Goal: Task Accomplishment & Management: Manage account settings

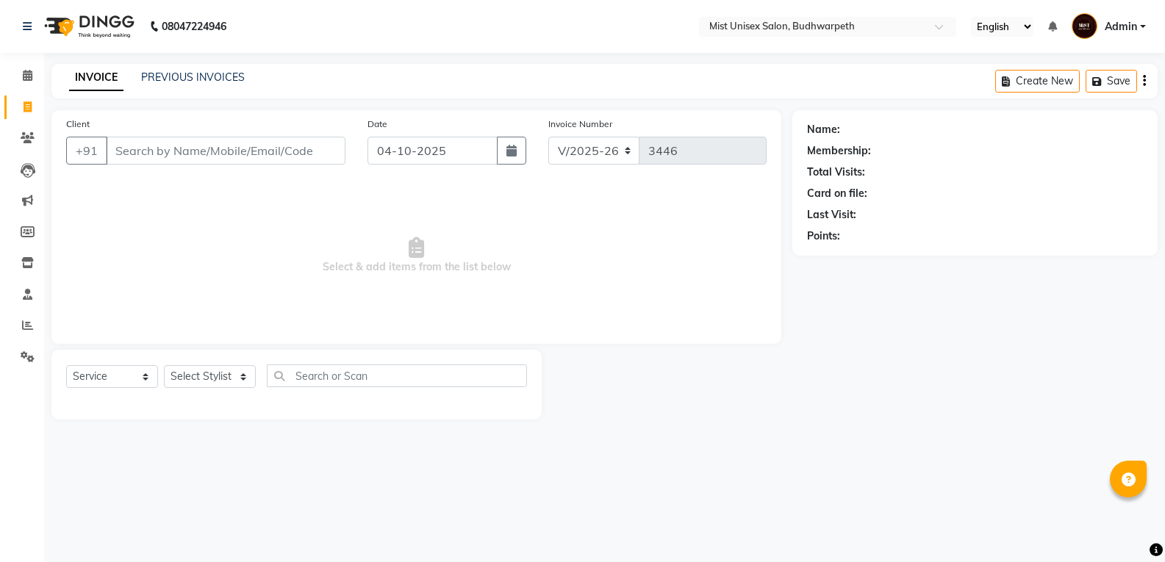
select select "5227"
select select "service"
click at [168, 81] on link "PREVIOUS INVOICES" at bounding box center [193, 77] width 104 height 13
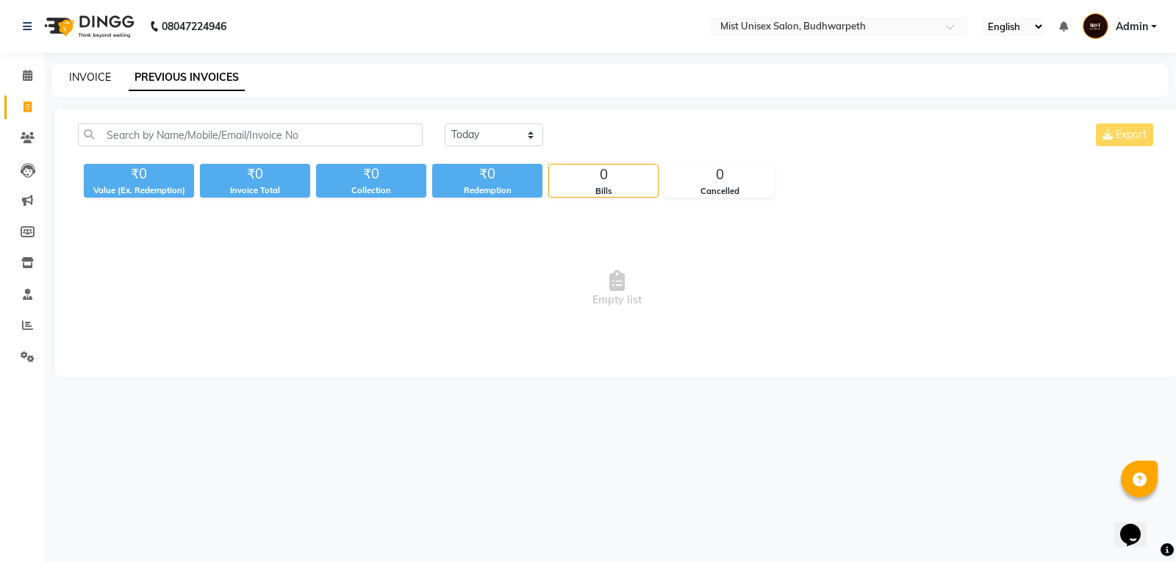
click at [98, 79] on link "INVOICE" at bounding box center [90, 77] width 42 height 13
select select "5227"
select select "service"
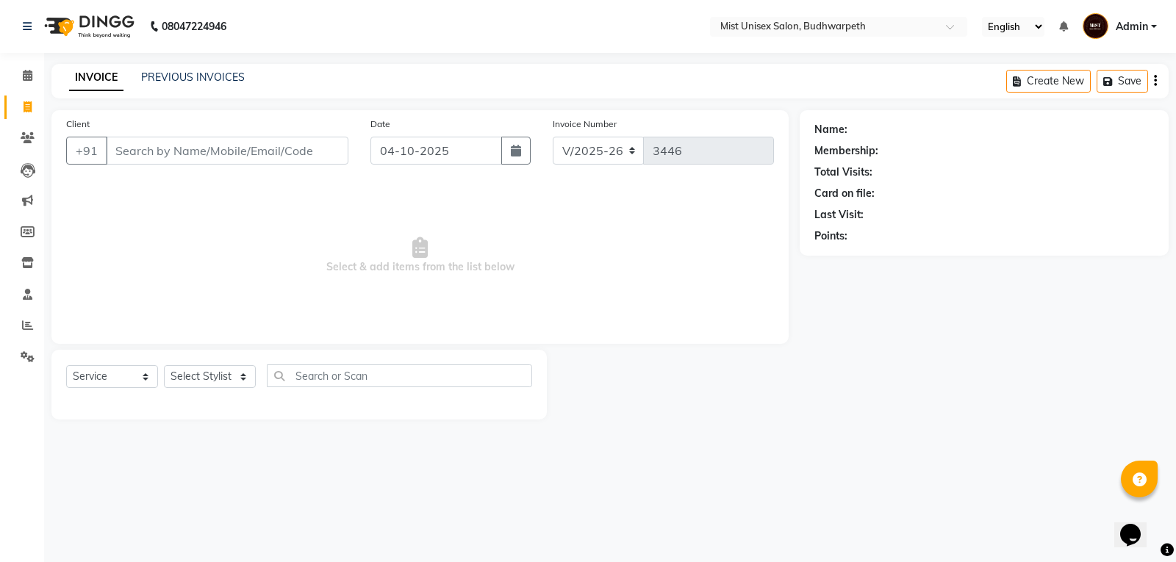
click at [171, 158] on input "Client" at bounding box center [227, 151] width 243 height 28
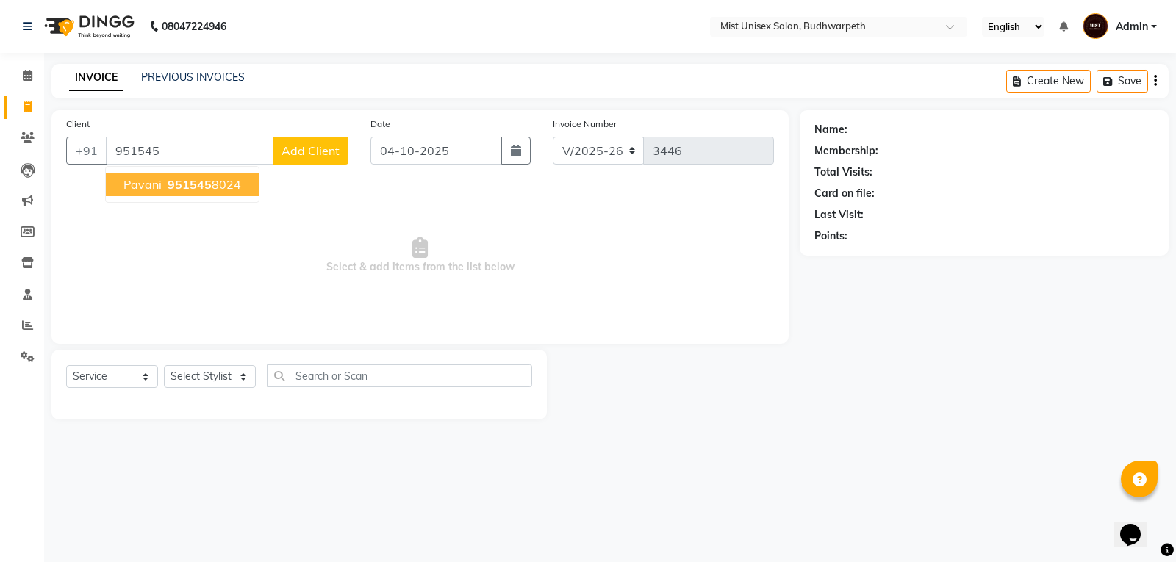
click at [214, 188] on ngb-highlight "951545 8024" at bounding box center [203, 184] width 76 height 15
type input "9515458024"
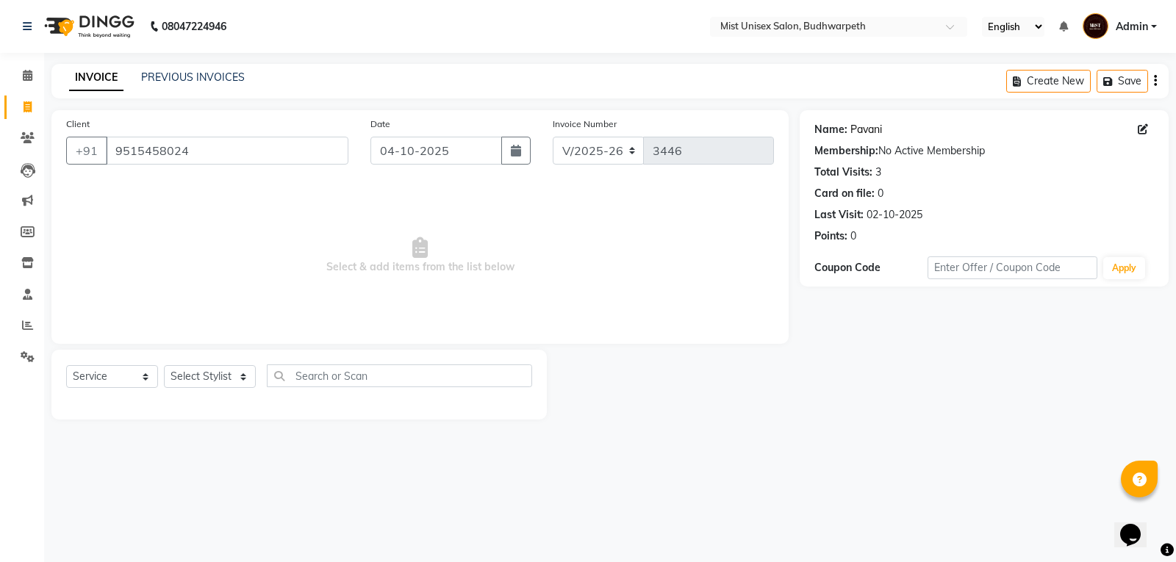
click at [862, 130] on link "Pavani" at bounding box center [867, 129] width 32 height 15
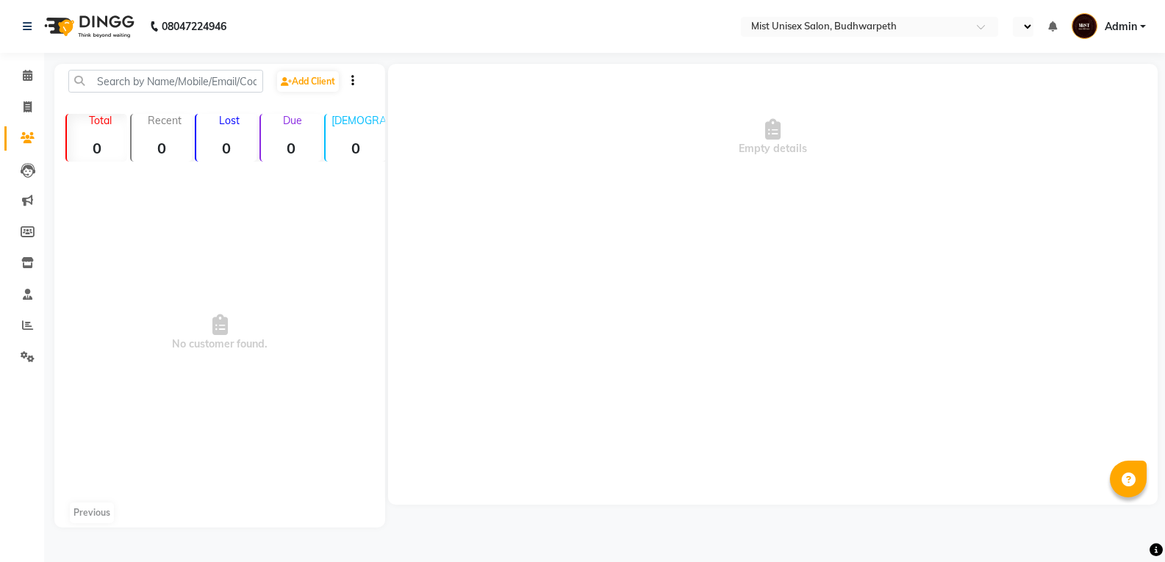
select select "en"
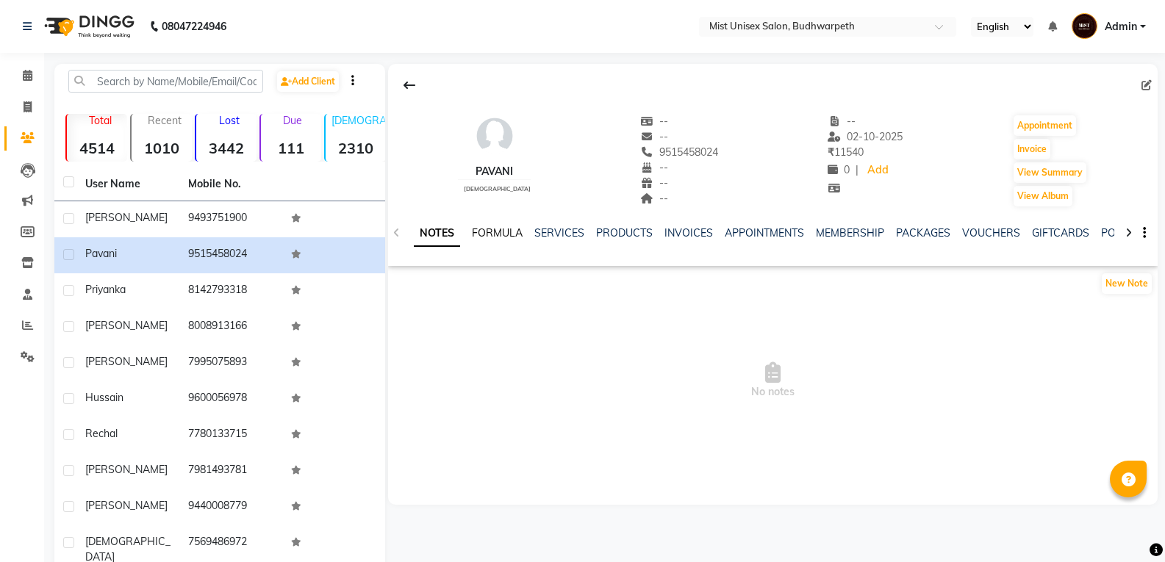
click at [495, 228] on link "FORMULA" at bounding box center [497, 232] width 51 height 13
click at [570, 228] on link "SERVICES" at bounding box center [558, 232] width 50 height 13
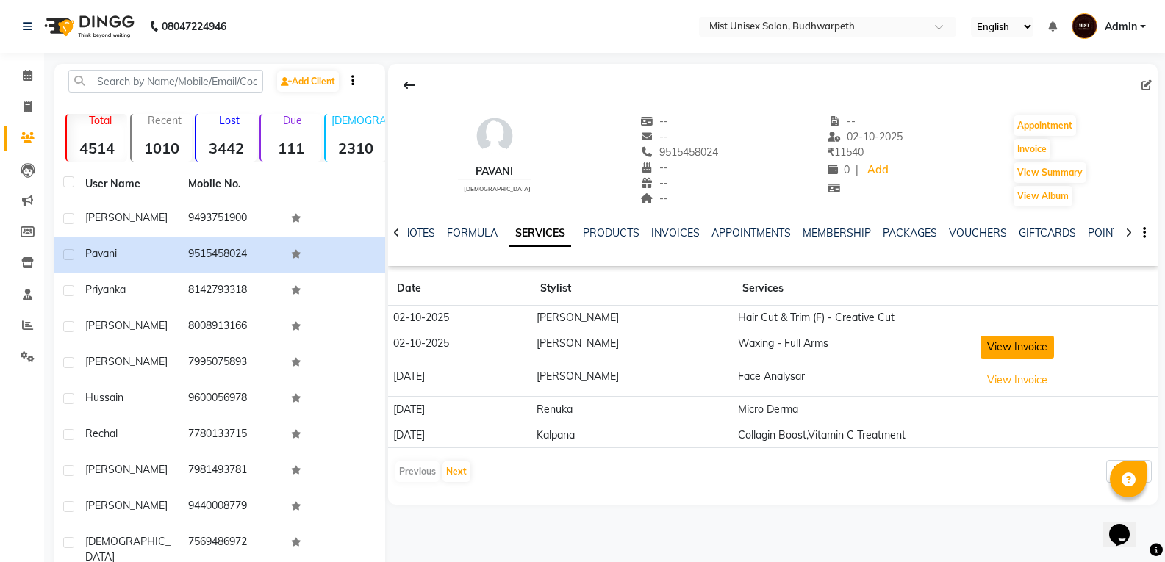
click at [1014, 346] on button "View Invoice" at bounding box center [1018, 347] width 74 height 23
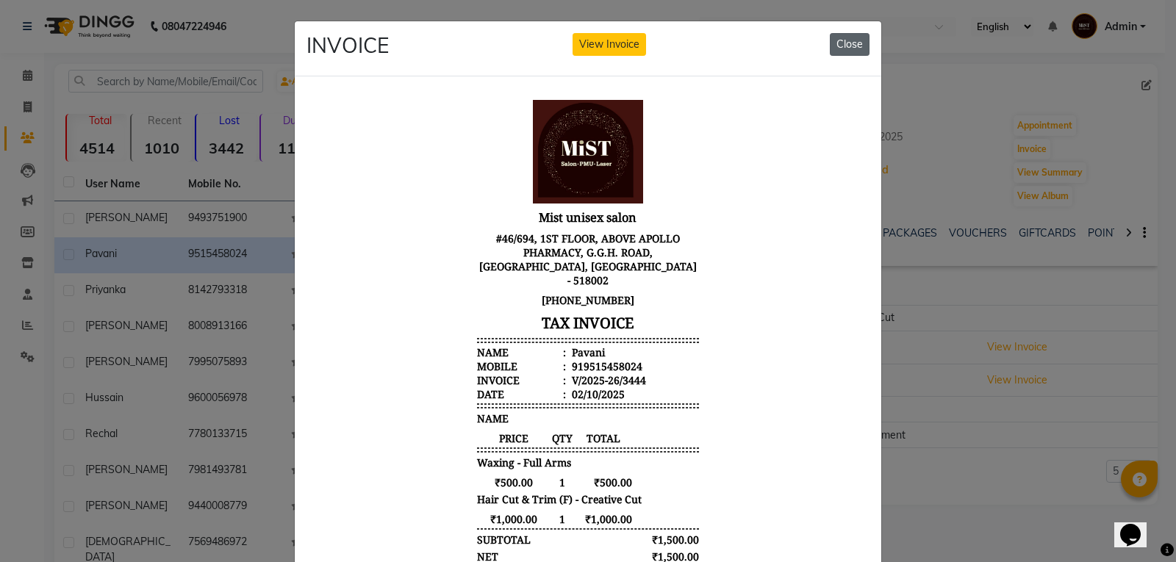
click at [830, 37] on button "Close" at bounding box center [850, 44] width 40 height 23
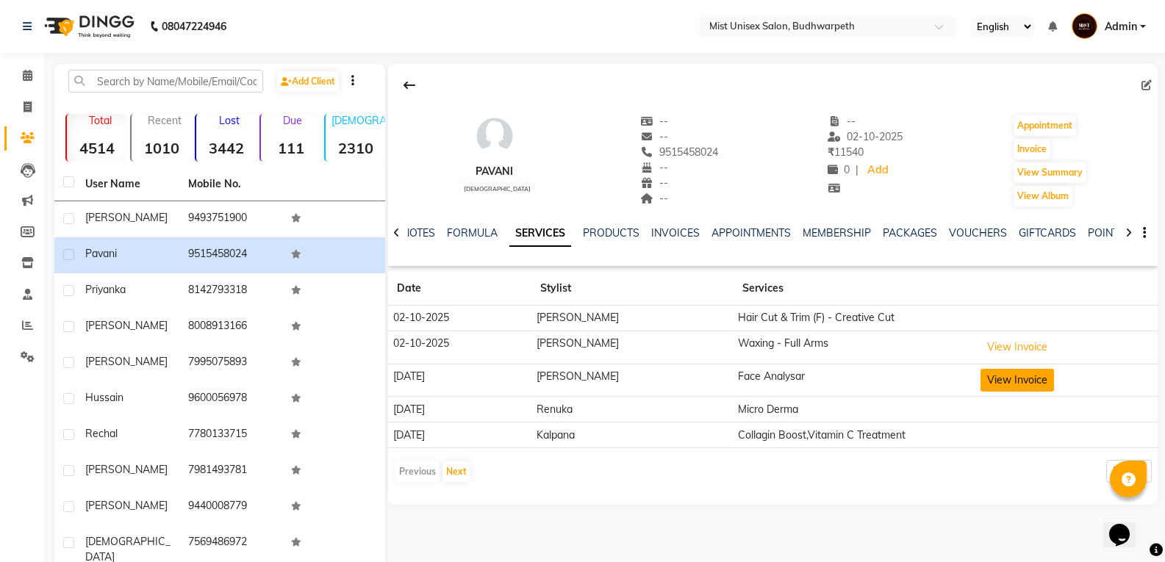
click at [998, 388] on button "View Invoice" at bounding box center [1018, 380] width 74 height 23
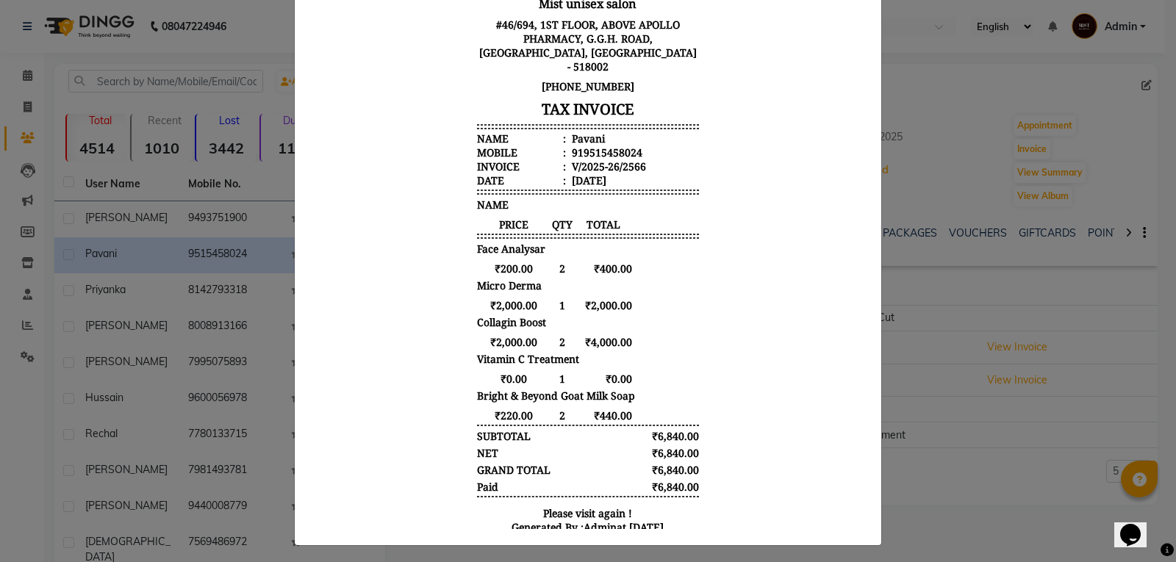
scroll to position [224, 0]
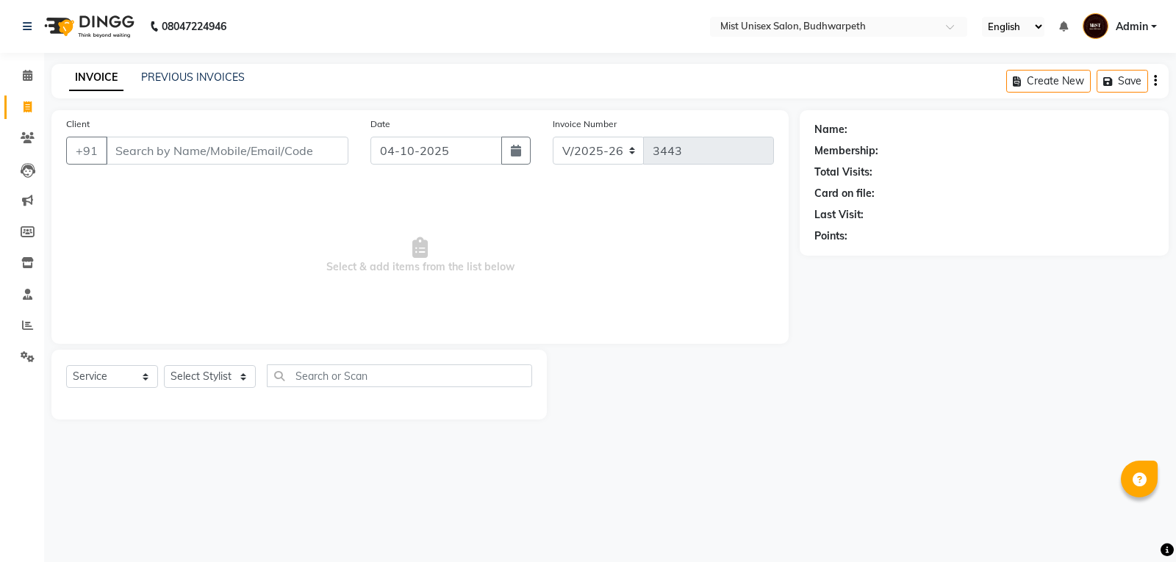
select select "5227"
select select "service"
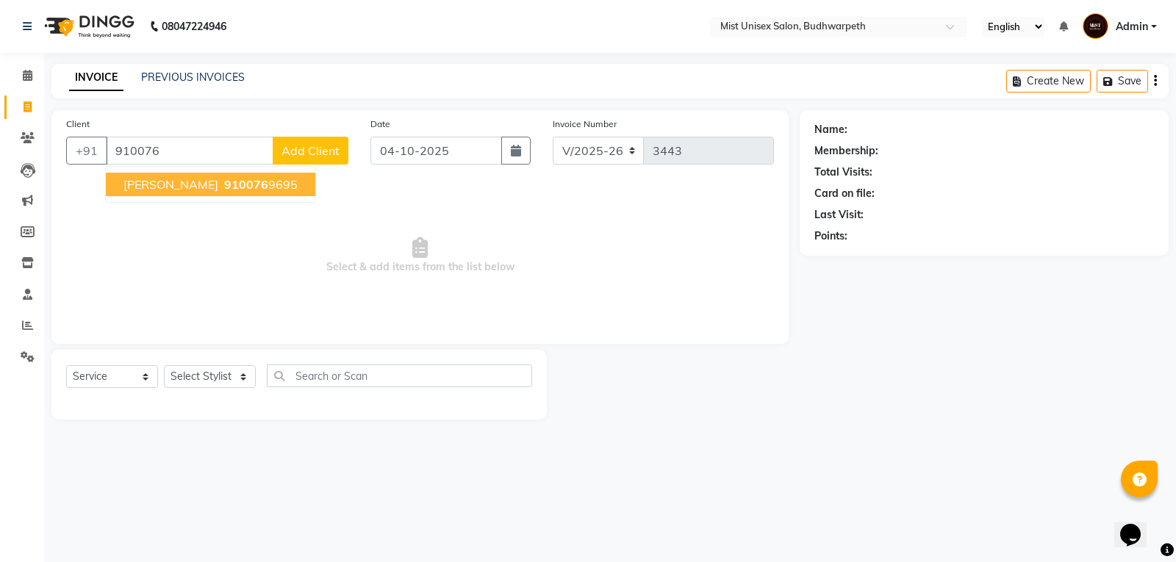
click at [224, 187] on span "910076" at bounding box center [246, 184] width 44 height 15
type input "9100769695"
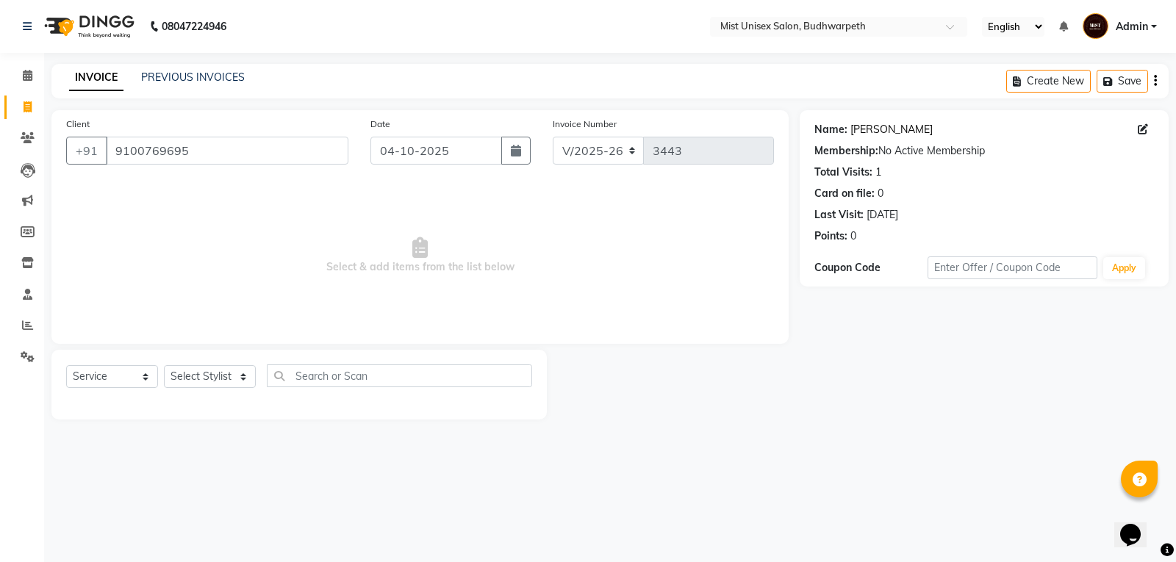
click at [880, 129] on link "Raj Kumar" at bounding box center [892, 129] width 82 height 15
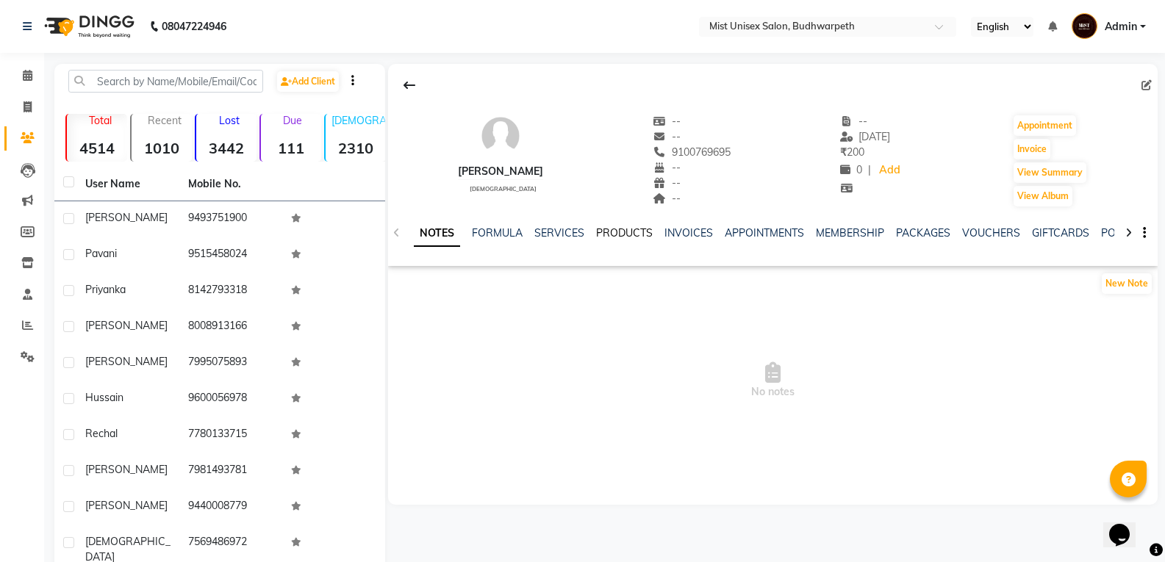
click at [597, 232] on link "PRODUCTS" at bounding box center [624, 232] width 57 height 13
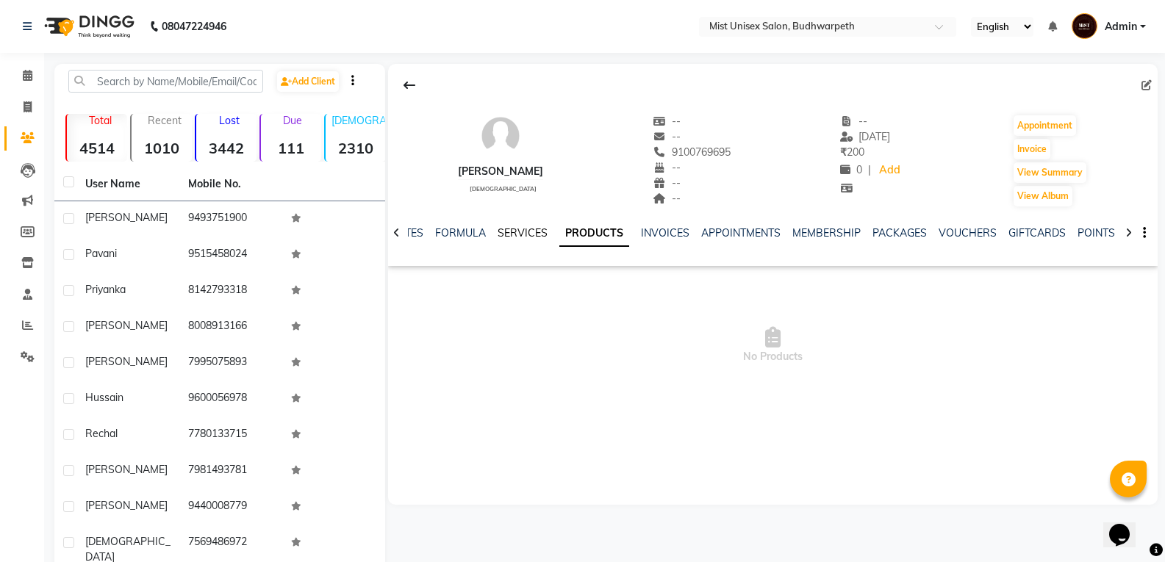
click at [506, 232] on link "SERVICES" at bounding box center [523, 232] width 50 height 13
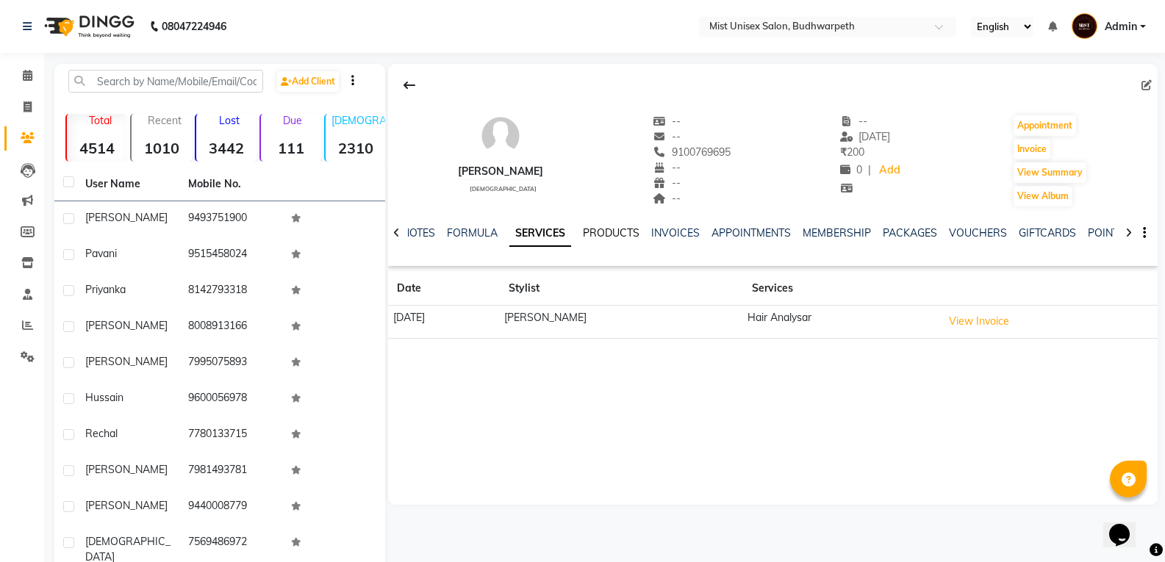
click at [608, 232] on link "PRODUCTS" at bounding box center [611, 232] width 57 height 13
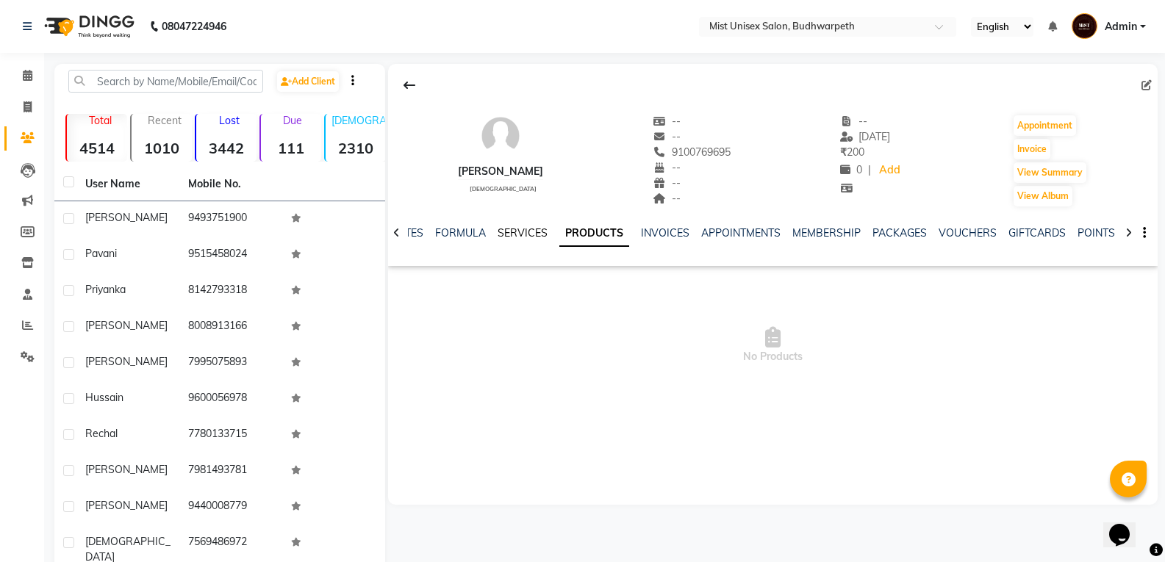
click at [530, 233] on link "SERVICES" at bounding box center [523, 232] width 50 height 13
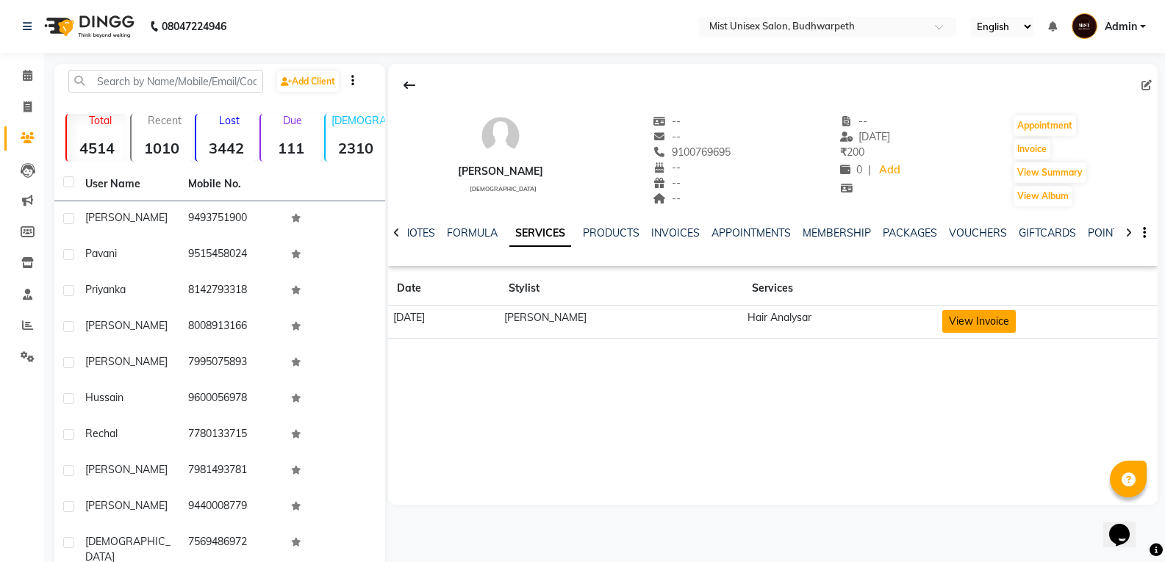
click at [995, 321] on button "View Invoice" at bounding box center [979, 321] width 74 height 23
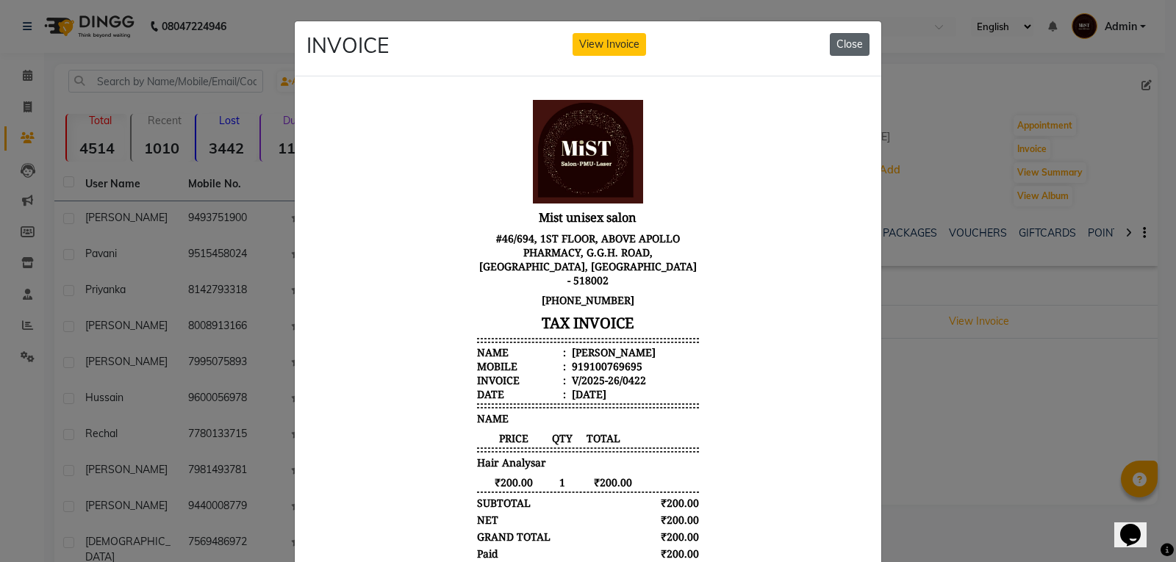
click at [838, 43] on button "Close" at bounding box center [850, 44] width 40 height 23
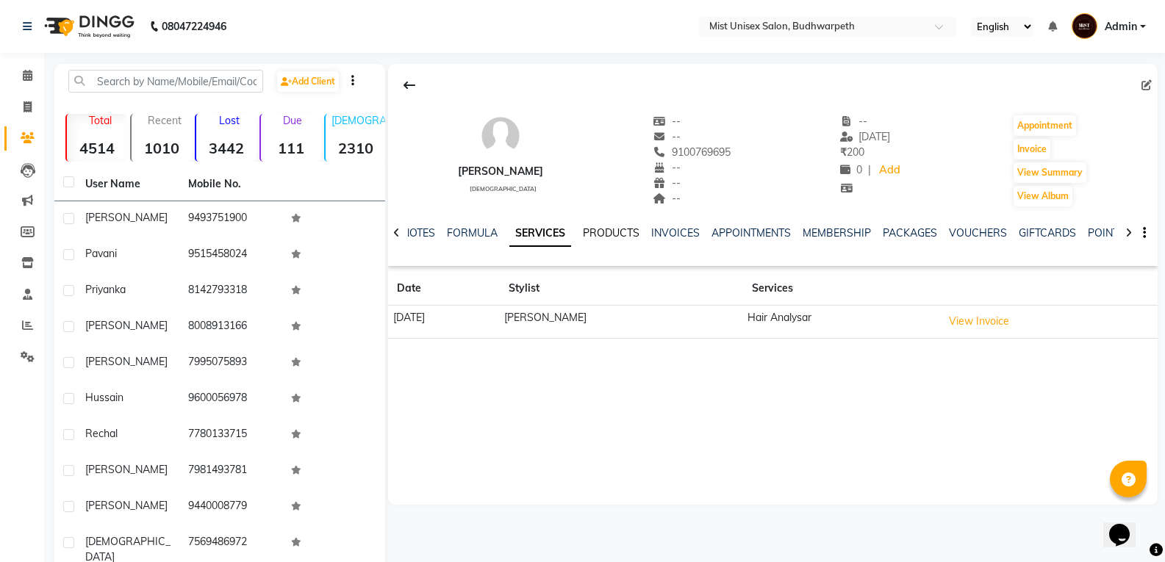
click at [616, 236] on link "PRODUCTS" at bounding box center [611, 232] width 57 height 13
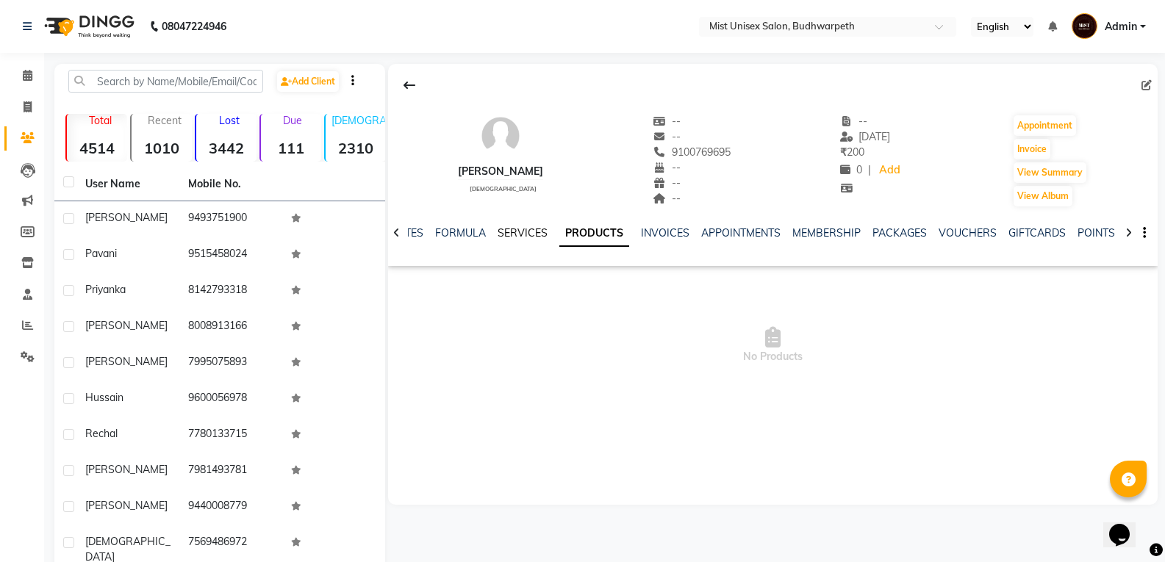
click at [527, 238] on link "SERVICES" at bounding box center [523, 232] width 50 height 13
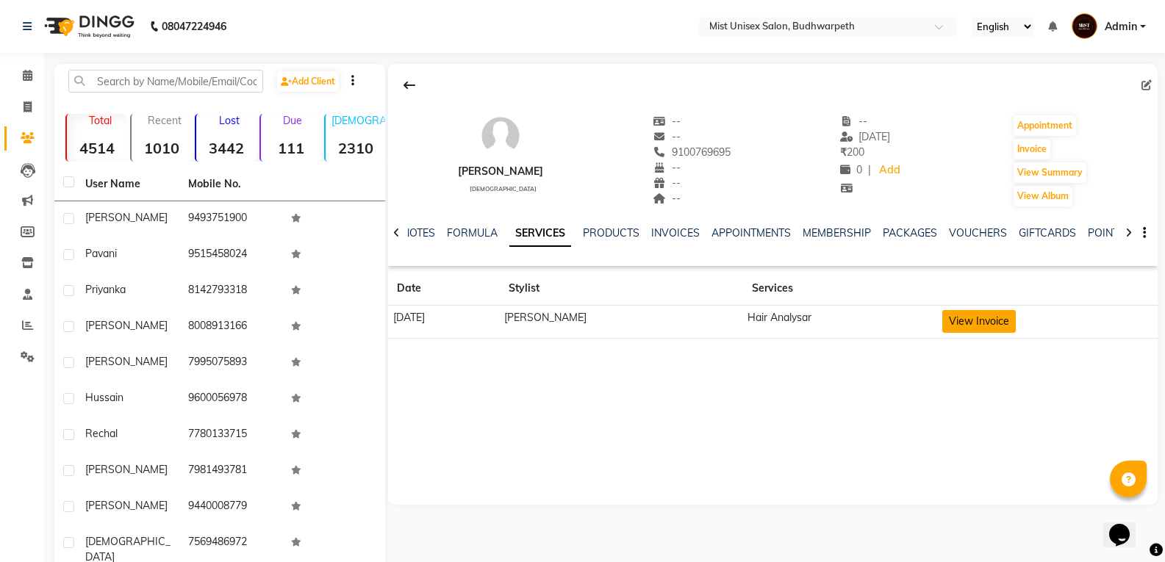
click at [998, 326] on button "View Invoice" at bounding box center [979, 321] width 74 height 23
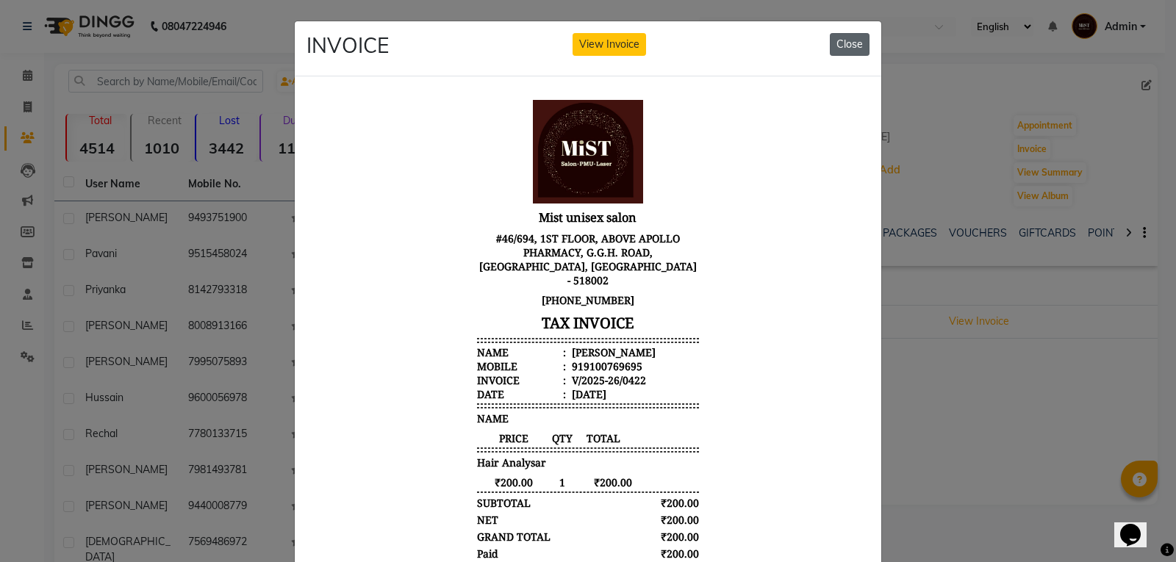
click at [835, 46] on button "Close" at bounding box center [850, 44] width 40 height 23
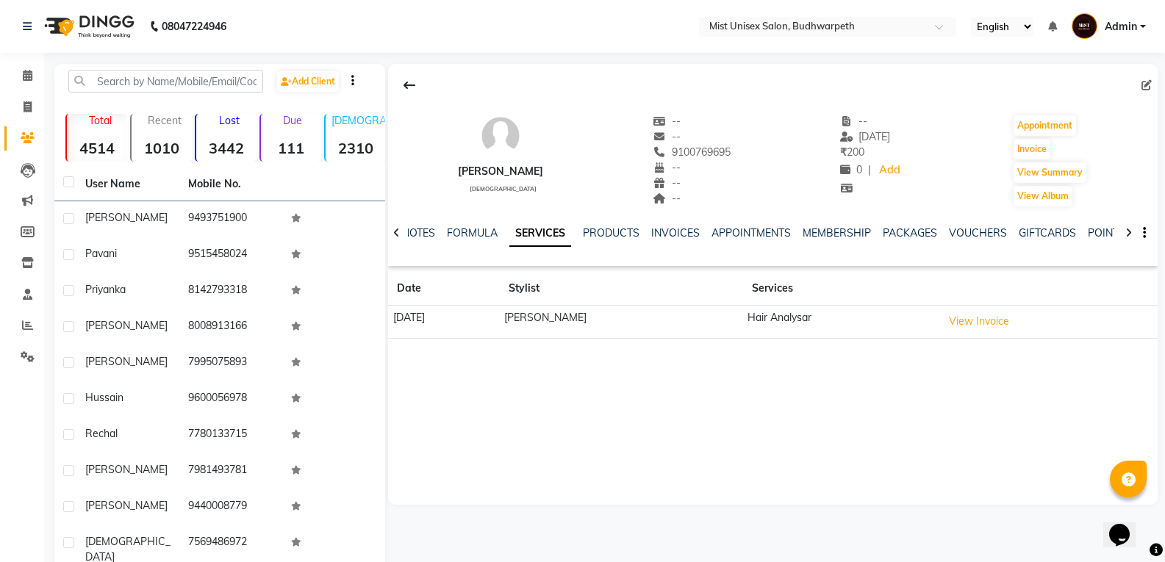
click at [40, 102] on li "Invoice" at bounding box center [22, 108] width 44 height 32
click at [36, 104] on span at bounding box center [28, 107] width 26 height 17
select select "service"
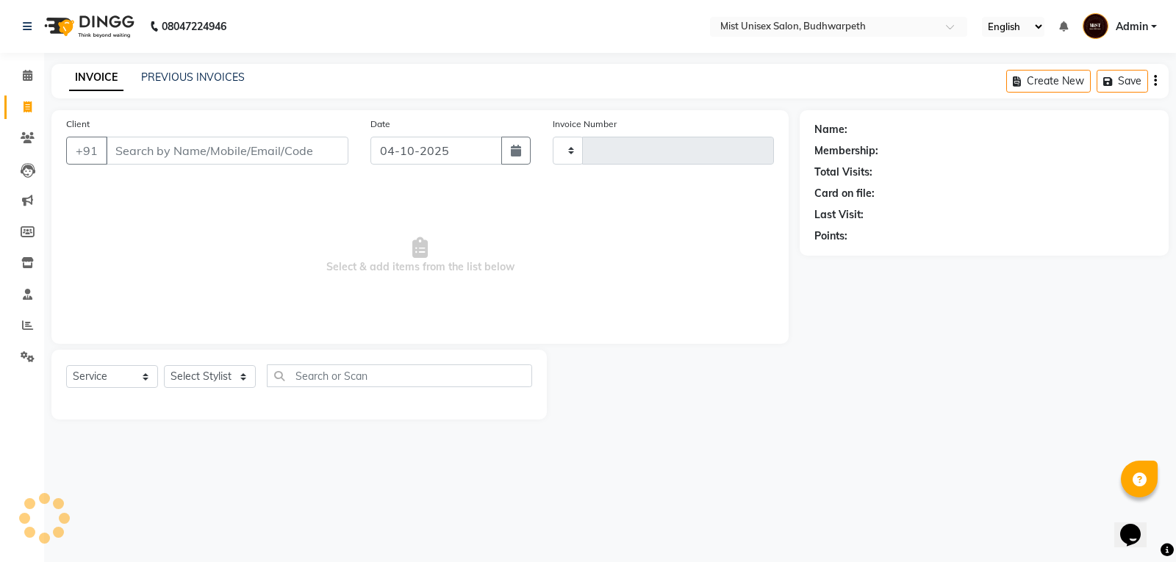
type input "3446"
select select "5227"
click at [509, 148] on button "button" at bounding box center [515, 151] width 29 height 28
select select "10"
select select "2025"
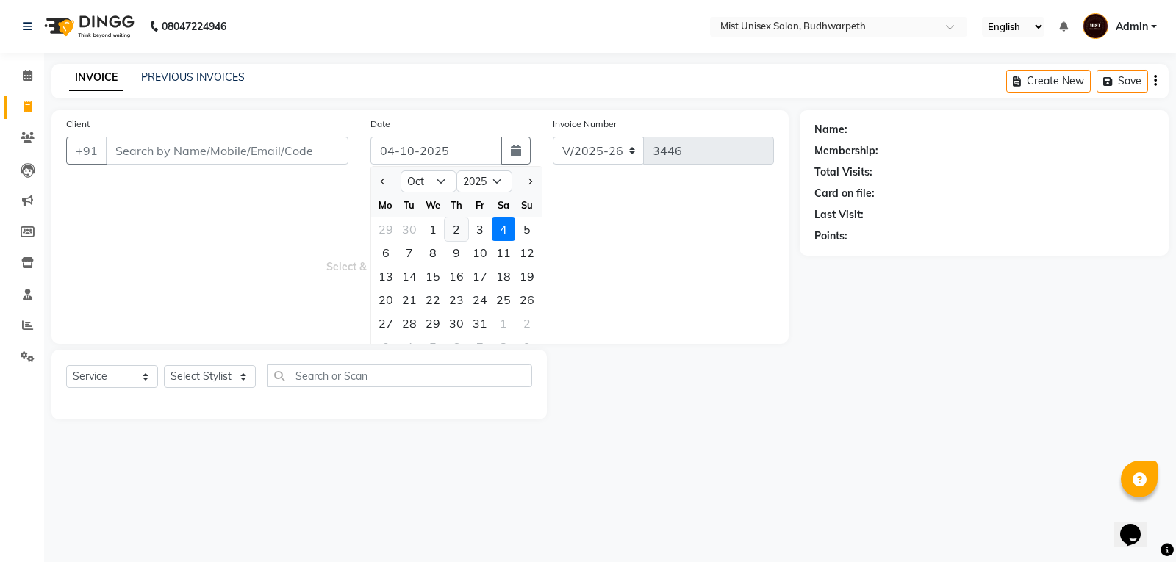
click at [459, 230] on div "2" at bounding box center [457, 230] width 24 height 24
type input "02-10-2025"
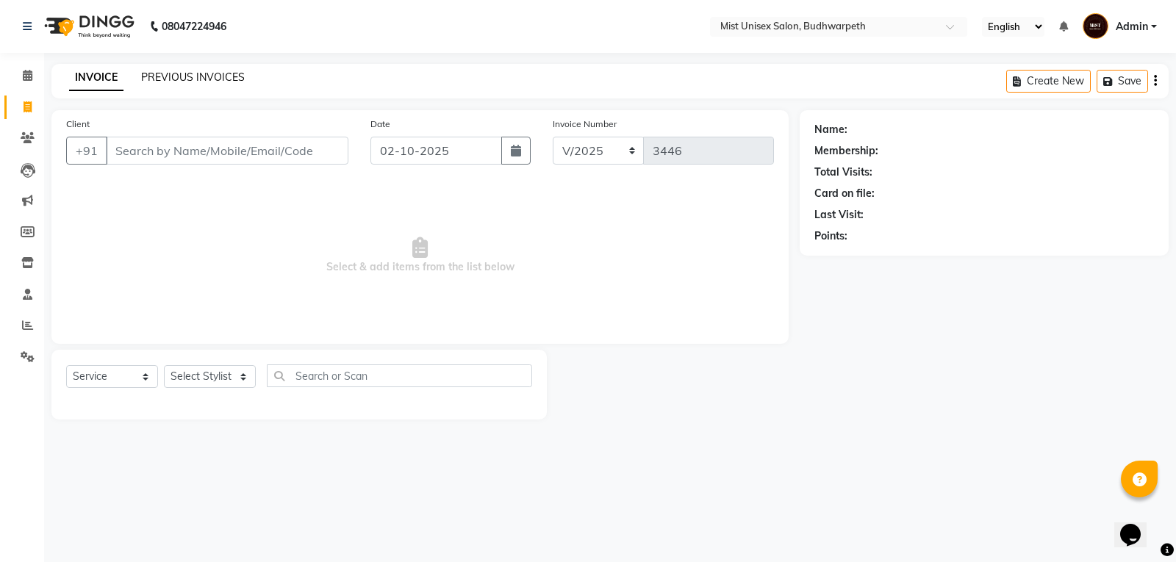
click at [212, 80] on link "PREVIOUS INVOICES" at bounding box center [193, 77] width 104 height 13
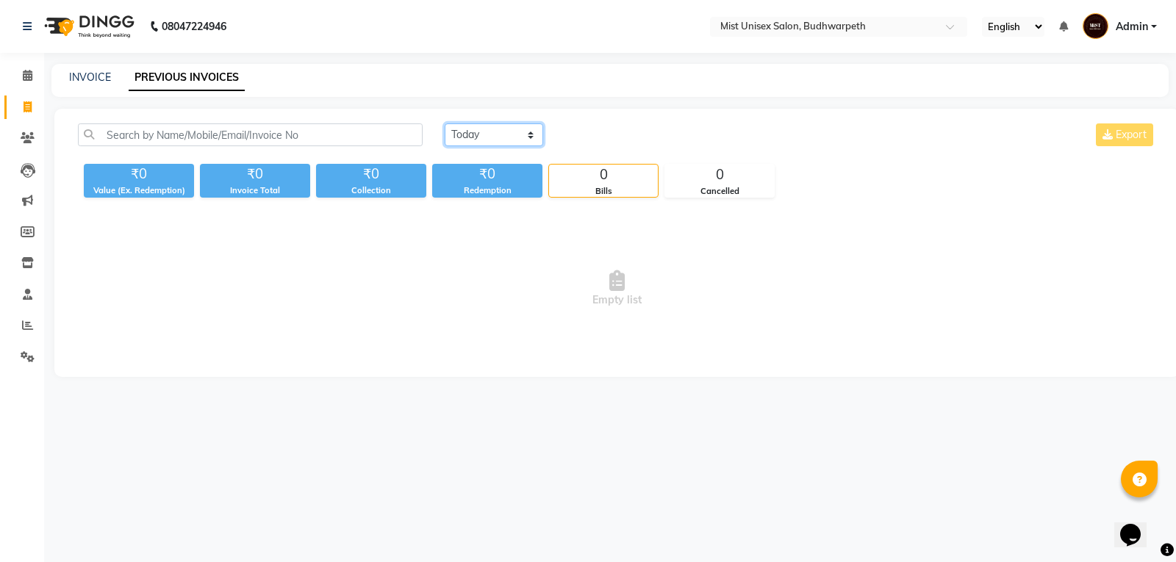
click at [516, 140] on select "[DATE] [DATE] Custom Range" at bounding box center [494, 134] width 99 height 23
select select "range"
click at [445, 123] on select "[DATE] [DATE] Custom Range" at bounding box center [494, 134] width 99 height 23
click at [626, 135] on input "04-10-2025" at bounding box center [613, 135] width 103 height 21
select select "10"
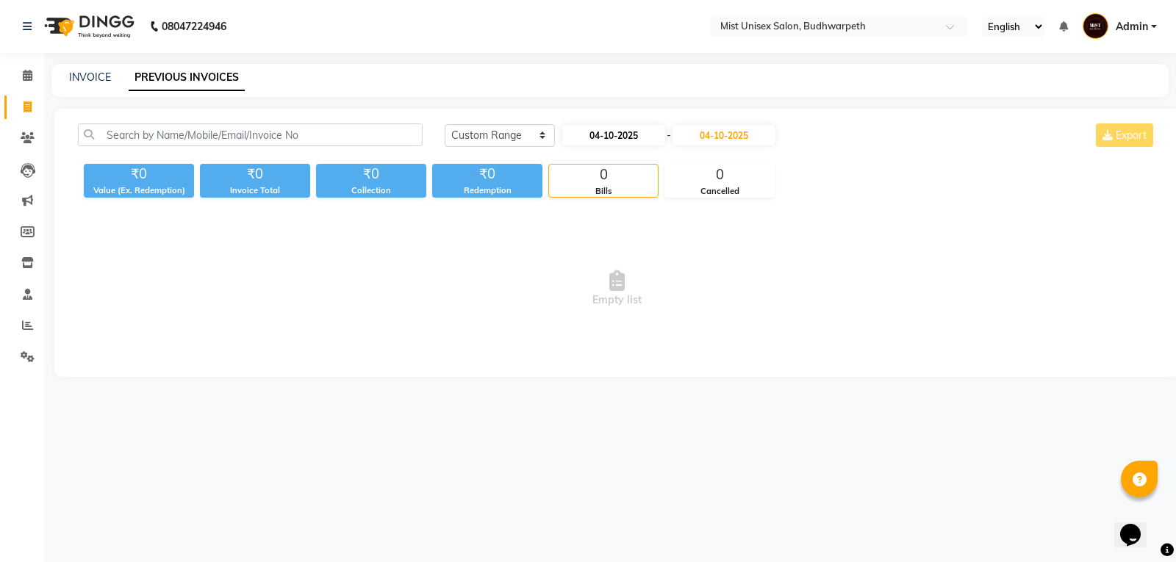
select select "2025"
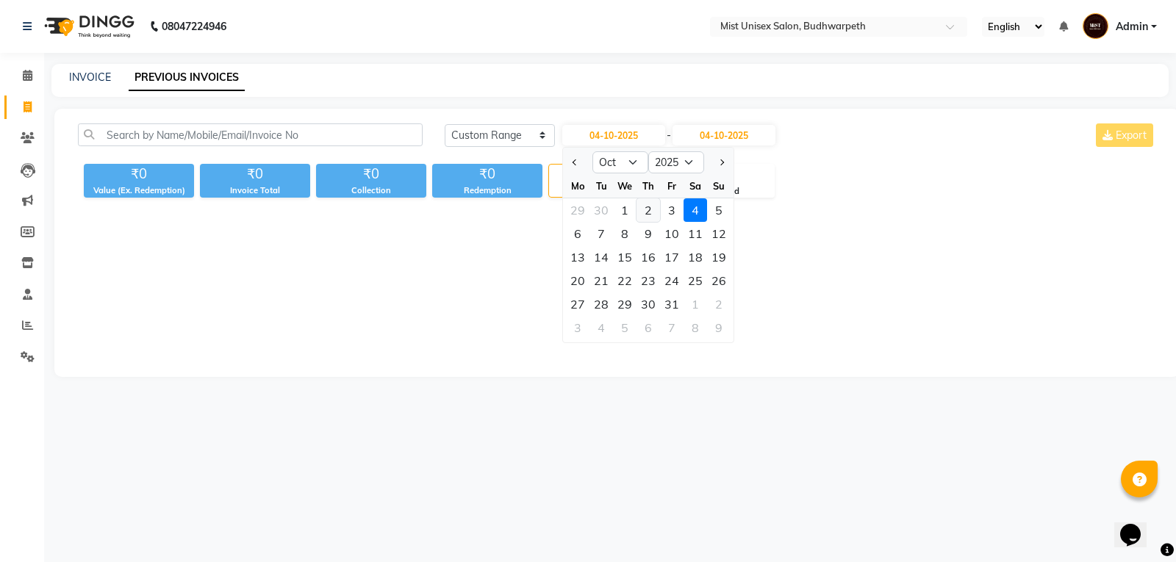
click at [646, 204] on div "2" at bounding box center [649, 210] width 24 height 24
type input "02-10-2025"
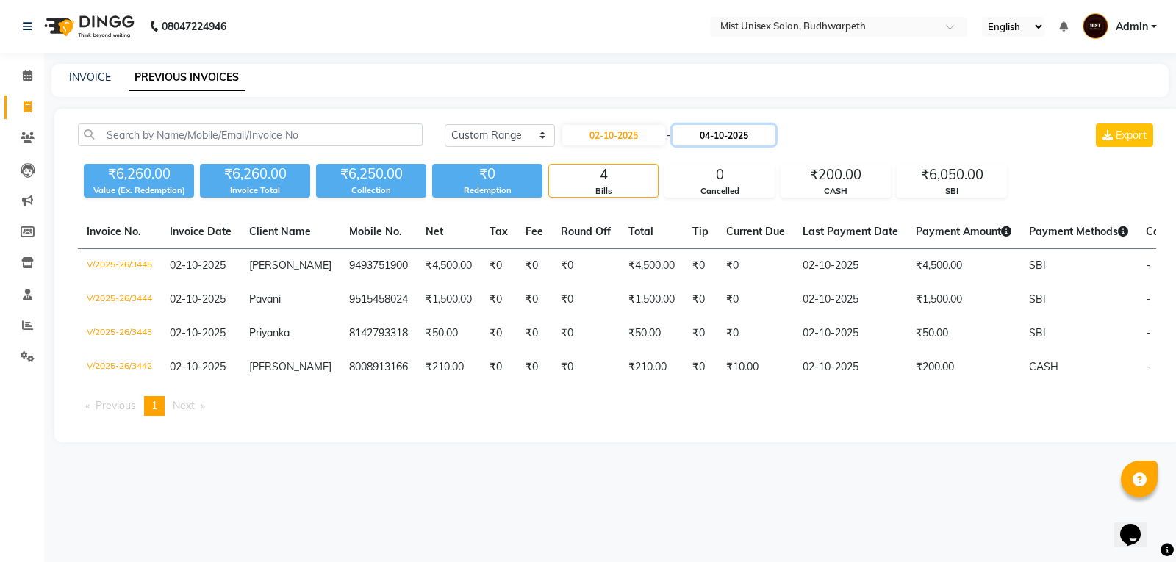
click at [715, 131] on input "04-10-2025" at bounding box center [724, 135] width 103 height 21
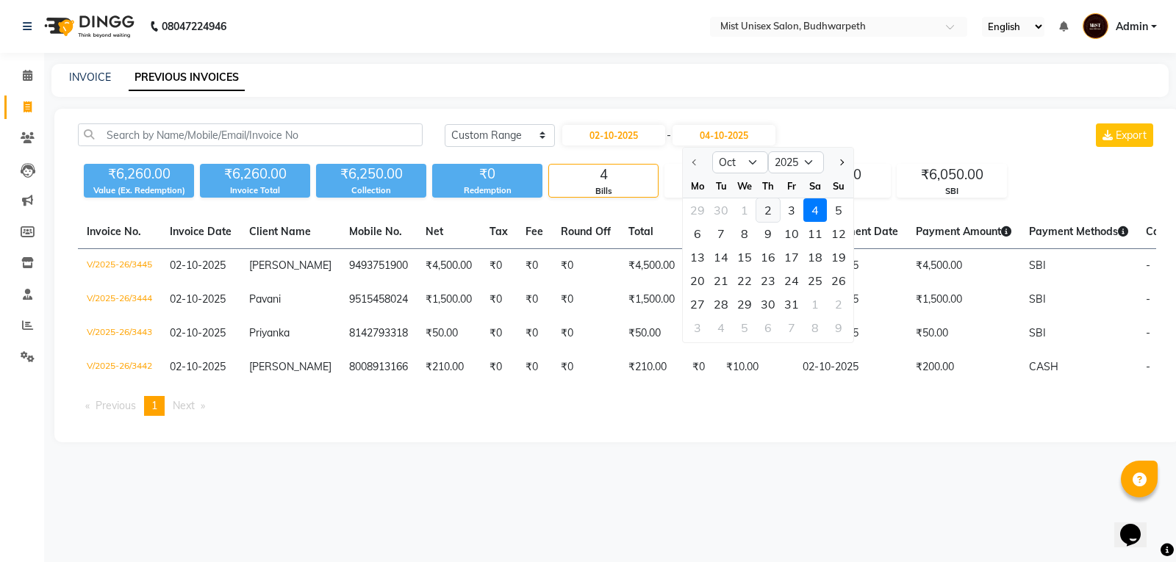
click at [763, 209] on div "2" at bounding box center [768, 210] width 24 height 24
type input "02-10-2025"
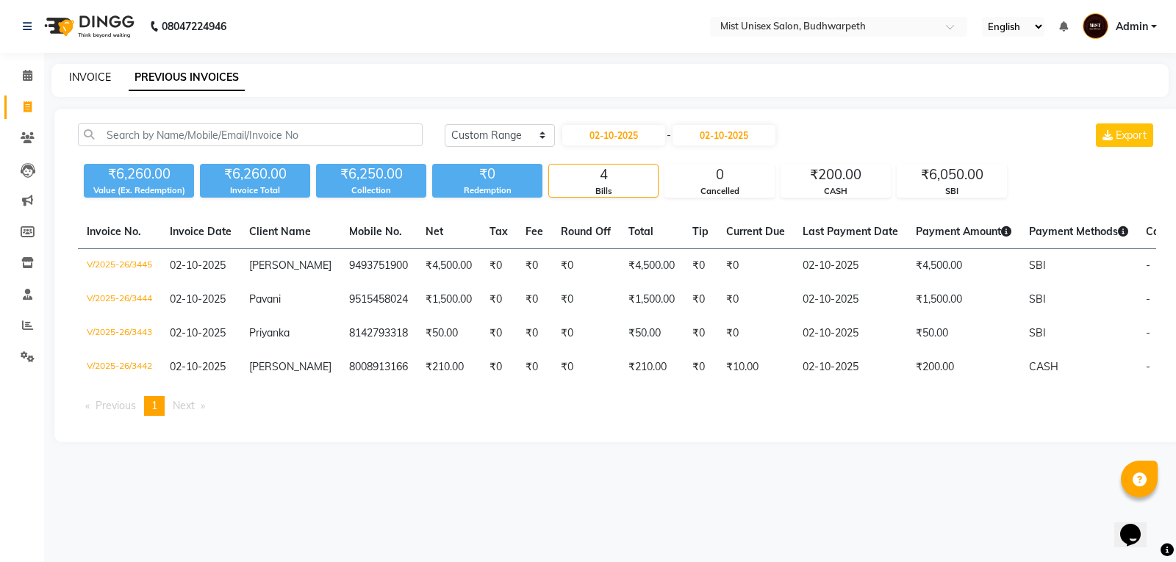
click at [76, 78] on link "INVOICE" at bounding box center [90, 77] width 42 height 13
select select "service"
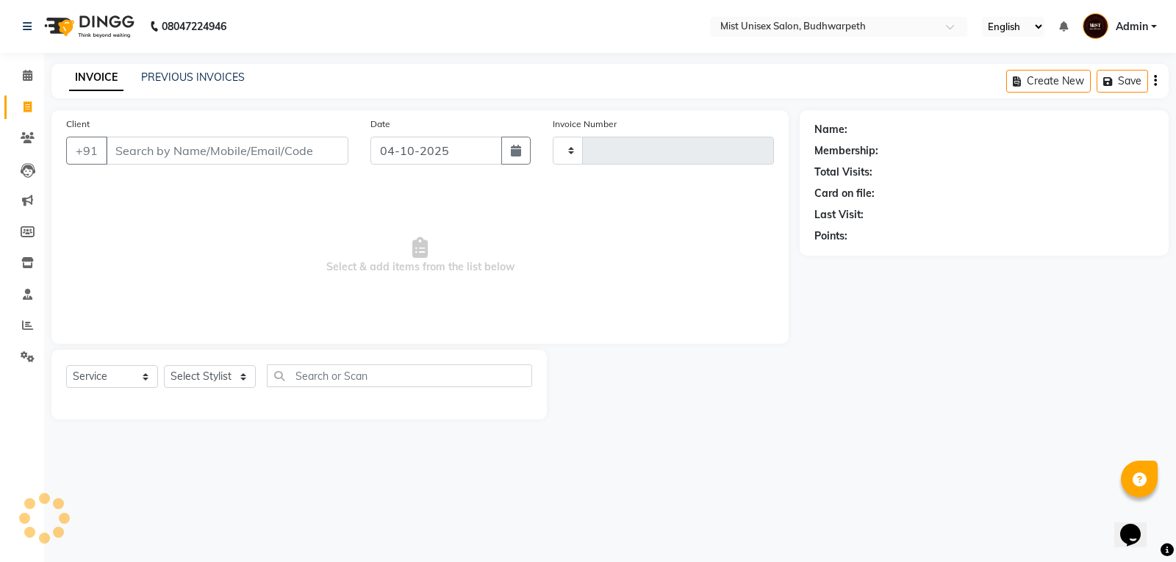
type input "3446"
select select "5227"
click at [523, 151] on button "button" at bounding box center [515, 151] width 29 height 28
select select "10"
select select "2025"
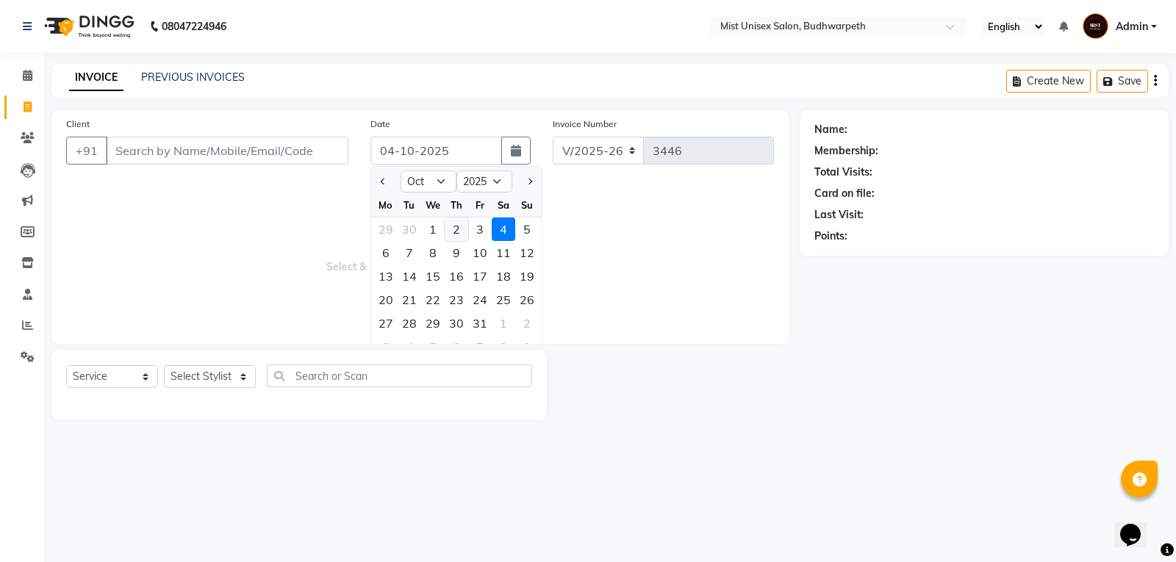
click at [457, 229] on div "2" at bounding box center [457, 230] width 24 height 24
type input "02-10-2025"
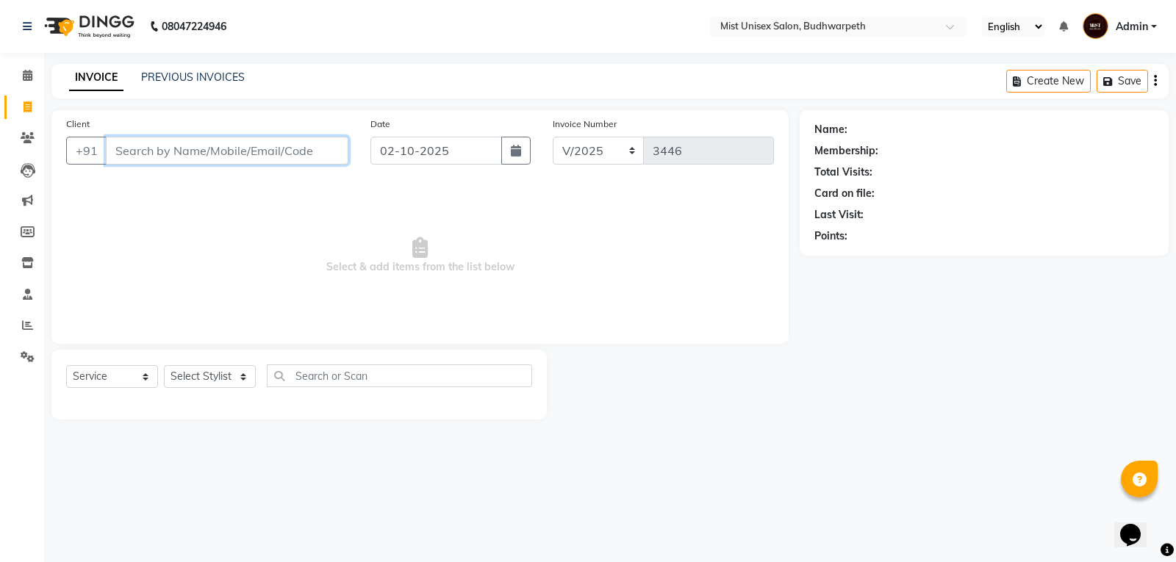
click at [157, 154] on input "Client" at bounding box center [227, 151] width 243 height 28
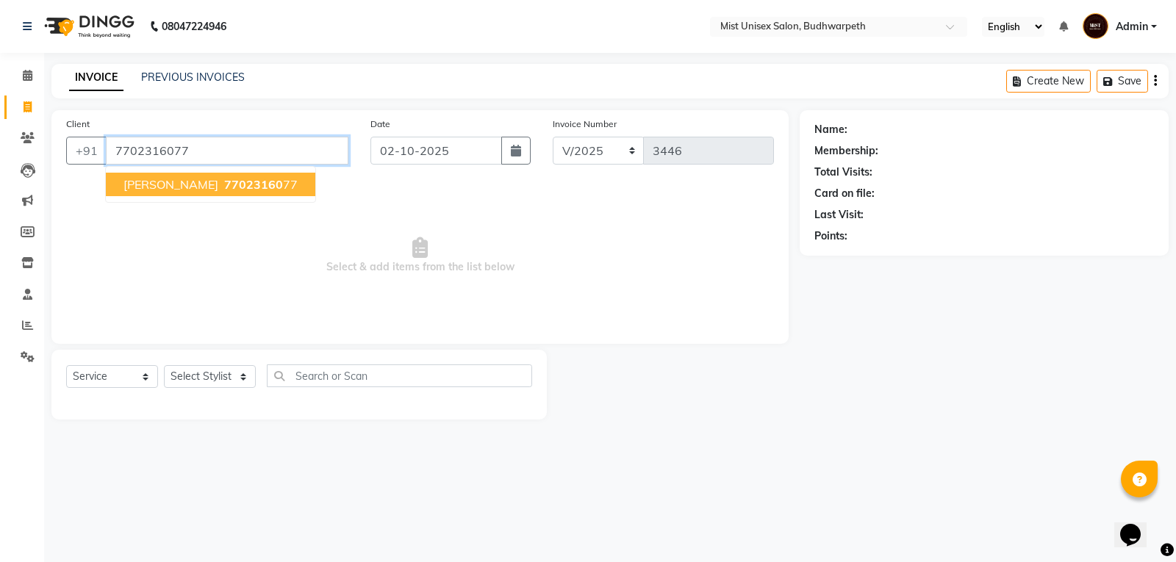
type input "7702316077"
click at [224, 185] on span "77023160" at bounding box center [253, 184] width 59 height 15
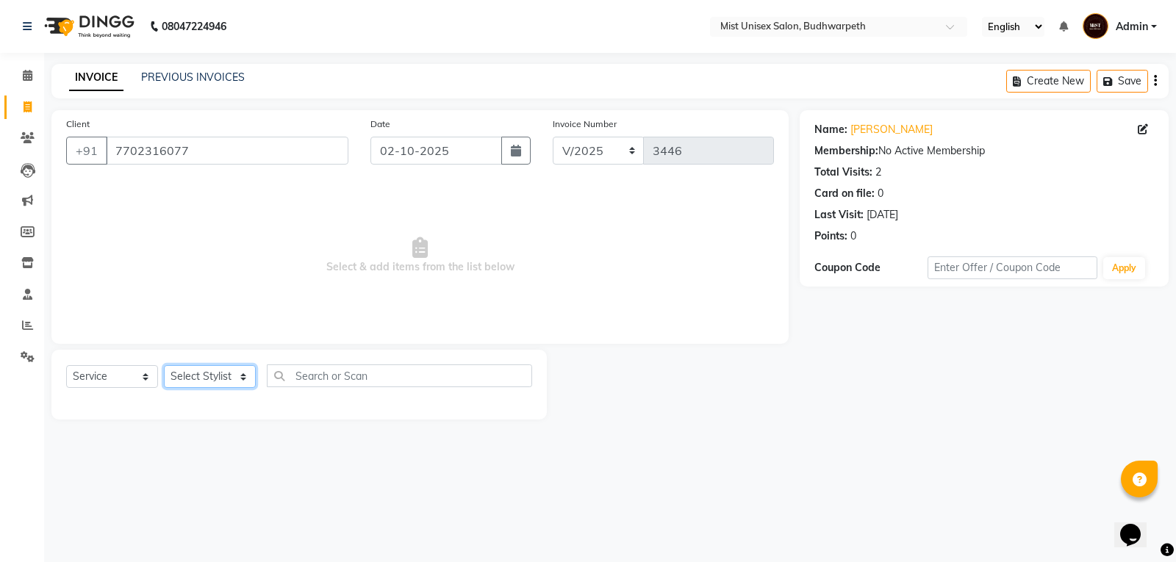
click at [209, 376] on select "Select Stylist Abhi Ram [PERSON_NAME] [PERSON_NAME] Lakshmi Madhu [PERSON_NAME]…" at bounding box center [210, 376] width 92 height 23
select select "52248"
click at [164, 365] on select "Select Stylist Abhi Ram [PERSON_NAME] [PERSON_NAME] Lakshmi Madhu [PERSON_NAME]…" at bounding box center [210, 376] width 92 height 23
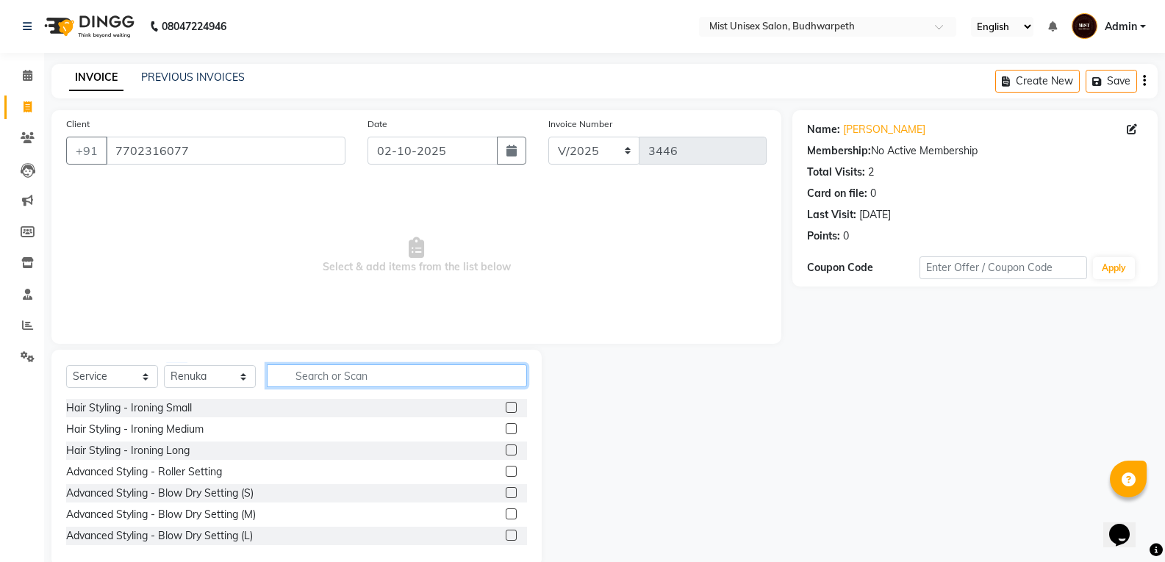
click at [340, 379] on input "text" at bounding box center [397, 376] width 260 height 23
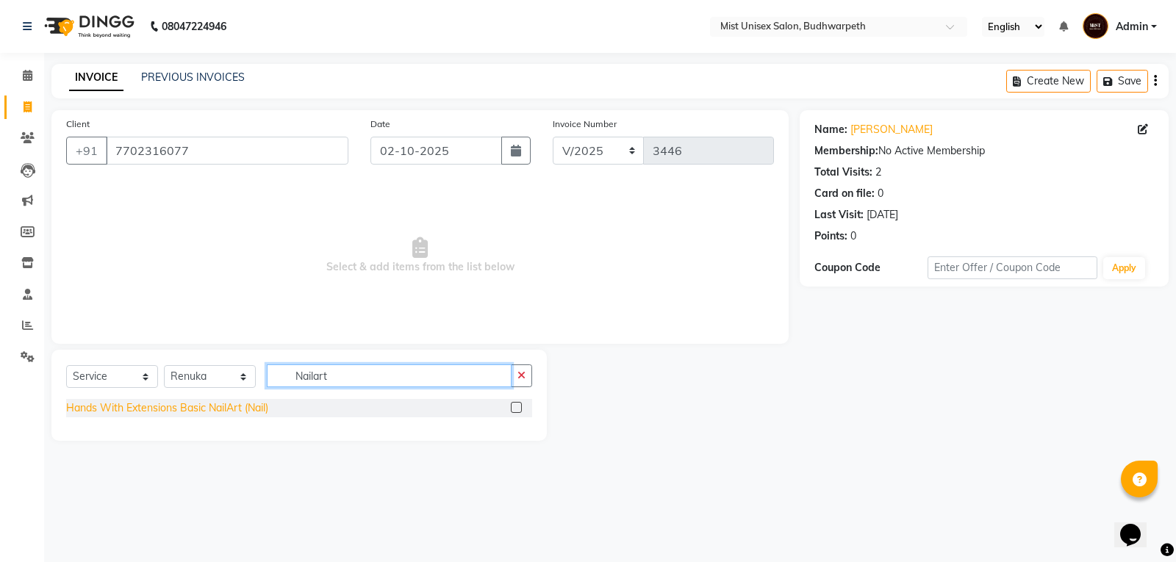
type input "Nailart"
click at [225, 412] on div "Hands With Extensions Basic NailArt (Nail)" at bounding box center [167, 408] width 202 height 15
checkbox input "false"
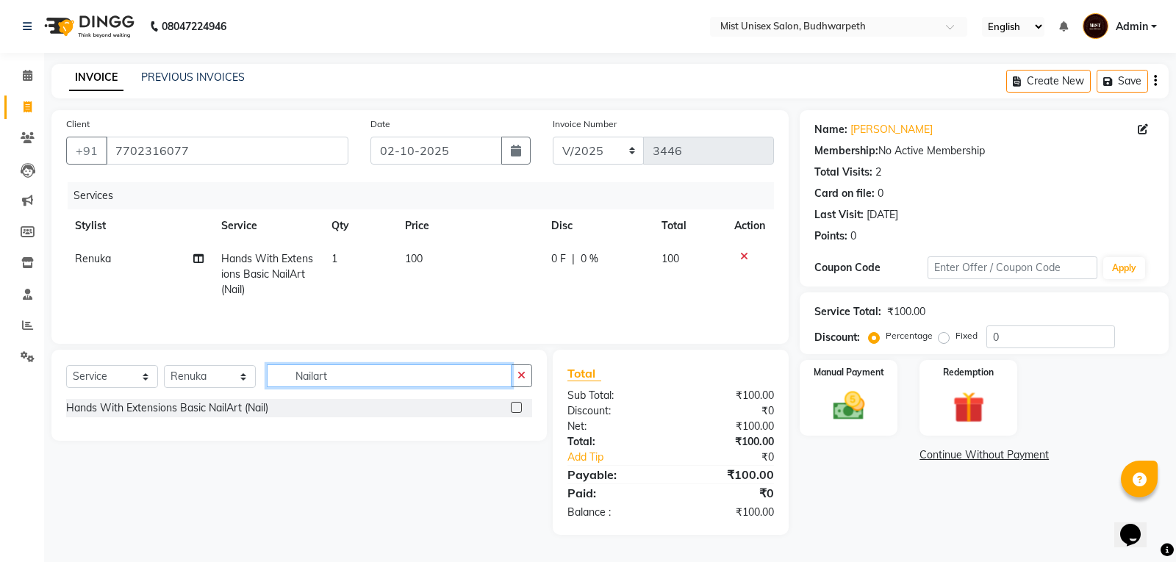
click at [432, 381] on input "Nailart" at bounding box center [389, 376] width 245 height 23
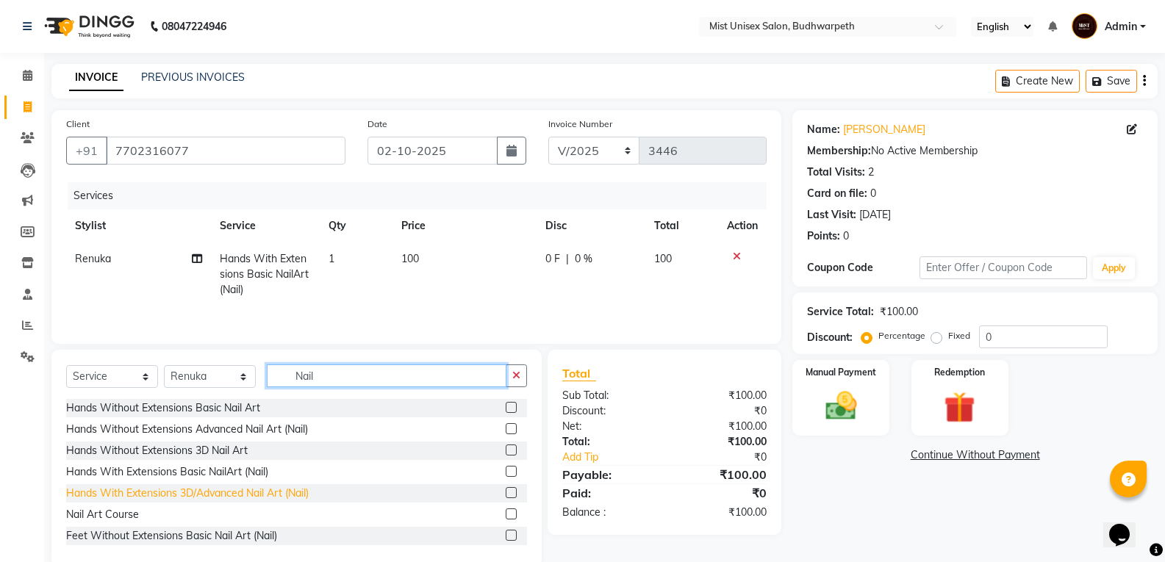
type input "Nail"
click at [271, 493] on div "Hands With Extensions 3D/Advanced Nail Art (Nail)" at bounding box center [187, 493] width 243 height 15
checkbox input "false"
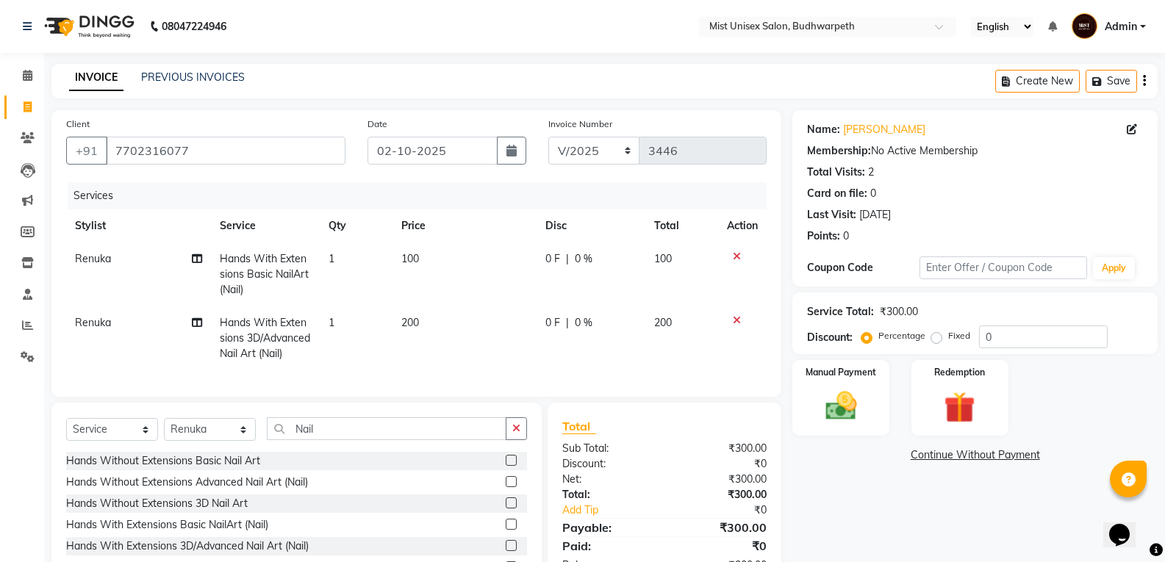
scroll to position [90, 0]
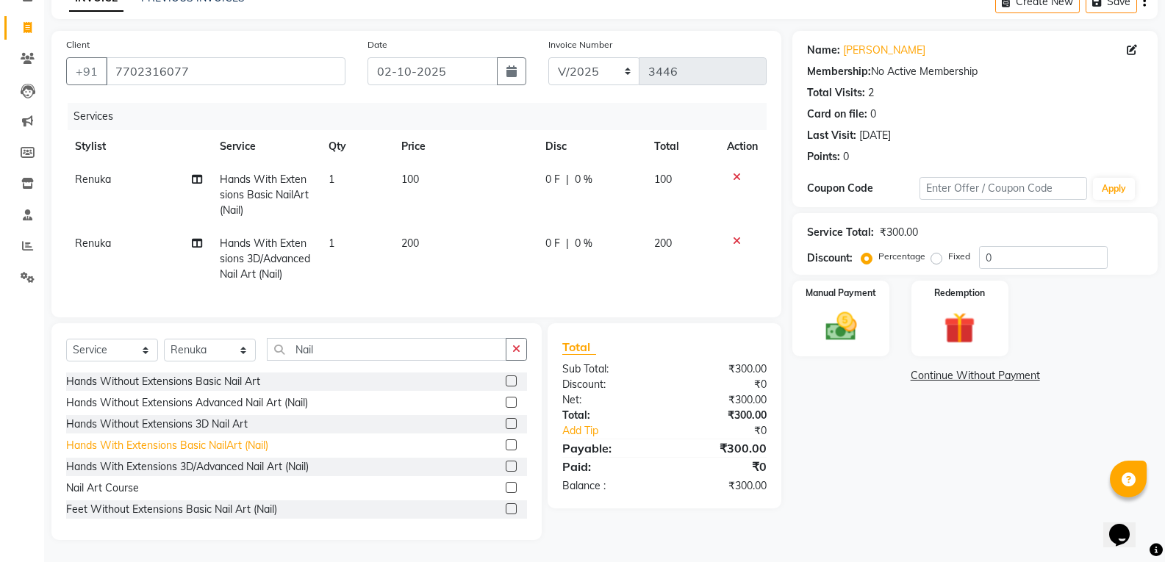
click at [243, 445] on div "Hands With Extensions Basic NailArt (Nail)" at bounding box center [167, 445] width 202 height 15
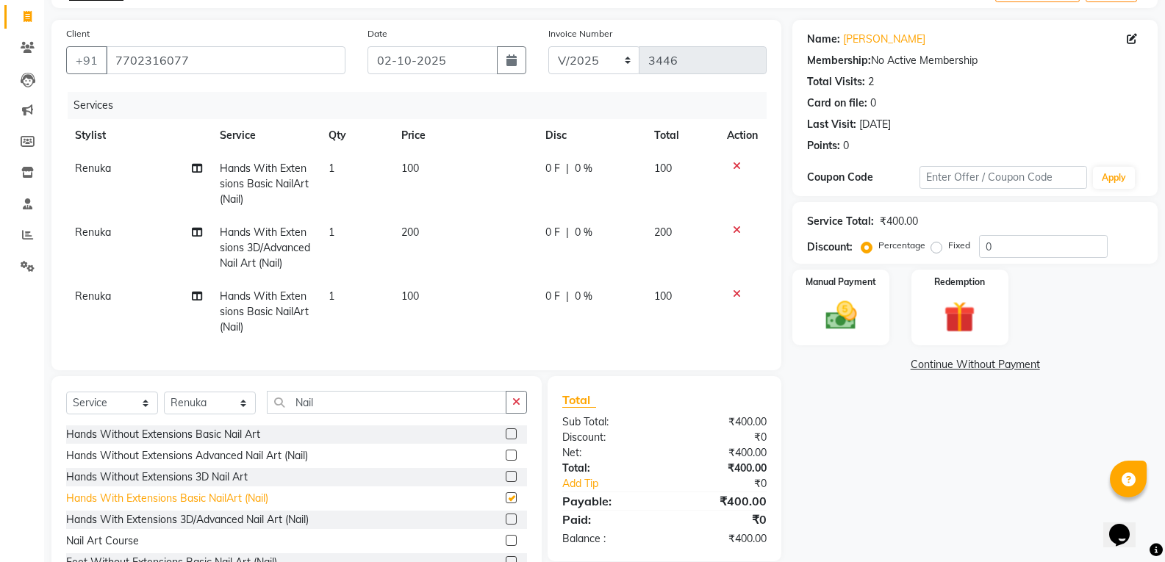
checkbox input "false"
click at [736, 298] on icon at bounding box center [737, 294] width 8 height 10
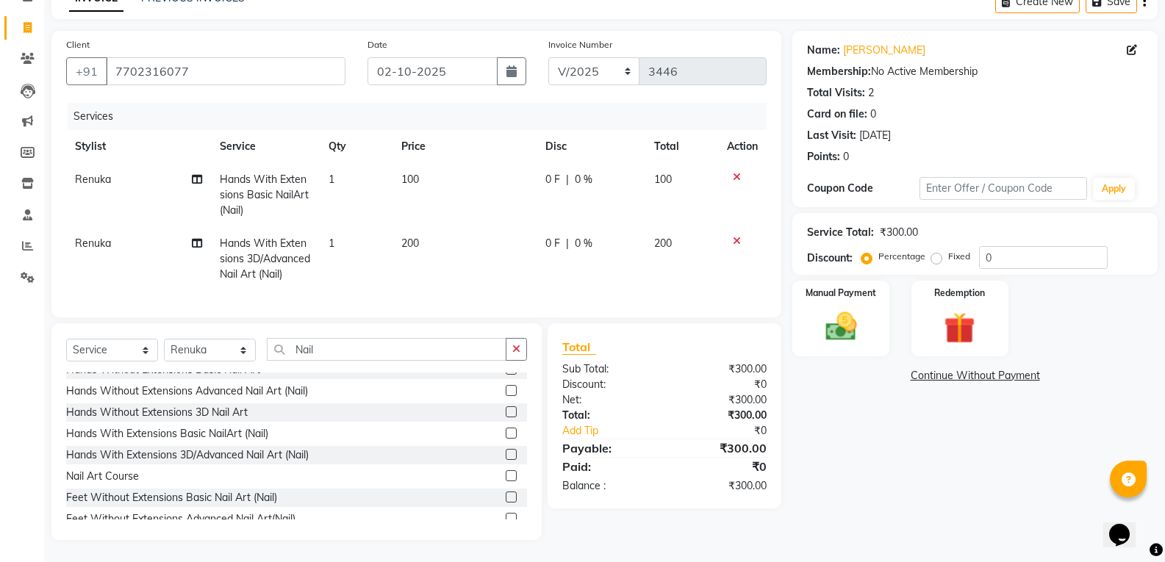
scroll to position [0, 0]
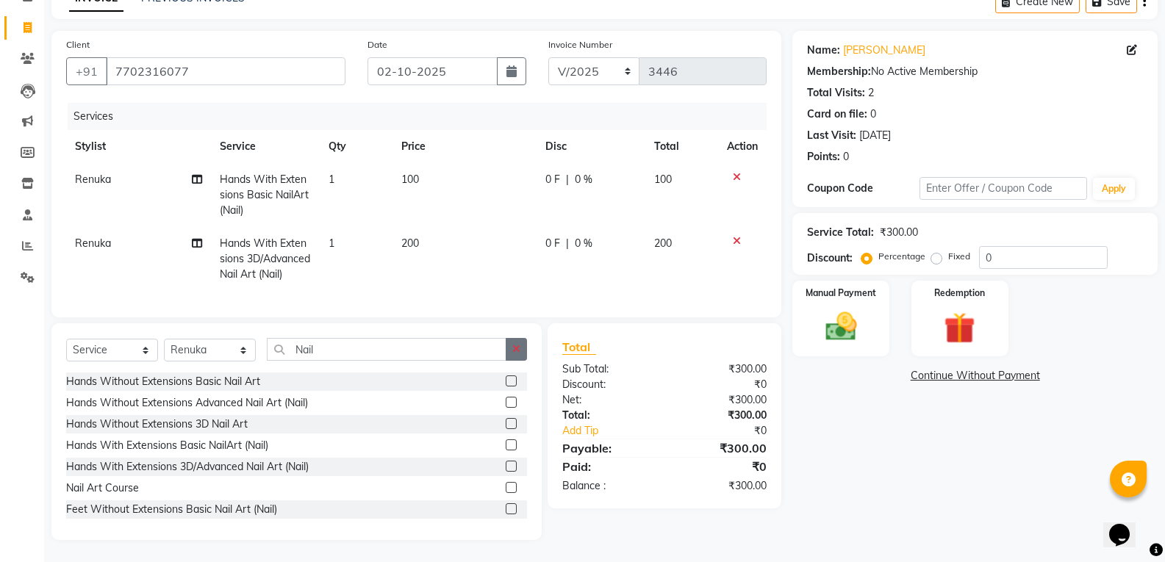
click at [516, 351] on icon "button" at bounding box center [516, 349] width 8 height 10
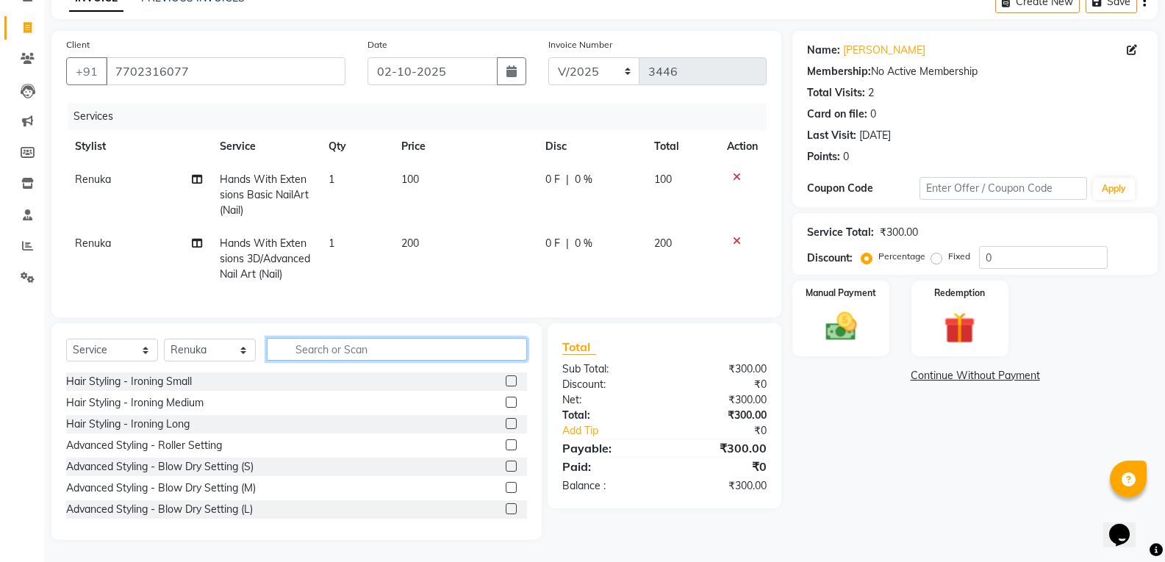
click at [369, 351] on input "text" at bounding box center [397, 349] width 260 height 23
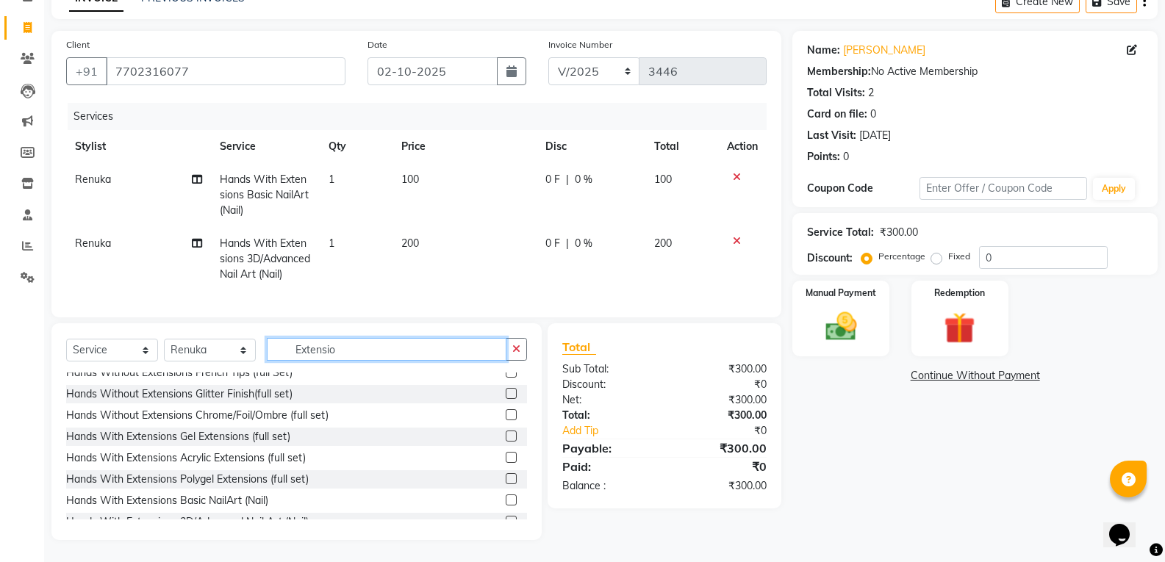
scroll to position [168, 0]
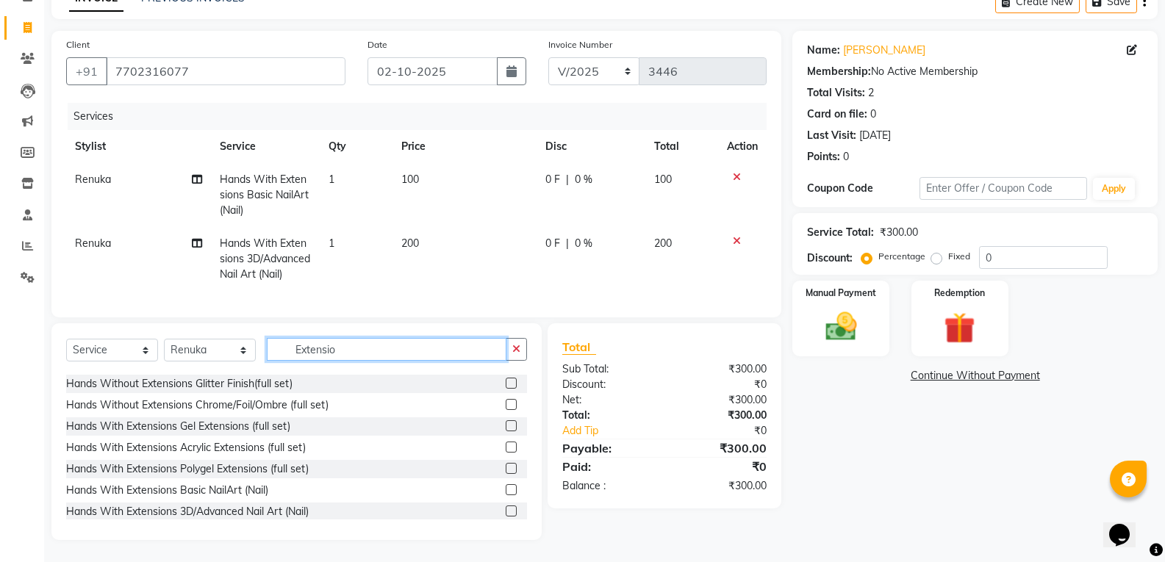
type input "Extensio"
click at [204, 430] on div "Hands With Extensions Gel Extensions (full set)" at bounding box center [178, 426] width 224 height 15
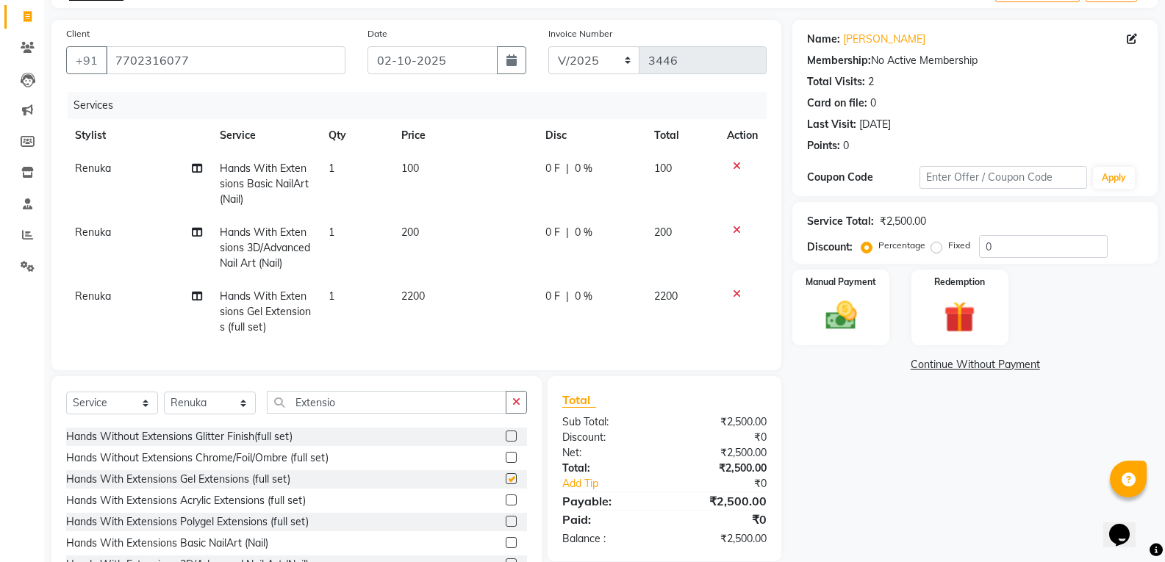
checkbox input "false"
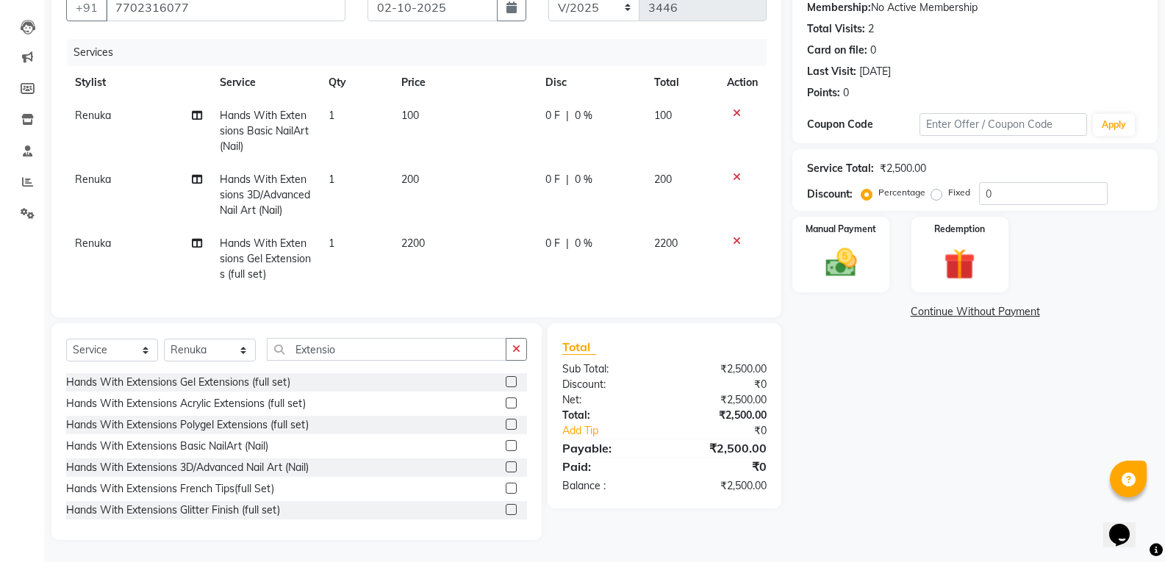
scroll to position [218, 0]
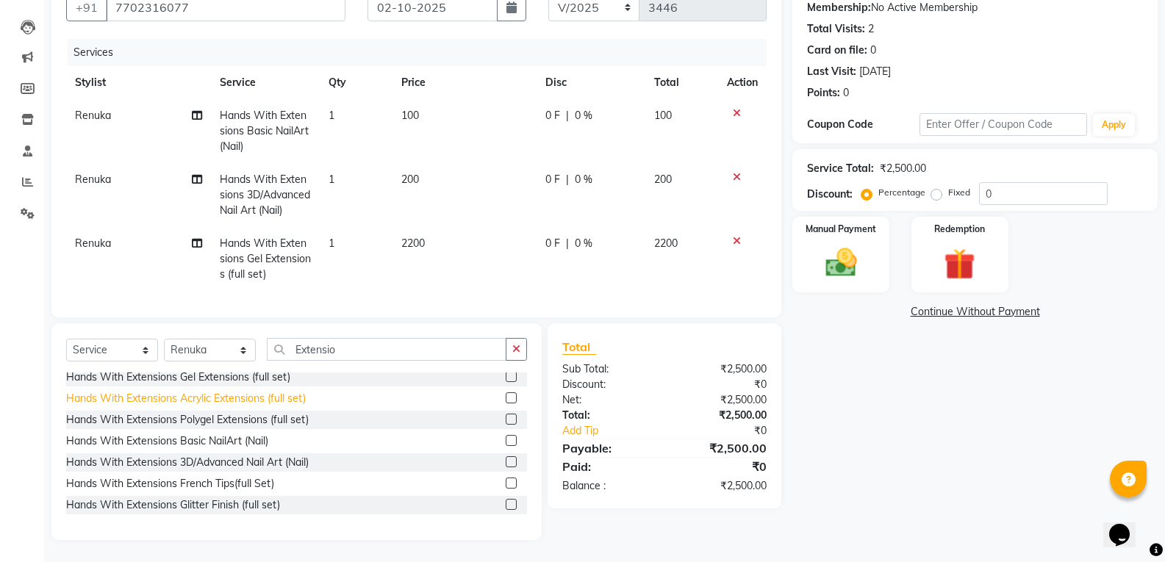
click at [291, 465] on div "Hands With Extensions 3D/Advanced Nail Art (Nail)" at bounding box center [187, 462] width 243 height 15
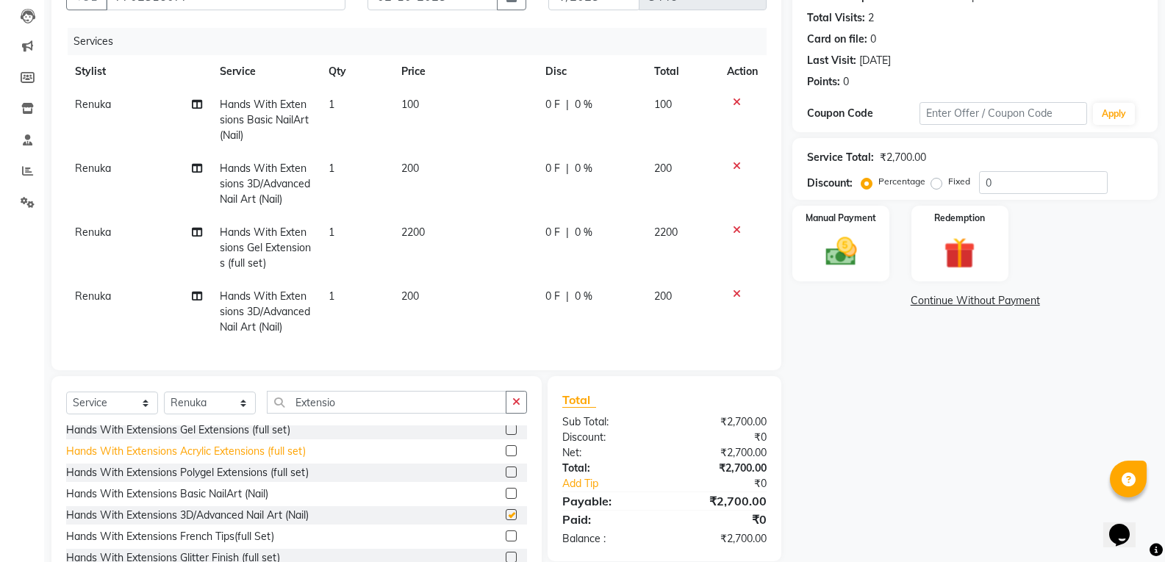
checkbox input "false"
click at [737, 291] on icon at bounding box center [737, 294] width 8 height 10
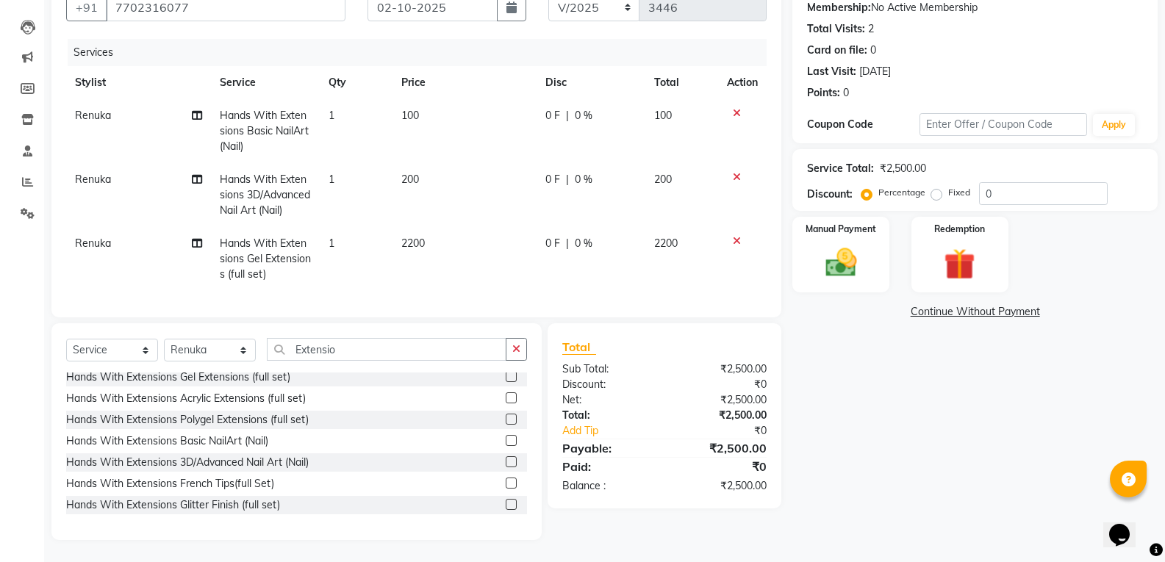
click at [734, 108] on icon at bounding box center [737, 113] width 8 height 10
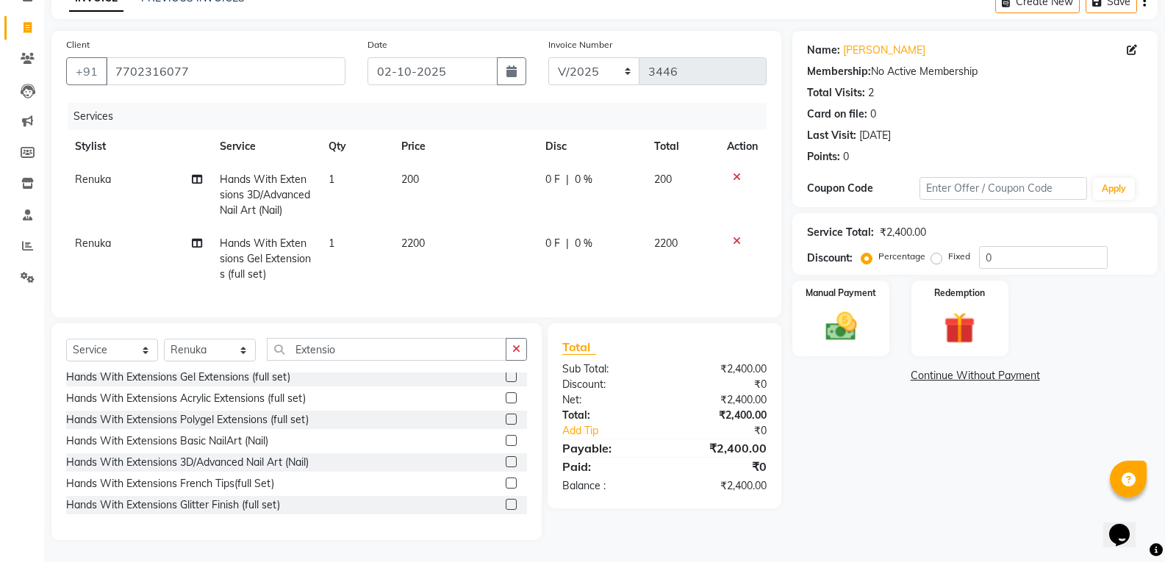
scroll to position [90, 0]
click at [512, 345] on icon "button" at bounding box center [516, 349] width 8 height 10
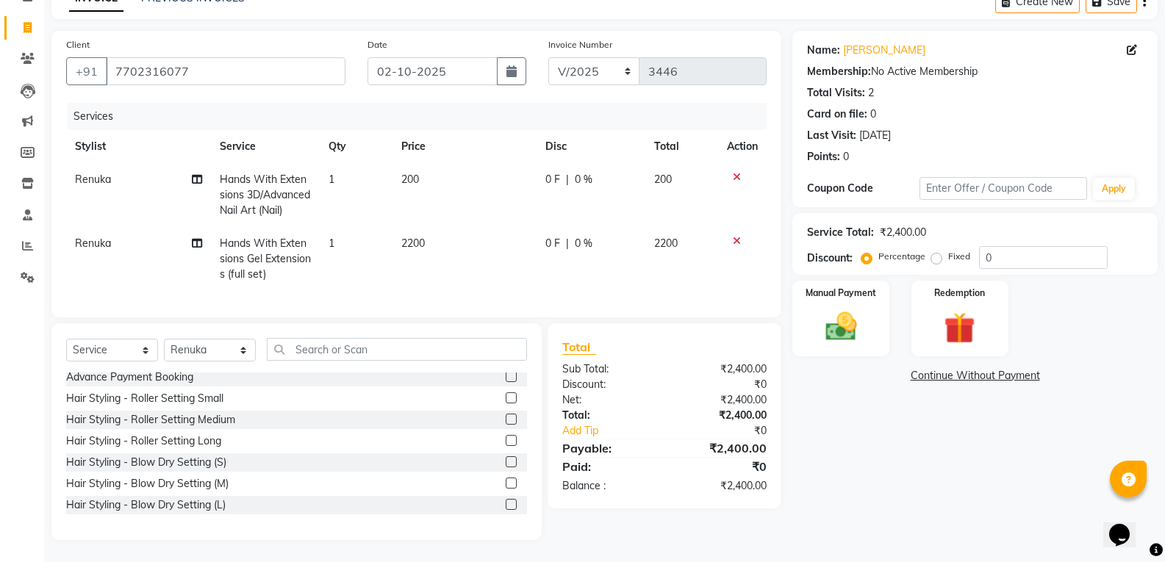
click at [357, 170] on td "1" at bounding box center [356, 195] width 73 height 64
select select "52248"
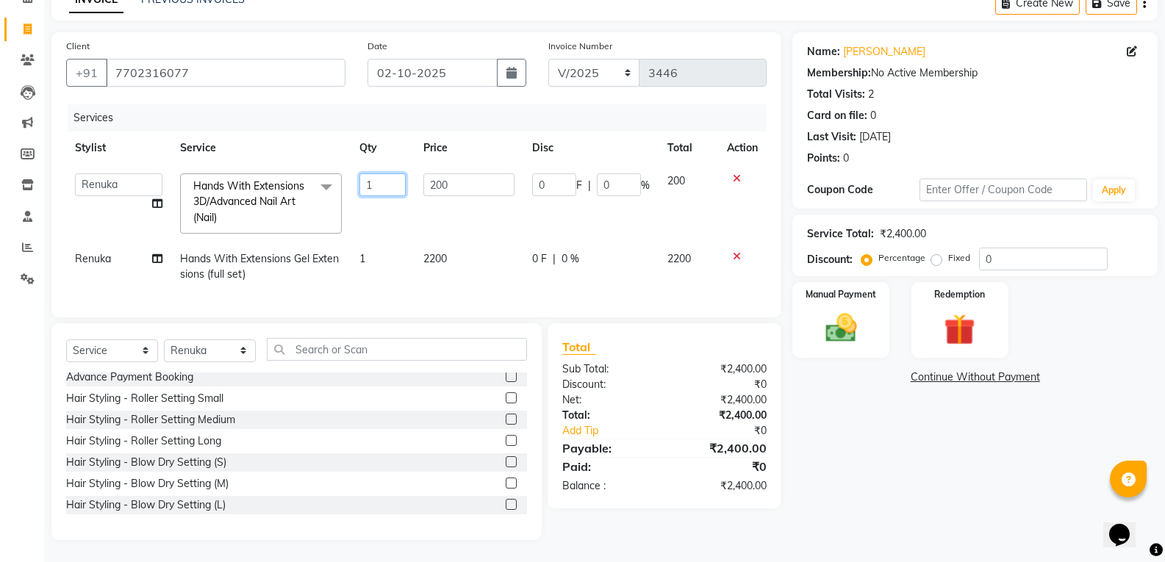
drag, startPoint x: 380, startPoint y: 167, endPoint x: 370, endPoint y: 170, distance: 10.0
click at [375, 173] on input "1" at bounding box center [382, 184] width 46 height 23
type input "2"
click at [389, 203] on td "2" at bounding box center [382, 204] width 63 height 78
select select "52248"
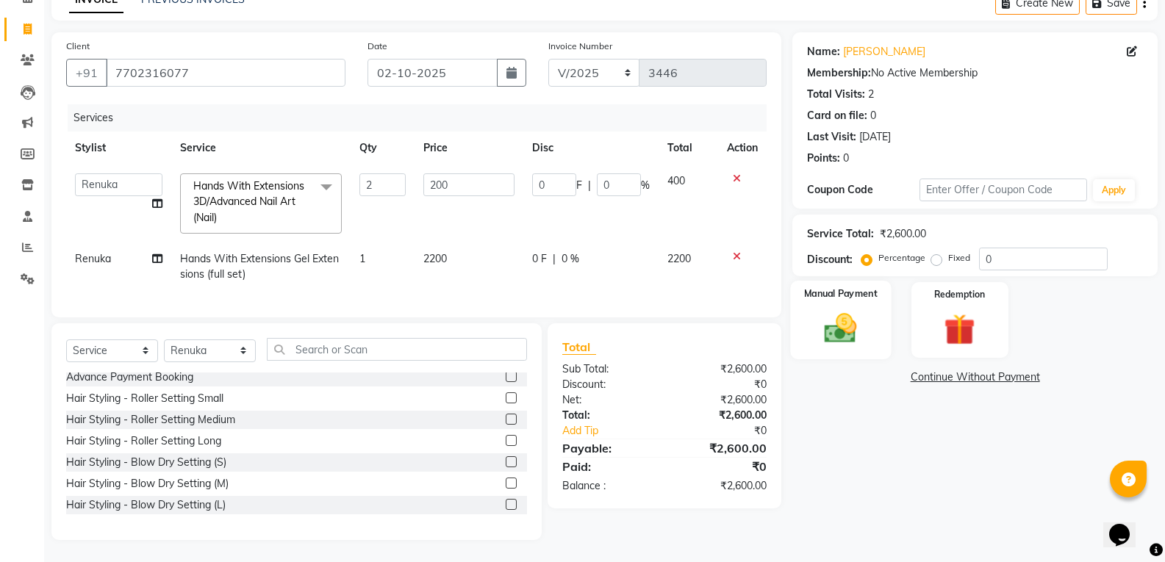
click at [837, 315] on img at bounding box center [840, 327] width 52 height 37
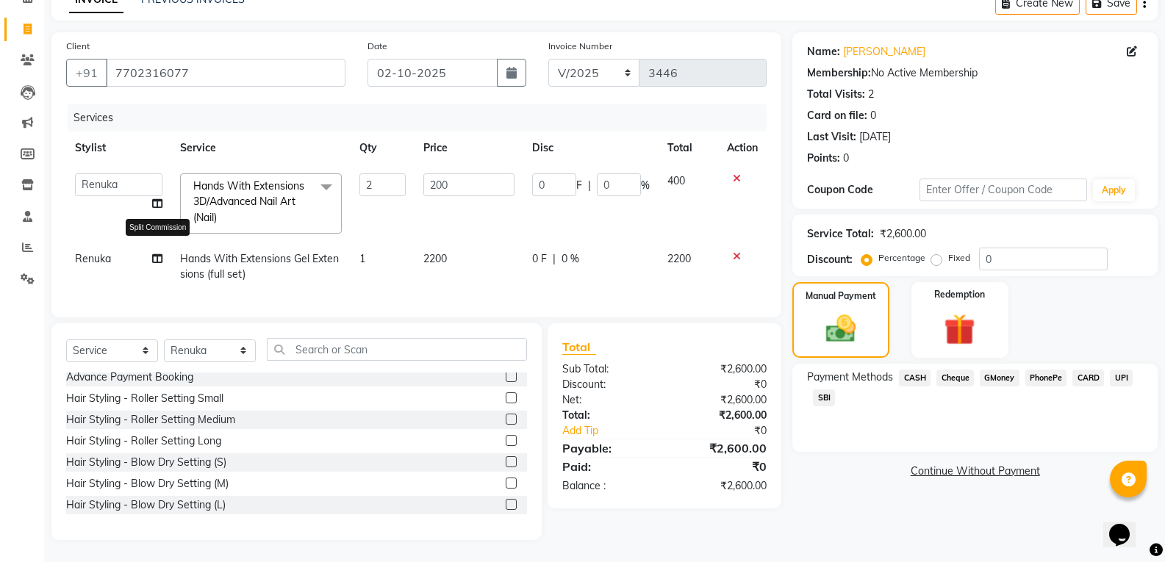
click at [153, 254] on icon at bounding box center [157, 259] width 10 height 10
select select "52248"
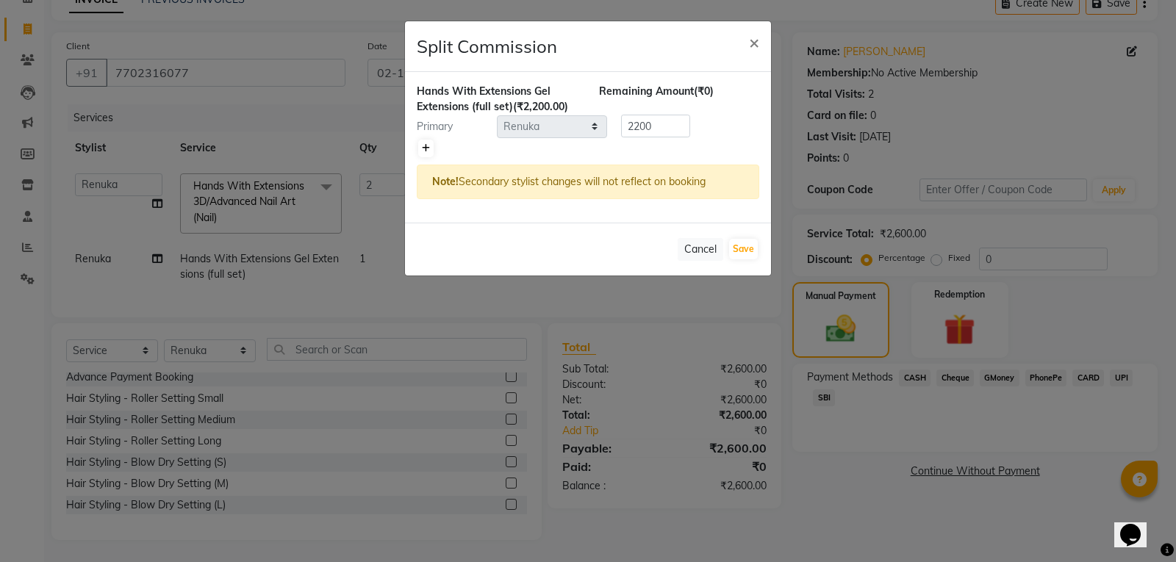
click at [431, 146] on link at bounding box center [425, 149] width 15 height 18
type input "1100"
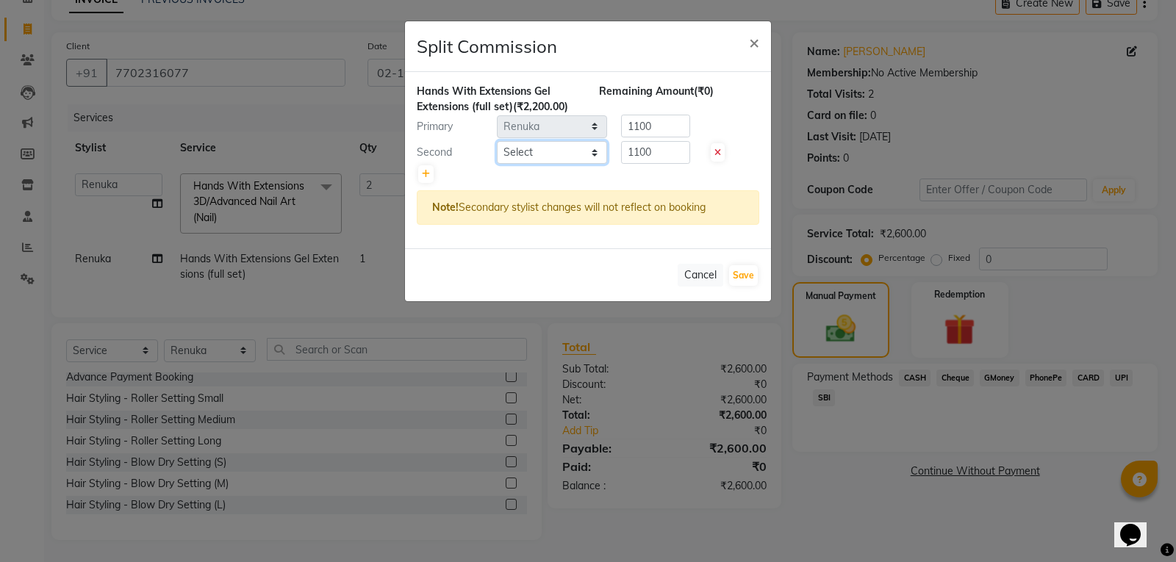
click at [526, 157] on select "Select Abhi Ram GEETHA MADHURI Jyothi Kalpana Lakshmi Madhu Malleshwari Manohar…" at bounding box center [552, 152] width 110 height 23
select select "35495"
click at [497, 141] on select "Select Abhi Ram GEETHA MADHURI Jyothi Kalpana Lakshmi Madhu Malleshwari Manohar…" at bounding box center [552, 152] width 110 height 23
click at [663, 129] on input "1100" at bounding box center [655, 126] width 69 height 23
type input "1"
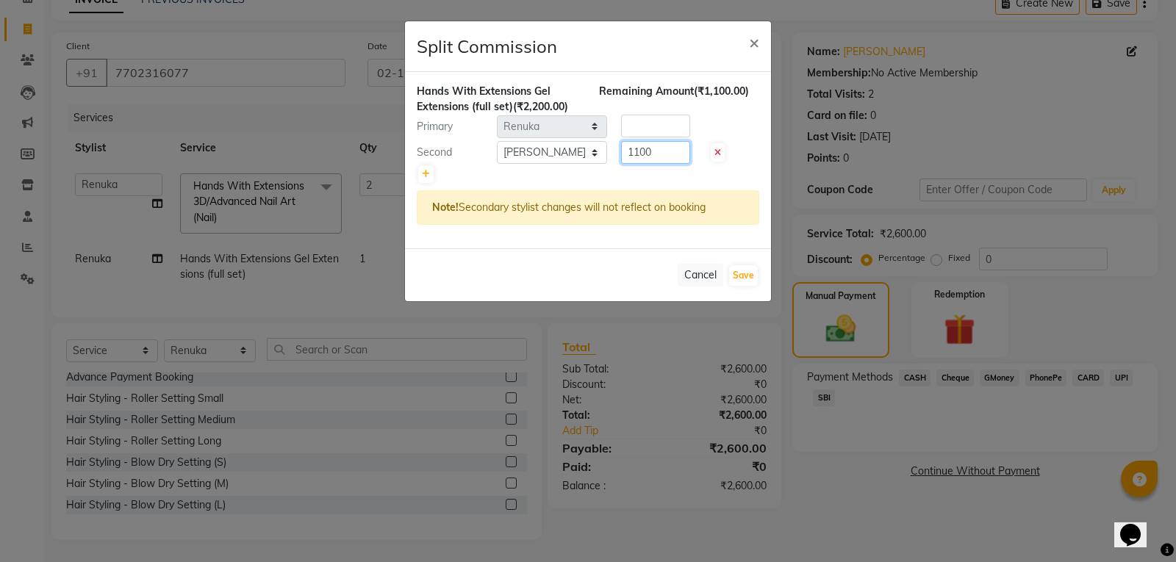
click at [663, 153] on input "1100" at bounding box center [655, 152] width 69 height 23
type input "1"
type input "1760"
click at [649, 126] on input "number" at bounding box center [655, 126] width 69 height 23
type input "440"
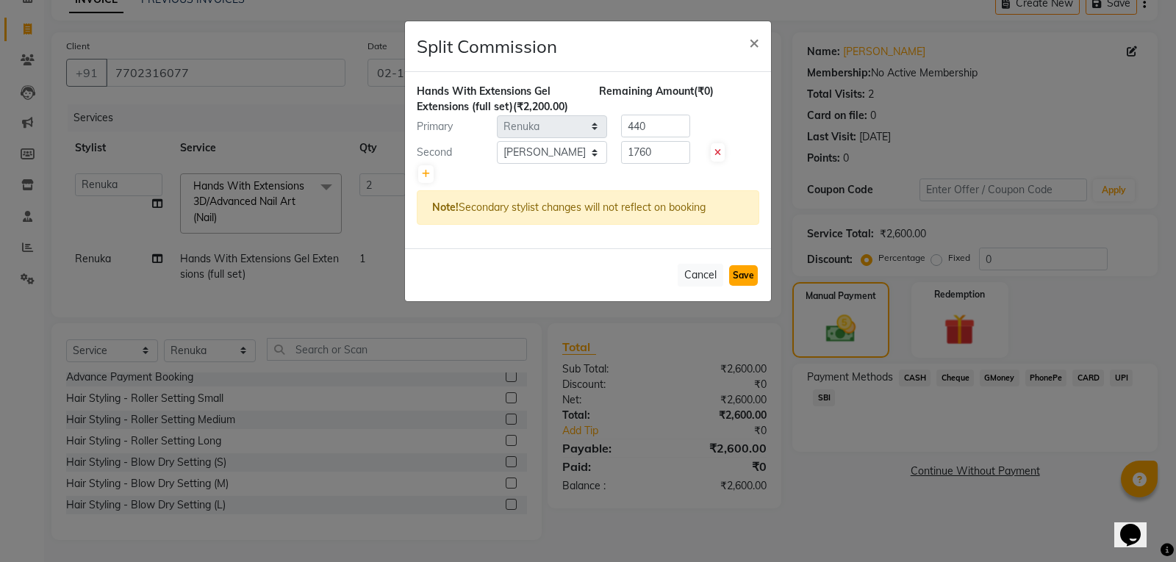
click at [742, 273] on button "Save" at bounding box center [743, 275] width 29 height 21
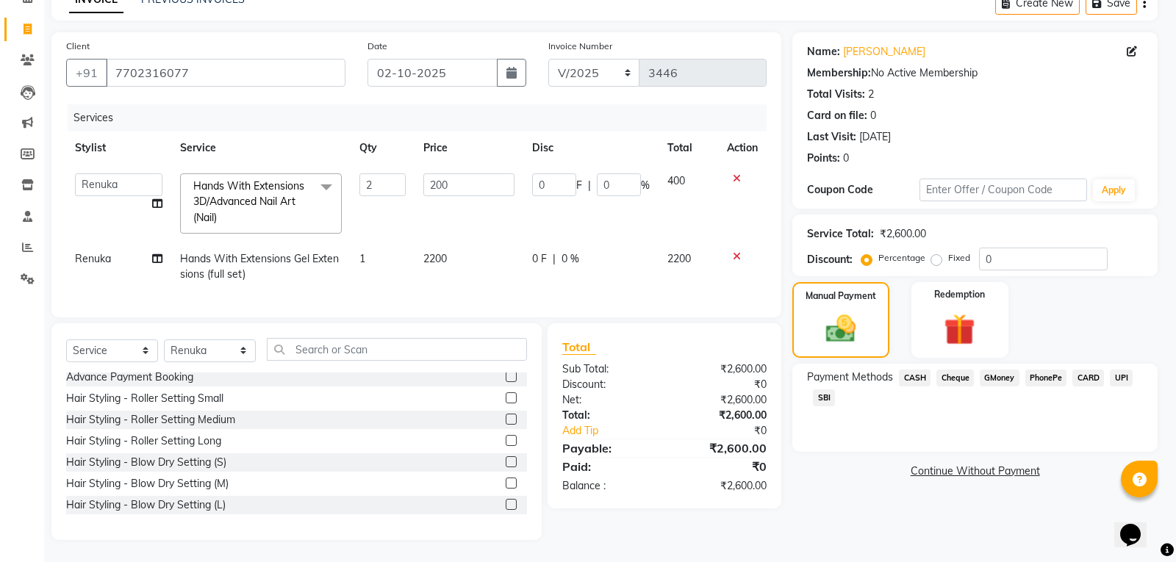
select select "Select"
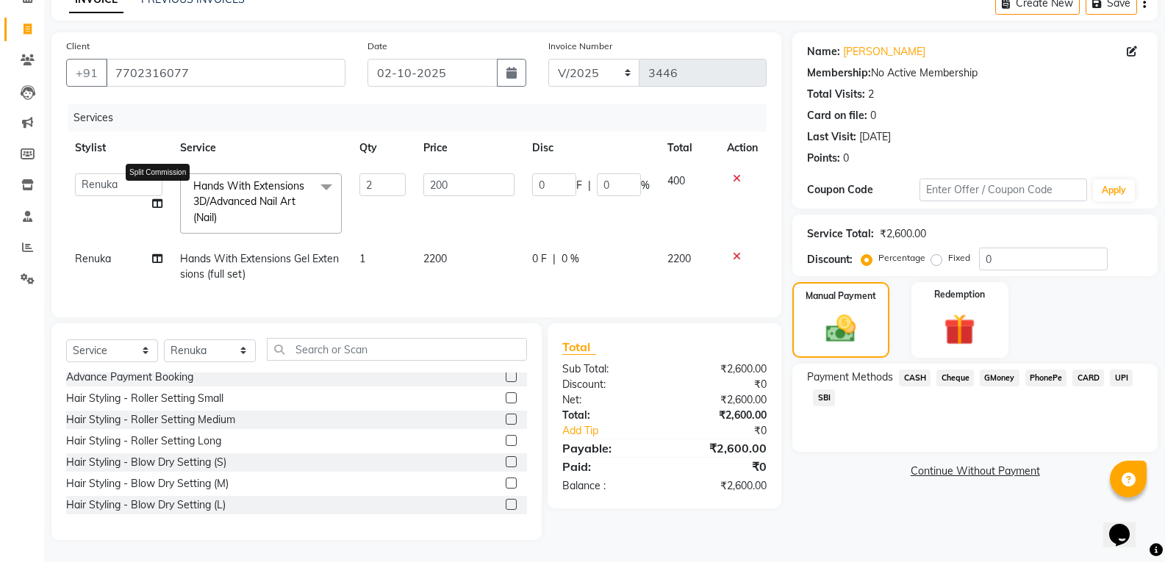
click at [161, 198] on icon at bounding box center [157, 203] width 10 height 10
select select "52248"
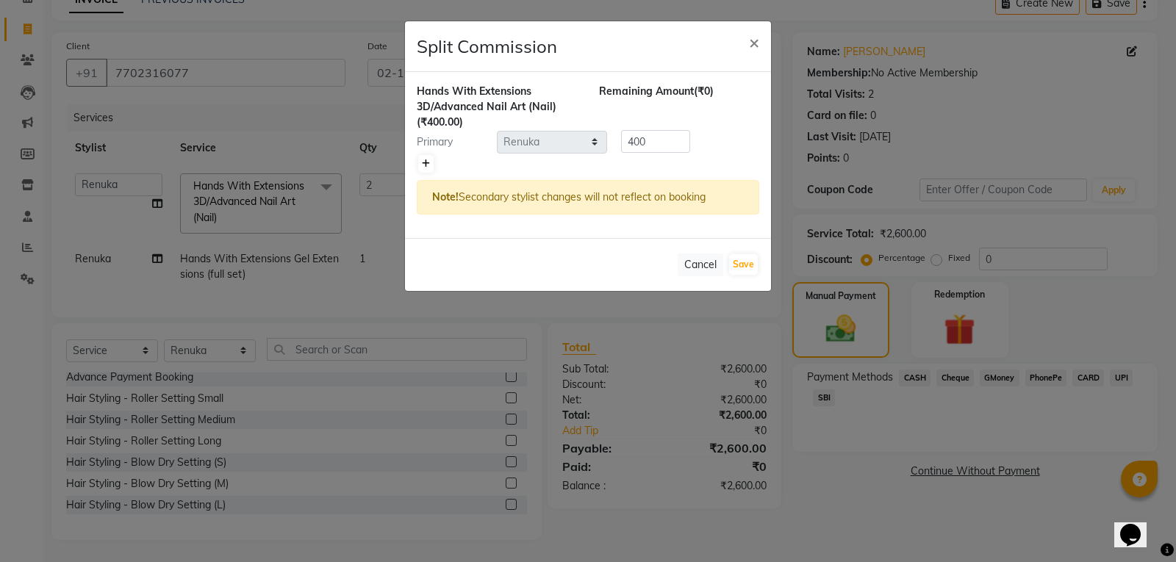
click at [421, 164] on link at bounding box center [425, 164] width 15 height 18
type input "200"
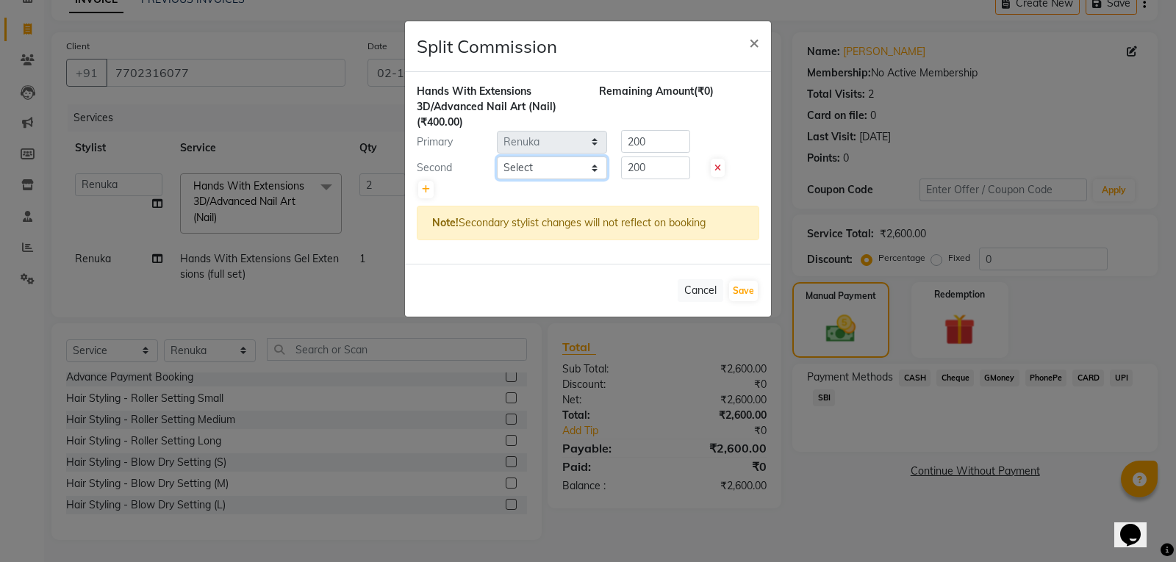
drag, startPoint x: 533, startPoint y: 170, endPoint x: 533, endPoint y: 179, distance: 8.8
click at [533, 170] on select "Select Abhi Ram GEETHA MADHURI Jyothi Kalpana Lakshmi Madhu Malleshwari Manohar…" at bounding box center [552, 168] width 110 height 23
select select "35495"
click at [497, 157] on select "Select Abhi Ram [PERSON_NAME] [PERSON_NAME] Lakshmi Madhu [PERSON_NAME] [PERSON…" at bounding box center [552, 168] width 110 height 23
click at [659, 137] on input "200" at bounding box center [655, 141] width 69 height 23
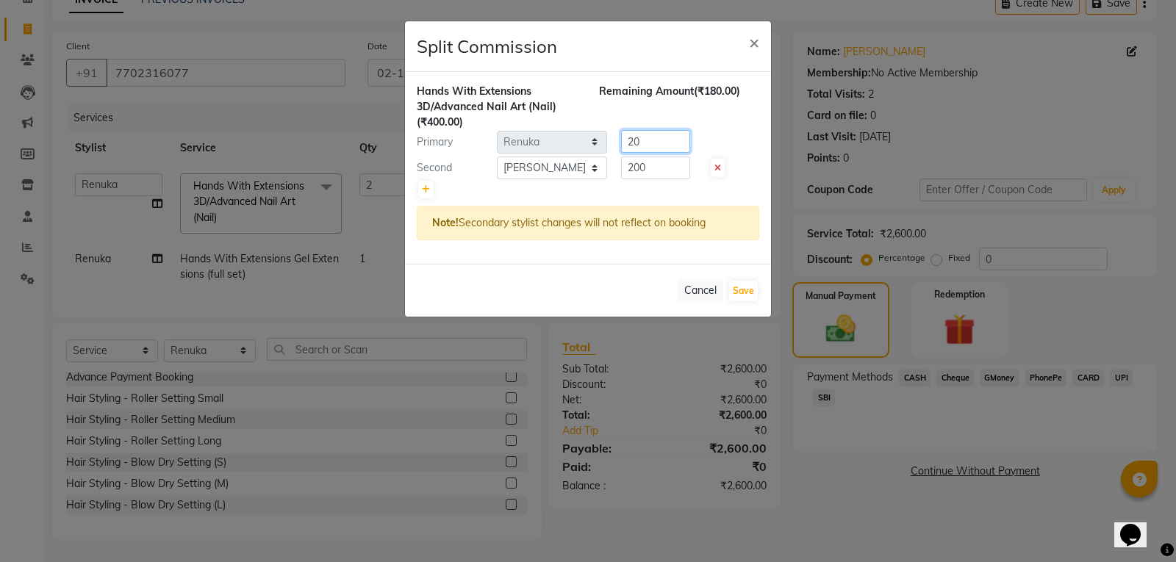
type input "2"
click at [660, 167] on input "200" at bounding box center [655, 168] width 69 height 23
type input "2"
click at [655, 147] on input "number" at bounding box center [655, 141] width 69 height 23
click at [659, 169] on input "160" at bounding box center [655, 168] width 69 height 23
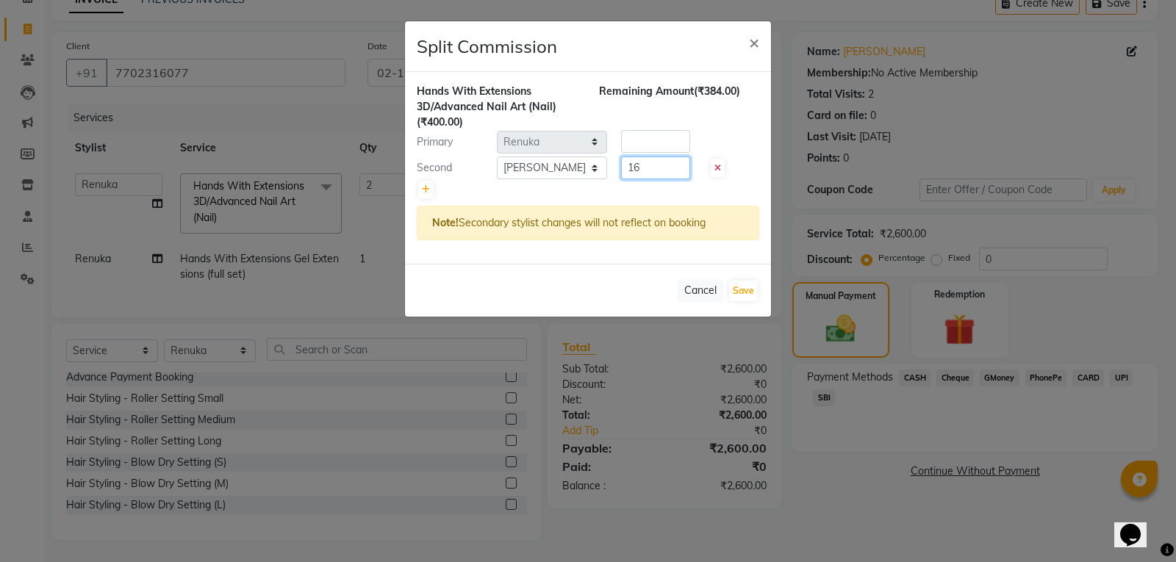
type input "1"
type input "240"
click at [642, 144] on input "number" at bounding box center [655, 141] width 69 height 23
type input "160"
click at [751, 296] on button "Save" at bounding box center [743, 291] width 29 height 21
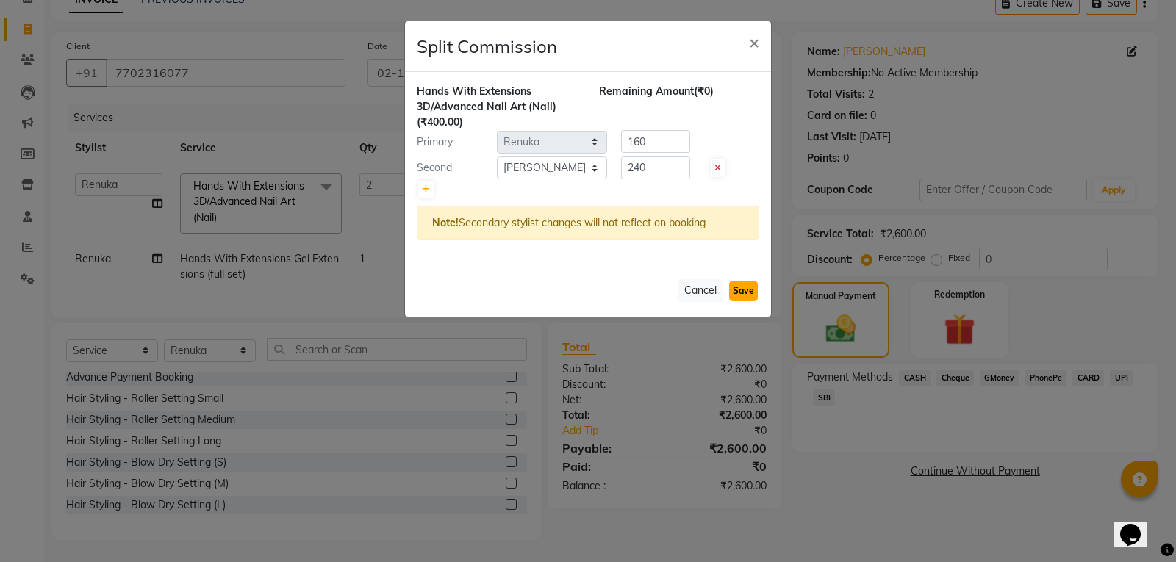
select select "Select"
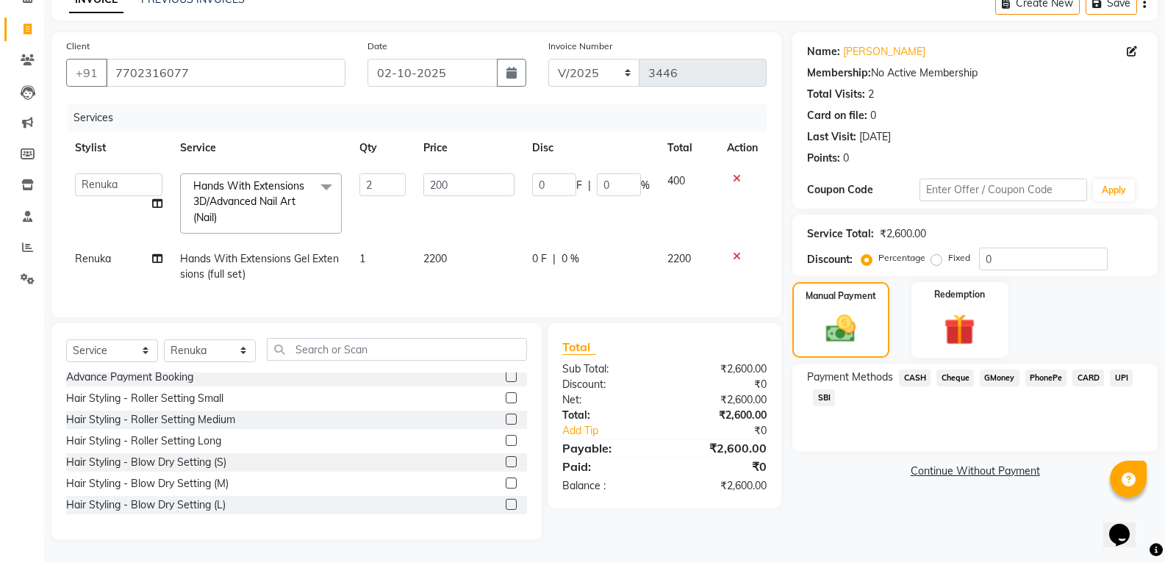
click at [821, 392] on span "SBI" at bounding box center [824, 398] width 22 height 17
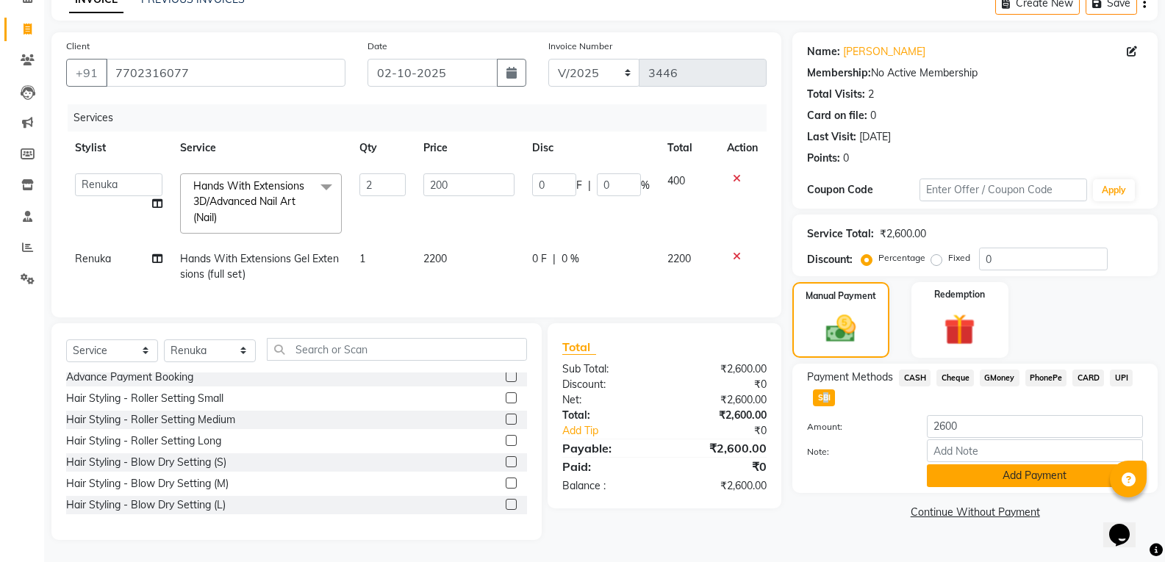
click at [1066, 465] on button "Add Payment" at bounding box center [1035, 476] width 216 height 23
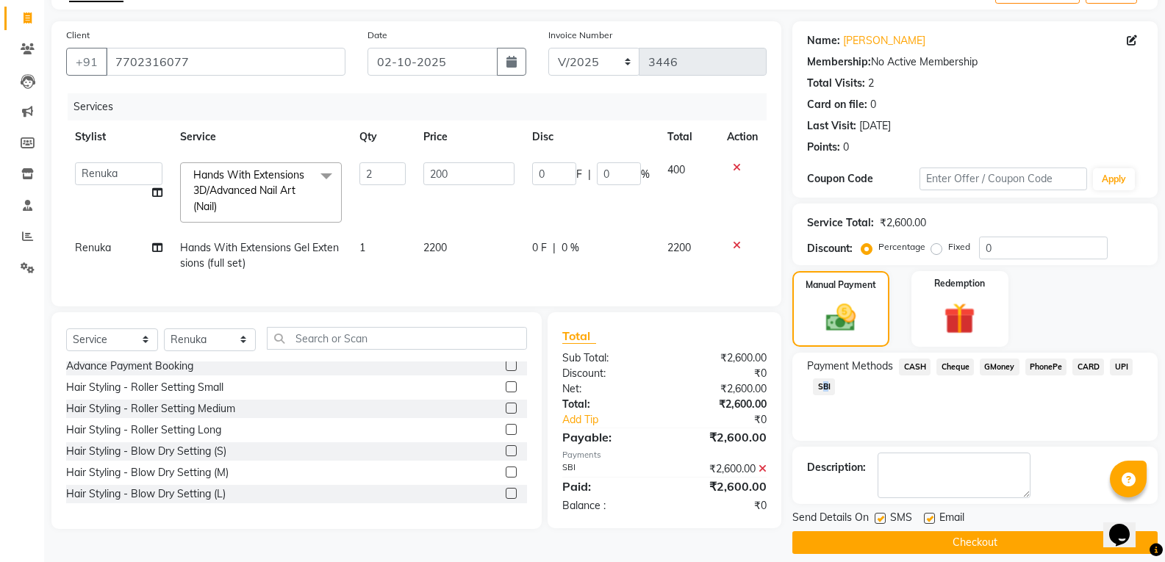
scroll to position [103, 0]
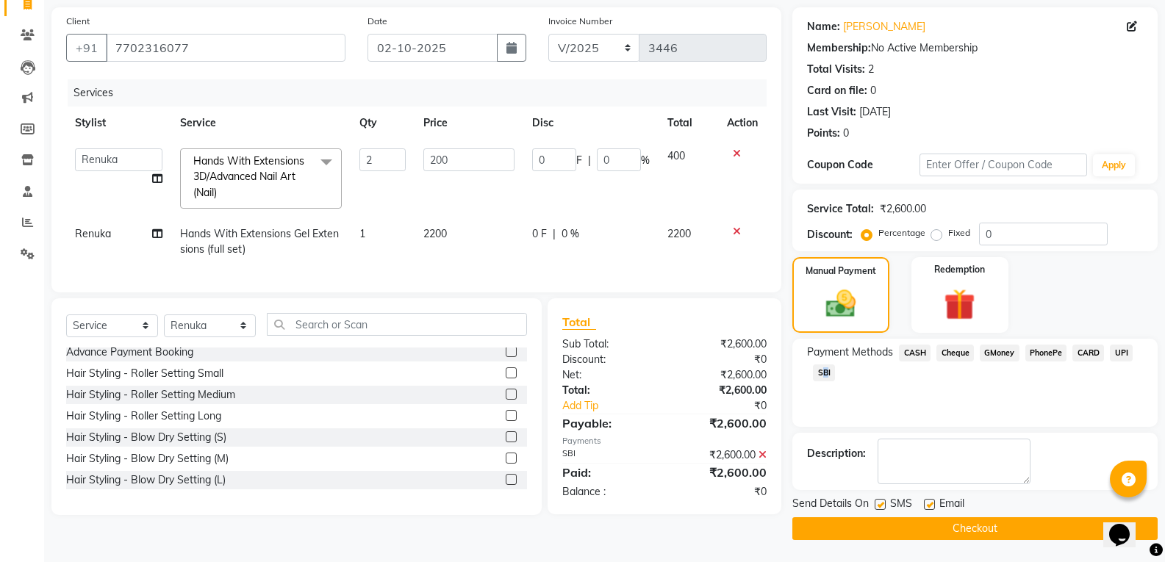
drag, startPoint x: 1175, startPoint y: 392, endPoint x: 30, endPoint y: 25, distance: 1202.6
click at [1043, 528] on button "Checkout" at bounding box center [974, 529] width 365 height 23
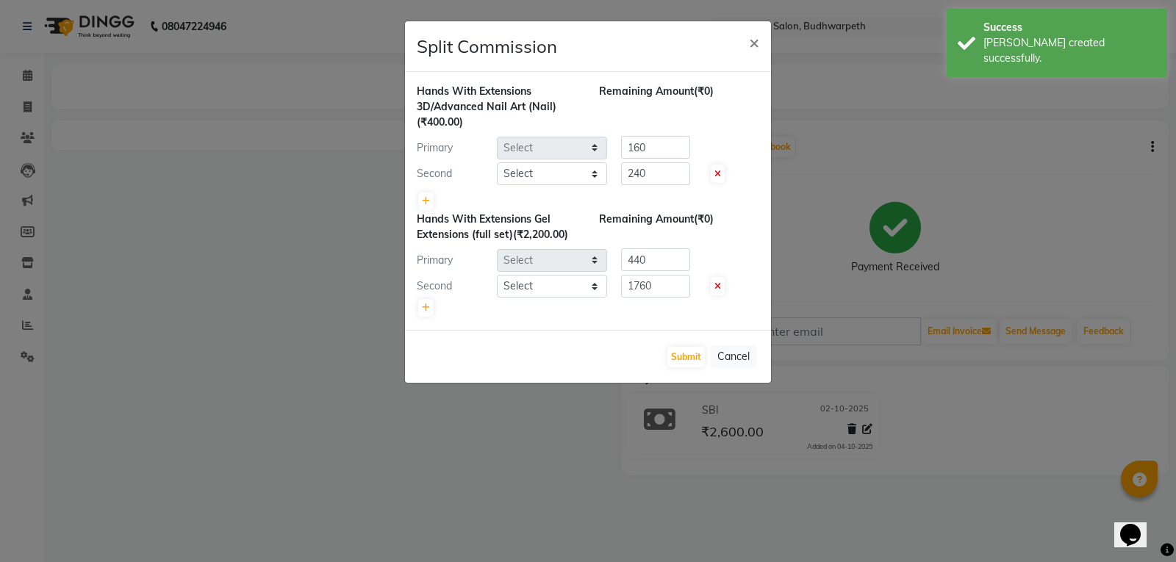
select select "52248"
select select "35495"
select select "52248"
select select "35495"
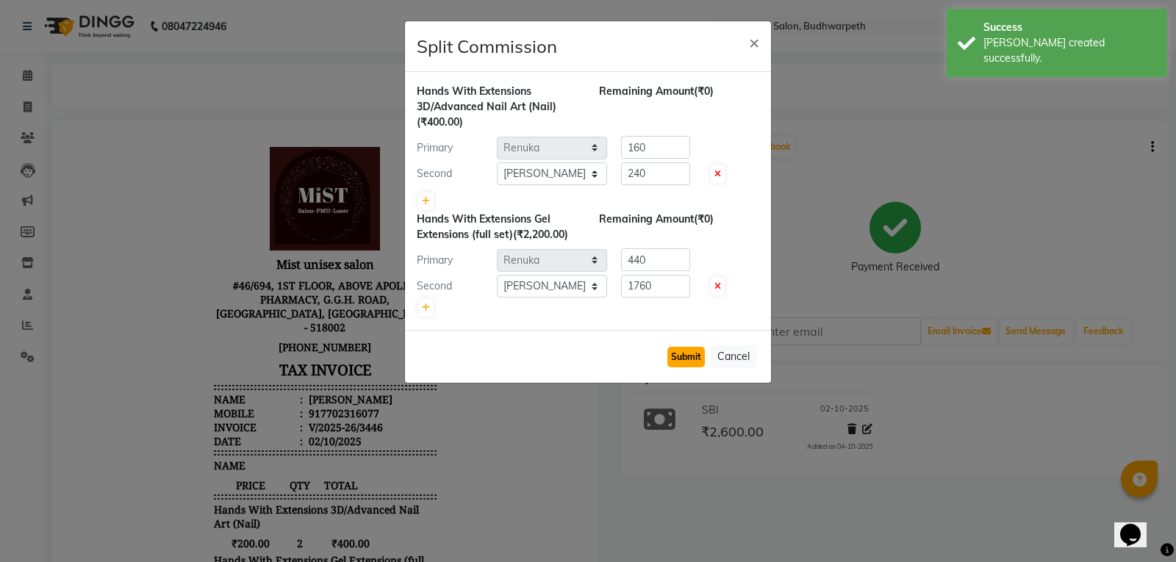
click at [697, 357] on button "Submit" at bounding box center [685, 357] width 37 height 21
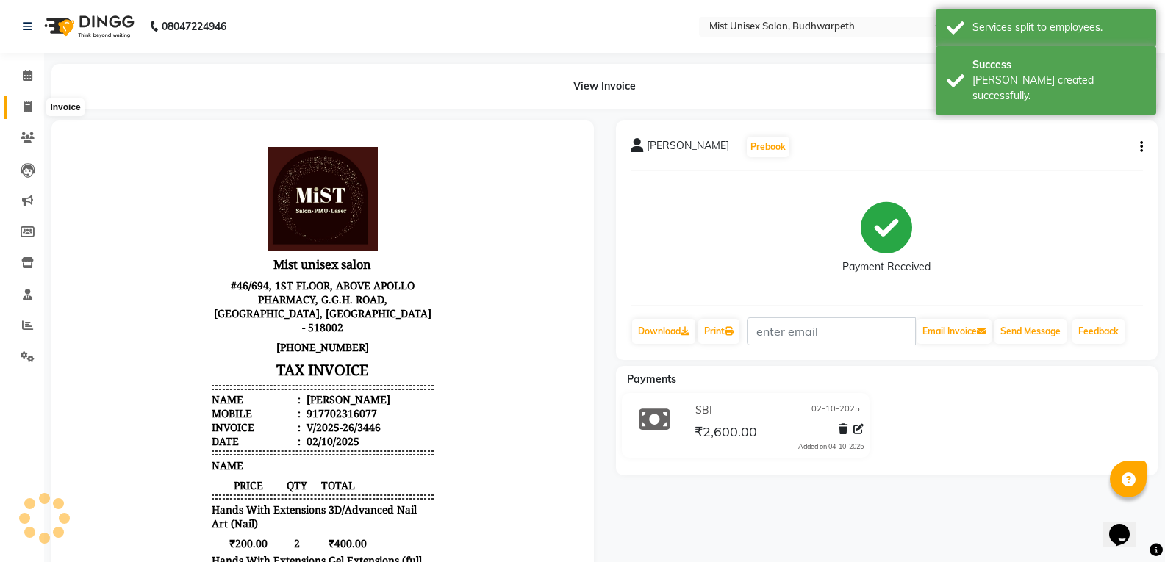
click at [19, 104] on span at bounding box center [28, 107] width 26 height 17
select select "service"
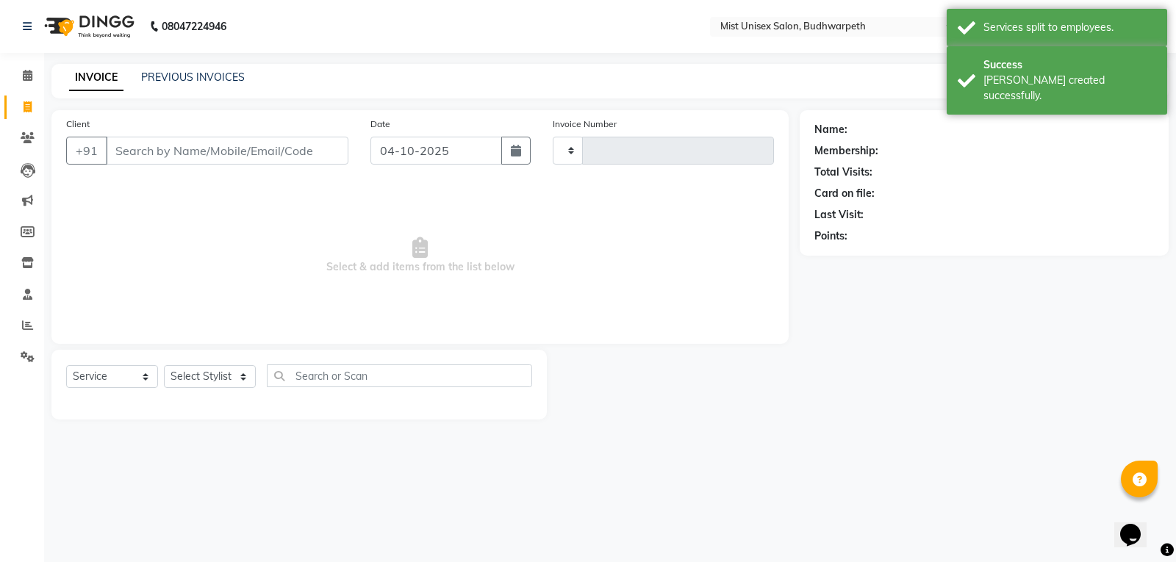
type input "3447"
select select "5227"
click at [524, 155] on button "button" at bounding box center [515, 151] width 29 height 28
select select "10"
select select "2025"
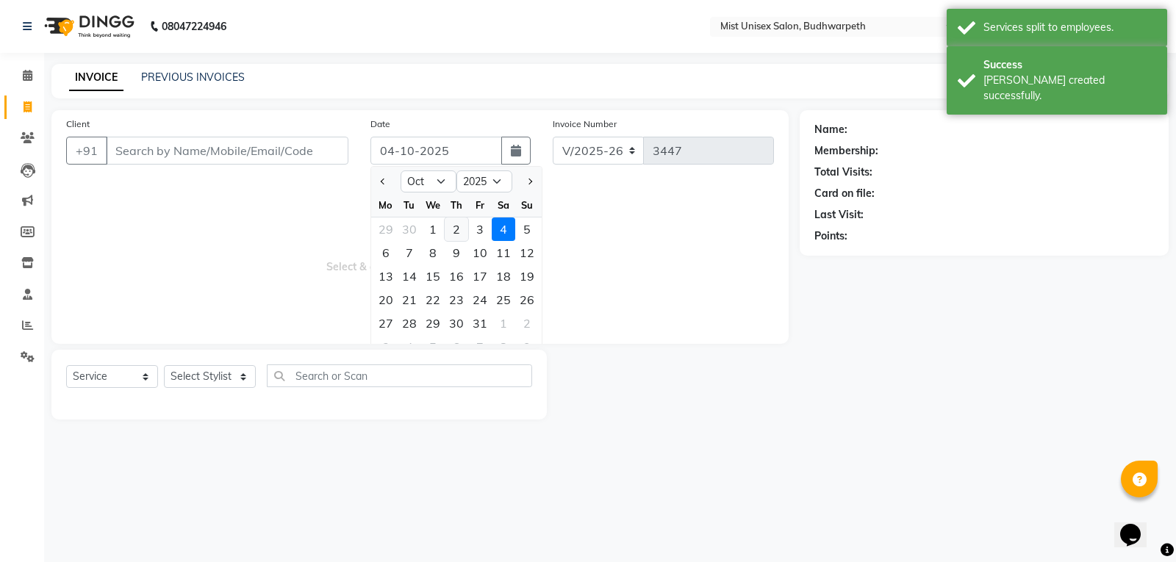
click at [457, 225] on div "2" at bounding box center [457, 230] width 24 height 24
type input "02-10-2025"
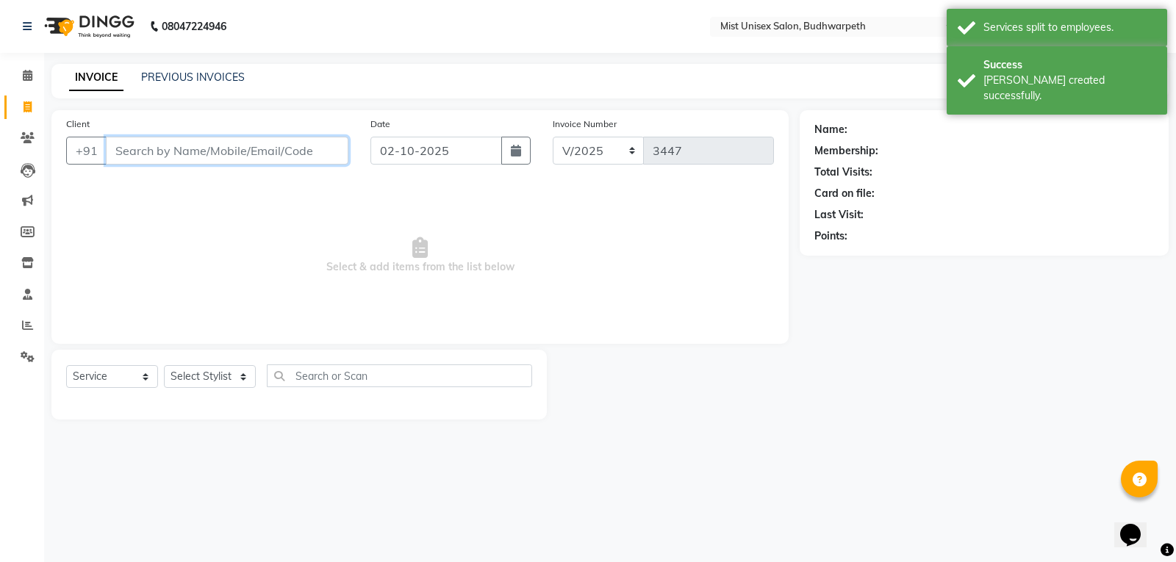
click at [135, 154] on input "Client" at bounding box center [227, 151] width 243 height 28
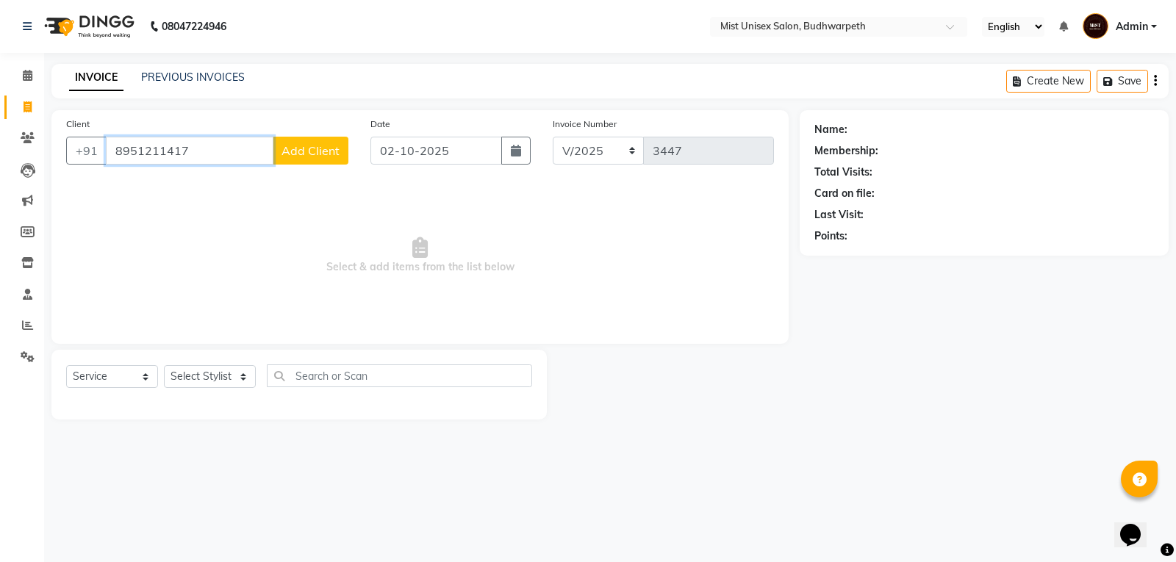
type input "8951211417"
click at [307, 151] on span "Add Client" at bounding box center [311, 150] width 58 height 15
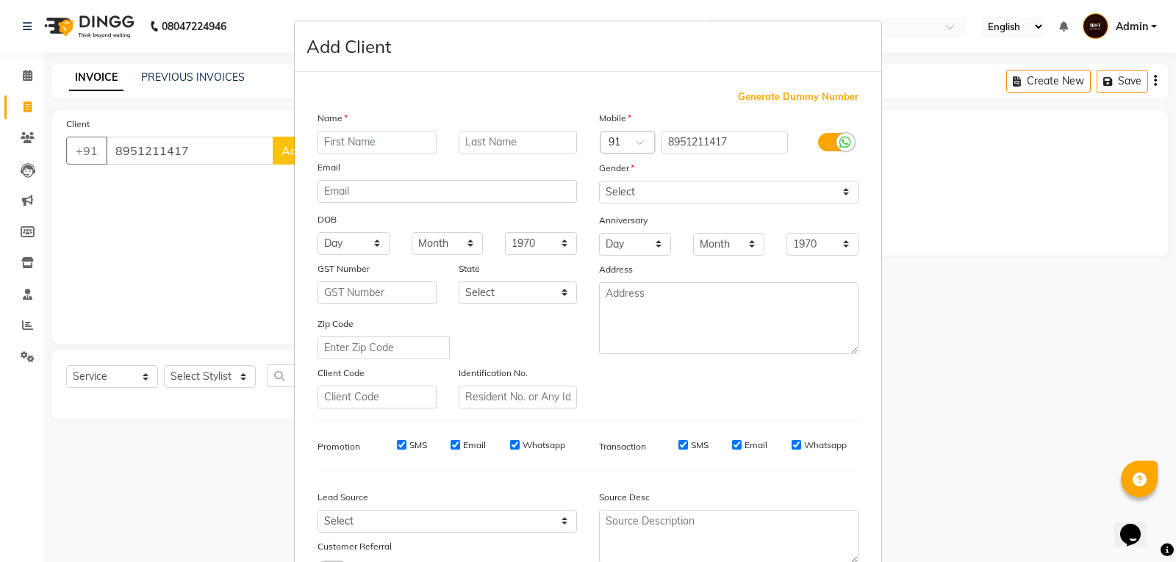
click at [330, 142] on input "text" at bounding box center [377, 142] width 119 height 23
type input "Shabana"
drag, startPoint x: 631, startPoint y: 195, endPoint x: 625, endPoint y: 203, distance: 10.0
click at [631, 195] on select "Select Male Female Other Prefer Not To Say" at bounding box center [728, 192] width 259 height 23
select select "female"
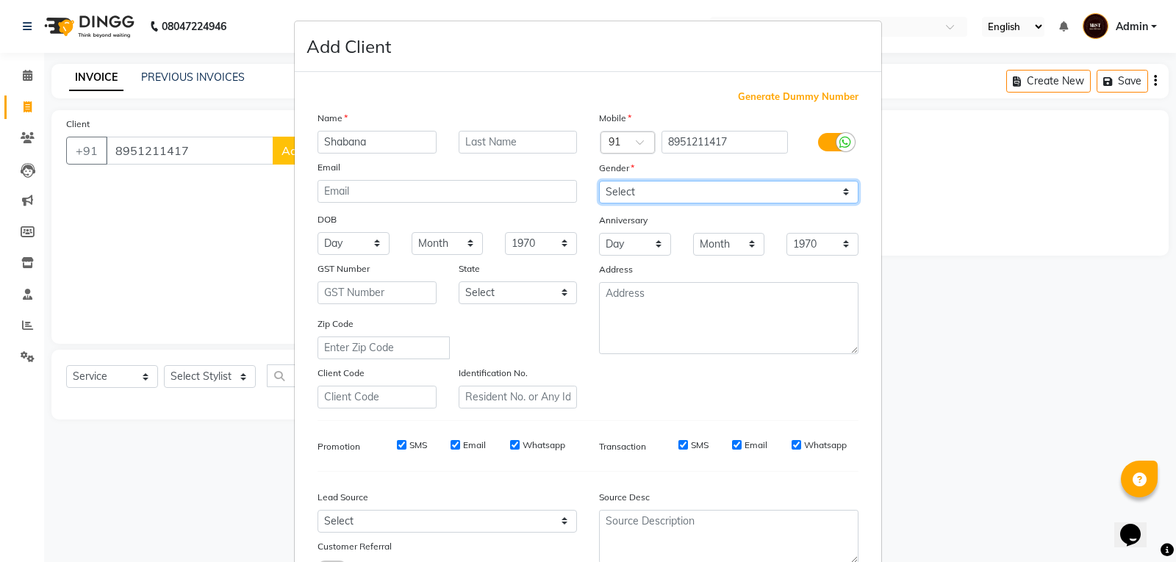
click at [599, 181] on select "Select Male Female Other Prefer Not To Say" at bounding box center [728, 192] width 259 height 23
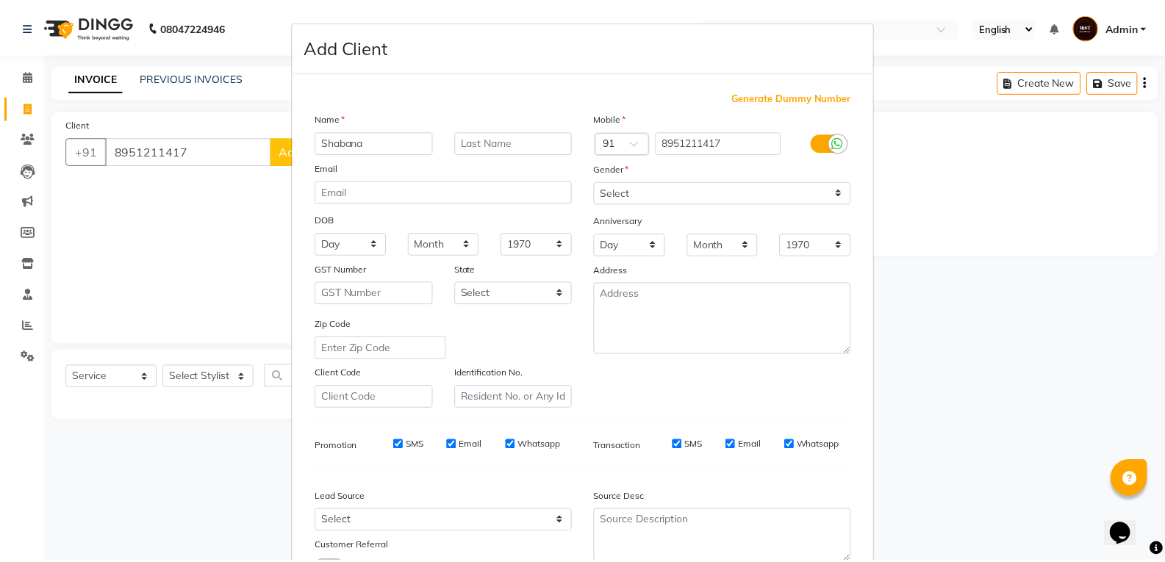
scroll to position [116, 0]
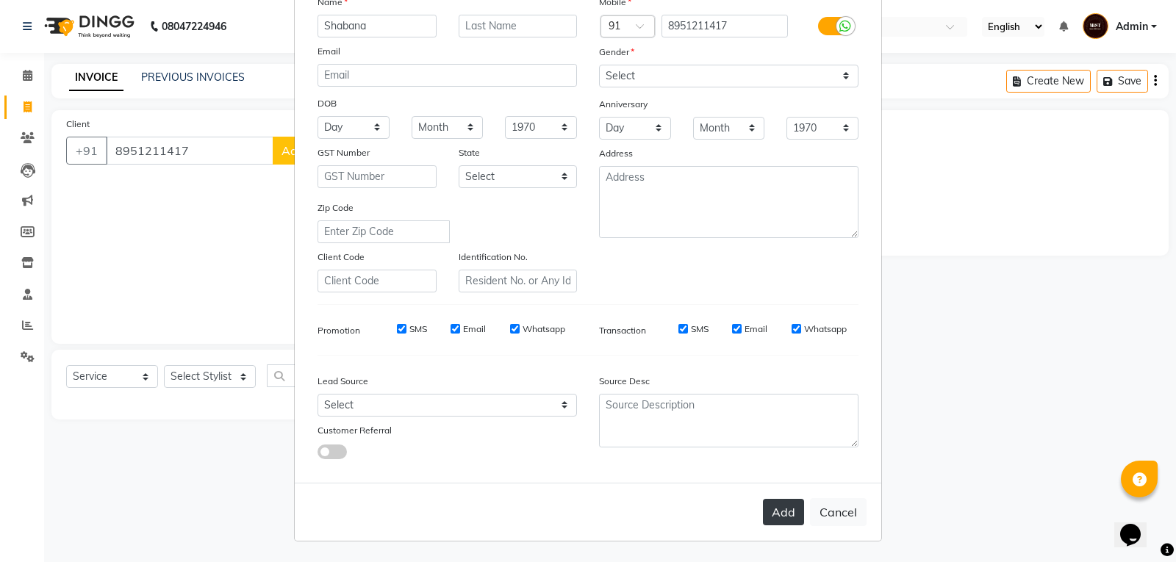
click at [776, 510] on button "Add" at bounding box center [783, 512] width 41 height 26
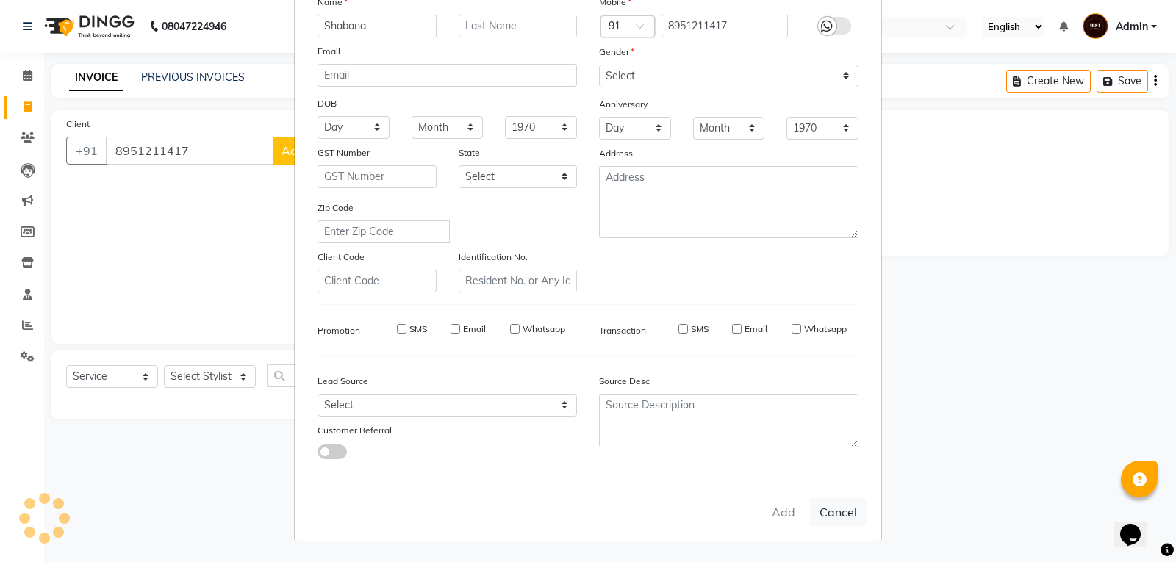
select select
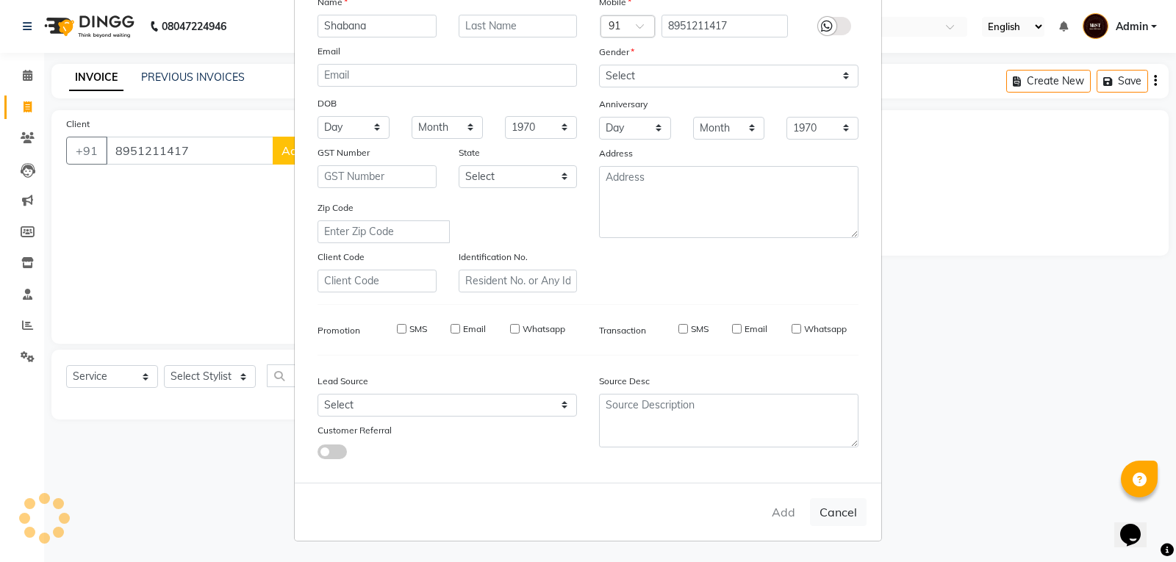
select select
checkbox input "false"
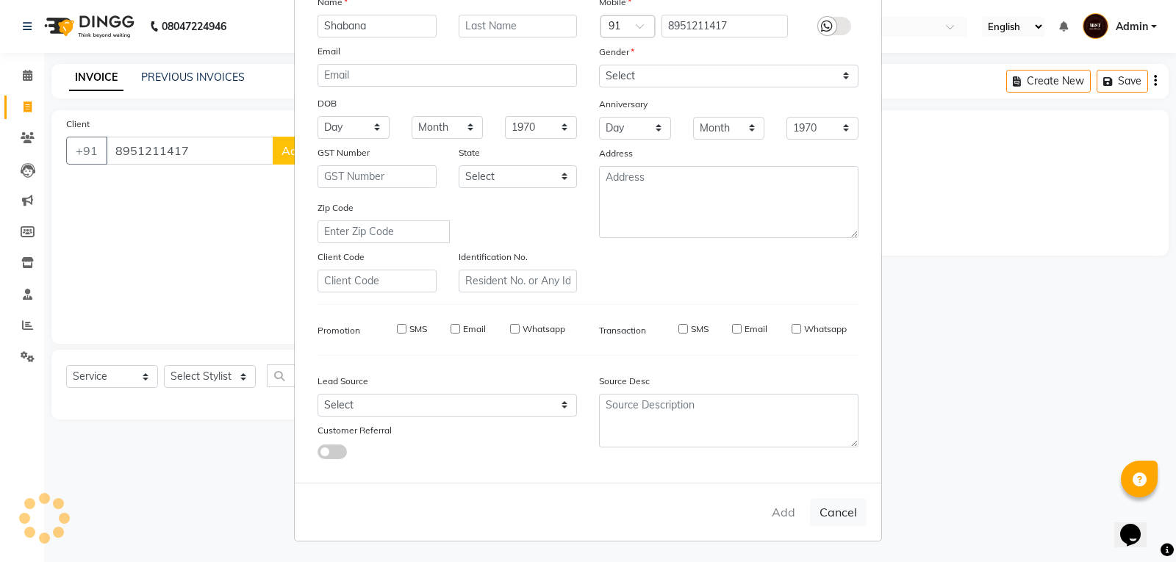
checkbox input "false"
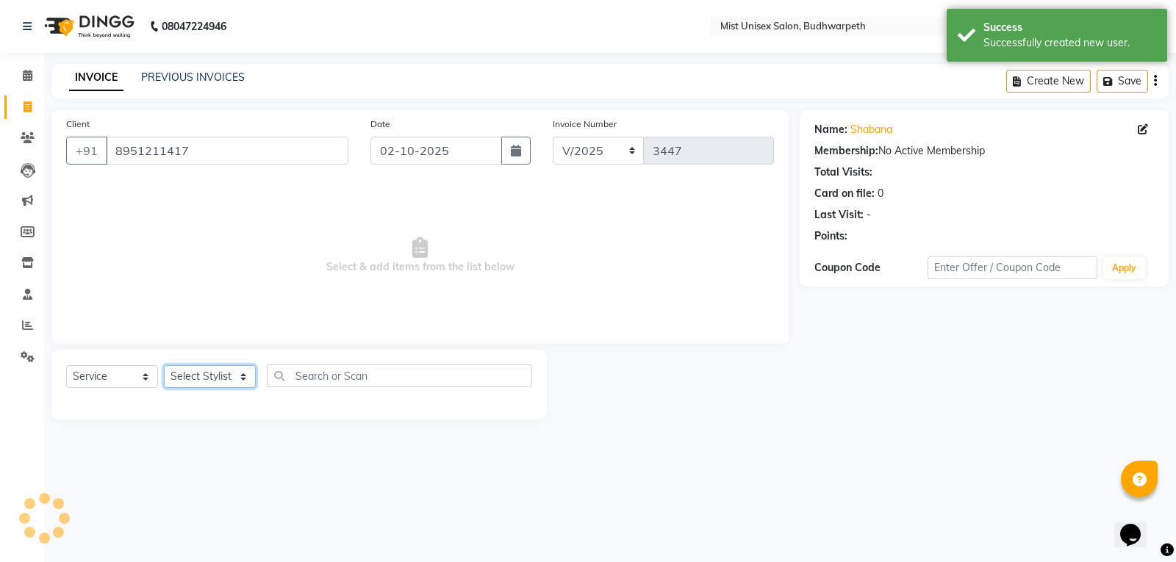
drag, startPoint x: 227, startPoint y: 376, endPoint x: 220, endPoint y: 366, distance: 12.6
click at [227, 376] on select "Select Stylist Abhi Ram [PERSON_NAME] [PERSON_NAME] Lakshmi Madhu [PERSON_NAME]…" at bounding box center [210, 376] width 92 height 23
select select "43912"
click at [164, 365] on select "Select Stylist Abhi Ram [PERSON_NAME] [PERSON_NAME] Lakshmi Madhu [PERSON_NAME]…" at bounding box center [210, 376] width 92 height 23
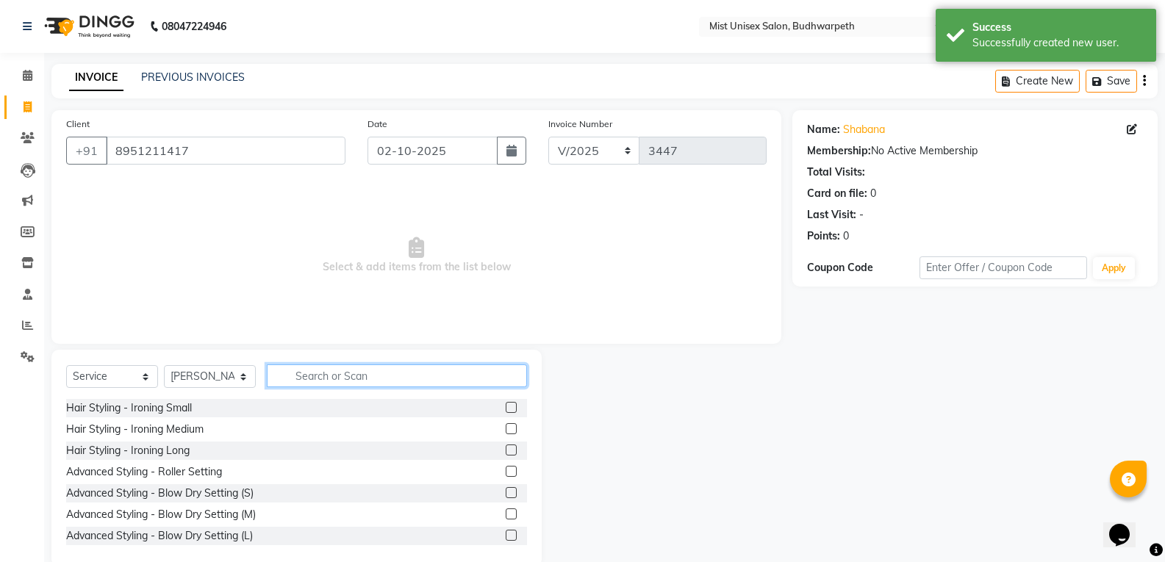
click at [324, 376] on input "text" at bounding box center [397, 376] width 260 height 23
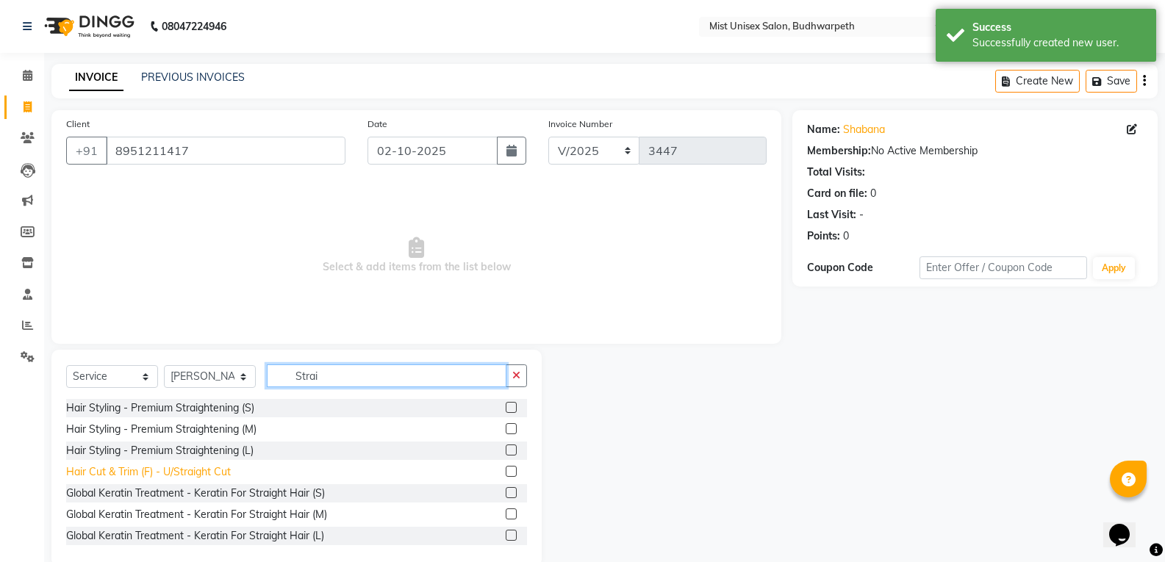
type input "Strai"
click at [188, 473] on div "Hair Cut & Trim (F) - U/Straight Cut" at bounding box center [148, 472] width 165 height 15
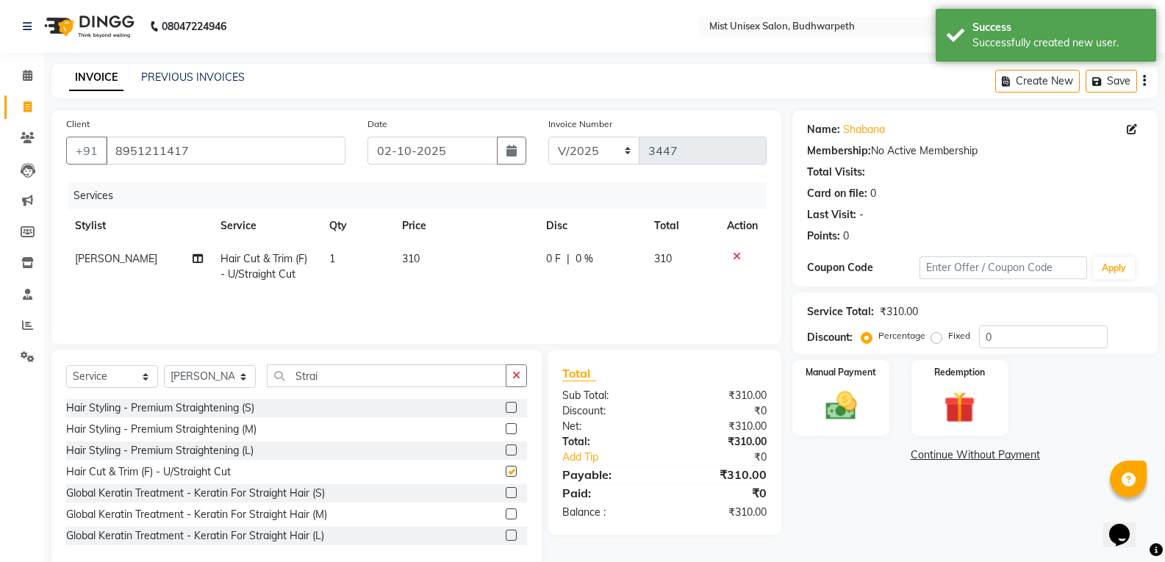
checkbox input "false"
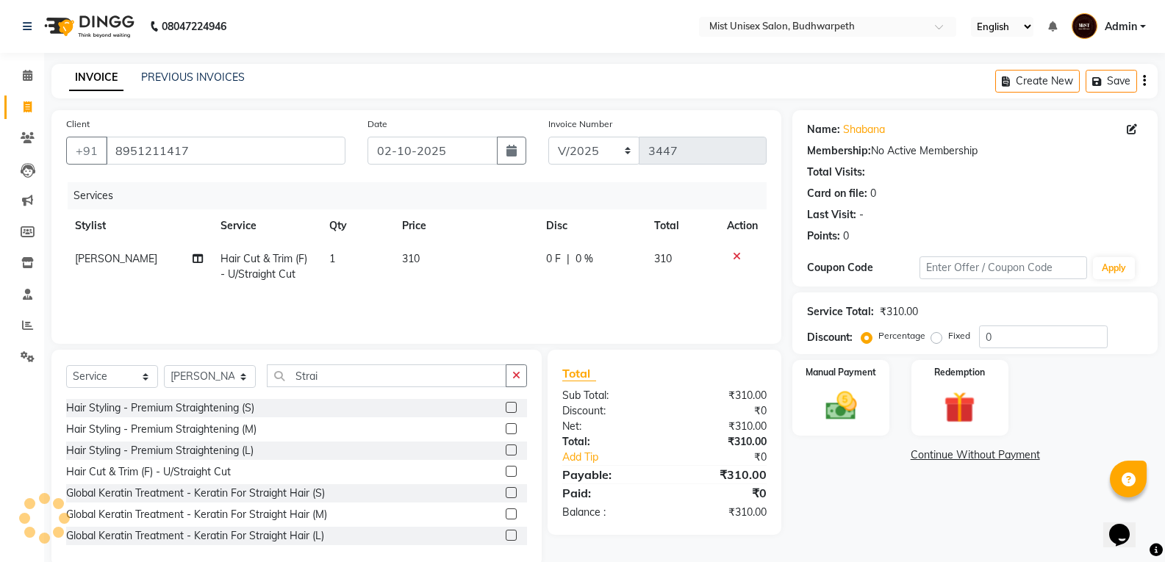
click at [366, 267] on td "1" at bounding box center [357, 267] width 73 height 49
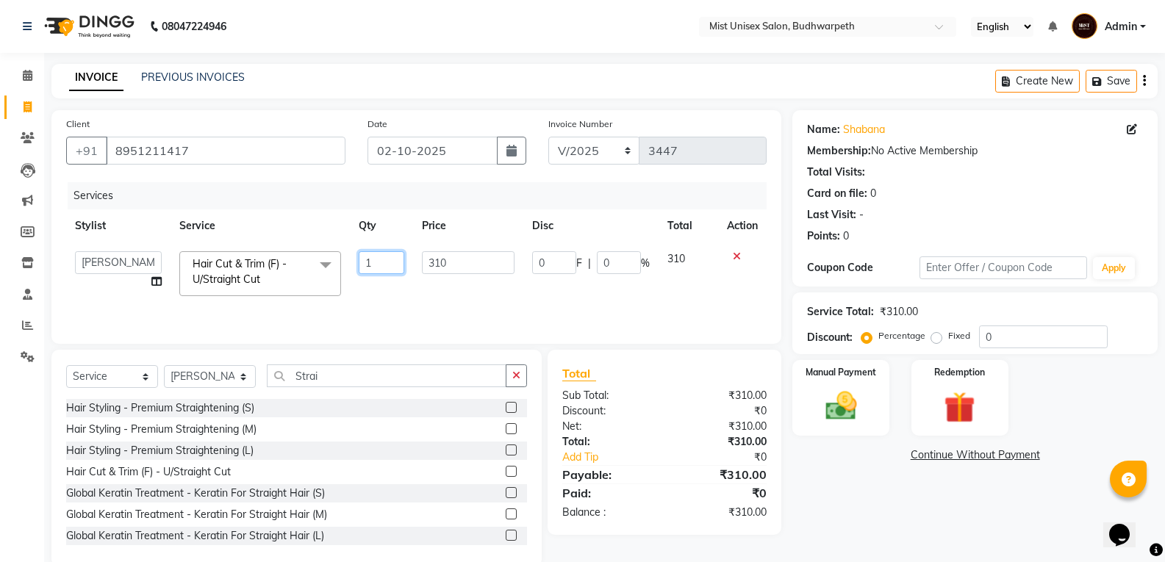
click at [388, 258] on input "1" at bounding box center [382, 262] width 46 height 23
type input "2"
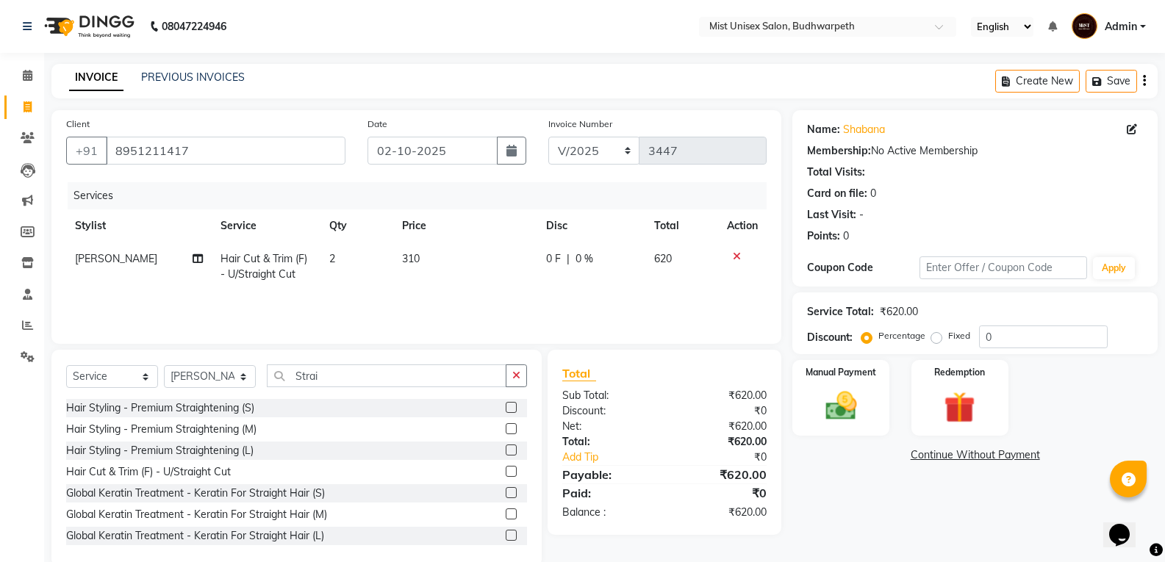
click at [395, 290] on tr "Abhi Ram Hair Cut & Trim (F) - U/Straight Cut 2 310 0 F | 0 % 620" at bounding box center [416, 267] width 701 height 49
click at [515, 375] on icon "button" at bounding box center [516, 375] width 8 height 10
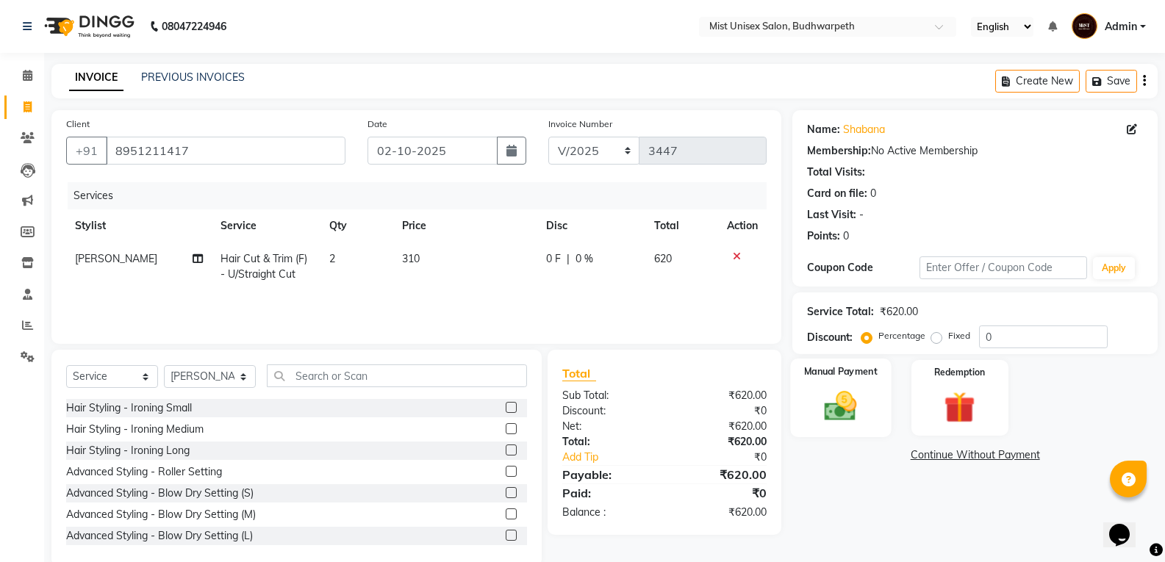
click at [857, 434] on div "Manual Payment" at bounding box center [841, 398] width 101 height 79
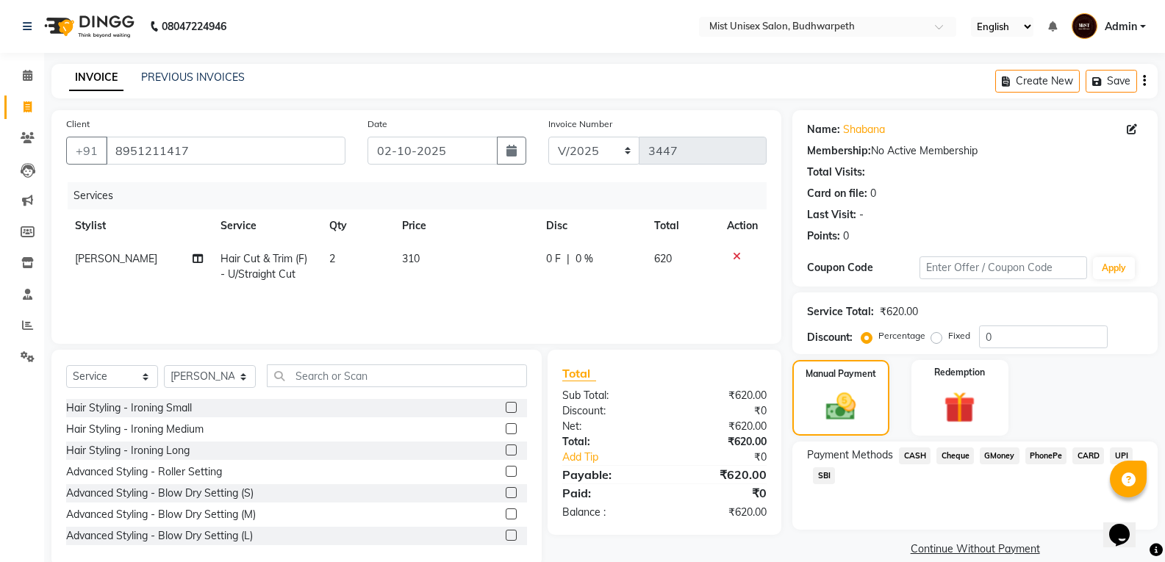
click at [831, 473] on span "SBI" at bounding box center [824, 476] width 22 height 17
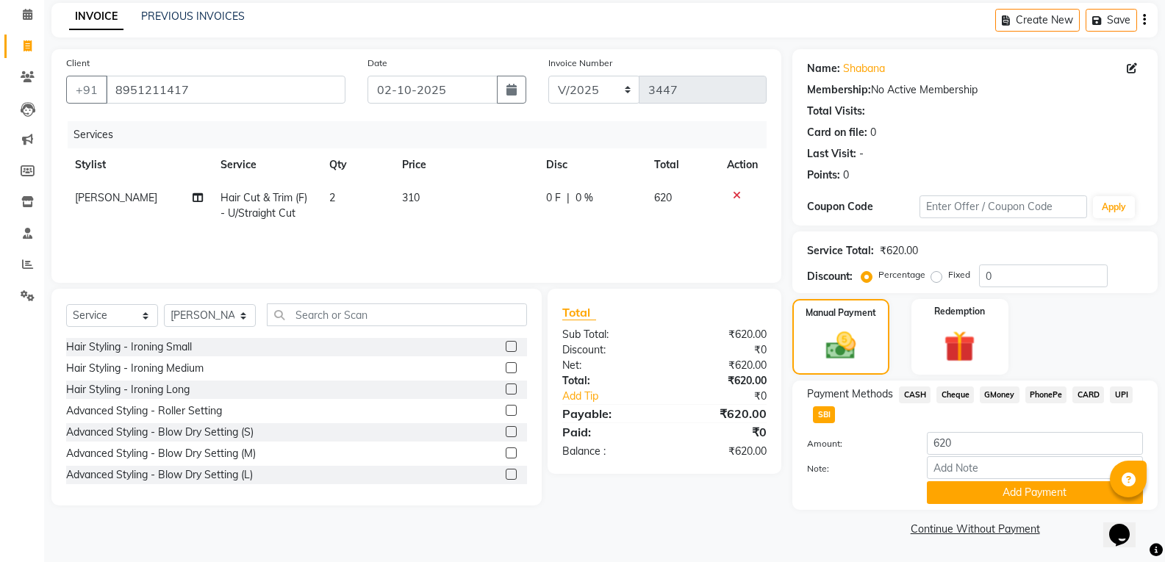
drag, startPoint x: 1175, startPoint y: 398, endPoint x: 19, endPoint y: 16, distance: 1217.6
drag, startPoint x: 1039, startPoint y: 484, endPoint x: 1175, endPoint y: 381, distance: 171.1
click at [1041, 486] on button "Add Payment" at bounding box center [1035, 492] width 216 height 23
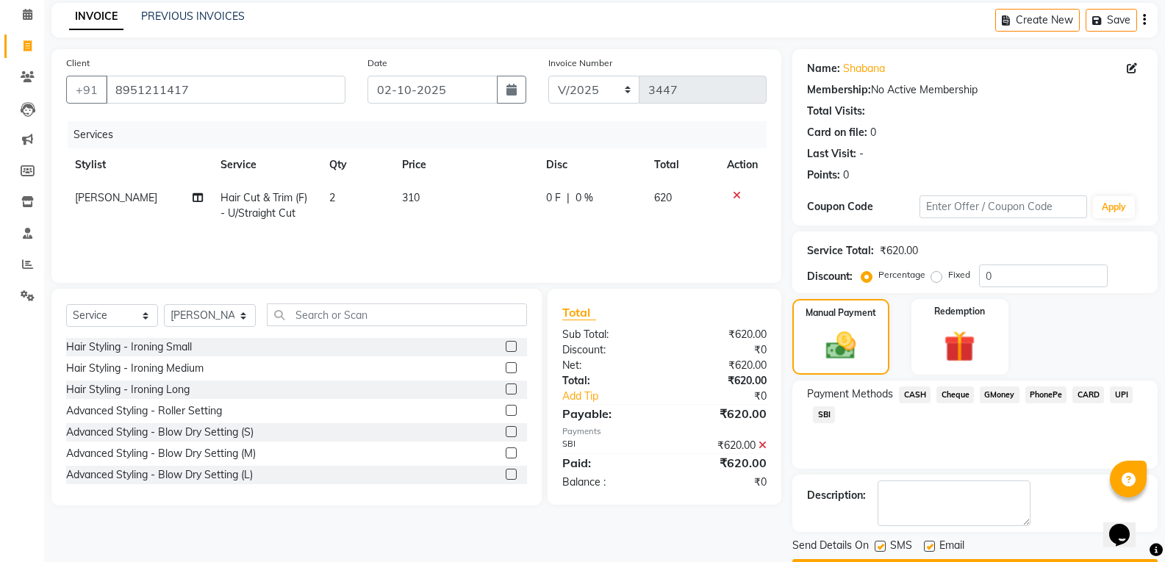
scroll to position [103, 0]
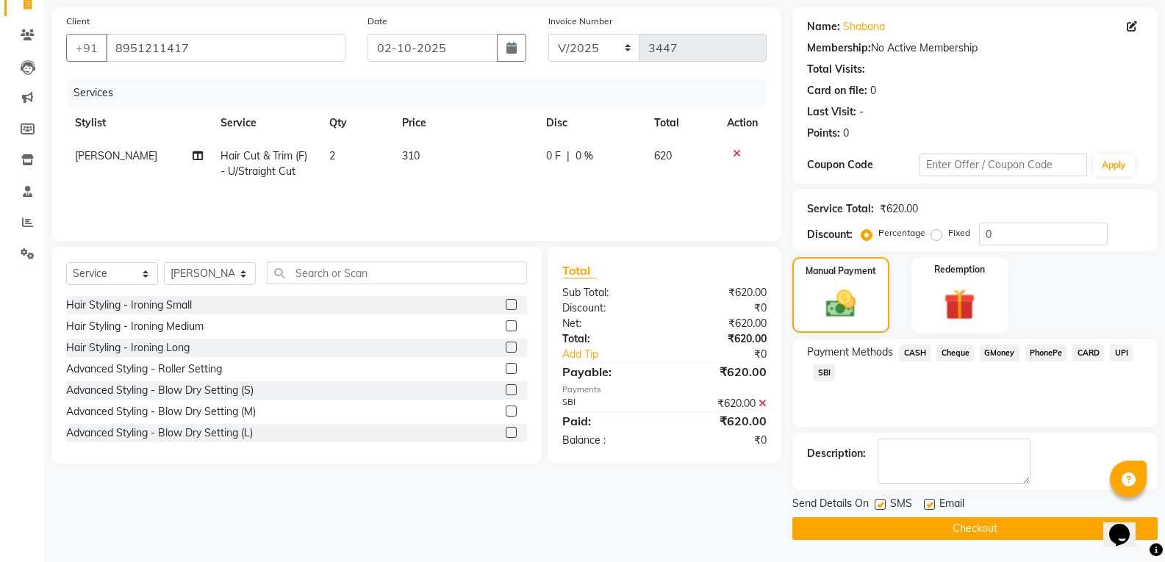
drag, startPoint x: 1175, startPoint y: 384, endPoint x: 17, endPoint y: 7, distance: 1218.1
click at [1020, 534] on button "Checkout" at bounding box center [974, 529] width 365 height 23
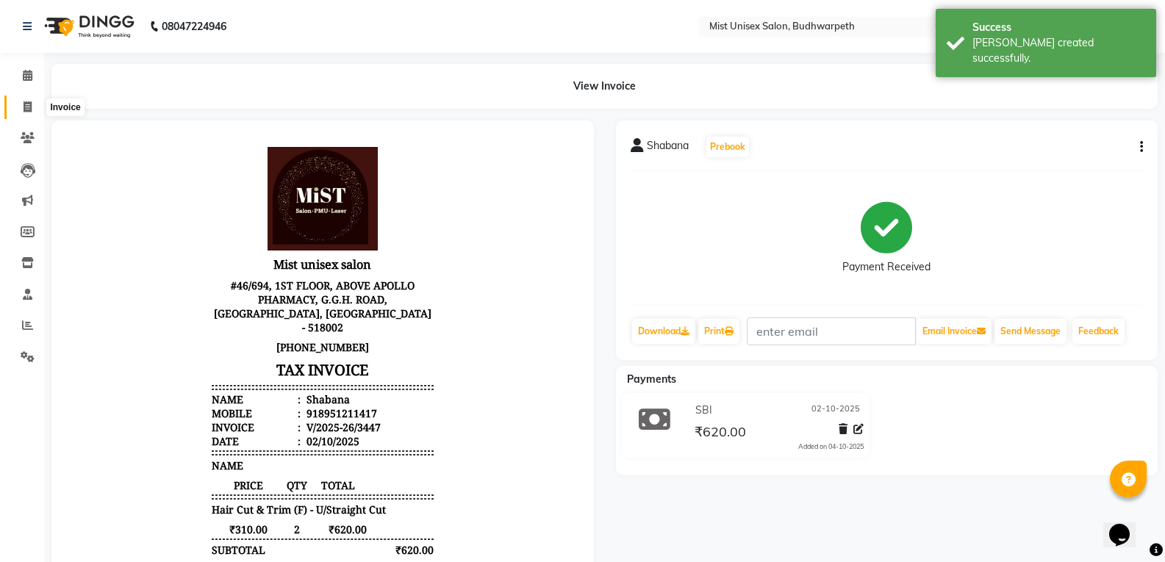
click at [21, 107] on span at bounding box center [28, 107] width 26 height 17
select select "5227"
select select "service"
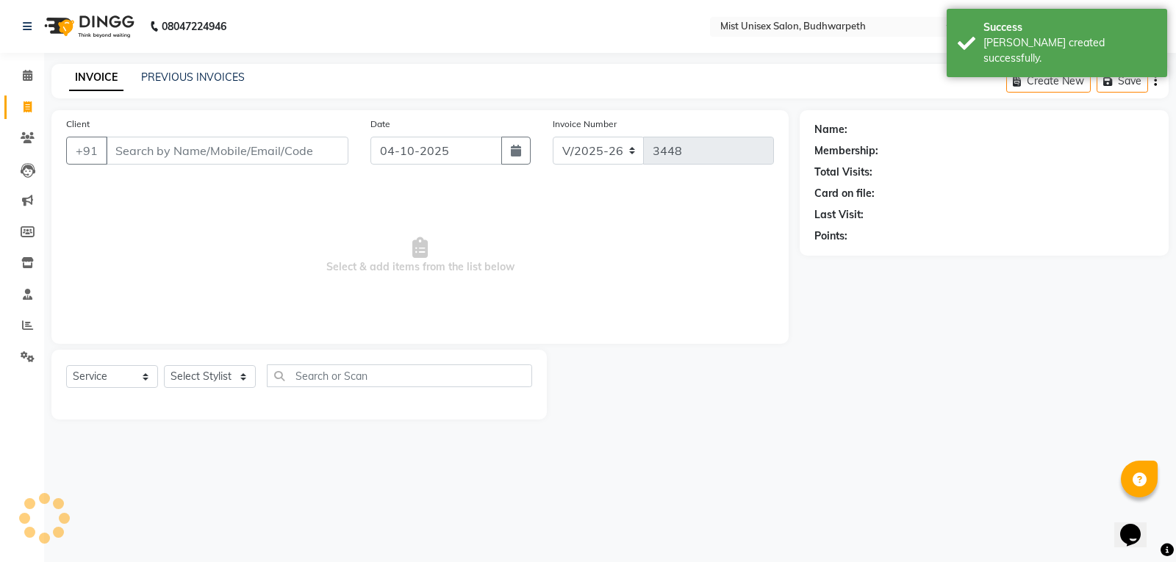
click at [134, 157] on input "Client" at bounding box center [227, 151] width 243 height 28
drag, startPoint x: 527, startPoint y: 155, endPoint x: 525, endPoint y: 165, distance: 9.8
click at [526, 157] on button "button" at bounding box center [515, 151] width 29 height 28
select select "10"
select select "2025"
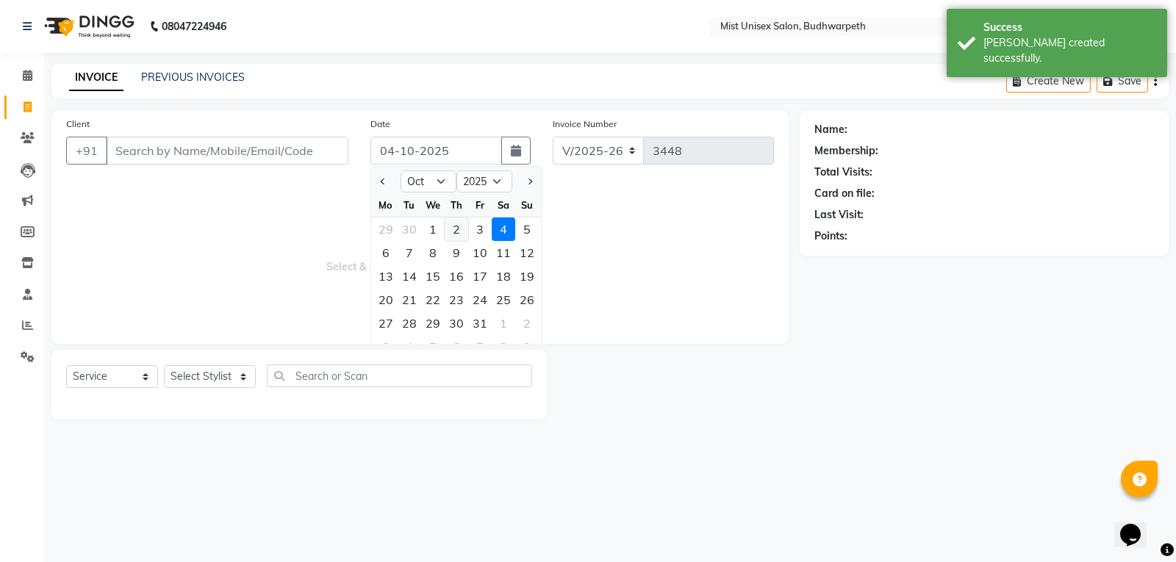
drag, startPoint x: 459, startPoint y: 227, endPoint x: 197, endPoint y: 192, distance: 264.1
click at [458, 227] on div "2" at bounding box center [457, 230] width 24 height 24
type input "02-10-2025"
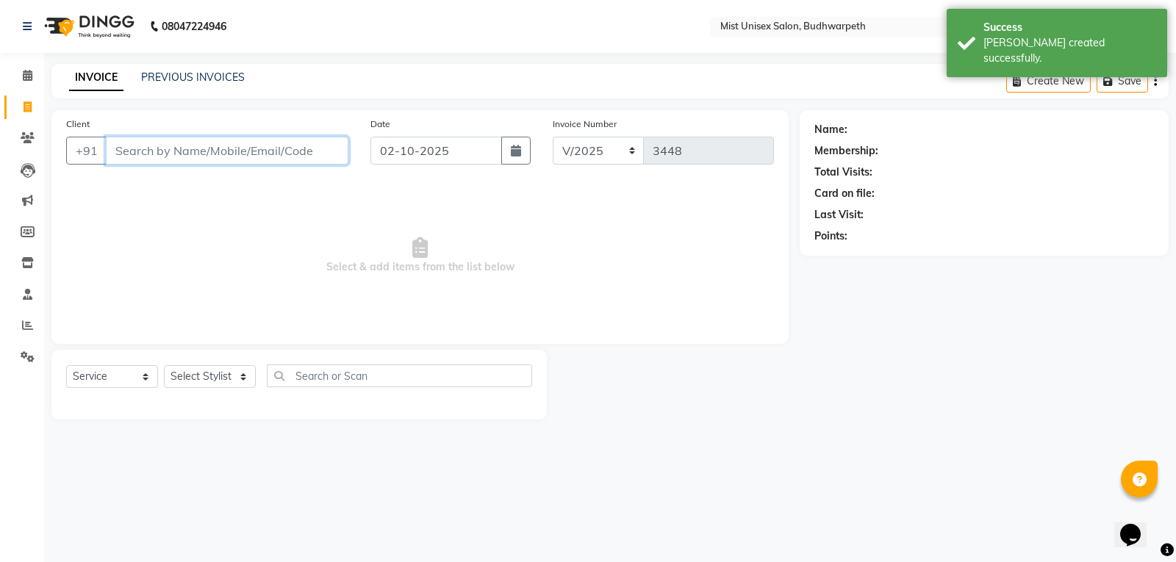
click at [126, 153] on input "Client" at bounding box center [227, 151] width 243 height 28
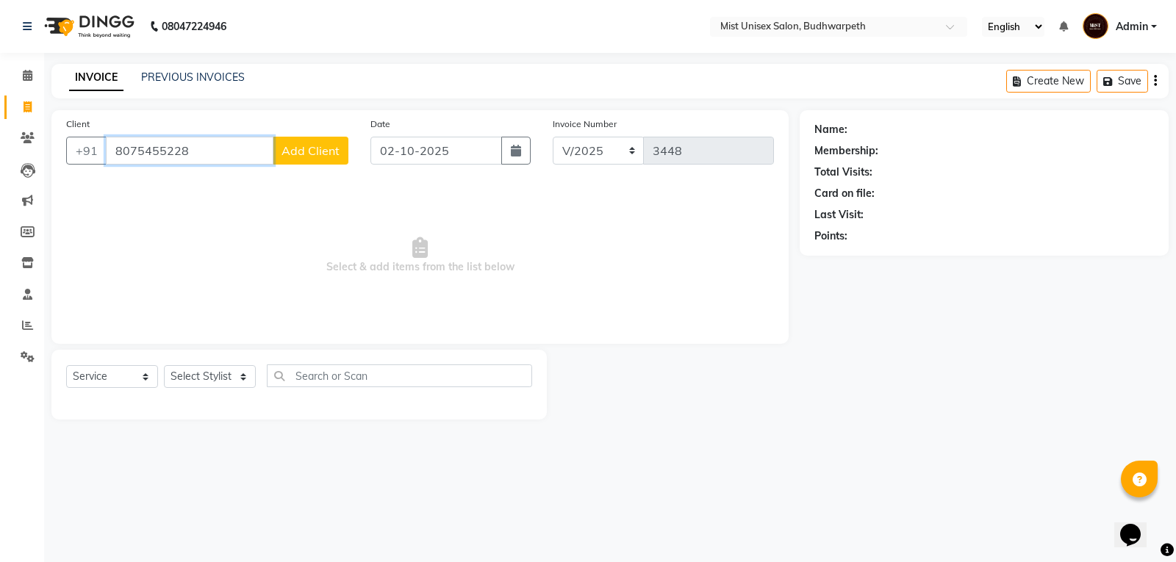
type input "8075455228"
click at [294, 150] on span "Add Client" at bounding box center [311, 150] width 58 height 15
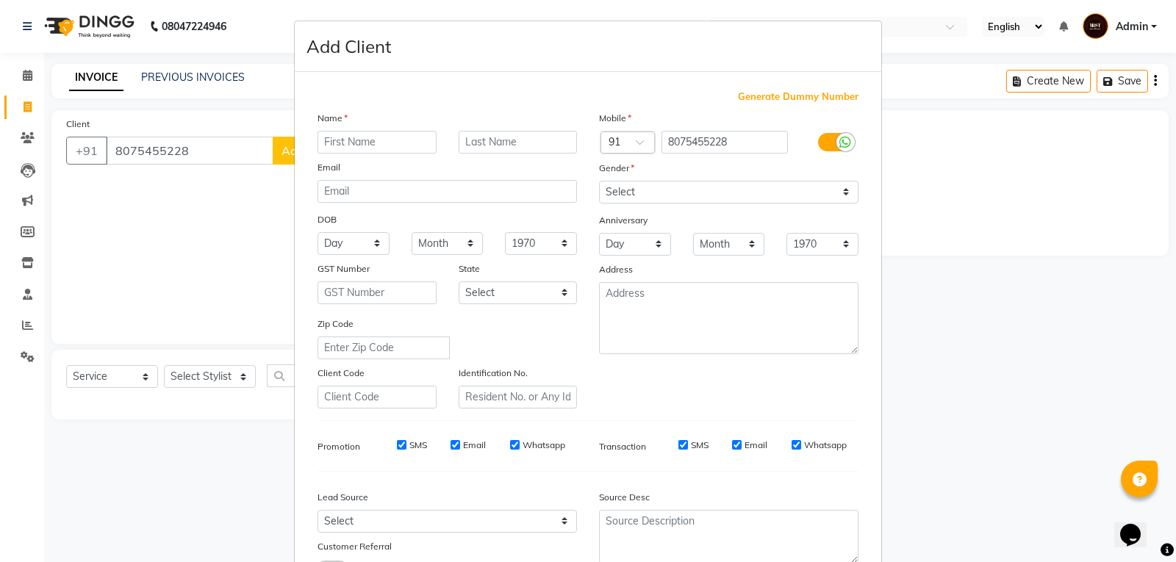
click at [331, 144] on input "text" at bounding box center [377, 142] width 119 height 23
type input "Joha"
click at [615, 193] on select "Select [DEMOGRAPHIC_DATA] [DEMOGRAPHIC_DATA] Other Prefer Not To Say" at bounding box center [728, 192] width 259 height 23
select select "[DEMOGRAPHIC_DATA]"
click at [599, 181] on select "Select [DEMOGRAPHIC_DATA] [DEMOGRAPHIC_DATA] Other Prefer Not To Say" at bounding box center [728, 192] width 259 height 23
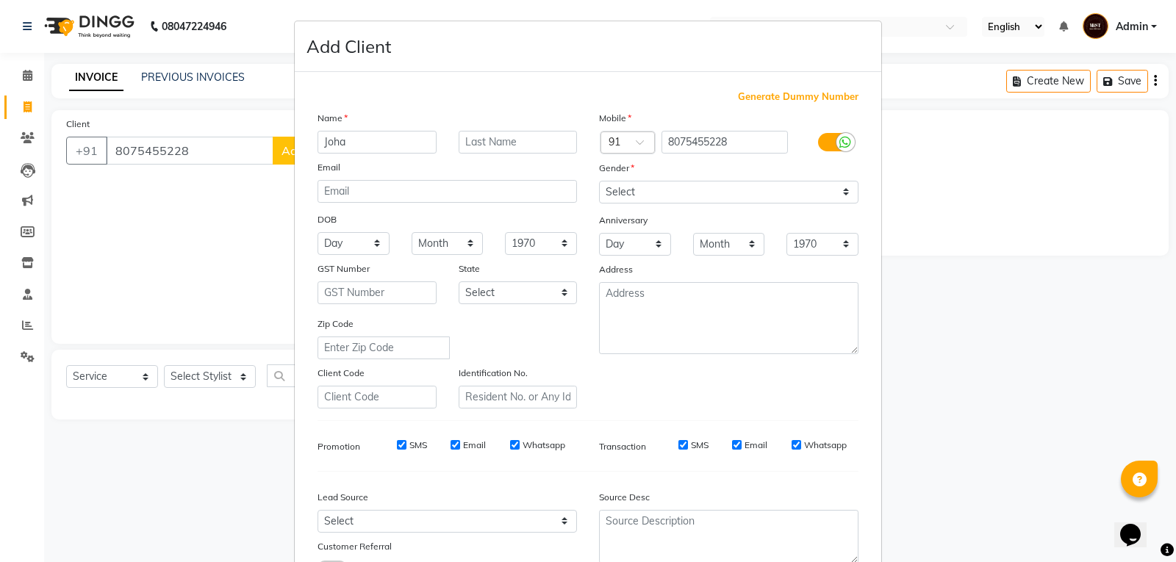
drag, startPoint x: 1106, startPoint y: 319, endPoint x: 1143, endPoint y: 420, distance: 107.2
click at [1144, 419] on ngb-modal-window "Add Client Generate Dummy Number Name Joha Email DOB Day 01 02 03 04 05 06 07 0…" at bounding box center [588, 281] width 1176 height 562
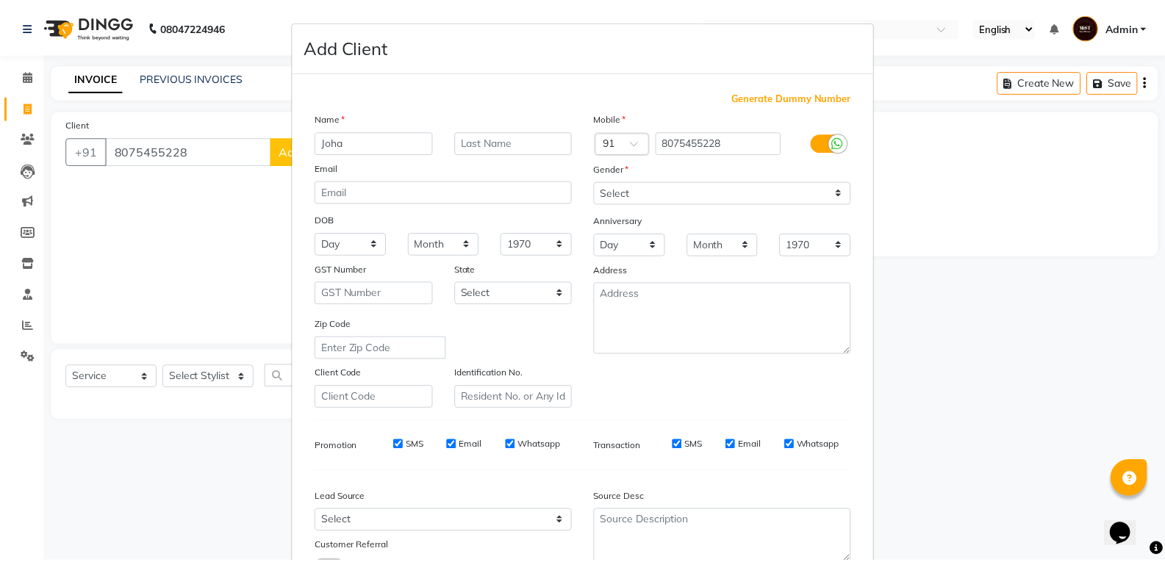
scroll to position [116, 0]
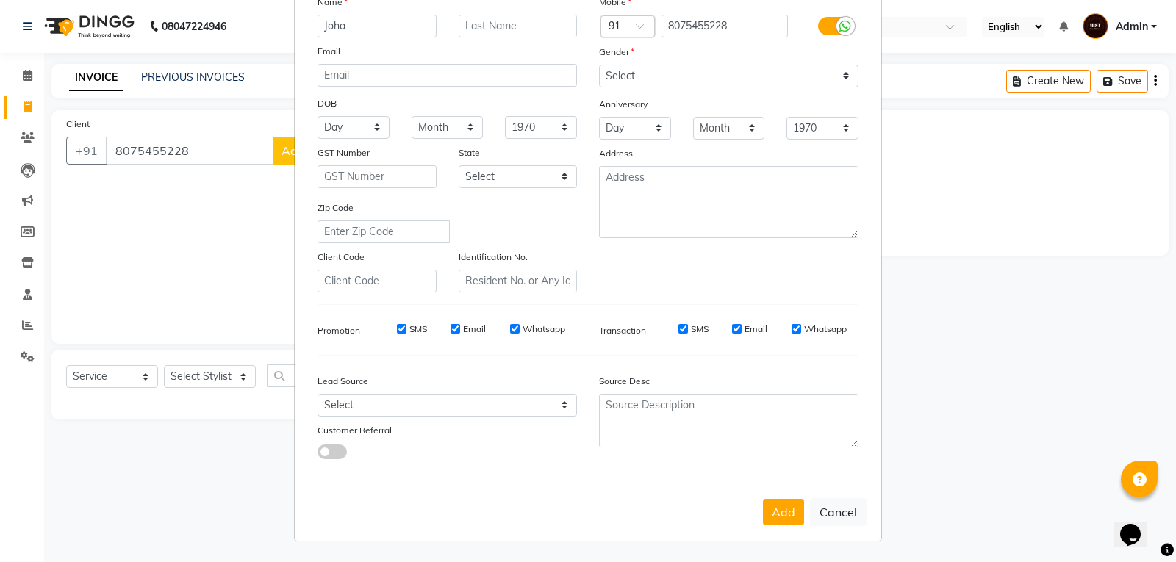
drag, startPoint x: 1175, startPoint y: 243, endPoint x: 18, endPoint y: 3, distance: 1182.5
click at [795, 513] on button "Add" at bounding box center [783, 512] width 41 height 26
select select
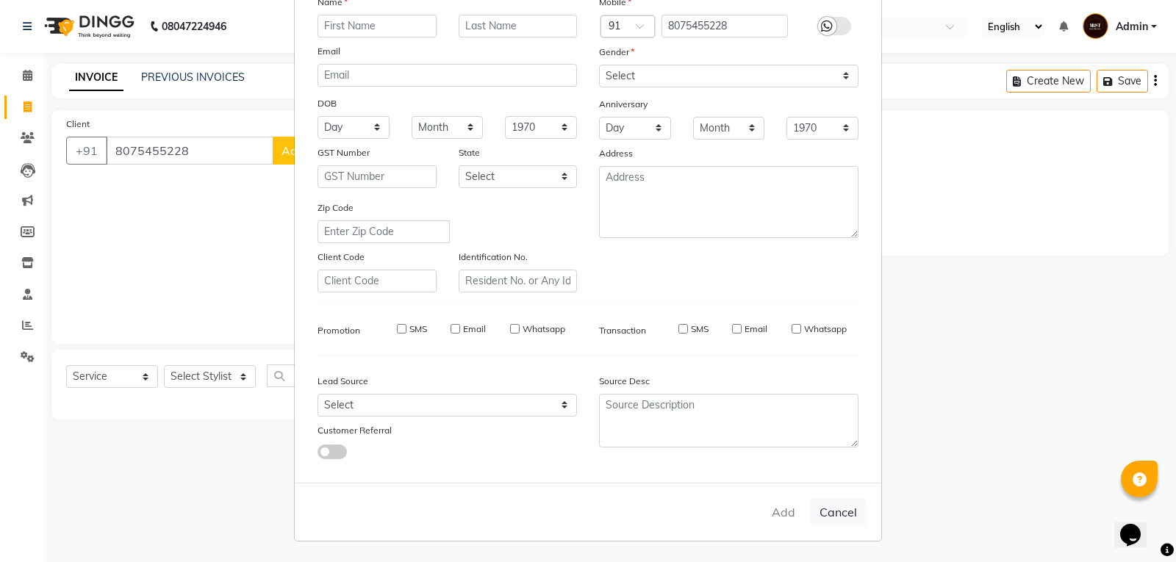
select select
checkbox input "false"
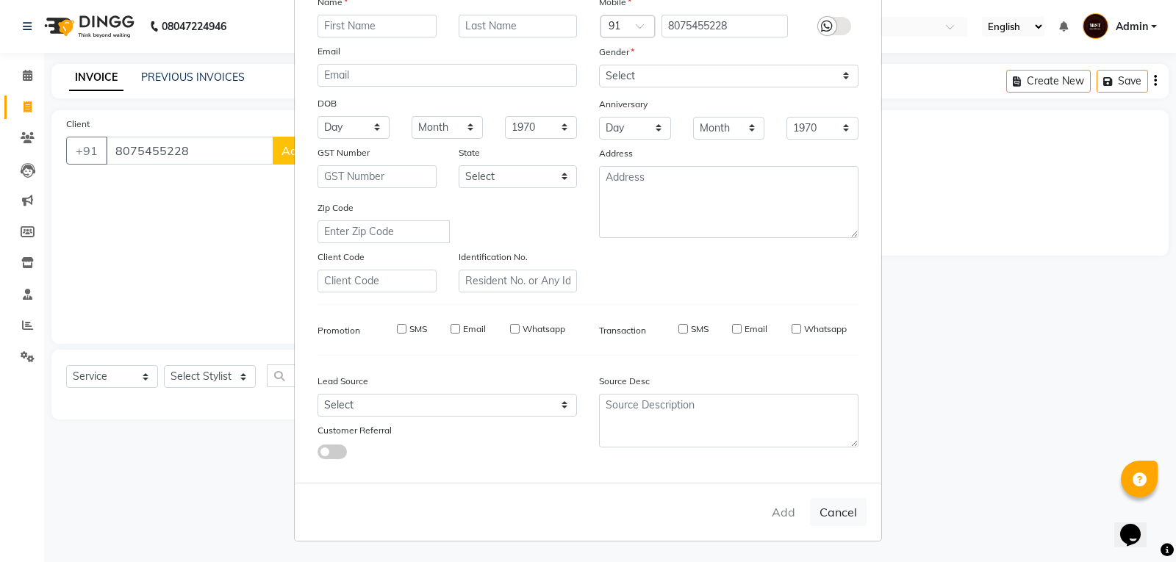
checkbox input "false"
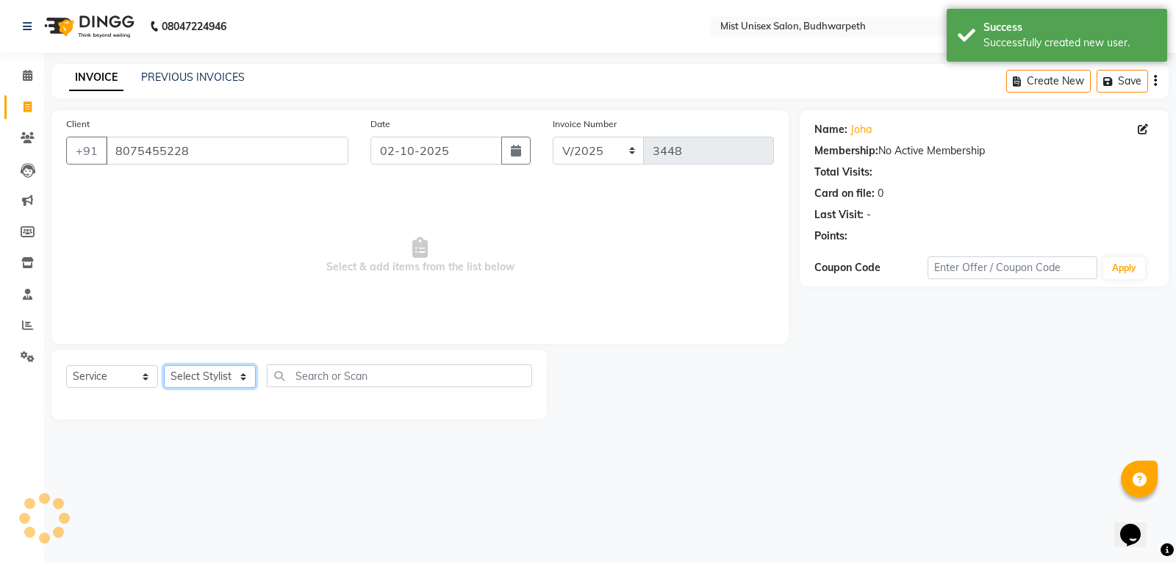
click at [198, 375] on select "Select Stylist Abhi Ram [PERSON_NAME] [PERSON_NAME] Lakshmi Madhu [PERSON_NAME]…" at bounding box center [210, 376] width 92 height 23
select select "77111"
click at [164, 365] on select "Select Stylist Abhi Ram [PERSON_NAME] [PERSON_NAME] Lakshmi Madhu [PERSON_NAME]…" at bounding box center [210, 376] width 92 height 23
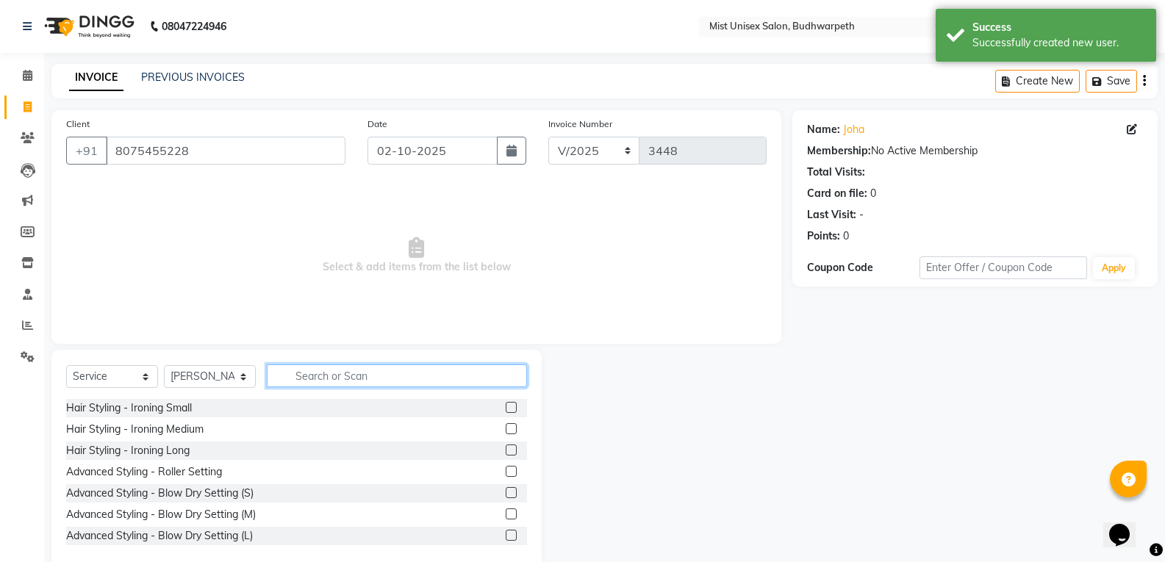
click at [314, 372] on input "text" at bounding box center [397, 376] width 260 height 23
type input "Hair cut"
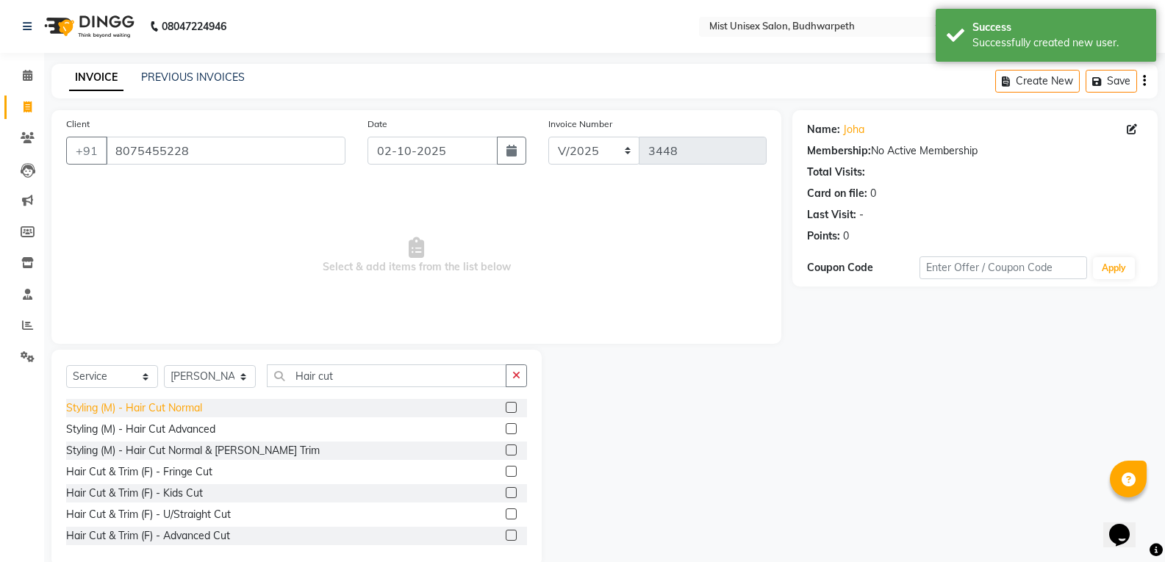
drag, startPoint x: 187, startPoint y: 409, endPoint x: 445, endPoint y: 382, distance: 259.5
click at [187, 410] on div "Styling (M) - Hair Cut Normal" at bounding box center [134, 408] width 136 height 15
checkbox input "false"
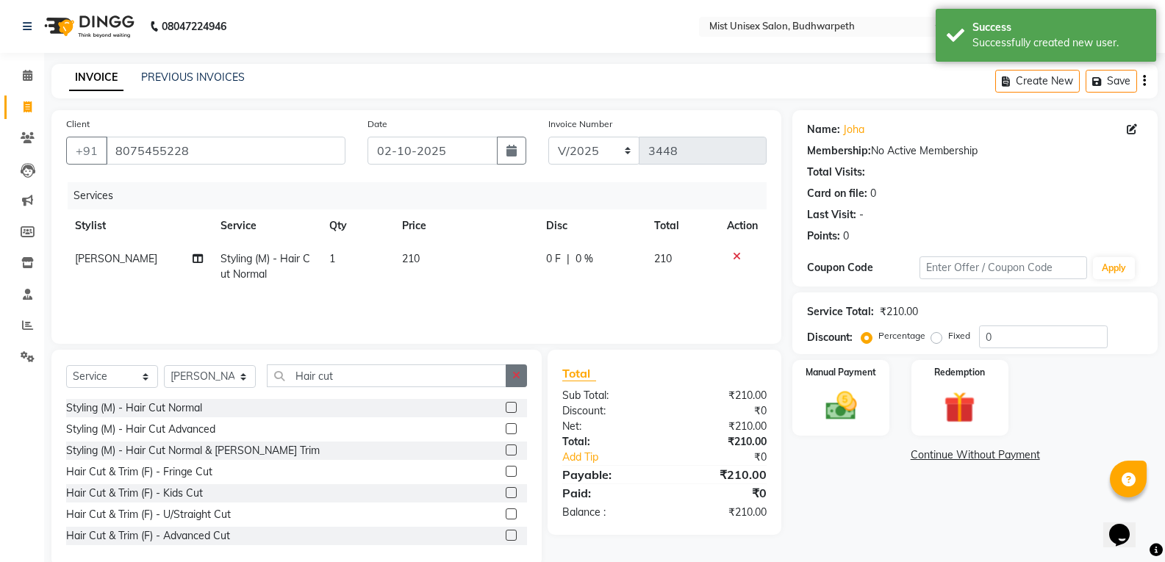
click at [526, 382] on button "button" at bounding box center [516, 376] width 21 height 23
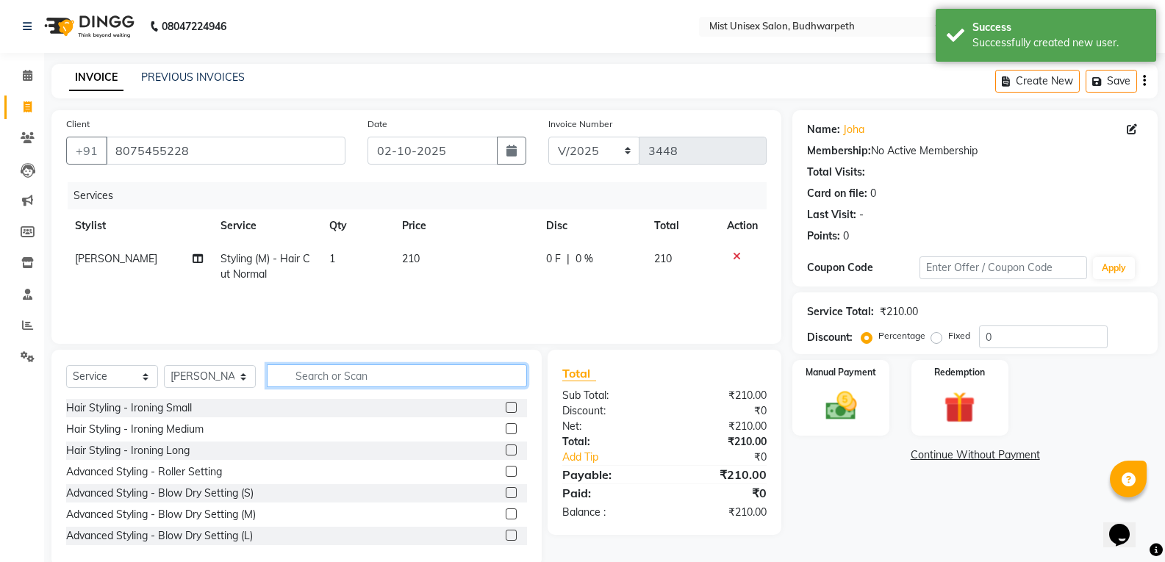
click at [397, 381] on input "text" at bounding box center [397, 376] width 260 height 23
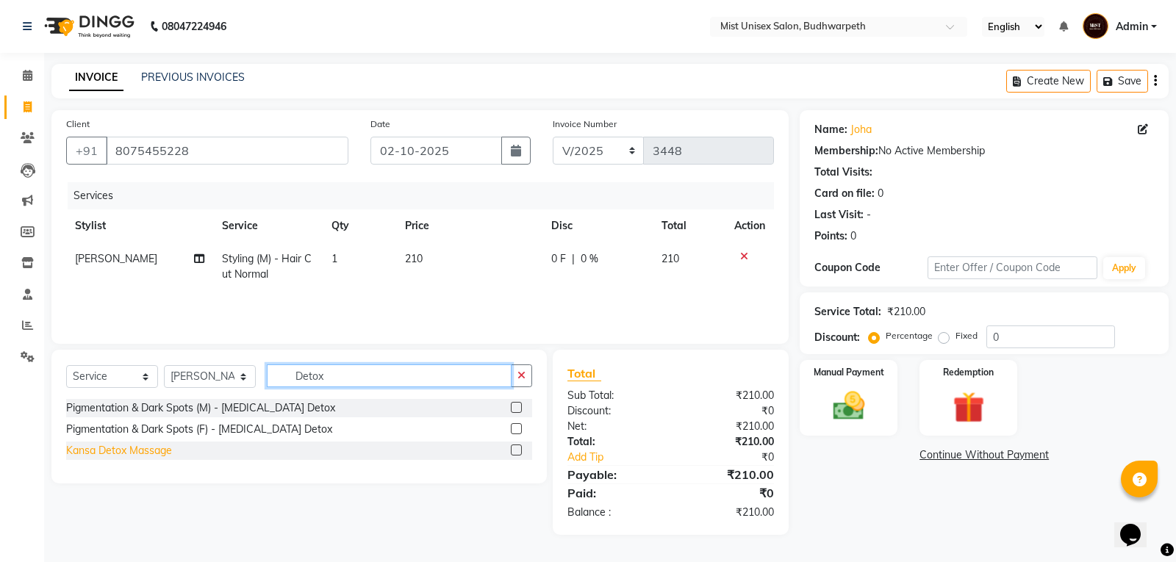
type input "Detox"
click at [146, 454] on div "Kansa Detox Massage" at bounding box center [119, 450] width 106 height 15
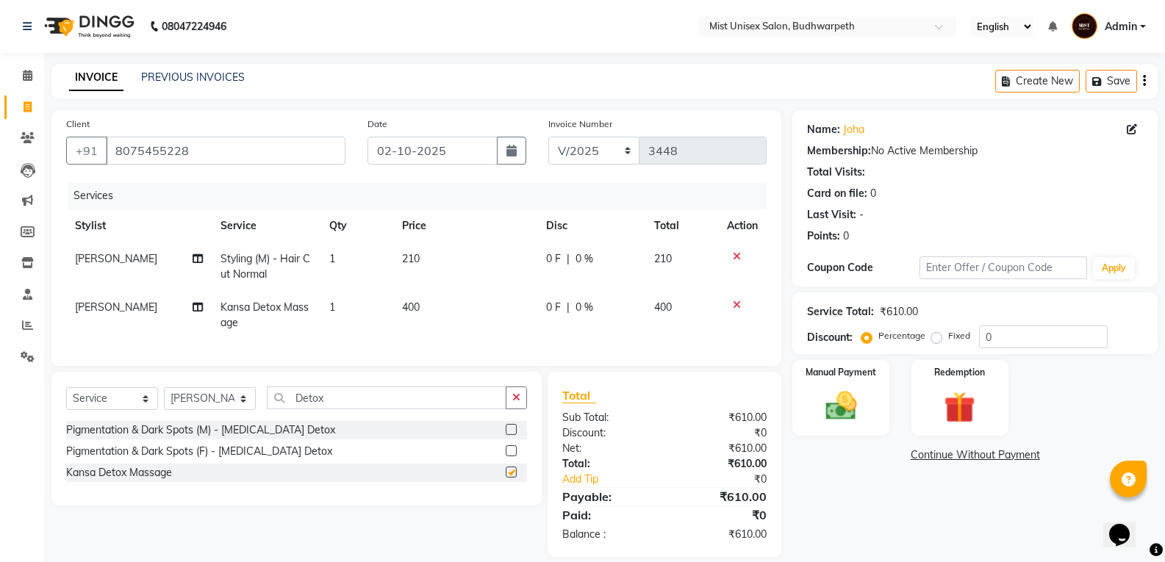
checkbox input "false"
click at [190, 304] on td "Shanawaz Split Commission" at bounding box center [139, 315] width 146 height 49
select select "77111"
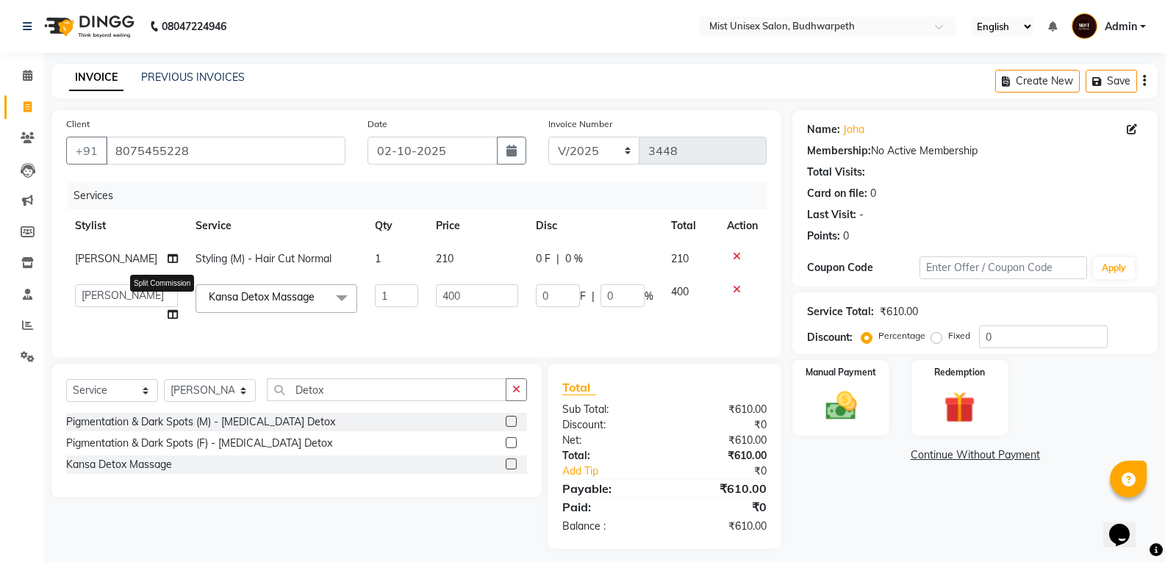
click at [168, 315] on icon at bounding box center [173, 314] width 10 height 10
select select "77111"
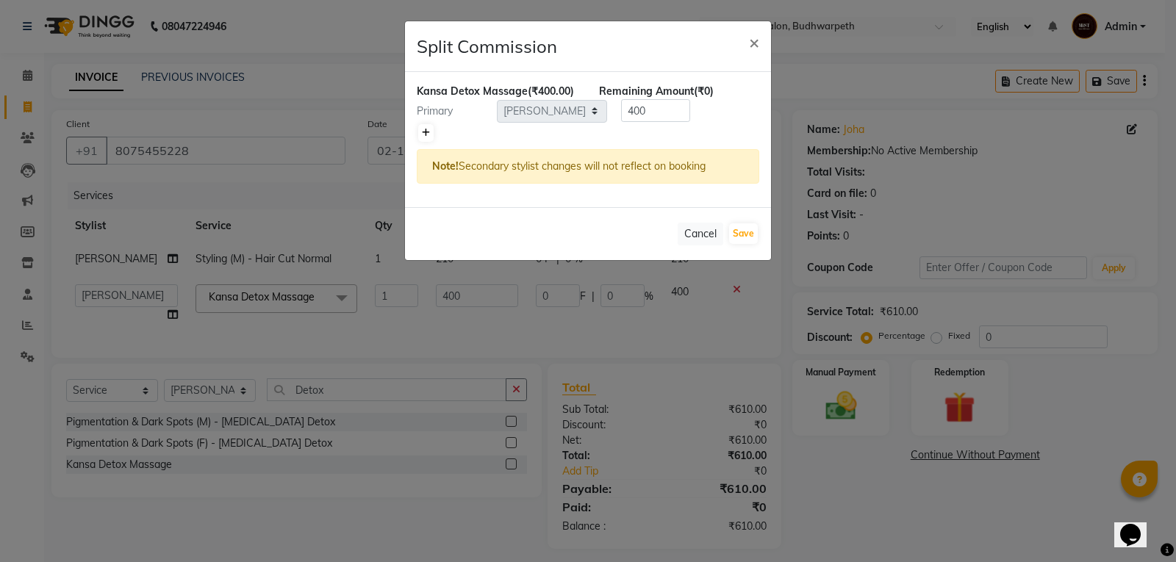
click at [428, 133] on icon at bounding box center [426, 133] width 8 height 9
type input "200"
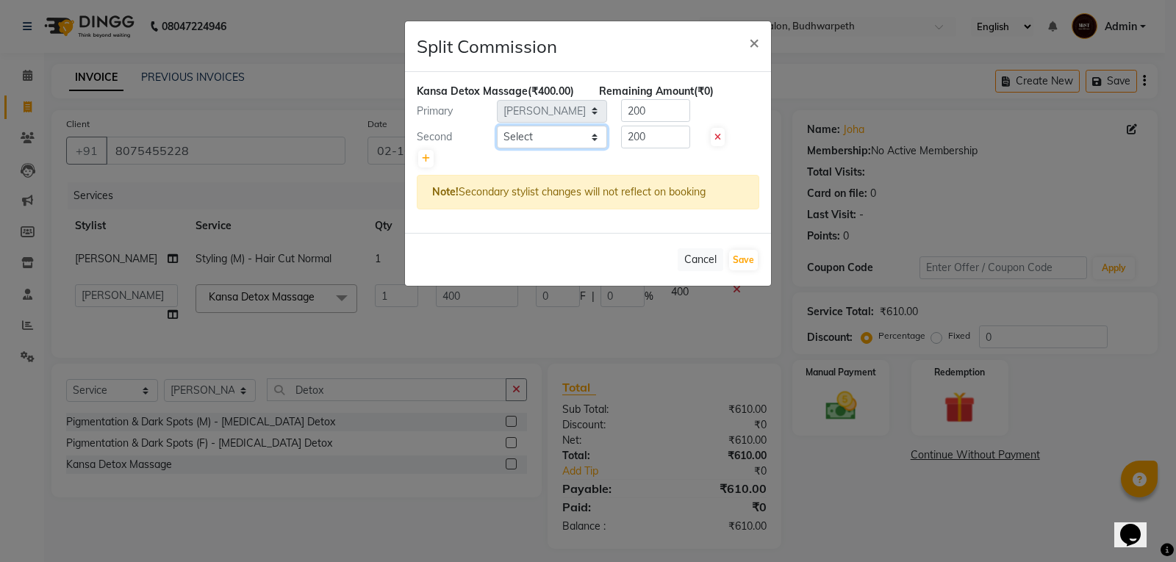
drag, startPoint x: 525, startPoint y: 138, endPoint x: 526, endPoint y: 147, distance: 8.9
click at [525, 138] on select "Select Abhi Ram GEETHA MADHURI Jyothi Kalpana Lakshmi Madhu Malleshwari Manohar…" at bounding box center [552, 137] width 110 height 23
select select "35495"
click at [497, 126] on select "Select Abhi Ram GEETHA MADHURI Jyothi Kalpana Lakshmi Madhu Malleshwari Manohar…" at bounding box center [552, 137] width 110 height 23
click at [663, 112] on input "200" at bounding box center [655, 110] width 69 height 23
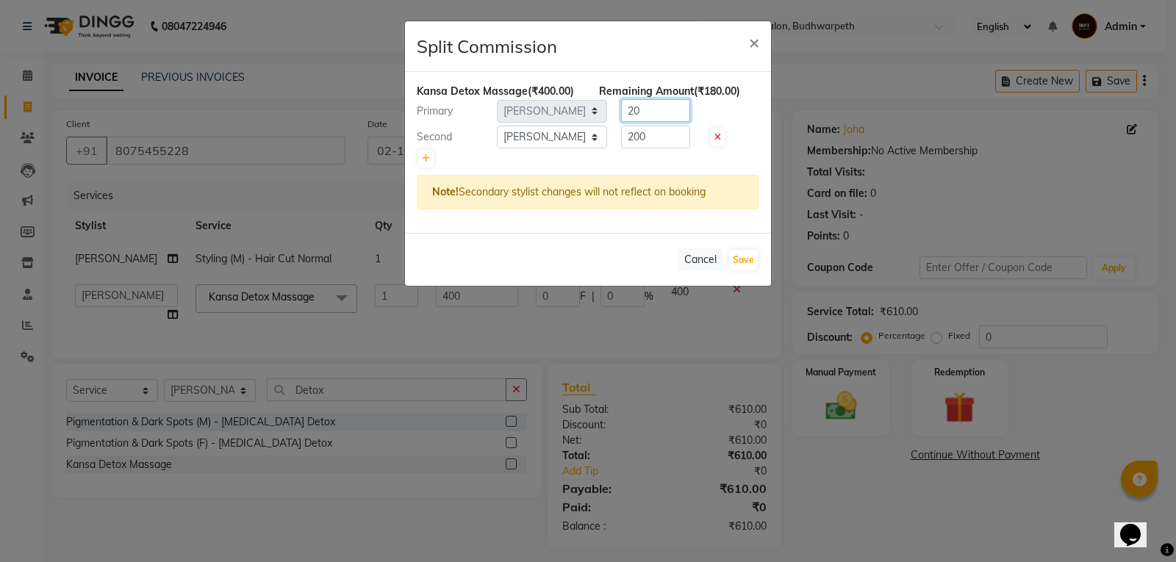
type input "2"
type input "1"
click at [663, 137] on input "200" at bounding box center [655, 137] width 69 height 23
type input "2"
type input "399"
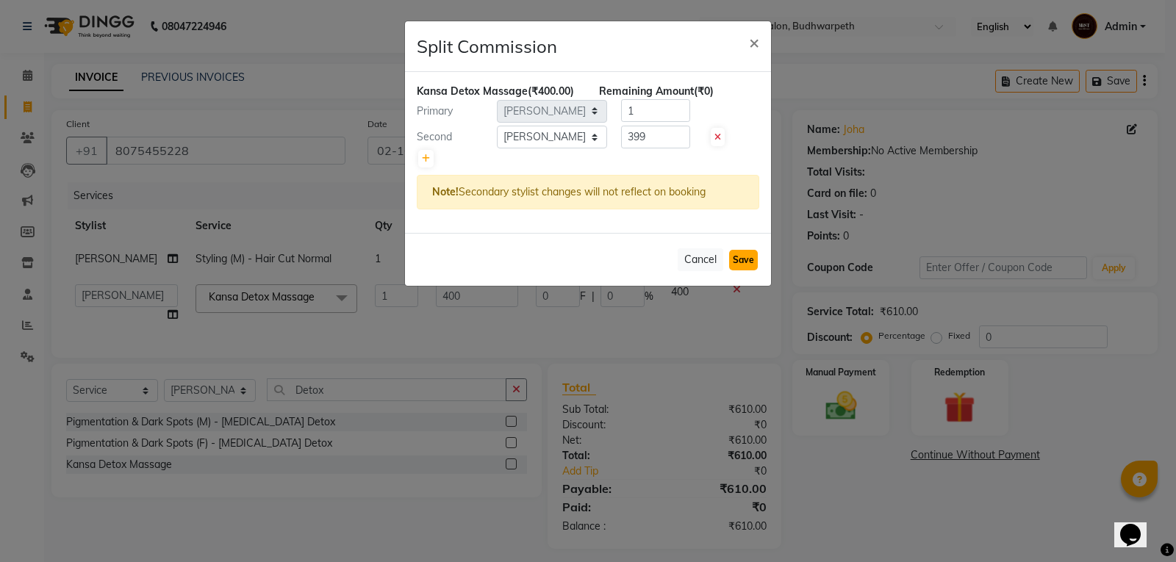
click at [735, 263] on button "Save" at bounding box center [743, 260] width 29 height 21
select select "Select"
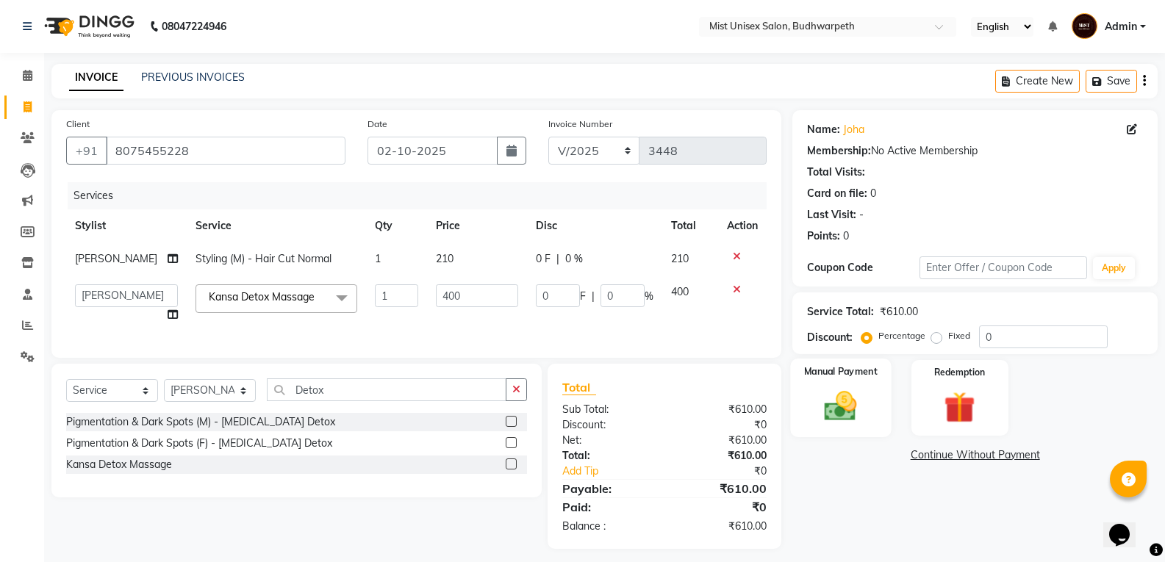
click at [856, 418] on img at bounding box center [840, 405] width 52 height 37
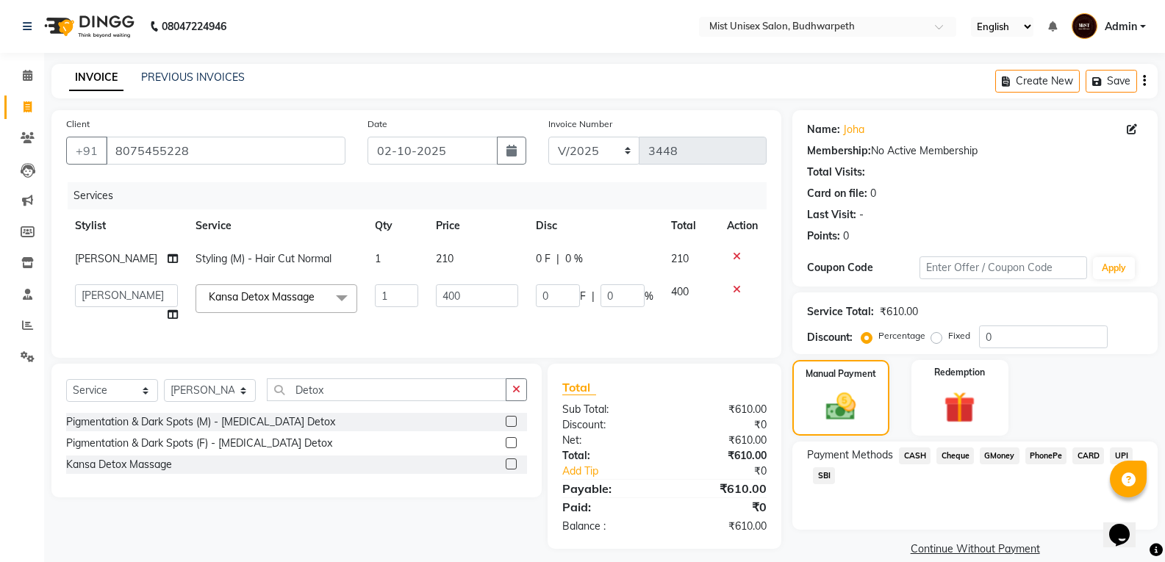
click at [821, 476] on span "SBI" at bounding box center [824, 476] width 22 height 17
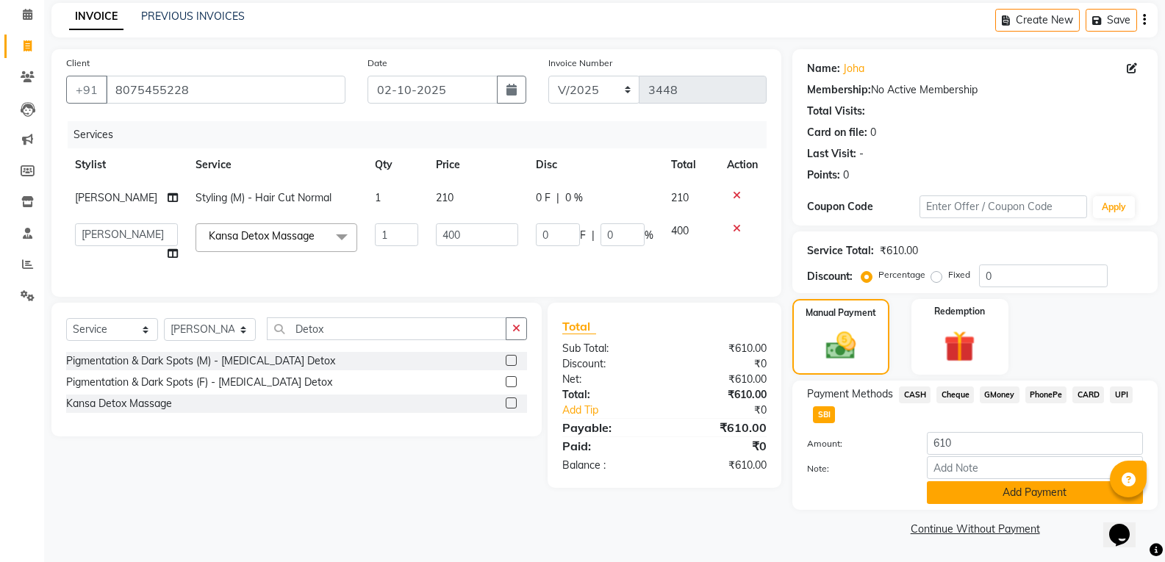
drag, startPoint x: 1000, startPoint y: 487, endPoint x: 1142, endPoint y: 437, distance: 150.4
click at [1001, 487] on button "Add Payment" at bounding box center [1035, 492] width 216 height 23
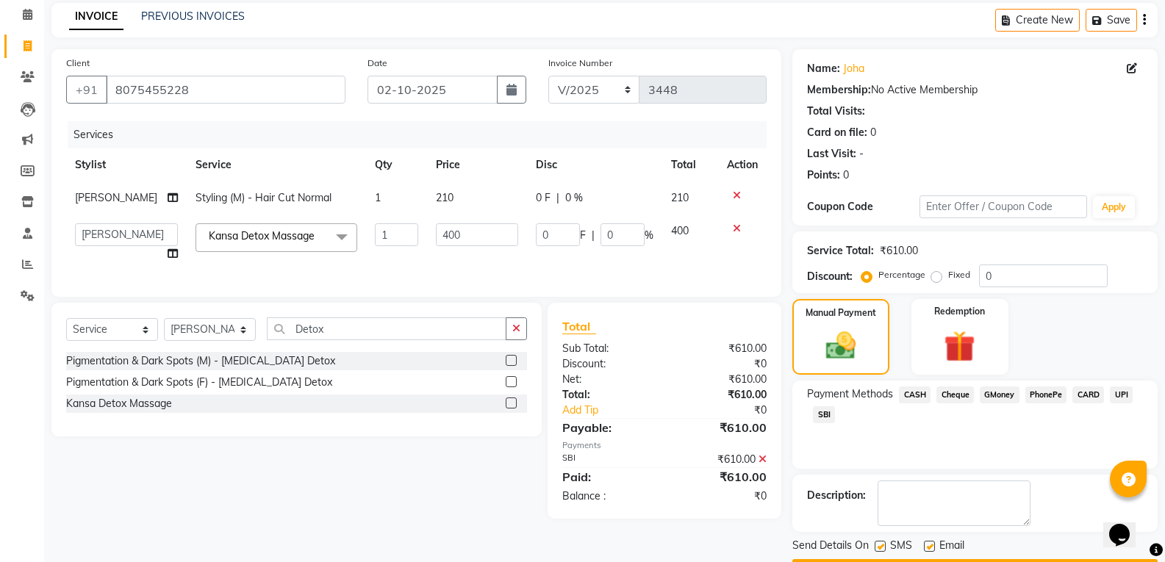
scroll to position [103, 0]
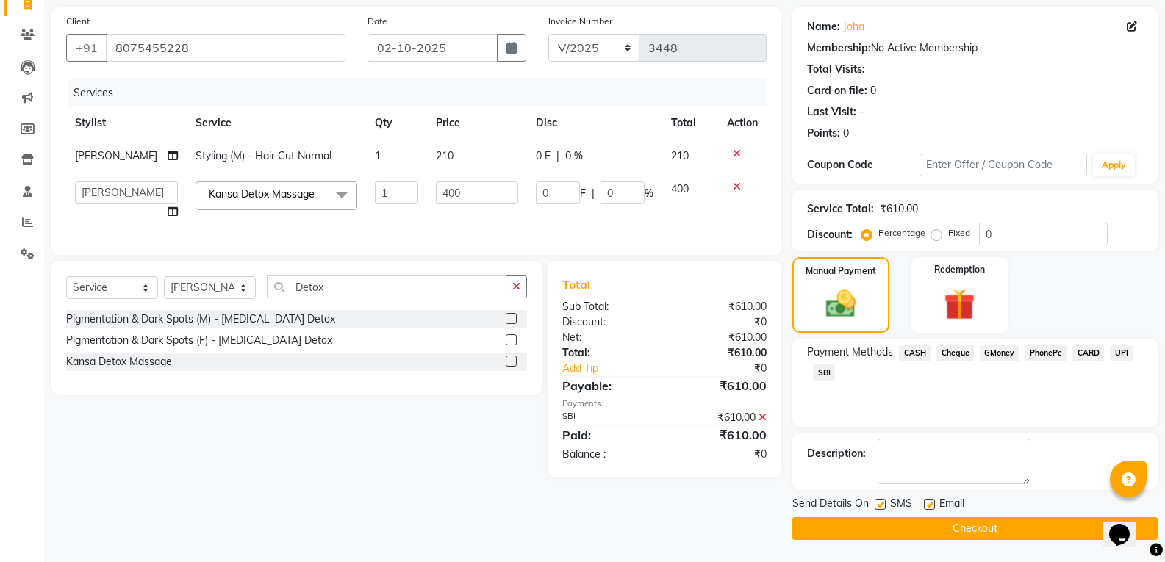
click at [982, 529] on button "Checkout" at bounding box center [974, 529] width 365 height 23
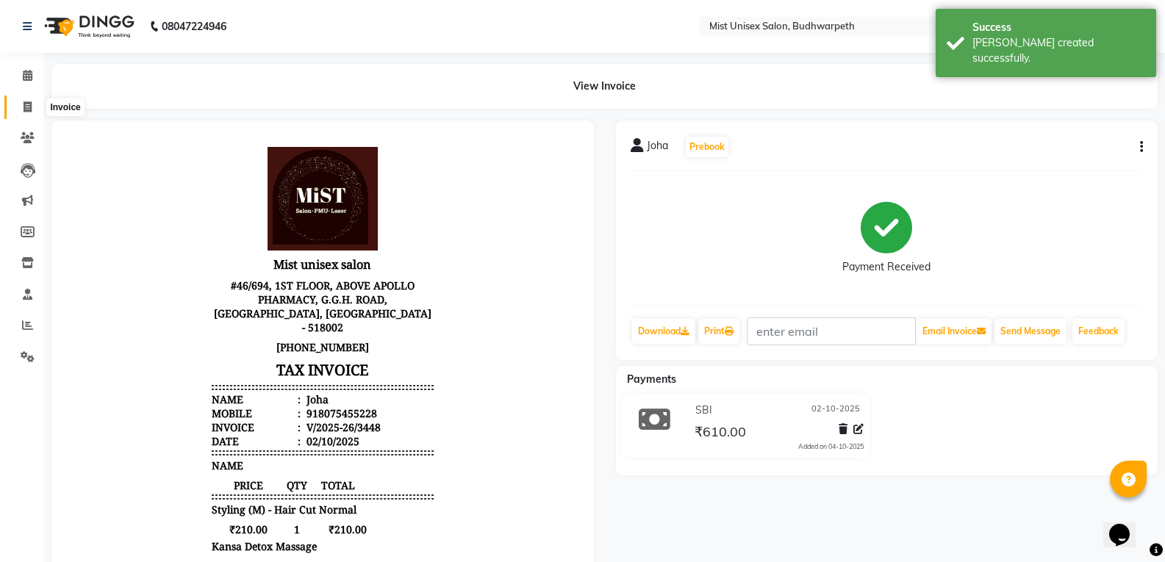
click at [36, 104] on span at bounding box center [28, 107] width 26 height 17
select select "service"
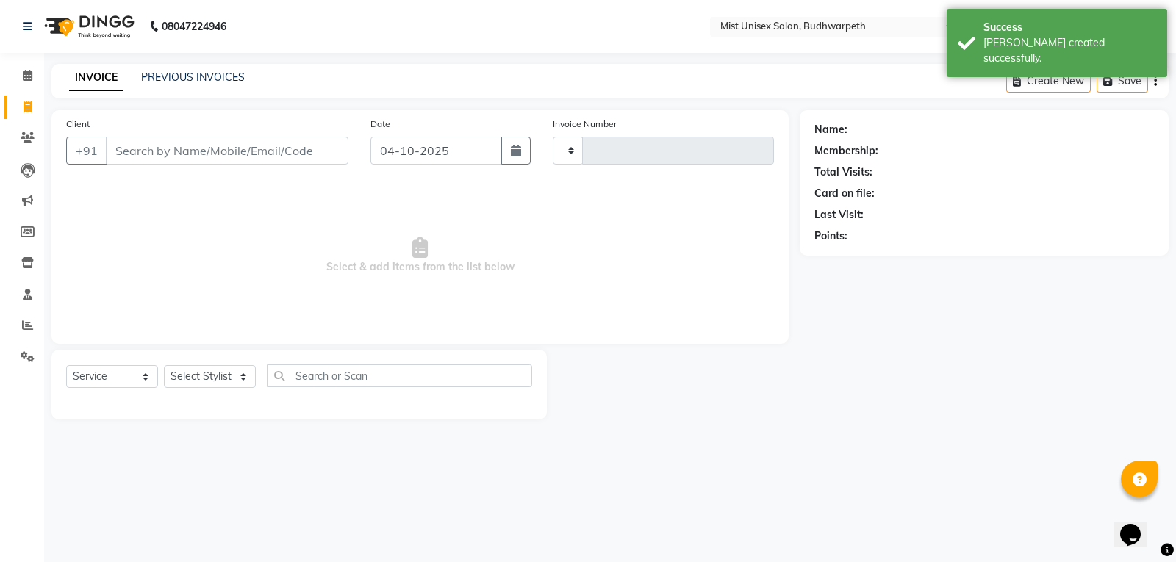
type input "3449"
select select "5227"
click at [520, 152] on icon "button" at bounding box center [516, 151] width 10 height 12
select select "10"
select select "2025"
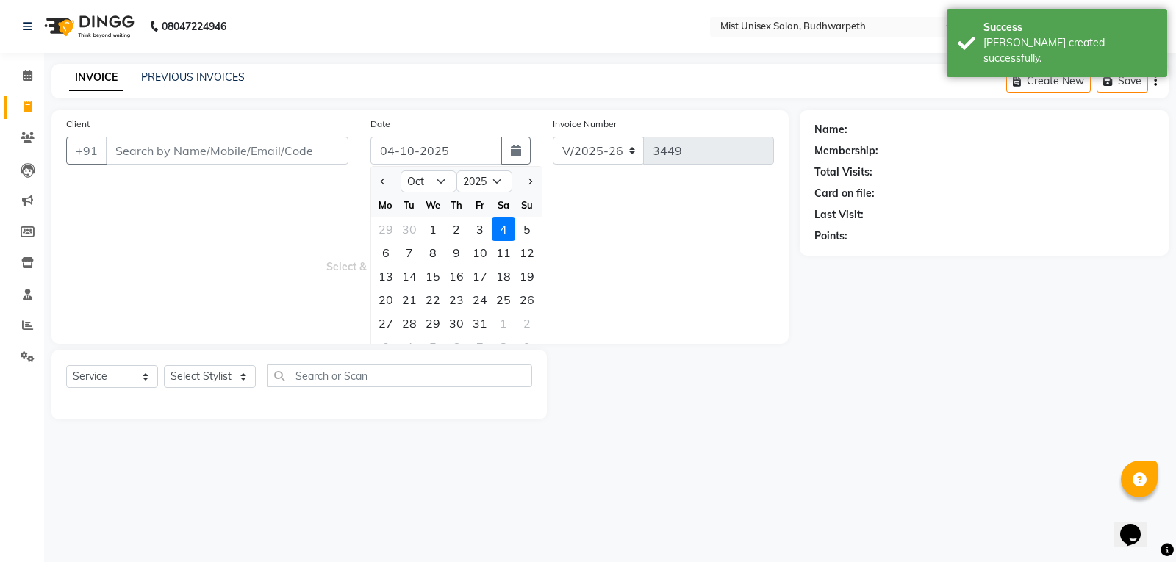
click at [449, 223] on div "2" at bounding box center [457, 230] width 24 height 24
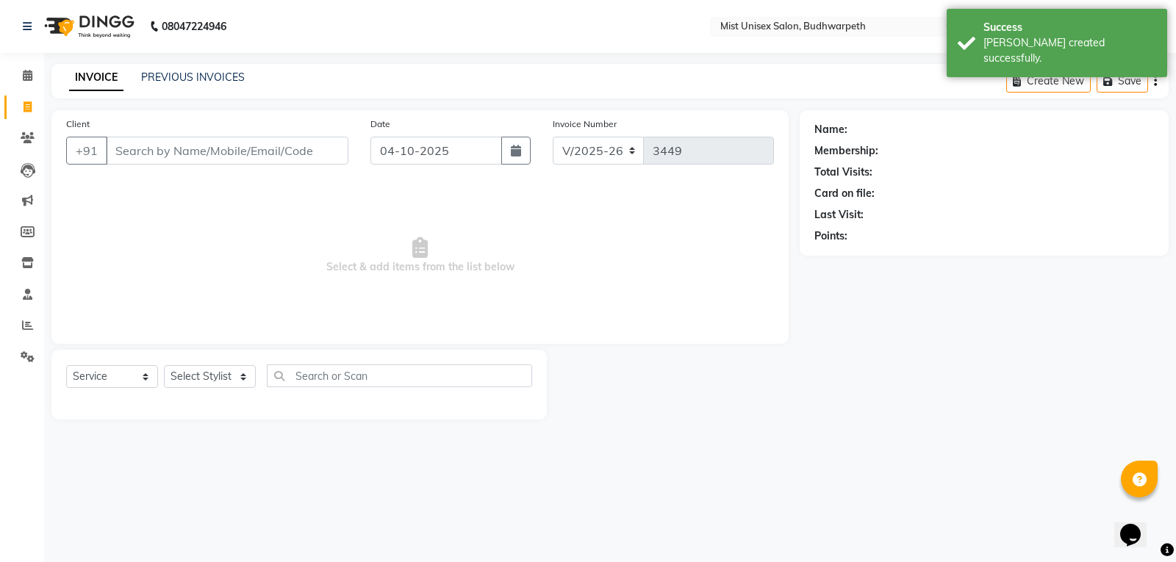
type input "02-10-2025"
click at [205, 148] on input "Client" at bounding box center [227, 151] width 243 height 28
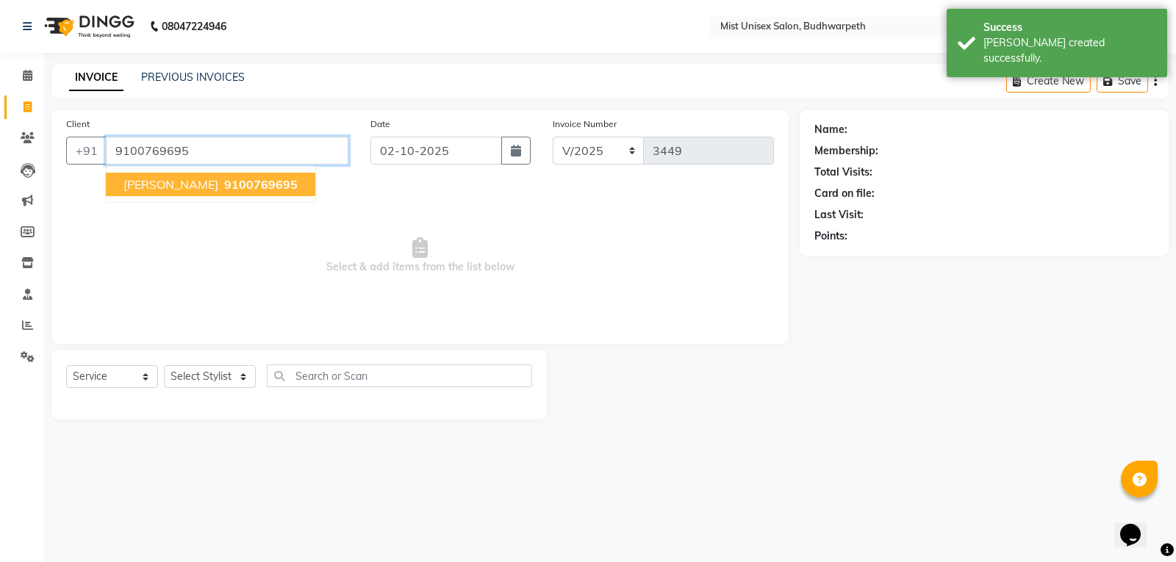
type input "9100769695"
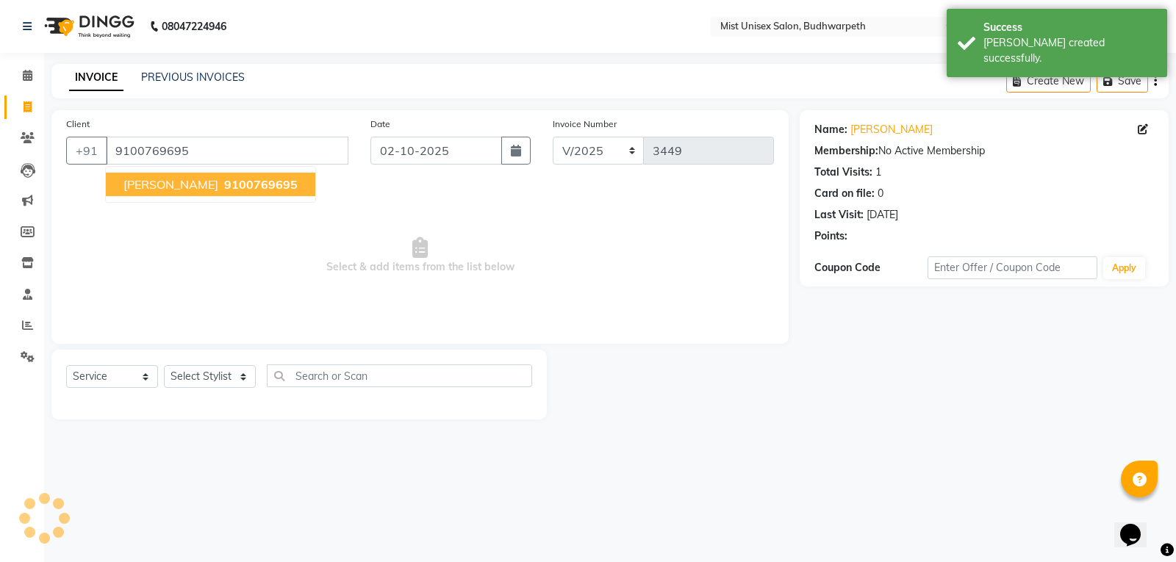
click at [140, 195] on button "Raj Kumar 9100769695" at bounding box center [211, 185] width 210 height 24
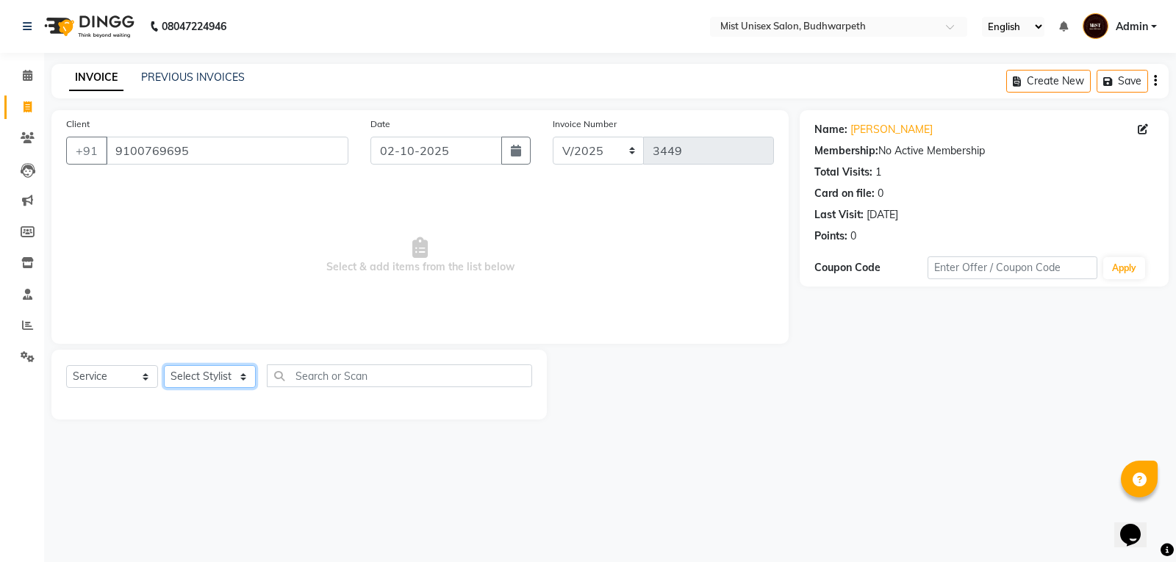
click at [216, 382] on select "Select Stylist Abhi Ram [PERSON_NAME] [PERSON_NAME] Lakshmi Madhu [PERSON_NAME]…" at bounding box center [210, 376] width 92 height 23
select select "35495"
click at [164, 365] on select "Select Stylist Abhi Ram [PERSON_NAME] [PERSON_NAME] Lakshmi Madhu [PERSON_NAME]…" at bounding box center [210, 376] width 92 height 23
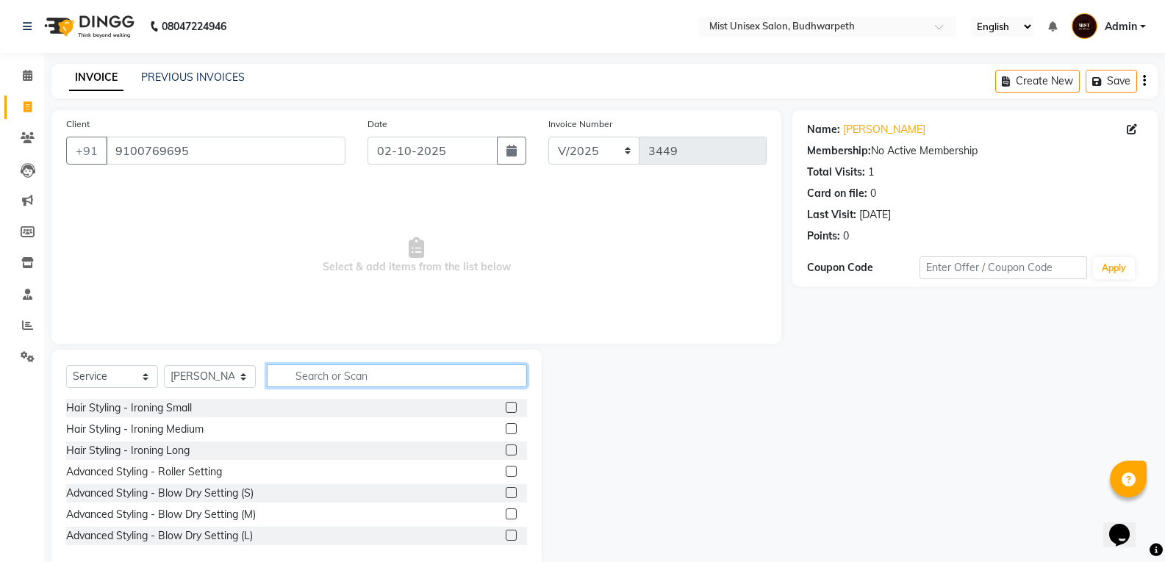
click at [309, 382] on input "text" at bounding box center [397, 376] width 260 height 23
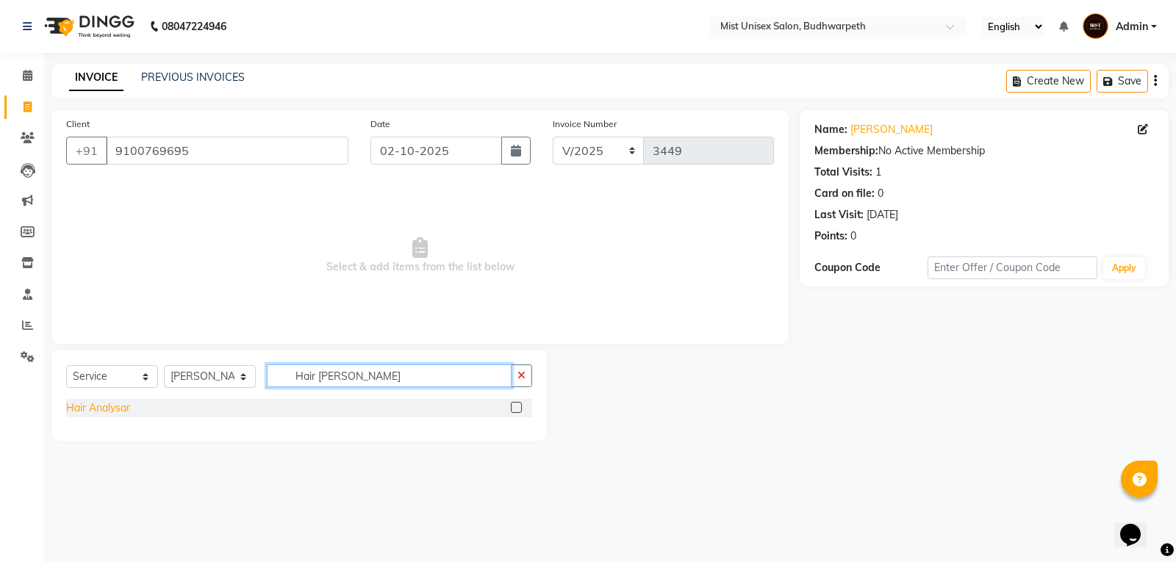
type input "Hair Ana"
click at [108, 408] on div "Hair Analysar" at bounding box center [98, 408] width 64 height 15
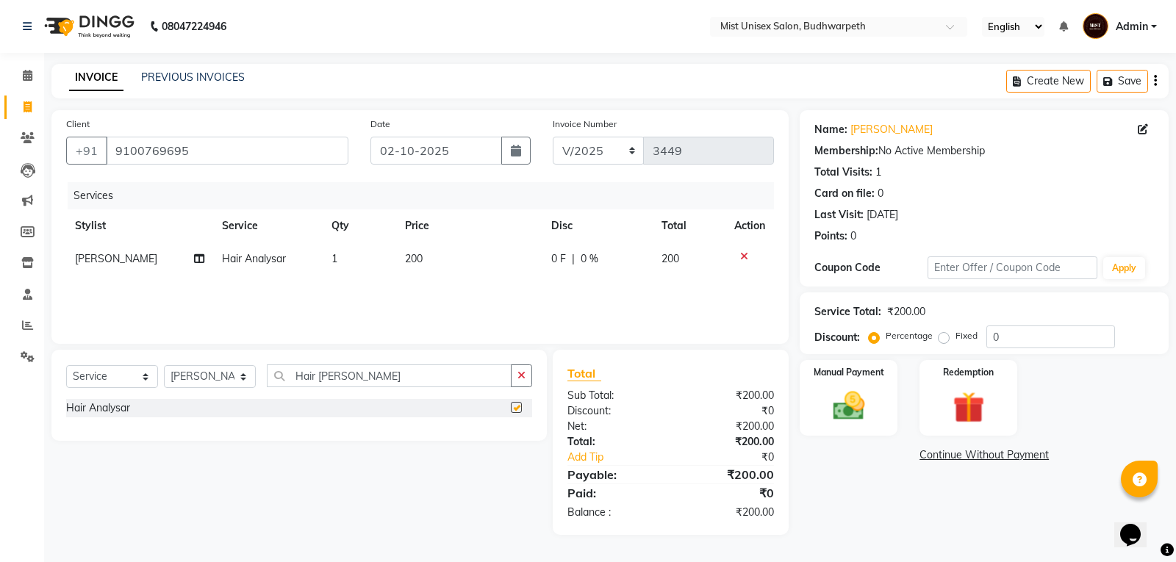
checkbox input "false"
click at [527, 380] on button "button" at bounding box center [521, 376] width 21 height 23
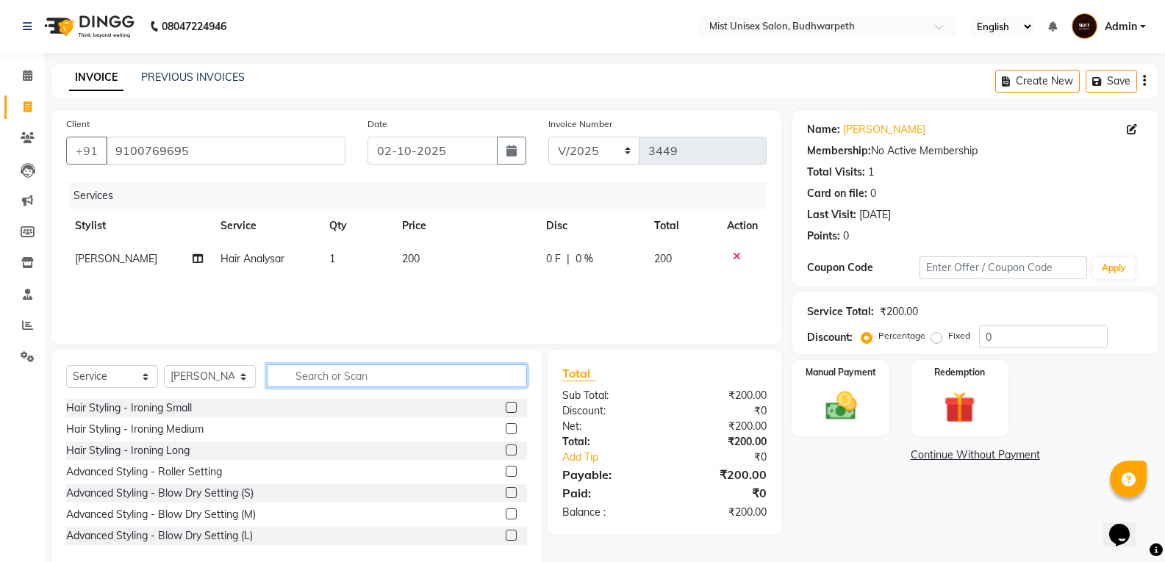
click at [303, 379] on input "text" at bounding box center [397, 376] width 260 height 23
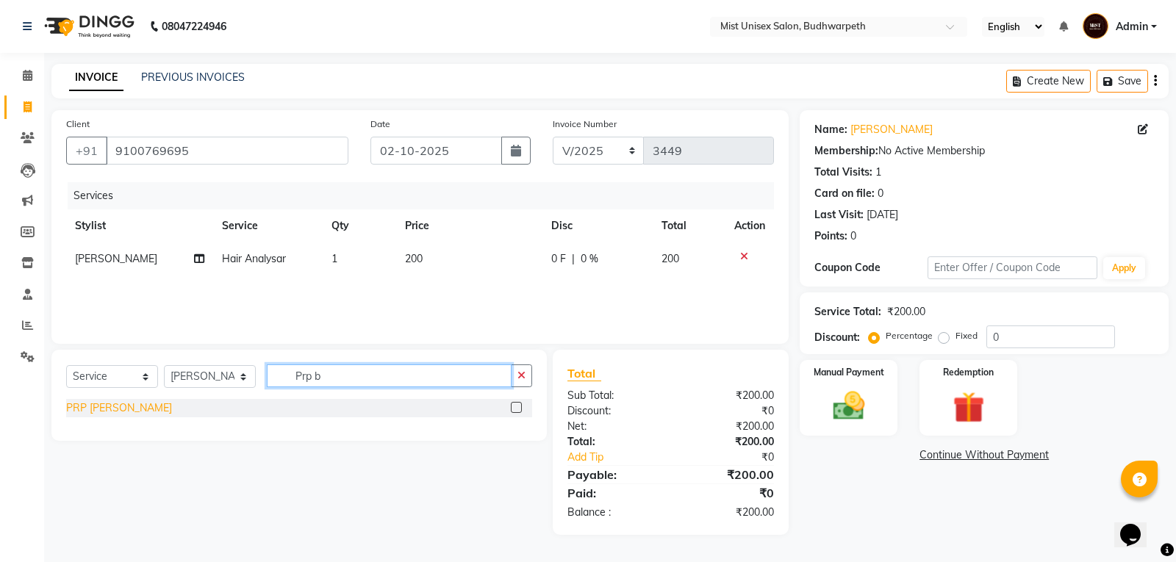
type input "Prp b"
click at [94, 405] on div "PRP [PERSON_NAME]" at bounding box center [119, 408] width 106 height 15
checkbox input "false"
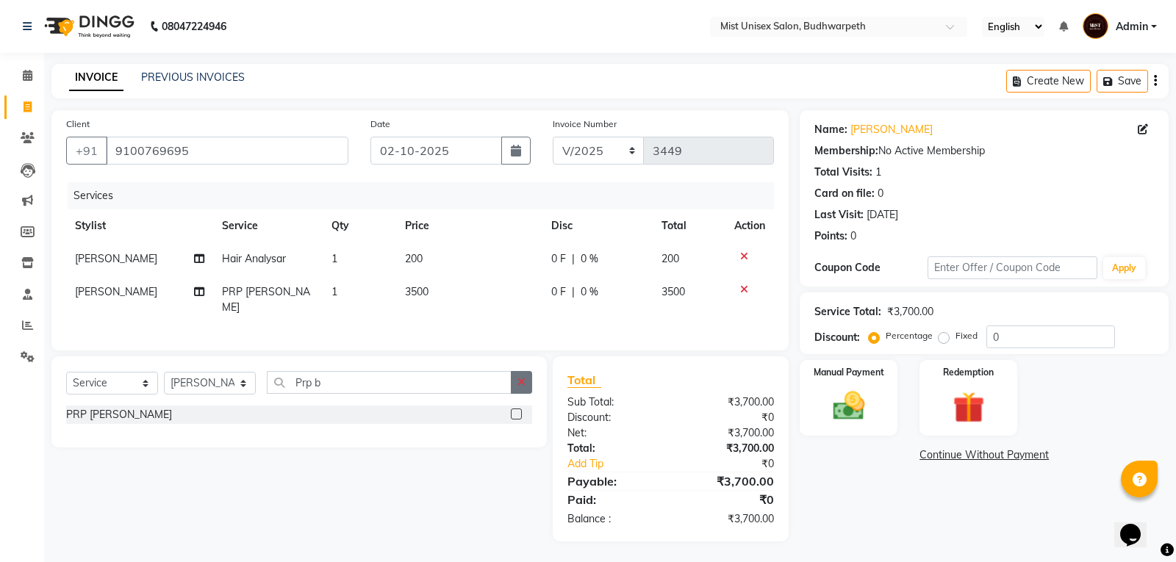
click at [513, 382] on button "button" at bounding box center [521, 382] width 21 height 23
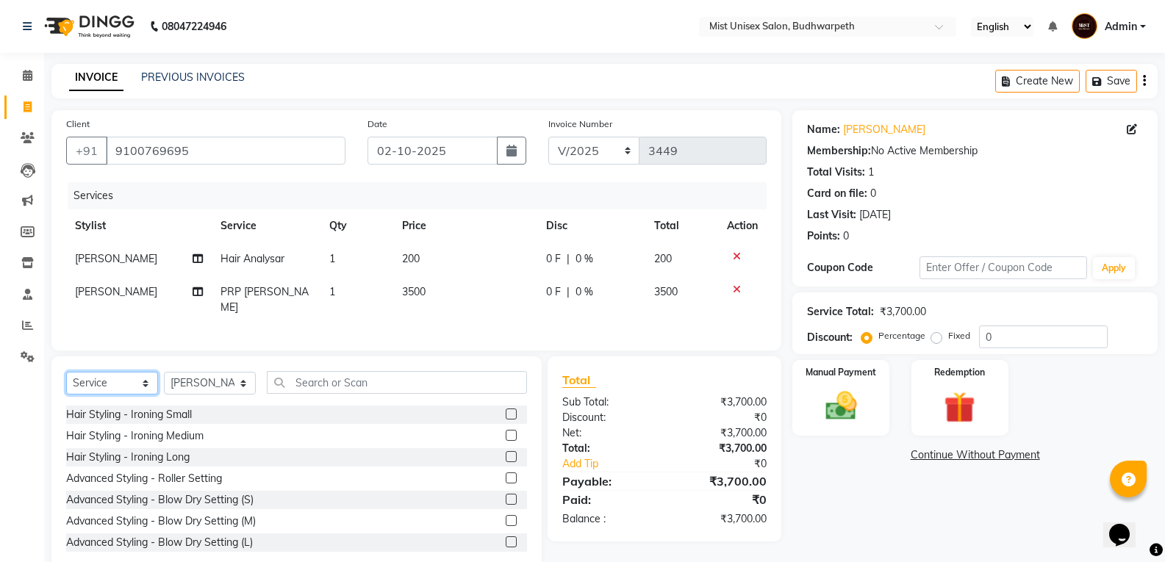
click at [96, 380] on select "Select Service Product Membership Package Voucher Prepaid Gift Card" at bounding box center [112, 383] width 92 height 23
select select "product"
click at [66, 372] on select "Select Service Product Membership Package Voucher Prepaid Gift Card" at bounding box center [112, 383] width 92 height 23
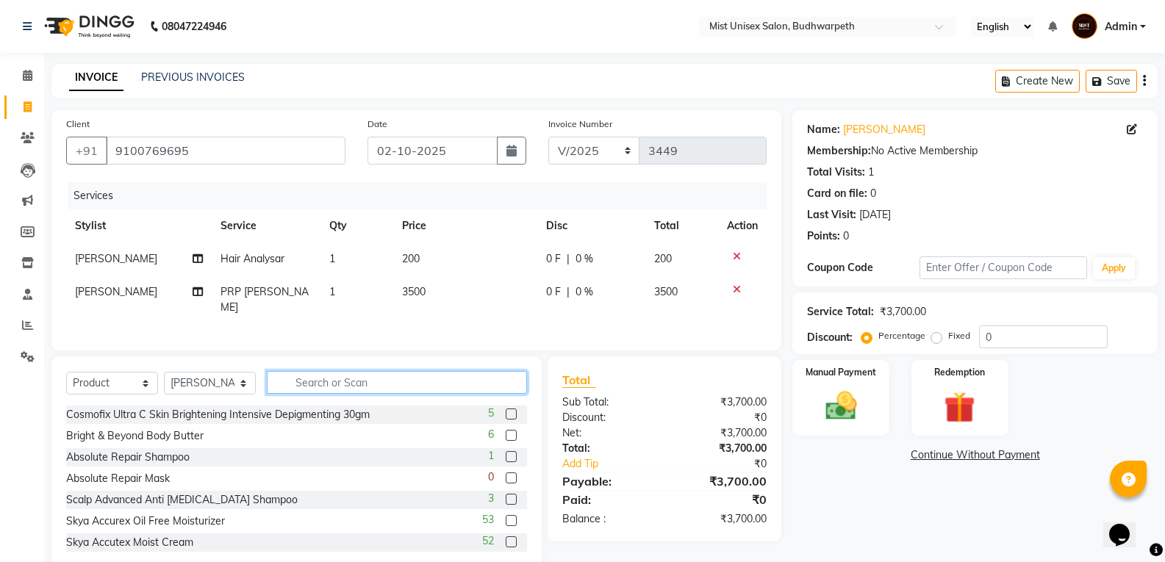
click at [337, 376] on input "text" at bounding box center [397, 382] width 260 height 23
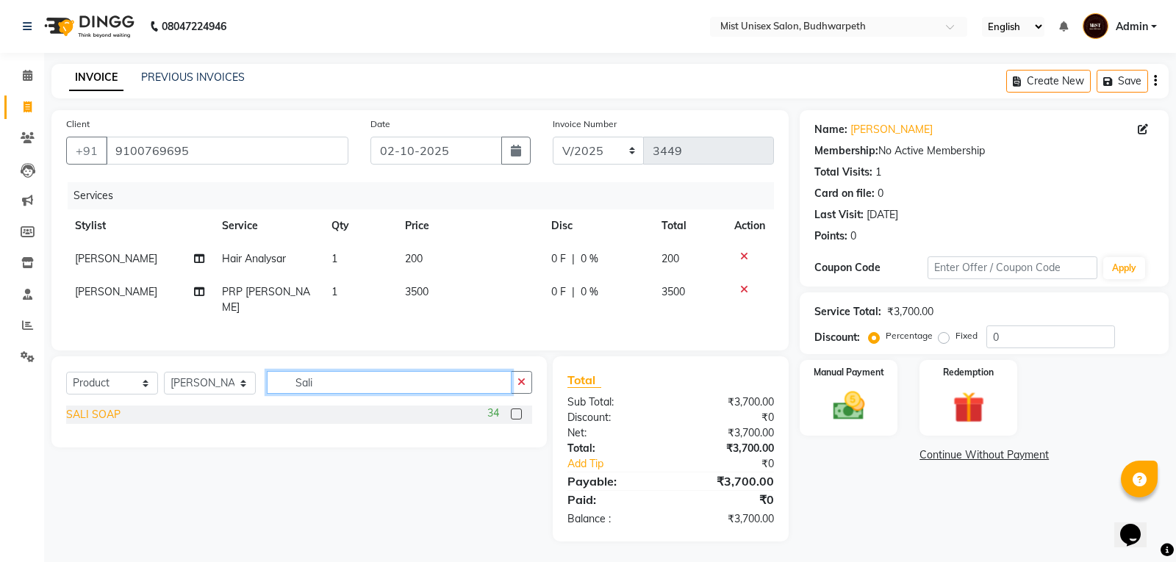
type input "Sali"
click at [85, 407] on div "SALI SOAP" at bounding box center [93, 414] width 54 height 15
checkbox input "false"
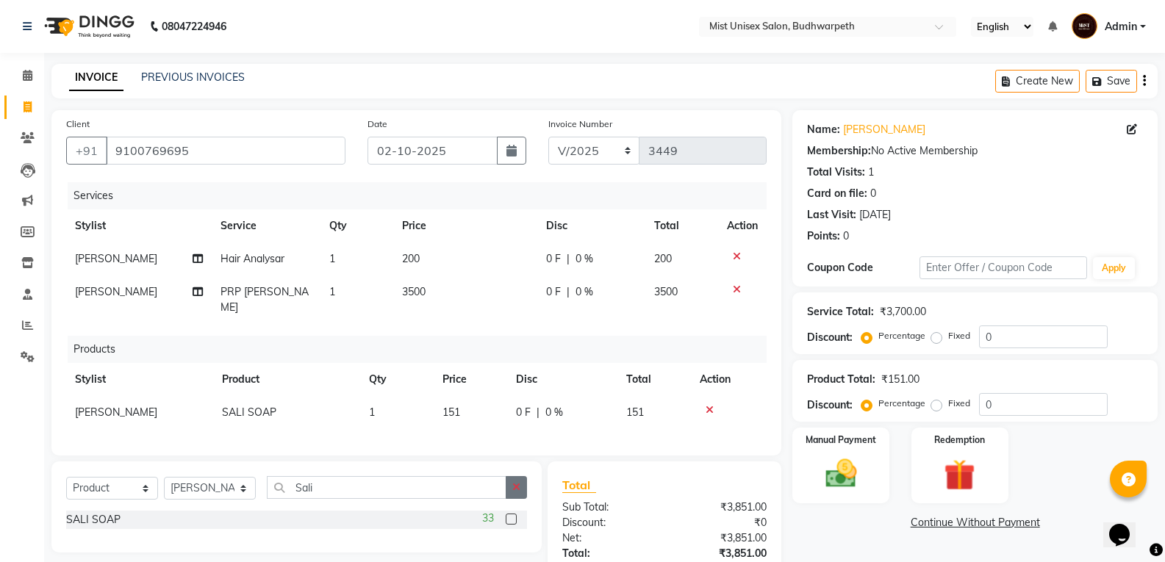
drag, startPoint x: 510, startPoint y: 489, endPoint x: 331, endPoint y: 462, distance: 181.4
click at [506, 487] on button "button" at bounding box center [516, 487] width 21 height 23
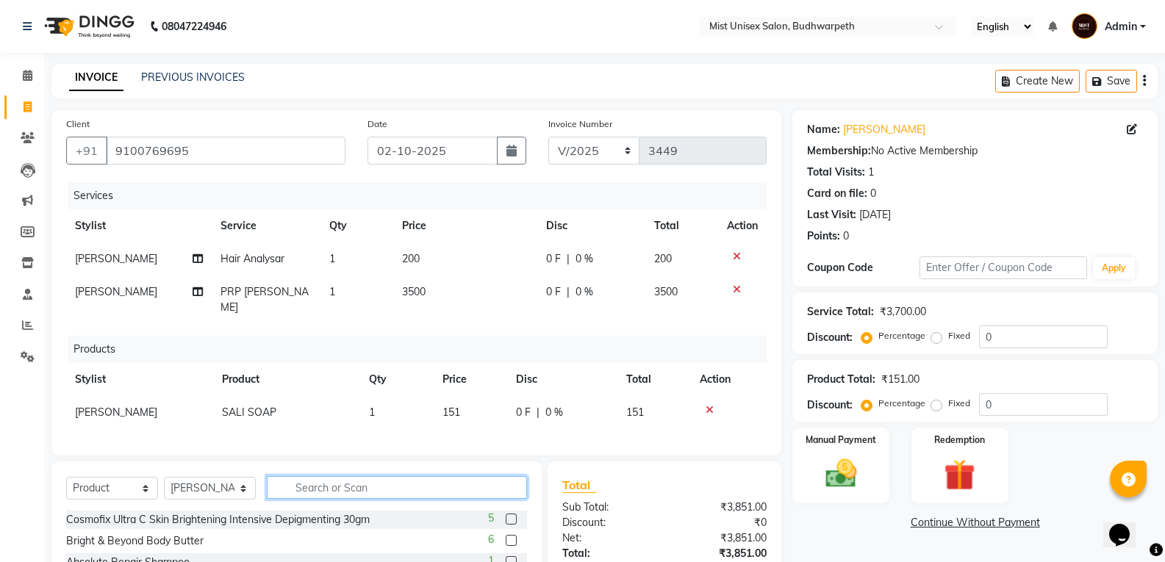
click at [323, 480] on input "text" at bounding box center [397, 487] width 260 height 23
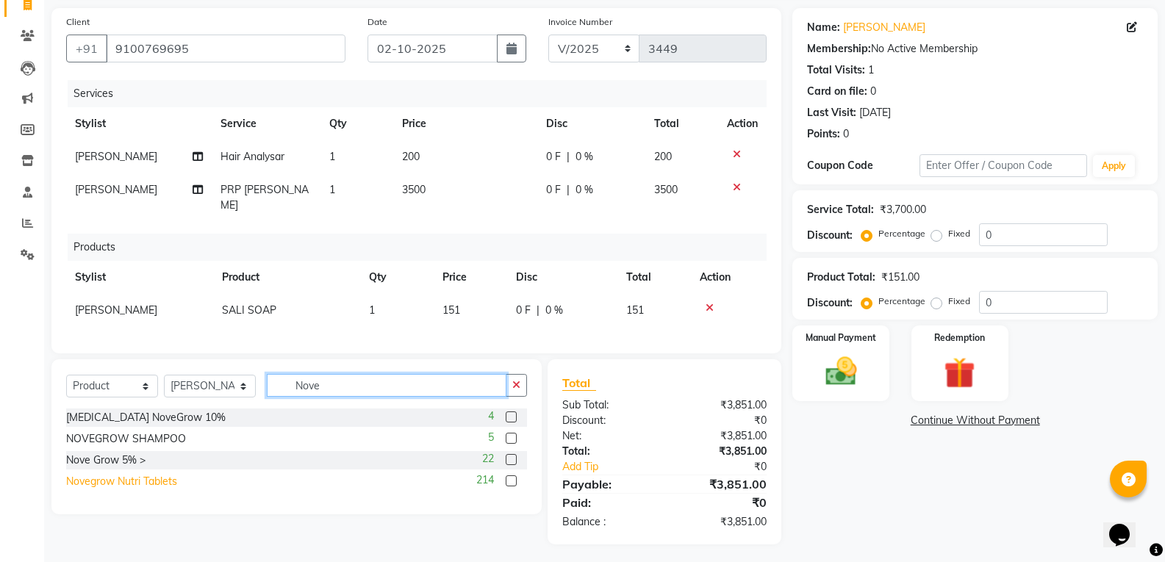
type input "Nove"
click at [101, 476] on div "Novegrow Nutri Tablets" at bounding box center [121, 481] width 111 height 15
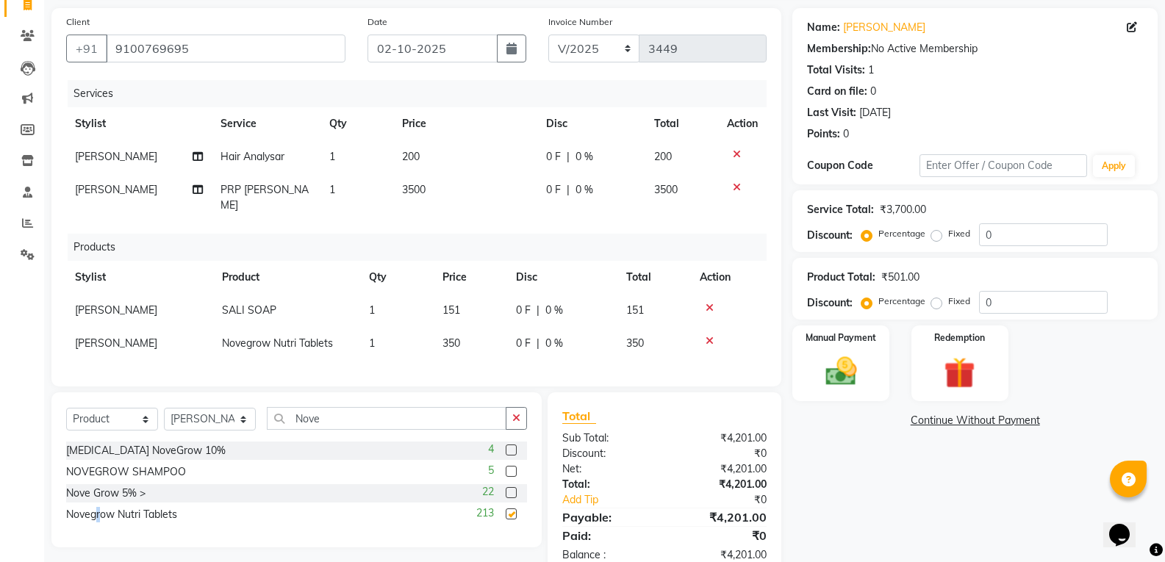
checkbox input "false"
click at [406, 328] on td "1" at bounding box center [397, 343] width 74 height 33
select select "35495"
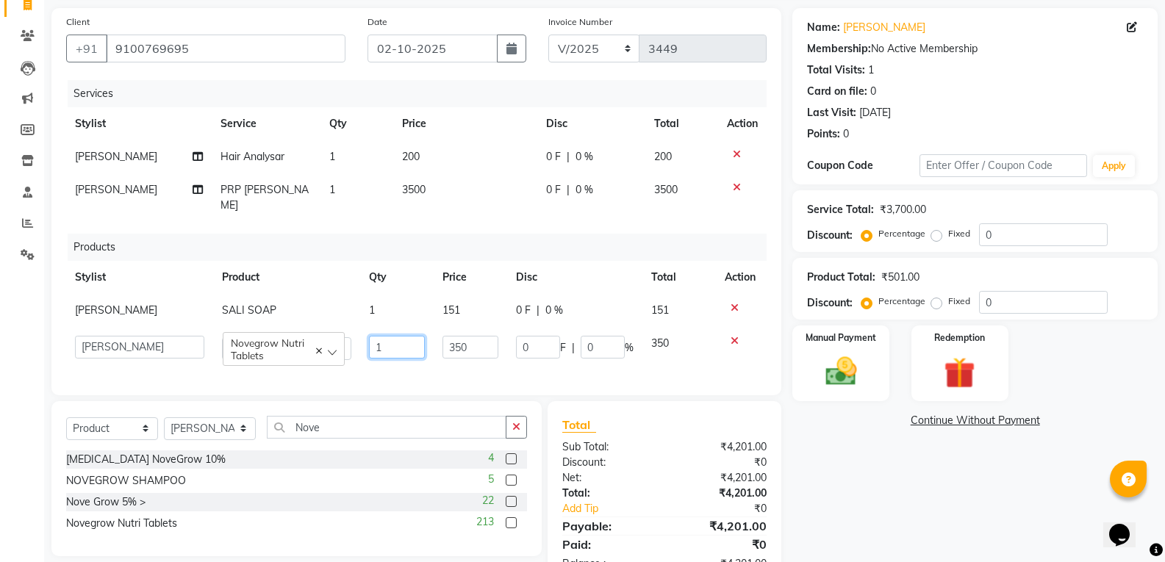
click at [410, 336] on input "1" at bounding box center [397, 347] width 56 height 23
type input "3"
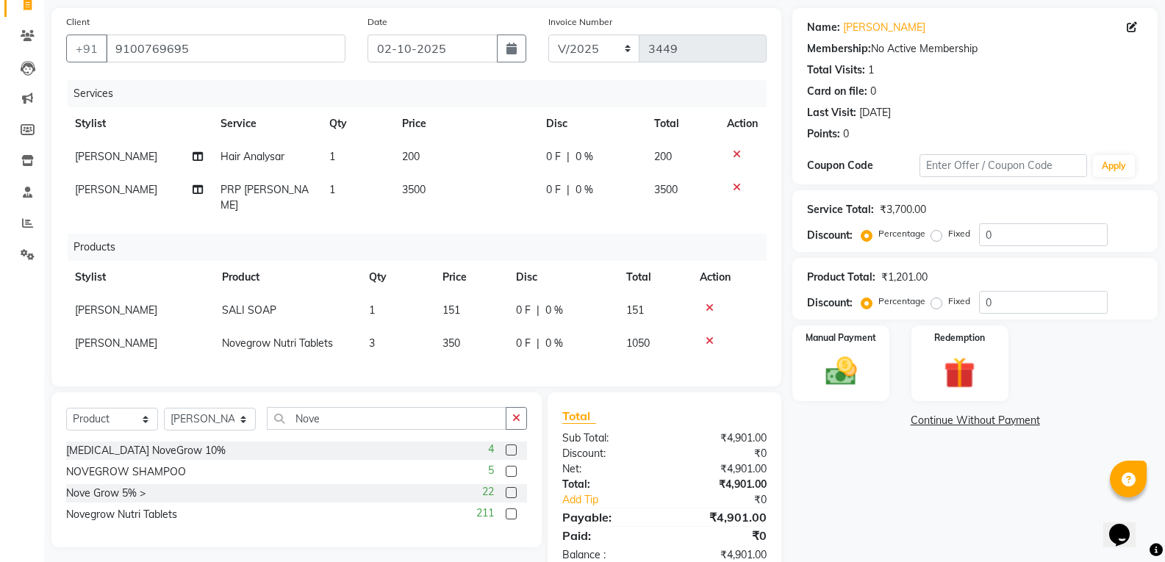
click at [404, 346] on div "Services Stylist Service Qty Price Disc Total Action GEETHA MADHURI Hair Analys…" at bounding box center [416, 226] width 701 height 292
click at [525, 410] on button "button" at bounding box center [516, 418] width 21 height 23
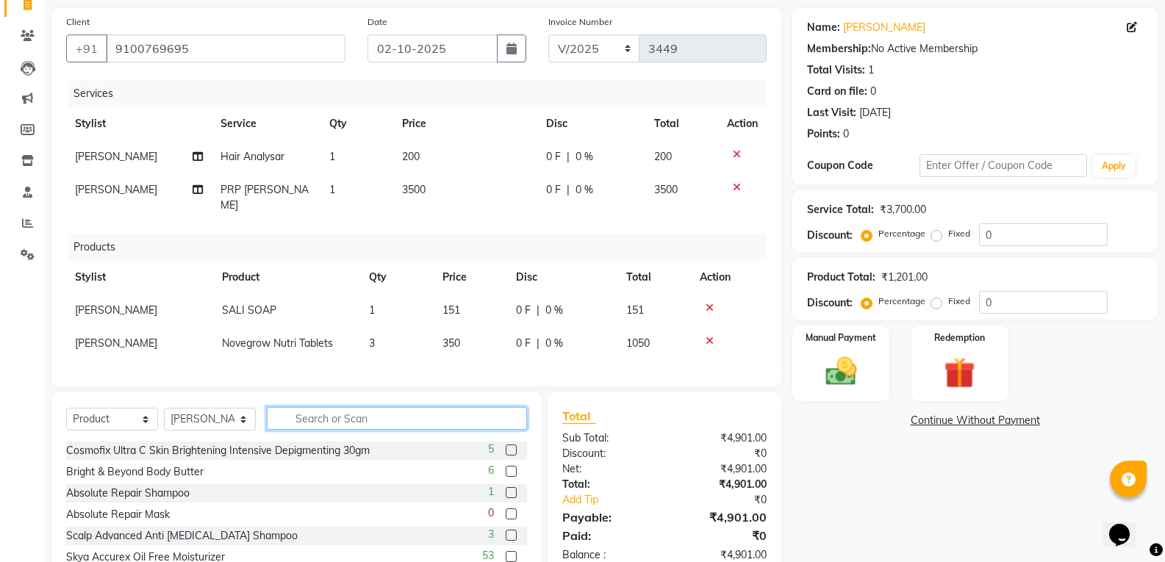
click at [336, 412] on input "text" at bounding box center [397, 418] width 260 height 23
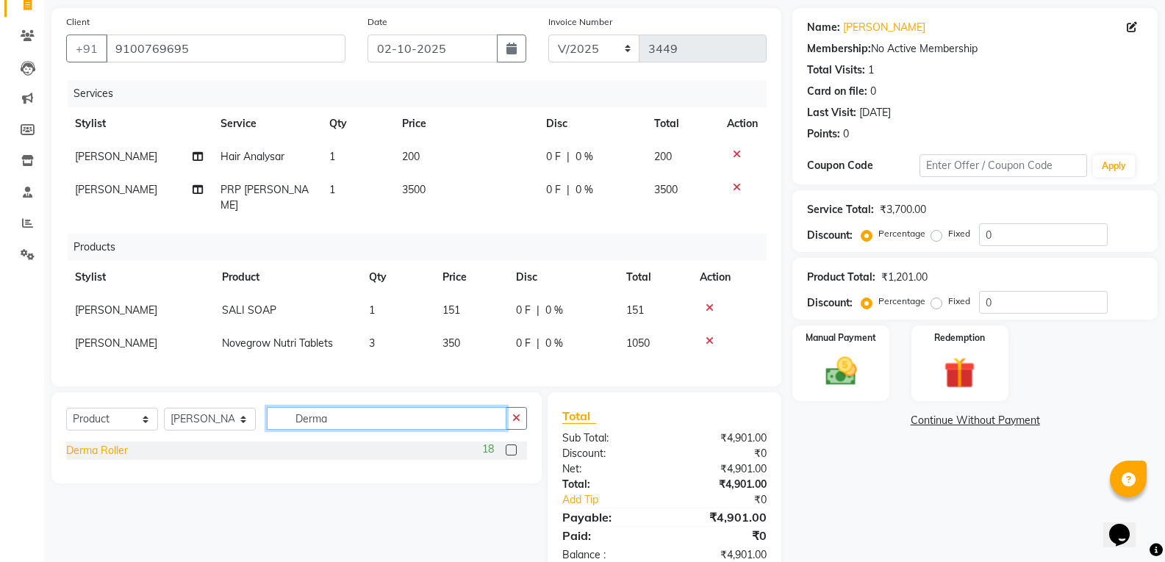
type input "Derma"
click at [81, 447] on div "Derma Roller" at bounding box center [97, 450] width 62 height 15
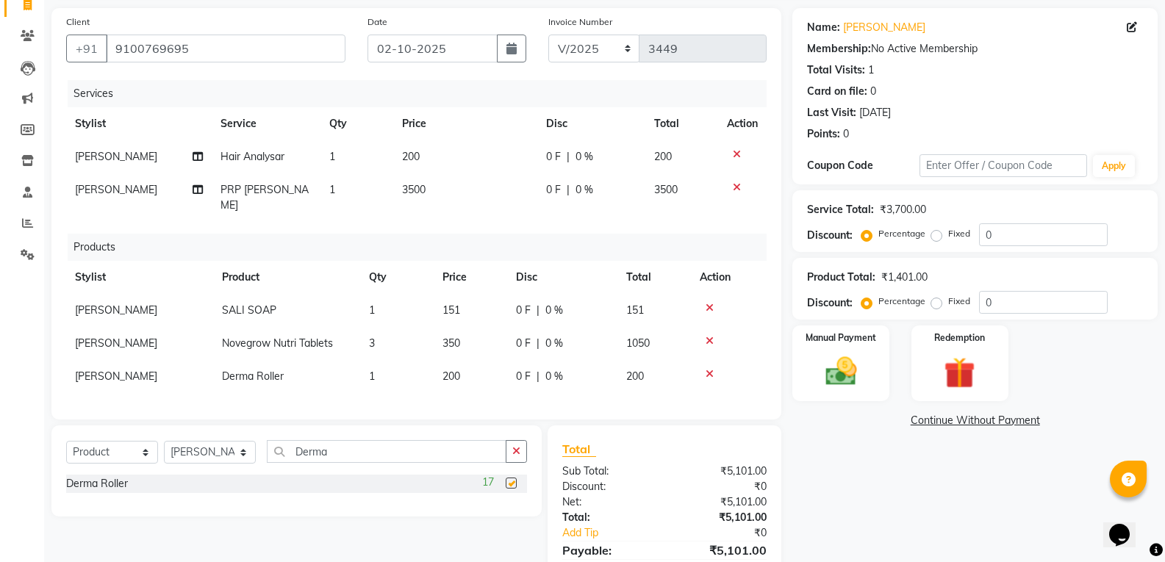
checkbox input "false"
click at [458, 370] on span "200" at bounding box center [452, 376] width 18 height 13
select select "35495"
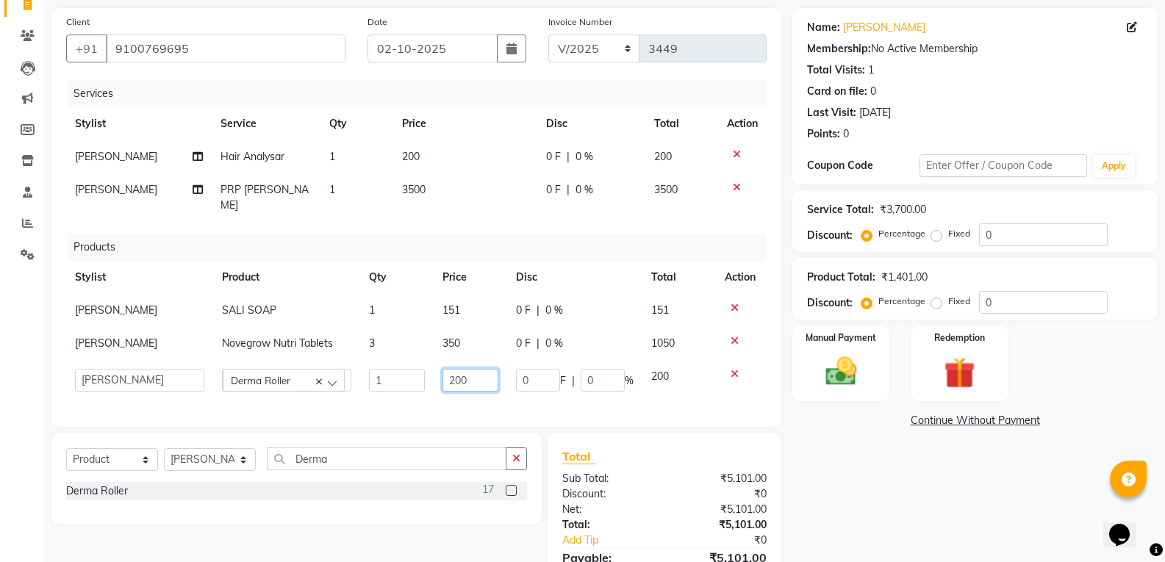
click at [462, 369] on input "200" at bounding box center [471, 380] width 56 height 23
type input "250"
click at [459, 383] on div "Services Stylist Service Qty Price Disc Total Action GEETHA MADHURI Hair Analys…" at bounding box center [416, 246] width 701 height 332
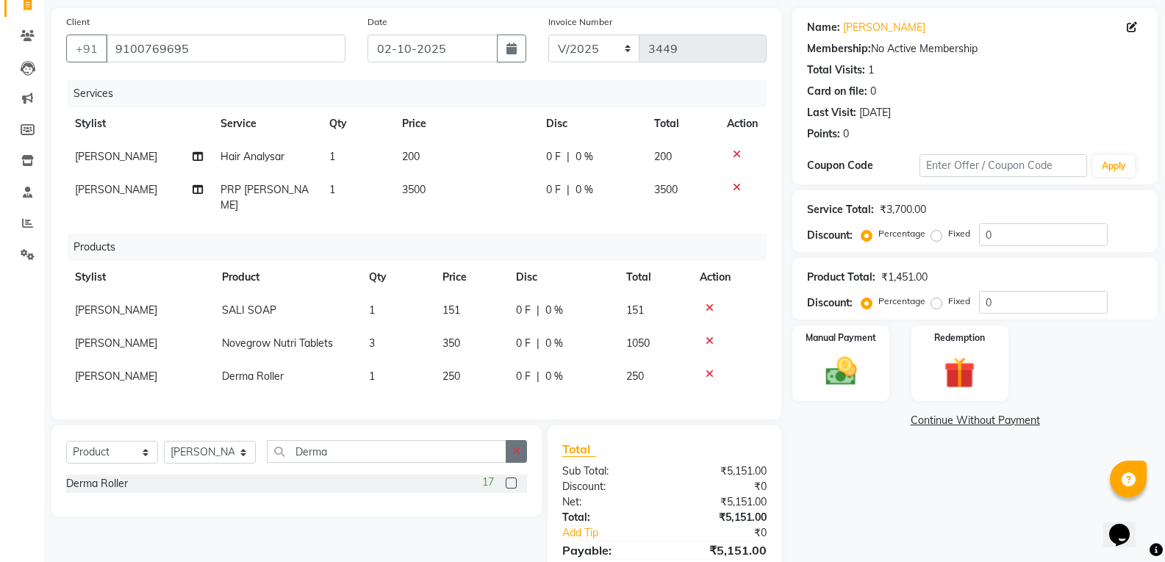
click at [522, 455] on button "button" at bounding box center [516, 451] width 21 height 23
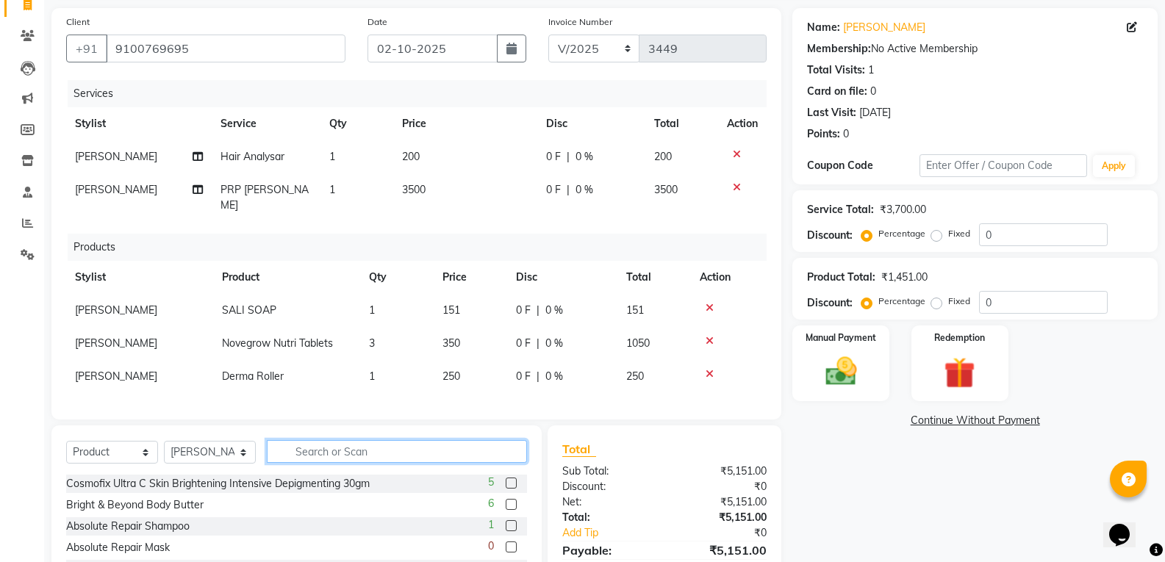
click at [357, 449] on input "text" at bounding box center [397, 451] width 260 height 23
type input "Nove"
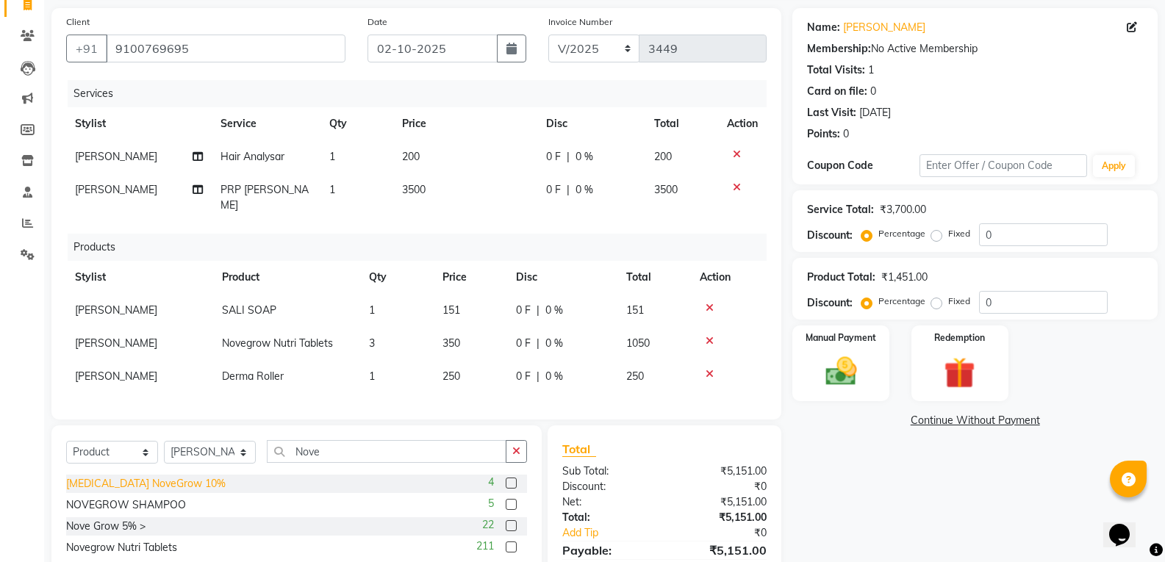
click at [162, 484] on div "Minoxidil NoveGrow 10%" at bounding box center [146, 483] width 160 height 15
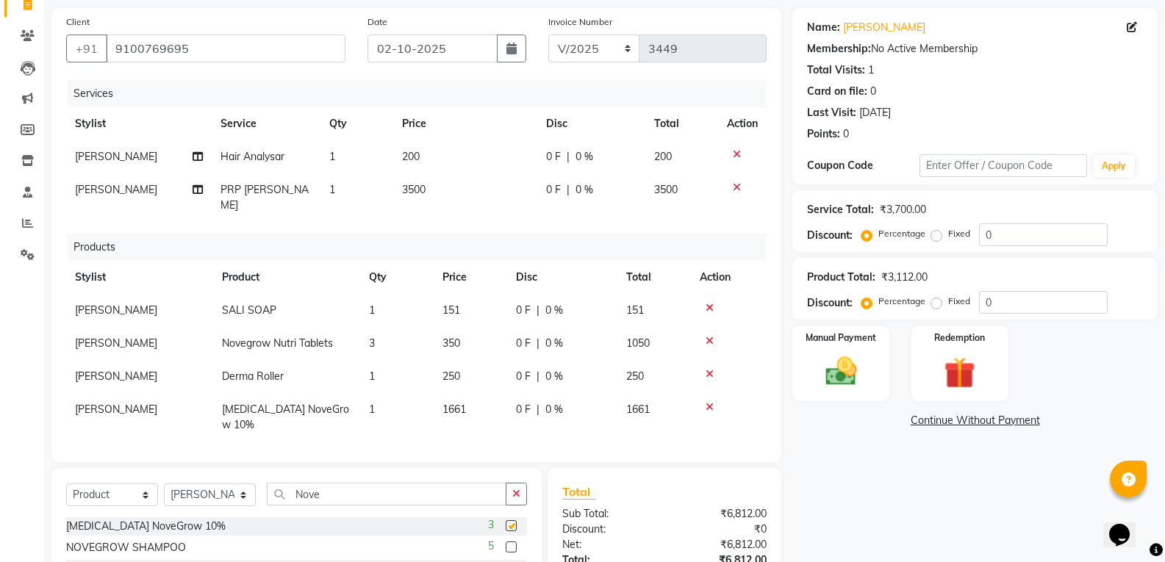
checkbox input "false"
click at [519, 489] on icon "button" at bounding box center [516, 494] width 8 height 10
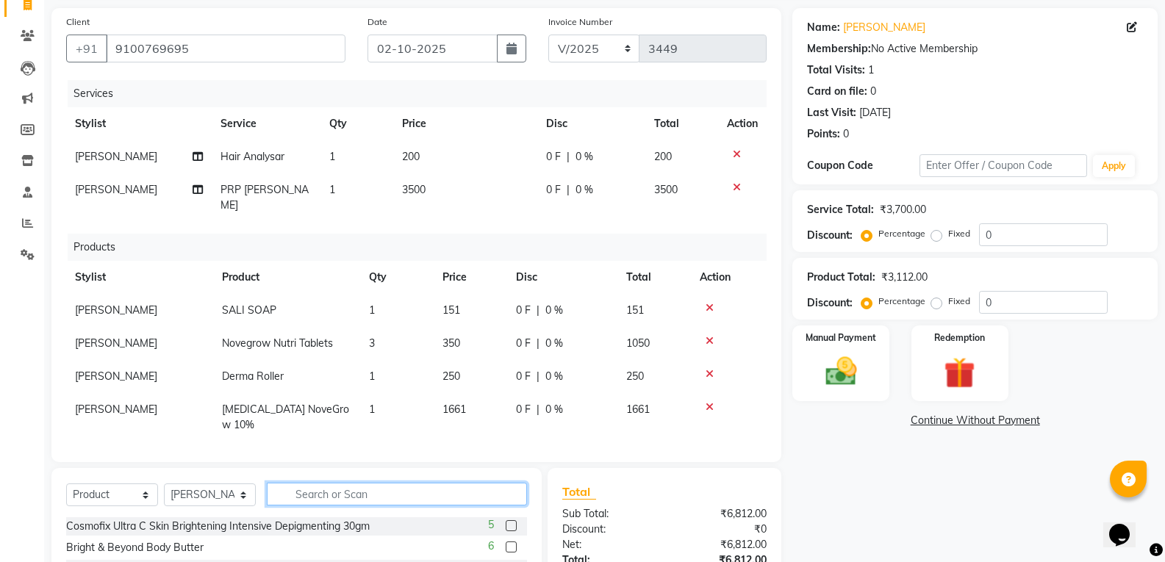
click at [306, 483] on input "text" at bounding box center [397, 494] width 260 height 23
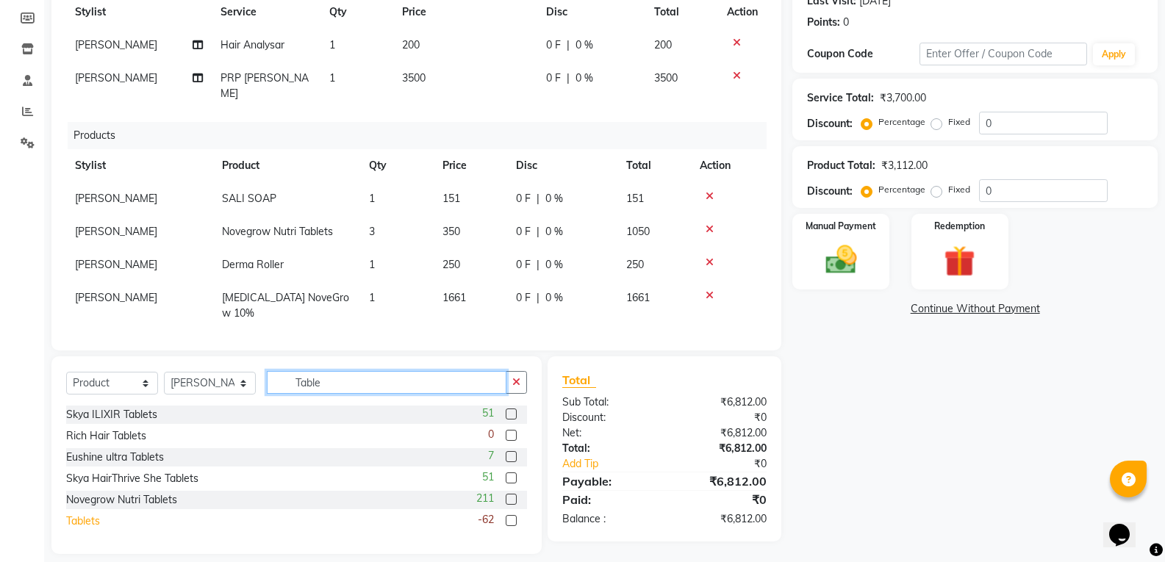
type input "Table"
click at [76, 514] on div "Tablets" at bounding box center [83, 521] width 34 height 15
checkbox input "false"
click at [468, 330] on td "0" at bounding box center [471, 346] width 74 height 33
select select "35495"
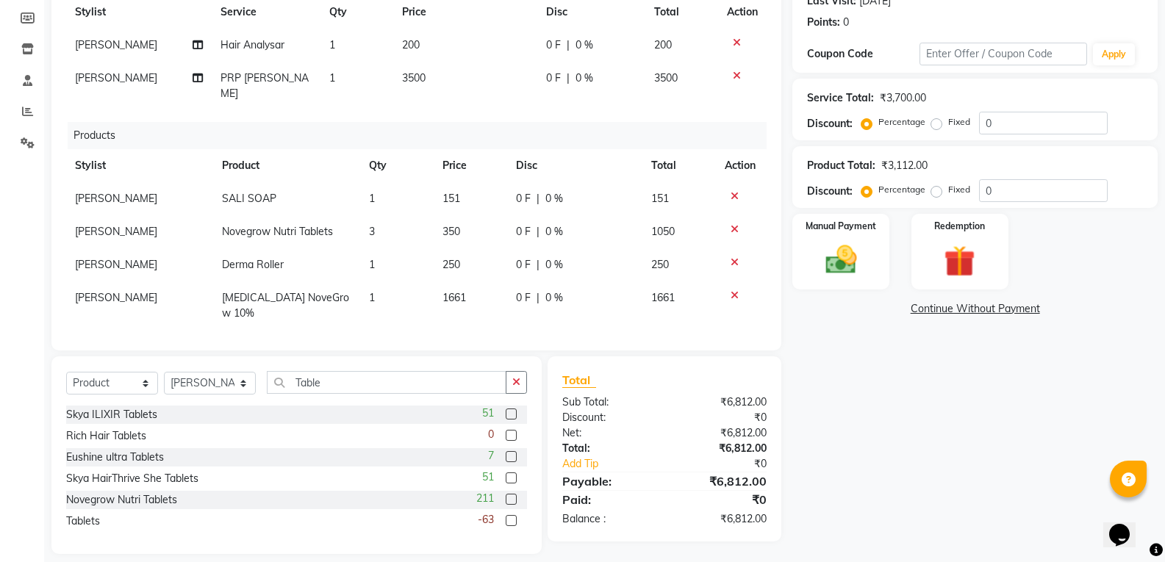
click at [477, 339] on input "0" at bounding box center [471, 350] width 56 height 23
type input "220"
click at [482, 357] on div "Select Service Product Membership Package Voucher Prepaid Gift Card Select Styl…" at bounding box center [296, 456] width 490 height 198
click at [519, 381] on icon "button" at bounding box center [516, 382] width 8 height 10
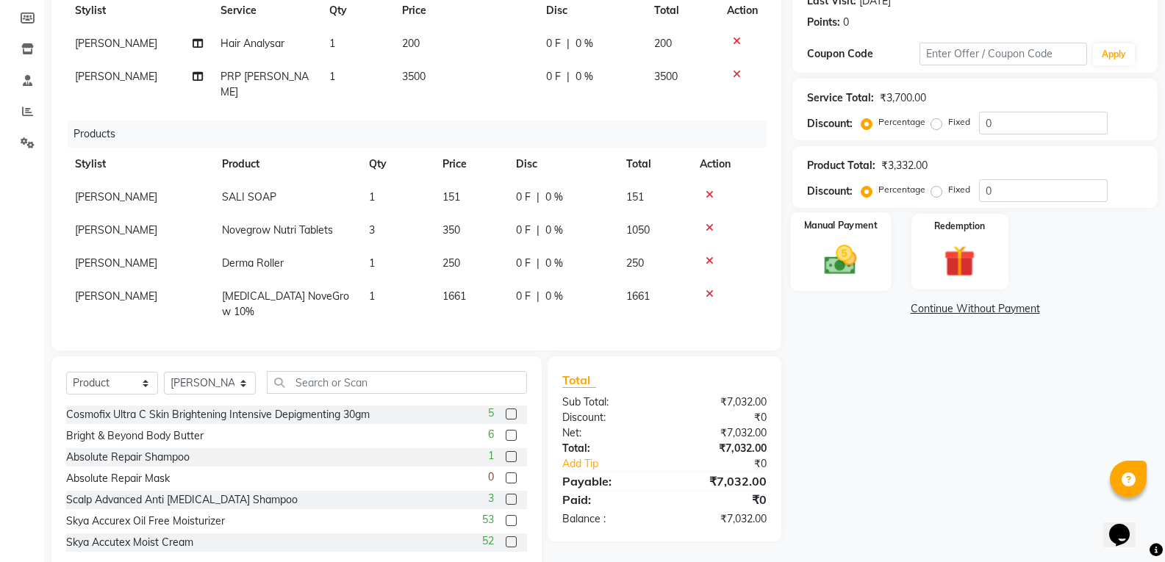
click at [849, 268] on img at bounding box center [840, 259] width 52 height 37
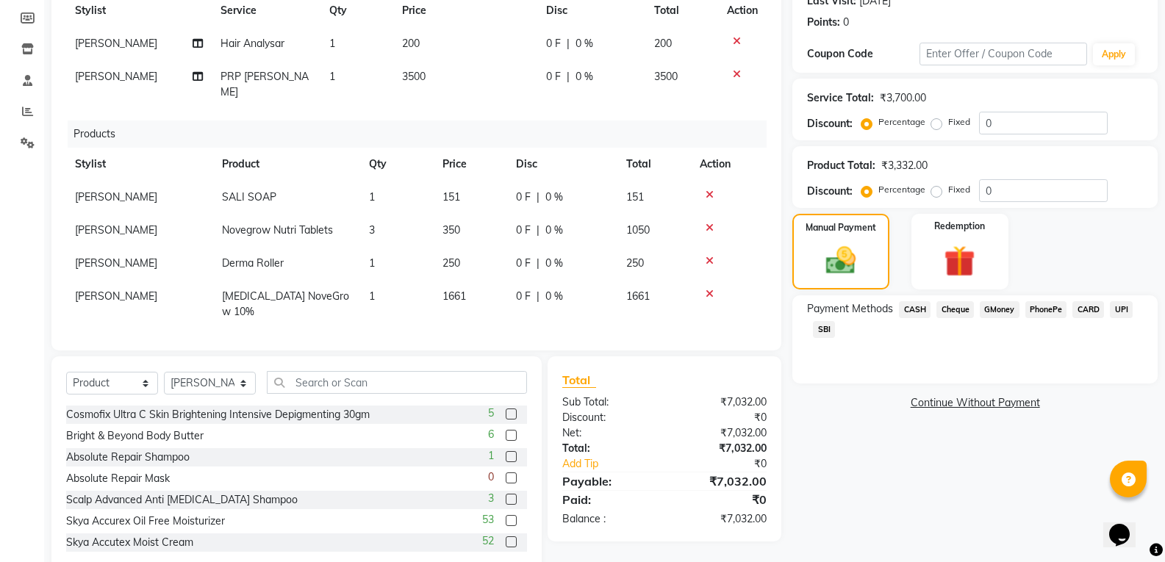
click at [1032, 311] on span "PhonePe" at bounding box center [1046, 309] width 42 height 17
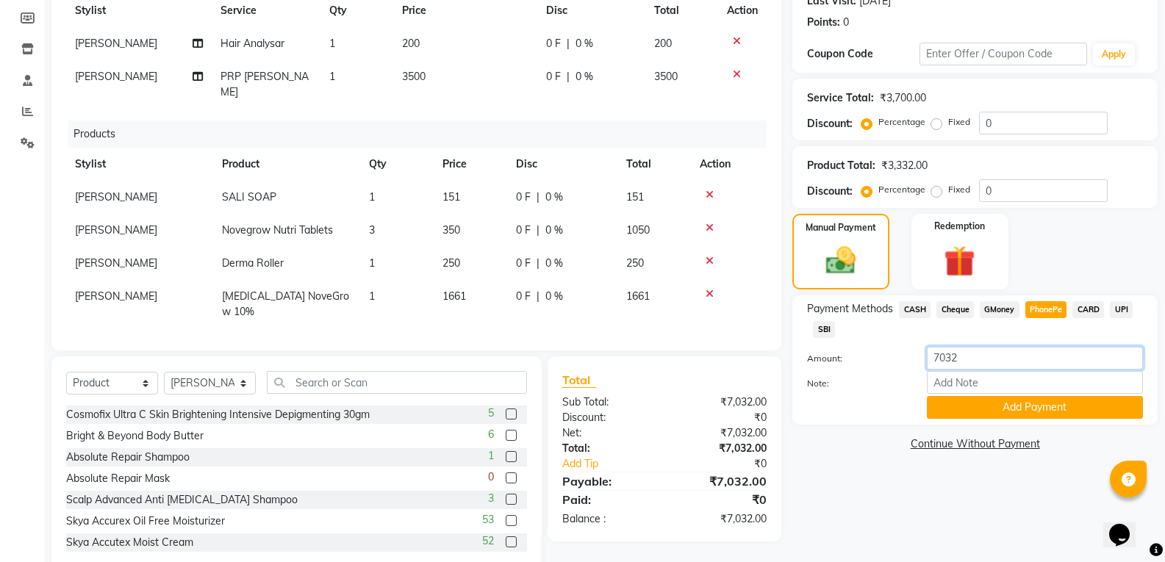
click at [967, 362] on input "7032" at bounding box center [1035, 358] width 216 height 23
type input "7"
type input "3000"
click at [986, 400] on button "Add Payment" at bounding box center [1035, 407] width 216 height 23
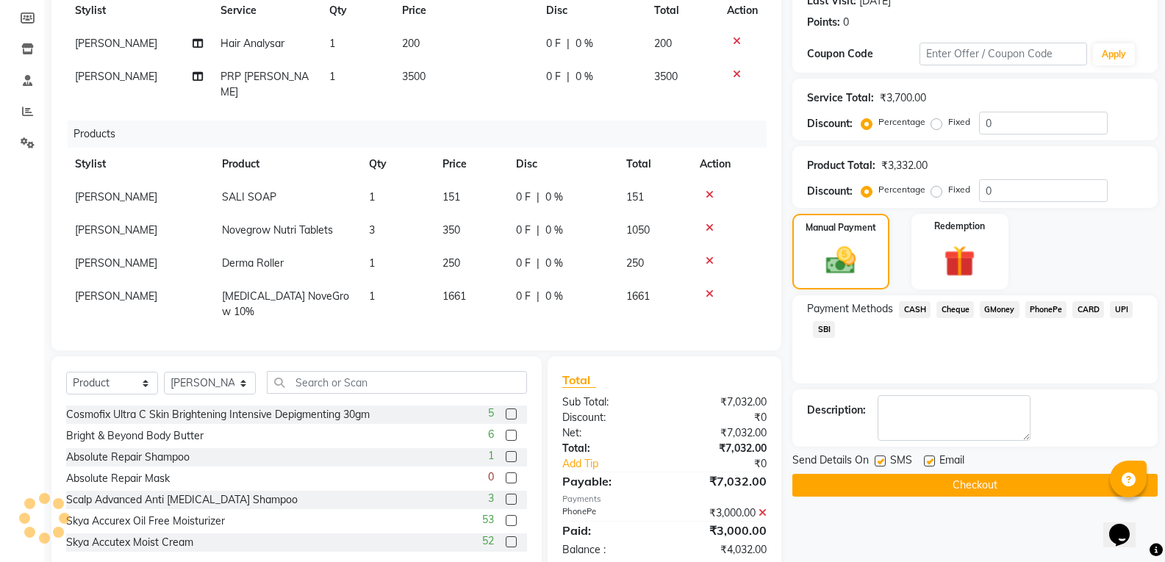
click at [1037, 312] on span "PhonePe" at bounding box center [1046, 309] width 42 height 17
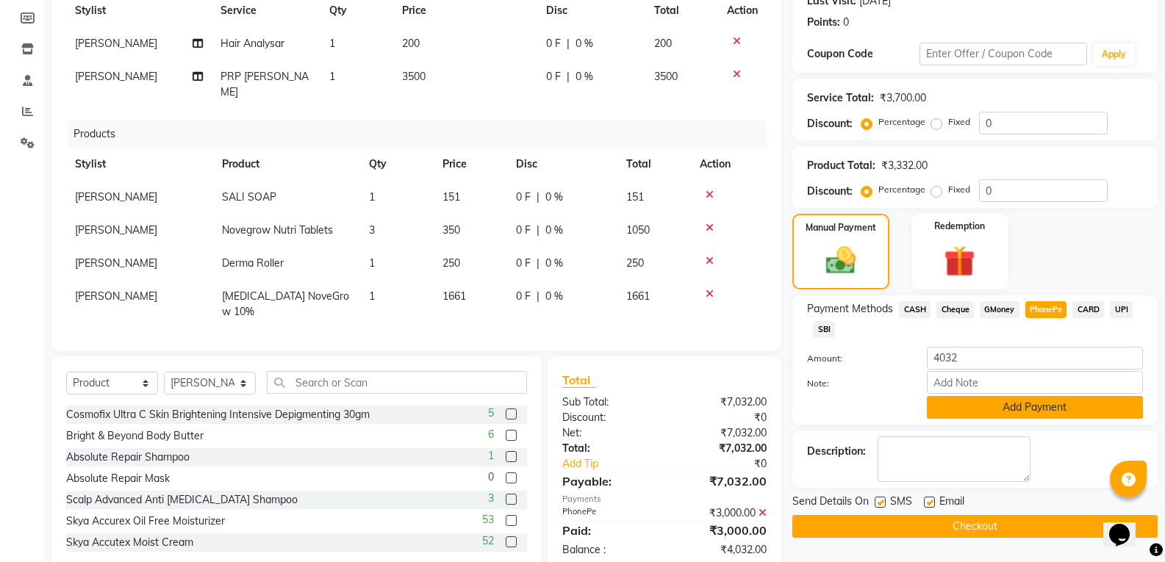
click at [994, 405] on button "Add Payment" at bounding box center [1035, 407] width 216 height 23
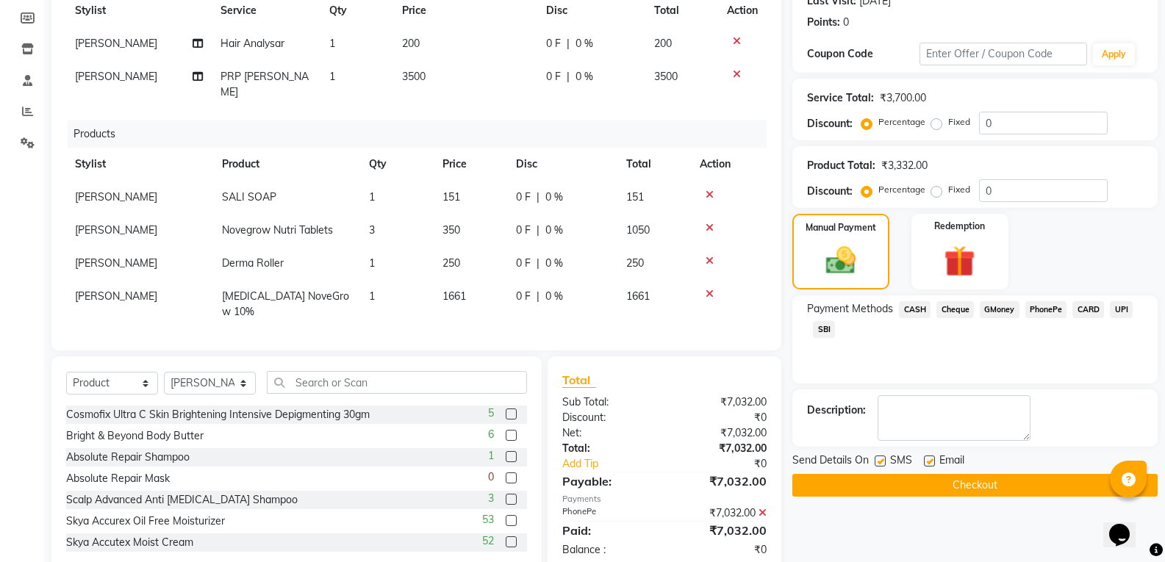
click at [1000, 492] on button "Checkout" at bounding box center [974, 485] width 365 height 23
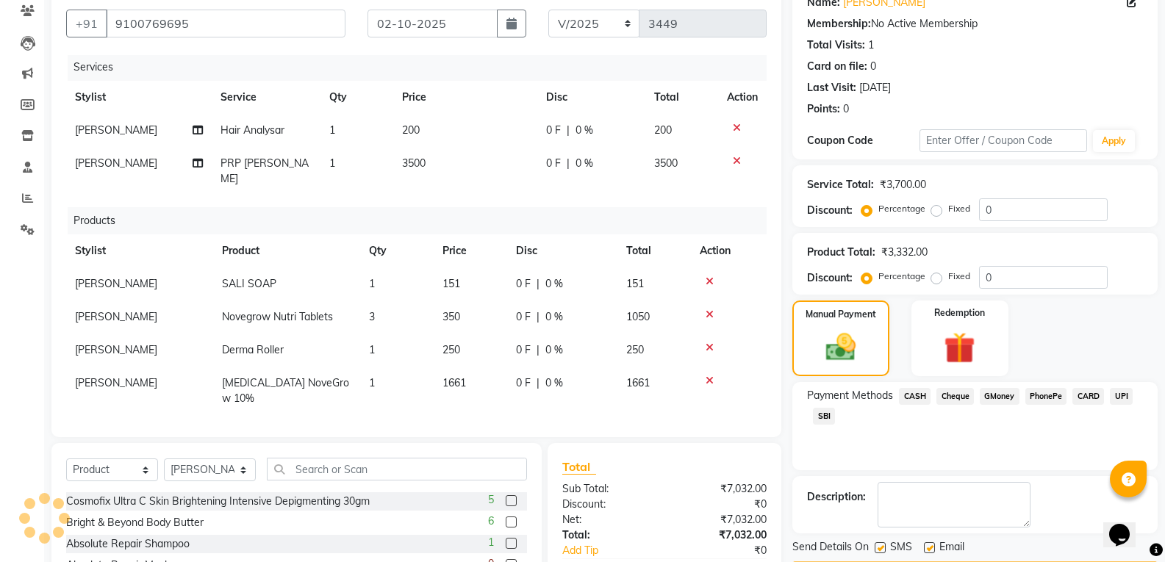
scroll to position [71, 0]
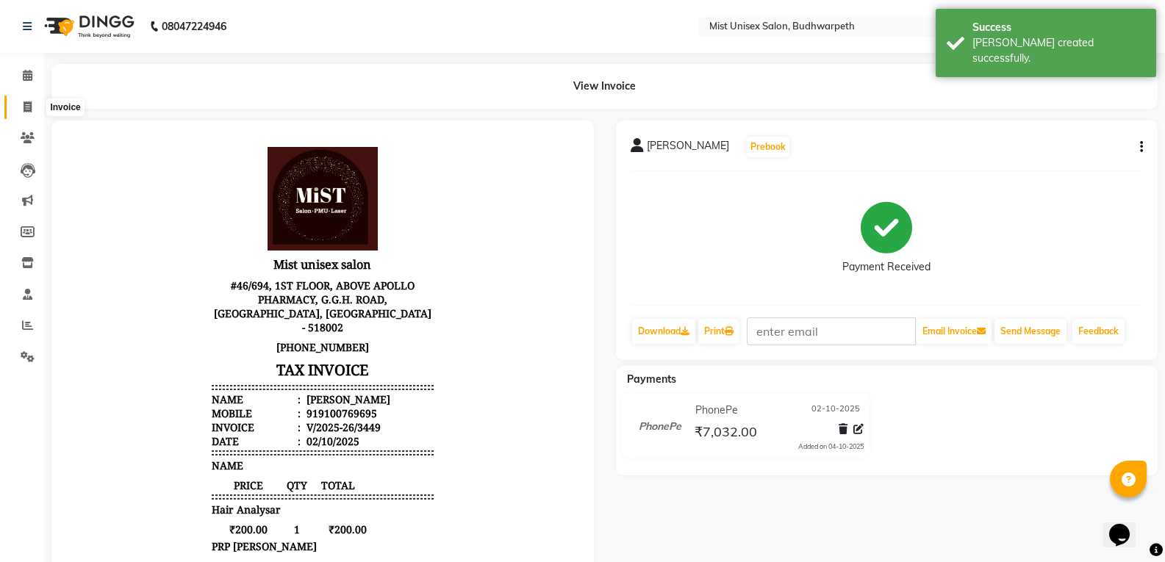
click at [17, 107] on span at bounding box center [28, 107] width 26 height 17
select select "service"
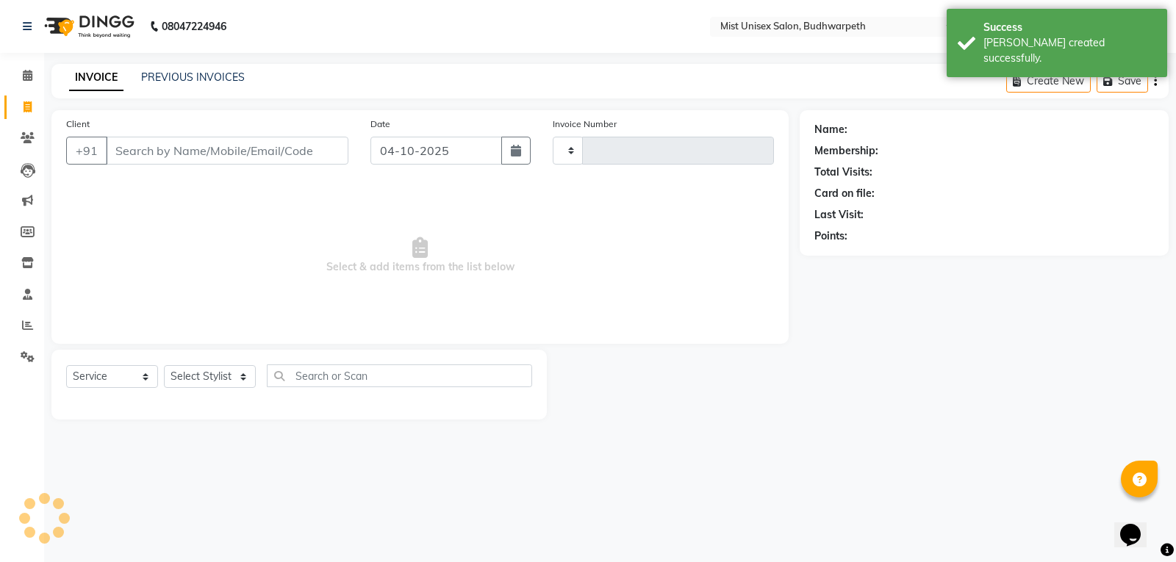
type input "3450"
select select "5227"
click at [185, 74] on link "PREVIOUS INVOICES" at bounding box center [193, 77] width 104 height 13
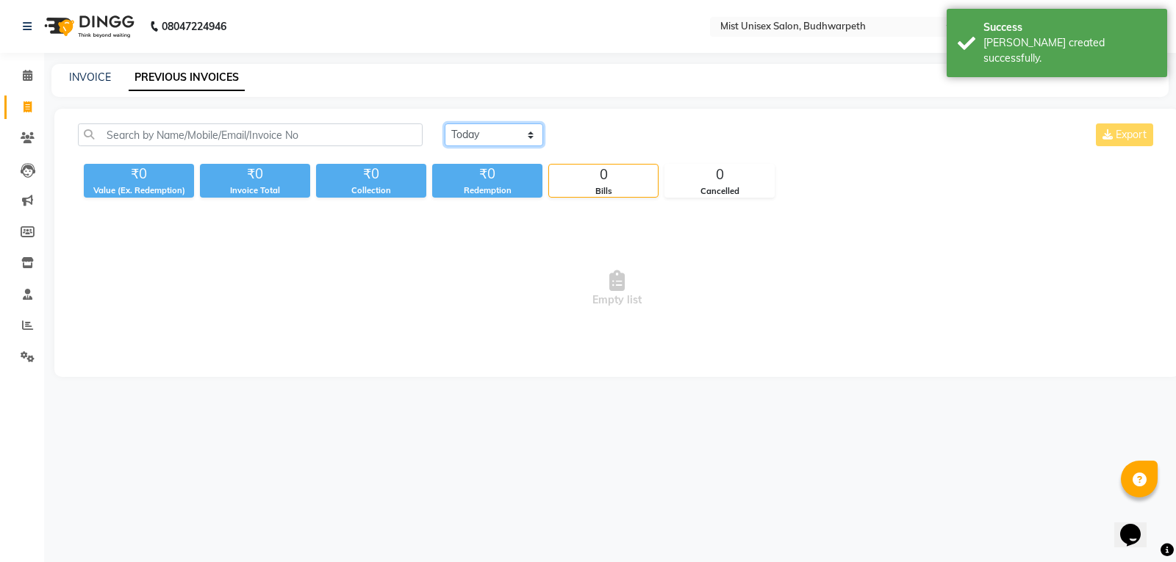
click at [529, 128] on select "Today Yesterday Custom Range" at bounding box center [494, 134] width 99 height 23
select select "range"
click at [445, 123] on select "Today Yesterday Custom Range" at bounding box center [494, 134] width 99 height 23
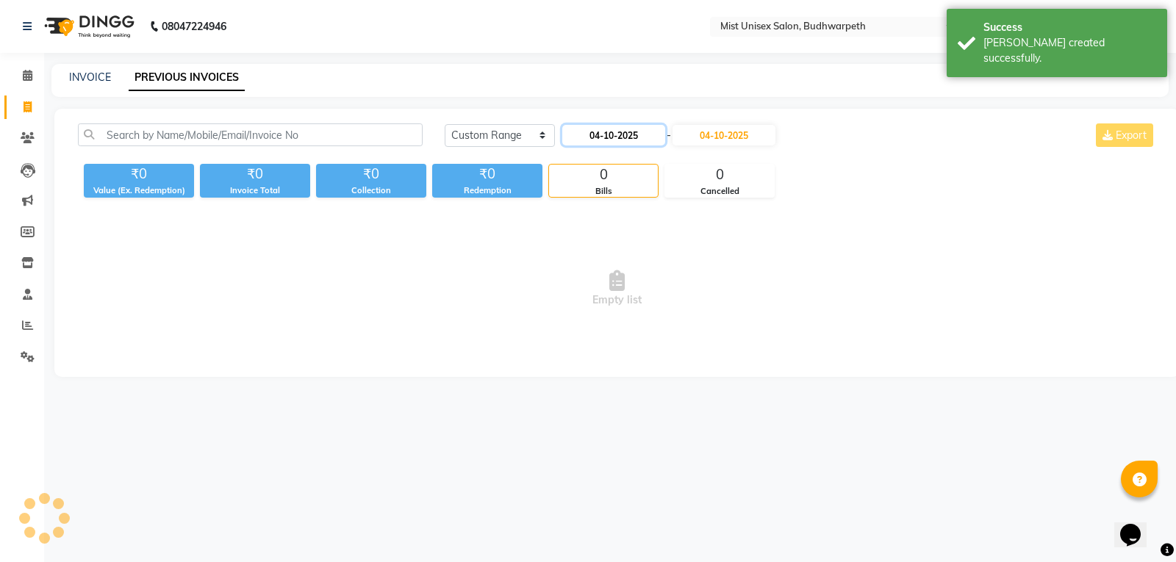
click at [592, 143] on input "04-10-2025" at bounding box center [613, 135] width 103 height 21
select select "10"
select select "2025"
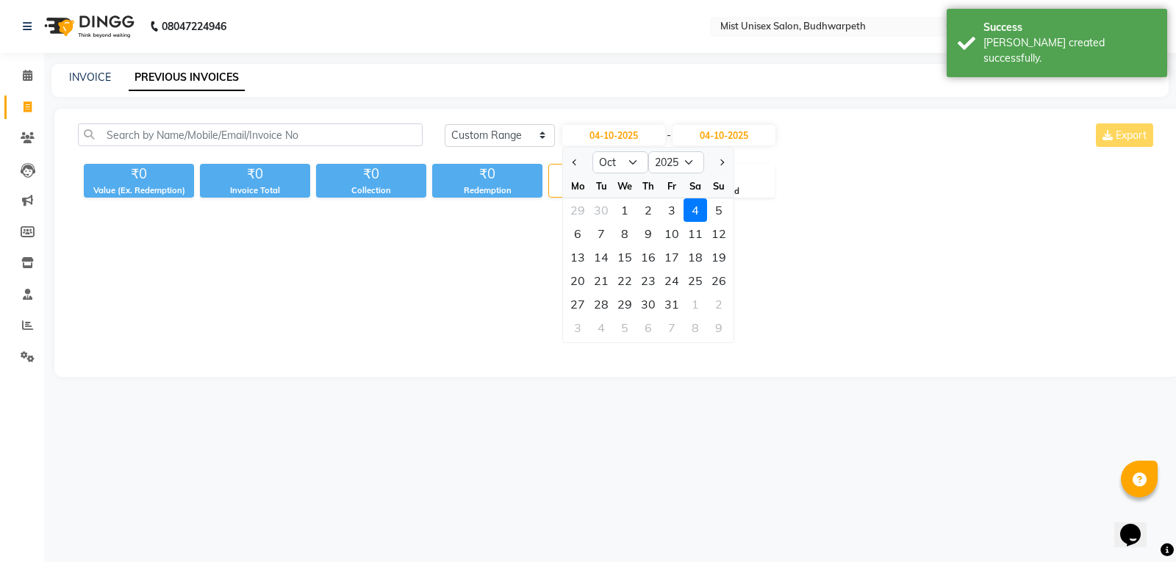
drag, startPoint x: 645, startPoint y: 212, endPoint x: 657, endPoint y: 168, distance: 45.6
click at [645, 210] on div "2" at bounding box center [649, 210] width 24 height 24
type input "02-10-2025"
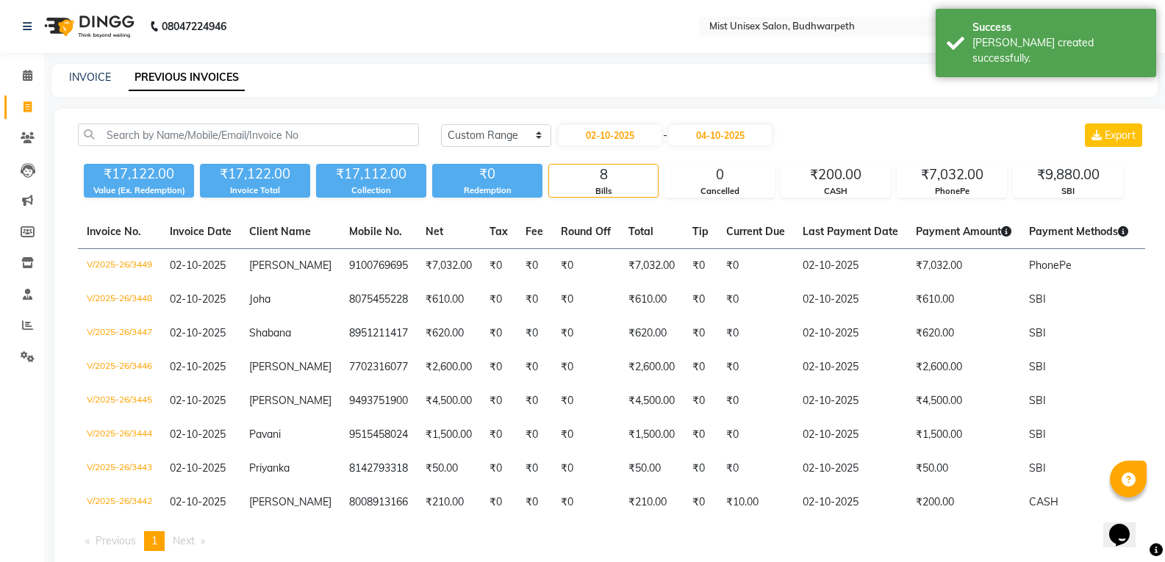
click at [717, 124] on div "02-10-2025 - 04-10-2025" at bounding box center [665, 135] width 216 height 24
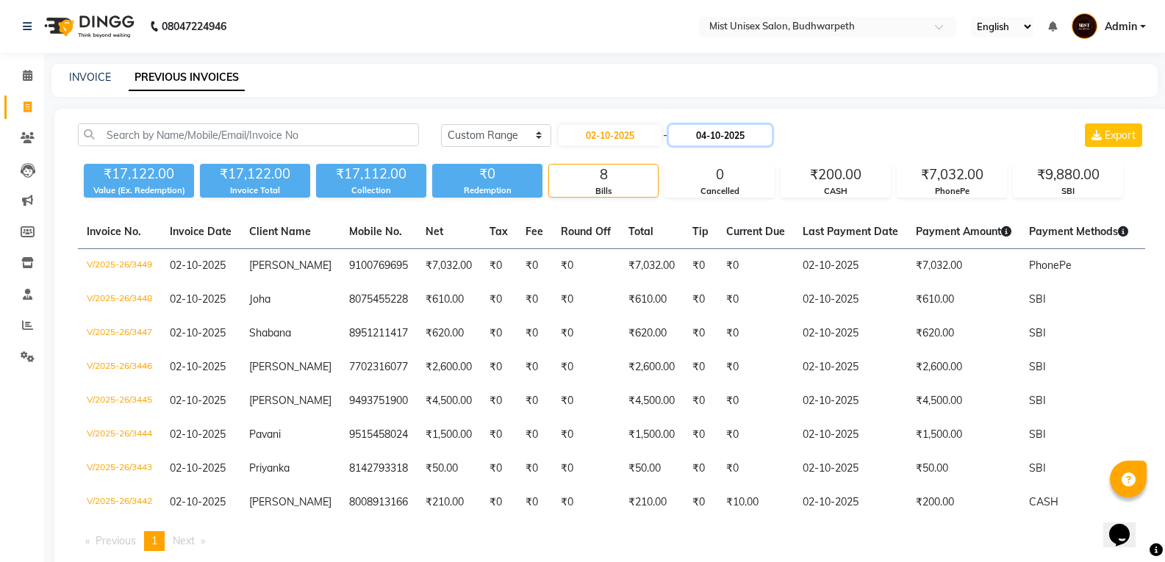
drag, startPoint x: 722, startPoint y: 132, endPoint x: 715, endPoint y: 145, distance: 14.1
click at [721, 132] on input "04-10-2025" at bounding box center [720, 135] width 103 height 21
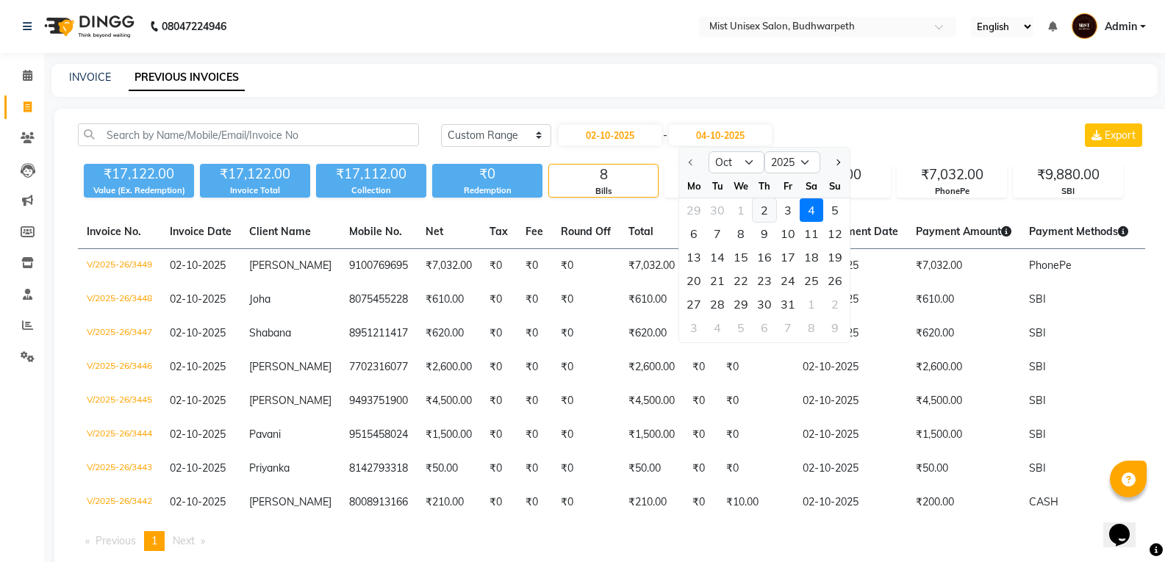
click at [767, 210] on div "2" at bounding box center [765, 210] width 24 height 24
type input "02-10-2025"
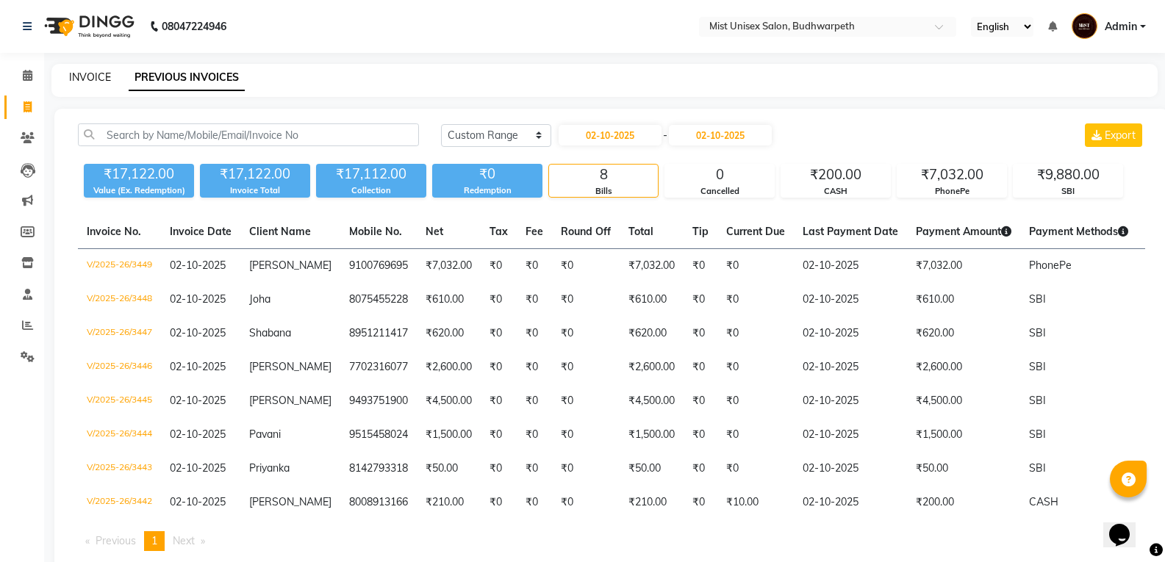
click at [84, 82] on link "INVOICE" at bounding box center [90, 77] width 42 height 13
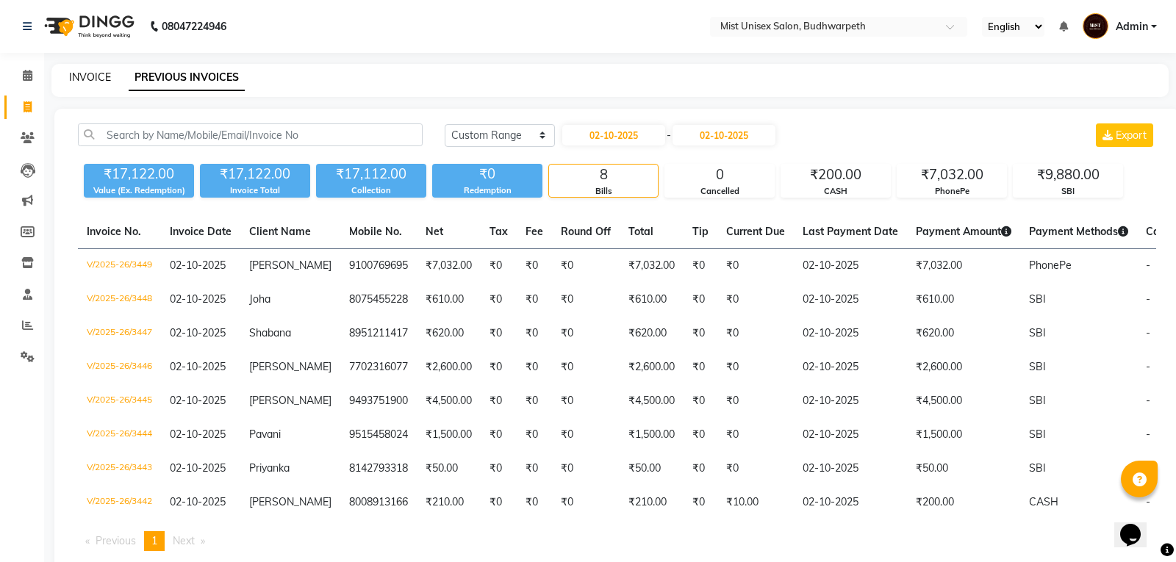
select select "5227"
select select "service"
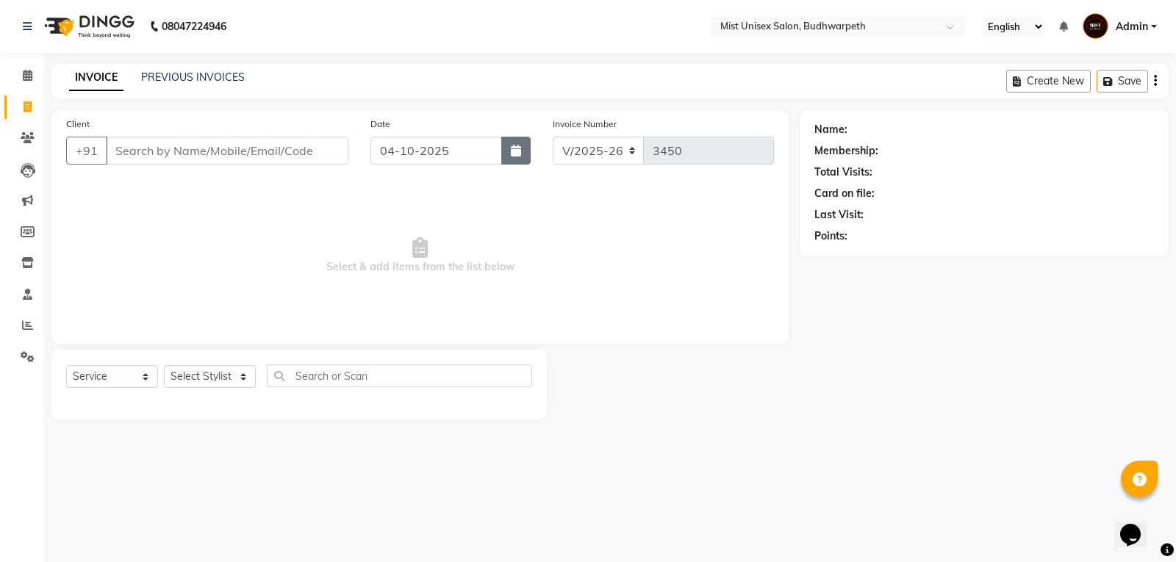
click at [502, 146] on button "button" at bounding box center [515, 151] width 29 height 28
select select "10"
select select "2025"
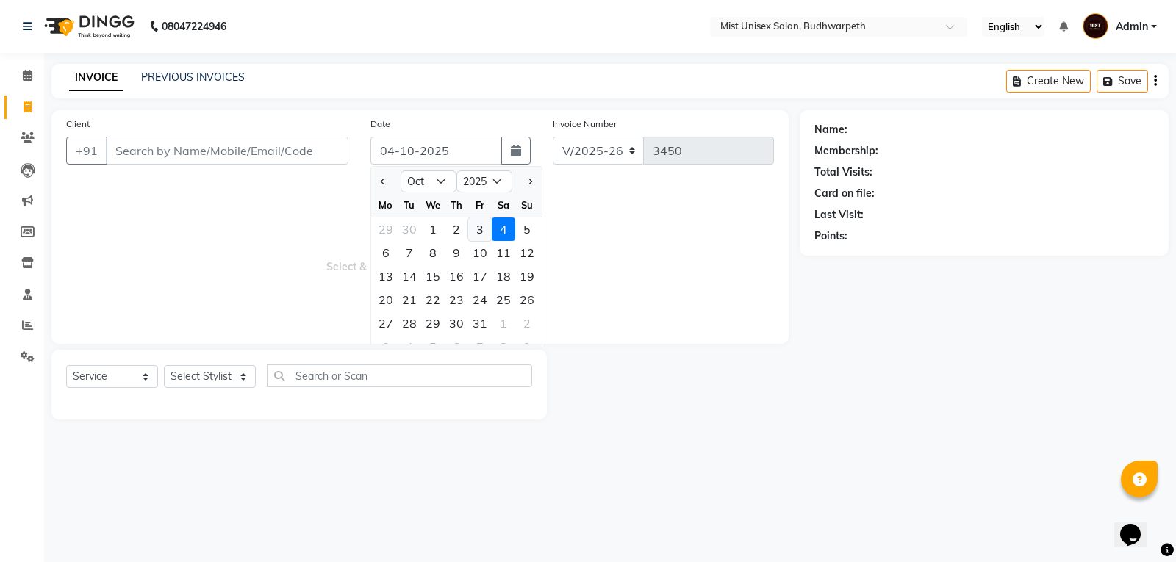
click at [481, 227] on div "3" at bounding box center [480, 230] width 24 height 24
type input "03-10-2025"
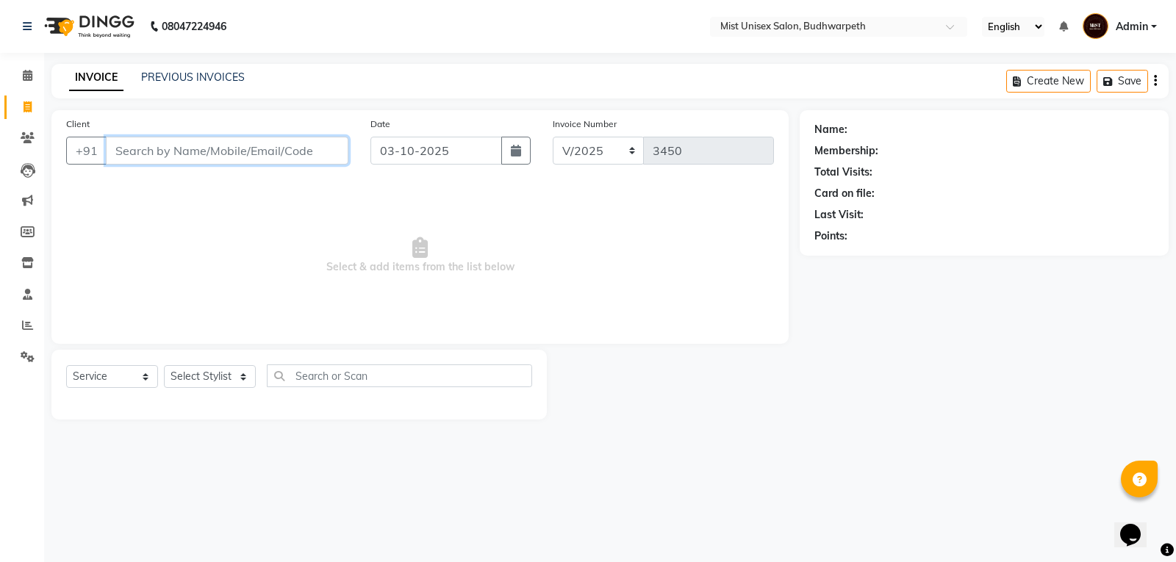
click at [224, 146] on input "Client" at bounding box center [227, 151] width 243 height 28
type input "9502077400"
click at [326, 142] on button "Add Client" at bounding box center [311, 151] width 76 height 28
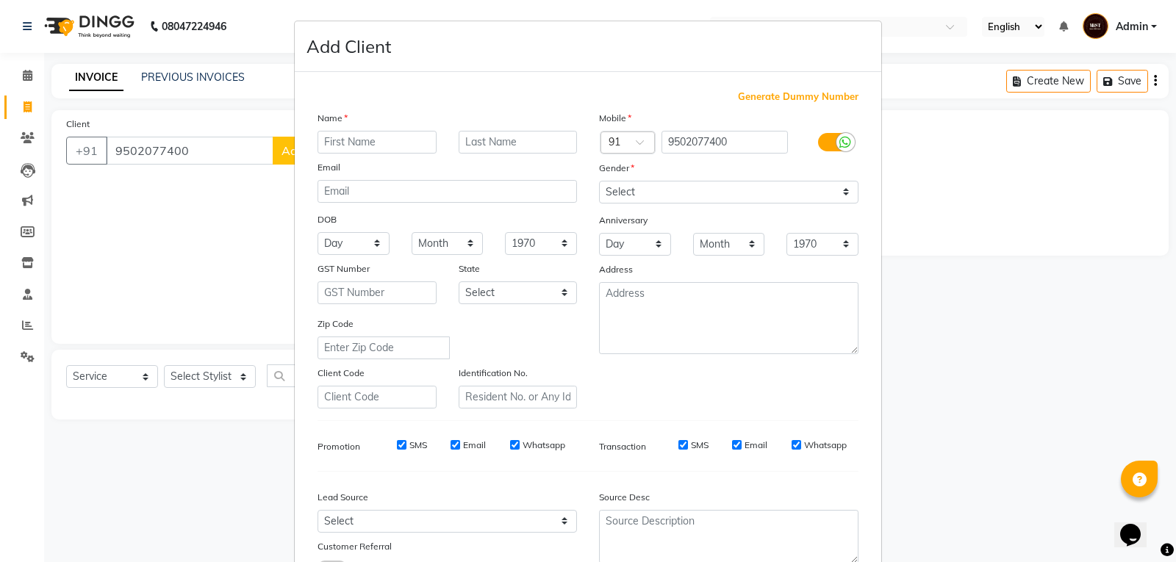
click at [354, 135] on input "text" at bounding box center [377, 142] width 119 height 23
type input "Vaishnavi"
click at [609, 191] on select "Select [DEMOGRAPHIC_DATA] [DEMOGRAPHIC_DATA] Other Prefer Not To Say" at bounding box center [728, 192] width 259 height 23
select select "[DEMOGRAPHIC_DATA]"
click at [599, 181] on select "Select [DEMOGRAPHIC_DATA] [DEMOGRAPHIC_DATA] Other Prefer Not To Say" at bounding box center [728, 192] width 259 height 23
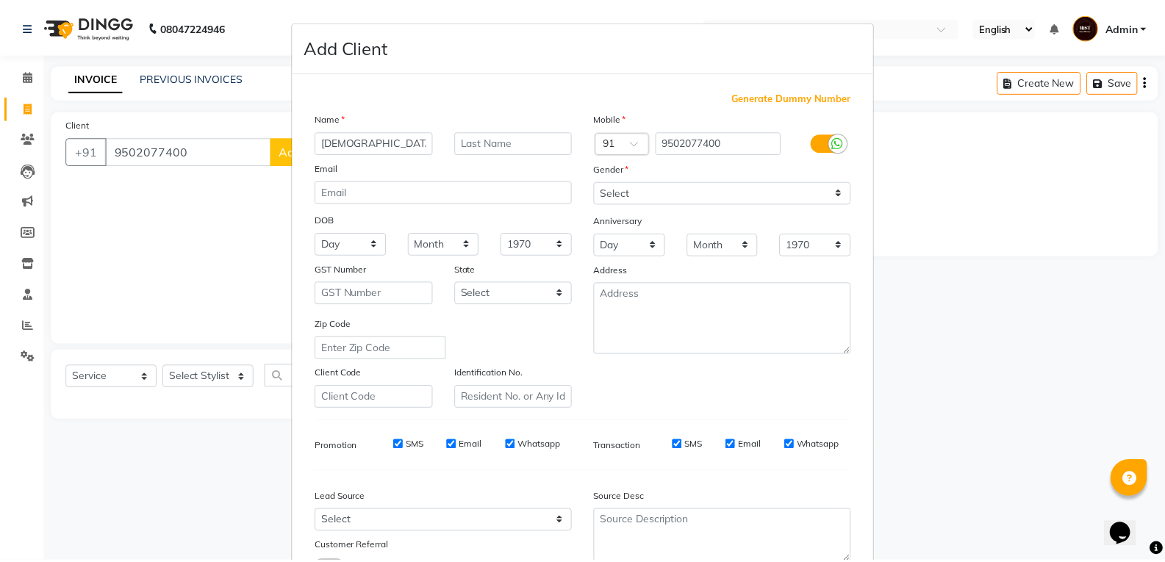
scroll to position [116, 0]
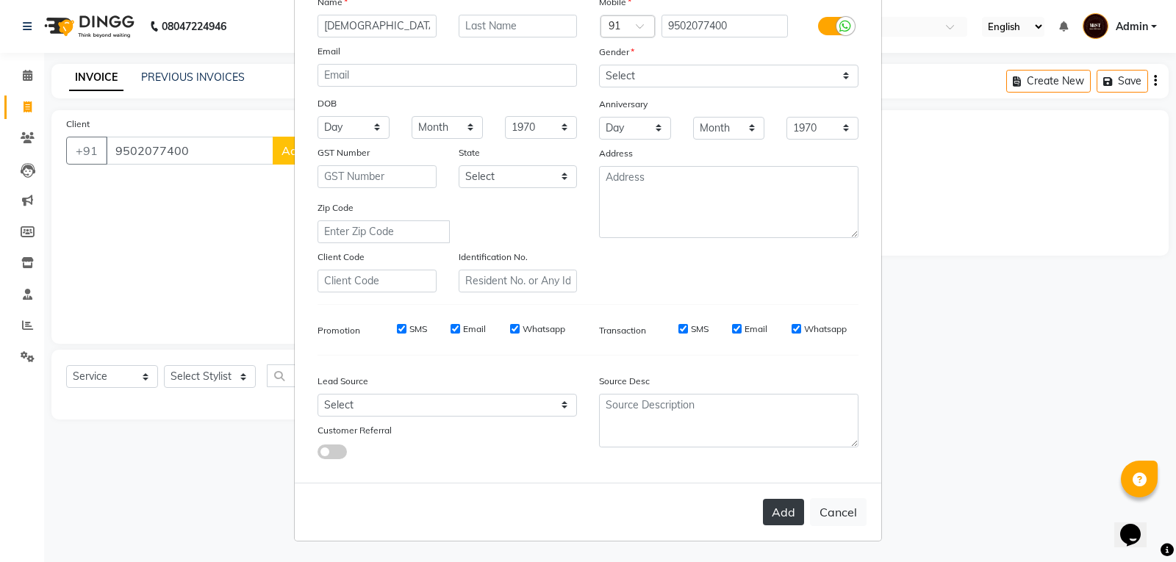
click at [777, 516] on button "Add" at bounding box center [783, 512] width 41 height 26
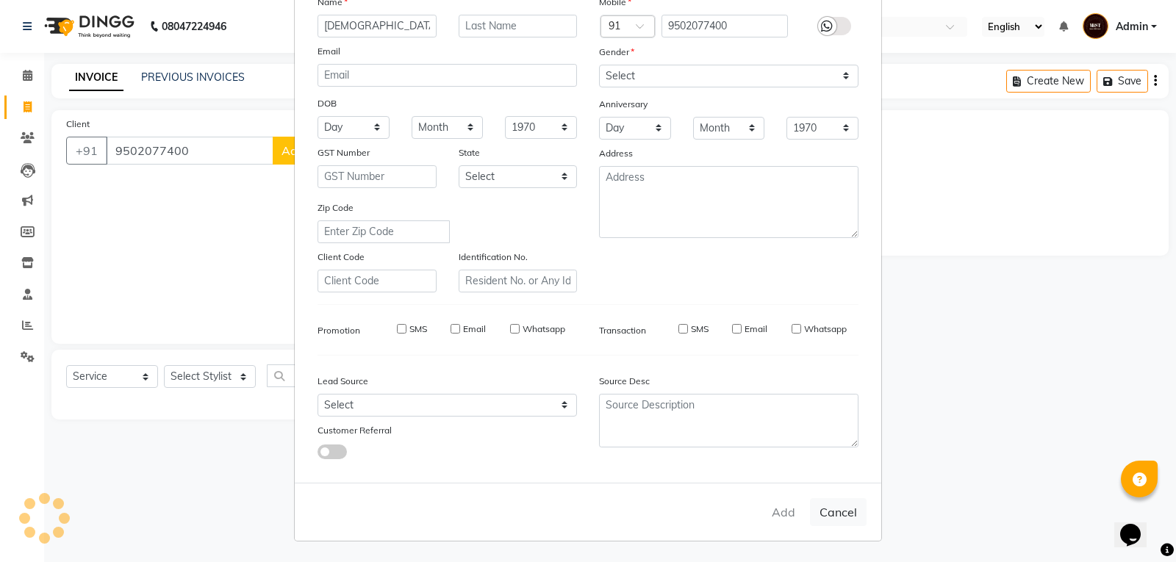
select select
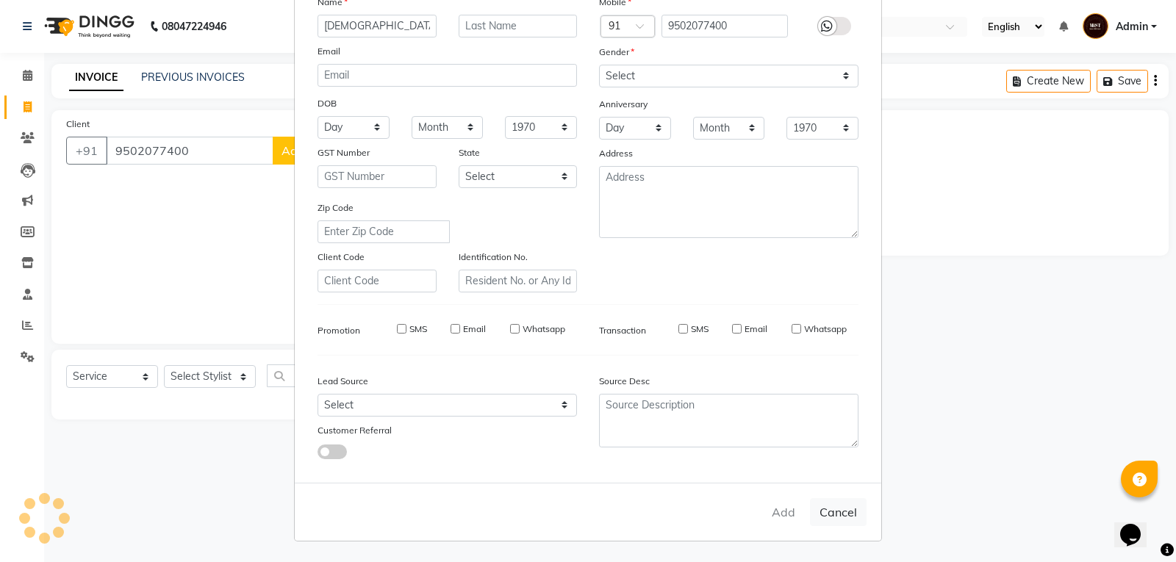
select select
checkbox input "false"
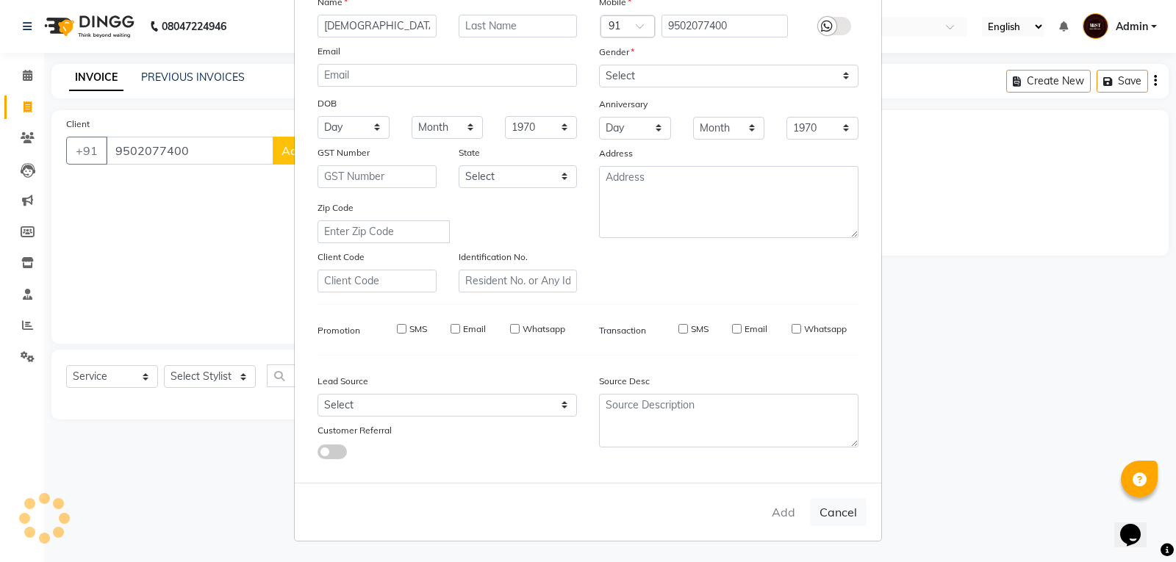
checkbox input "false"
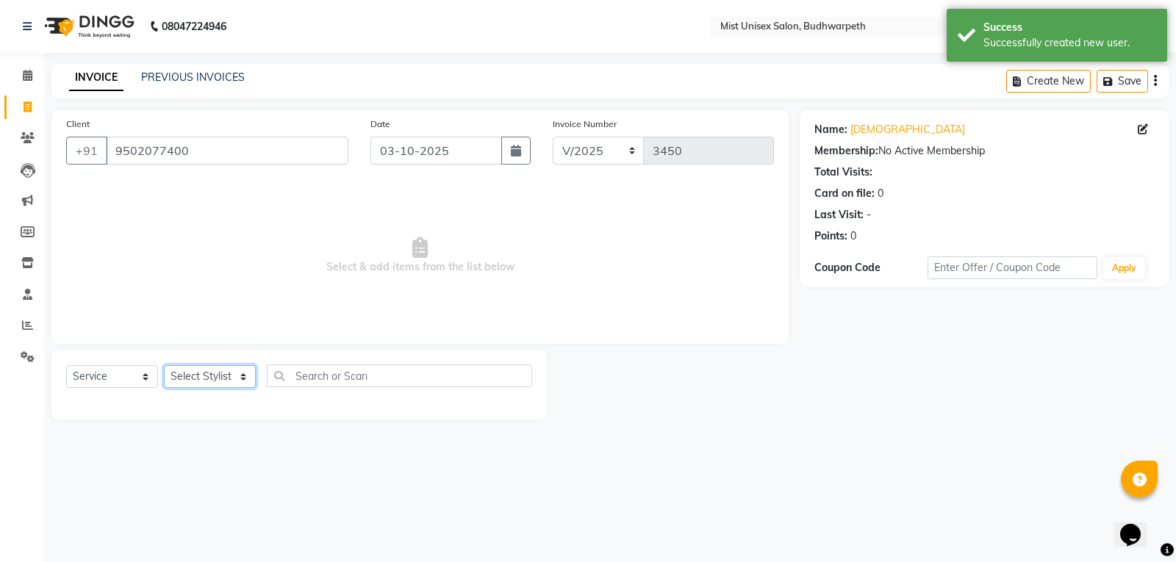
click at [204, 381] on select "Select Stylist Abhi Ram [PERSON_NAME] [PERSON_NAME] Lakshmi Madhu [PERSON_NAME]…" at bounding box center [210, 376] width 92 height 23
select select "52248"
click at [164, 365] on select "Select Stylist Abhi Ram [PERSON_NAME] [PERSON_NAME] Lakshmi Madhu [PERSON_NAME]…" at bounding box center [210, 376] width 92 height 23
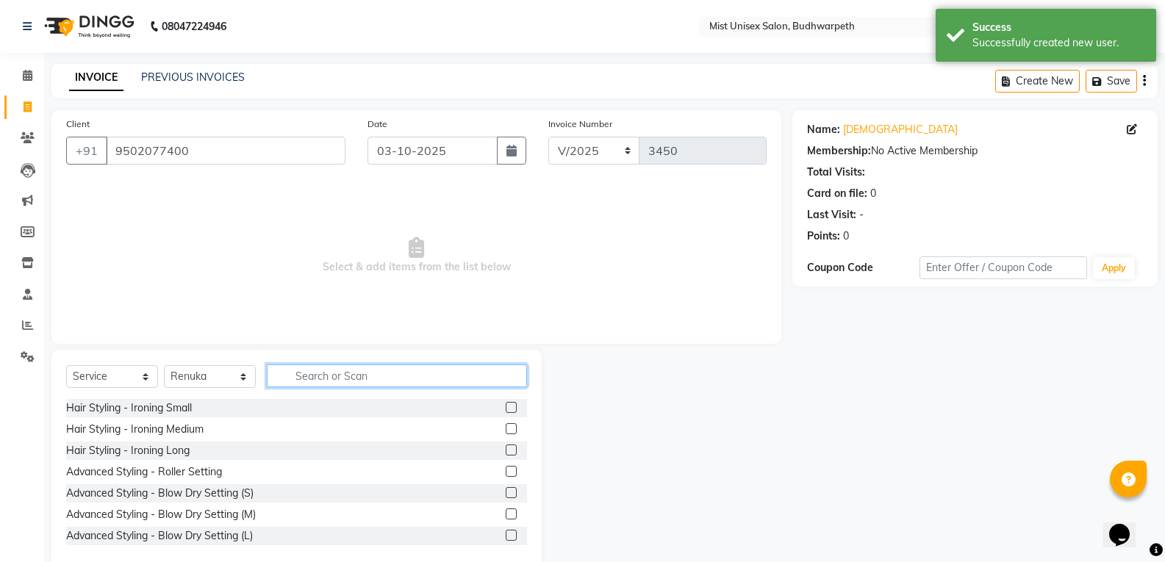
click at [305, 383] on input "text" at bounding box center [397, 376] width 260 height 23
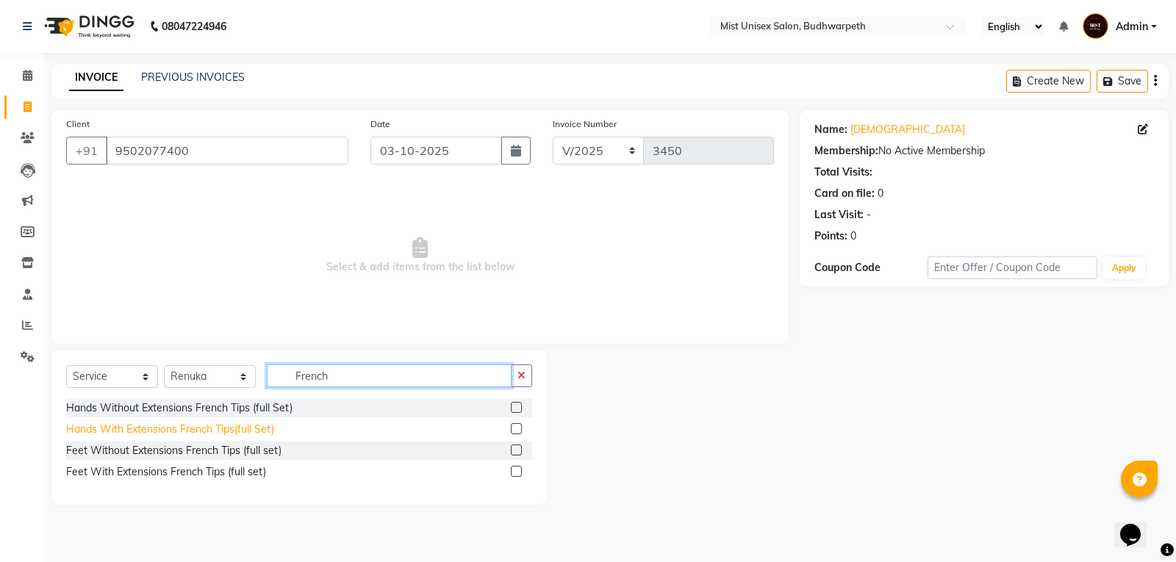
type input "French"
click at [235, 436] on div "Hands With Extensions French Tips(full Set)" at bounding box center [170, 429] width 208 height 15
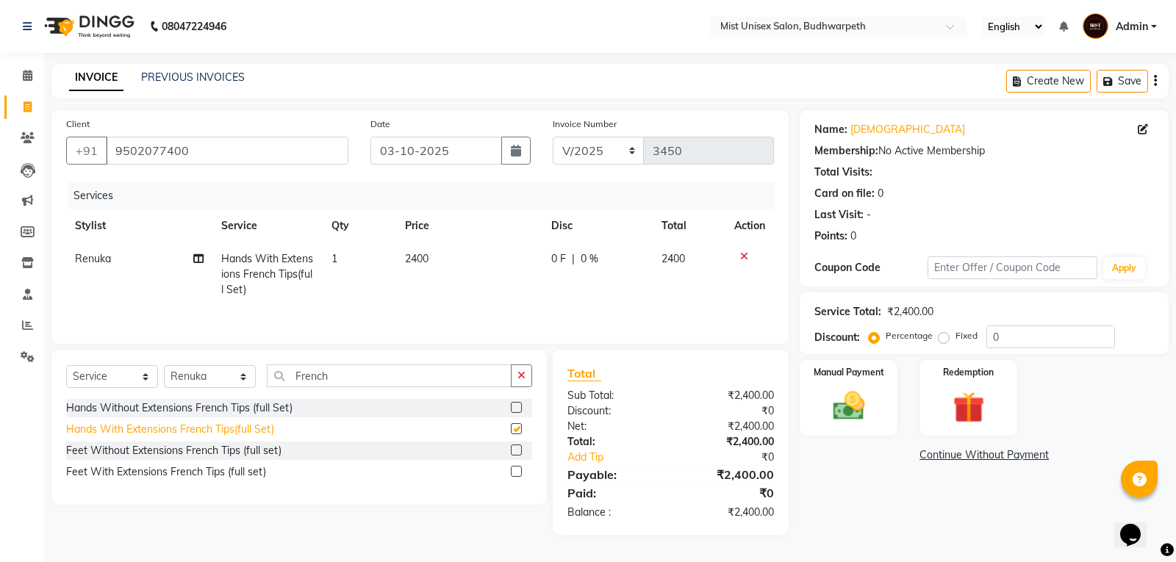
checkbox input "false"
click at [270, 407] on div "Hands Without Extensions French Tips (full Set)" at bounding box center [179, 408] width 226 height 15
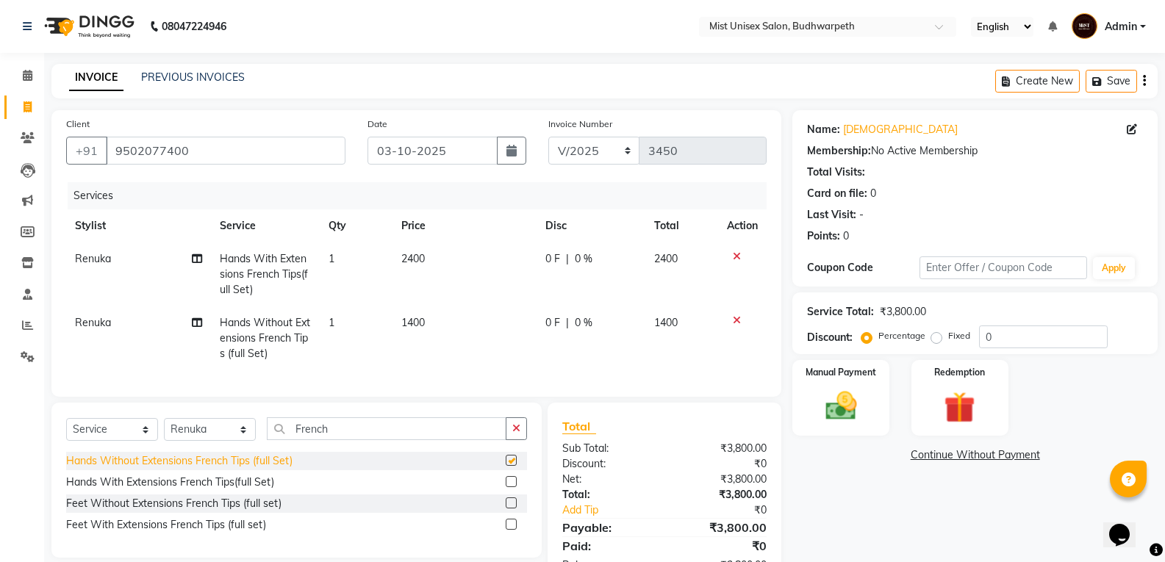
checkbox input "false"
click at [737, 258] on icon at bounding box center [737, 256] width 8 height 10
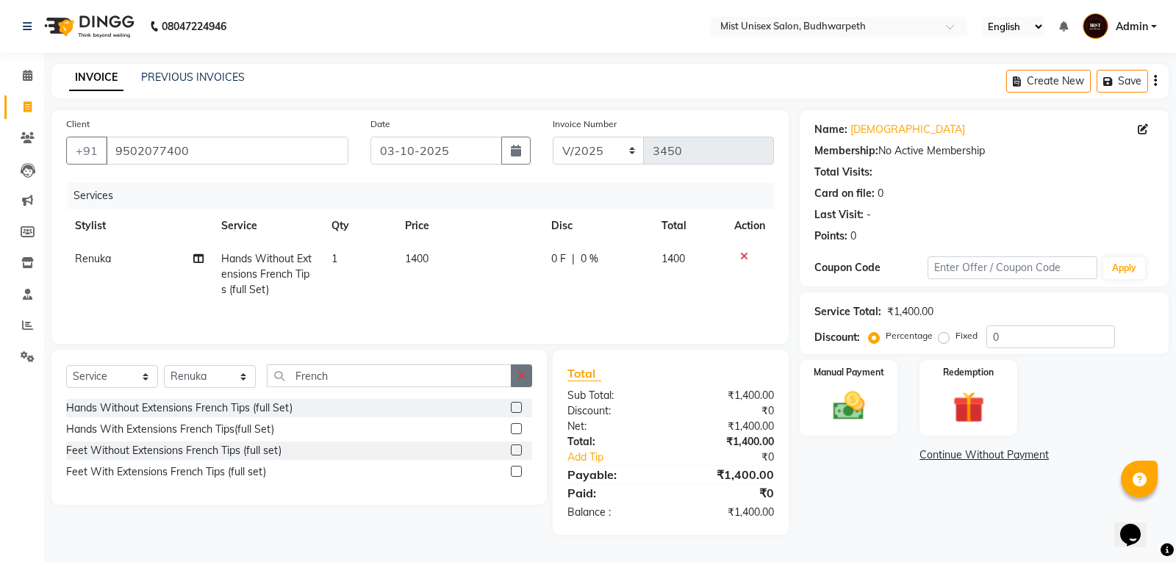
click at [523, 382] on button "button" at bounding box center [521, 376] width 21 height 23
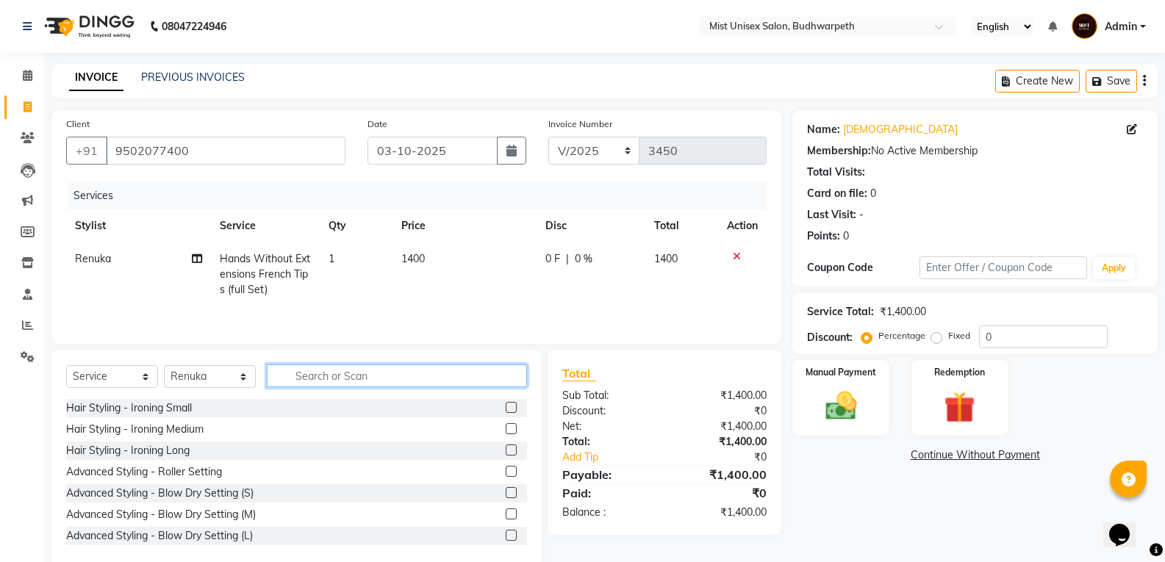
scroll to position [26, 0]
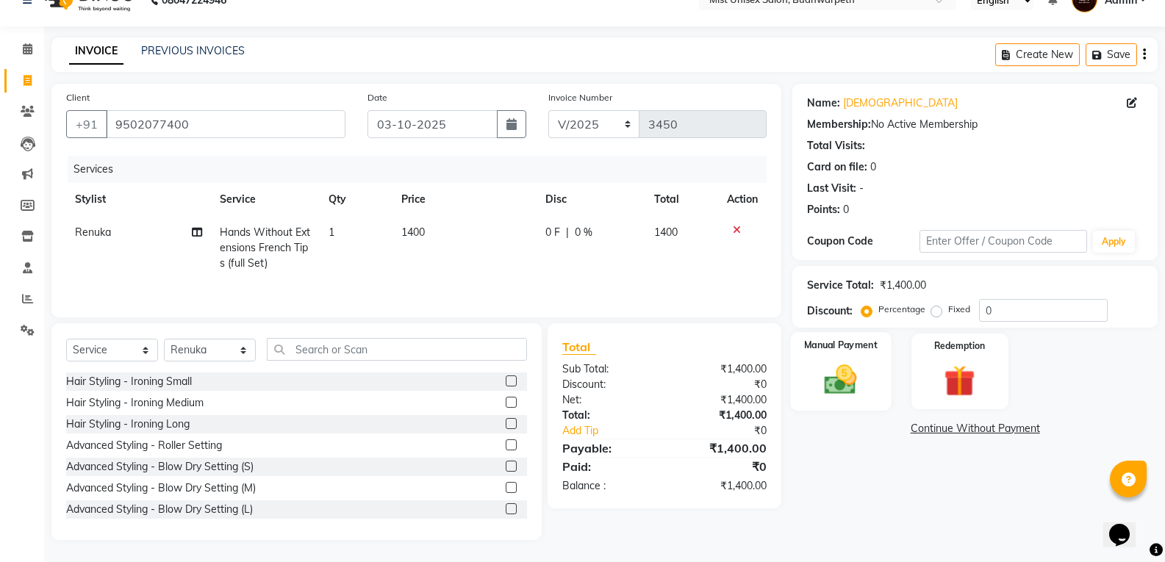
click at [862, 398] on img at bounding box center [840, 379] width 52 height 37
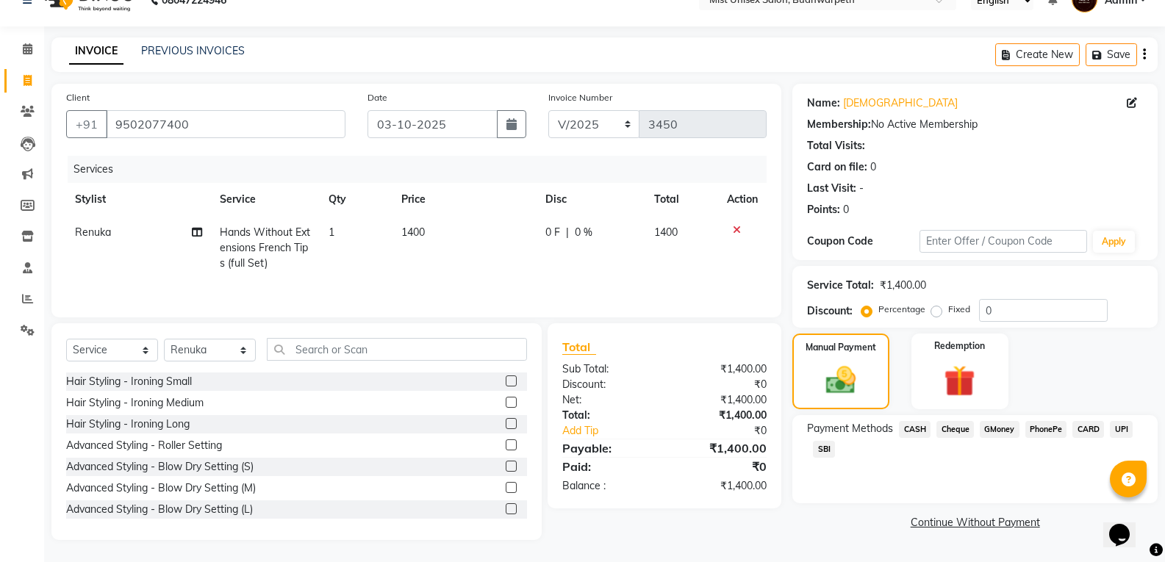
click at [824, 451] on span "SBI" at bounding box center [824, 449] width 22 height 17
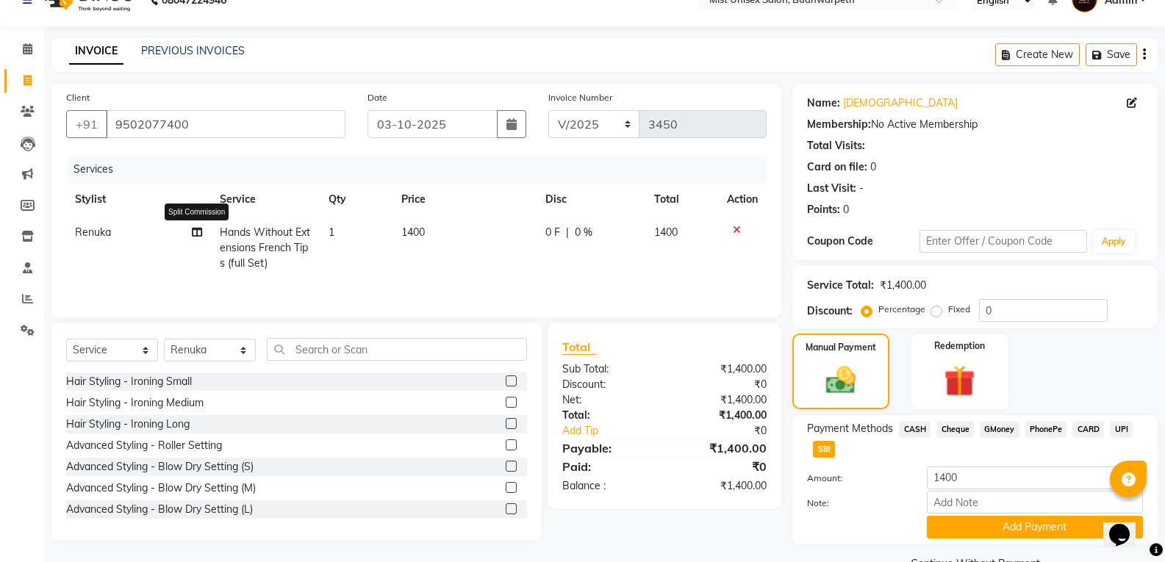
click at [197, 232] on icon at bounding box center [197, 232] width 10 height 10
select select "52248"
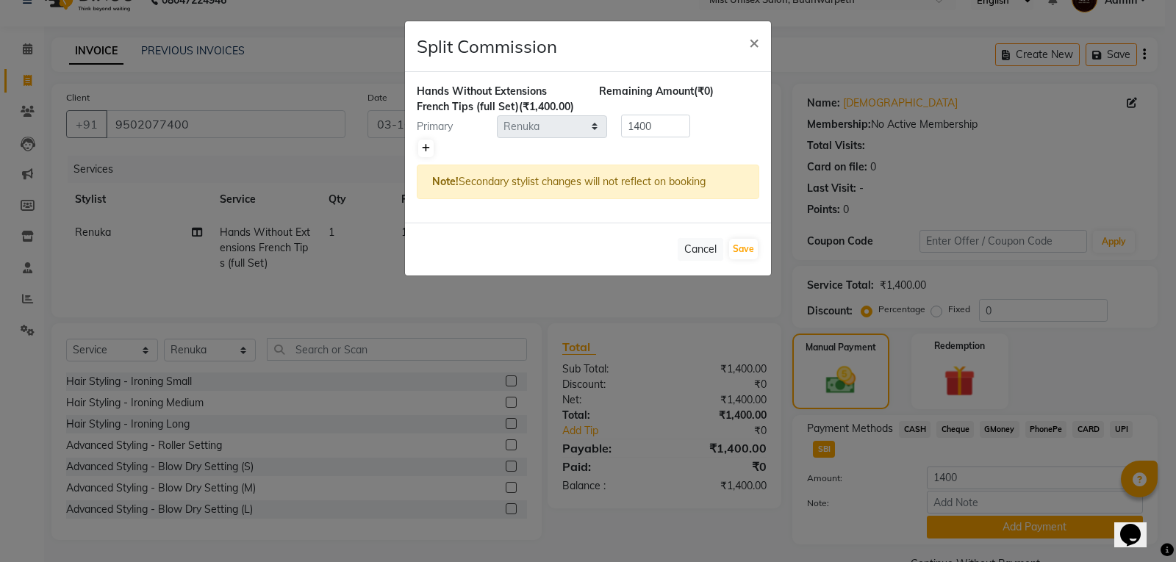
click at [430, 150] on link at bounding box center [425, 149] width 15 height 18
type input "700"
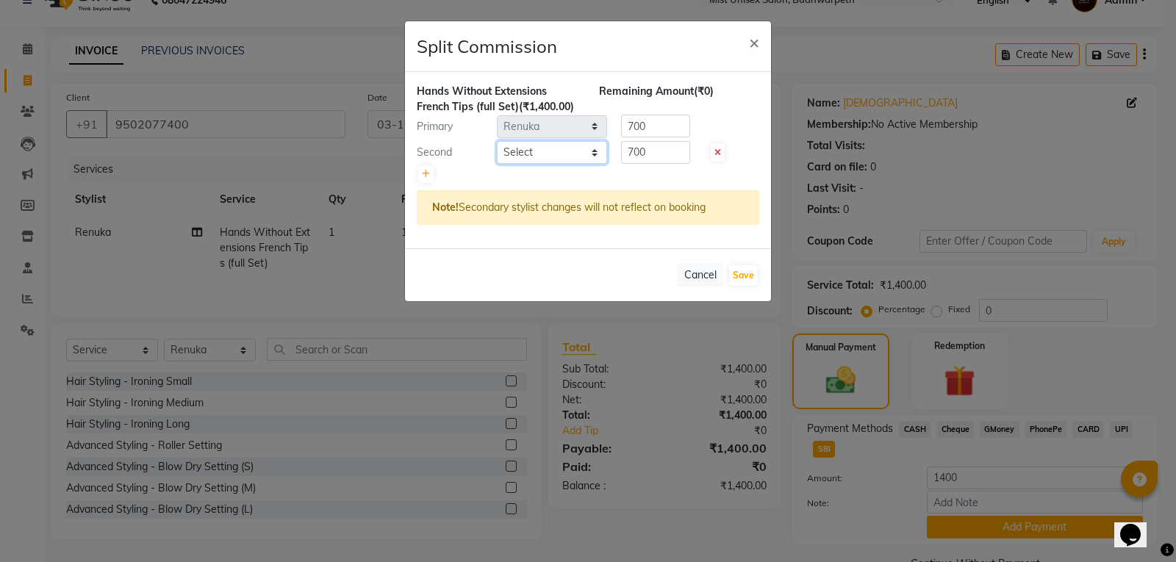
click at [564, 155] on select "Select Abhi Ram GEETHA MADHURI Jyothi Kalpana Lakshmi Madhu Malleshwari Manohar…" at bounding box center [552, 152] width 110 height 23
select select "35495"
click at [497, 141] on select "Select Abhi Ram GEETHA MADHURI Jyothi Kalpana Lakshmi Madhu Malleshwari Manohar…" at bounding box center [552, 152] width 110 height 23
click at [670, 118] on input "700" at bounding box center [655, 126] width 69 height 23
type input "7"
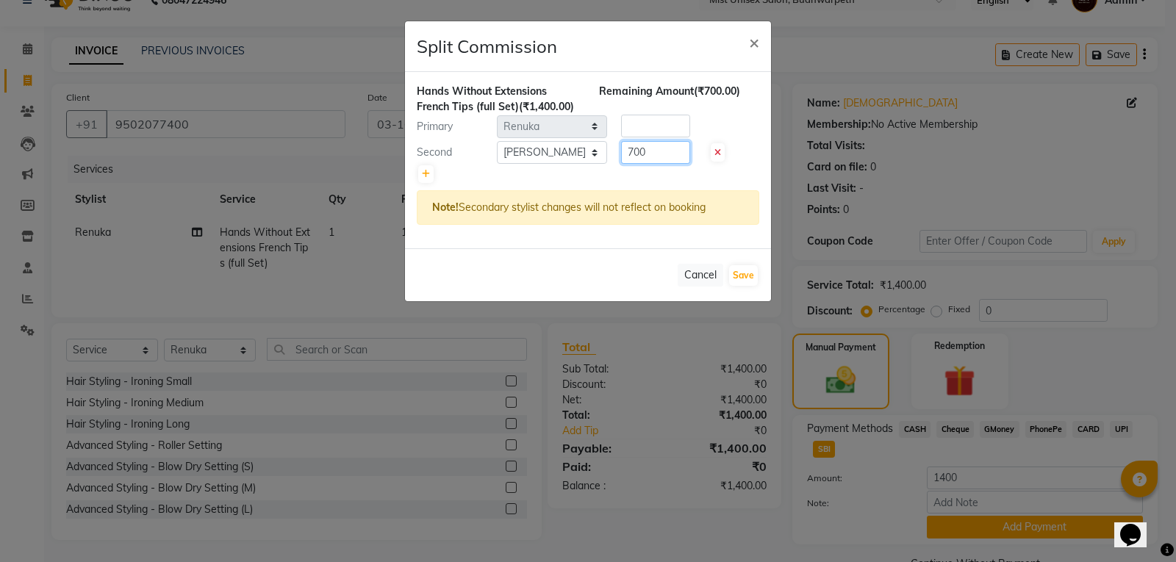
click at [657, 151] on input "700" at bounding box center [655, 152] width 69 height 23
type input "7"
type input "1120"
click at [657, 129] on input "number" at bounding box center [655, 126] width 69 height 23
type input "280"
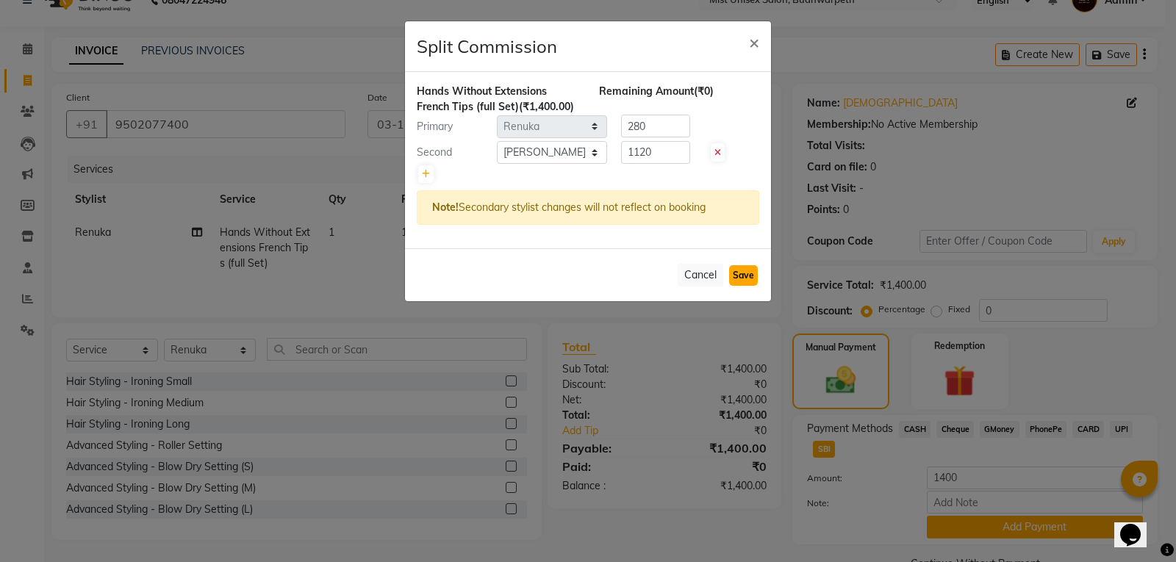
click at [744, 280] on button "Save" at bounding box center [743, 275] width 29 height 21
select select "Select"
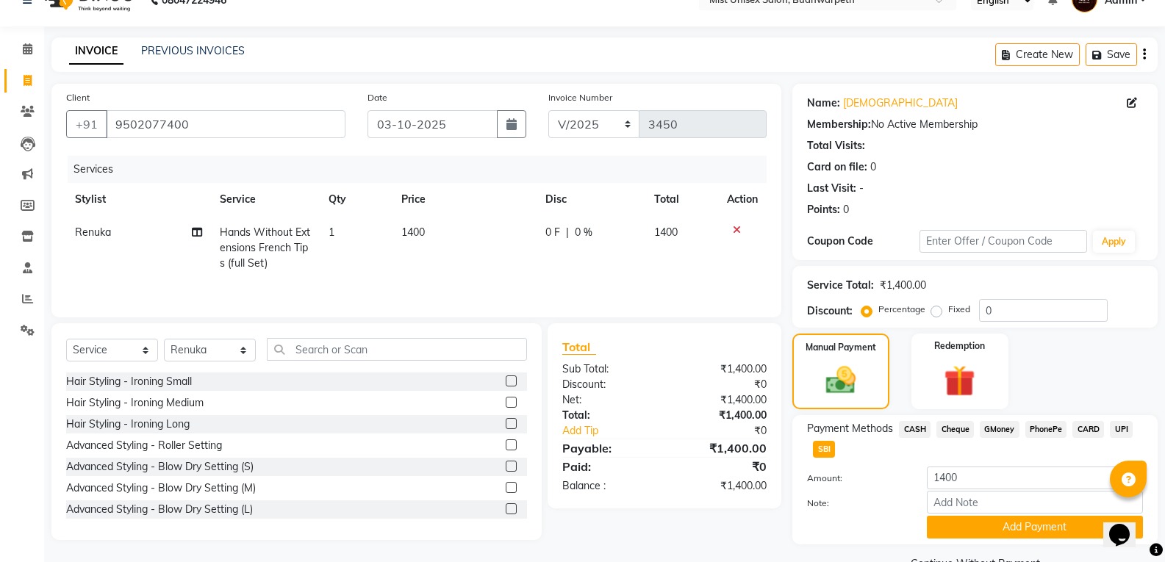
scroll to position [61, 0]
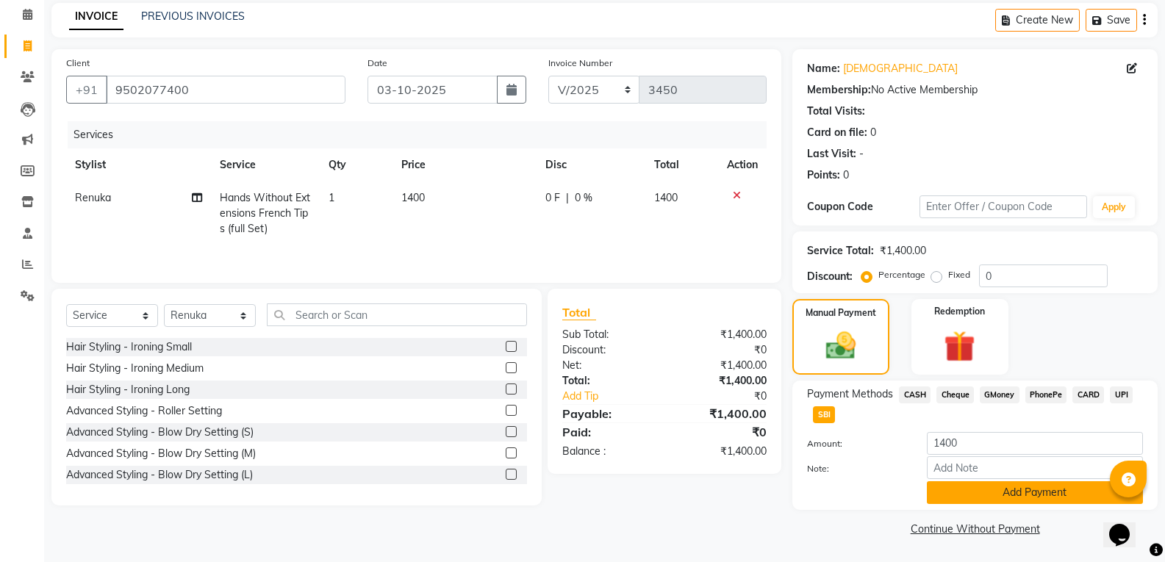
click at [981, 493] on button "Add Payment" at bounding box center [1035, 492] width 216 height 23
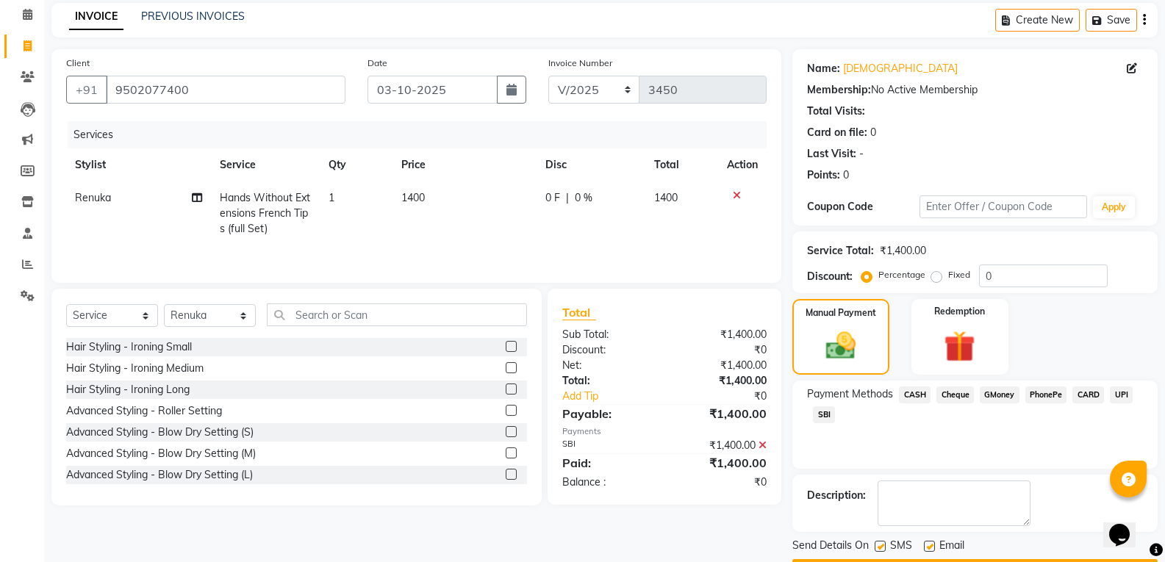
scroll to position [103, 0]
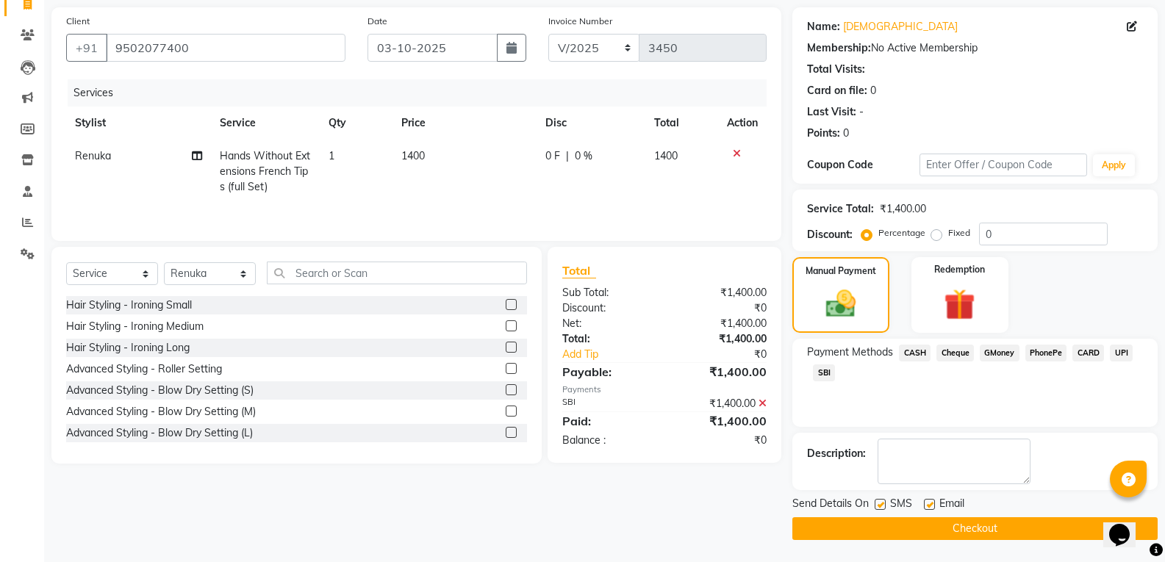
click at [987, 526] on button "Checkout" at bounding box center [974, 529] width 365 height 23
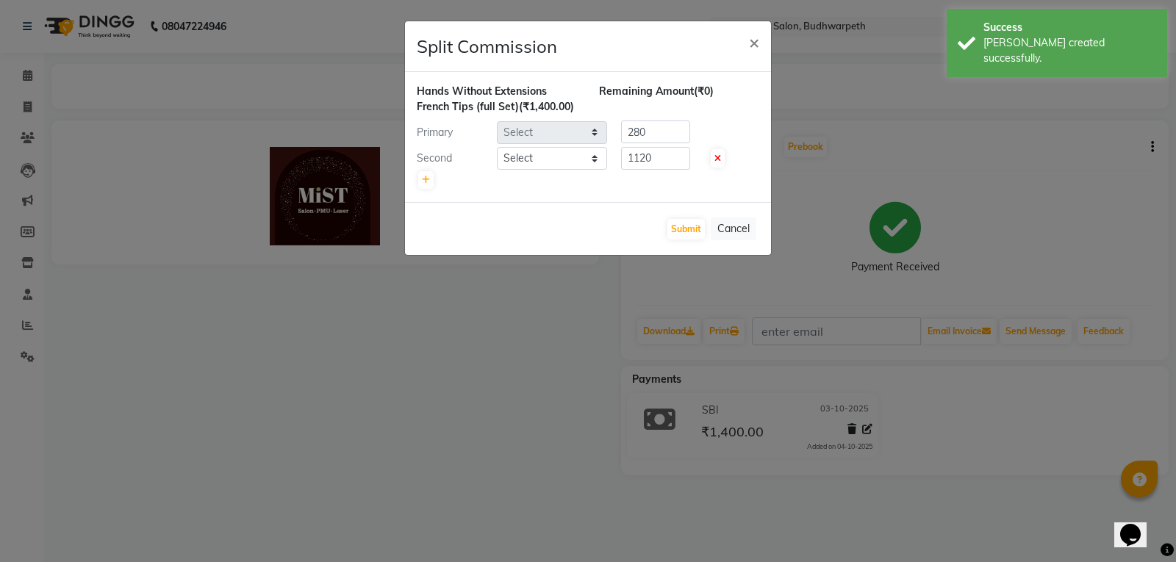
select select "52248"
select select "35495"
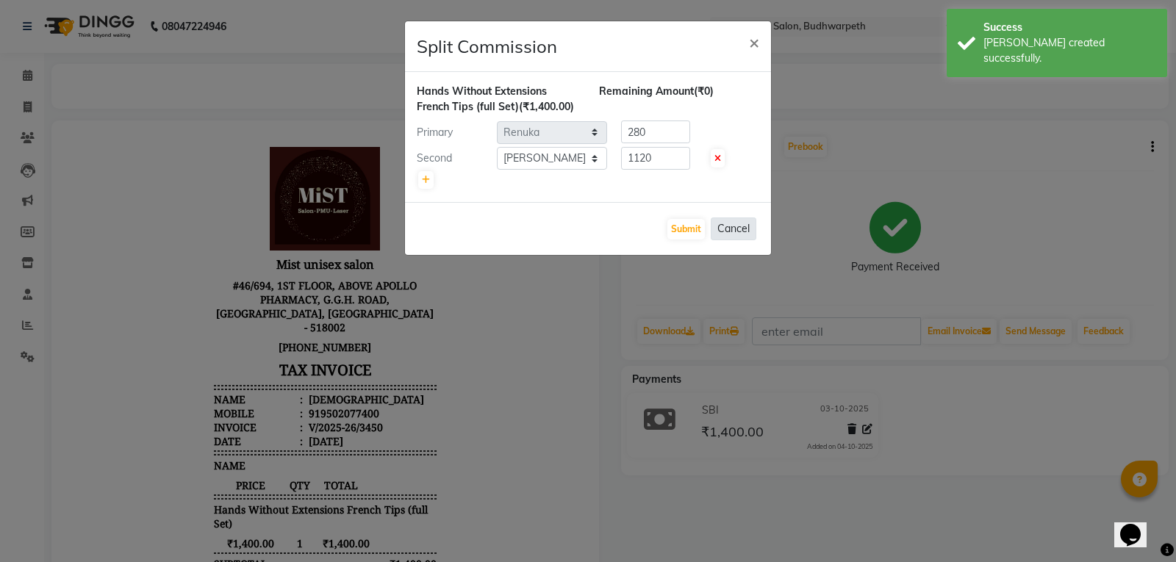
click at [715, 225] on button "Cancel" at bounding box center [734, 229] width 46 height 23
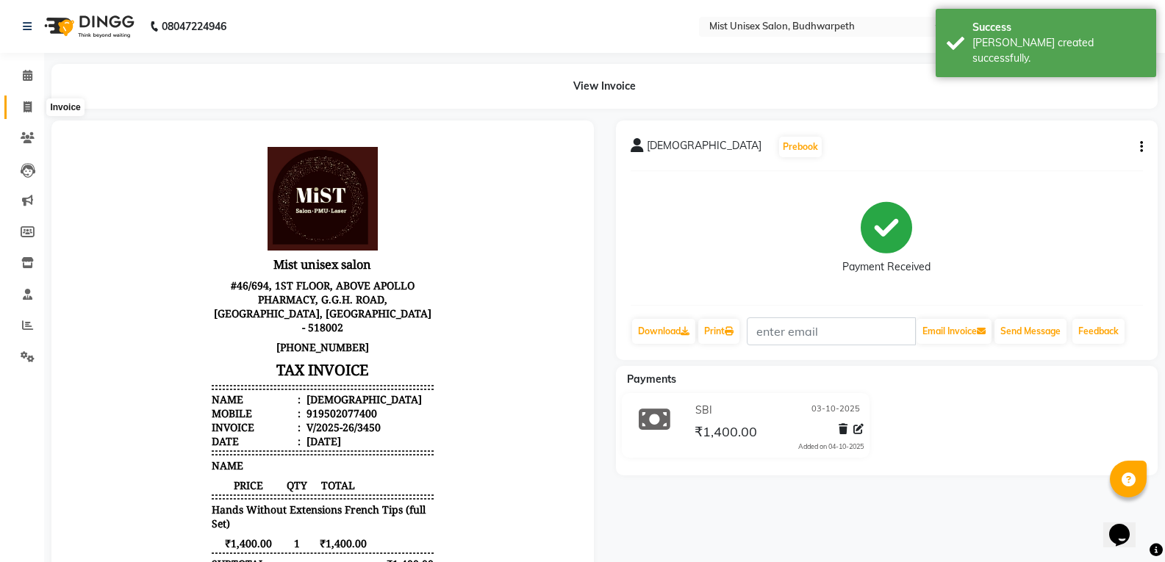
click at [15, 106] on span at bounding box center [28, 107] width 26 height 17
select select "service"
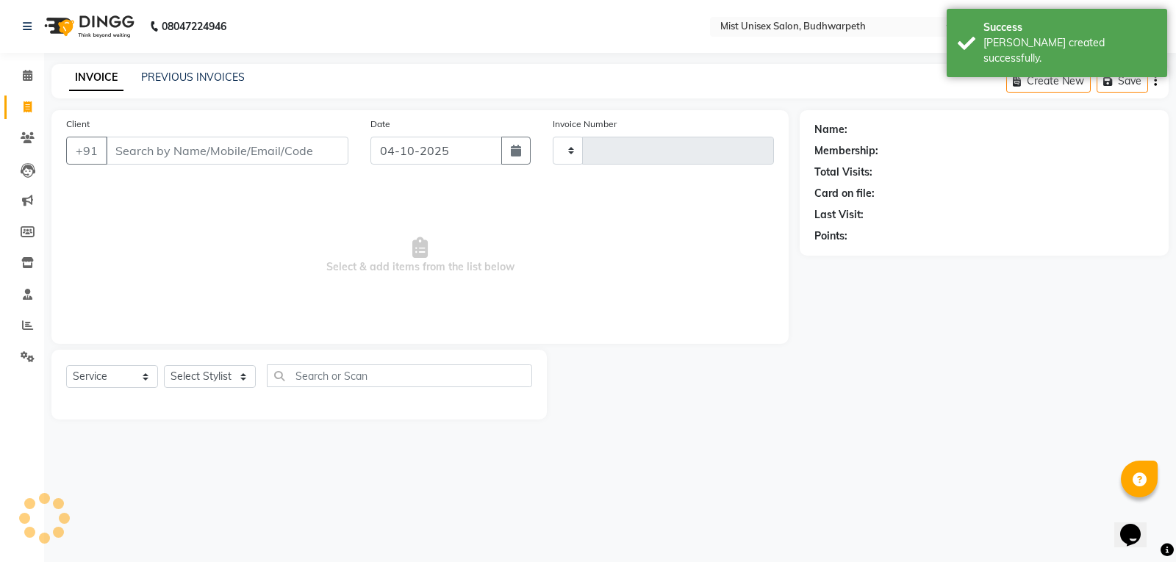
type input "3451"
click at [520, 154] on icon "button" at bounding box center [516, 151] width 10 height 12
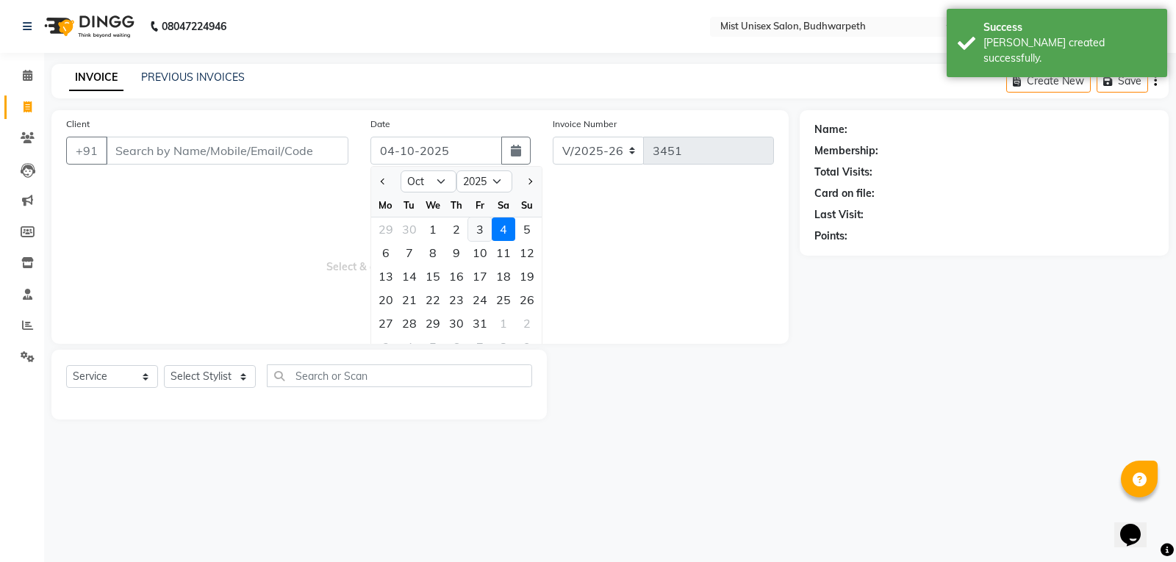
click at [473, 229] on div "3" at bounding box center [480, 230] width 24 height 24
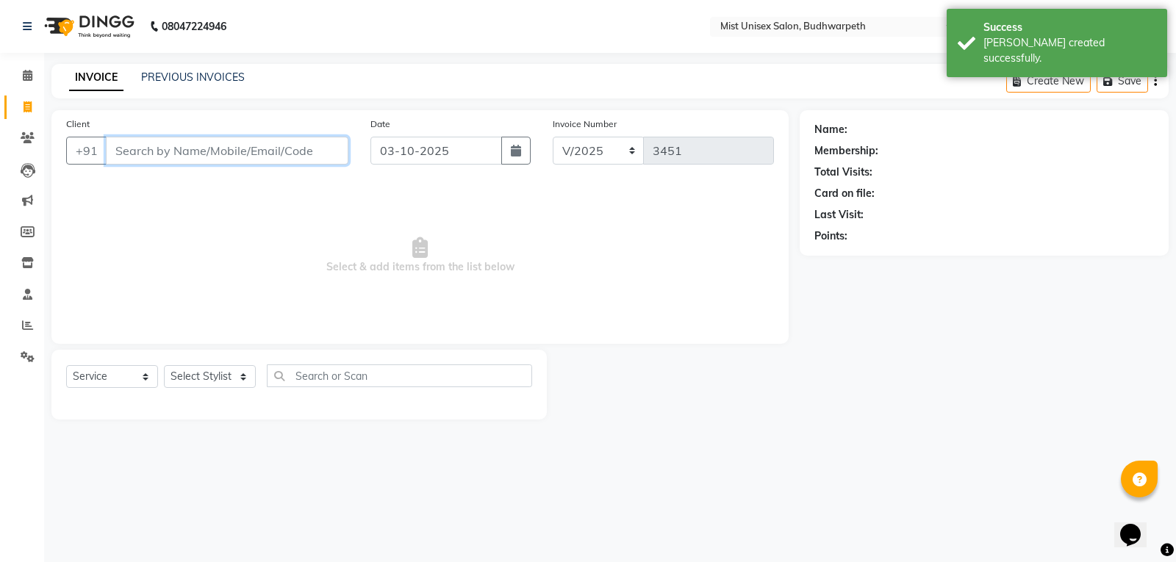
click at [189, 144] on input "Client" at bounding box center [227, 151] width 243 height 28
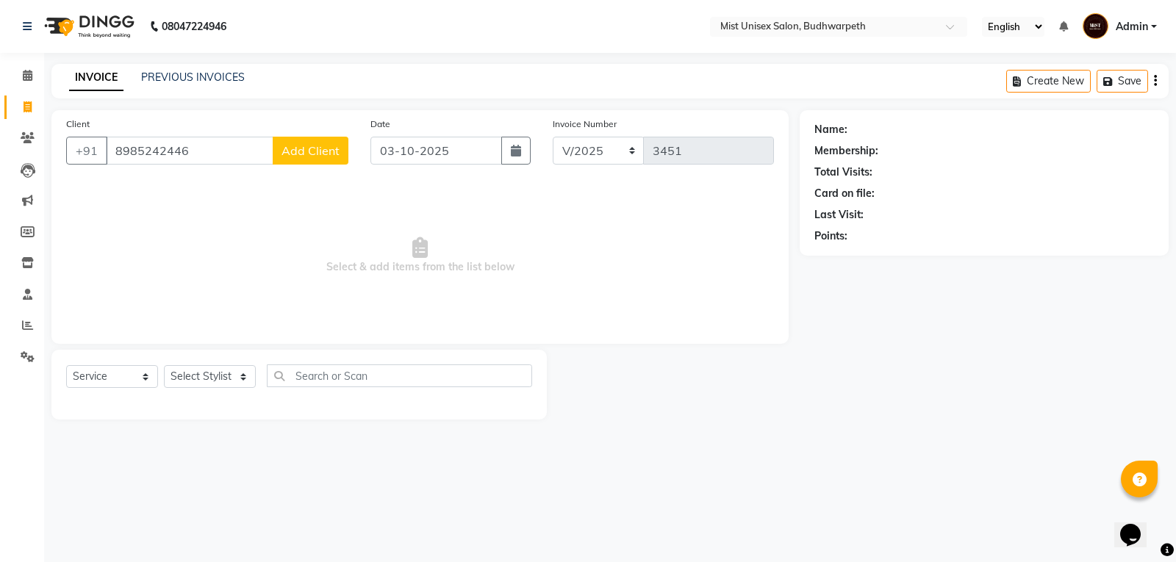
click at [309, 145] on span "Add Client" at bounding box center [311, 150] width 58 height 15
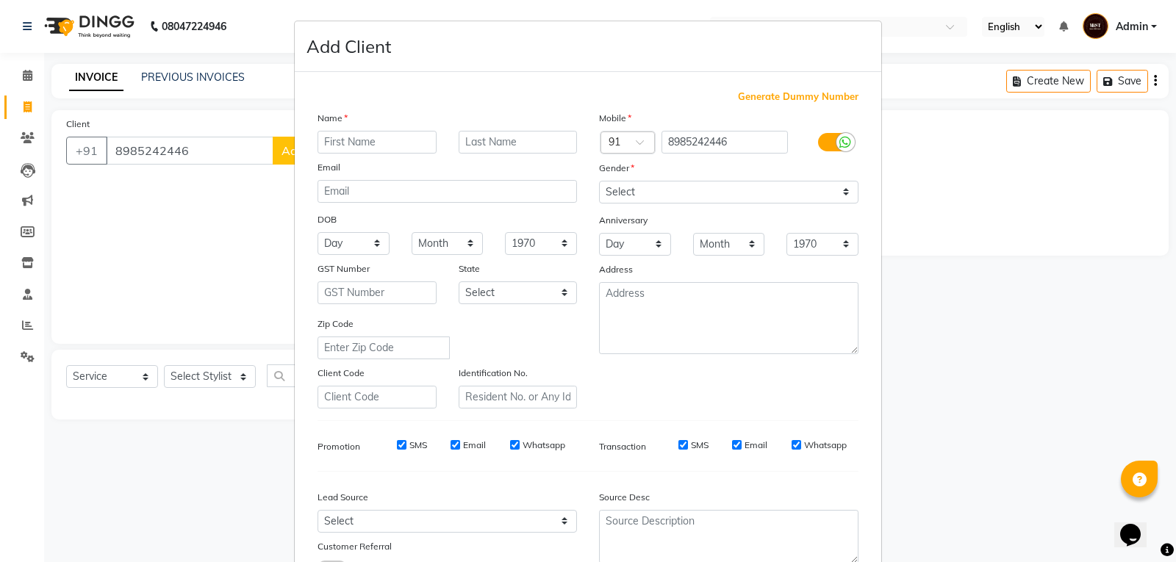
click at [329, 145] on input "text" at bounding box center [377, 142] width 119 height 23
click at [648, 193] on select "Select [DEMOGRAPHIC_DATA] [DEMOGRAPHIC_DATA] Other Prefer Not To Say" at bounding box center [728, 192] width 259 height 23
click at [599, 181] on select "Select [DEMOGRAPHIC_DATA] [DEMOGRAPHIC_DATA] Other Prefer Not To Say" at bounding box center [728, 192] width 259 height 23
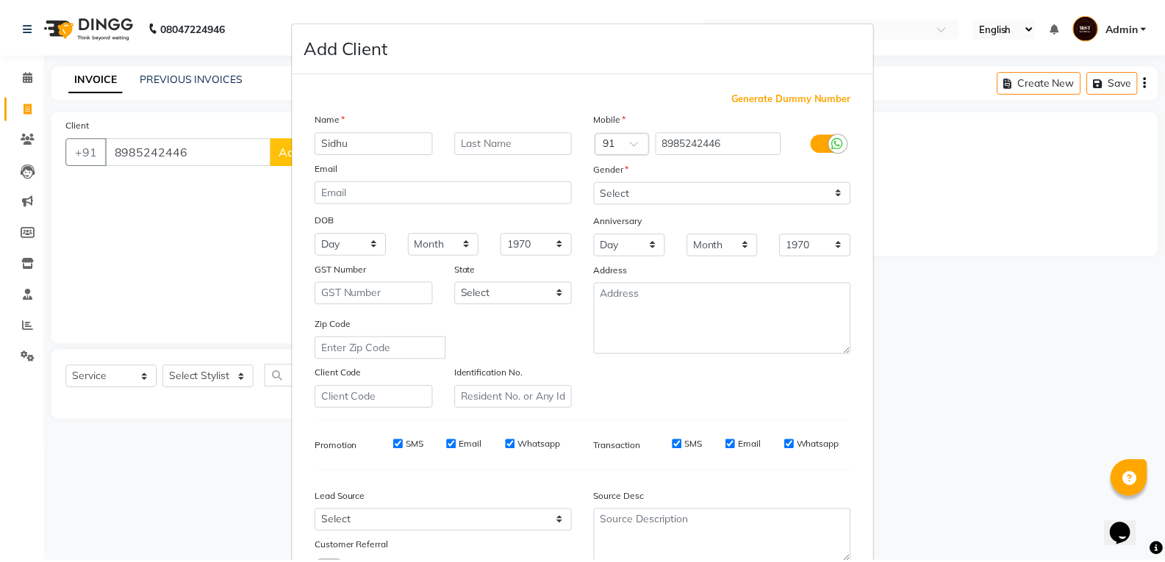
scroll to position [116, 0]
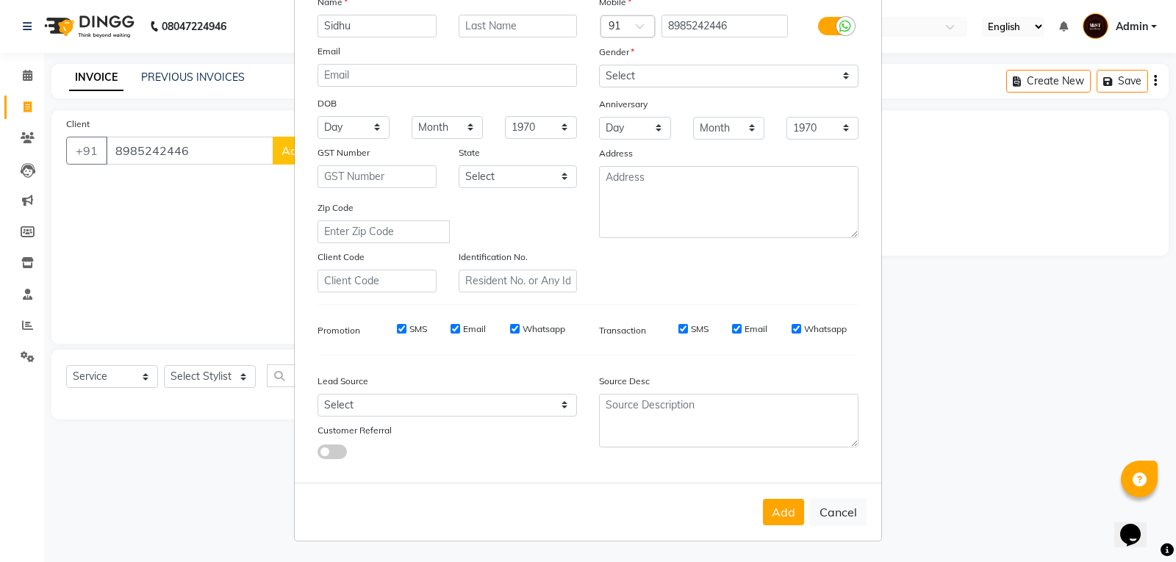
drag, startPoint x: 751, startPoint y: 490, endPoint x: 752, endPoint y: 500, distance: 9.6
click at [751, 497] on div "Add Cancel" at bounding box center [588, 512] width 587 height 58
click at [763, 508] on button "Add" at bounding box center [783, 512] width 41 height 26
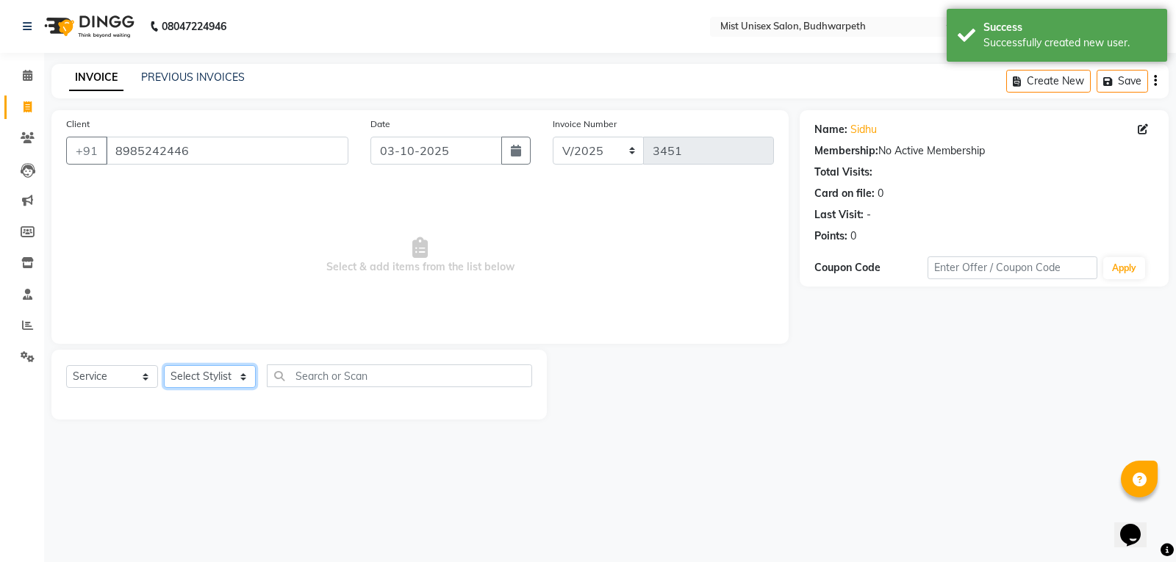
click at [215, 373] on select "Select Stylist Abhi Ram [PERSON_NAME] [PERSON_NAME] Lakshmi Madhu [PERSON_NAME]…" at bounding box center [210, 376] width 92 height 23
click at [164, 365] on select "Select Stylist Abhi Ram [PERSON_NAME] [PERSON_NAME] Lakshmi Madhu [PERSON_NAME]…" at bounding box center [210, 376] width 92 height 23
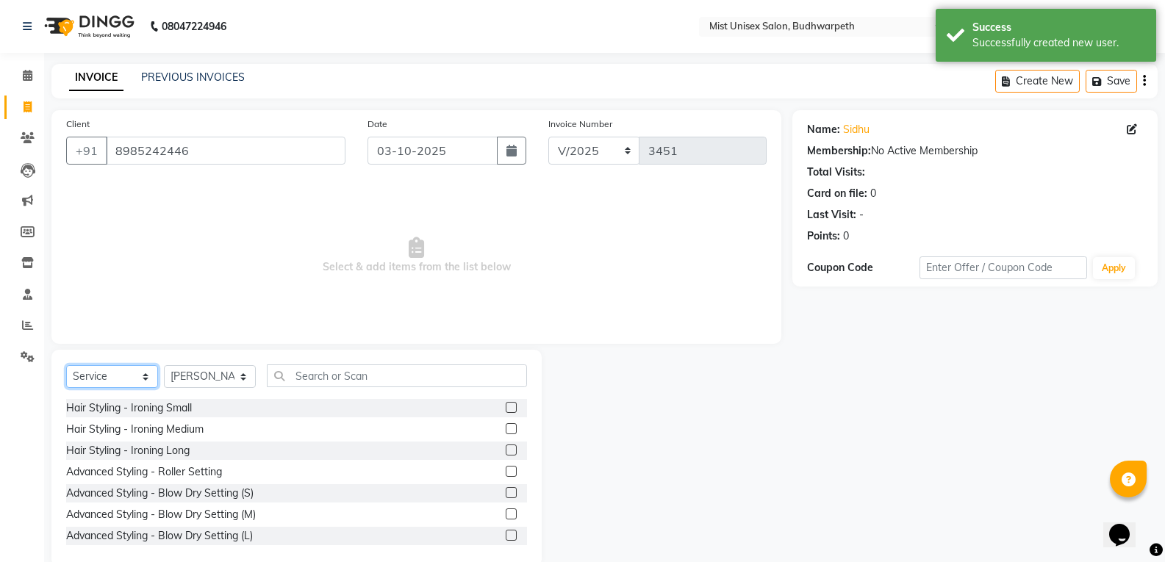
click at [134, 379] on select "Select Service Product Membership Package Voucher Prepaid Gift Card" at bounding box center [112, 376] width 92 height 23
click at [66, 365] on select "Select Service Product Membership Package Voucher Prepaid Gift Card" at bounding box center [112, 376] width 92 height 23
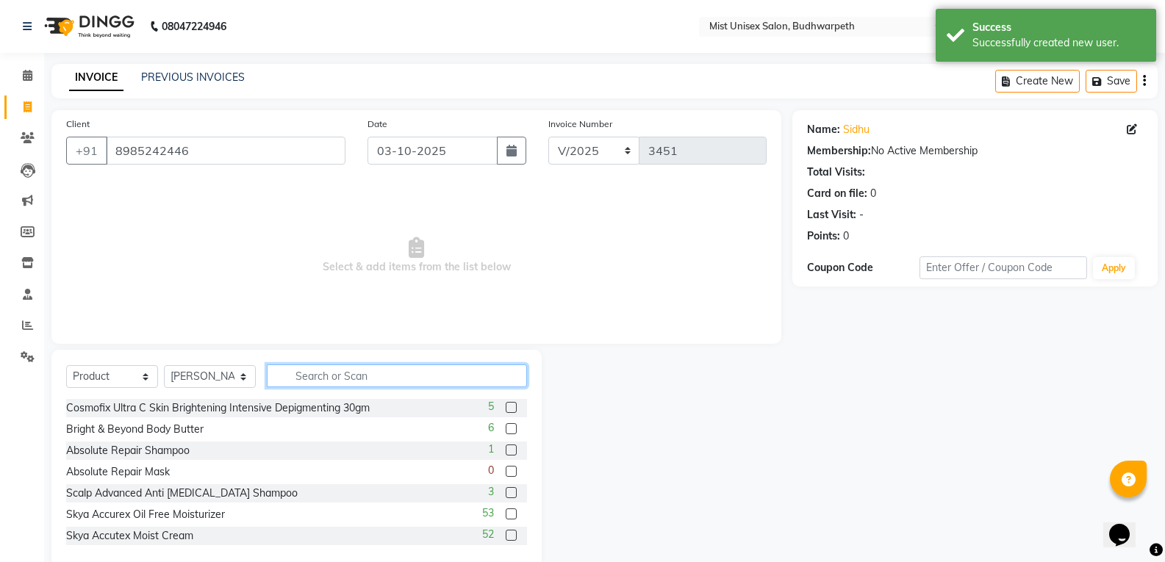
click at [302, 378] on input "text" at bounding box center [397, 376] width 260 height 23
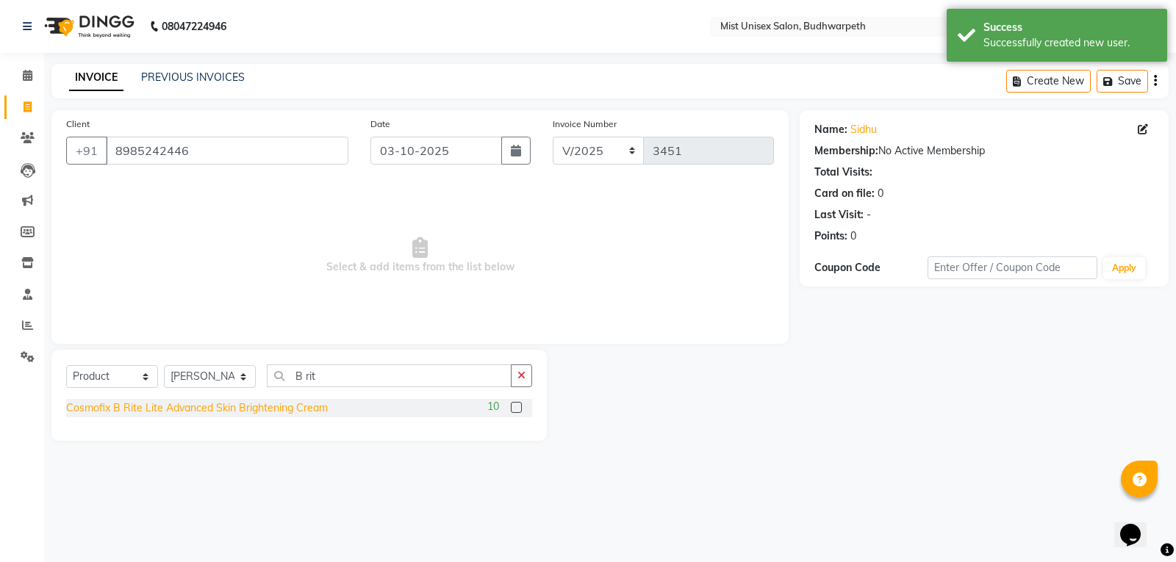
click at [226, 404] on div "Cosmofix B Rite Lite Advanced Skin Brightening Cream" at bounding box center [197, 408] width 262 height 15
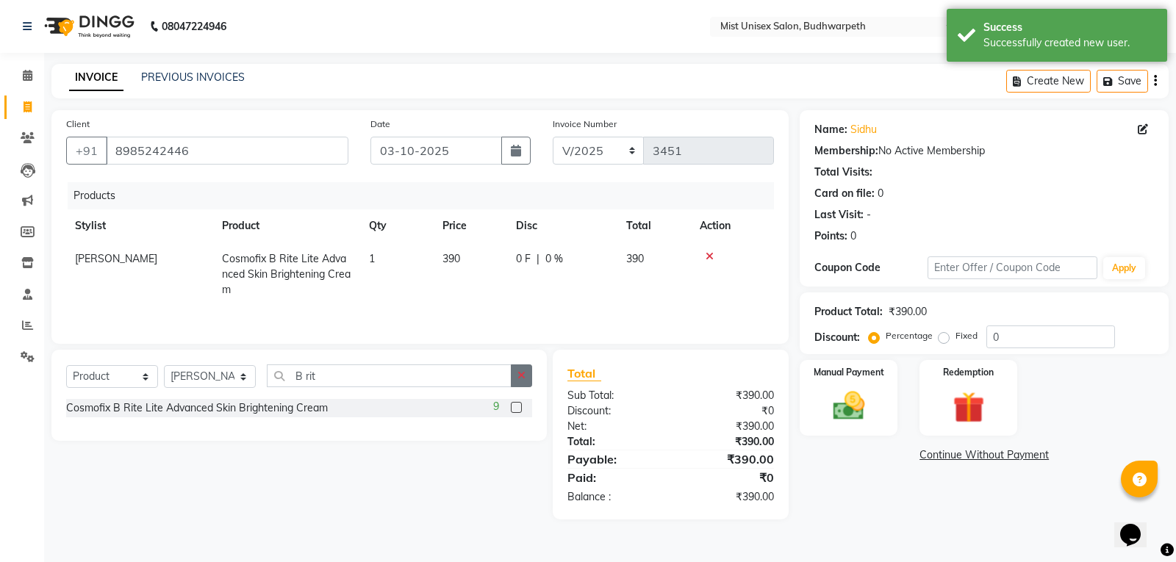
click at [521, 378] on icon "button" at bounding box center [522, 375] width 8 height 10
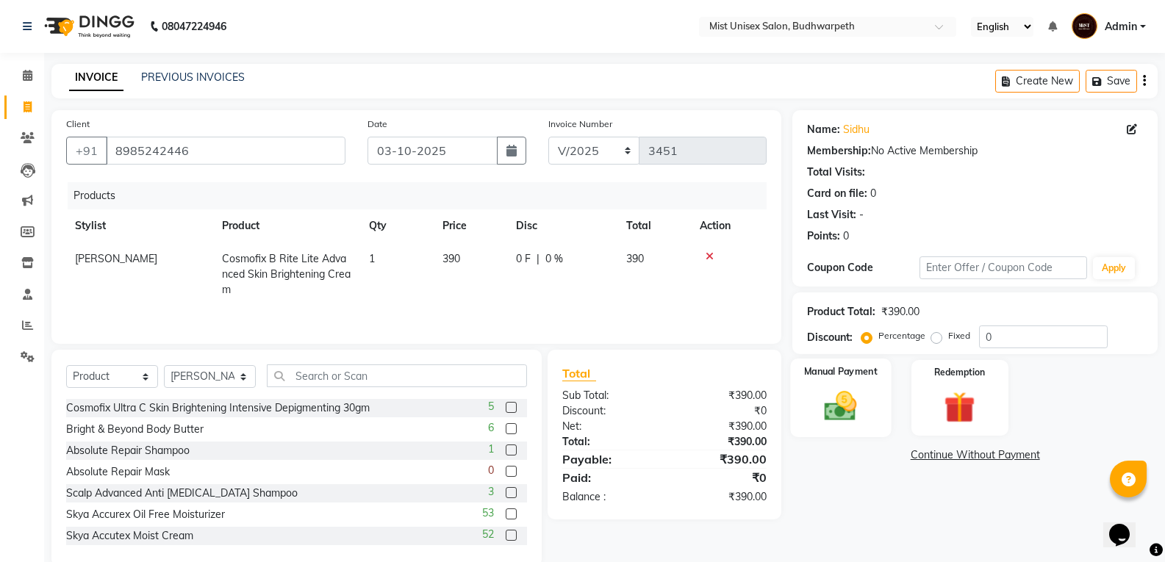
click at [847, 407] on img at bounding box center [840, 405] width 52 height 37
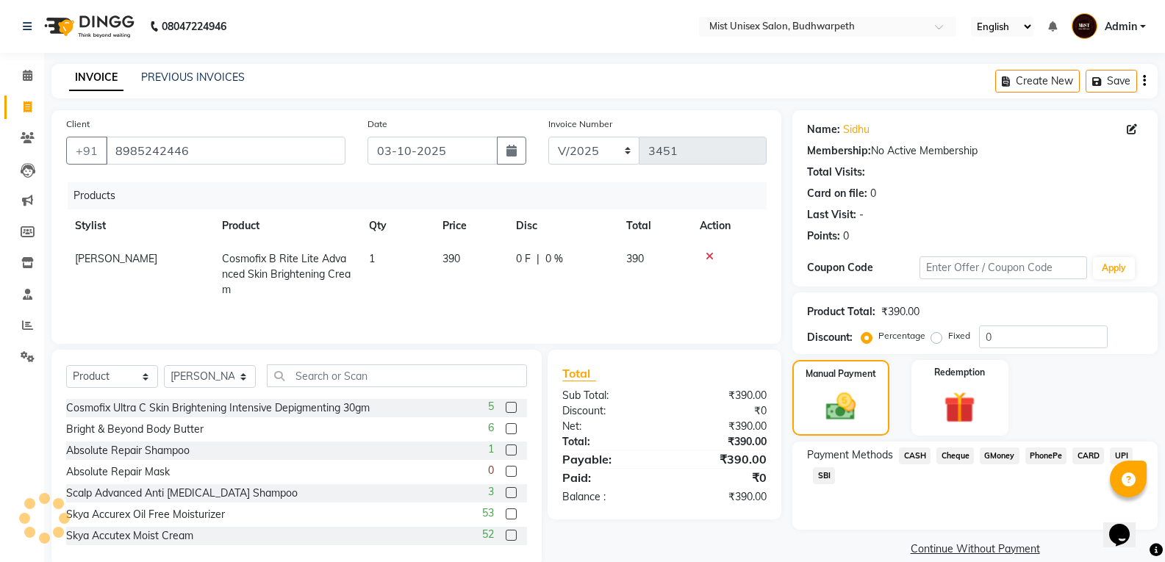
click at [919, 451] on span "CASH" at bounding box center [915, 456] width 32 height 17
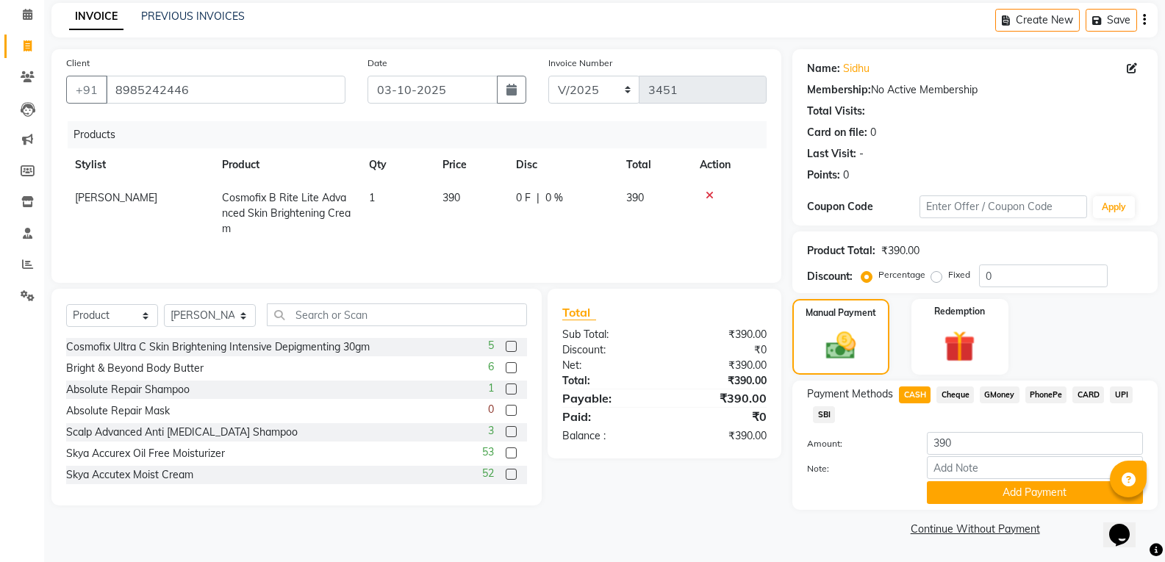
drag, startPoint x: 1175, startPoint y: 359, endPoint x: 18, endPoint y: 7, distance: 1209.4
click at [1042, 503] on button "Add Payment" at bounding box center [1035, 492] width 216 height 23
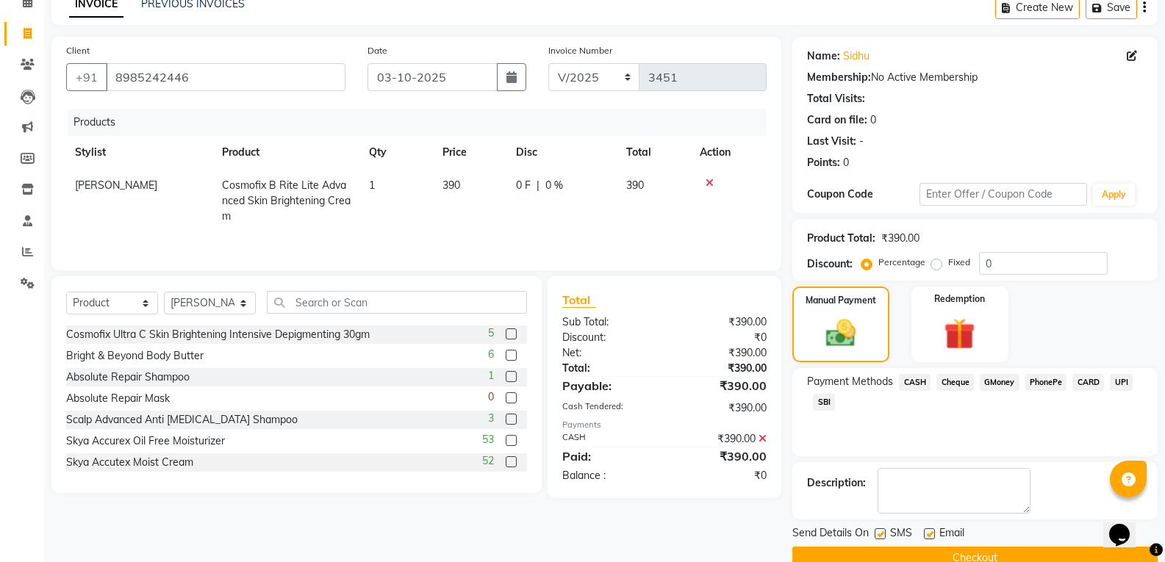
scroll to position [103, 0]
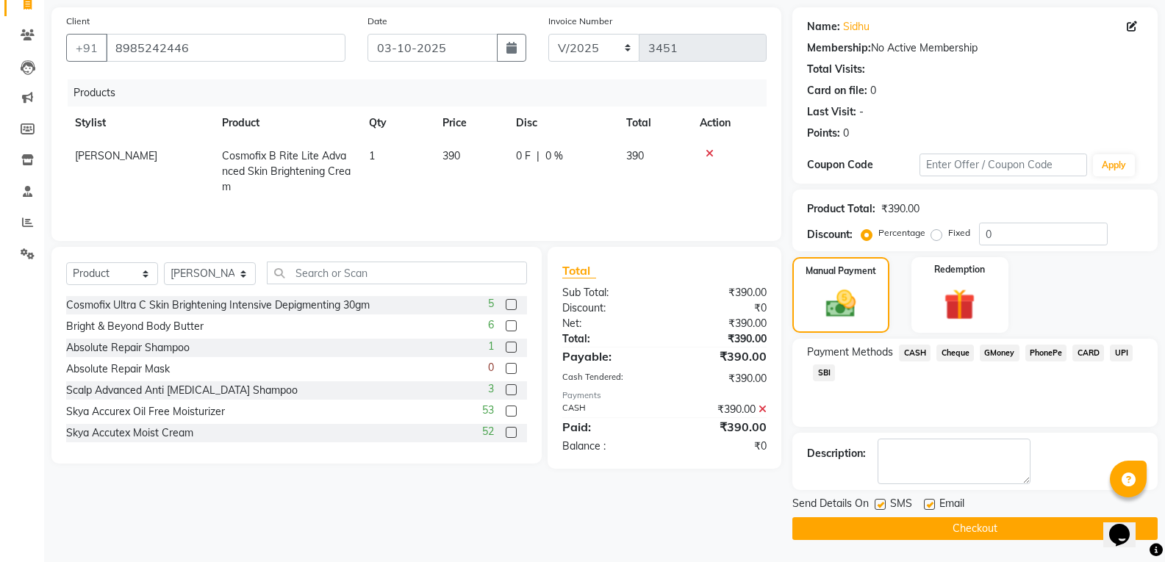
click at [1016, 531] on button "Checkout" at bounding box center [974, 529] width 365 height 23
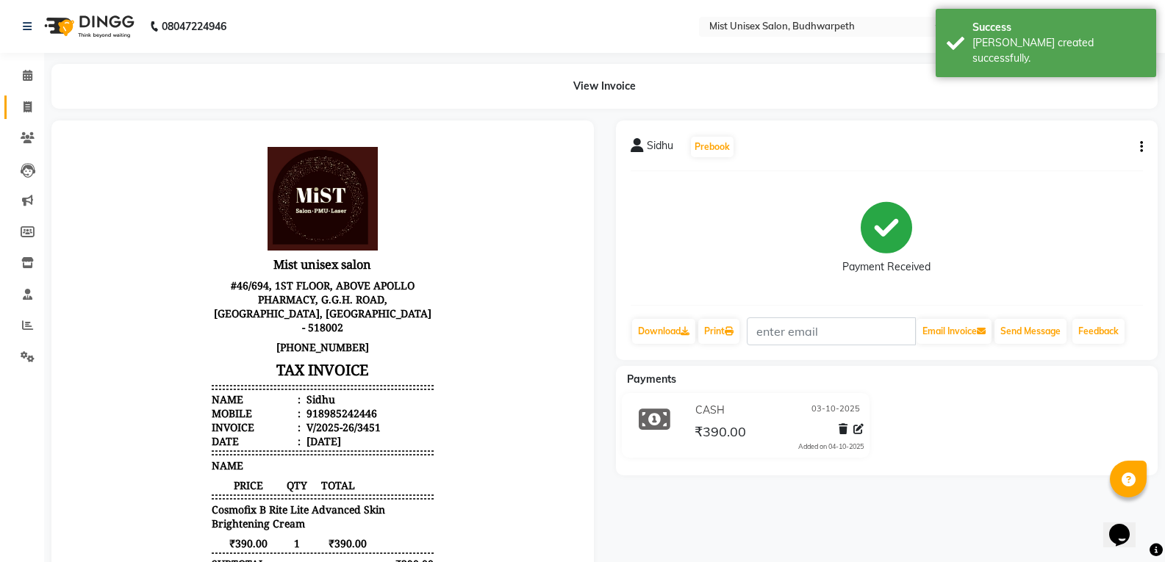
click at [12, 108] on link "Invoice" at bounding box center [21, 108] width 35 height 24
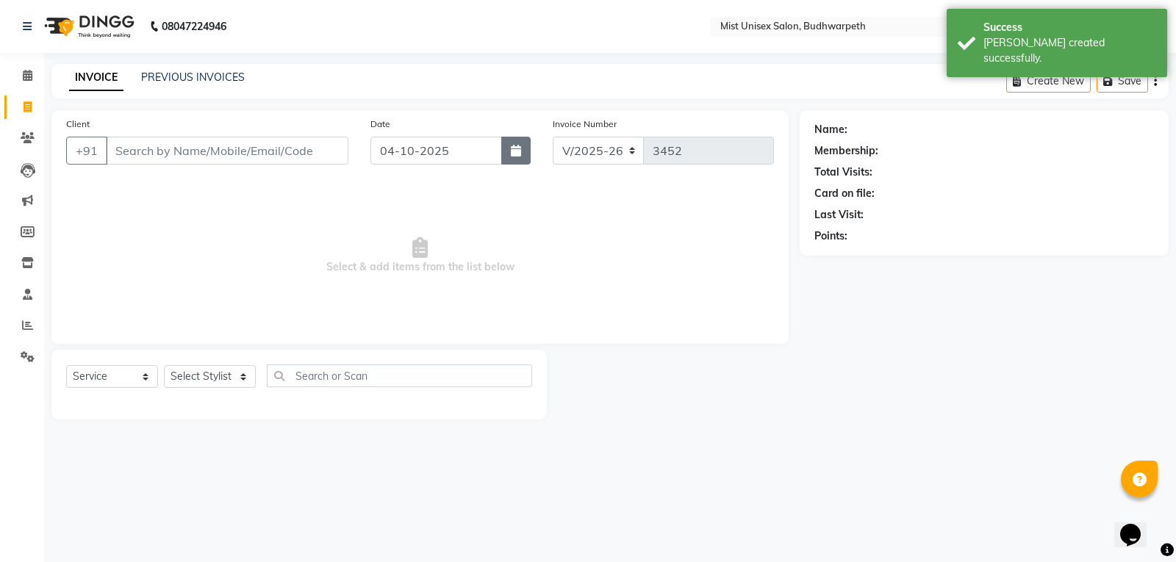
click at [517, 154] on icon "button" at bounding box center [516, 151] width 10 height 12
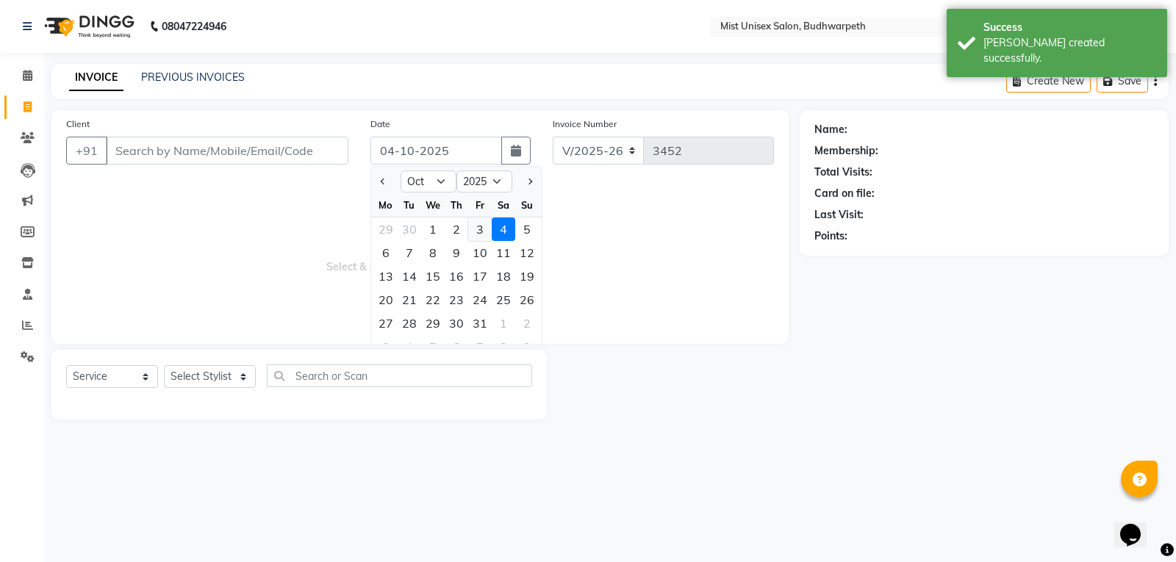
click at [478, 232] on div "3" at bounding box center [480, 230] width 24 height 24
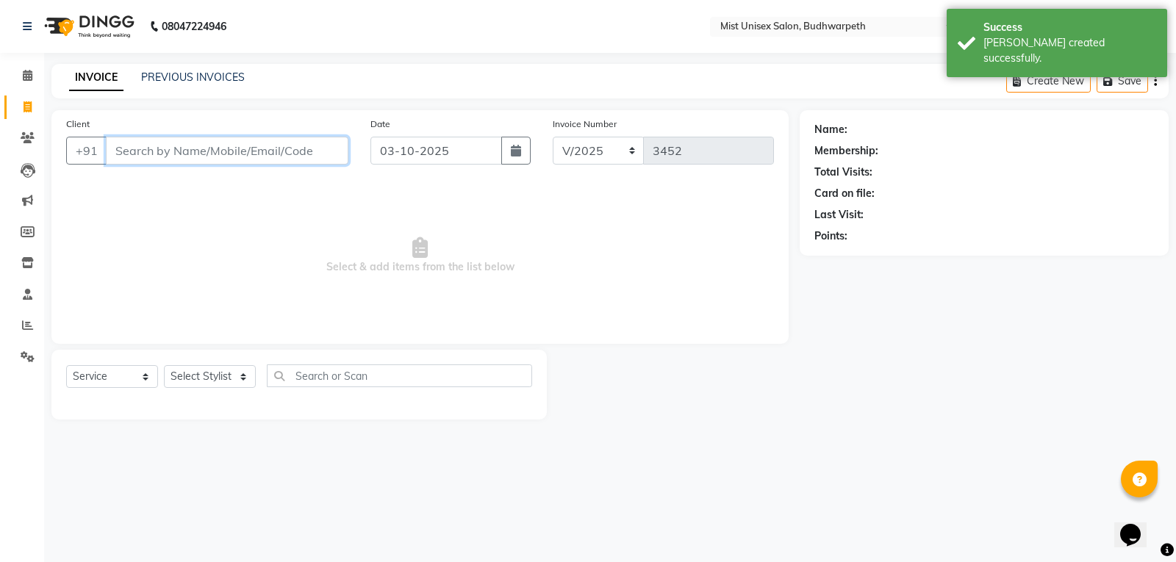
click at [262, 160] on input "Client" at bounding box center [227, 151] width 243 height 28
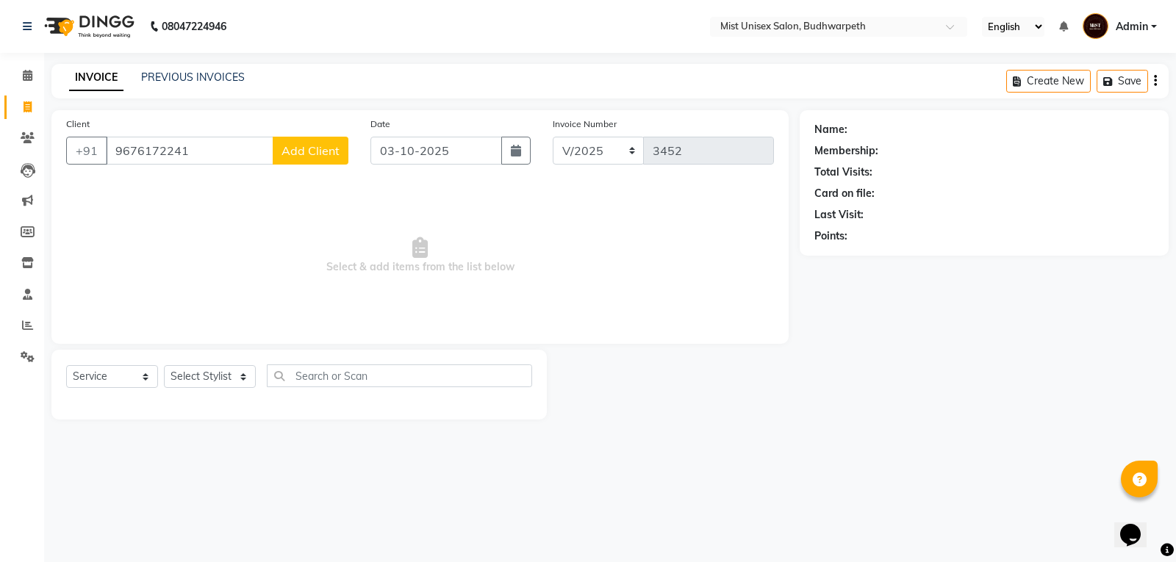
click at [312, 153] on span "Add Client" at bounding box center [311, 150] width 58 height 15
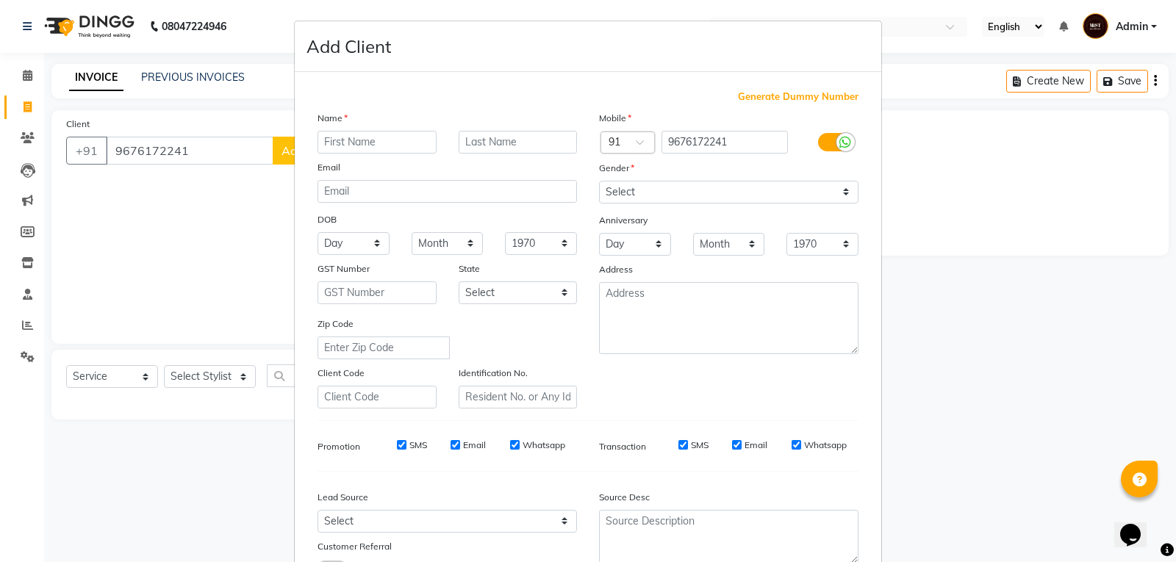
click at [328, 143] on input "text" at bounding box center [377, 142] width 119 height 23
click at [609, 198] on select "Select [DEMOGRAPHIC_DATA] [DEMOGRAPHIC_DATA] Other Prefer Not To Say" at bounding box center [728, 192] width 259 height 23
click at [599, 181] on select "Select [DEMOGRAPHIC_DATA] [DEMOGRAPHIC_DATA] Other Prefer Not To Say" at bounding box center [728, 192] width 259 height 23
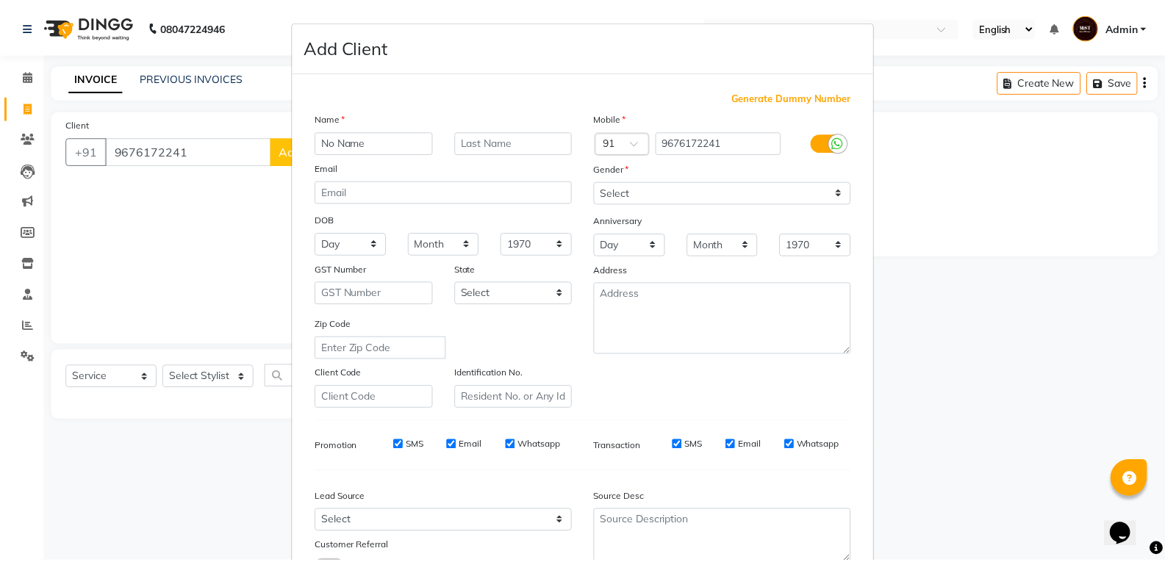
scroll to position [116, 0]
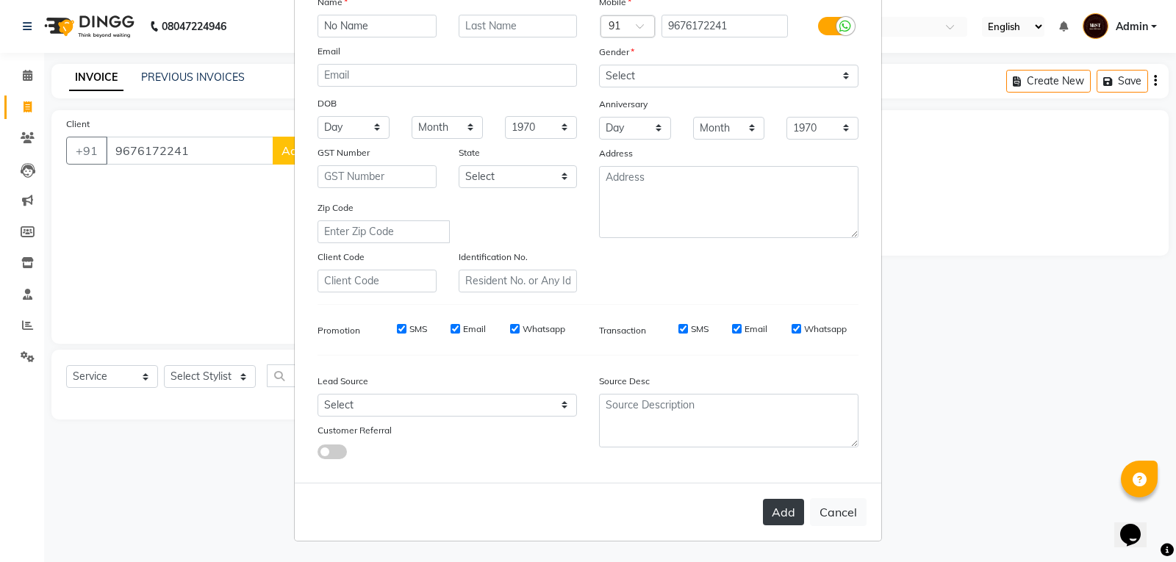
click at [778, 504] on button "Add" at bounding box center [783, 512] width 41 height 26
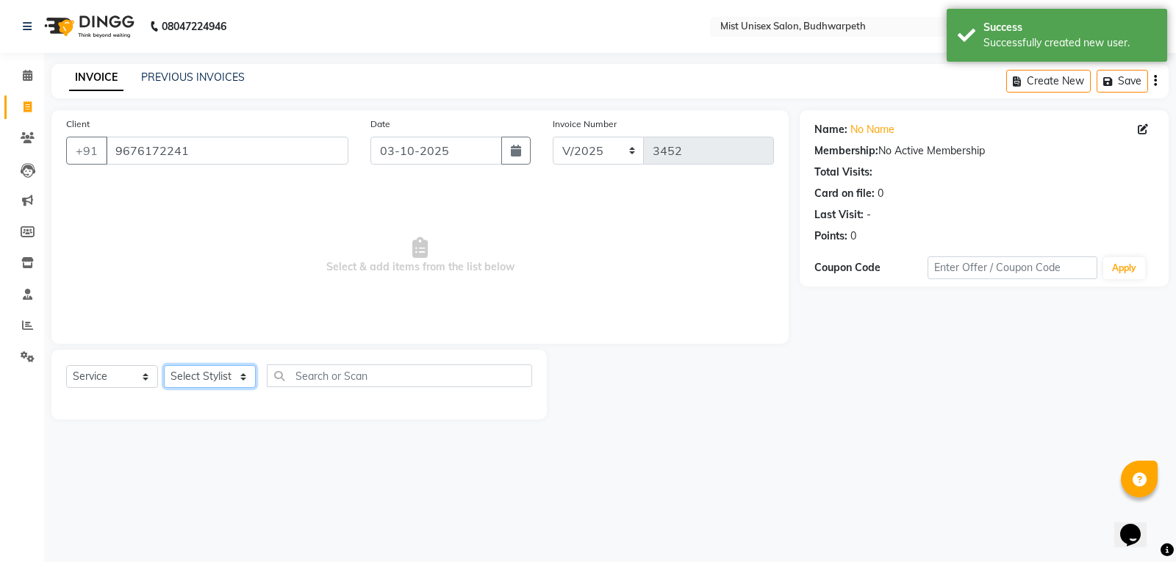
click at [209, 381] on select "Select Stylist Abhi Ram [PERSON_NAME] [PERSON_NAME] Lakshmi Madhu [PERSON_NAME]…" at bounding box center [210, 376] width 92 height 23
click at [164, 365] on select "Select Stylist Abhi Ram [PERSON_NAME] [PERSON_NAME] Lakshmi Madhu [PERSON_NAME]…" at bounding box center [210, 376] width 92 height 23
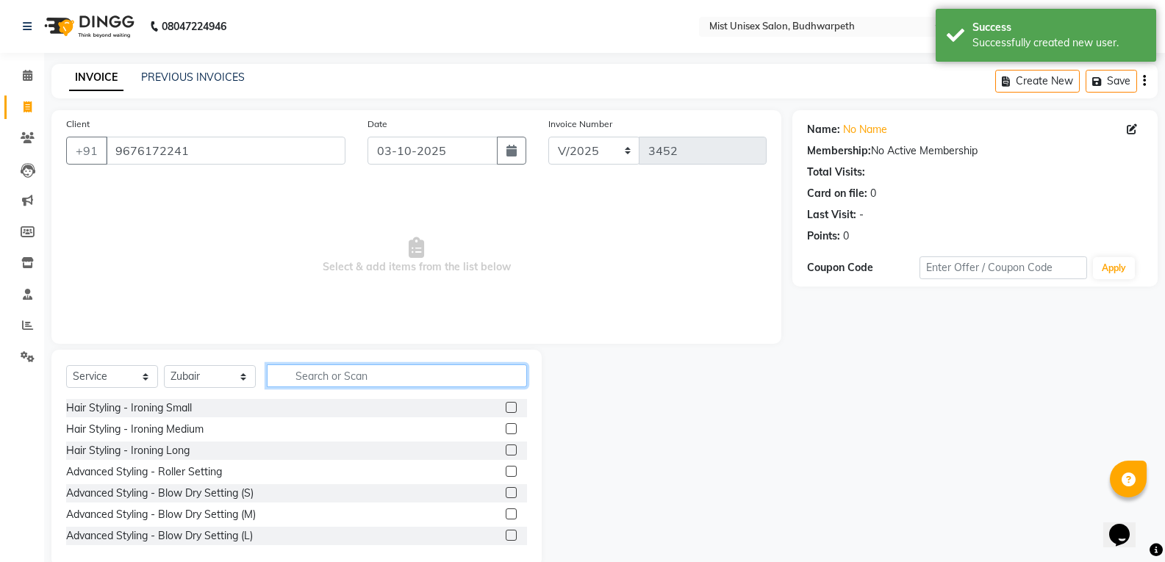
click at [314, 376] on input "text" at bounding box center [397, 376] width 260 height 23
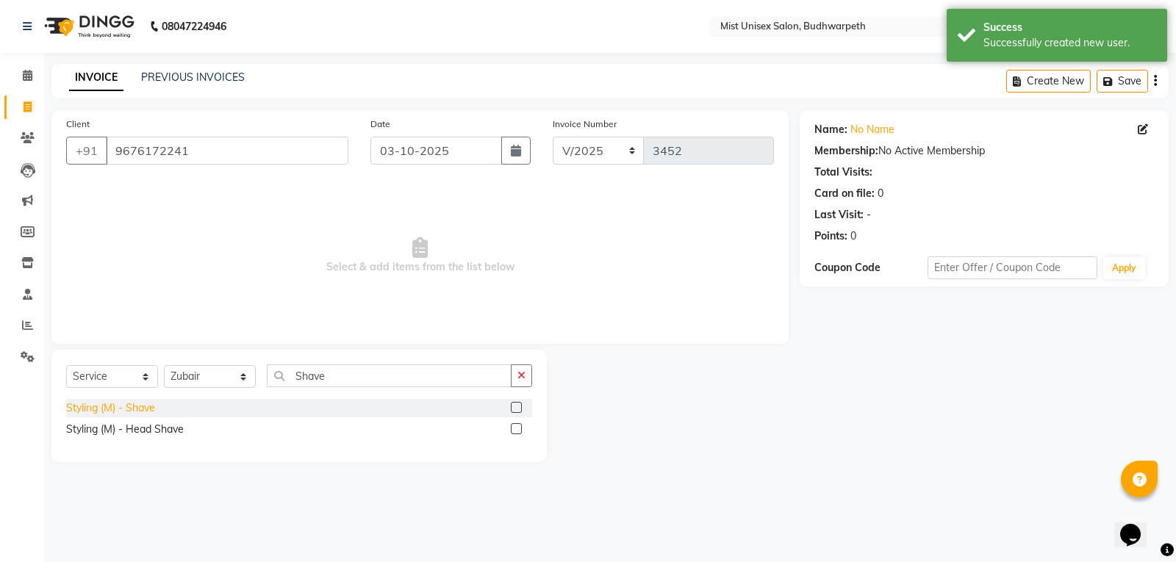
click at [126, 409] on div "Styling (M) - Shave" at bounding box center [110, 408] width 89 height 15
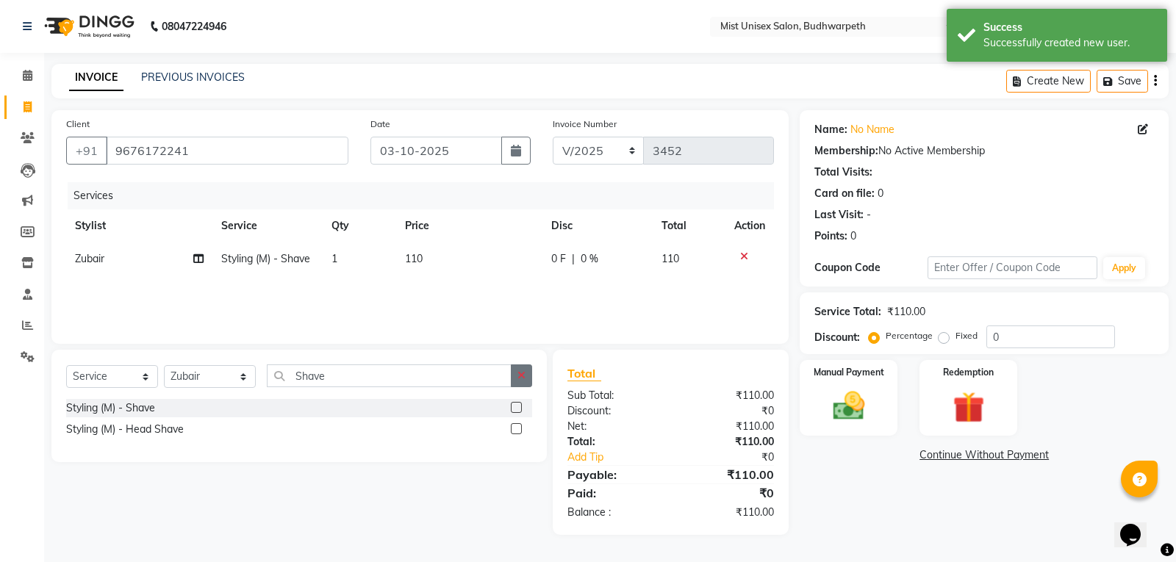
click at [517, 377] on button "button" at bounding box center [521, 376] width 21 height 23
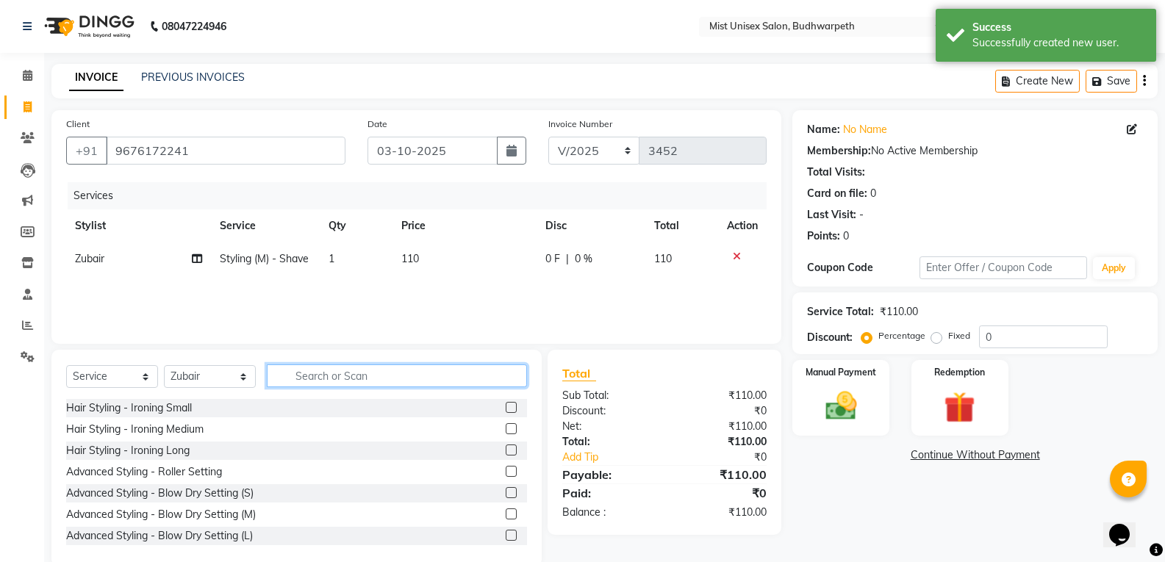
click at [315, 373] on input "text" at bounding box center [397, 376] width 260 height 23
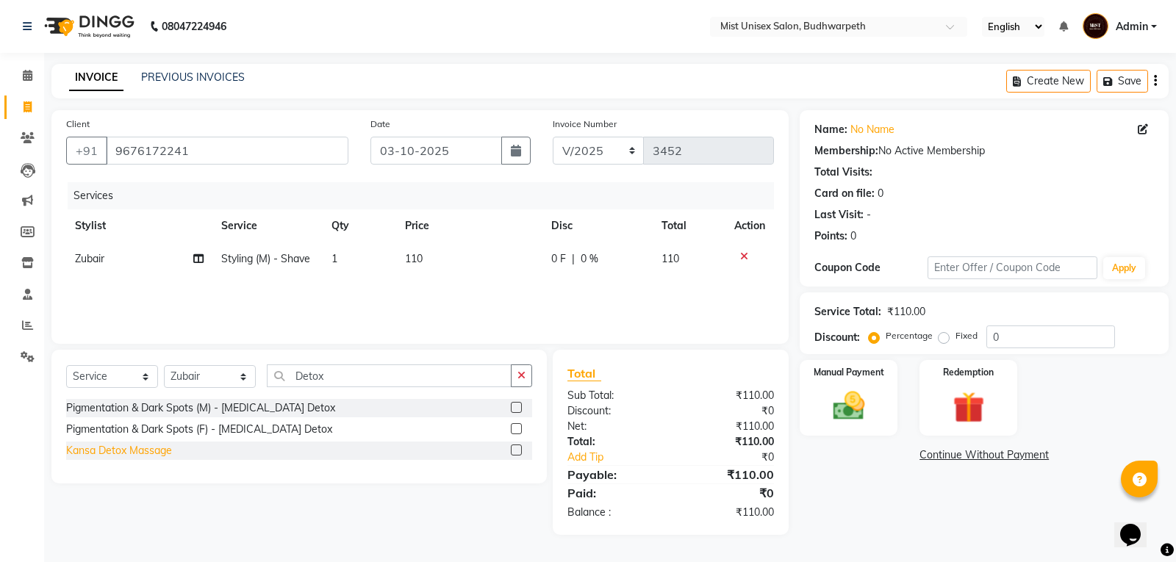
click at [132, 453] on div "Kansa Detox Massage" at bounding box center [119, 450] width 106 height 15
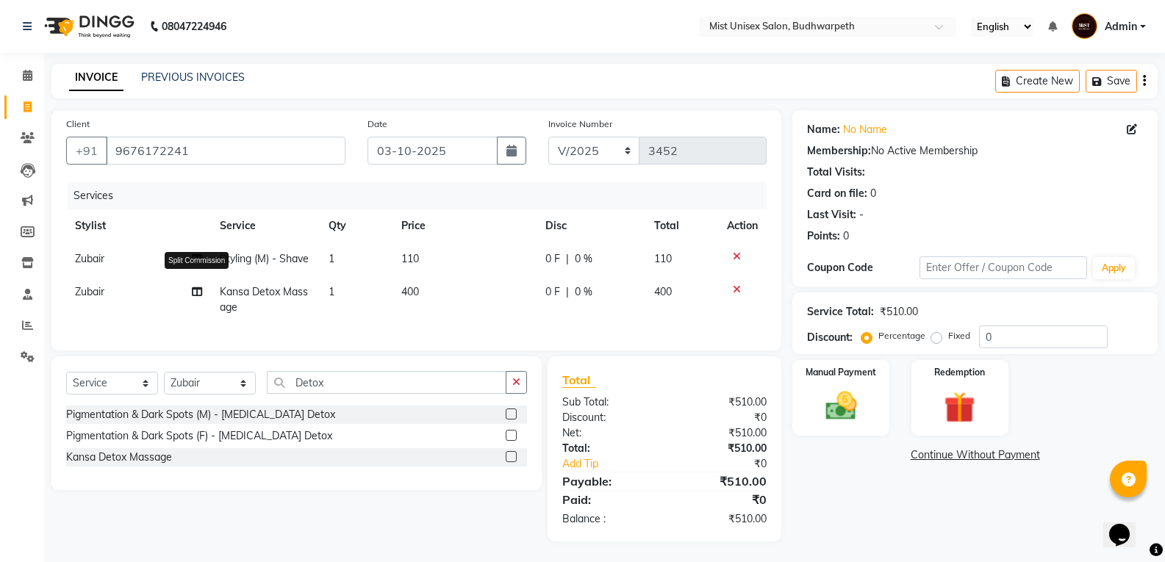
click at [194, 292] on icon at bounding box center [197, 292] width 10 height 10
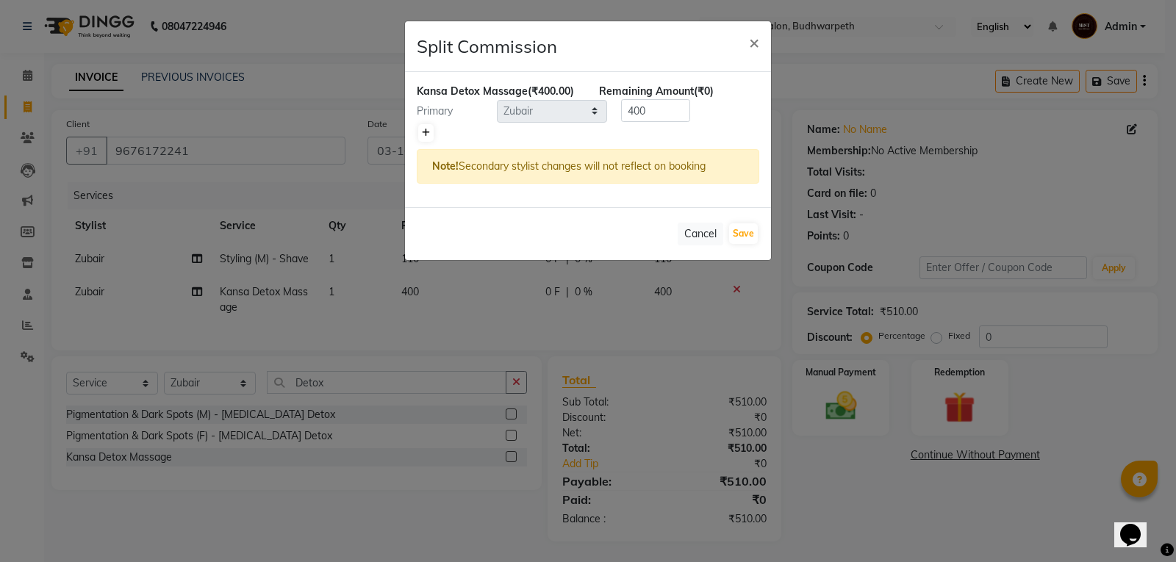
click at [424, 135] on icon at bounding box center [426, 133] width 8 height 9
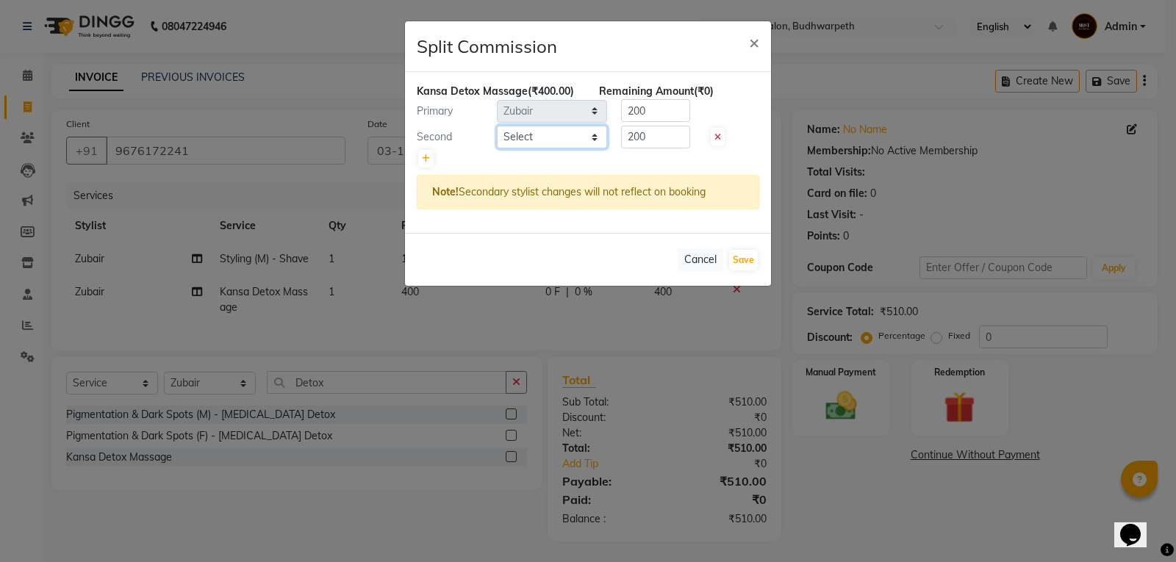
drag, startPoint x: 508, startPoint y: 132, endPoint x: 513, endPoint y: 147, distance: 15.6
click at [509, 135] on select "Select Abhi Ram [PERSON_NAME] [PERSON_NAME] Lakshmi Madhu [PERSON_NAME] [PERSON…" at bounding box center [552, 137] width 110 height 23
click at [497, 126] on select "Select Abhi Ram [PERSON_NAME] [PERSON_NAME] Lakshmi Madhu [PERSON_NAME] [PERSON…" at bounding box center [552, 137] width 110 height 23
drag, startPoint x: 581, startPoint y: 135, endPoint x: 581, endPoint y: 145, distance: 10.3
click at [581, 136] on select "Select Abhi Ram [PERSON_NAME] [PERSON_NAME] Lakshmi Madhu [PERSON_NAME] [PERSON…" at bounding box center [552, 137] width 110 height 23
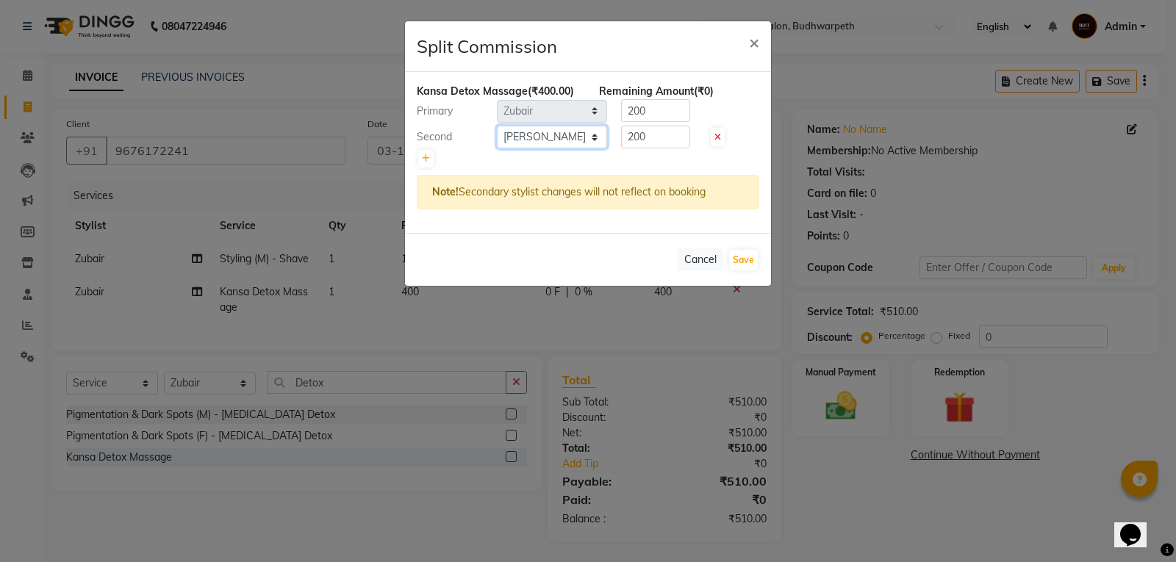
click at [497, 126] on select "Select Abhi Ram [PERSON_NAME] [PERSON_NAME] Lakshmi Madhu [PERSON_NAME] [PERSON…" at bounding box center [552, 137] width 110 height 23
click at [654, 109] on input "200" at bounding box center [655, 110] width 69 height 23
click at [660, 136] on input "200" at bounding box center [655, 137] width 69 height 23
click at [737, 255] on button "Save" at bounding box center [743, 260] width 29 height 21
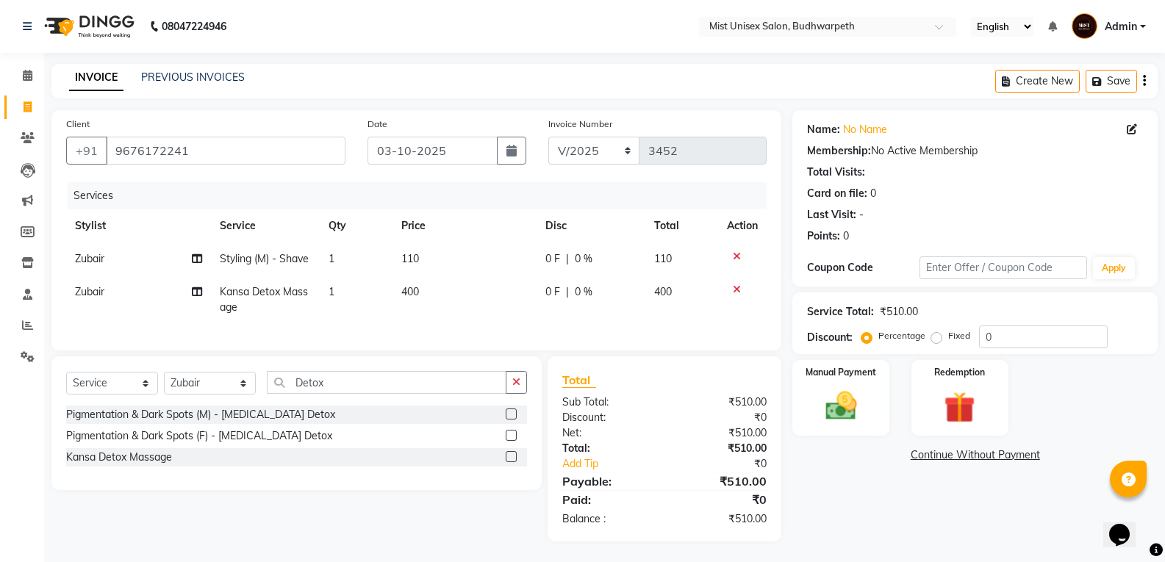
click at [339, 302] on td "1" at bounding box center [356, 300] width 73 height 49
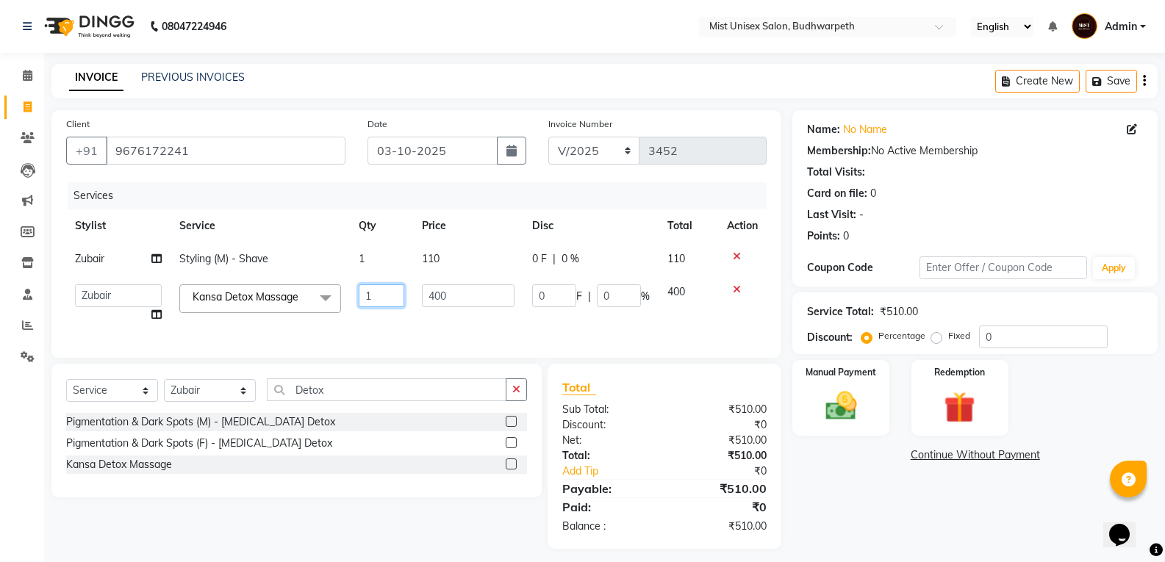
click at [379, 293] on input "1" at bounding box center [382, 295] width 46 height 23
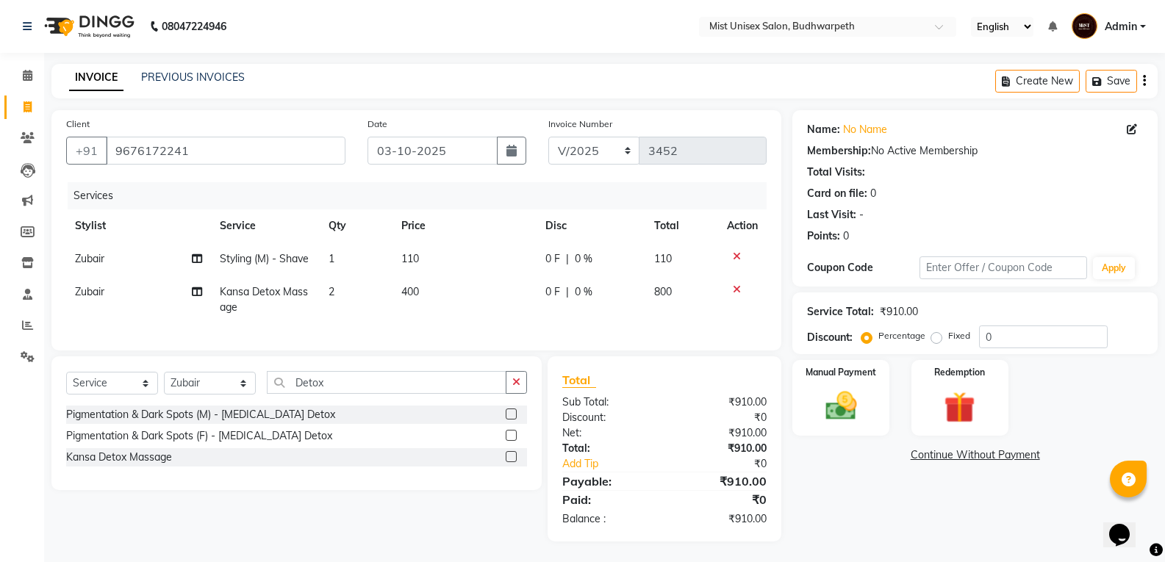
click at [401, 335] on div "Services Stylist Service Qty Price Disc Total Action Zubair Styling (M) - Shave…" at bounding box center [416, 259] width 701 height 154
click at [825, 415] on img at bounding box center [840, 405] width 52 height 37
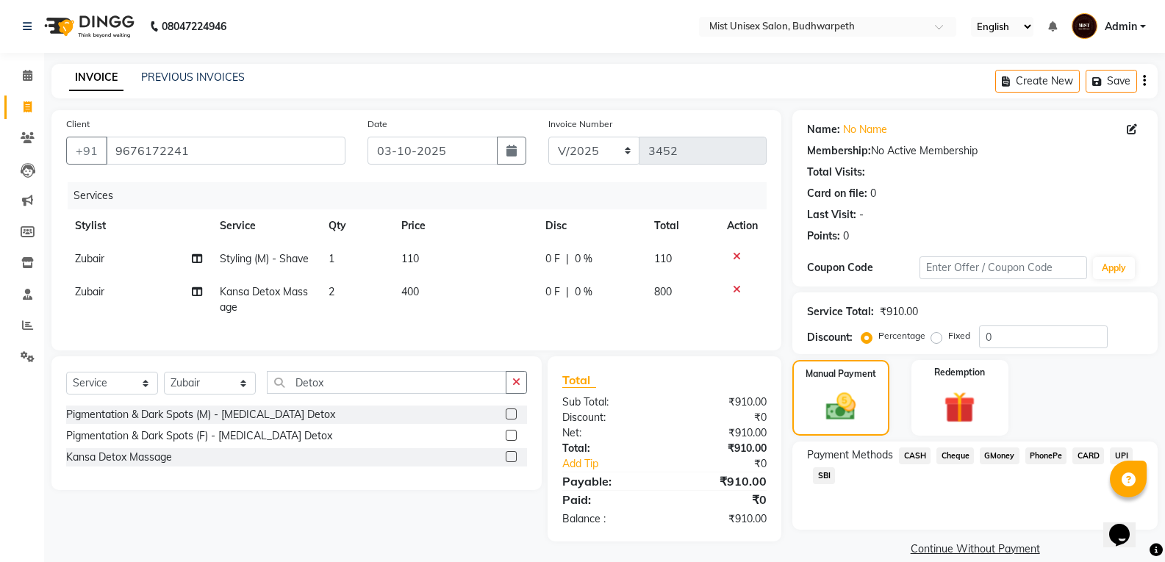
click at [824, 473] on span "SBI" at bounding box center [824, 476] width 22 height 17
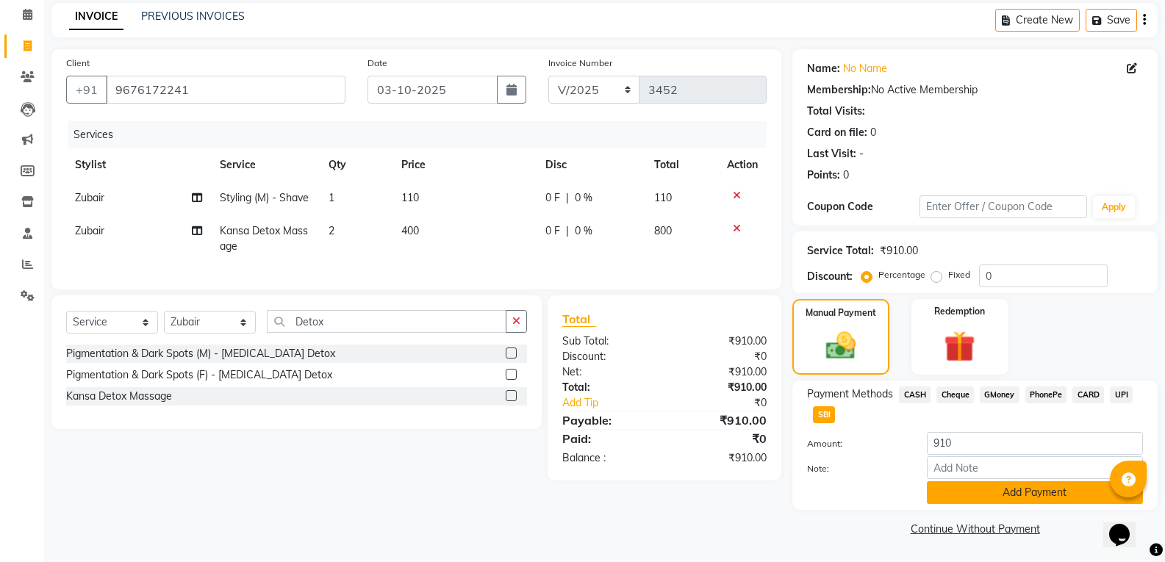
click at [1027, 490] on button "Add Payment" at bounding box center [1035, 492] width 216 height 23
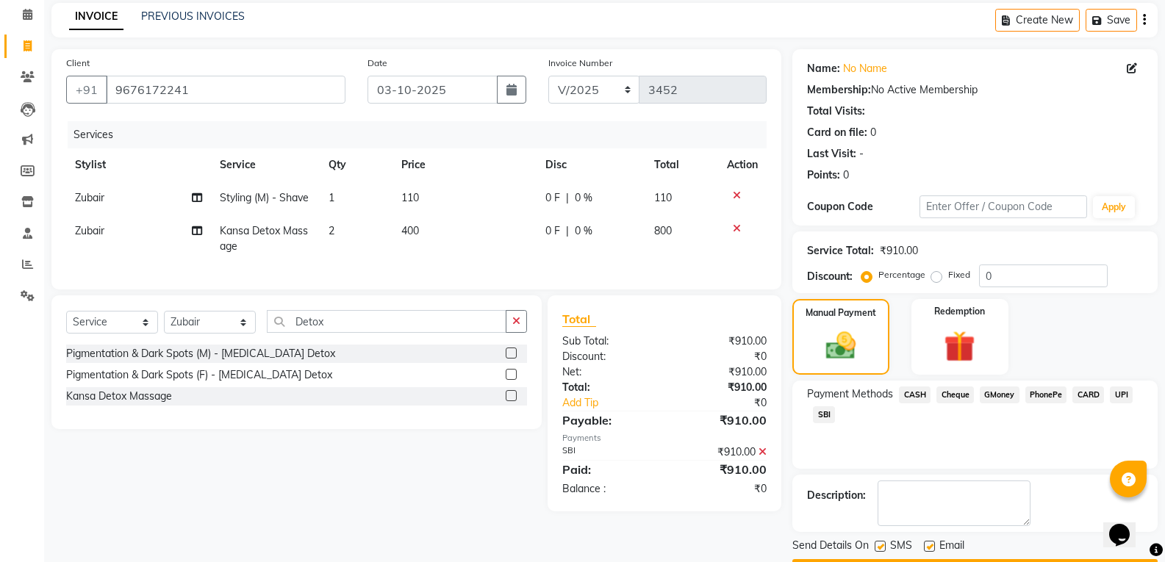
scroll to position [103, 0]
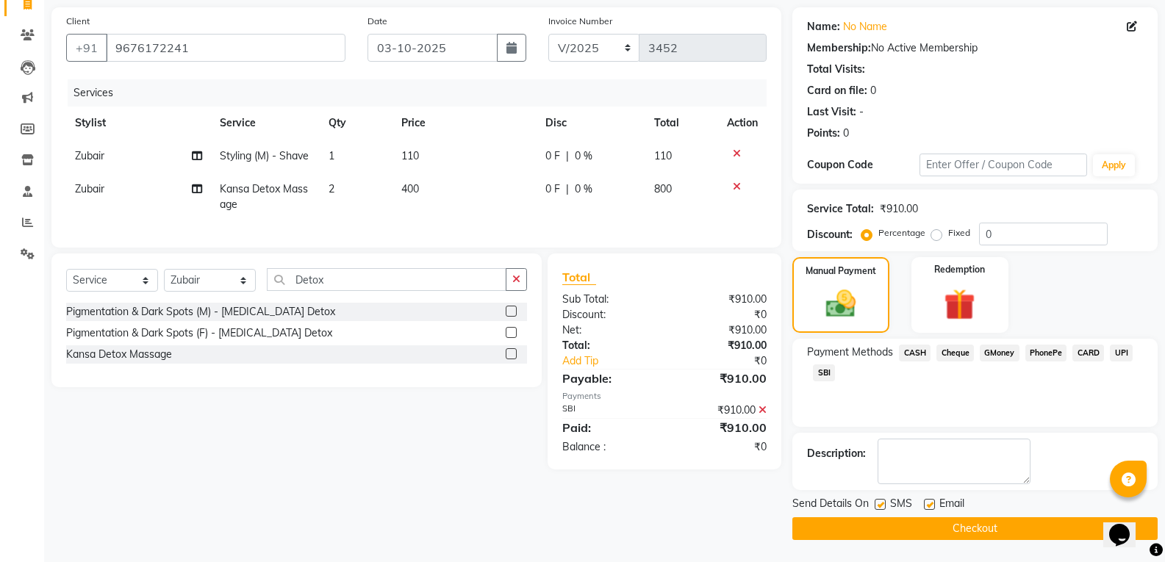
click at [1024, 540] on main "INVOICE PREVIOUS INVOICES Create New Save Client +91 9676172241 Date 03-10-2025…" at bounding box center [604, 261] width 1121 height 601
click at [859, 536] on button "Checkout" at bounding box center [974, 529] width 365 height 23
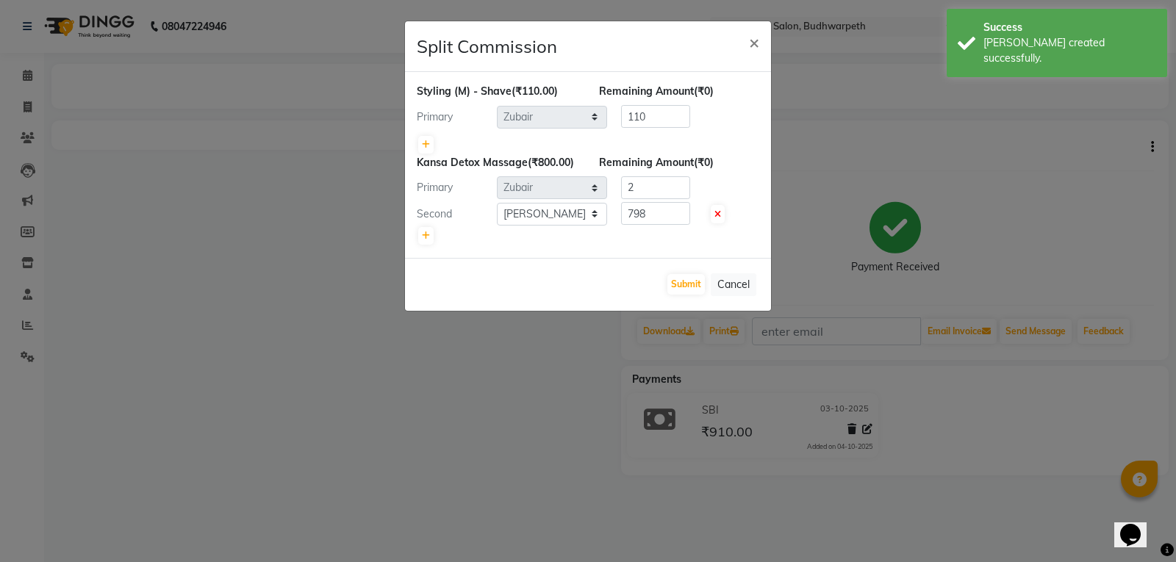
drag, startPoint x: 29, startPoint y: 85, endPoint x: 29, endPoint y: 104, distance: 18.4
click at [29, 104] on ngb-modal-window "Split Commission × Styling (M) - Shave (₹110.00) Remaining Amount (₹0) Primary …" at bounding box center [588, 281] width 1176 height 562
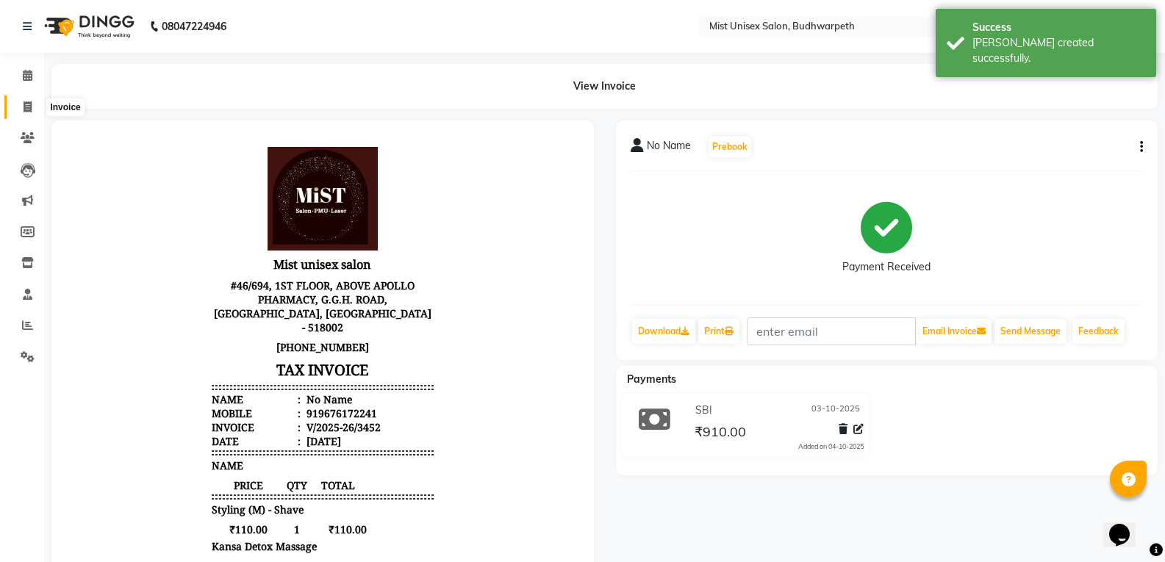
click at [16, 110] on span at bounding box center [28, 107] width 26 height 17
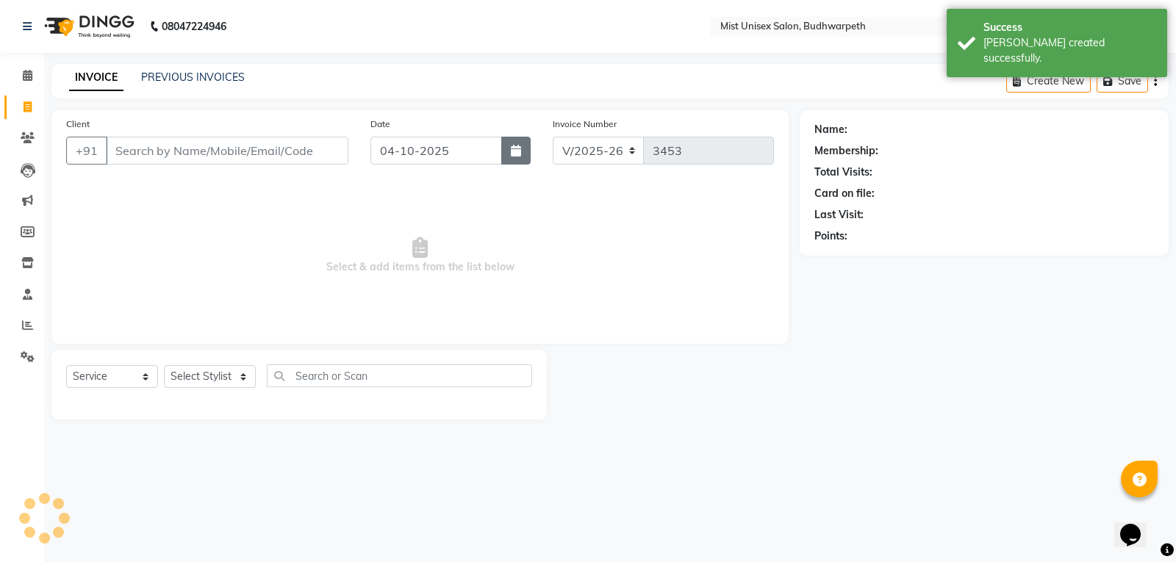
drag, startPoint x: 510, startPoint y: 147, endPoint x: 510, endPoint y: 160, distance: 13.2
click at [512, 148] on button "button" at bounding box center [515, 151] width 29 height 28
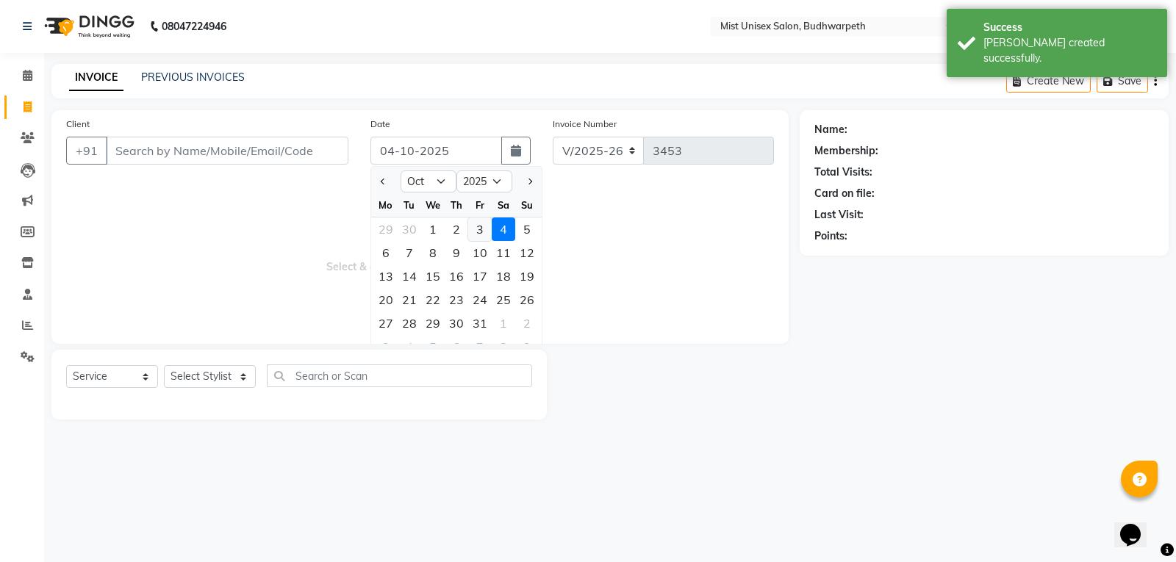
click at [479, 230] on div "3" at bounding box center [480, 230] width 24 height 24
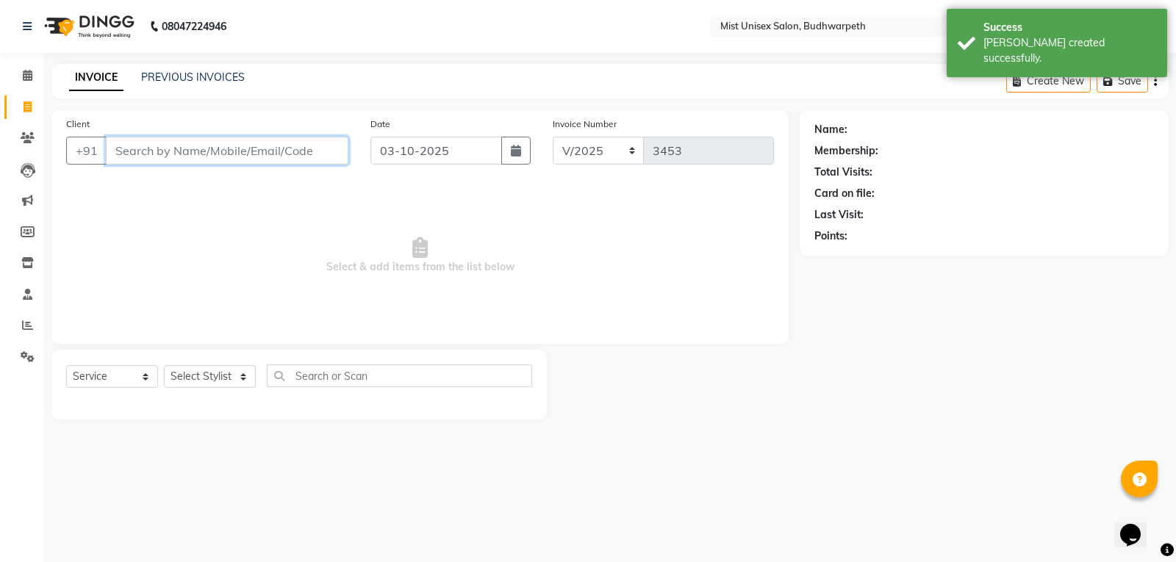
click at [185, 151] on input "Client" at bounding box center [227, 151] width 243 height 28
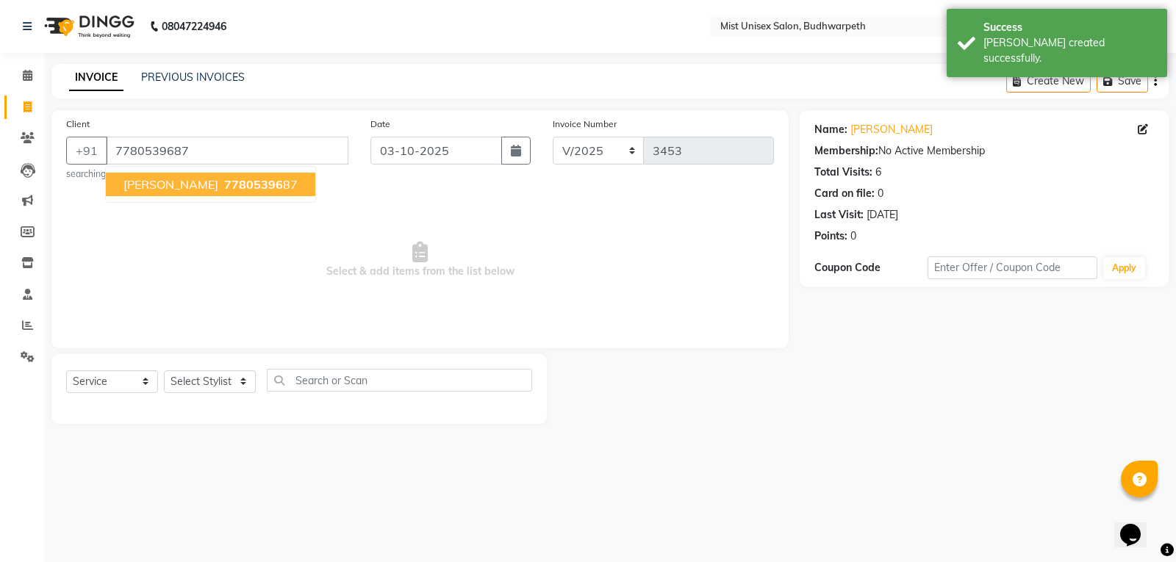
click at [148, 181] on span "Akshith" at bounding box center [170, 184] width 95 height 15
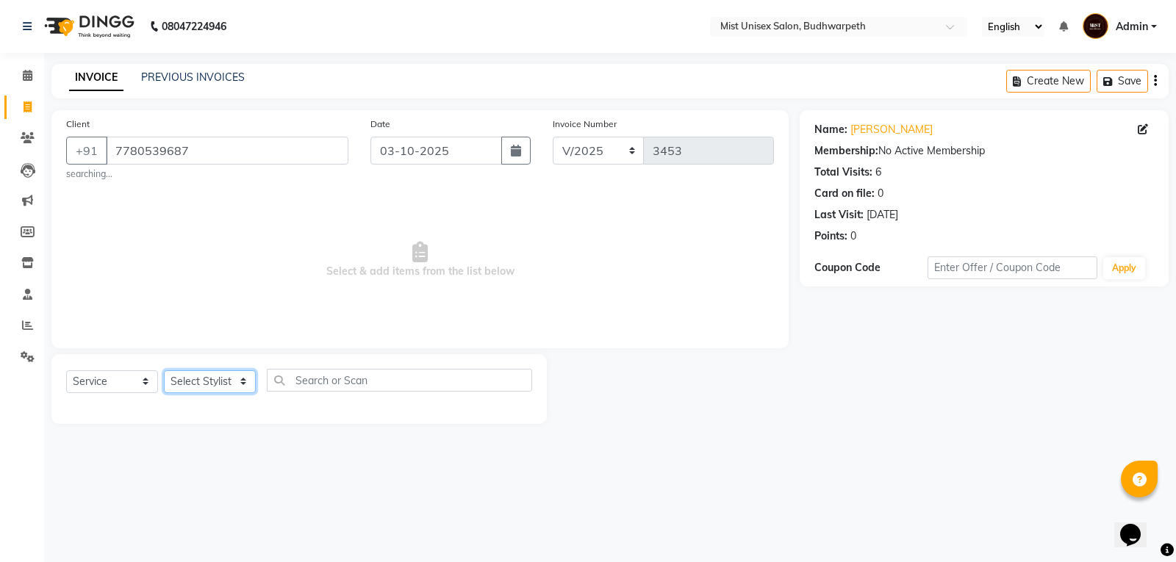
click at [187, 384] on select "Select Stylist Abhi Ram [PERSON_NAME] [PERSON_NAME] Lakshmi Madhu [PERSON_NAME]…" at bounding box center [210, 381] width 92 height 23
click at [164, 370] on select "Select Stylist Abhi Ram [PERSON_NAME] [PERSON_NAME] Lakshmi Madhu [PERSON_NAME]…" at bounding box center [210, 381] width 92 height 23
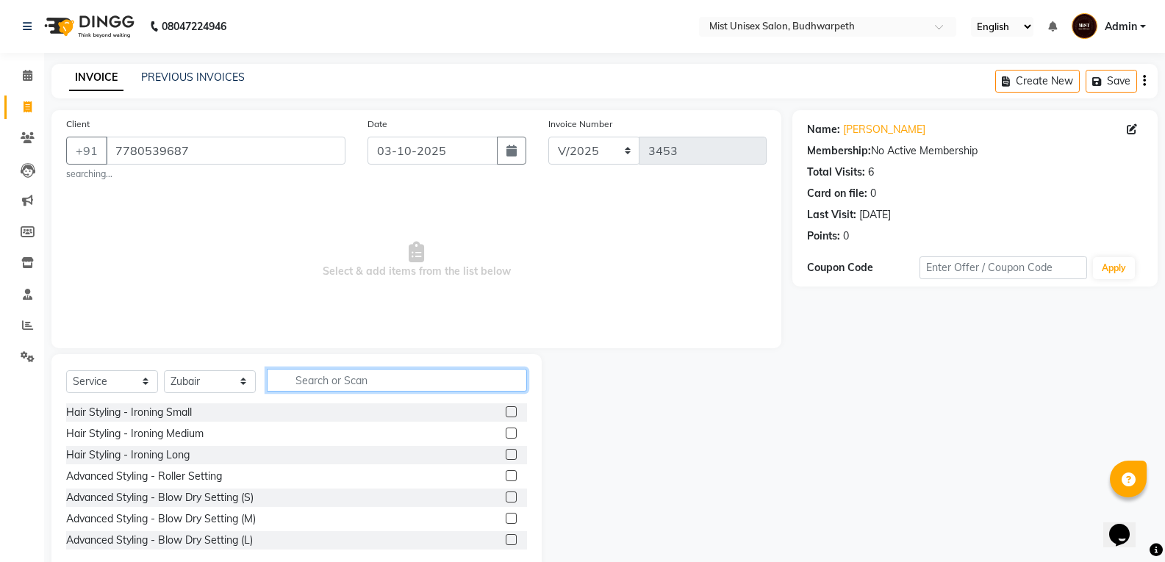
click at [303, 382] on input "text" at bounding box center [397, 380] width 260 height 23
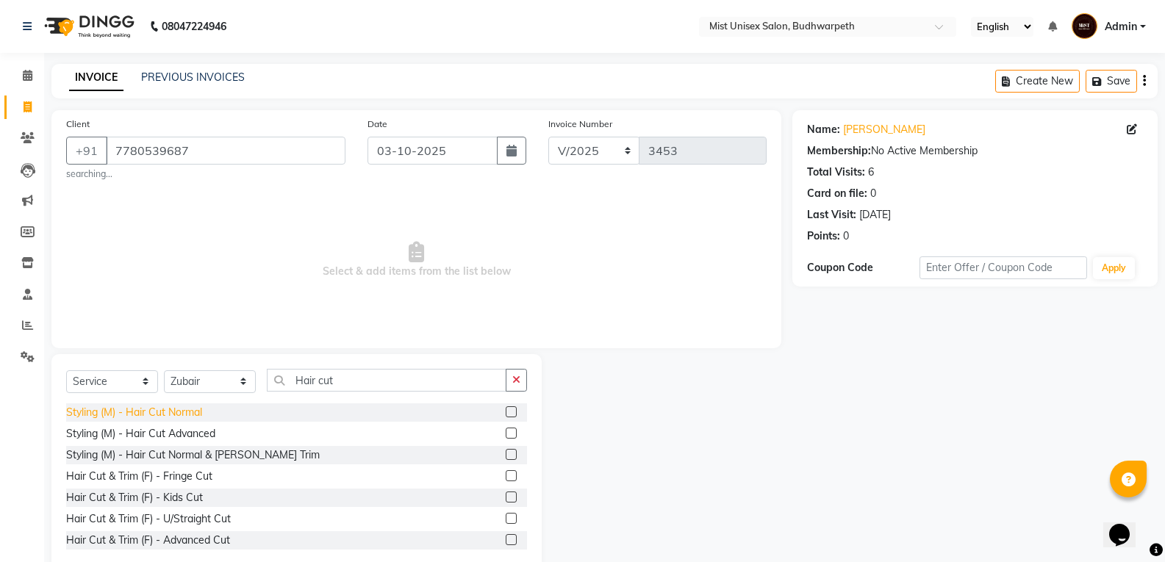
click at [187, 408] on div "Styling (M) - Hair Cut Normal" at bounding box center [134, 412] width 136 height 15
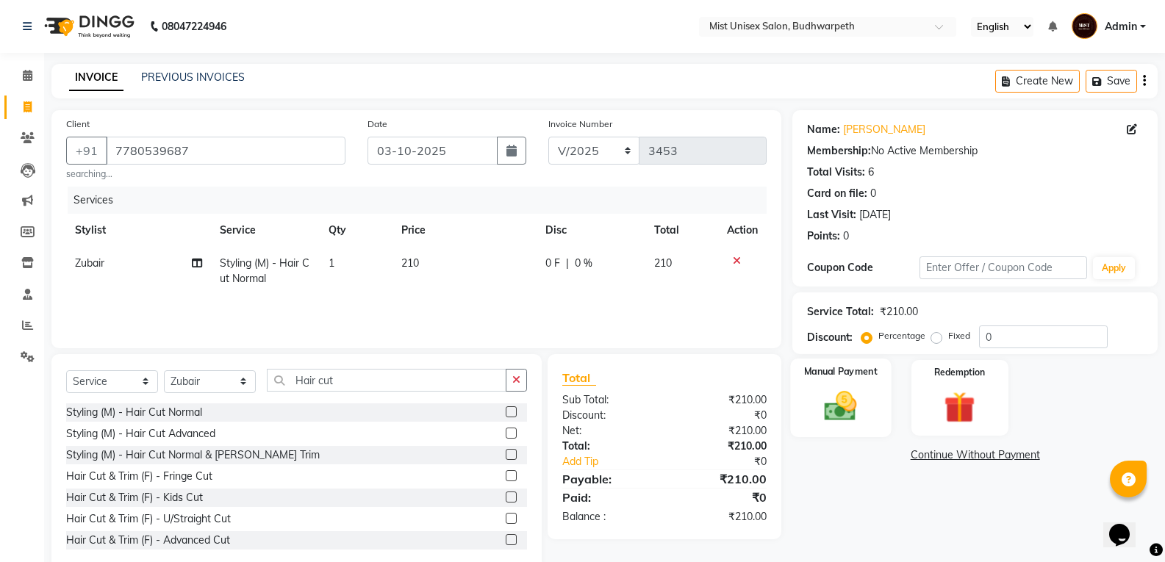
click at [858, 398] on img at bounding box center [840, 405] width 52 height 37
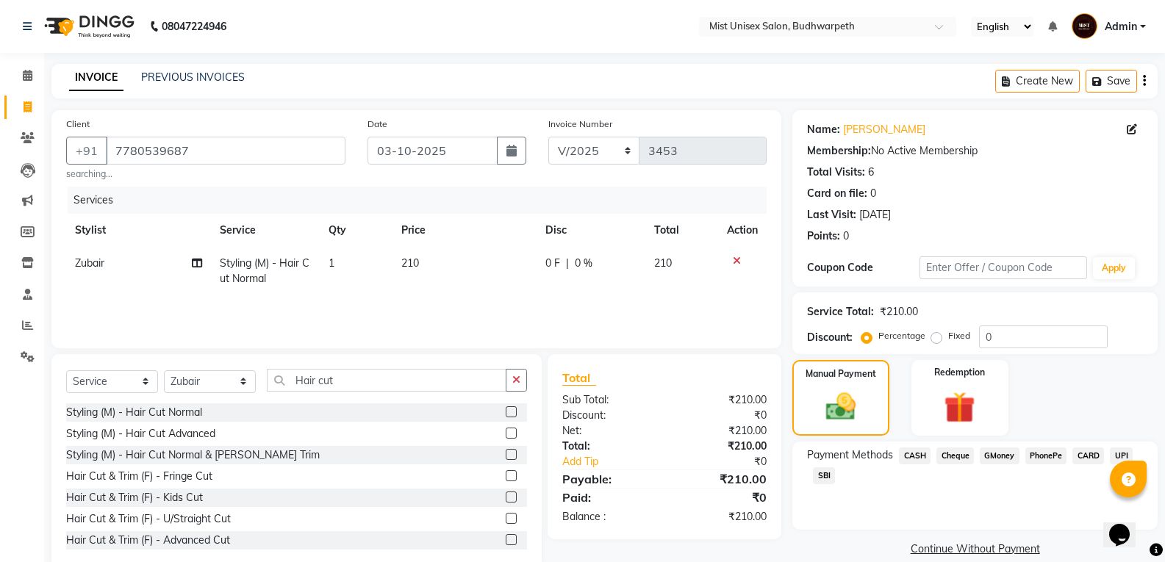
click at [827, 476] on span "SBI" at bounding box center [824, 476] width 22 height 17
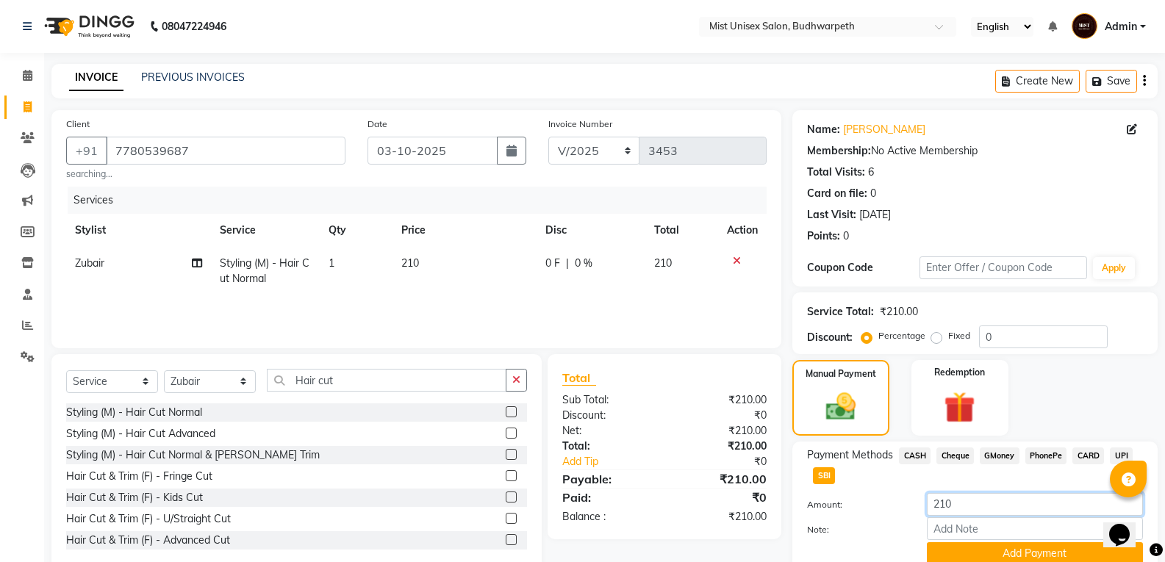
click at [941, 504] on input "210" at bounding box center [1035, 504] width 216 height 23
click at [970, 555] on button "Add Payment" at bounding box center [1035, 554] width 216 height 23
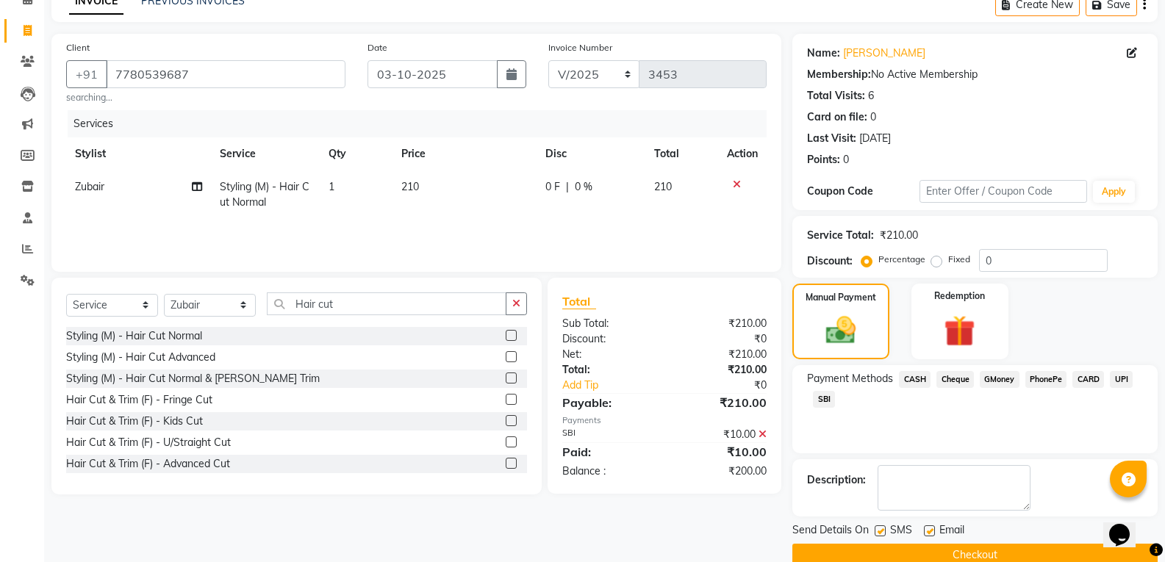
scroll to position [103, 0]
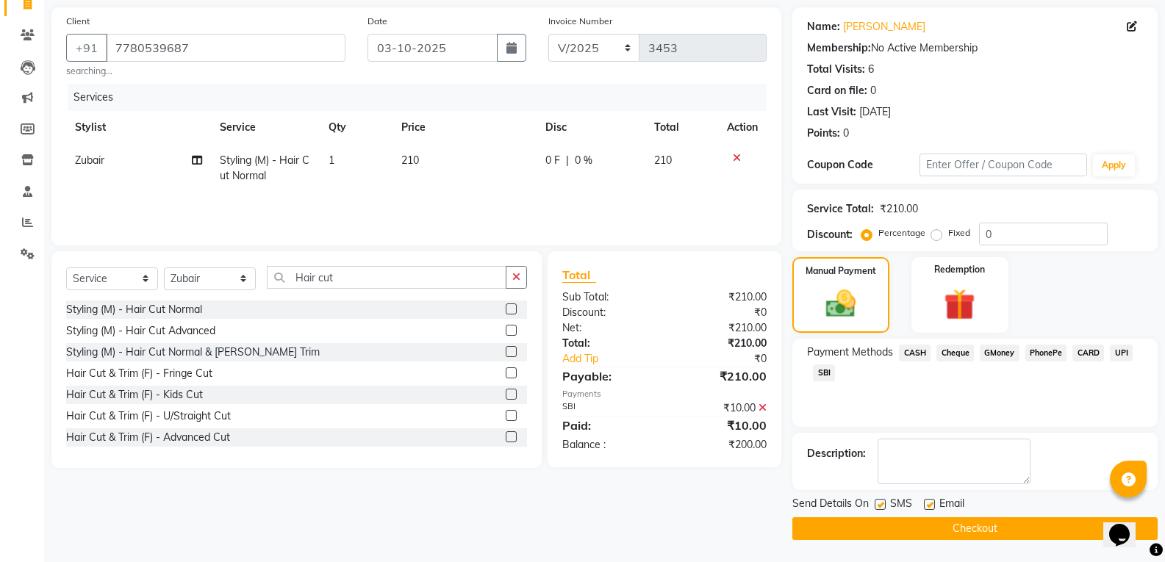
click at [914, 354] on span "CASH" at bounding box center [915, 353] width 32 height 17
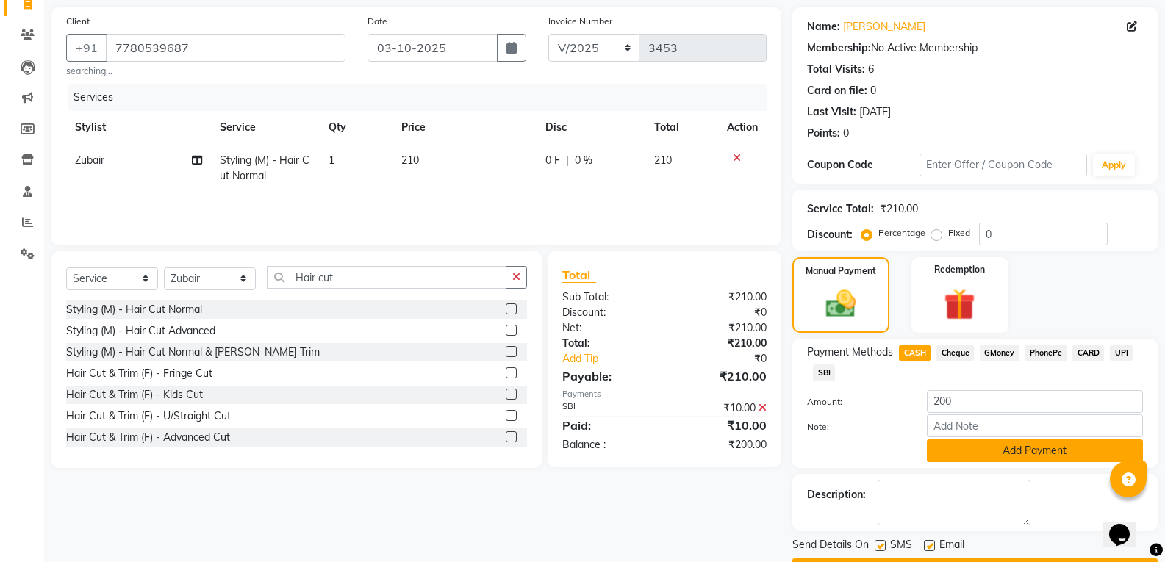
click at [950, 448] on button "Add Payment" at bounding box center [1035, 451] width 216 height 23
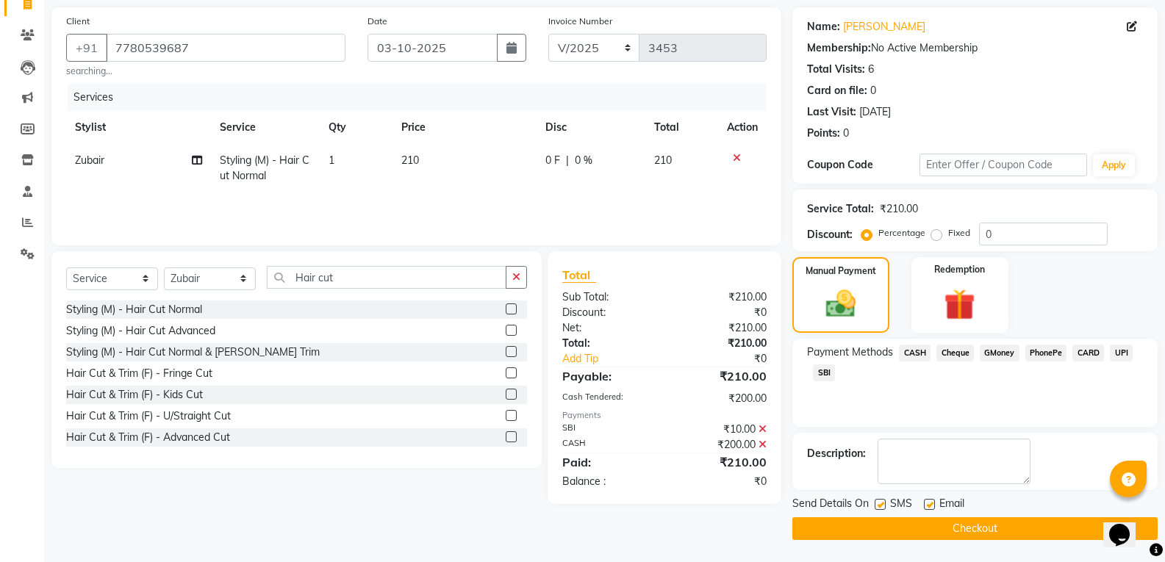
click at [953, 532] on button "Checkout" at bounding box center [974, 529] width 365 height 23
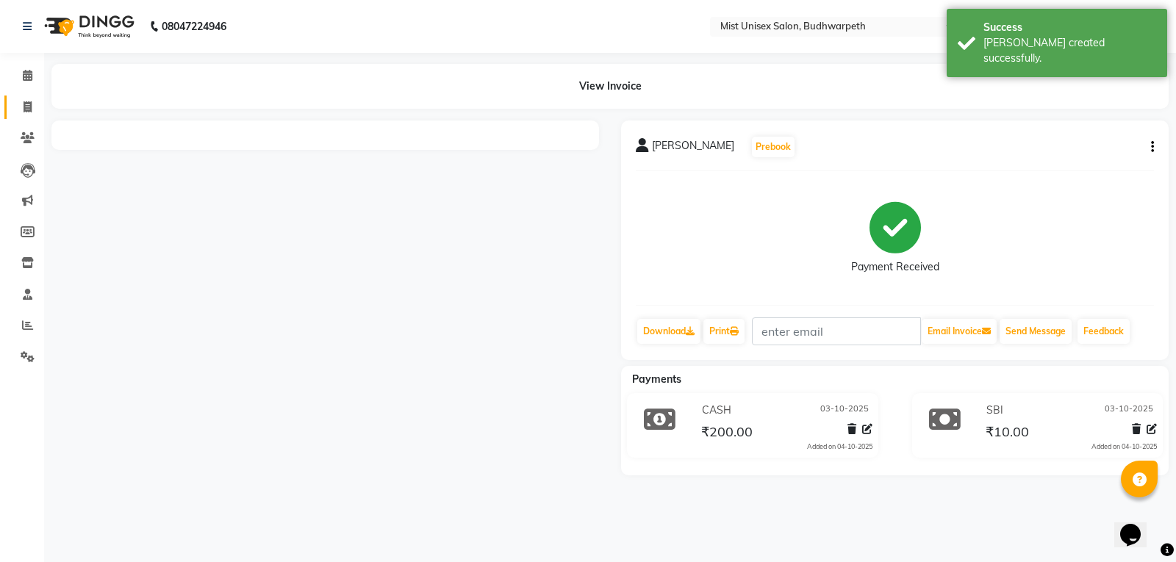
click at [20, 97] on link "Invoice" at bounding box center [21, 108] width 35 height 24
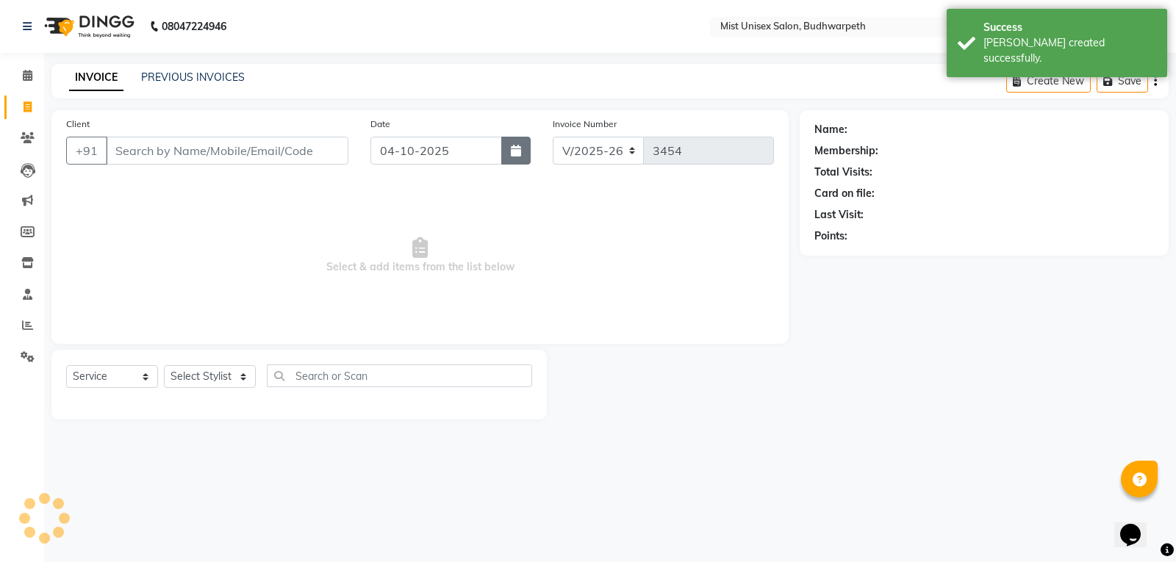
click at [509, 152] on button "button" at bounding box center [515, 151] width 29 height 28
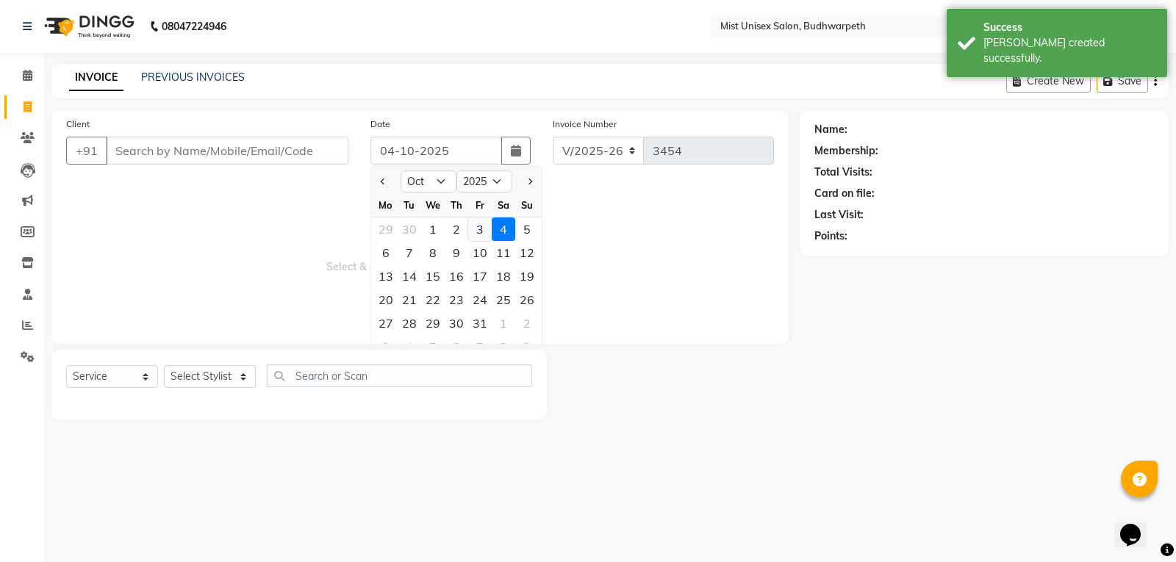
click at [479, 229] on div "3" at bounding box center [480, 230] width 24 height 24
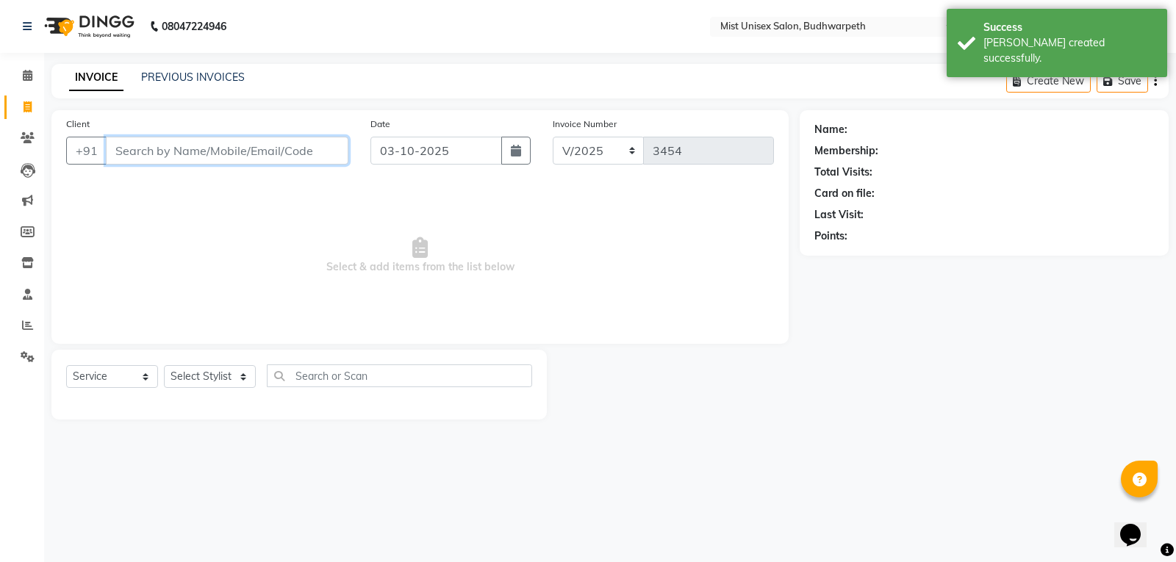
click at [168, 157] on input "Client" at bounding box center [227, 151] width 243 height 28
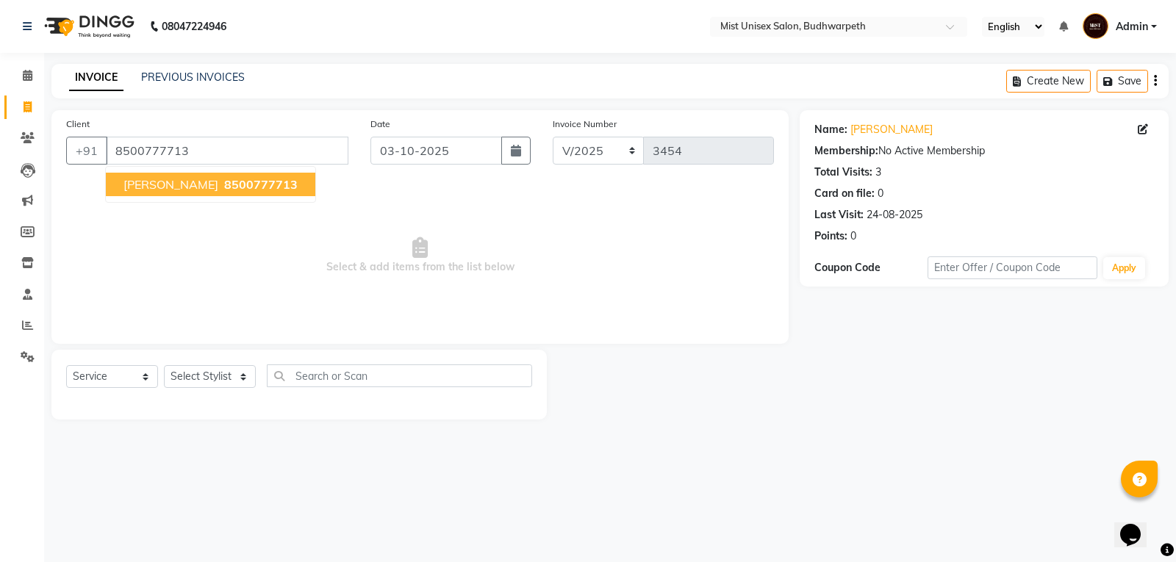
click at [142, 190] on span "ChandraKala" at bounding box center [170, 184] width 95 height 15
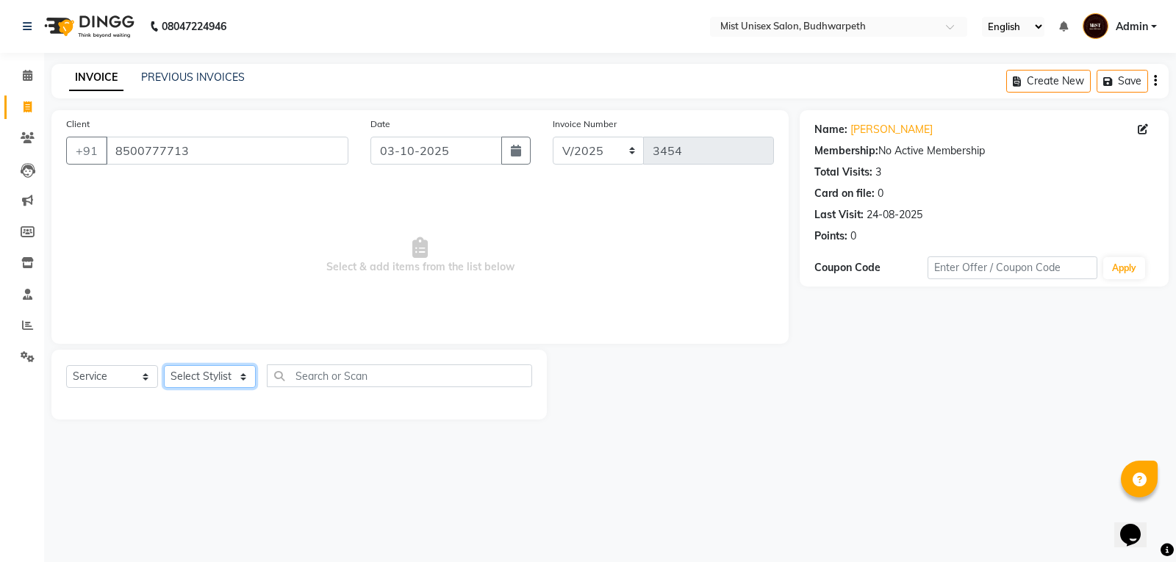
drag, startPoint x: 237, startPoint y: 379, endPoint x: 231, endPoint y: 369, distance: 11.2
click at [237, 379] on select "Select Stylist Abhi Ram [PERSON_NAME] [PERSON_NAME] Lakshmi Madhu [PERSON_NAME]…" at bounding box center [210, 376] width 92 height 23
click at [164, 365] on select "Select Stylist Abhi Ram [PERSON_NAME] [PERSON_NAME] Lakshmi Madhu [PERSON_NAME]…" at bounding box center [210, 376] width 92 height 23
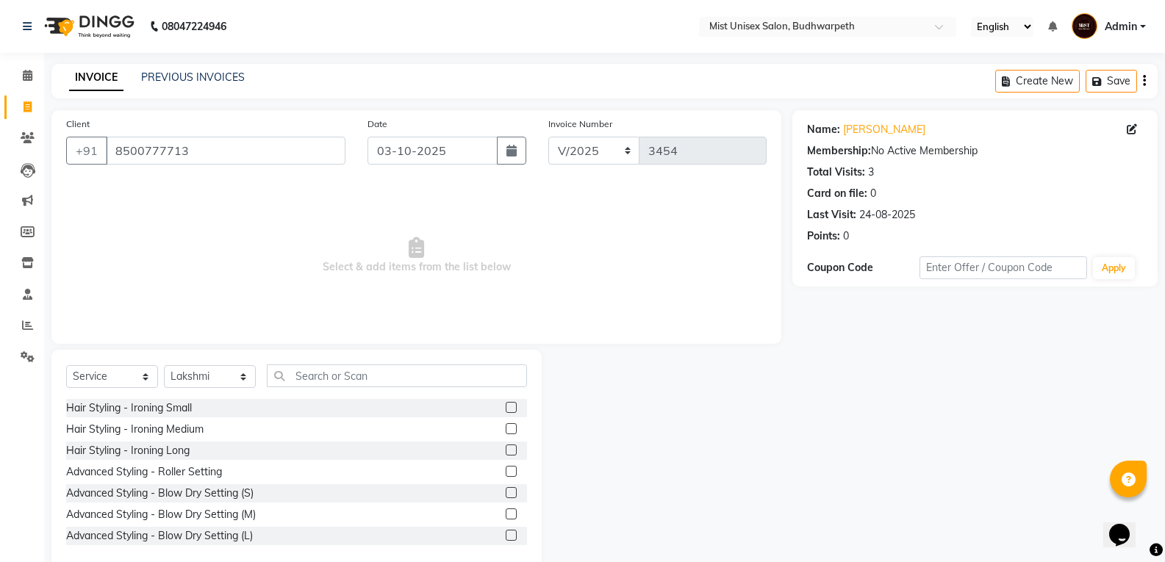
click at [204, 364] on div "Select Service Product Membership Package Voucher Prepaid Gift Card Select Styl…" at bounding box center [296, 458] width 490 height 217
click at [196, 373] on select "Select Stylist Abhi Ram [PERSON_NAME] [PERSON_NAME] Lakshmi Madhu [PERSON_NAME]…" at bounding box center [210, 376] width 92 height 23
click at [164, 365] on select "Select Stylist Abhi Ram [PERSON_NAME] [PERSON_NAME] Lakshmi Madhu [PERSON_NAME]…" at bounding box center [210, 376] width 92 height 23
click at [305, 376] on input "text" at bounding box center [397, 376] width 260 height 23
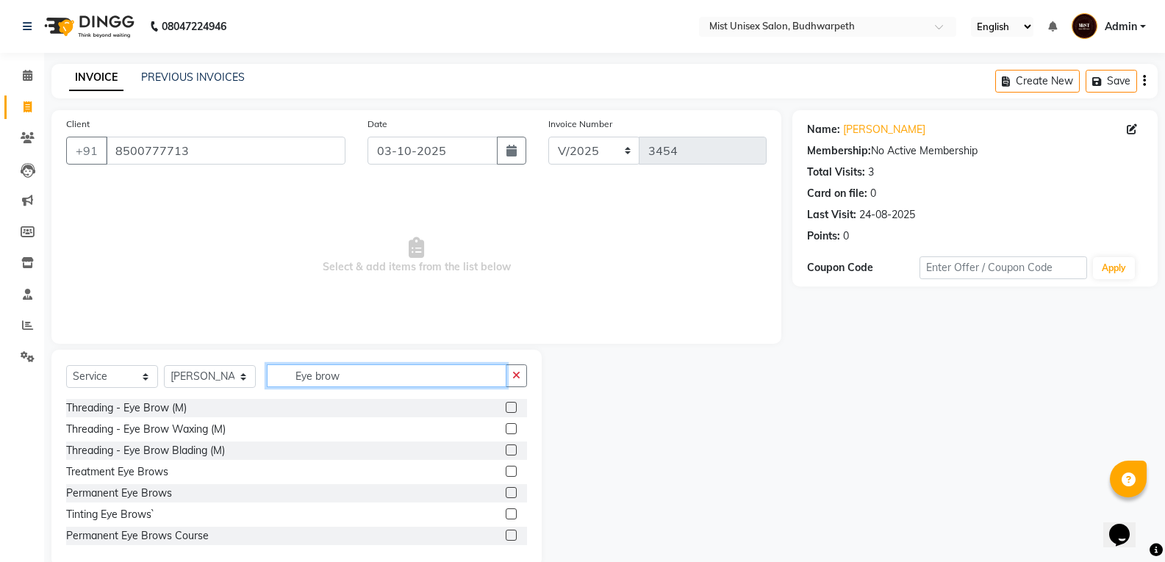
scroll to position [66, 0]
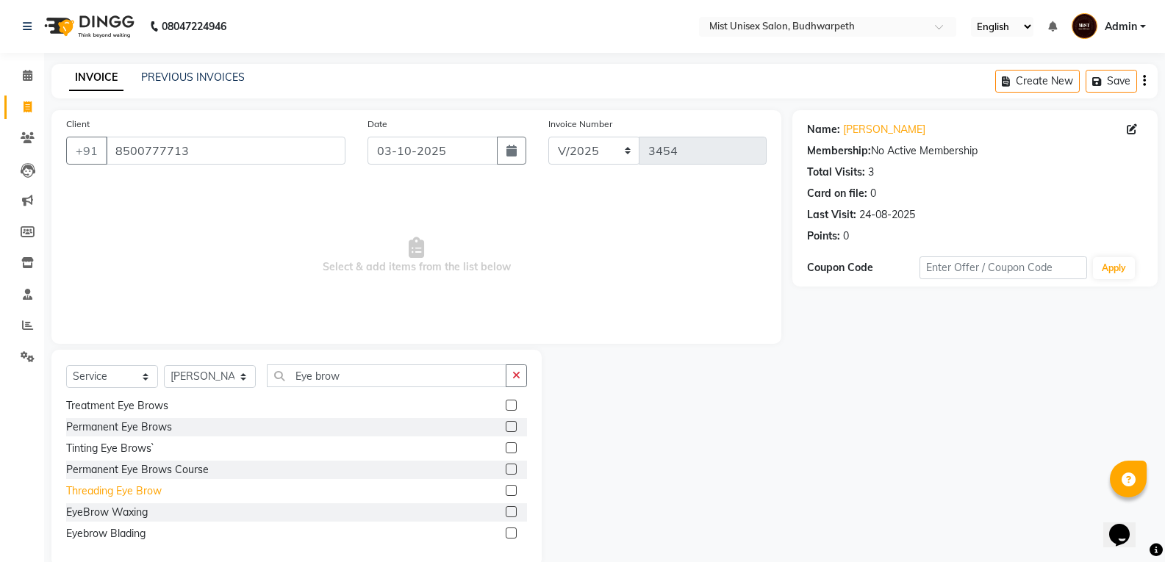
click at [117, 486] on div "Threading Eye Brow" at bounding box center [114, 491] width 96 height 15
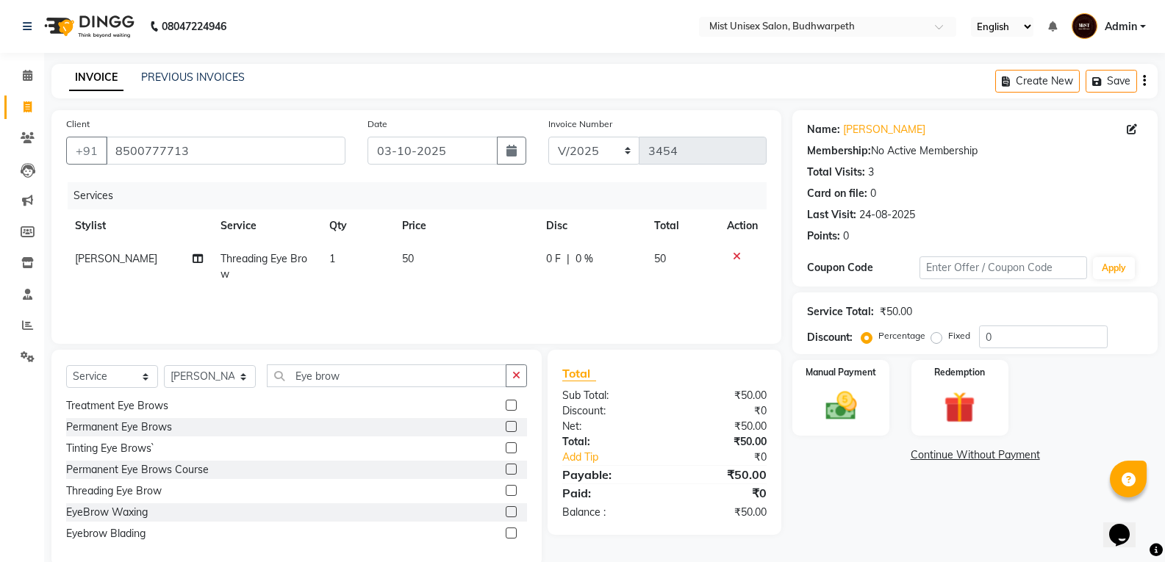
click at [349, 249] on td "1" at bounding box center [357, 267] width 73 height 49
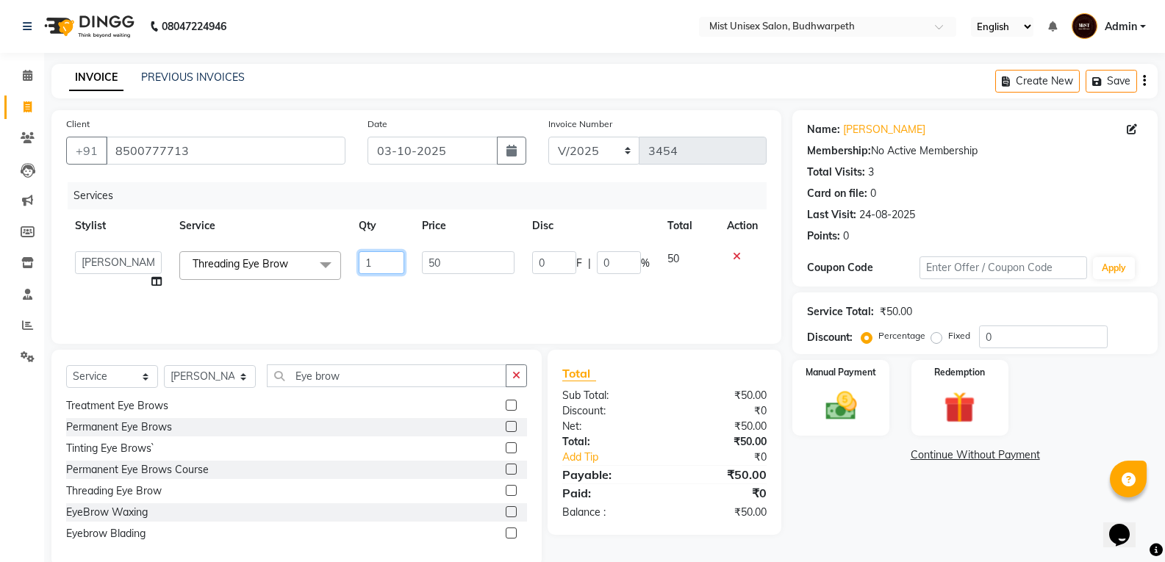
click at [394, 261] on input "1" at bounding box center [382, 262] width 46 height 23
click at [394, 285] on tr "Abhi Ram GEETHA MADHURI Jyothi Kalpana Lakshmi Madhu Malleshwari Manohar Mustak…" at bounding box center [416, 271] width 701 height 56
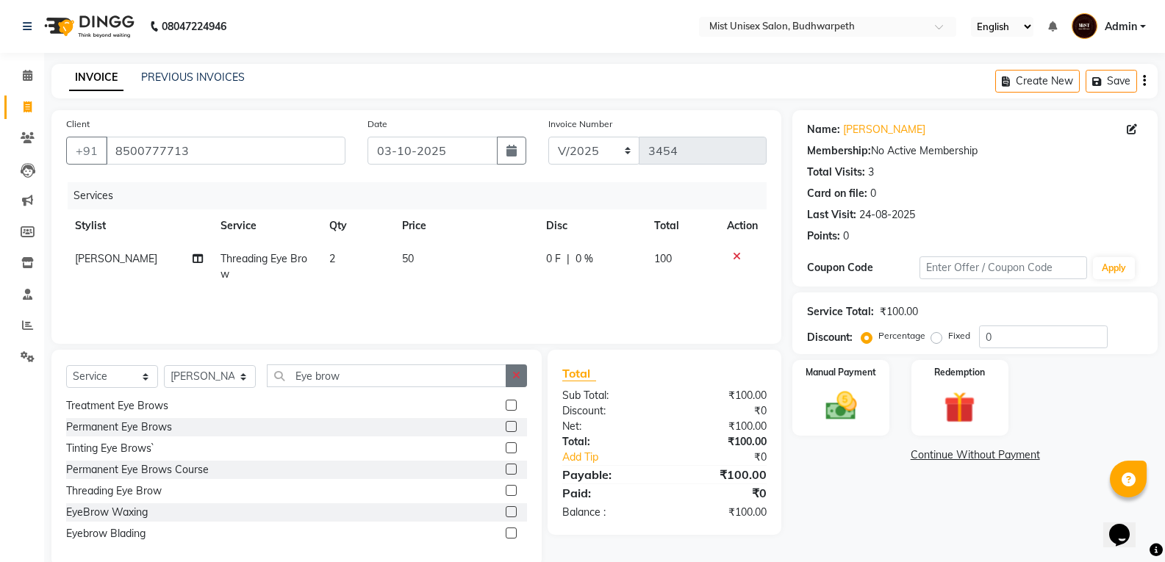
click at [510, 382] on button "button" at bounding box center [516, 376] width 21 height 23
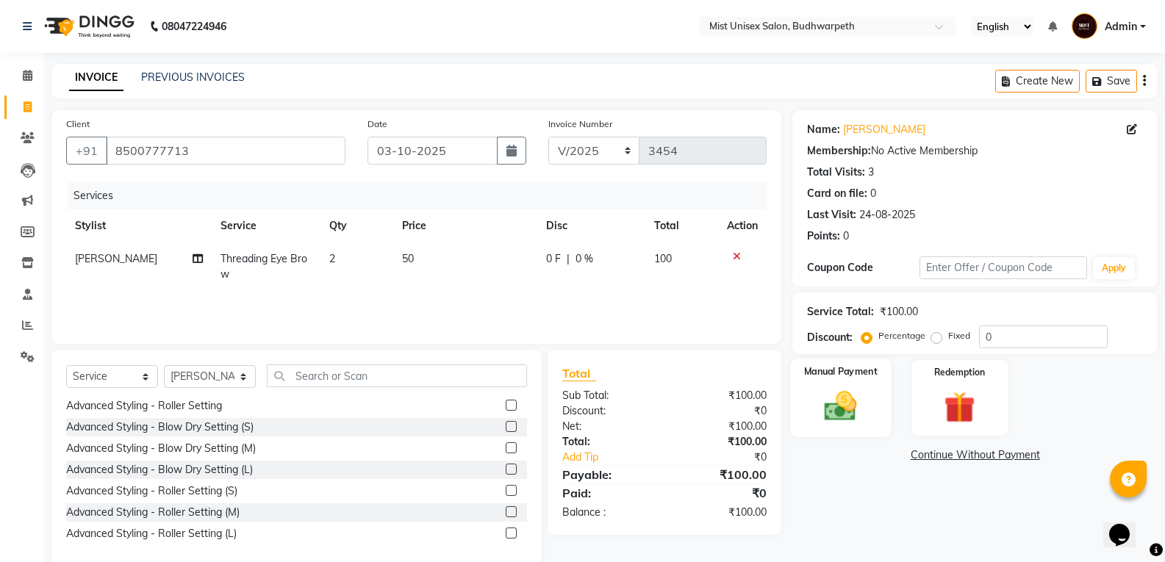
click at [858, 409] on img at bounding box center [840, 405] width 52 height 37
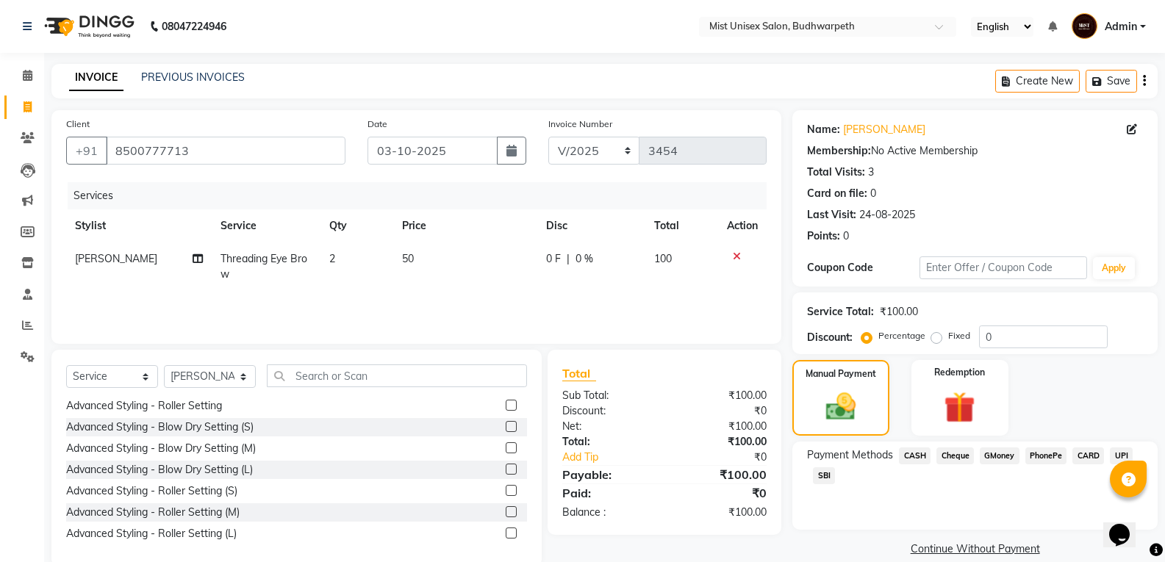
click at [914, 455] on span "CASH" at bounding box center [915, 456] width 32 height 17
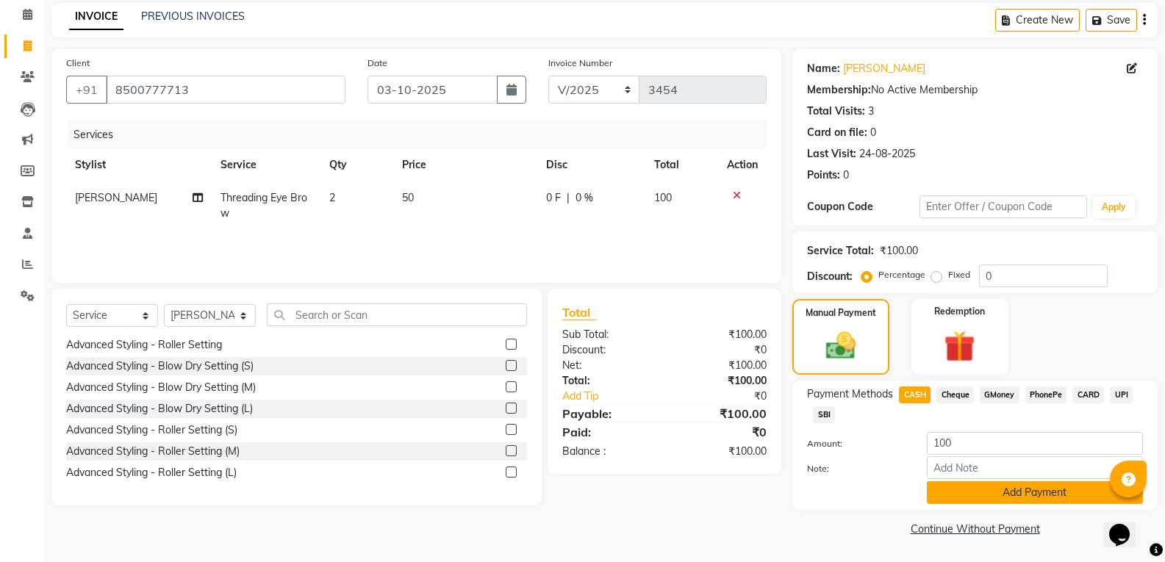
click at [991, 497] on button "Add Payment" at bounding box center [1035, 492] width 216 height 23
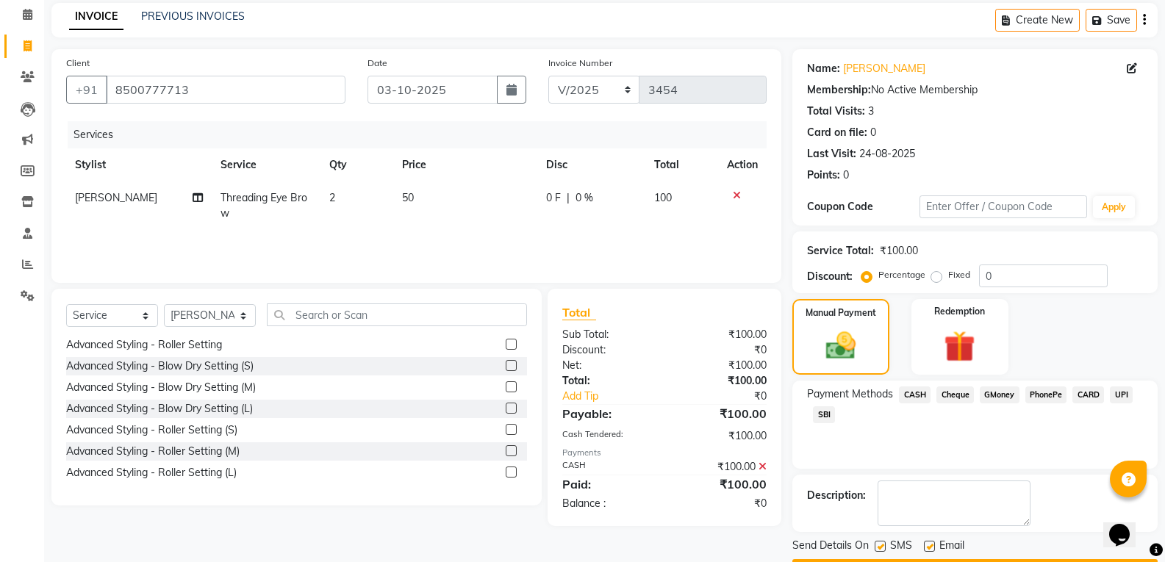
scroll to position [103, 0]
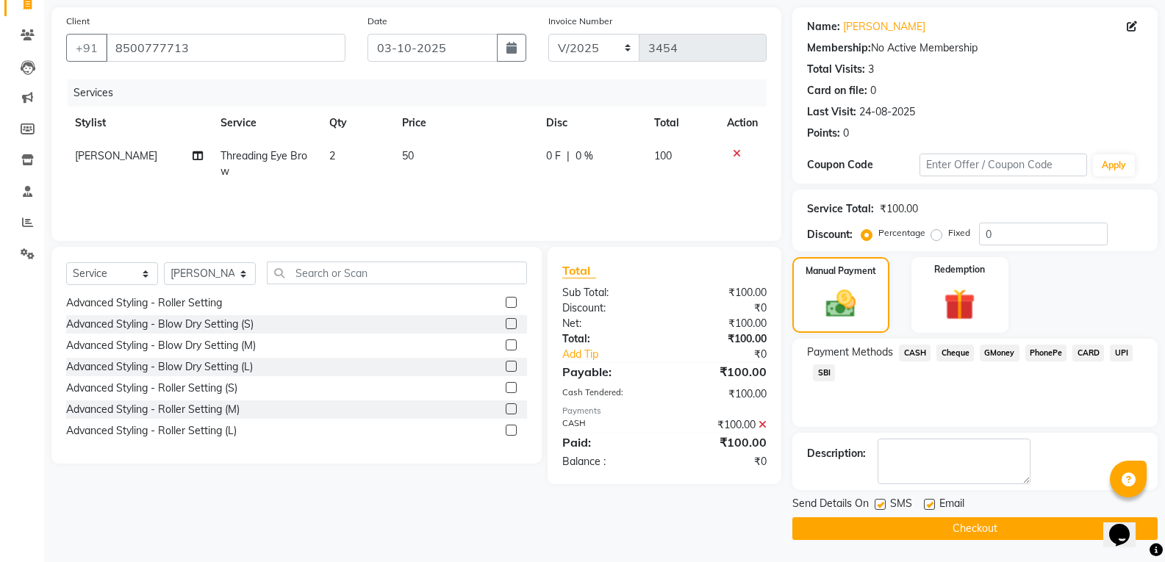
click at [986, 533] on button "Checkout" at bounding box center [974, 529] width 365 height 23
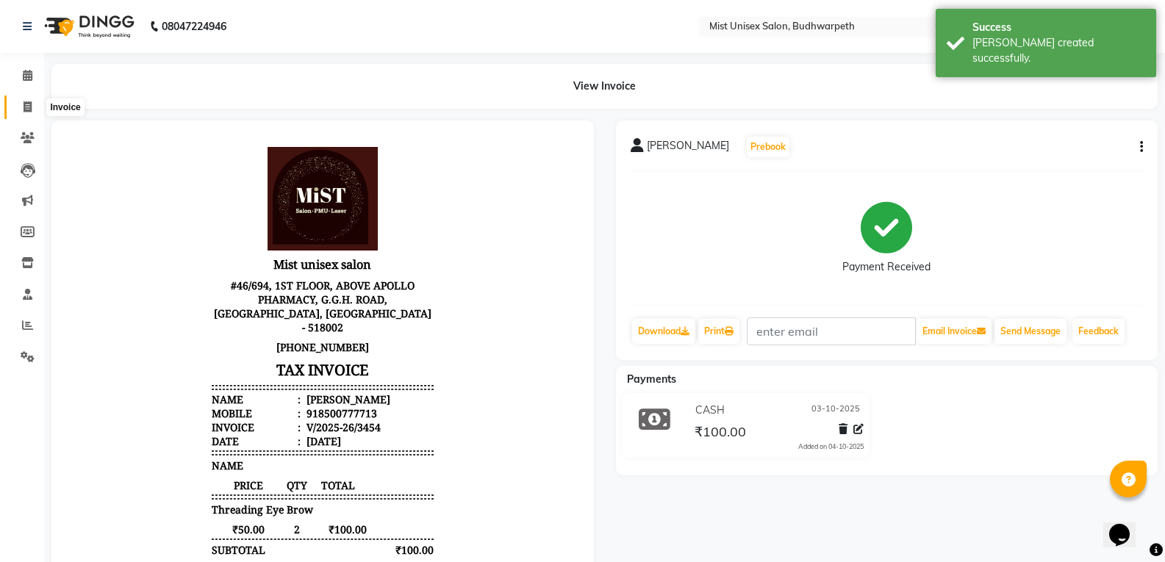
drag, startPoint x: 25, startPoint y: 99, endPoint x: 43, endPoint y: 110, distance: 21.4
click at [25, 99] on span at bounding box center [28, 107] width 26 height 17
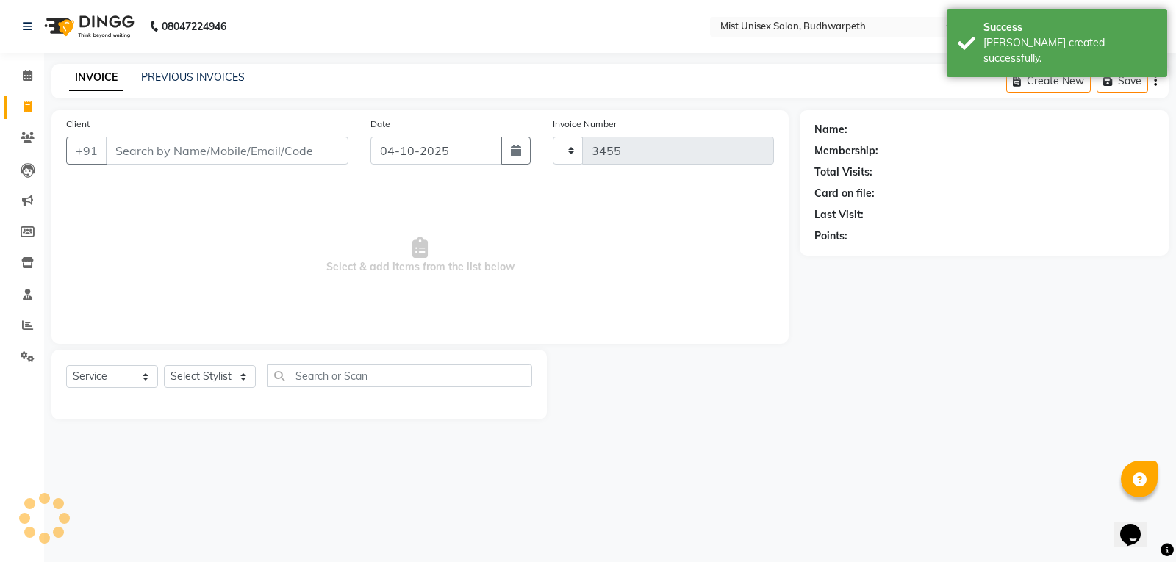
click at [157, 156] on input "Client" at bounding box center [227, 151] width 243 height 28
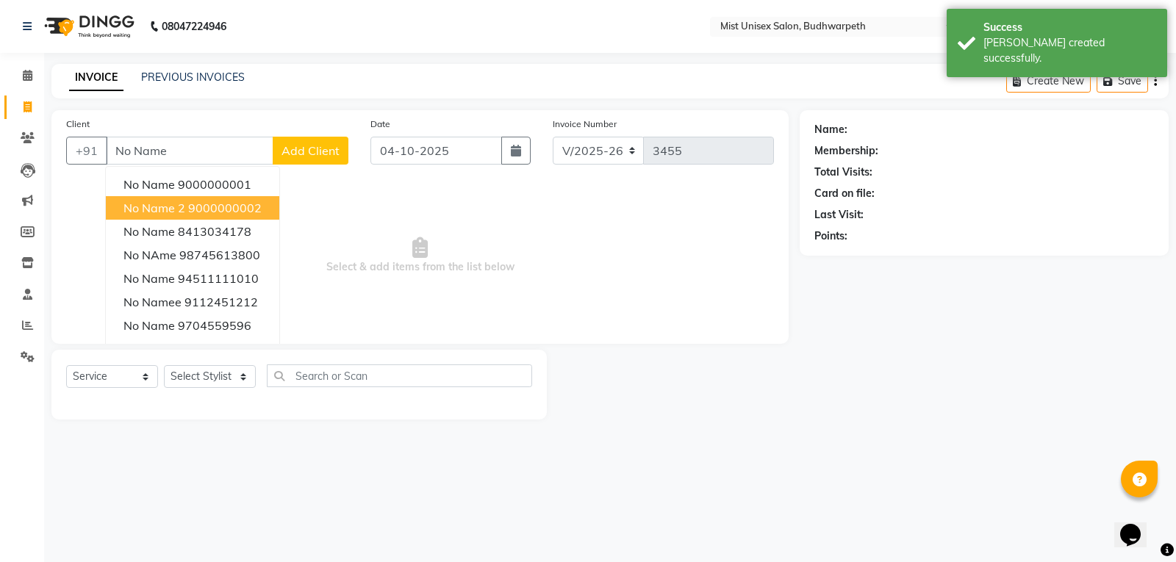
click at [132, 199] on button "No Name 2 9000000002" at bounding box center [192, 208] width 173 height 24
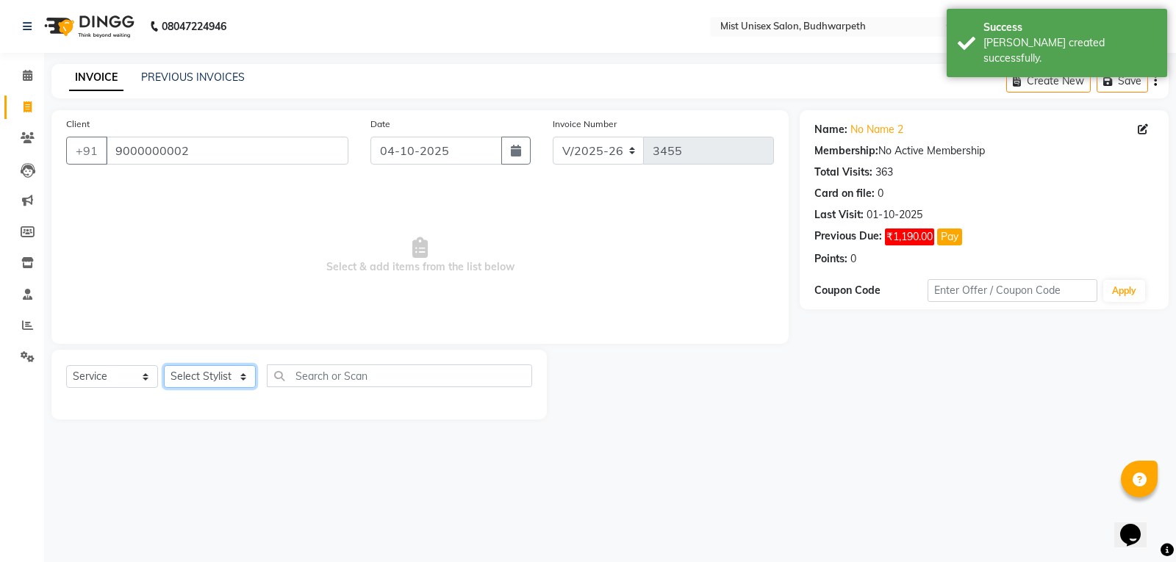
click at [201, 380] on select "Select Stylist Abhi Ram [PERSON_NAME] [PERSON_NAME] Lakshmi Madhu [PERSON_NAME]…" at bounding box center [210, 376] width 92 height 23
click at [164, 365] on select "Select Stylist Abhi Ram [PERSON_NAME] [PERSON_NAME] Lakshmi Madhu [PERSON_NAME]…" at bounding box center [210, 376] width 92 height 23
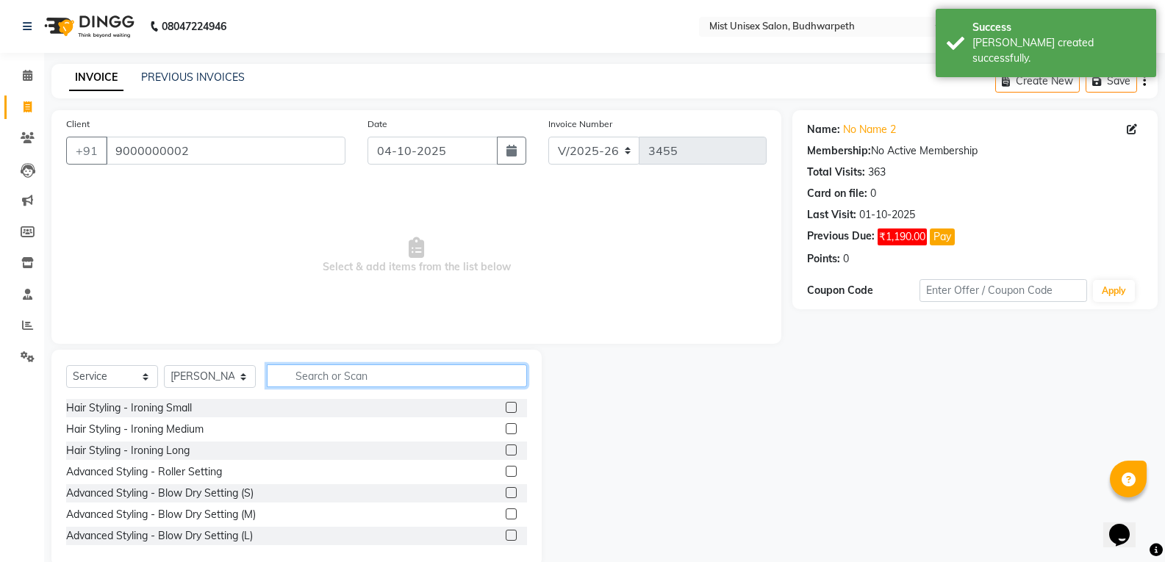
click at [320, 369] on input "text" at bounding box center [397, 376] width 260 height 23
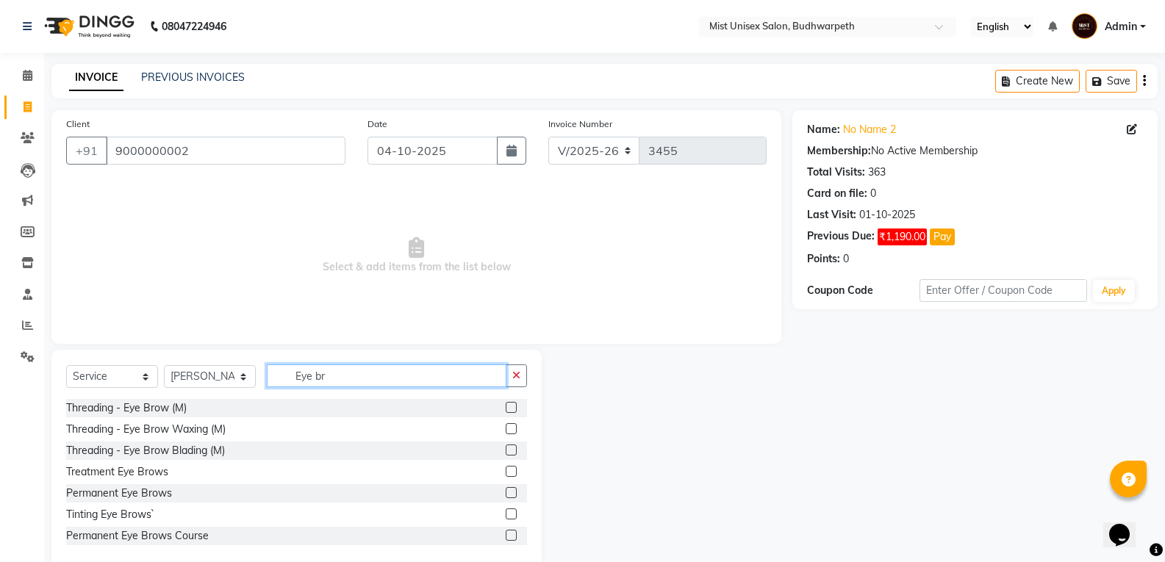
scroll to position [66, 0]
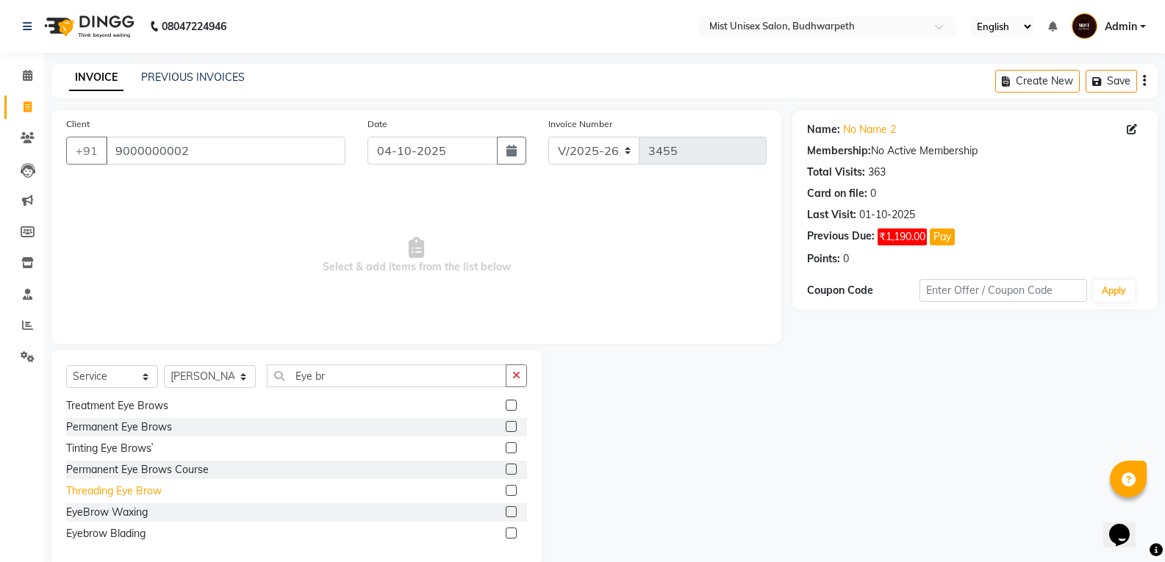
drag, startPoint x: 131, startPoint y: 494, endPoint x: 144, endPoint y: 493, distance: 13.3
click at [131, 493] on div "Threading Eye Brow" at bounding box center [114, 491] width 96 height 15
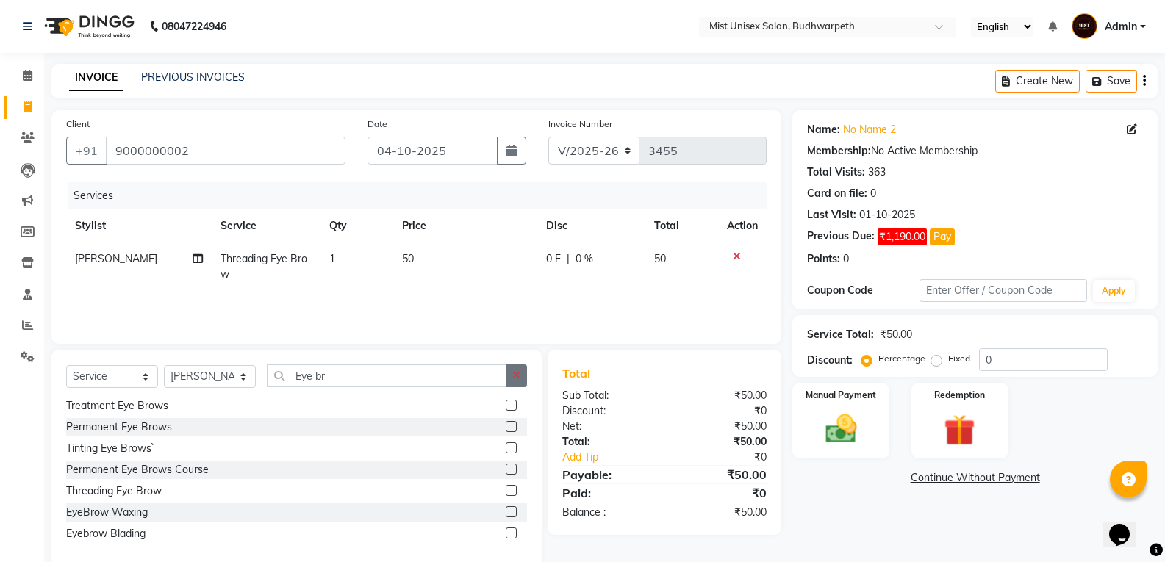
click at [509, 376] on button "button" at bounding box center [516, 376] width 21 height 23
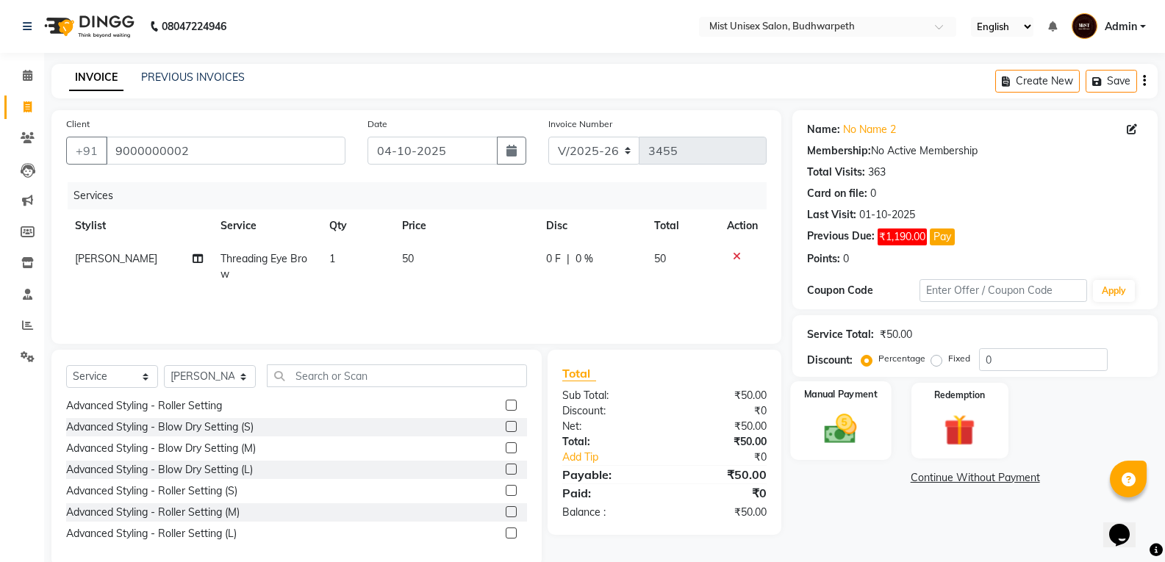
click at [854, 432] on img at bounding box center [840, 428] width 52 height 37
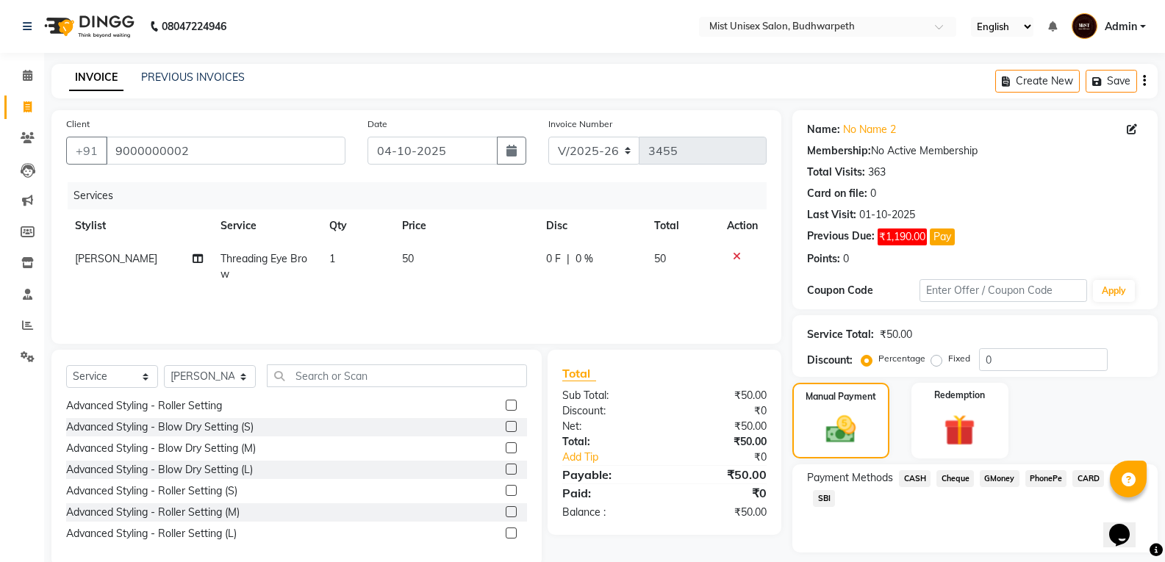
click at [820, 496] on span "SBI" at bounding box center [824, 498] width 22 height 17
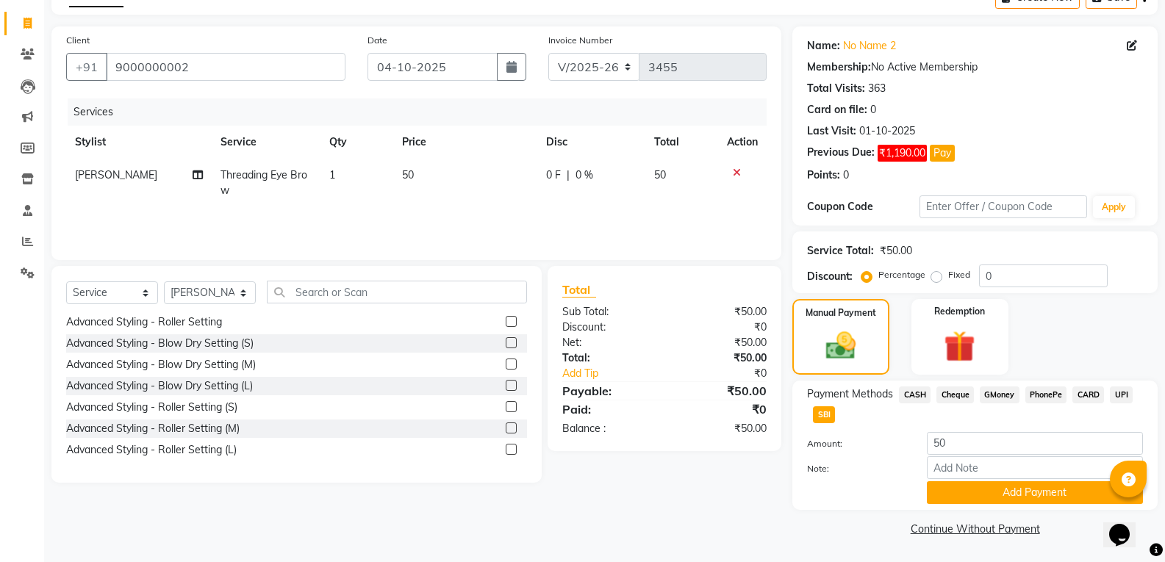
drag, startPoint x: 1175, startPoint y: 345, endPoint x: 7, endPoint y: 12, distance: 1215.1
drag, startPoint x: 1012, startPoint y: 496, endPoint x: 1175, endPoint y: 406, distance: 186.6
click at [1014, 496] on button "Add Payment" at bounding box center [1035, 492] width 216 height 23
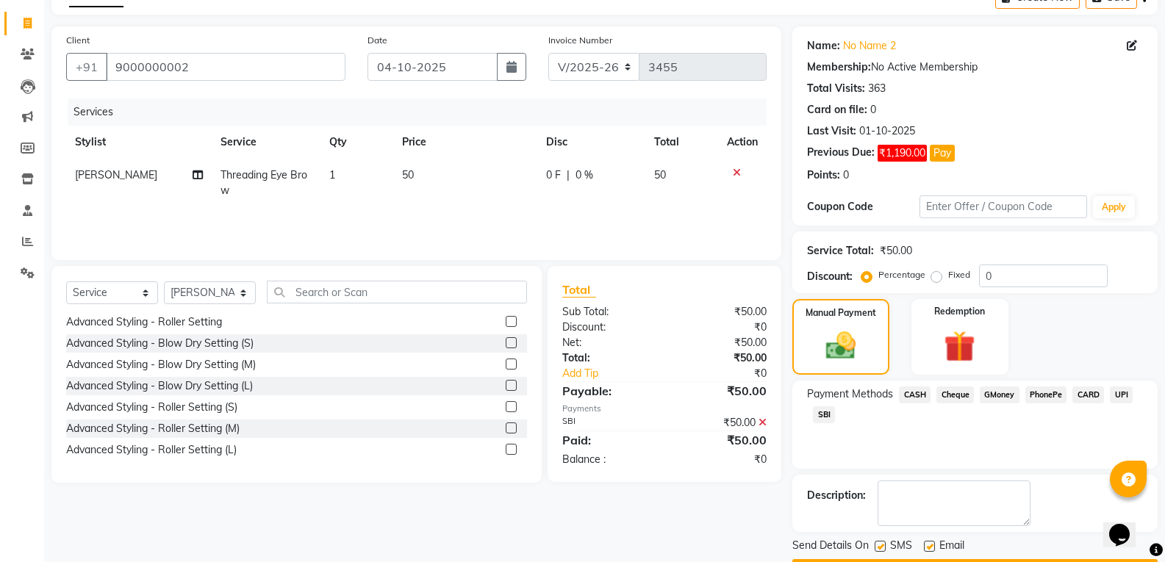
scroll to position [126, 0]
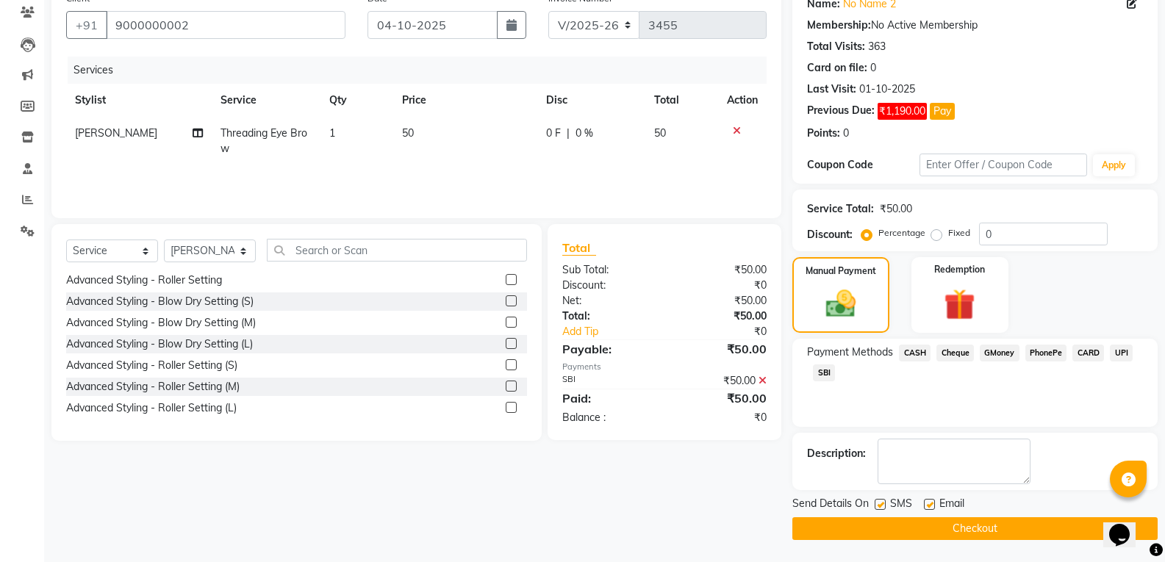
click at [976, 529] on button "Checkout" at bounding box center [974, 529] width 365 height 23
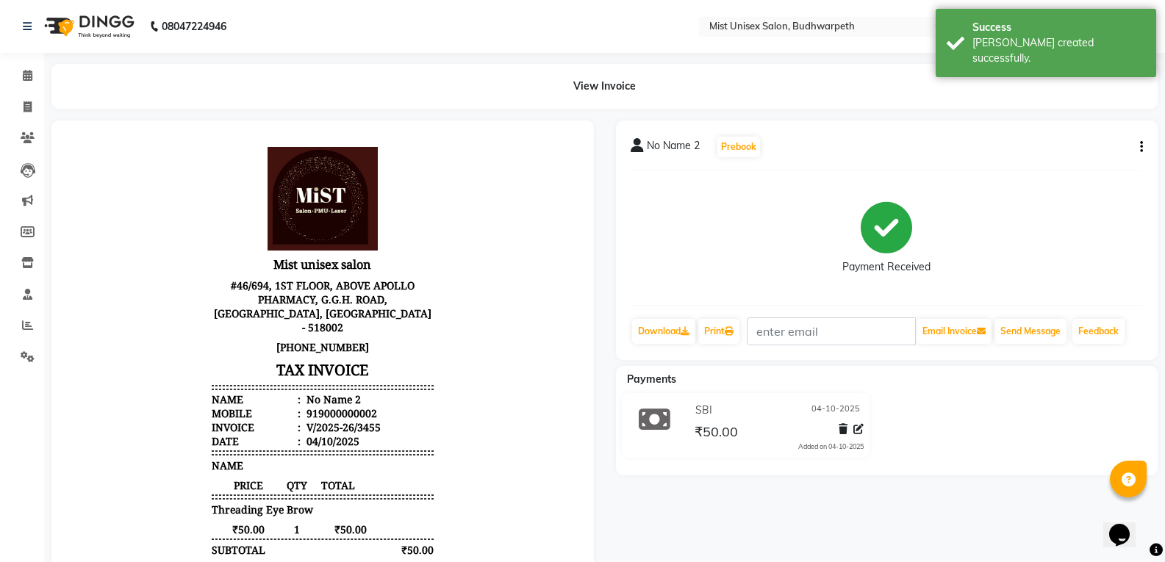
click at [1142, 147] on icon "button" at bounding box center [1141, 147] width 3 height 1
click at [1044, 115] on div "Cancel Invoice" at bounding box center [1068, 110] width 101 height 18
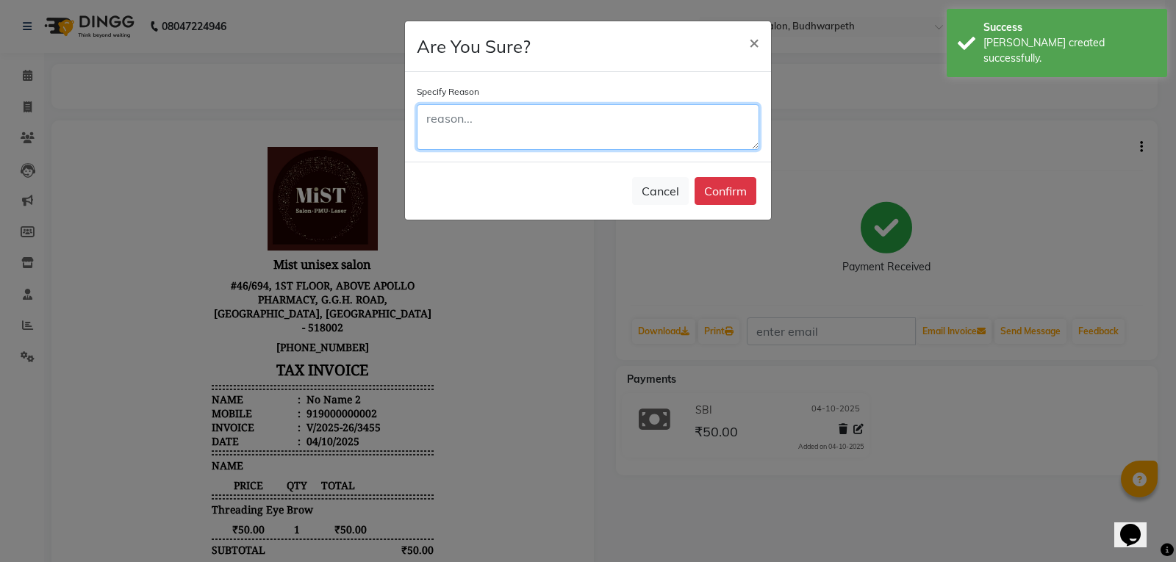
click at [448, 128] on textarea at bounding box center [588, 127] width 343 height 46
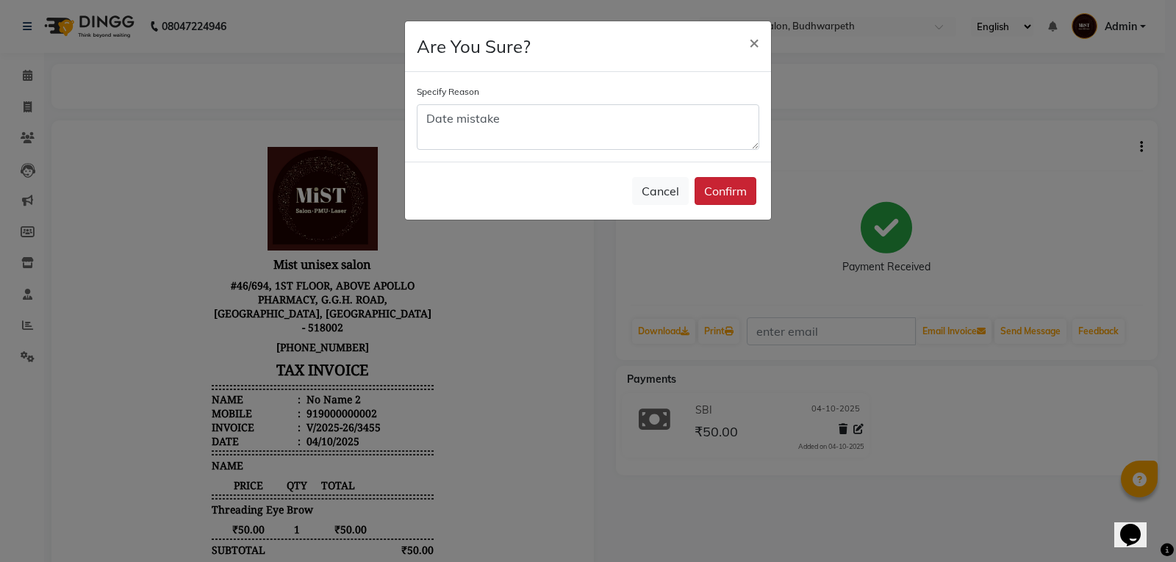
click at [726, 190] on button "Confirm" at bounding box center [726, 191] width 62 height 28
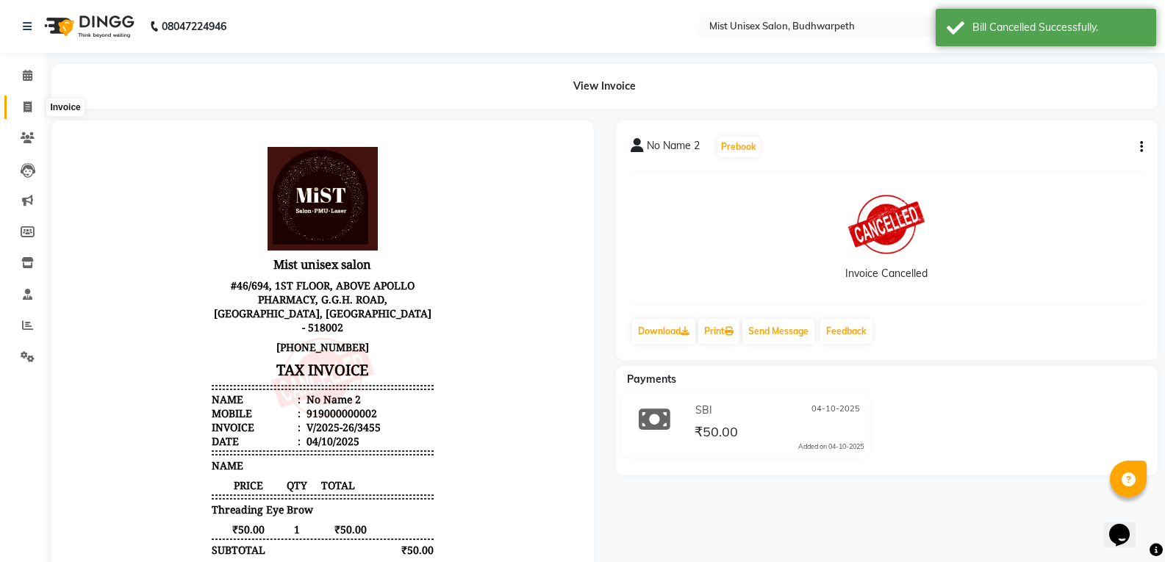
click at [29, 107] on icon at bounding box center [28, 106] width 8 height 11
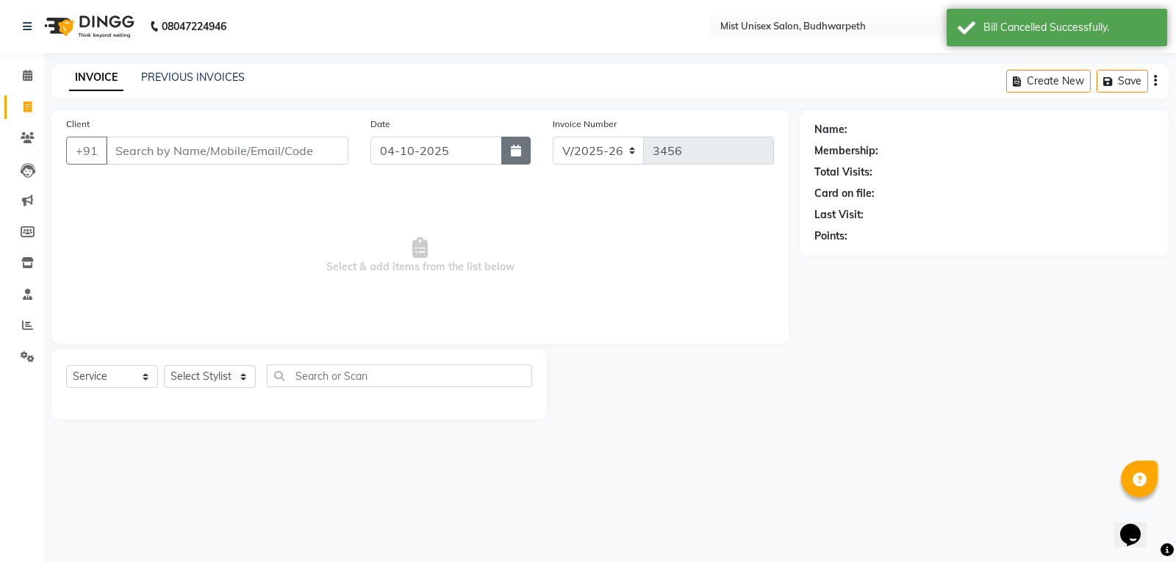
click at [522, 152] on button "button" at bounding box center [515, 151] width 29 height 28
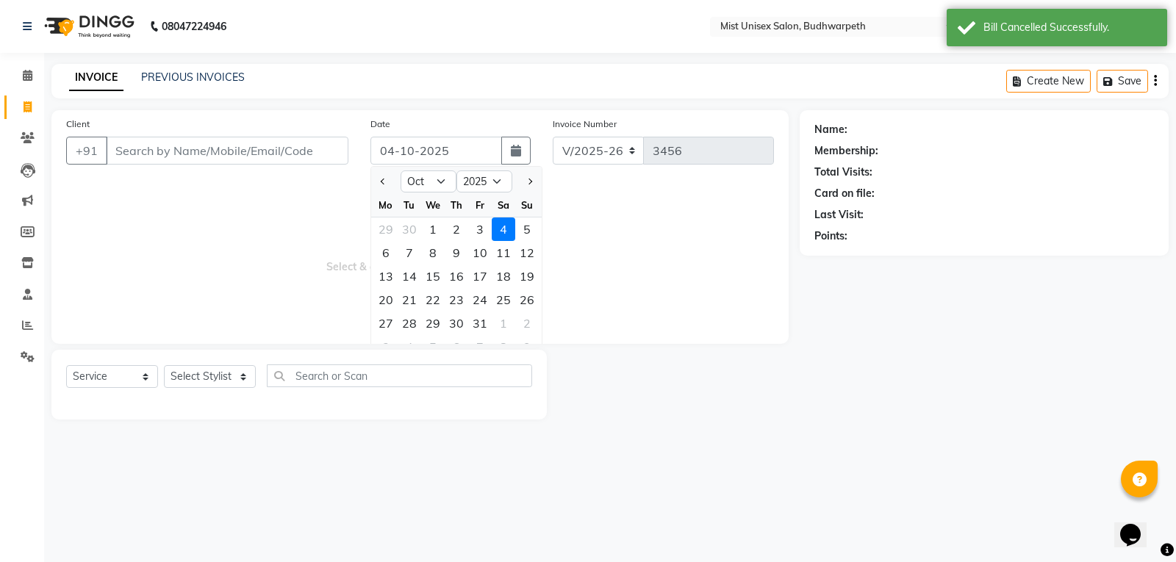
drag, startPoint x: 478, startPoint y: 229, endPoint x: 458, endPoint y: 226, distance: 20.2
click at [477, 229] on div "3" at bounding box center [480, 230] width 24 height 24
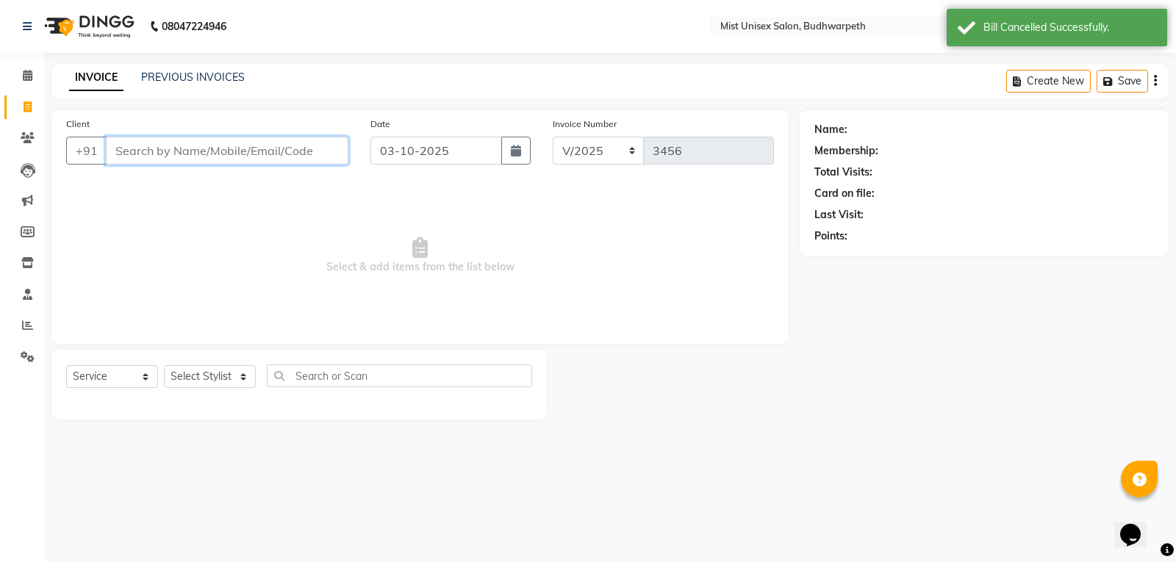
click at [123, 148] on input "Client" at bounding box center [227, 151] width 243 height 28
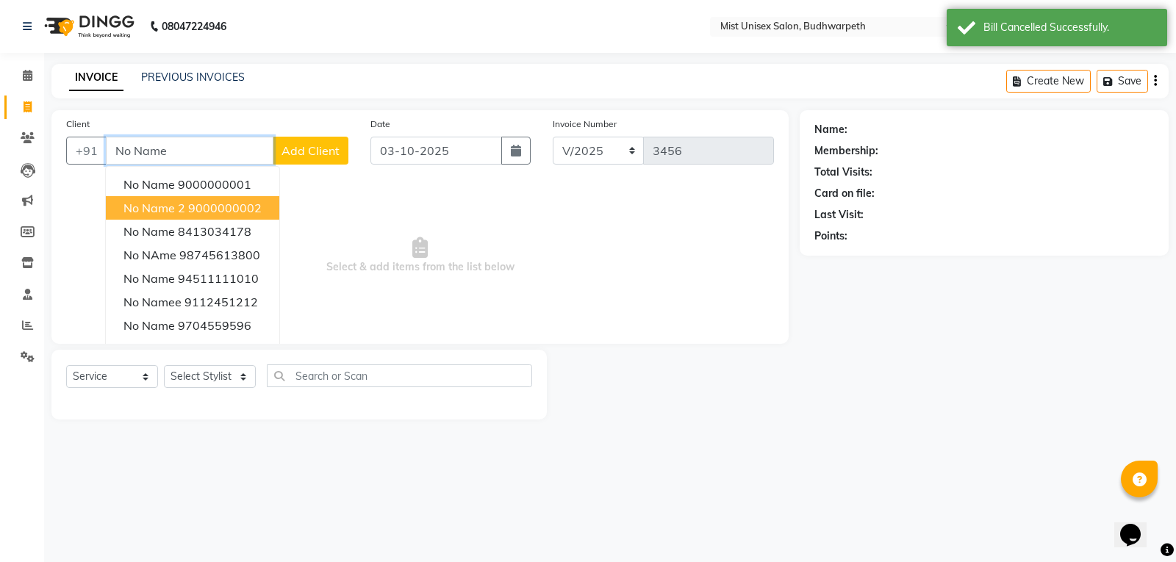
click at [182, 214] on span "No Name 2" at bounding box center [154, 208] width 62 height 15
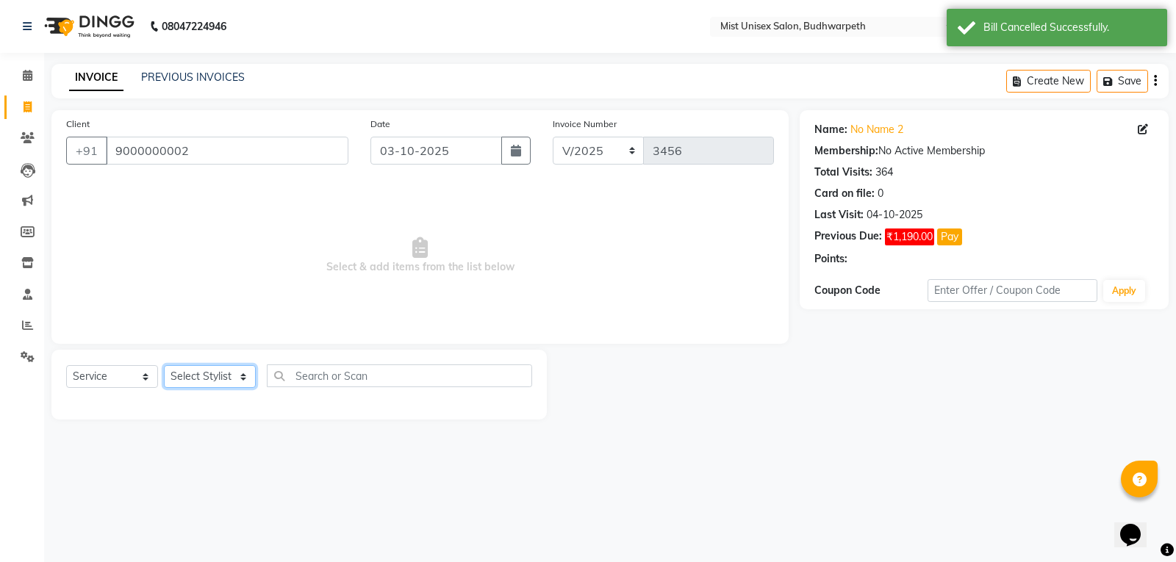
click at [221, 373] on select "Select Stylist Abhi Ram [PERSON_NAME] [PERSON_NAME] Lakshmi Madhu [PERSON_NAME]…" at bounding box center [210, 376] width 92 height 23
click at [164, 365] on select "Select Stylist Abhi Ram [PERSON_NAME] [PERSON_NAME] Lakshmi Madhu [PERSON_NAME]…" at bounding box center [210, 376] width 92 height 23
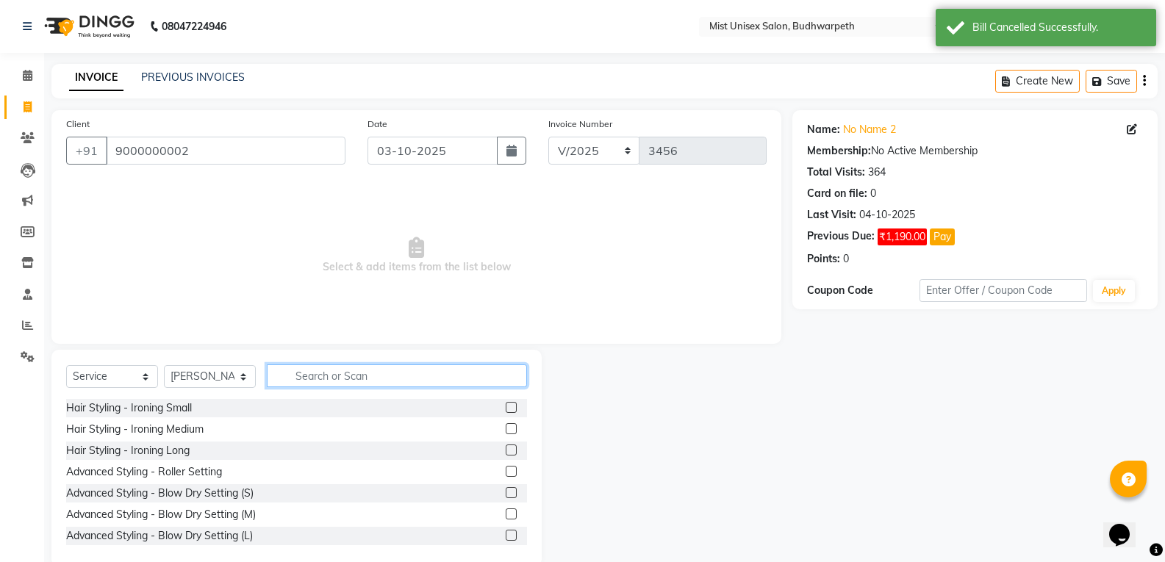
click at [312, 379] on input "text" at bounding box center [397, 376] width 260 height 23
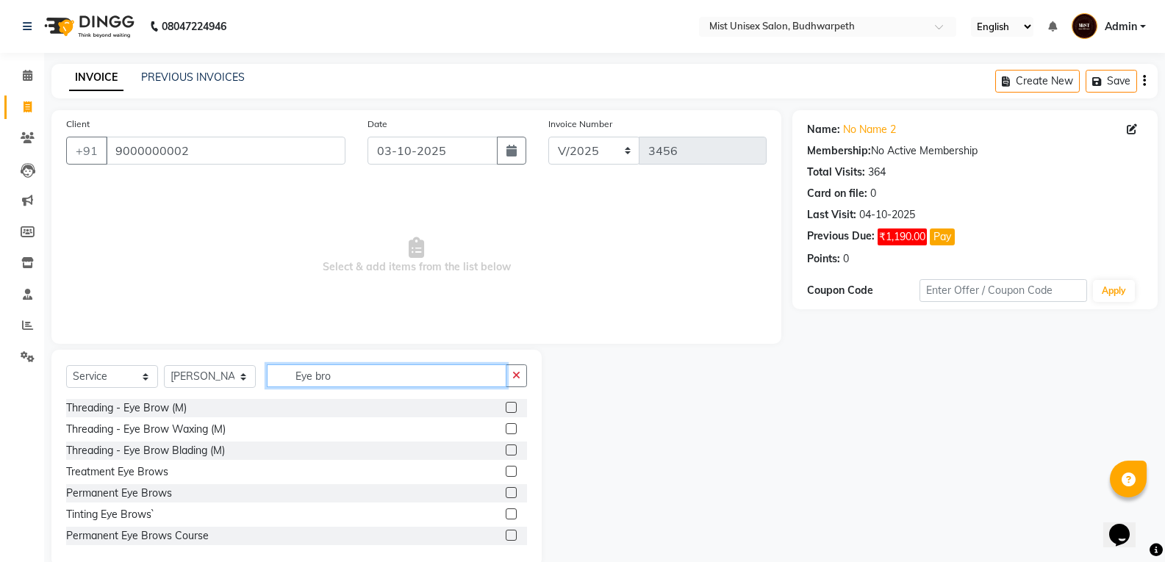
scroll to position [66, 0]
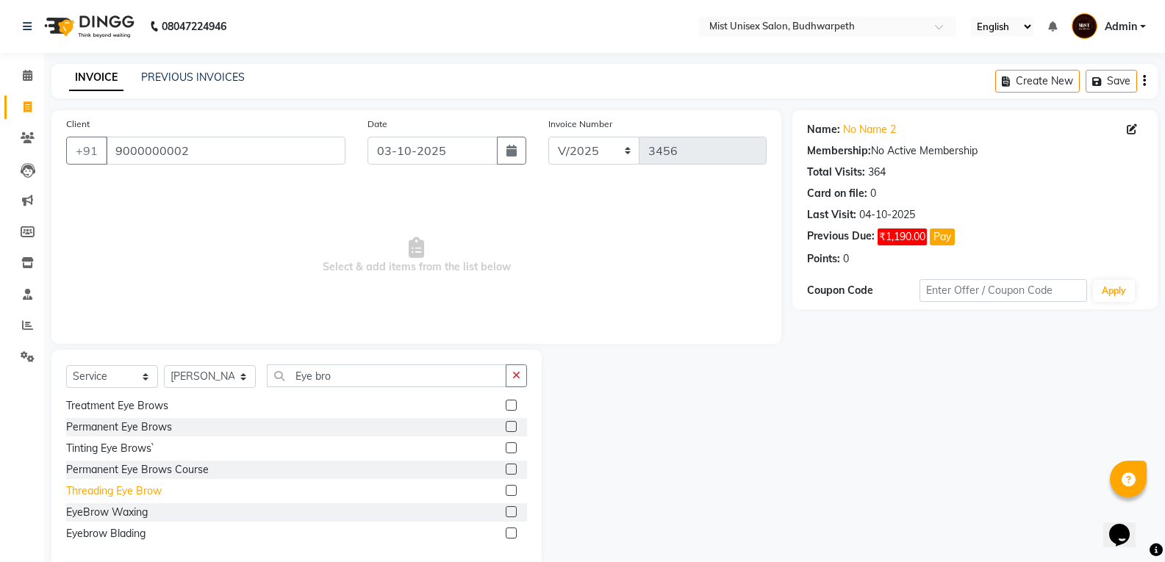
click at [149, 490] on div "Threading Eye Brow" at bounding box center [114, 491] width 96 height 15
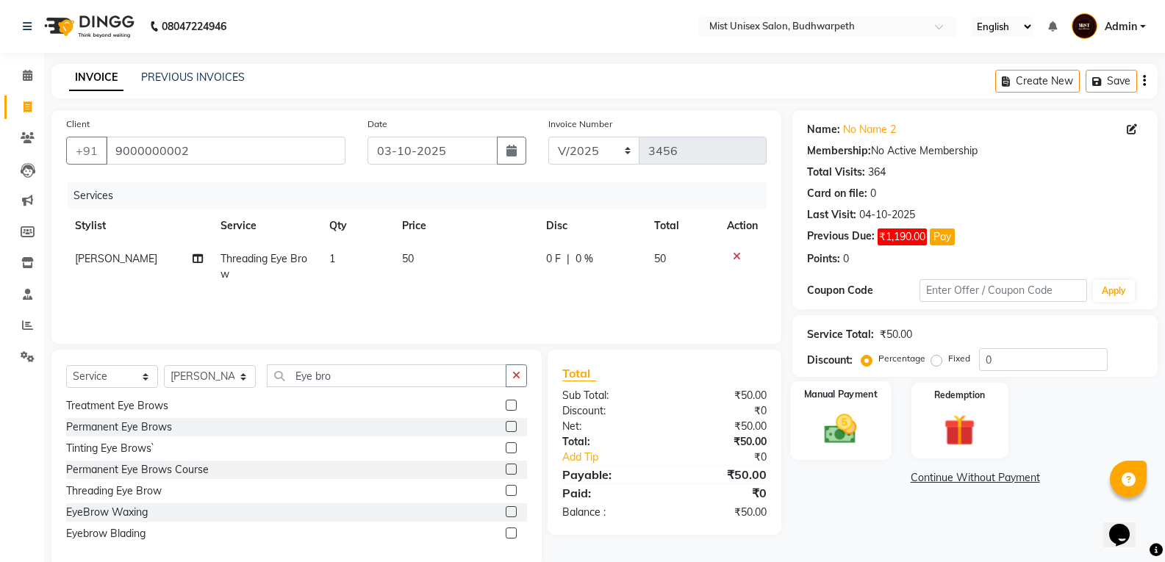
click at [845, 441] on img at bounding box center [840, 428] width 52 height 37
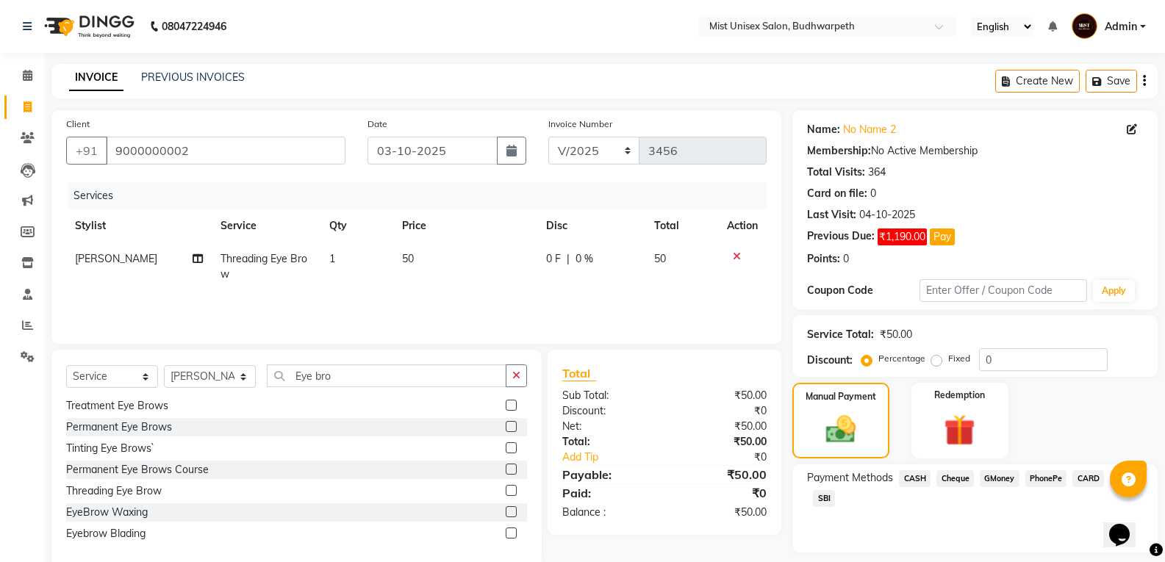
click at [822, 498] on span "SBI" at bounding box center [824, 498] width 22 height 17
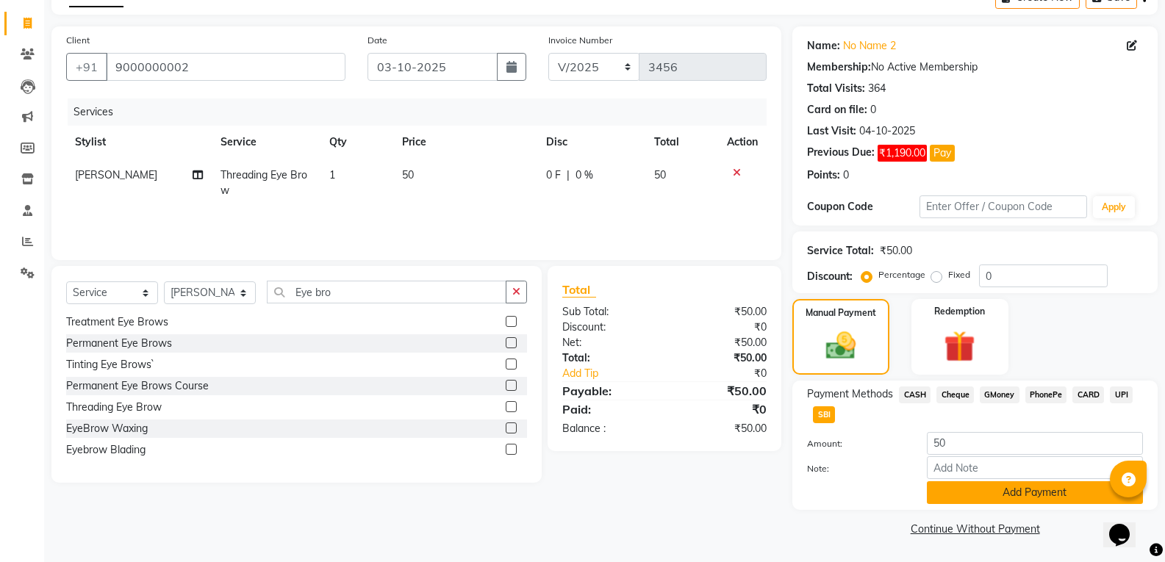
click at [978, 495] on button "Add Payment" at bounding box center [1035, 492] width 216 height 23
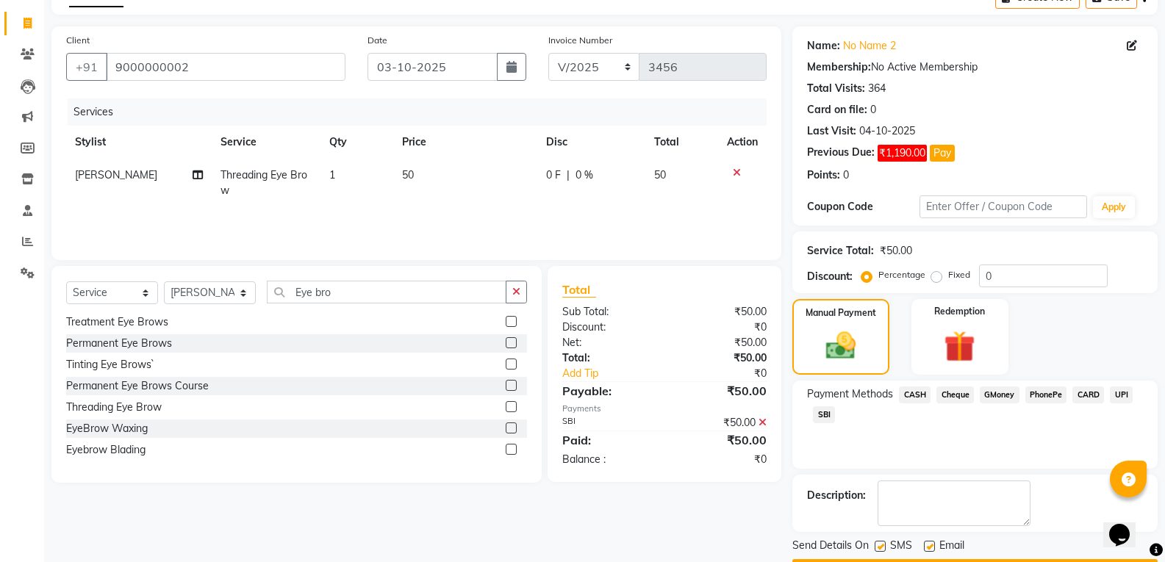
scroll to position [126, 0]
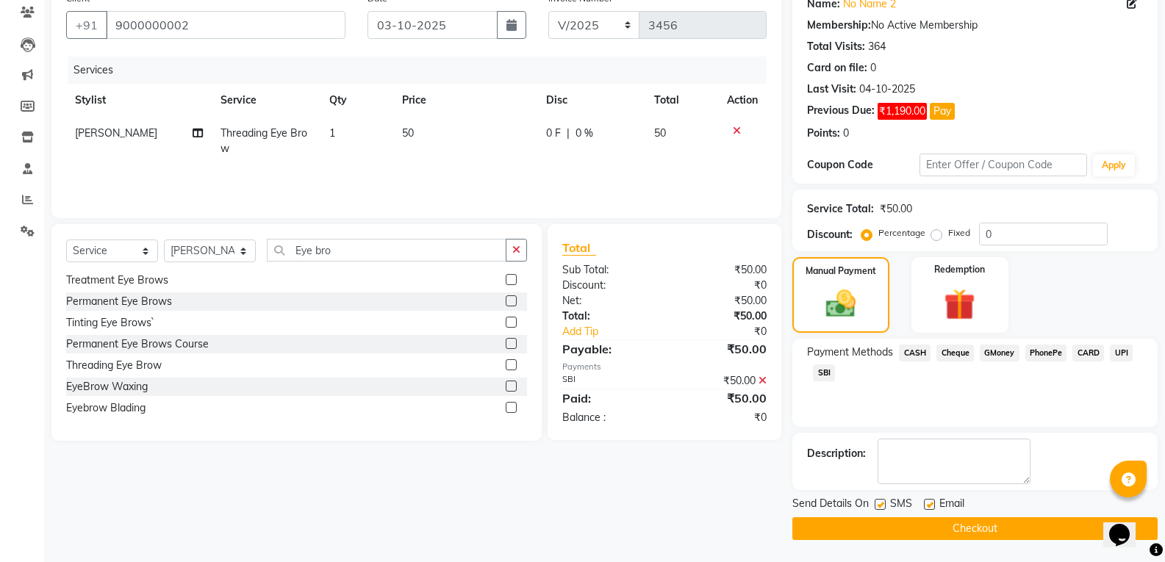
click at [1020, 531] on button "Checkout" at bounding box center [974, 529] width 365 height 23
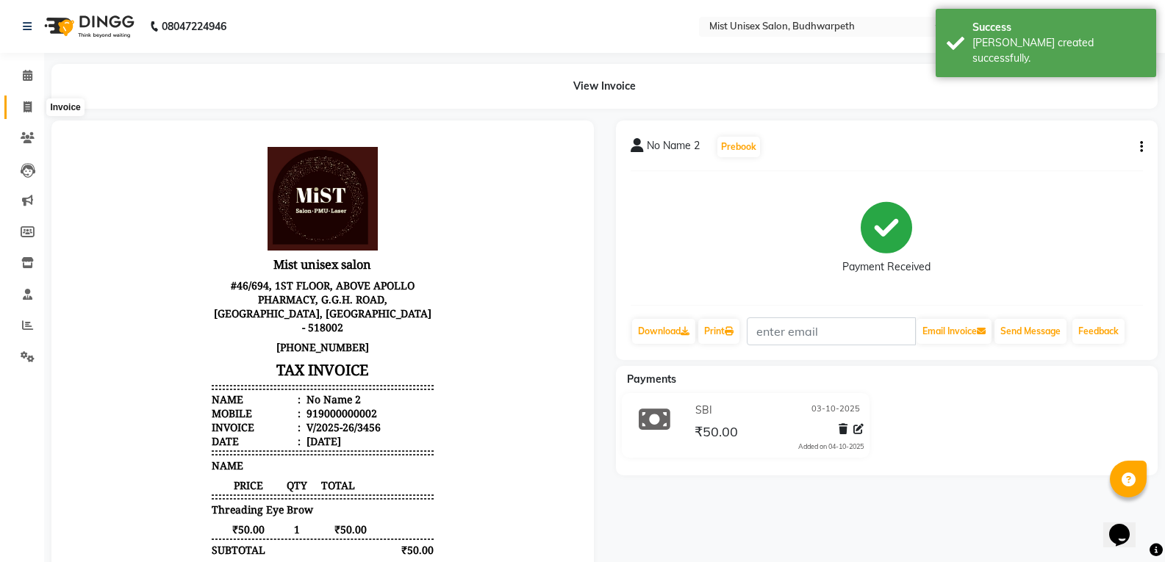
click at [24, 107] on icon at bounding box center [28, 106] width 8 height 11
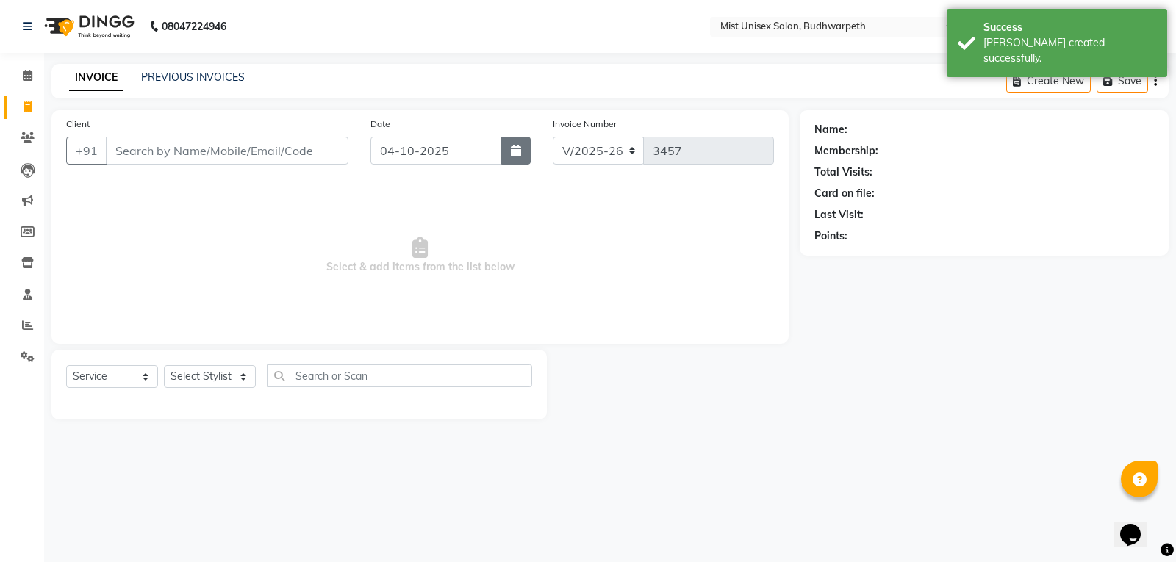
click at [514, 151] on icon "button" at bounding box center [516, 151] width 10 height 12
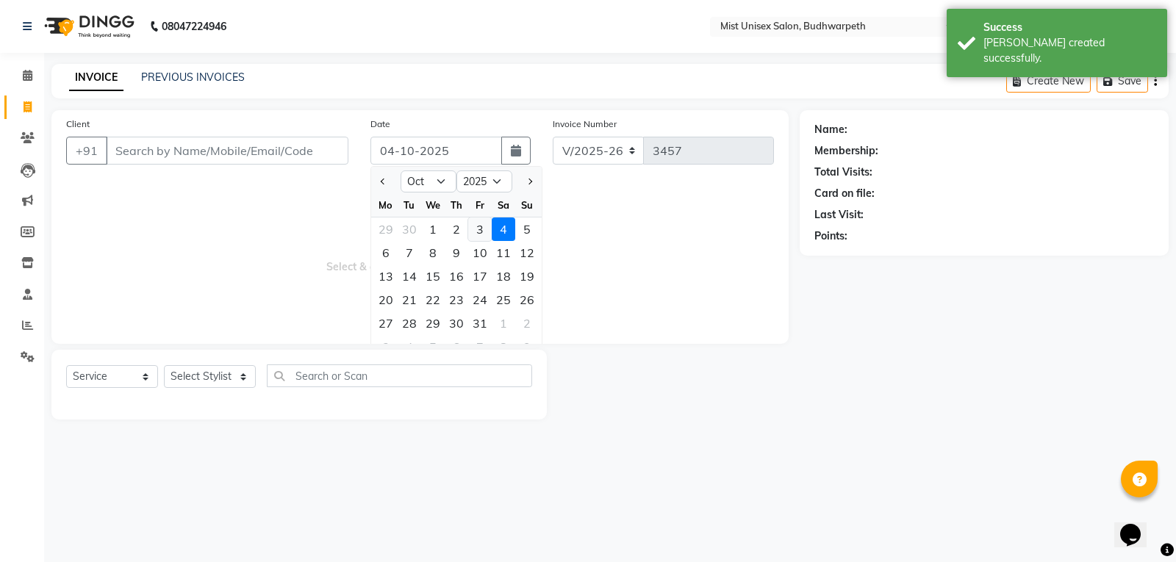
click at [481, 229] on div "3" at bounding box center [480, 230] width 24 height 24
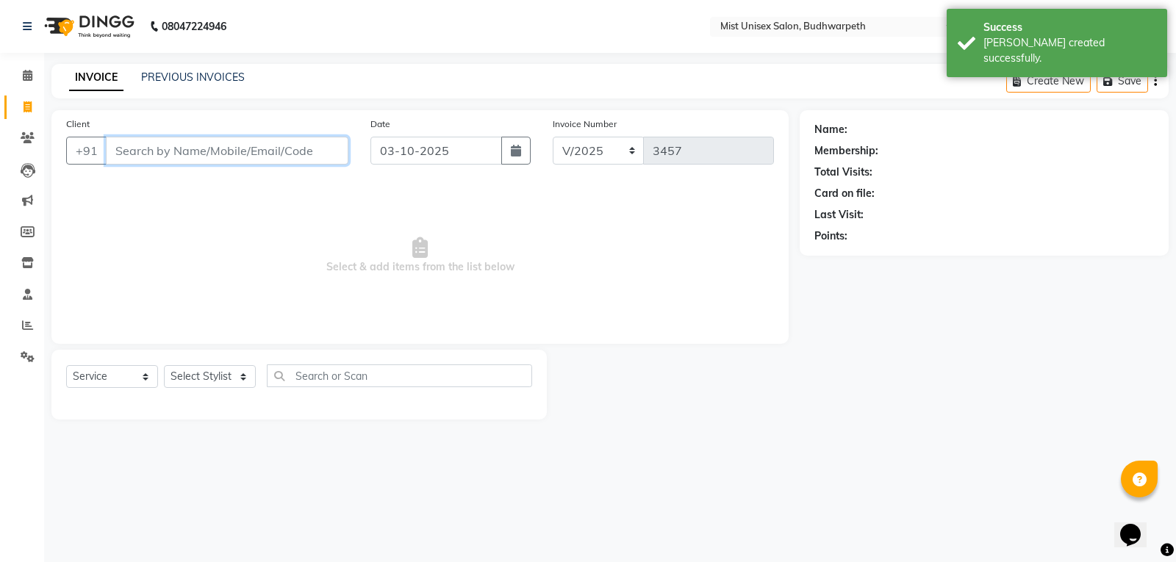
click at [162, 152] on input "Client" at bounding box center [227, 151] width 243 height 28
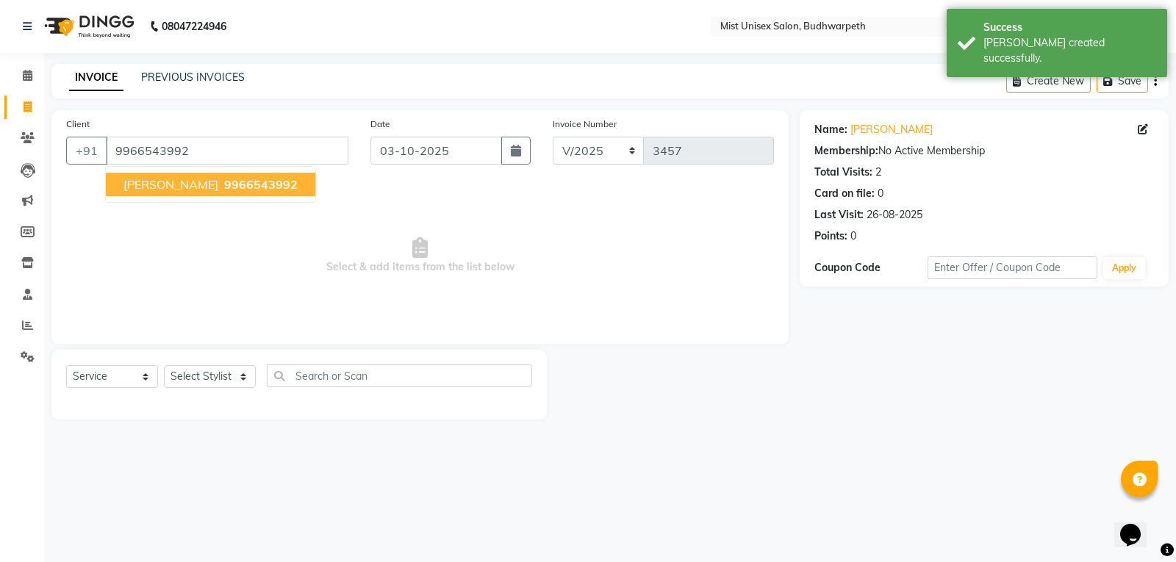
click at [155, 190] on span "Niharika" at bounding box center [170, 184] width 95 height 15
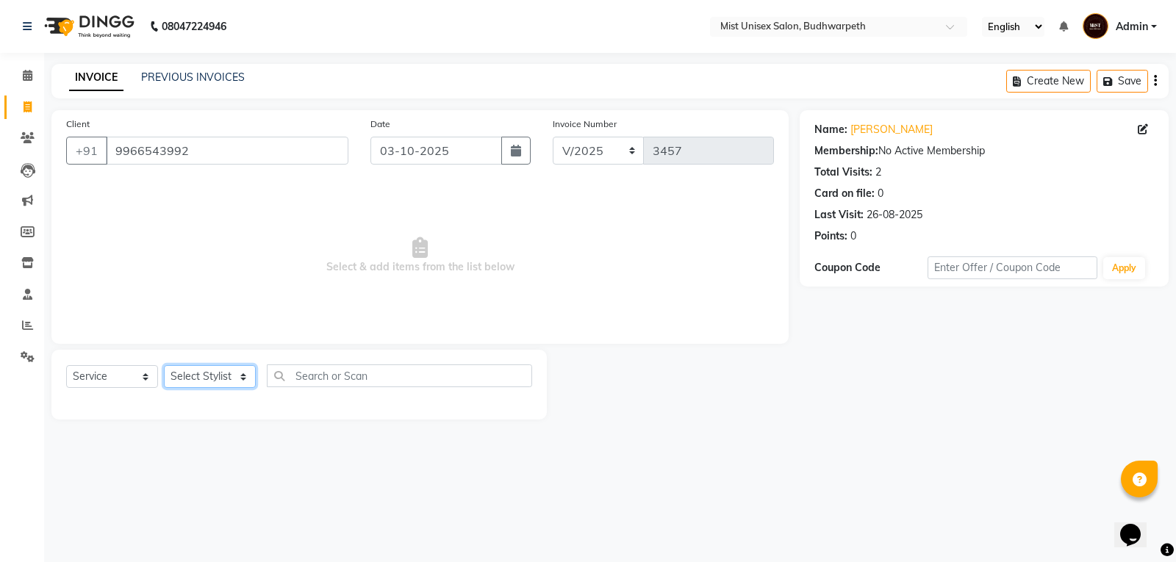
click at [196, 373] on select "Select Stylist Abhi Ram [PERSON_NAME] [PERSON_NAME] Lakshmi Madhu [PERSON_NAME]…" at bounding box center [210, 376] width 92 height 23
click at [164, 365] on select "Select Stylist Abhi Ram [PERSON_NAME] [PERSON_NAME] Lakshmi Madhu [PERSON_NAME]…" at bounding box center [210, 376] width 92 height 23
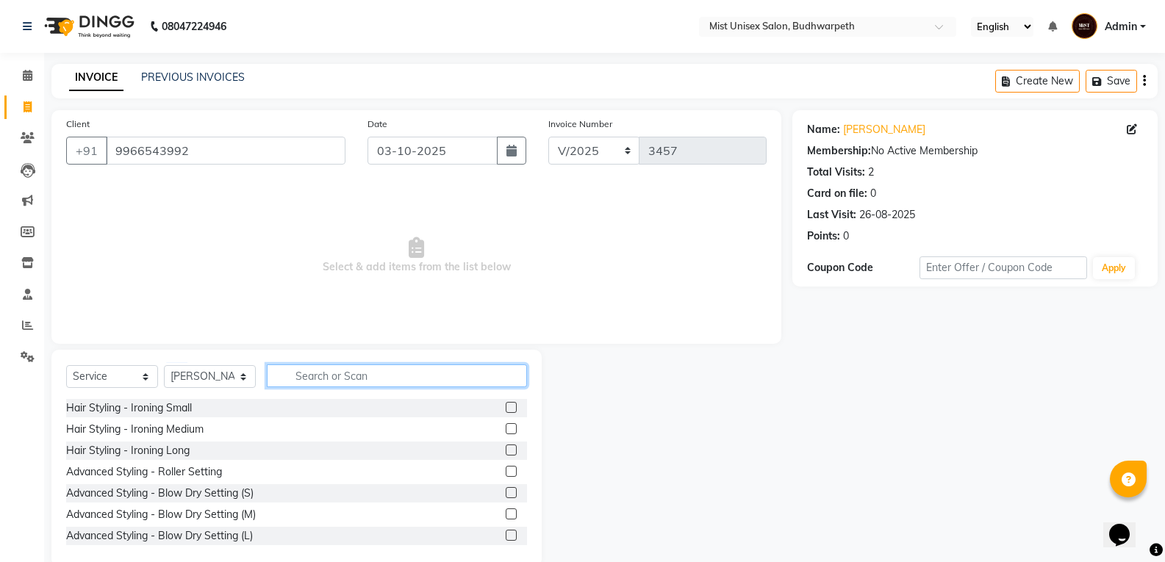
click at [314, 372] on input "text" at bounding box center [397, 376] width 260 height 23
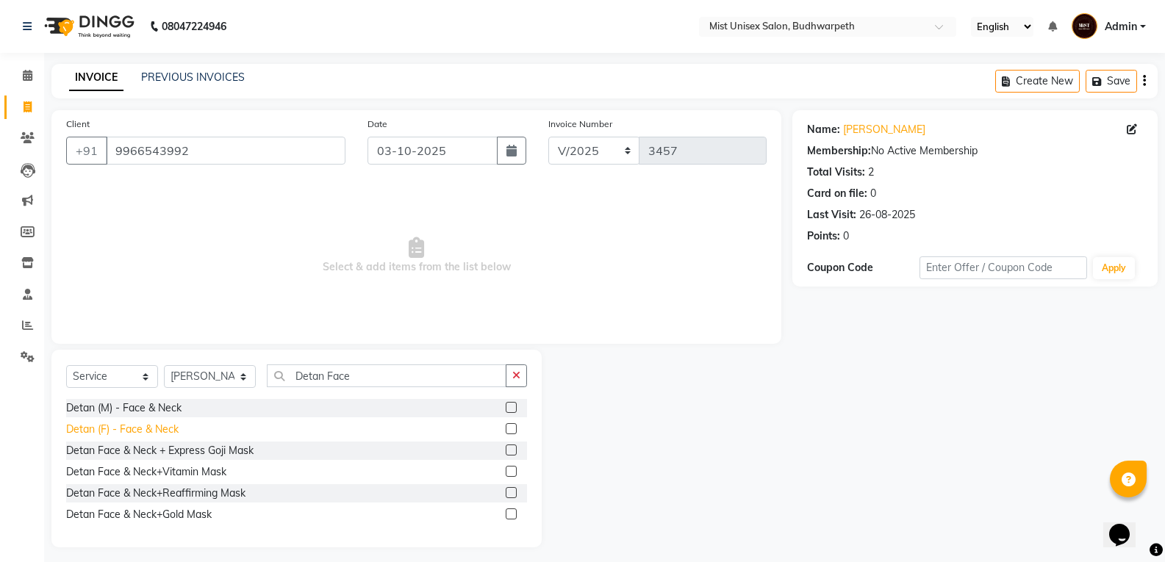
click at [172, 433] on div "Detan (F) - Face & Neck" at bounding box center [122, 429] width 112 height 15
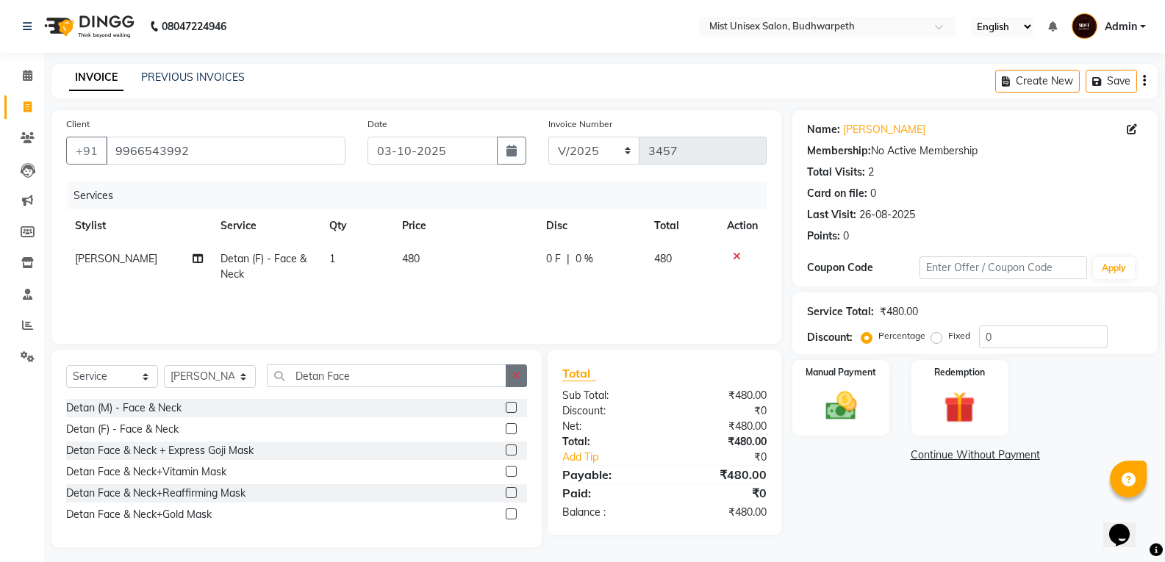
click at [517, 375] on icon "button" at bounding box center [516, 375] width 8 height 10
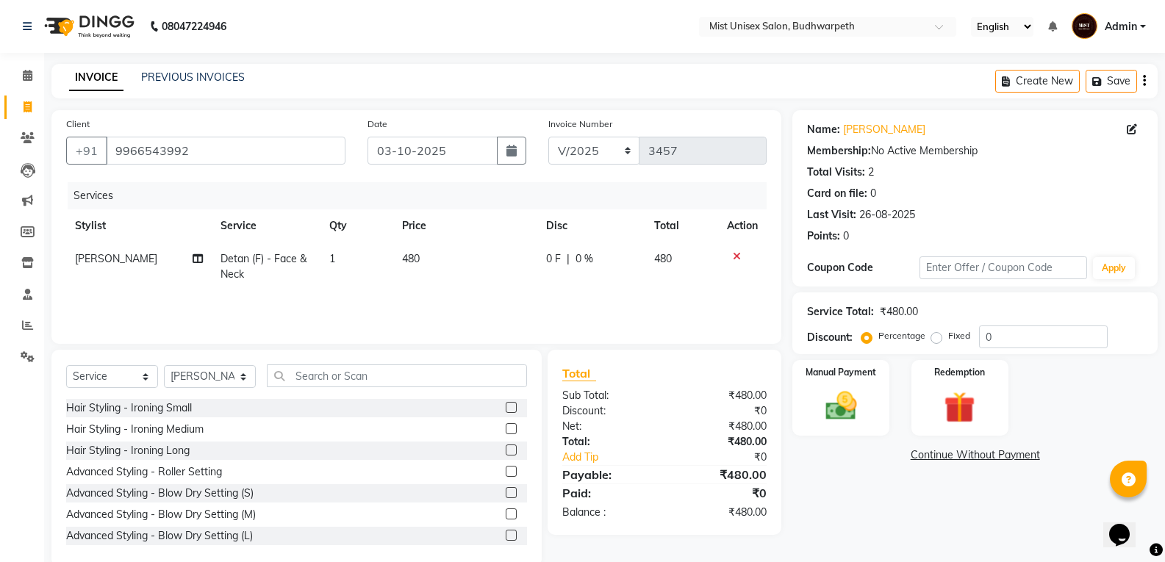
click at [423, 264] on td "480" at bounding box center [465, 267] width 144 height 49
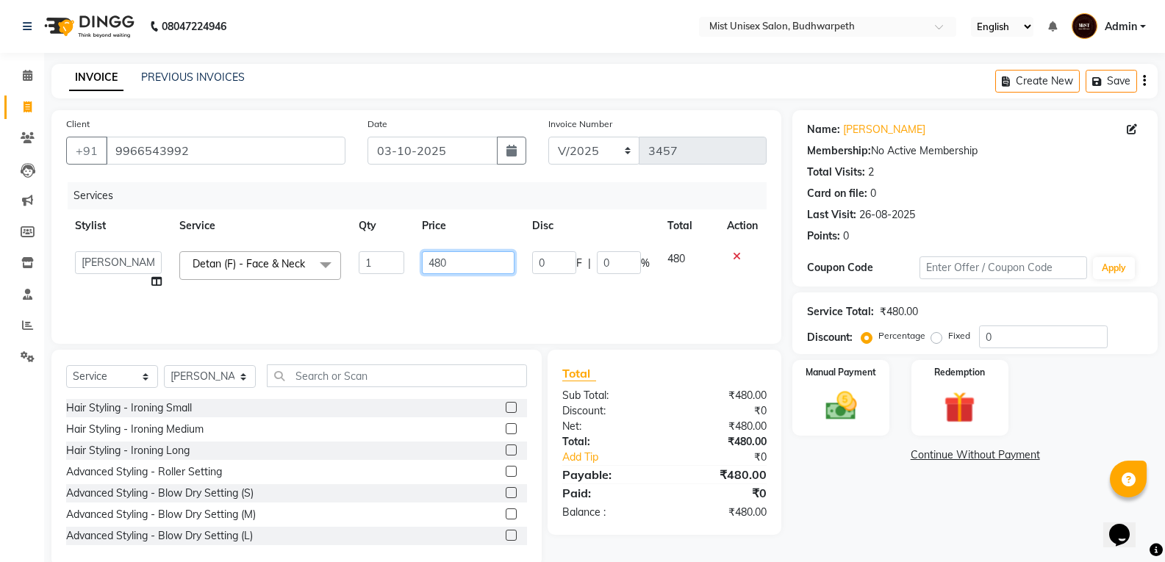
click at [451, 259] on input "480" at bounding box center [468, 262] width 92 height 23
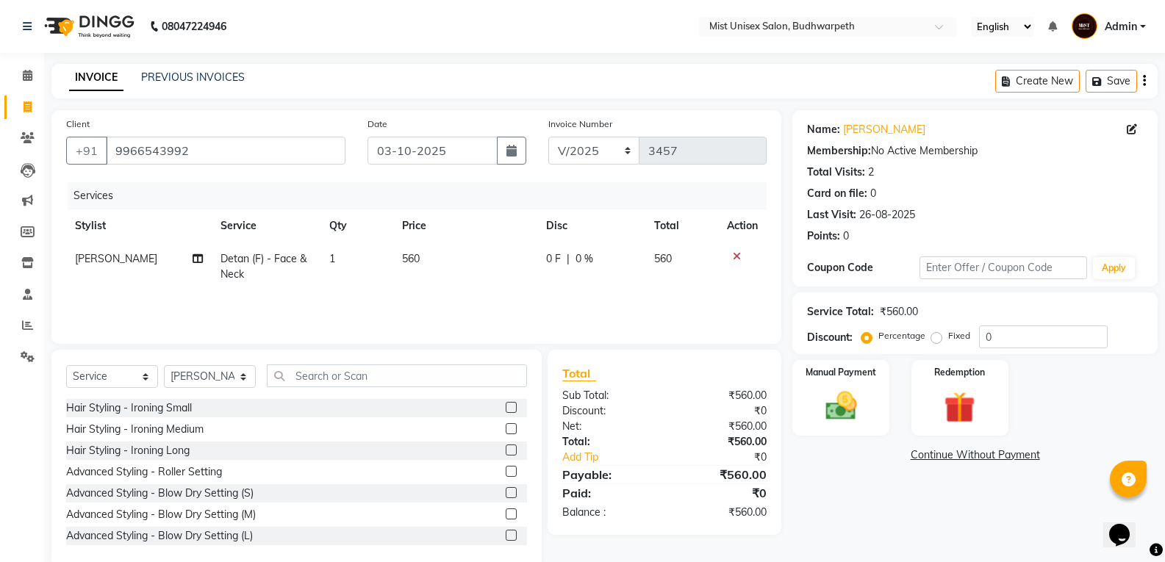
click at [456, 292] on div "Services Stylist Service Qty Price Disc Total Action Malleshwari Detan (F) - Fa…" at bounding box center [416, 255] width 701 height 147
click at [418, 373] on input "text" at bounding box center [397, 376] width 260 height 23
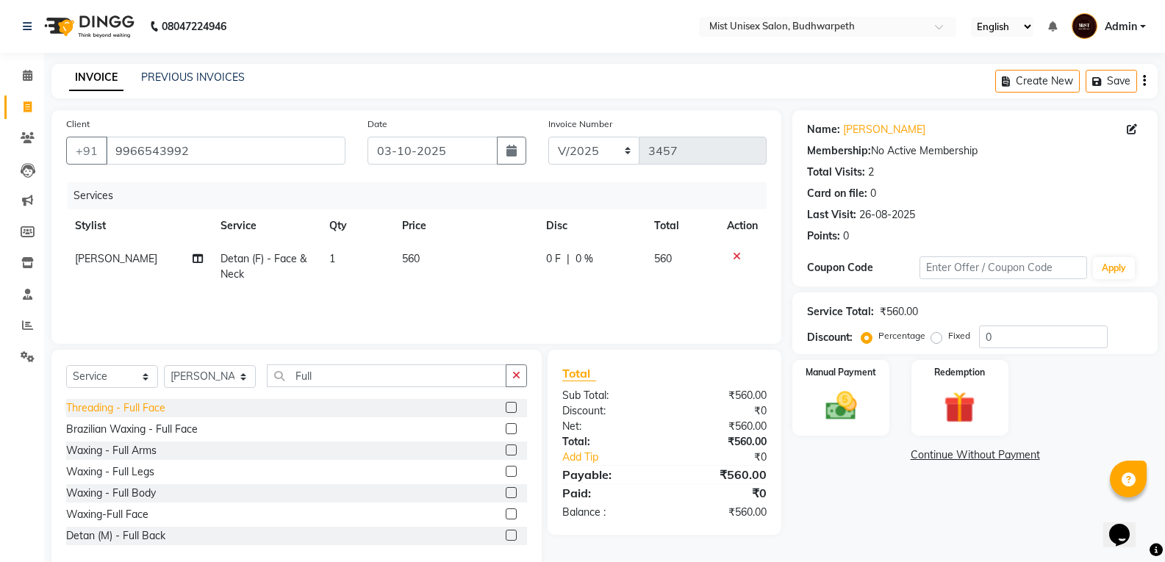
click at [146, 409] on div "Threading - Full Face" at bounding box center [115, 408] width 99 height 15
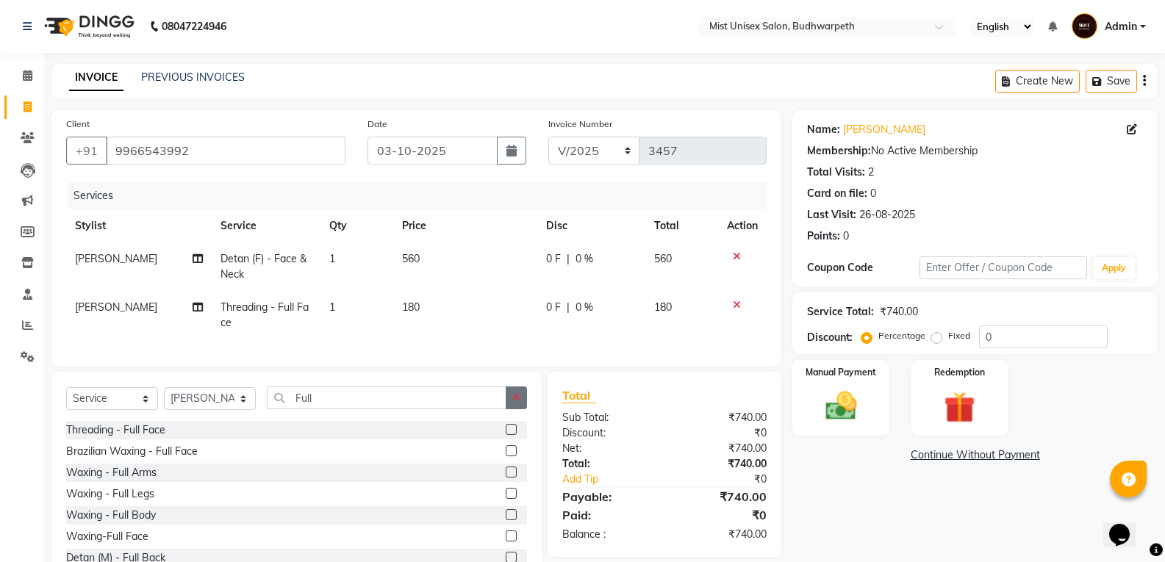
click at [523, 406] on button "button" at bounding box center [516, 398] width 21 height 23
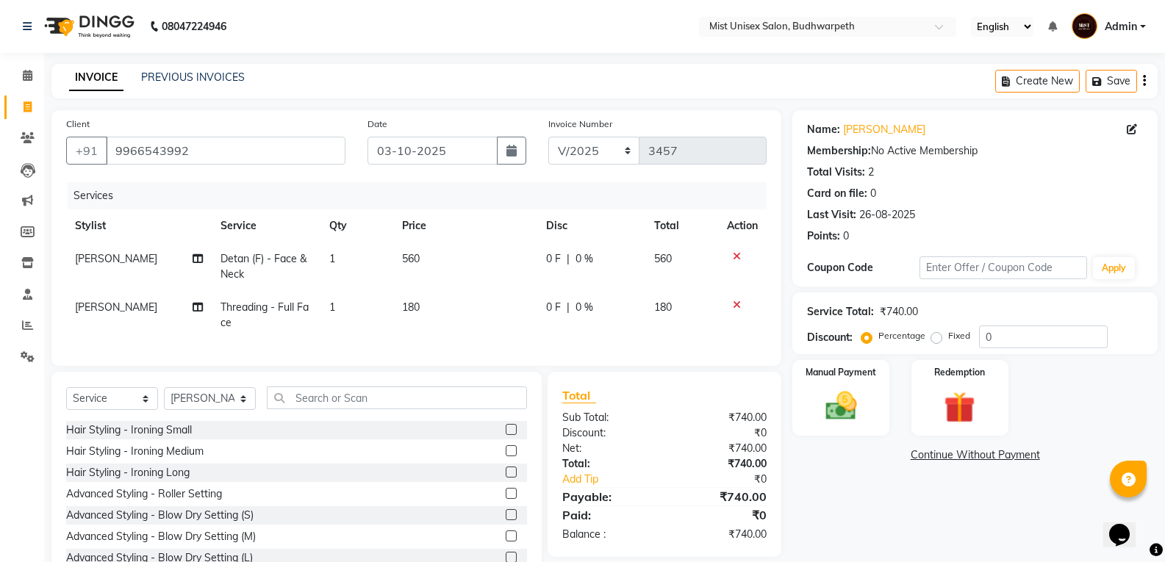
click at [731, 307] on div at bounding box center [742, 305] width 31 height 10
click at [733, 303] on icon at bounding box center [737, 305] width 8 height 10
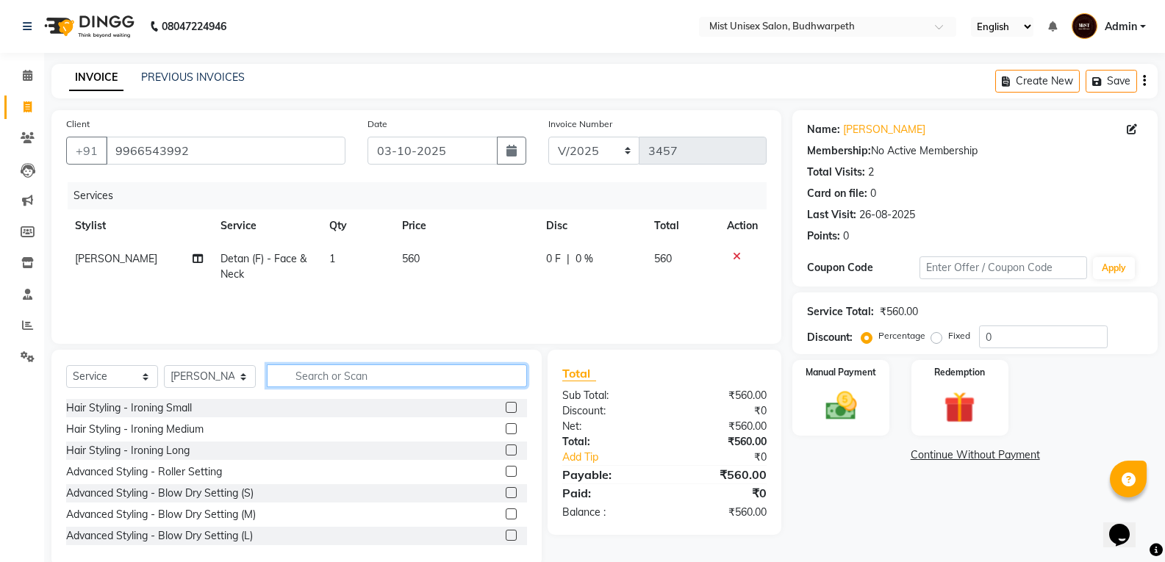
click at [460, 373] on input "text" at bounding box center [397, 376] width 260 height 23
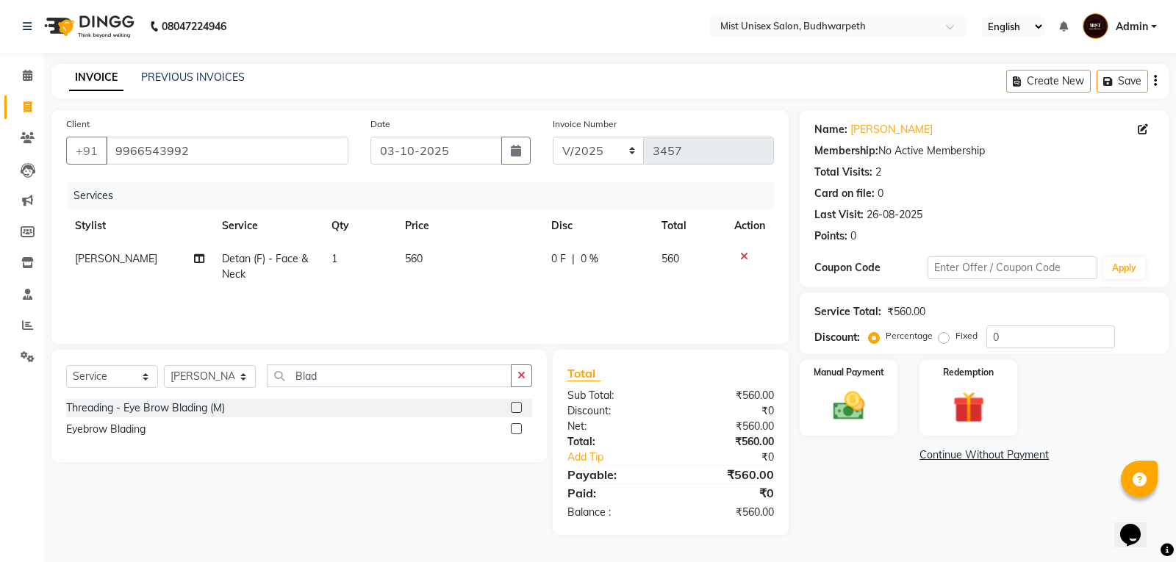
drag, startPoint x: 516, startPoint y: 374, endPoint x: 401, endPoint y: 382, distance: 115.6
click at [508, 375] on div "Blad" at bounding box center [400, 376] width 265 height 23
click at [533, 370] on div "Select Service Product Membership Package Voucher Prepaid Gift Card Select Styl…" at bounding box center [298, 406] width 495 height 112
click at [515, 371] on button "button" at bounding box center [521, 376] width 21 height 23
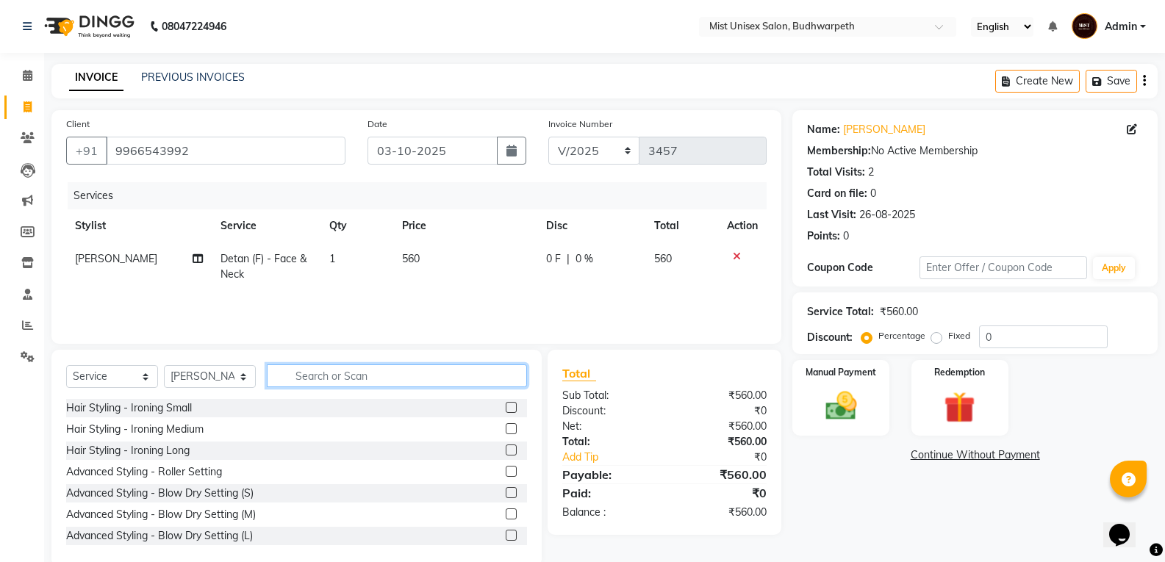
click at [468, 376] on input "text" at bounding box center [397, 376] width 260 height 23
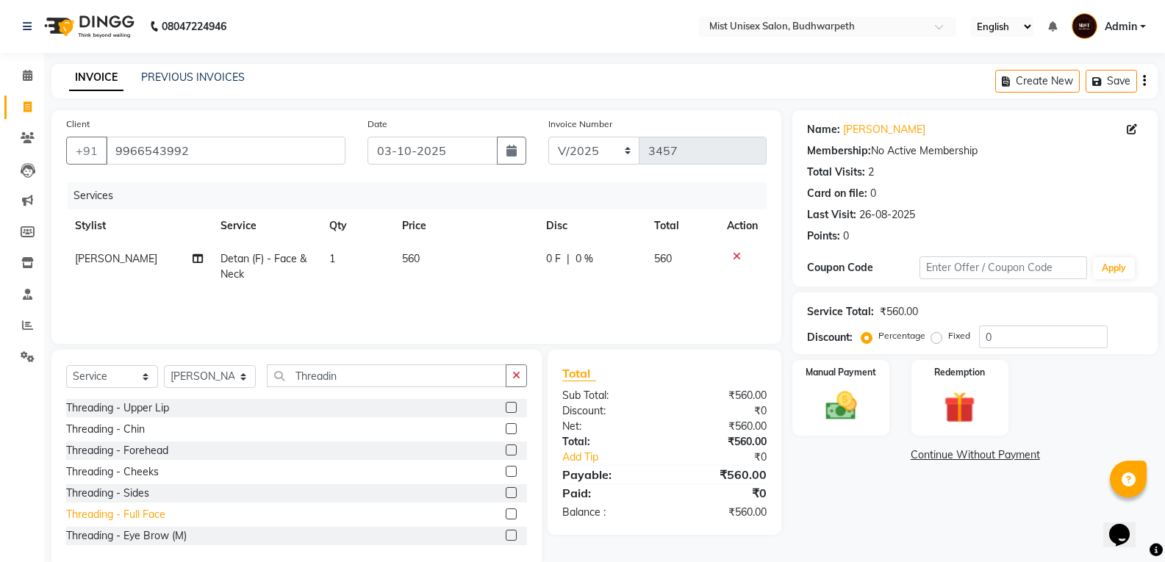
click at [151, 517] on div "Threading - Full Face" at bounding box center [115, 514] width 99 height 15
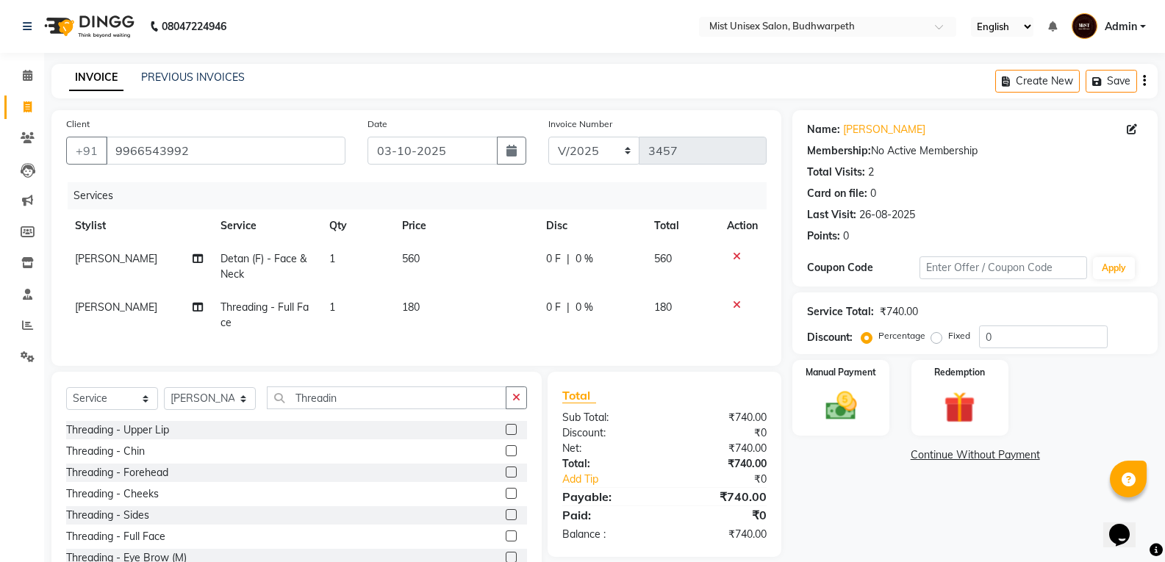
click at [417, 318] on td "180" at bounding box center [465, 315] width 144 height 49
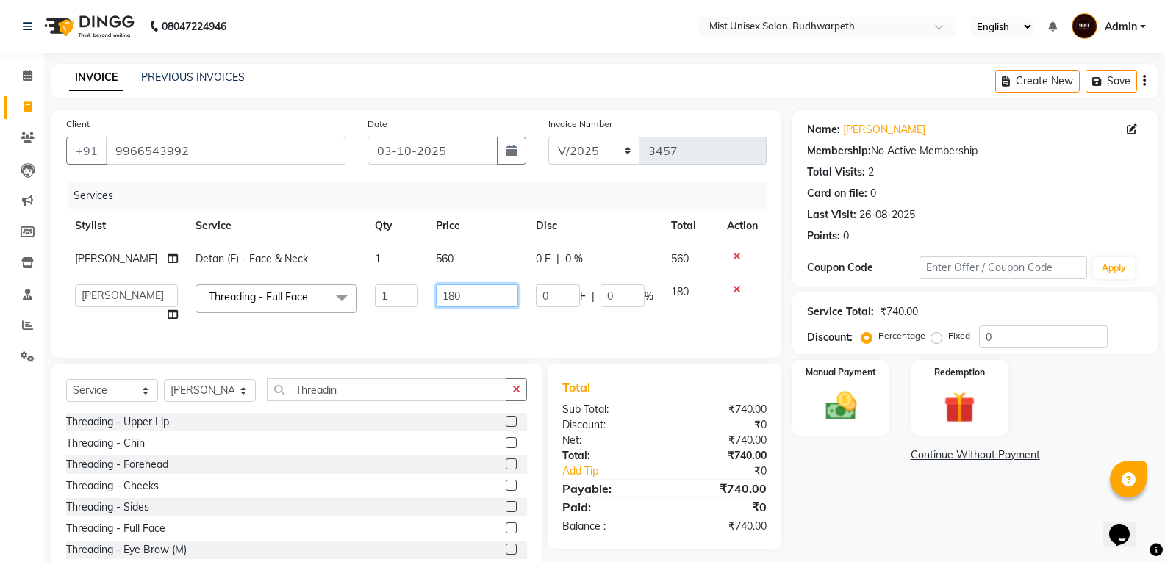
click at [478, 298] on input "180" at bounding box center [477, 295] width 82 height 23
click at [510, 401] on button "button" at bounding box center [516, 390] width 21 height 23
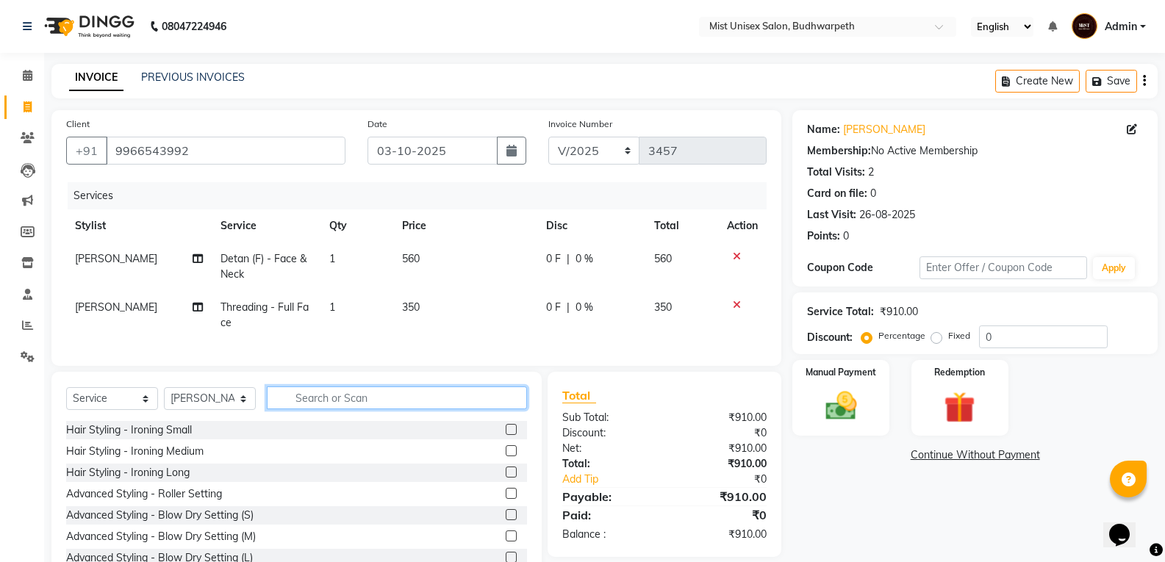
click at [398, 405] on input "text" at bounding box center [397, 398] width 260 height 23
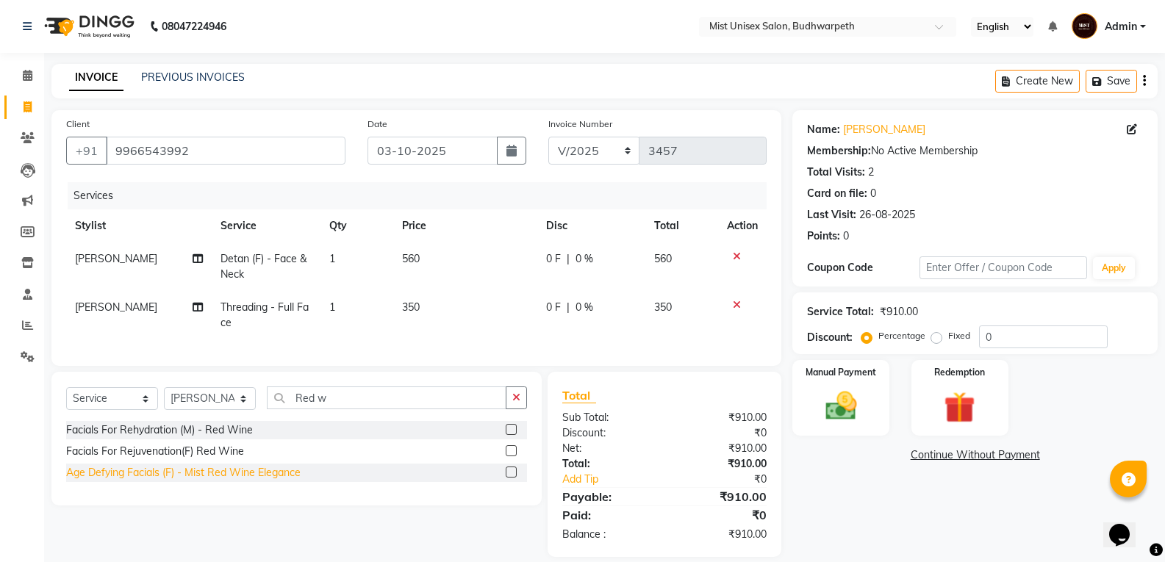
click at [221, 481] on div "Age Defying Facials (F) - Mist Red Wine Elegance" at bounding box center [183, 472] width 234 height 15
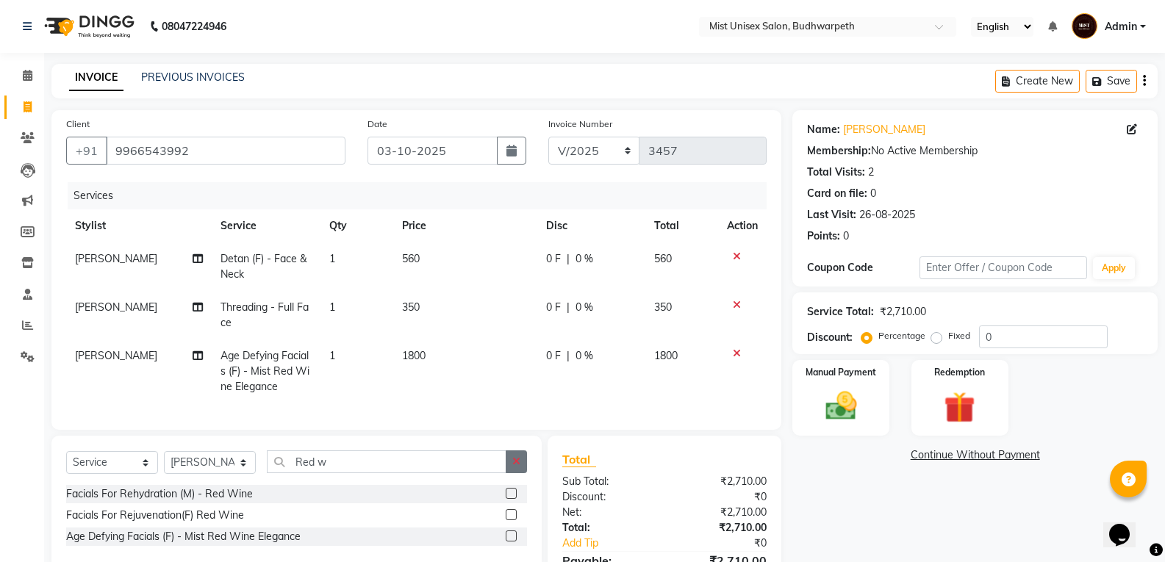
click at [509, 473] on button "button" at bounding box center [516, 462] width 21 height 23
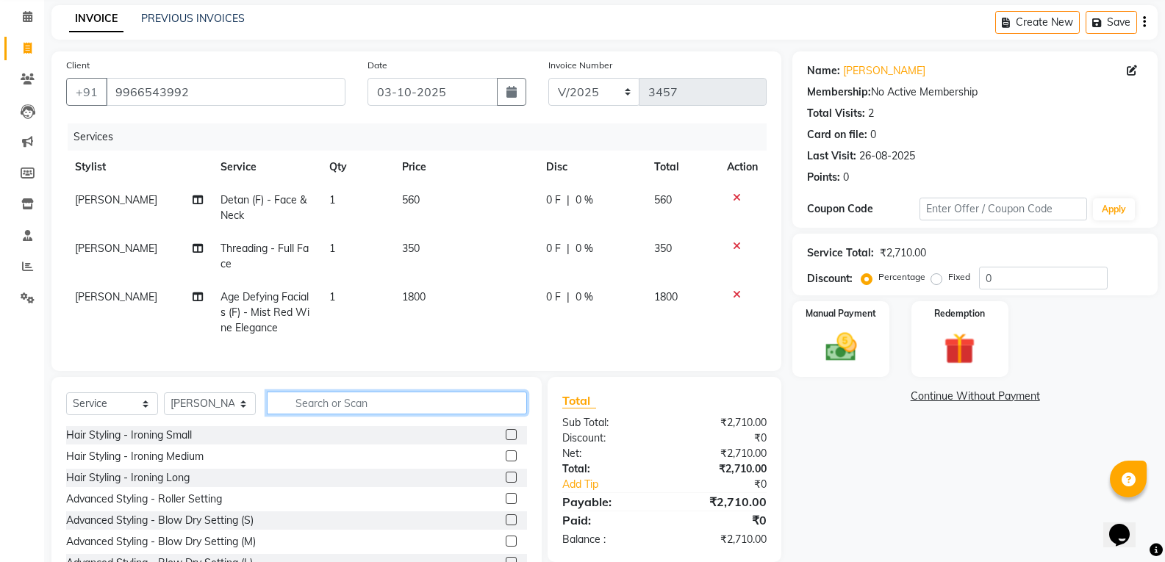
scroll to position [123, 0]
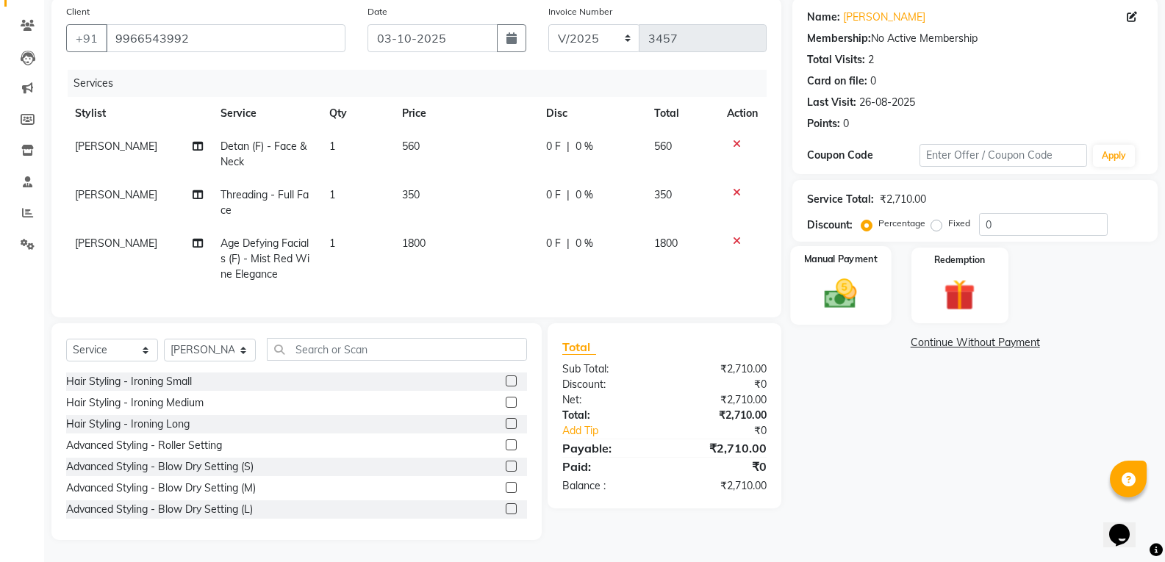
click at [855, 287] on img at bounding box center [840, 293] width 52 height 37
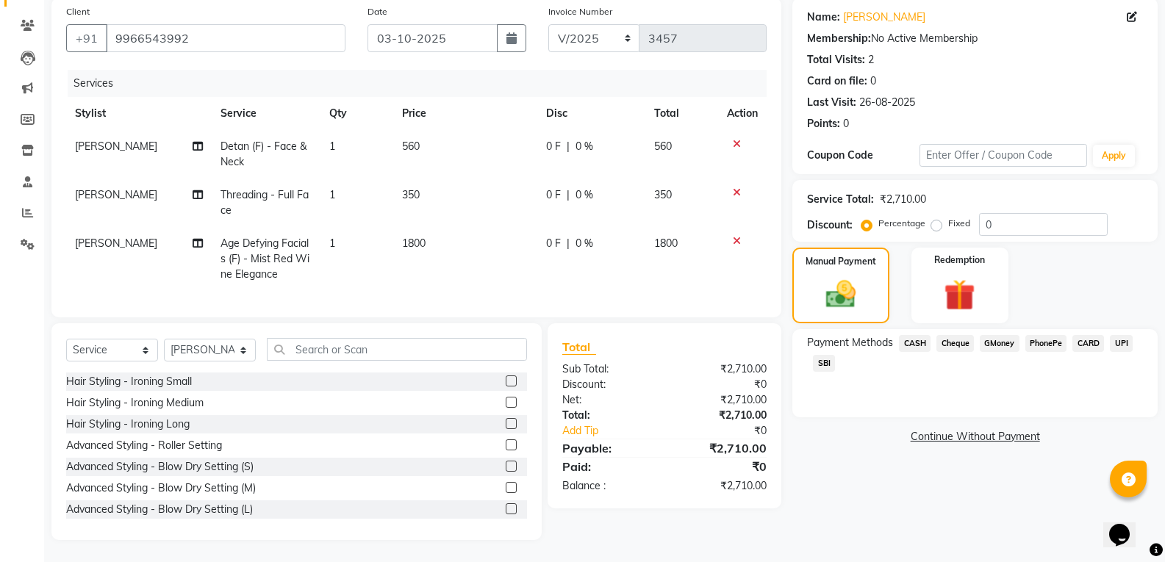
click at [912, 335] on span "CASH" at bounding box center [915, 343] width 32 height 17
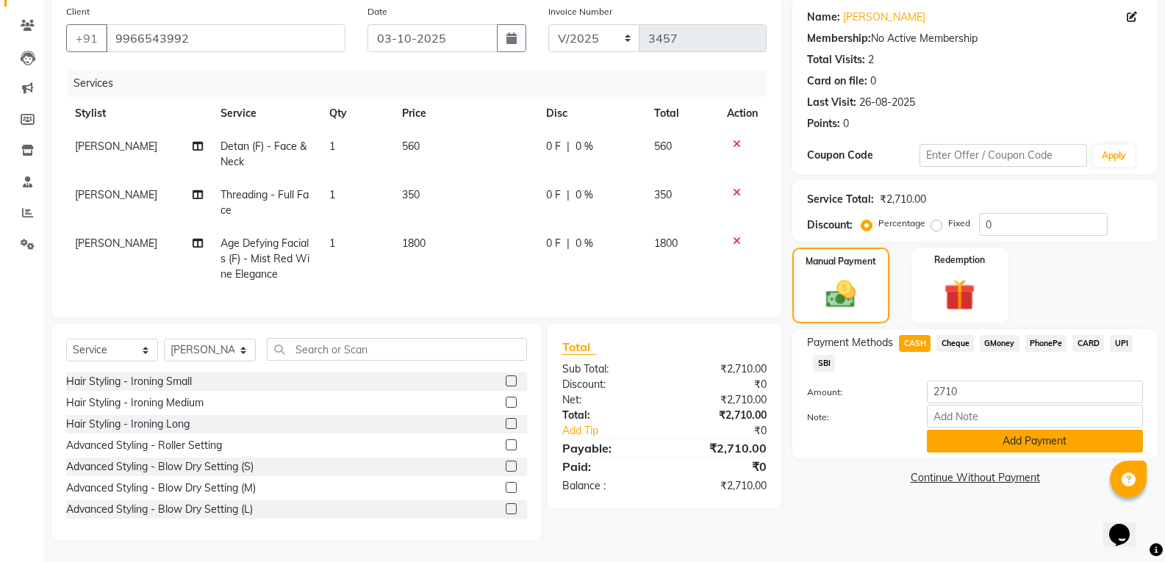
drag, startPoint x: 951, startPoint y: 429, endPoint x: 954, endPoint y: 439, distance: 10.7
click at [954, 439] on button "Add Payment" at bounding box center [1035, 441] width 216 height 23
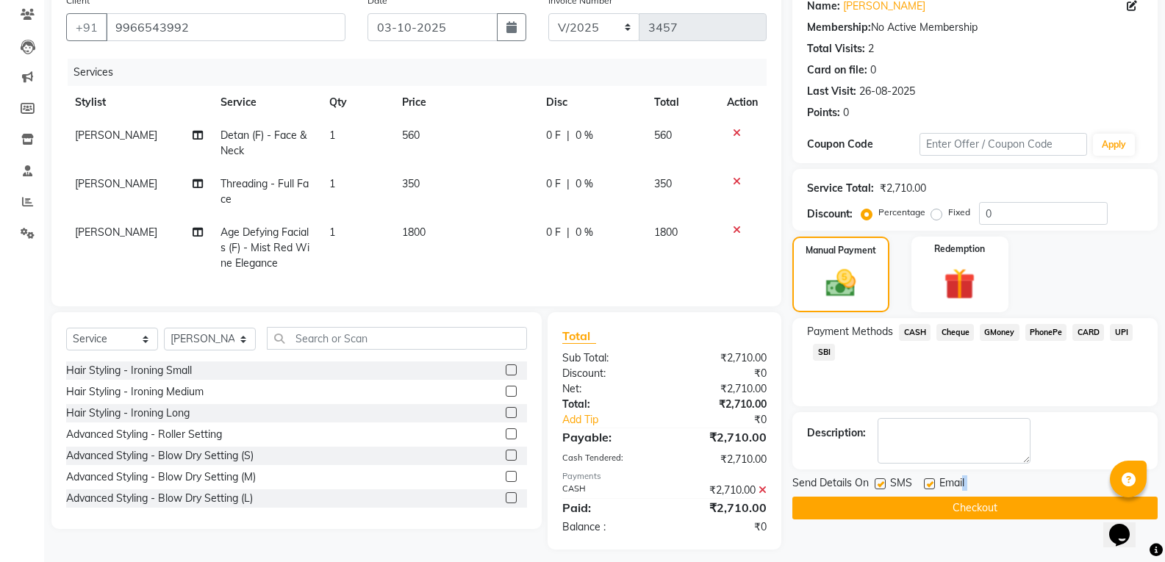
drag, startPoint x: 954, startPoint y: 439, endPoint x: 962, endPoint y: 500, distance: 61.5
click at [962, 500] on div "Send Details On SMS Email Checkout" at bounding box center [974, 498] width 365 height 44
click at [962, 500] on button "Checkout" at bounding box center [974, 508] width 365 height 23
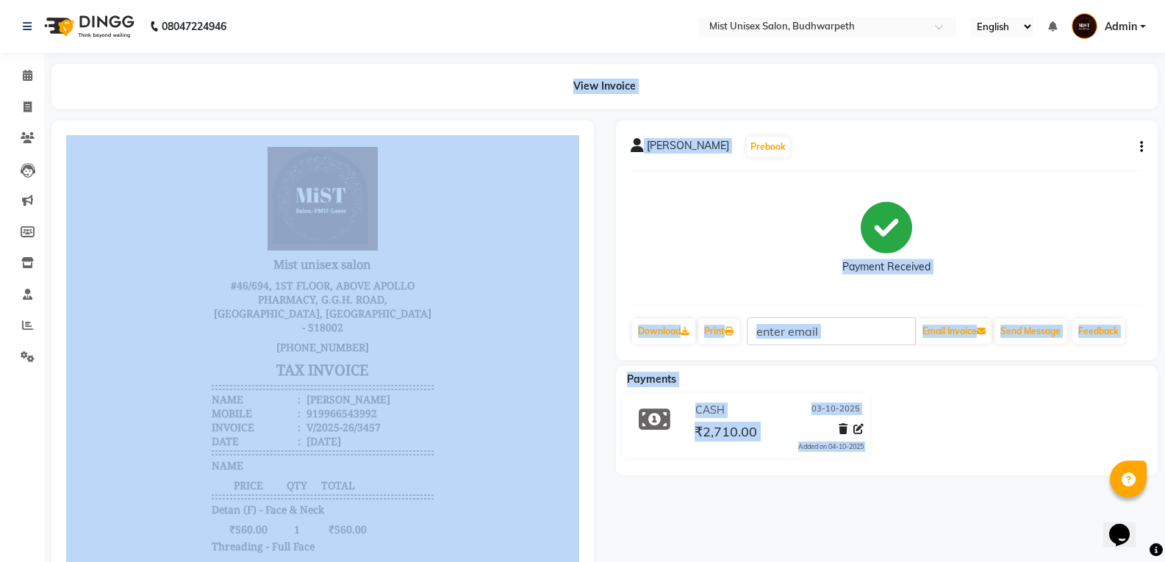
drag, startPoint x: 1081, startPoint y: 170, endPoint x: 1056, endPoint y: 182, distance: 27.9
click at [1081, 171] on div "Niharika Prebook Payment Received Download Print Email Invoice Send Message Fee…" at bounding box center [887, 241] width 543 height 240
click at [22, 112] on span at bounding box center [28, 107] width 26 height 17
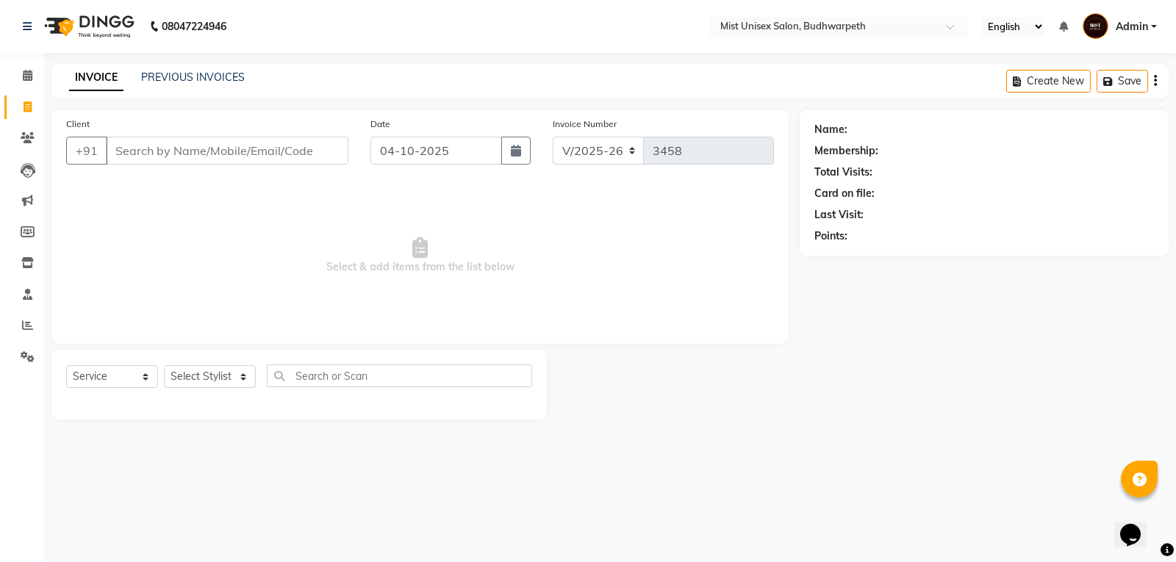
click at [168, 152] on input "Client" at bounding box center [227, 151] width 243 height 28
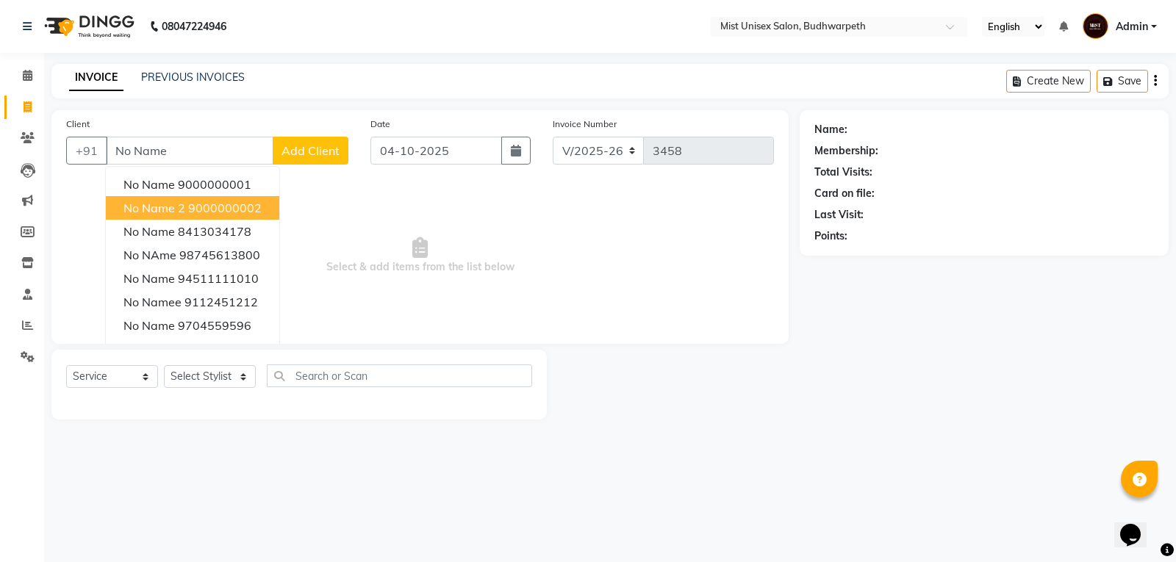
click at [180, 216] on button "No Name 2 9000000002" at bounding box center [192, 208] width 173 height 24
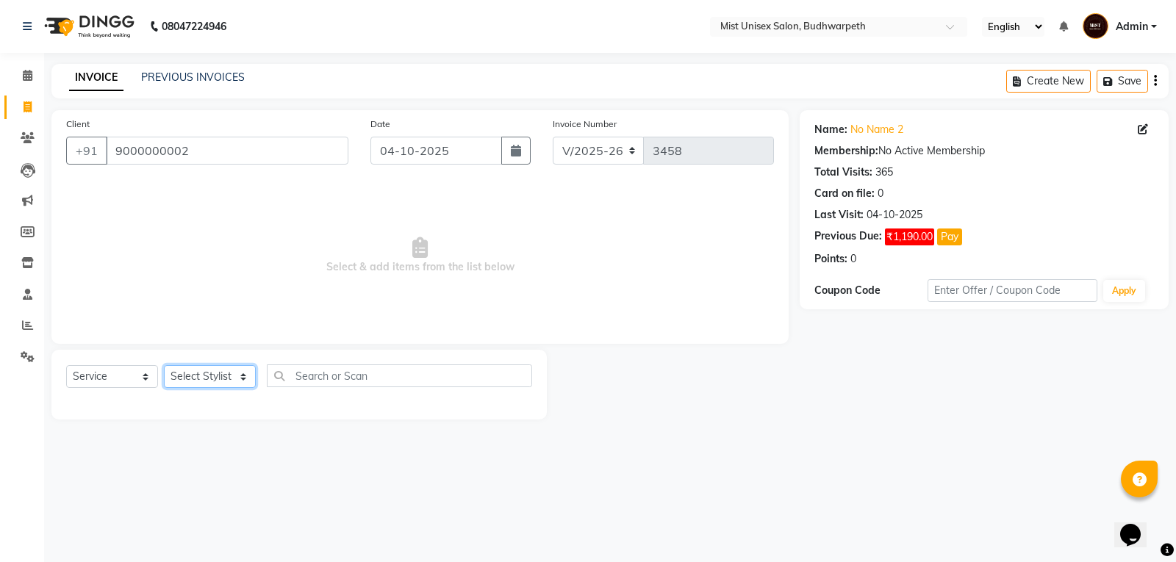
click at [222, 376] on select "Select Stylist Abhi Ram [PERSON_NAME] [PERSON_NAME] Lakshmi Madhu [PERSON_NAME]…" at bounding box center [210, 376] width 92 height 23
click at [164, 365] on select "Select Stylist Abhi Ram [PERSON_NAME] [PERSON_NAME] Lakshmi Madhu [PERSON_NAME]…" at bounding box center [210, 376] width 92 height 23
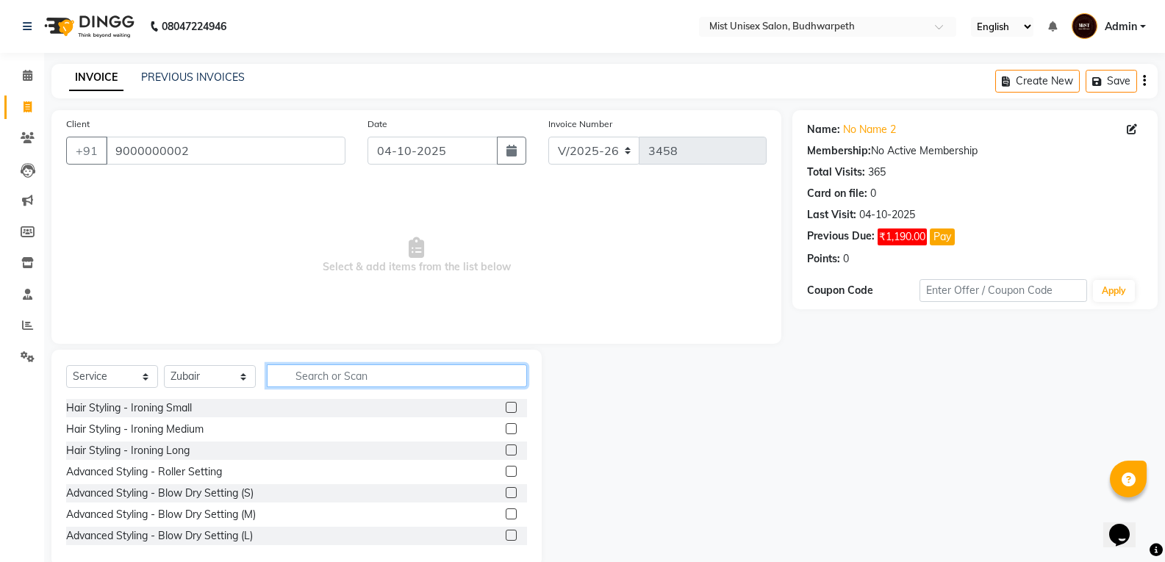
click at [305, 377] on input "text" at bounding box center [397, 376] width 260 height 23
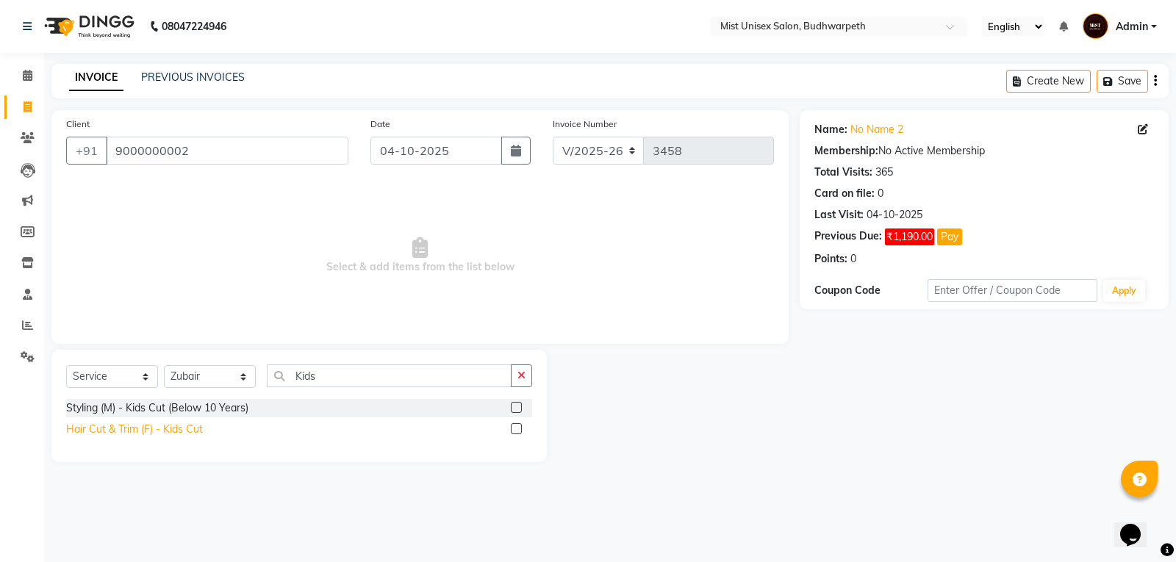
click at [185, 433] on div "Hair Cut & Trim (F) - Kids Cut" at bounding box center [134, 429] width 137 height 15
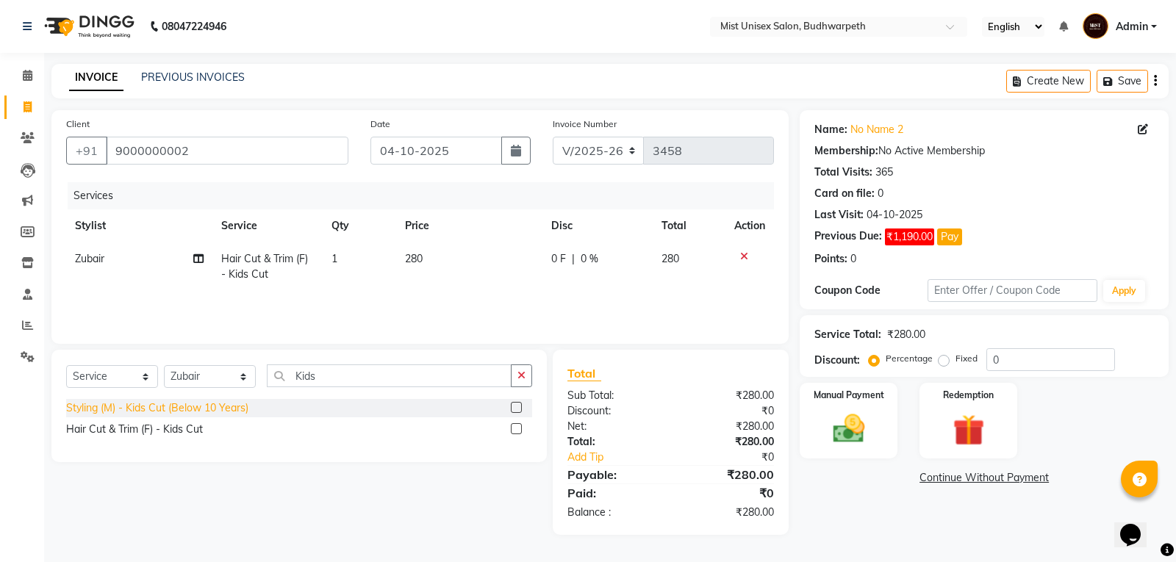
click at [207, 404] on div "Styling (M) - Kids Cut (Below 10 Years)" at bounding box center [157, 408] width 182 height 15
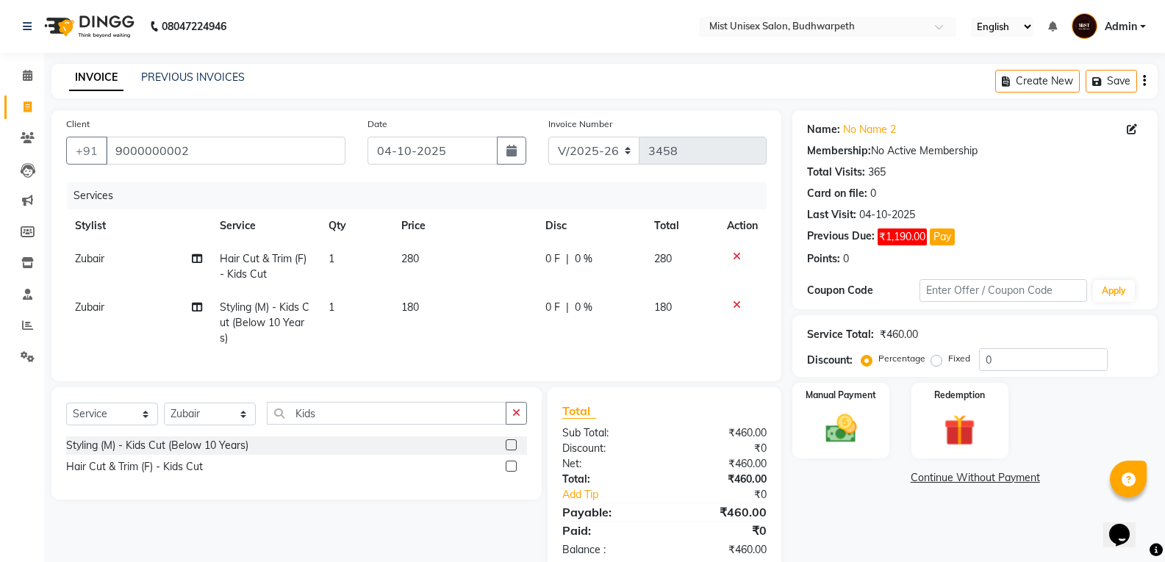
click at [734, 255] on icon at bounding box center [737, 256] width 8 height 10
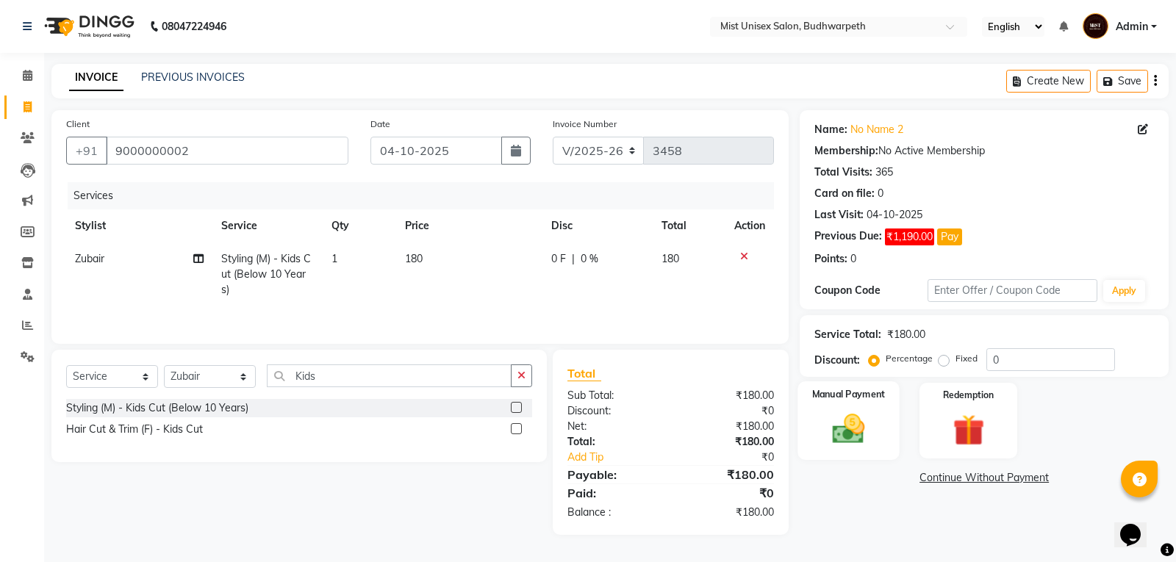
click at [860, 445] on img at bounding box center [849, 428] width 53 height 37
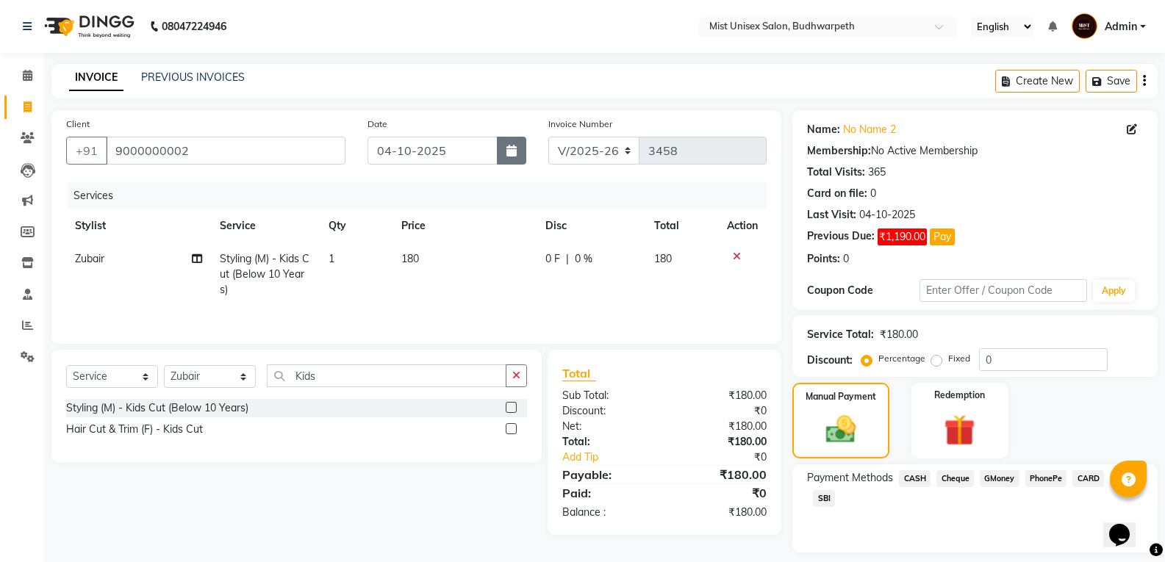
click at [511, 160] on button "button" at bounding box center [511, 151] width 29 height 28
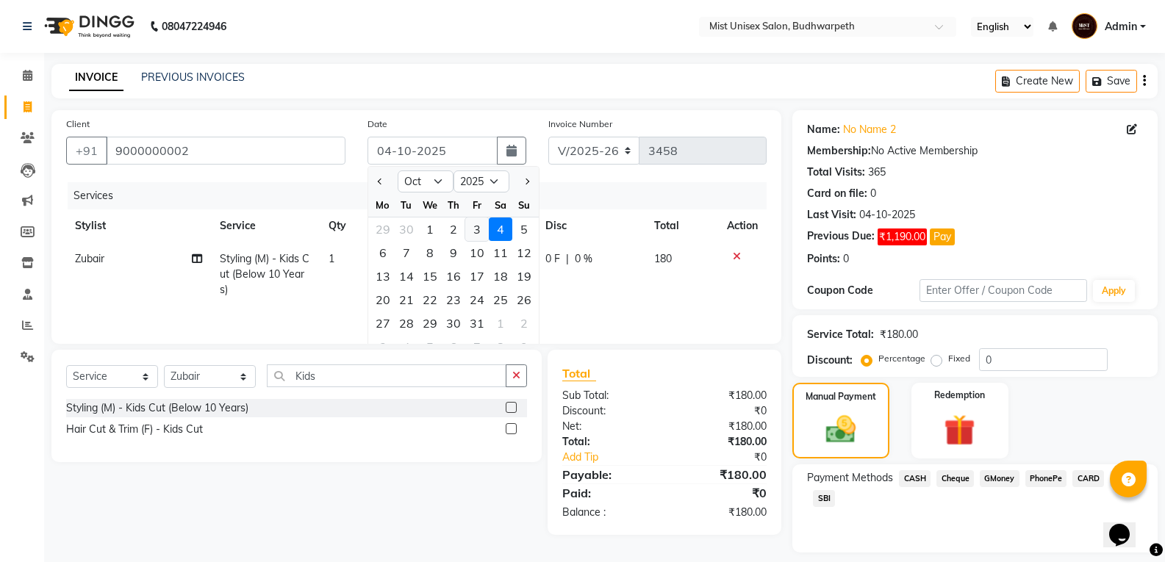
click at [479, 232] on div "3" at bounding box center [477, 230] width 24 height 24
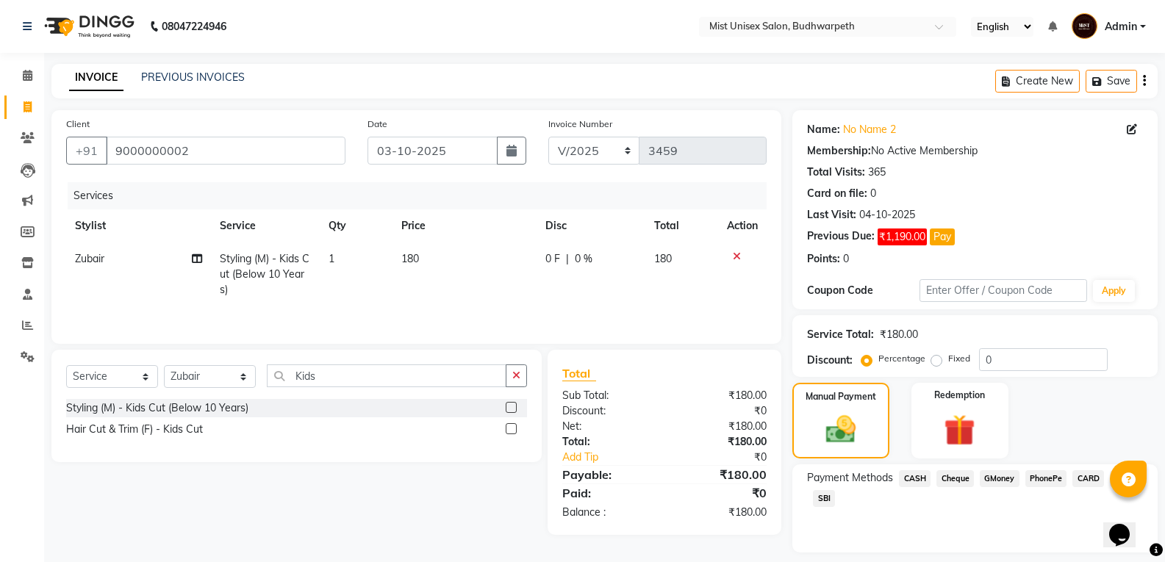
click at [816, 495] on span "SBI" at bounding box center [824, 498] width 22 height 17
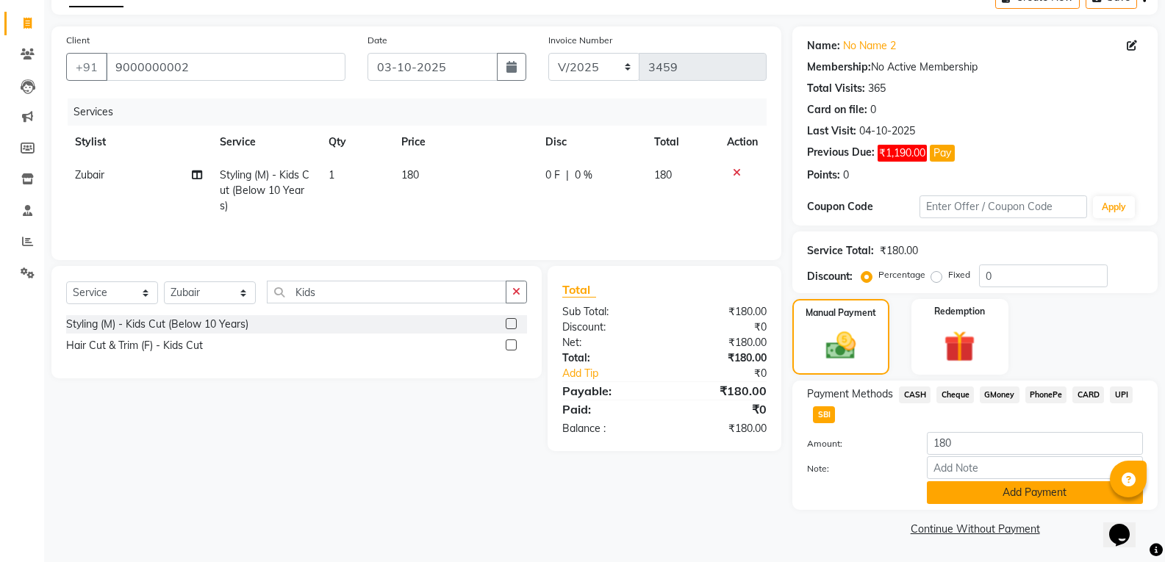
click at [1005, 495] on button "Add Payment" at bounding box center [1035, 492] width 216 height 23
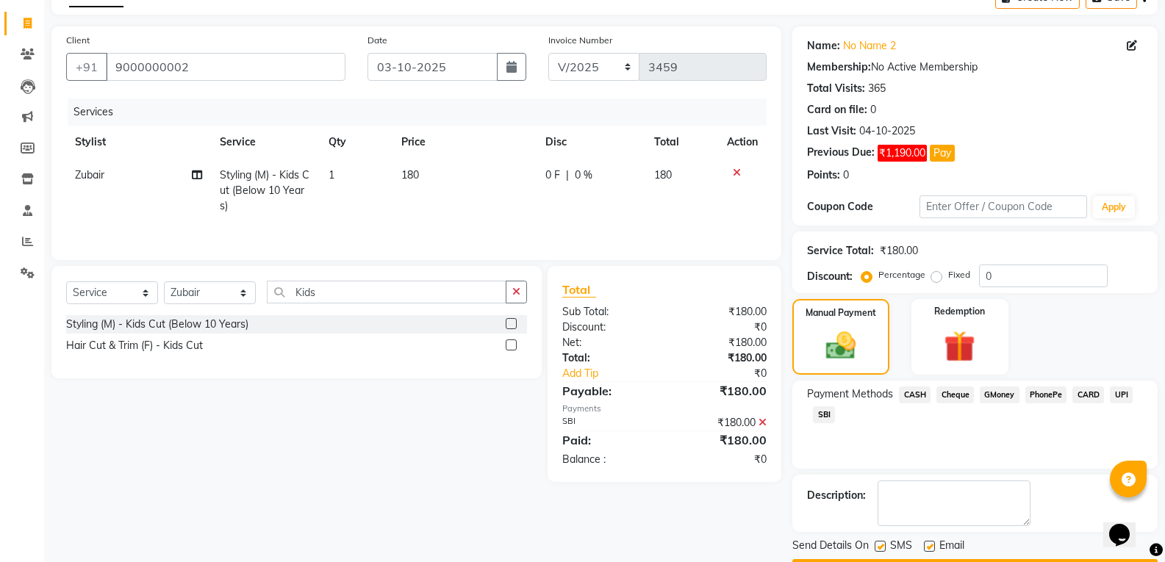
scroll to position [126, 0]
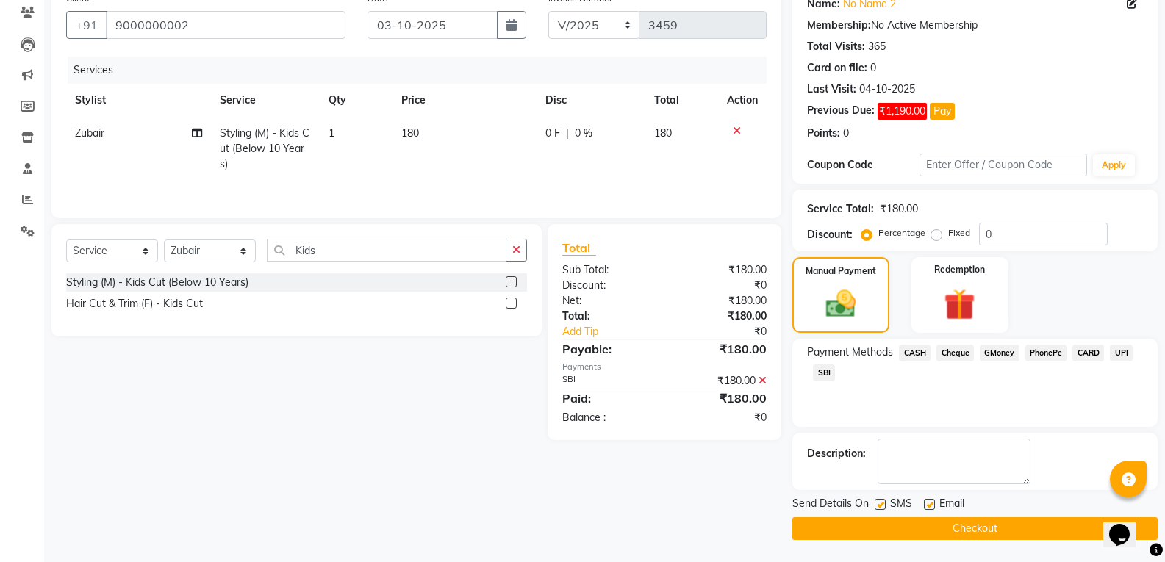
drag, startPoint x: 1175, startPoint y: 382, endPoint x: 15, endPoint y: 7, distance: 1218.8
click at [1014, 526] on button "Checkout" at bounding box center [974, 529] width 365 height 23
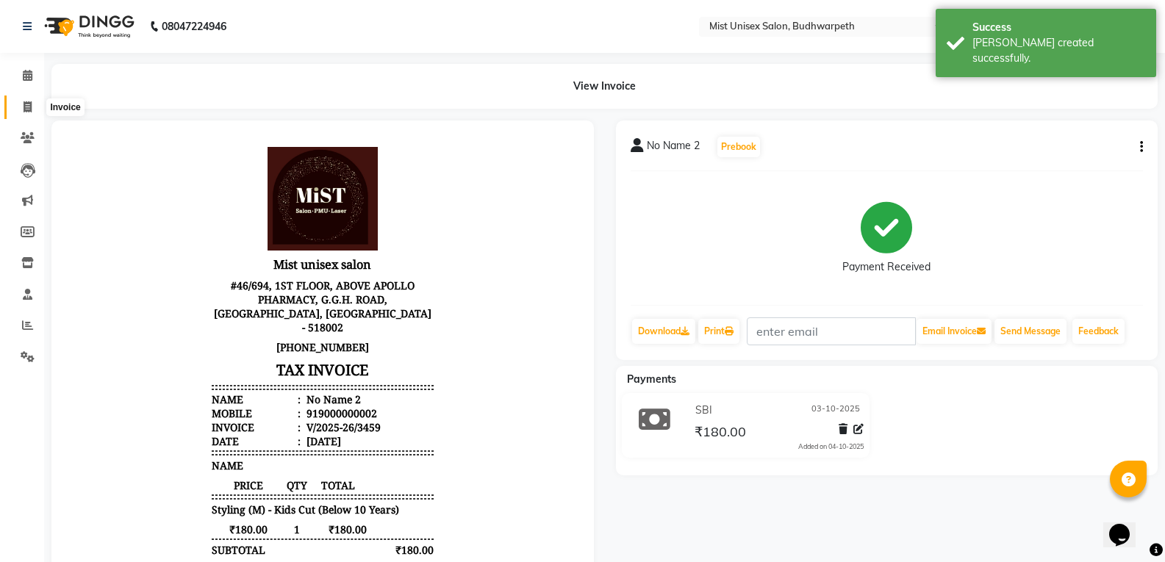
click at [17, 99] on span at bounding box center [28, 107] width 26 height 17
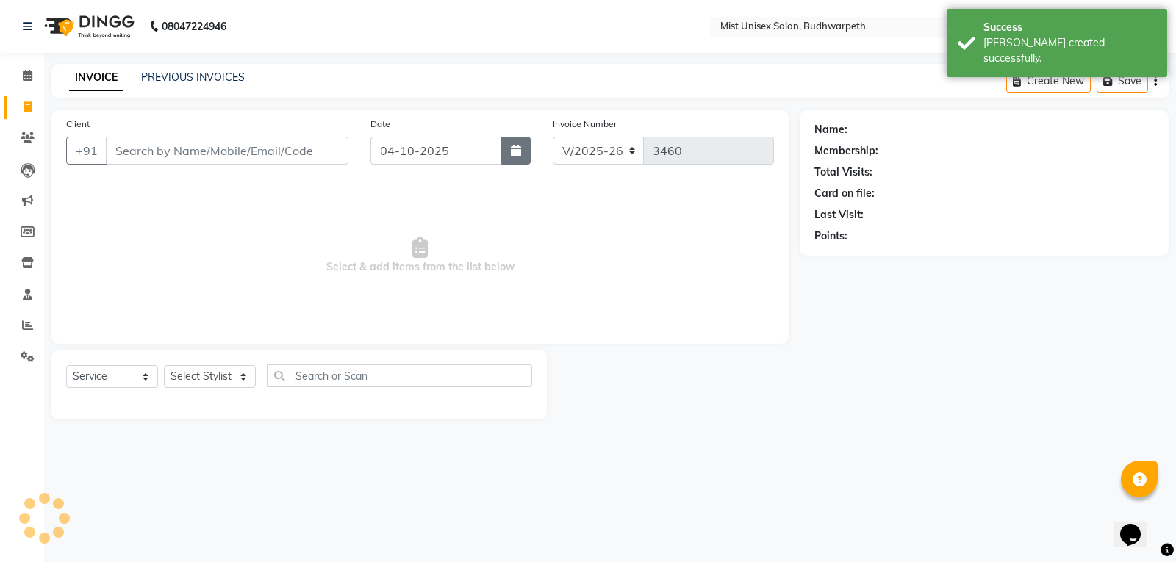
click at [525, 158] on button "button" at bounding box center [515, 151] width 29 height 28
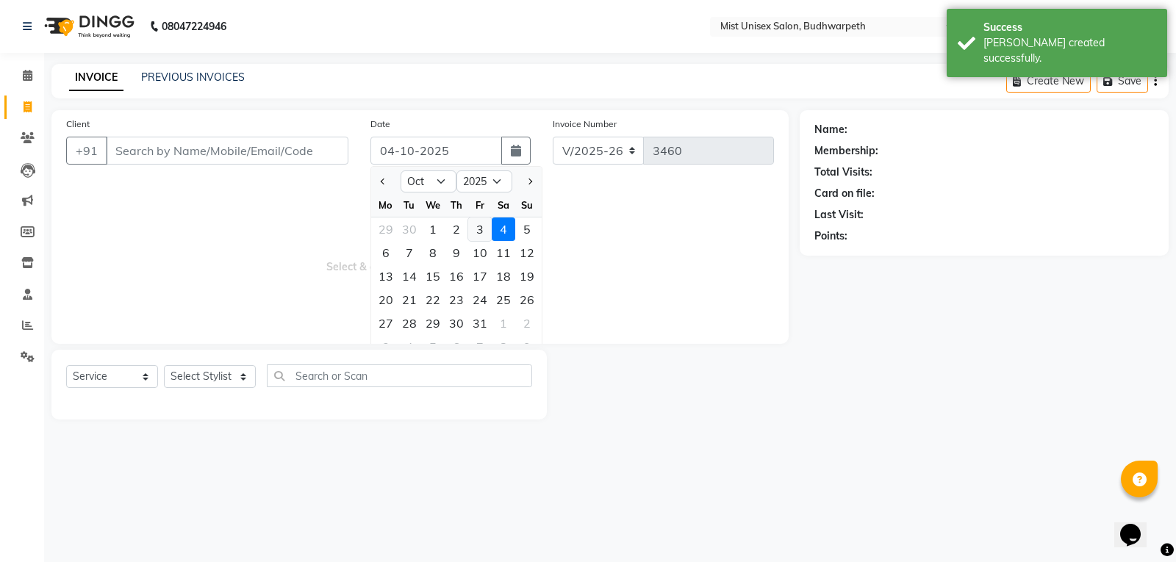
click at [480, 225] on div "3" at bounding box center [480, 230] width 24 height 24
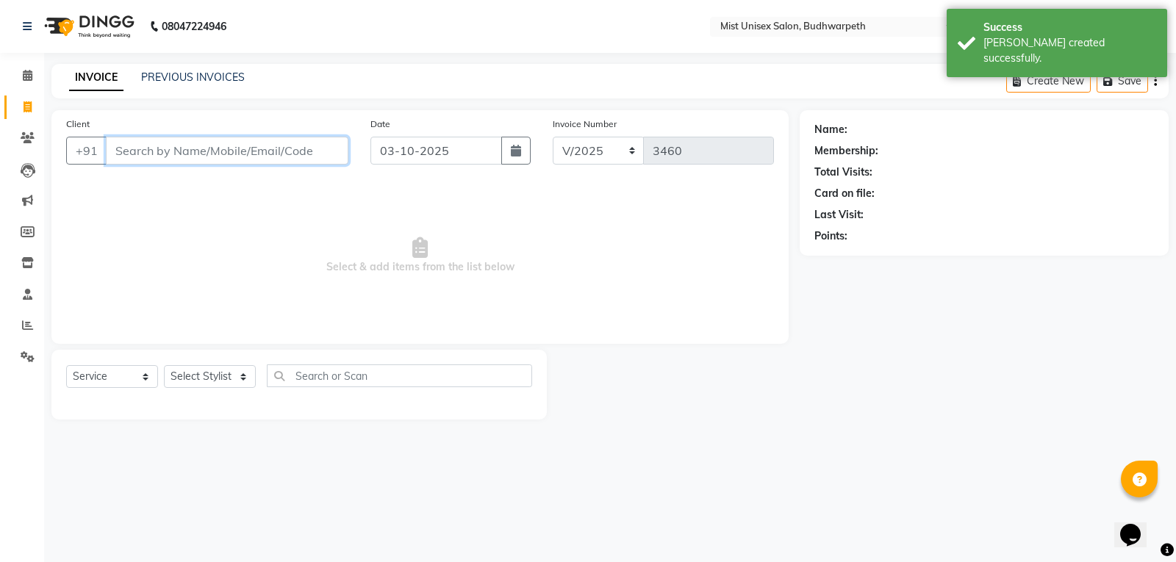
click at [113, 162] on input "Client" at bounding box center [227, 151] width 243 height 28
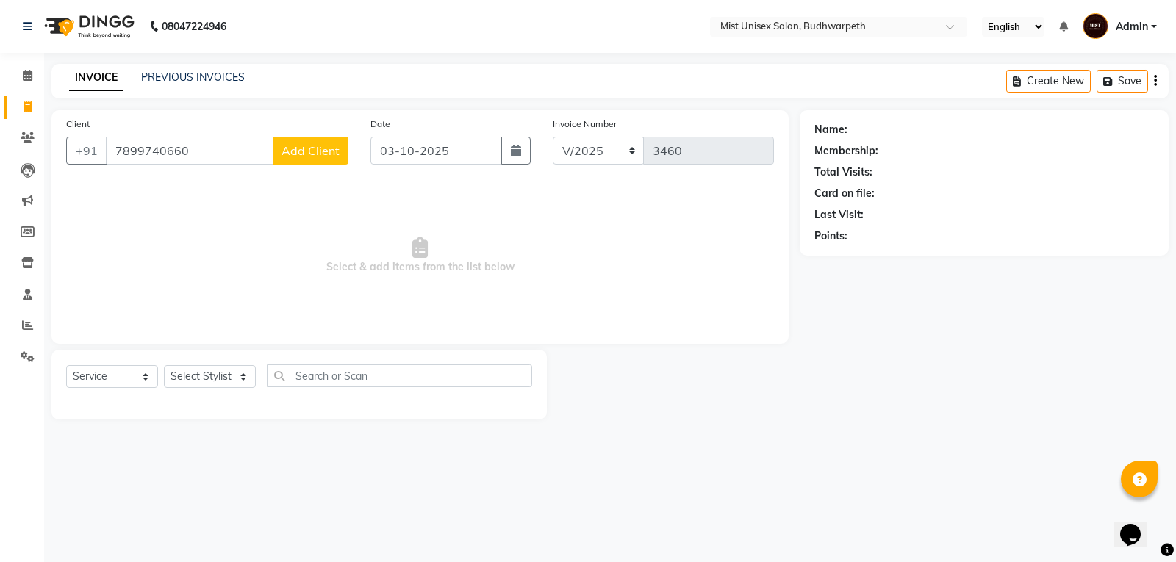
click at [316, 151] on span "Add Client" at bounding box center [311, 150] width 58 height 15
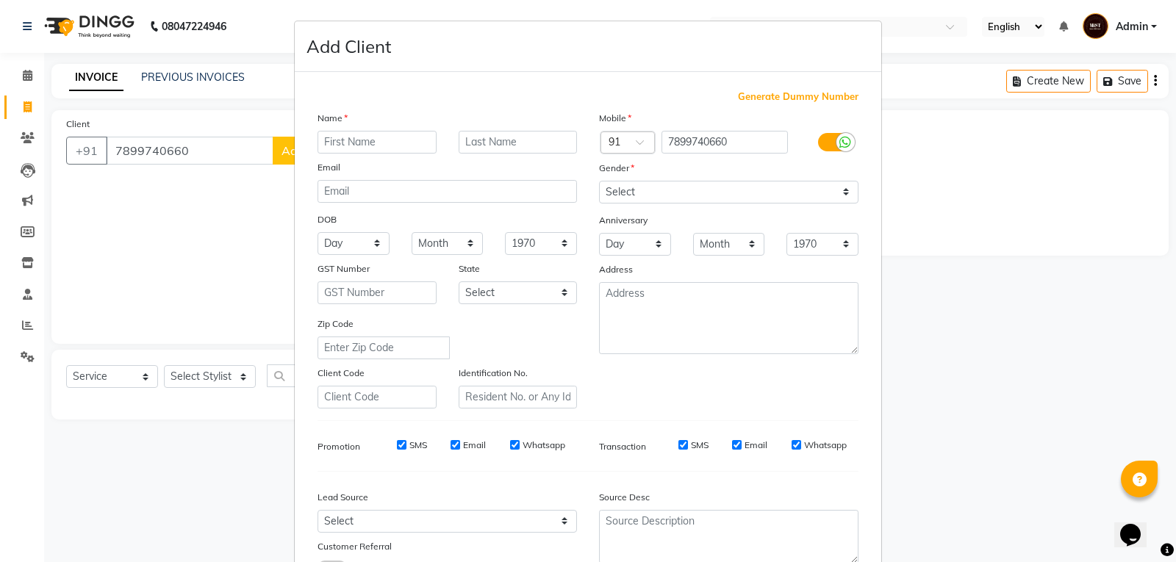
click at [324, 146] on input "text" at bounding box center [377, 142] width 119 height 23
click at [626, 188] on select "Select Male Female Other Prefer Not To Say" at bounding box center [728, 192] width 259 height 23
click at [599, 181] on select "Select Male Female Other Prefer Not To Say" at bounding box center [728, 192] width 259 height 23
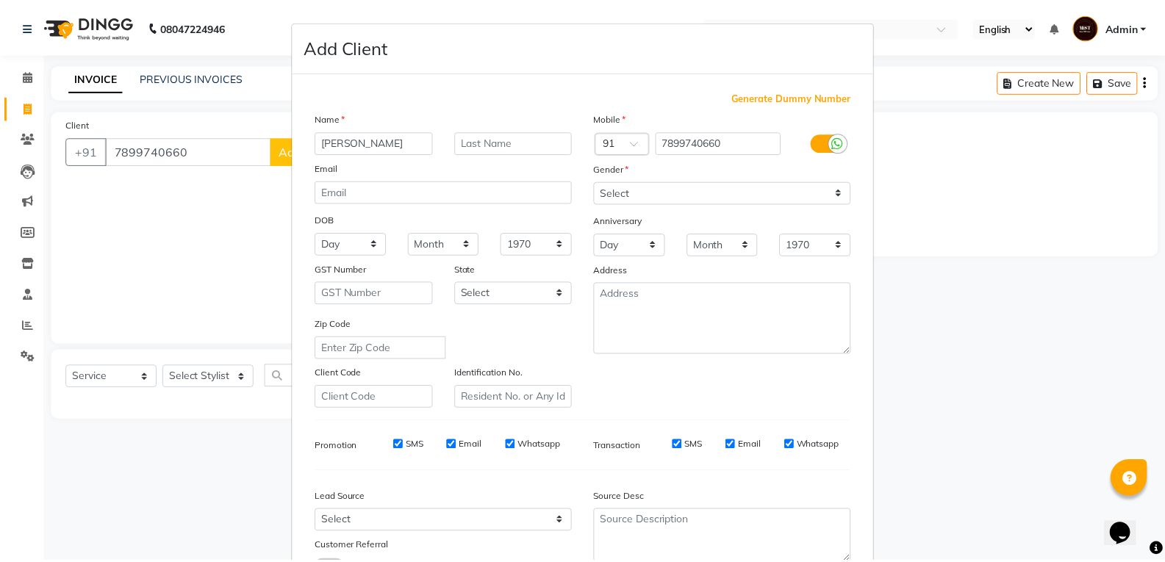
scroll to position [116, 0]
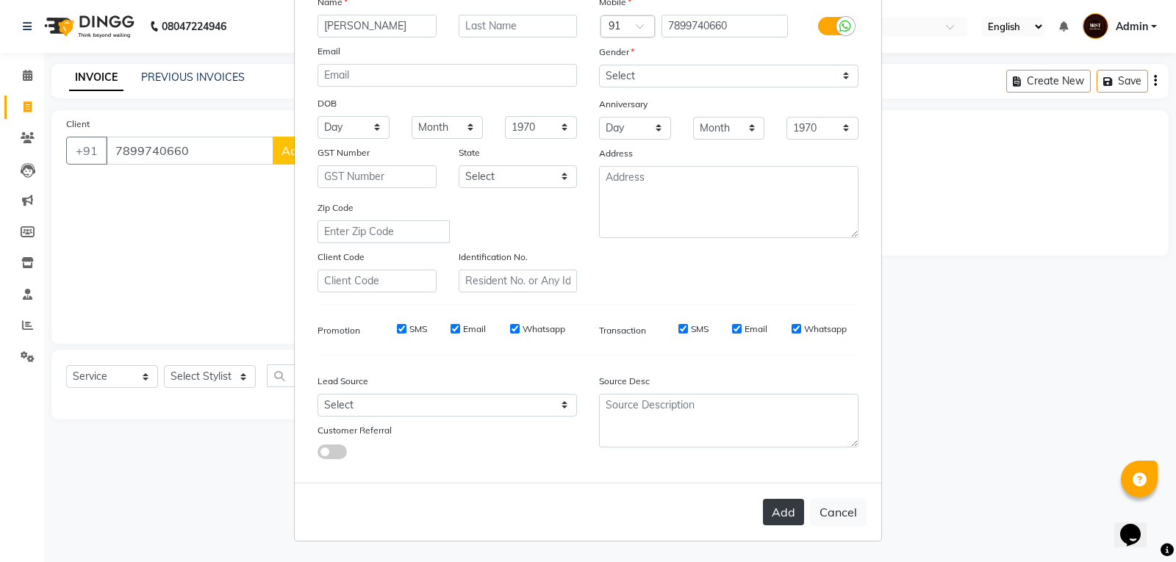
click at [791, 511] on button "Add" at bounding box center [783, 512] width 41 height 26
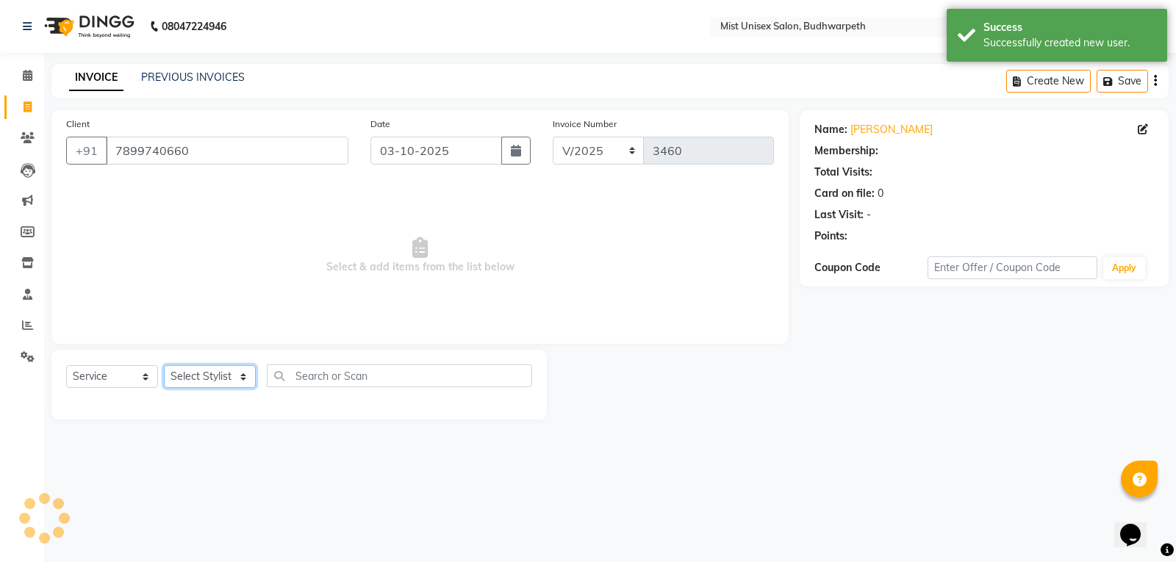
click at [215, 368] on select "Select Stylist Abhi Ram [PERSON_NAME] [PERSON_NAME] Lakshmi Madhu [PERSON_NAME]…" at bounding box center [210, 376] width 92 height 23
click at [164, 365] on select "Select Stylist Abhi Ram [PERSON_NAME] [PERSON_NAME] Lakshmi Madhu [PERSON_NAME]…" at bounding box center [210, 376] width 92 height 23
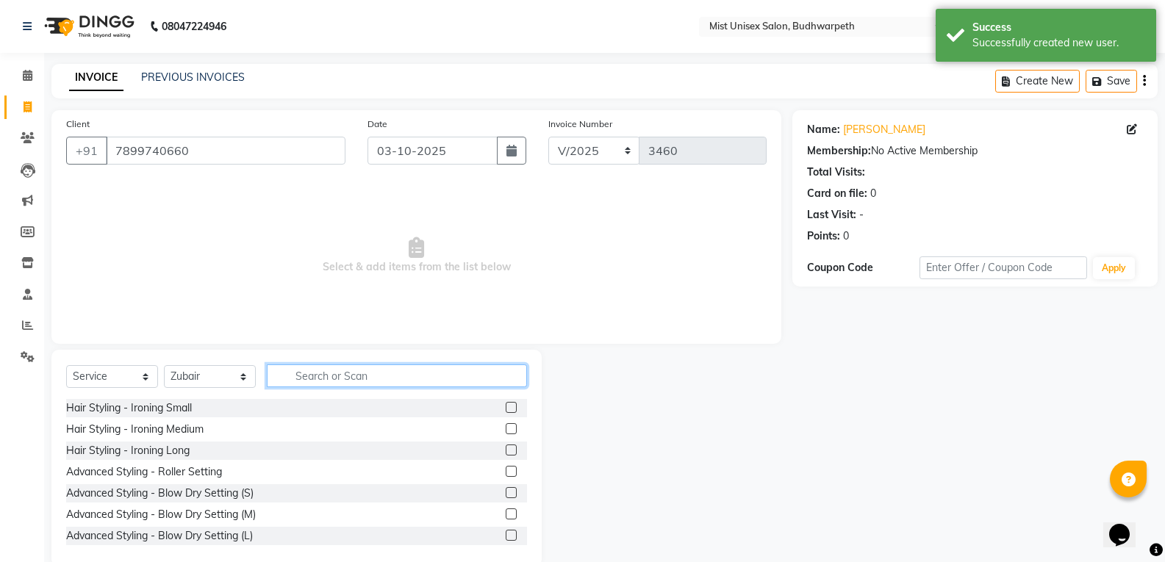
click at [305, 376] on input "text" at bounding box center [397, 376] width 260 height 23
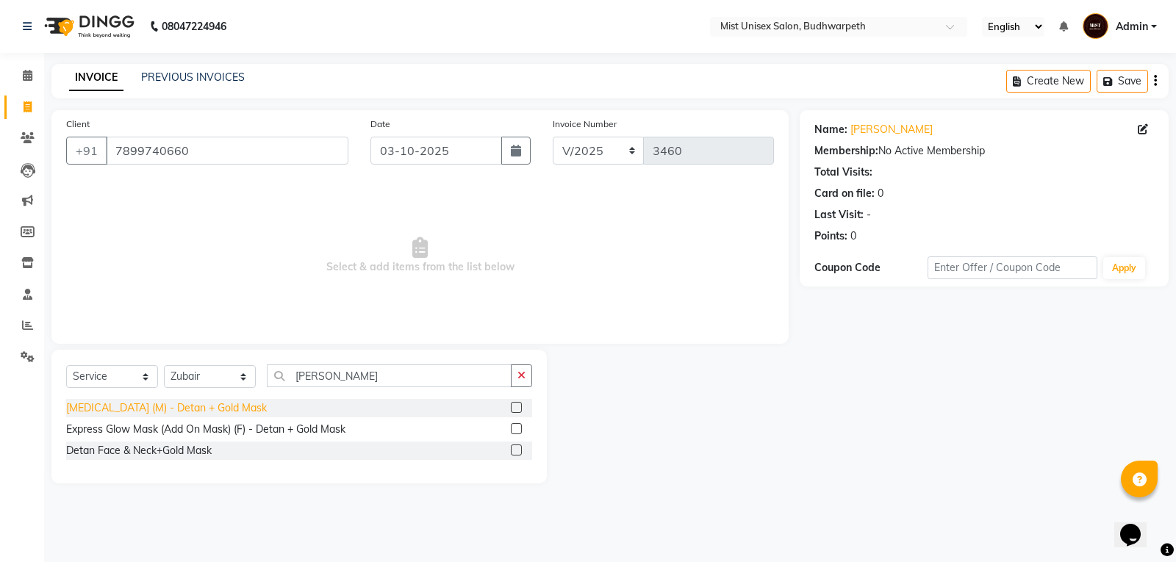
click at [193, 405] on div "[MEDICAL_DATA] (M) - Detan + Gold Mask" at bounding box center [166, 408] width 201 height 15
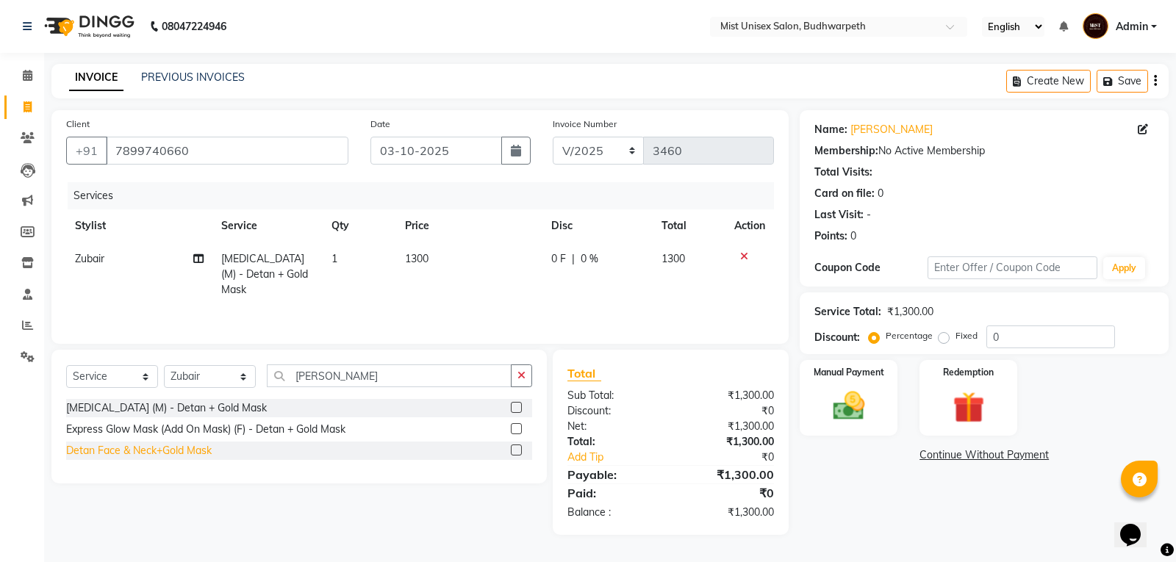
click at [183, 453] on div "Detan Face & Neck+Gold Mask" at bounding box center [139, 450] width 146 height 15
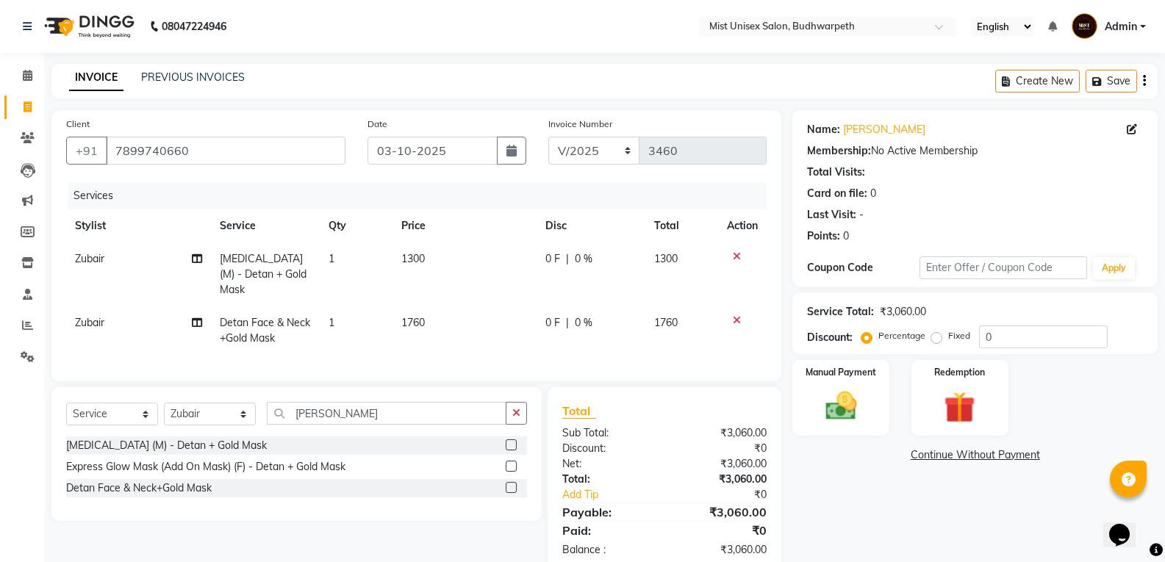
click at [737, 255] on icon at bounding box center [737, 256] width 8 height 10
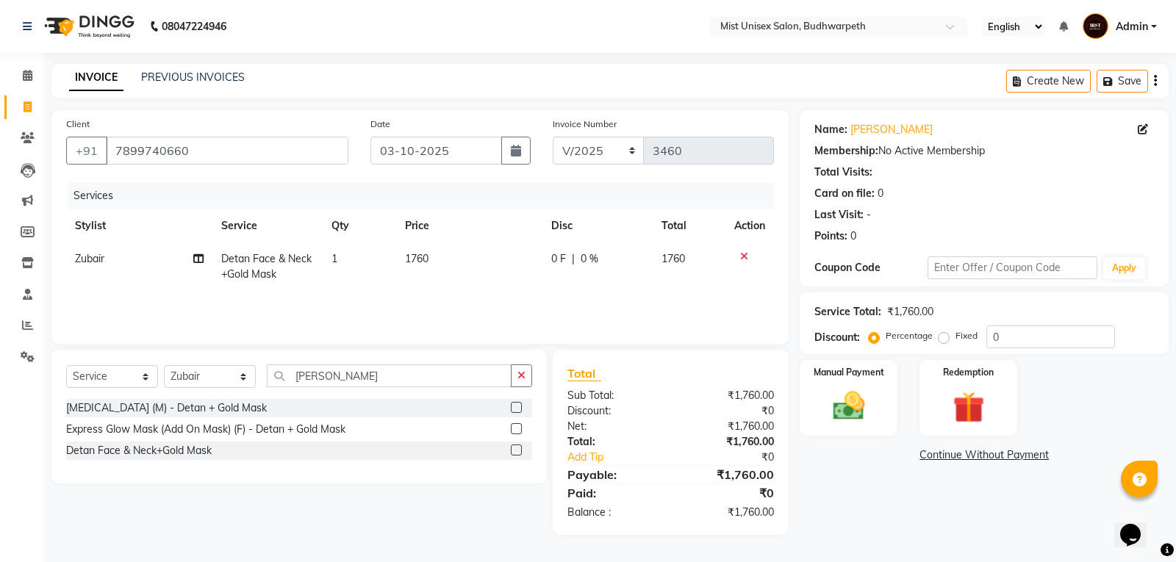
click at [612, 249] on td "0 F | 0 %" at bounding box center [598, 267] width 110 height 49
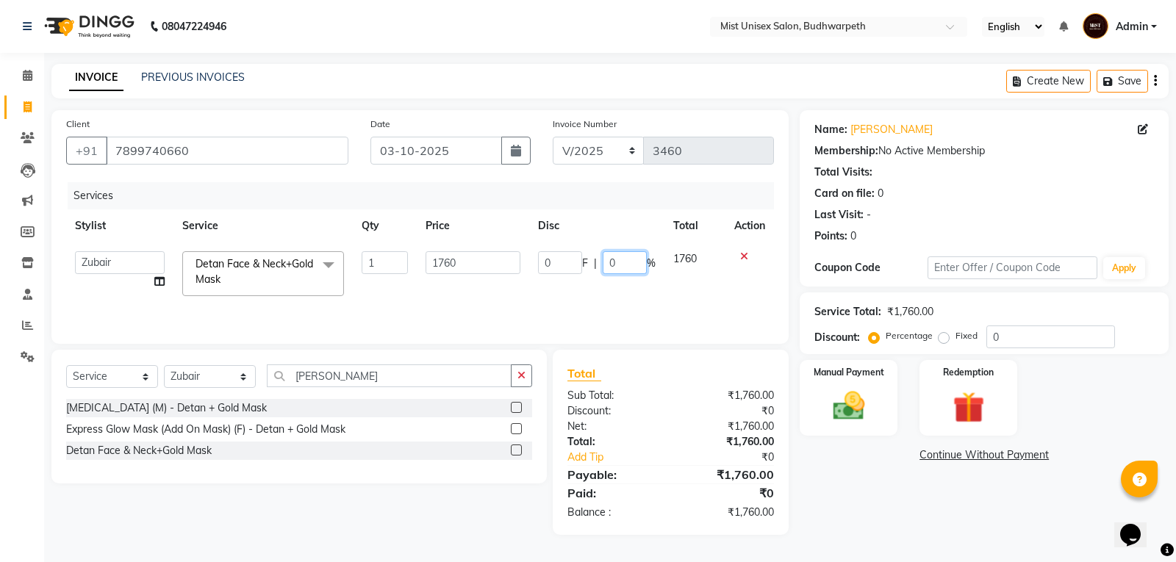
click at [636, 265] on input "0" at bounding box center [625, 262] width 44 height 23
click at [609, 290] on td "0 F | 5 %" at bounding box center [596, 274] width 135 height 62
click at [523, 380] on icon "button" at bounding box center [522, 375] width 8 height 10
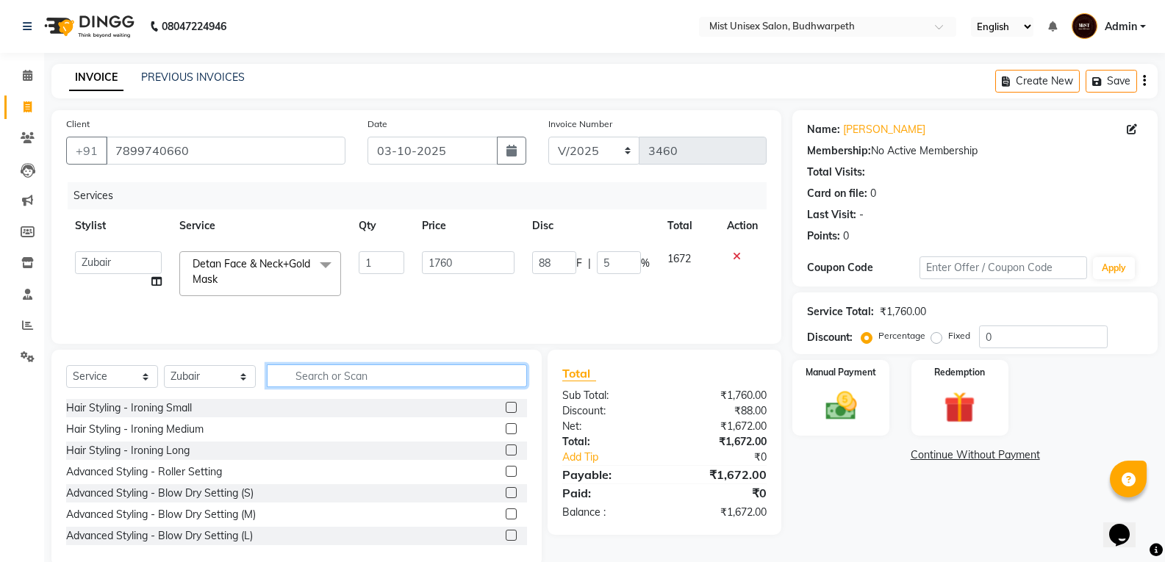
click at [319, 374] on input "text" at bounding box center [397, 376] width 260 height 23
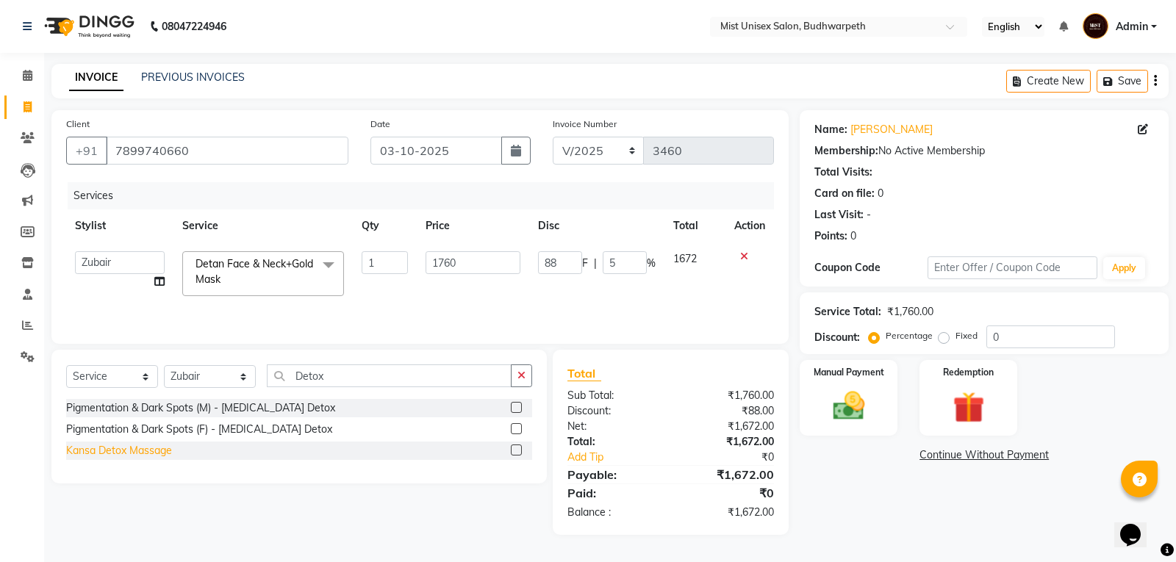
click at [148, 451] on div "Kansa Detox Massage" at bounding box center [119, 450] width 106 height 15
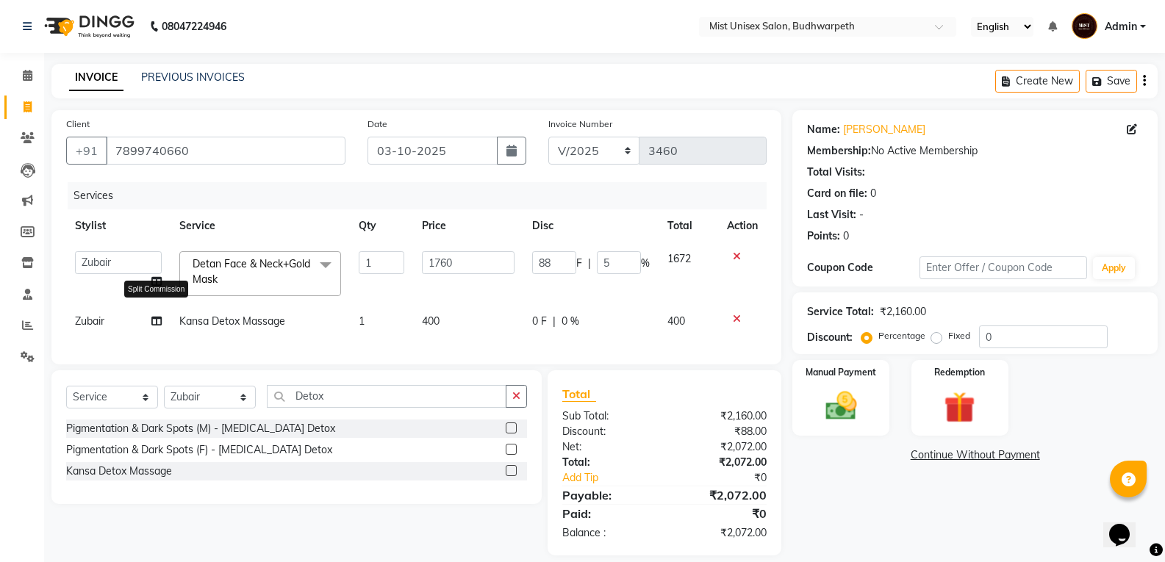
click at [153, 319] on icon at bounding box center [156, 321] width 10 height 10
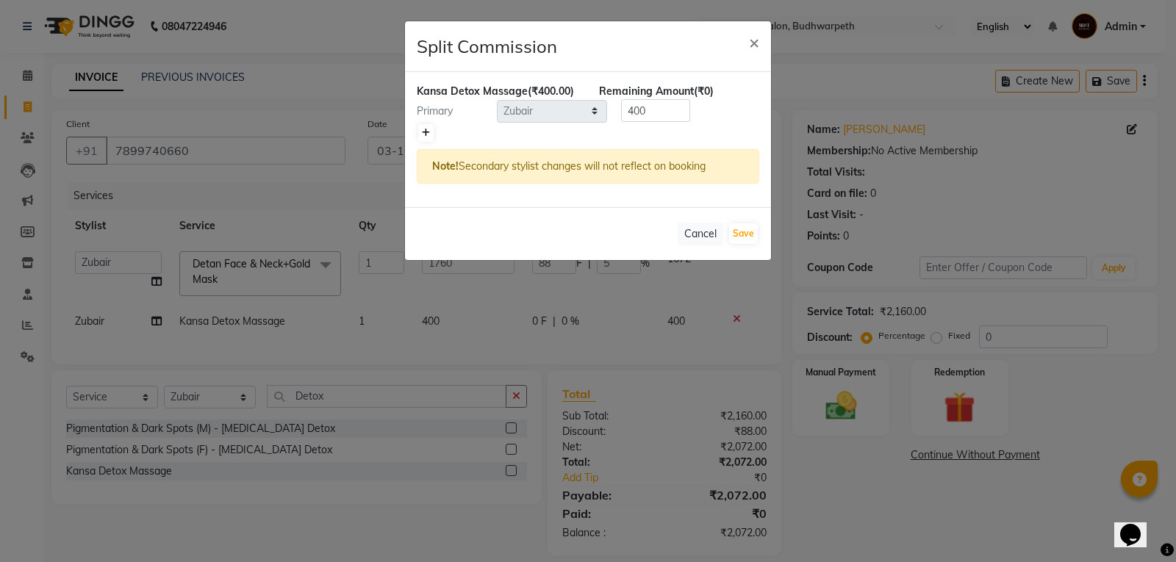
click at [431, 132] on link at bounding box center [425, 133] width 15 height 18
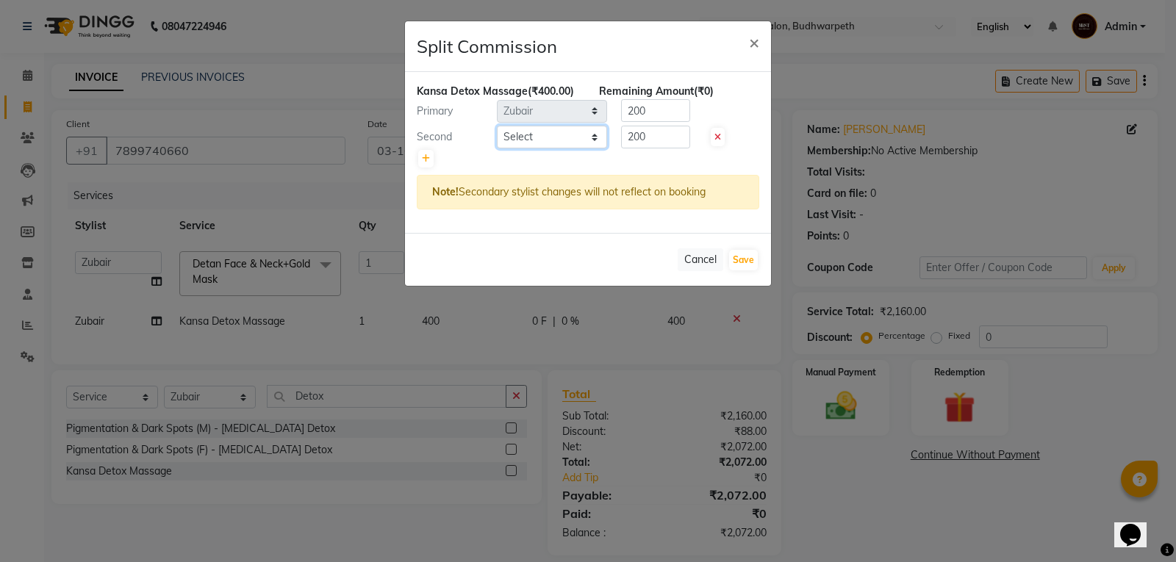
drag, startPoint x: 573, startPoint y: 134, endPoint x: 573, endPoint y: 146, distance: 12.5
click at [573, 134] on select "Select Abhi Ram GEETHA MADHURI Jyothi Kalpana Lakshmi Madhu Malleshwari Manohar…" at bounding box center [552, 137] width 110 height 23
click at [497, 126] on select "Select Abhi Ram GEETHA MADHURI Jyothi Kalpana Lakshmi Madhu Malleshwari Manohar…" at bounding box center [552, 137] width 110 height 23
click at [665, 112] on input "200" at bounding box center [655, 110] width 69 height 23
click at [664, 132] on input "200" at bounding box center [655, 137] width 69 height 23
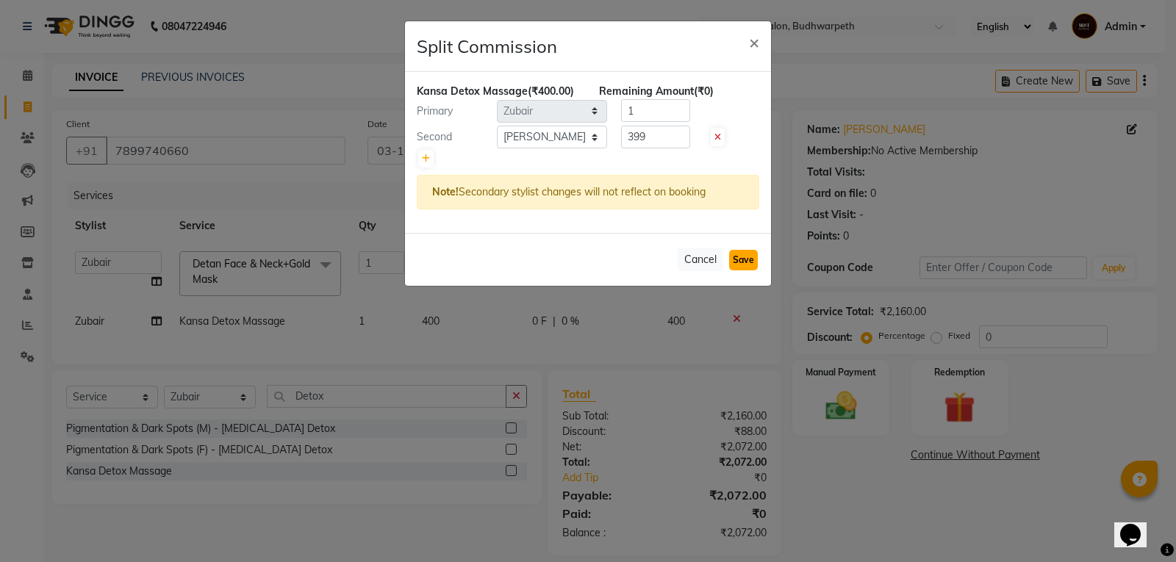
click at [746, 256] on button "Save" at bounding box center [743, 260] width 29 height 21
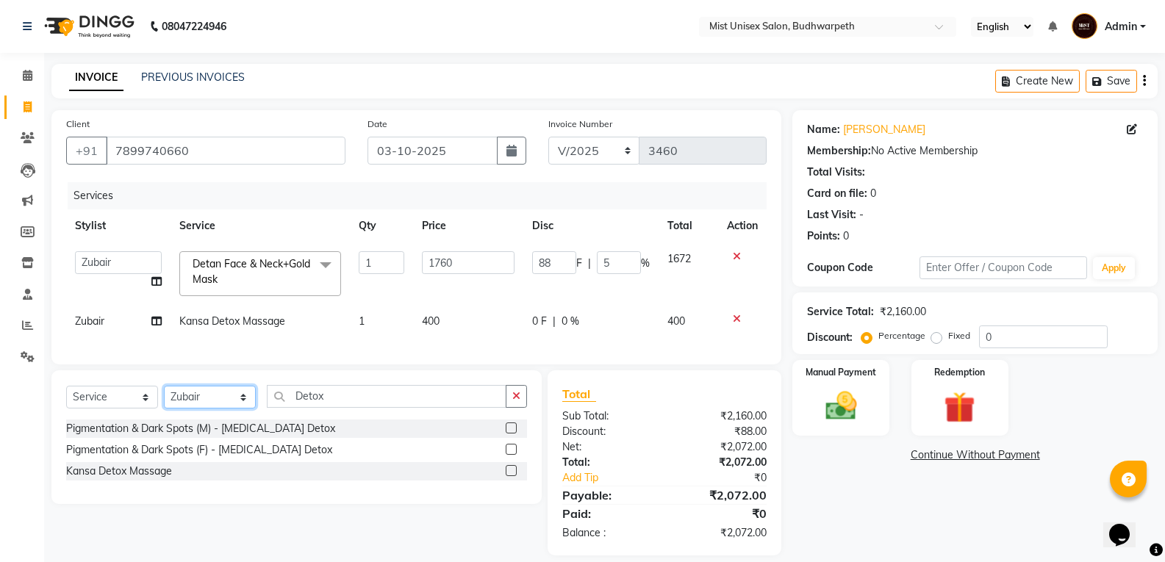
click at [202, 409] on select "Select Stylist Abhi Ram [PERSON_NAME] [PERSON_NAME] Lakshmi Madhu [PERSON_NAME]…" at bounding box center [210, 397] width 92 height 23
click at [164, 397] on select "Select Stylist Abhi Ram [PERSON_NAME] [PERSON_NAME] Lakshmi Madhu [PERSON_NAME]…" at bounding box center [210, 397] width 92 height 23
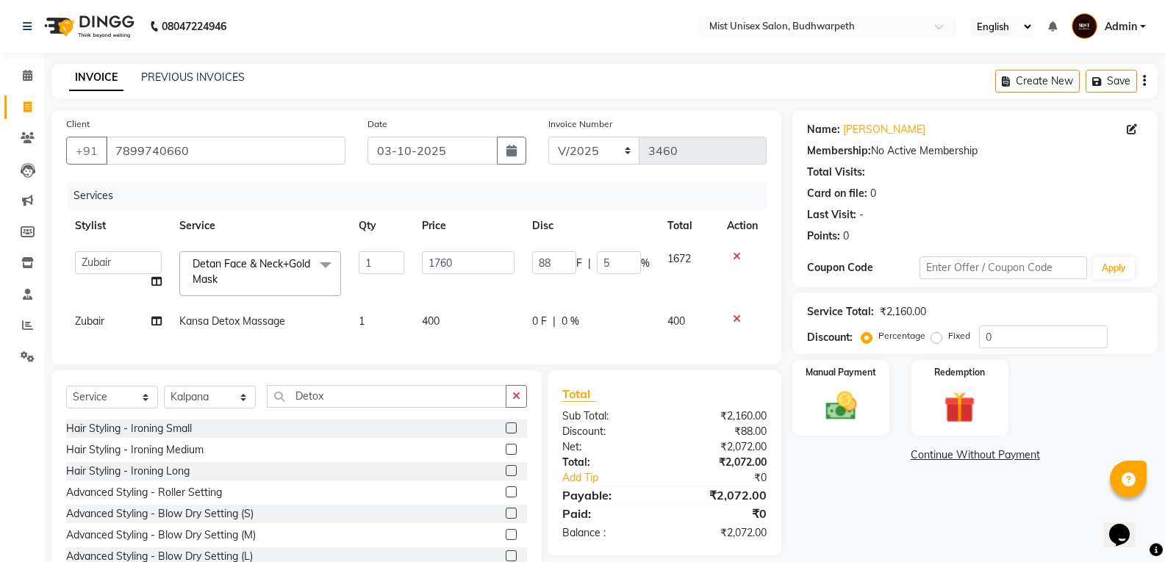
drag, startPoint x: 520, startPoint y: 412, endPoint x: 377, endPoint y: 410, distance: 142.6
click at [519, 408] on button "button" at bounding box center [516, 396] width 21 height 23
click at [377, 408] on input "text" at bounding box center [397, 396] width 260 height 23
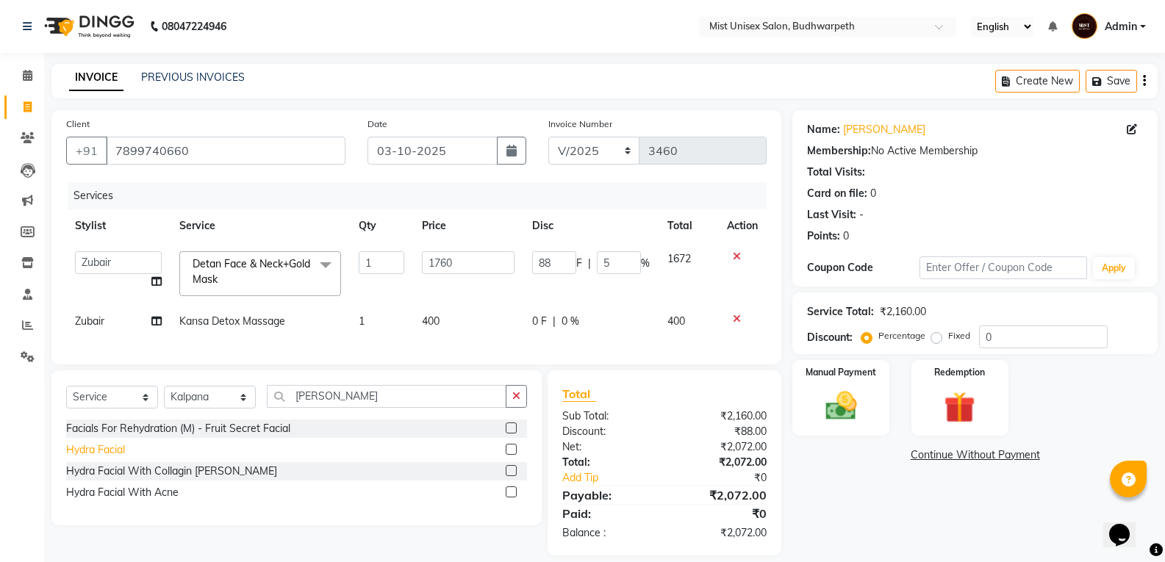
click at [105, 458] on div "Hydra Facial" at bounding box center [95, 450] width 59 height 15
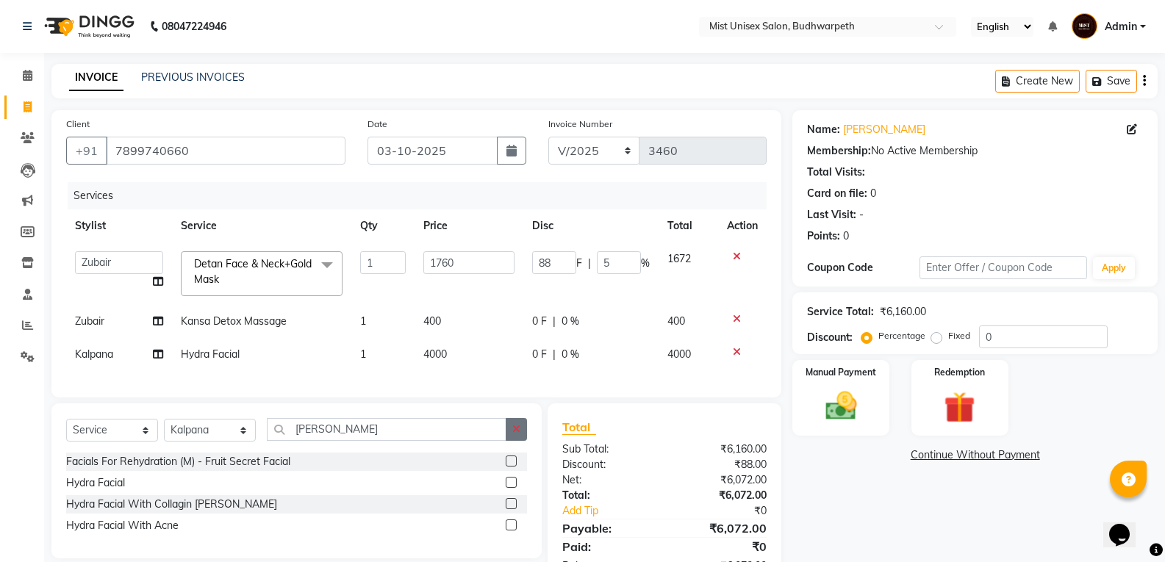
click at [515, 434] on icon "button" at bounding box center [516, 429] width 8 height 10
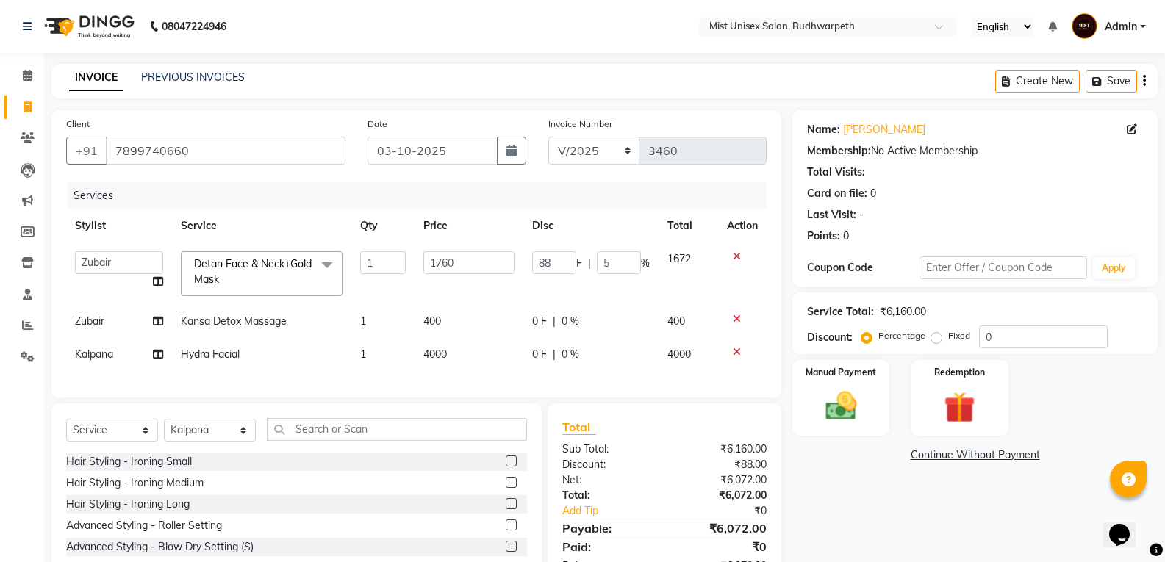
click at [454, 348] on td "4000" at bounding box center [469, 354] width 109 height 33
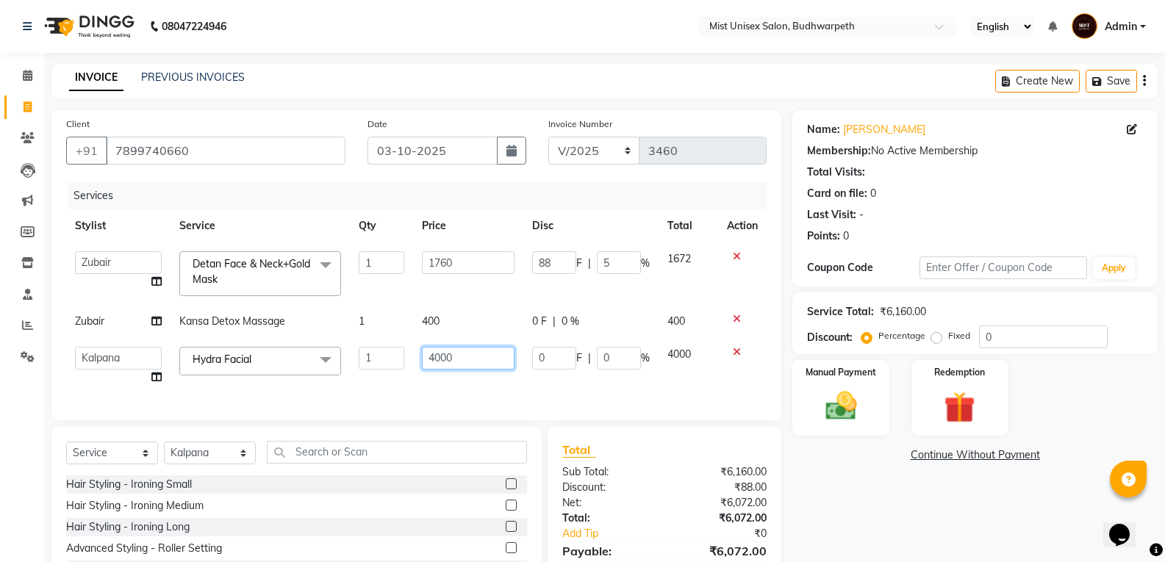
drag, startPoint x: 454, startPoint y: 348, endPoint x: 491, endPoint y: 359, distance: 38.9
click at [491, 359] on input "4000" at bounding box center [468, 358] width 92 height 23
click at [504, 394] on div "Client +91 7899740660 Date 03-10-2025 Invoice Number V/2025 V/2025-26 3460 Serv…" at bounding box center [416, 265] width 730 height 310
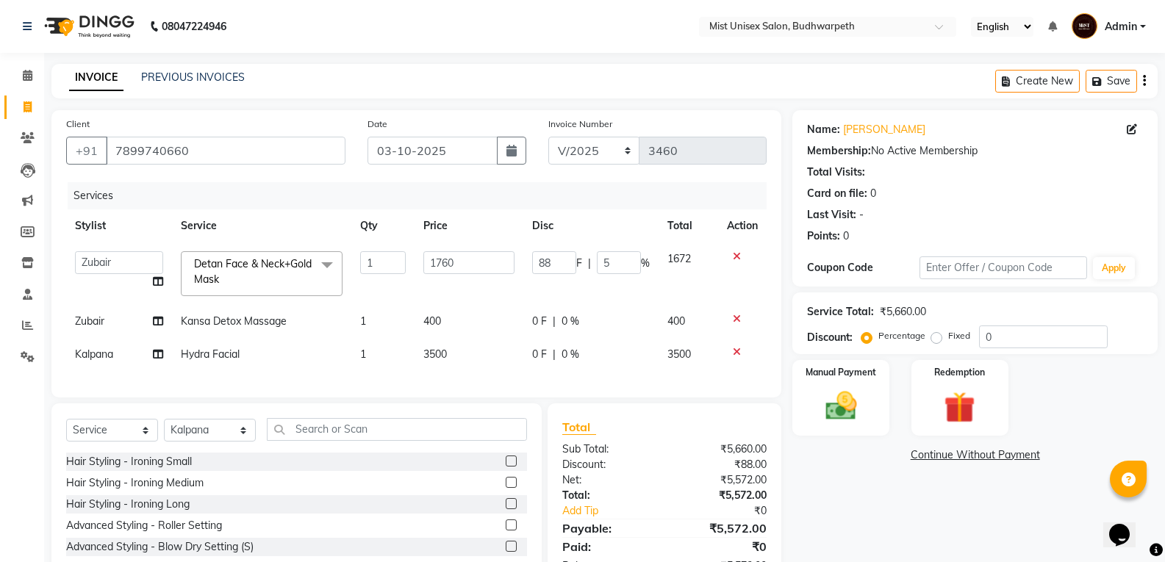
click at [553, 357] on span "|" at bounding box center [554, 354] width 3 height 15
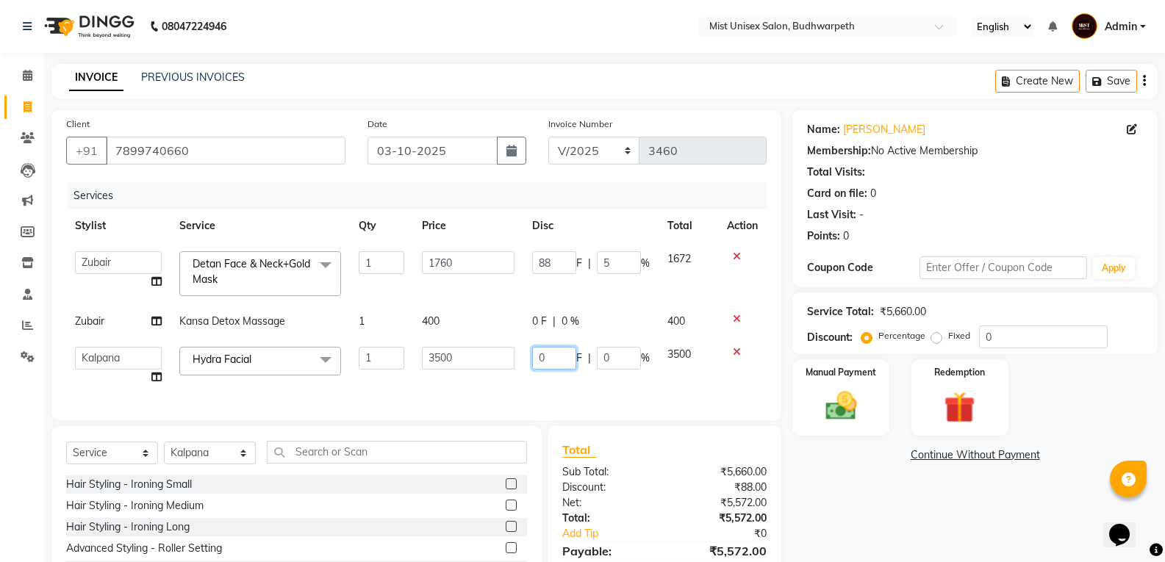
click at [554, 357] on input "0" at bounding box center [554, 358] width 44 height 23
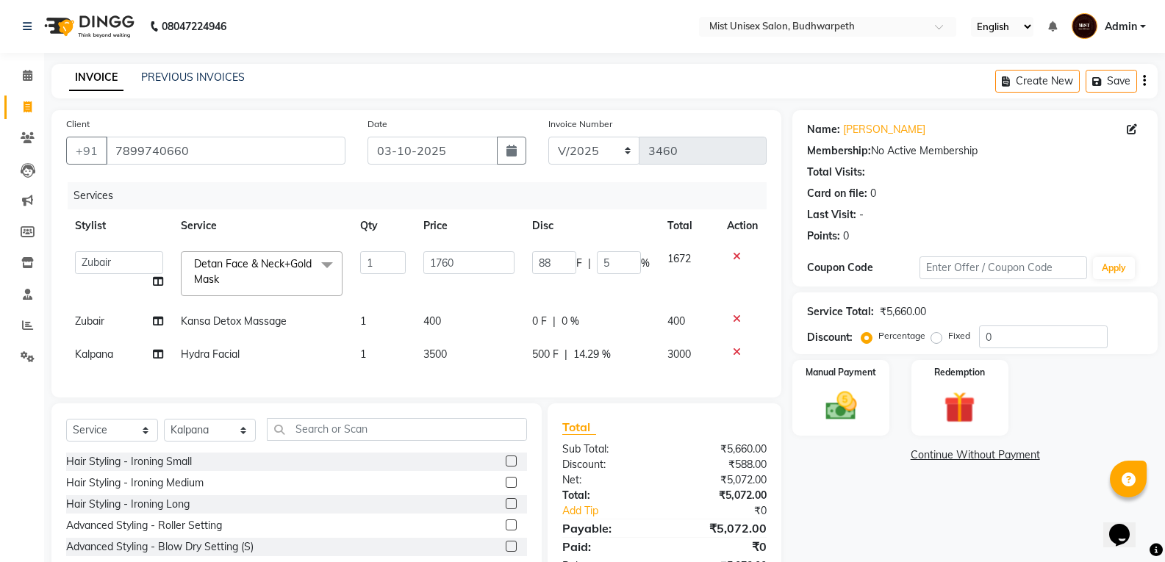
click at [552, 383] on div "Services Stylist Service Qty Price Disc Total Action Abhi Ram GEETHA MADHURI Jy…" at bounding box center [416, 282] width 701 height 201
click at [193, 442] on select "Select Stylist Abhi Ram [PERSON_NAME] [PERSON_NAME] Lakshmi Madhu [PERSON_NAME]…" at bounding box center [210, 430] width 92 height 23
click at [164, 430] on select "Select Stylist Abhi Ram [PERSON_NAME] [PERSON_NAME] Lakshmi Madhu [PERSON_NAME]…" at bounding box center [210, 430] width 92 height 23
click at [299, 441] on input "text" at bounding box center [397, 429] width 260 height 23
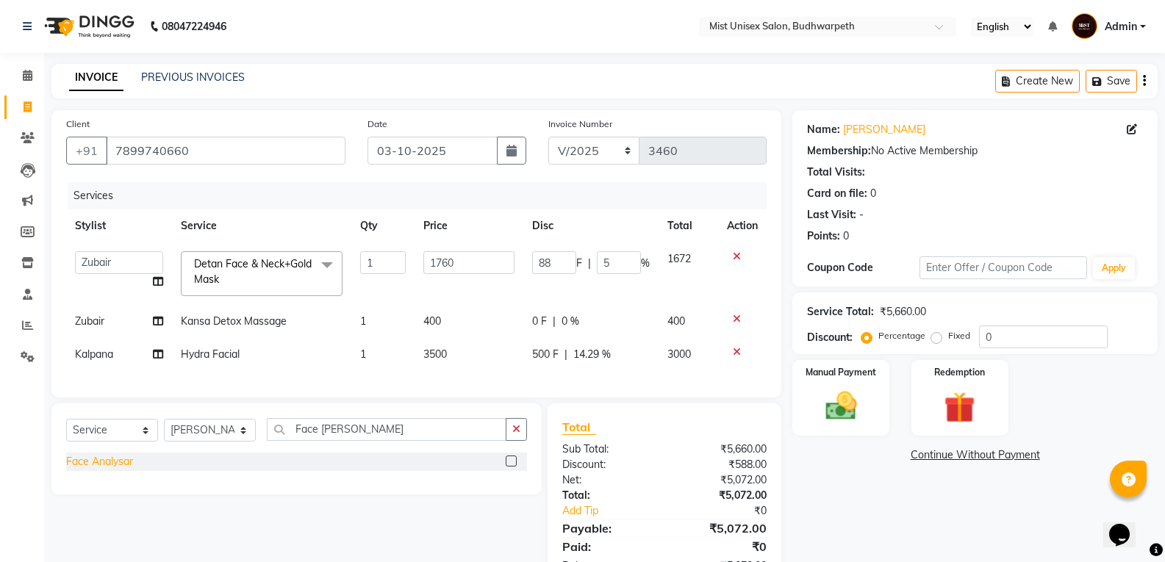
click at [112, 470] on div "Face Analysar" at bounding box center [99, 461] width 67 height 15
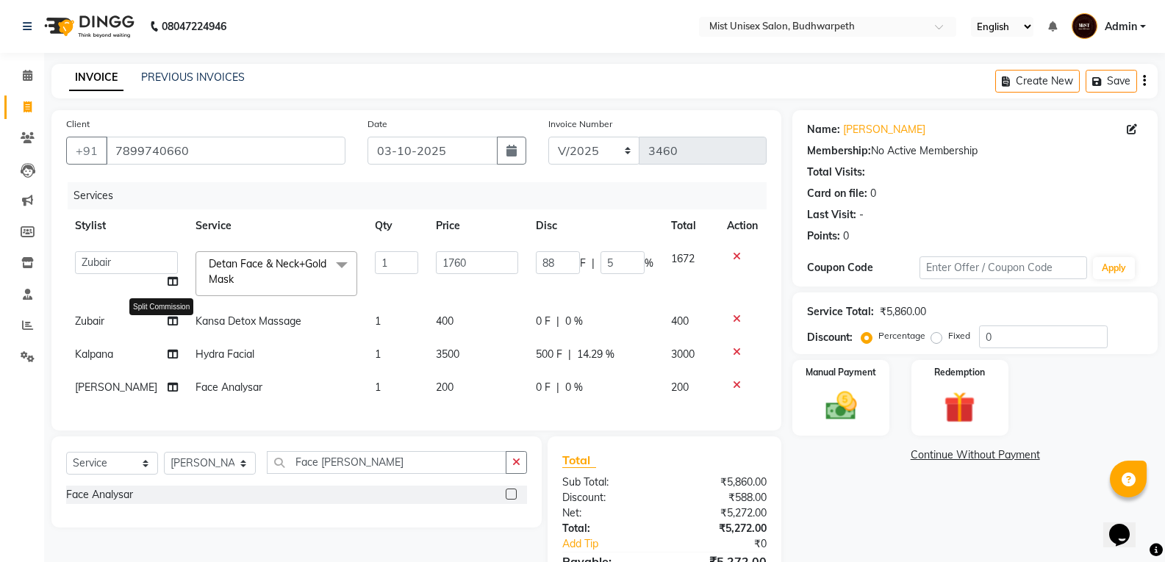
click at [168, 351] on icon at bounding box center [173, 354] width 10 height 10
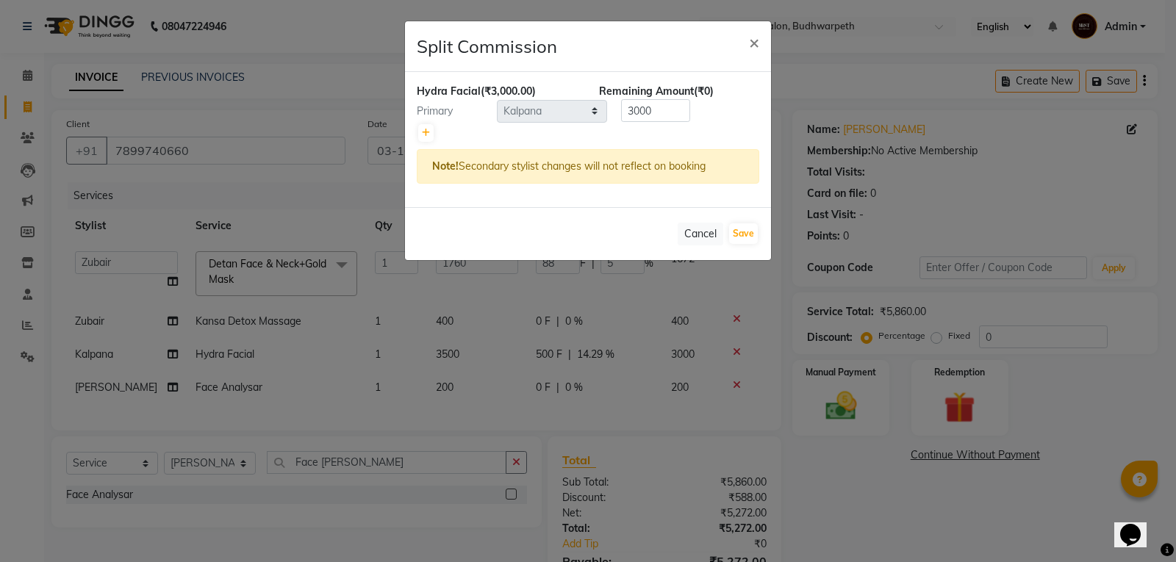
drag, startPoint x: 417, startPoint y: 128, endPoint x: 515, endPoint y: 171, distance: 106.7
click at [418, 128] on div at bounding box center [588, 133] width 343 height 21
click at [429, 129] on icon at bounding box center [426, 133] width 8 height 9
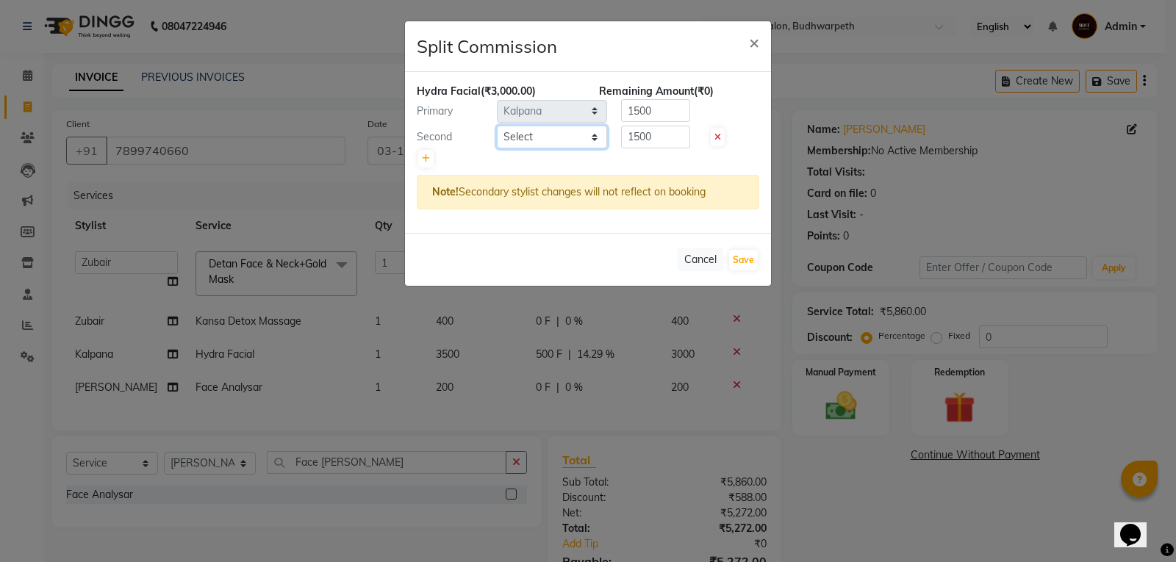
drag, startPoint x: 525, startPoint y: 134, endPoint x: 525, endPoint y: 147, distance: 13.2
click at [525, 134] on select "Select Abhi Ram GEETHA MADHURI Jyothi Kalpana Lakshmi Madhu Malleshwari Manohar…" at bounding box center [552, 137] width 110 height 23
click at [497, 126] on select "Select Abhi Ram GEETHA MADHURI Jyothi Kalpana Lakshmi Madhu Malleshwari Manohar…" at bounding box center [552, 137] width 110 height 23
click at [662, 137] on input "1500" at bounding box center [655, 137] width 69 height 23
click at [679, 114] on input "1500" at bounding box center [655, 110] width 69 height 23
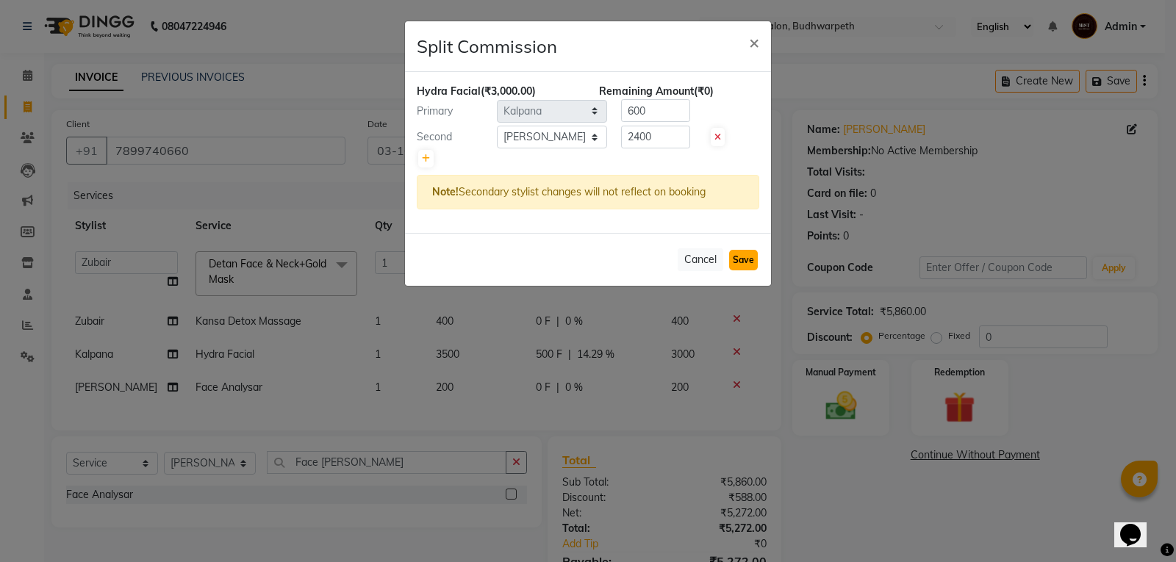
click at [745, 257] on button "Save" at bounding box center [743, 260] width 29 height 21
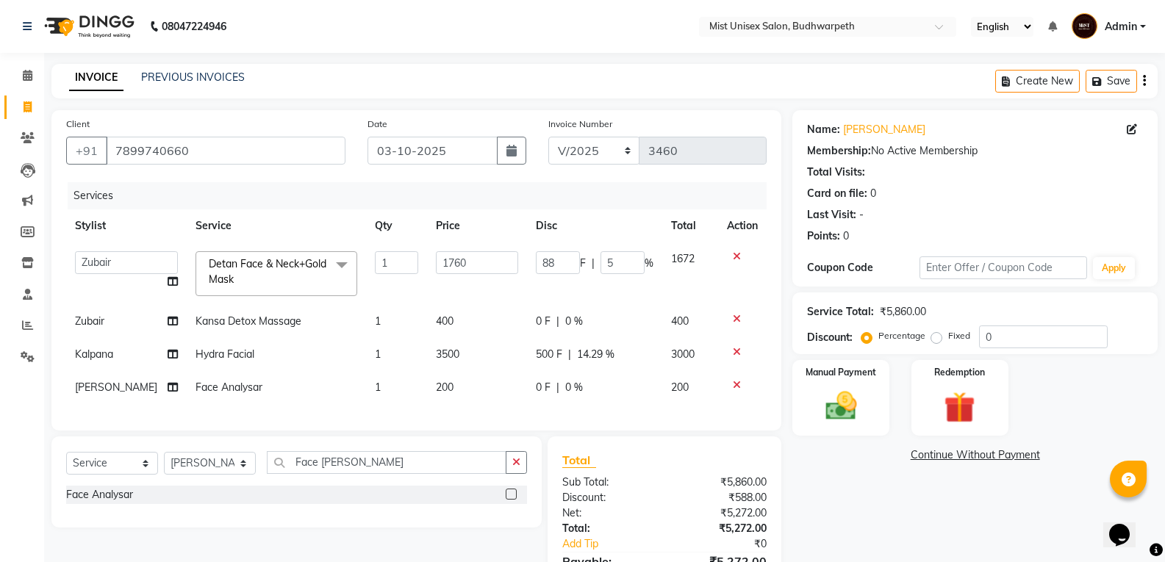
scroll to position [108, 0]
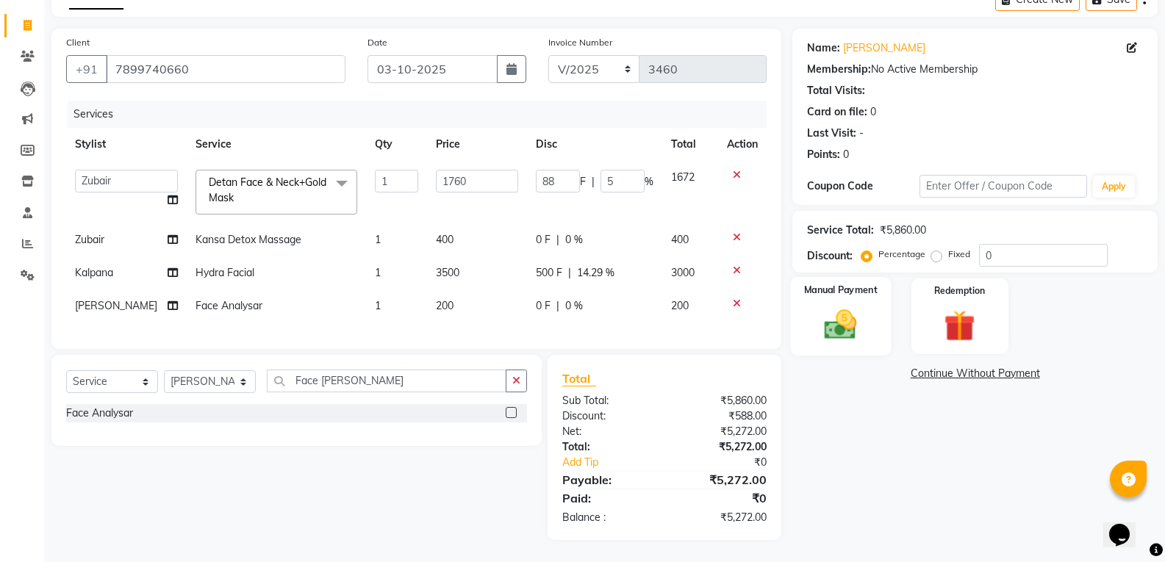
click at [856, 309] on img at bounding box center [840, 324] width 52 height 37
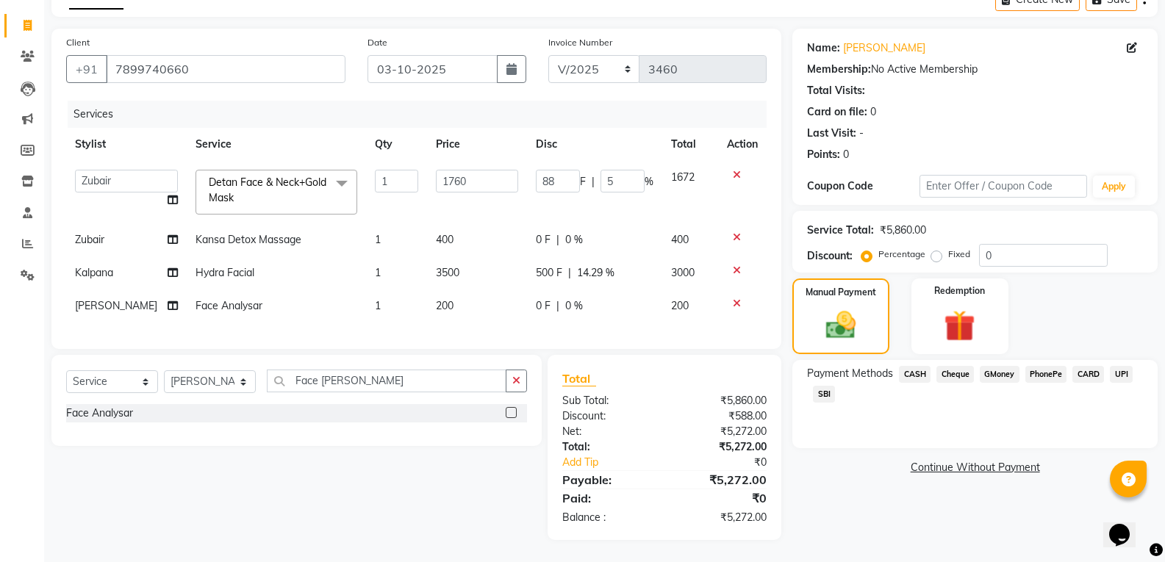
click at [1078, 366] on span "CARD" at bounding box center [1089, 374] width 32 height 17
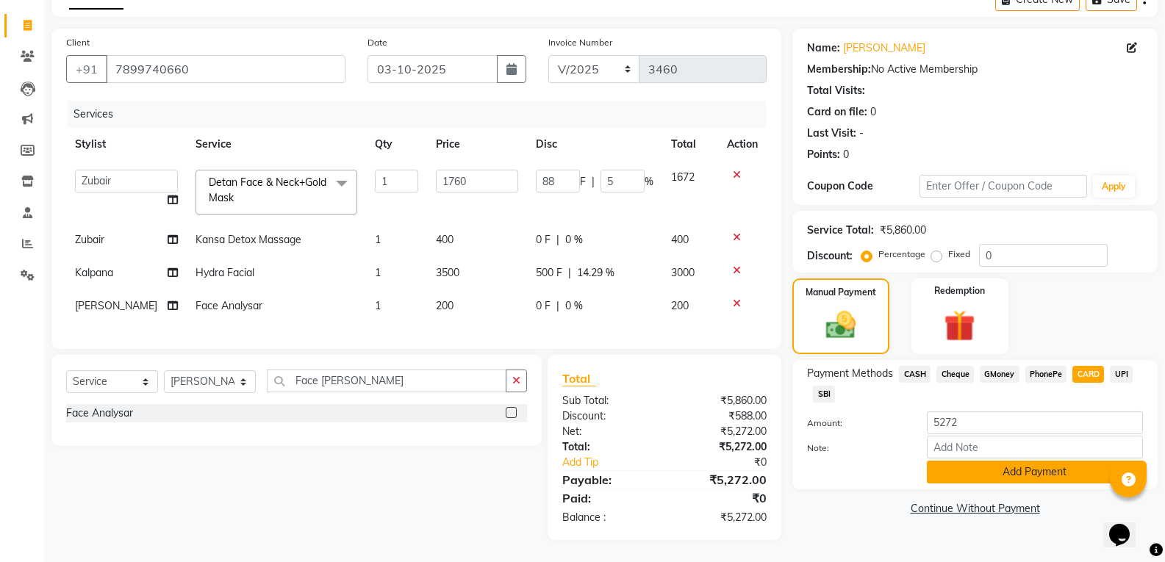
click at [998, 461] on button "Add Payment" at bounding box center [1035, 472] width 216 height 23
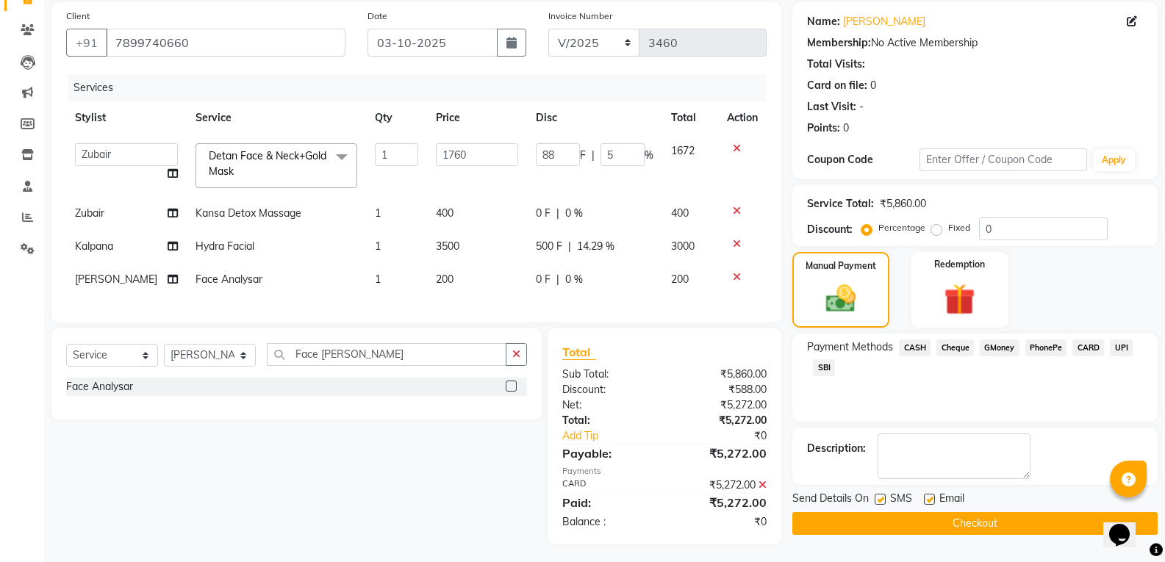
scroll to position [139, 0]
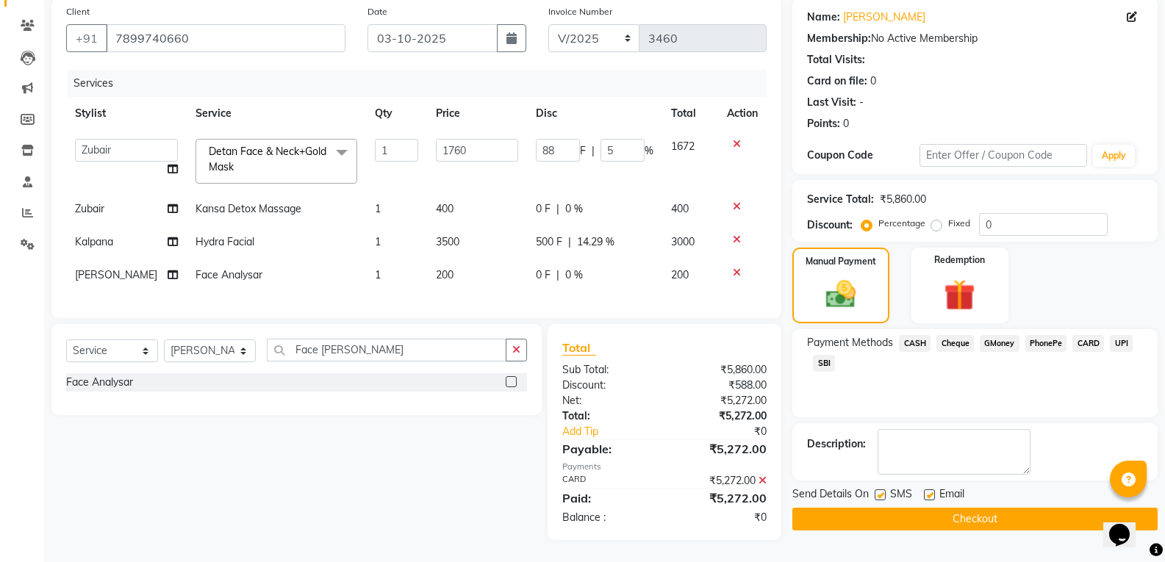
click at [1005, 508] on button "Checkout" at bounding box center [974, 519] width 365 height 23
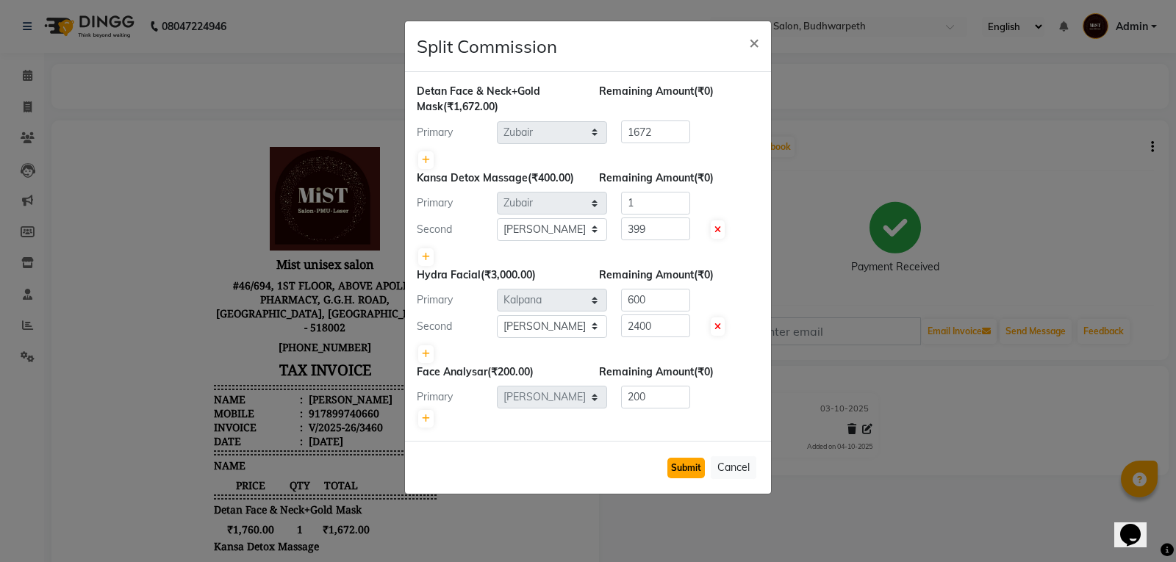
click at [684, 471] on button "Submit" at bounding box center [685, 468] width 37 height 21
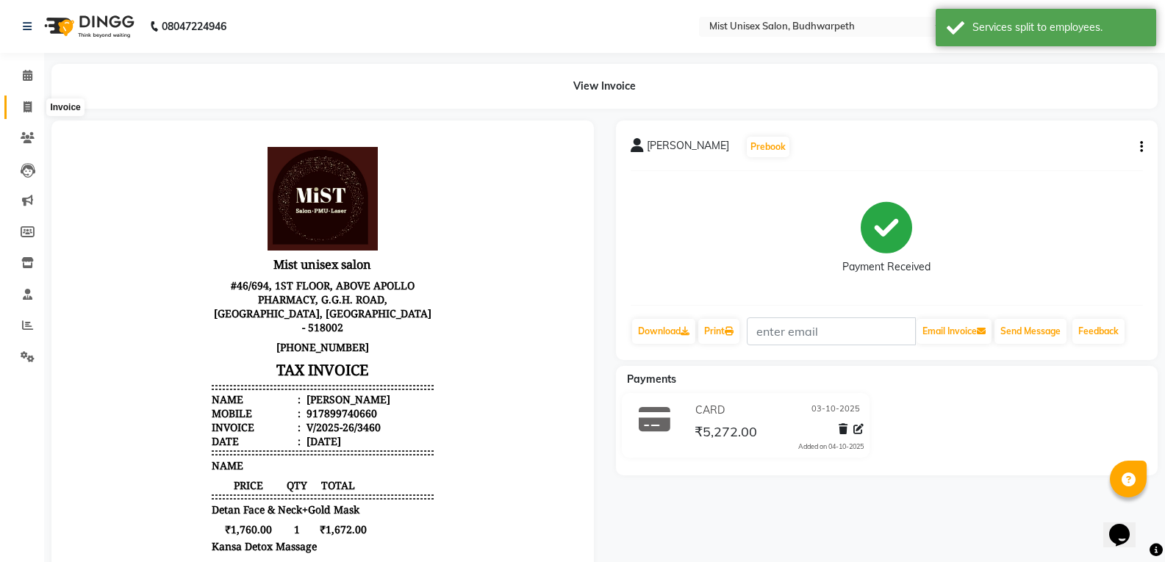
click at [20, 104] on span at bounding box center [28, 107] width 26 height 17
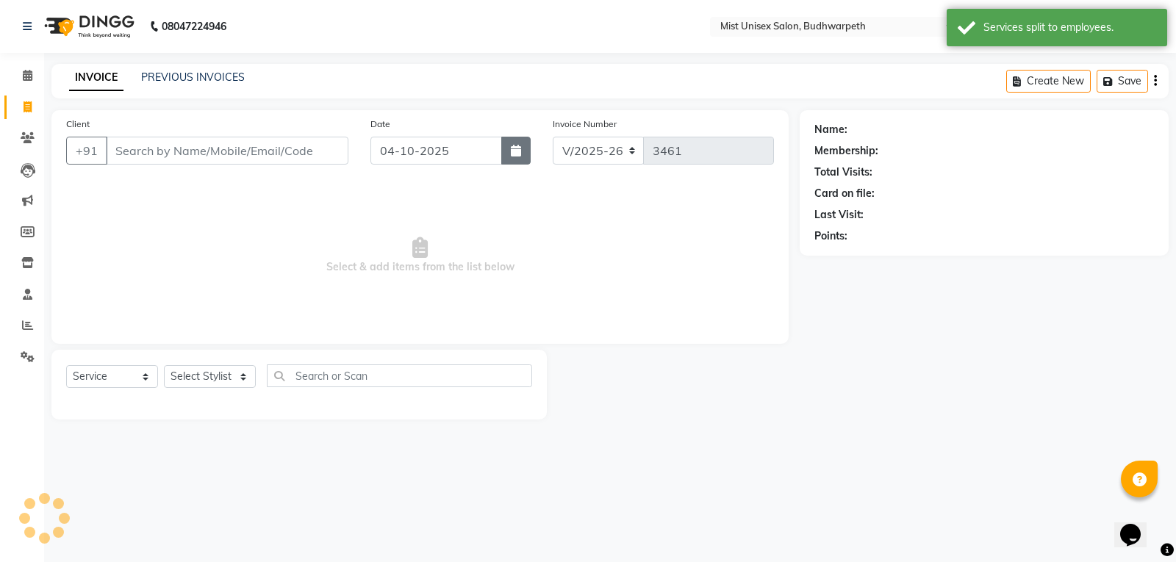
click at [520, 151] on icon "button" at bounding box center [516, 151] width 10 height 12
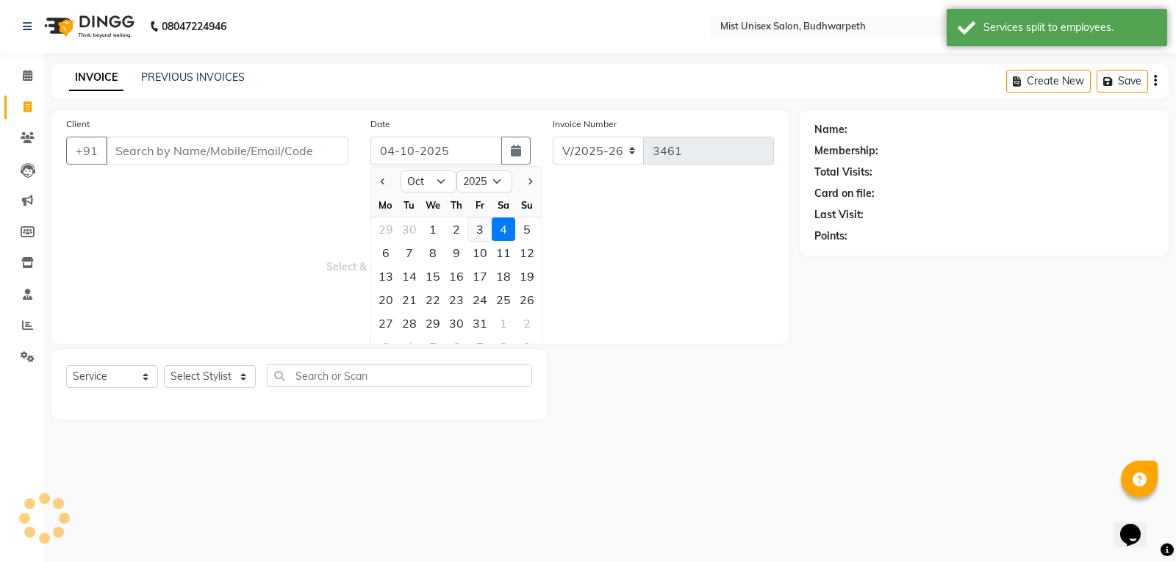
click at [477, 229] on div "3" at bounding box center [480, 230] width 24 height 24
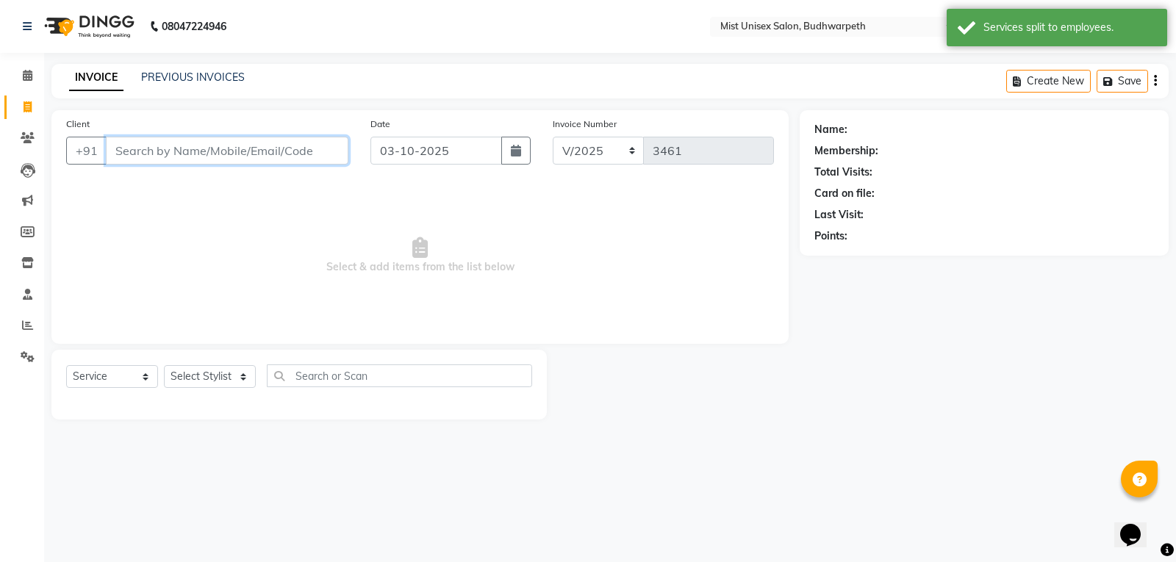
click at [193, 155] on input "Client" at bounding box center [227, 151] width 243 height 28
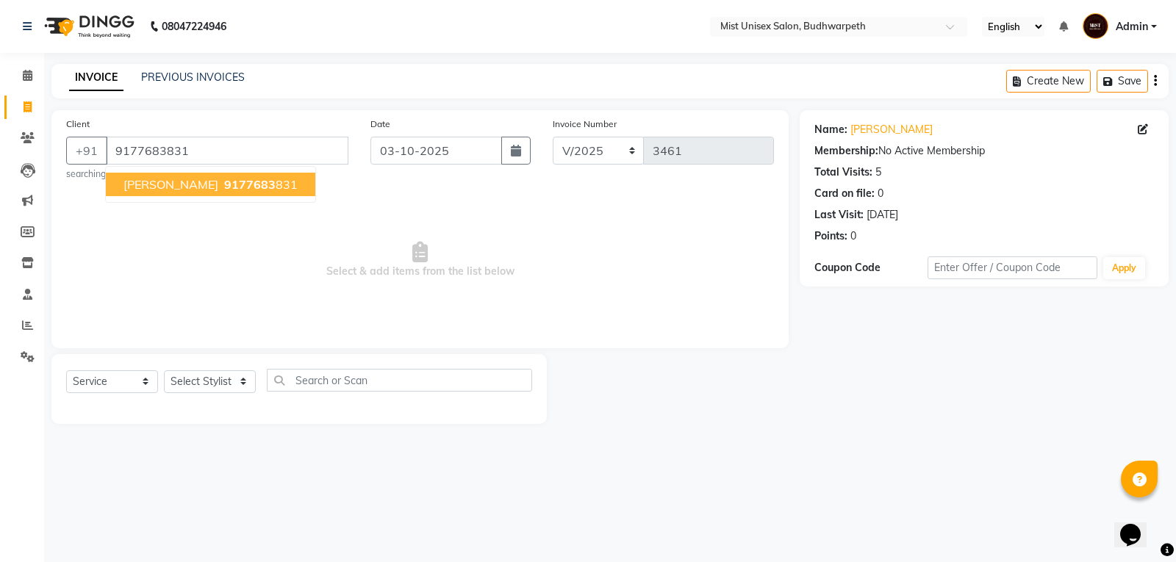
click at [174, 191] on span "Lakshmi Devi" at bounding box center [170, 184] width 95 height 15
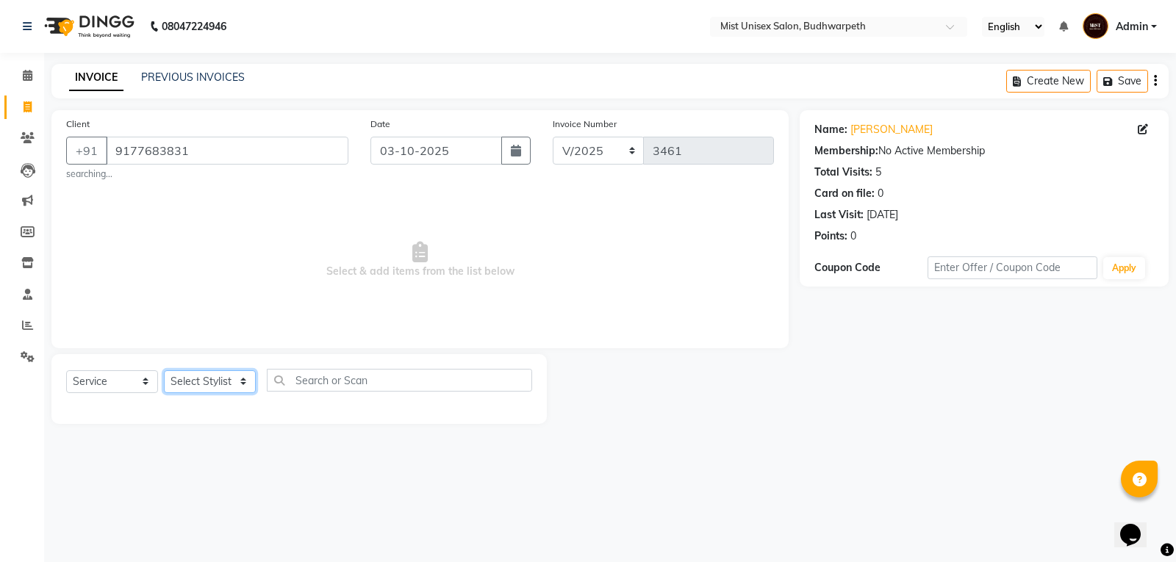
click at [224, 382] on select "Select Stylist Abhi Ram [PERSON_NAME] [PERSON_NAME] Lakshmi Madhu [PERSON_NAME]…" at bounding box center [210, 381] width 92 height 23
click at [164, 370] on select "Select Stylist Abhi Ram [PERSON_NAME] [PERSON_NAME] Lakshmi Madhu [PERSON_NAME]…" at bounding box center [210, 381] width 92 height 23
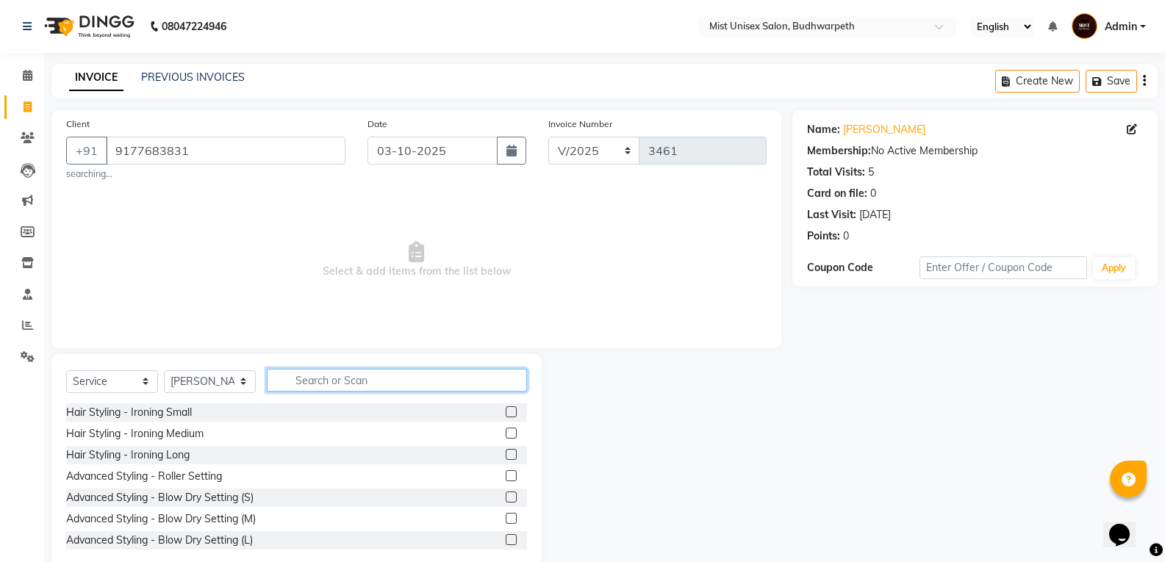
click at [313, 379] on input "text" at bounding box center [397, 380] width 260 height 23
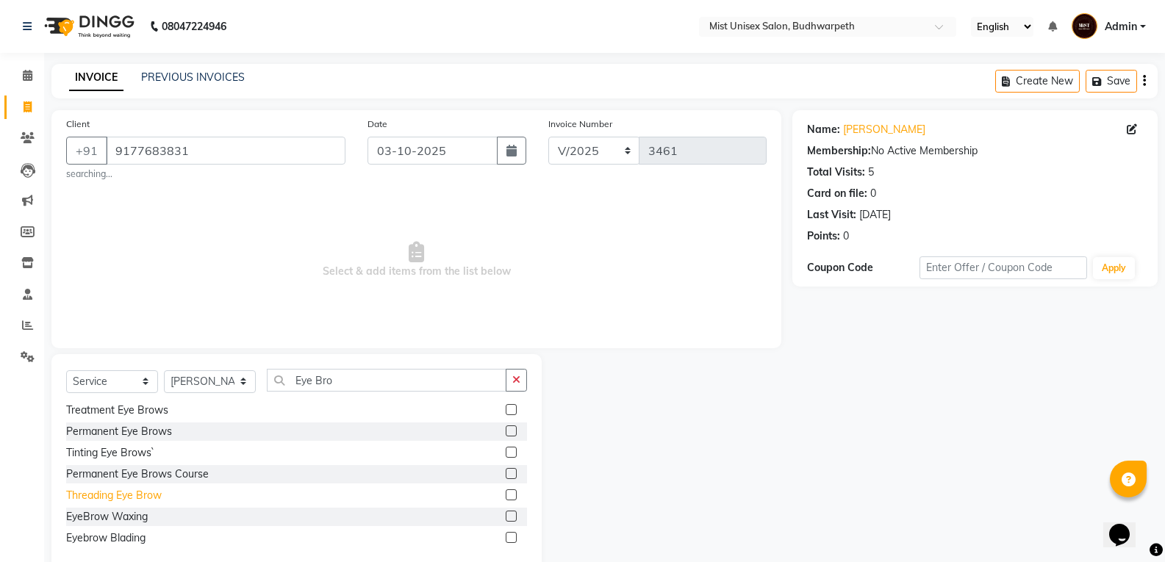
click at [129, 497] on div "Threading Eye Brow" at bounding box center [114, 495] width 96 height 15
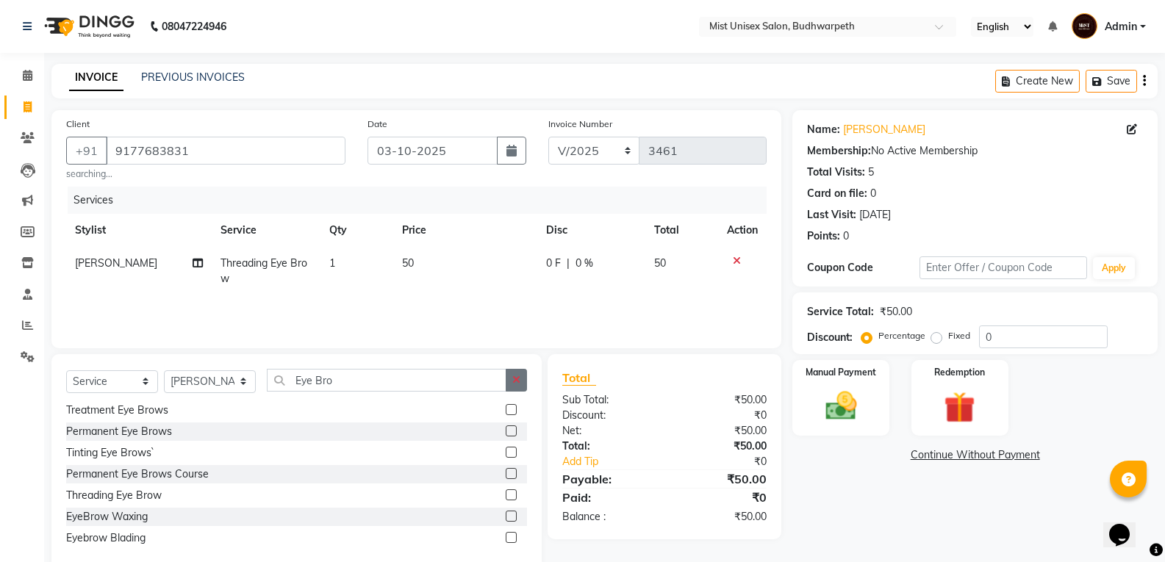
click at [515, 377] on icon "button" at bounding box center [516, 380] width 8 height 10
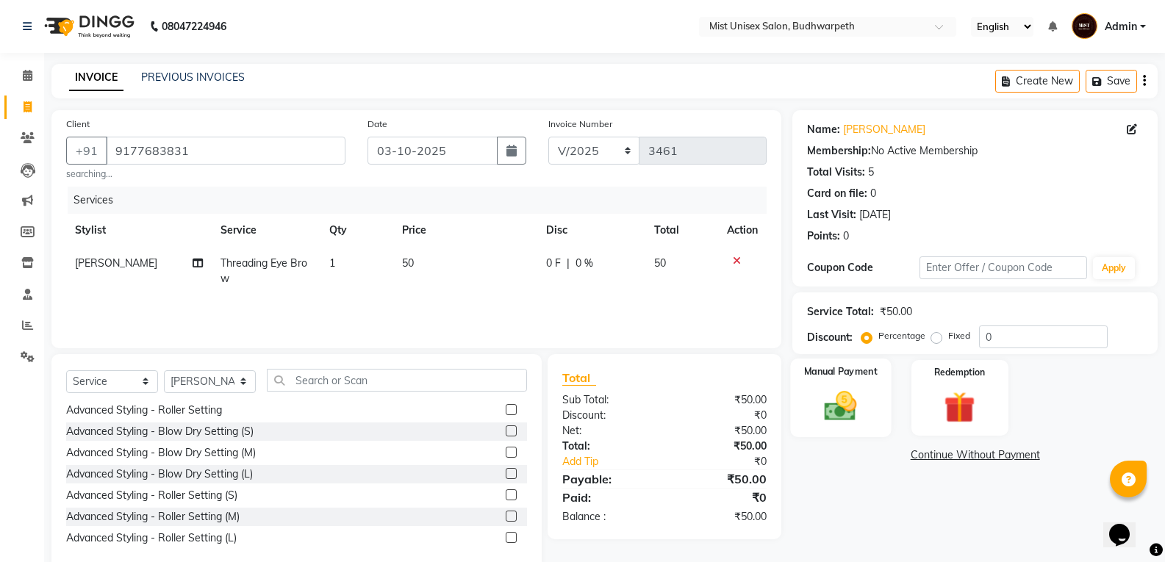
click at [840, 426] on div "Manual Payment" at bounding box center [841, 398] width 101 height 79
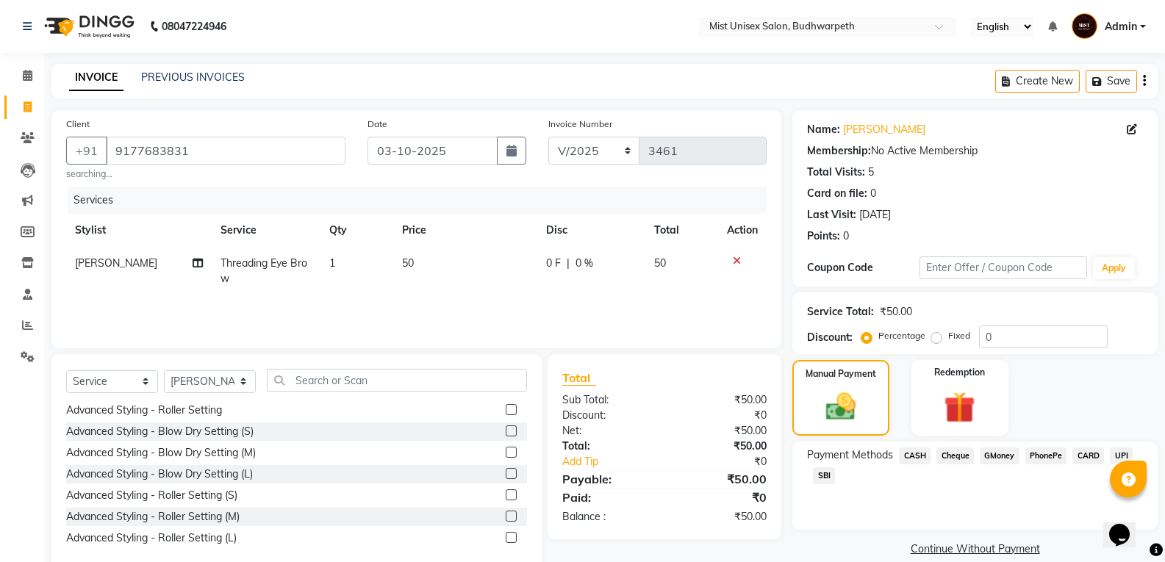
click at [819, 469] on span "SBI" at bounding box center [824, 476] width 22 height 17
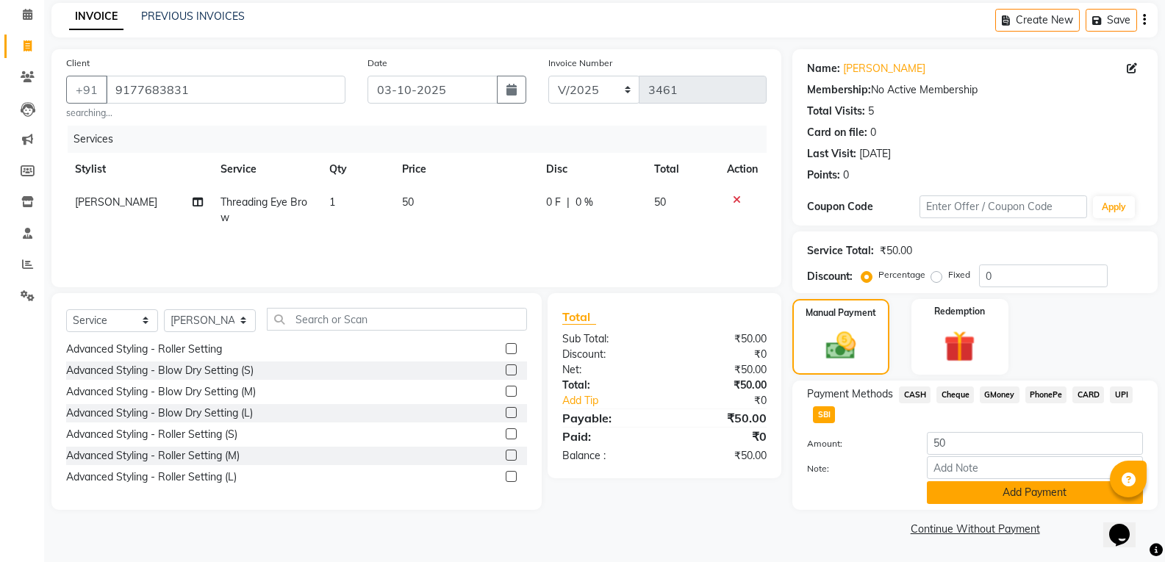
click at [1047, 498] on button "Add Payment" at bounding box center [1035, 492] width 216 height 23
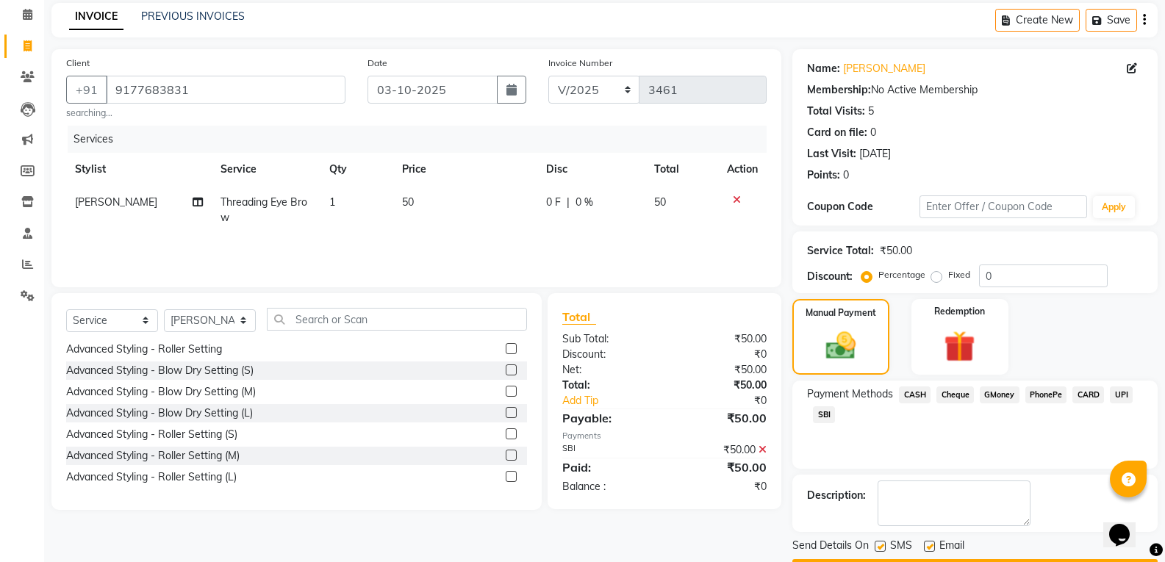
scroll to position [103, 0]
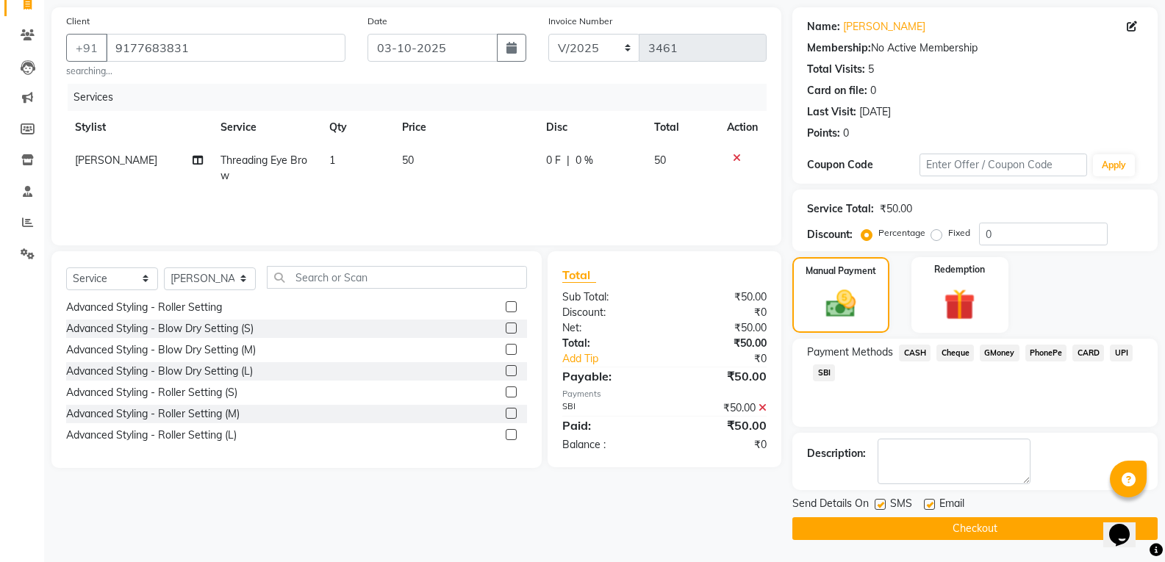
click at [994, 530] on button "Checkout" at bounding box center [974, 529] width 365 height 23
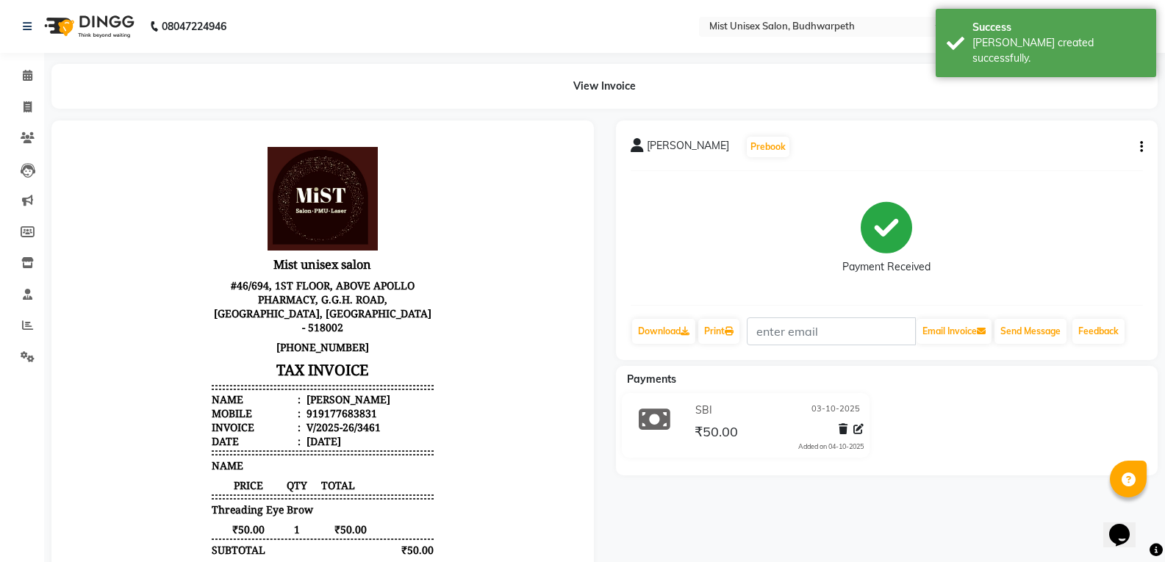
click at [17, 92] on li "Invoice" at bounding box center [22, 108] width 44 height 32
click at [30, 109] on icon at bounding box center [28, 106] width 8 height 11
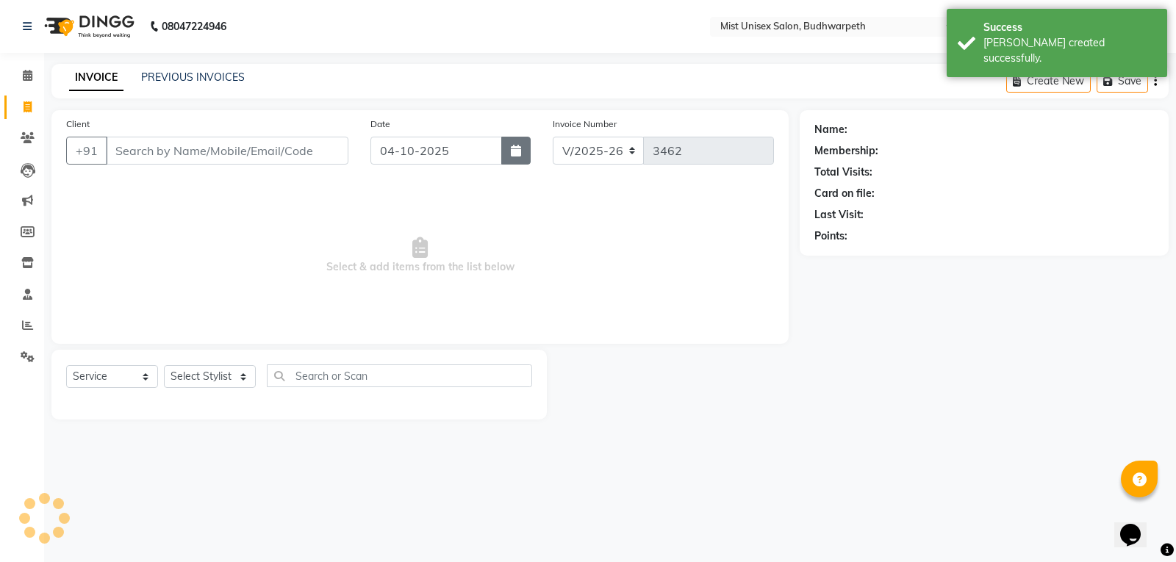
click at [508, 150] on button "button" at bounding box center [515, 151] width 29 height 28
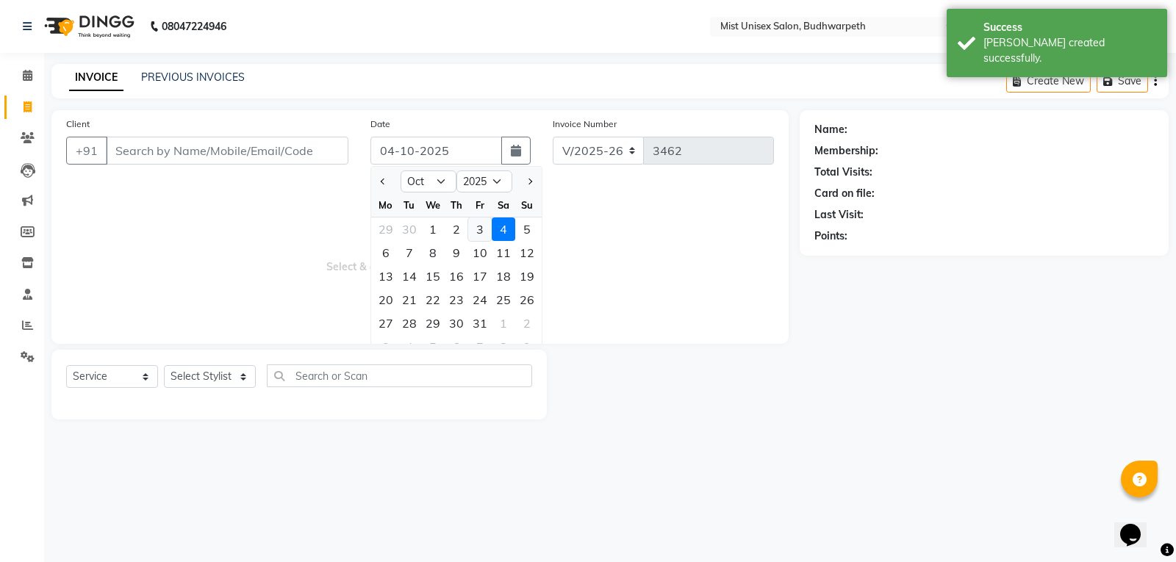
click at [477, 231] on div "3" at bounding box center [480, 230] width 24 height 24
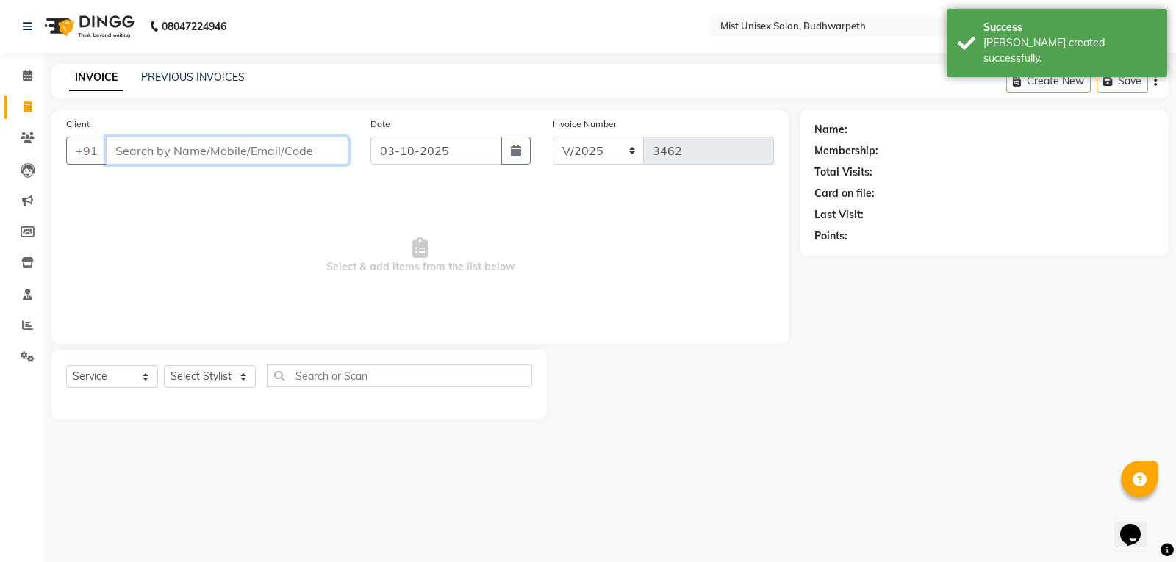
click at [155, 156] on input "Client" at bounding box center [227, 151] width 243 height 28
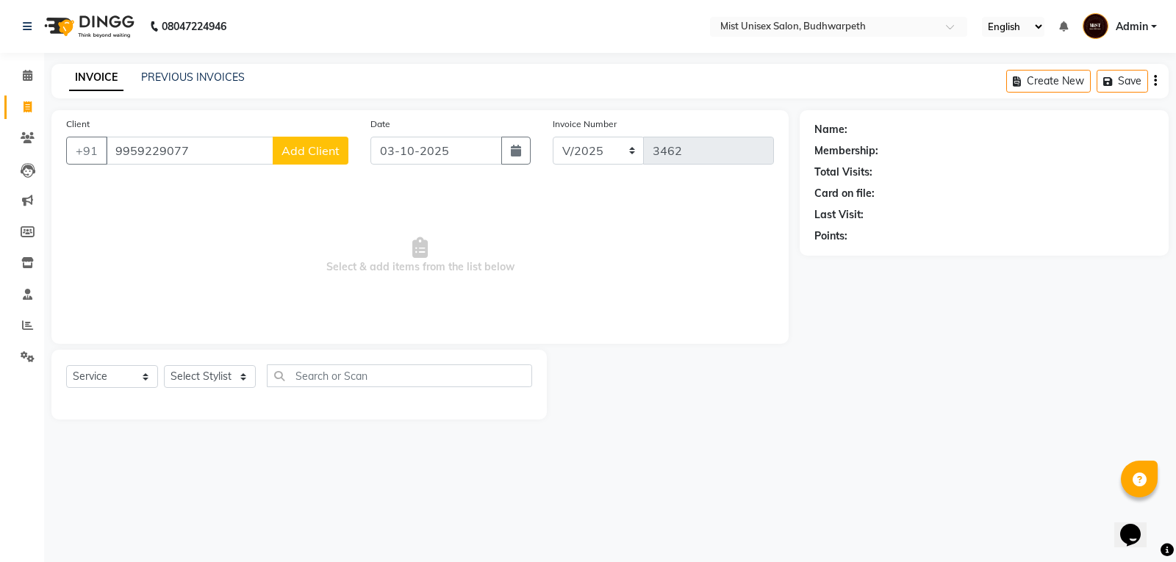
click at [293, 159] on button "Add Client" at bounding box center [311, 151] width 76 height 28
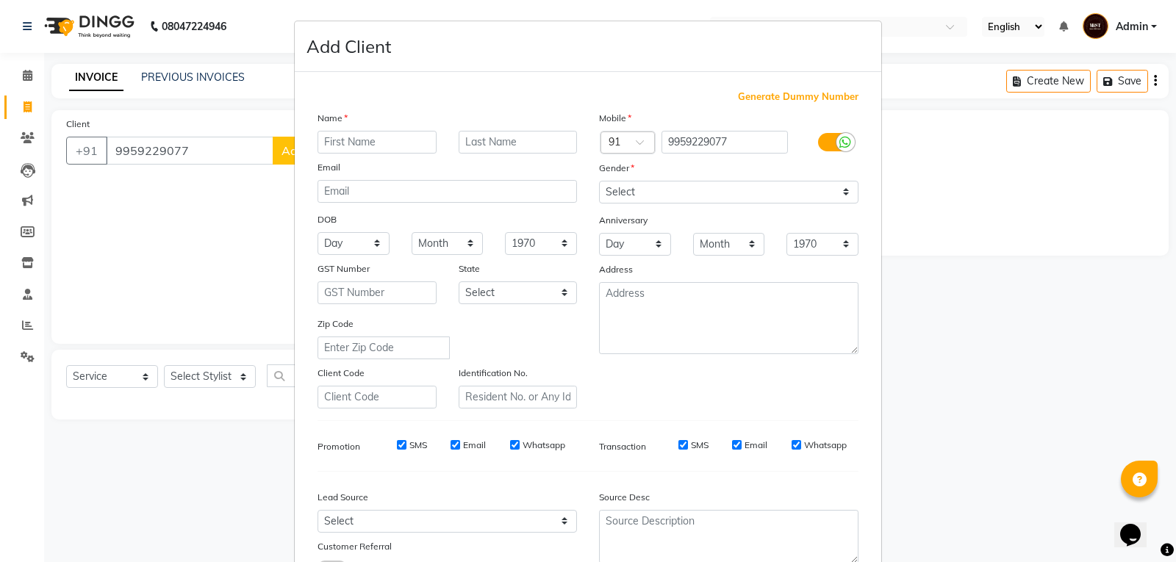
click at [337, 136] on input "text" at bounding box center [377, 142] width 119 height 23
click at [663, 193] on select "Select Male Female Other Prefer Not To Say" at bounding box center [728, 192] width 259 height 23
click at [599, 181] on select "Select Male Female Other Prefer Not To Say" at bounding box center [728, 192] width 259 height 23
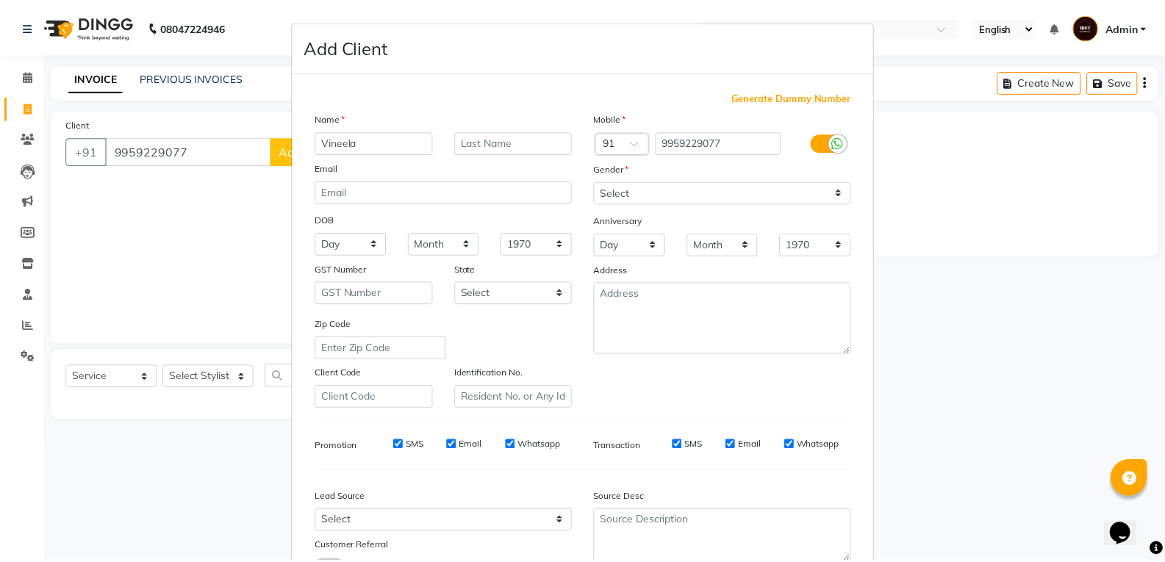
scroll to position [116, 0]
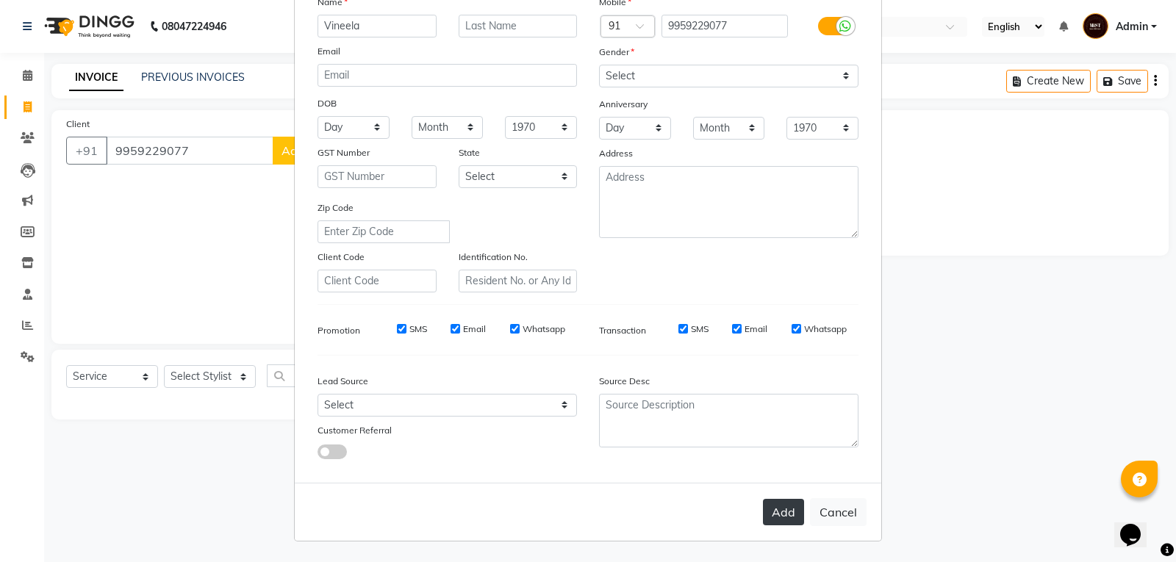
click at [776, 508] on button "Add" at bounding box center [783, 512] width 41 height 26
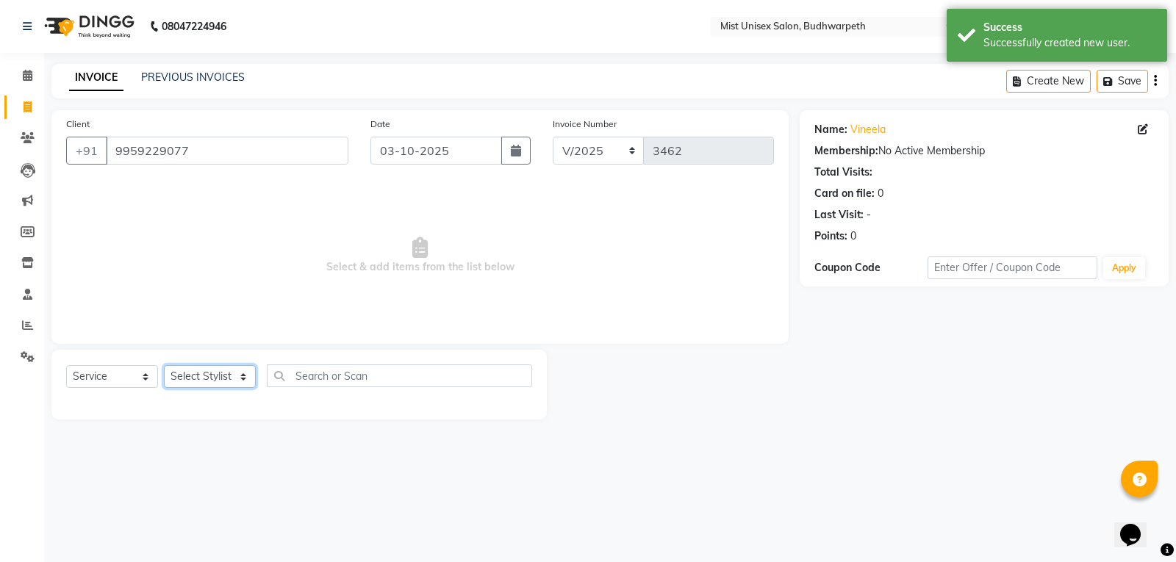
click at [211, 379] on select "Select Stylist Abhi Ram [PERSON_NAME] [PERSON_NAME] Lakshmi Madhu [PERSON_NAME]…" at bounding box center [210, 376] width 92 height 23
click at [164, 365] on select "Select Stylist Abhi Ram [PERSON_NAME] [PERSON_NAME] Lakshmi Madhu [PERSON_NAME]…" at bounding box center [210, 376] width 92 height 23
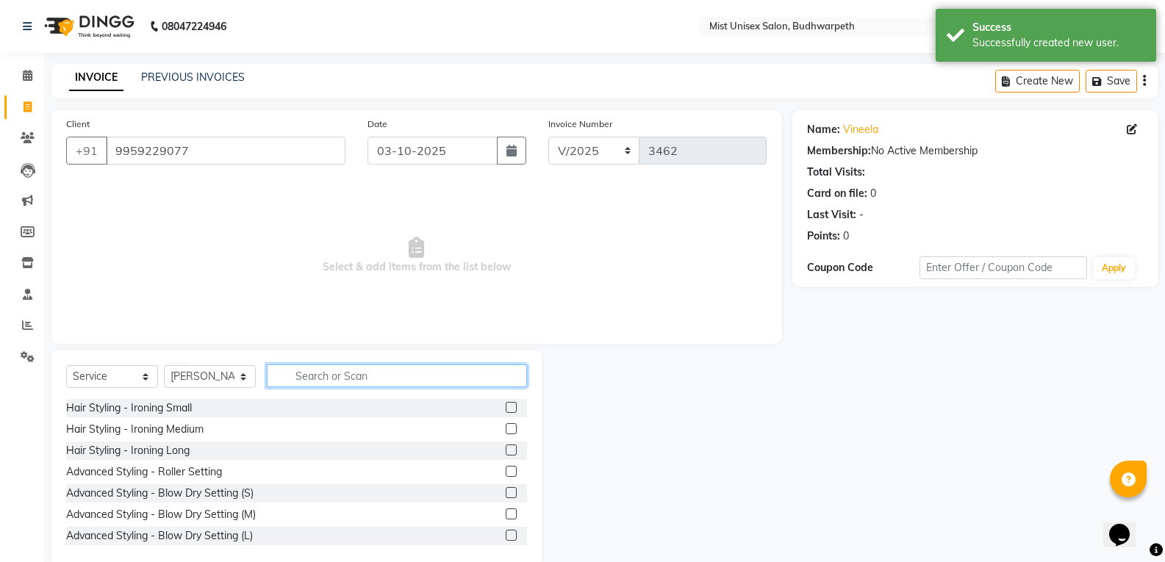
click at [309, 382] on input "text" at bounding box center [397, 376] width 260 height 23
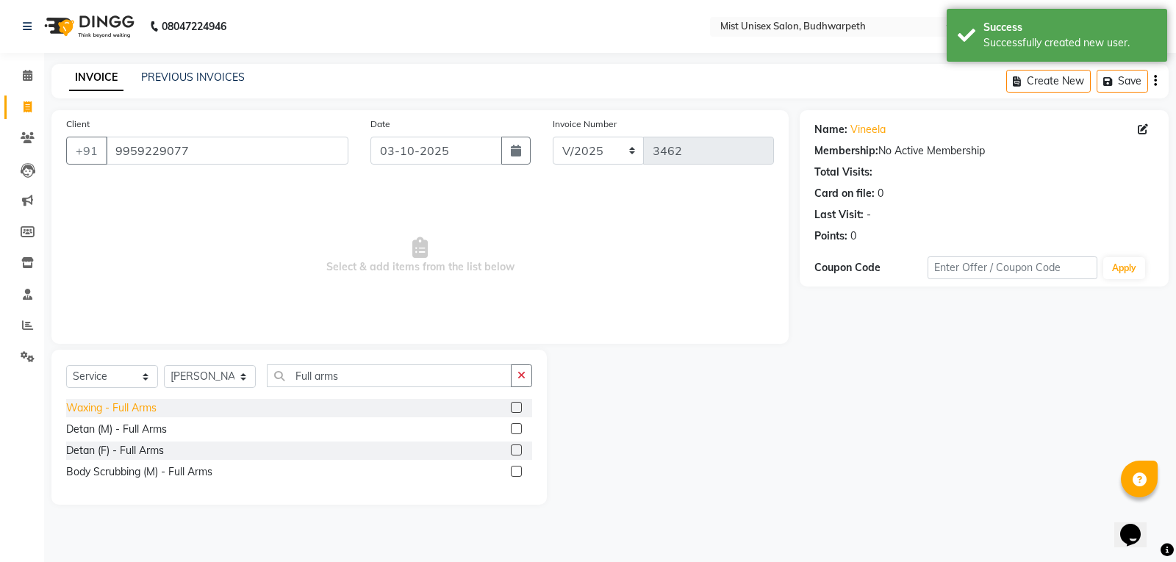
click at [139, 407] on div "Waxing - Full Arms" at bounding box center [111, 408] width 90 height 15
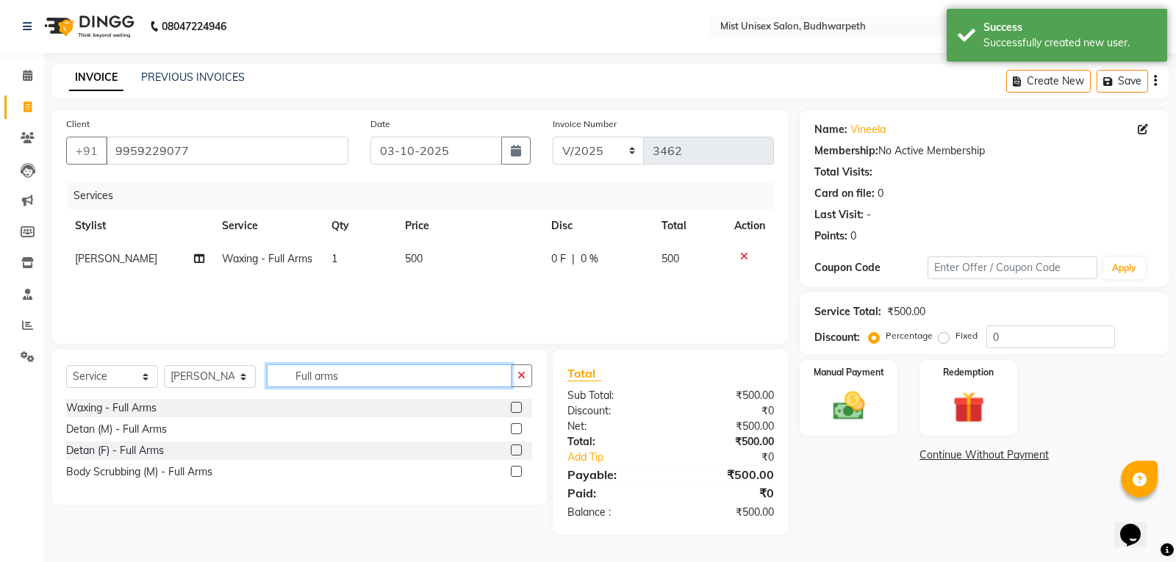
click at [509, 379] on input "Full arms" at bounding box center [389, 376] width 245 height 23
click at [518, 374] on icon "button" at bounding box center [522, 375] width 8 height 10
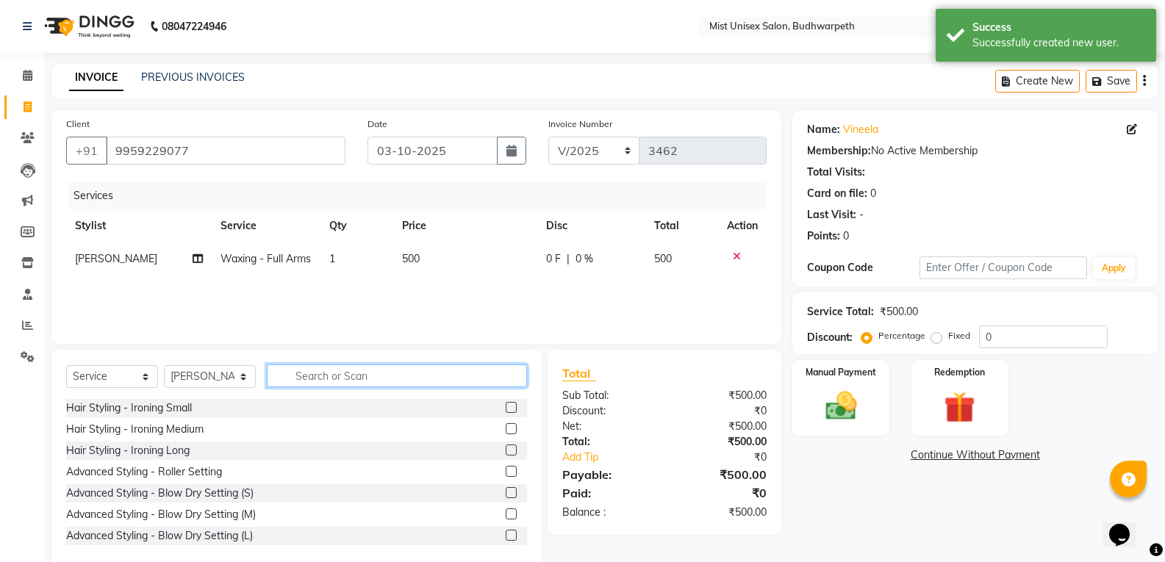
click at [387, 380] on input "text" at bounding box center [397, 376] width 260 height 23
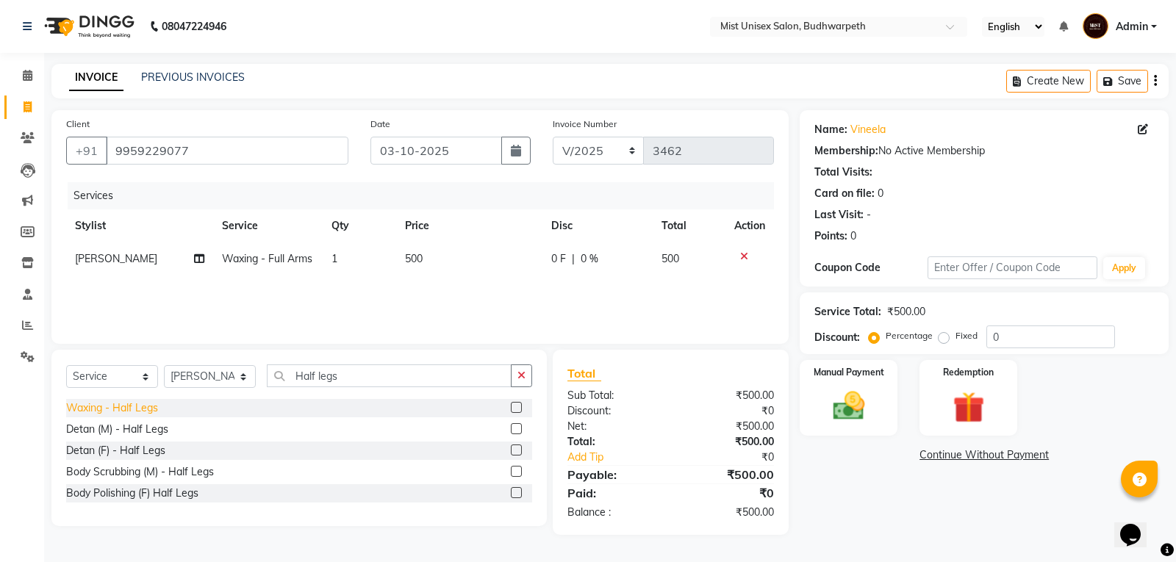
click at [137, 407] on div "Waxing - Half Legs" at bounding box center [112, 408] width 92 height 15
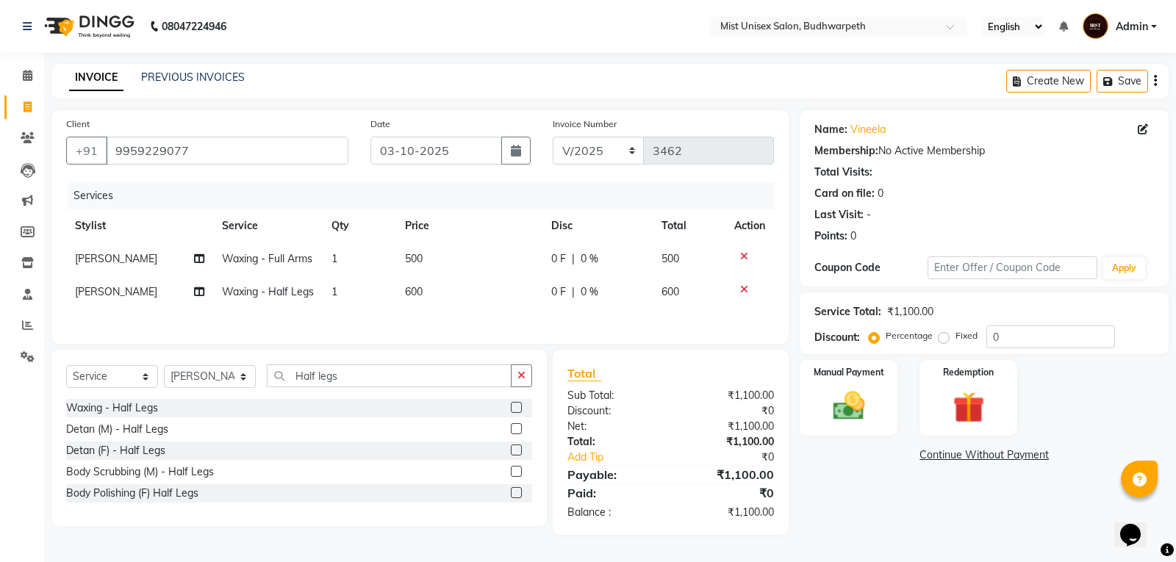
drag, startPoint x: 517, startPoint y: 375, endPoint x: 440, endPoint y: 377, distance: 77.2
click at [516, 375] on button "button" at bounding box center [521, 376] width 21 height 23
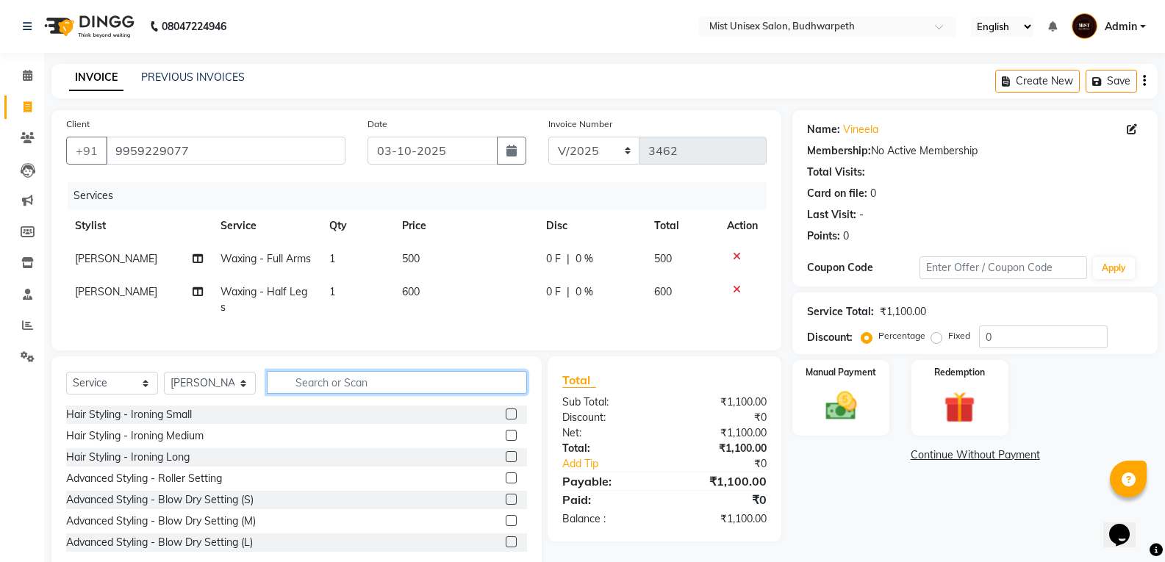
click at [347, 394] on input "text" at bounding box center [397, 382] width 260 height 23
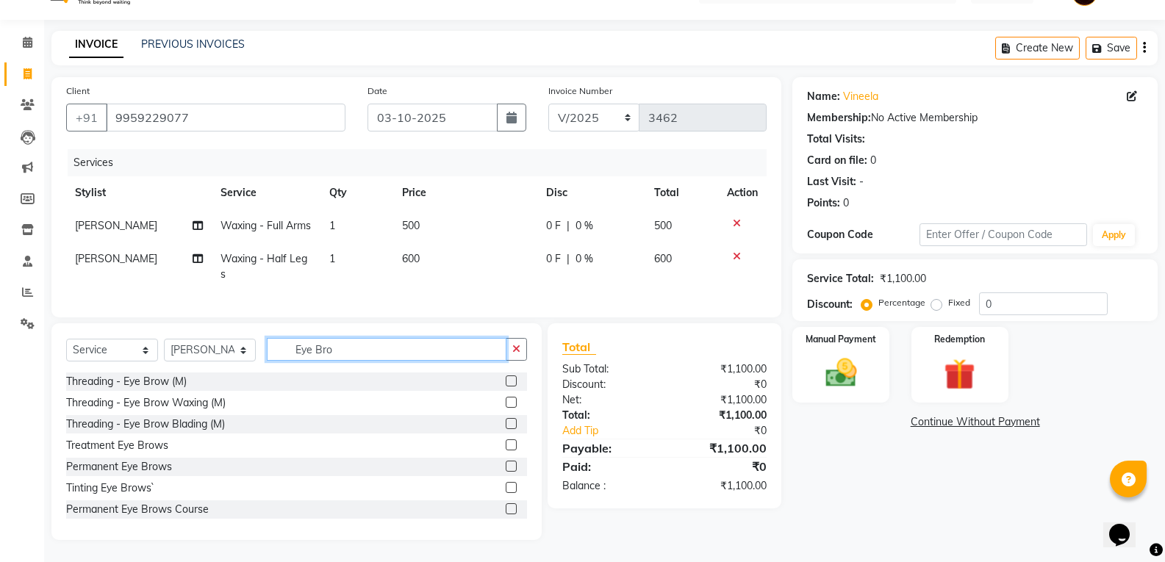
scroll to position [66, 0]
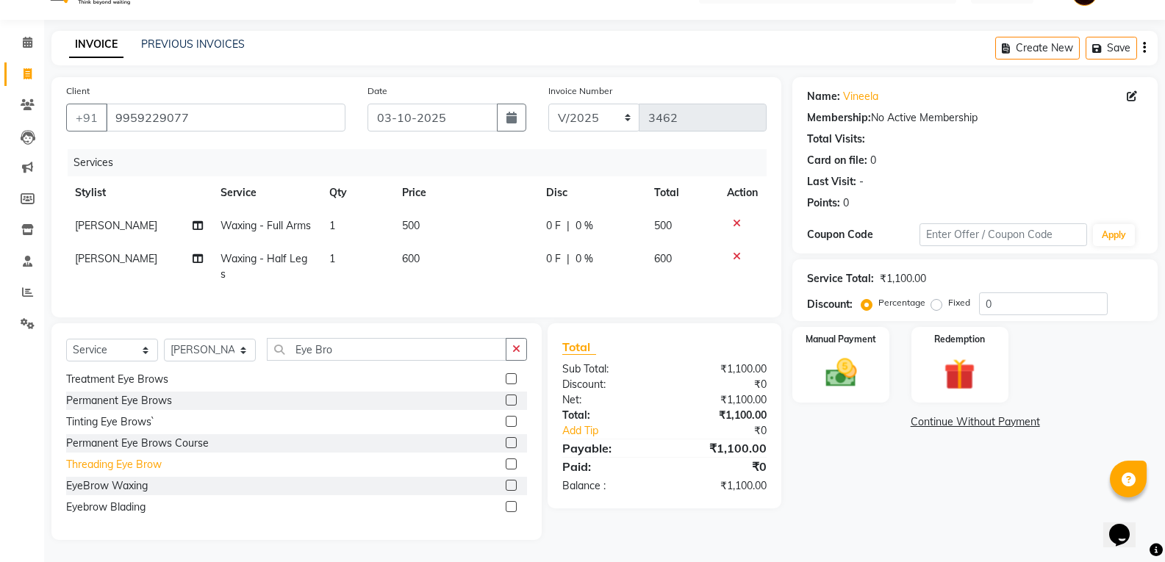
click at [147, 467] on div "Threading Eye Brow" at bounding box center [114, 464] width 96 height 15
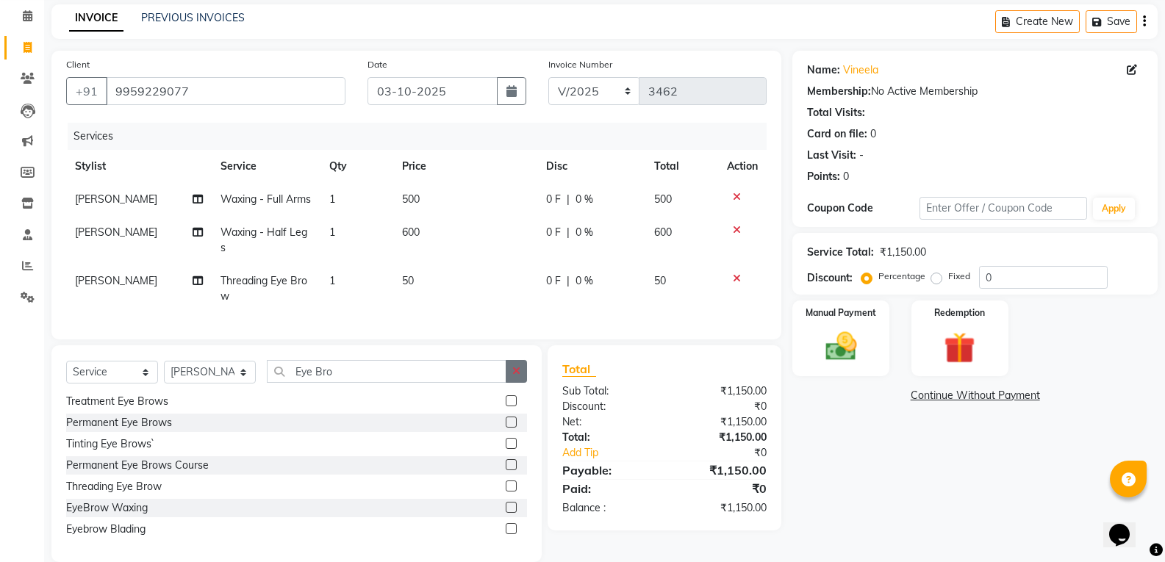
click at [511, 383] on button "button" at bounding box center [516, 371] width 21 height 23
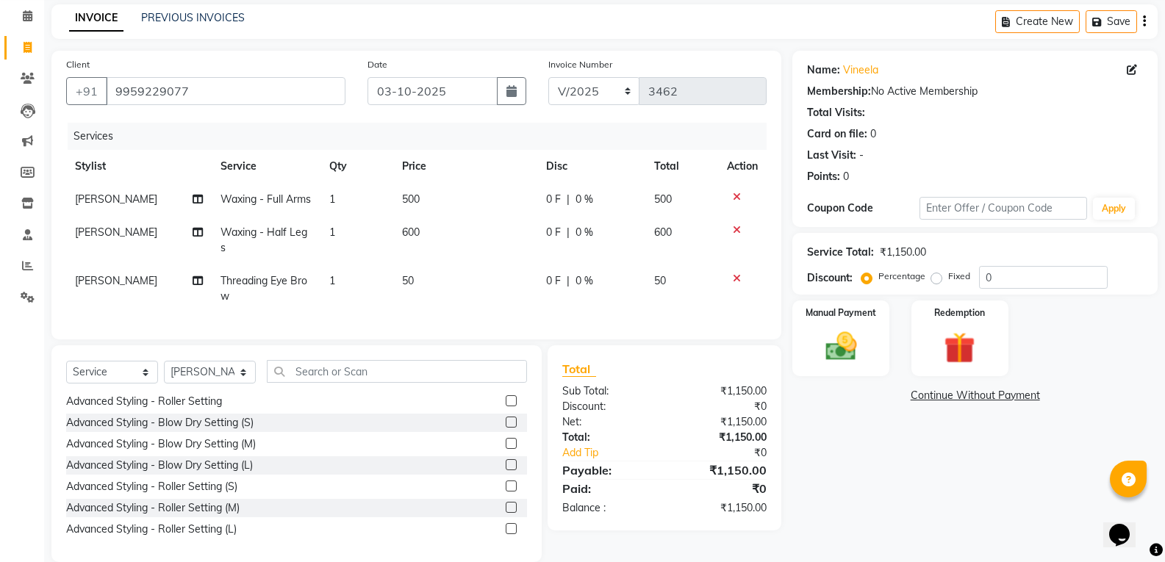
click at [344, 301] on td "1" at bounding box center [357, 289] width 73 height 49
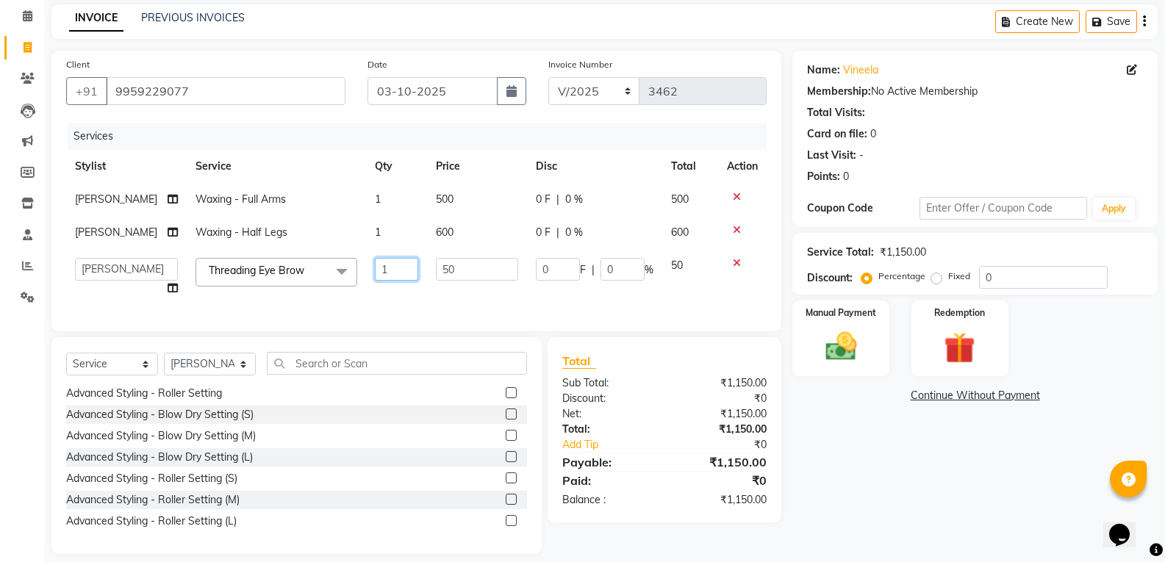
click at [381, 266] on input "1" at bounding box center [396, 269] width 43 height 23
click at [377, 307] on div "Services Stylist Service Qty Price Disc Total Action Sireesha Waxing - Full Arm…" at bounding box center [416, 220] width 701 height 194
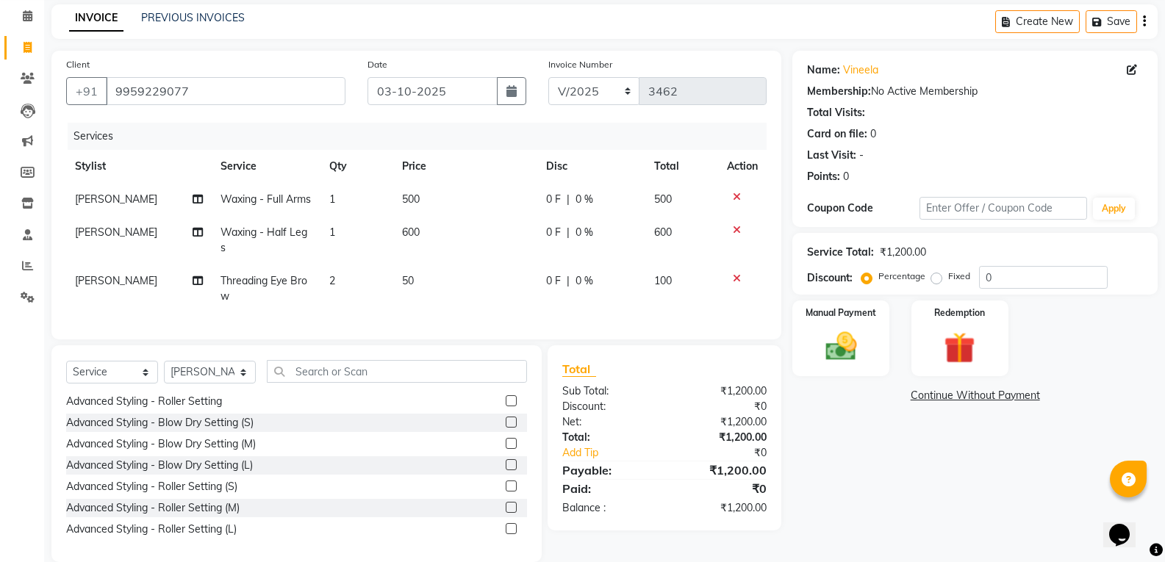
click at [403, 195] on span "500" at bounding box center [411, 199] width 18 height 13
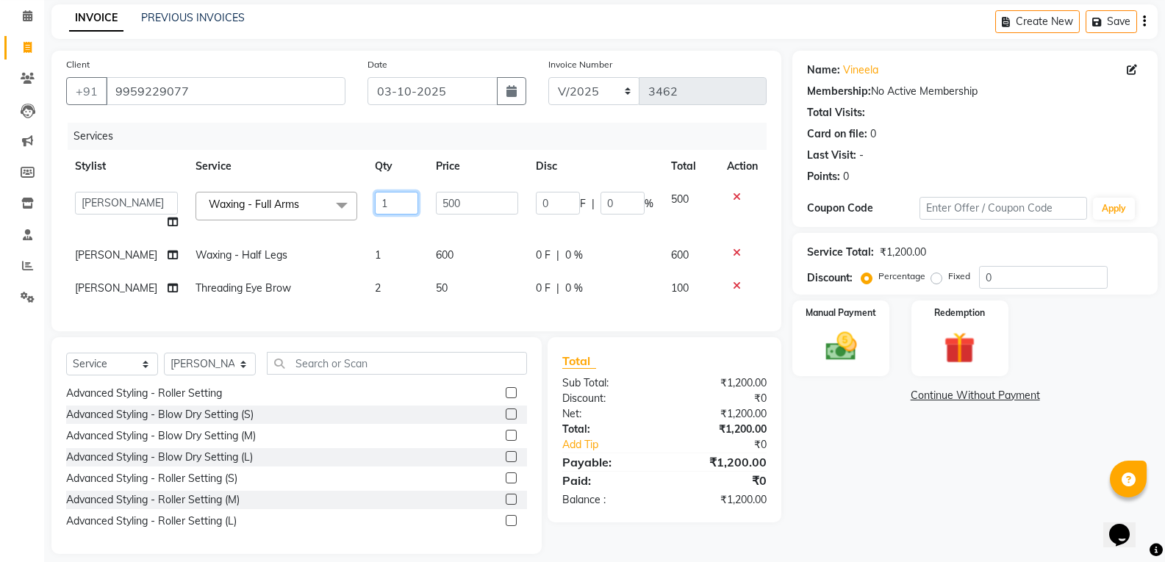
click at [398, 196] on input "1" at bounding box center [396, 203] width 43 height 23
click at [404, 235] on tbody "Abhi Ram GEETHA MADHURI Jyothi Kalpana Lakshmi Madhu Malleshwari Manohar Mustak…" at bounding box center [416, 244] width 701 height 122
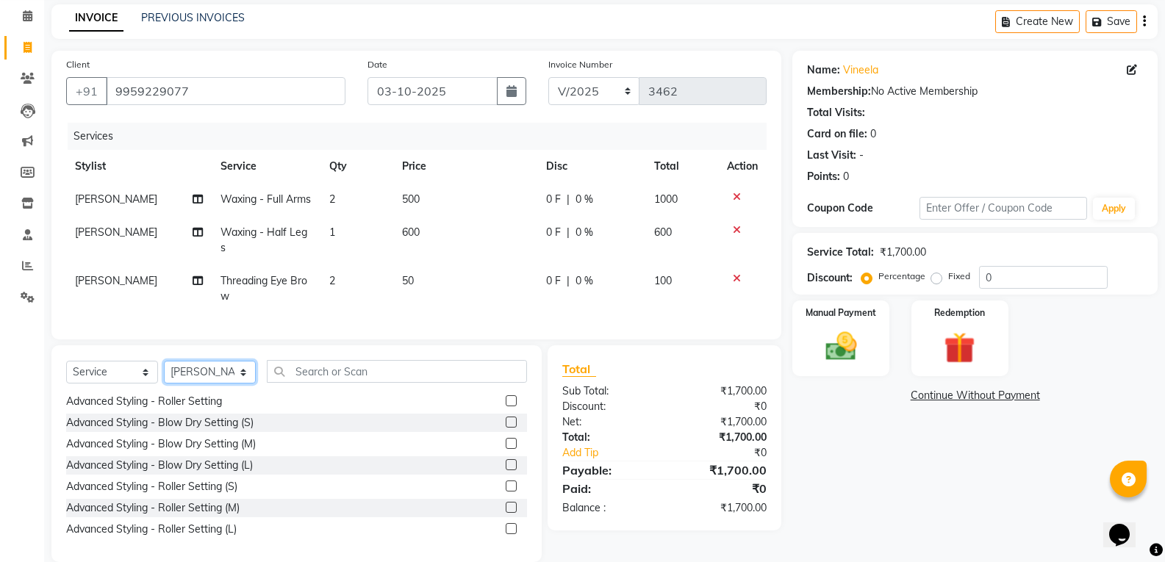
click at [215, 384] on select "Select Stylist Abhi Ram [PERSON_NAME] [PERSON_NAME] Lakshmi Madhu [PERSON_NAME]…" at bounding box center [210, 372] width 92 height 23
click at [164, 384] on select "Select Stylist Abhi Ram [PERSON_NAME] [PERSON_NAME] Lakshmi Madhu [PERSON_NAME]…" at bounding box center [210, 372] width 92 height 23
click at [196, 384] on select "Select Stylist Abhi Ram [PERSON_NAME] [PERSON_NAME] Lakshmi Madhu [PERSON_NAME]…" at bounding box center [210, 372] width 92 height 23
click at [164, 384] on select "Select Stylist Abhi Ram [PERSON_NAME] [PERSON_NAME] Lakshmi Madhu [PERSON_NAME]…" at bounding box center [210, 372] width 92 height 23
click at [300, 383] on input "text" at bounding box center [397, 371] width 260 height 23
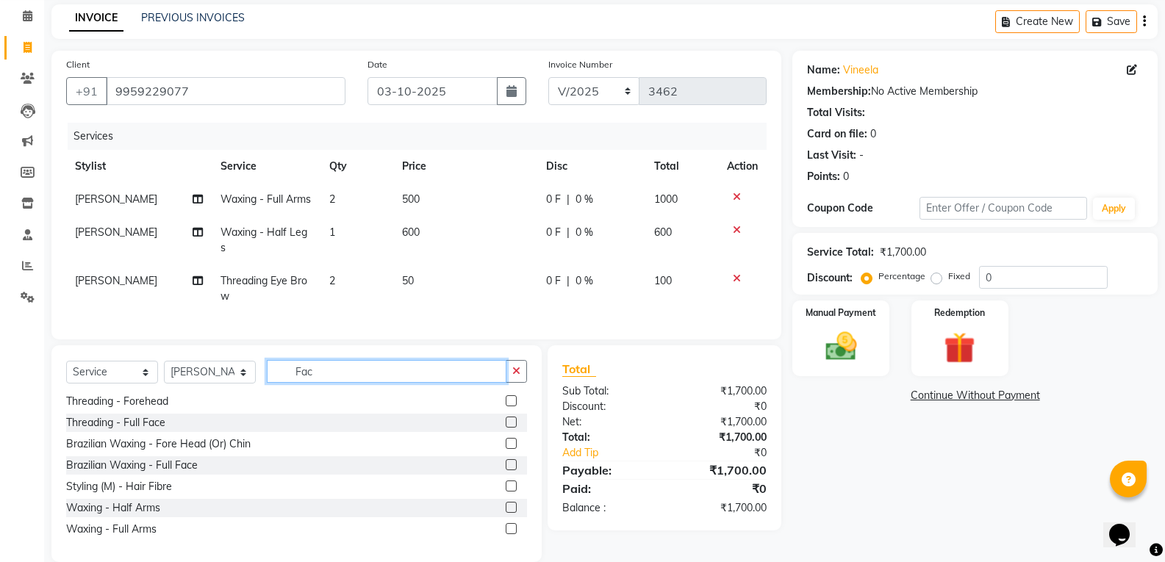
scroll to position [0, 0]
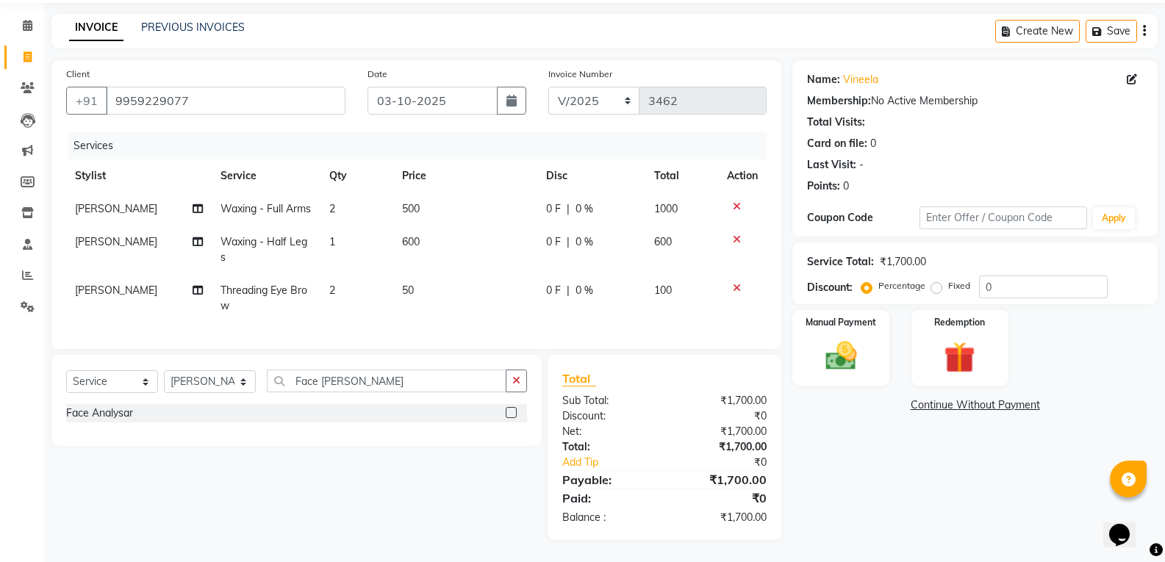
click at [106, 421] on div "Face Analysar" at bounding box center [99, 413] width 67 height 15
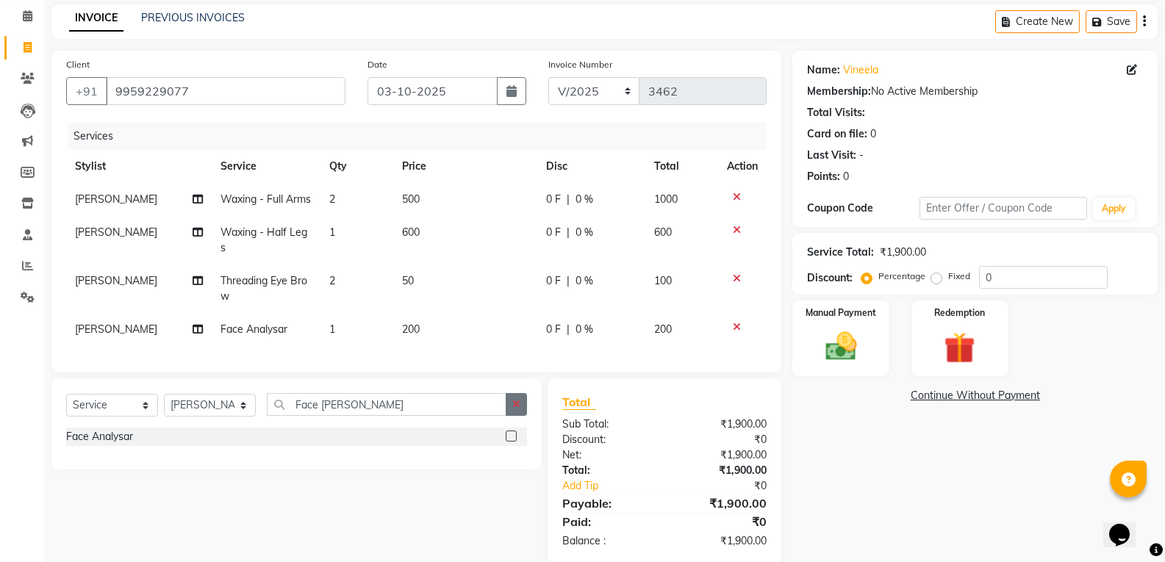
click at [520, 409] on icon "button" at bounding box center [516, 404] width 8 height 10
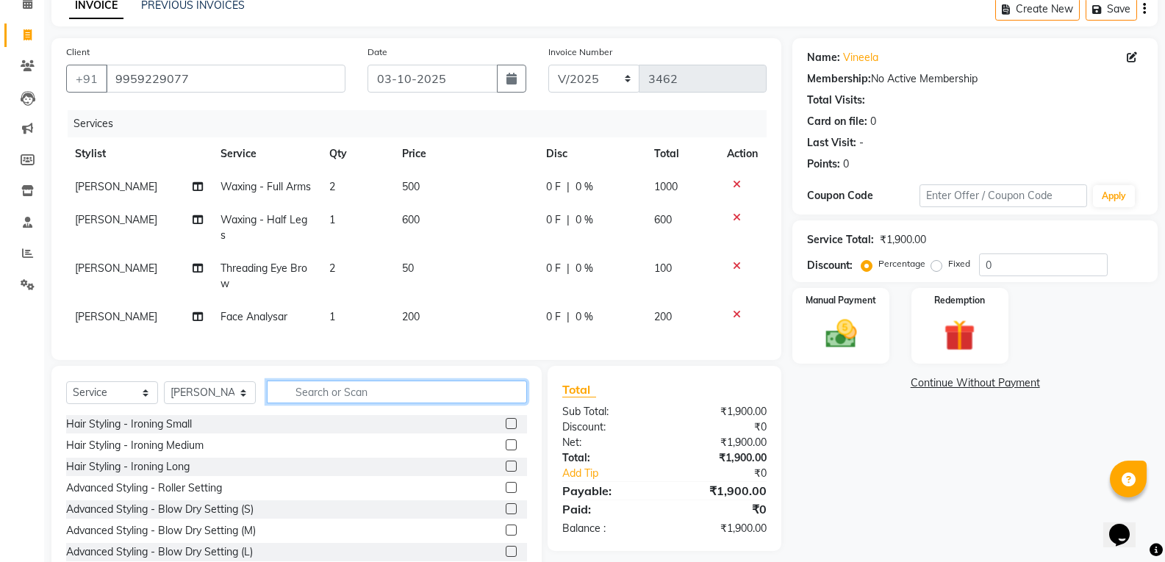
scroll to position [141, 0]
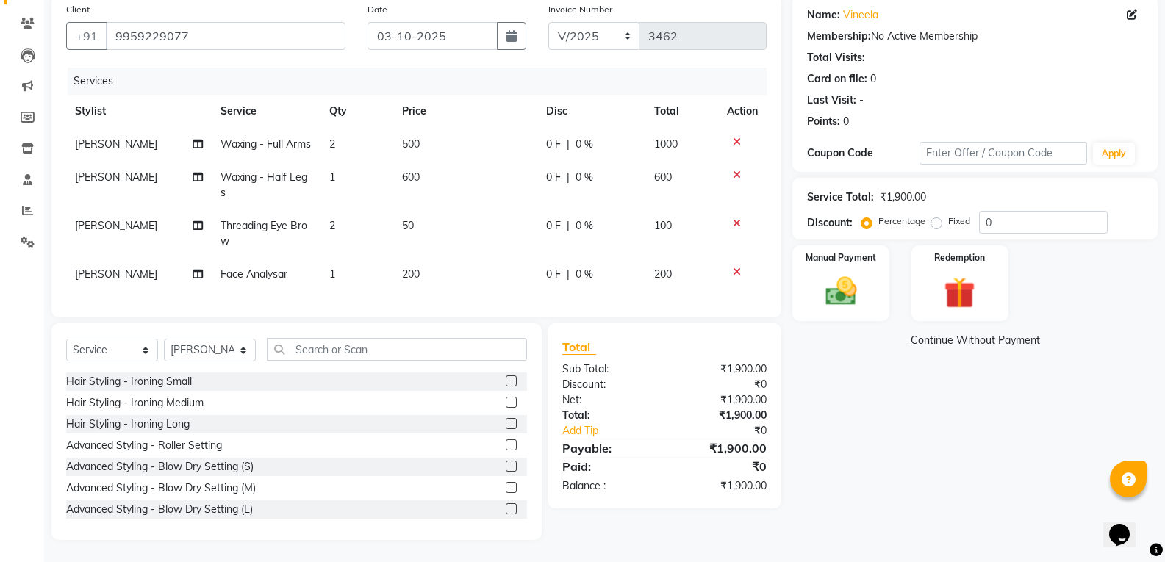
click at [304, 337] on div "Select Service Product Membership Package Voucher Prepaid Gift Card Select Styl…" at bounding box center [296, 431] width 490 height 217
click at [194, 347] on select "Select Stylist Abhi Ram [PERSON_NAME] [PERSON_NAME] Lakshmi Madhu [PERSON_NAME]…" at bounding box center [210, 350] width 92 height 23
click at [164, 339] on select "Select Stylist Abhi Ram [PERSON_NAME] [PERSON_NAME] Lakshmi Madhu [PERSON_NAME]…" at bounding box center [210, 350] width 92 height 23
click at [309, 353] on input "text" at bounding box center [397, 349] width 260 height 23
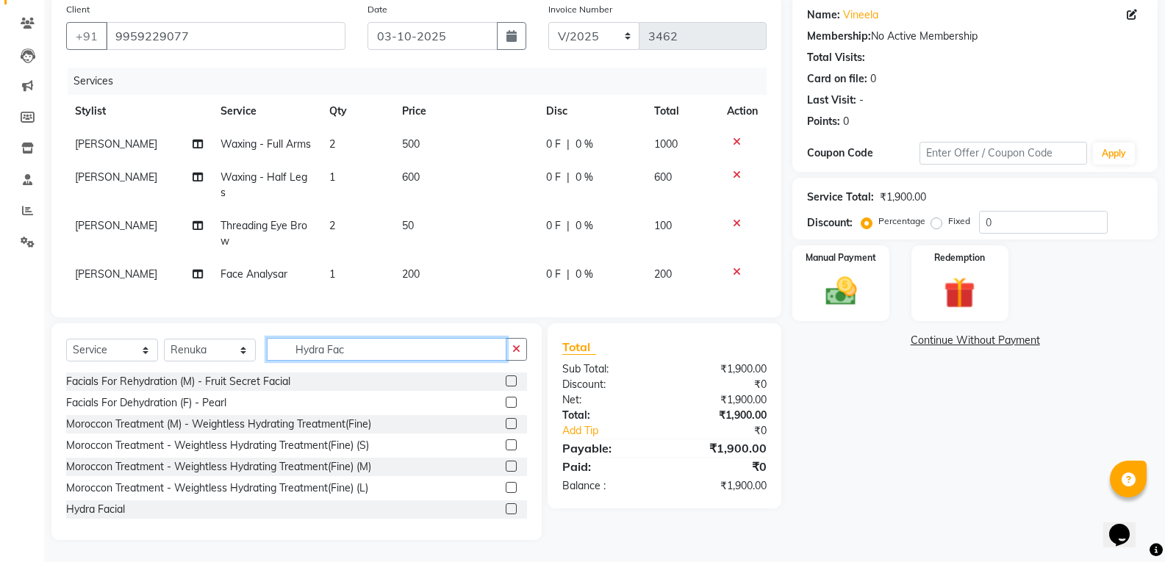
scroll to position [110, 0]
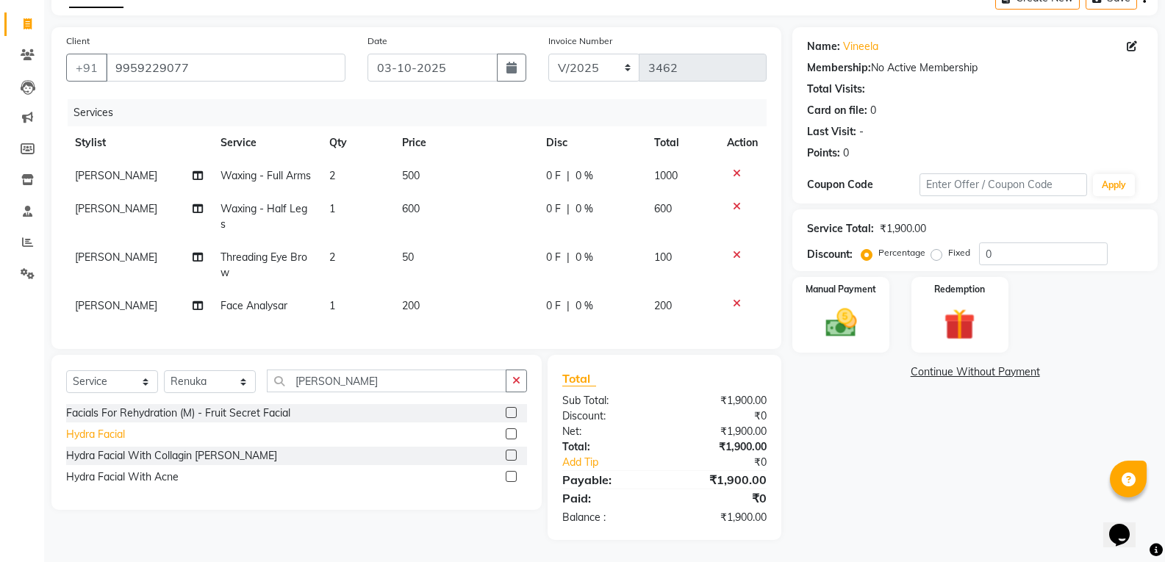
click at [115, 432] on div "Hydra Facial" at bounding box center [95, 434] width 59 height 15
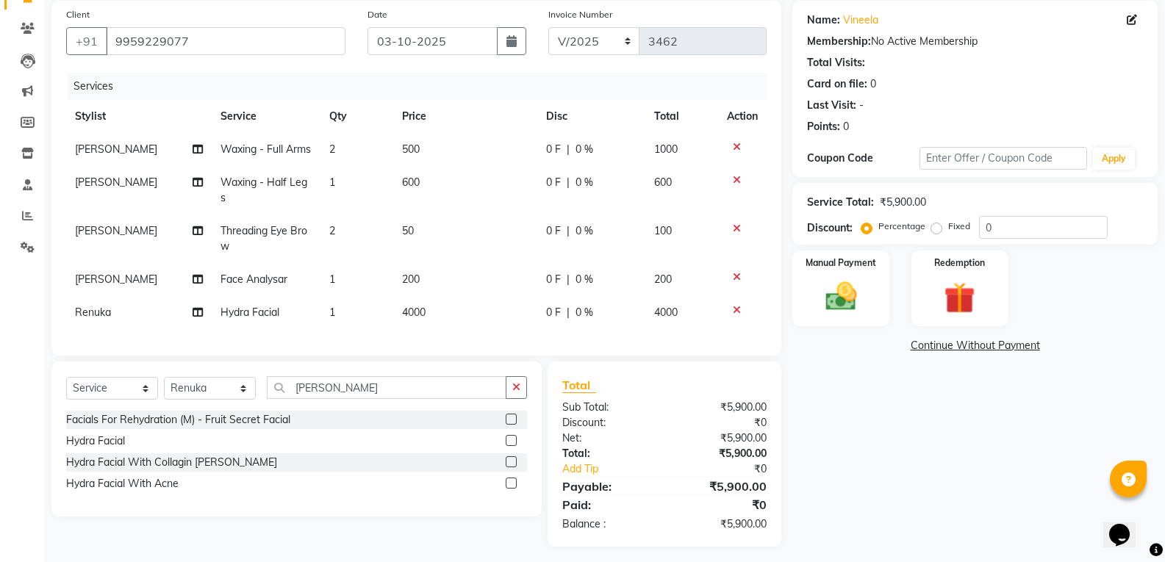
click at [405, 329] on td "4000" at bounding box center [465, 312] width 144 height 33
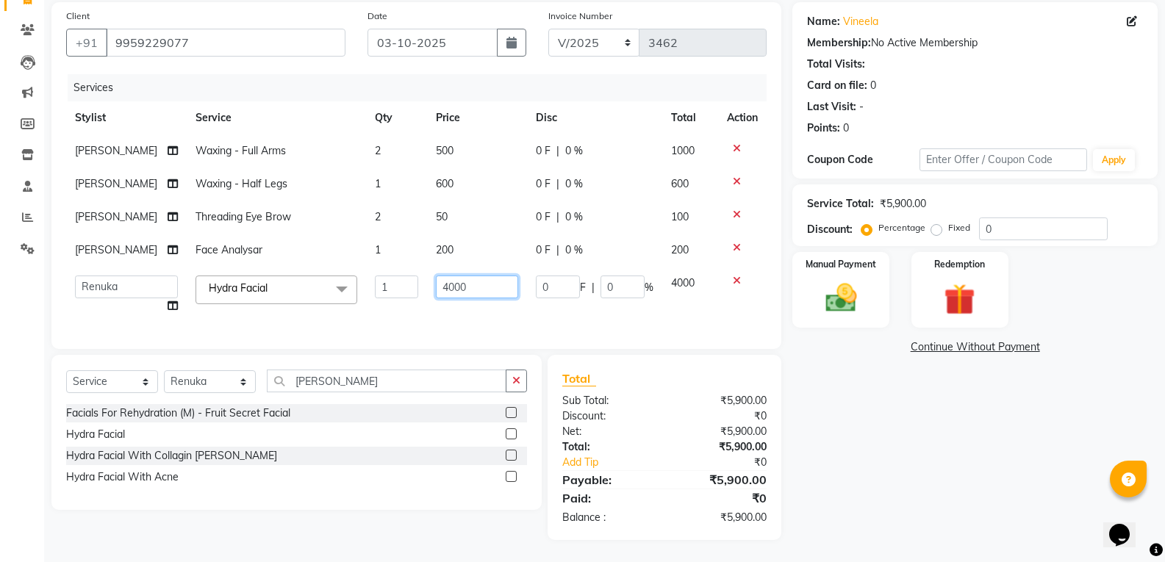
click at [467, 298] on input "4000" at bounding box center [477, 287] width 82 height 23
click at [467, 334] on div "Services Stylist Service Qty Price Disc Total Action Sireesha Waxing - Full Arm…" at bounding box center [416, 204] width 701 height 260
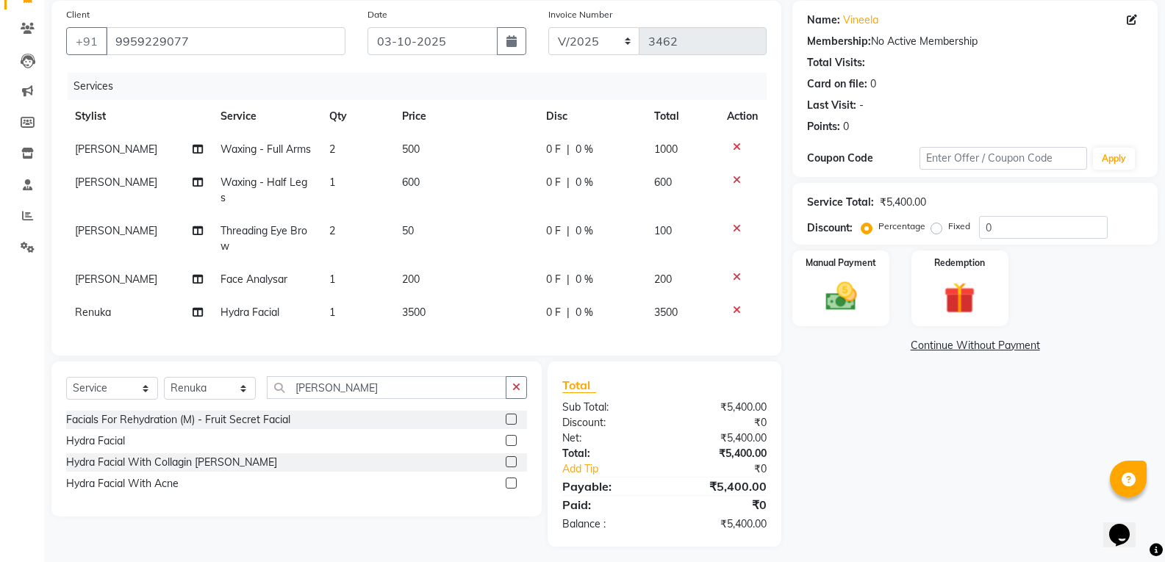
click at [407, 319] on span "3500" at bounding box center [414, 312] width 24 height 13
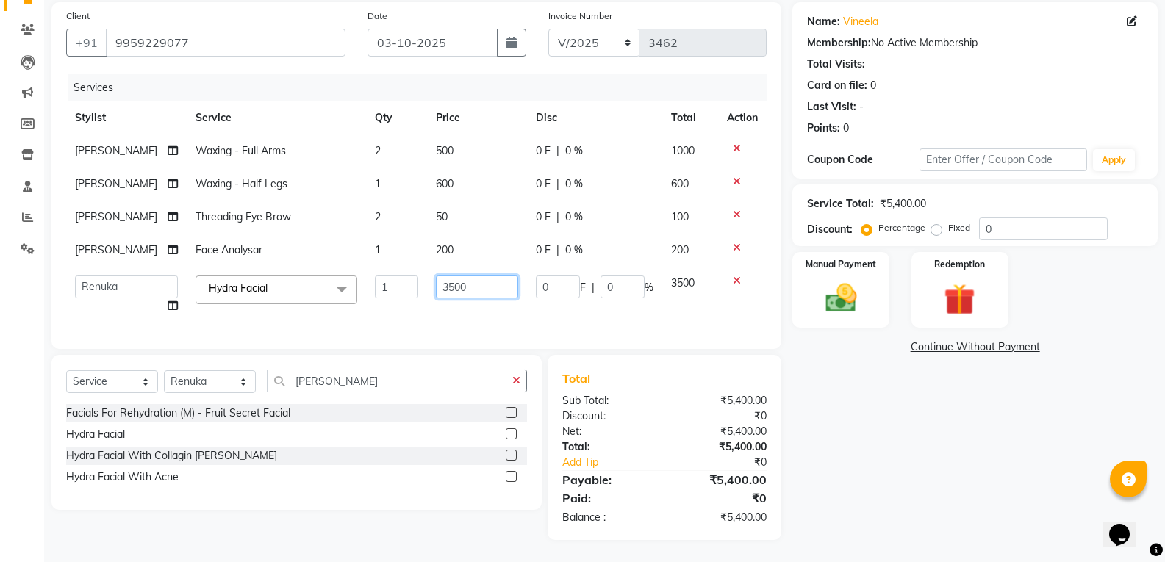
click at [444, 298] on input "3500" at bounding box center [477, 287] width 82 height 23
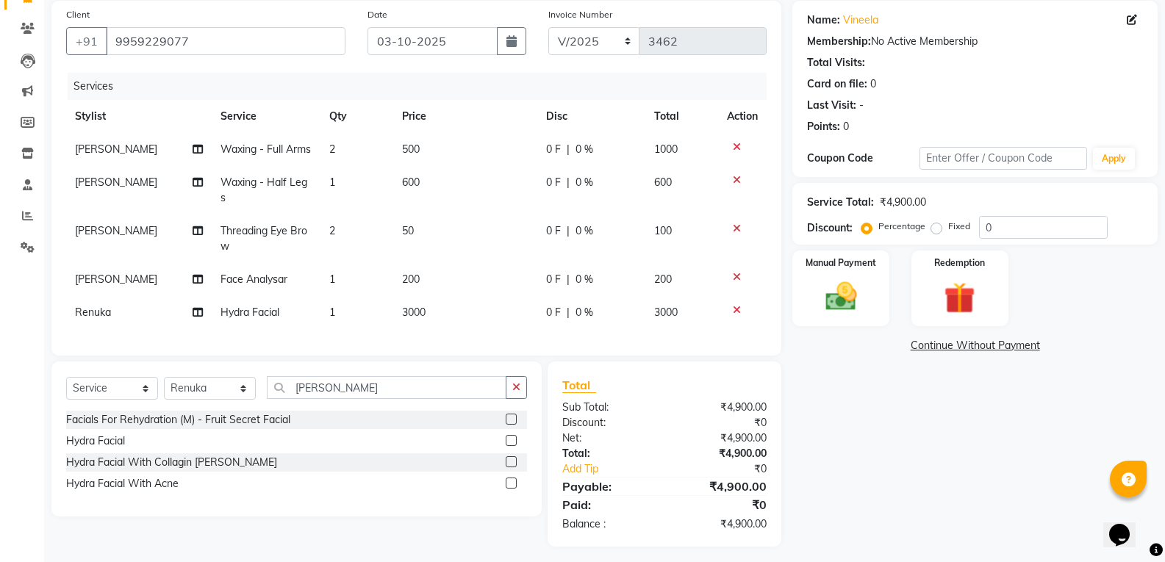
click at [432, 329] on td "3000" at bounding box center [465, 312] width 144 height 33
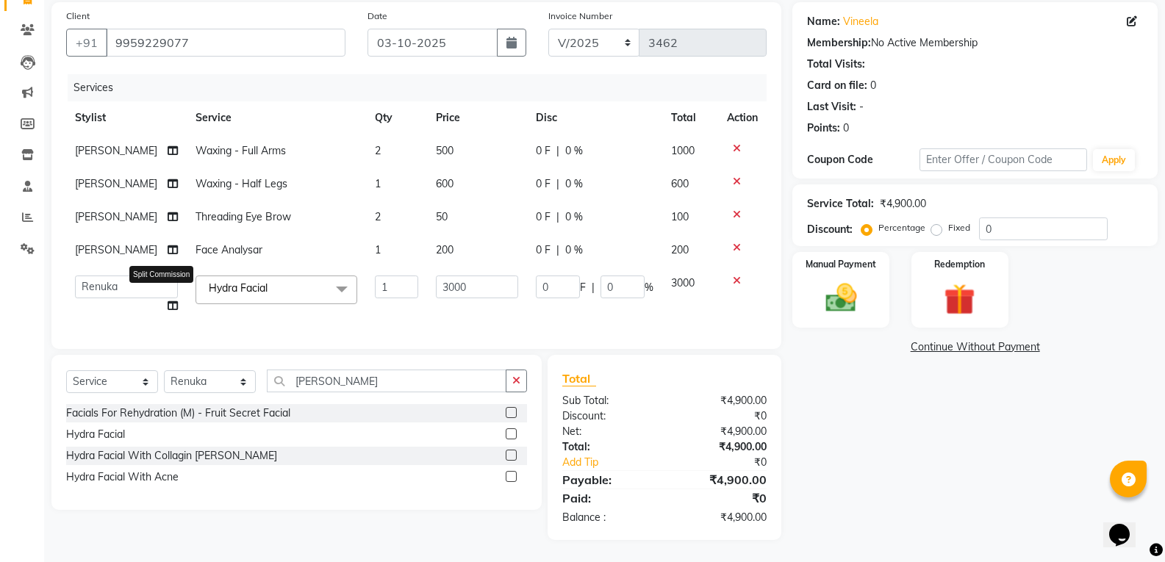
click at [168, 311] on icon at bounding box center [173, 306] width 10 height 10
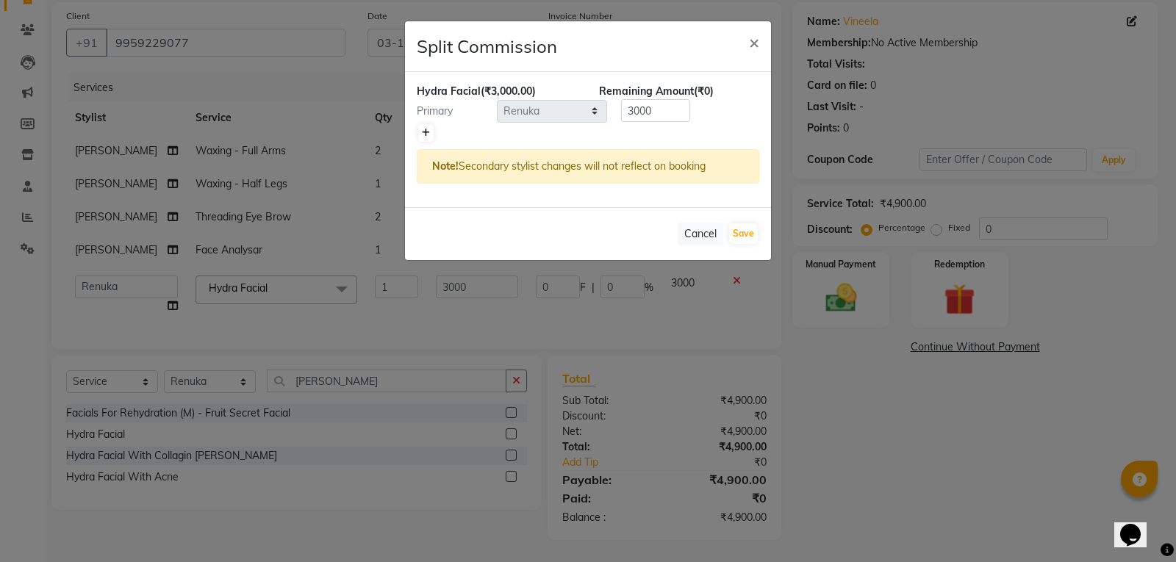
click at [425, 134] on icon at bounding box center [426, 133] width 8 height 9
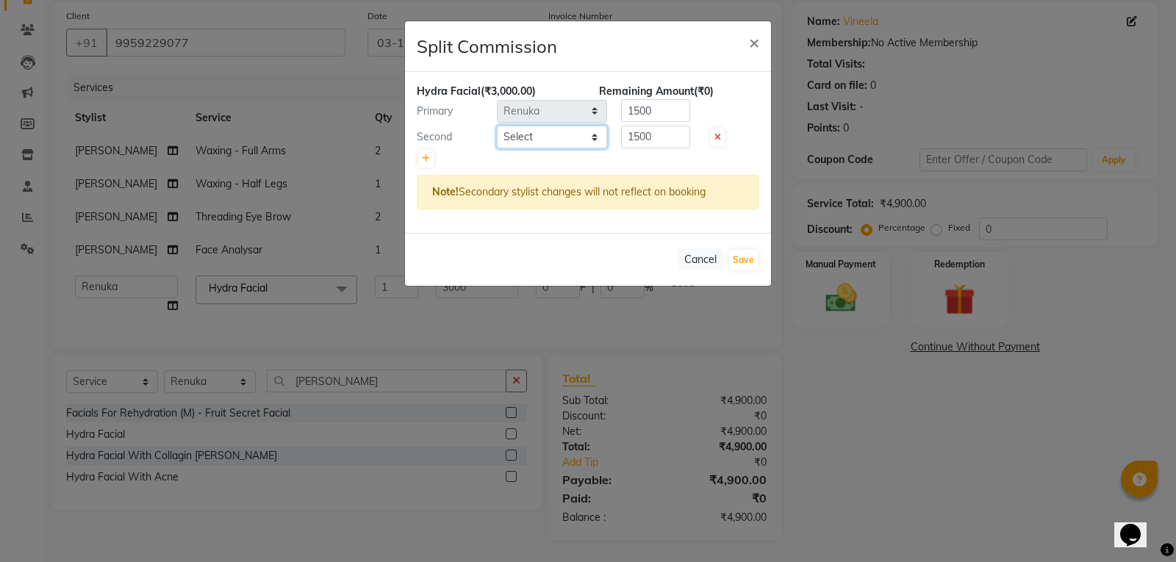
click at [526, 140] on select "Select Abhi Ram GEETHA MADHURI Jyothi Kalpana Lakshmi Madhu Malleshwari Manohar…" at bounding box center [552, 137] width 110 height 23
click at [497, 126] on select "Select Abhi Ram GEETHA MADHURI Jyothi Kalpana Lakshmi Madhu Malleshwari Manohar…" at bounding box center [552, 137] width 110 height 23
click at [668, 112] on input "1500" at bounding box center [655, 110] width 69 height 23
click at [667, 142] on input "150" at bounding box center [655, 137] width 69 height 23
click at [651, 113] on input "number" at bounding box center [655, 110] width 69 height 23
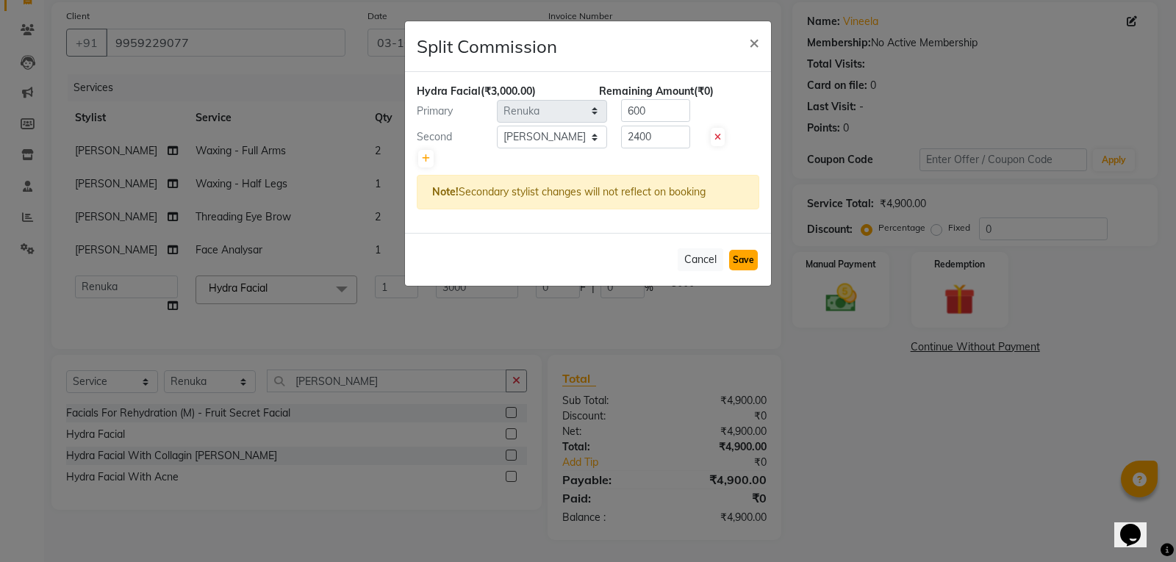
click at [752, 260] on button "Save" at bounding box center [743, 260] width 29 height 21
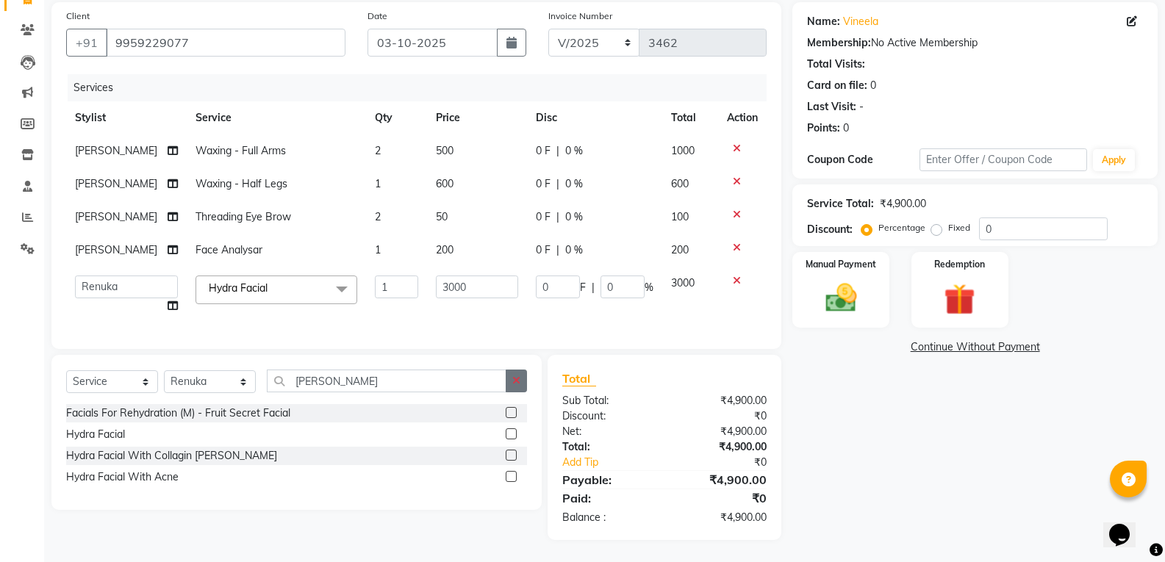
click at [515, 386] on icon "button" at bounding box center [516, 381] width 8 height 10
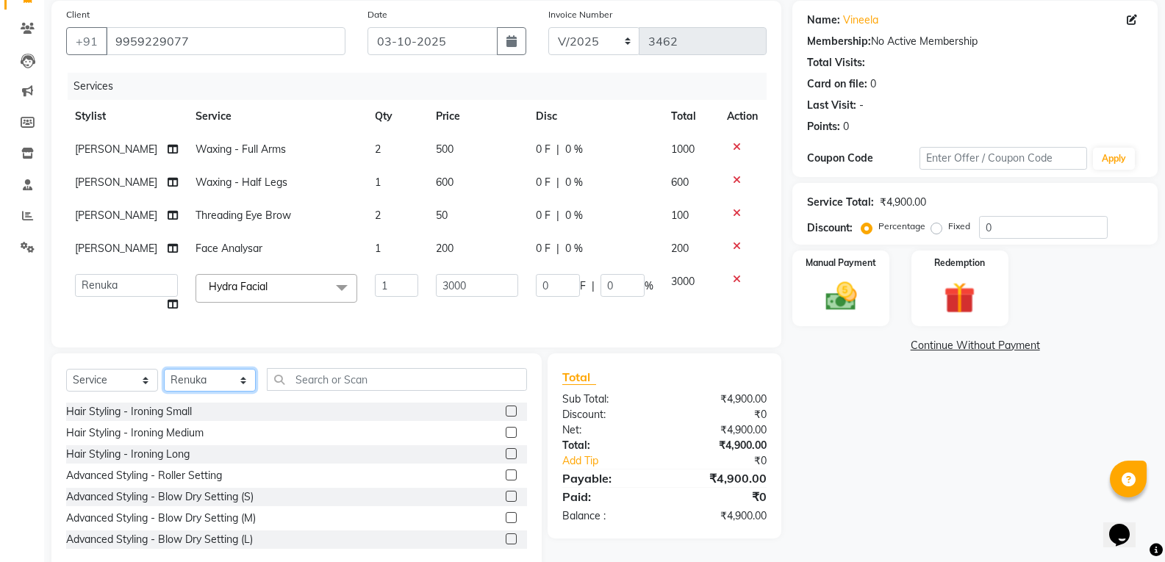
click at [178, 392] on select "Select Stylist Abhi Ram [PERSON_NAME] [PERSON_NAME] Lakshmi Madhu [PERSON_NAME]…" at bounding box center [210, 380] width 92 height 23
click at [164, 392] on select "Select Stylist Abhi Ram [PERSON_NAME] [PERSON_NAME] Lakshmi Madhu [PERSON_NAME]…" at bounding box center [210, 380] width 92 height 23
click at [301, 391] on input "text" at bounding box center [397, 379] width 260 height 23
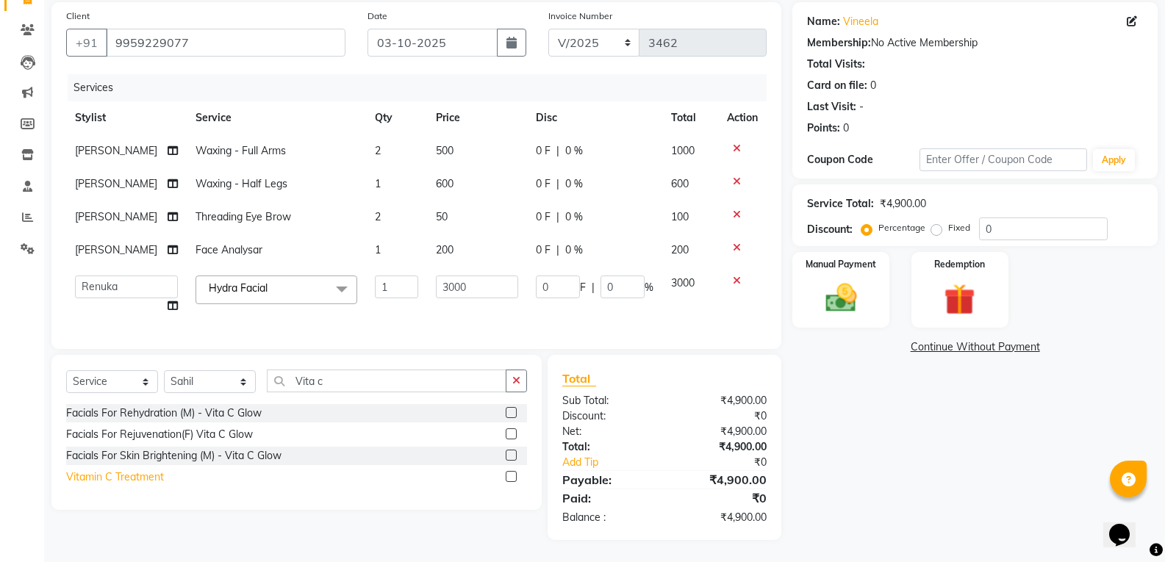
click at [110, 485] on div "Vitamin C Treatment" at bounding box center [115, 477] width 98 height 15
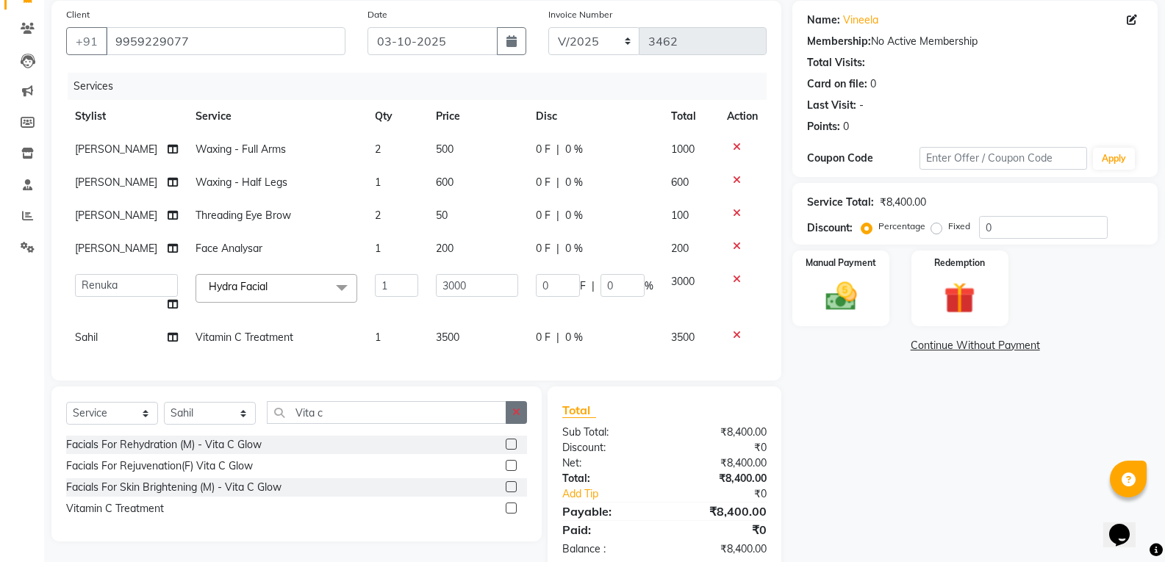
click at [509, 424] on button "button" at bounding box center [516, 412] width 21 height 23
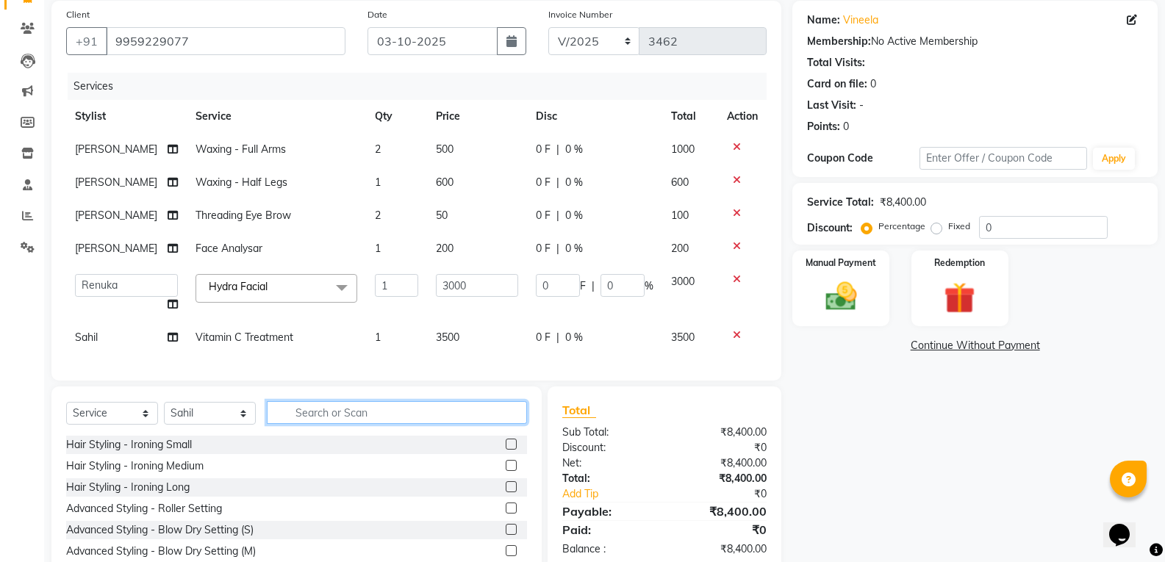
click at [366, 424] on input "text" at bounding box center [397, 412] width 260 height 23
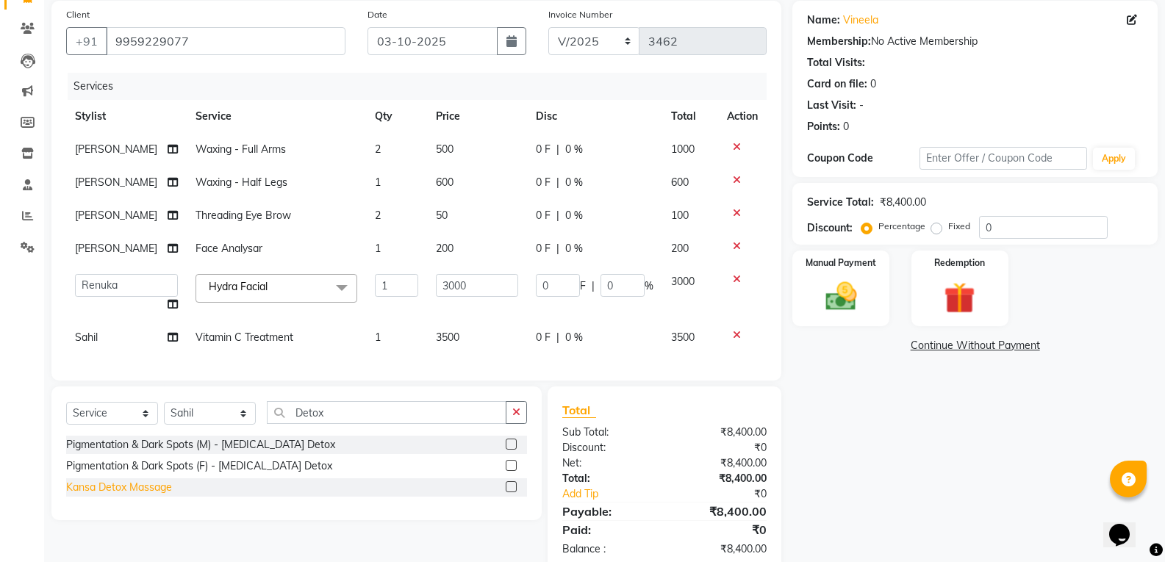
click at [125, 495] on div "Kansa Detox Massage" at bounding box center [119, 487] width 106 height 15
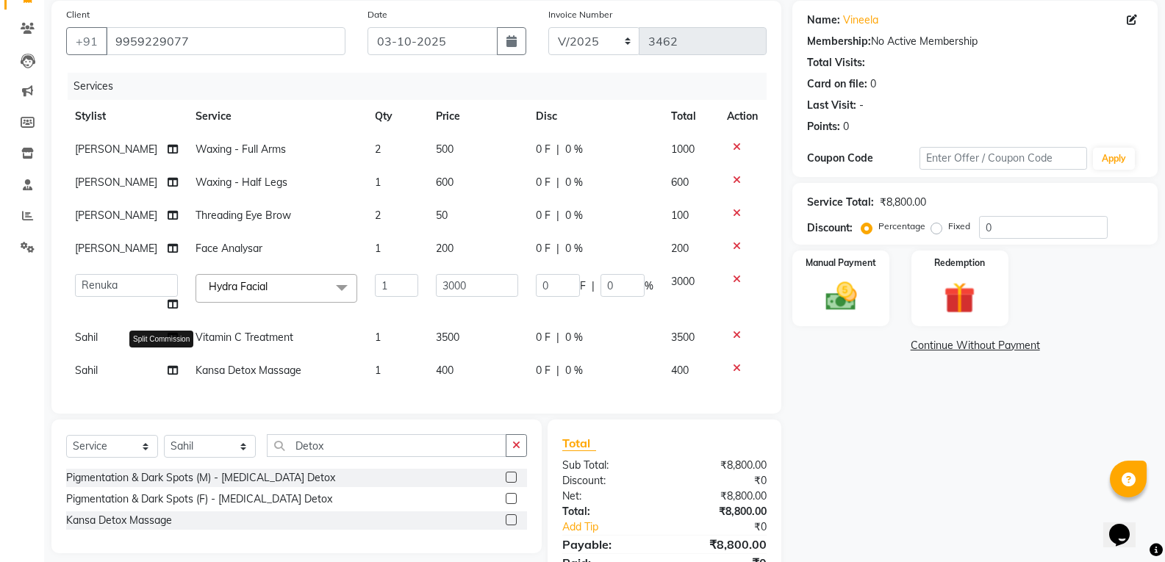
click at [168, 376] on icon at bounding box center [173, 370] width 10 height 10
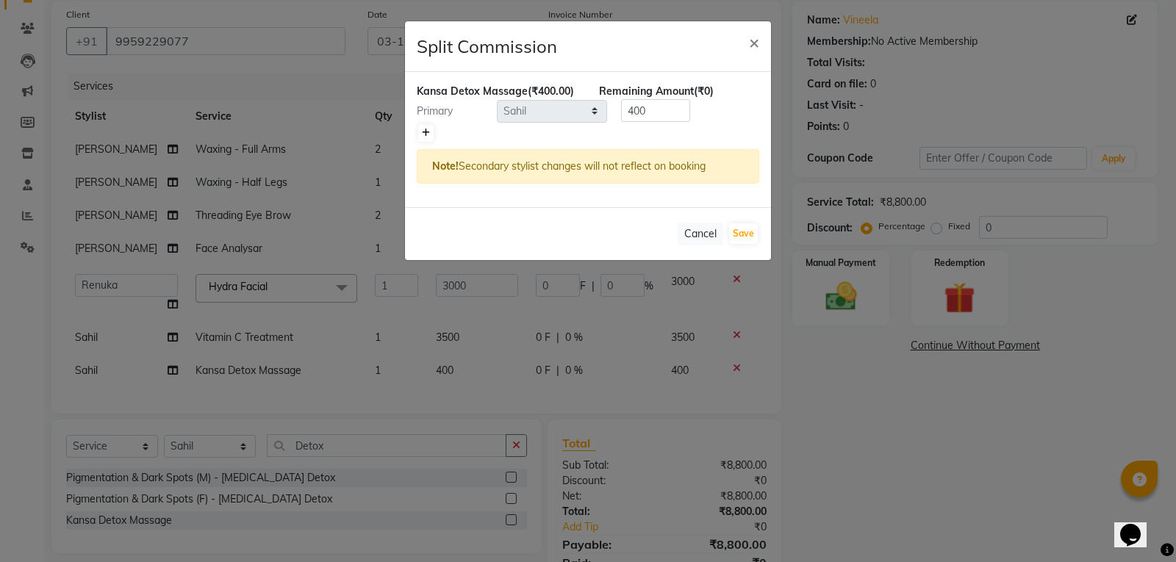
click at [427, 129] on icon at bounding box center [426, 133] width 8 height 9
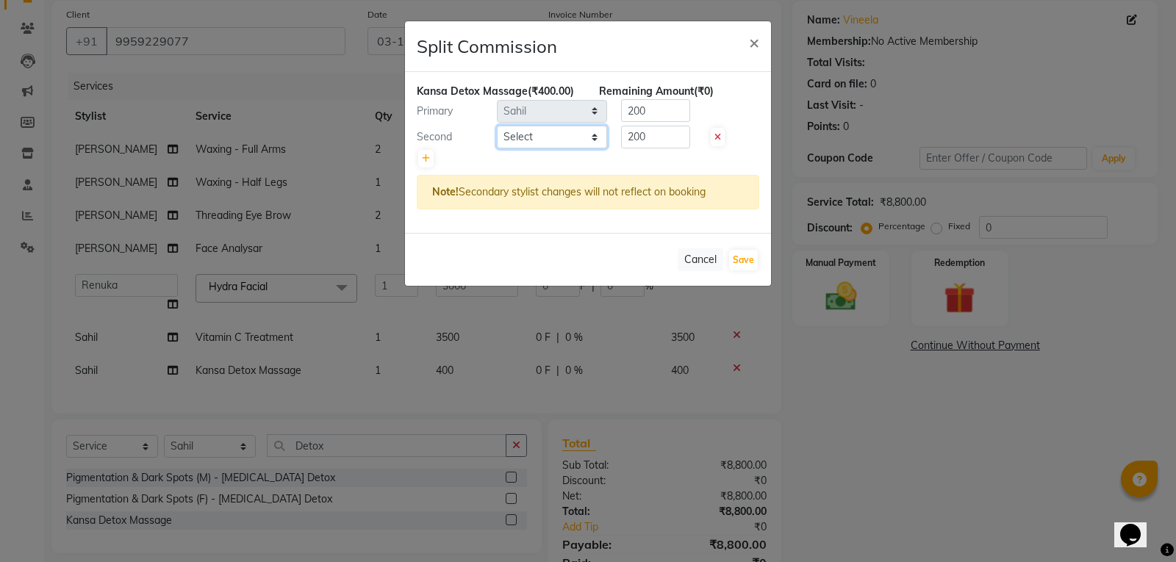
click at [507, 145] on select "Select Abhi Ram GEETHA MADHURI Jyothi Kalpana Lakshmi Madhu Malleshwari Manohar…" at bounding box center [552, 137] width 110 height 23
click at [497, 126] on select "Select Abhi Ram GEETHA MADHURI Jyothi Kalpana Lakshmi Madhu Malleshwari Manohar…" at bounding box center [552, 137] width 110 height 23
click at [663, 114] on input "200" at bounding box center [655, 110] width 69 height 23
click at [652, 135] on input "200" at bounding box center [655, 137] width 69 height 23
click at [645, 108] on input "number" at bounding box center [655, 110] width 69 height 23
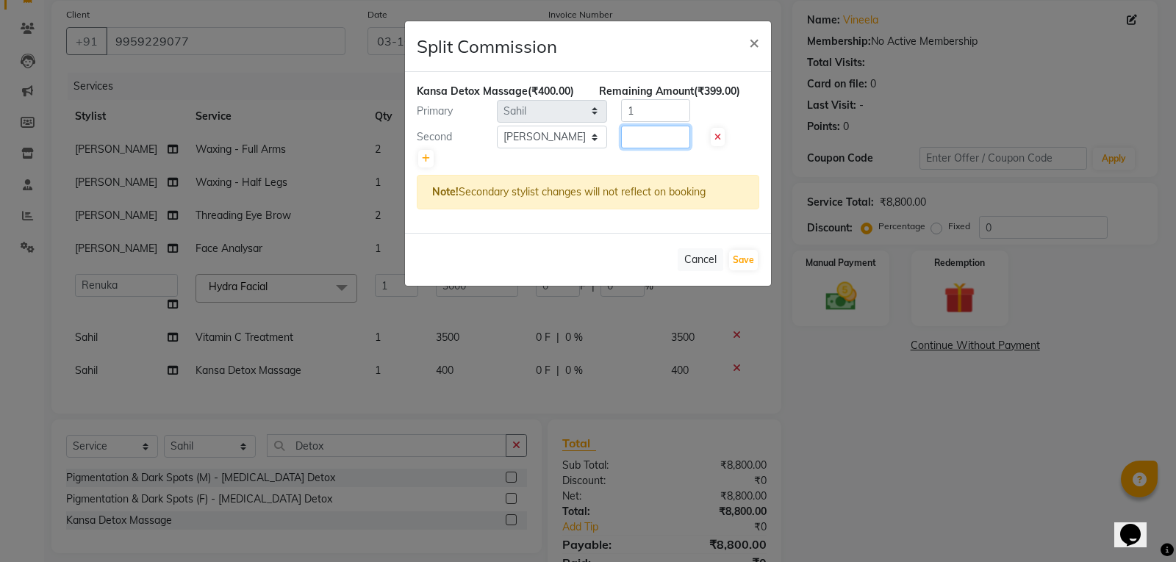
click at [647, 133] on input "number" at bounding box center [655, 137] width 69 height 23
click at [737, 262] on button "Save" at bounding box center [743, 260] width 29 height 21
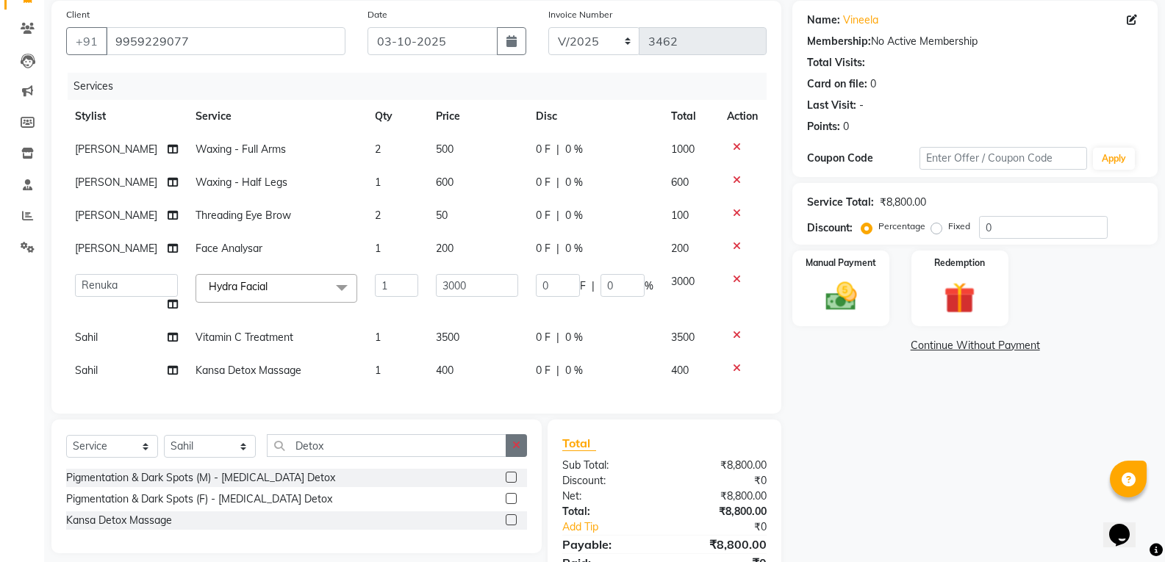
click at [520, 451] on icon "button" at bounding box center [516, 445] width 8 height 10
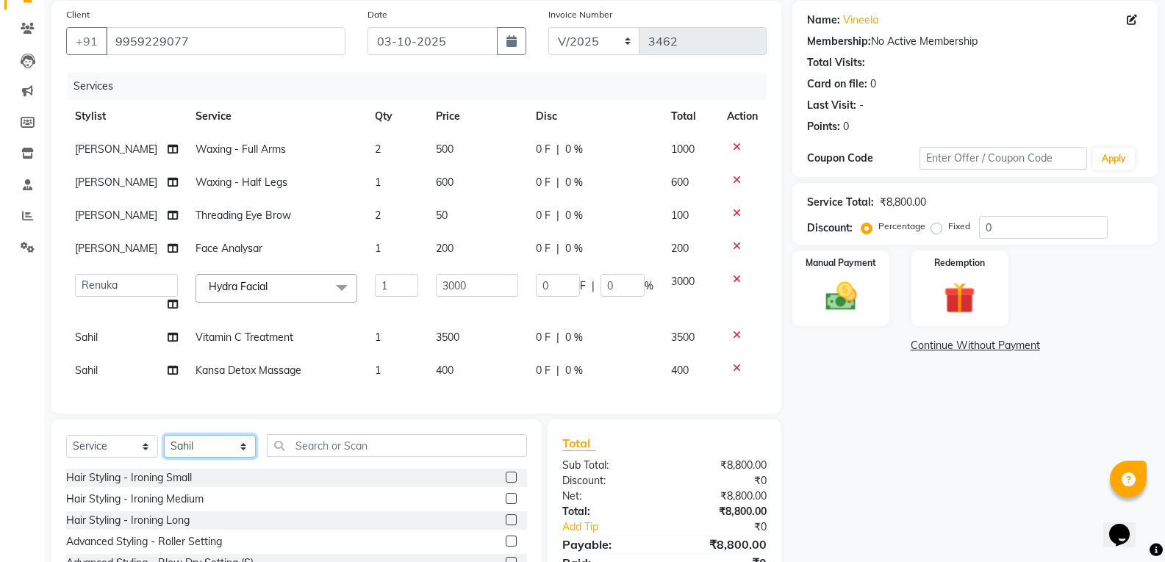
drag, startPoint x: 189, startPoint y: 472, endPoint x: 193, endPoint y: 464, distance: 9.2
click at [189, 458] on select "Select Stylist Abhi Ram [PERSON_NAME] [PERSON_NAME] Lakshmi Madhu [PERSON_NAME]…" at bounding box center [210, 446] width 92 height 23
click at [164, 458] on select "Select Stylist Abhi Ram [PERSON_NAME] [PERSON_NAME] Lakshmi Madhu [PERSON_NAME]…" at bounding box center [210, 446] width 92 height 23
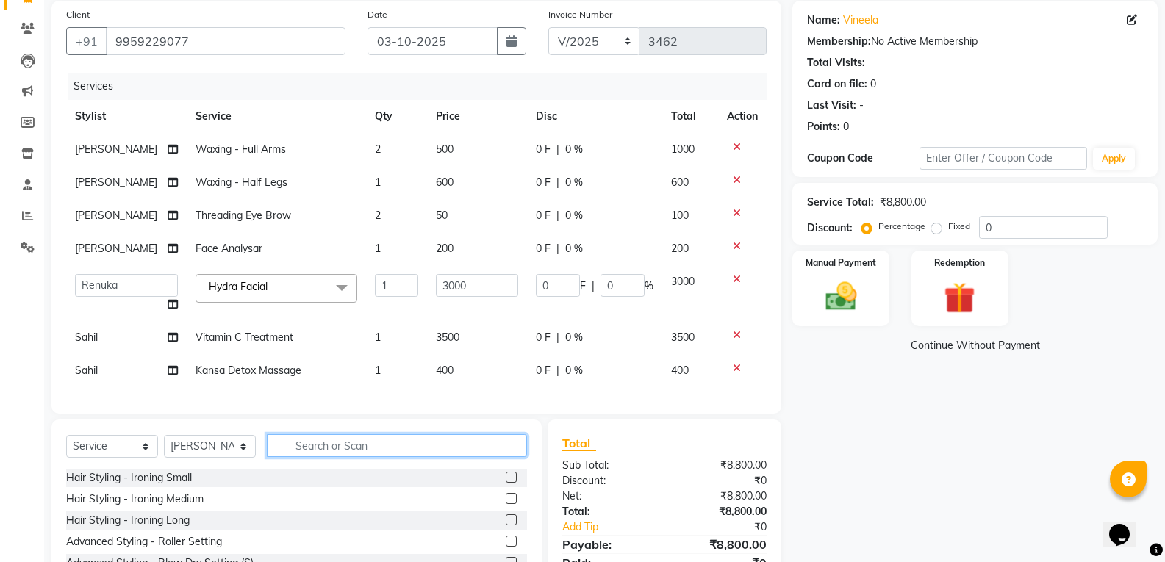
click at [310, 457] on input "text" at bounding box center [397, 445] width 260 height 23
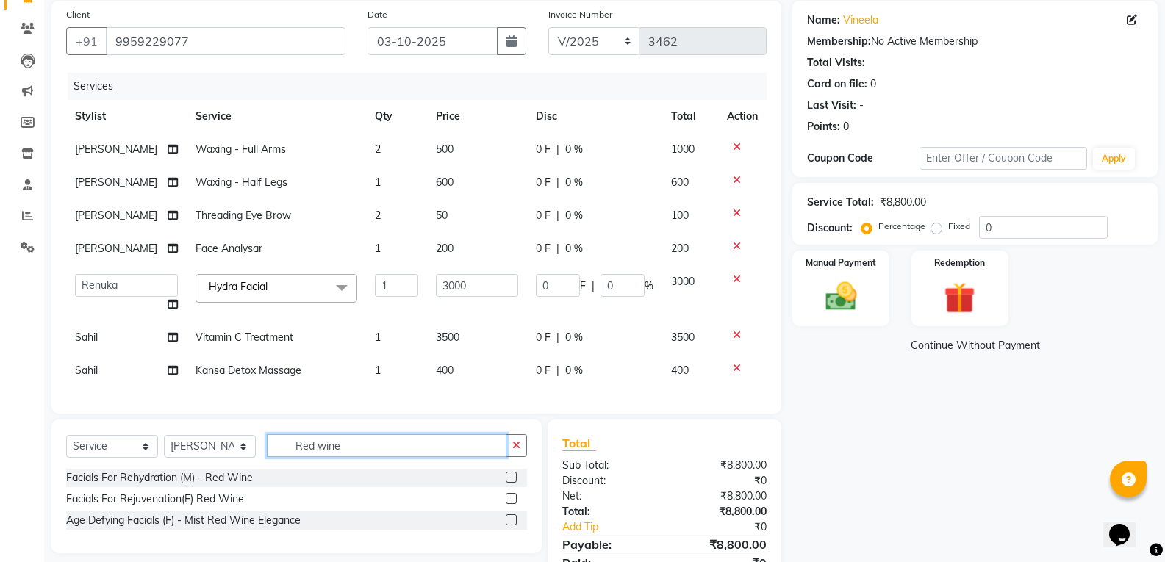
scroll to position [201, 0]
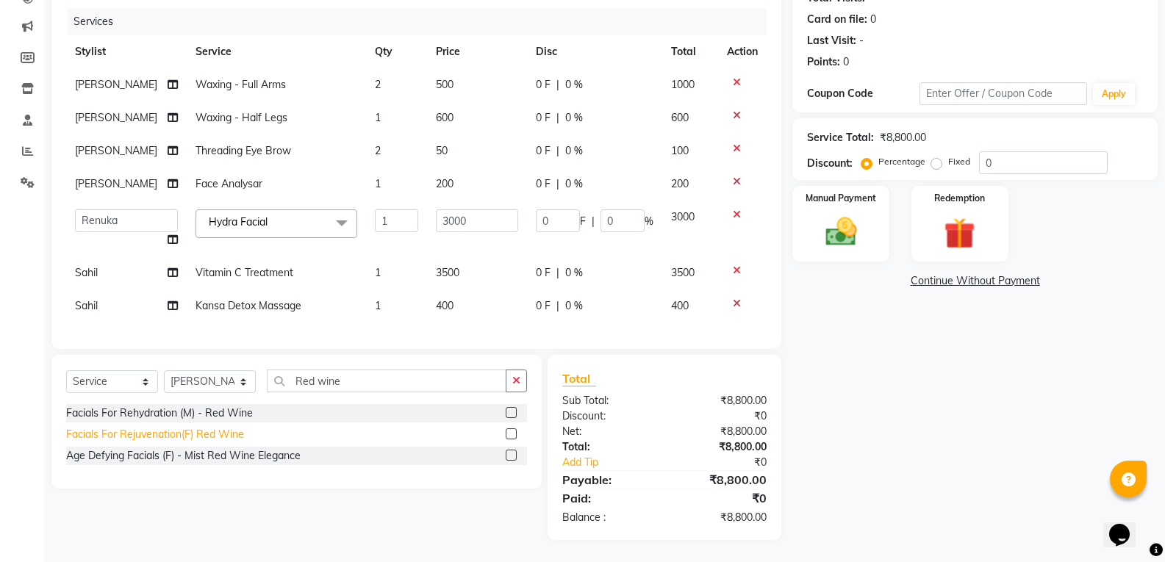
click at [243, 439] on div "Facials For Rejuvenation(F) Red Wine" at bounding box center [155, 434] width 178 height 15
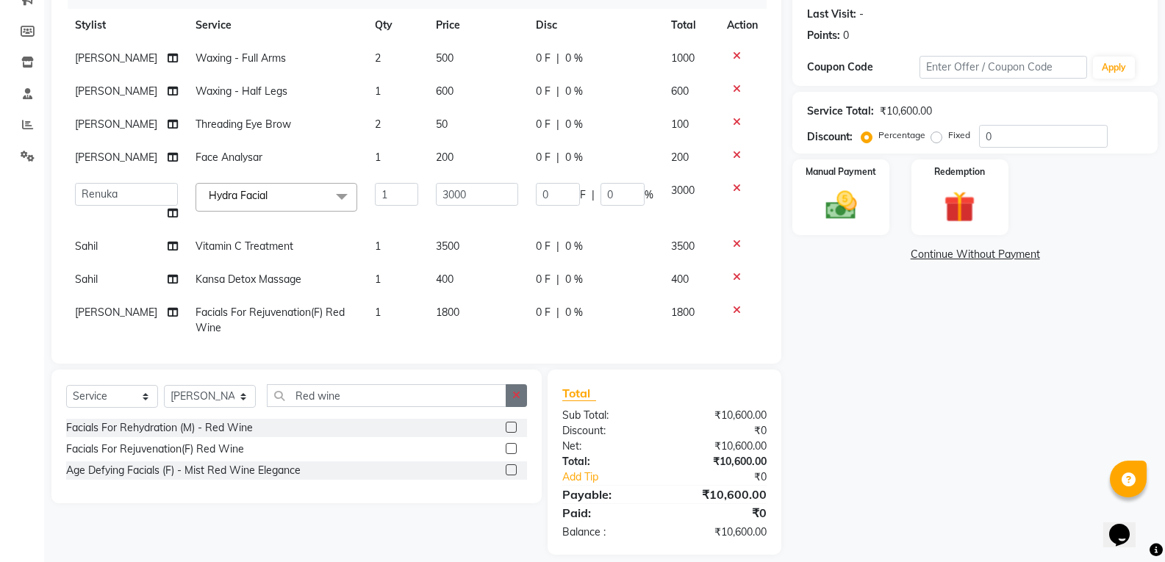
click at [515, 404] on button "button" at bounding box center [516, 395] width 21 height 23
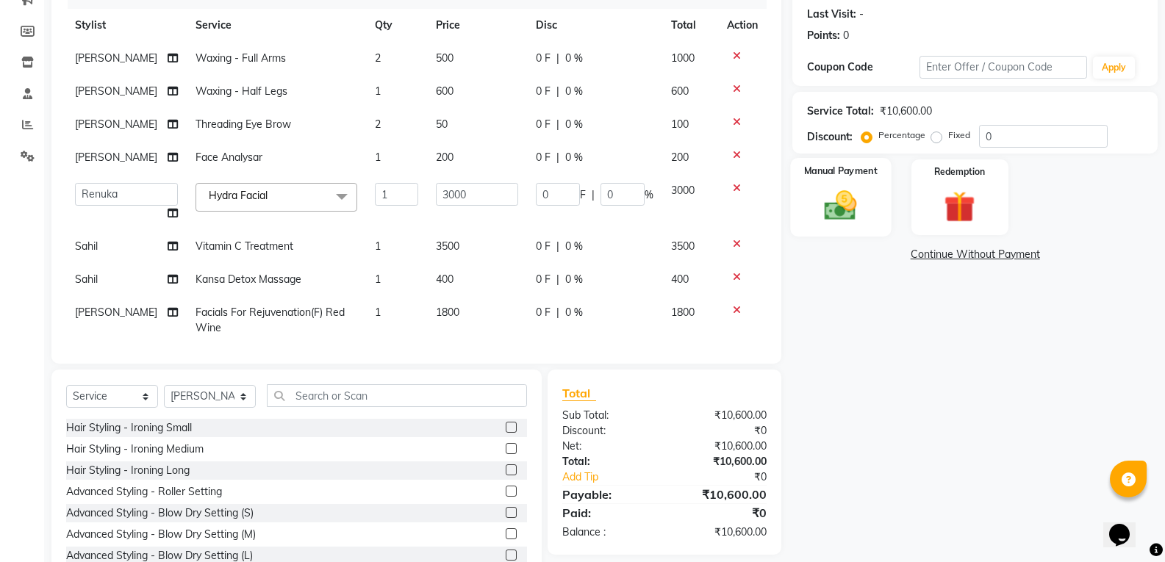
click at [841, 214] on img at bounding box center [840, 205] width 52 height 37
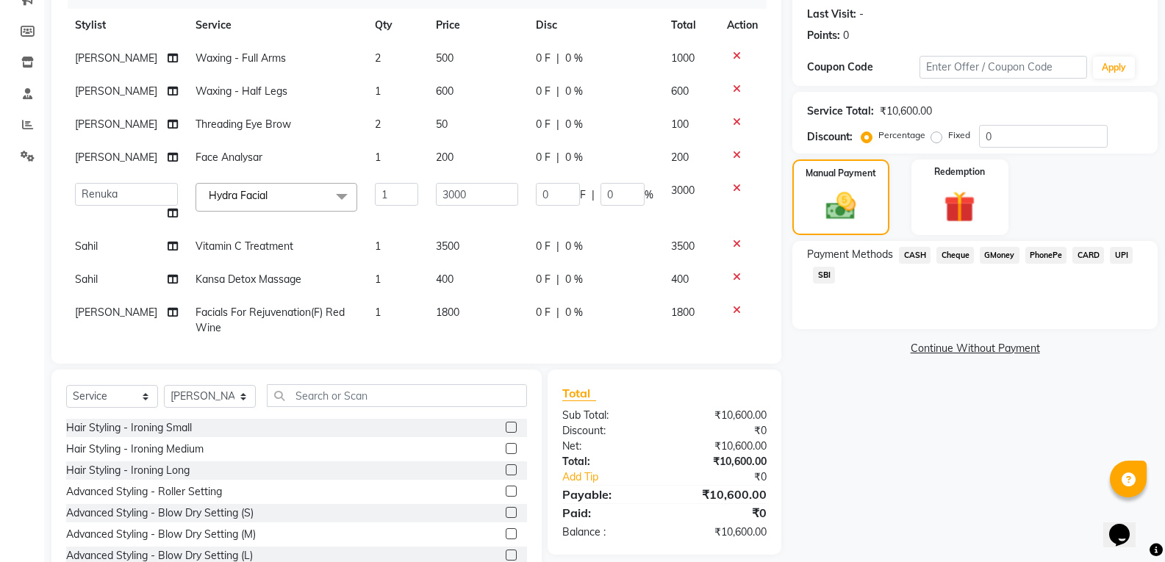
click at [913, 256] on span "CASH" at bounding box center [915, 255] width 32 height 17
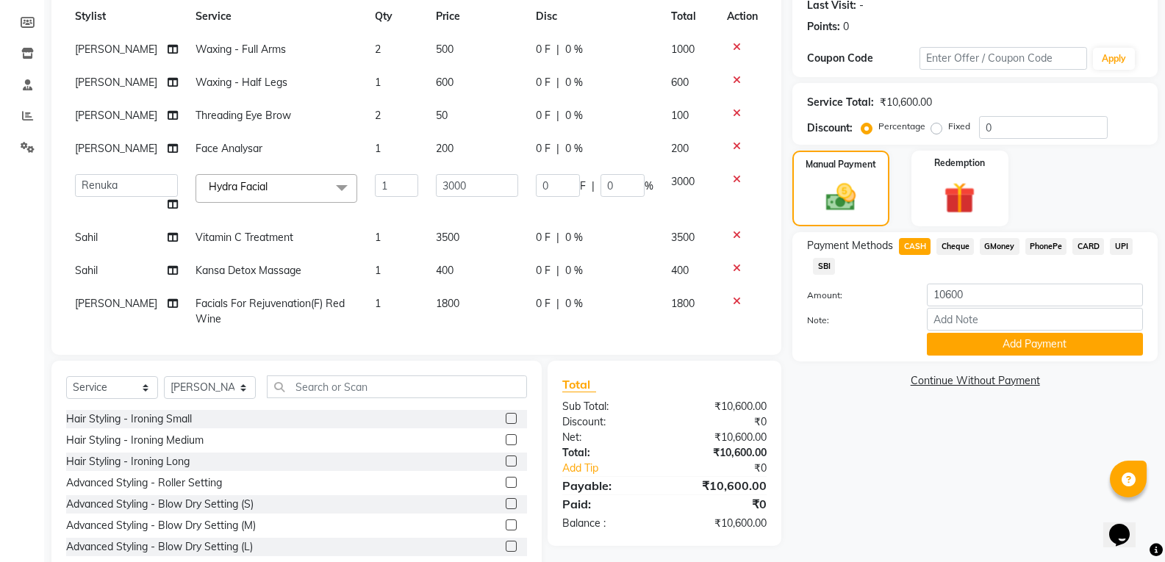
scroll to position [247, 0]
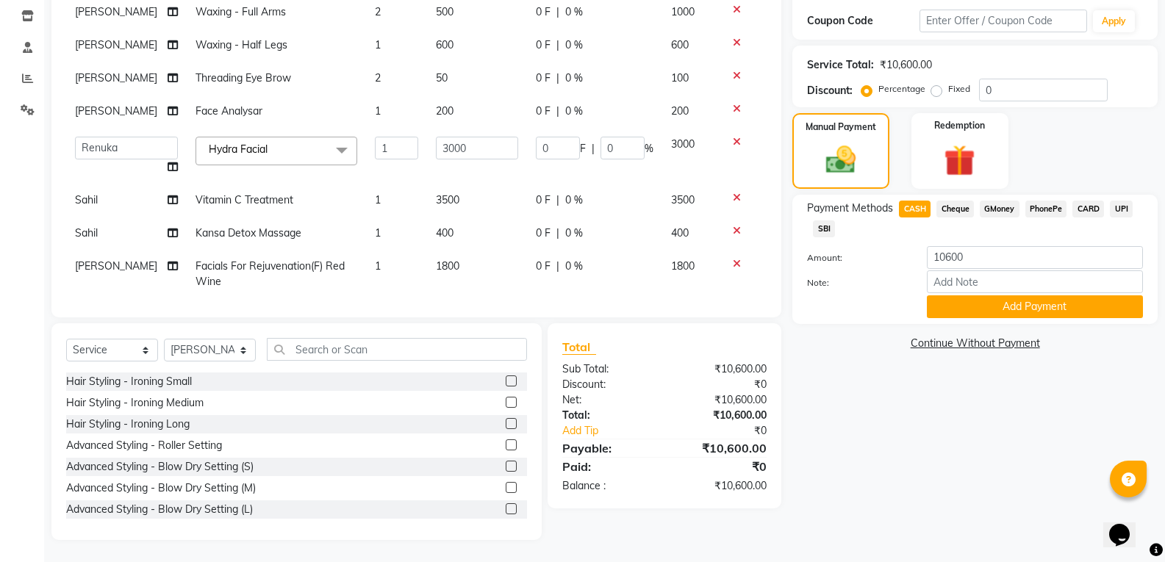
drag, startPoint x: 1085, startPoint y: 207, endPoint x: 1067, endPoint y: 223, distance: 24.5
click at [1083, 209] on span "CARD" at bounding box center [1089, 209] width 32 height 17
click at [989, 257] on input "10600" at bounding box center [1035, 257] width 216 height 23
click at [1005, 305] on button "Add Payment" at bounding box center [1035, 307] width 216 height 23
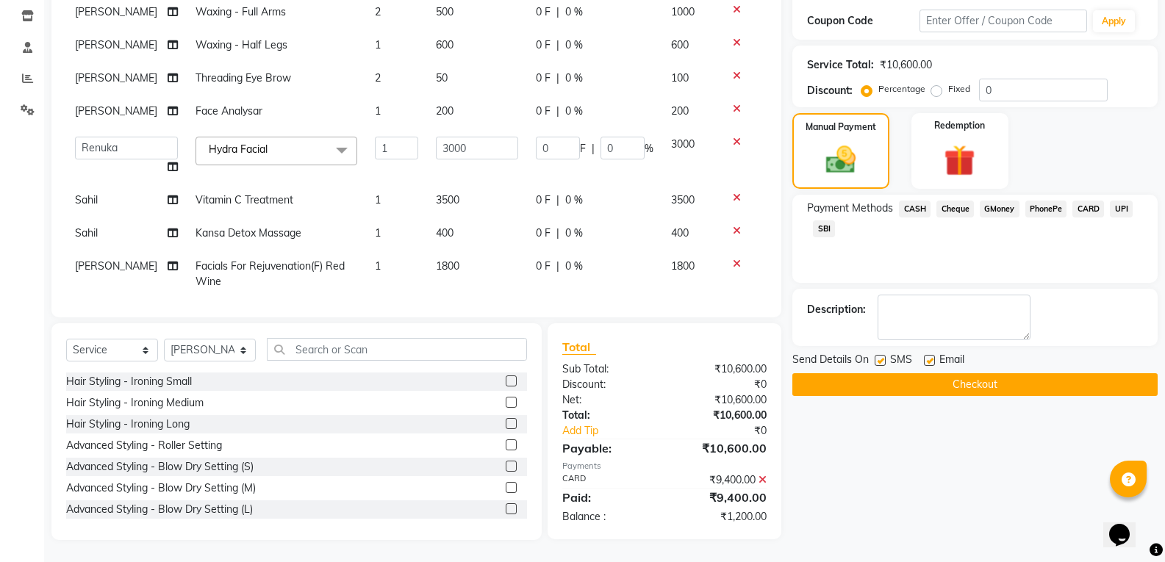
click at [948, 89] on label "Fixed" at bounding box center [959, 88] width 22 height 13
click at [937, 89] on input "Fixed" at bounding box center [939, 89] width 10 height 10
click at [1018, 85] on input "0" at bounding box center [1043, 90] width 129 height 23
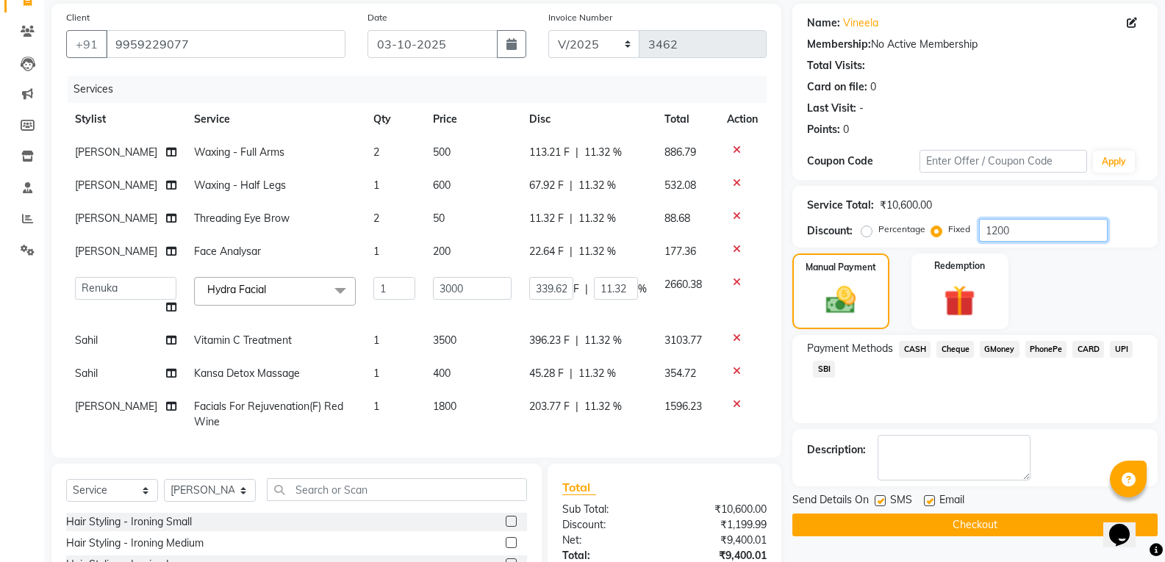
scroll to position [34, 0]
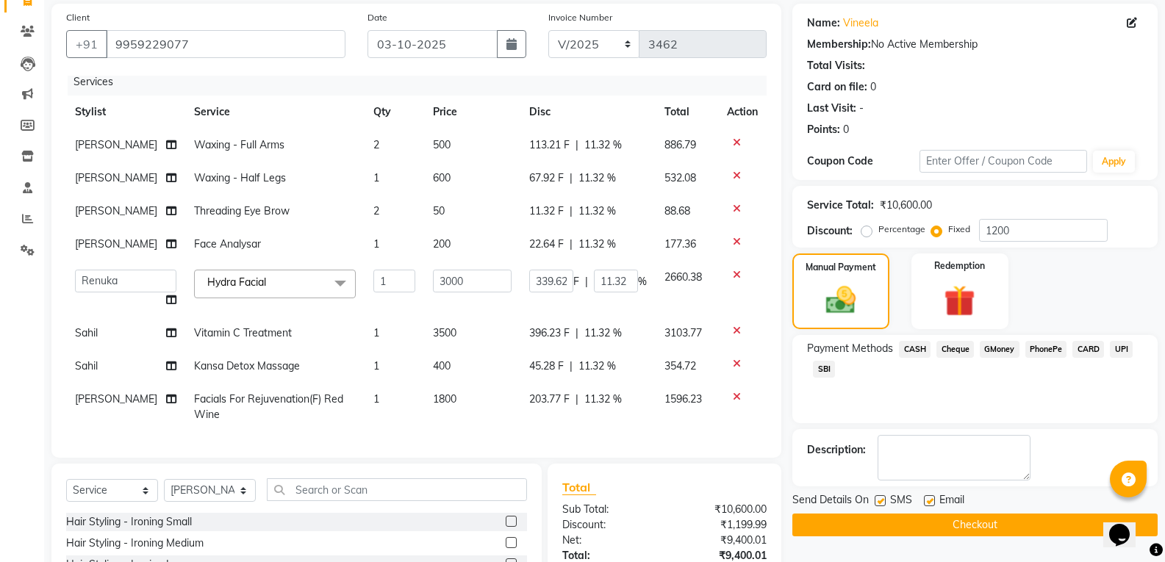
click at [533, 359] on span "45.28 F" at bounding box center [546, 366] width 35 height 15
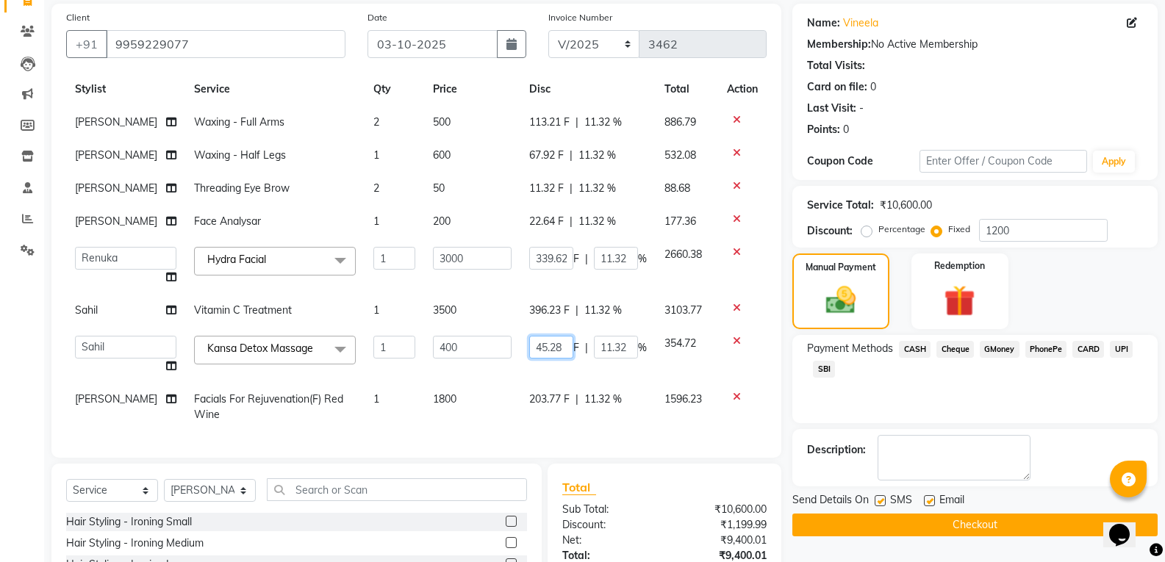
click at [556, 354] on input "45.28" at bounding box center [551, 347] width 44 height 23
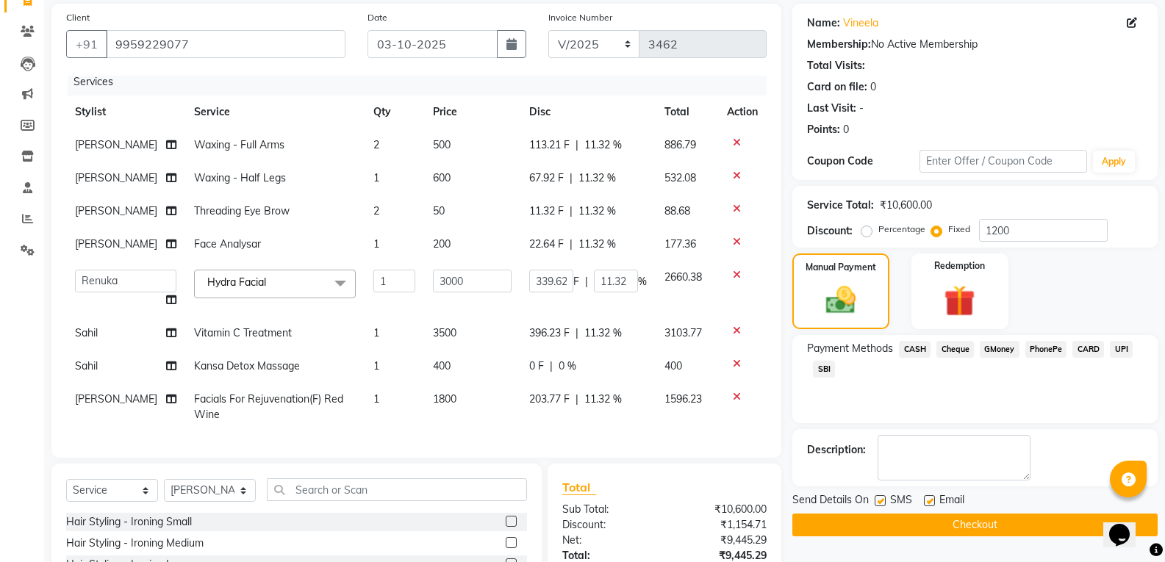
click at [533, 384] on tbody "Sireesha Waxing - Full Arms 2 500 113.21 F | 11.32 % 886.79 Sireesha Waxing - H…" at bounding box center [416, 280] width 701 height 303
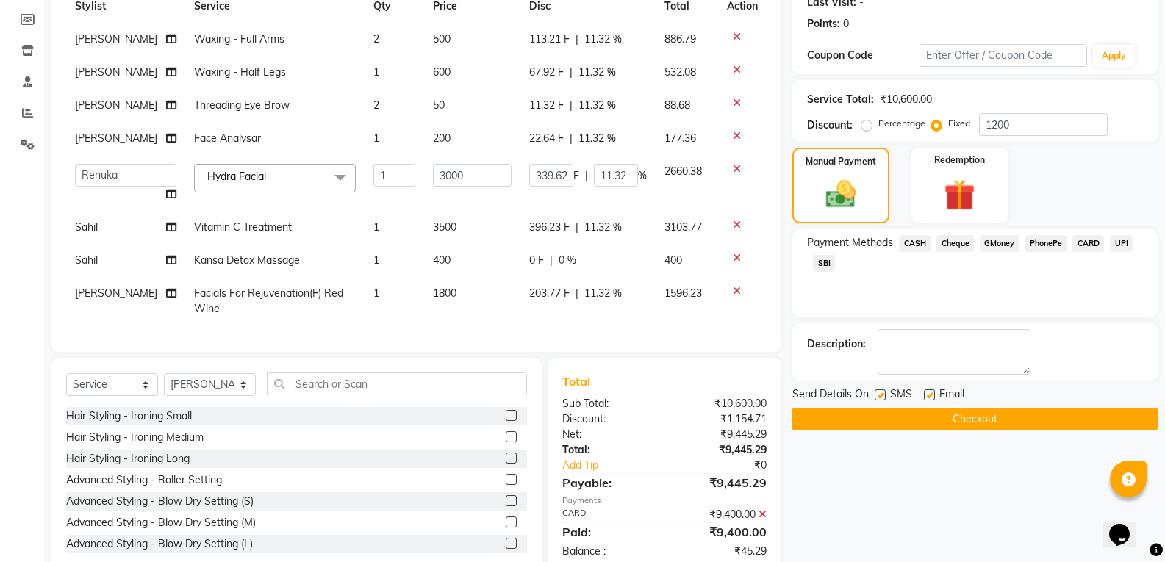
scroll to position [247, 0]
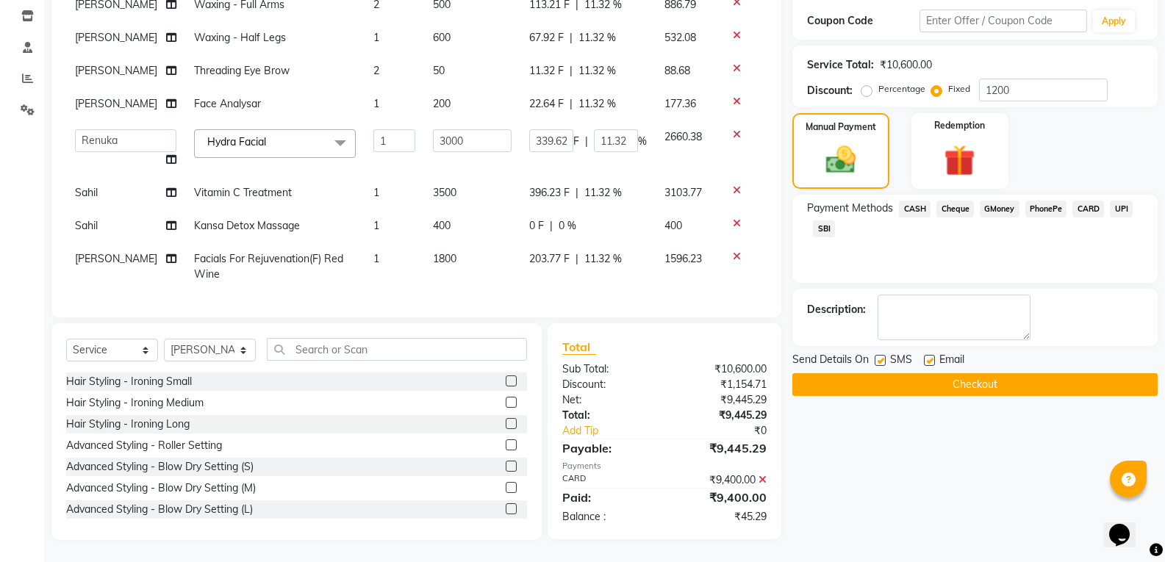
click at [1086, 206] on span "CARD" at bounding box center [1089, 209] width 32 height 17
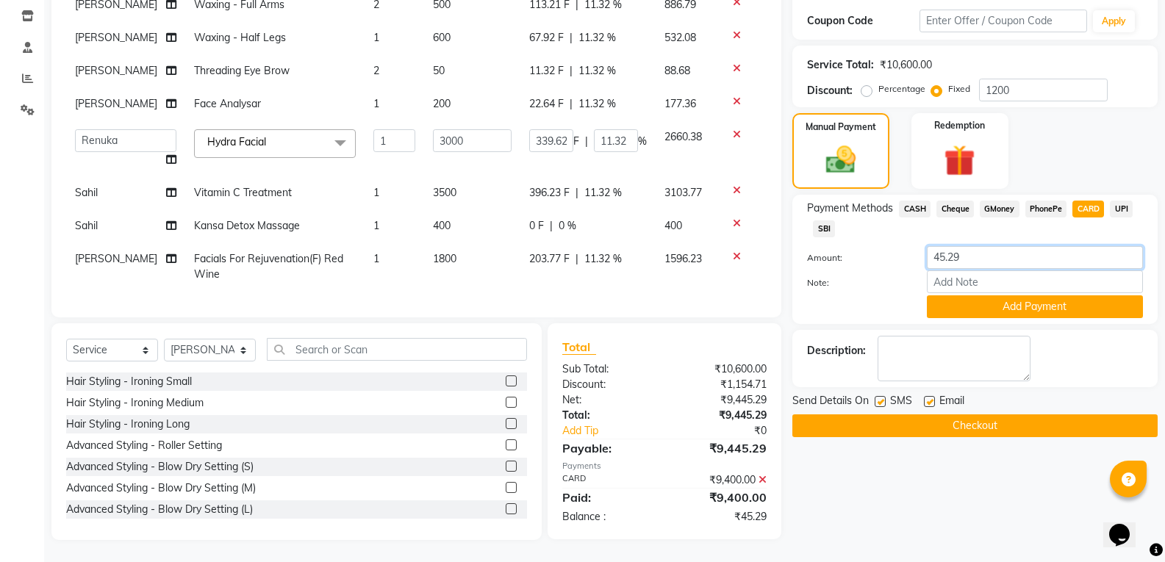
click at [967, 257] on input "45.29" at bounding box center [1035, 257] width 216 height 23
click at [1031, 229] on div "Payment Methods CASH Cheque GMoney PhonePe CARD UPI SBI" at bounding box center [975, 221] width 336 height 40
click at [1038, 208] on span "PhonePe" at bounding box center [1046, 209] width 42 height 17
click at [1087, 209] on span "CARD" at bounding box center [1089, 209] width 32 height 17
click at [1023, 93] on input "1200" at bounding box center [1043, 90] width 129 height 23
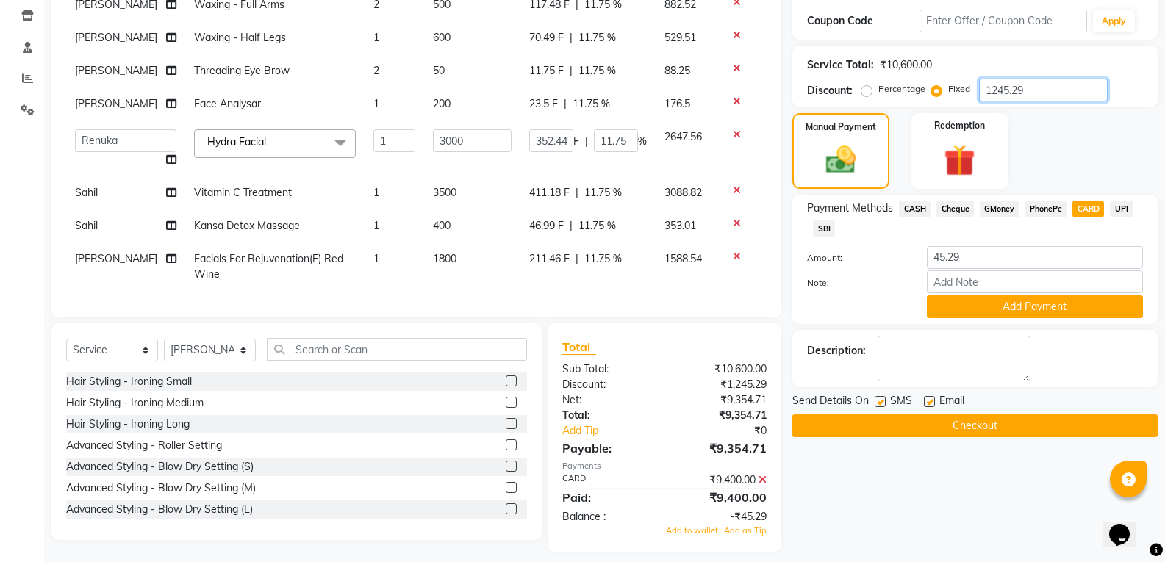
click at [1040, 90] on input "1245.29" at bounding box center [1043, 90] width 129 height 23
click at [1022, 82] on input "1076" at bounding box center [1043, 90] width 129 height 23
click at [1049, 213] on span "PhonePe" at bounding box center [1046, 209] width 42 height 17
click at [1086, 211] on span "CARD" at bounding box center [1089, 209] width 32 height 17
click at [1042, 207] on span "PhonePe" at bounding box center [1046, 209] width 42 height 17
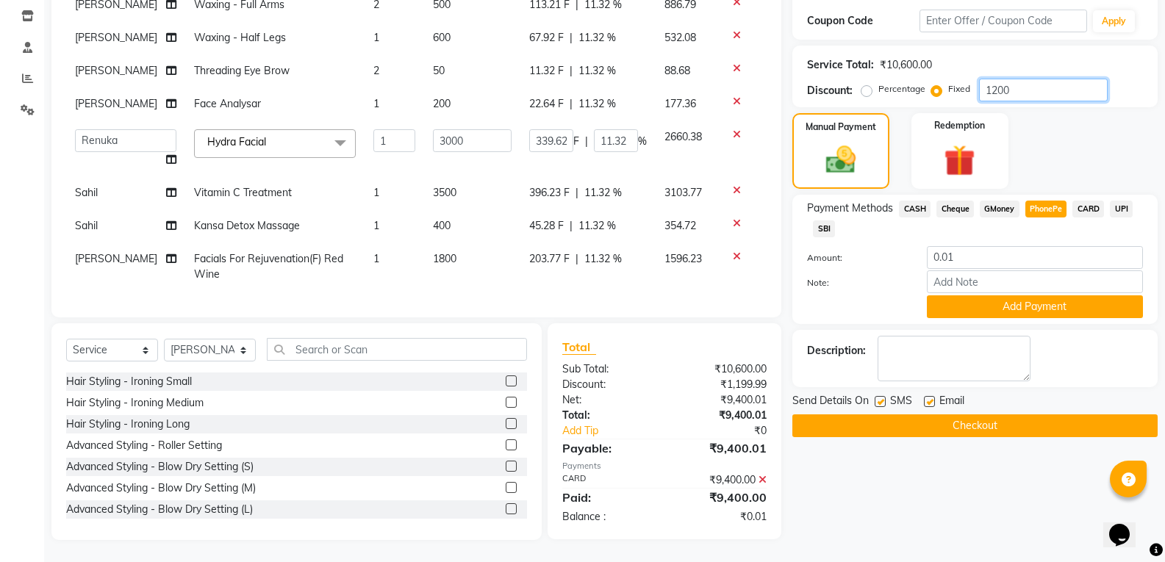
click at [1026, 92] on input "1200" at bounding box center [1043, 90] width 129 height 23
click at [878, 92] on label "Percentage" at bounding box center [901, 88] width 47 height 13
click at [865, 92] on input "Percentage" at bounding box center [869, 89] width 10 height 10
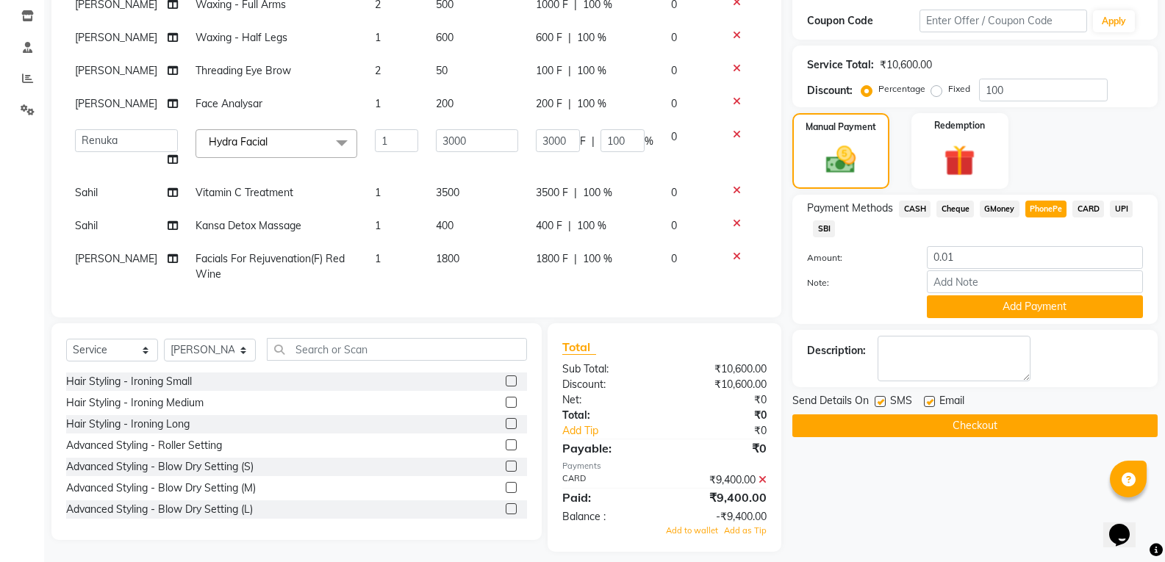
drag, startPoint x: 939, startPoint y: 89, endPoint x: 995, endPoint y: 93, distance: 56.7
click at [948, 89] on label "Fixed" at bounding box center [959, 88] width 22 height 13
click at [939, 89] on input "Fixed" at bounding box center [939, 89] width 10 height 10
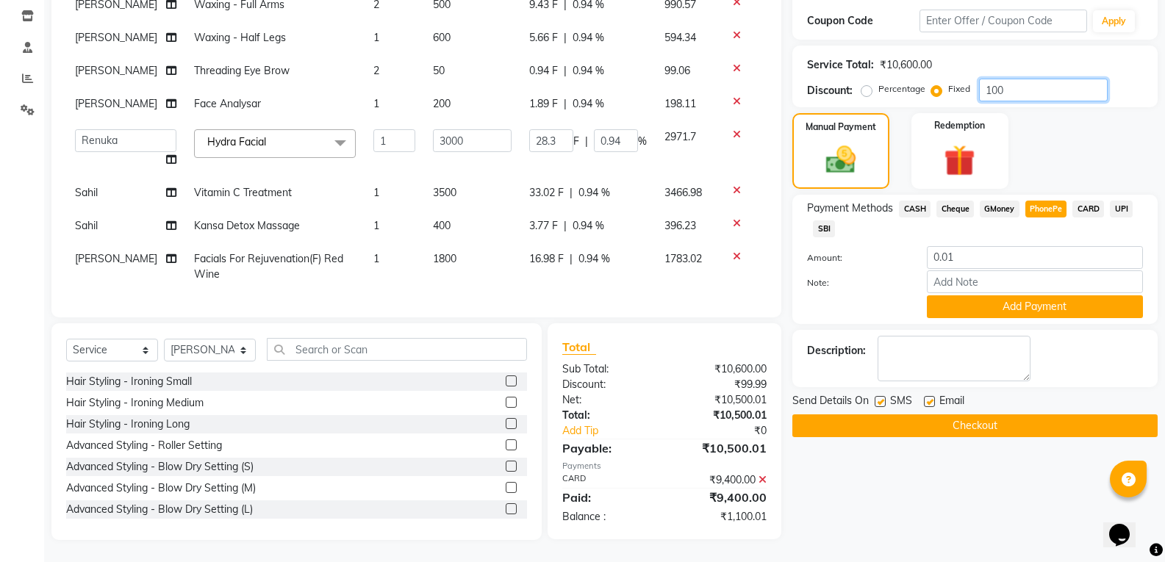
click at [1003, 91] on input "100" at bounding box center [1043, 90] width 129 height 23
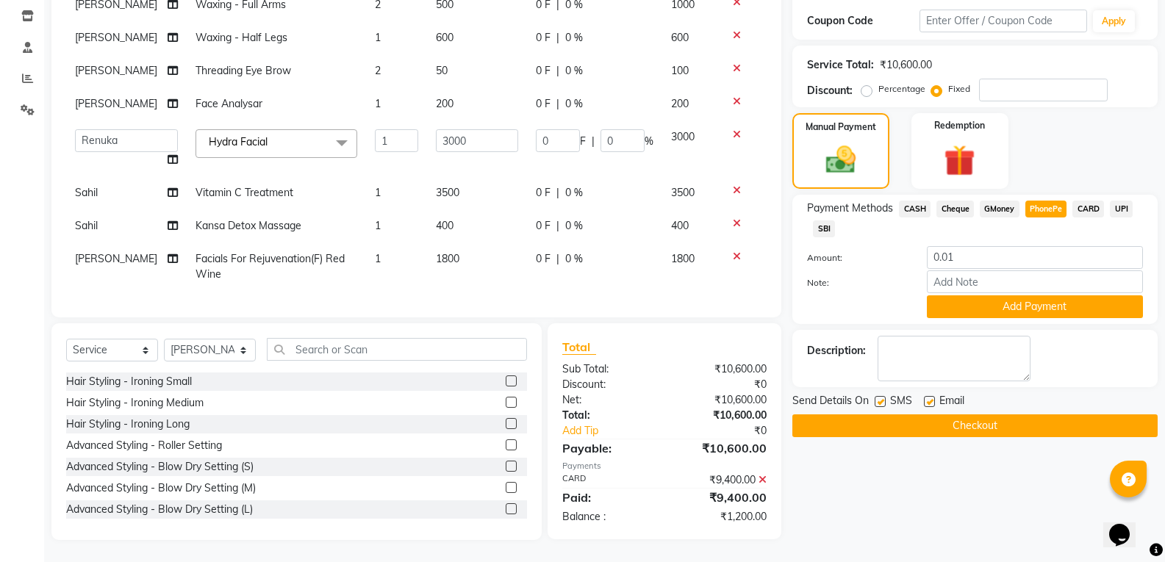
click at [980, 212] on span "GMoney" at bounding box center [1000, 209] width 40 height 17
click at [761, 478] on icon at bounding box center [763, 480] width 8 height 10
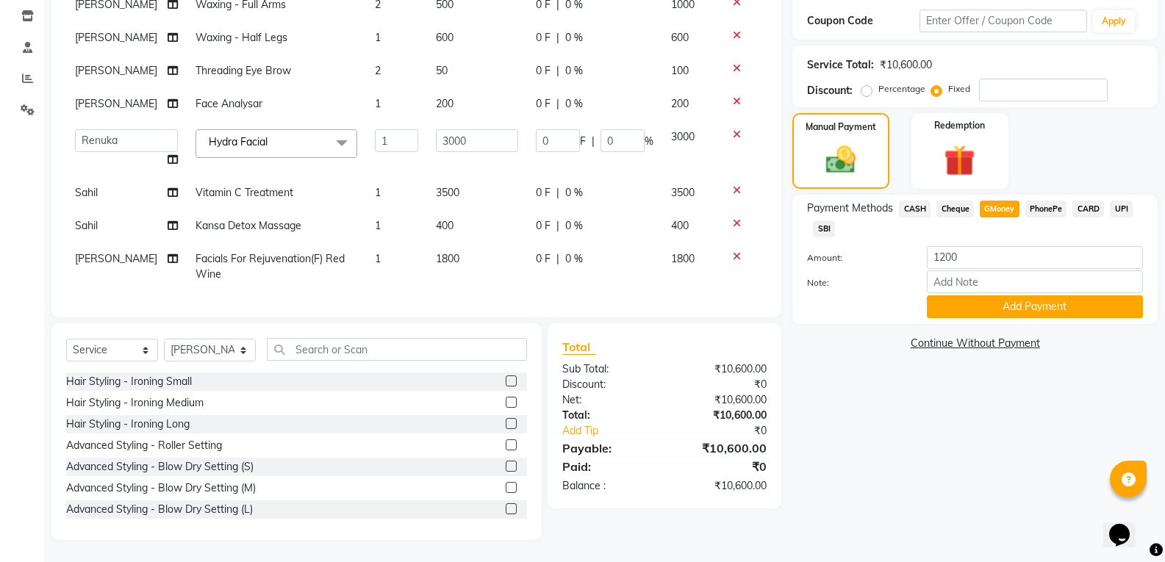
click at [1088, 210] on span "CARD" at bounding box center [1089, 209] width 32 height 17
click at [973, 265] on input "10600" at bounding box center [1035, 257] width 216 height 23
click at [1009, 305] on button "Add Payment" at bounding box center [1035, 307] width 216 height 23
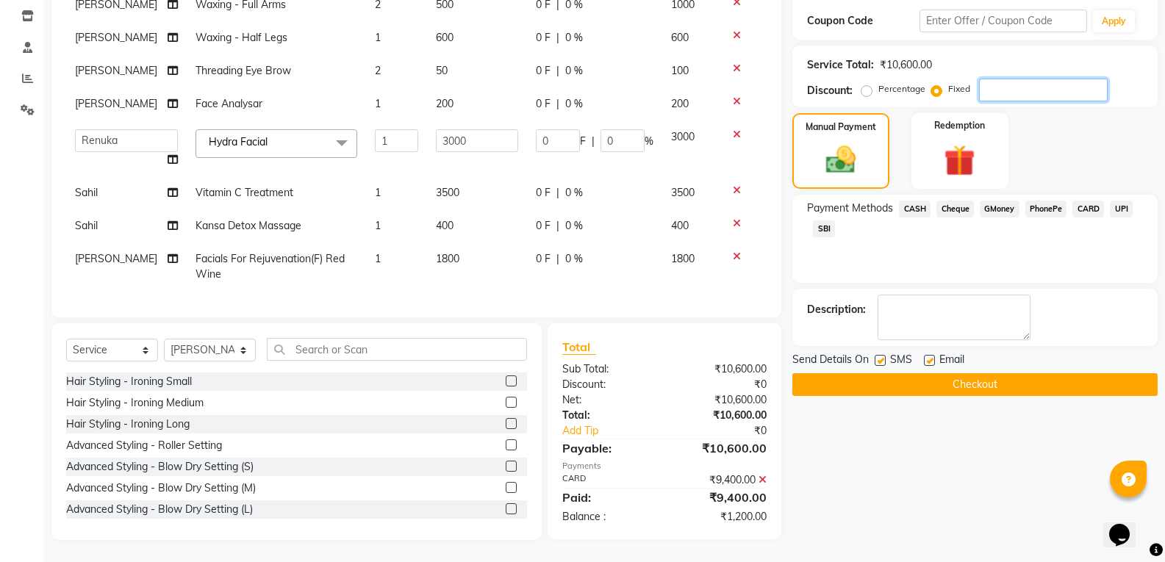
click at [1006, 99] on input "number" at bounding box center [1043, 90] width 129 height 23
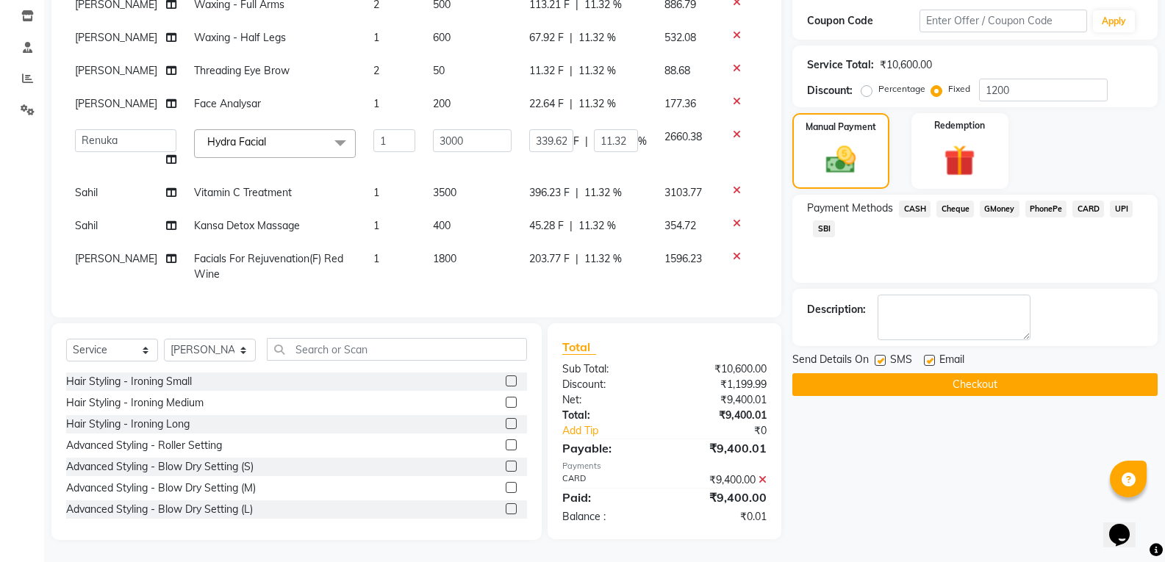
click at [939, 387] on button "Checkout" at bounding box center [974, 384] width 365 height 23
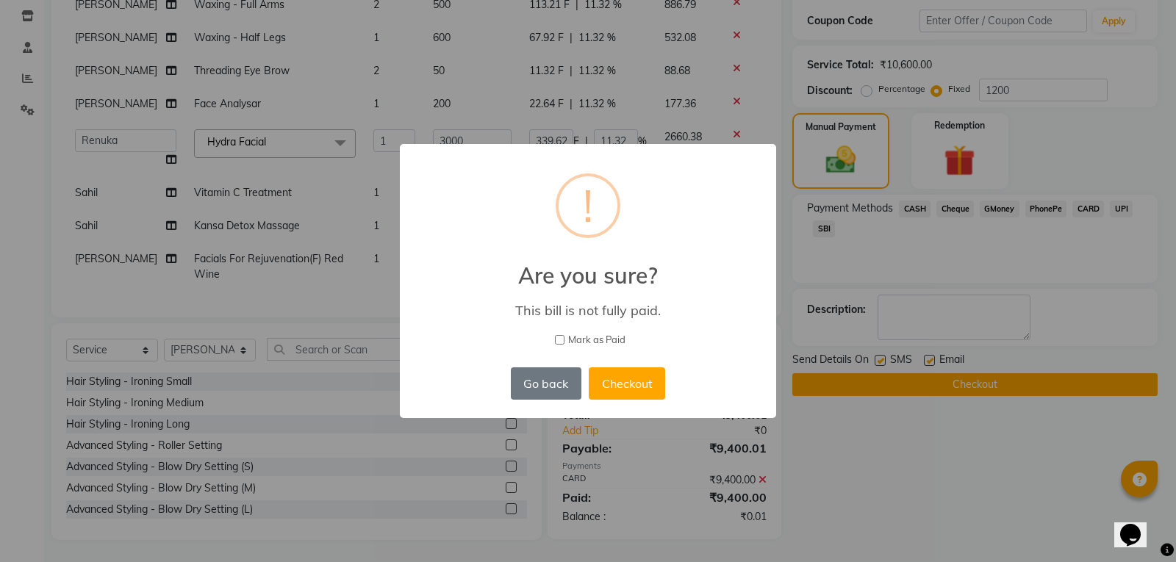
click at [559, 342] on input "Mark as Paid" at bounding box center [560, 340] width 10 height 10
click at [635, 389] on button "Checkout" at bounding box center [627, 384] width 76 height 32
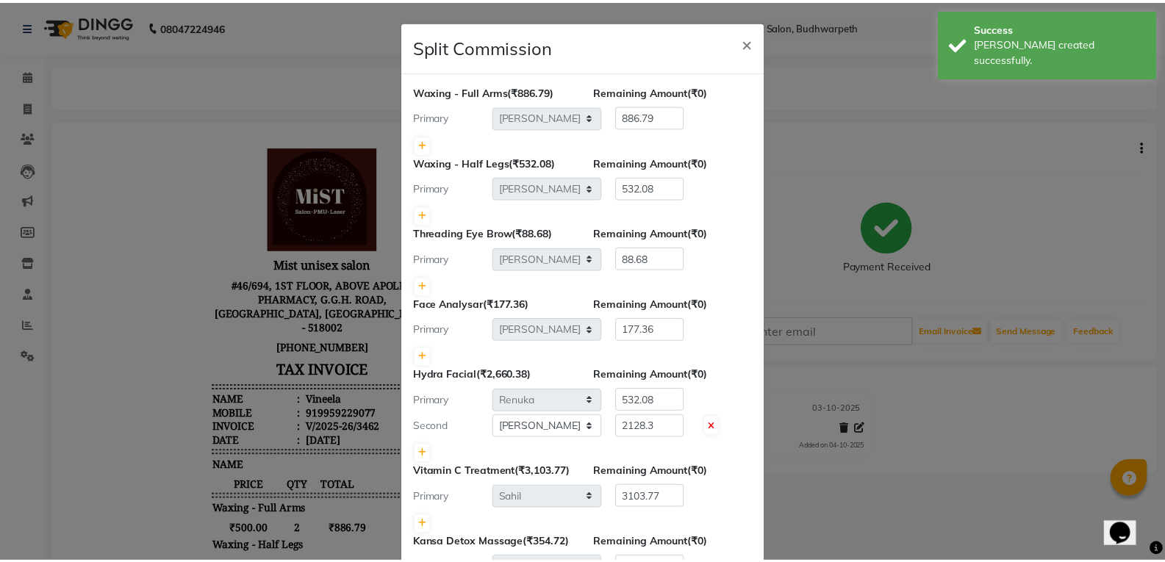
scroll to position [237, 0]
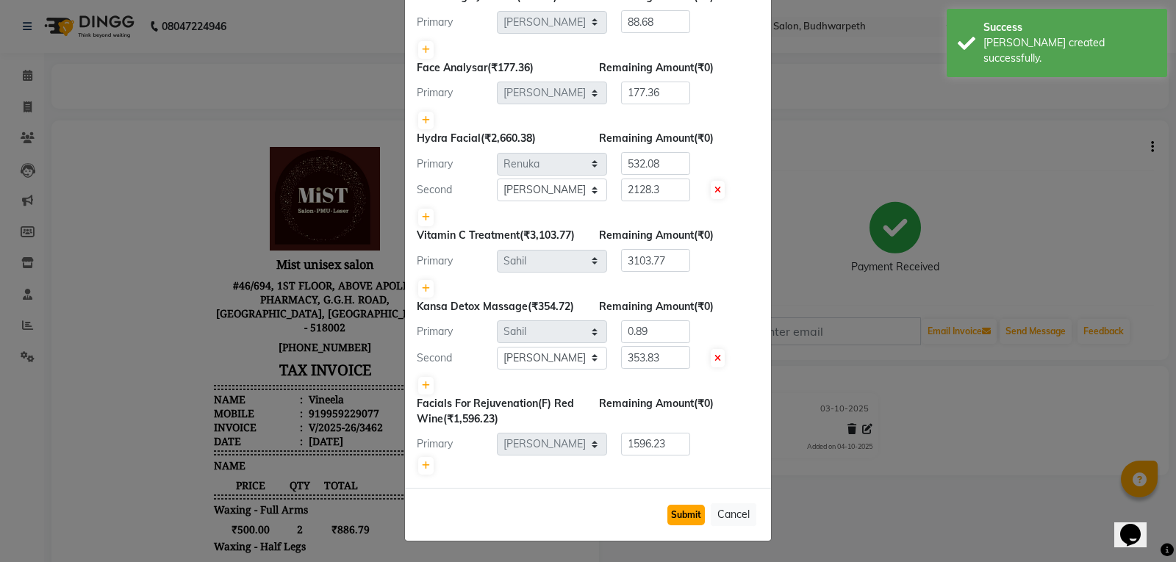
click at [680, 522] on button "Submit" at bounding box center [685, 515] width 37 height 21
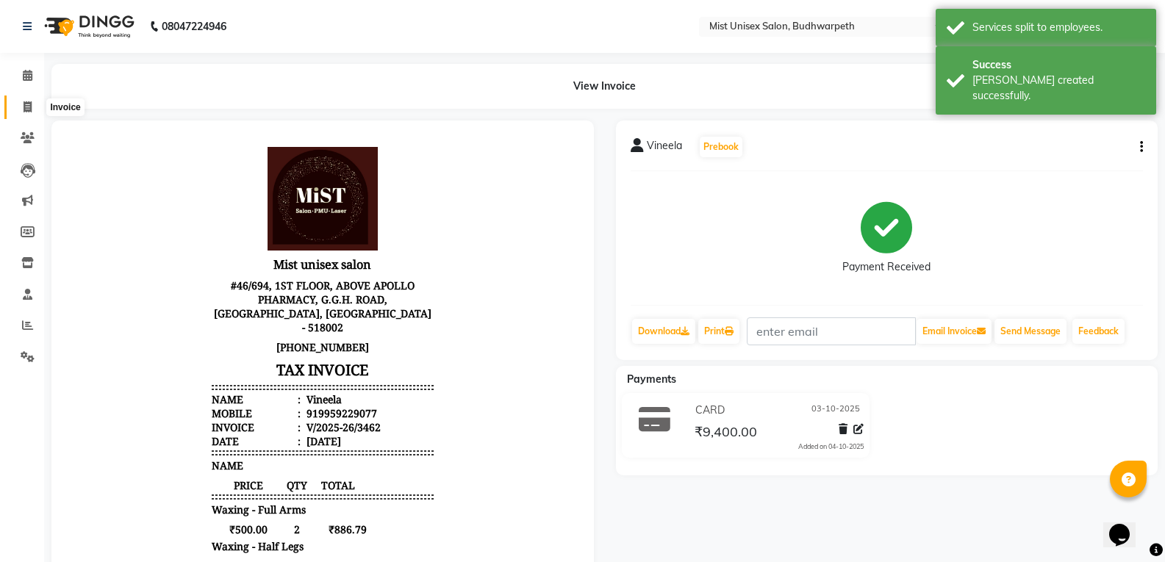
drag, startPoint x: 15, startPoint y: 102, endPoint x: 29, endPoint y: 105, distance: 15.0
click at [15, 102] on span at bounding box center [28, 107] width 26 height 17
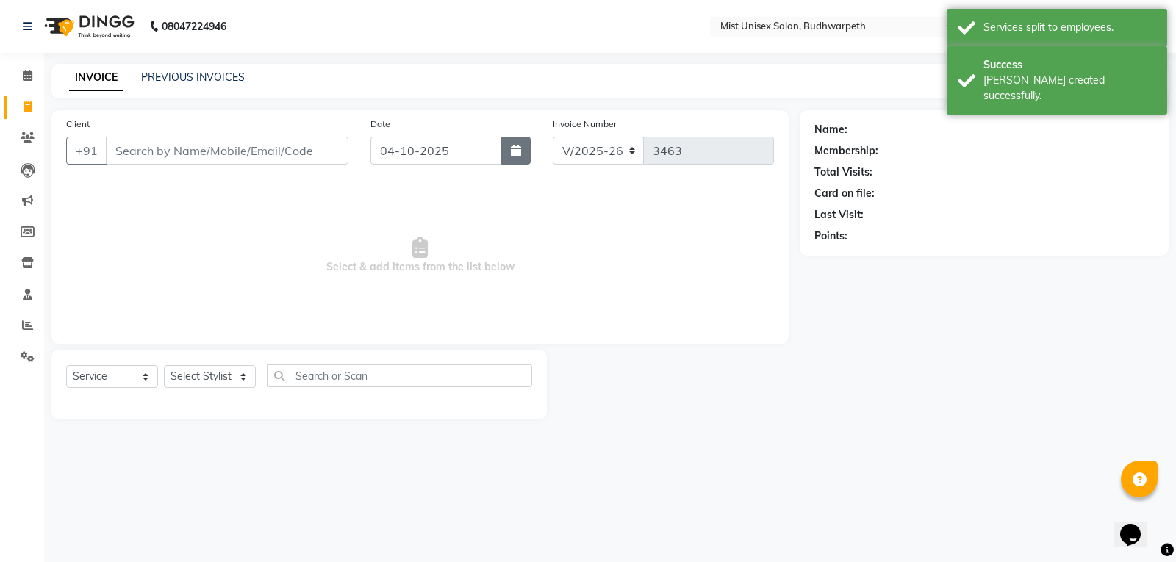
click at [520, 150] on icon "button" at bounding box center [516, 151] width 10 height 12
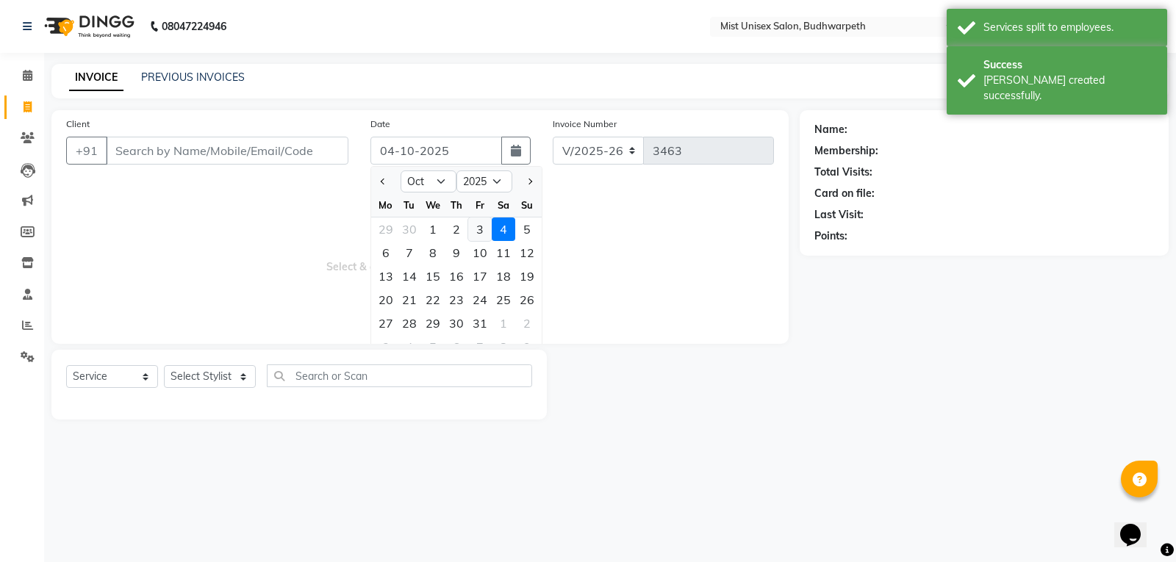
click at [480, 230] on div "3" at bounding box center [480, 230] width 24 height 24
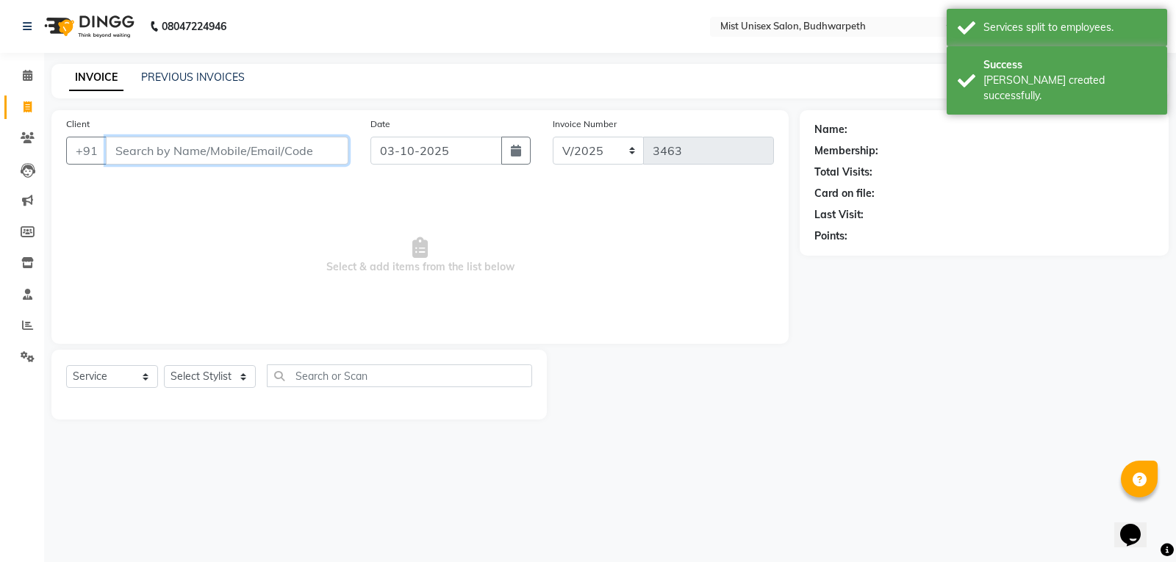
click at [157, 157] on input "Client" at bounding box center [227, 151] width 243 height 28
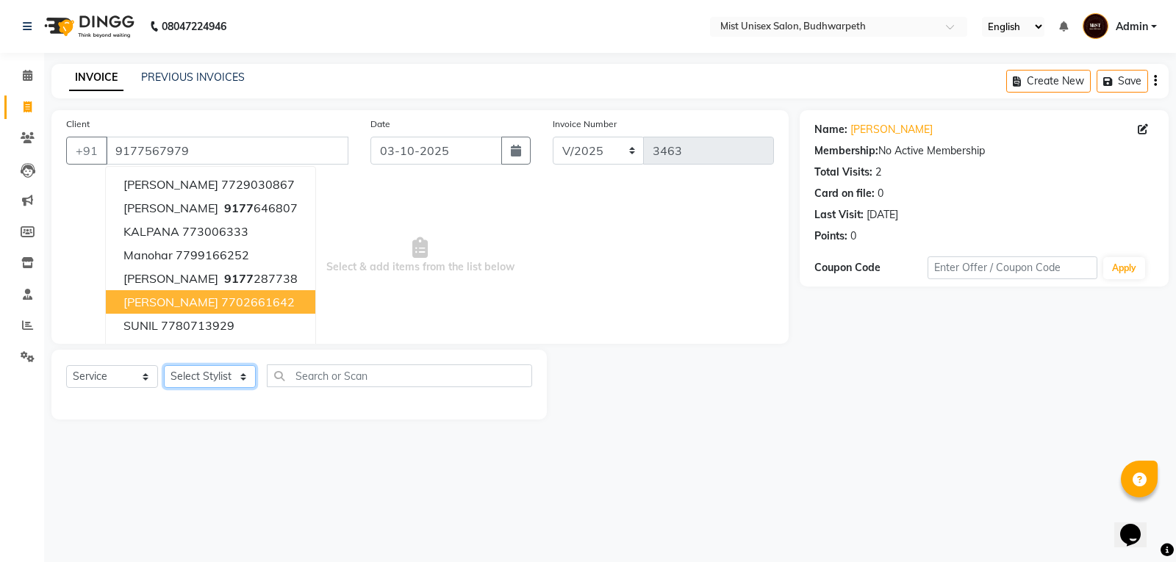
click at [214, 381] on select "Select Stylist Abhi Ram [PERSON_NAME] [PERSON_NAME] Lakshmi Madhu [PERSON_NAME]…" at bounding box center [210, 376] width 92 height 23
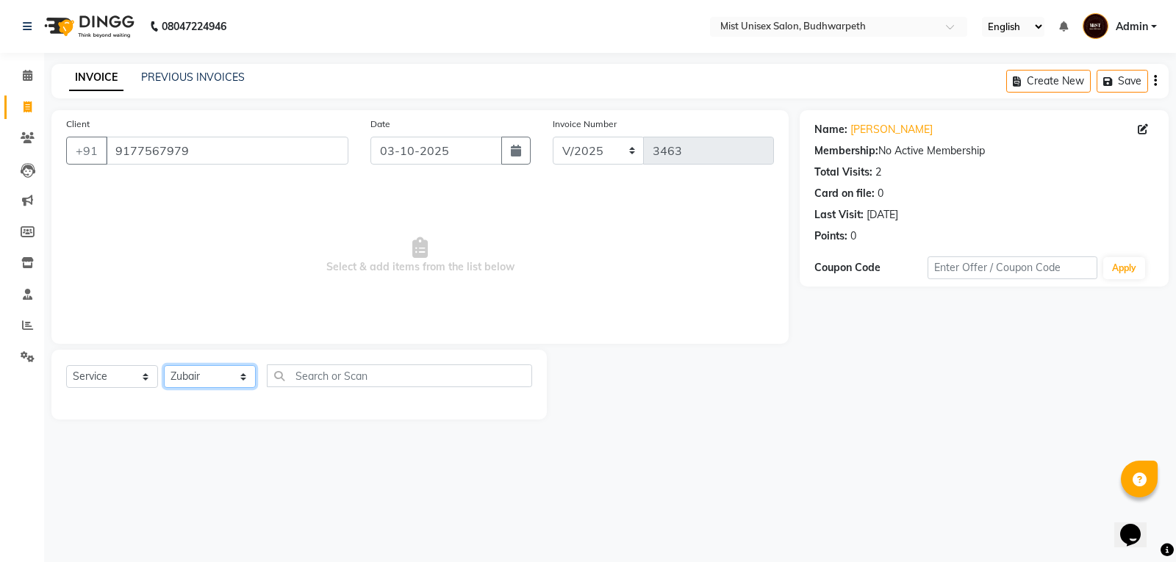
click at [164, 365] on select "Select Stylist Abhi Ram [PERSON_NAME] [PERSON_NAME] Lakshmi Madhu [PERSON_NAME]…" at bounding box center [210, 376] width 92 height 23
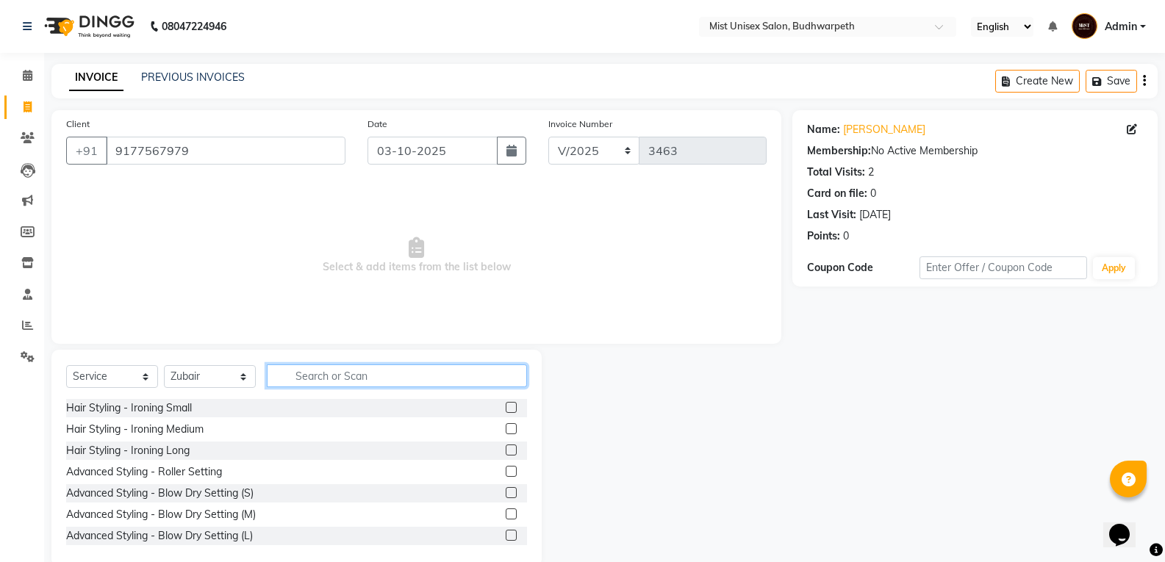
click at [314, 377] on input "text" at bounding box center [397, 376] width 260 height 23
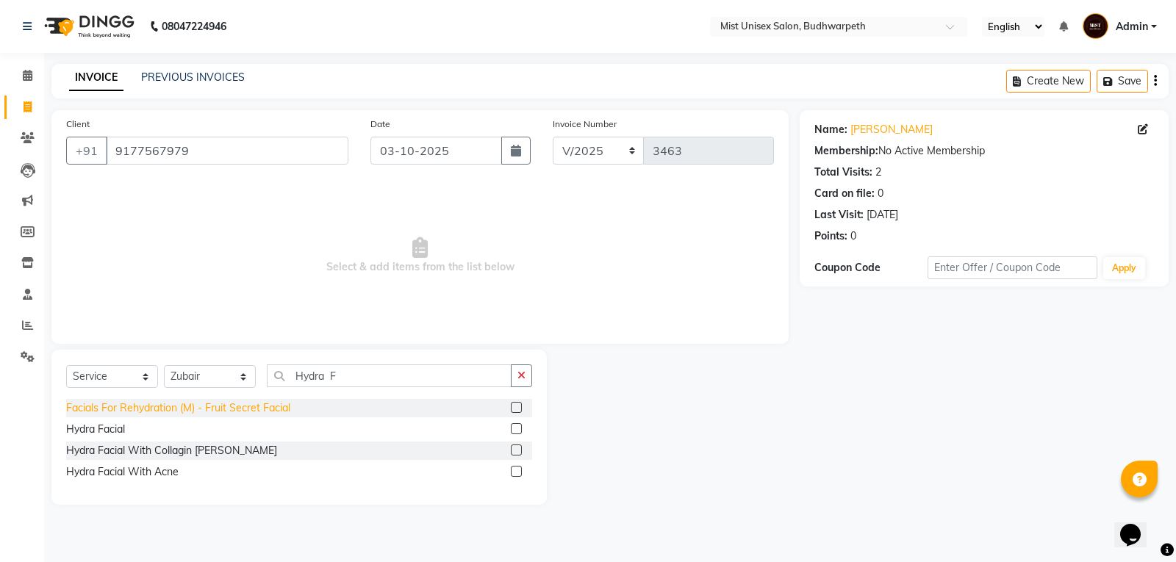
drag, startPoint x: 93, startPoint y: 428, endPoint x: 127, endPoint y: 414, distance: 37.3
click at [93, 428] on div "Hydra Facial" at bounding box center [95, 429] width 59 height 15
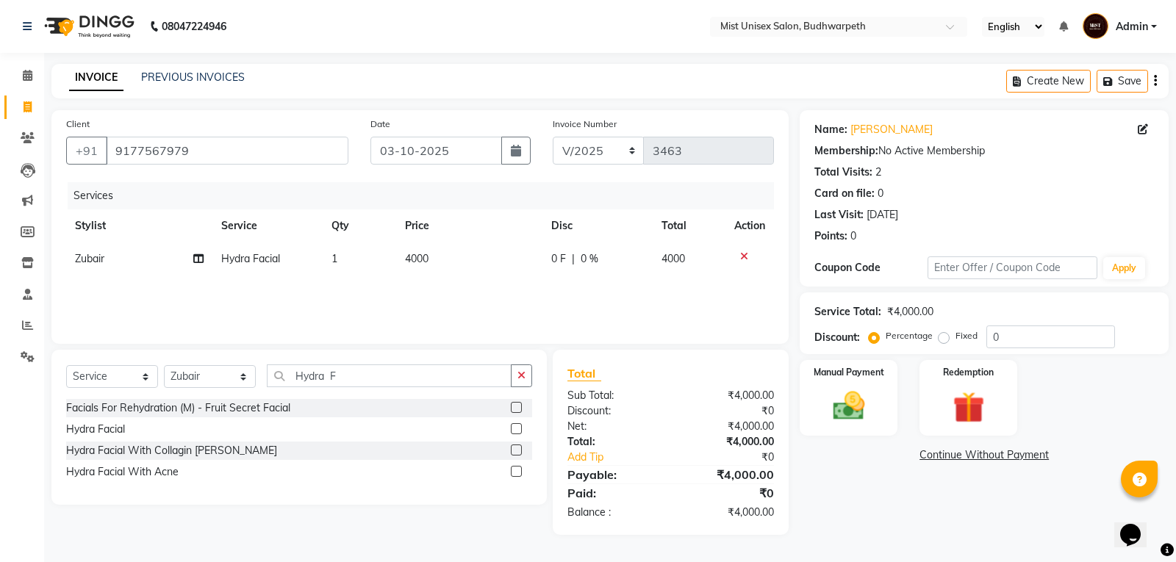
click at [441, 259] on td "4000" at bounding box center [469, 259] width 146 height 33
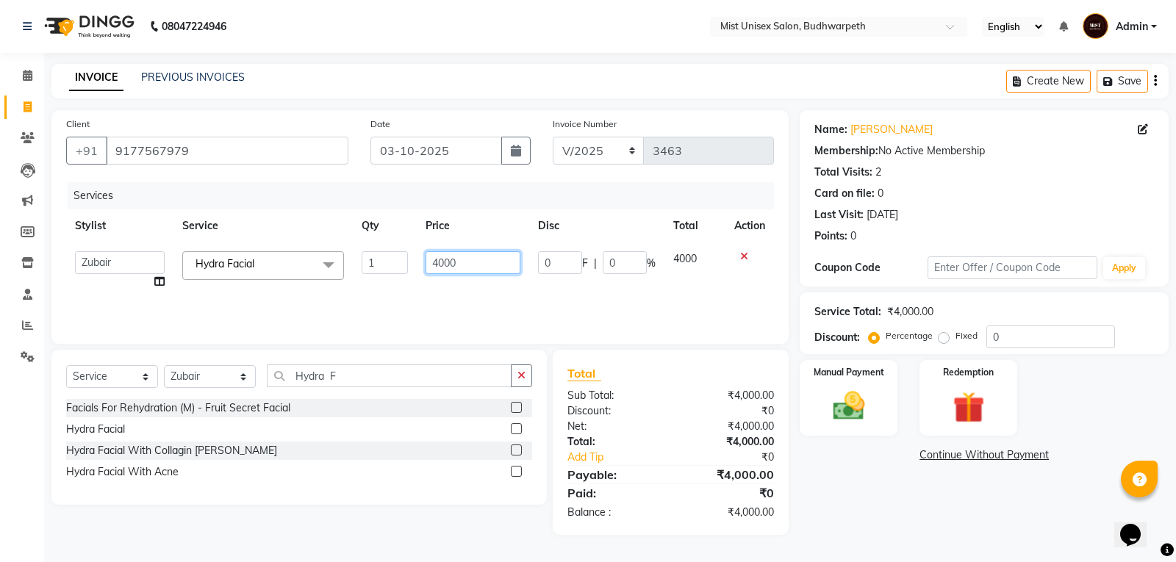
click at [441, 259] on input "4000" at bounding box center [473, 262] width 95 height 23
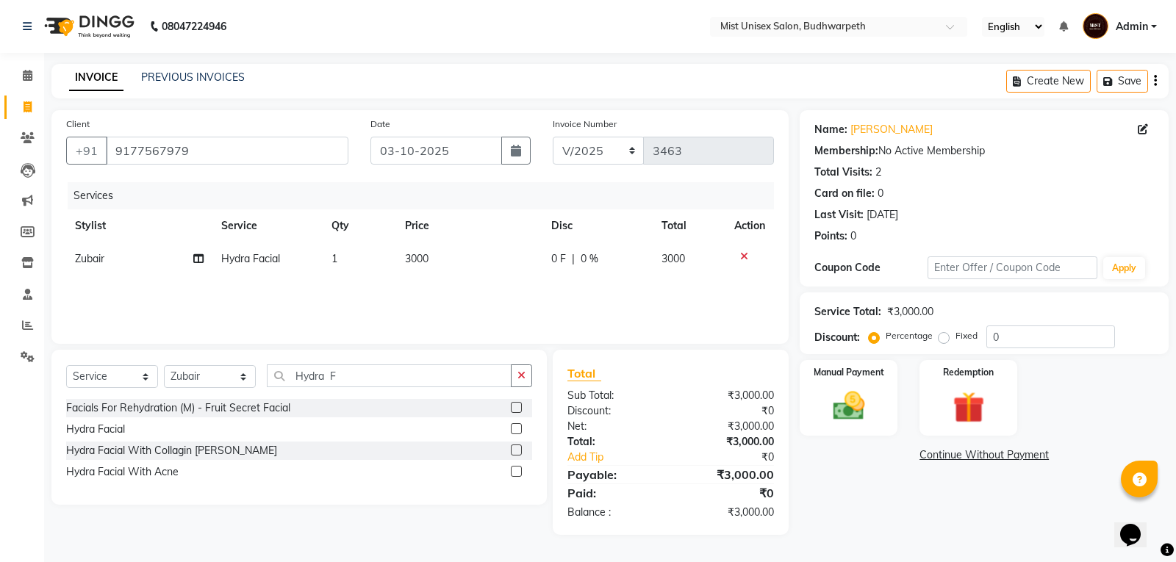
click at [437, 290] on div "Services Stylist Service Qty Price Disc Total Action Zubair Hydra Facial 1 3000…" at bounding box center [420, 255] width 708 height 147
click at [523, 374] on icon "button" at bounding box center [522, 375] width 8 height 10
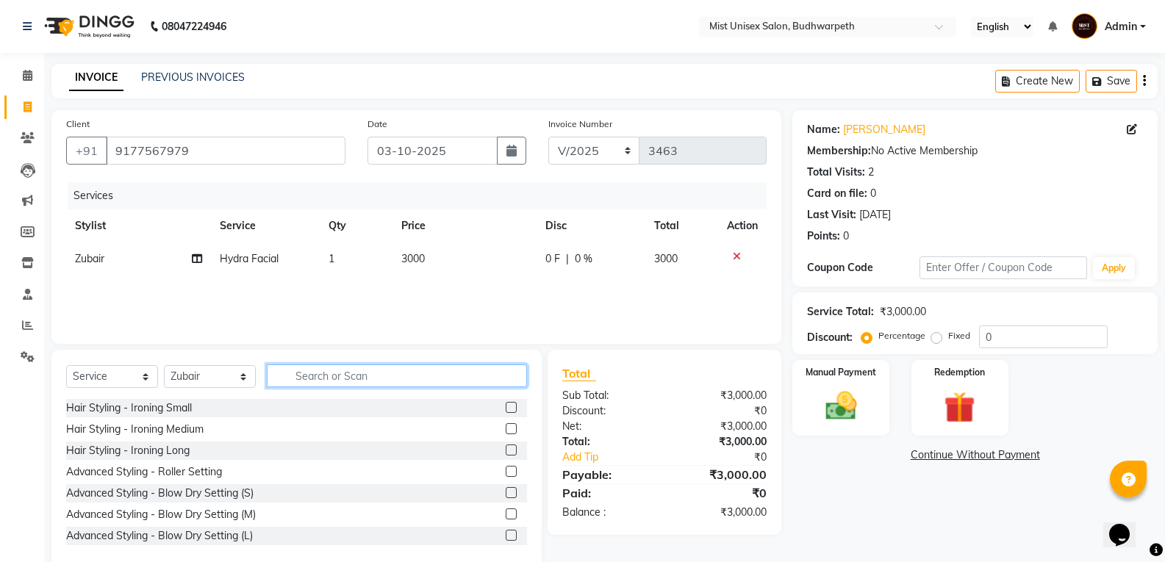
click at [372, 375] on input "text" at bounding box center [397, 376] width 260 height 23
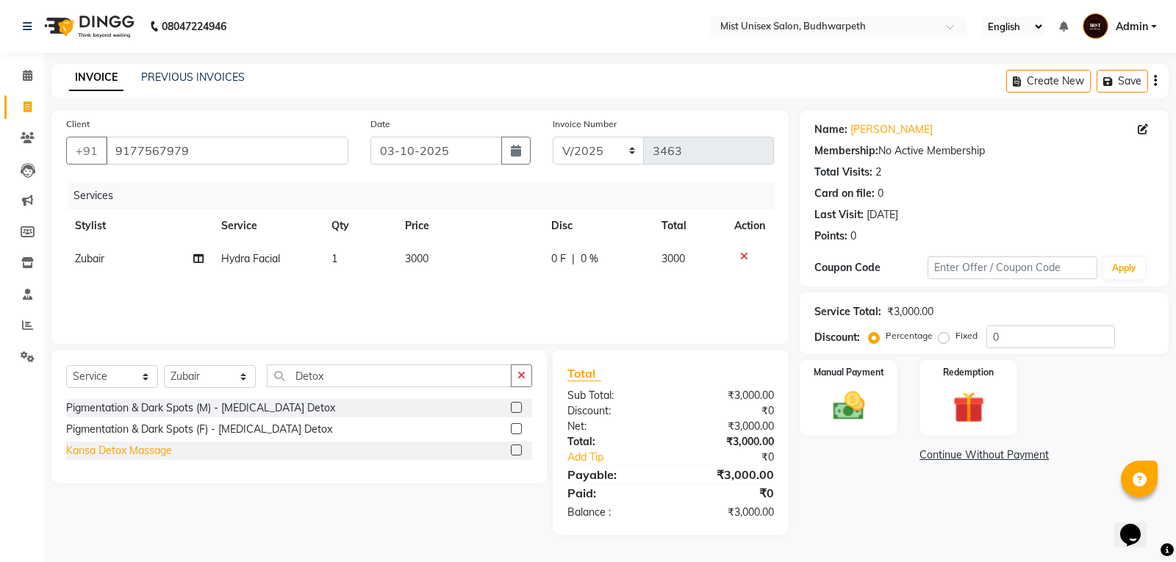
click at [160, 448] on div "Kansa Detox Massage" at bounding box center [119, 450] width 106 height 15
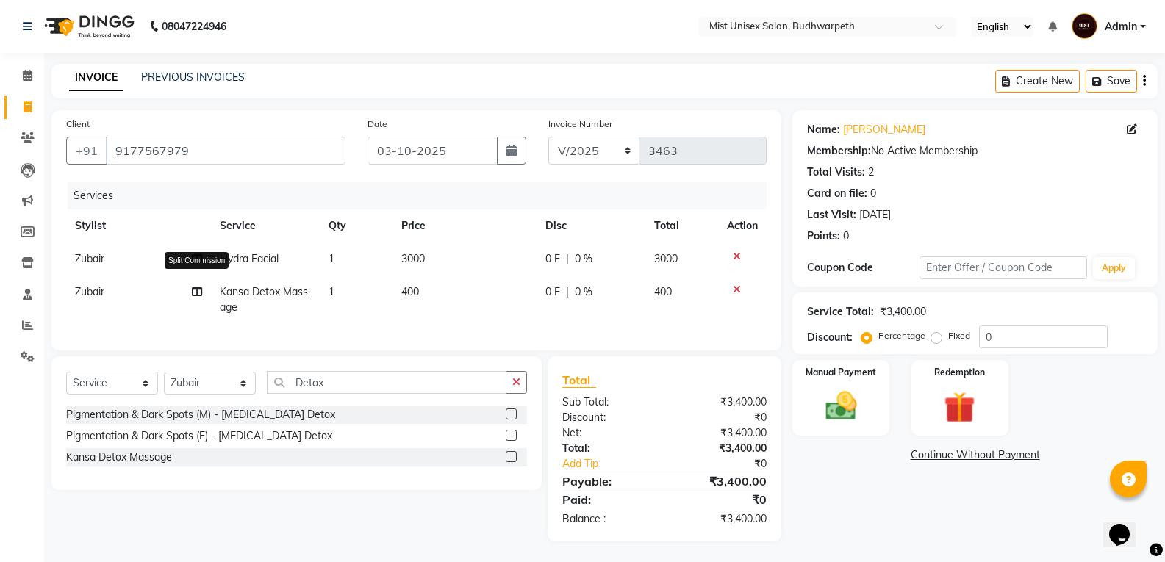
click at [195, 289] on icon at bounding box center [197, 292] width 10 height 10
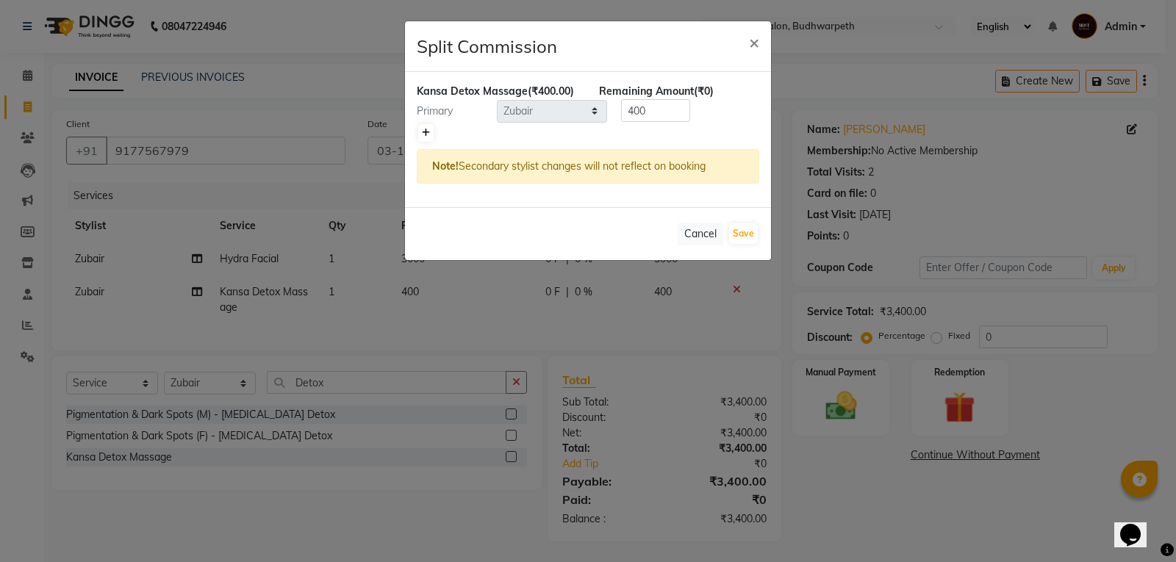
click at [421, 127] on link at bounding box center [425, 133] width 15 height 18
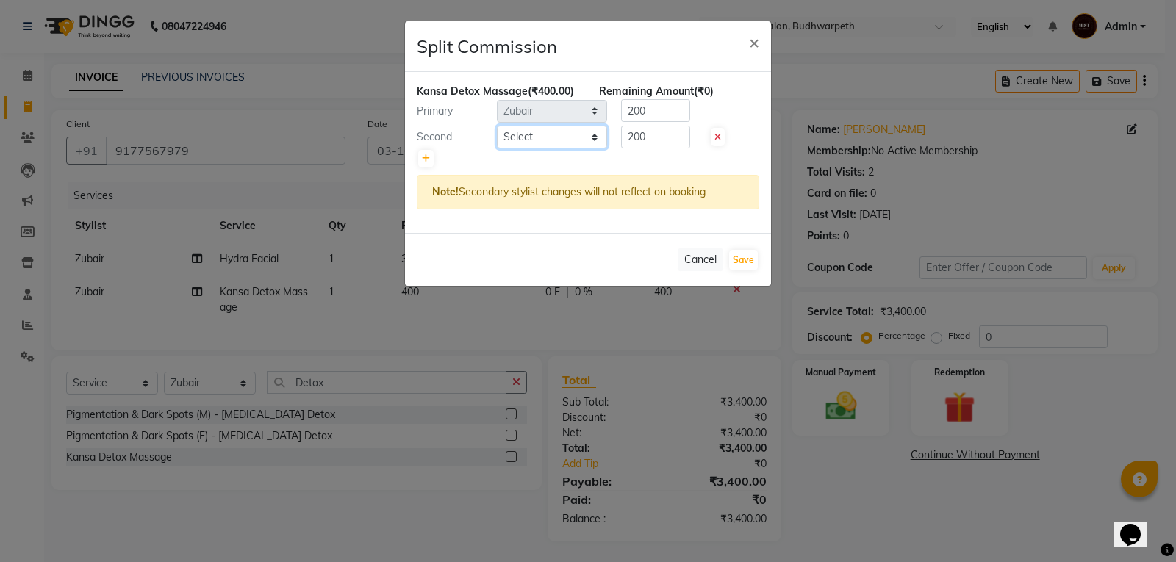
drag, startPoint x: 554, startPoint y: 140, endPoint x: 554, endPoint y: 148, distance: 8.1
click at [554, 139] on select "Select Abhi Ram GEETHA MADHURI Jyothi Kalpana Lakshmi Madhu Malleshwari Manohar…" at bounding box center [552, 137] width 110 height 23
click at [497, 126] on select "Select Abhi Ram GEETHA MADHURI Jyothi Kalpana Lakshmi Madhu Malleshwari Manohar…" at bounding box center [552, 137] width 110 height 23
click at [654, 110] on input "200" at bounding box center [655, 110] width 69 height 23
click at [655, 135] on input "200" at bounding box center [655, 137] width 69 height 23
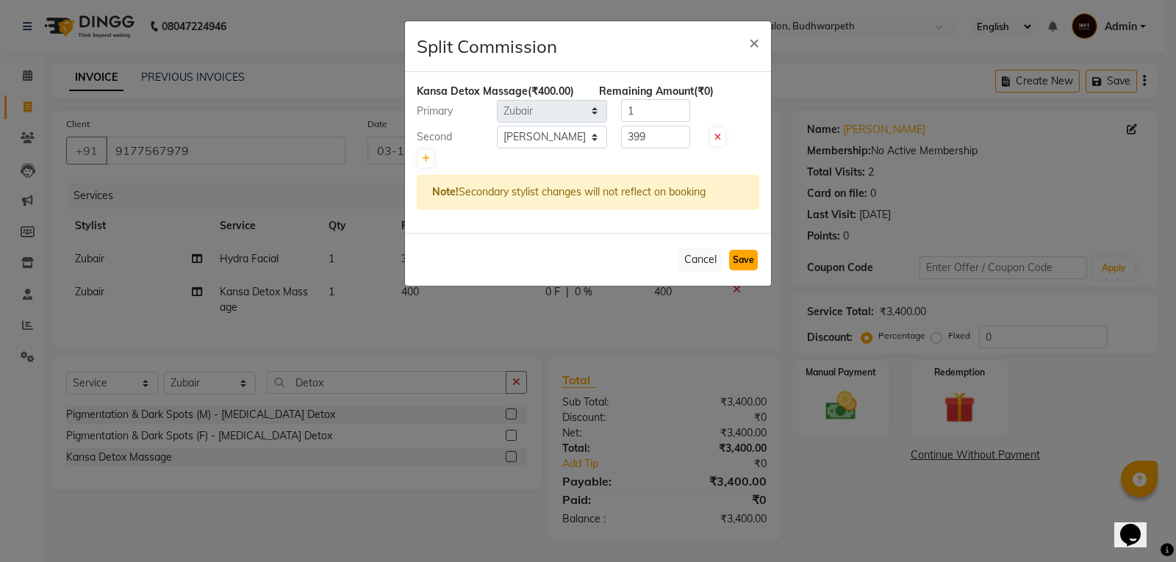
click at [751, 265] on button "Save" at bounding box center [743, 260] width 29 height 21
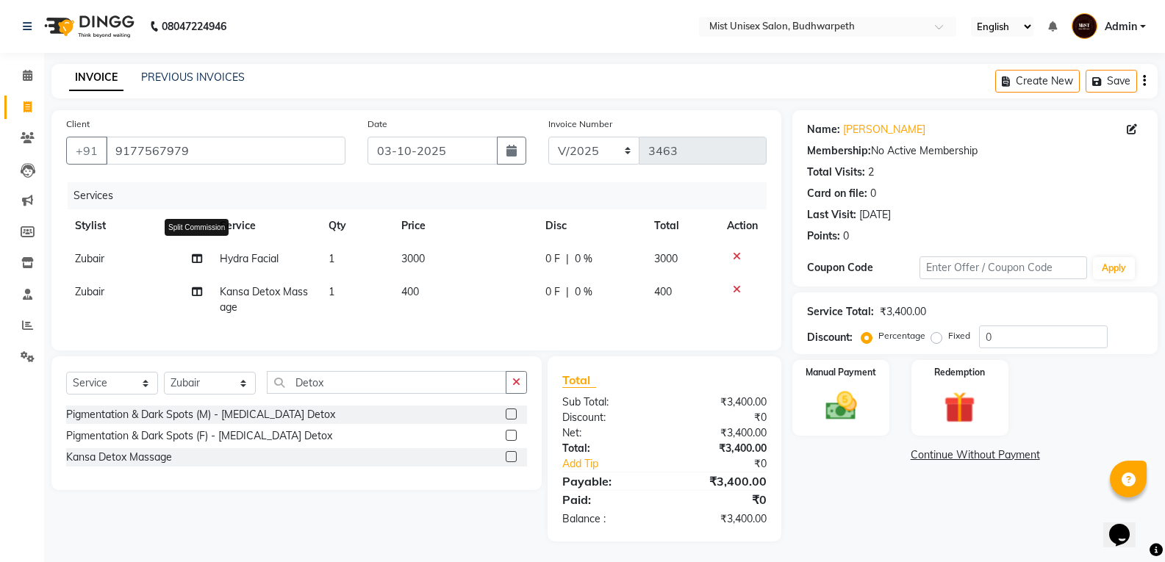
click at [197, 259] on icon at bounding box center [197, 259] width 10 height 10
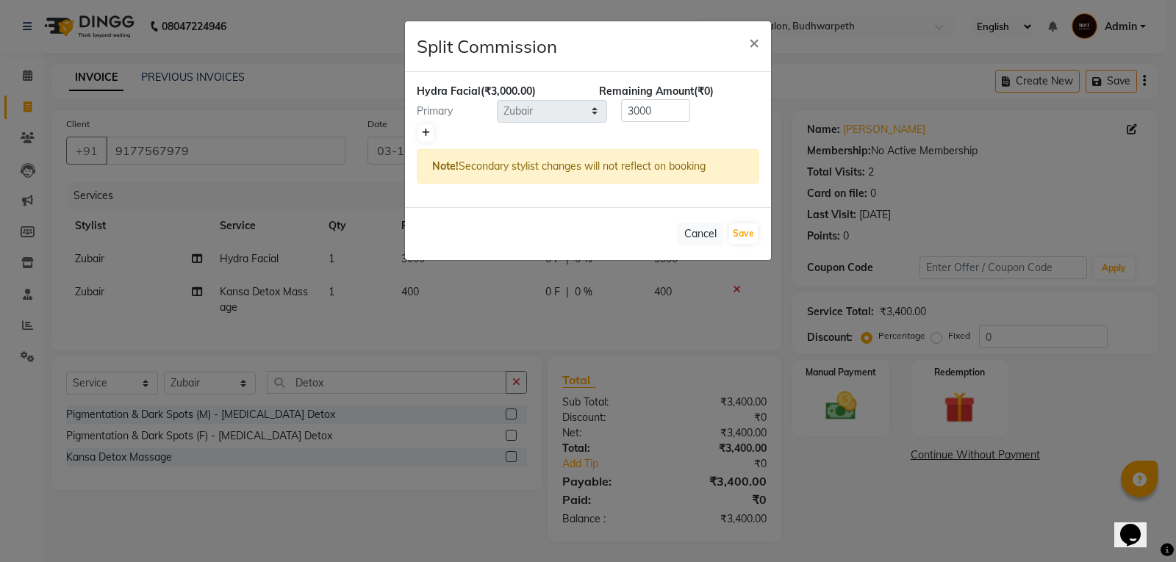
click at [427, 126] on link at bounding box center [425, 133] width 15 height 18
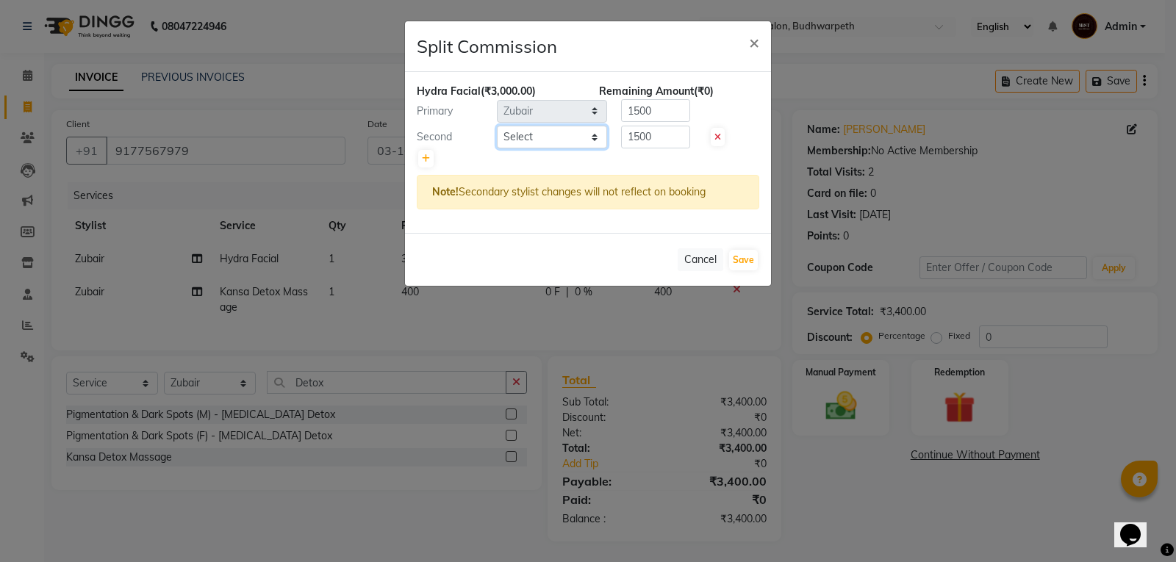
click at [547, 138] on select "Select Abhi Ram GEETHA MADHURI Jyothi Kalpana Lakshmi Madhu Malleshwari Manohar…" at bounding box center [552, 137] width 110 height 23
click at [497, 126] on select "Select Abhi Ram GEETHA MADHURI Jyothi Kalpana Lakshmi Madhu Malleshwari Manohar…" at bounding box center [552, 137] width 110 height 23
click at [673, 143] on input "1500" at bounding box center [655, 137] width 69 height 23
click at [665, 114] on input "1500" at bounding box center [655, 110] width 69 height 23
click at [743, 262] on button "Save" at bounding box center [743, 260] width 29 height 21
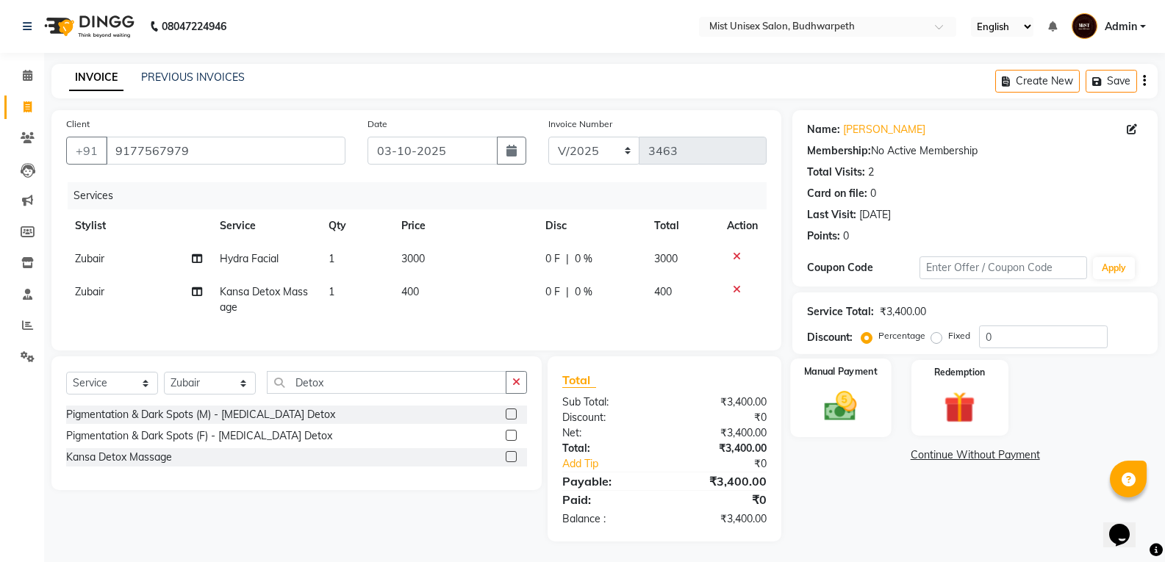
click at [838, 415] on img at bounding box center [840, 405] width 52 height 37
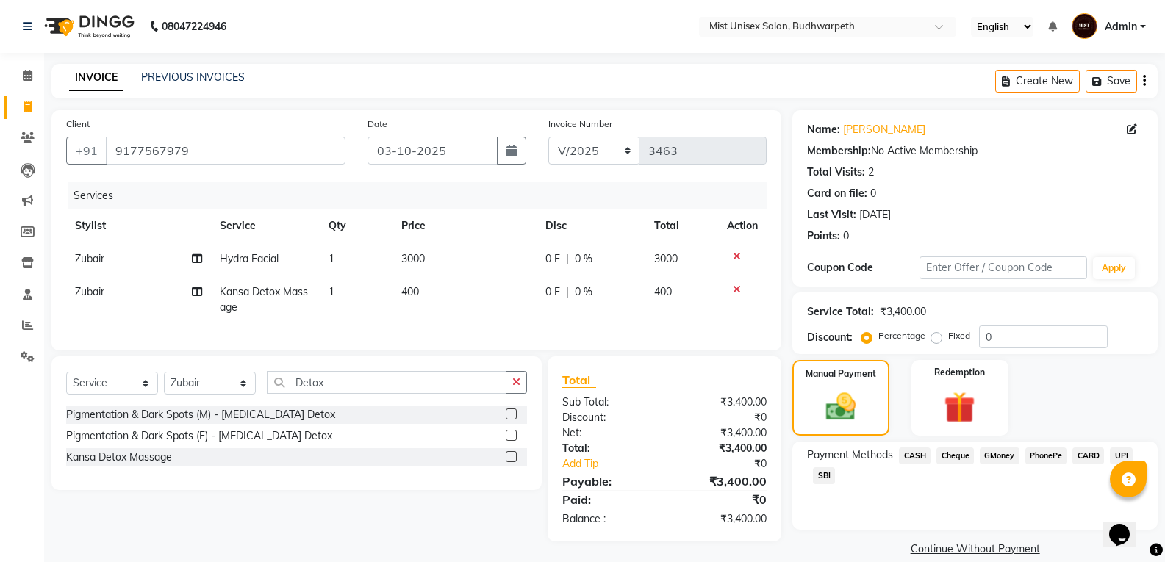
scroll to position [20, 0]
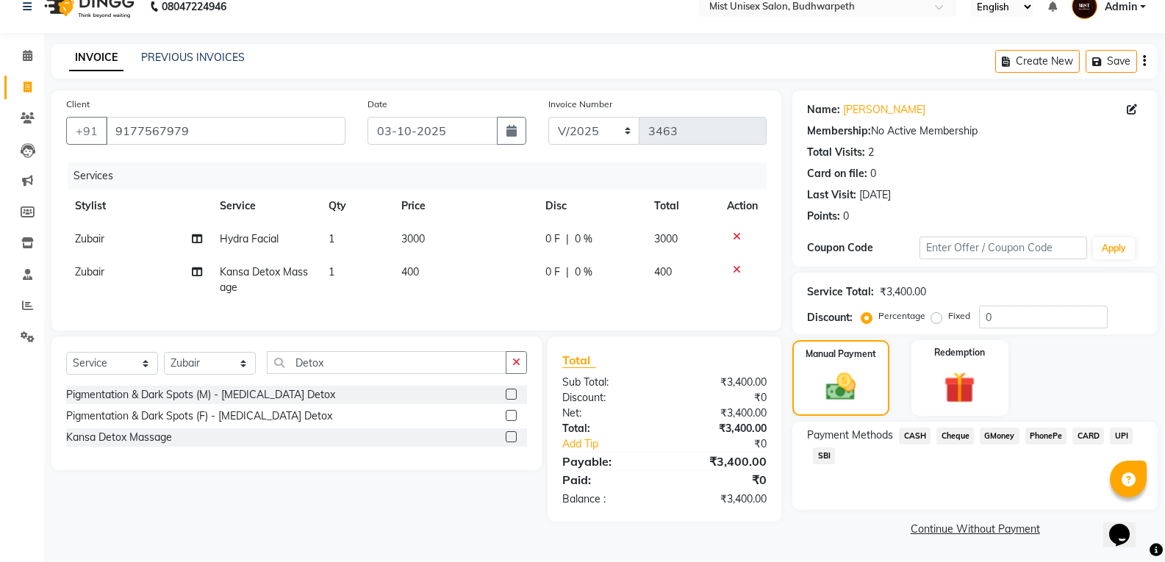
click at [1046, 436] on span "PhonePe" at bounding box center [1046, 436] width 42 height 17
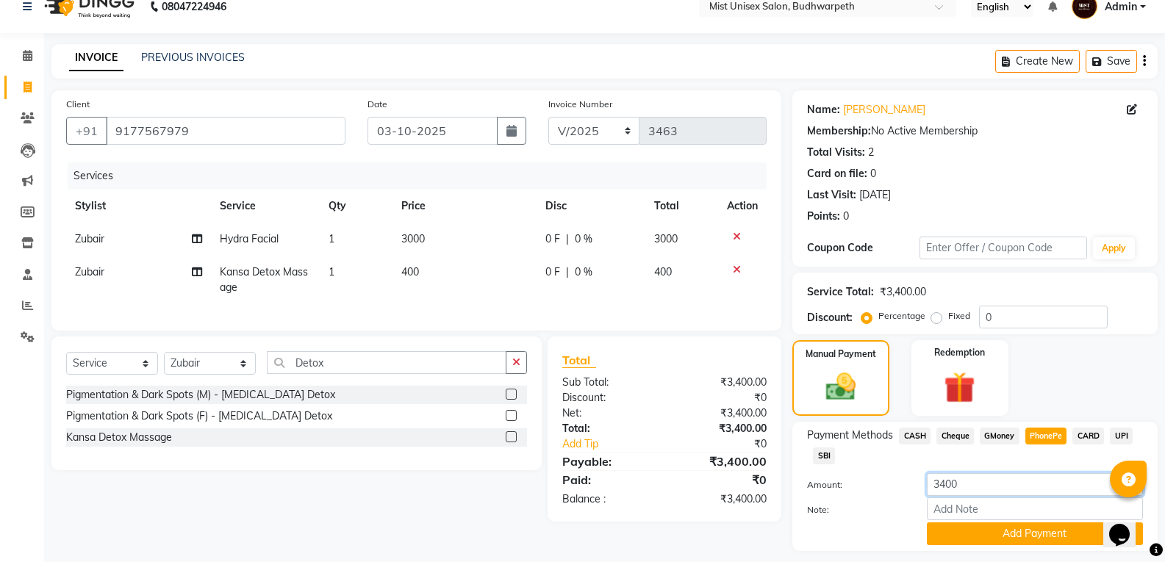
click at [978, 481] on input "3400" at bounding box center [1035, 484] width 216 height 23
click at [987, 536] on button "Add Payment" at bounding box center [1035, 534] width 216 height 23
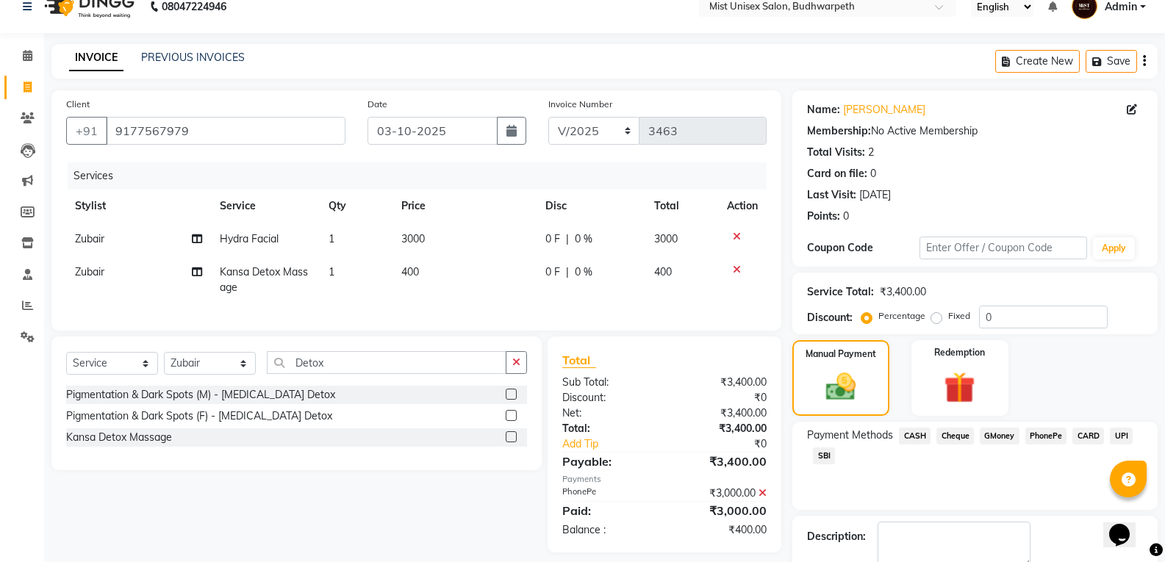
click at [818, 451] on span "SBI" at bounding box center [824, 456] width 22 height 17
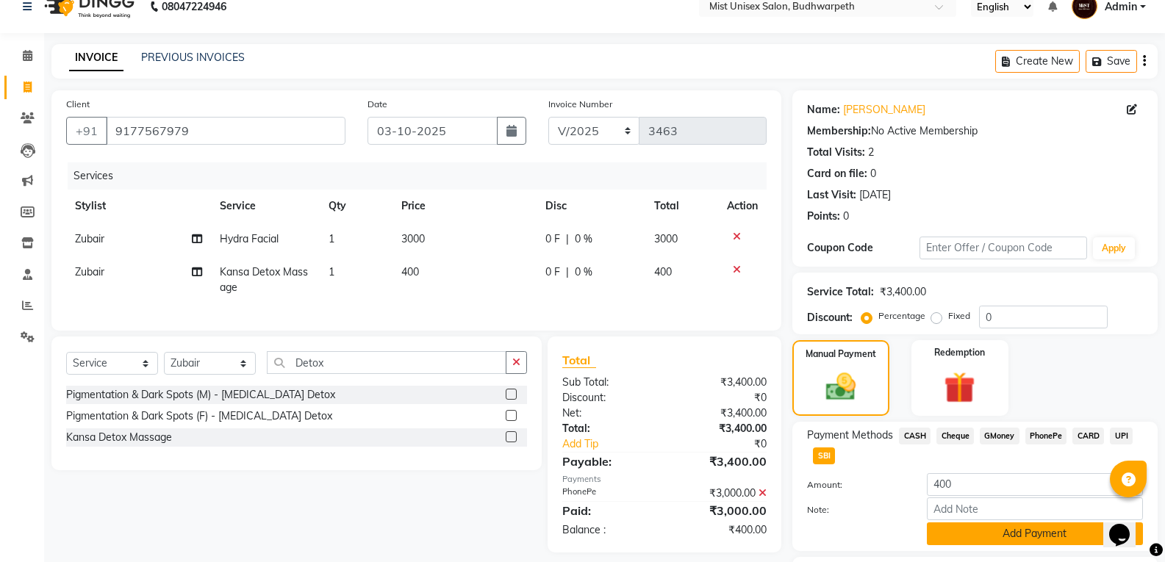
click at [965, 532] on button "Add Payment" at bounding box center [1035, 534] width 216 height 23
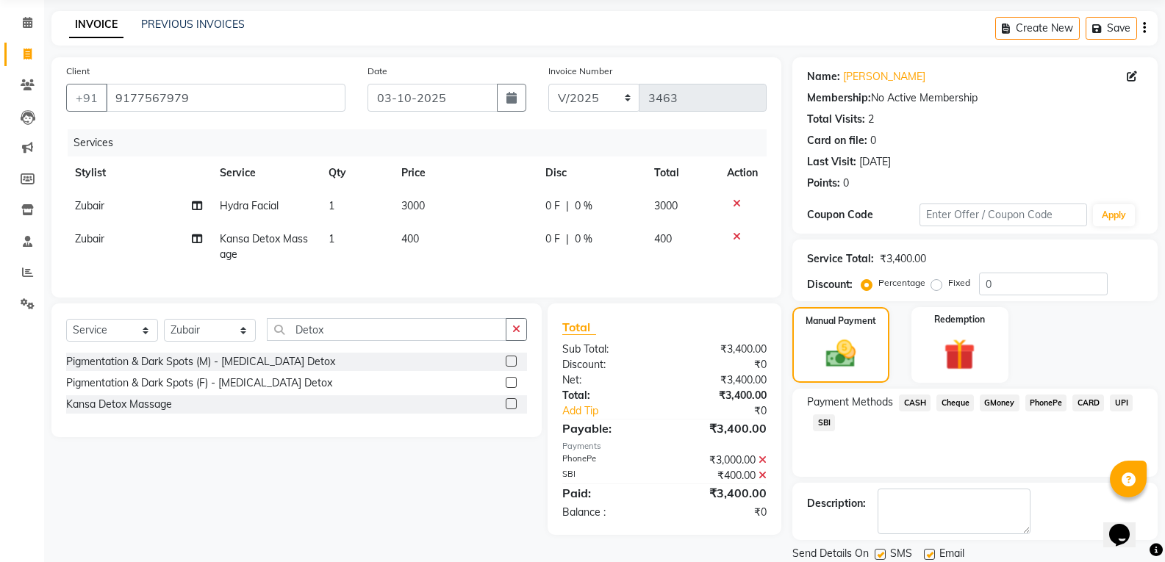
scroll to position [103, 0]
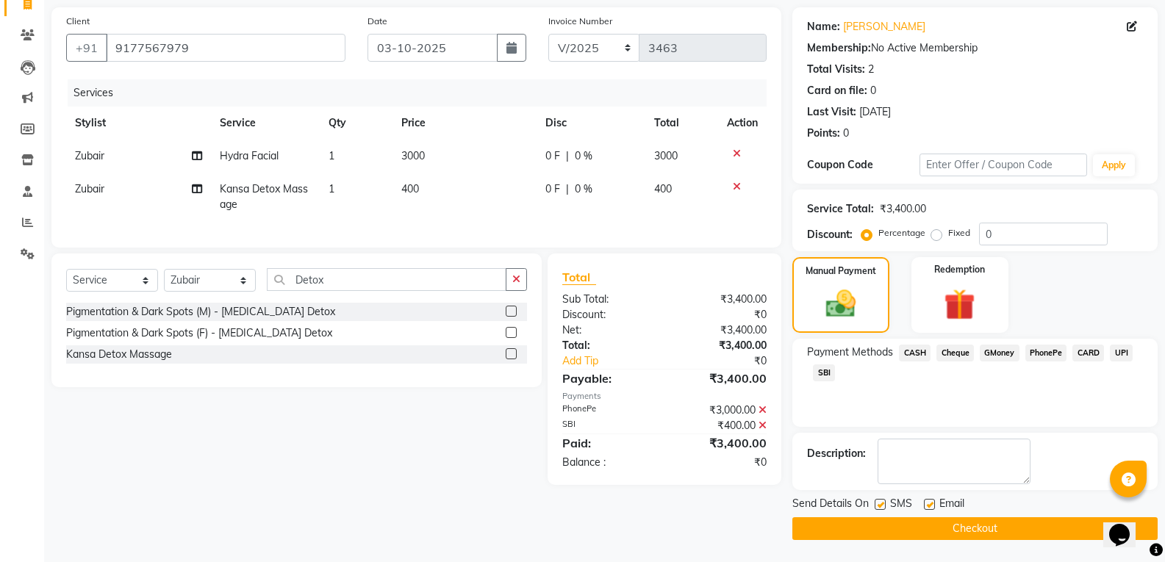
click at [1003, 534] on button "Checkout" at bounding box center [974, 529] width 365 height 23
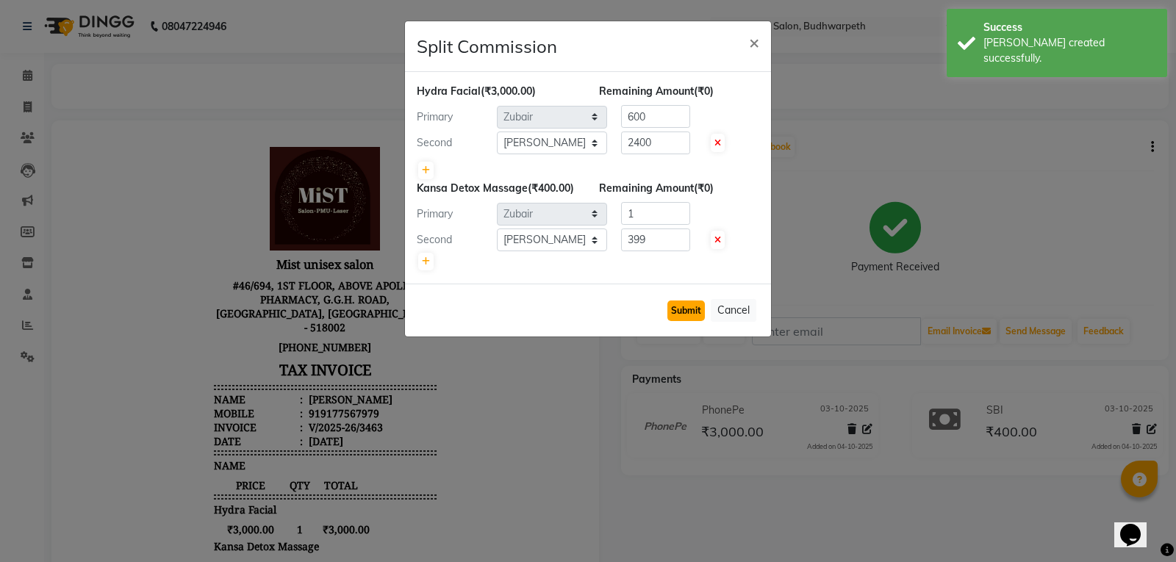
click at [679, 311] on button "Submit" at bounding box center [685, 311] width 37 height 21
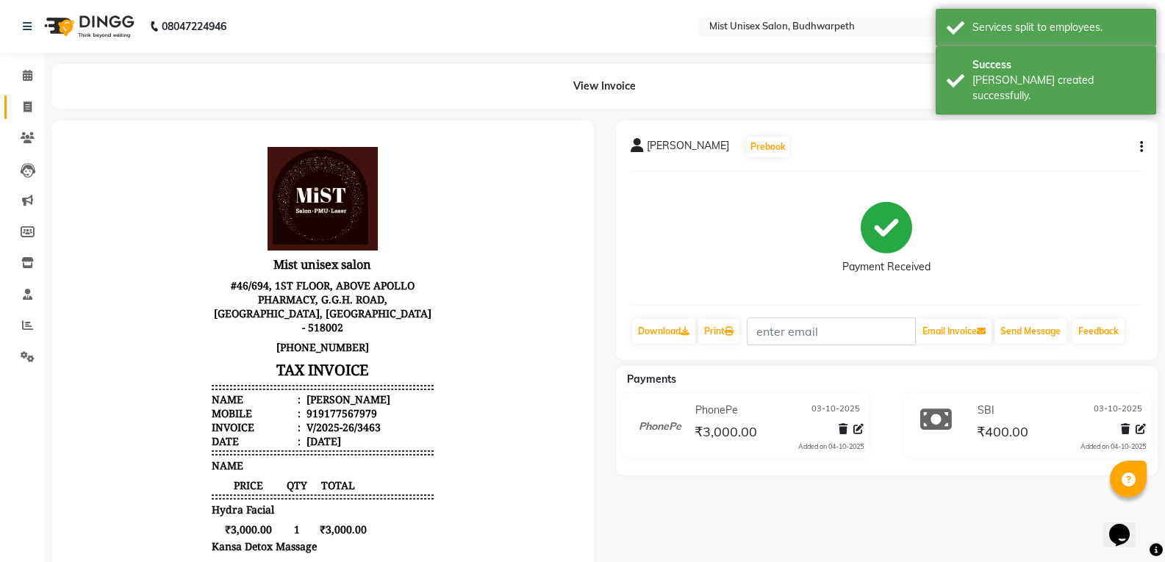
click at [13, 107] on link "Invoice" at bounding box center [21, 108] width 35 height 24
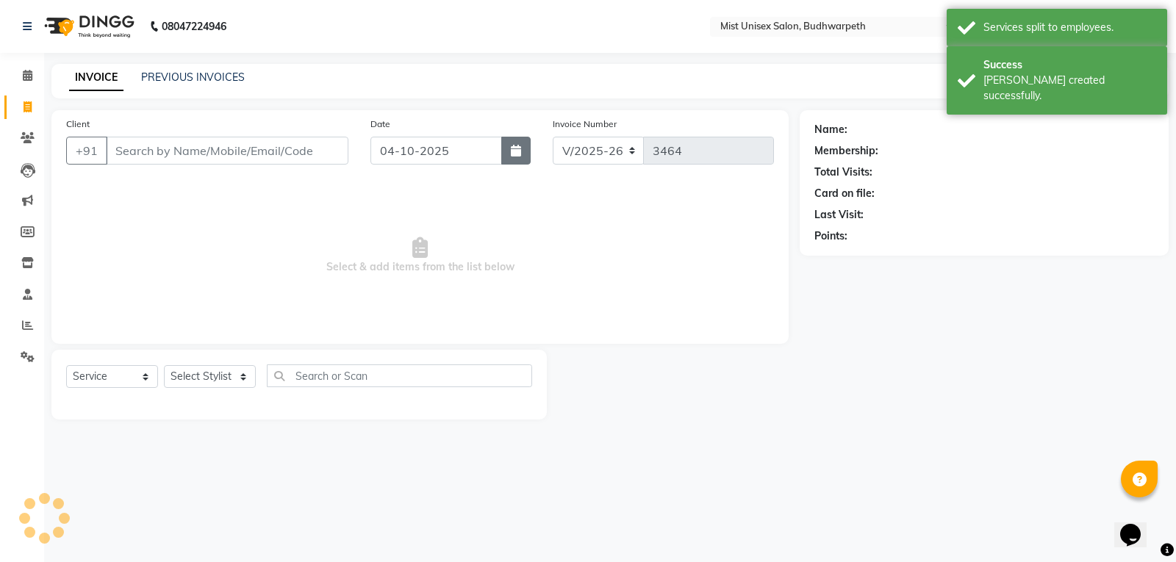
click at [511, 145] on icon "button" at bounding box center [516, 151] width 10 height 12
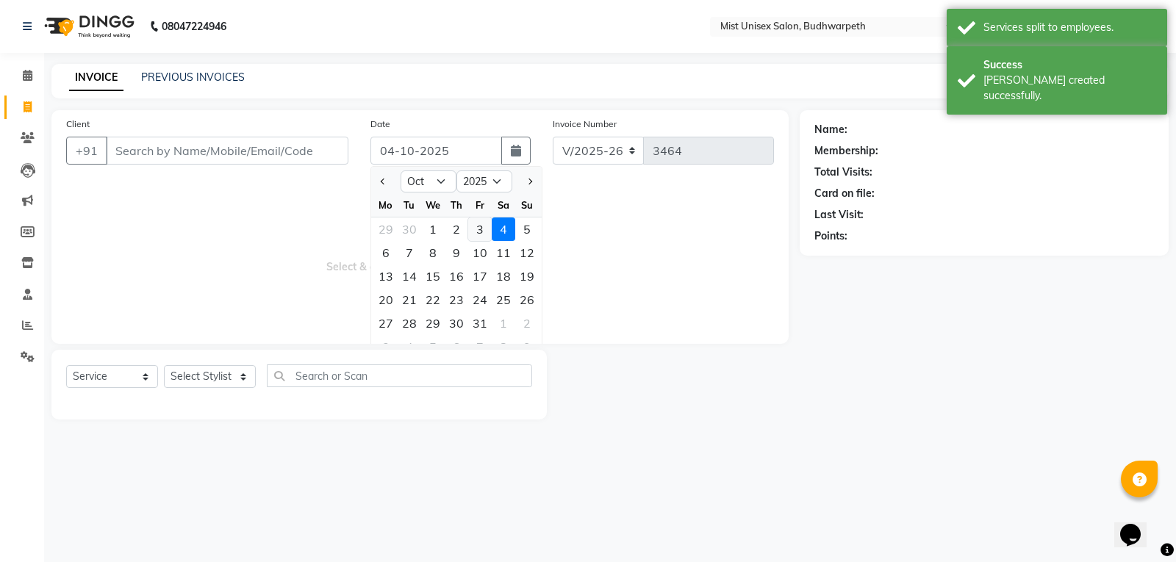
click at [476, 222] on div "3" at bounding box center [480, 230] width 24 height 24
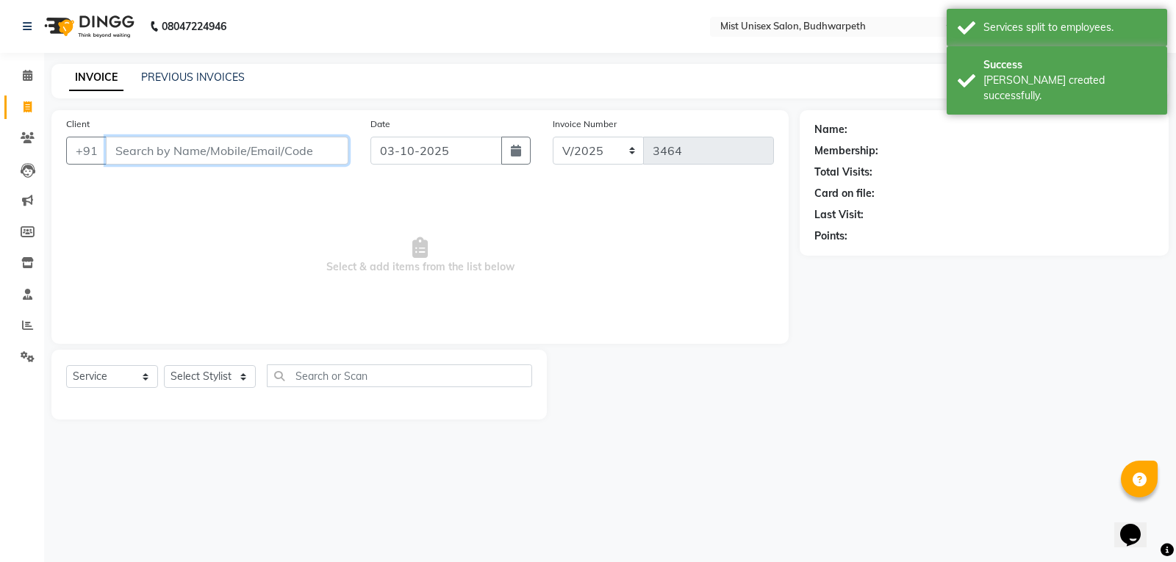
click at [170, 154] on input "Client" at bounding box center [227, 151] width 243 height 28
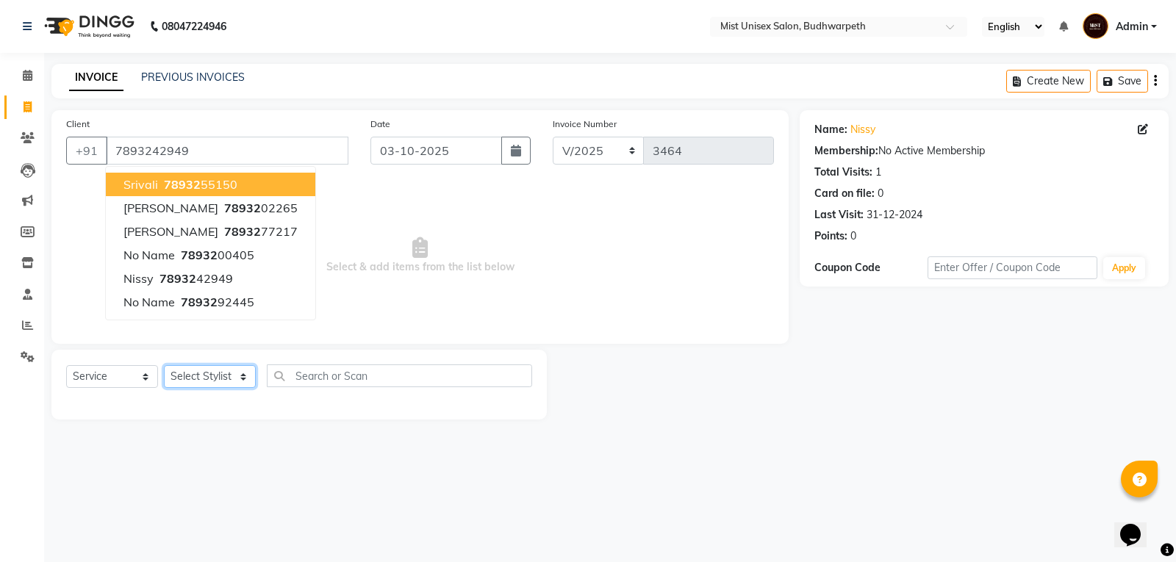
drag, startPoint x: 223, startPoint y: 379, endPoint x: 216, endPoint y: 371, distance: 9.9
click at [223, 379] on select "Select Stylist Abhi Ram [PERSON_NAME] [PERSON_NAME] Lakshmi Madhu [PERSON_NAME]…" at bounding box center [210, 376] width 92 height 23
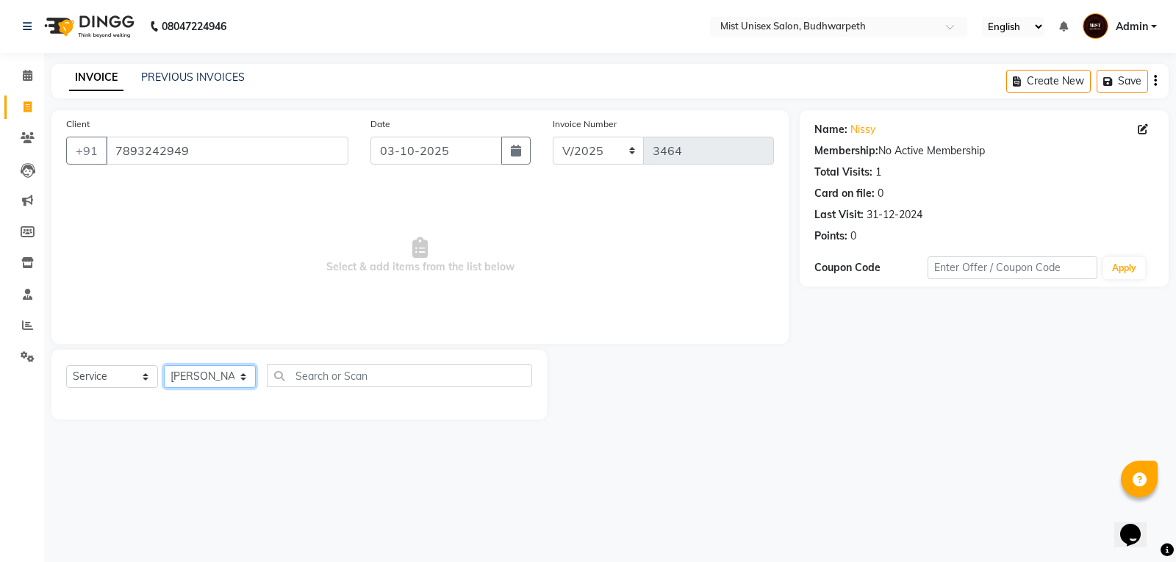
click at [164, 365] on select "Select Stylist Abhi Ram [PERSON_NAME] [PERSON_NAME] Lakshmi Madhu [PERSON_NAME]…" at bounding box center [210, 376] width 92 height 23
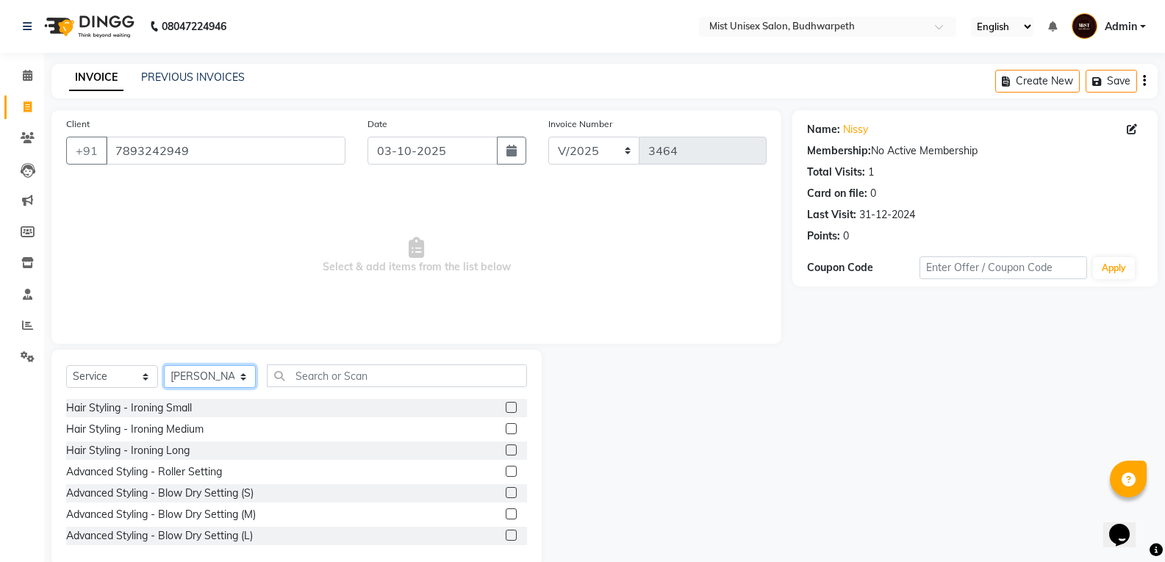
drag, startPoint x: 187, startPoint y: 373, endPoint x: 197, endPoint y: 366, distance: 12.6
click at [187, 373] on select "Select Stylist Abhi Ram [PERSON_NAME] [PERSON_NAME] Lakshmi Madhu [PERSON_NAME]…" at bounding box center [210, 376] width 92 height 23
click at [164, 365] on select "Select Stylist Abhi Ram [PERSON_NAME] [PERSON_NAME] Lakshmi Madhu [PERSON_NAME]…" at bounding box center [210, 376] width 92 height 23
click at [304, 374] on input "text" at bounding box center [397, 376] width 260 height 23
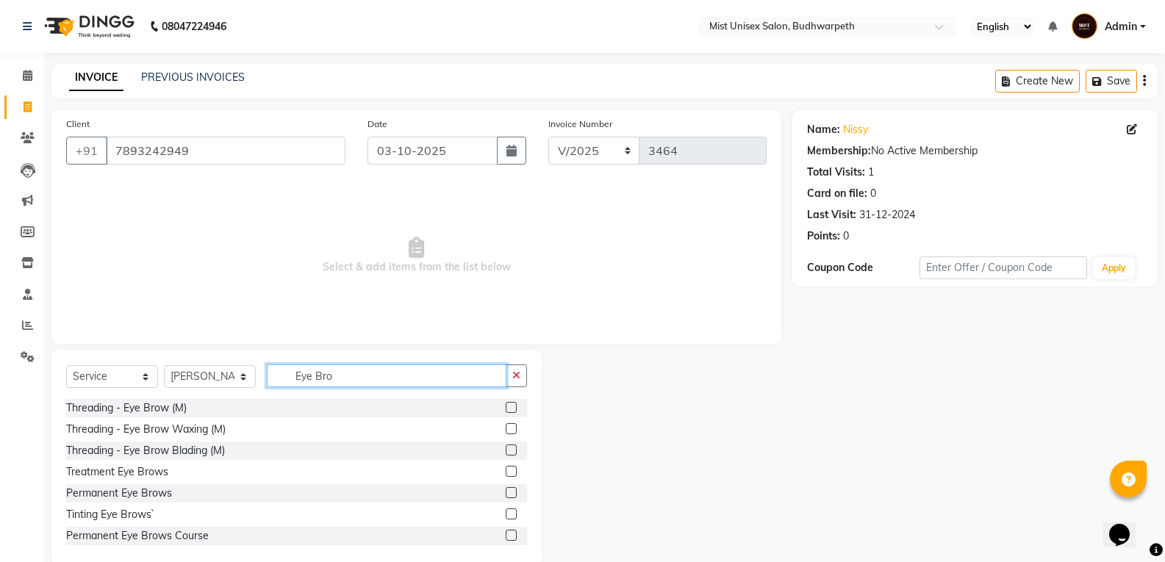
scroll to position [66, 0]
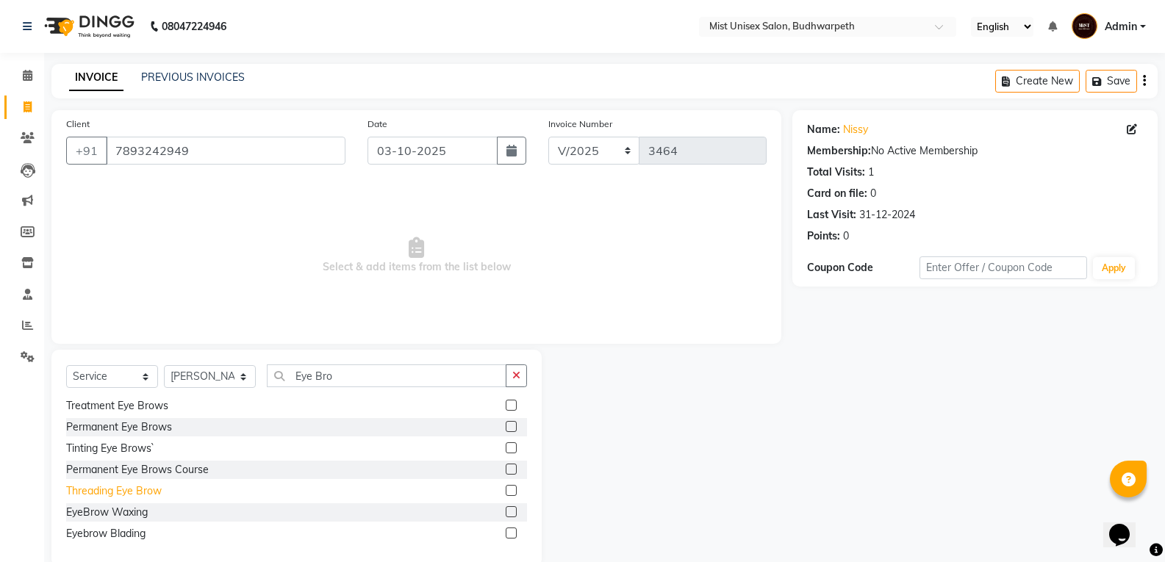
drag, startPoint x: 87, startPoint y: 496, endPoint x: 344, endPoint y: 464, distance: 258.6
click at [88, 496] on div "Threading Eye Brow" at bounding box center [114, 491] width 96 height 15
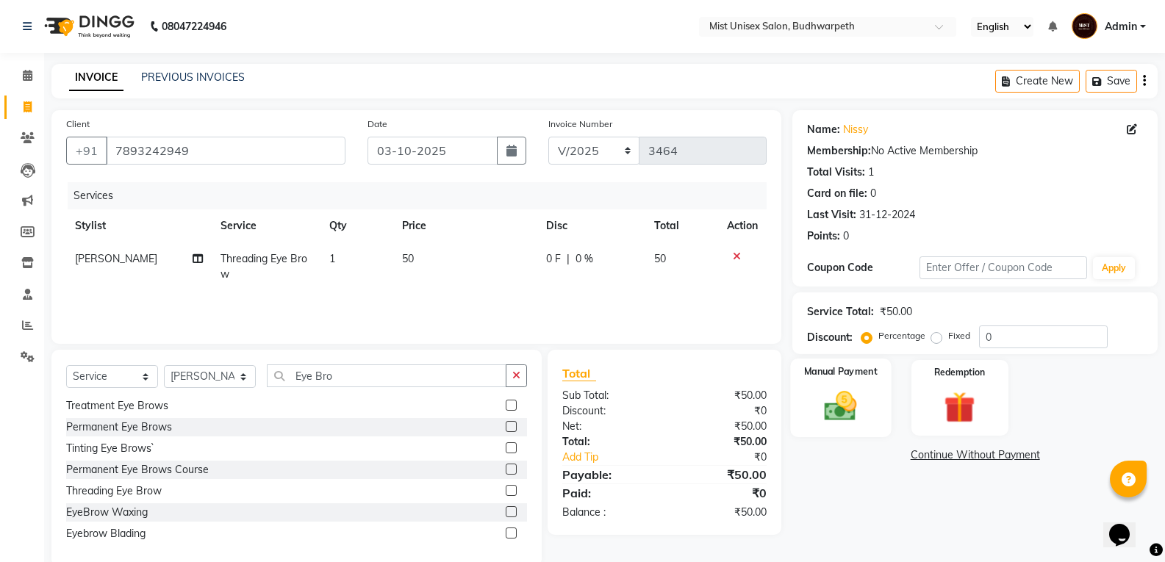
click at [841, 411] on img at bounding box center [840, 405] width 52 height 37
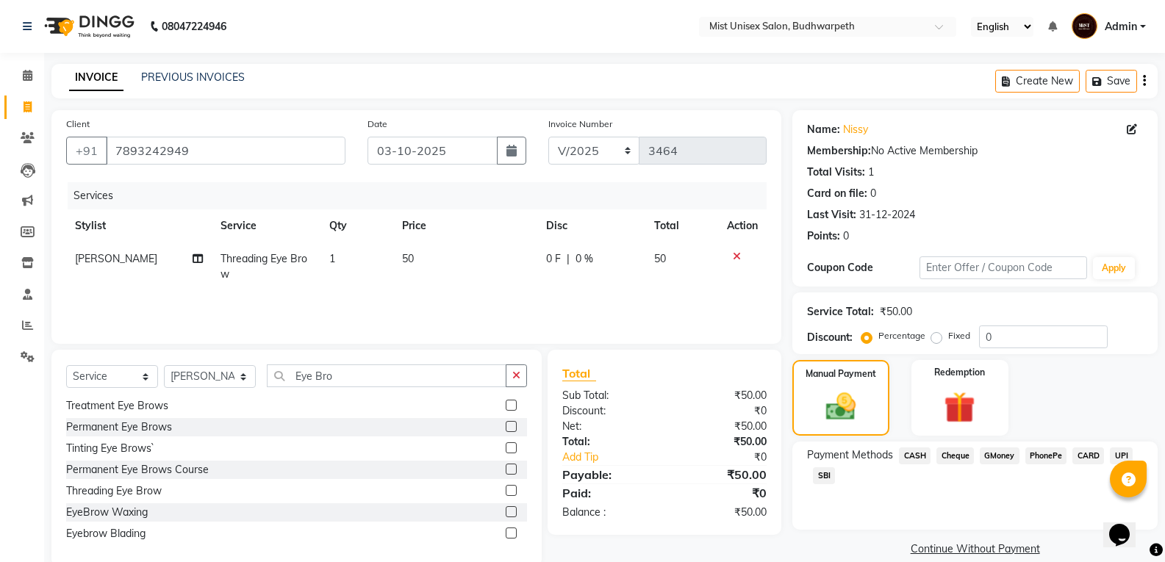
click at [822, 474] on span "SBI" at bounding box center [824, 476] width 22 height 17
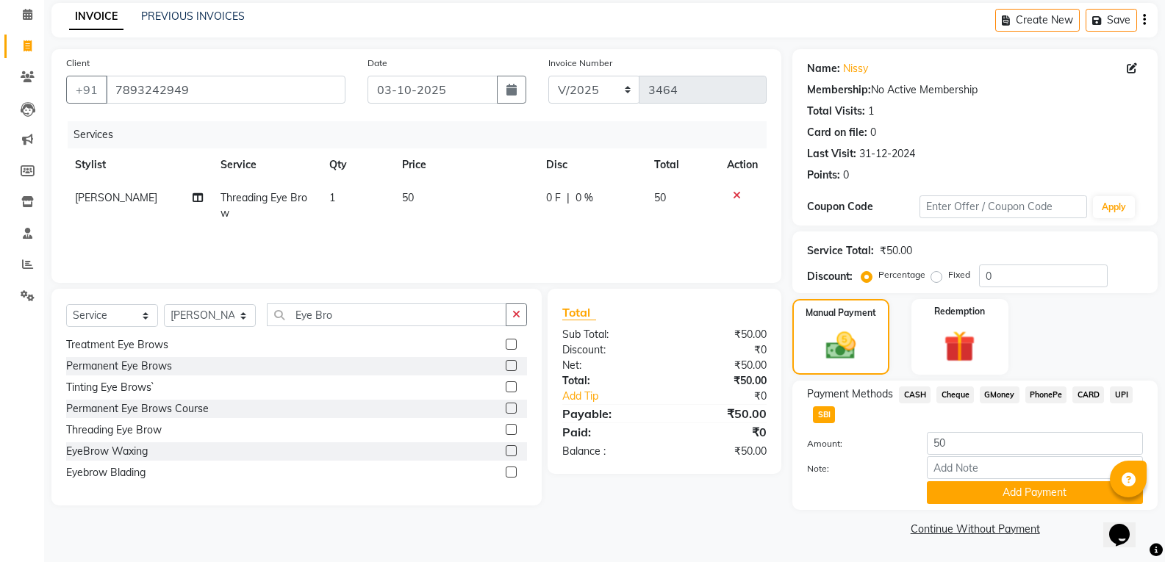
drag, startPoint x: 1175, startPoint y: 346, endPoint x: 21, endPoint y: 17, distance: 1200.9
click at [940, 501] on button "Add Payment" at bounding box center [1035, 492] width 216 height 23
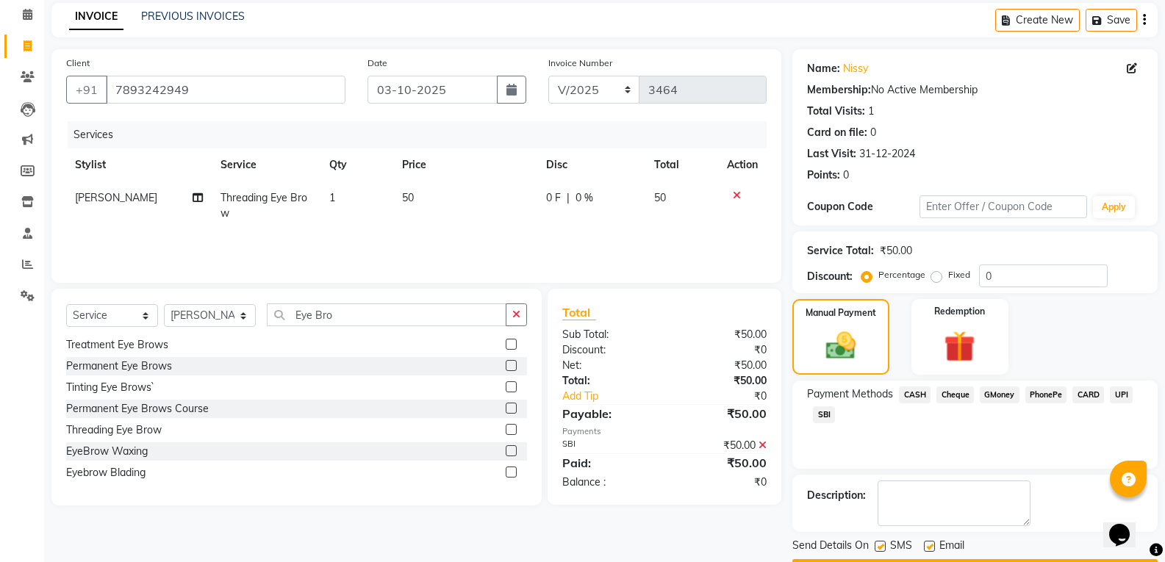
scroll to position [103, 0]
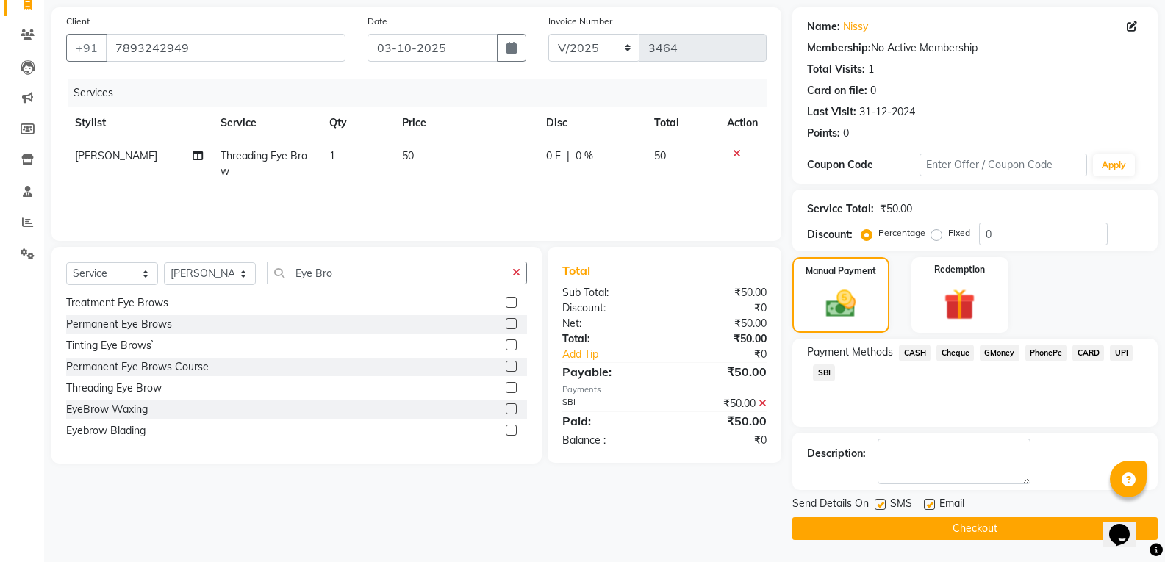
click at [988, 531] on button "Checkout" at bounding box center [974, 529] width 365 height 23
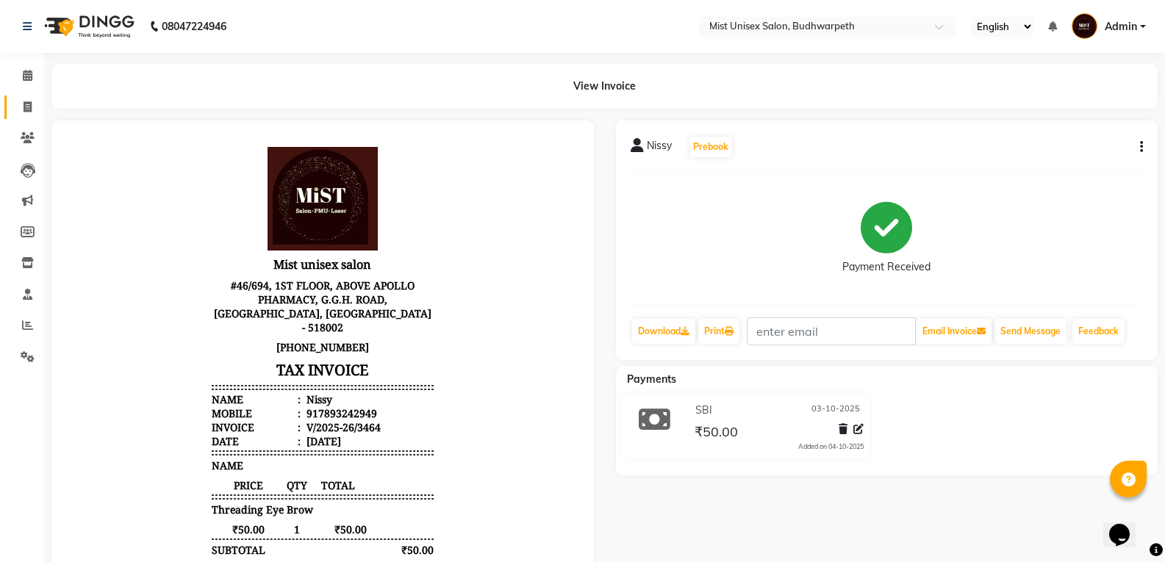
click at [24, 115] on span at bounding box center [28, 107] width 26 height 17
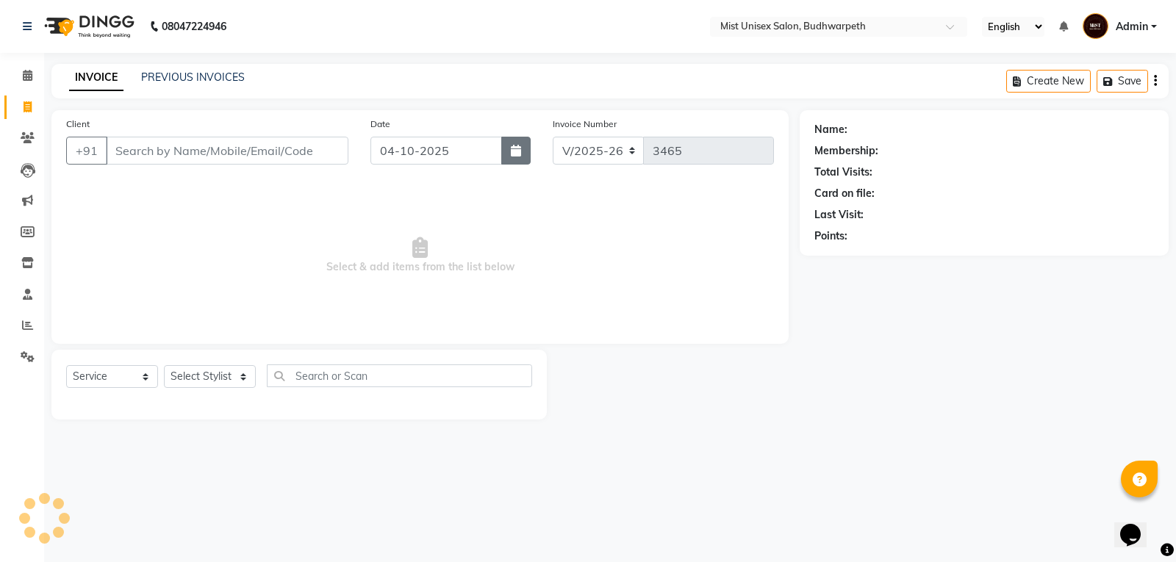
click at [514, 151] on icon "button" at bounding box center [516, 151] width 10 height 12
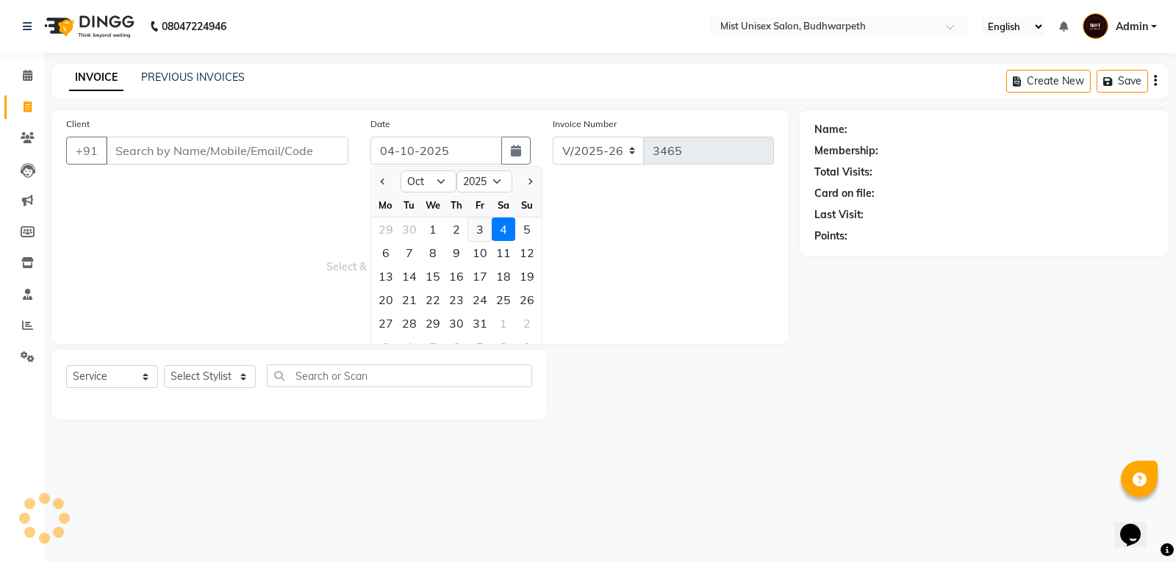
click at [480, 228] on div "3" at bounding box center [480, 230] width 24 height 24
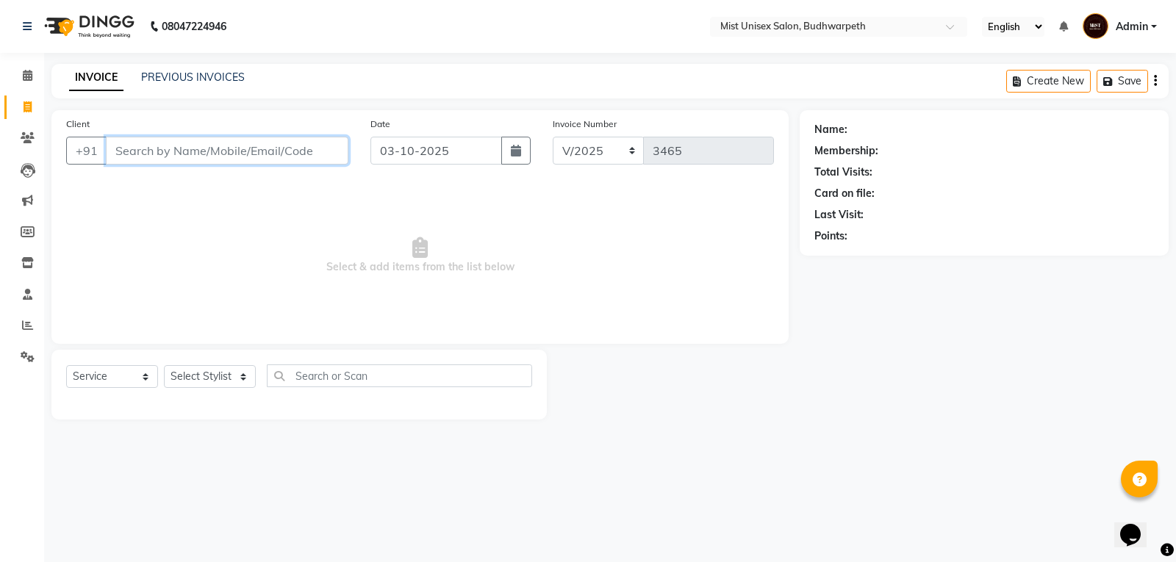
click at [130, 155] on input "Client" at bounding box center [227, 151] width 243 height 28
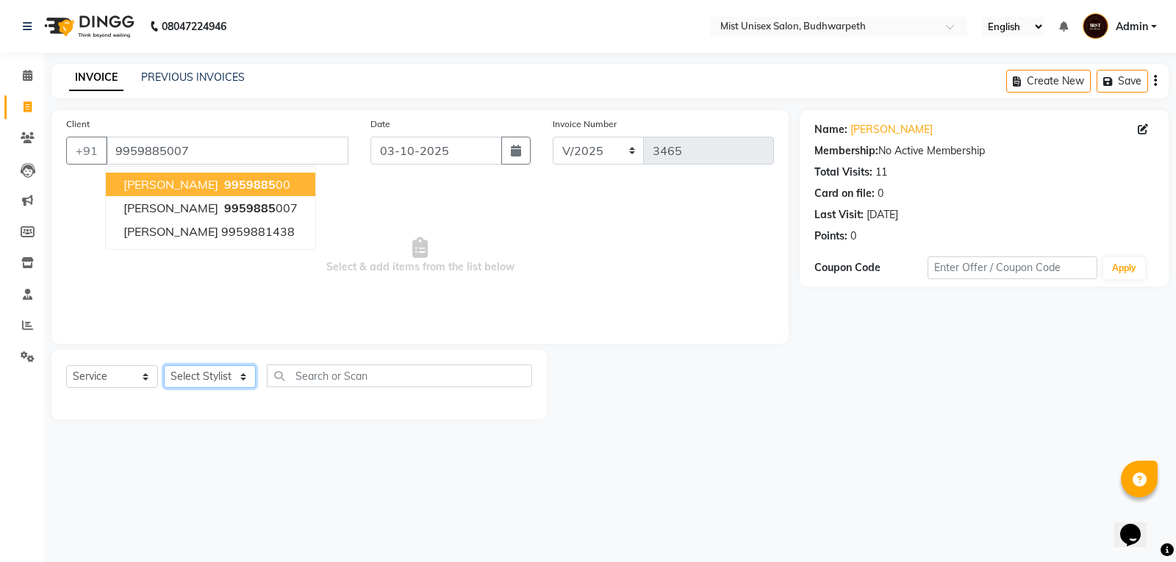
click at [203, 377] on select "Select Stylist Abhi Ram [PERSON_NAME] [PERSON_NAME] Lakshmi Madhu [PERSON_NAME]…" at bounding box center [210, 376] width 92 height 23
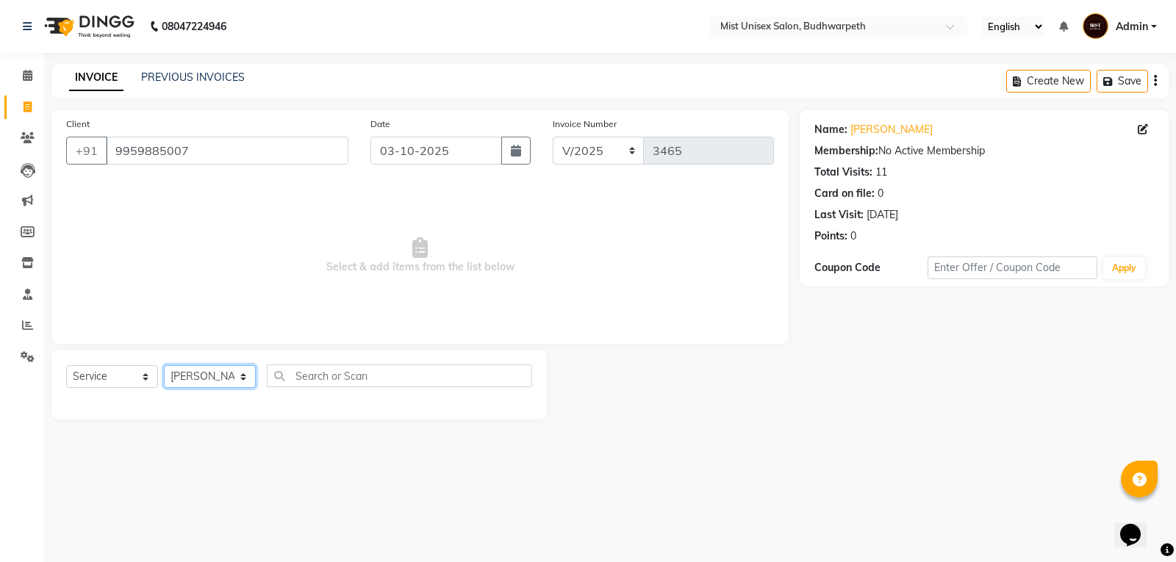
click at [164, 365] on select "Select Stylist Abhi Ram [PERSON_NAME] [PERSON_NAME] Lakshmi Madhu [PERSON_NAME]…" at bounding box center [210, 376] width 92 height 23
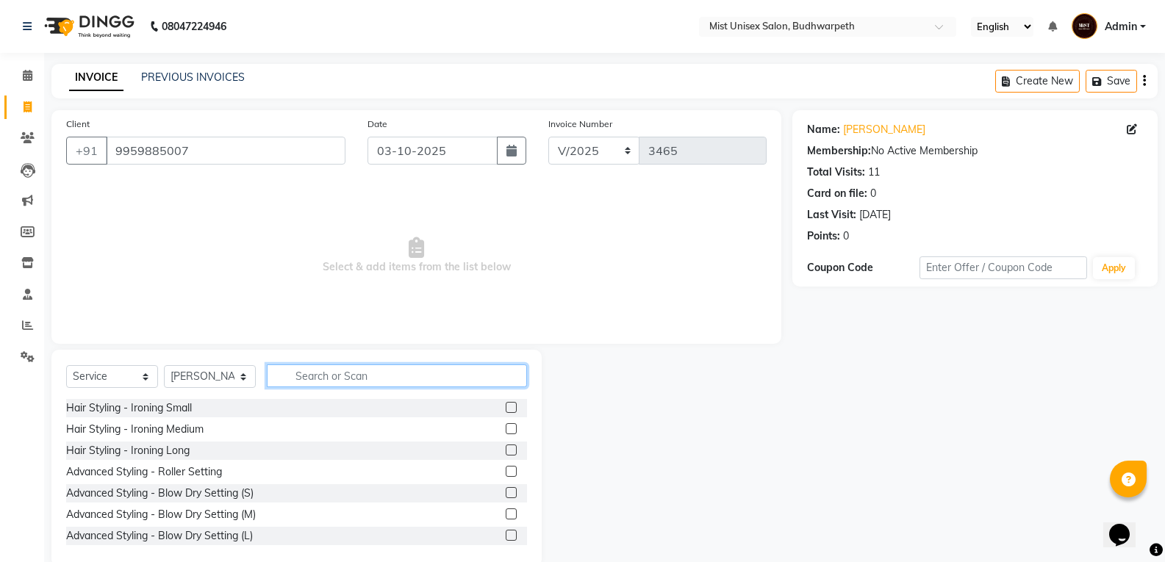
click at [307, 372] on input "text" at bounding box center [397, 376] width 260 height 23
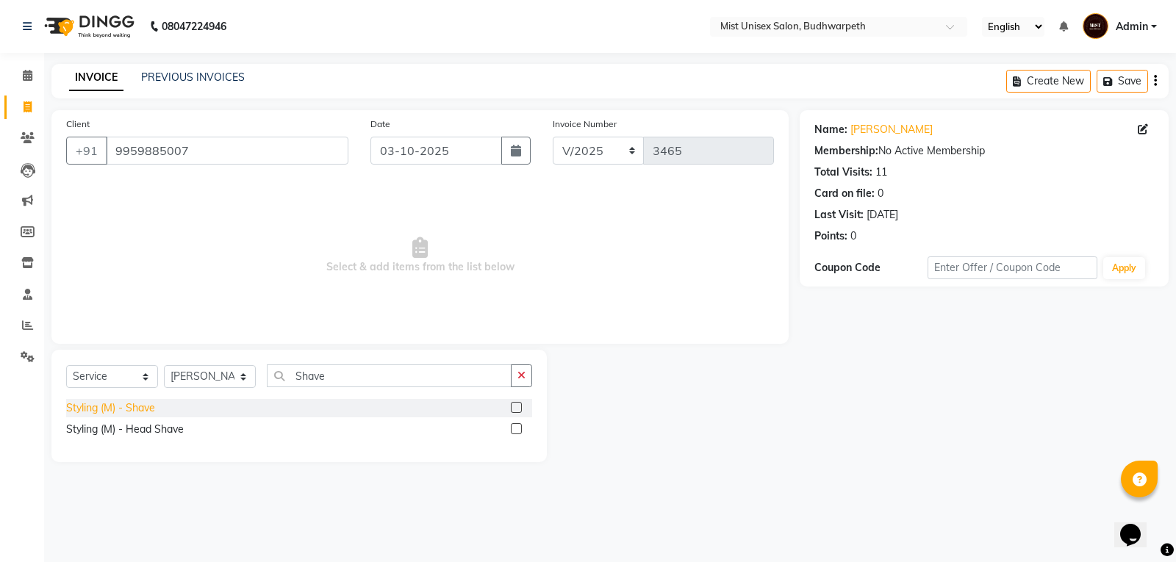
click at [126, 409] on div "Styling (M) - Shave" at bounding box center [110, 408] width 89 height 15
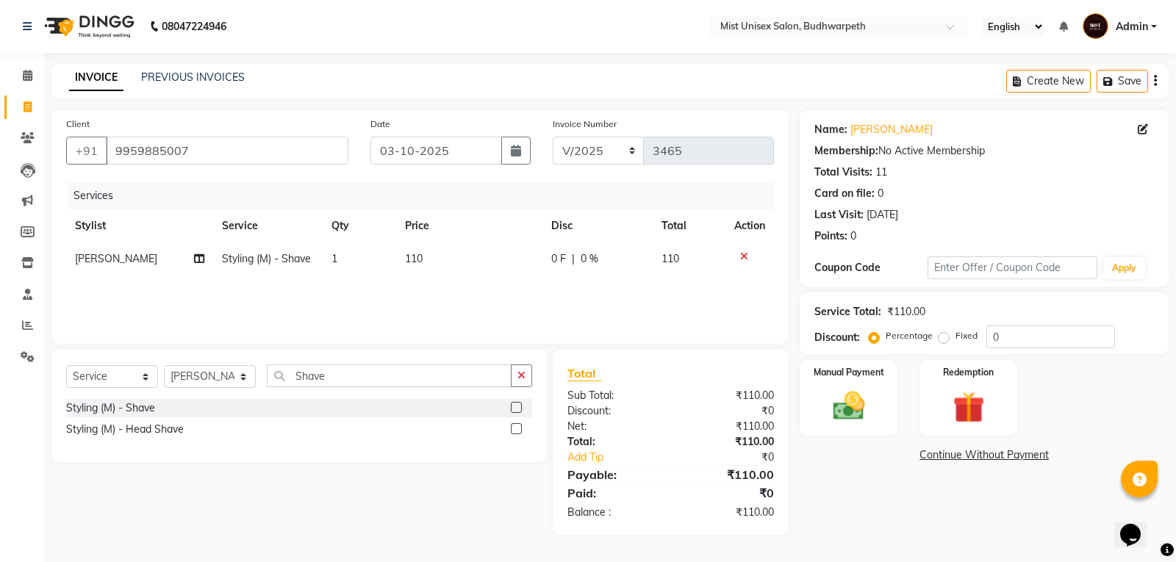
click at [557, 265] on span "0 F" at bounding box center [558, 258] width 15 height 15
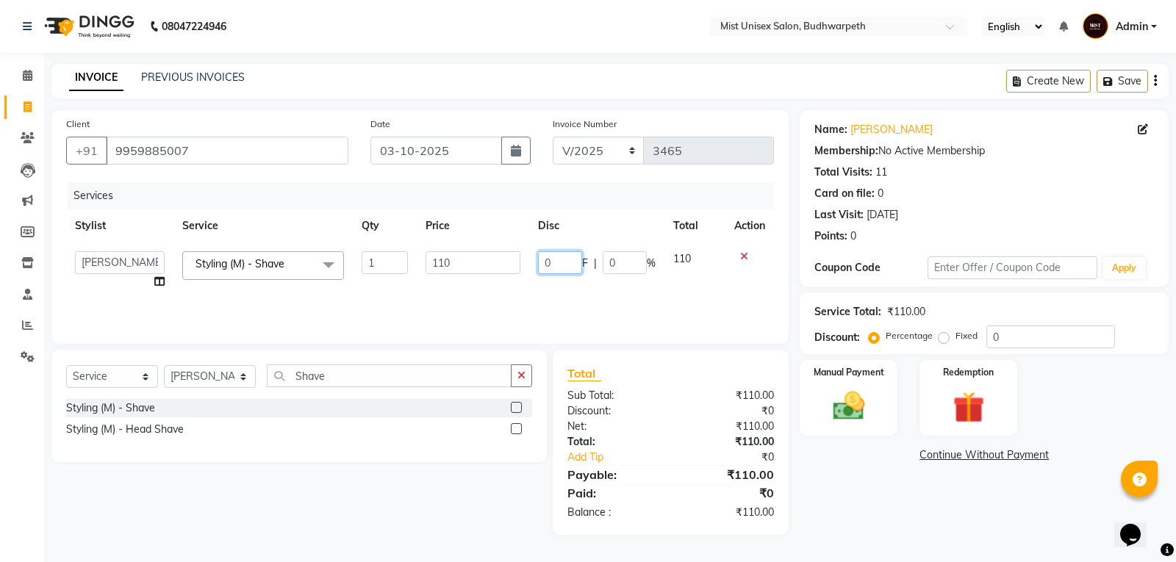
click at [566, 260] on input "0" at bounding box center [560, 262] width 44 height 23
click at [589, 280] on div "Services Stylist Service Qty Price Disc Total Action Abhi Ram GEETHA MADHURI Jy…" at bounding box center [420, 255] width 708 height 147
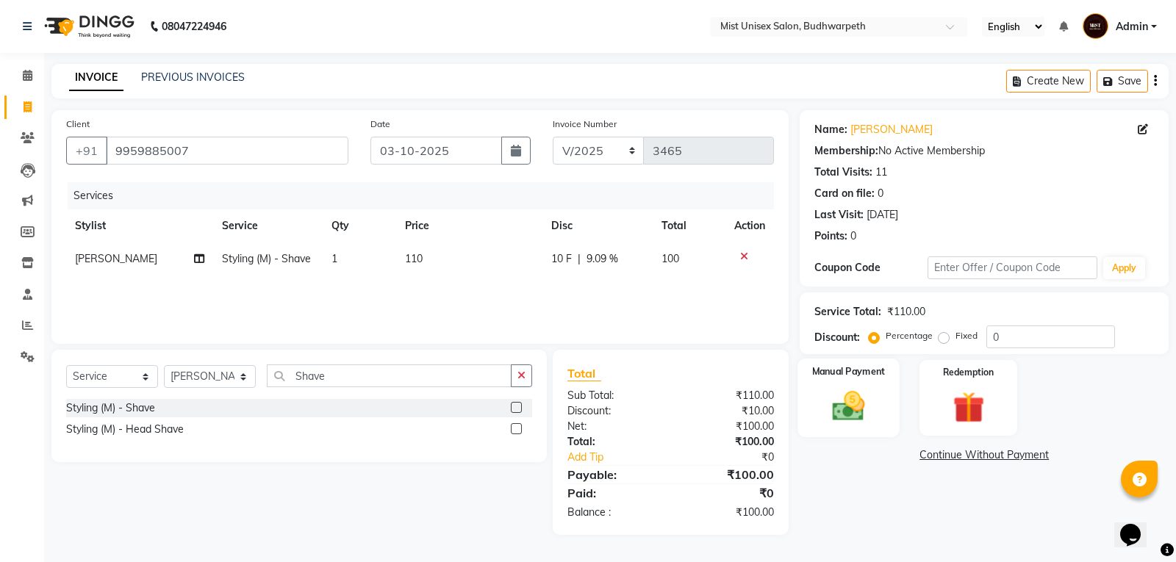
click at [846, 410] on img at bounding box center [849, 405] width 53 height 37
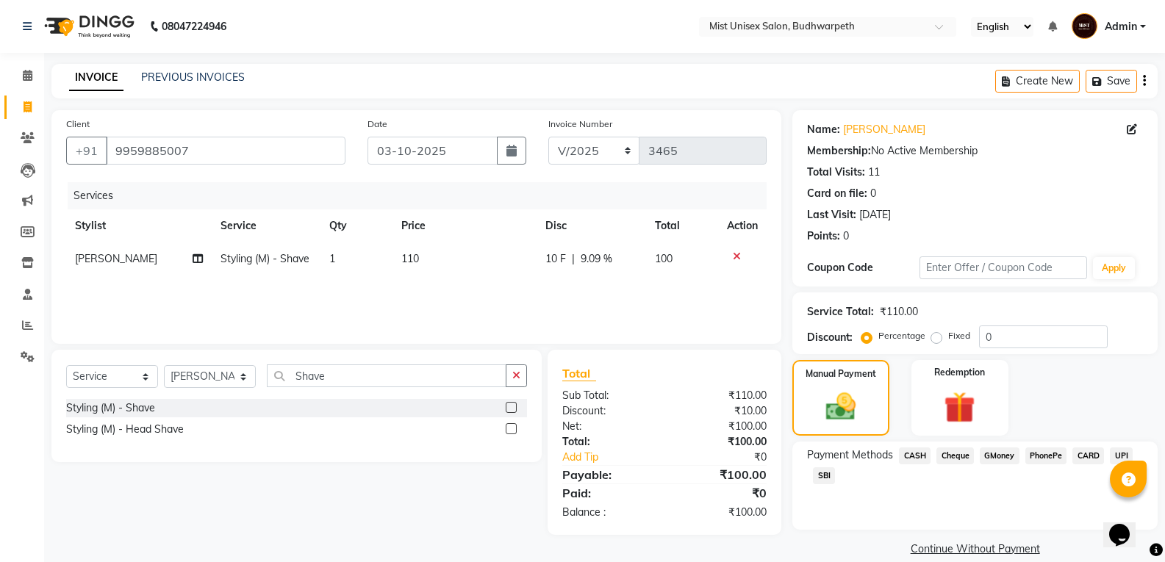
click at [914, 450] on span "CASH" at bounding box center [915, 456] width 32 height 17
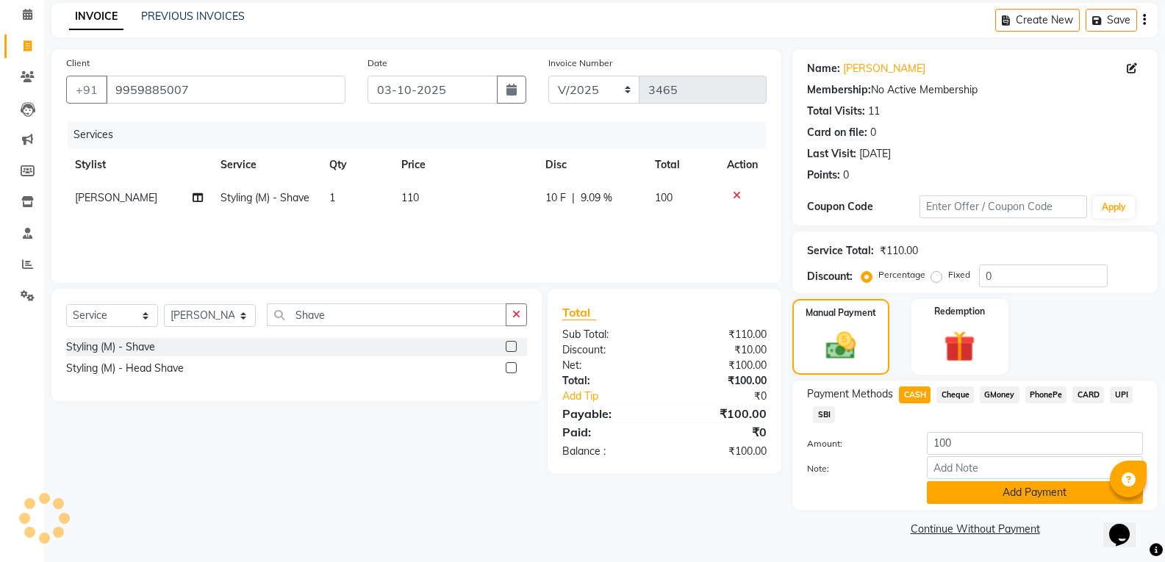
click at [1061, 501] on button "Add Payment" at bounding box center [1035, 492] width 216 height 23
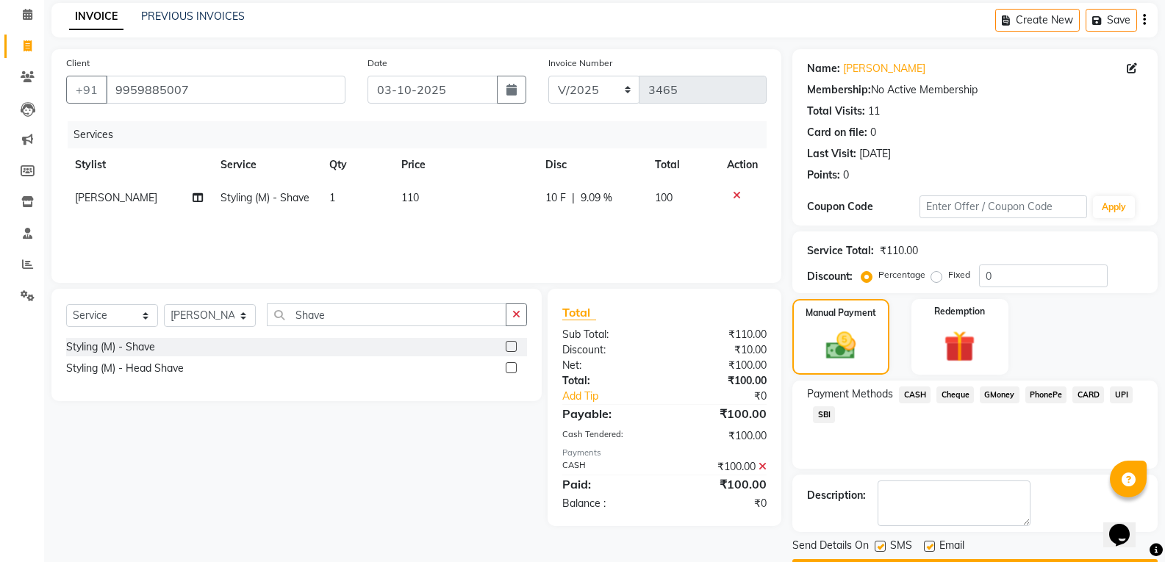
scroll to position [103, 0]
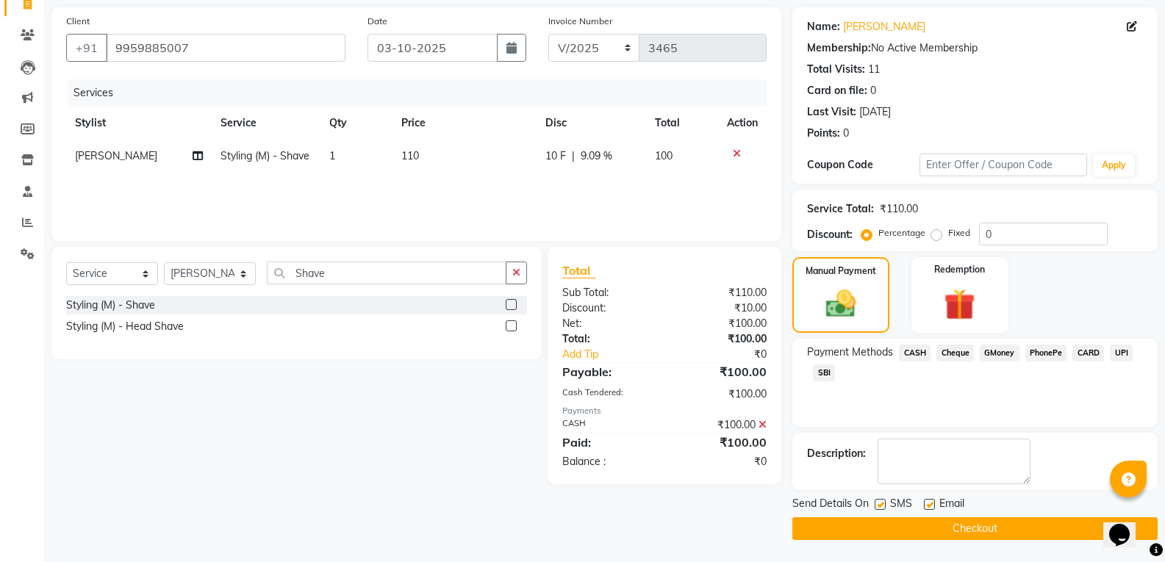
click at [1014, 533] on button "Checkout" at bounding box center [974, 529] width 365 height 23
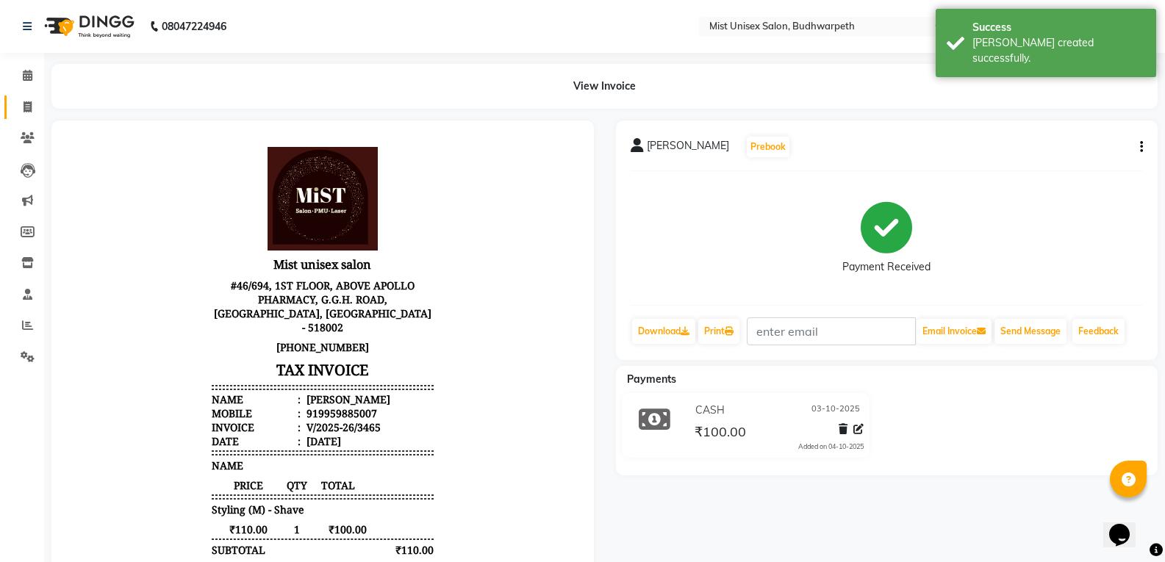
click at [10, 100] on link "Invoice" at bounding box center [21, 108] width 35 height 24
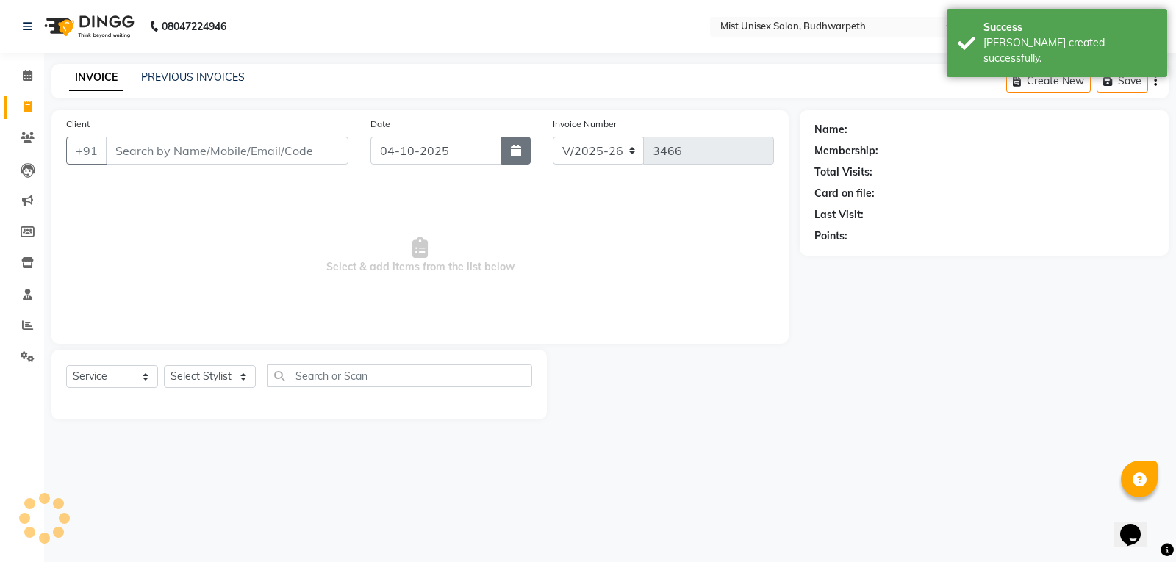
click at [526, 148] on button "button" at bounding box center [515, 151] width 29 height 28
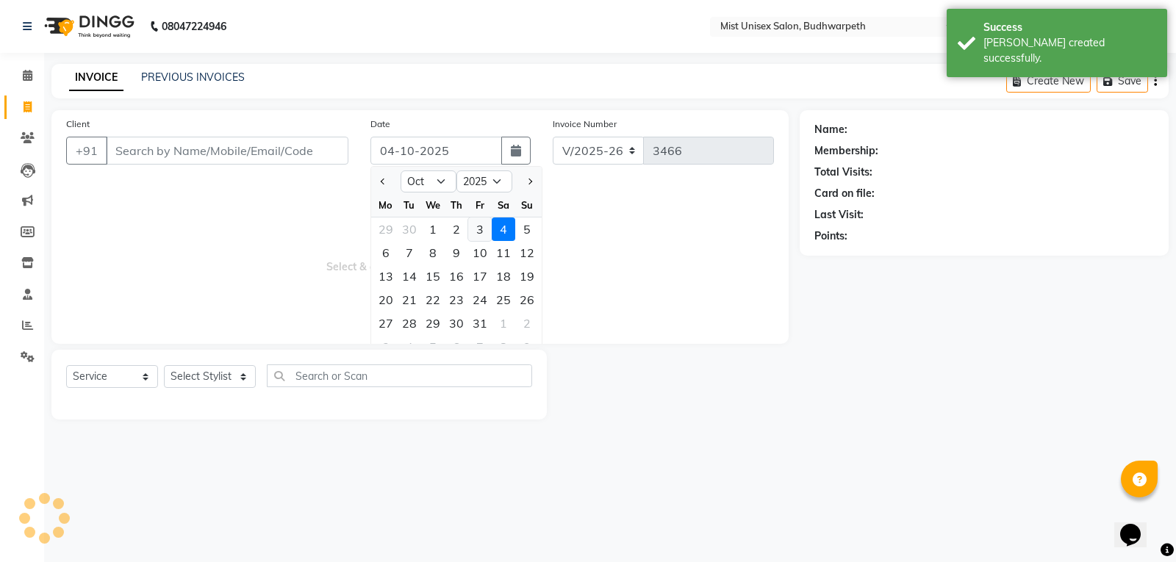
click at [478, 232] on div "3" at bounding box center [480, 230] width 24 height 24
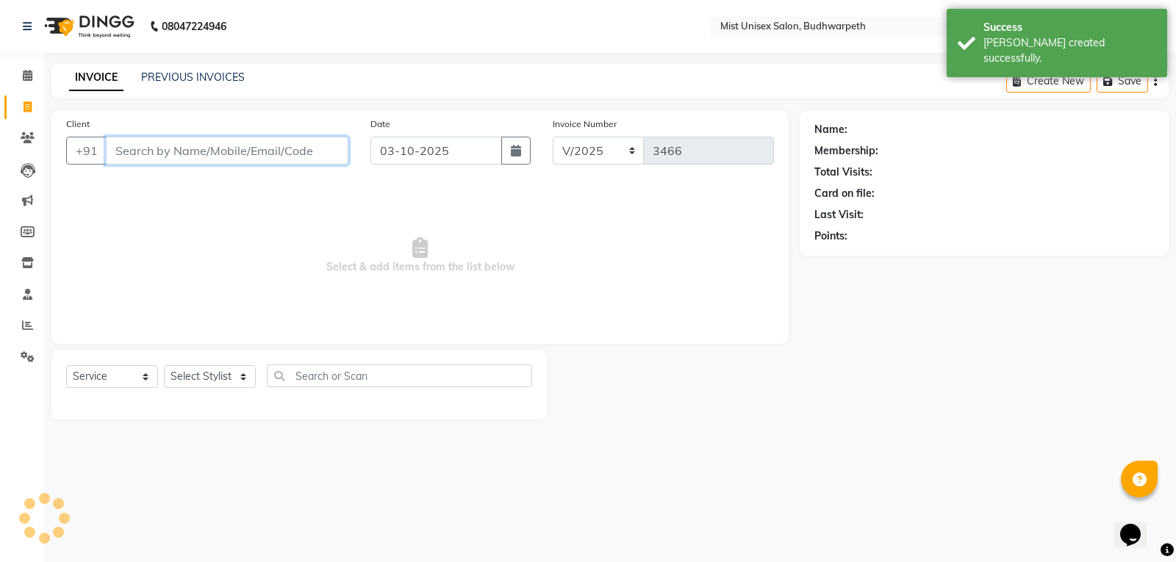
click at [171, 159] on input "Client" at bounding box center [227, 151] width 243 height 28
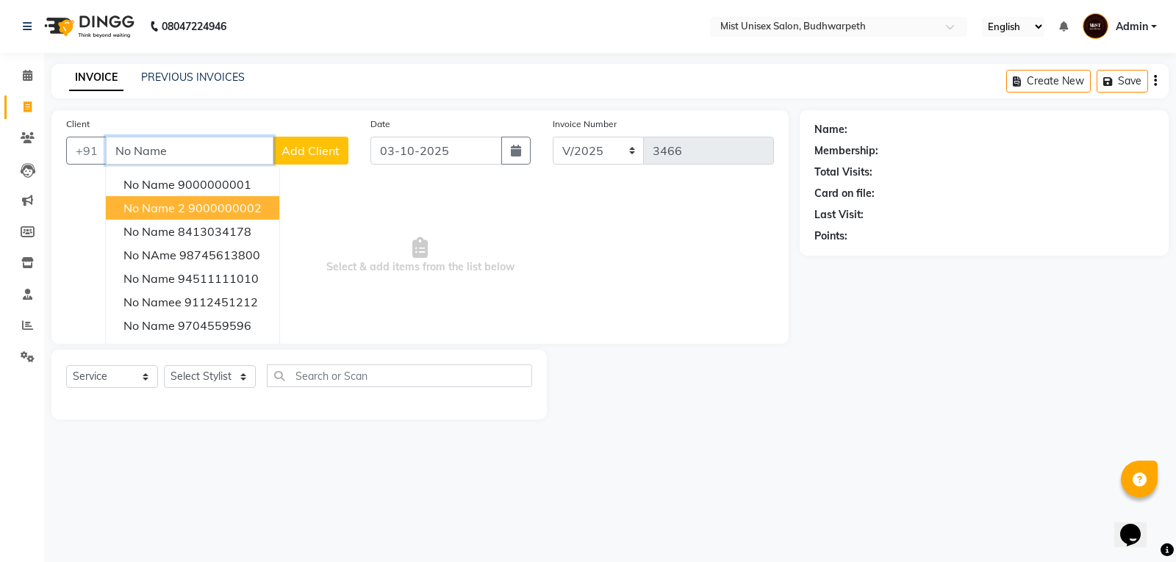
click at [173, 207] on span "No Name 2" at bounding box center [154, 208] width 62 height 15
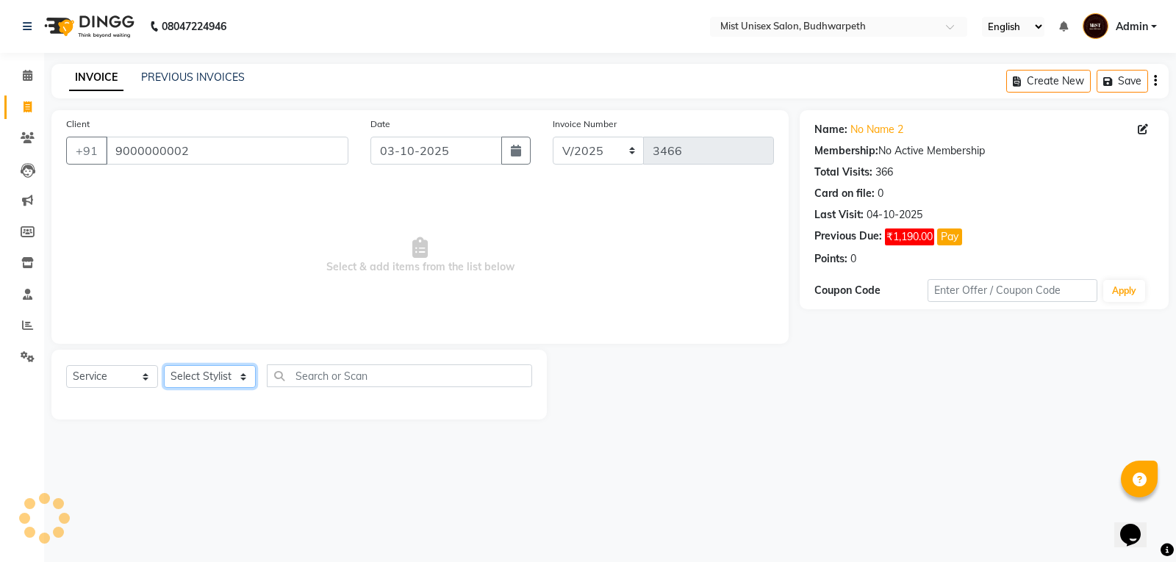
click at [215, 382] on select "Select Stylist Abhi Ram [PERSON_NAME] [PERSON_NAME] Lakshmi Madhu [PERSON_NAME]…" at bounding box center [210, 376] width 92 height 23
click at [164, 365] on select "Select Stylist Abhi Ram [PERSON_NAME] [PERSON_NAME] Lakshmi Madhu [PERSON_NAME]…" at bounding box center [210, 376] width 92 height 23
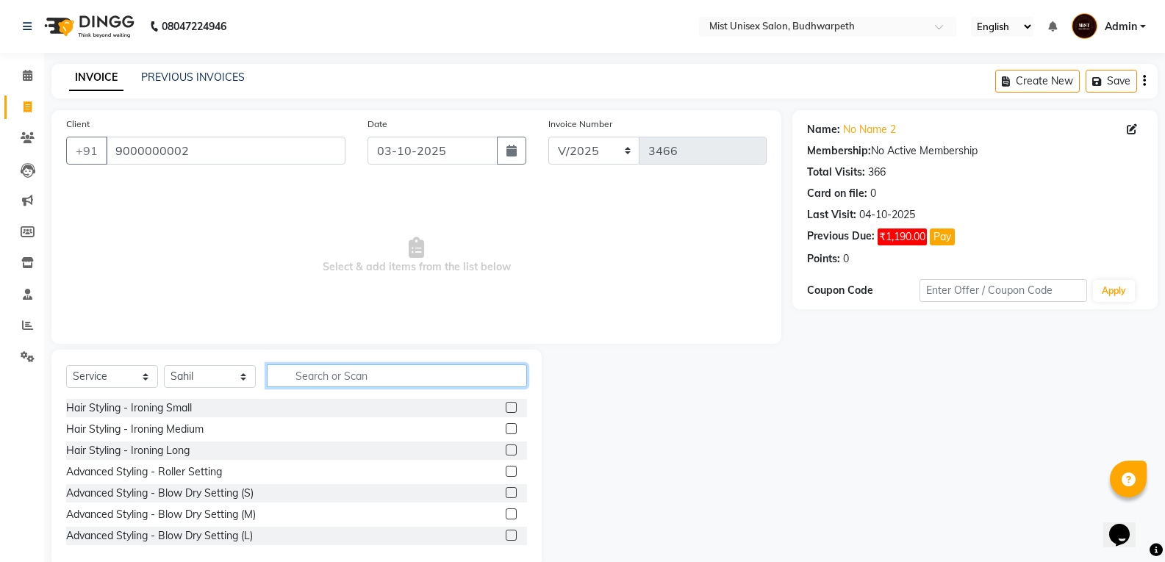
click at [313, 382] on input "text" at bounding box center [397, 376] width 260 height 23
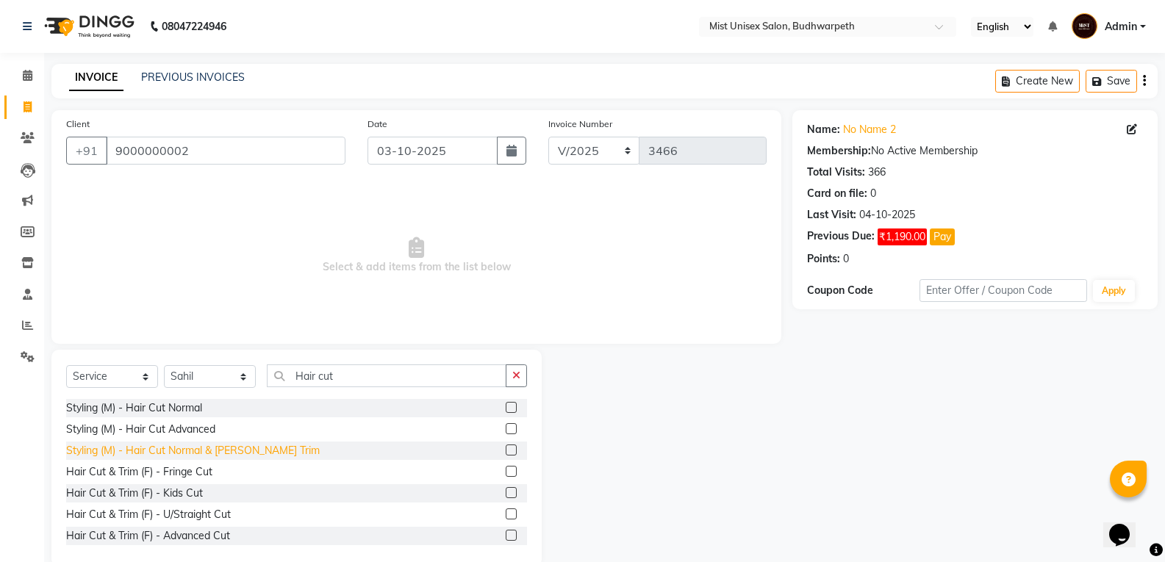
click at [237, 456] on div "Styling (M) - Hair Cut Normal & [PERSON_NAME] Trim" at bounding box center [193, 450] width 254 height 15
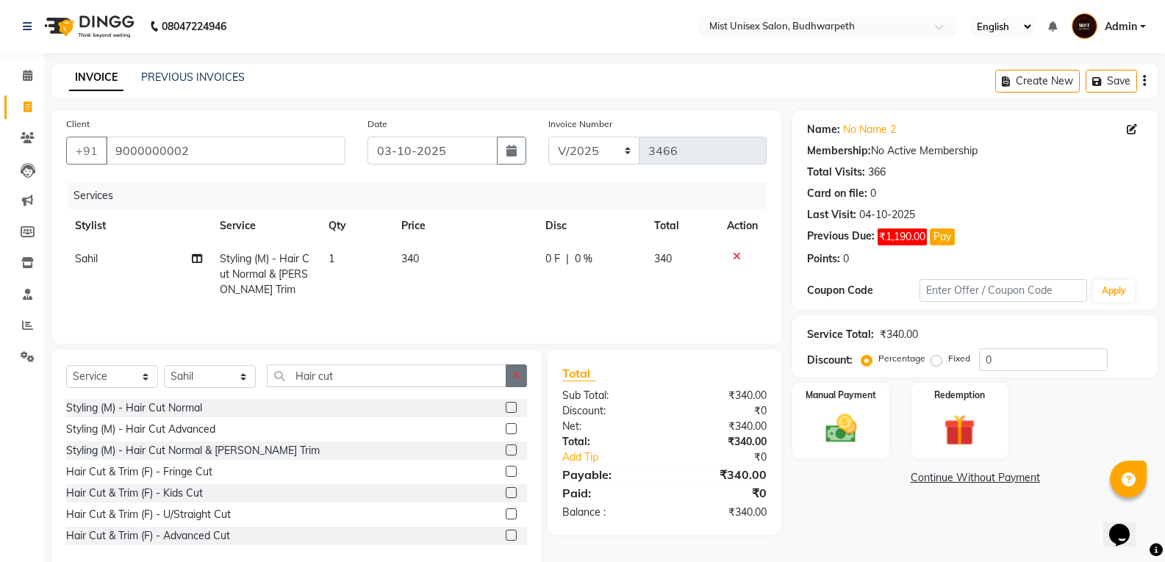
click at [515, 379] on icon "button" at bounding box center [516, 375] width 8 height 10
click at [856, 440] on img at bounding box center [840, 428] width 52 height 37
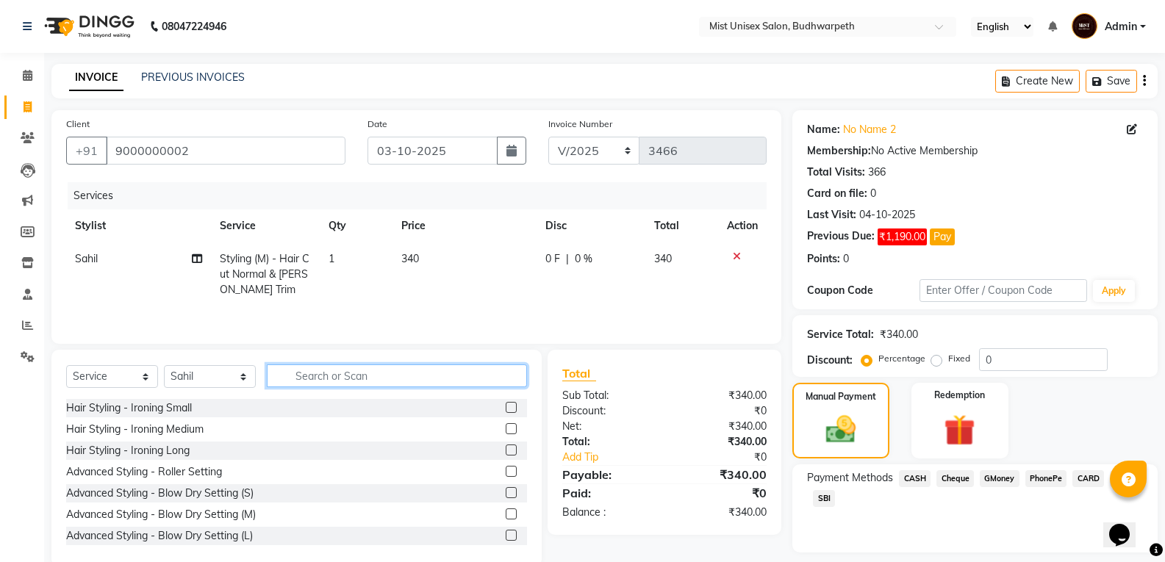
click at [307, 372] on input "text" at bounding box center [397, 376] width 260 height 23
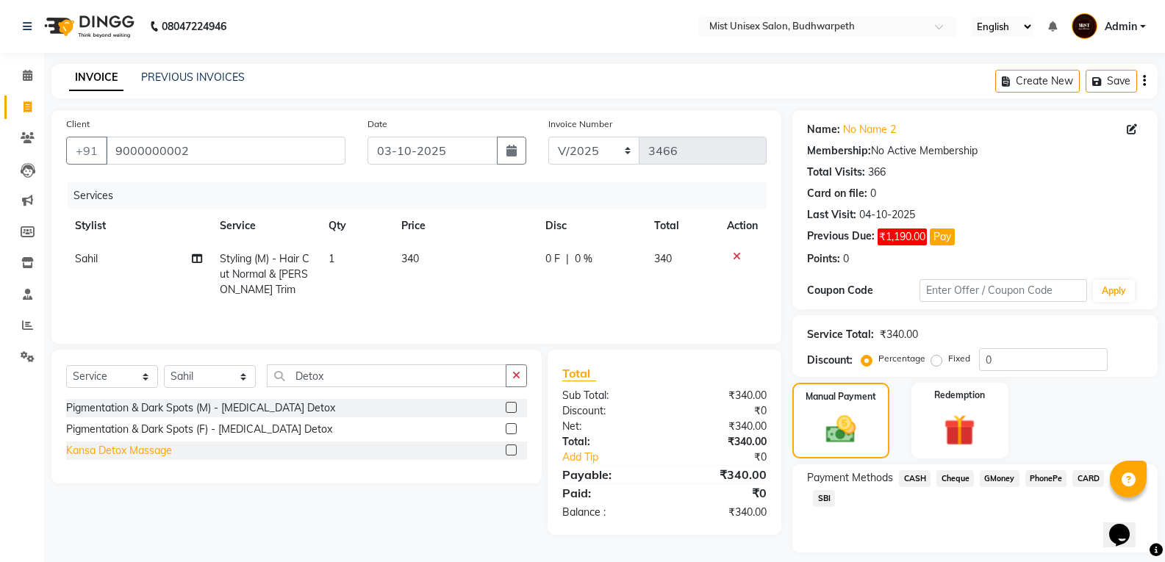
click at [147, 452] on div "Kansa Detox Massage" at bounding box center [119, 450] width 106 height 15
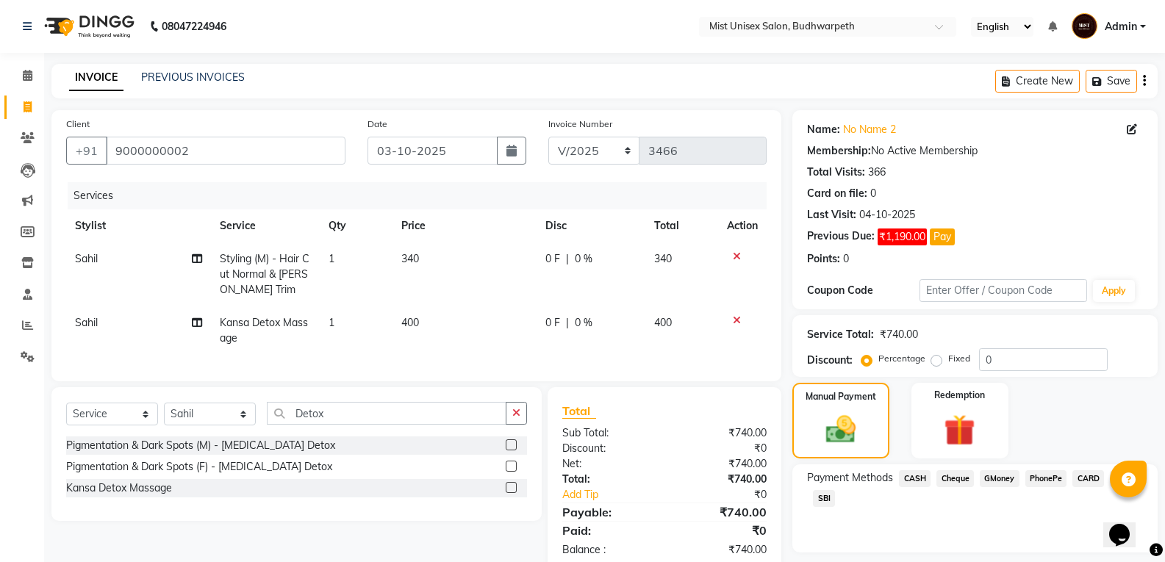
click at [351, 323] on td "1" at bounding box center [356, 331] width 73 height 49
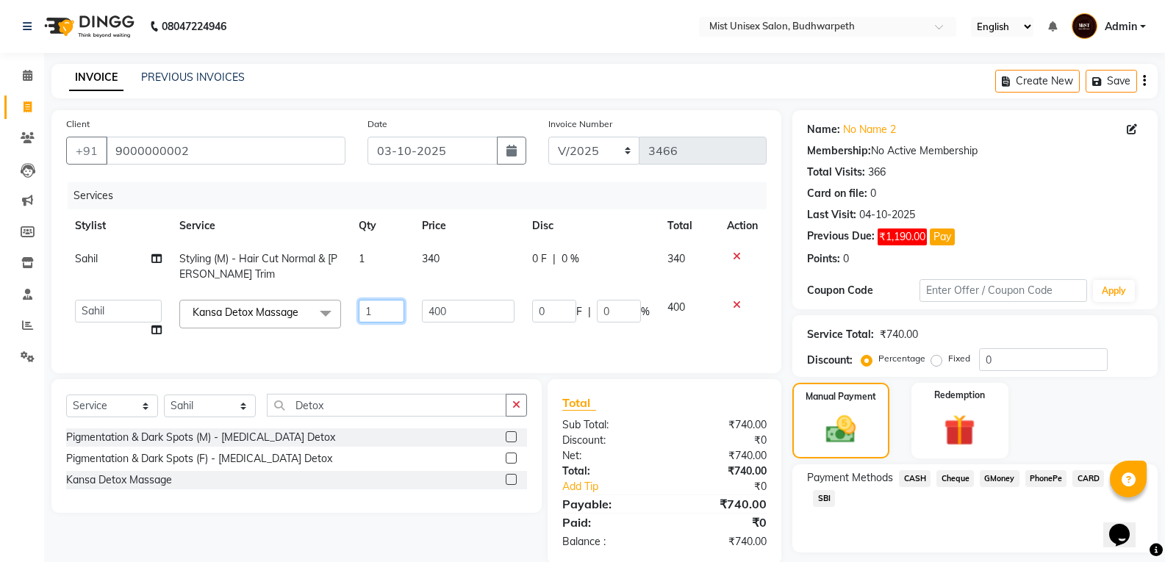
click at [379, 318] on input "1" at bounding box center [382, 311] width 46 height 23
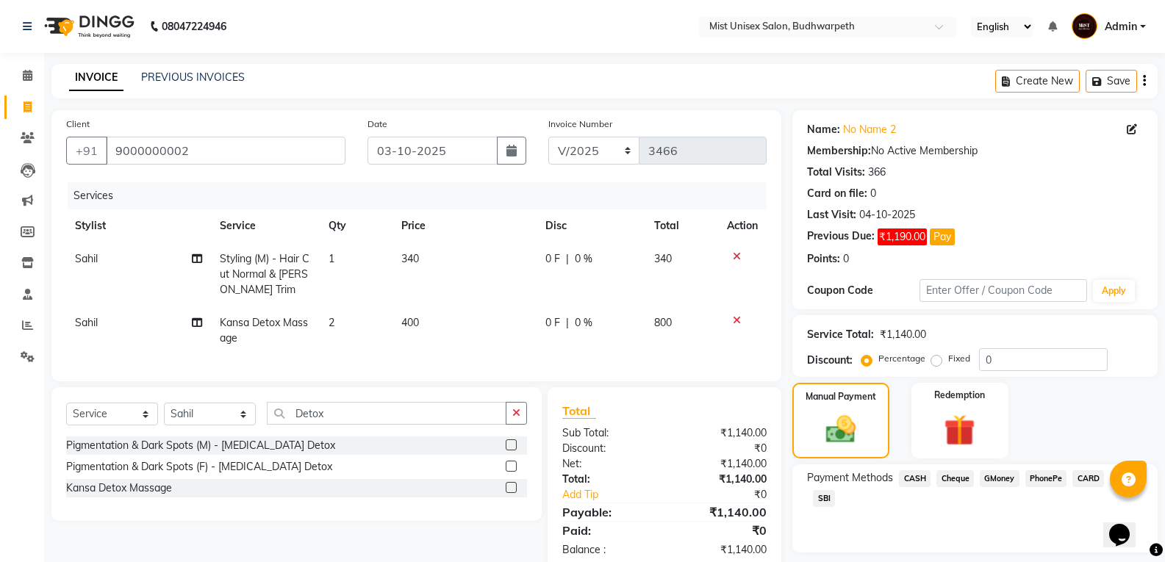
click at [404, 337] on tr "Sahil Kansa Detox Massage 2 400 0 F | 0 % 800" at bounding box center [416, 331] width 701 height 49
click at [520, 418] on icon "button" at bounding box center [516, 413] width 8 height 10
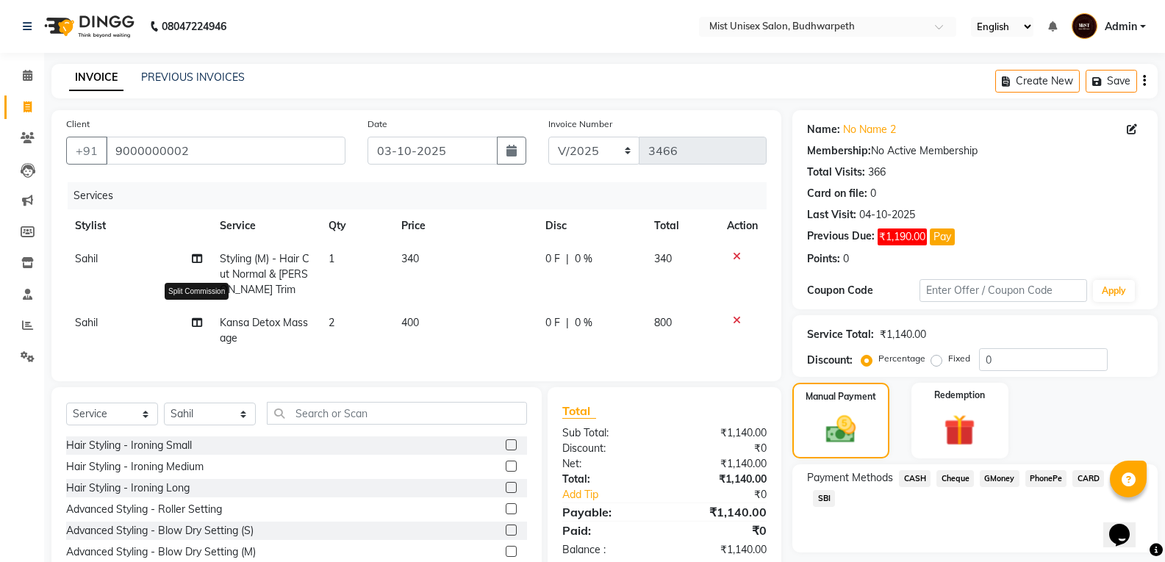
click at [196, 325] on icon at bounding box center [197, 323] width 10 height 10
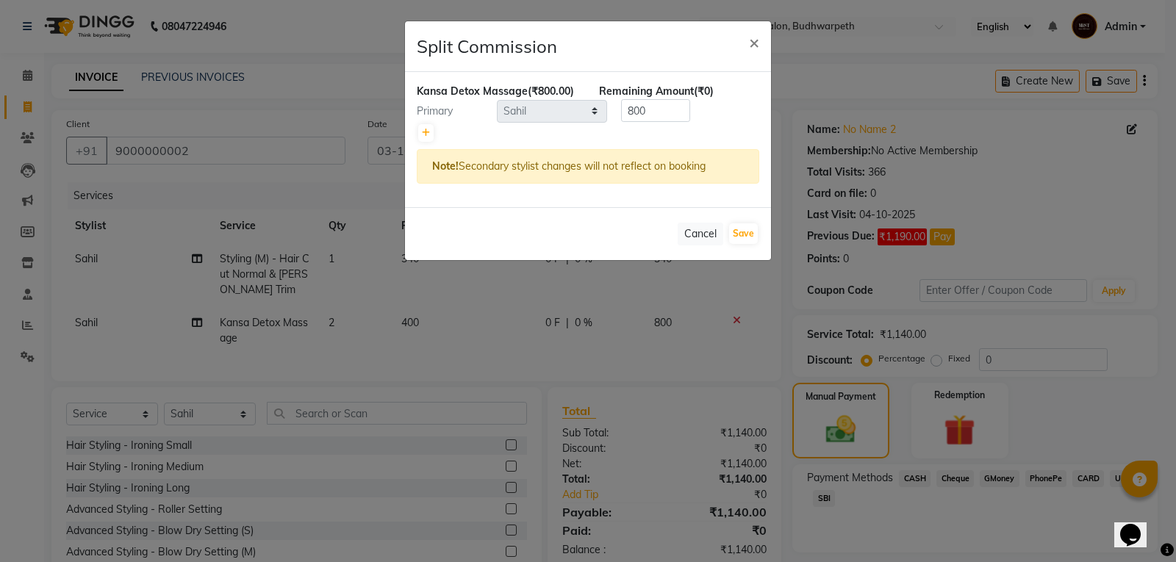
click at [434, 132] on div at bounding box center [588, 133] width 343 height 21
click at [429, 138] on link at bounding box center [425, 133] width 15 height 18
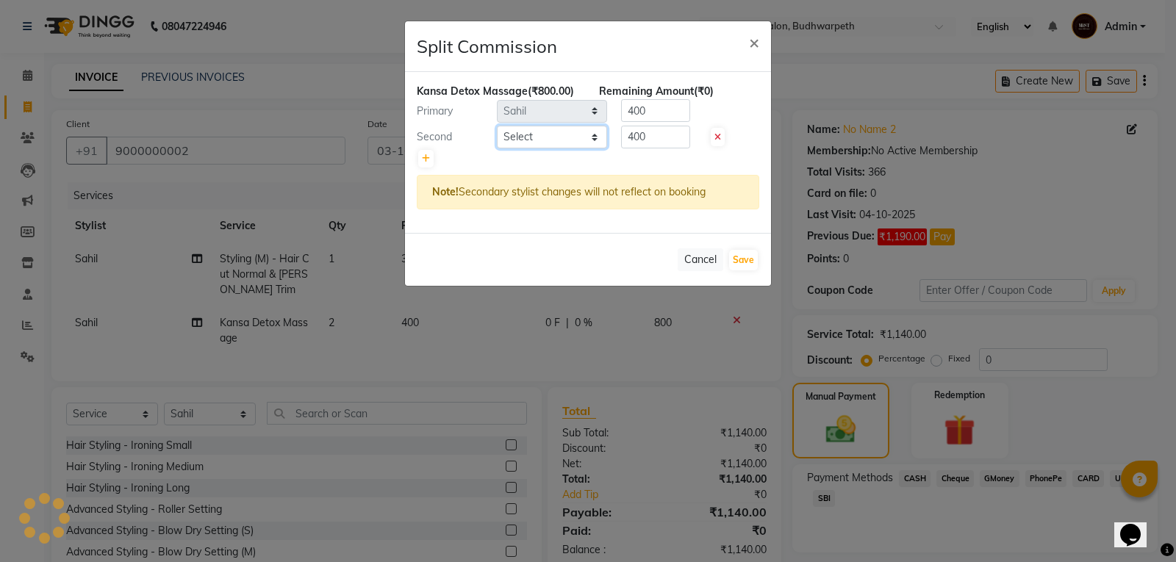
click at [535, 142] on select "Select Abhi Ram GEETHA MADHURI Jyothi Kalpana Lakshmi Madhu Malleshwari Manohar…" at bounding box center [552, 137] width 110 height 23
click at [497, 126] on select "Select Abhi Ram GEETHA MADHURI Jyothi Kalpana Lakshmi Madhu Malleshwari Manohar…" at bounding box center [552, 137] width 110 height 23
drag, startPoint x: 552, startPoint y: 132, endPoint x: 551, endPoint y: 147, distance: 15.5
click at [552, 132] on select "Select Abhi Ram GEETHA MADHURI Jyothi Kalpana Lakshmi Madhu Malleshwari Manohar…" at bounding box center [552, 137] width 110 height 23
click at [497, 126] on select "Select Abhi Ram GEETHA MADHURI Jyothi Kalpana Lakshmi Madhu Malleshwari Manohar…" at bounding box center [552, 137] width 110 height 23
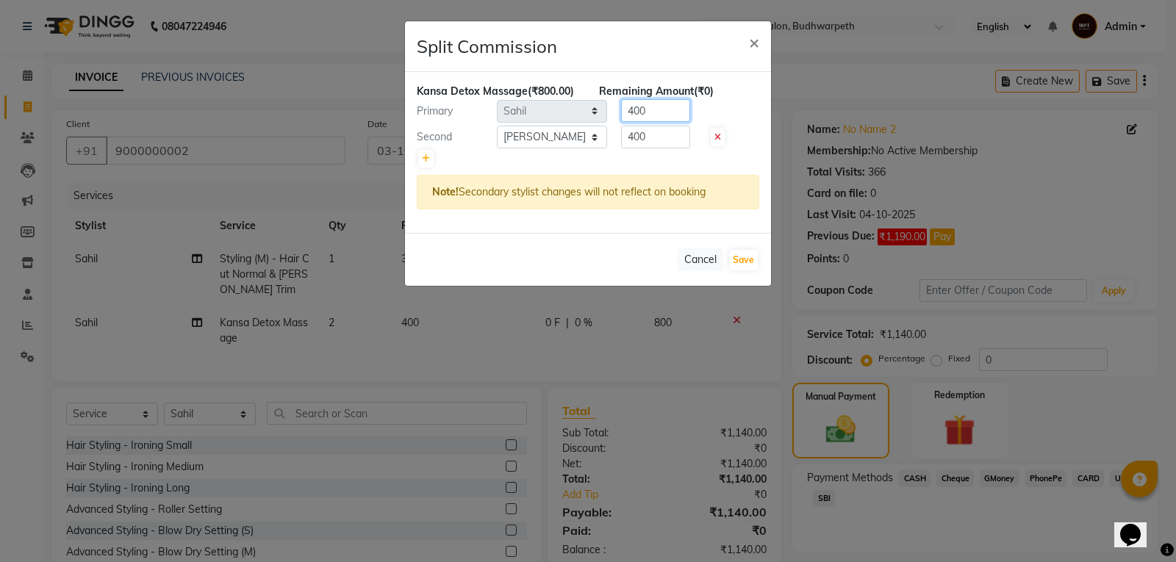
click at [659, 107] on input "400" at bounding box center [655, 110] width 69 height 23
click at [648, 132] on input "400" at bounding box center [655, 137] width 69 height 23
click at [747, 265] on button "Save" at bounding box center [743, 260] width 29 height 21
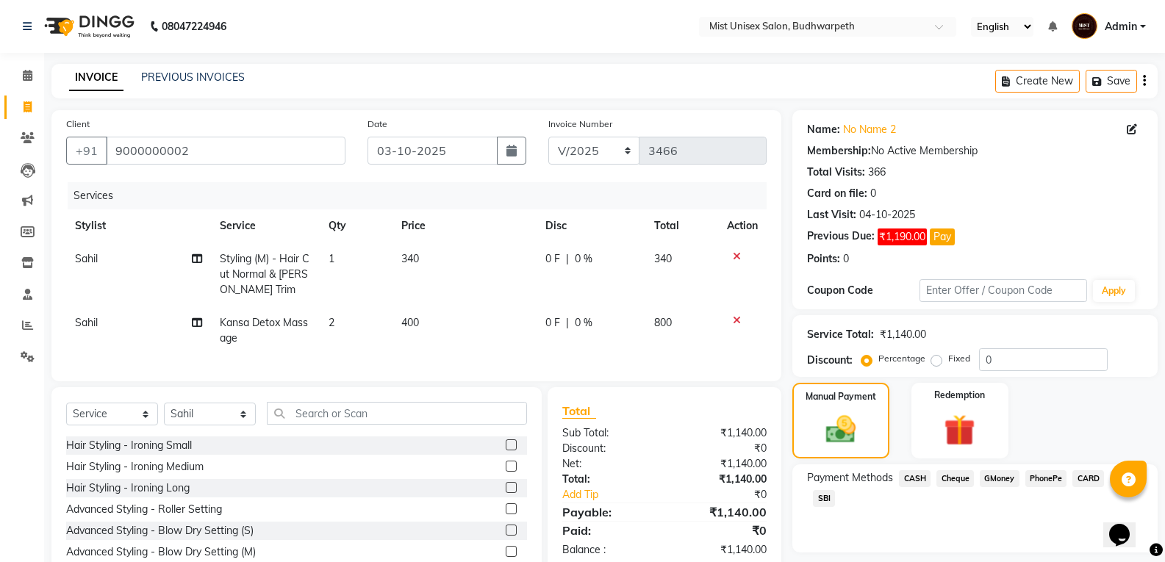
click at [828, 498] on span "SBI" at bounding box center [824, 498] width 22 height 17
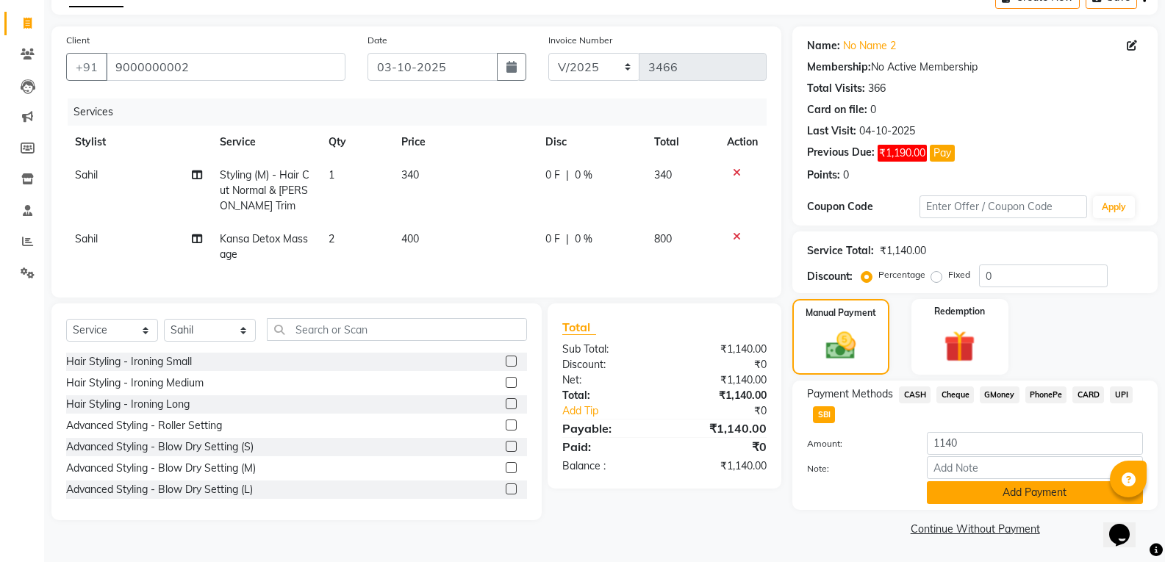
click at [1003, 495] on button "Add Payment" at bounding box center [1035, 492] width 216 height 23
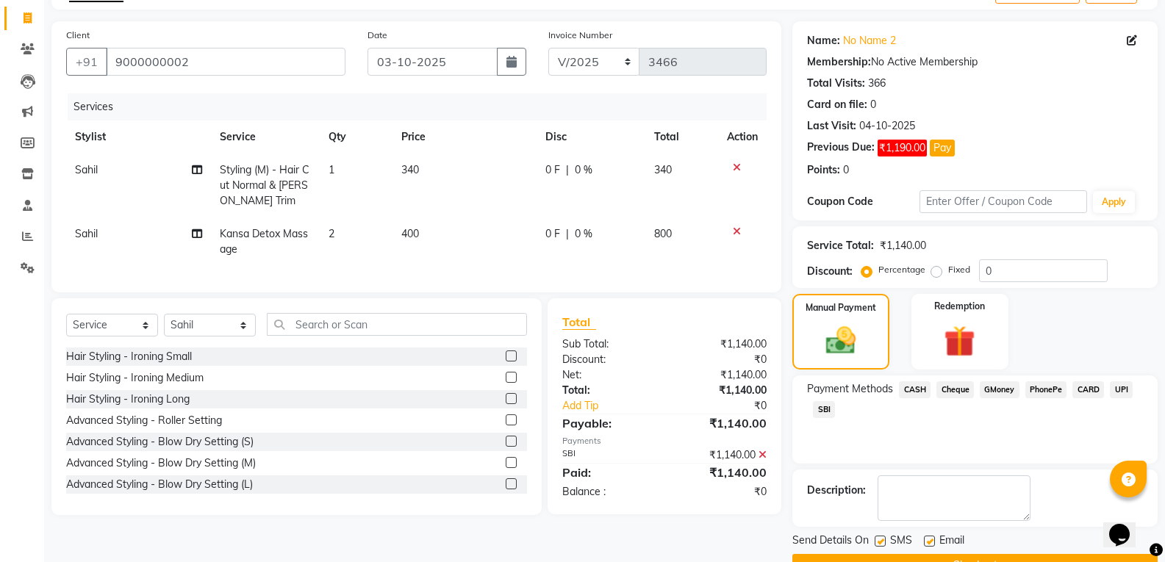
scroll to position [126, 0]
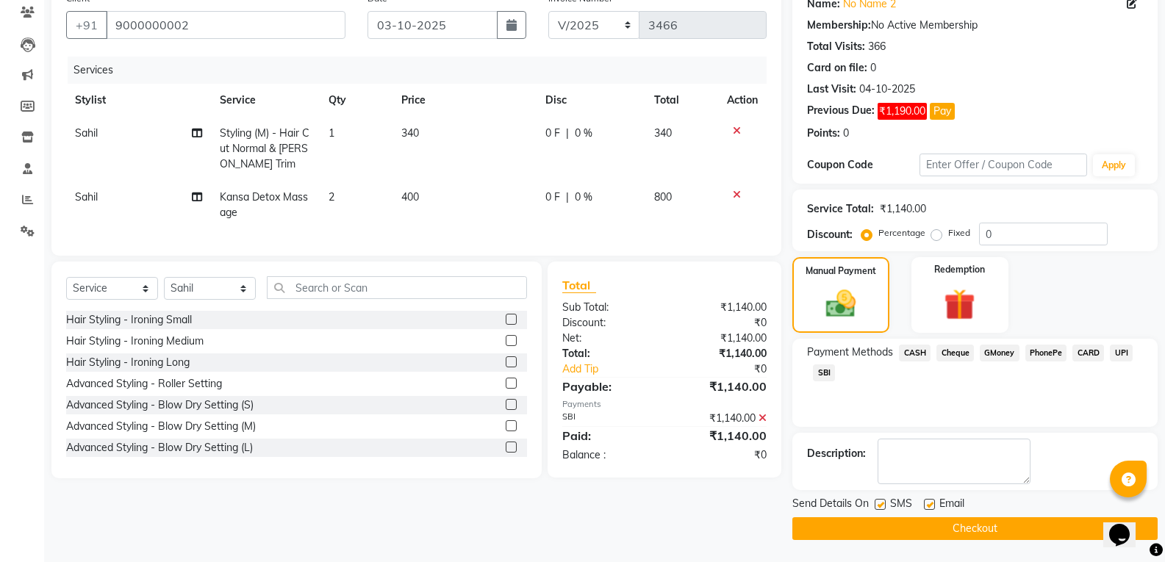
click at [962, 531] on button "Checkout" at bounding box center [974, 529] width 365 height 23
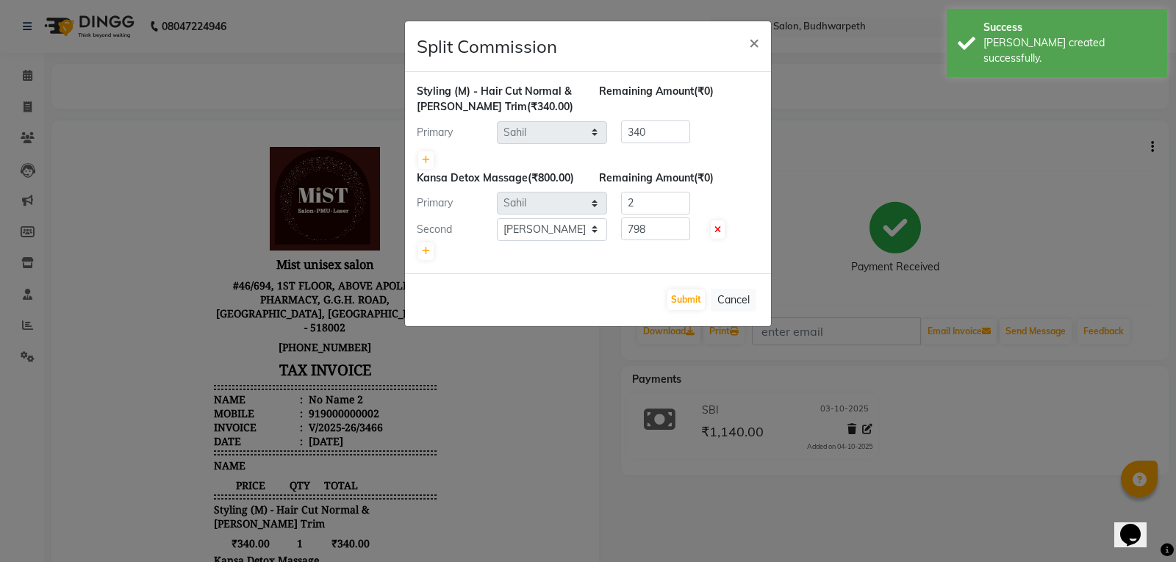
click at [22, 107] on ngb-modal-window "Split Commission × Styling (M) - Hair Cut Normal & Beard Trim (₹340.00) Remaini…" at bounding box center [588, 281] width 1176 height 562
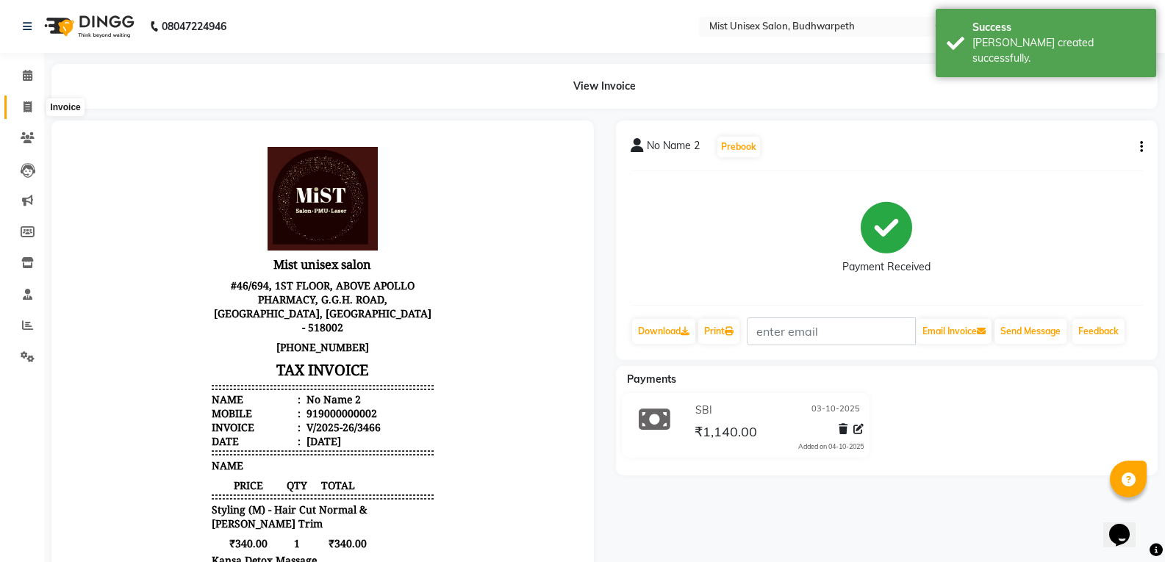
click at [28, 108] on icon at bounding box center [28, 106] width 8 height 11
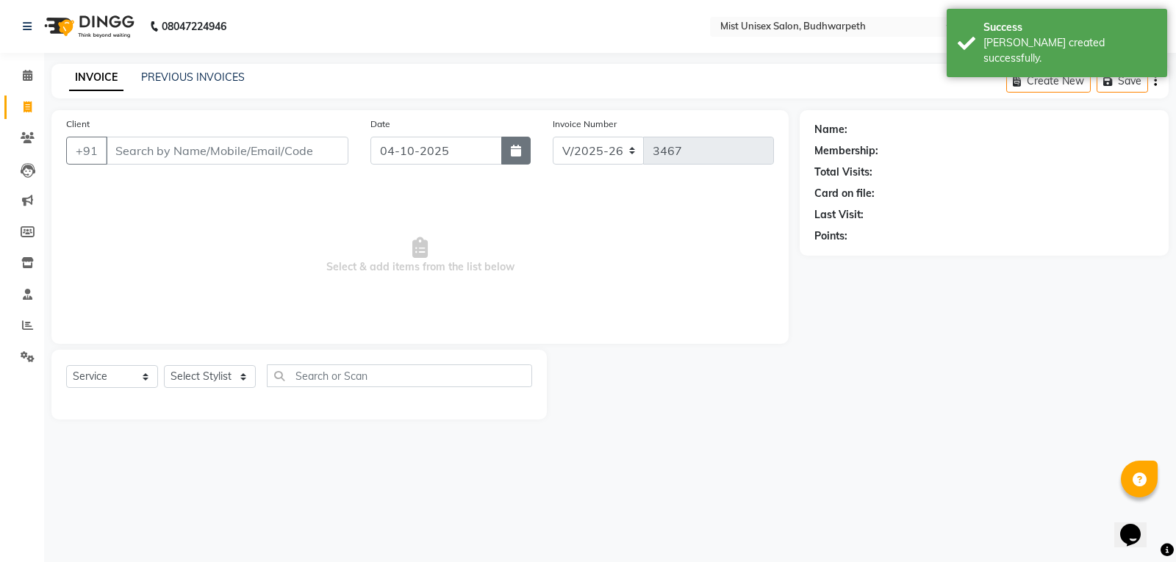
click at [520, 157] on button "button" at bounding box center [515, 151] width 29 height 28
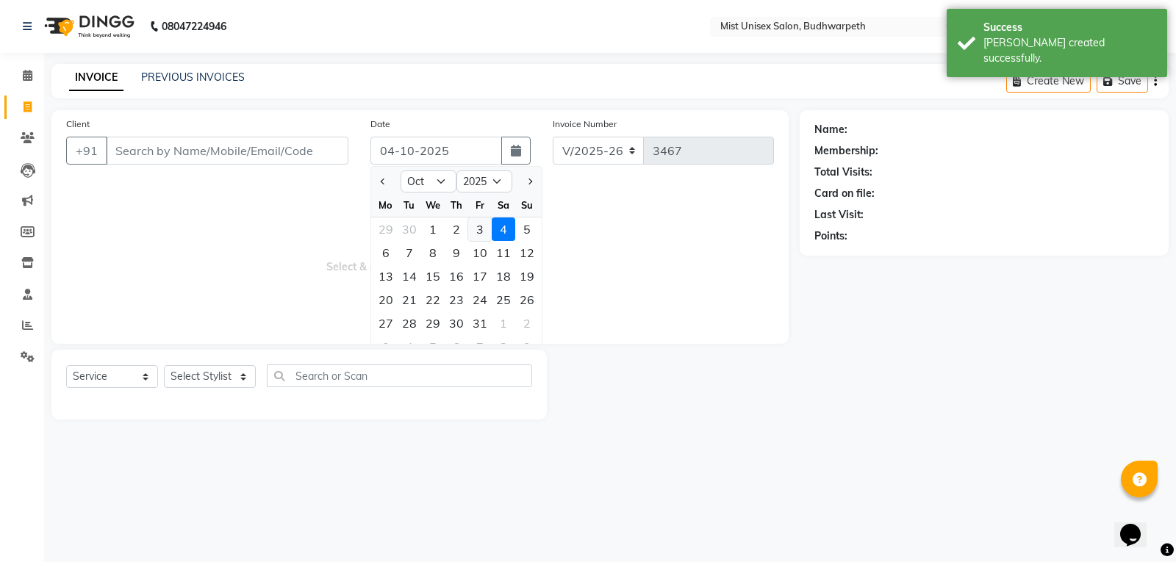
click at [479, 234] on div "3" at bounding box center [480, 230] width 24 height 24
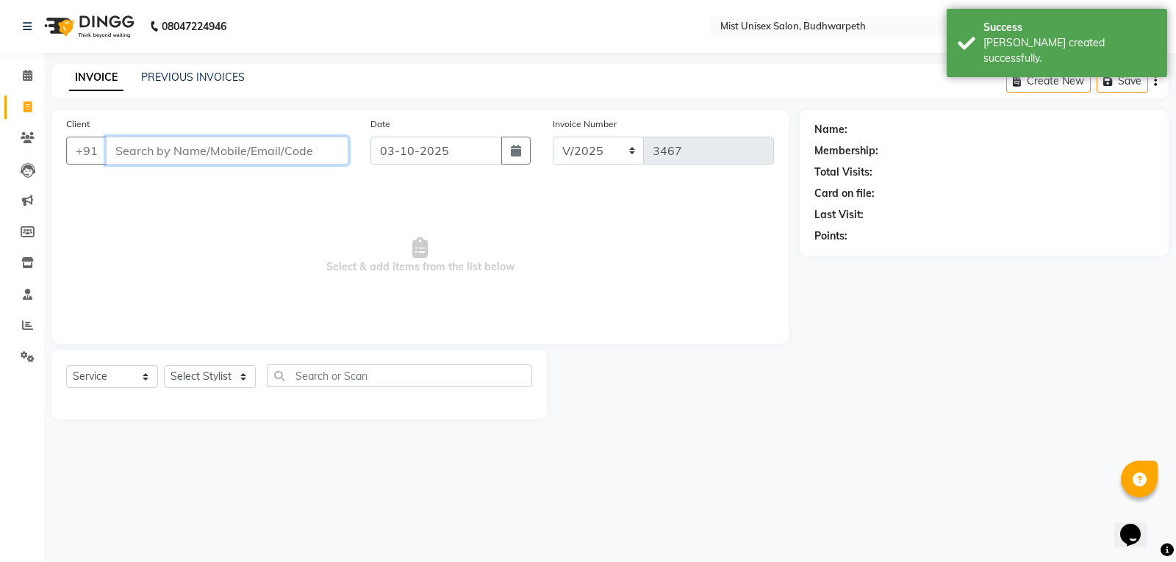
click at [135, 151] on input "Client" at bounding box center [227, 151] width 243 height 28
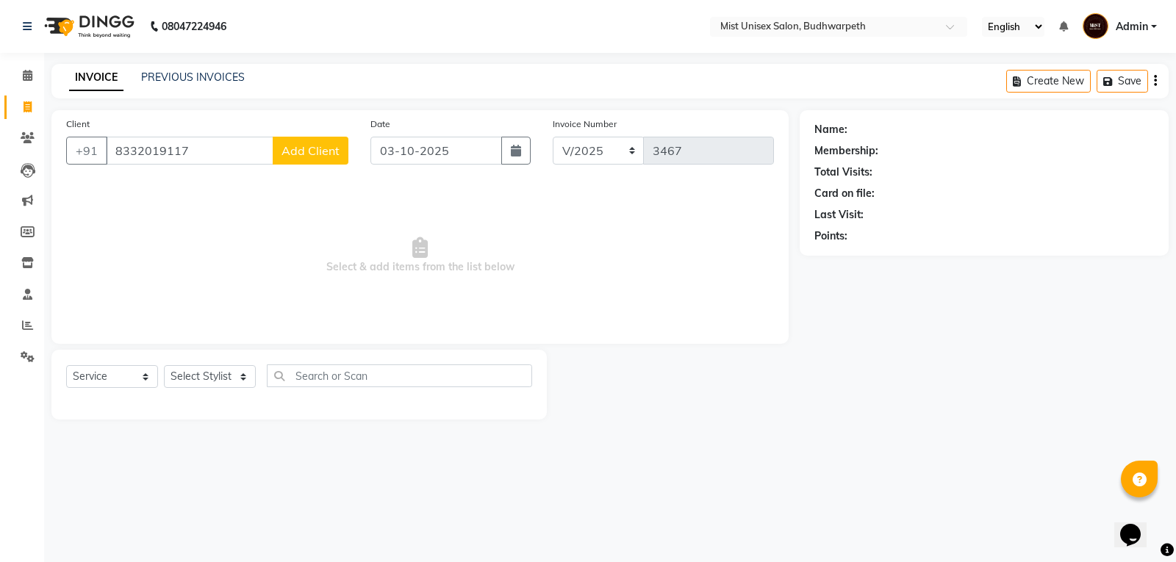
click at [296, 148] on span "Add Client" at bounding box center [311, 150] width 58 height 15
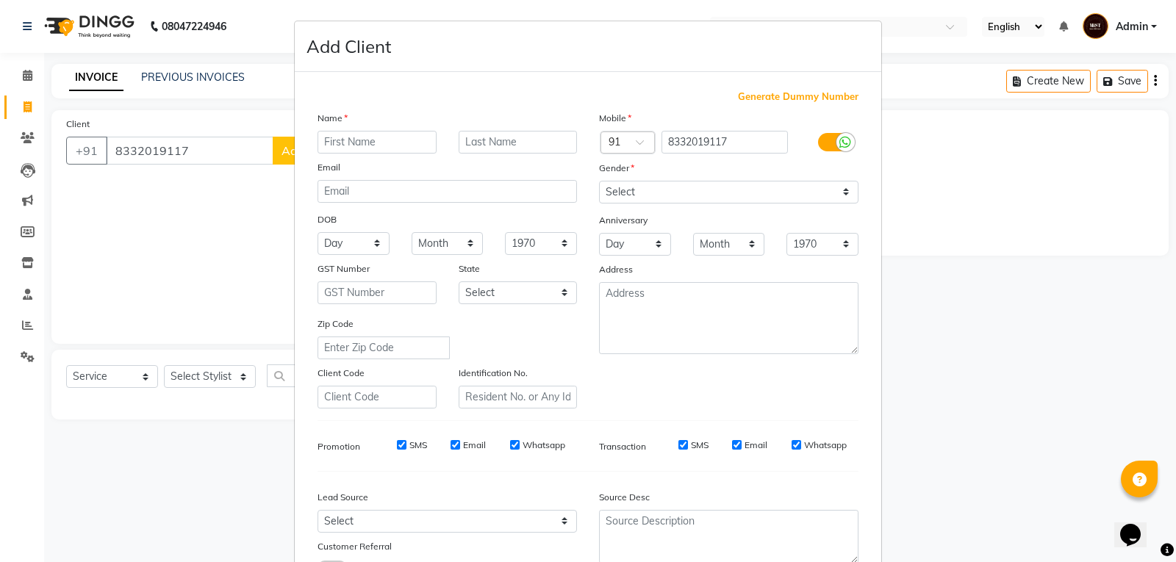
click at [332, 143] on input "text" at bounding box center [377, 142] width 119 height 23
click at [617, 196] on select "Select Male Female Other Prefer Not To Say" at bounding box center [728, 192] width 259 height 23
click at [599, 181] on select "Select Male Female Other Prefer Not To Say" at bounding box center [728, 192] width 259 height 23
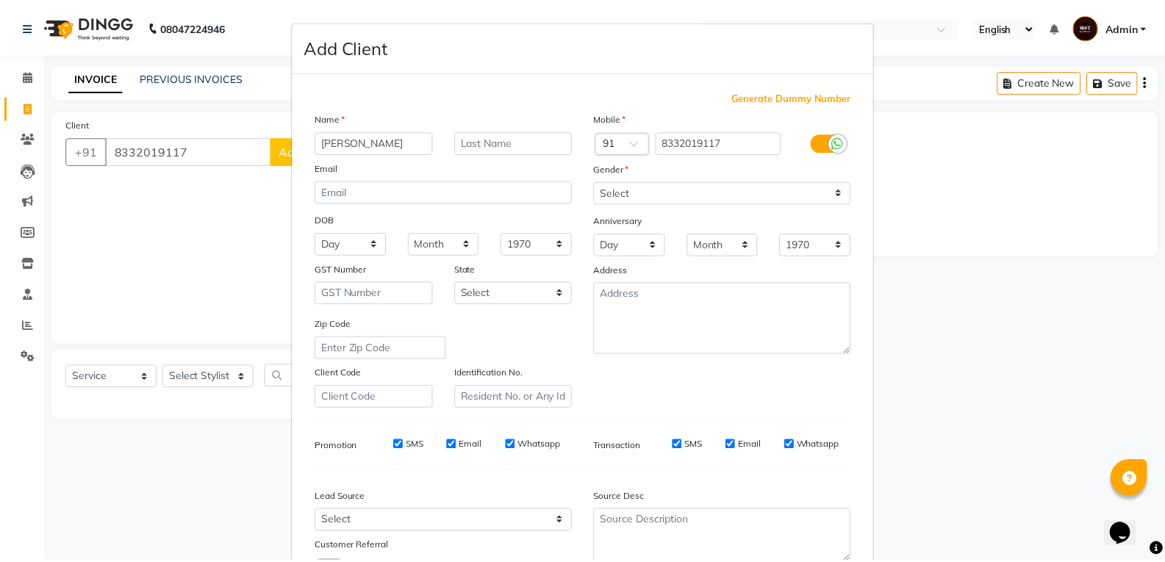
scroll to position [116, 0]
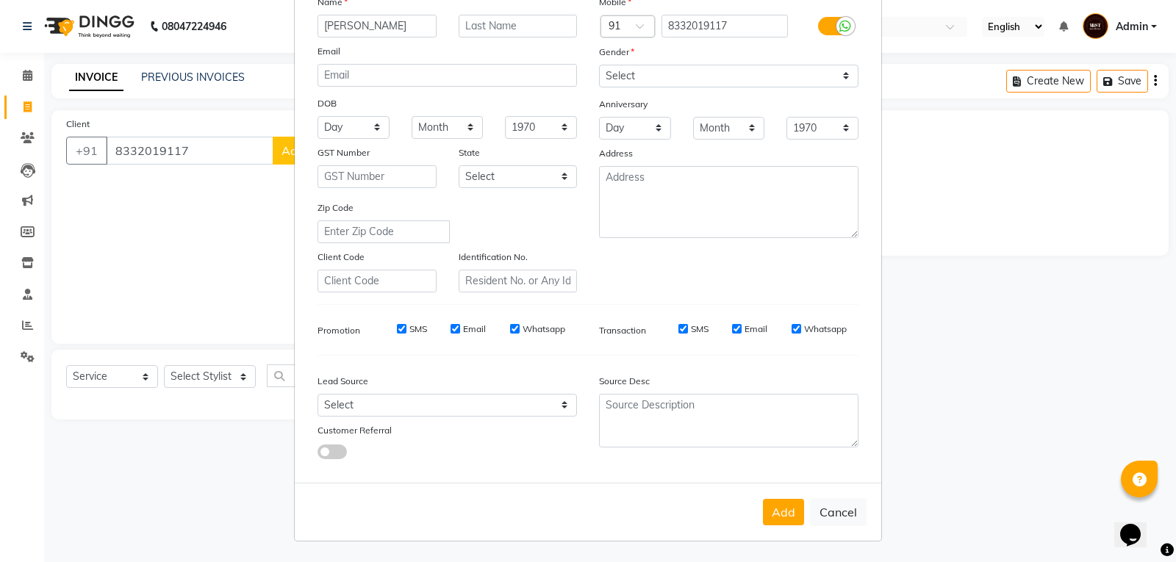
click at [768, 529] on div "Add Cancel" at bounding box center [588, 512] width 587 height 58
click at [767, 506] on button "Add" at bounding box center [783, 512] width 41 height 26
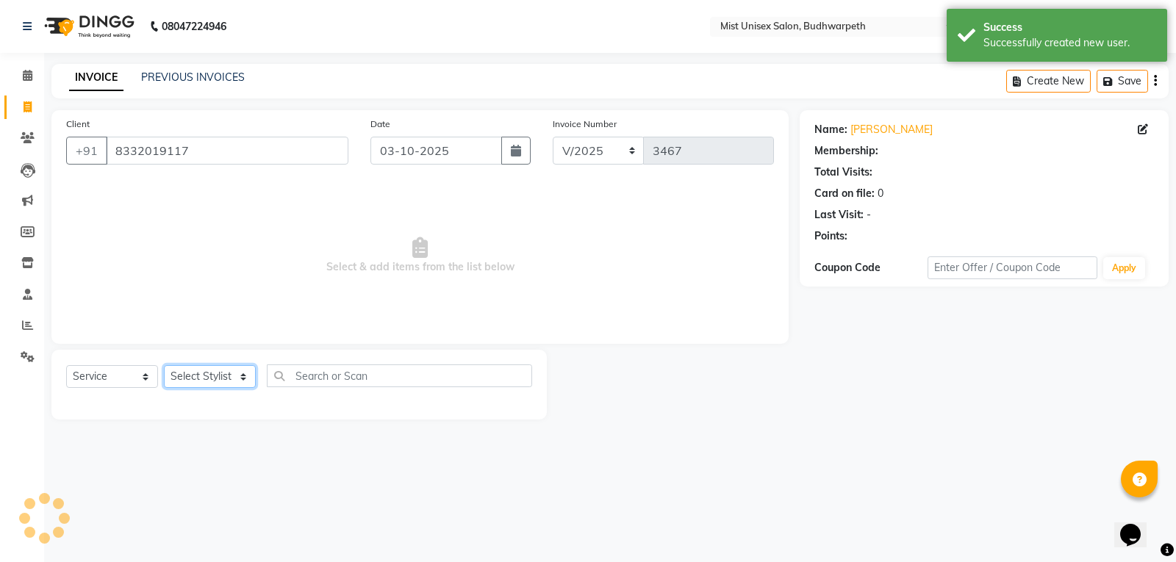
click at [225, 380] on select "Select Stylist Abhi Ram [PERSON_NAME] [PERSON_NAME] Lakshmi Madhu [PERSON_NAME]…" at bounding box center [210, 376] width 92 height 23
click at [164, 365] on select "Select Stylist Abhi Ram [PERSON_NAME] [PERSON_NAME] Lakshmi Madhu [PERSON_NAME]…" at bounding box center [210, 376] width 92 height 23
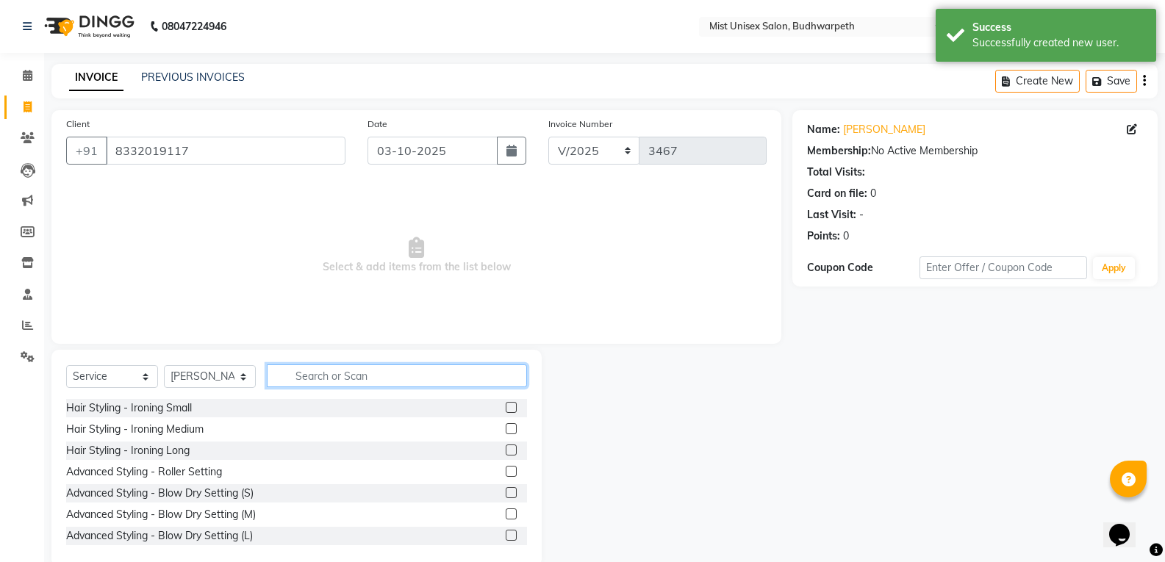
click at [308, 374] on input "text" at bounding box center [397, 376] width 260 height 23
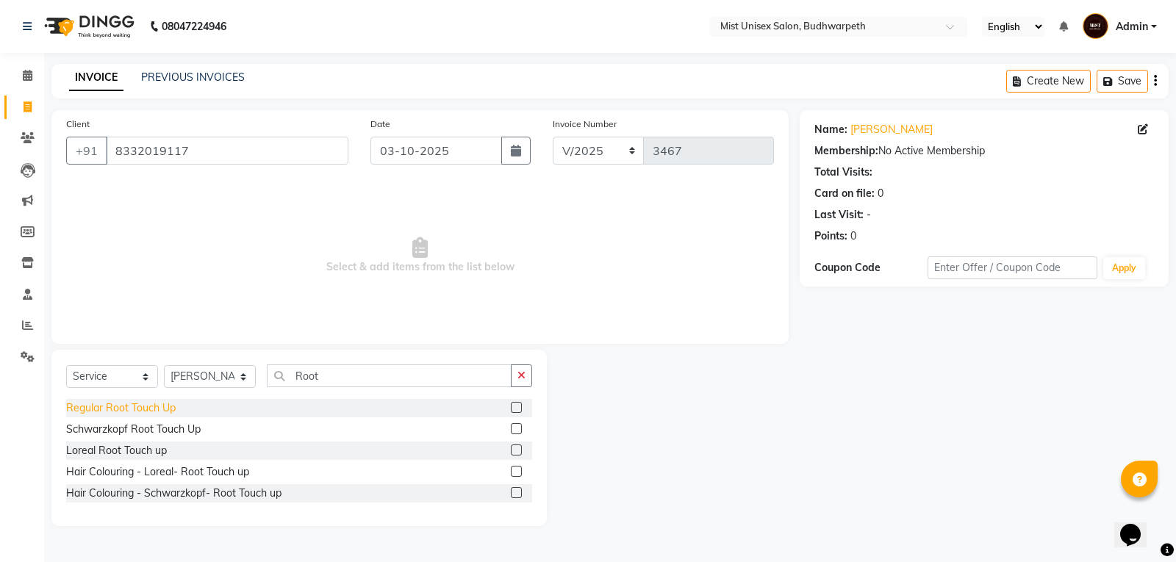
click at [124, 408] on div "Regular Root Touch Up" at bounding box center [121, 408] width 110 height 15
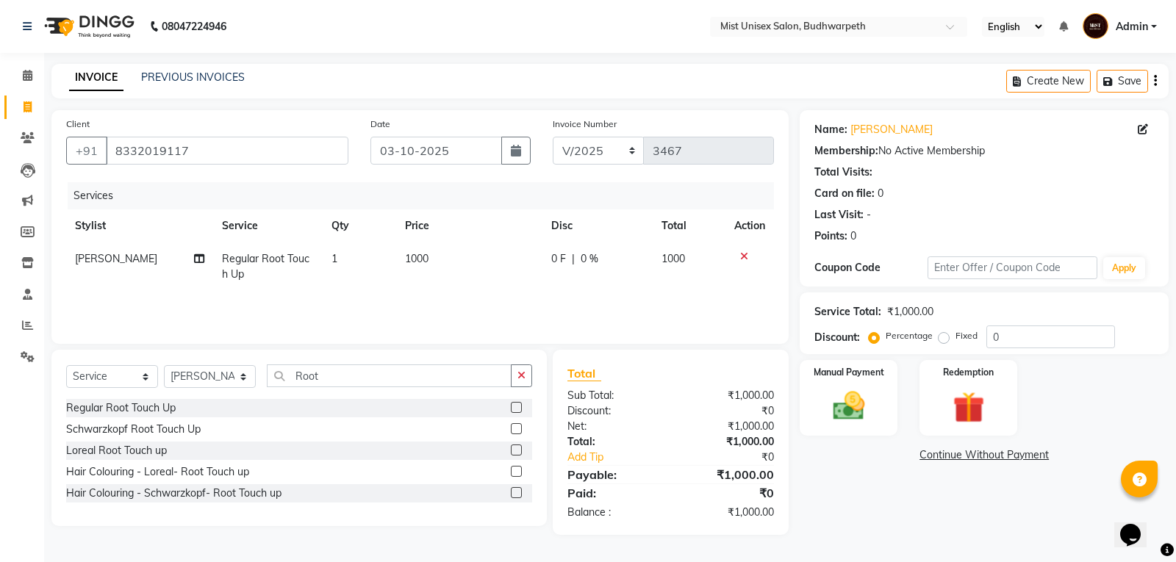
click at [445, 259] on td "1000" at bounding box center [469, 267] width 146 height 49
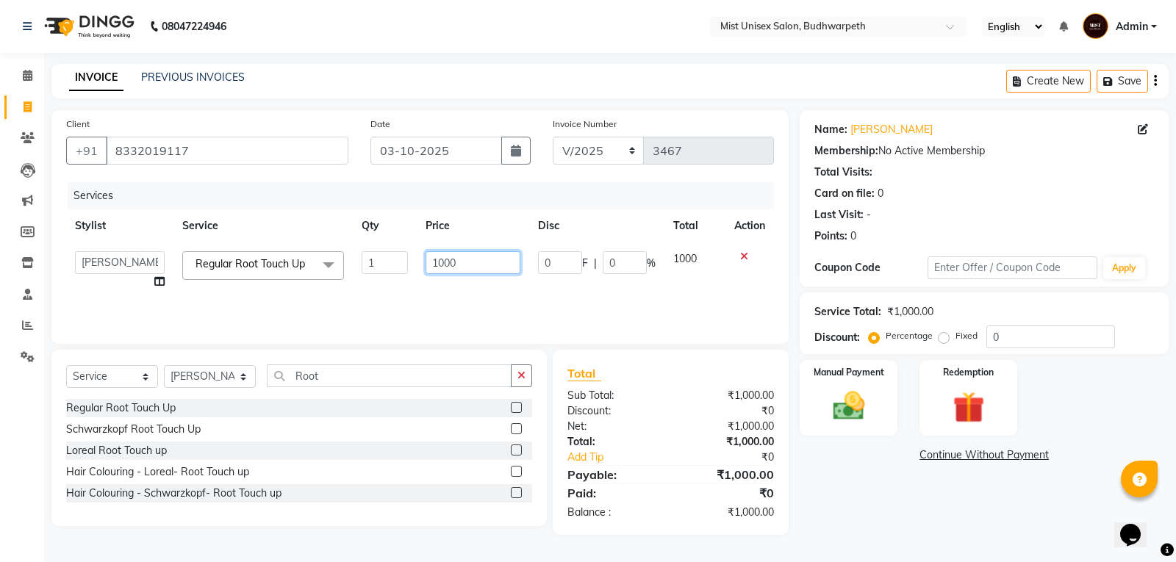
click at [445, 259] on input "1000" at bounding box center [473, 262] width 95 height 23
click at [434, 304] on div "Services Stylist Service Qty Price Disc Total Action Abhi Ram GEETHA MADHURI Jy…" at bounding box center [420, 255] width 708 height 147
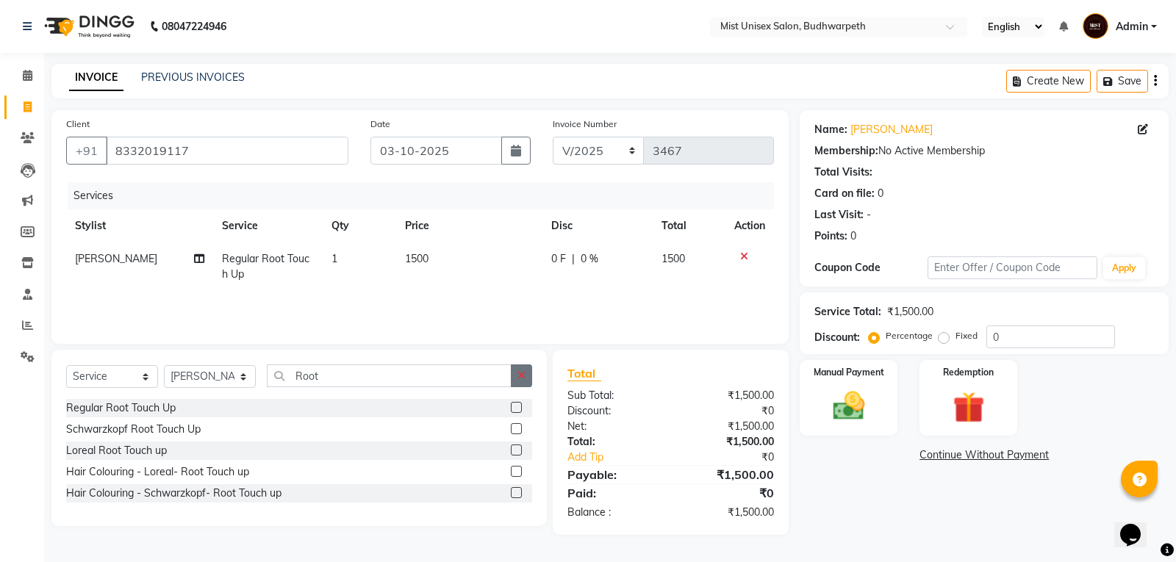
click at [518, 372] on icon "button" at bounding box center [522, 375] width 8 height 10
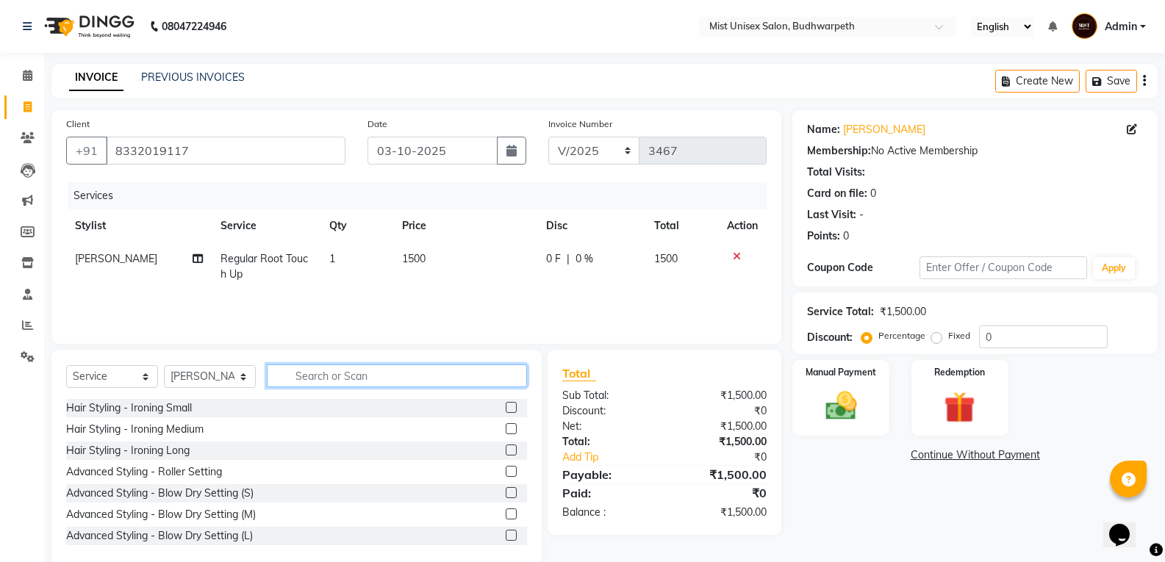
click at [369, 380] on input "text" at bounding box center [397, 376] width 260 height 23
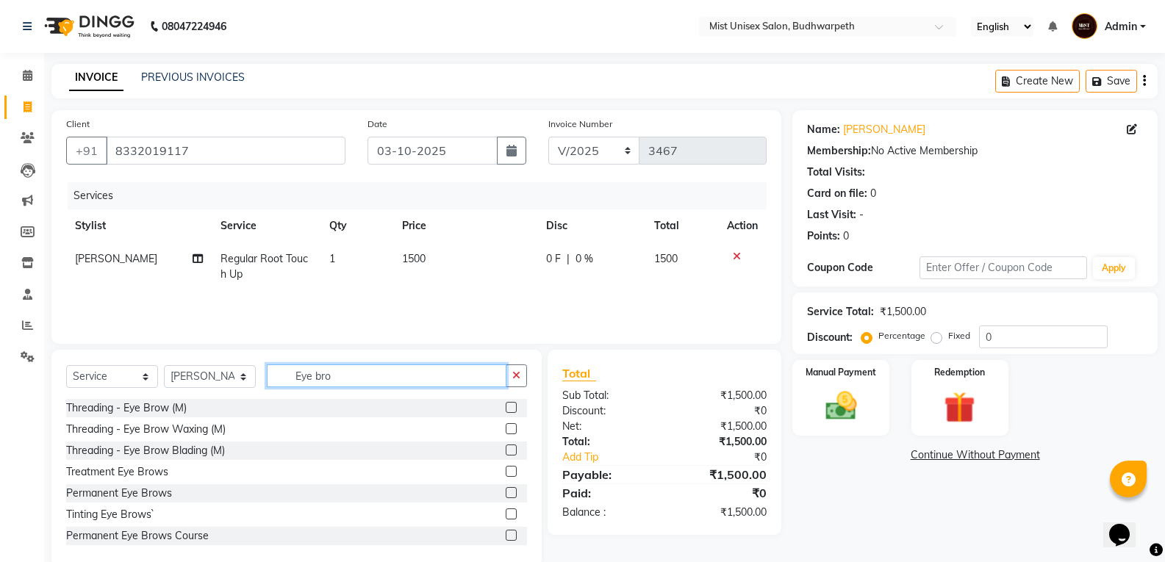
scroll to position [66, 0]
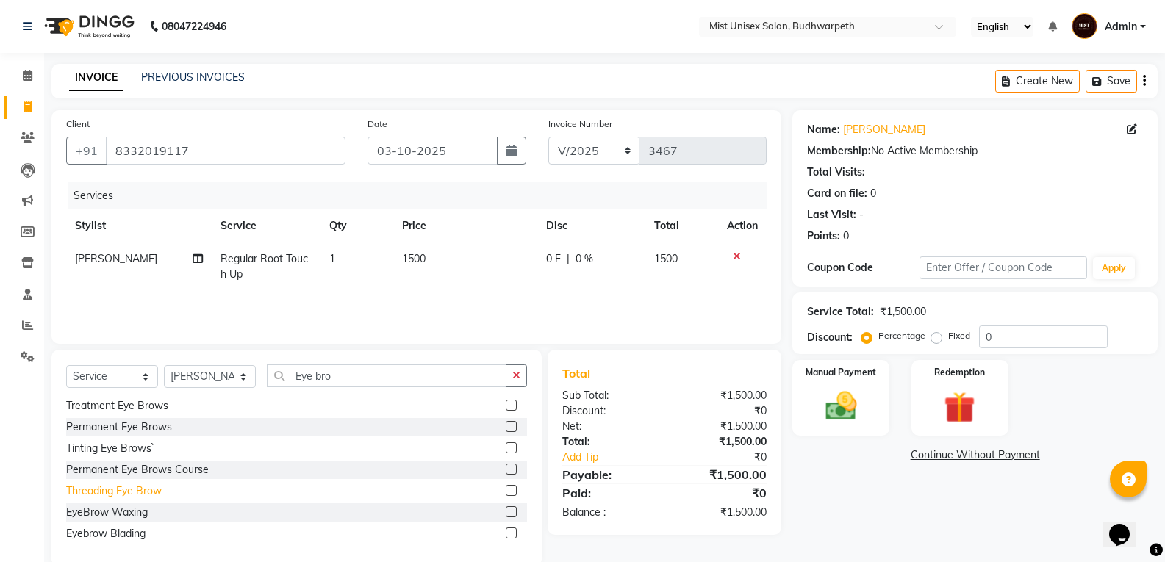
click at [126, 484] on div "Threading Eye Brow" at bounding box center [114, 491] width 96 height 15
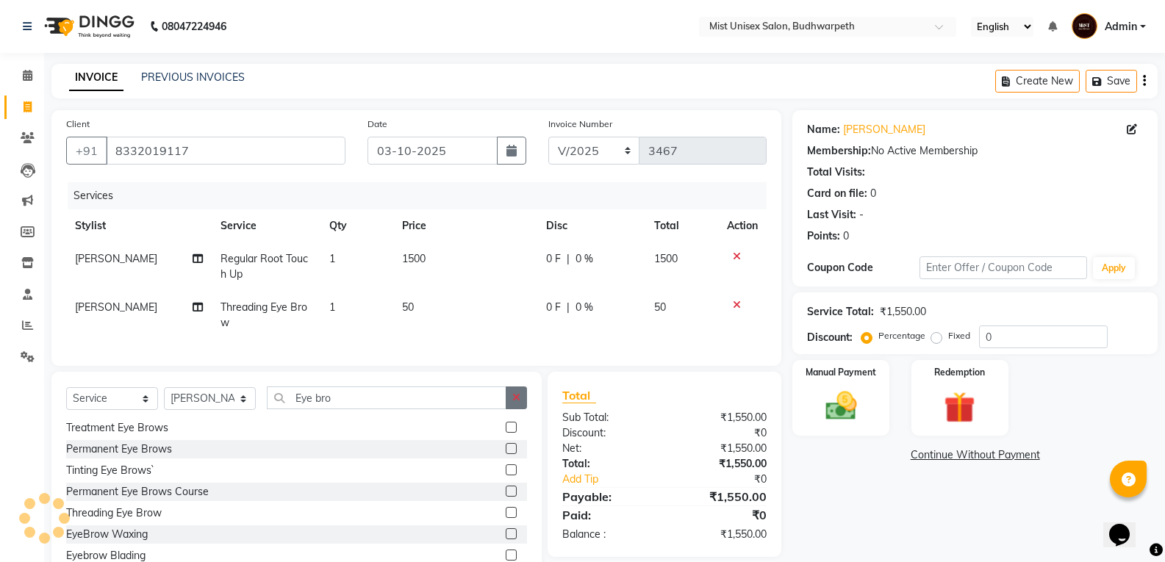
click at [513, 403] on icon "button" at bounding box center [516, 398] width 8 height 10
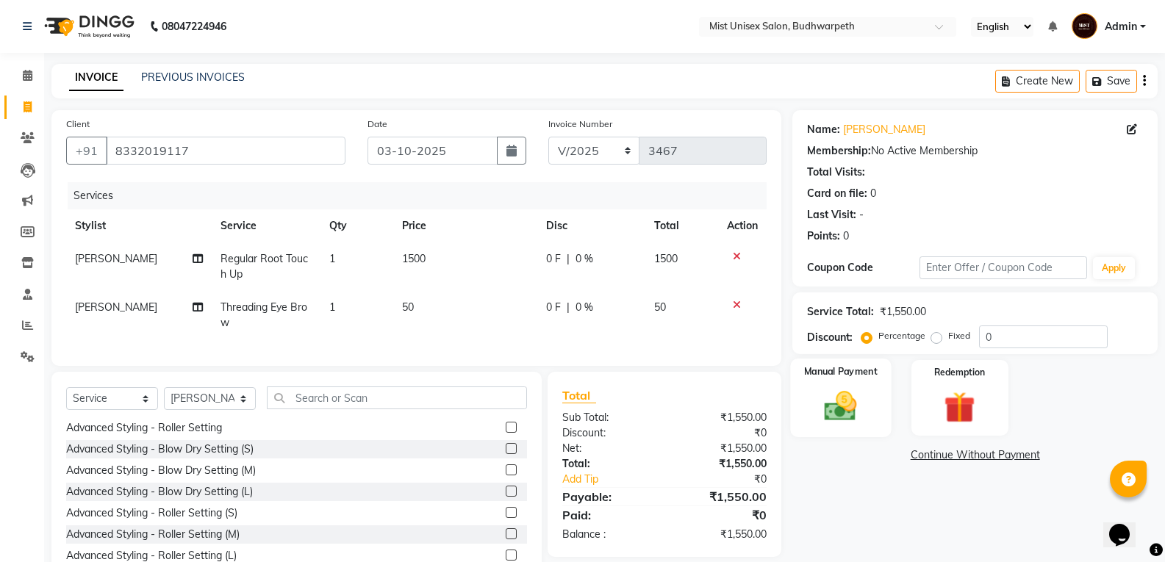
click at [862, 404] on img at bounding box center [840, 405] width 52 height 37
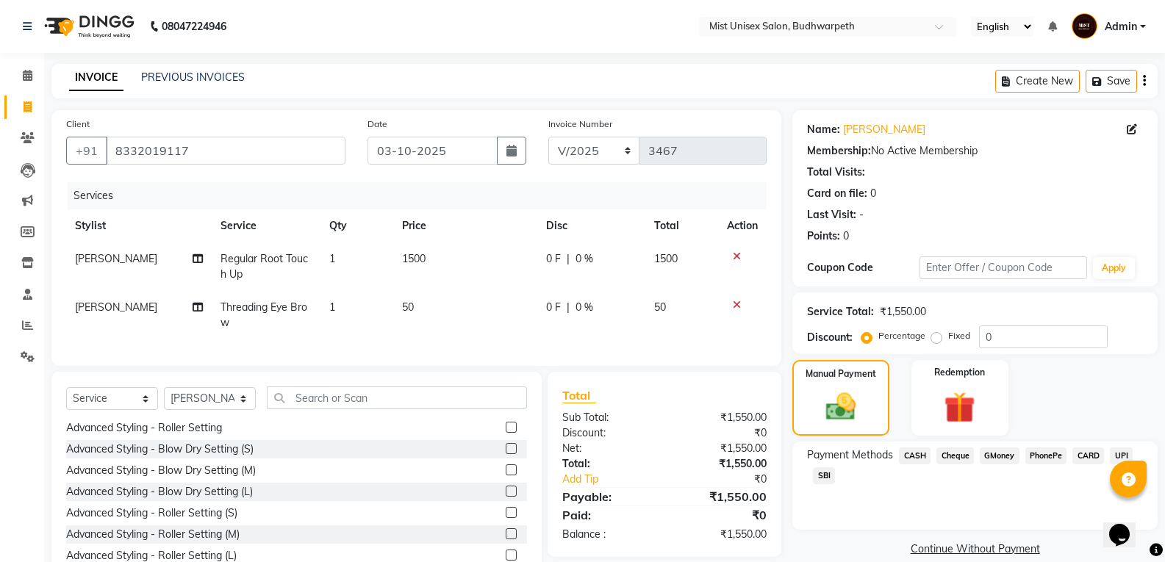
click at [829, 479] on span "SBI" at bounding box center [824, 476] width 22 height 17
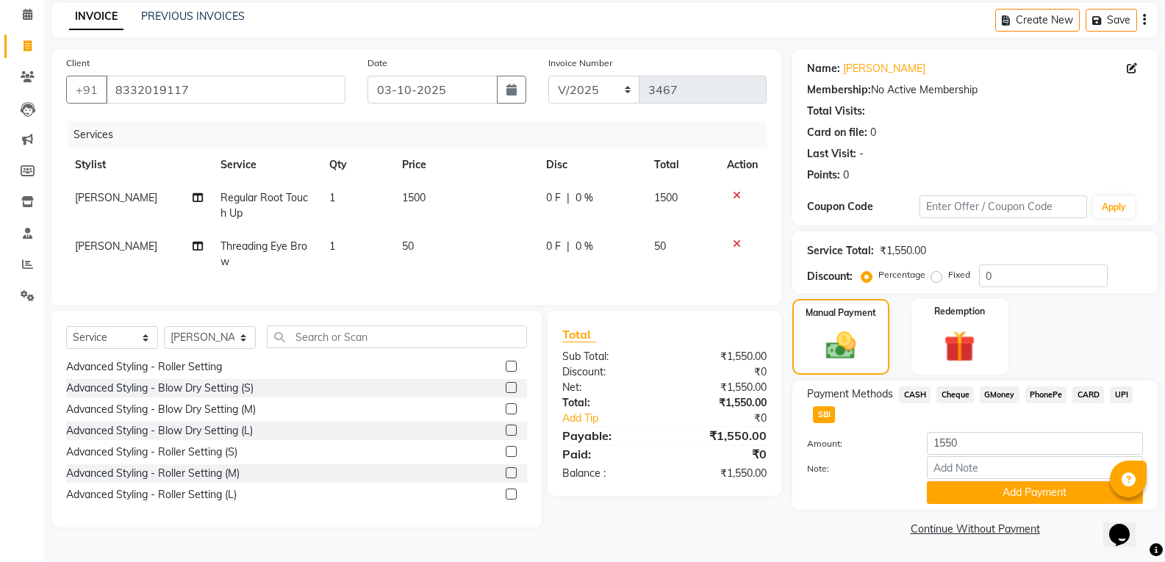
drag, startPoint x: 1175, startPoint y: 363, endPoint x: 34, endPoint y: 3, distance: 1197.1
click at [1000, 496] on button "Add Payment" at bounding box center [1035, 492] width 216 height 23
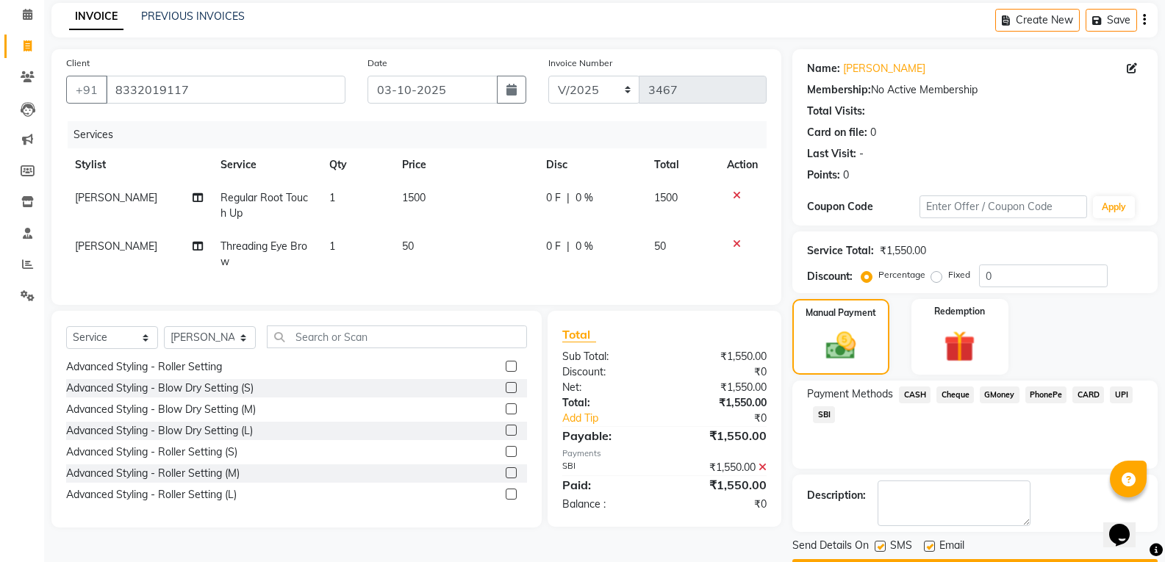
scroll to position [103, 0]
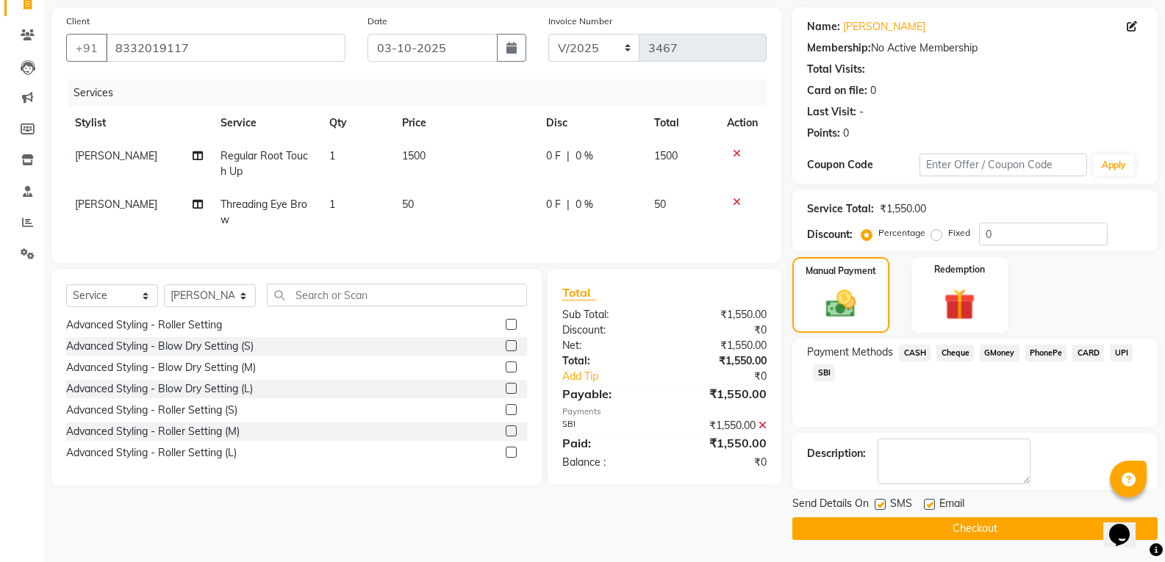
click at [1038, 530] on button "Checkout" at bounding box center [974, 529] width 365 height 23
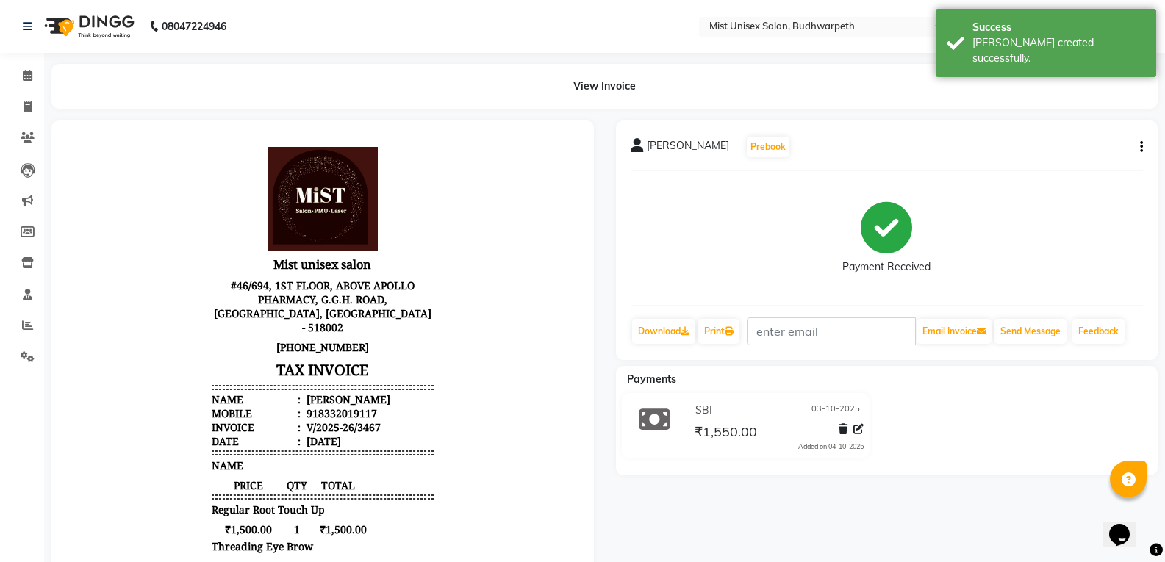
click at [1140, 147] on icon "button" at bounding box center [1141, 147] width 3 height 1
click at [1072, 170] on div "Edit Invoice" at bounding box center [1068, 166] width 101 height 18
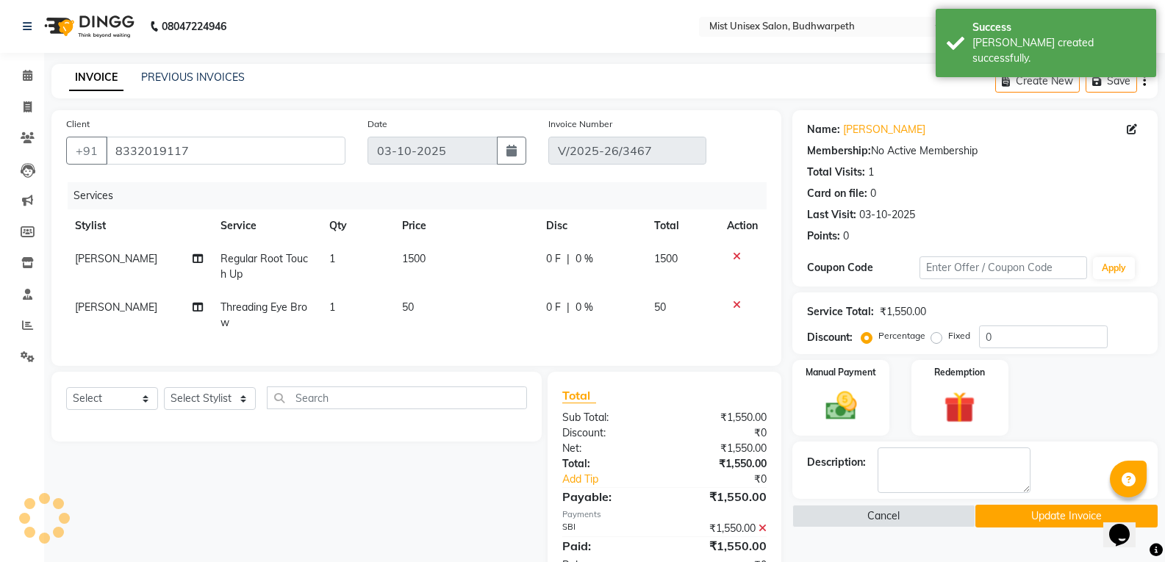
click at [104, 380] on div "Client +91 8332019117 Date 03-10-2025 Invoice Number V/2025-26/3467 Services St…" at bounding box center [416, 349] width 752 height 478
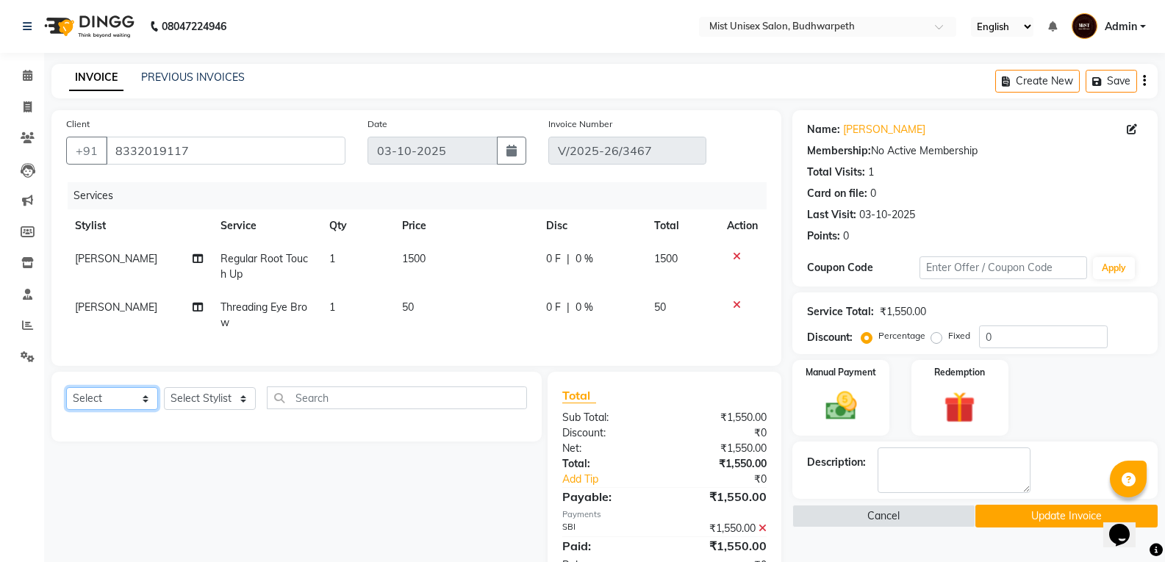
click at [87, 410] on select "Select Service Product Membership Package Voucher Prepaid Gift Card" at bounding box center [112, 398] width 92 height 23
click at [66, 398] on select "Select Service Product Membership Package Voucher Prepaid Gift Card" at bounding box center [112, 398] width 92 height 23
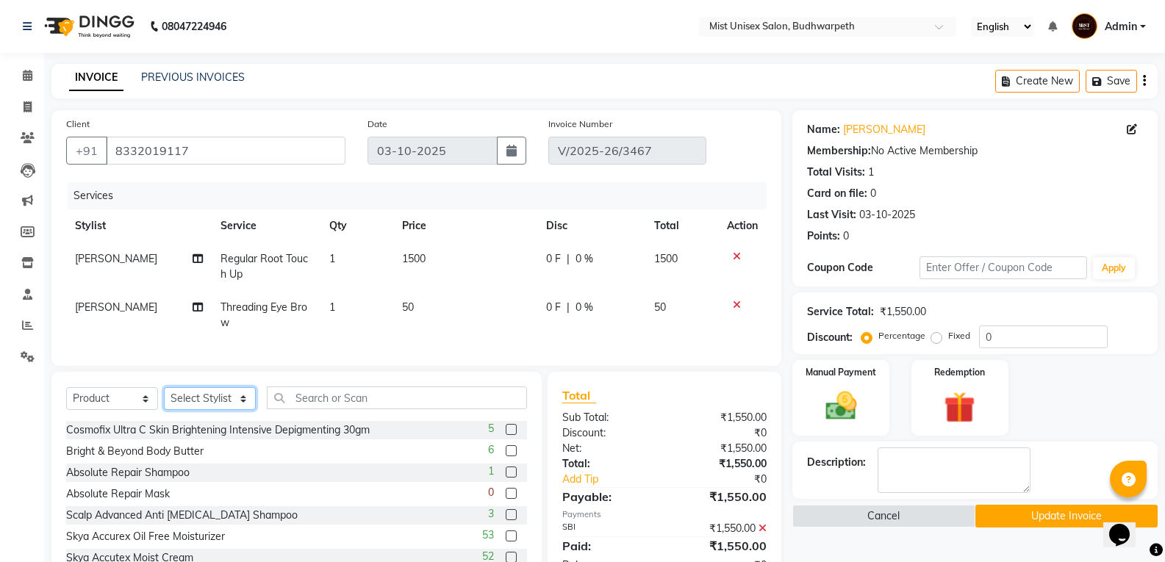
click at [194, 407] on select "Select Stylist Abhi Ram [PERSON_NAME] [PERSON_NAME] Lakshmi Madhu [PERSON_NAME]…" at bounding box center [210, 398] width 92 height 23
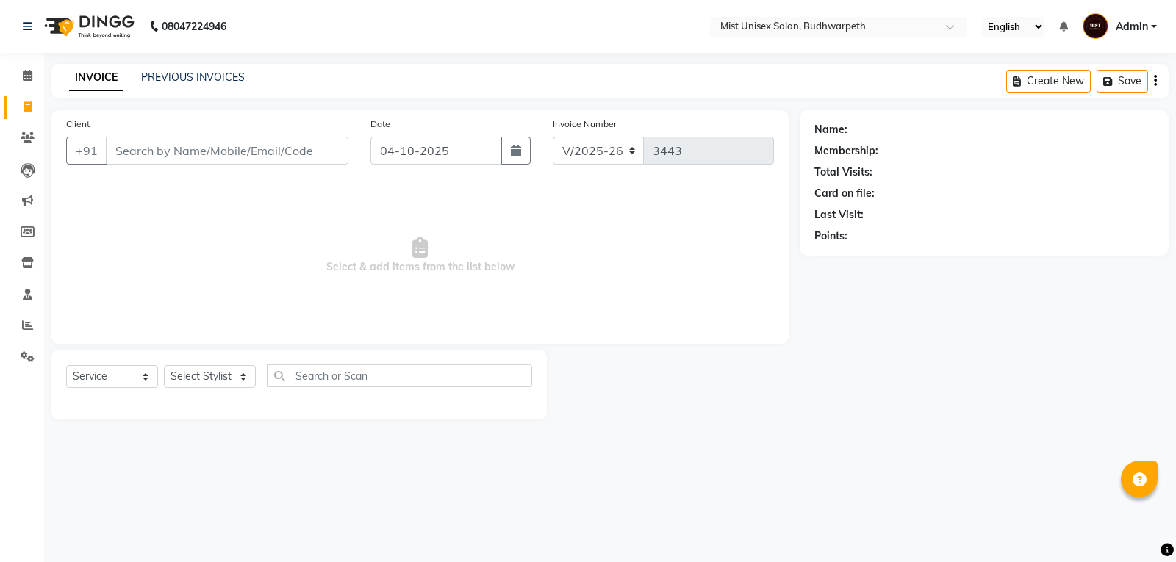
select select "5227"
select select "service"
drag, startPoint x: 0, startPoint y: 0, endPoint x: 157, endPoint y: 73, distance: 172.7
click at [157, 73] on link "PREVIOUS INVOICES" at bounding box center [193, 77] width 104 height 13
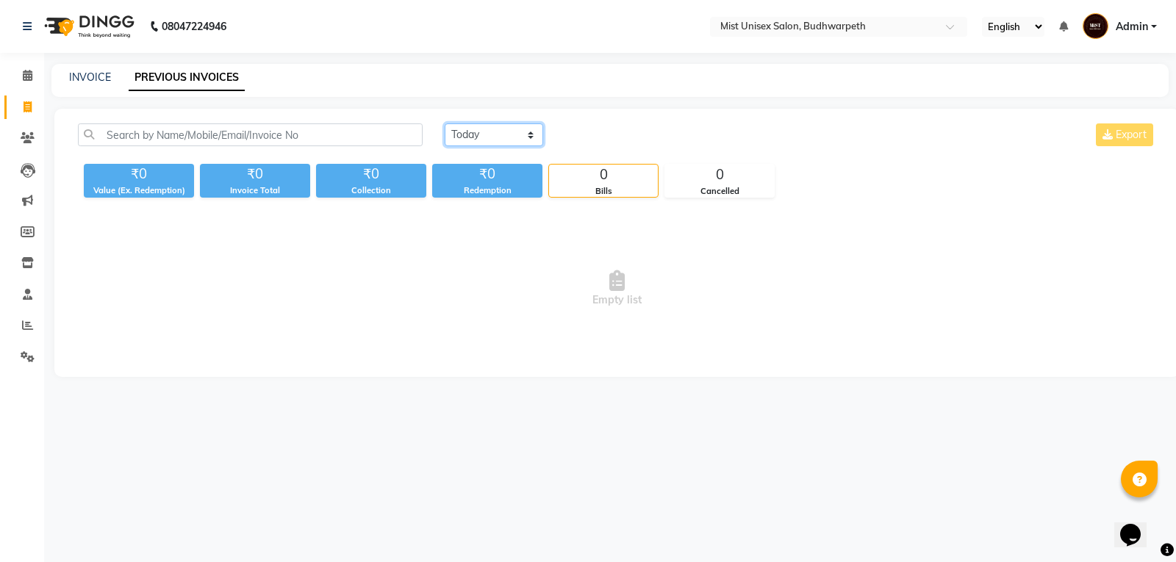
click at [476, 126] on select "[DATE] [DATE] Custom Range" at bounding box center [494, 134] width 99 height 23
drag, startPoint x: 476, startPoint y: 126, endPoint x: 547, endPoint y: 75, distance: 87.3
click at [473, 127] on select "[DATE] [DATE] Custom Range" at bounding box center [494, 134] width 99 height 23
click at [109, 72] on link "INVOICE" at bounding box center [90, 77] width 42 height 13
select select "5227"
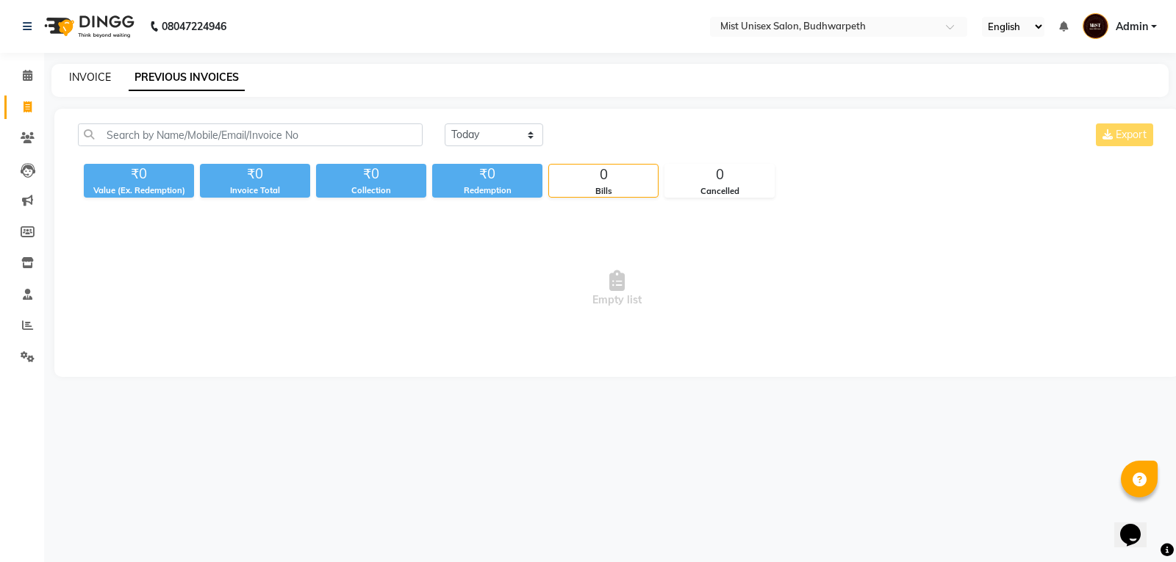
select select "service"
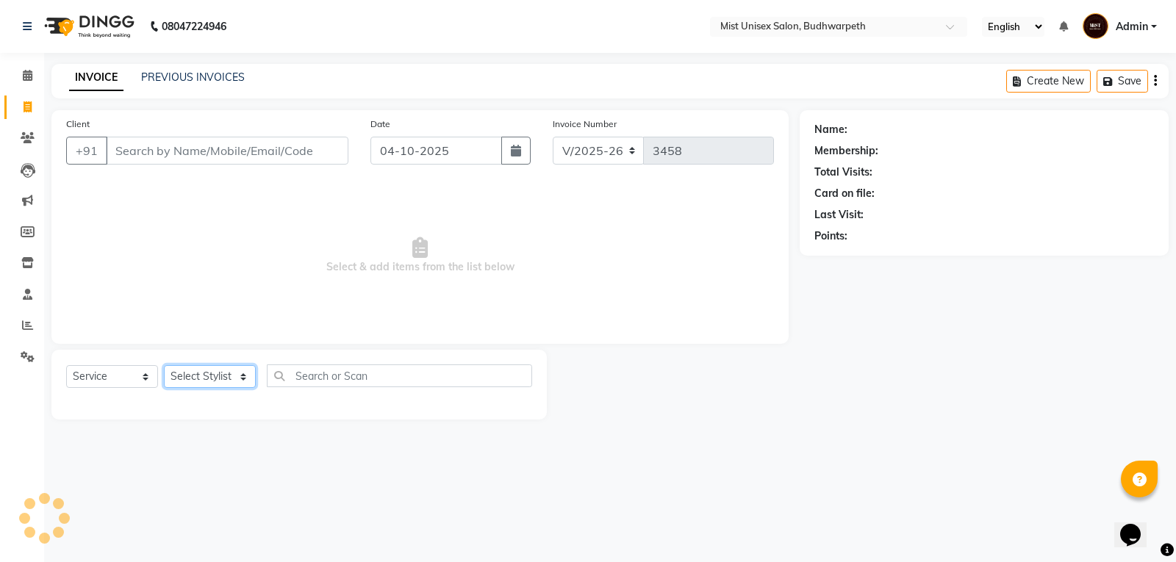
drag, startPoint x: 207, startPoint y: 381, endPoint x: 204, endPoint y: 367, distance: 14.3
click at [207, 381] on select "Select Stylist Abhi Ram GEETHA MADHURI Jyothi Kalpana Lakshmi Madhu Malleshwari…" at bounding box center [210, 376] width 92 height 23
select select "70551"
click at [164, 365] on select "Select Stylist Abhi Ram GEETHA MADHURI Jyothi Kalpana Lakshmi Madhu Malleshwari…" at bounding box center [210, 376] width 92 height 23
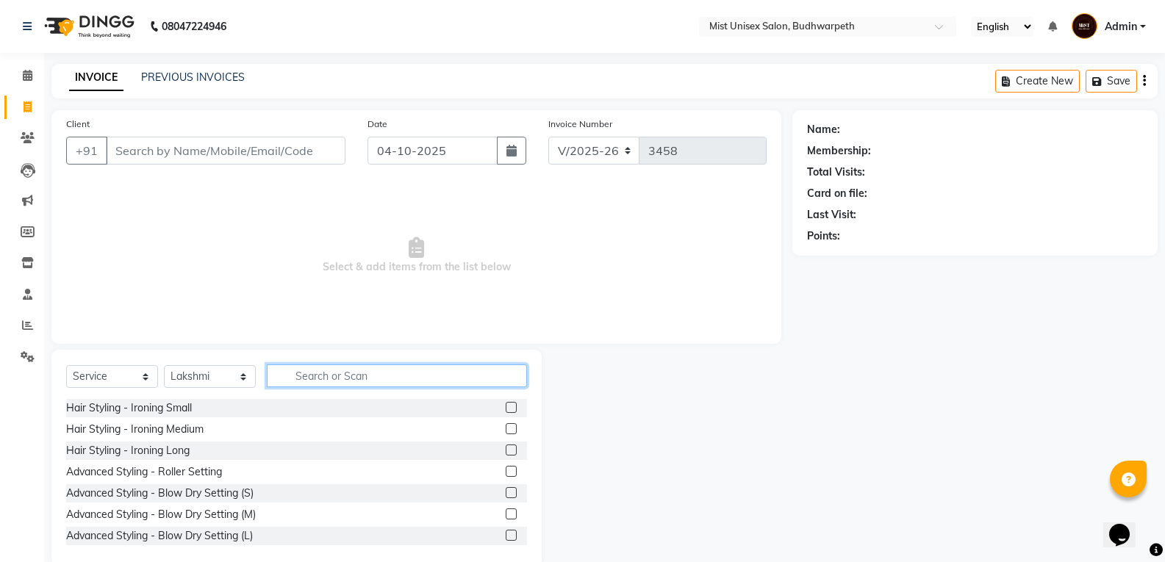
click at [297, 376] on input "text" at bounding box center [397, 376] width 260 height 23
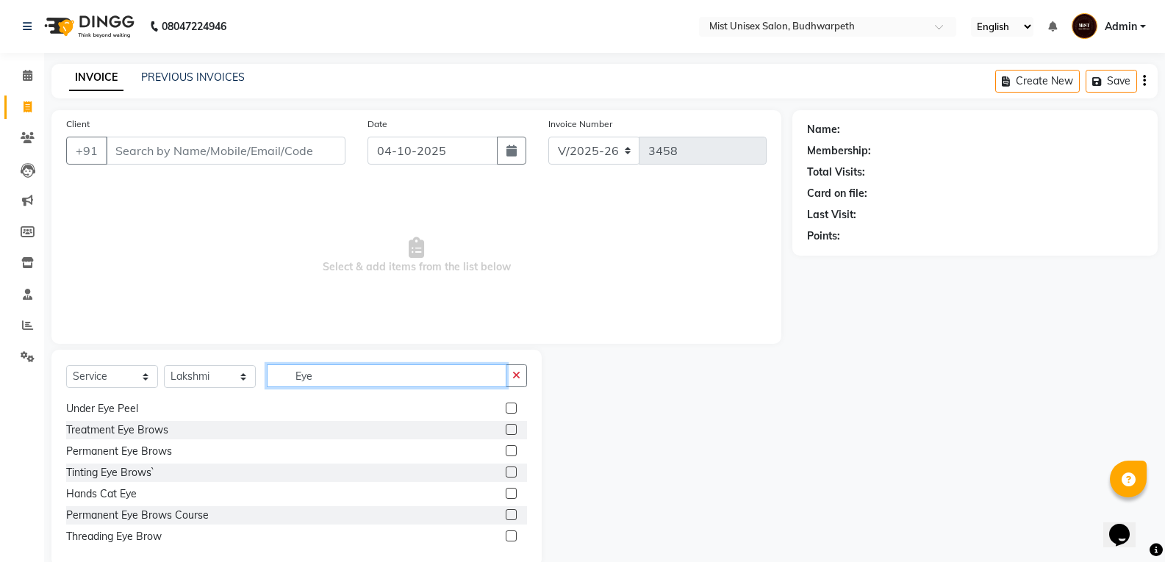
scroll to position [151, 0]
type input "Eye"
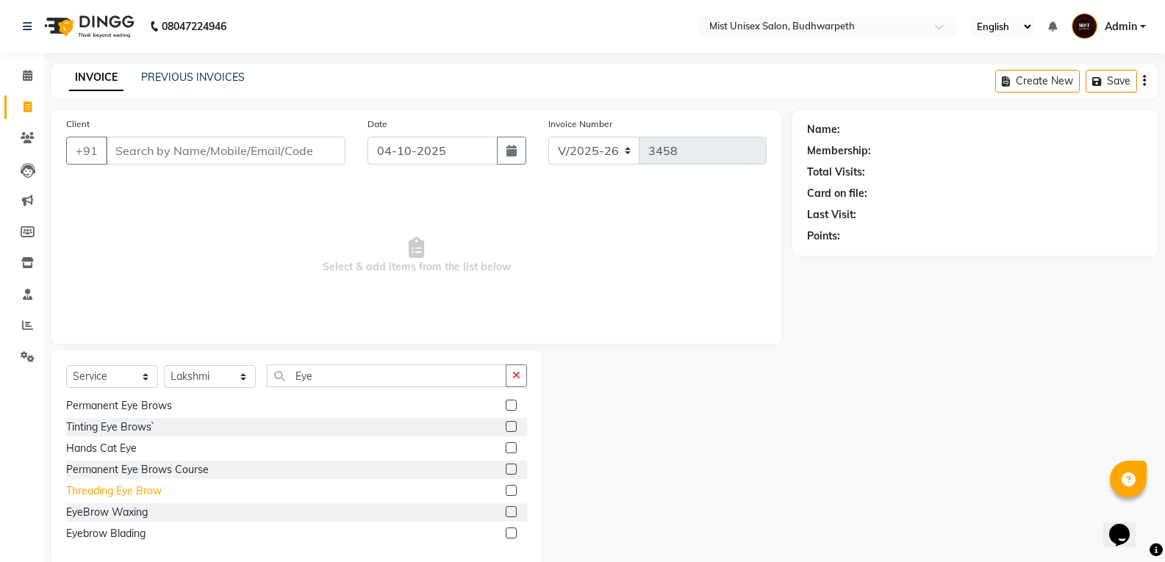
click at [119, 490] on div "Threading Eye Brow" at bounding box center [114, 491] width 96 height 15
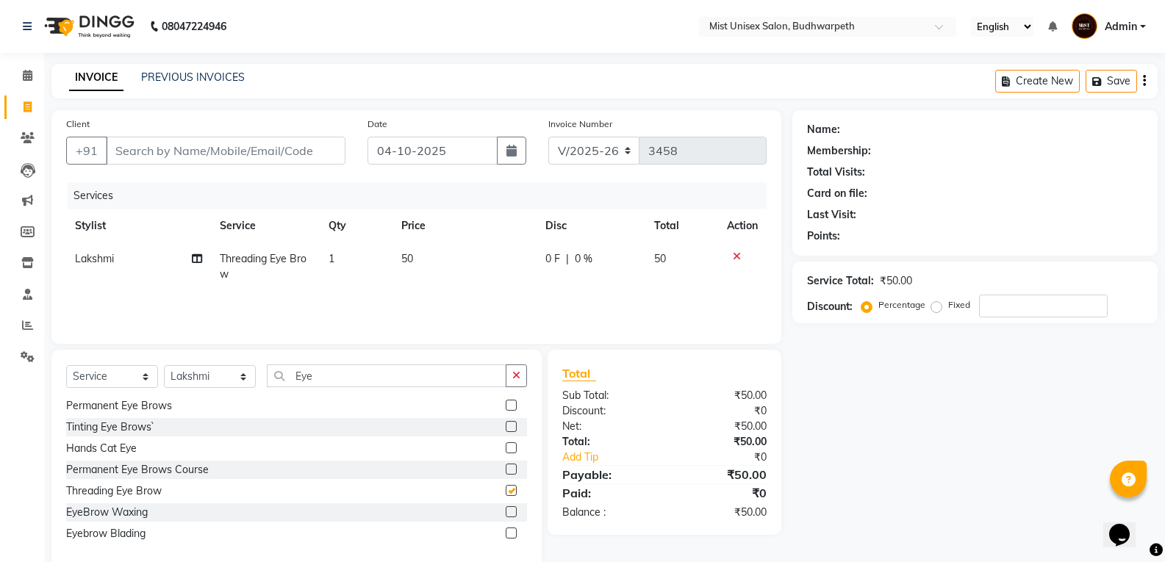
checkbox input "false"
click at [512, 369] on button "button" at bounding box center [516, 376] width 21 height 23
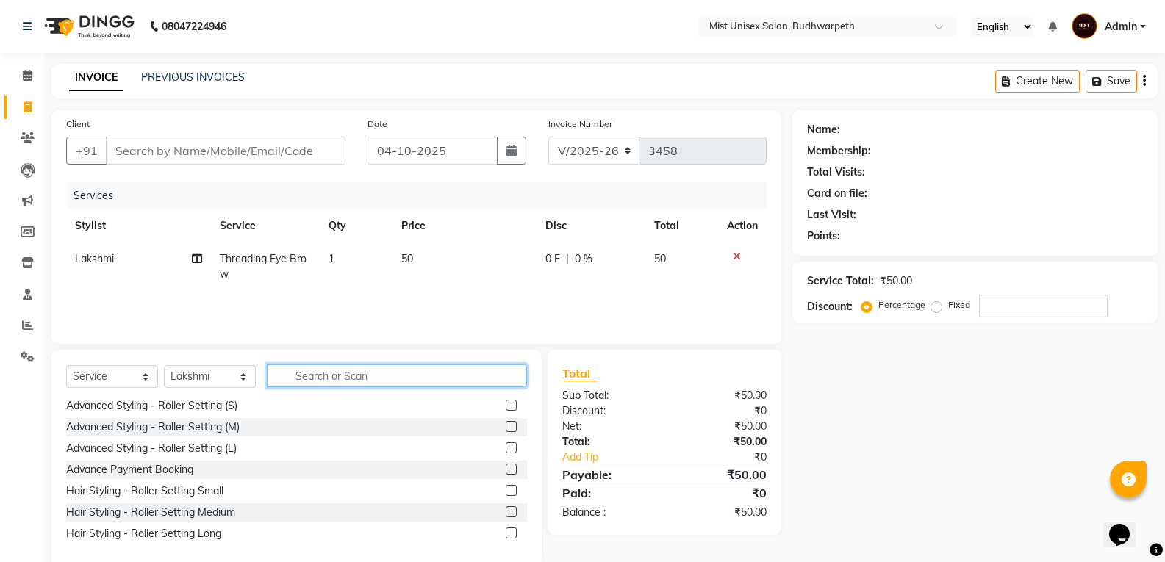
click at [434, 377] on input "text" at bounding box center [397, 376] width 260 height 23
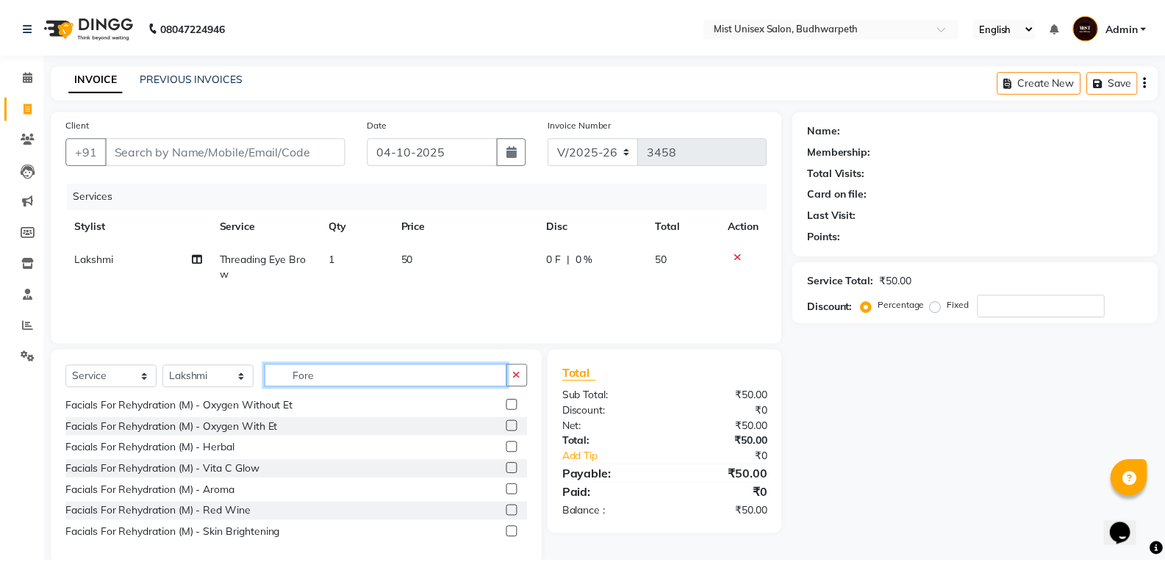
scroll to position [0, 0]
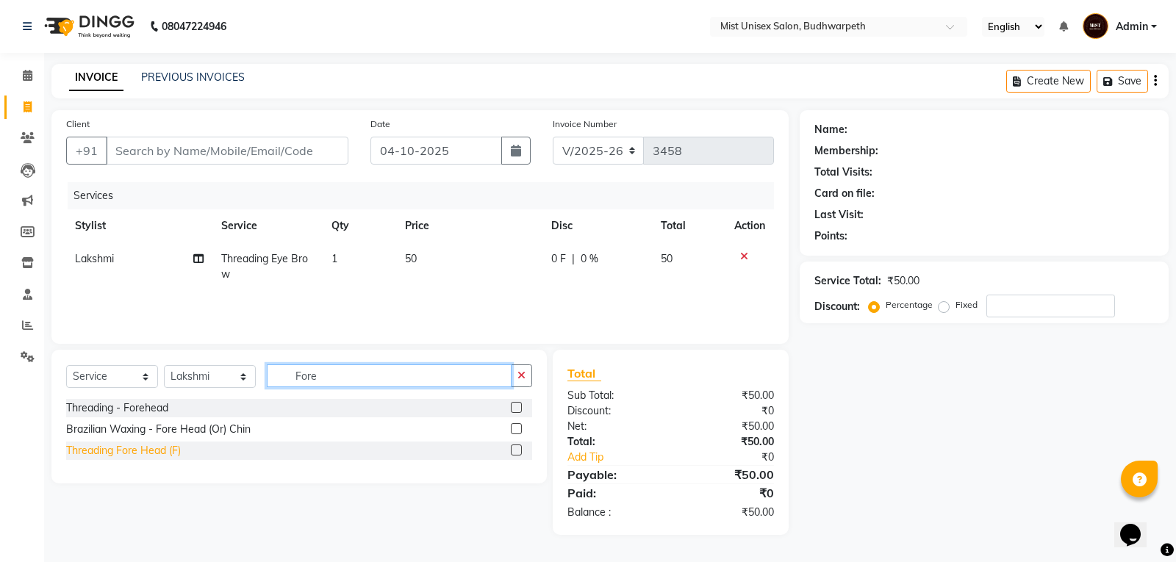
type input "Fore"
click at [142, 451] on div "Threading Fore Head (F)" at bounding box center [123, 450] width 115 height 15
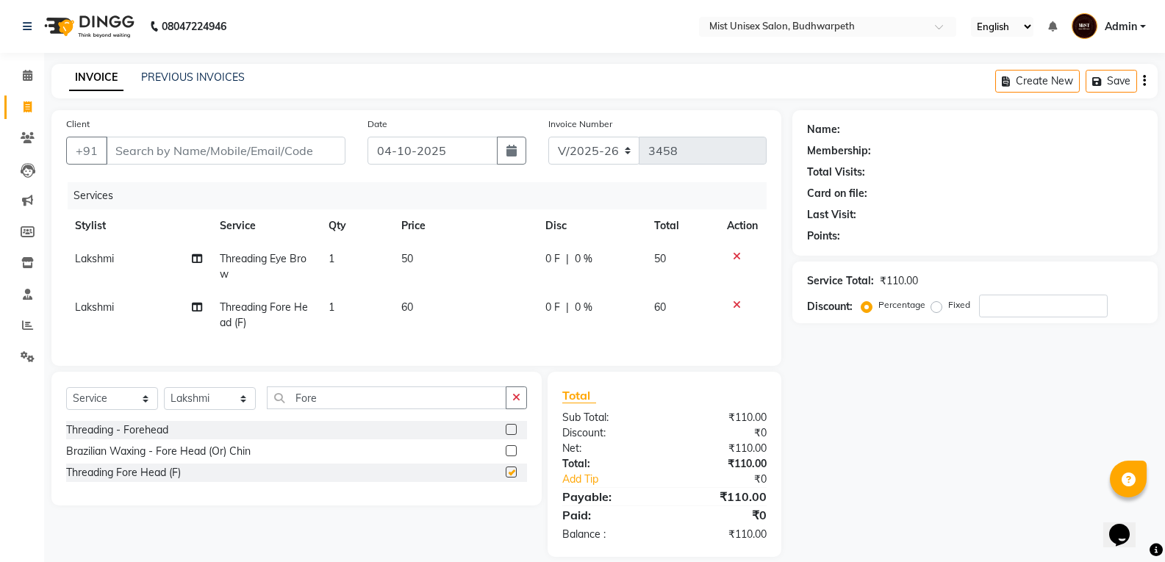
checkbox input "false"
click at [526, 409] on button "button" at bounding box center [516, 398] width 21 height 23
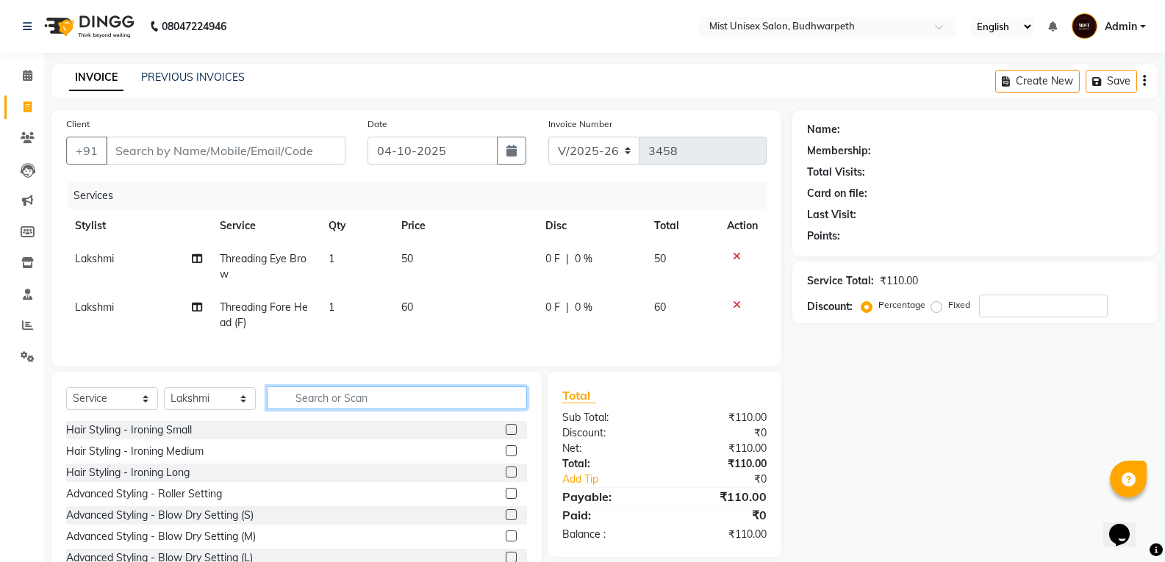
click at [482, 405] on input "text" at bounding box center [397, 398] width 260 height 23
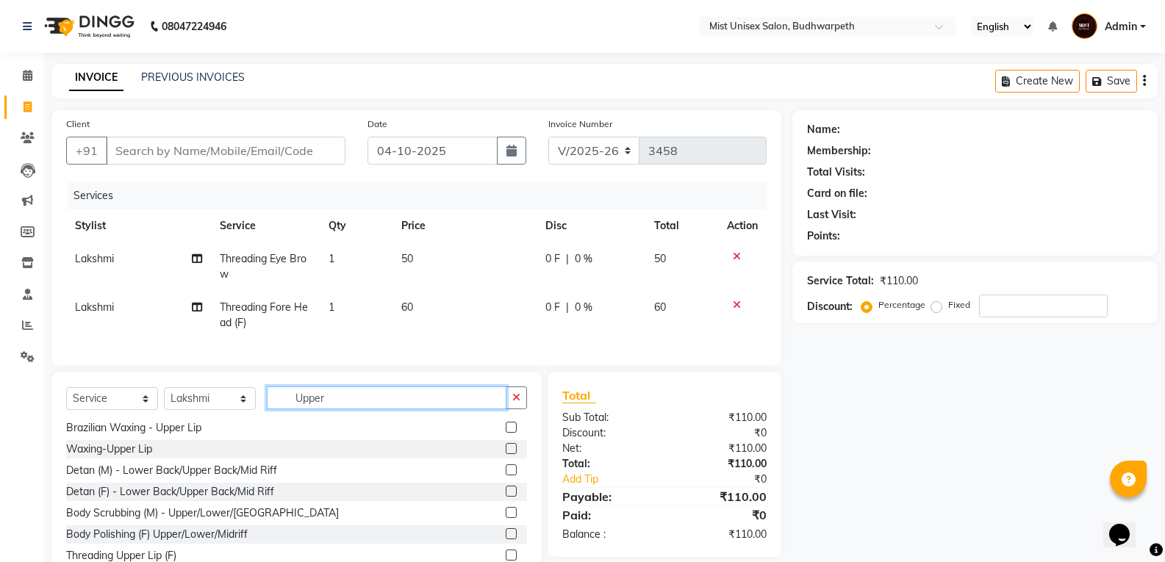
scroll to position [60, 0]
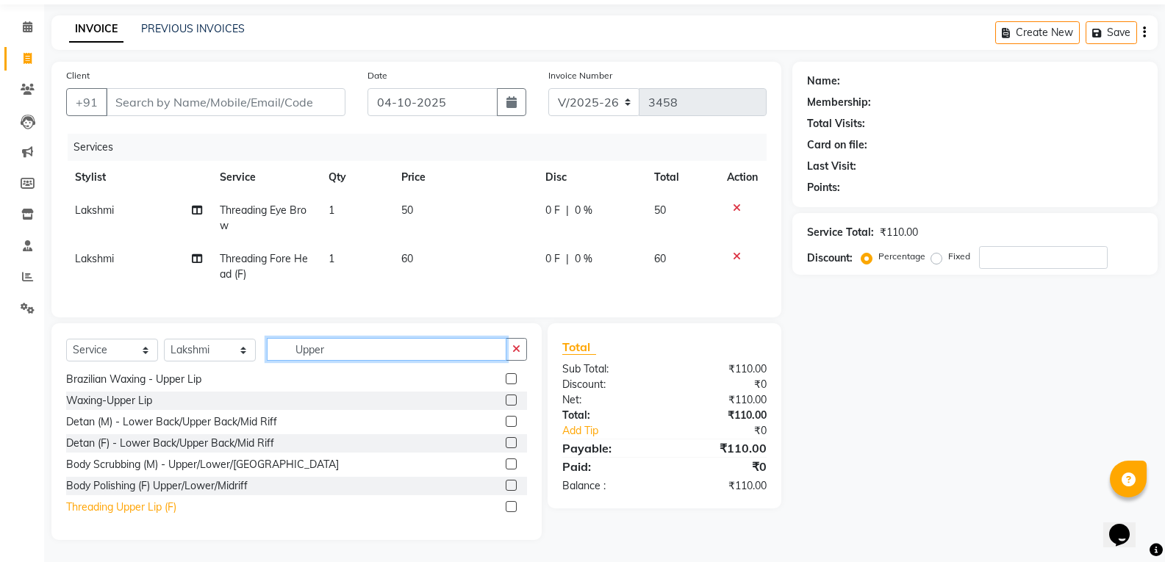
type input "Upper"
click at [87, 511] on div "Threading Upper Lip (F)" at bounding box center [121, 507] width 110 height 15
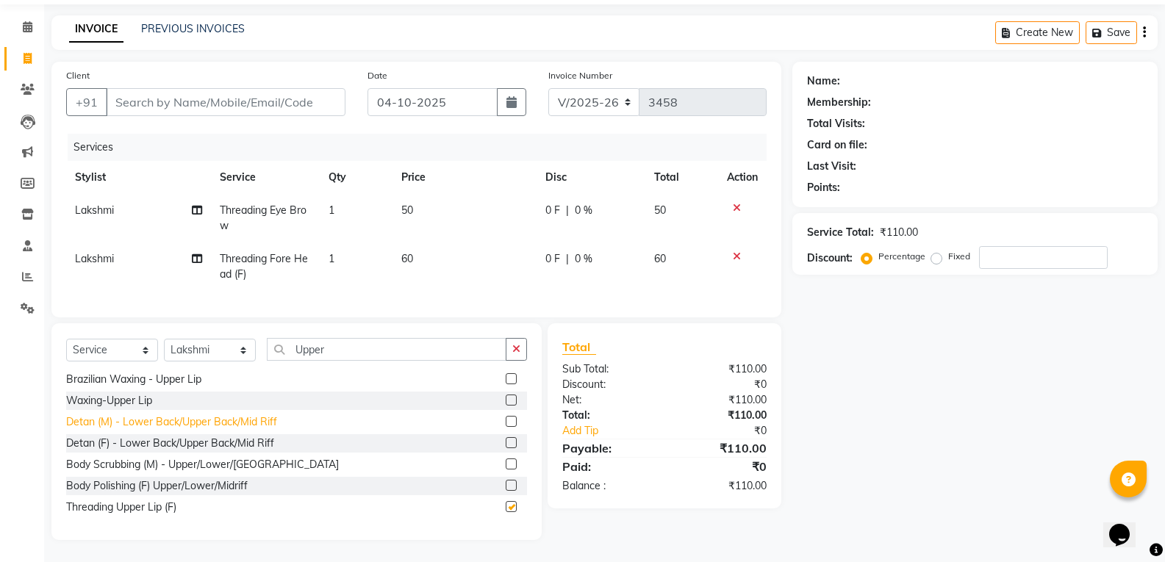
checkbox input "false"
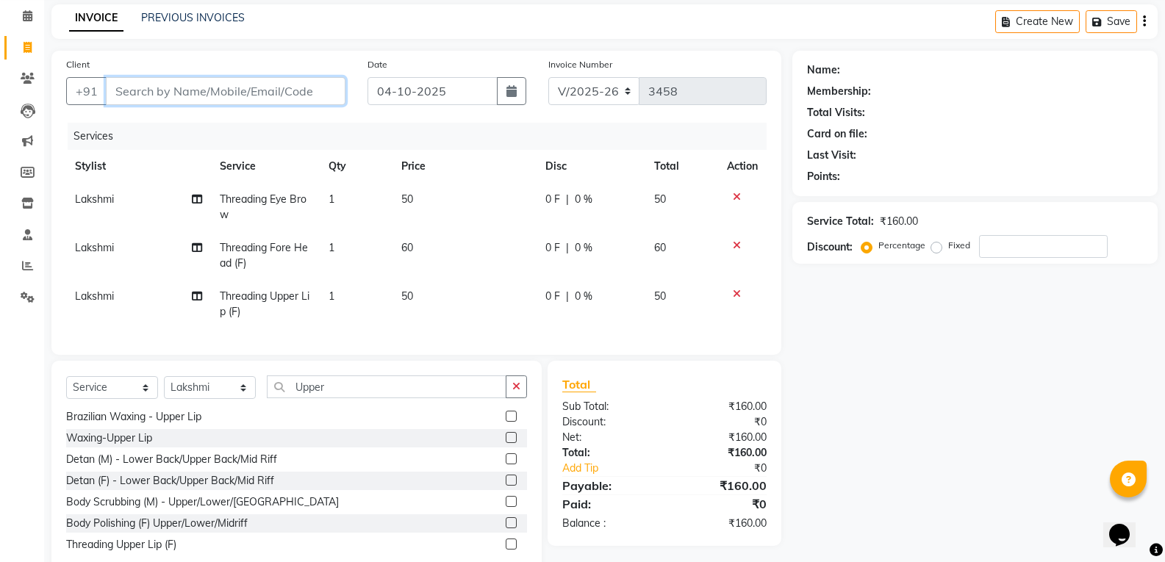
click at [123, 95] on input "Client" at bounding box center [226, 91] width 240 height 28
type input "N"
type input "0"
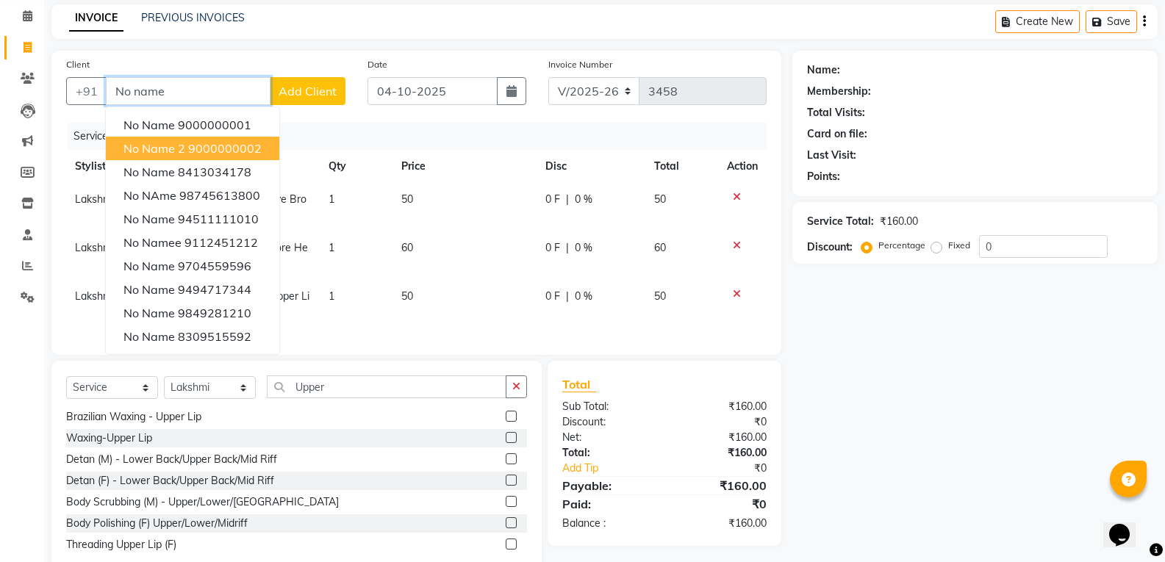
click at [181, 149] on span "No Name 2" at bounding box center [154, 148] width 62 height 15
type input "9000000002"
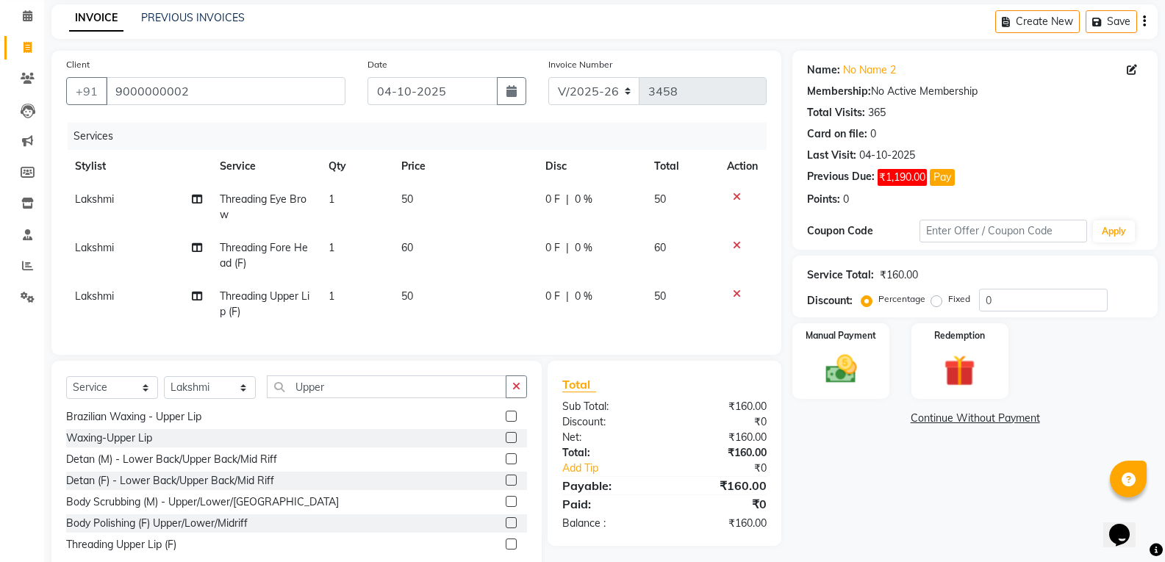
scroll to position [108, 0]
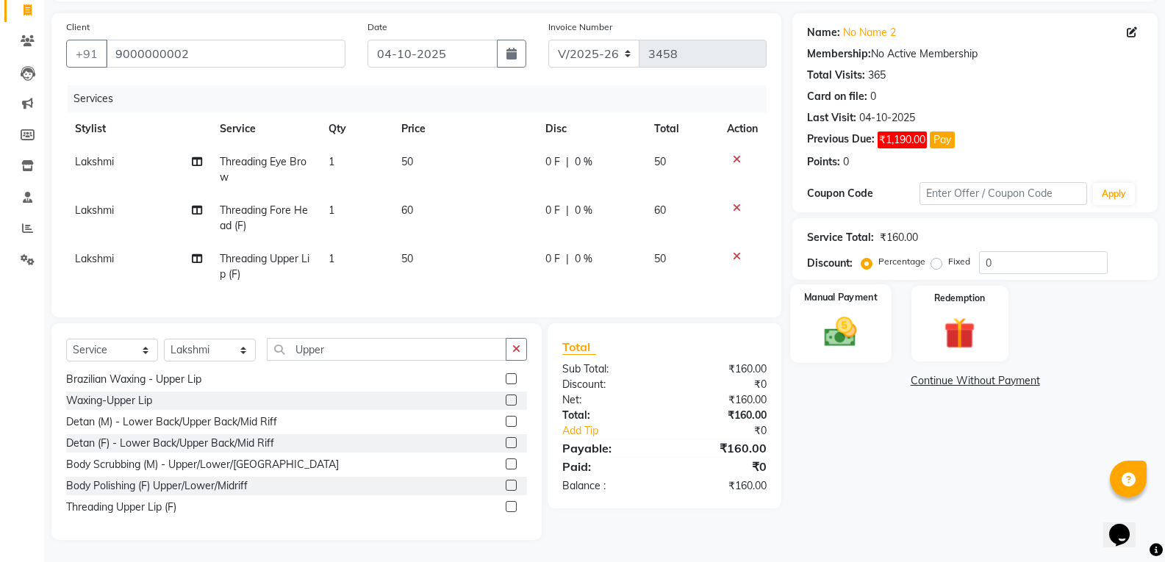
click at [853, 329] on img at bounding box center [840, 331] width 52 height 37
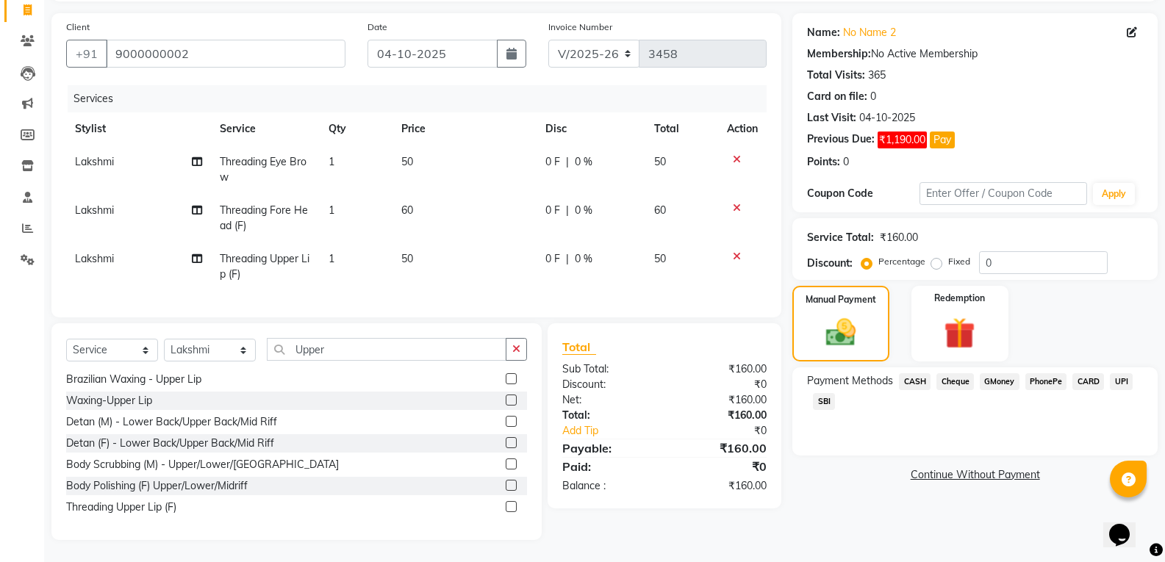
click at [825, 393] on span "SBI" at bounding box center [824, 401] width 22 height 17
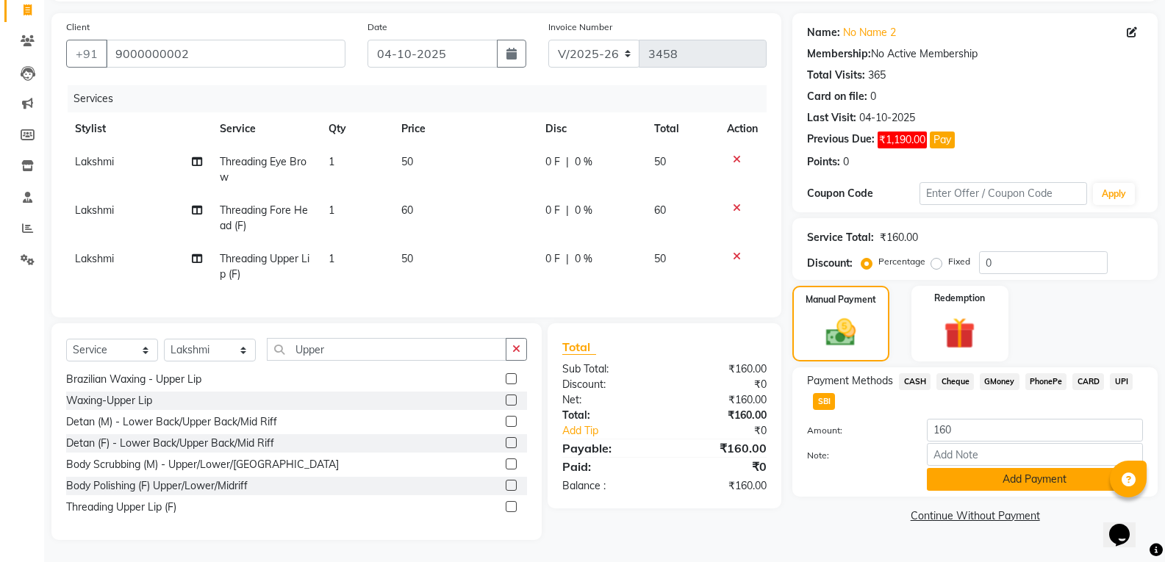
click at [959, 468] on button "Add Payment" at bounding box center [1035, 479] width 216 height 23
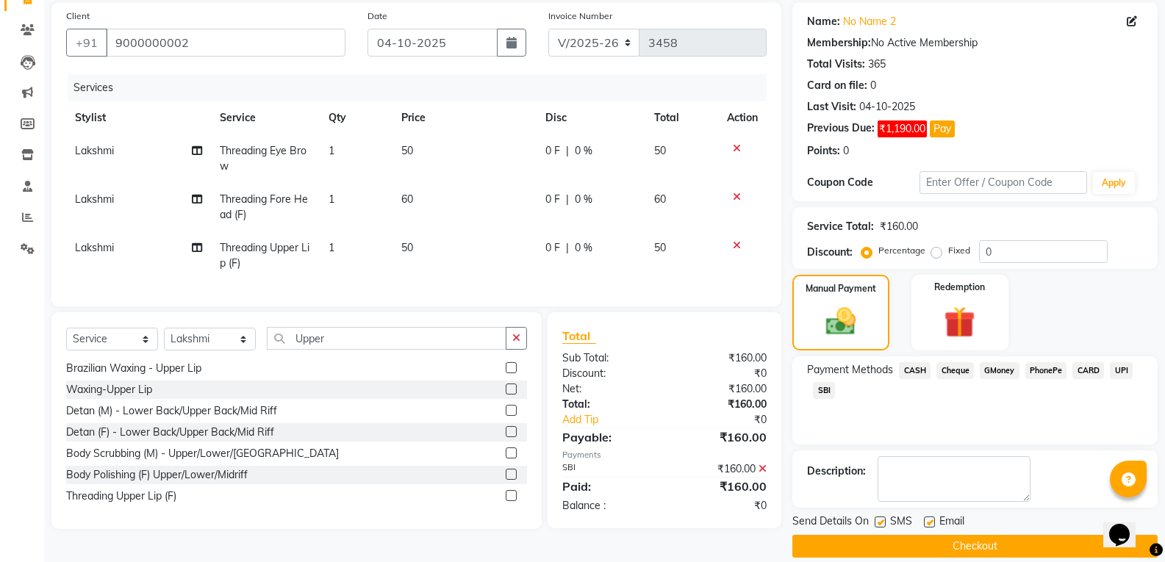
scroll to position [126, 0]
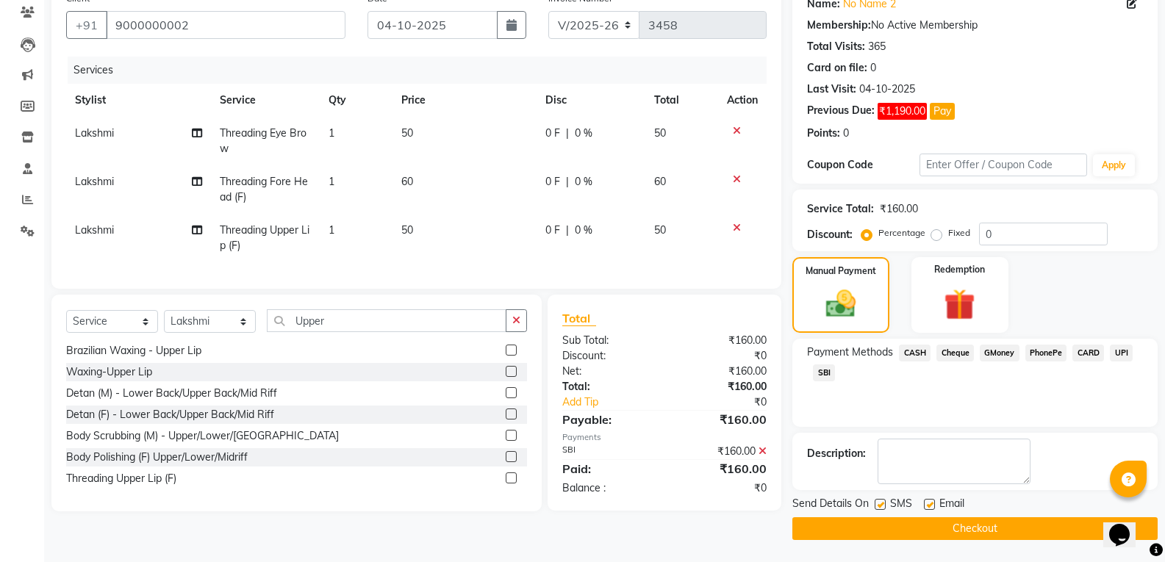
click at [960, 531] on button "Checkout" at bounding box center [974, 529] width 365 height 23
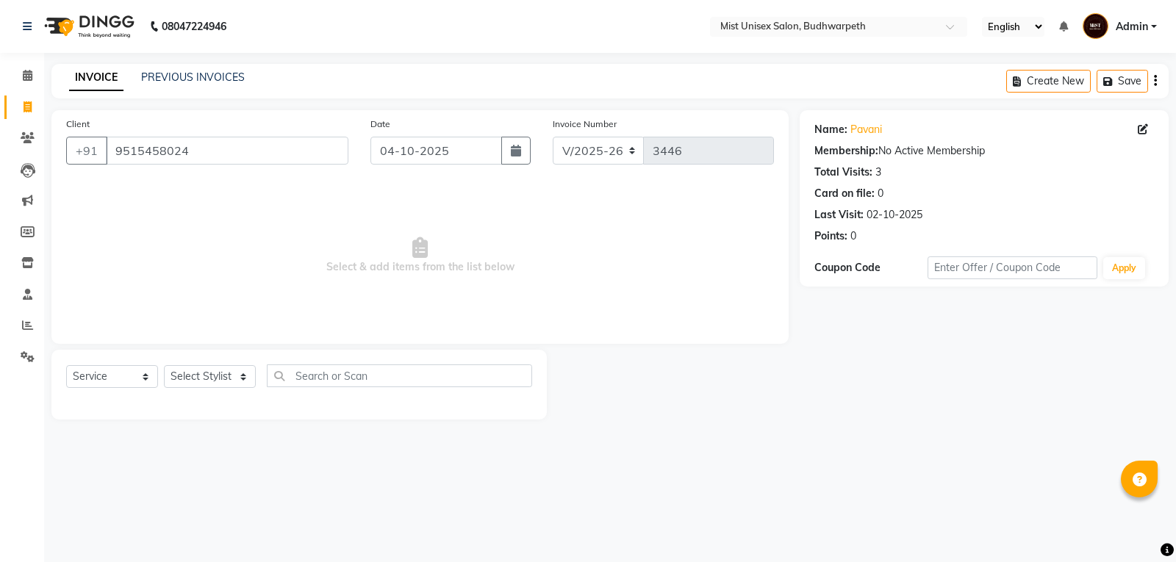
select select "5227"
select select "service"
select select "5227"
select select "service"
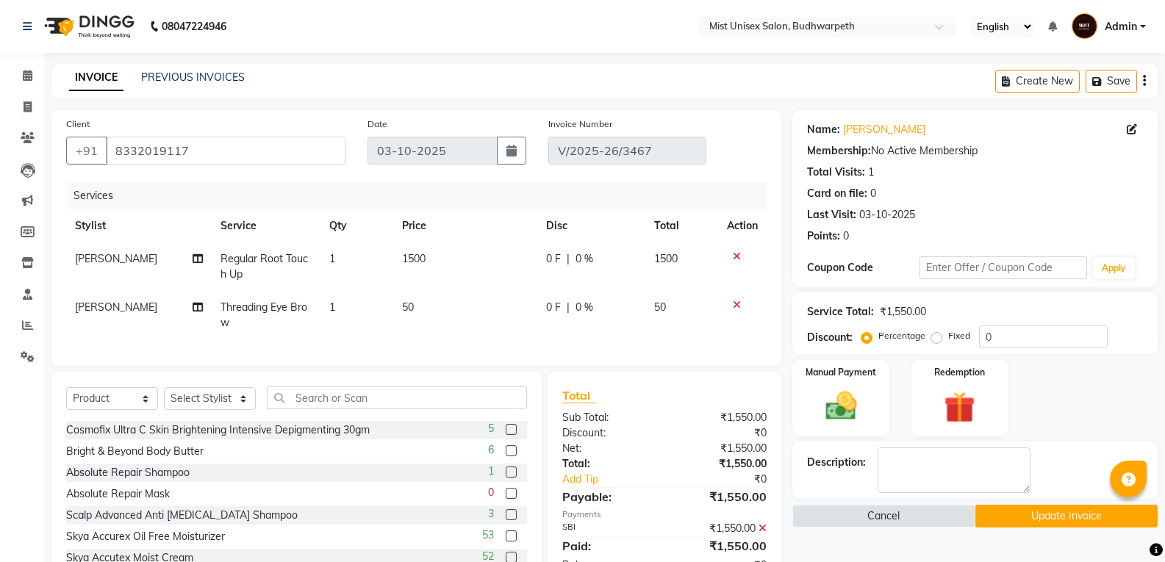
select select "product"
select select "67596"
click at [164, 398] on select "Select Stylist Abhi Ram [PERSON_NAME] [PERSON_NAME] Lakshmi Madhu [PERSON_NAME]…" at bounding box center [210, 398] width 92 height 23
click at [307, 409] on input "text" at bounding box center [397, 398] width 260 height 23
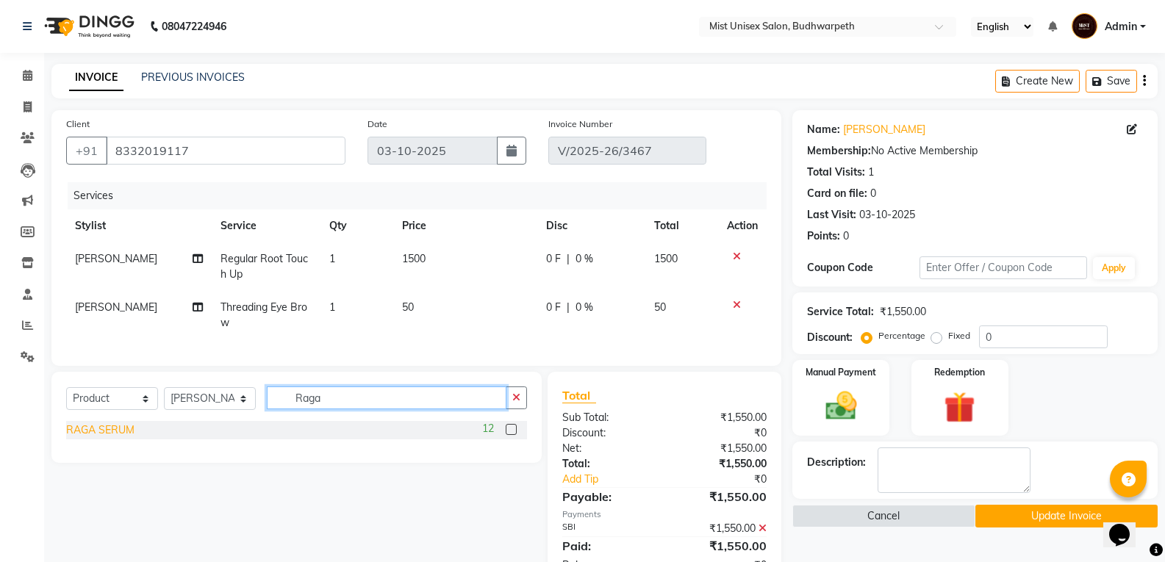
type input "Raga"
click at [121, 437] on div "RAGA SERUM" at bounding box center [100, 430] width 68 height 15
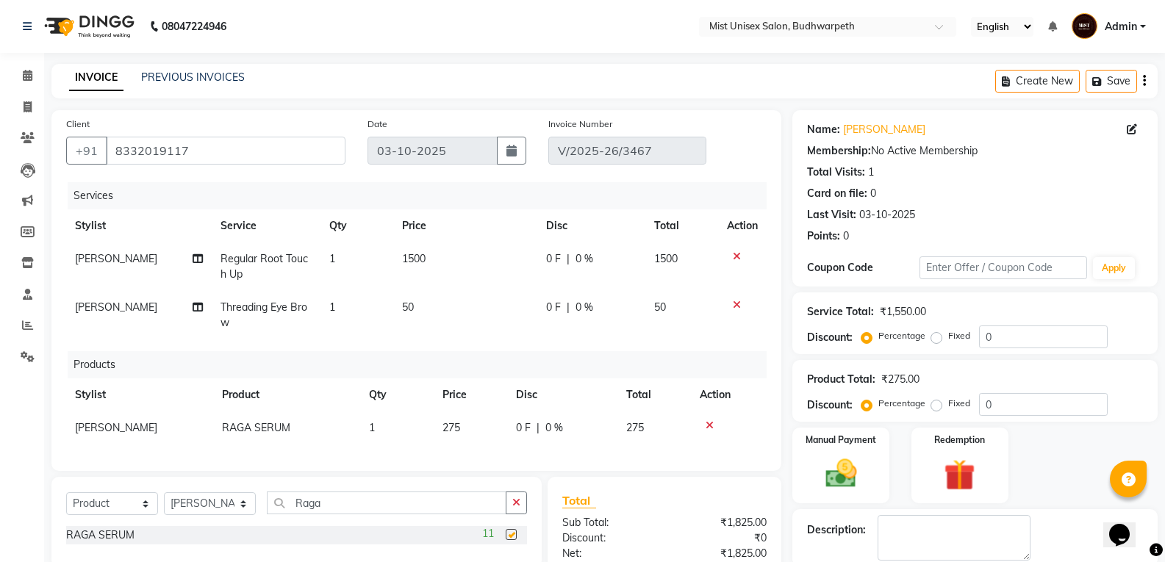
checkbox input "false"
click at [385, 426] on td "1" at bounding box center [397, 428] width 74 height 33
select select "67596"
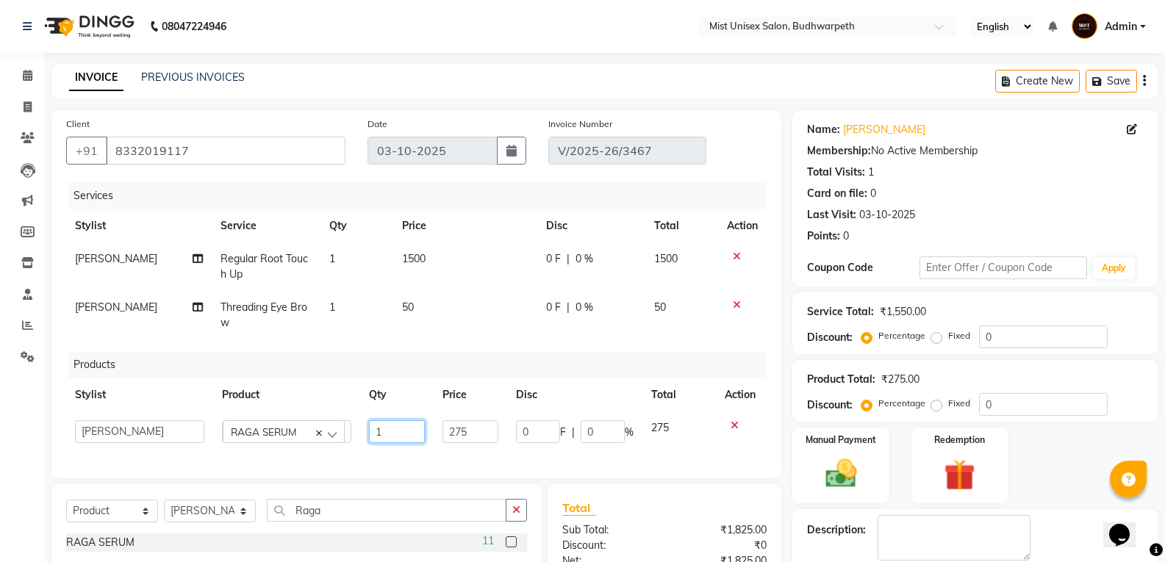
click at [387, 426] on input "1" at bounding box center [397, 431] width 56 height 23
type input "3"
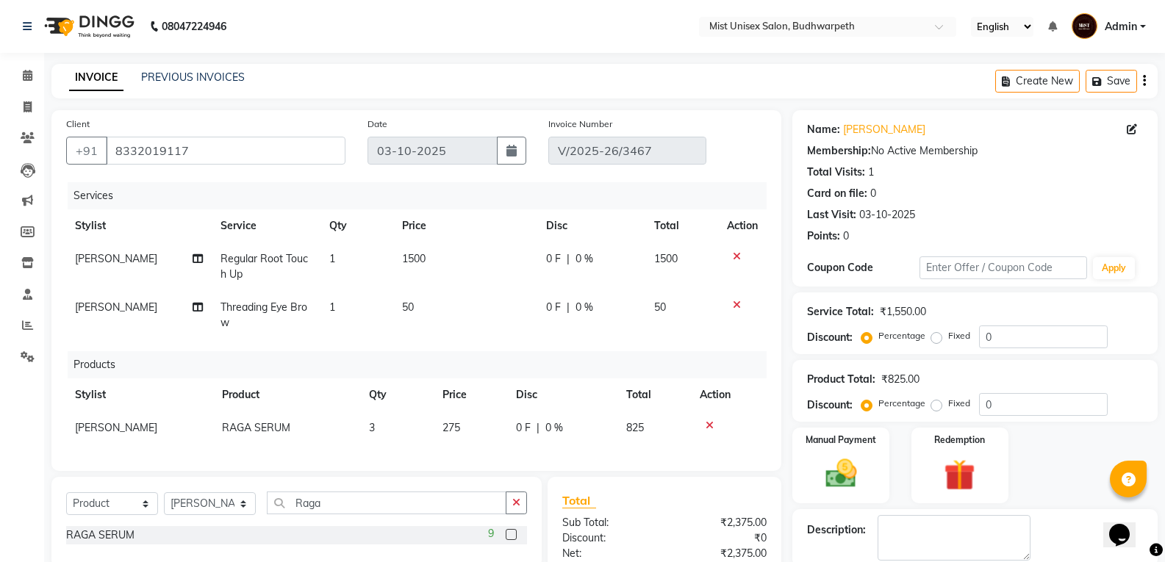
click at [389, 456] on div "Services Stylist Service Qty Price Disc Total Action Malleshwari Regular Root T…" at bounding box center [416, 319] width 701 height 274
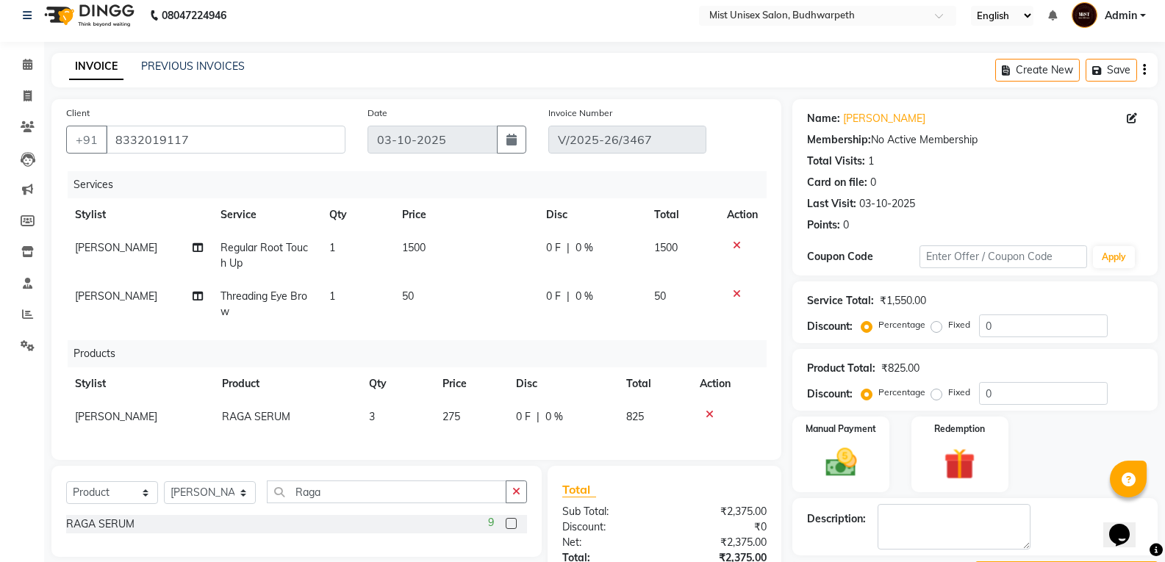
scroll to position [164, 0]
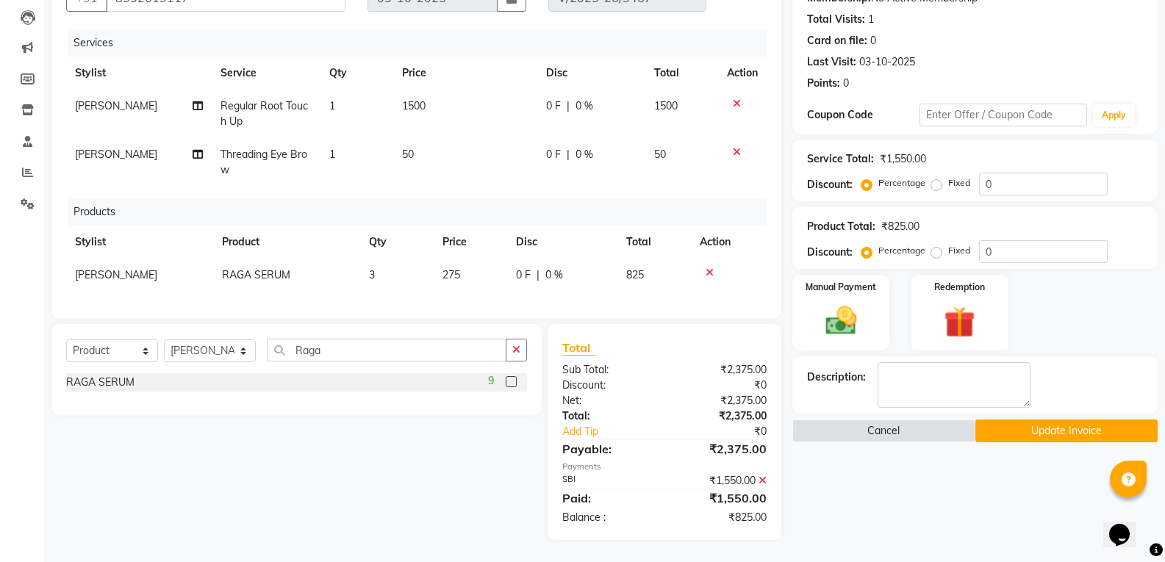
click at [765, 479] on icon at bounding box center [763, 481] width 8 height 10
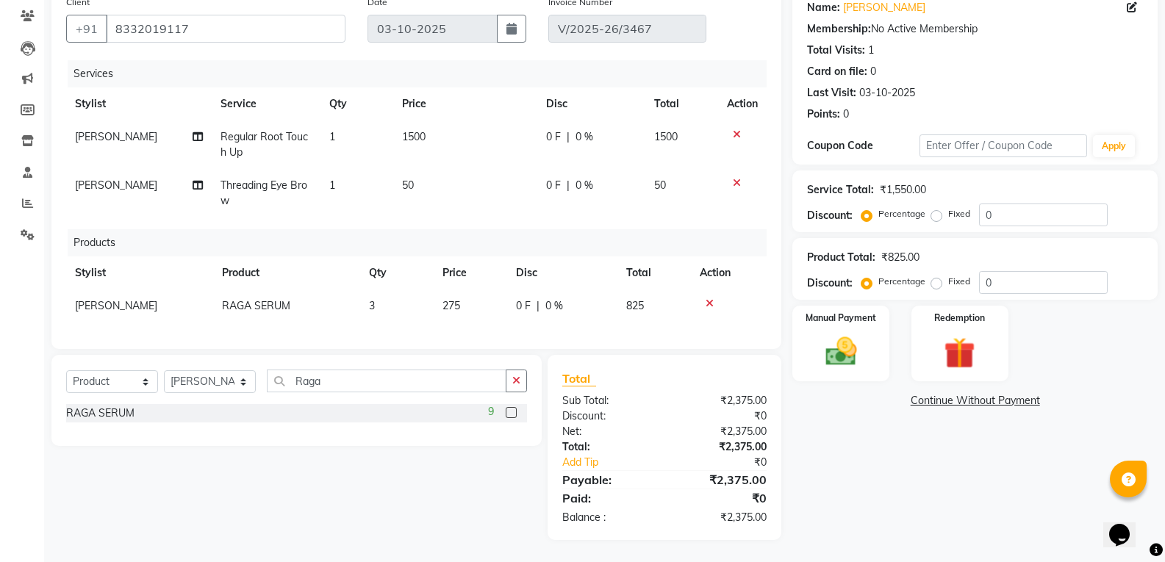
scroll to position [133, 0]
click at [838, 355] on img at bounding box center [840, 351] width 52 height 37
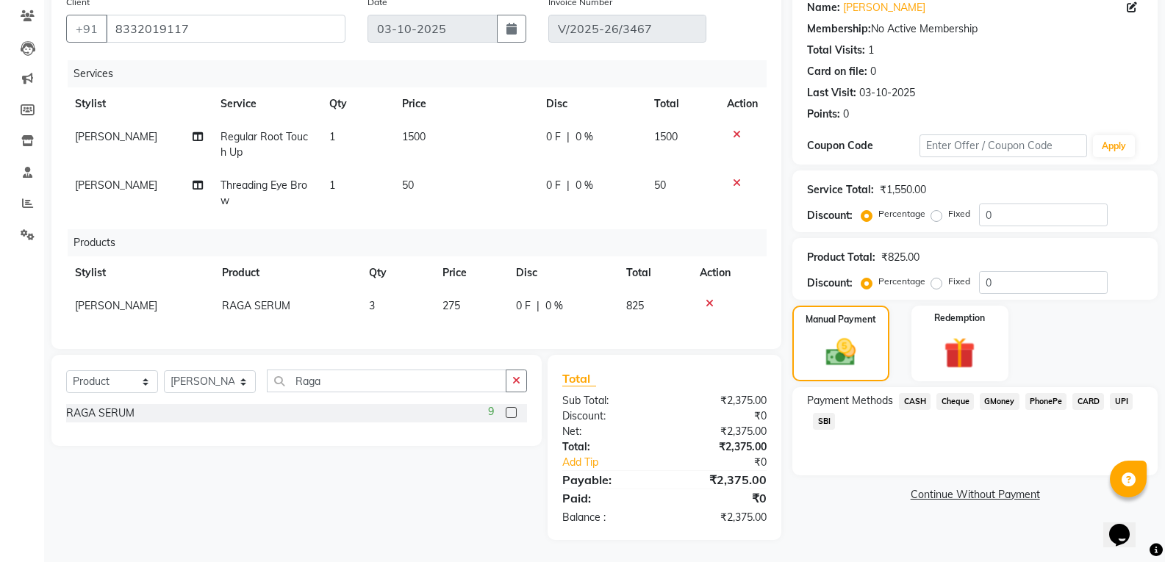
click at [906, 393] on span "CASH" at bounding box center [915, 401] width 32 height 17
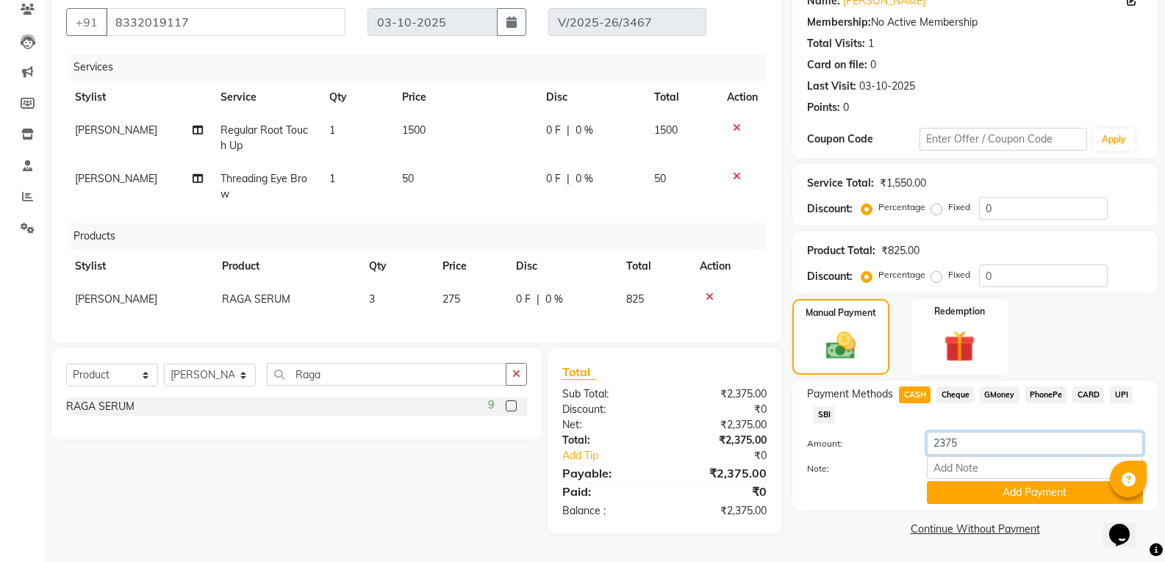
click at [959, 440] on input "2375" at bounding box center [1035, 443] width 216 height 23
type input "2"
type input "2000"
click at [955, 485] on button "Add Payment" at bounding box center [1035, 492] width 216 height 23
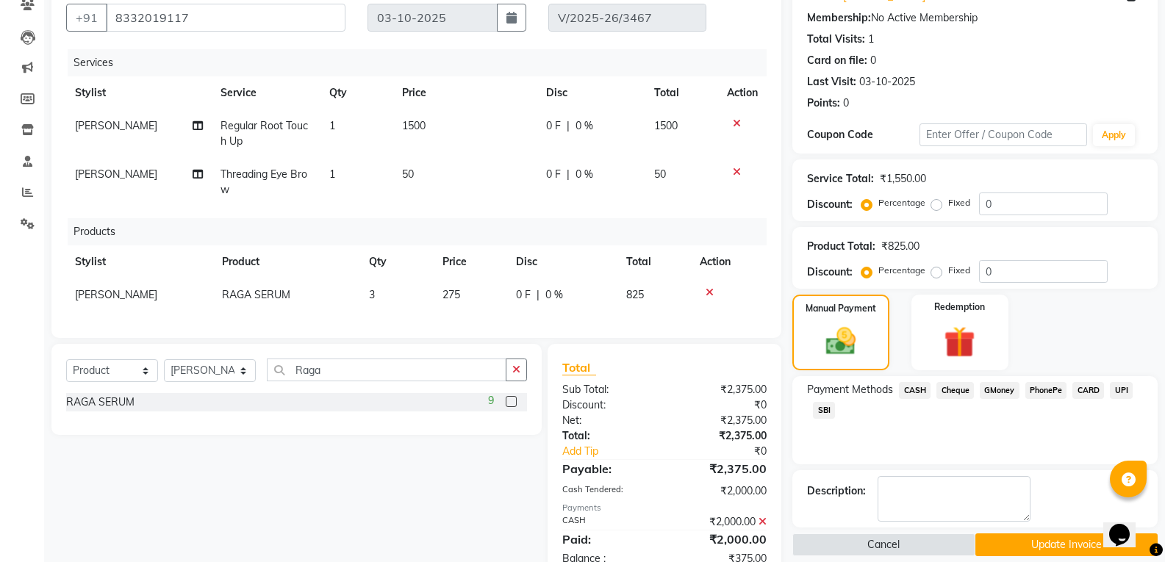
click at [829, 412] on span "SBI" at bounding box center [824, 410] width 22 height 17
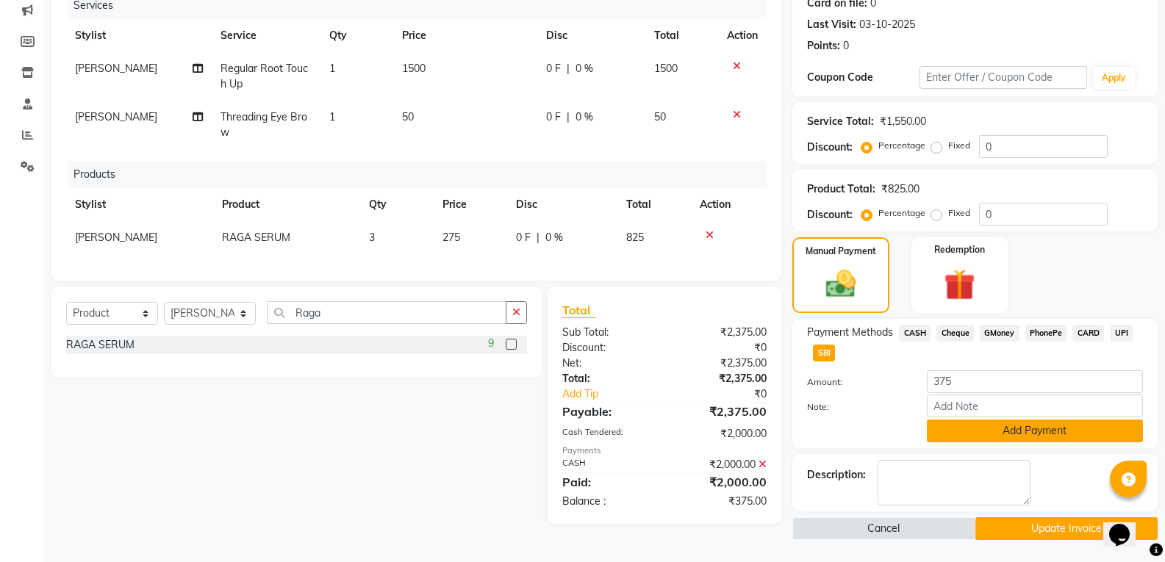
click at [1028, 429] on button "Add Payment" at bounding box center [1035, 431] width 216 height 23
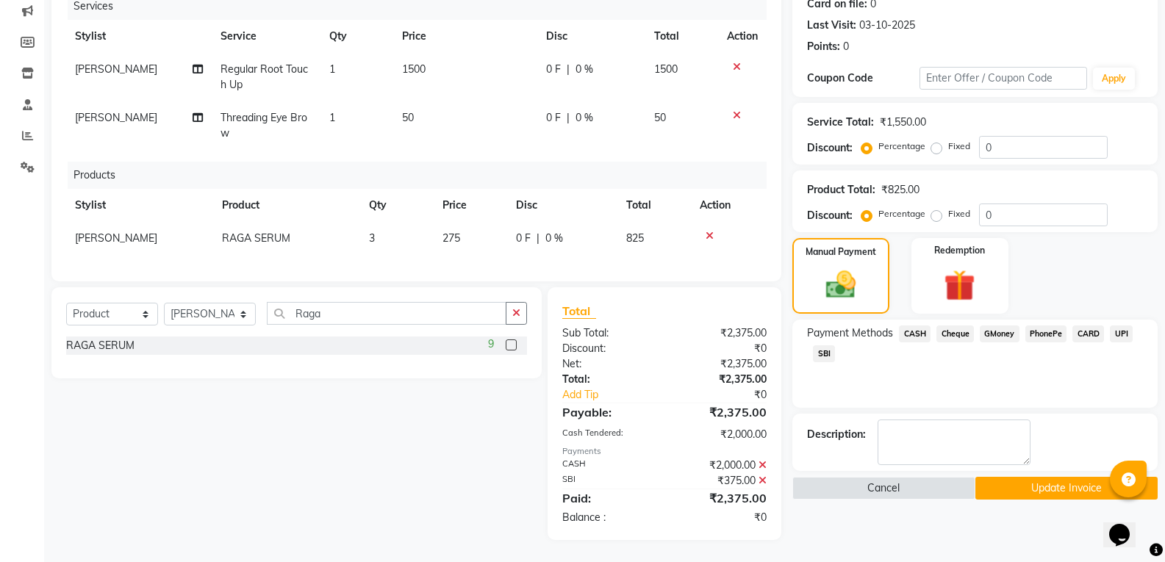
scroll to position [201, 0]
click at [1025, 479] on button "Update Invoice" at bounding box center [1066, 488] width 182 height 23
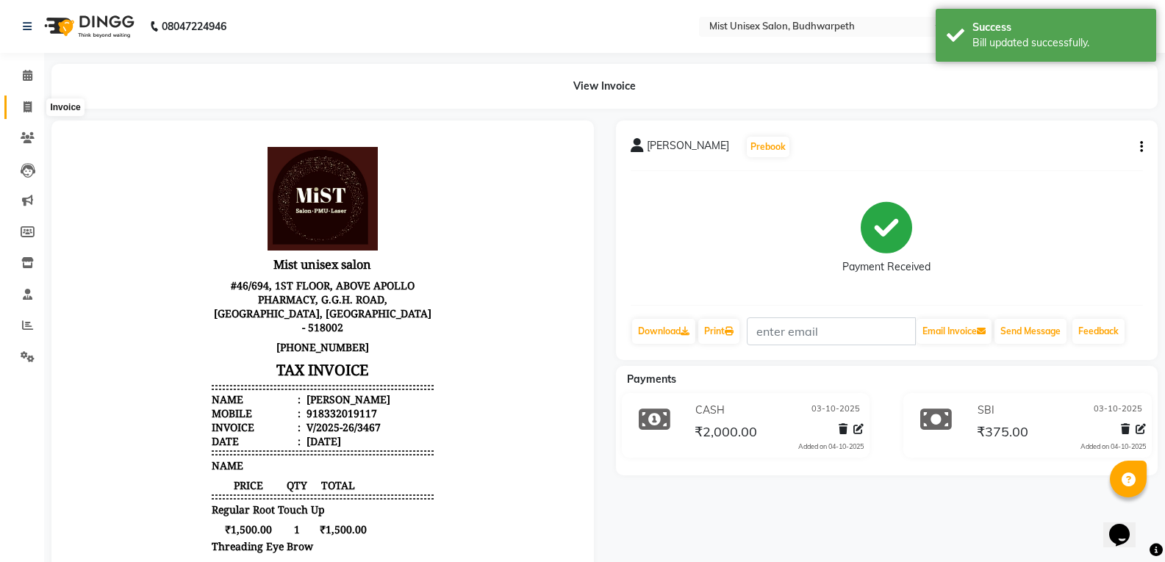
click at [15, 115] on span at bounding box center [28, 107] width 26 height 17
select select "service"
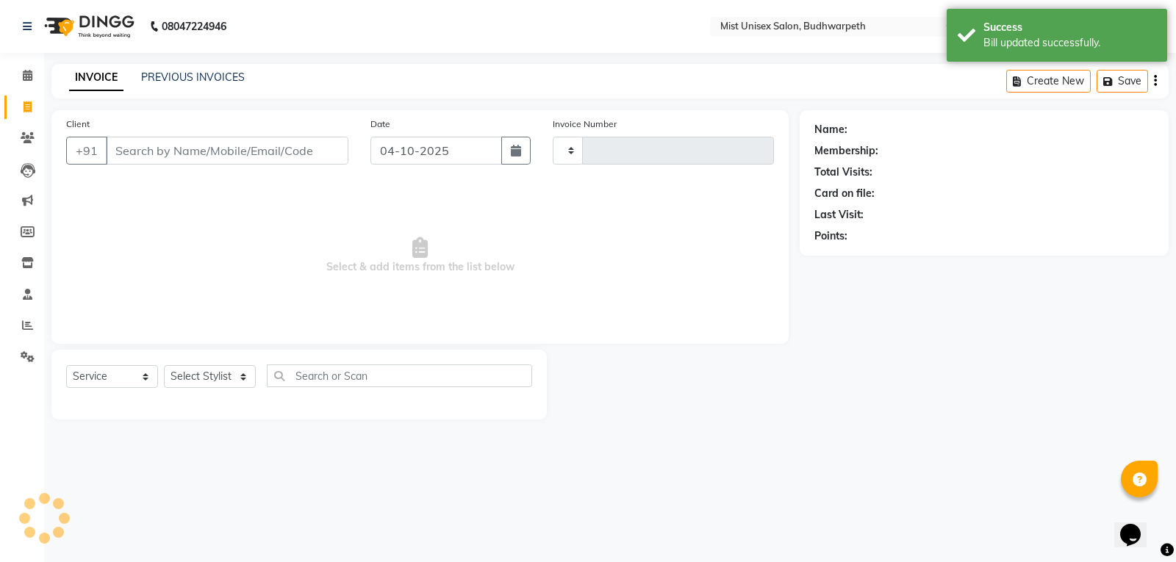
type input "3468"
select select "5227"
click at [523, 146] on button "button" at bounding box center [515, 151] width 29 height 28
select select "10"
select select "2025"
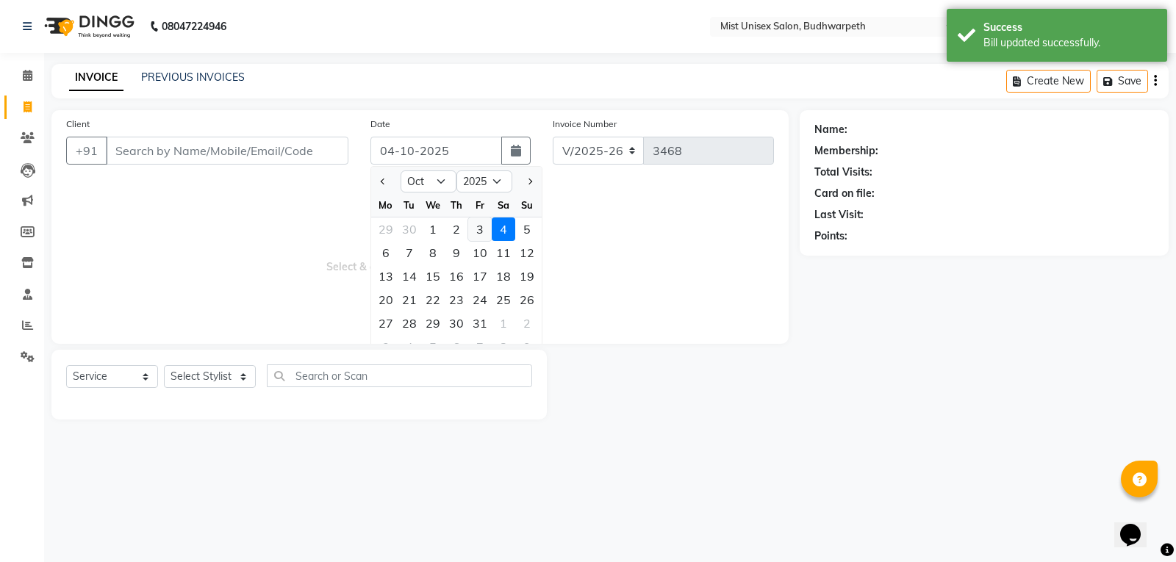
click at [480, 224] on div "3" at bounding box center [480, 230] width 24 height 24
type input "03-10-2025"
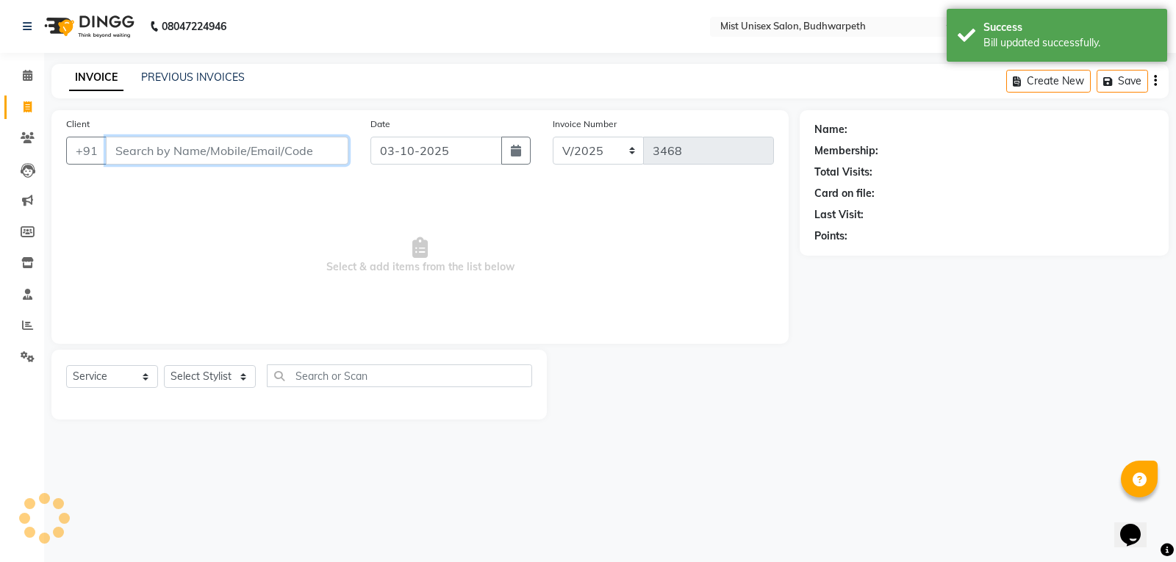
click at [174, 157] on input "Client" at bounding box center [227, 151] width 243 height 28
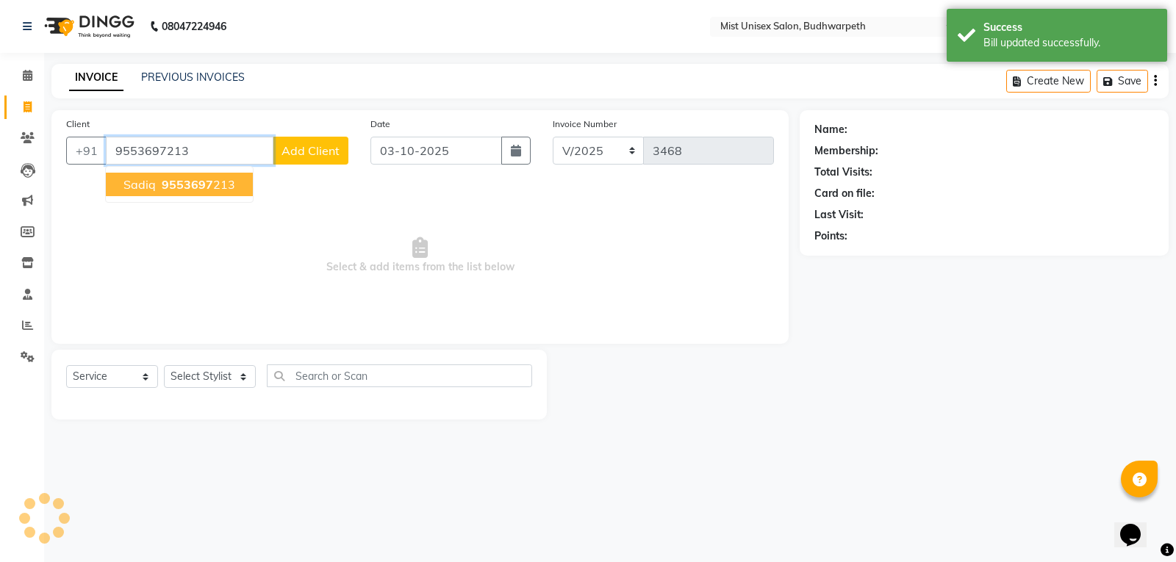
type input "9553697213"
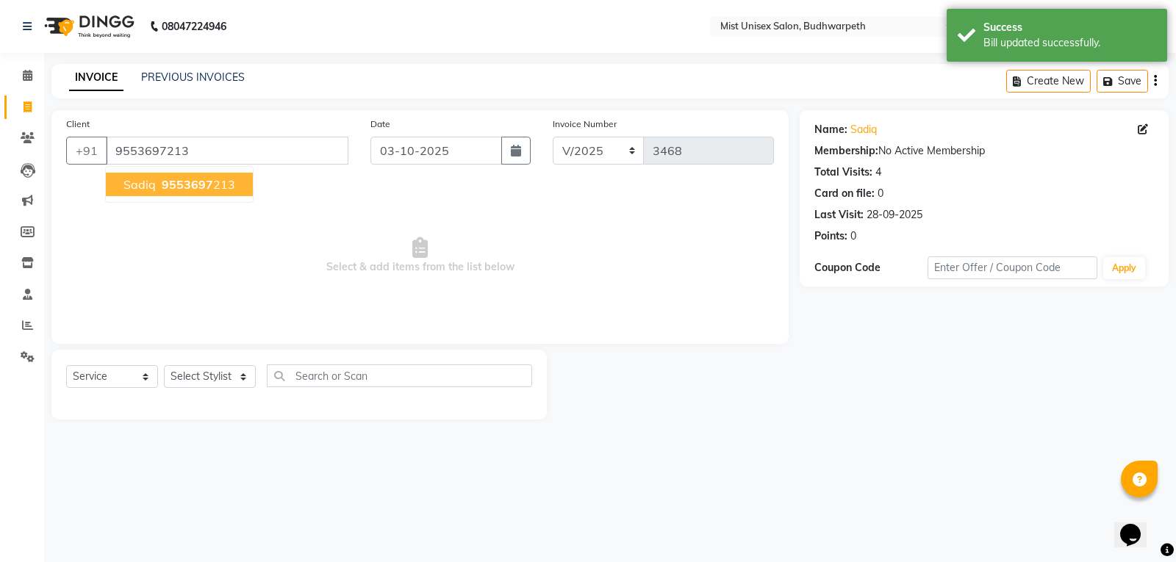
click at [191, 182] on span "9553697" at bounding box center [187, 184] width 51 height 15
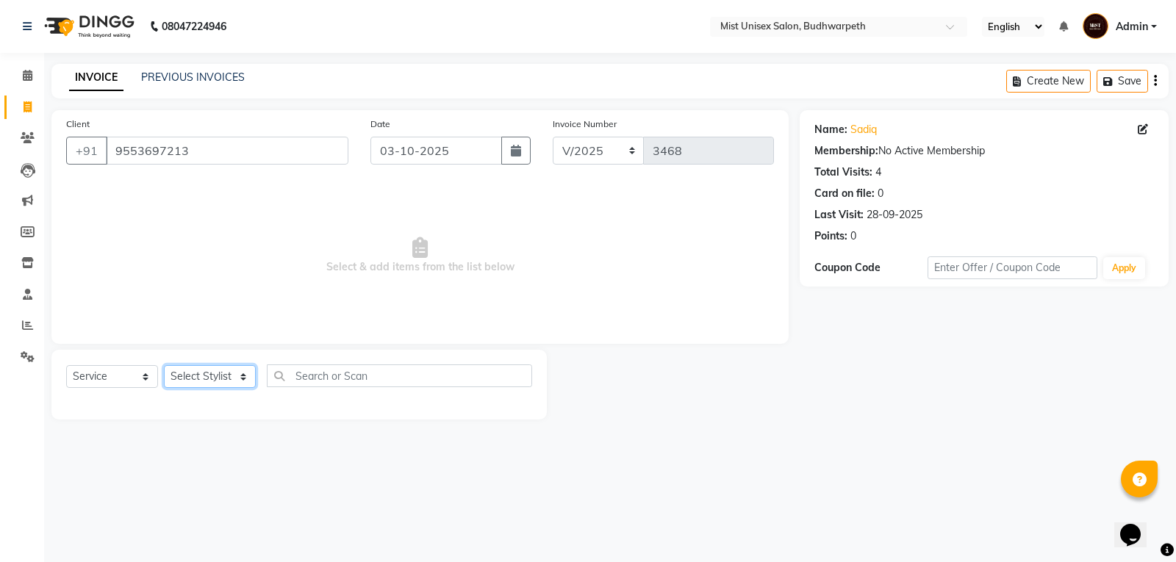
click at [218, 376] on select "Select Stylist Abhi Ram [PERSON_NAME] [PERSON_NAME] Lakshmi Madhu [PERSON_NAME]…" at bounding box center [210, 376] width 92 height 23
select select "66487"
click at [164, 365] on select "Select Stylist Abhi Ram [PERSON_NAME] [PERSON_NAME] Lakshmi Madhu [PERSON_NAME]…" at bounding box center [210, 376] width 92 height 23
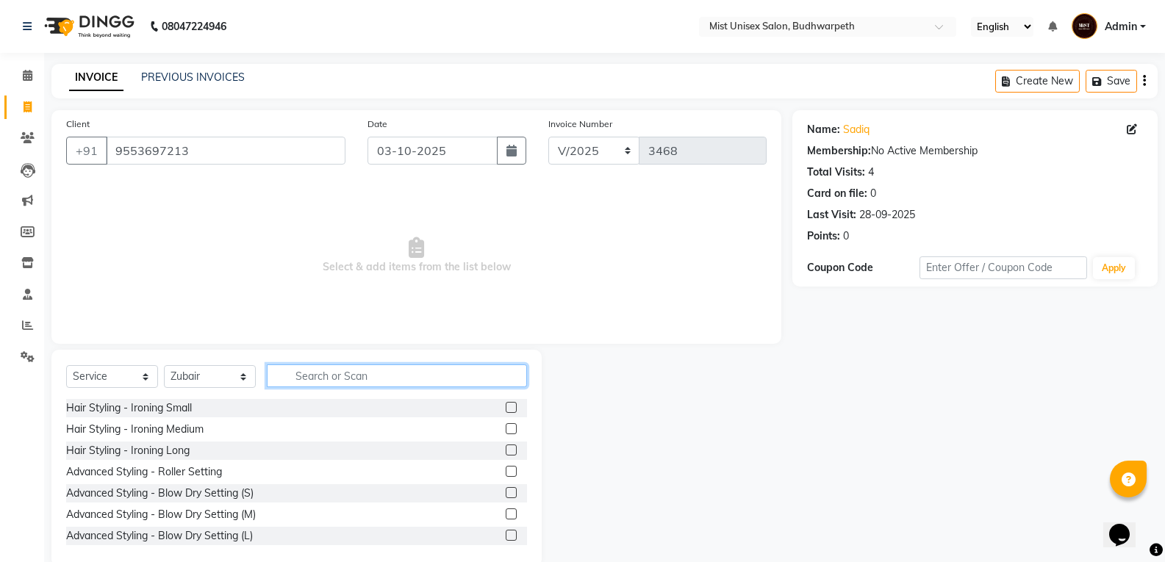
click at [301, 379] on input "text" at bounding box center [397, 376] width 260 height 23
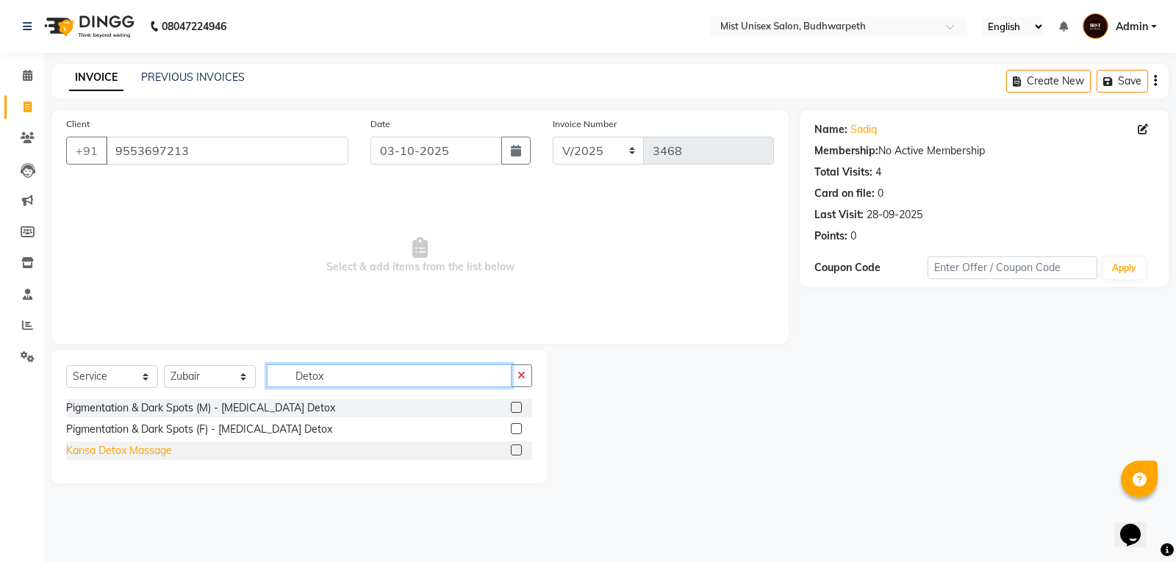
type input "Detox"
click at [135, 447] on div "Kansa Detox Massage" at bounding box center [119, 450] width 106 height 15
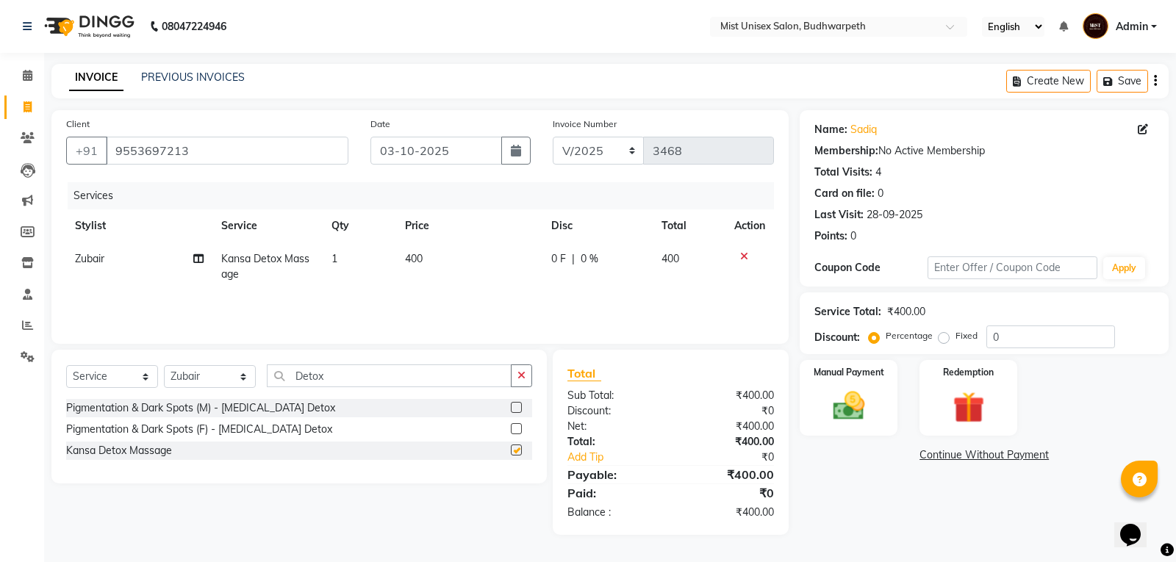
checkbox input "false"
click at [352, 262] on td "1" at bounding box center [360, 267] width 74 height 49
select select "66487"
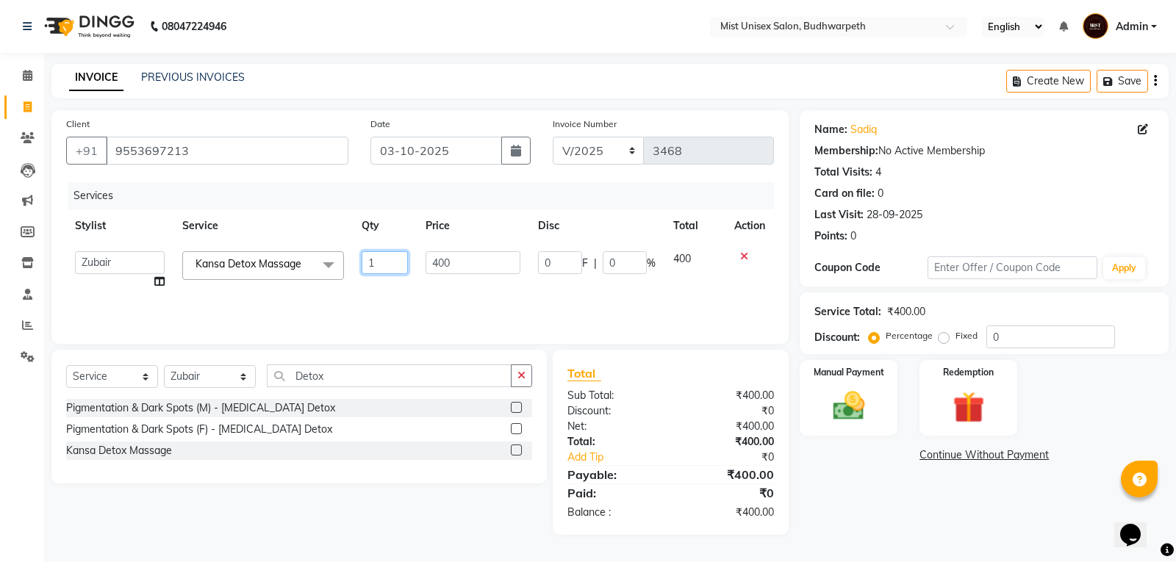
click at [382, 260] on input "1" at bounding box center [385, 262] width 46 height 23
type input "3"
click at [379, 293] on div "Services Stylist Service Qty Price Disc Total Action Abhi Ram GEETHA MADHURI Jy…" at bounding box center [420, 255] width 708 height 147
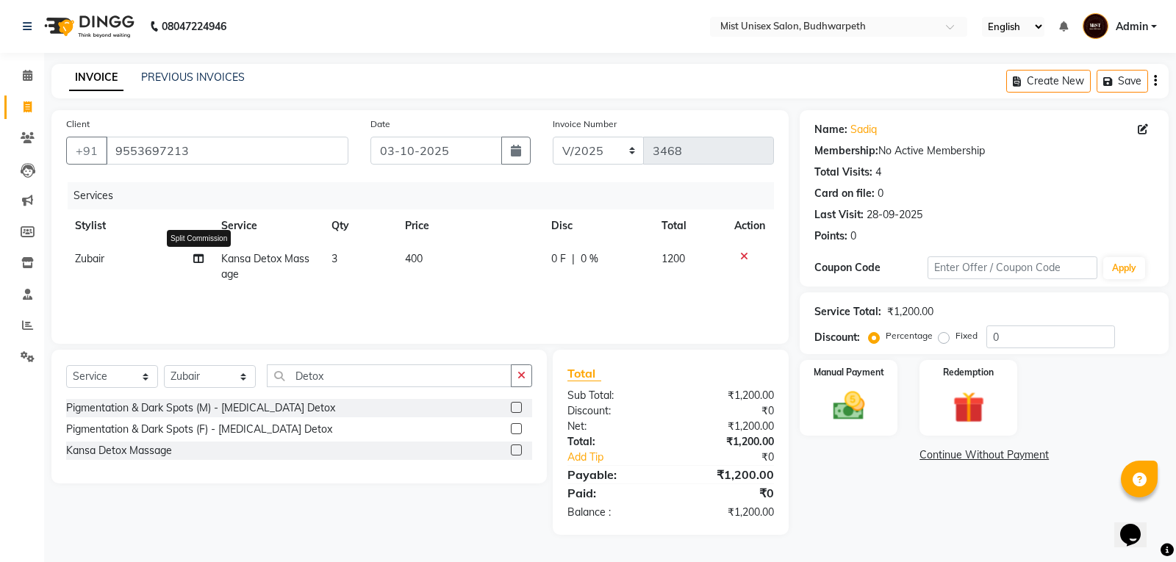
click at [195, 259] on icon at bounding box center [198, 259] width 10 height 10
select select "66487"
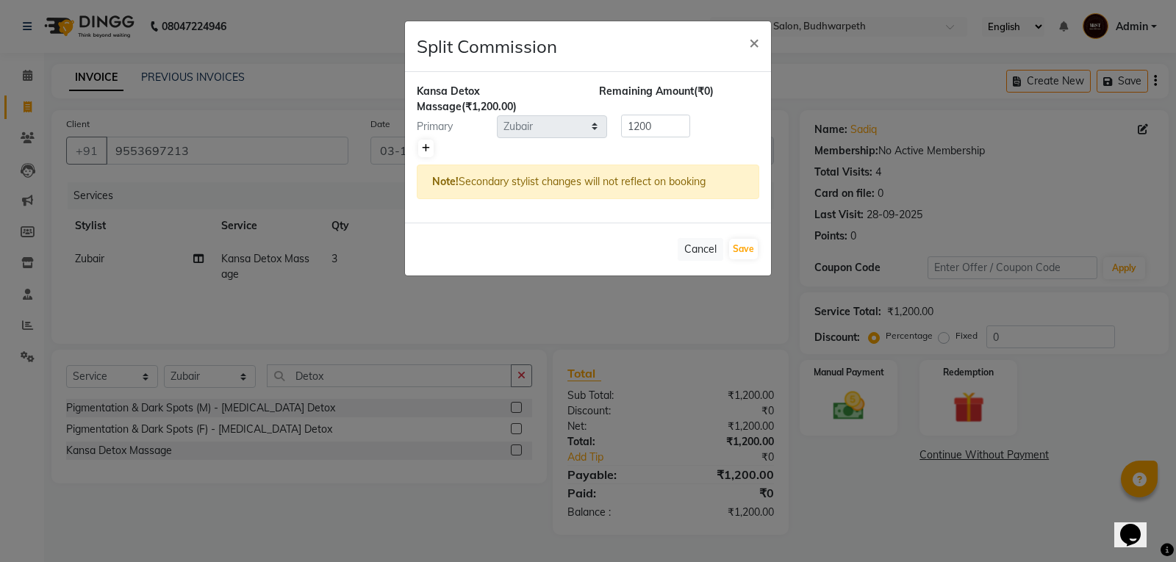
click at [422, 151] on icon at bounding box center [426, 148] width 8 height 9
type input "600"
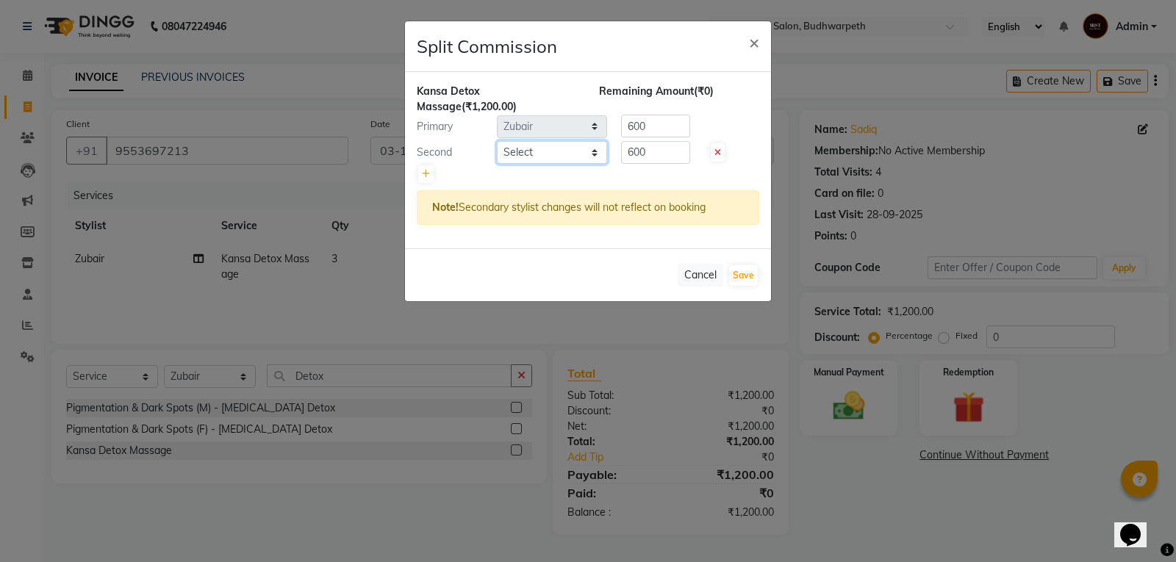
drag, startPoint x: 547, startPoint y: 146, endPoint x: 547, endPoint y: 161, distance: 14.7
click at [547, 146] on select "Select Abhi Ram GEETHA MADHURI Jyothi Kalpana Lakshmi Madhu Malleshwari Manohar…" at bounding box center [552, 152] width 110 height 23
select select "35495"
click at [497, 141] on select "Select Abhi Ram GEETHA MADHURI Jyothi Kalpana Lakshmi Madhu Malleshwari Manohar…" at bounding box center [552, 152] width 110 height 23
click at [664, 119] on input "600" at bounding box center [655, 126] width 69 height 23
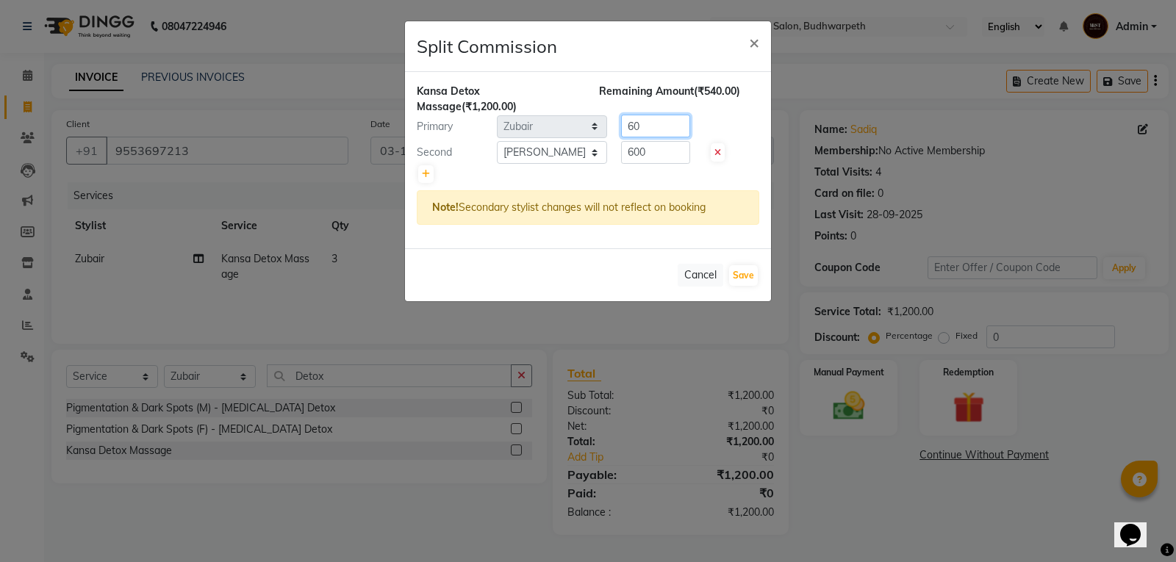
type input "6"
type input "3"
click at [663, 165] on div at bounding box center [588, 174] width 343 height 21
click at [663, 157] on input "600" at bounding box center [655, 152] width 69 height 23
type input "6"
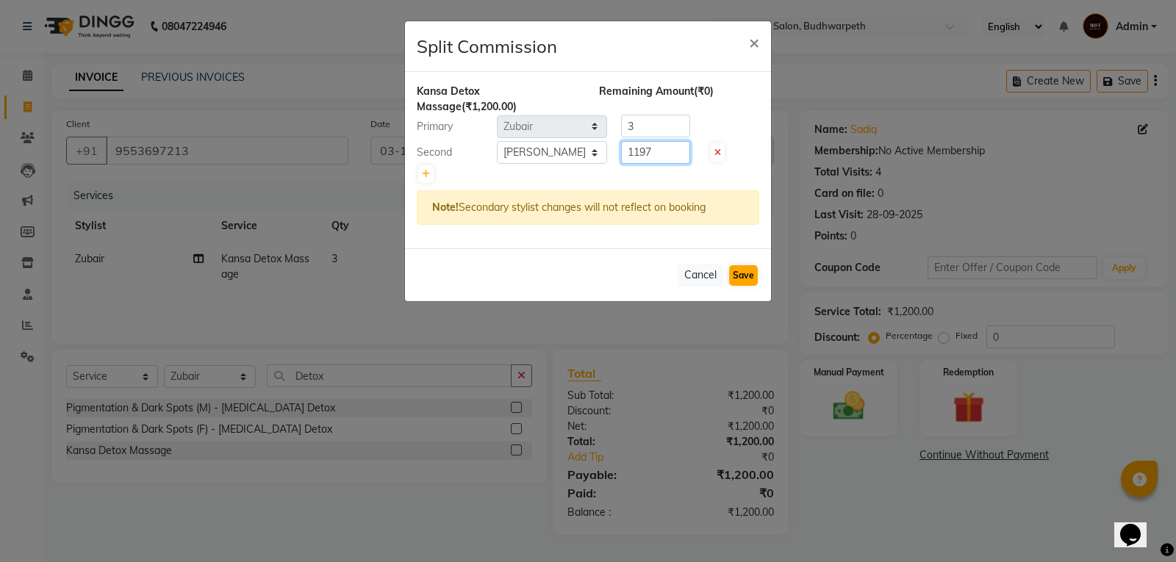
type input "1197"
click at [748, 273] on button "Save" at bounding box center [743, 275] width 29 height 21
select select "Select"
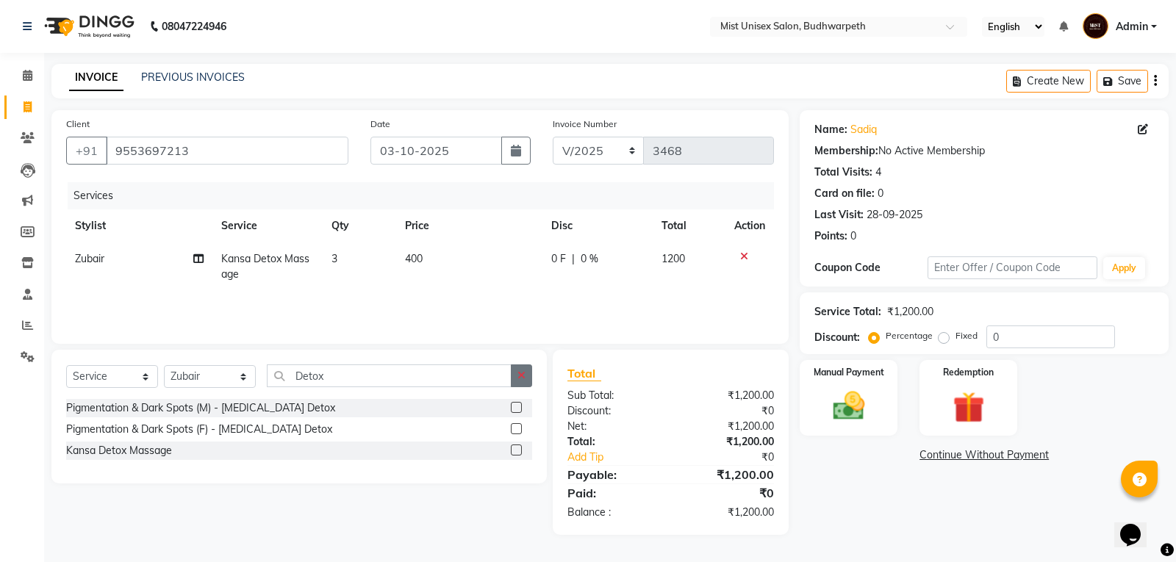
click at [521, 376] on icon "button" at bounding box center [522, 375] width 8 height 10
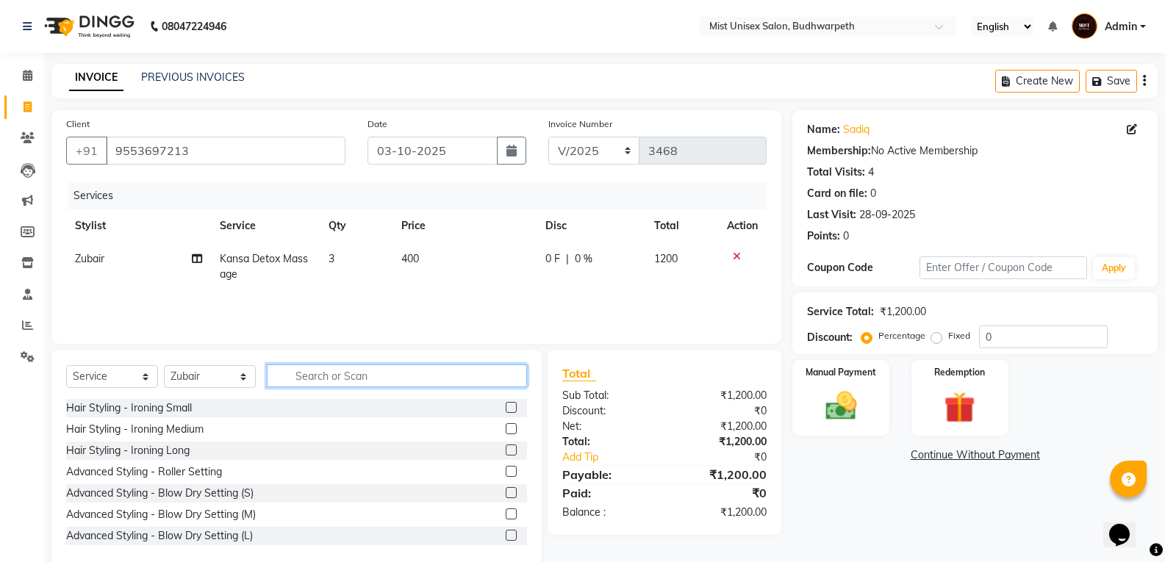
click at [351, 375] on input "text" at bounding box center [397, 376] width 260 height 23
type input "Detan Face"
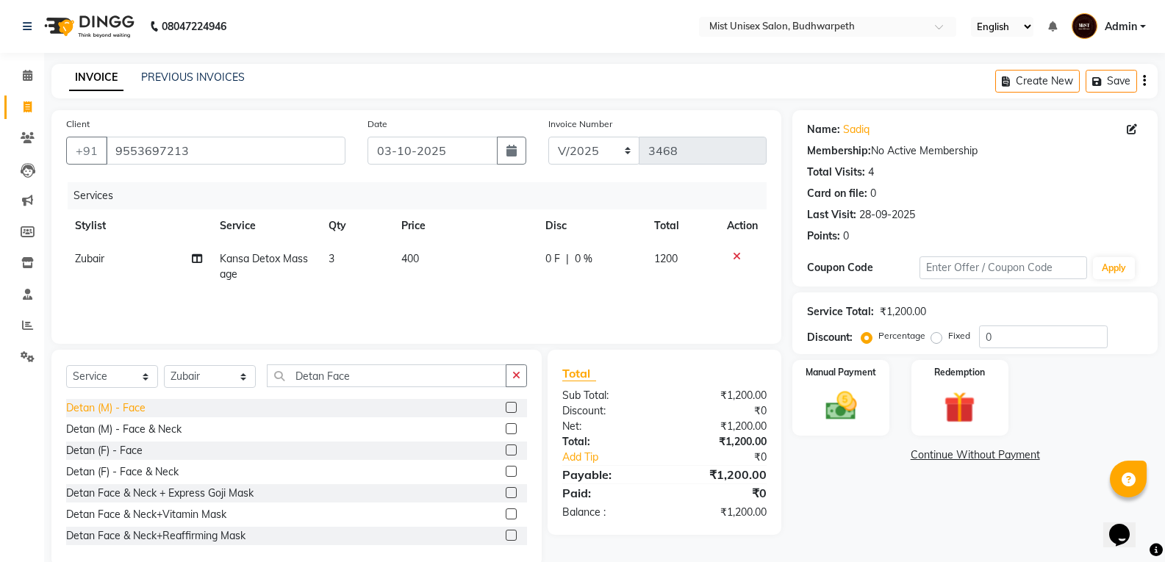
click at [115, 409] on div "Detan (M) - Face" at bounding box center [105, 408] width 79 height 15
checkbox input "false"
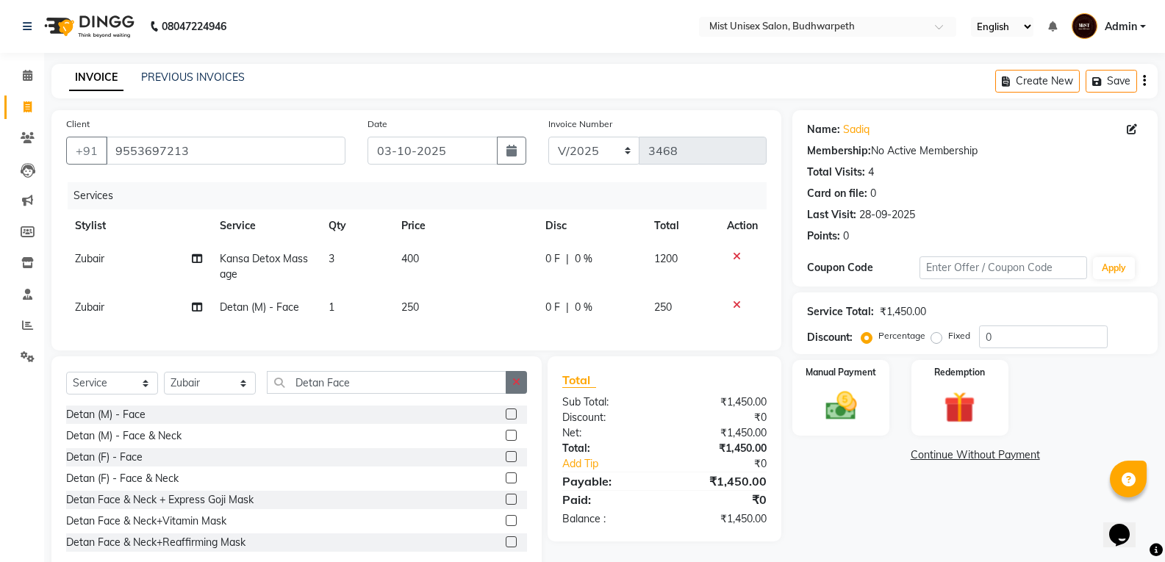
click at [518, 394] on button "button" at bounding box center [516, 382] width 21 height 23
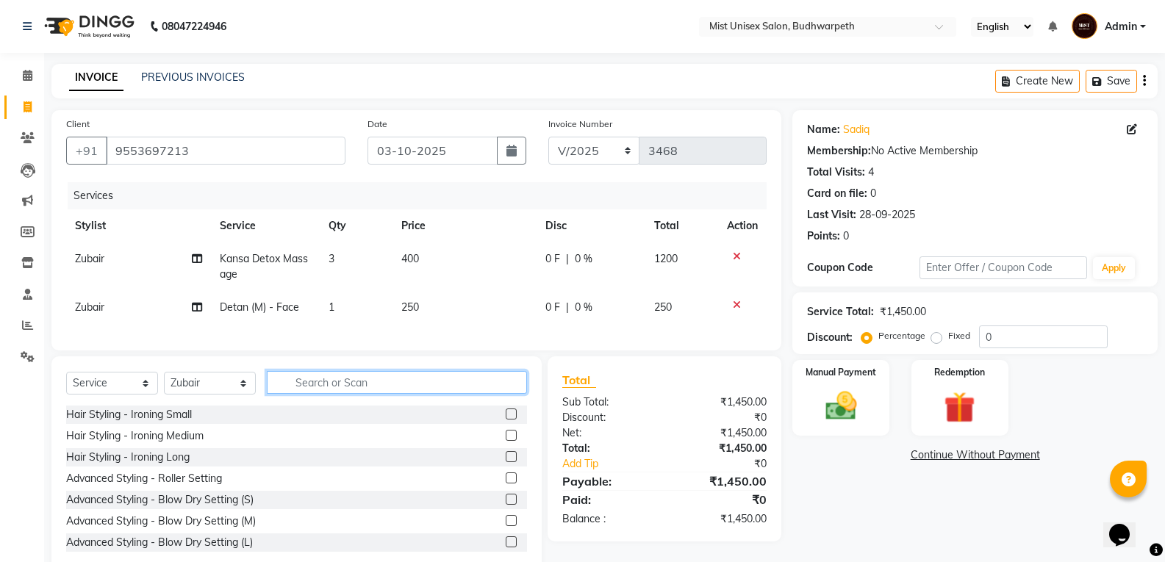
click at [411, 394] on input "text" at bounding box center [397, 382] width 260 height 23
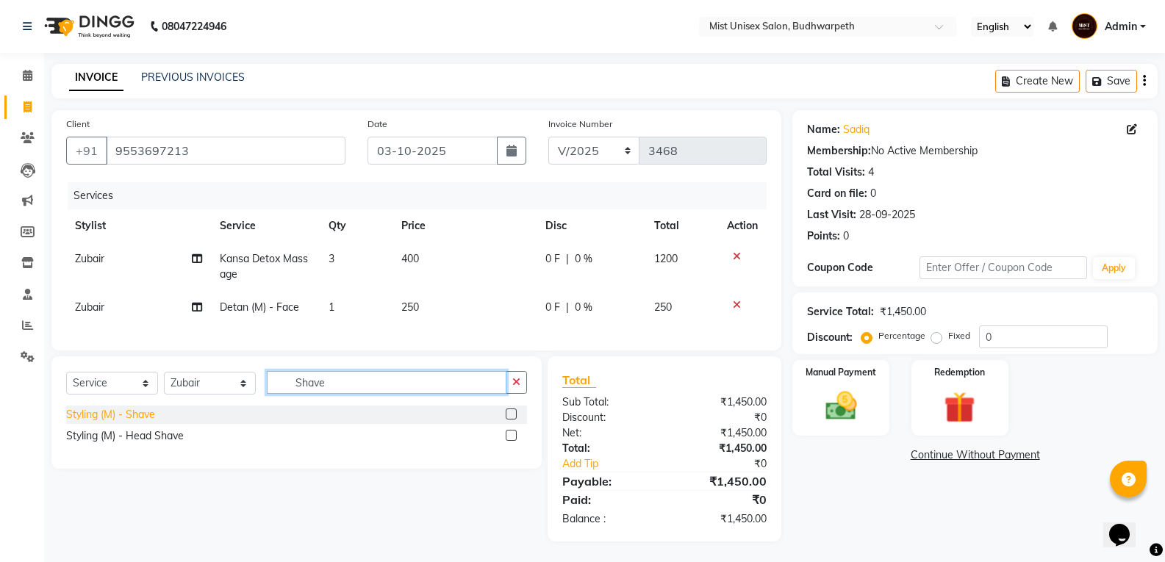
type input "Shave"
click at [154, 423] on div "Styling (M) - Shave" at bounding box center [110, 414] width 89 height 15
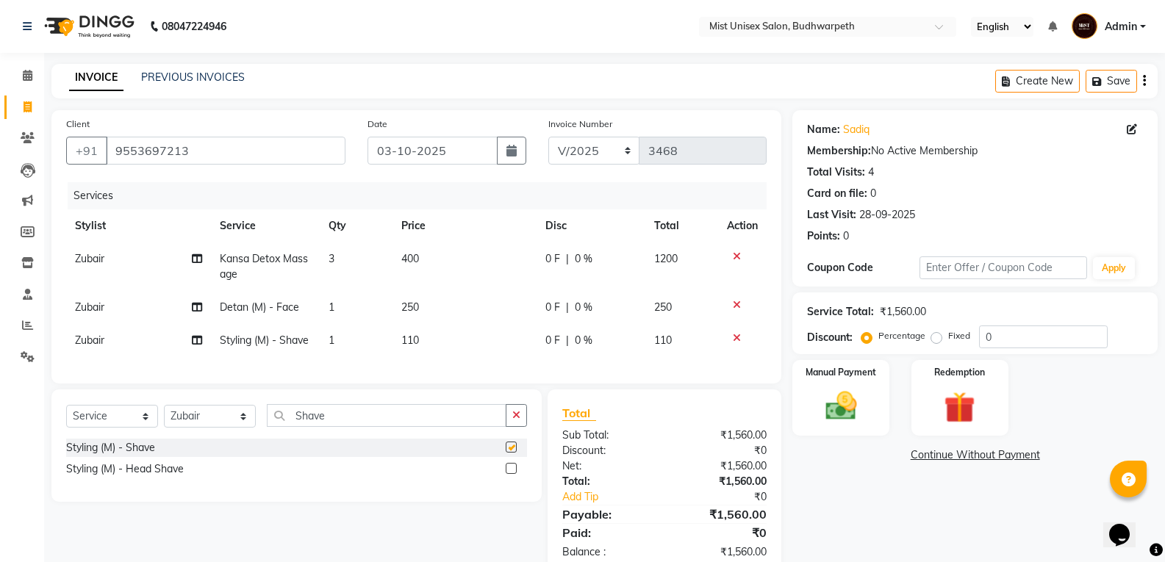
checkbox input "false"
click at [543, 340] on td "0 F | 0 %" at bounding box center [591, 340] width 109 height 33
select select "66487"
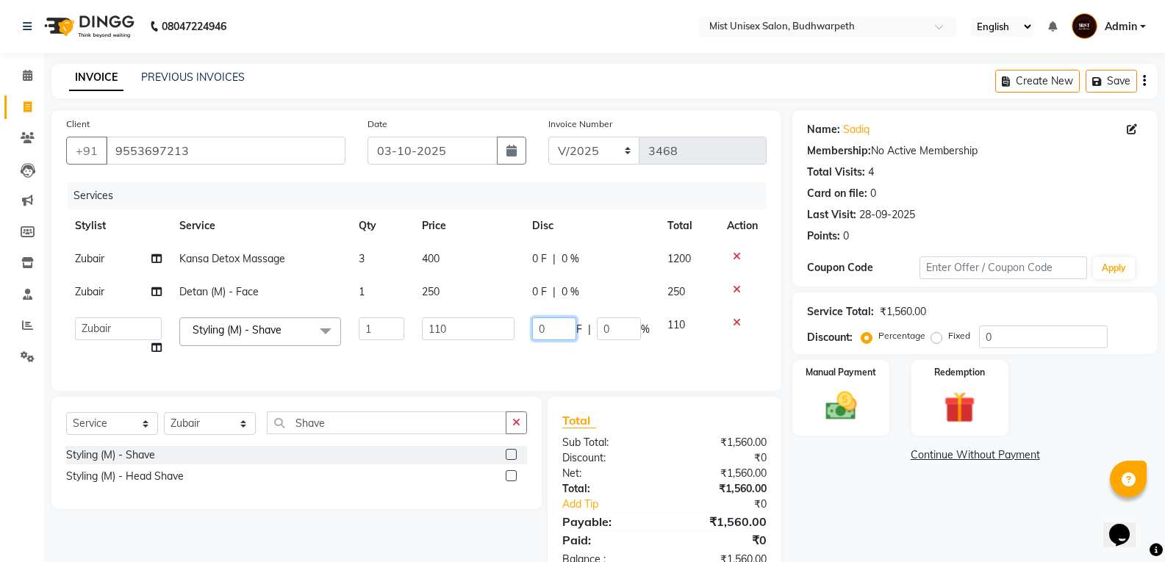
click at [560, 336] on input "0" at bounding box center [554, 329] width 44 height 23
type input "10"
click at [556, 364] on div "Services Stylist Service Qty Price Disc Total Action Zubair Kansa Detox Massage…" at bounding box center [416, 279] width 701 height 194
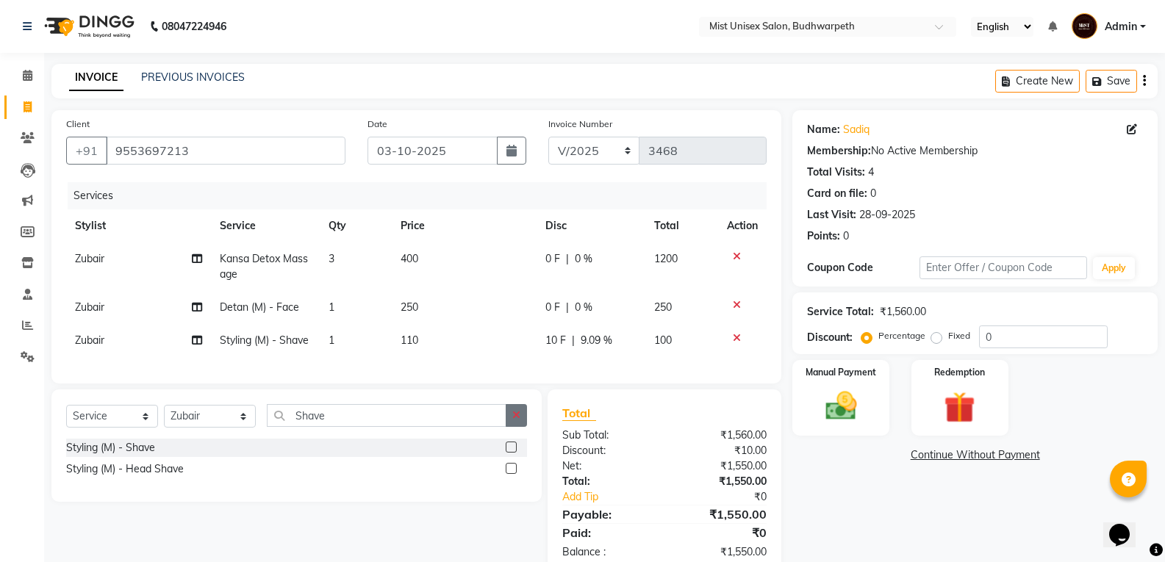
click at [520, 420] on icon "button" at bounding box center [516, 415] width 8 height 10
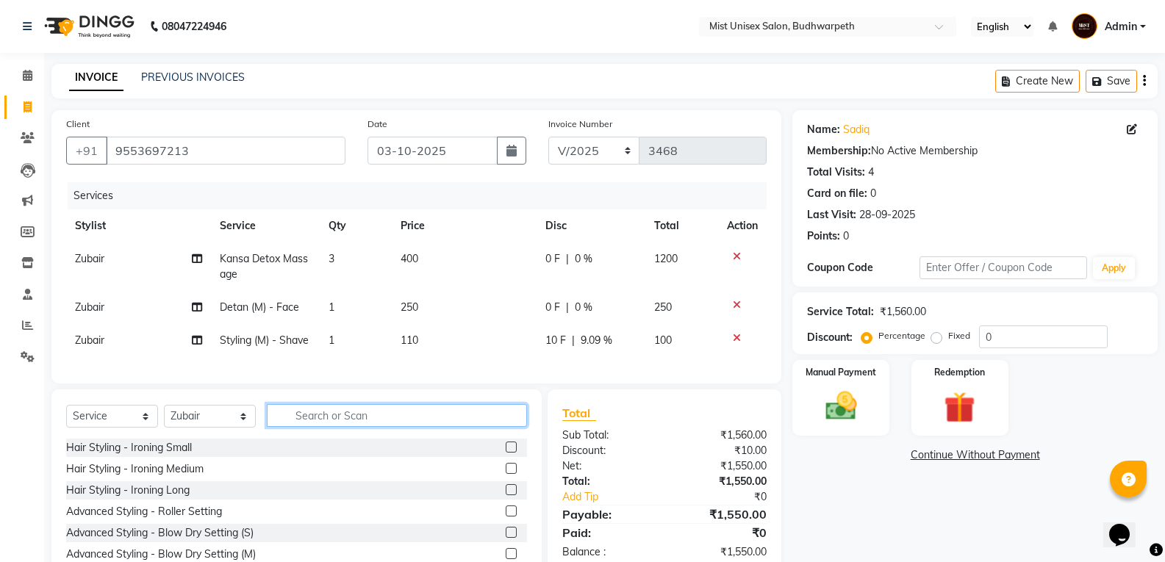
click at [311, 427] on input "text" at bounding box center [397, 415] width 260 height 23
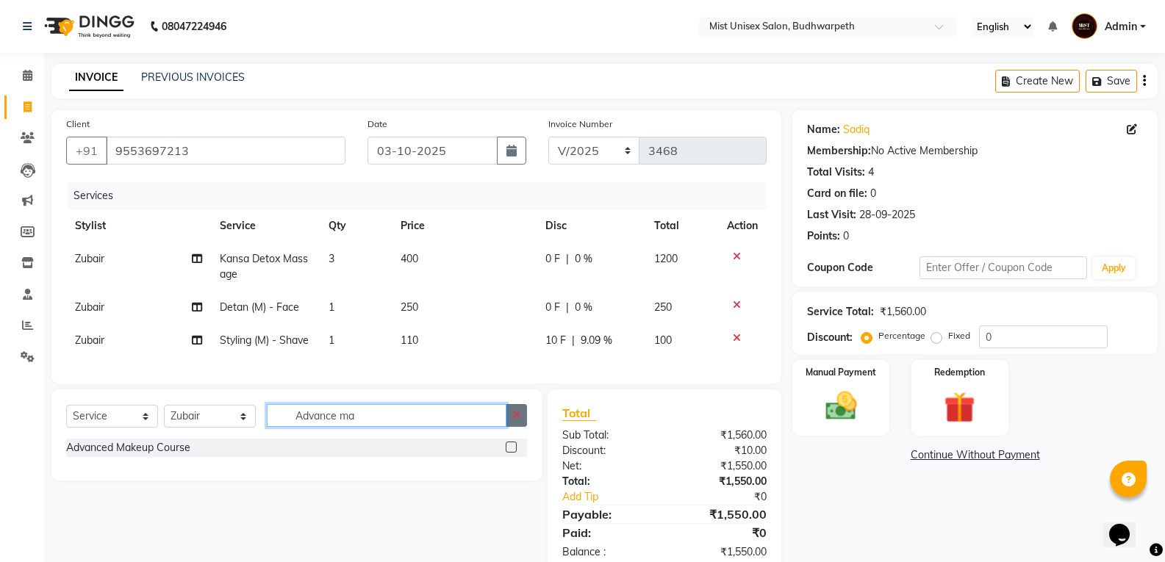
type input "Advance ma"
click at [516, 420] on icon "button" at bounding box center [516, 415] width 8 height 10
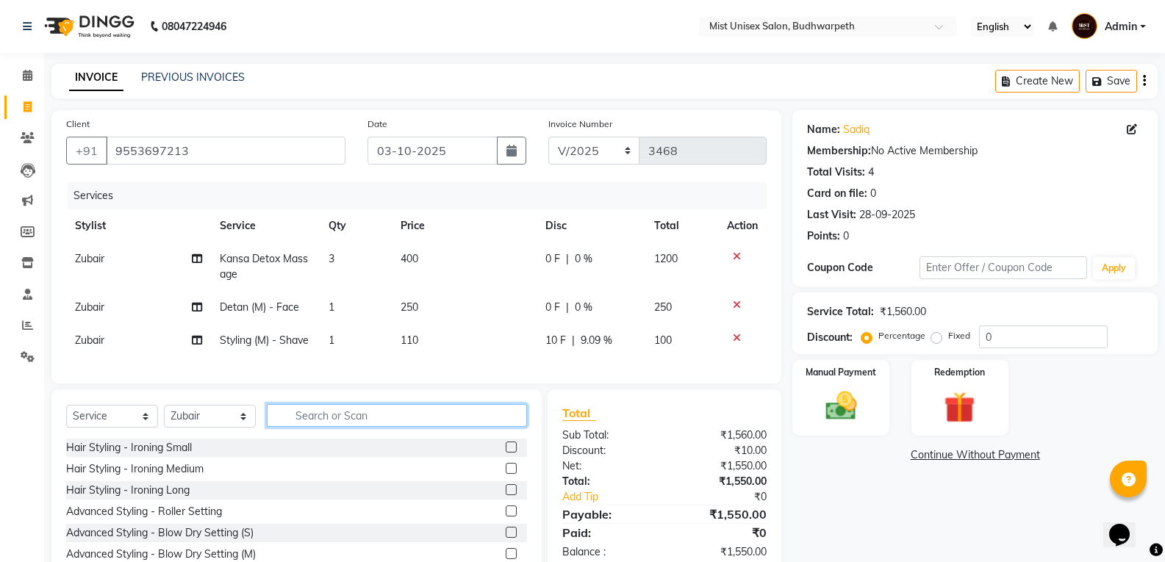
click at [380, 427] on input "text" at bounding box center [397, 415] width 260 height 23
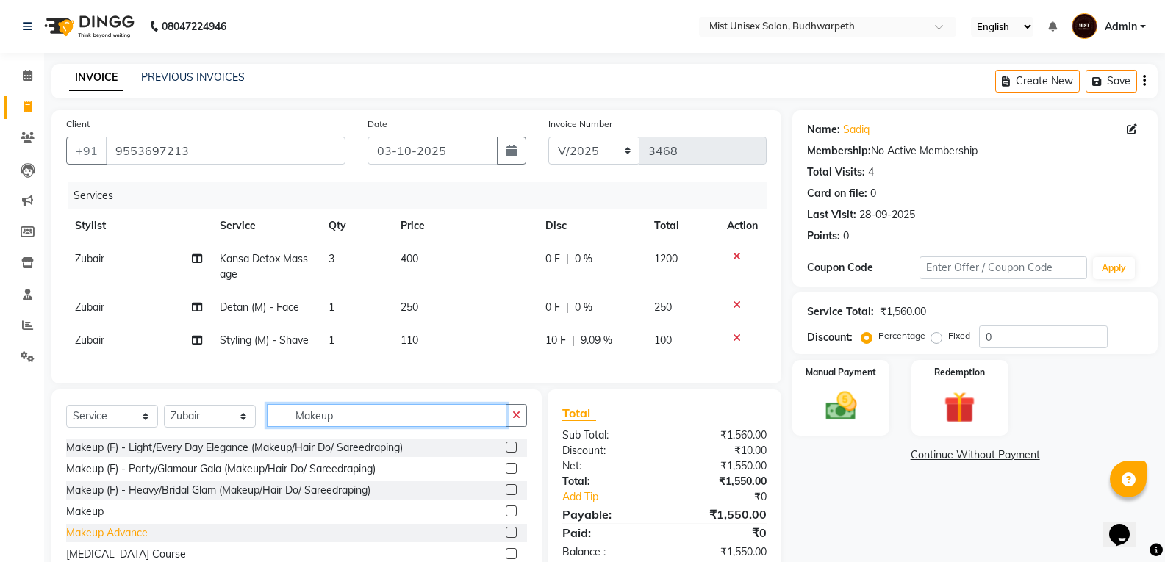
type input "Makeup"
click at [82, 540] on div "Makeup Advance" at bounding box center [107, 533] width 82 height 15
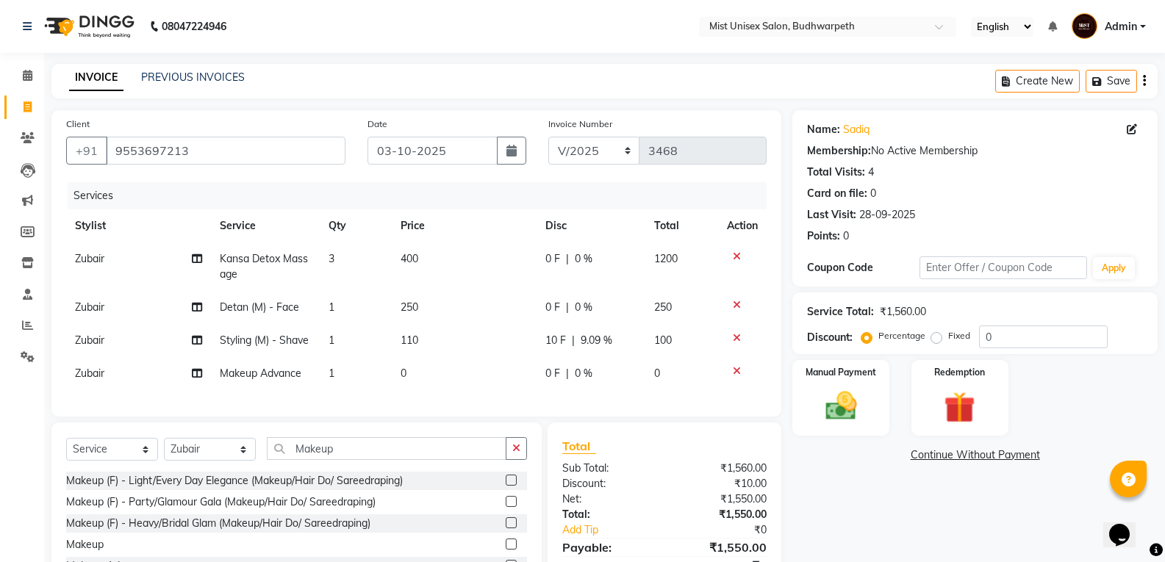
checkbox input "false"
click at [414, 390] on div "Services Stylist Service Qty Price Disc Total Action Zubair Kansa Detox Massage…" at bounding box center [416, 292] width 701 height 220
click at [448, 369] on td "0" at bounding box center [464, 373] width 144 height 33
select select "66487"
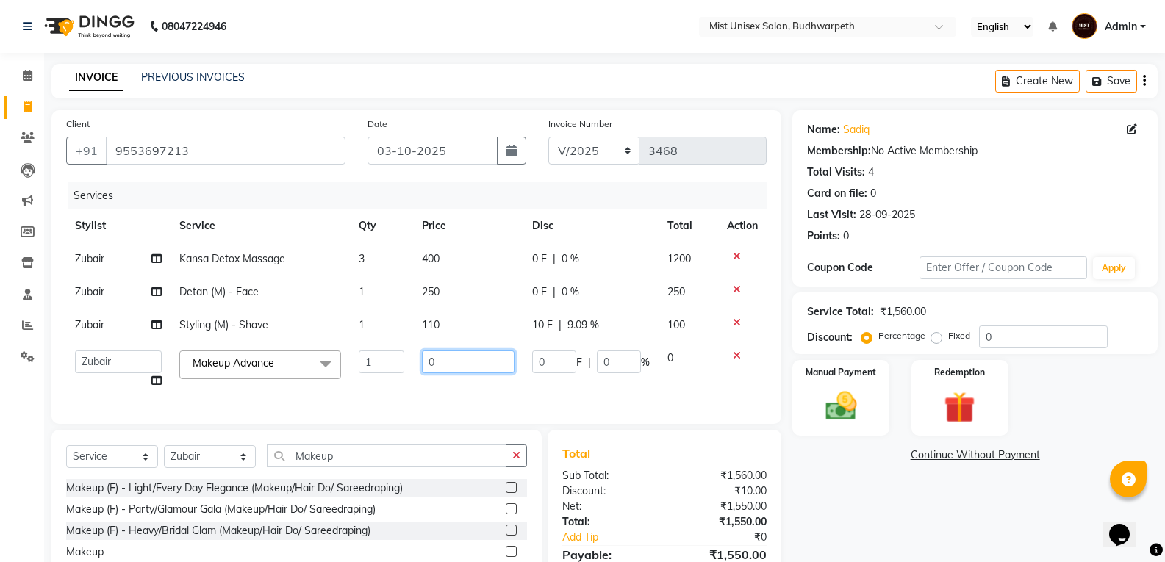
click at [445, 369] on input "0" at bounding box center [468, 362] width 92 height 23
type input "1000"
click at [453, 389] on td "1000" at bounding box center [468, 370] width 110 height 56
select select "66487"
click at [513, 461] on icon "button" at bounding box center [516, 456] width 8 height 10
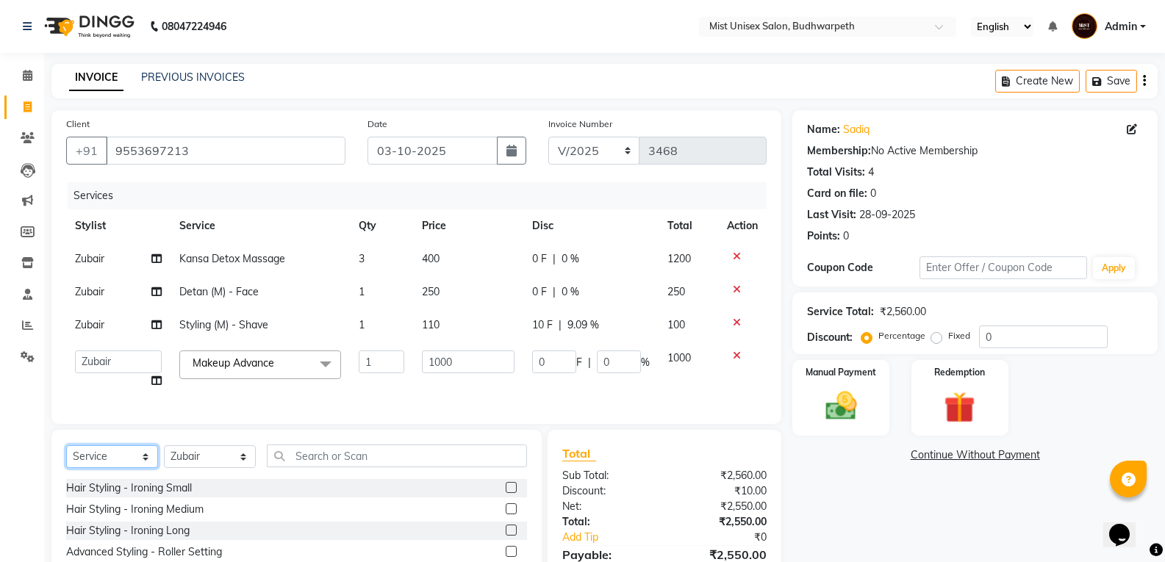
click at [127, 468] on select "Select Service Product Membership Package Voucher Prepaid Gift Card" at bounding box center [112, 456] width 92 height 23
select select "product"
click at [66, 456] on select "Select Service Product Membership Package Voucher Prepaid Gift Card" at bounding box center [112, 456] width 92 height 23
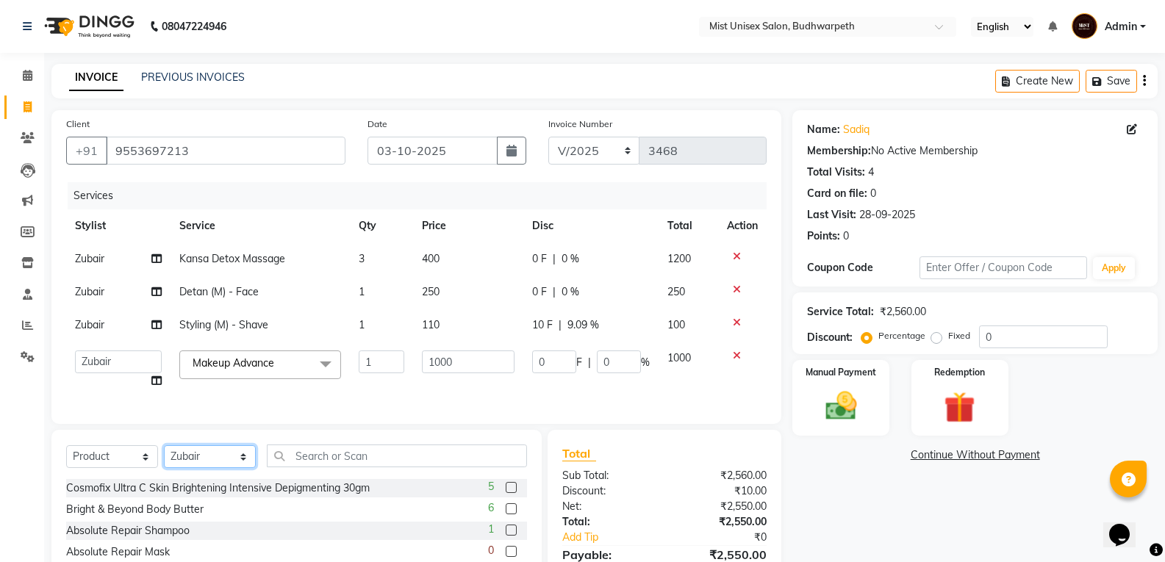
click at [226, 468] on select "Select Stylist Abhi Ram [PERSON_NAME] [PERSON_NAME] Lakshmi Madhu [PERSON_NAME]…" at bounding box center [210, 456] width 92 height 23
select select "35495"
click at [164, 456] on select "Select Stylist Abhi Ram [PERSON_NAME] [PERSON_NAME] Lakshmi Madhu [PERSON_NAME]…" at bounding box center [210, 456] width 92 height 23
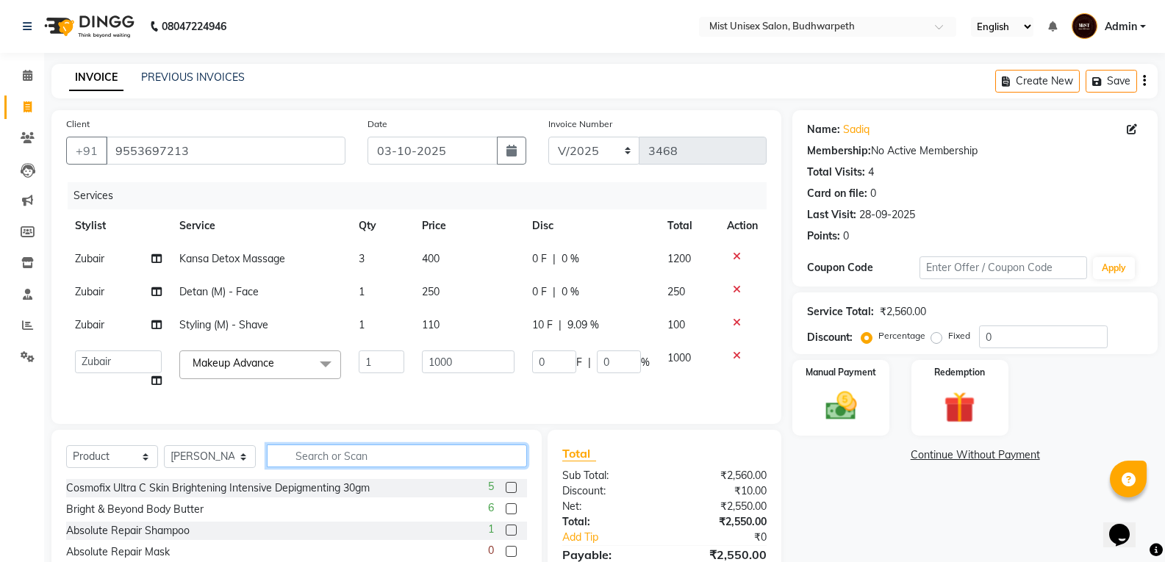
click at [307, 468] on input "text" at bounding box center [397, 456] width 260 height 23
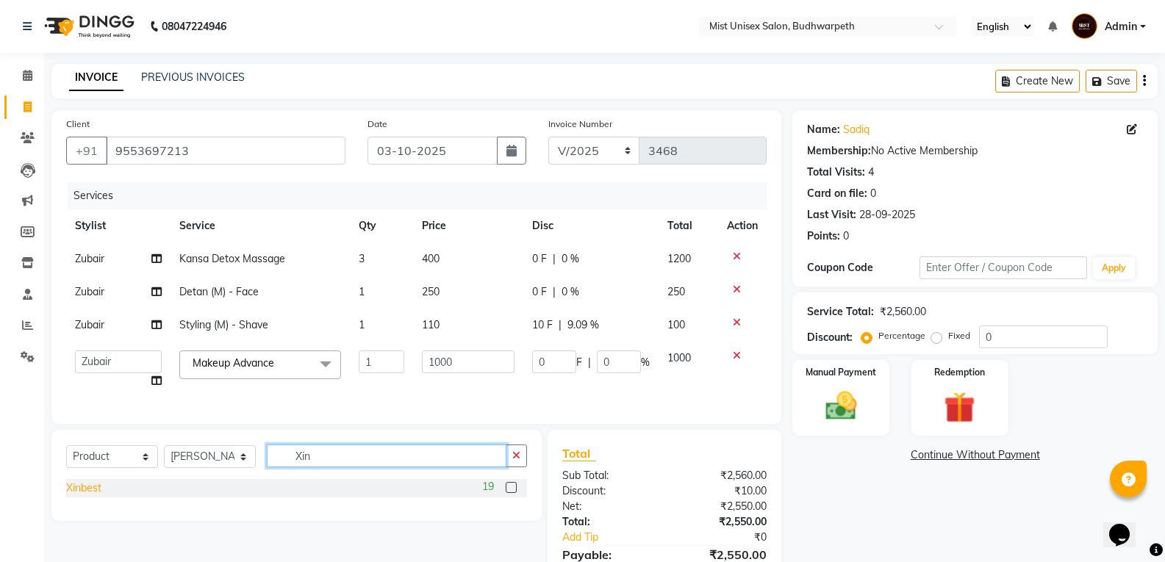
type input "Xin"
click at [95, 496] on div "Xinbest" at bounding box center [83, 488] width 35 height 15
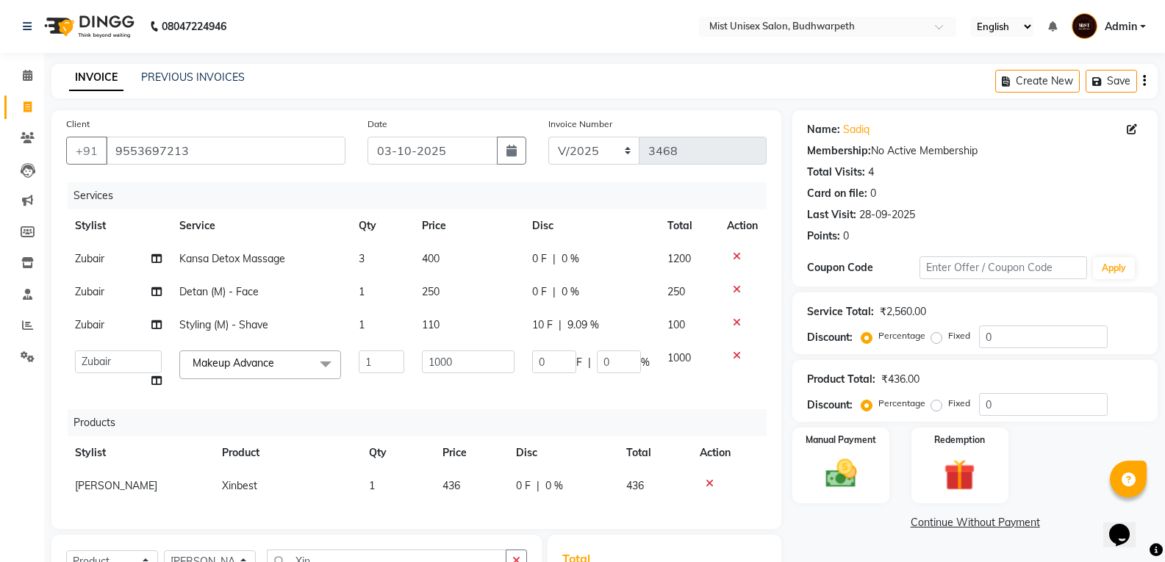
checkbox input "false"
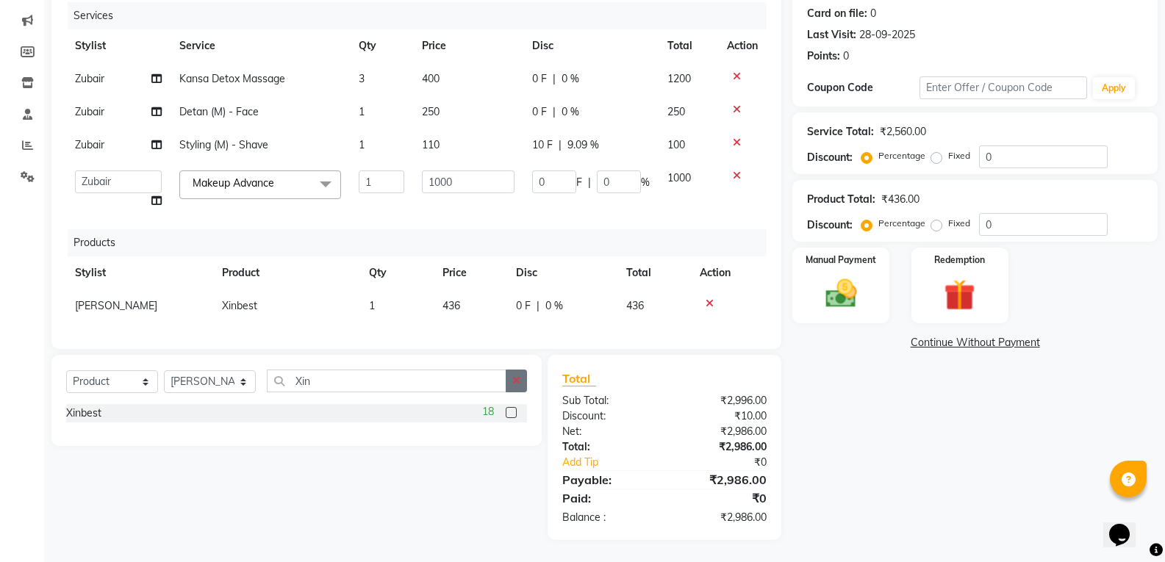
click at [511, 379] on button "button" at bounding box center [516, 381] width 21 height 23
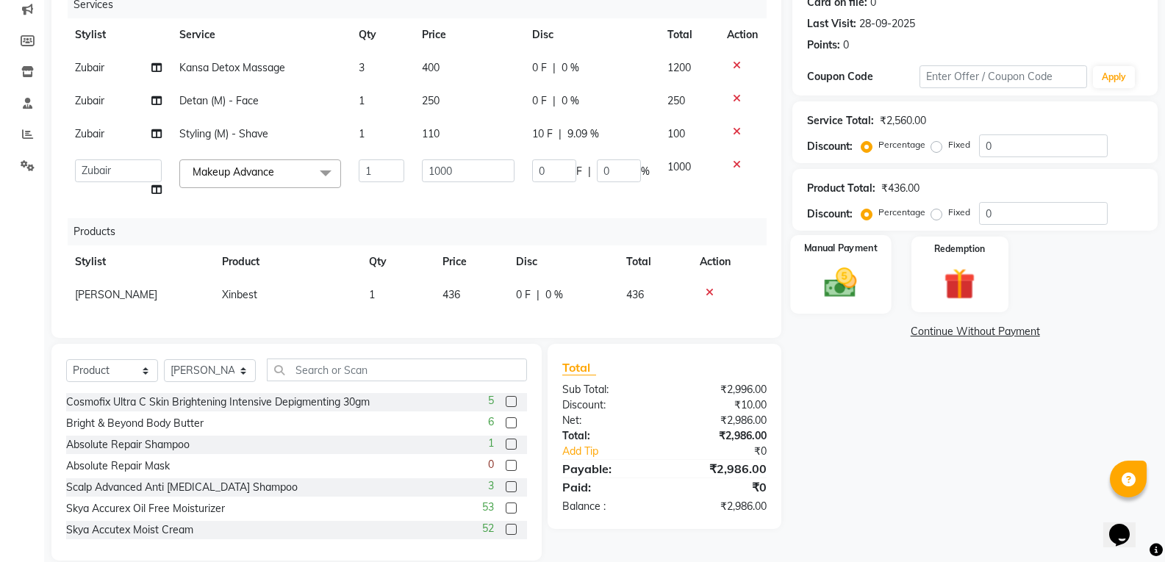
click at [835, 293] on img at bounding box center [840, 282] width 52 height 37
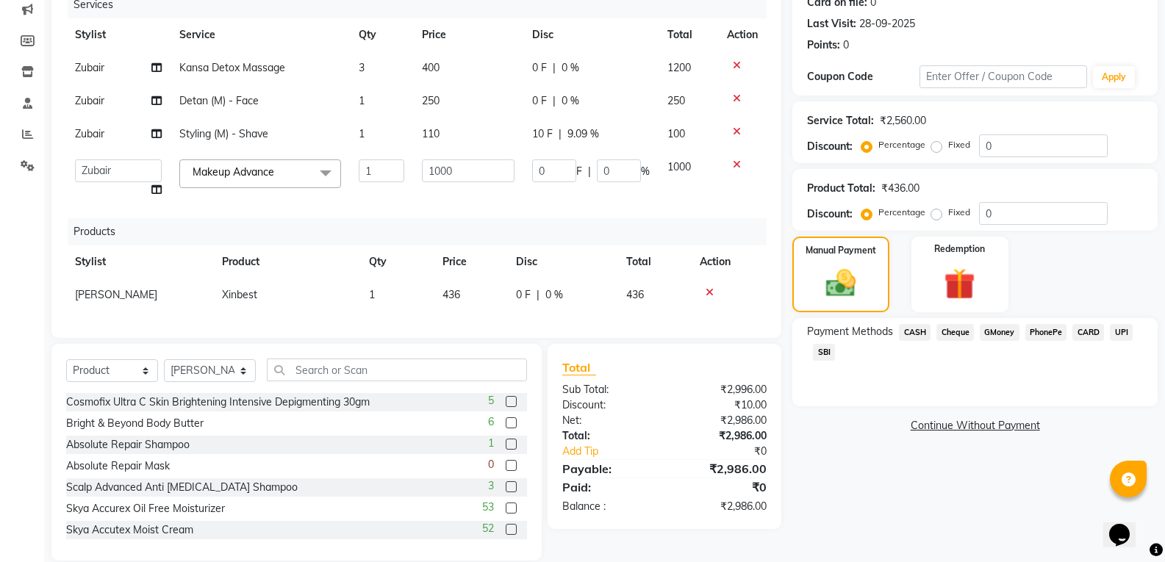
click at [826, 354] on span "SBI" at bounding box center [824, 352] width 22 height 17
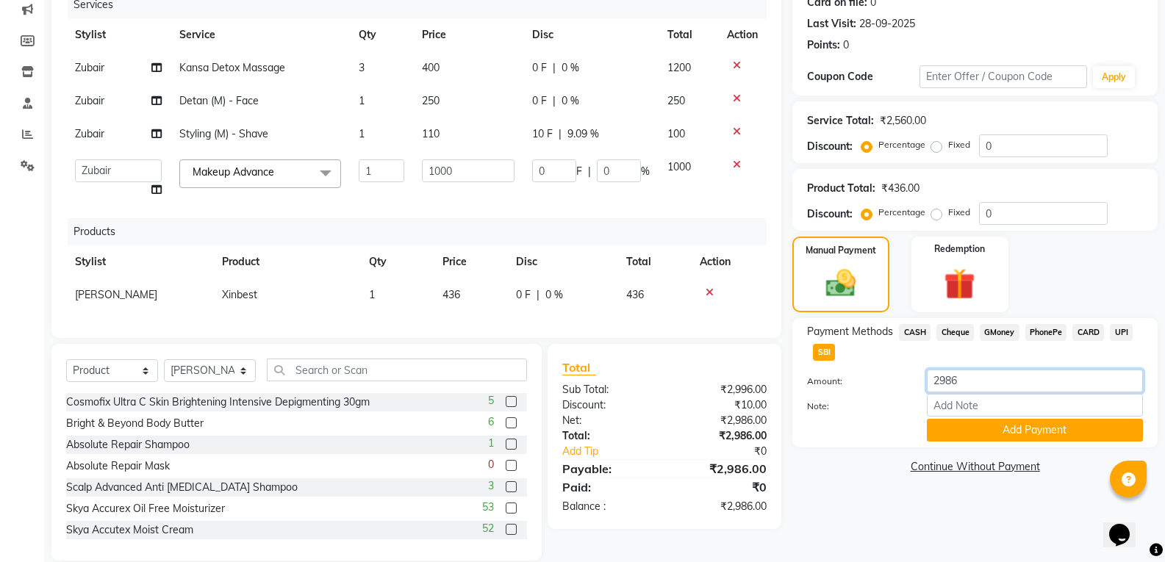
click at [975, 382] on input "2986" at bounding box center [1035, 381] width 216 height 23
type input "2"
type input "1986"
click at [998, 444] on div "Payment Methods CASH Cheque GMoney PhonePe CARD UPI SBI Amount: 1986 Note: Add …" at bounding box center [974, 382] width 365 height 129
click at [998, 428] on button "Add Payment" at bounding box center [1035, 430] width 216 height 23
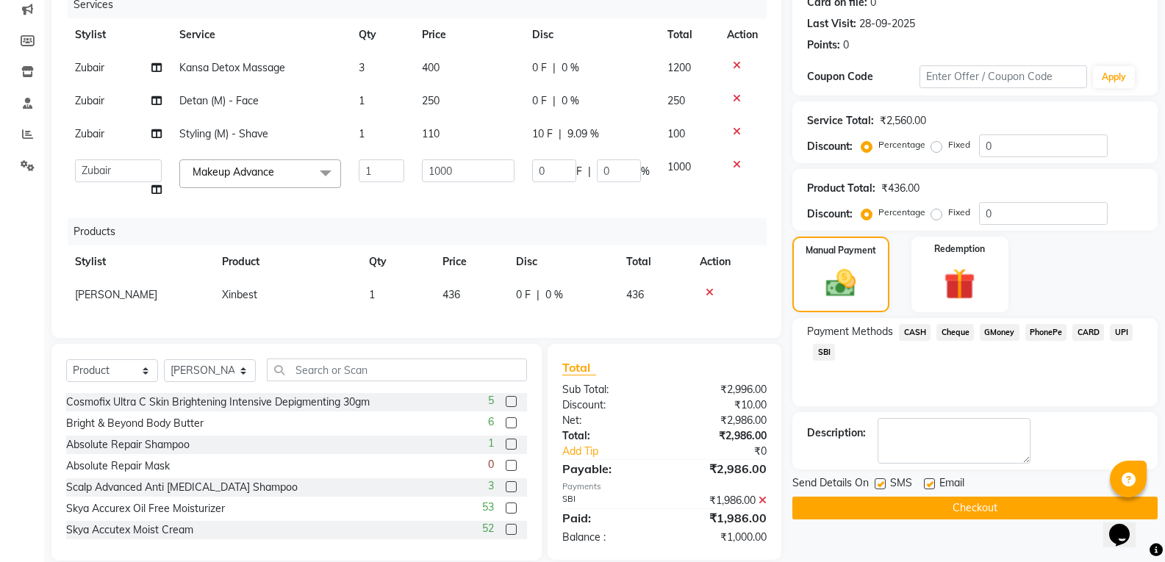
drag, startPoint x: 1047, startPoint y: 319, endPoint x: 1042, endPoint y: 332, distance: 14.2
click at [1047, 321] on div "Payment Methods CASH Cheque GMoney PhonePe CARD UPI SBI" at bounding box center [974, 362] width 365 height 88
click at [1042, 332] on span "PhonePe" at bounding box center [1046, 332] width 42 height 17
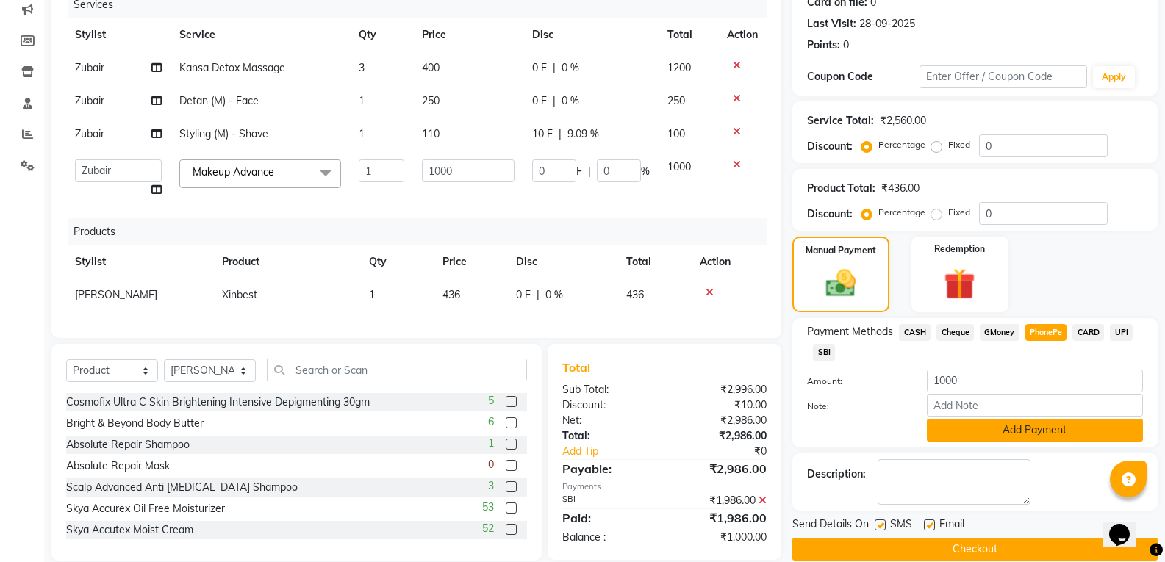
click at [999, 429] on button "Add Payment" at bounding box center [1035, 430] width 216 height 23
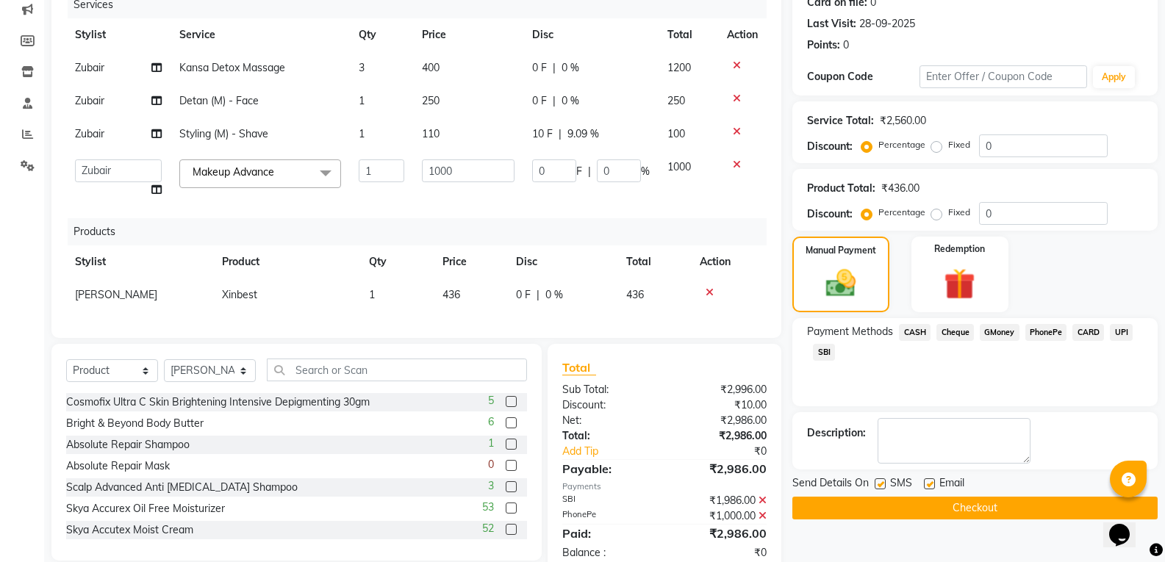
scroll to position [237, 0]
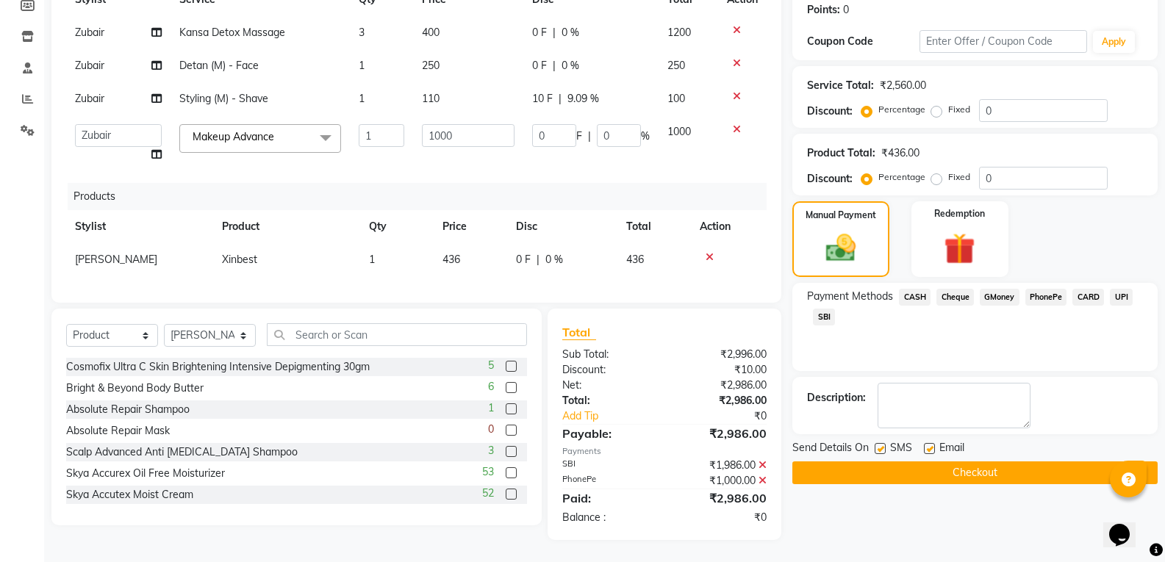
click at [948, 465] on button "Checkout" at bounding box center [974, 473] width 365 height 23
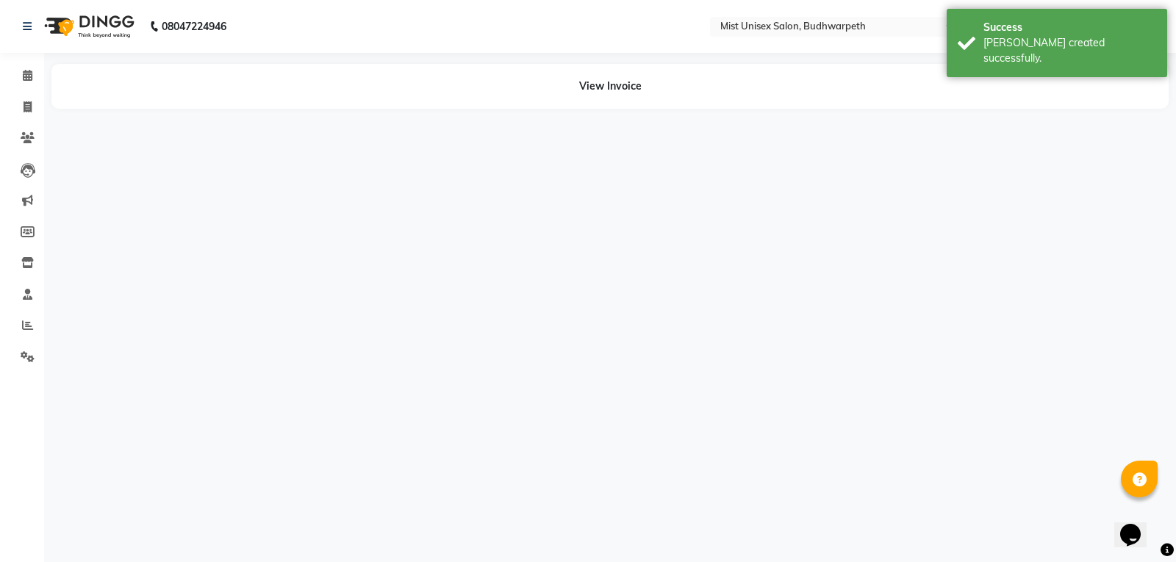
select select "66487"
select select "35495"
select select "66487"
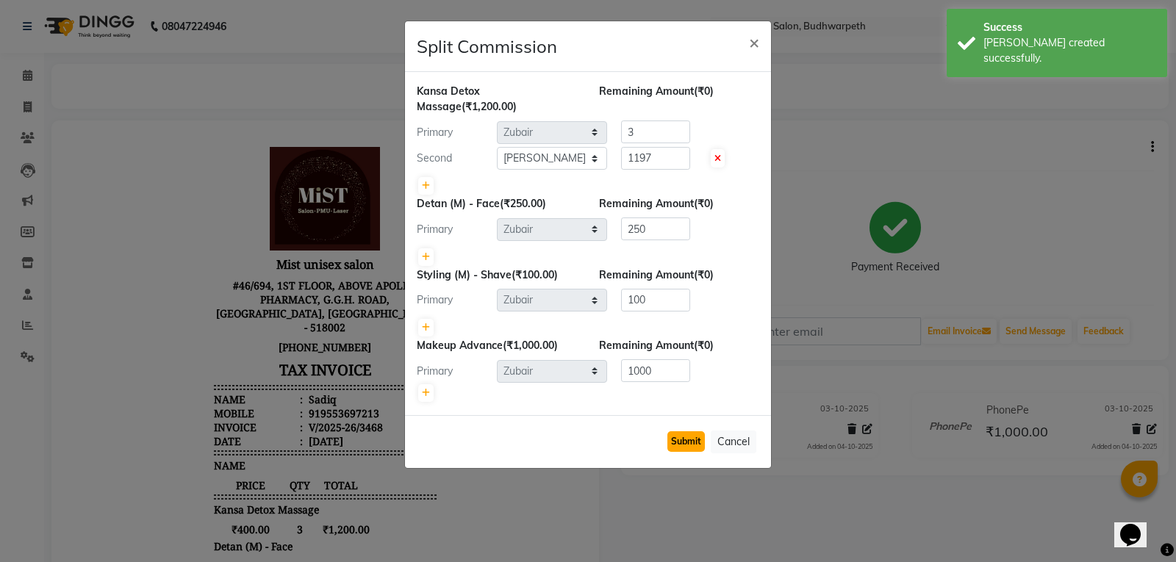
click at [671, 440] on button "Submit" at bounding box center [685, 442] width 37 height 21
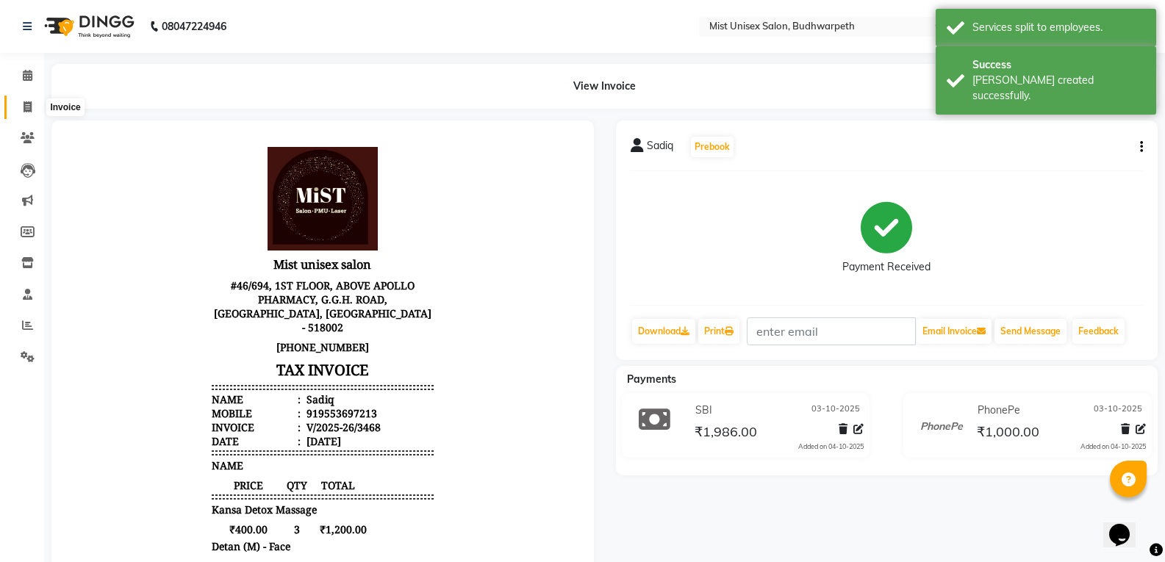
drag, startPoint x: 18, startPoint y: 106, endPoint x: 72, endPoint y: 115, distance: 54.5
click at [18, 106] on span at bounding box center [28, 107] width 26 height 17
select select "5227"
select select "service"
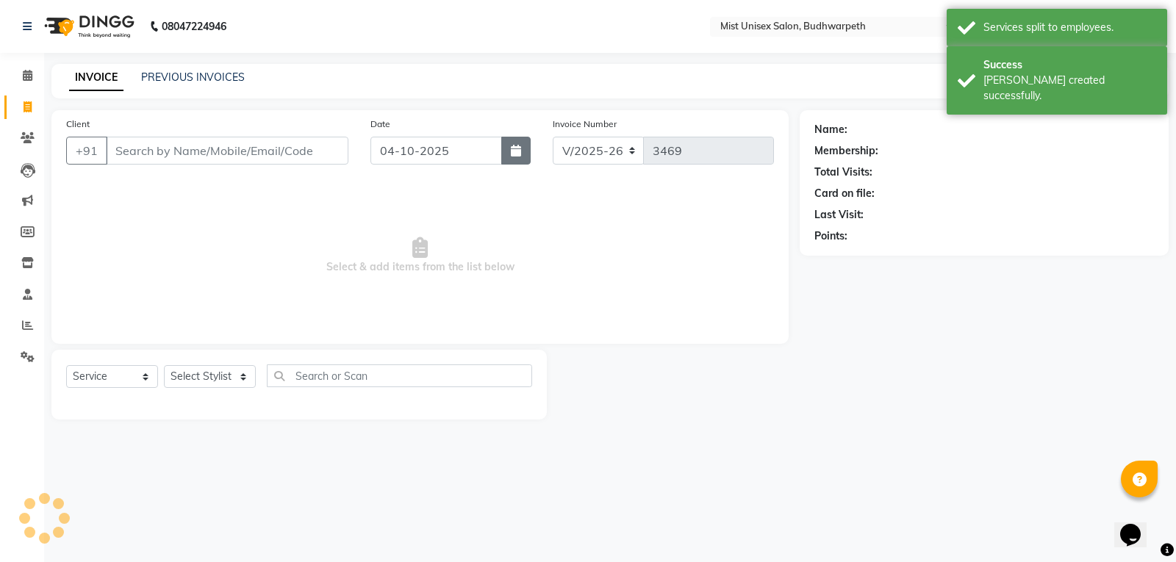
click at [517, 154] on icon "button" at bounding box center [516, 151] width 10 height 12
select select "10"
select select "2025"
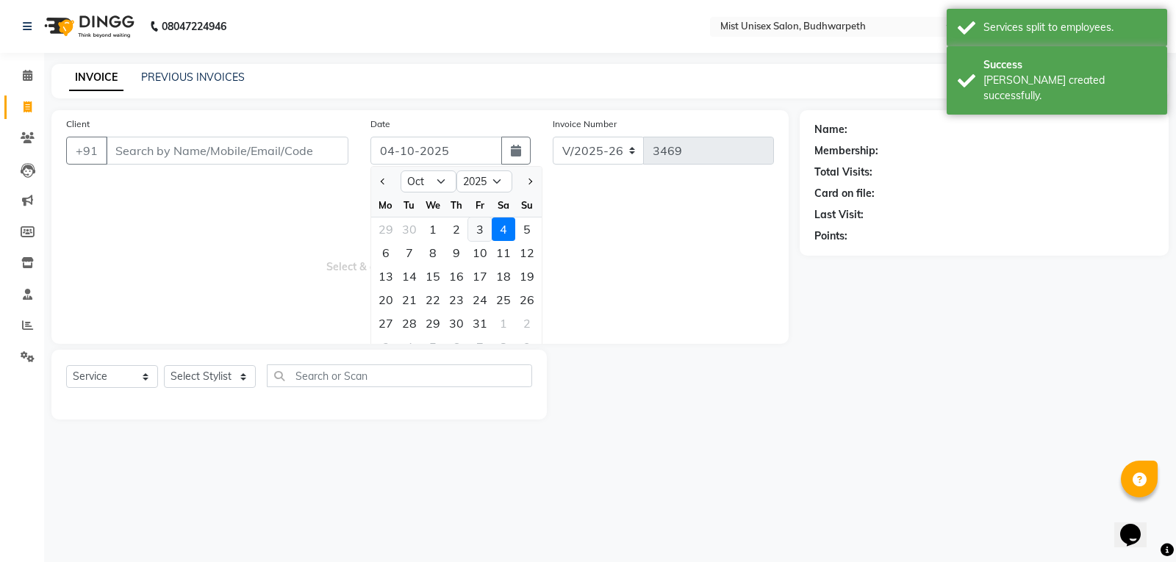
click at [477, 227] on div "3" at bounding box center [480, 230] width 24 height 24
type input "03-10-2025"
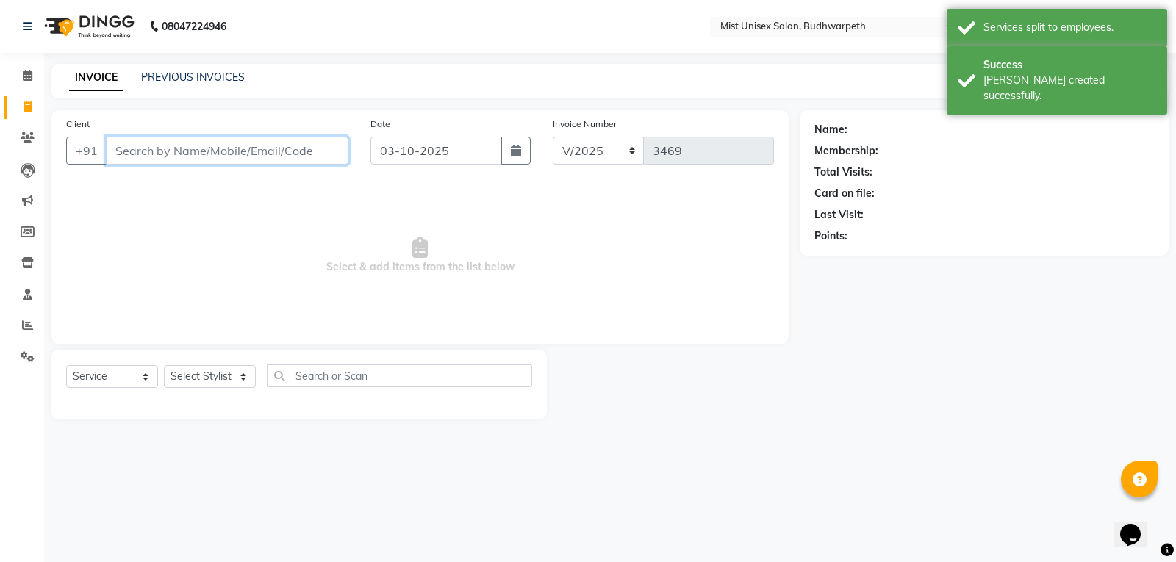
click at [157, 146] on input "Client" at bounding box center [227, 151] width 243 height 28
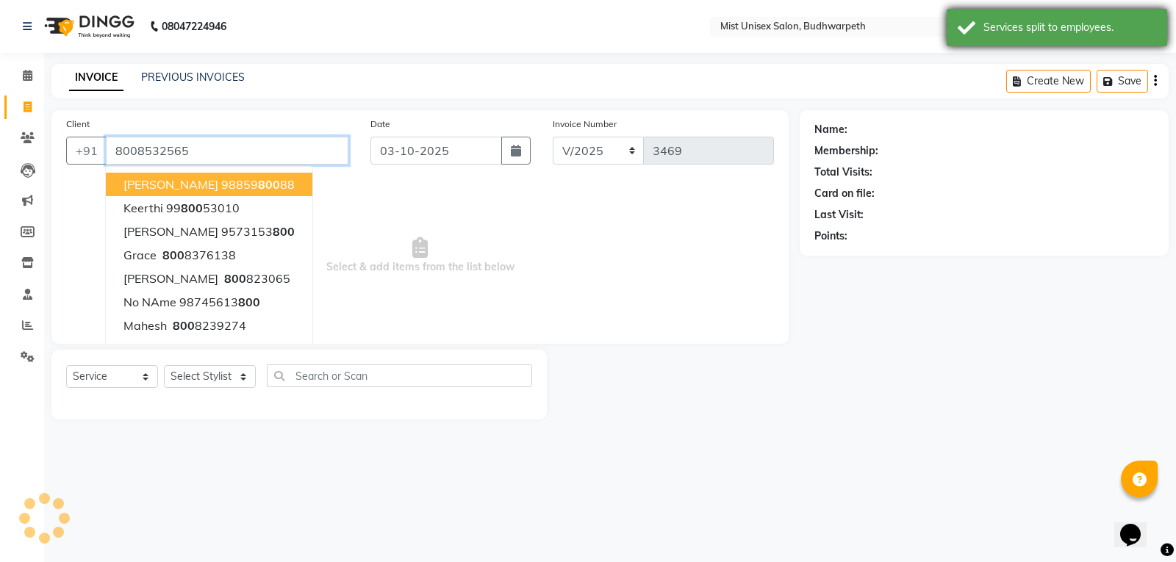
type input "8008532565"
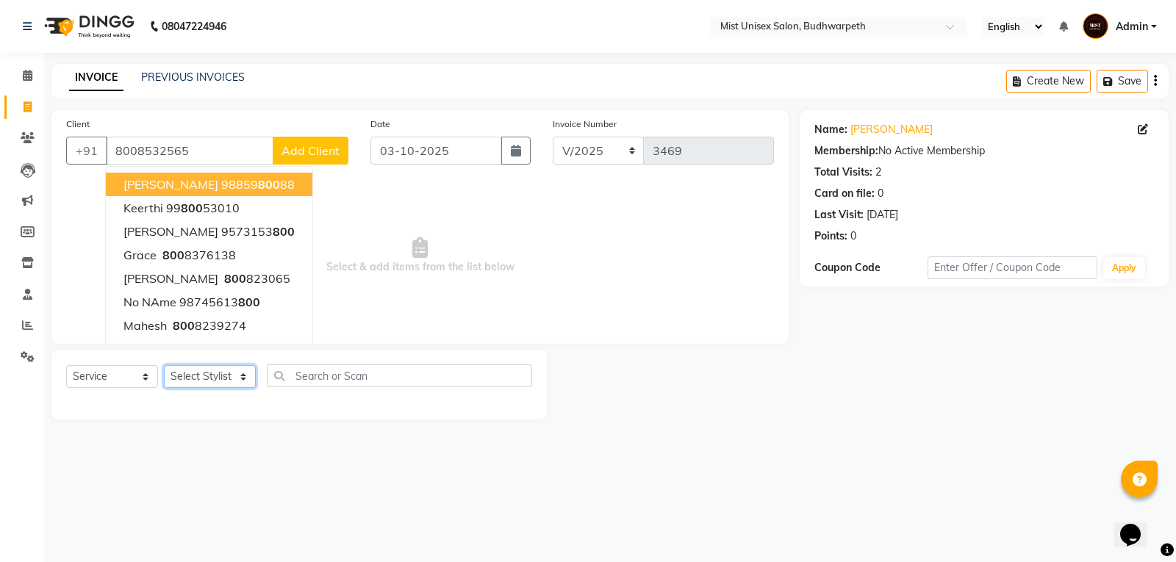
click at [210, 377] on select "Select Stylist Abhi Ram [PERSON_NAME] [PERSON_NAME] Lakshmi Madhu [PERSON_NAME]…" at bounding box center [210, 376] width 92 height 23
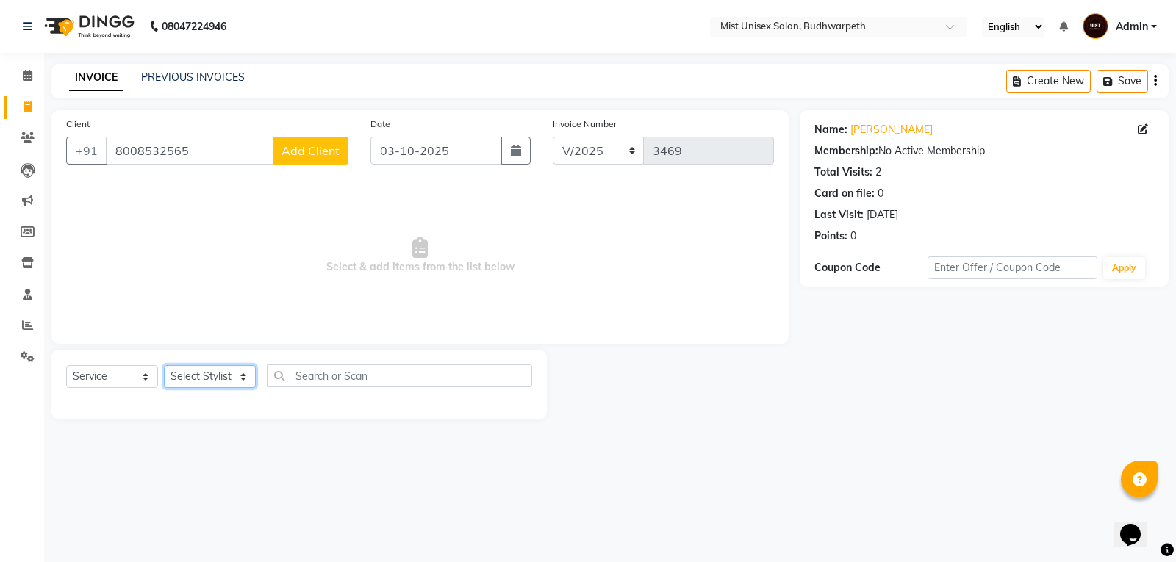
select select "87456"
click at [164, 365] on select "Select Stylist Abhi Ram [PERSON_NAME] [PERSON_NAME] Lakshmi Madhu [PERSON_NAME]…" at bounding box center [210, 376] width 92 height 23
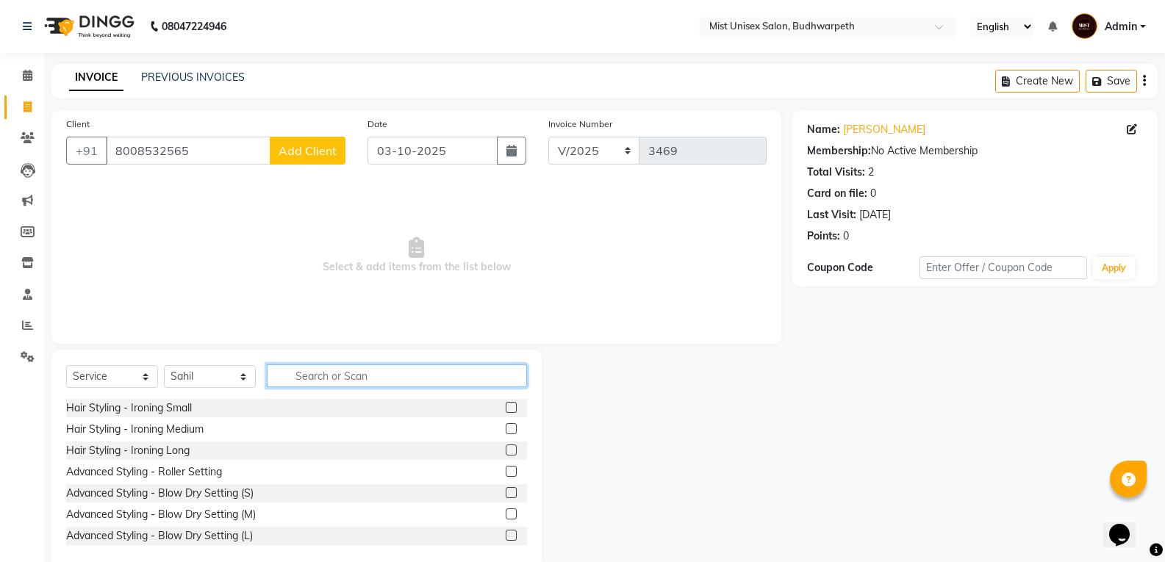
click at [314, 380] on input "text" at bounding box center [397, 376] width 260 height 23
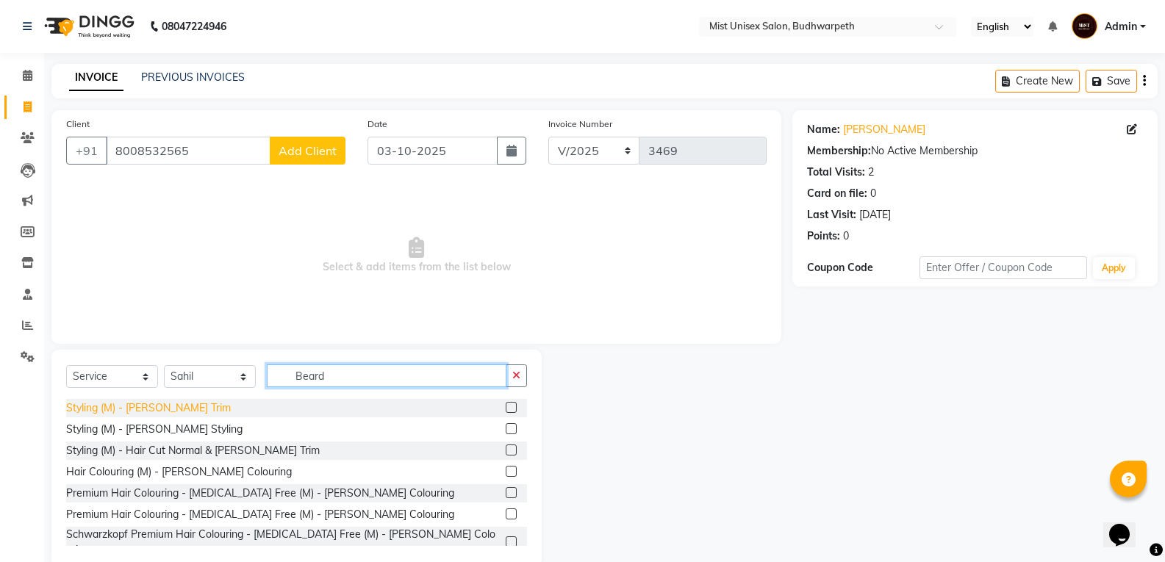
type input "Beard"
click at [151, 409] on div "Styling (M) - [PERSON_NAME] Trim" at bounding box center [148, 408] width 165 height 15
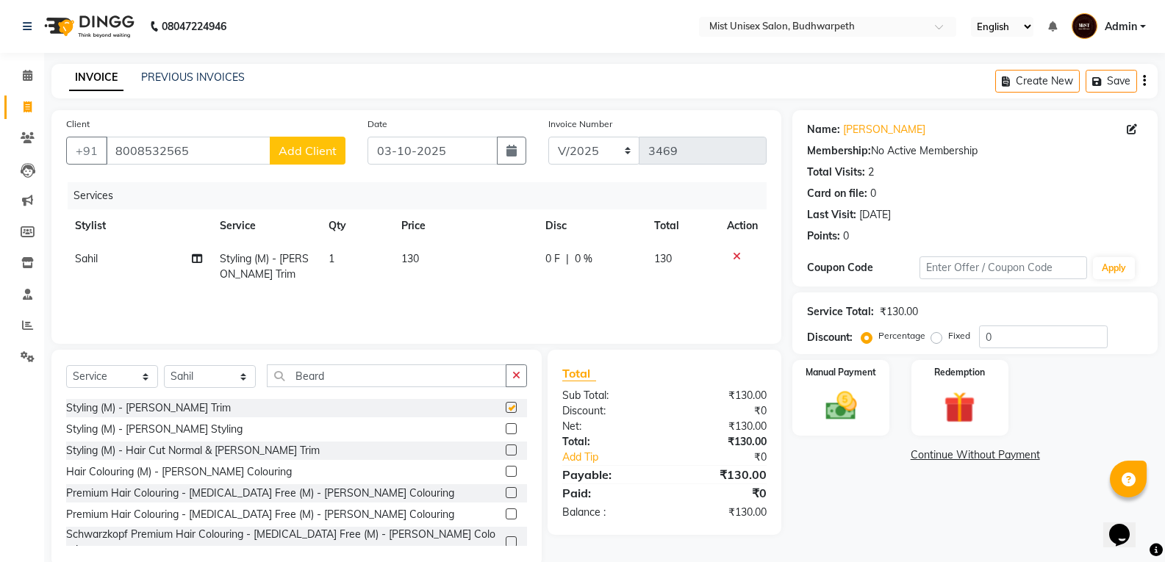
checkbox input "false"
click at [849, 412] on img at bounding box center [840, 405] width 52 height 37
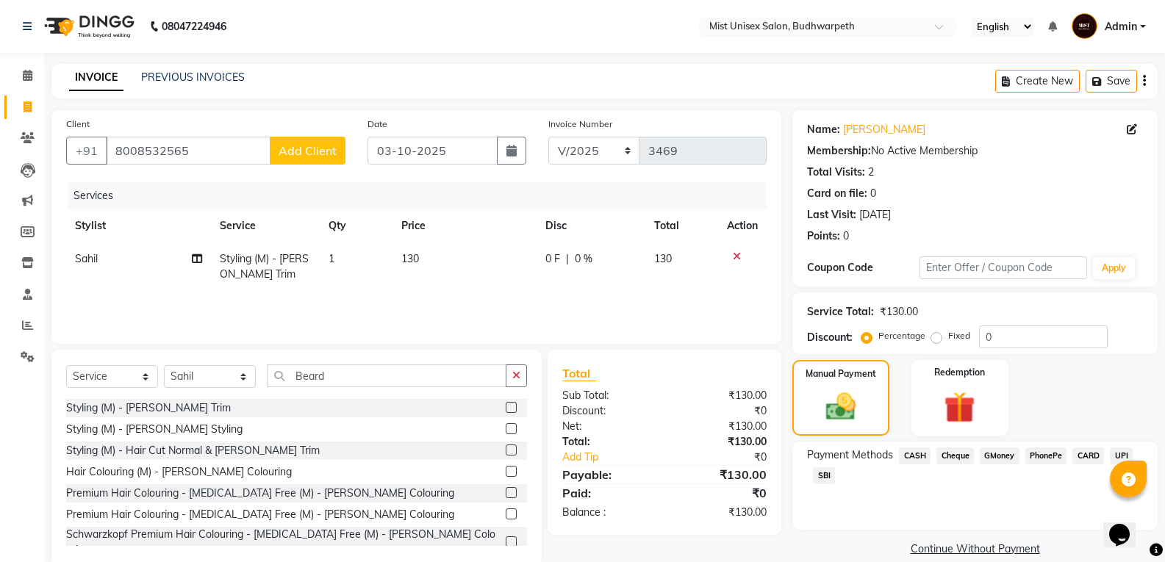
click at [829, 475] on span "SBI" at bounding box center [824, 476] width 22 height 17
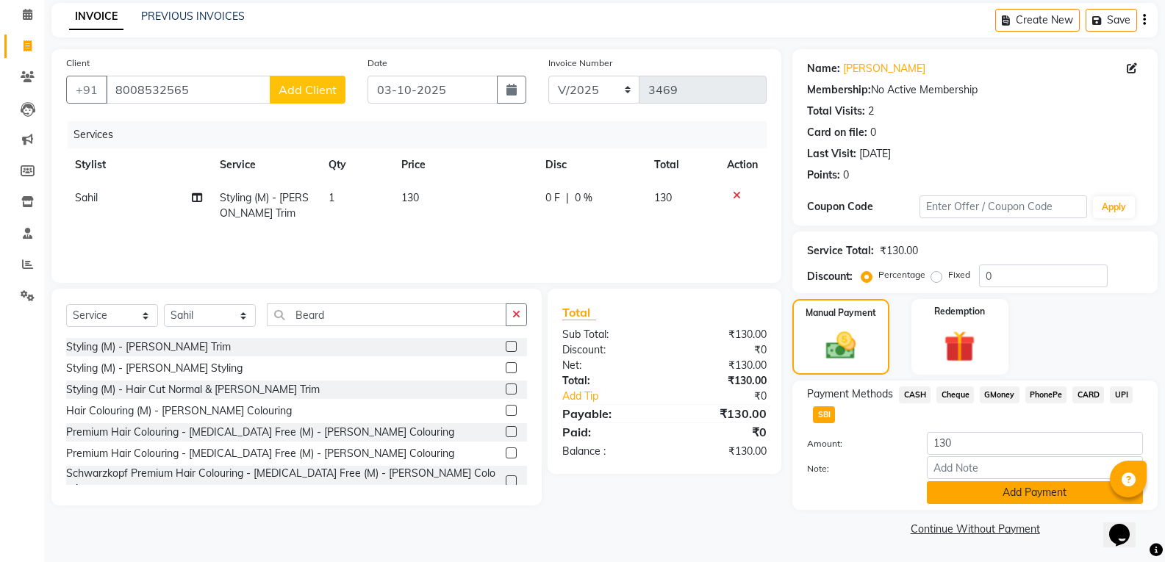
click at [1026, 483] on button "Add Payment" at bounding box center [1035, 492] width 216 height 23
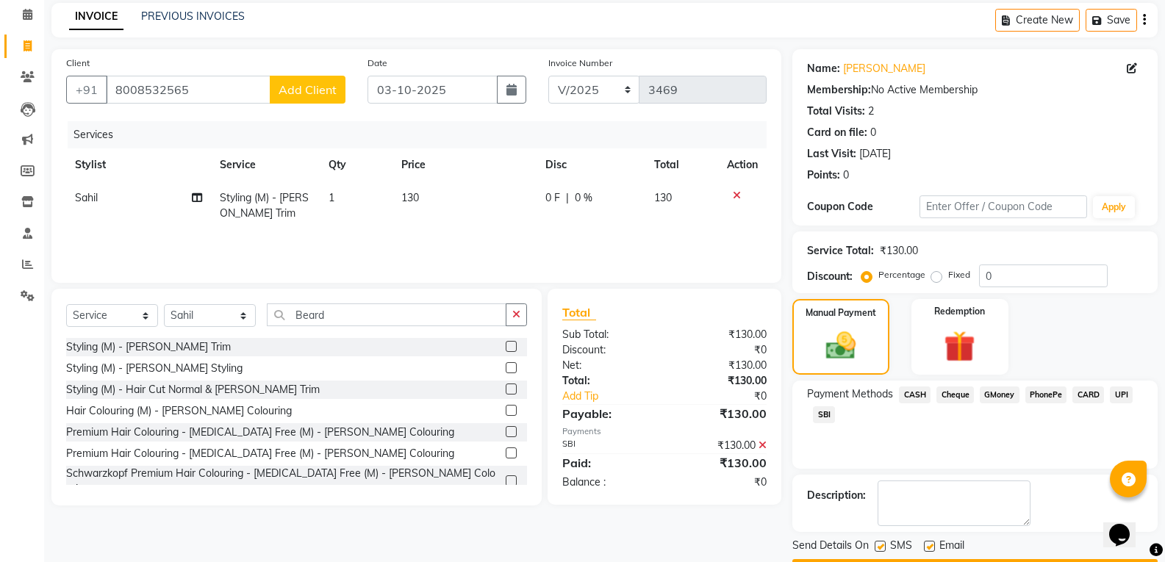
scroll to position [103, 0]
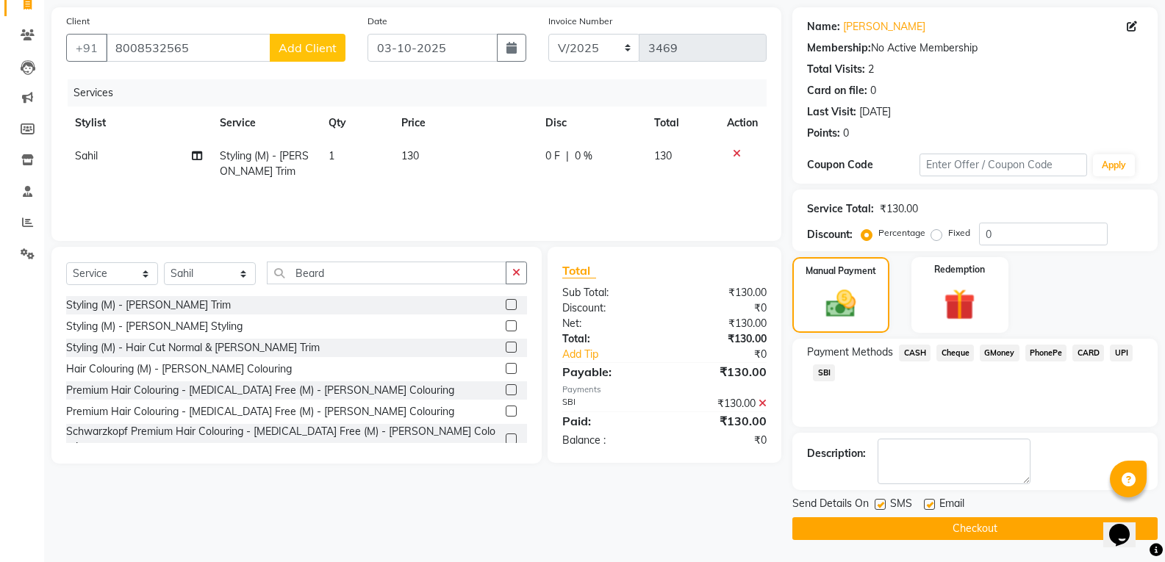
click at [978, 531] on button "Checkout" at bounding box center [974, 529] width 365 height 23
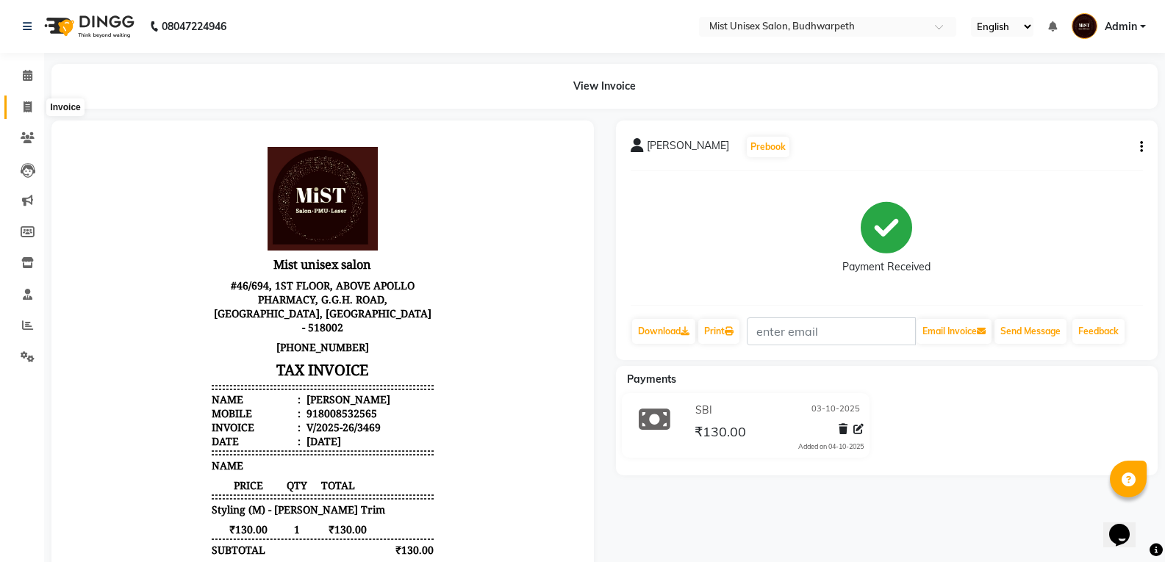
click at [29, 103] on icon at bounding box center [28, 106] width 8 height 11
select select "service"
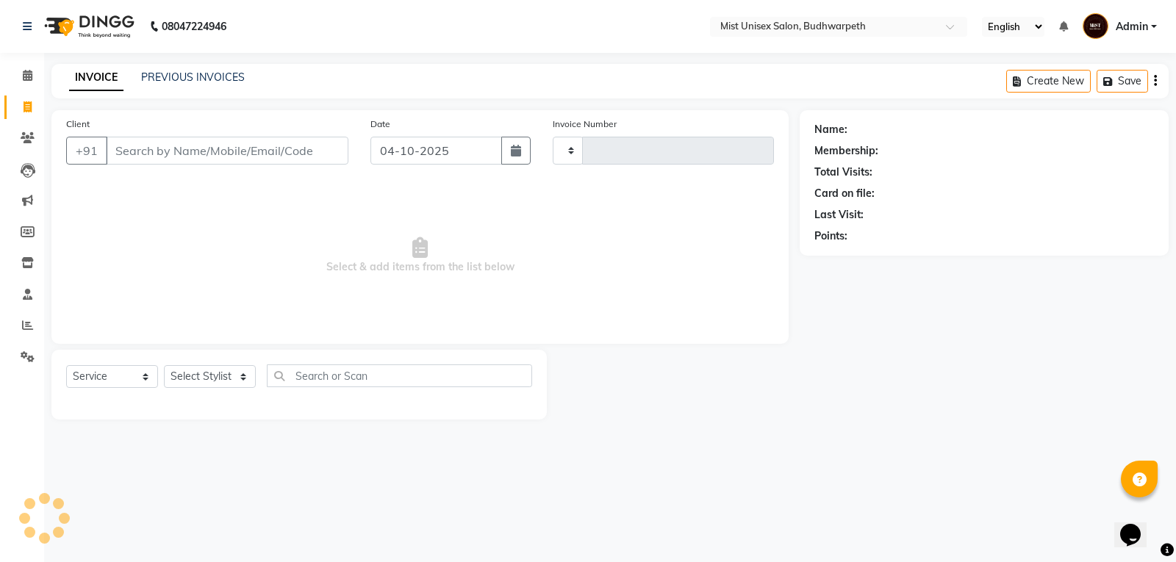
type input "3470"
select select "5227"
click at [193, 69] on div "INVOICE PREVIOUS INVOICES Create New Save" at bounding box center [609, 81] width 1117 height 35
click at [193, 79] on link "PREVIOUS INVOICES" at bounding box center [193, 77] width 104 height 13
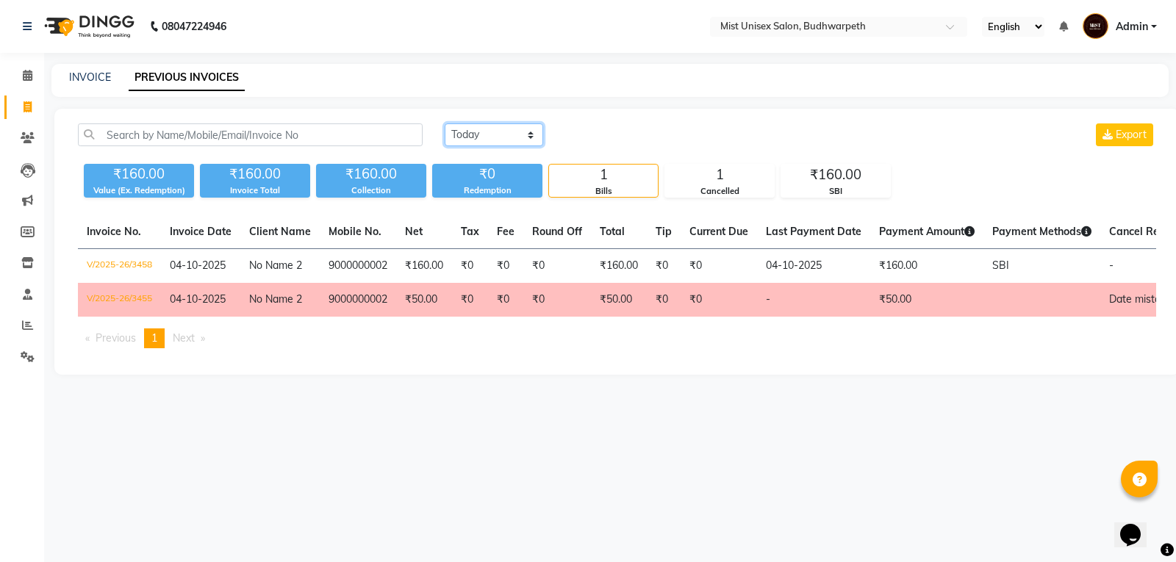
click at [510, 137] on select "Today Yesterday Custom Range" at bounding box center [494, 134] width 99 height 23
select select "range"
click at [445, 123] on select "Today Yesterday Custom Range" at bounding box center [494, 134] width 99 height 23
click at [624, 135] on input "04-10-2025" at bounding box center [613, 135] width 103 height 21
select select "10"
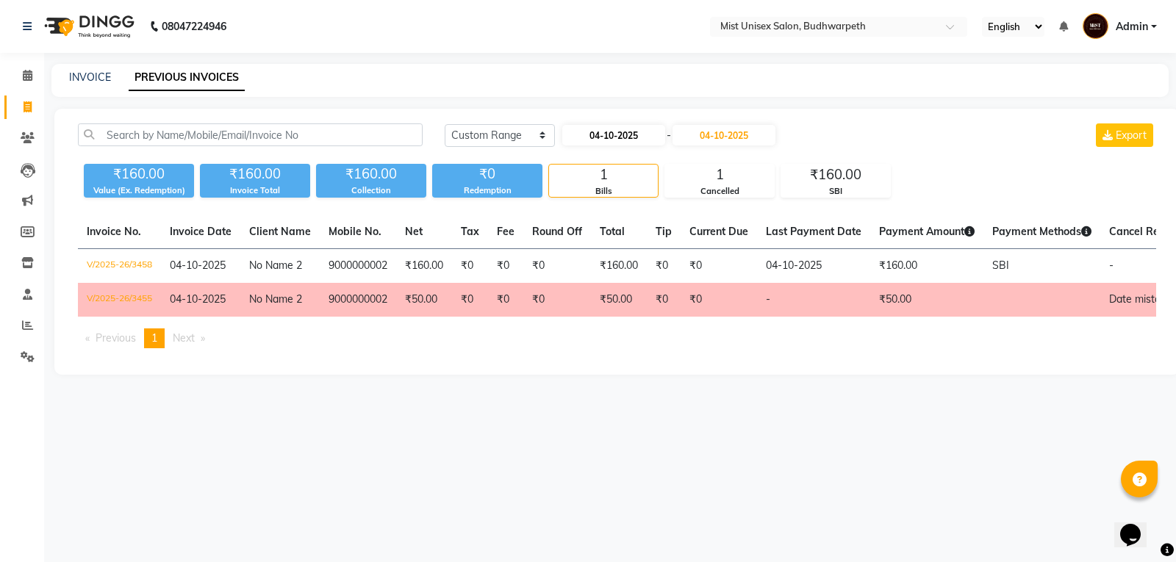
select select "2025"
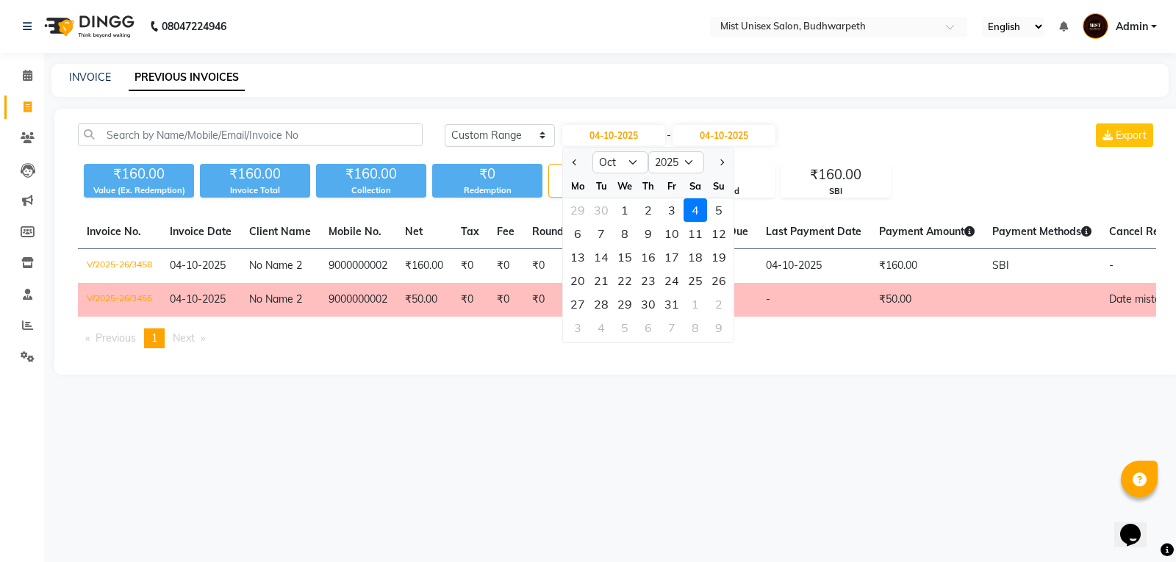
click at [674, 211] on div "3" at bounding box center [672, 210] width 24 height 24
type input "03-10-2025"
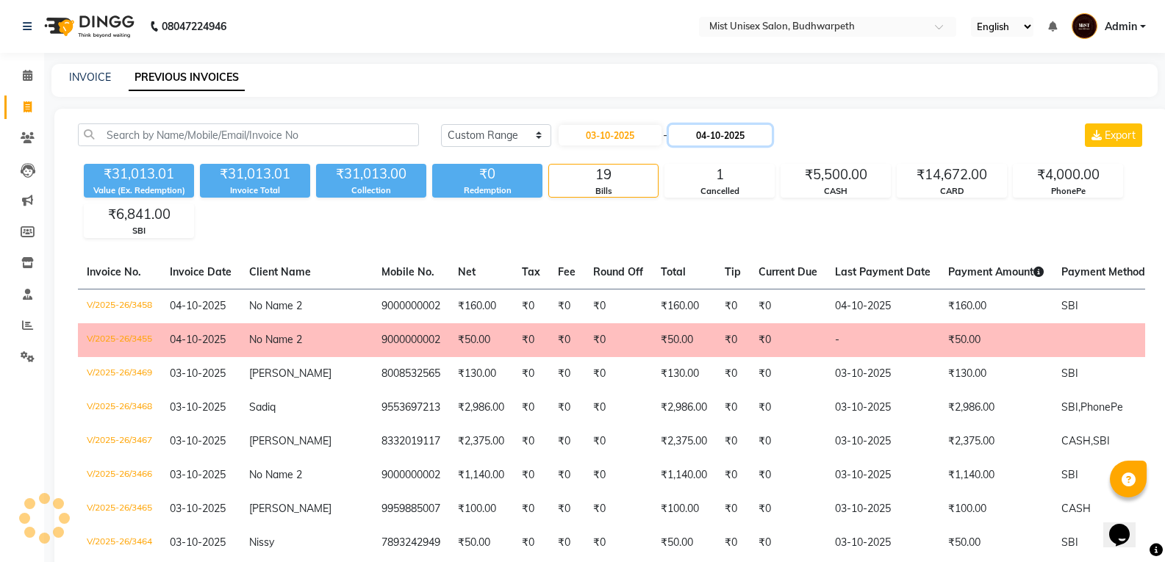
click at [712, 137] on input "04-10-2025" at bounding box center [720, 135] width 103 height 21
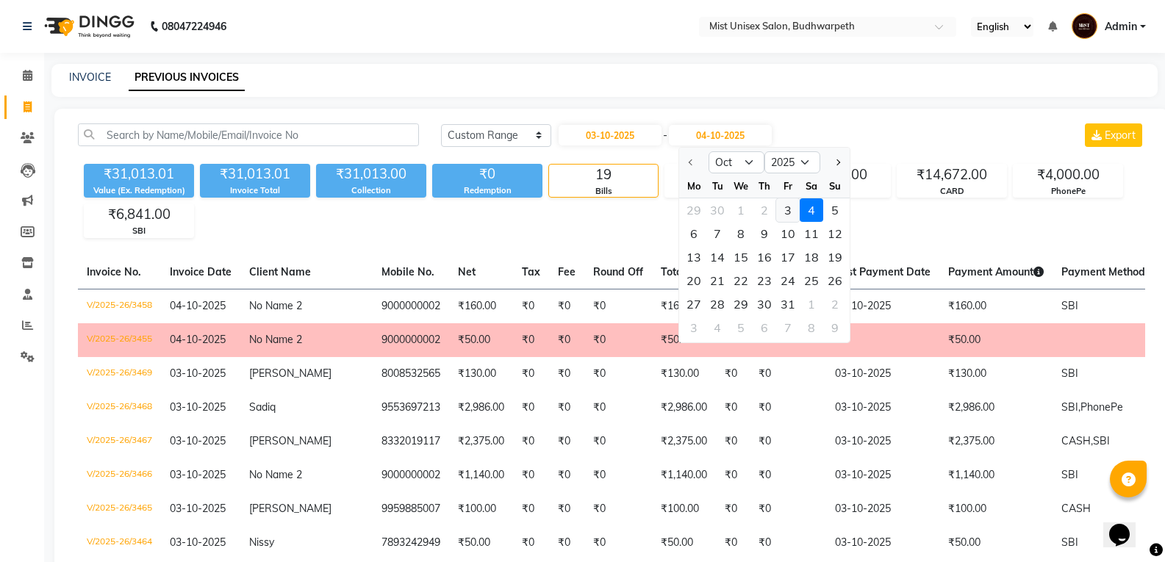
click at [793, 212] on div "3" at bounding box center [788, 210] width 24 height 24
type input "03-10-2025"
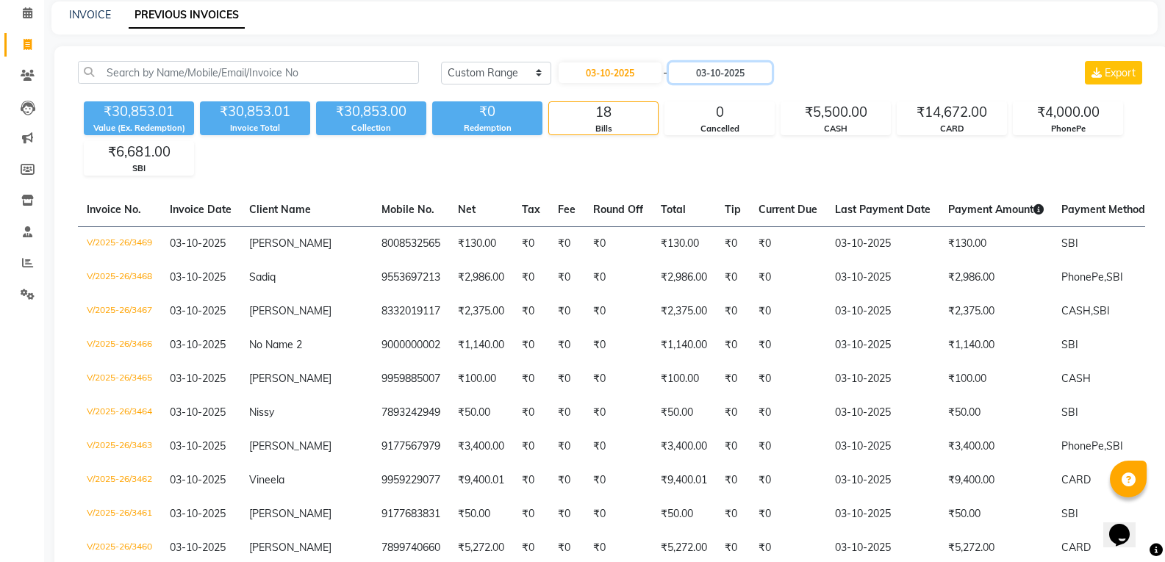
scroll to position [50, 0]
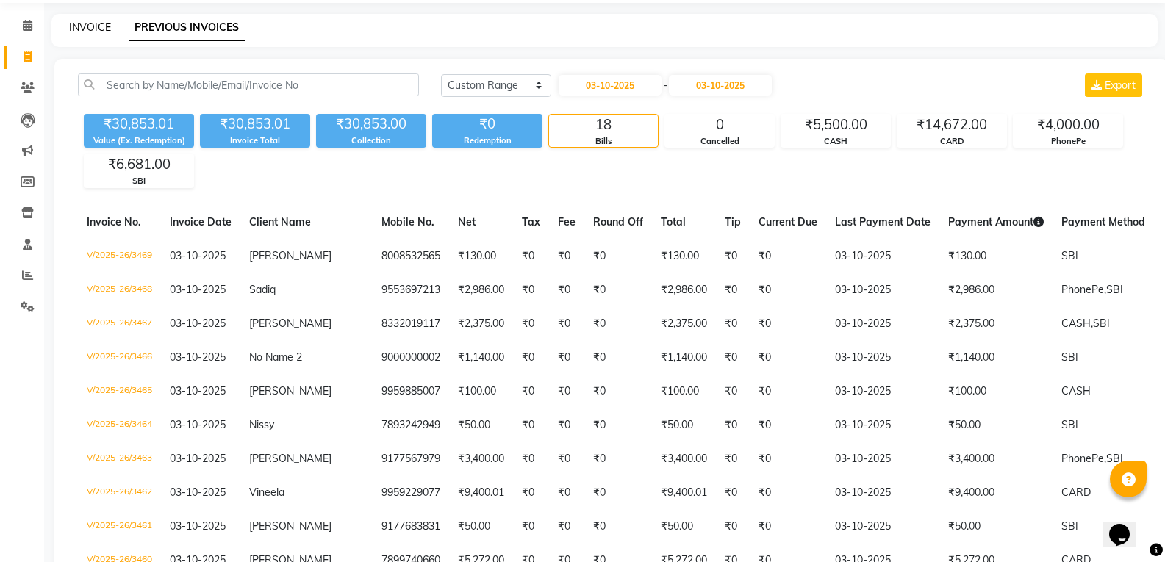
click at [93, 28] on link "INVOICE" at bounding box center [90, 27] width 42 height 13
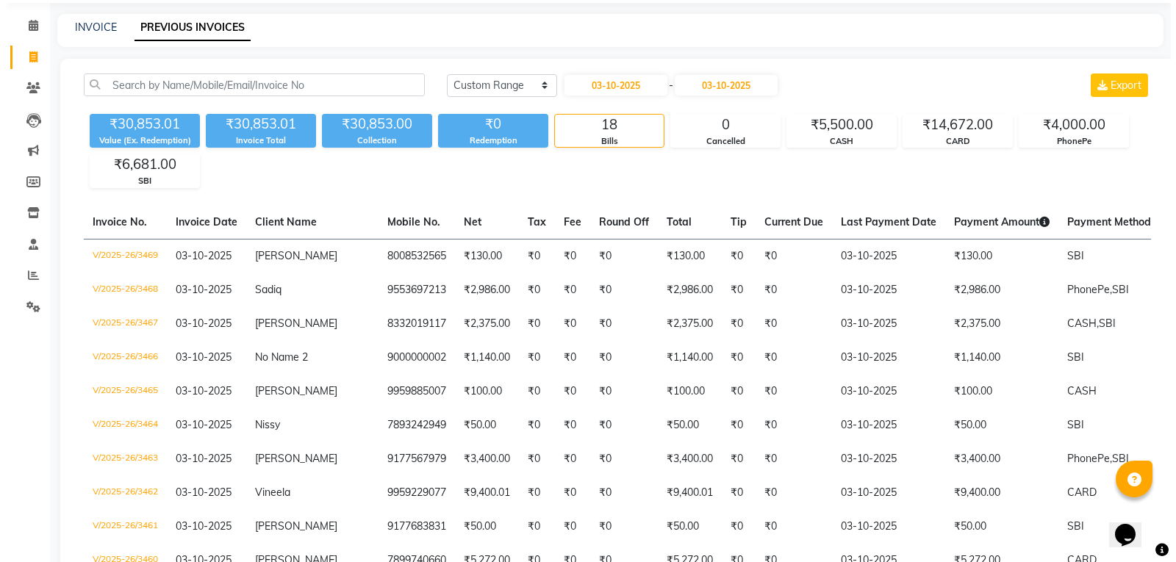
select select "service"
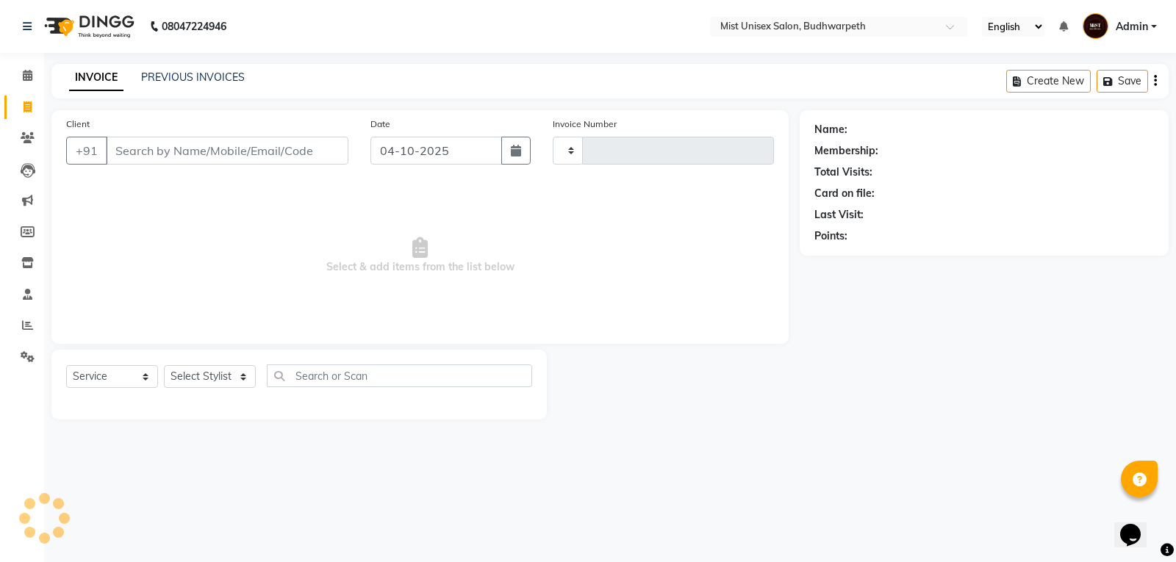
type input "3470"
select select "5227"
click at [194, 74] on link "PREVIOUS INVOICES" at bounding box center [193, 77] width 104 height 13
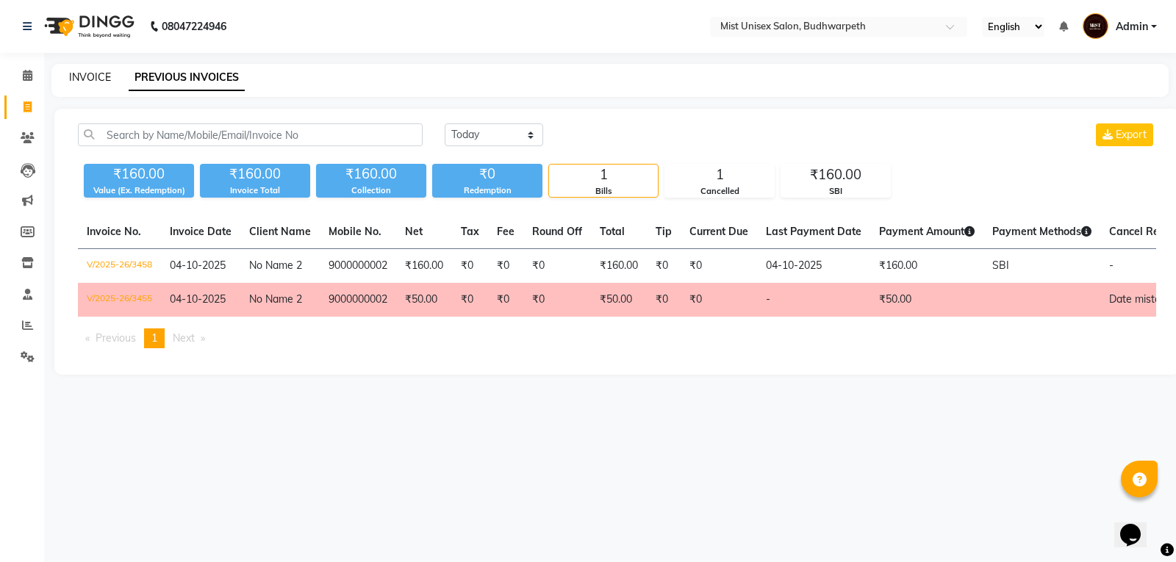
click at [102, 83] on link "INVOICE" at bounding box center [90, 77] width 42 height 13
select select "service"
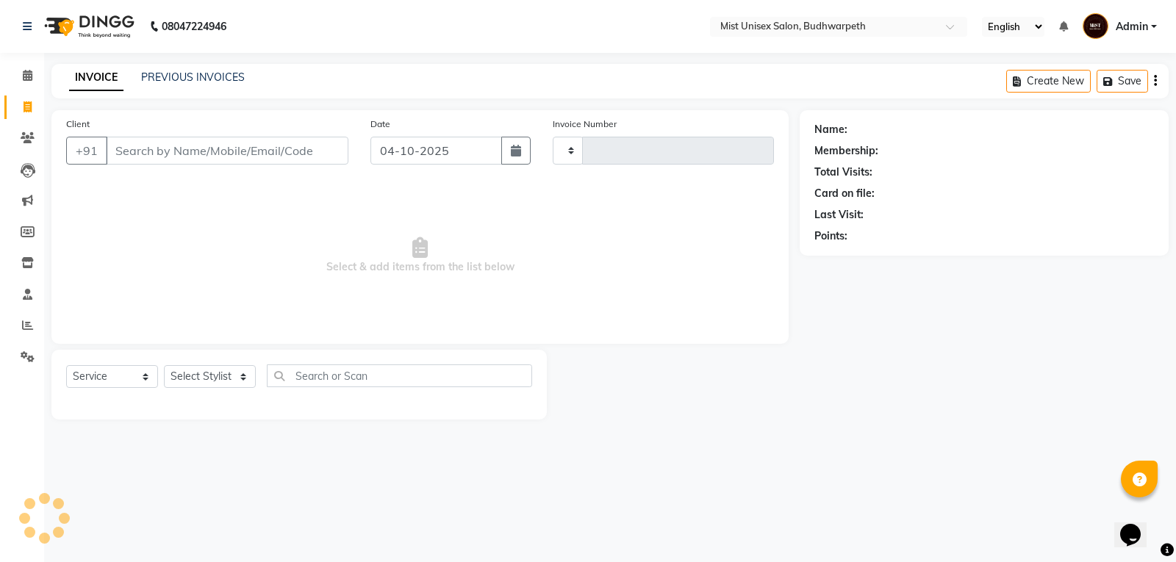
type input "3470"
select select "5227"
click at [520, 158] on button "button" at bounding box center [515, 151] width 29 height 28
select select "10"
select select "2025"
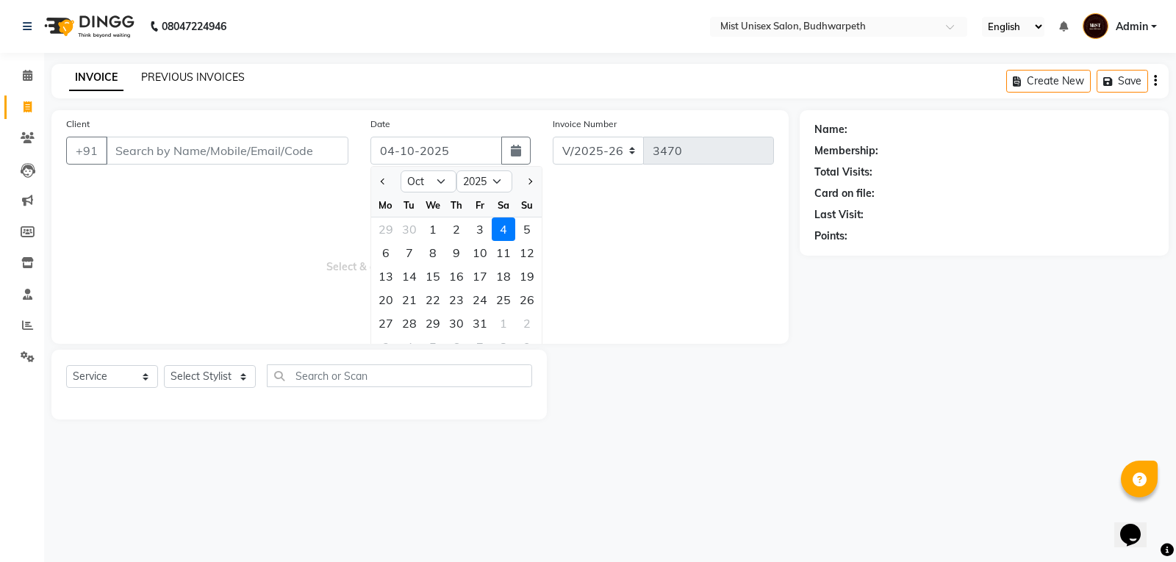
click at [221, 80] on link "PREVIOUS INVOICES" at bounding box center [193, 77] width 104 height 13
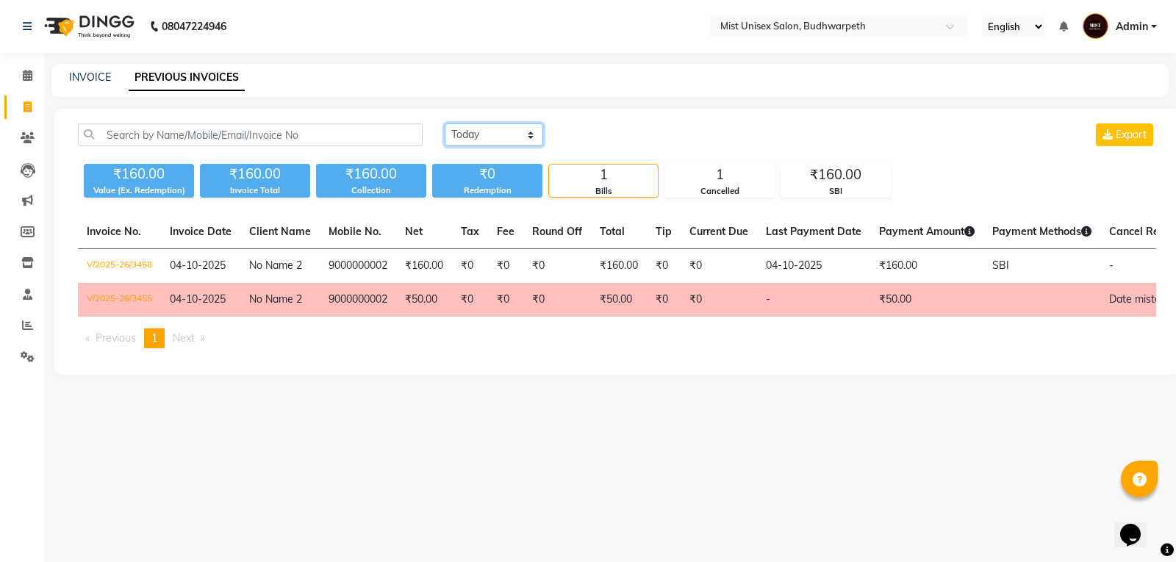
drag, startPoint x: 498, startPoint y: 133, endPoint x: 495, endPoint y: 145, distance: 12.3
click at [498, 133] on select "Today Yesterday Custom Range" at bounding box center [494, 134] width 99 height 23
select select "range"
click at [445, 123] on select "Today Yesterday Custom Range" at bounding box center [494, 134] width 99 height 23
click at [615, 143] on input "04-10-2025" at bounding box center [613, 135] width 103 height 21
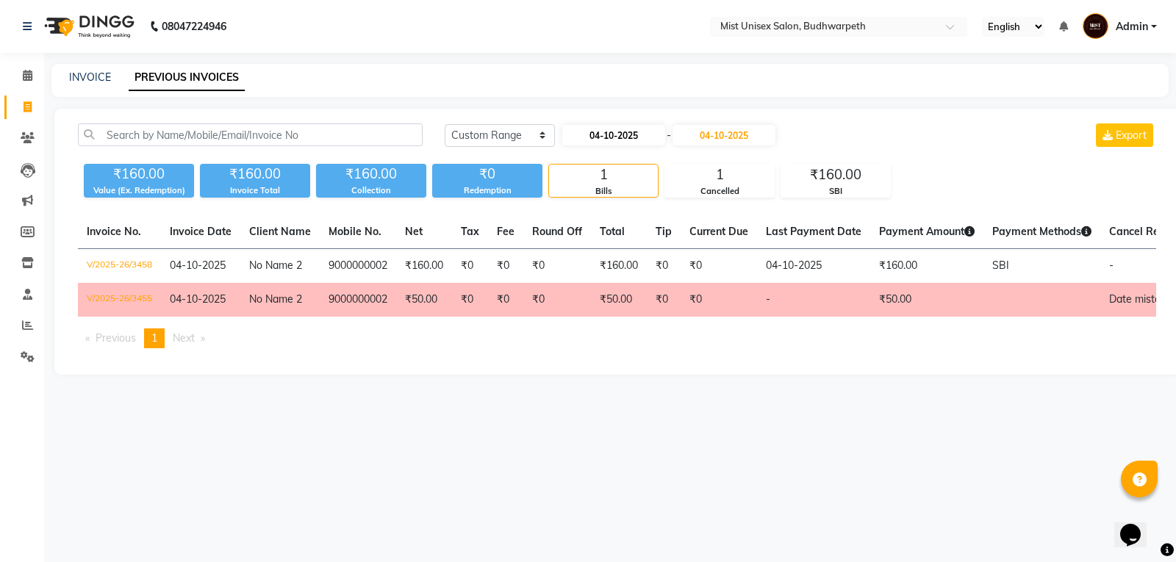
select select "10"
select select "2025"
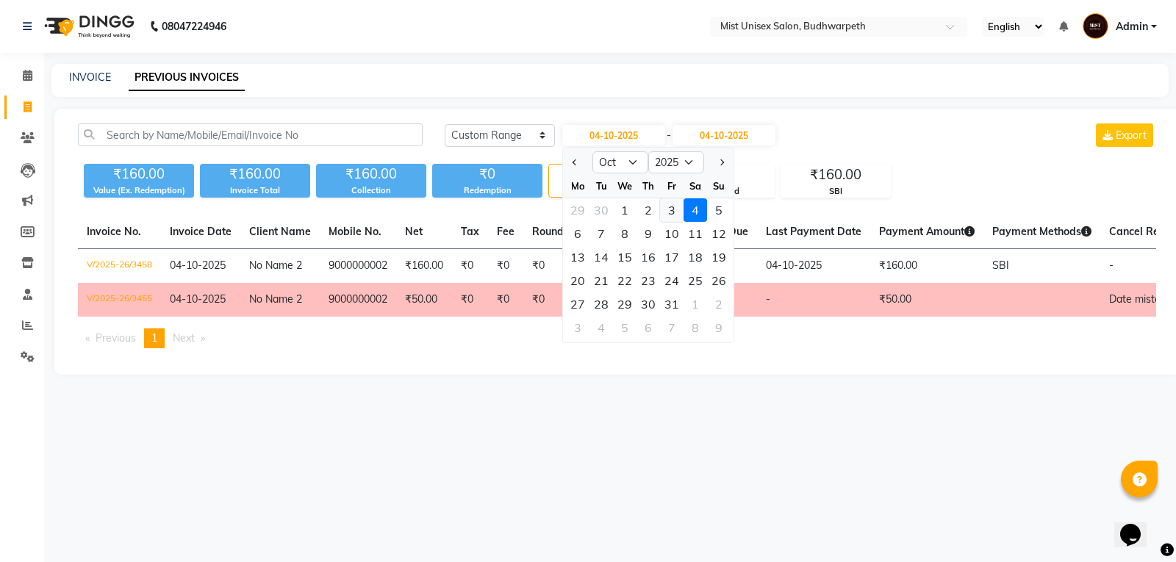
click at [671, 207] on div "3" at bounding box center [672, 210] width 24 height 24
type input "03-10-2025"
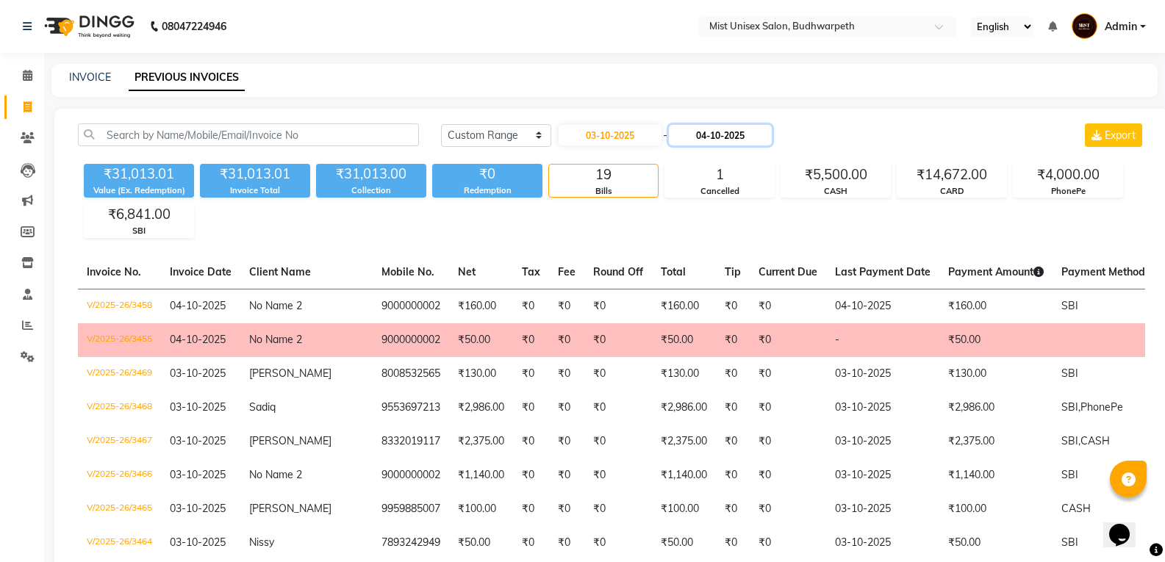
click at [720, 135] on input "04-10-2025" at bounding box center [720, 135] width 103 height 21
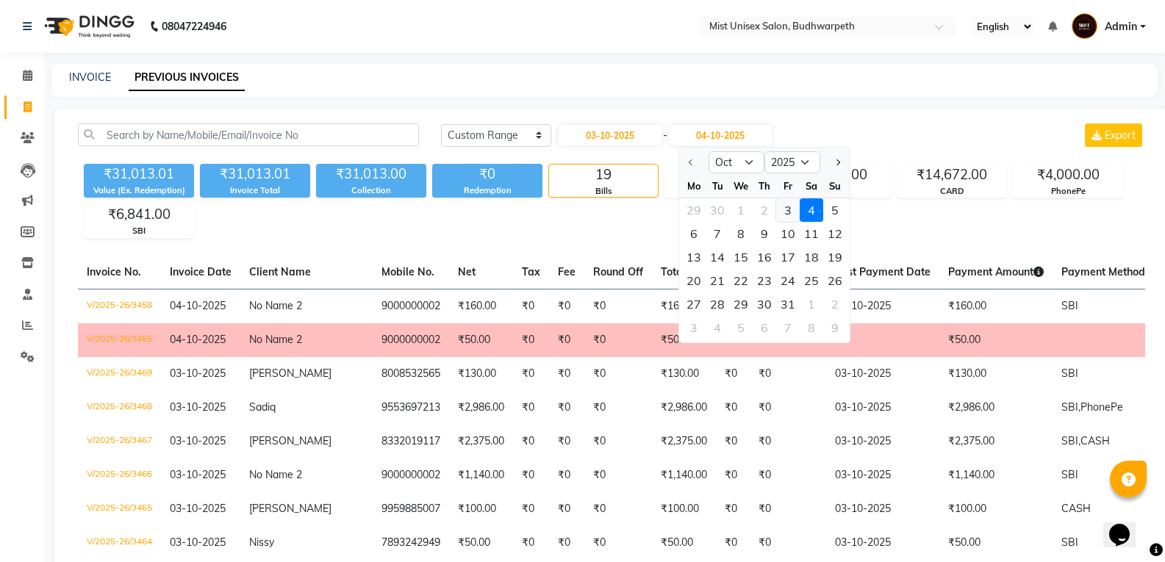
click at [788, 210] on div "3" at bounding box center [788, 210] width 24 height 24
type input "03-10-2025"
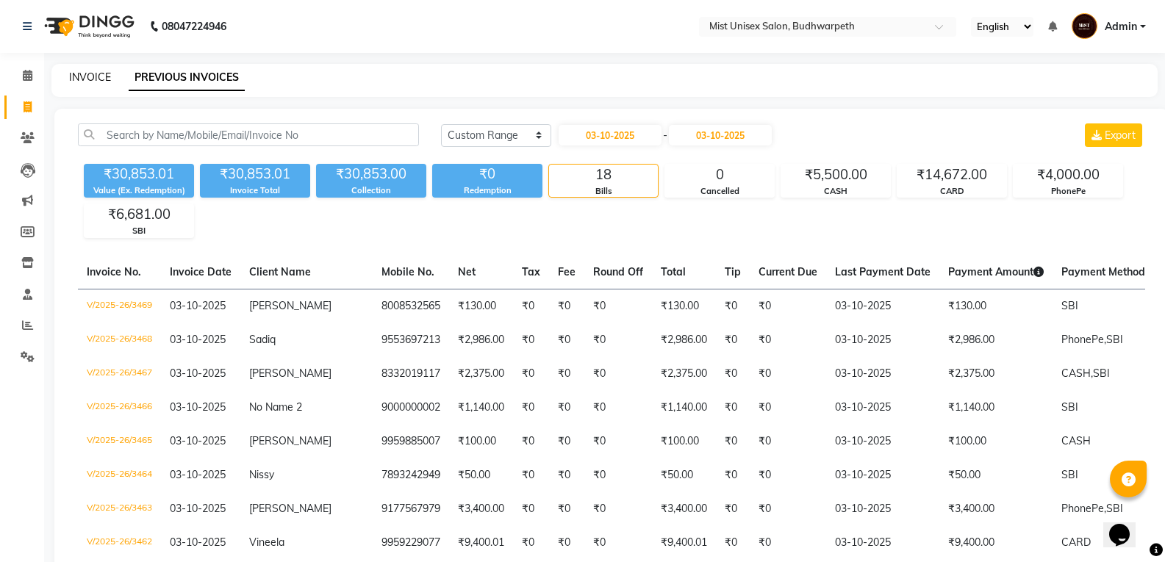
click at [93, 72] on link "INVOICE" at bounding box center [90, 77] width 42 height 13
select select "service"
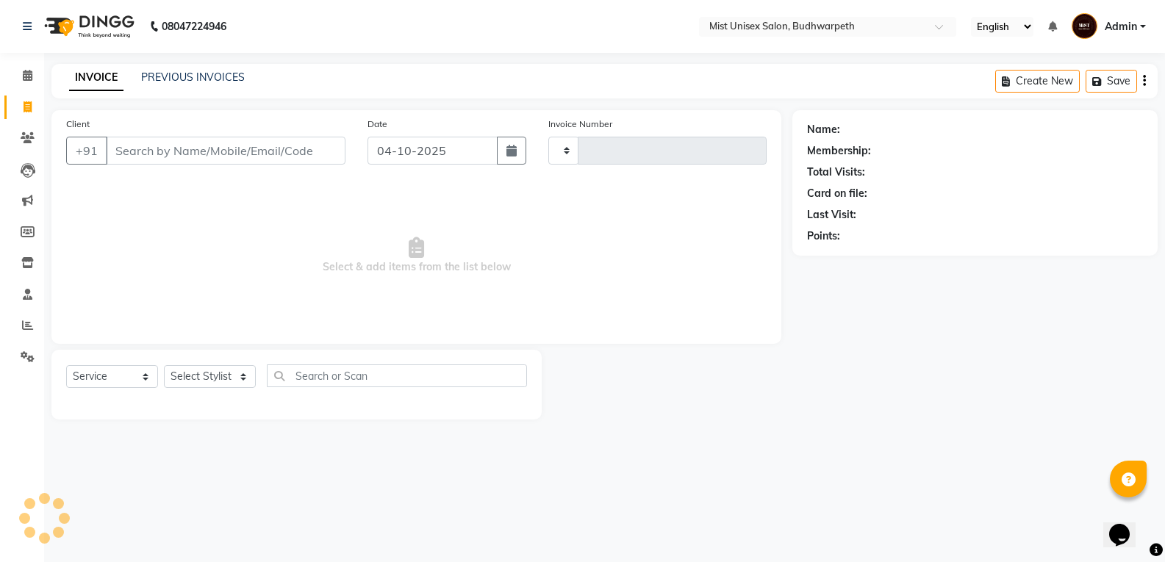
type input "3470"
select select "5227"
click at [520, 148] on icon "button" at bounding box center [516, 151] width 10 height 12
select select "10"
select select "2025"
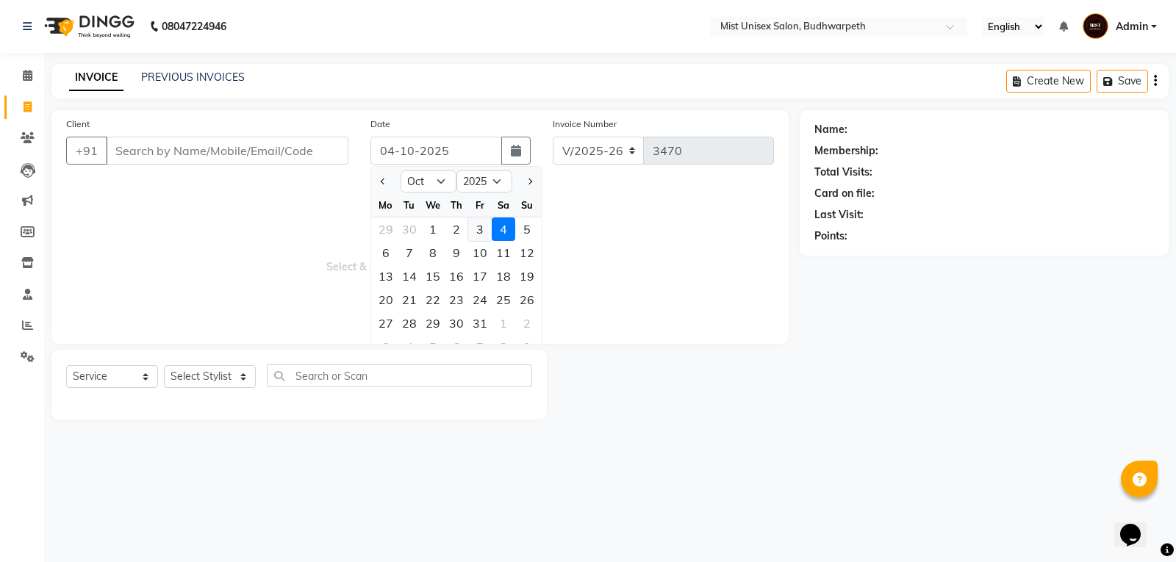
click at [481, 223] on div "3" at bounding box center [480, 230] width 24 height 24
type input "03-10-2025"
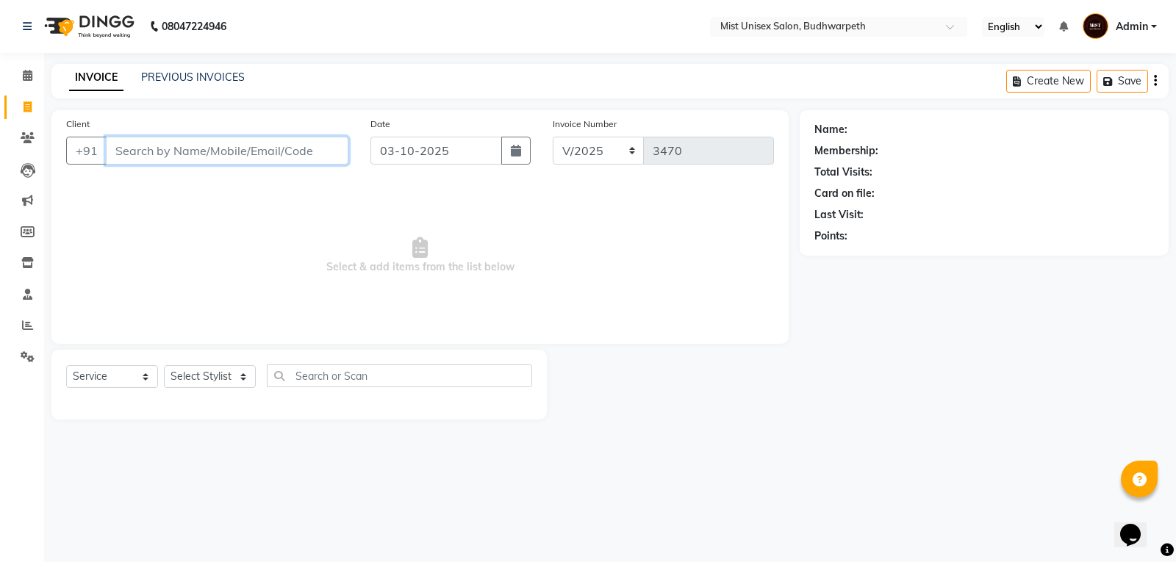
click at [234, 151] on input "Client" at bounding box center [227, 151] width 243 height 28
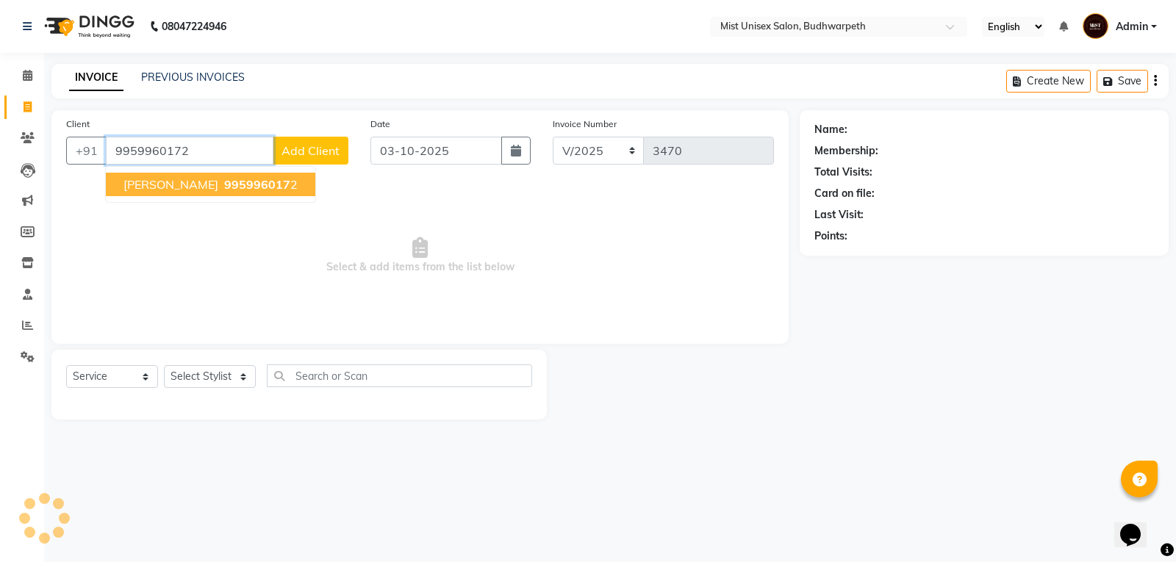
type input "9959960172"
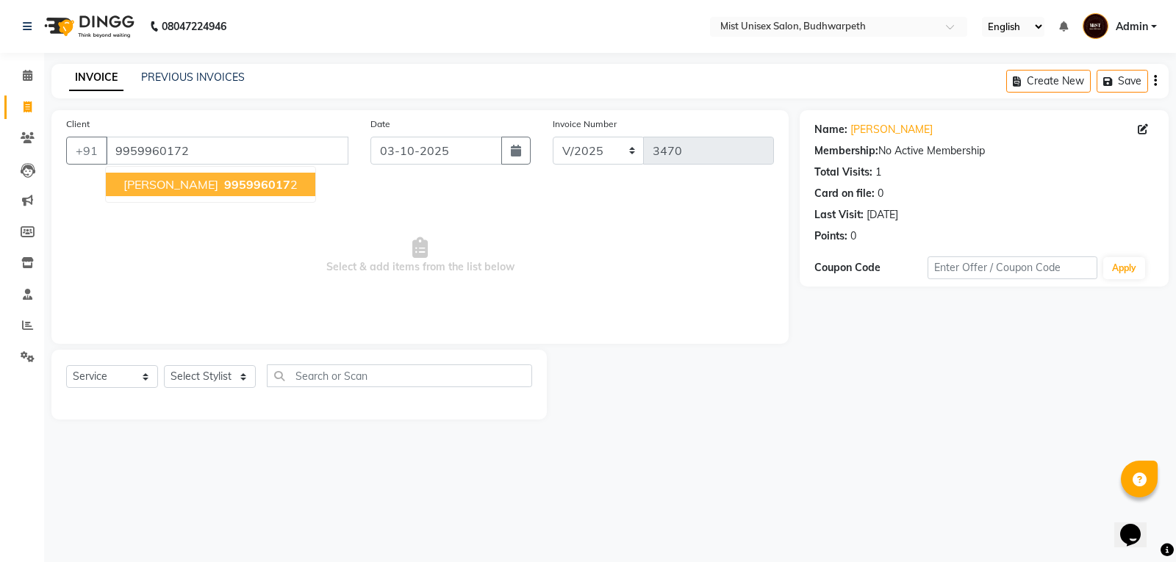
click at [224, 188] on span "995996017" at bounding box center [257, 184] width 66 height 15
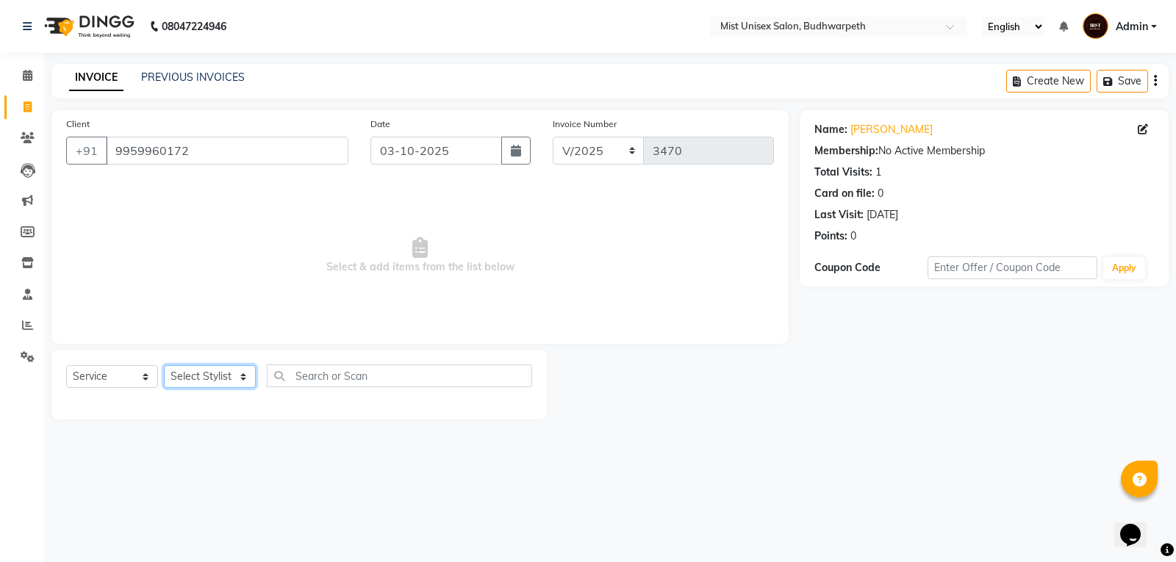
click at [194, 382] on select "Select Stylist Abhi Ram [PERSON_NAME] [PERSON_NAME] Lakshmi Madhu [PERSON_NAME]…" at bounding box center [210, 376] width 92 height 23
select select "35495"
click at [164, 365] on select "Select Stylist Abhi Ram [PERSON_NAME] [PERSON_NAME] Lakshmi Madhu [PERSON_NAME]…" at bounding box center [210, 376] width 92 height 23
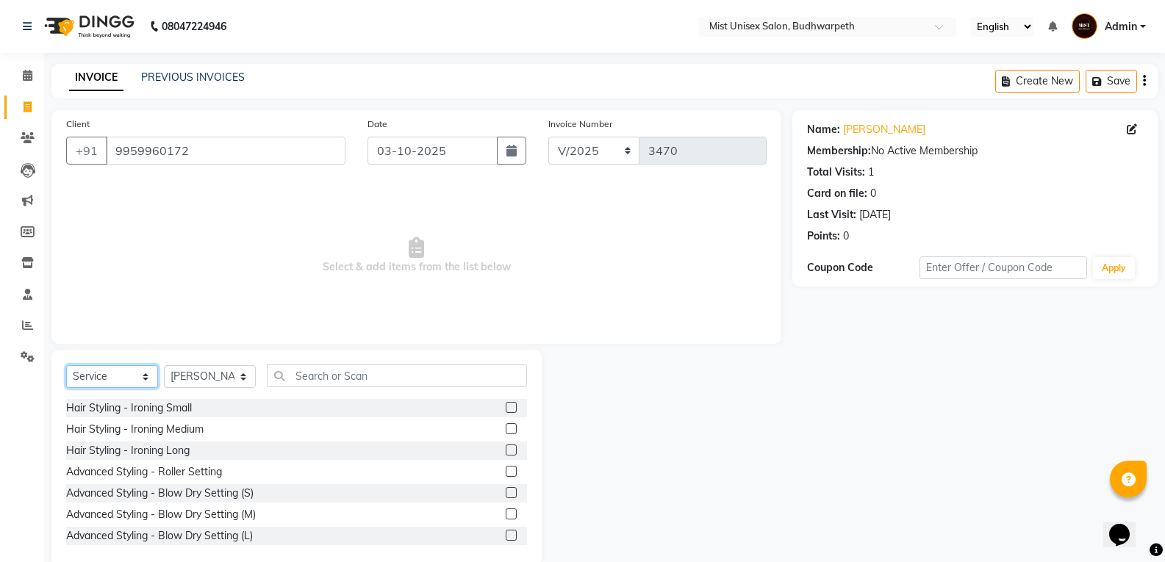
click at [109, 384] on select "Select Service Product Membership Package Voucher Prepaid Gift Card" at bounding box center [112, 376] width 92 height 23
select select "product"
click at [66, 365] on select "Select Service Product Membership Package Voucher Prepaid Gift Card" at bounding box center [112, 376] width 92 height 23
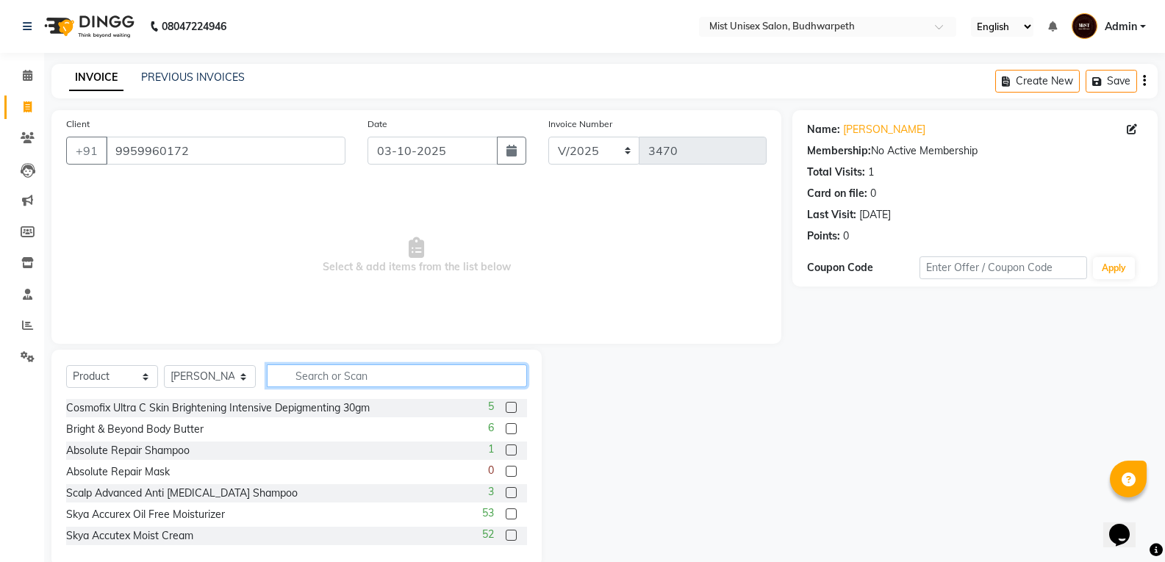
click at [317, 382] on input "text" at bounding box center [397, 376] width 260 height 23
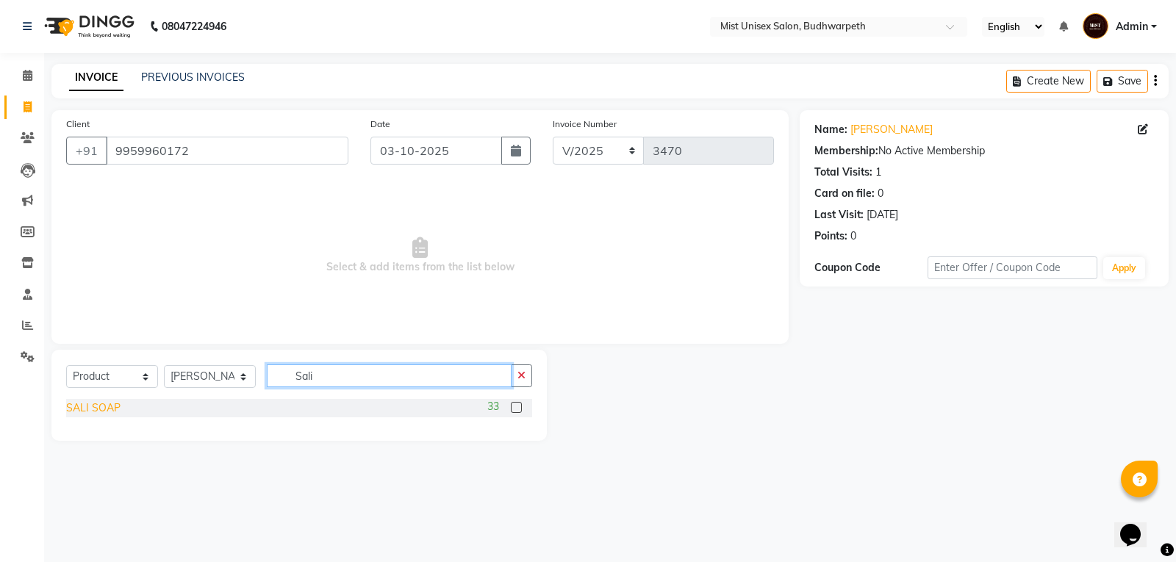
type input "Sali"
click at [110, 411] on div "SALI SOAP" at bounding box center [93, 408] width 54 height 15
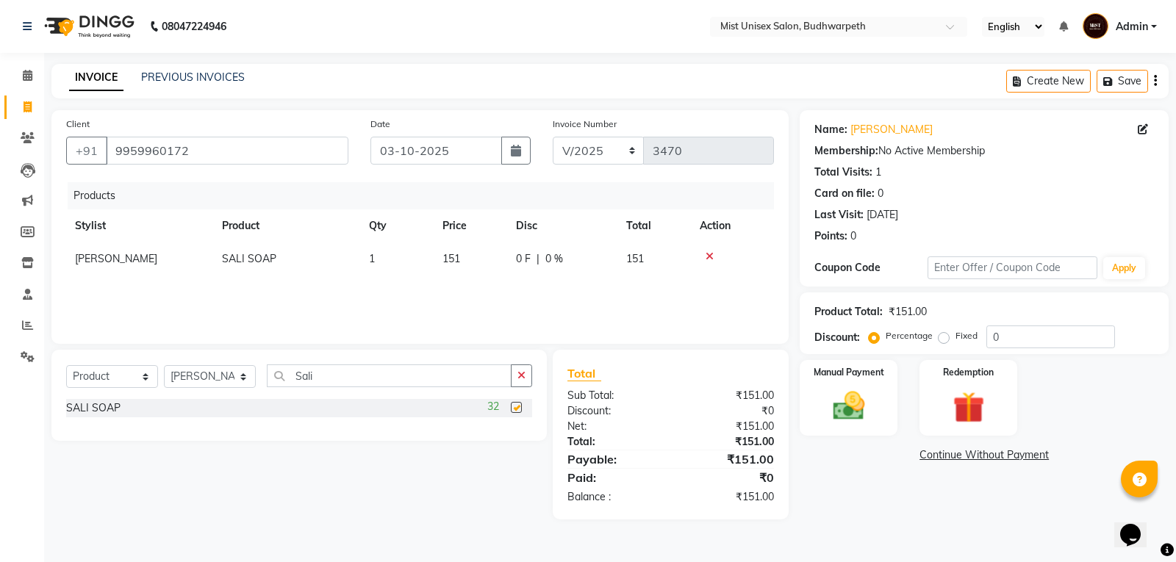
checkbox input "false"
click at [395, 268] on td "1" at bounding box center [397, 259] width 74 height 33
select select "35495"
click at [413, 259] on input "1" at bounding box center [397, 262] width 56 height 23
type input "2"
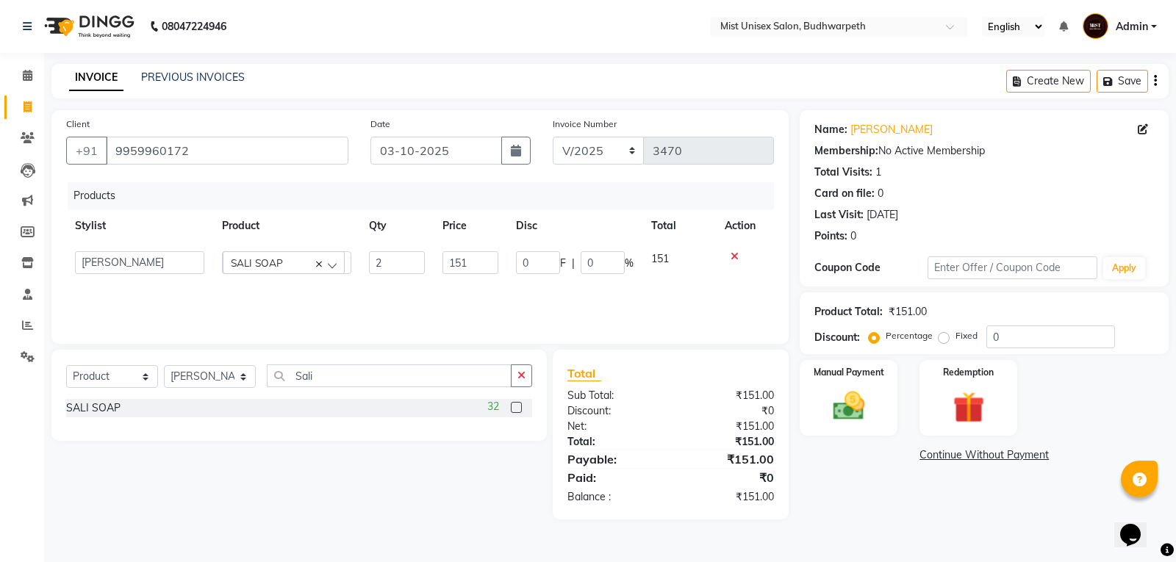
click at [395, 293] on div "Products Stylist Product Qty Price Disc Total Action Abhi Ram GEETHA MADHURI Jy…" at bounding box center [420, 255] width 708 height 147
click at [515, 378] on button "button" at bounding box center [521, 376] width 21 height 23
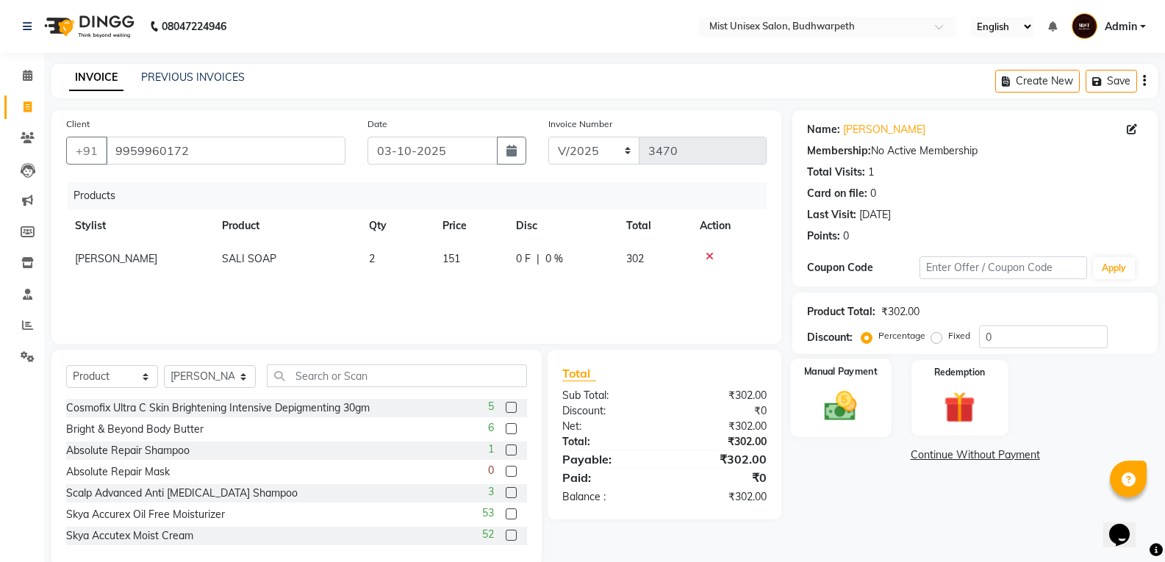
click at [853, 403] on img at bounding box center [840, 405] width 52 height 37
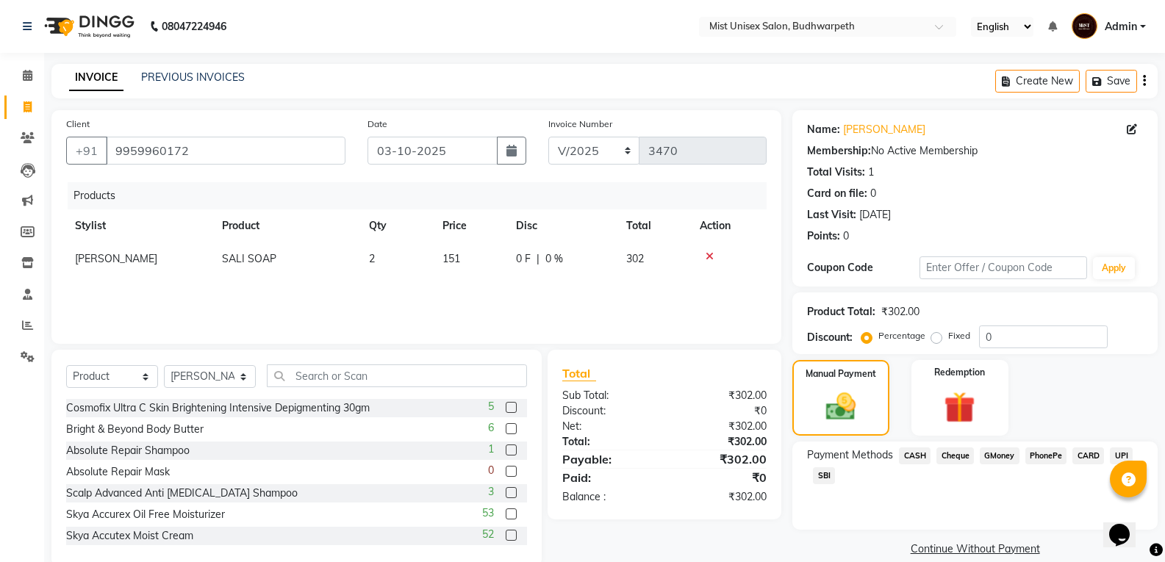
click at [921, 454] on span "CASH" at bounding box center [915, 456] width 32 height 17
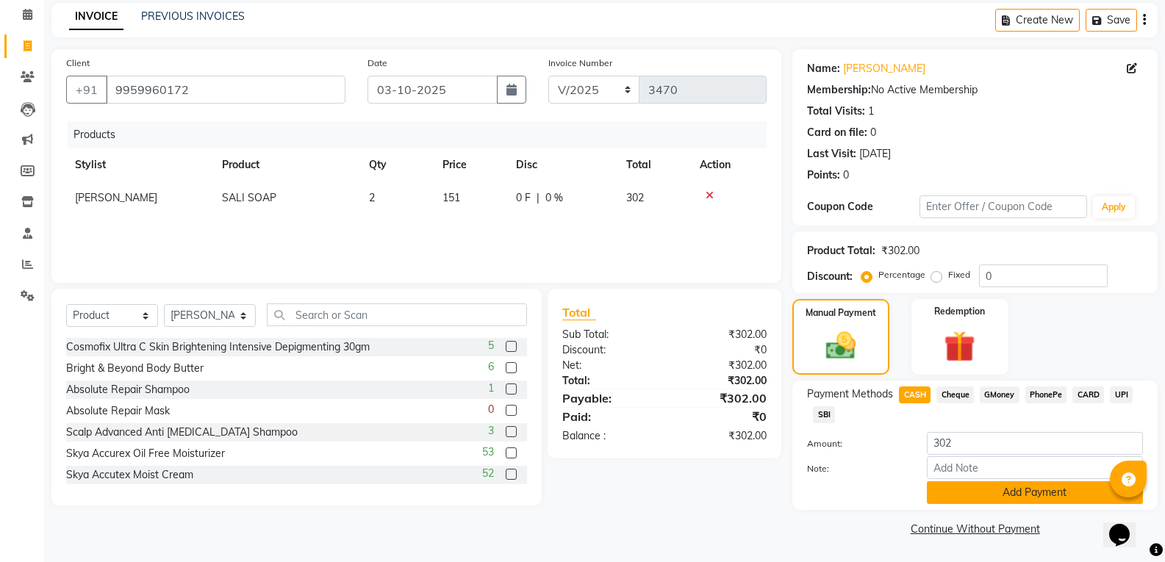
click at [1057, 496] on button "Add Payment" at bounding box center [1035, 492] width 216 height 23
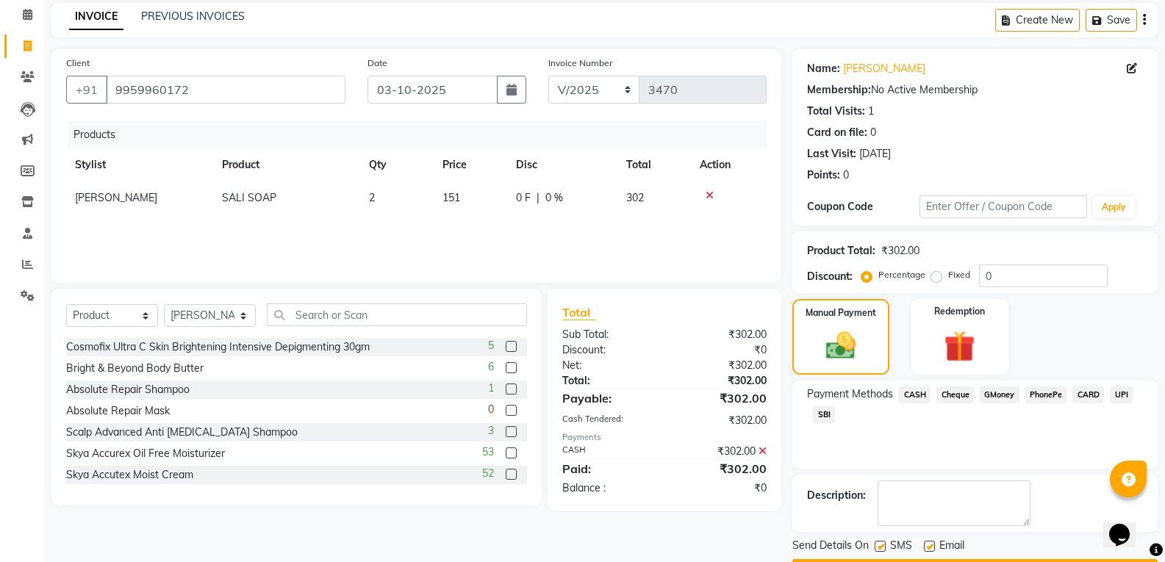
scroll to position [103, 0]
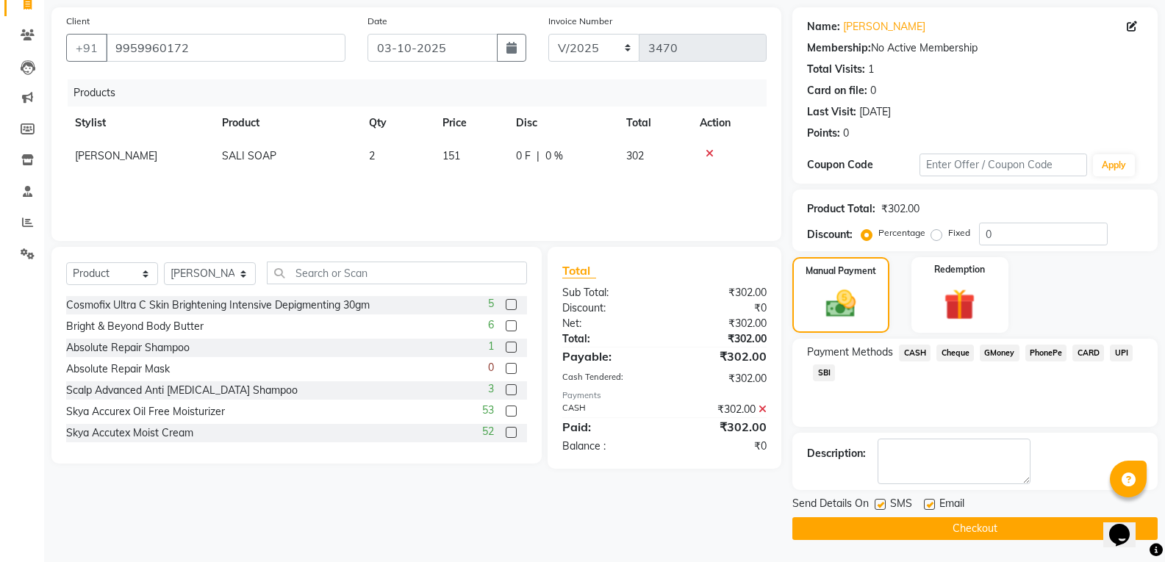
click at [1008, 526] on button "Checkout" at bounding box center [974, 529] width 365 height 23
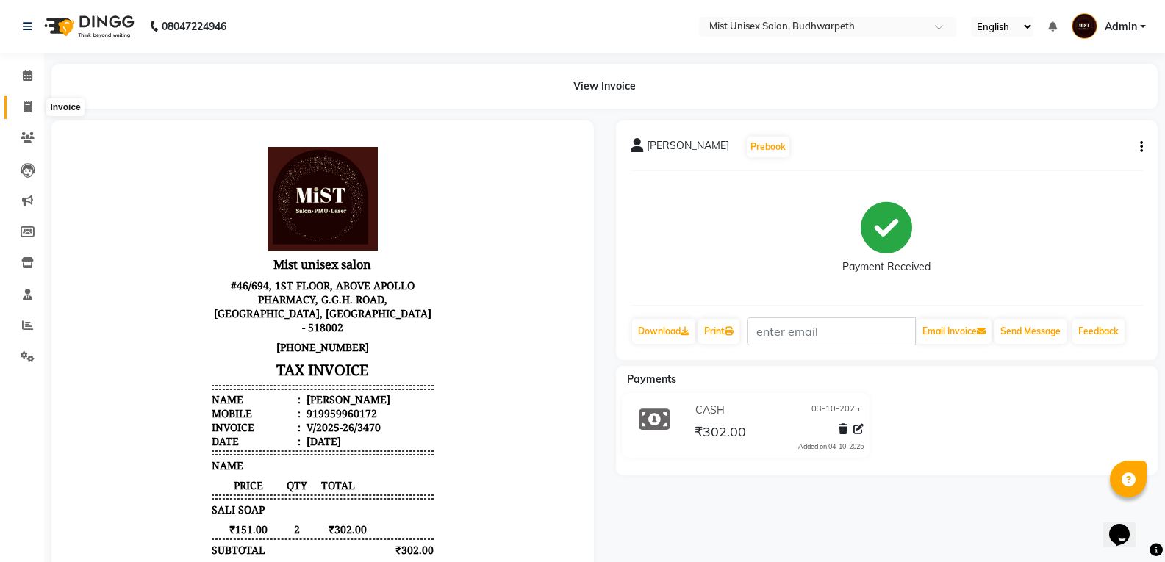
drag, startPoint x: 26, startPoint y: 112, endPoint x: 37, endPoint y: 112, distance: 11.8
click at [26, 112] on span at bounding box center [28, 107] width 26 height 17
select select "service"
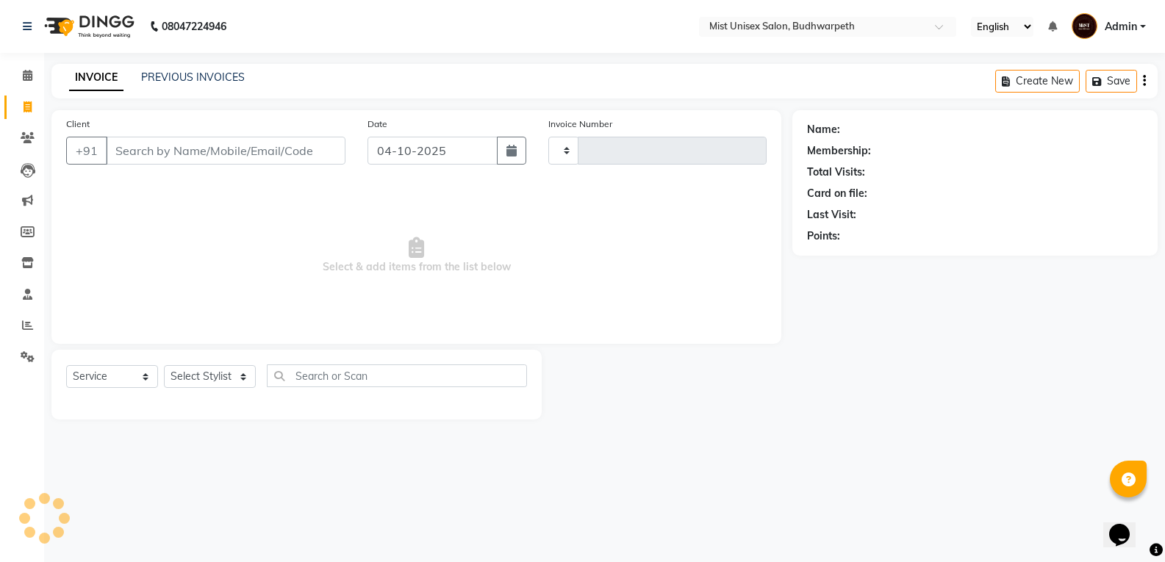
type input "3471"
select select "5227"
click at [511, 157] on button "button" at bounding box center [515, 151] width 29 height 28
select select "10"
select select "2025"
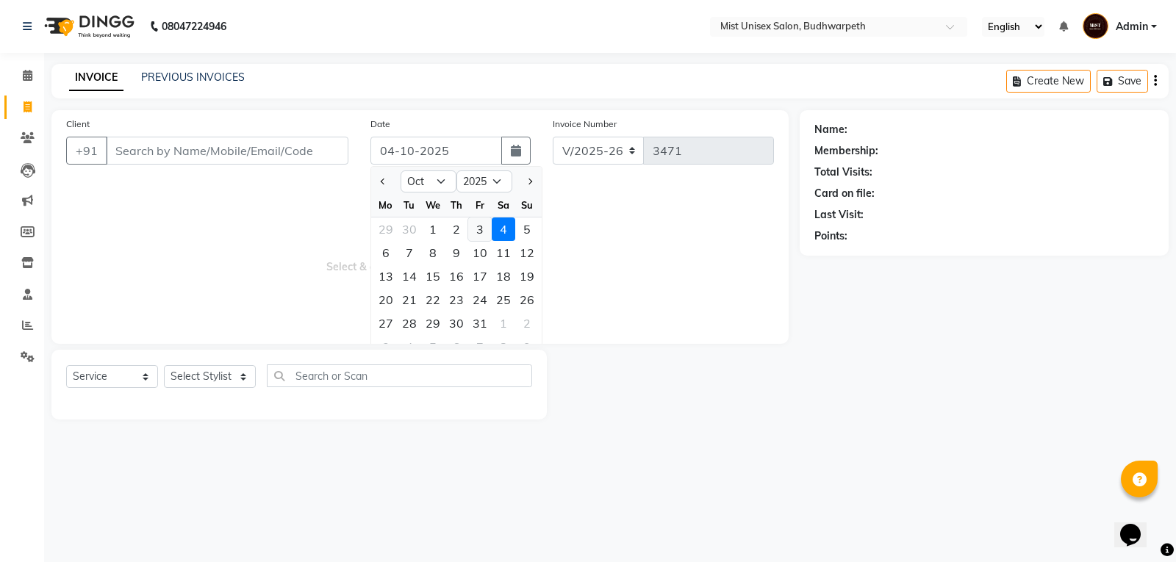
click at [485, 237] on div "3" at bounding box center [480, 230] width 24 height 24
type input "03-10-2025"
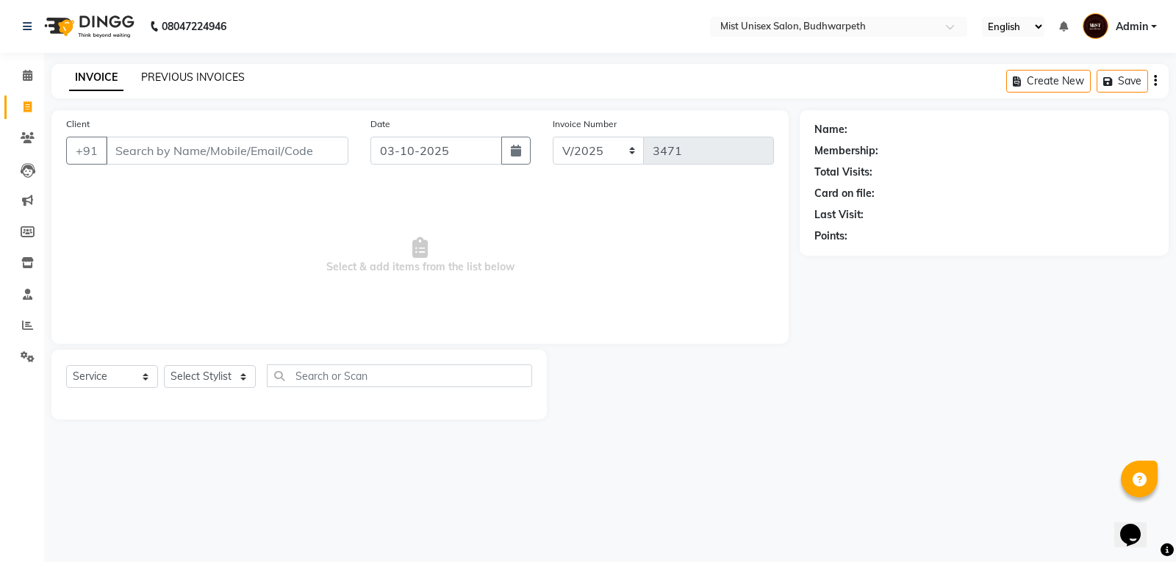
click at [184, 82] on link "PREVIOUS INVOICES" at bounding box center [193, 77] width 104 height 13
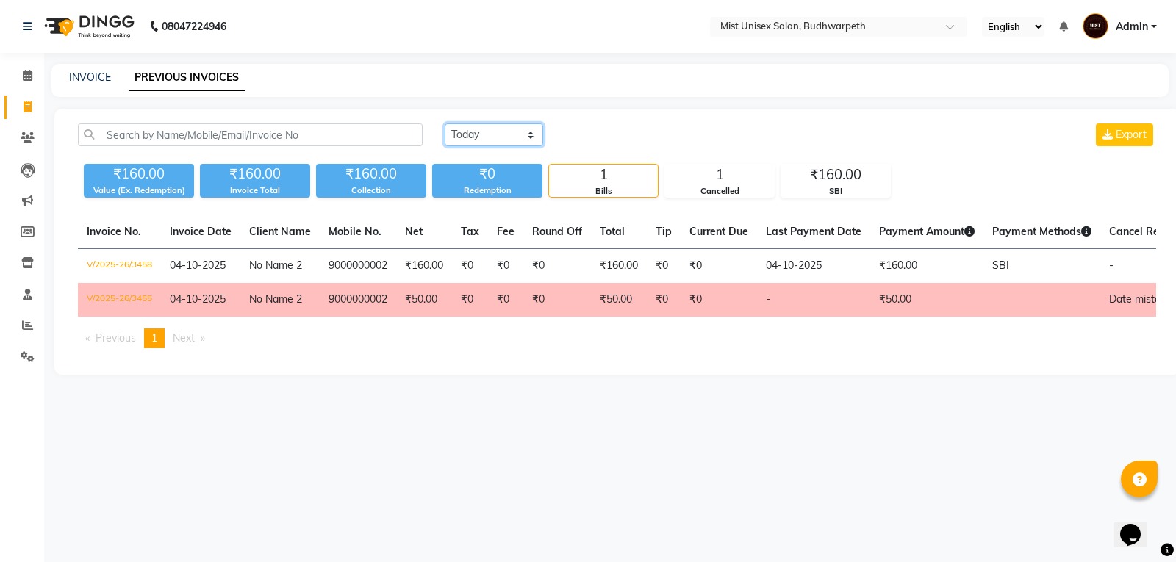
drag, startPoint x: 487, startPoint y: 129, endPoint x: 473, endPoint y: 145, distance: 20.8
click at [487, 129] on select "Today Yesterday Custom Range" at bounding box center [494, 134] width 99 height 23
select select "range"
click at [445, 123] on select "Today Yesterday Custom Range" at bounding box center [494, 134] width 99 height 23
drag, startPoint x: 610, startPoint y: 136, endPoint x: 612, endPoint y: 146, distance: 10.4
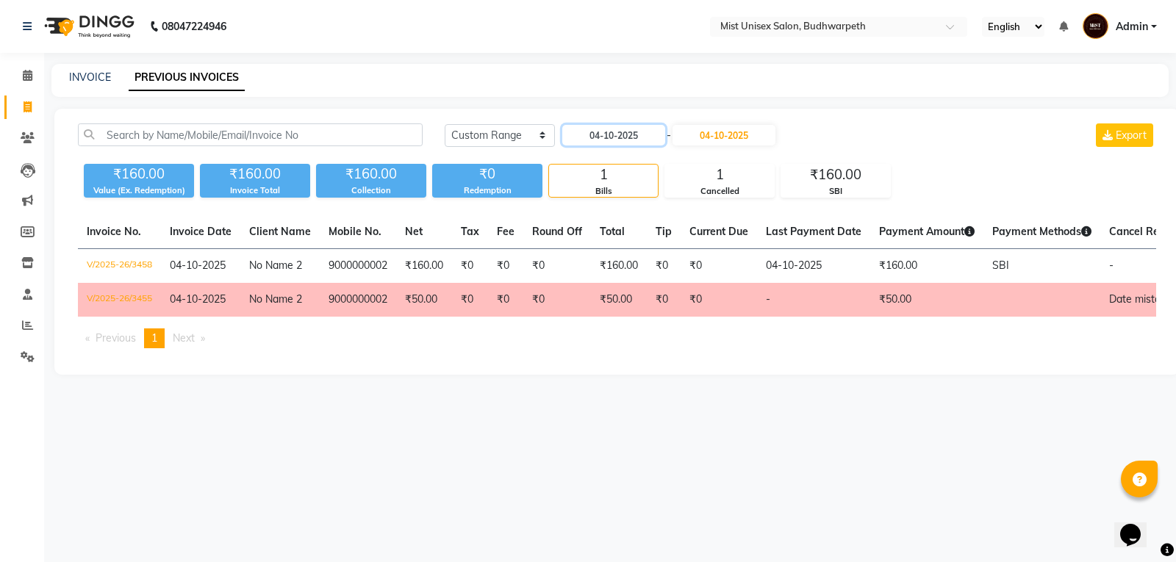
click at [610, 142] on input "04-10-2025" at bounding box center [613, 135] width 103 height 21
select select "10"
select select "2025"
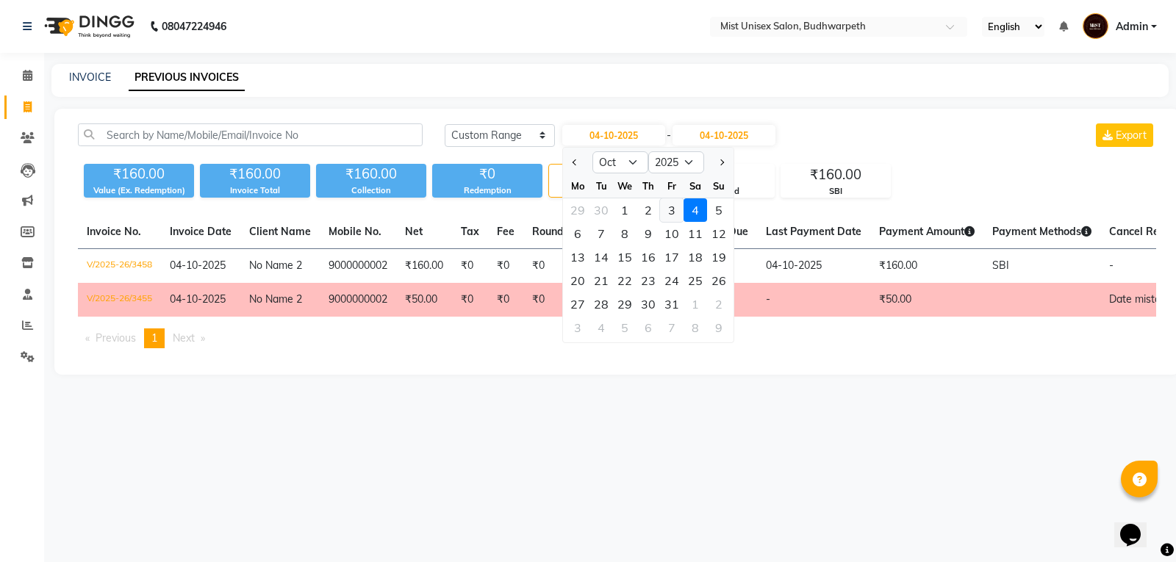
click at [672, 217] on div "3" at bounding box center [672, 210] width 24 height 24
type input "03-10-2025"
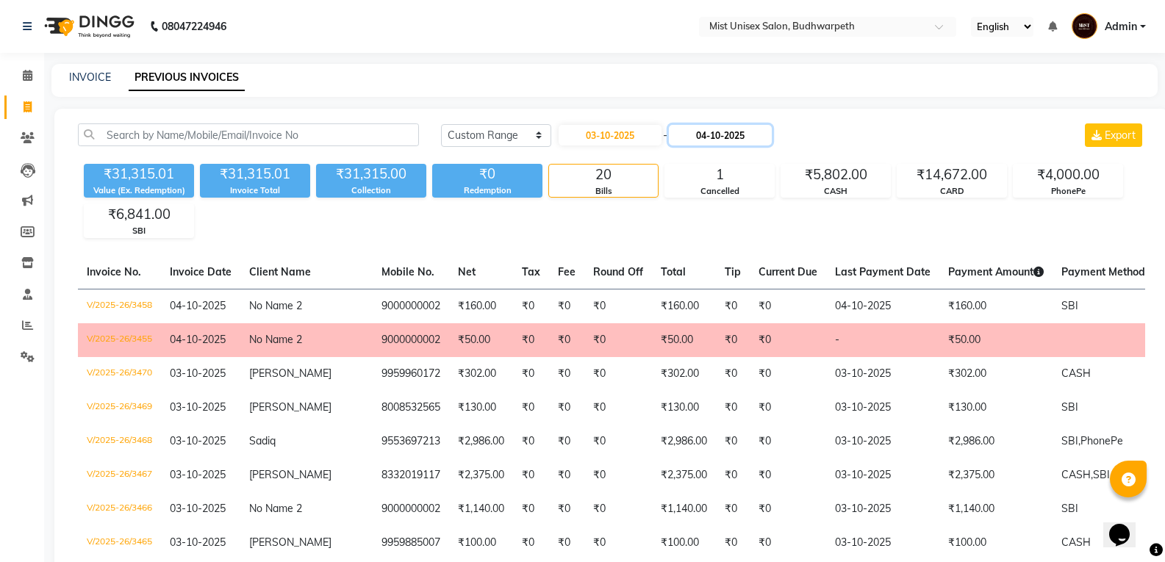
click at [726, 140] on input "04-10-2025" at bounding box center [720, 135] width 103 height 21
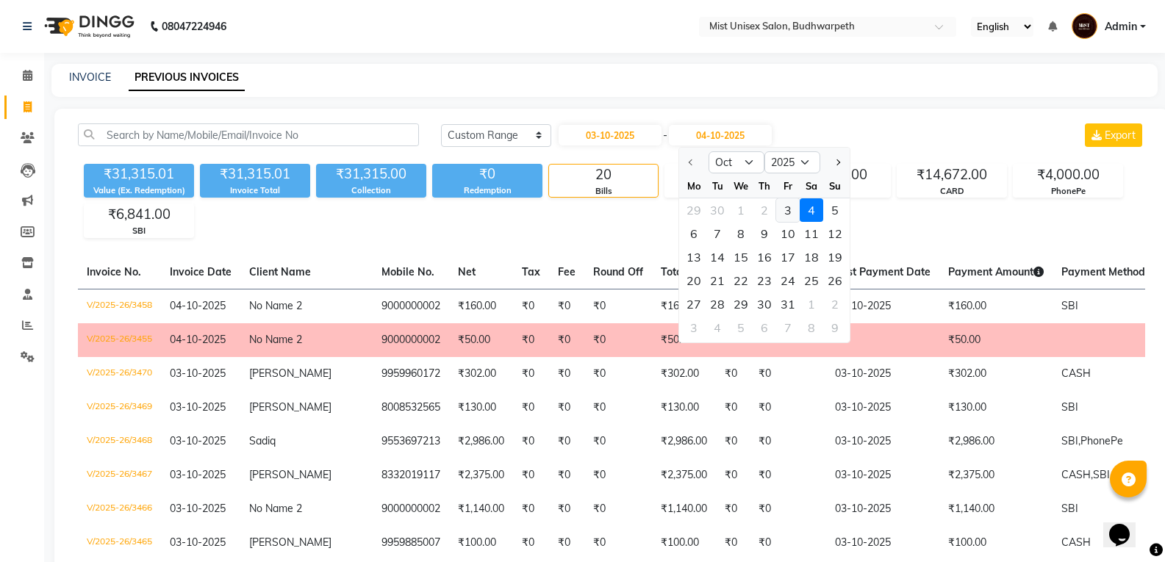
click at [785, 208] on div "3" at bounding box center [788, 210] width 24 height 24
type input "03-10-2025"
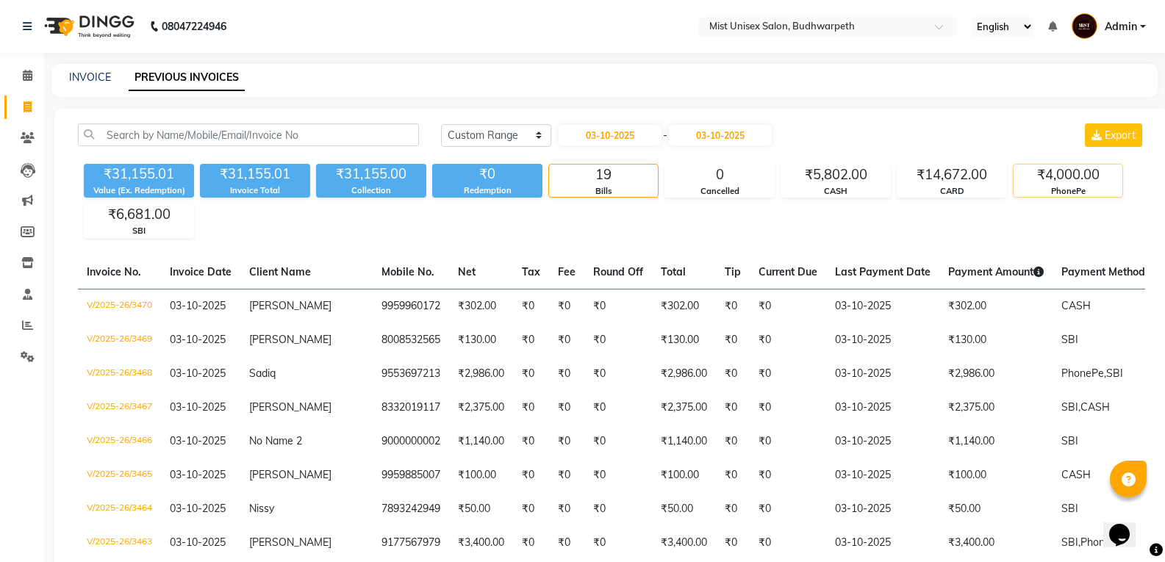
click at [1083, 179] on div "₹4,000.00" at bounding box center [1068, 175] width 109 height 21
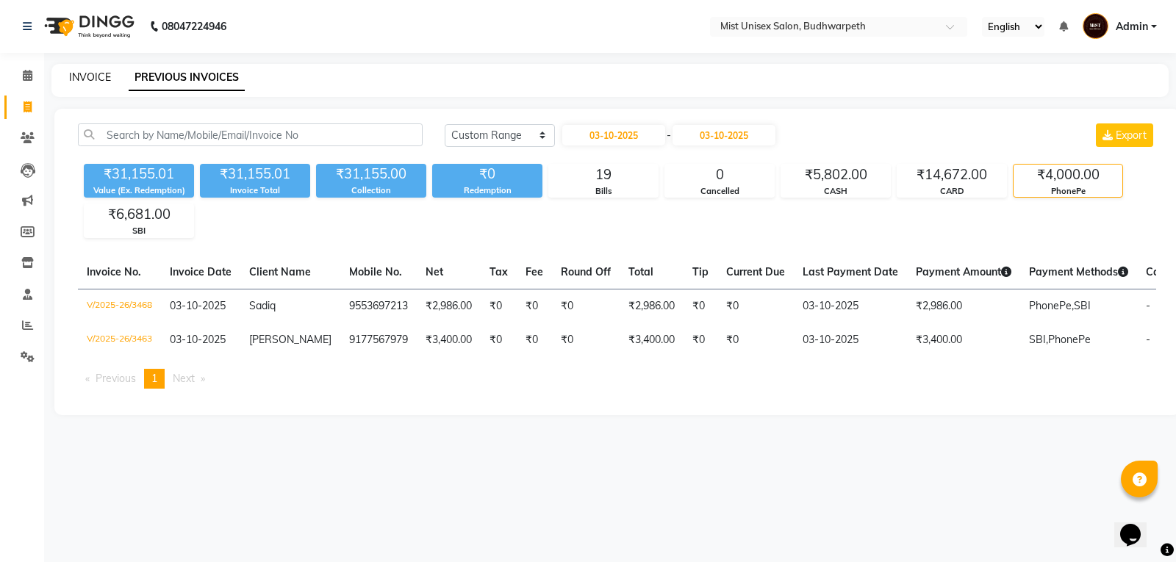
click at [87, 72] on link "INVOICE" at bounding box center [90, 77] width 42 height 13
select select "5227"
select select "service"
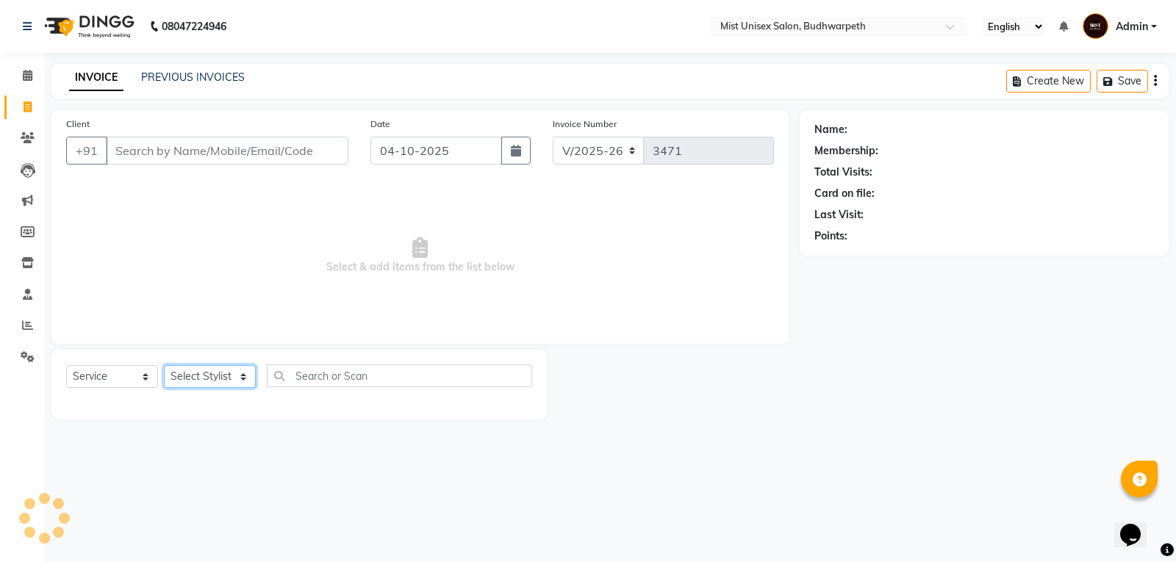
click at [212, 382] on select "Select Stylist Abhi Ram [PERSON_NAME] [PERSON_NAME] Lakshmi Madhu [PERSON_NAME]…" at bounding box center [210, 376] width 92 height 23
select select "77111"
click at [164, 365] on select "Select Stylist Abhi Ram [PERSON_NAME] [PERSON_NAME] Lakshmi Madhu [PERSON_NAME]…" at bounding box center [210, 376] width 92 height 23
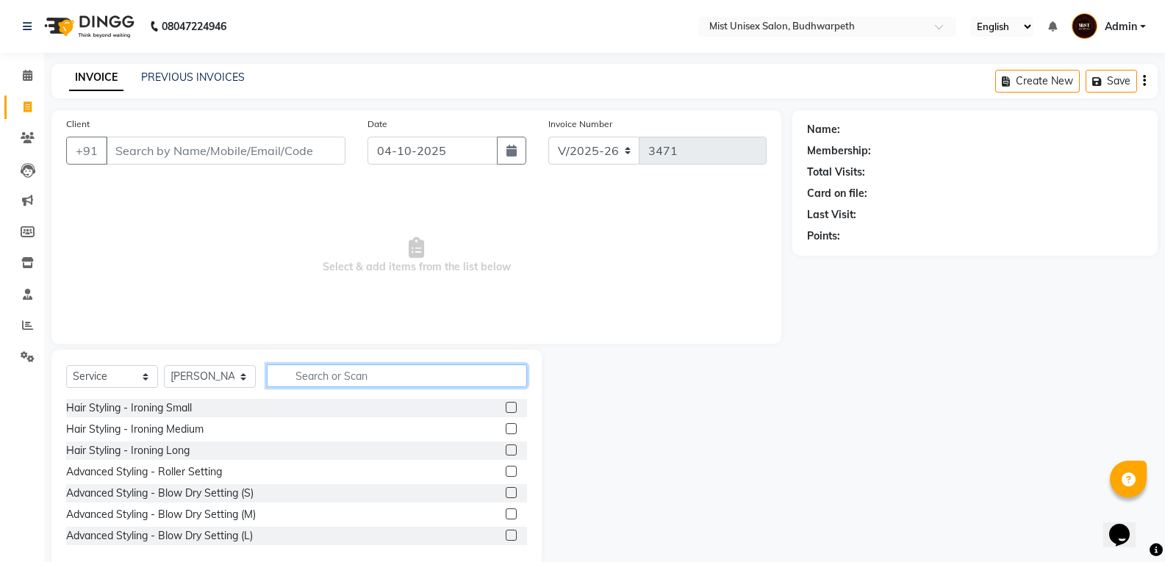
click at [327, 374] on input "text" at bounding box center [397, 376] width 260 height 23
type input "Detan Face"
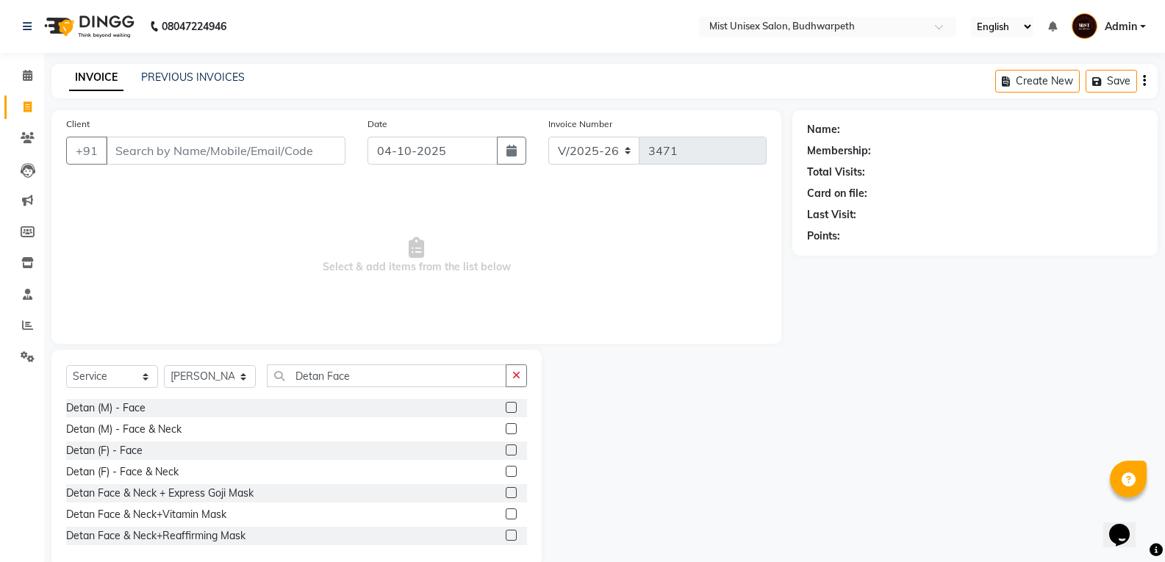
drag, startPoint x: 132, startPoint y: 404, endPoint x: 338, endPoint y: 410, distance: 206.6
click at [132, 409] on div "Detan (M) - Face" at bounding box center [105, 408] width 79 height 15
checkbox input "false"
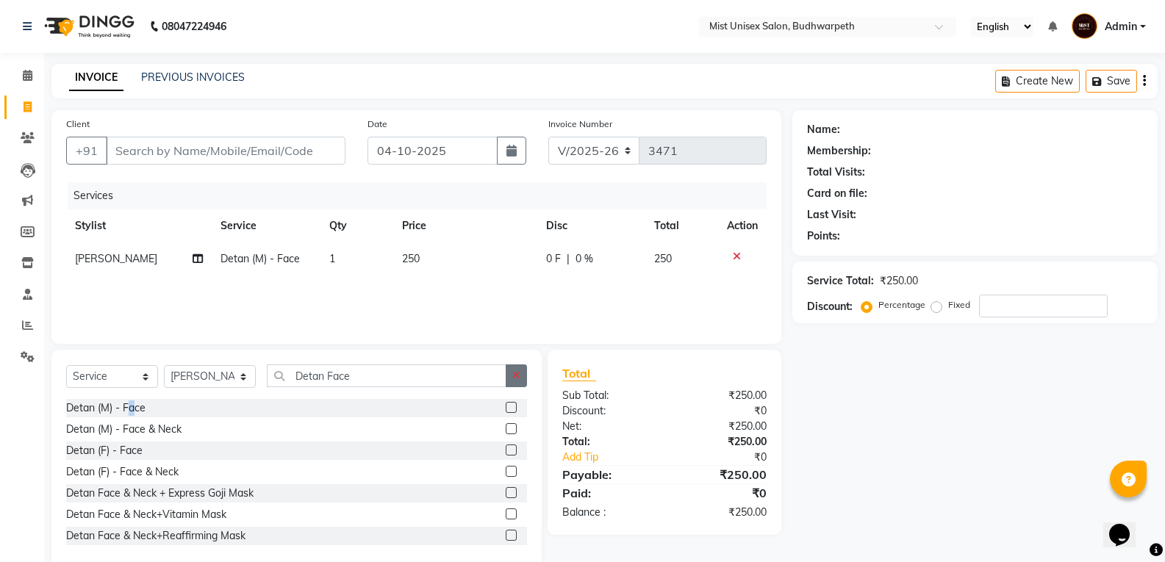
drag, startPoint x: 521, startPoint y: 378, endPoint x: 432, endPoint y: 377, distance: 89.7
click at [520, 377] on button "button" at bounding box center [516, 376] width 21 height 23
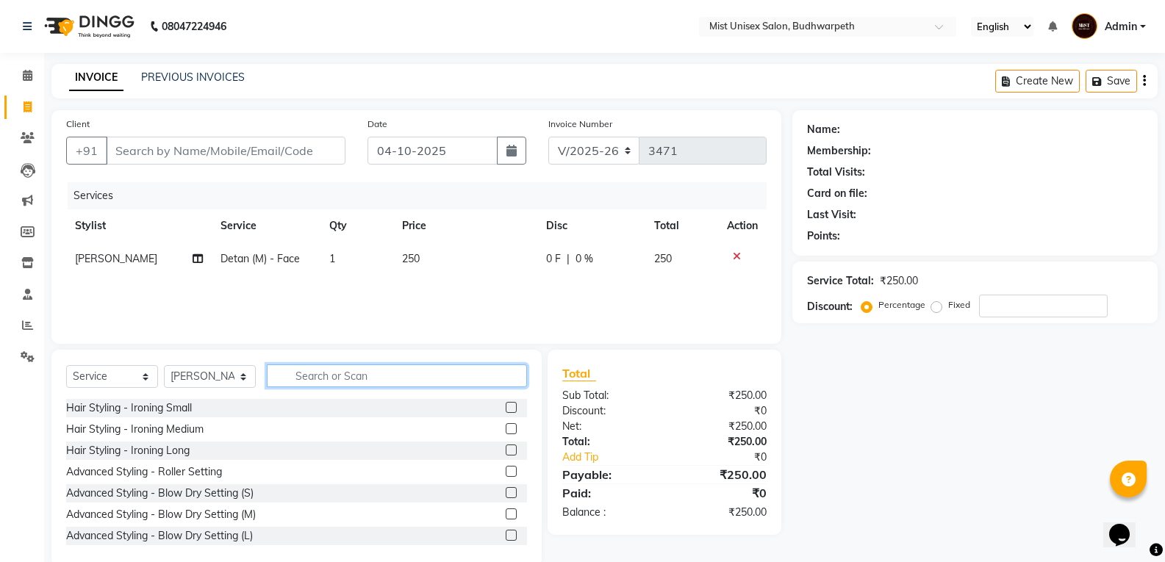
click at [414, 378] on input "text" at bounding box center [397, 376] width 260 height 23
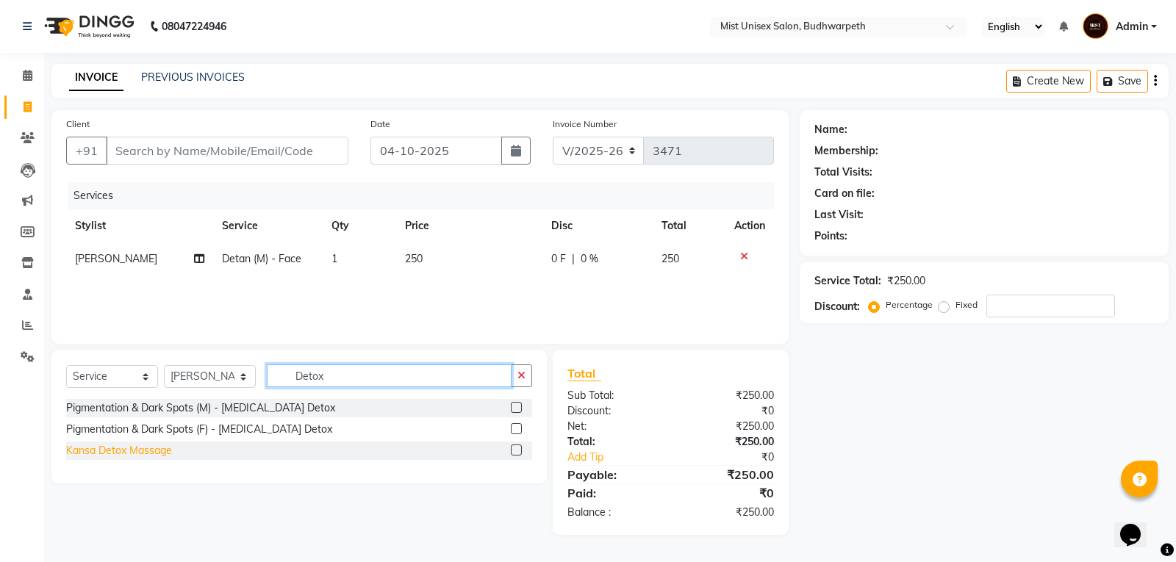
type input "Detox"
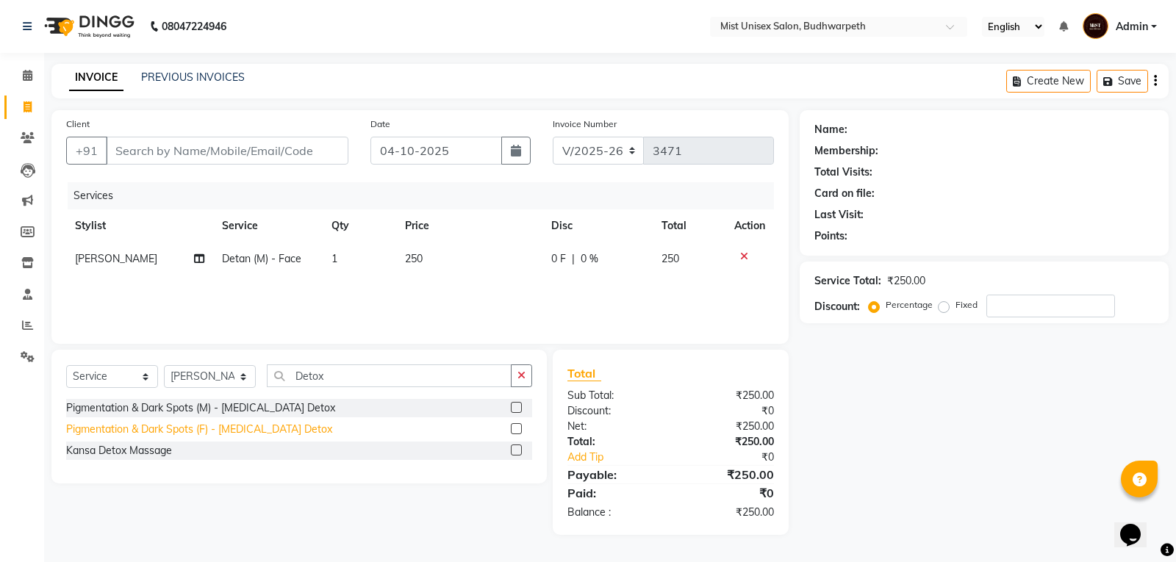
drag, startPoint x: 150, startPoint y: 448, endPoint x: 167, endPoint y: 446, distance: 17.1
click at [148, 450] on div "Kansa Detox Massage" at bounding box center [119, 450] width 106 height 15
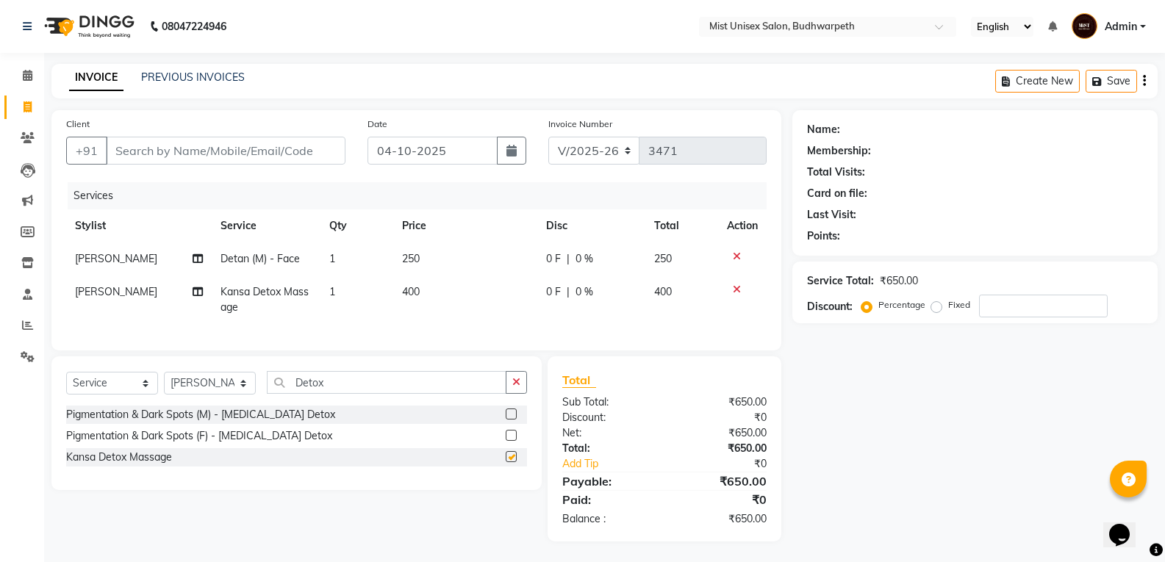
checkbox input "false"
click at [518, 394] on button "button" at bounding box center [516, 382] width 21 height 23
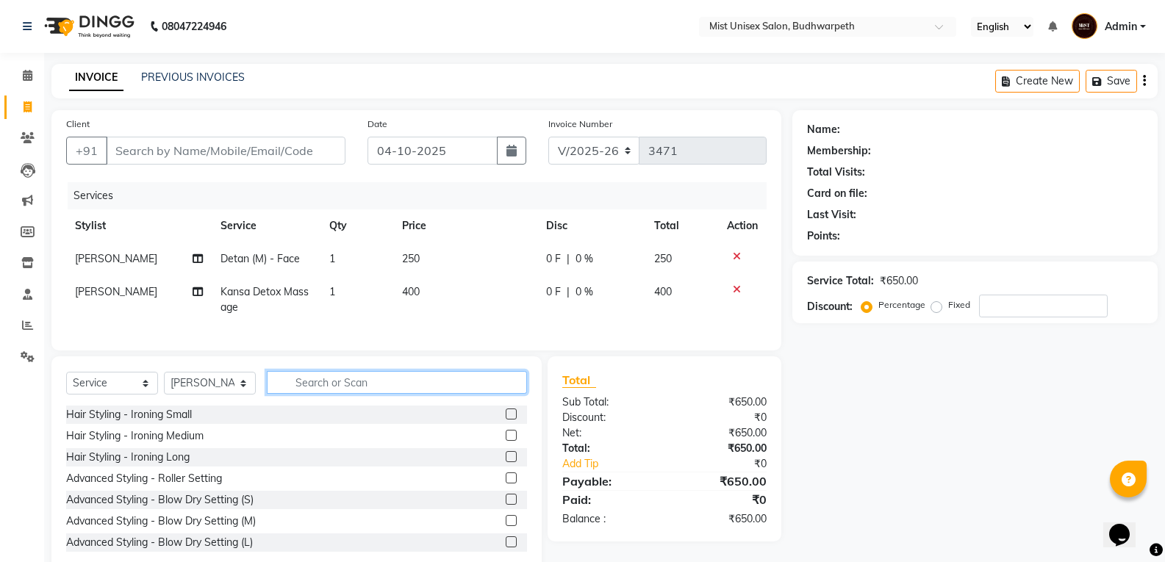
click at [351, 394] on input "text" at bounding box center [397, 382] width 260 height 23
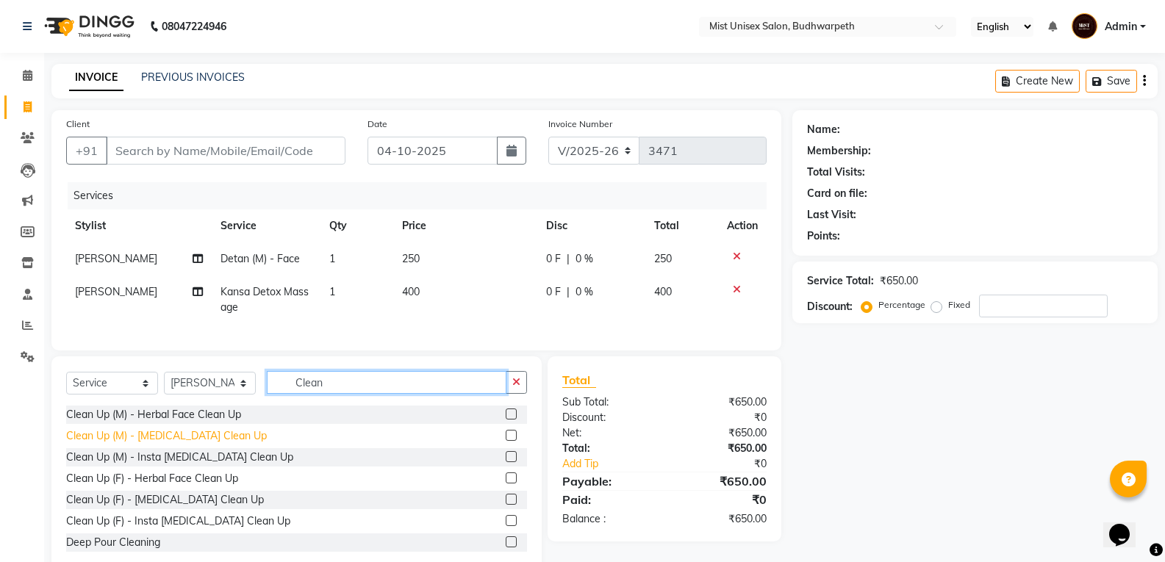
type input "Clean"
click at [173, 444] on div "Clean Up (M) - [MEDICAL_DATA] Clean Up" at bounding box center [166, 436] width 201 height 15
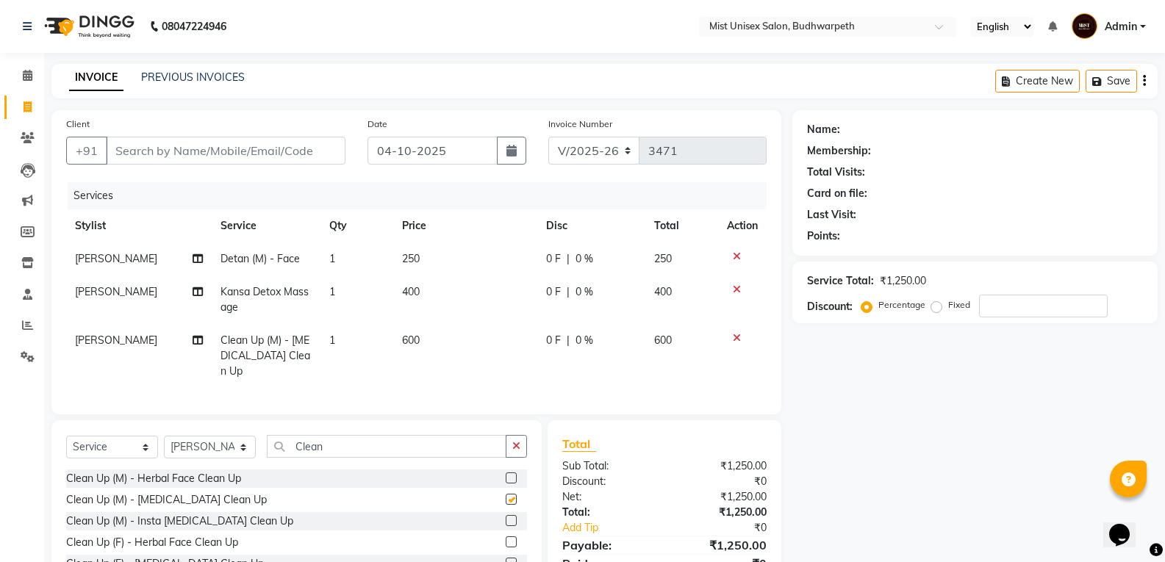
checkbox input "false"
click at [518, 458] on button "button" at bounding box center [516, 446] width 21 height 23
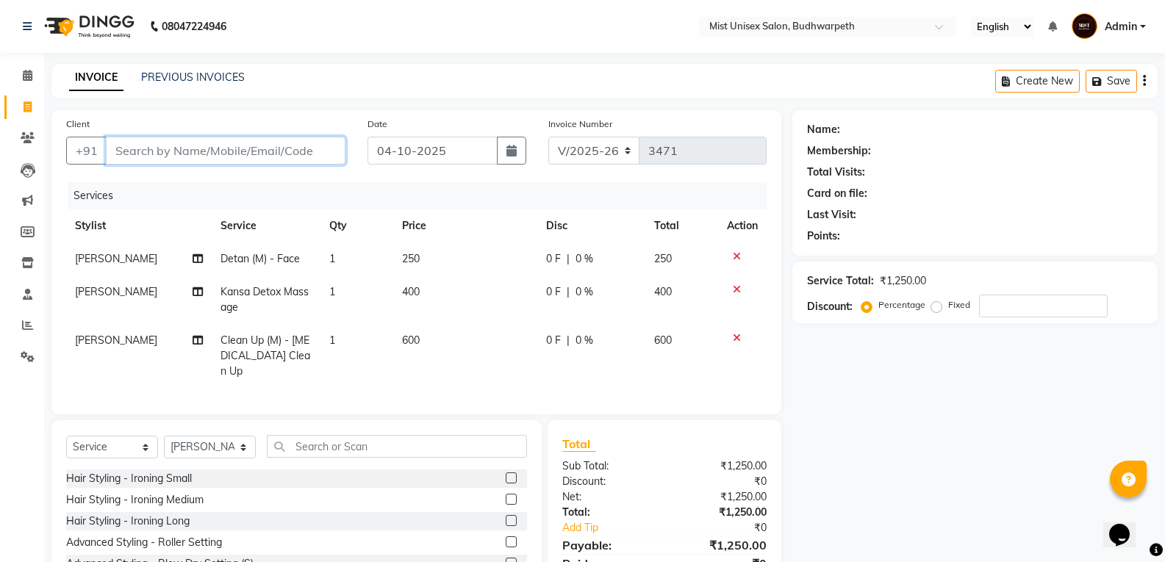
click at [139, 149] on input "Client" at bounding box center [226, 151] width 240 height 28
click at [126, 155] on input "Client" at bounding box center [226, 151] width 240 height 28
type input "9"
type input "0"
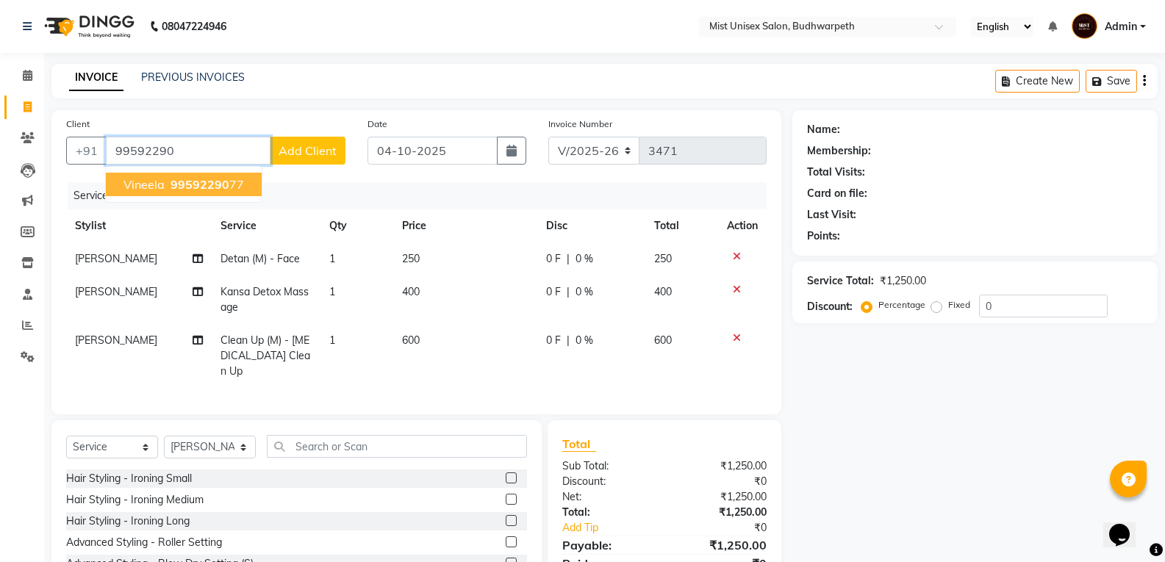
click at [231, 186] on ngb-highlight "99592290 77" at bounding box center [206, 184] width 76 height 15
type input "9959229077"
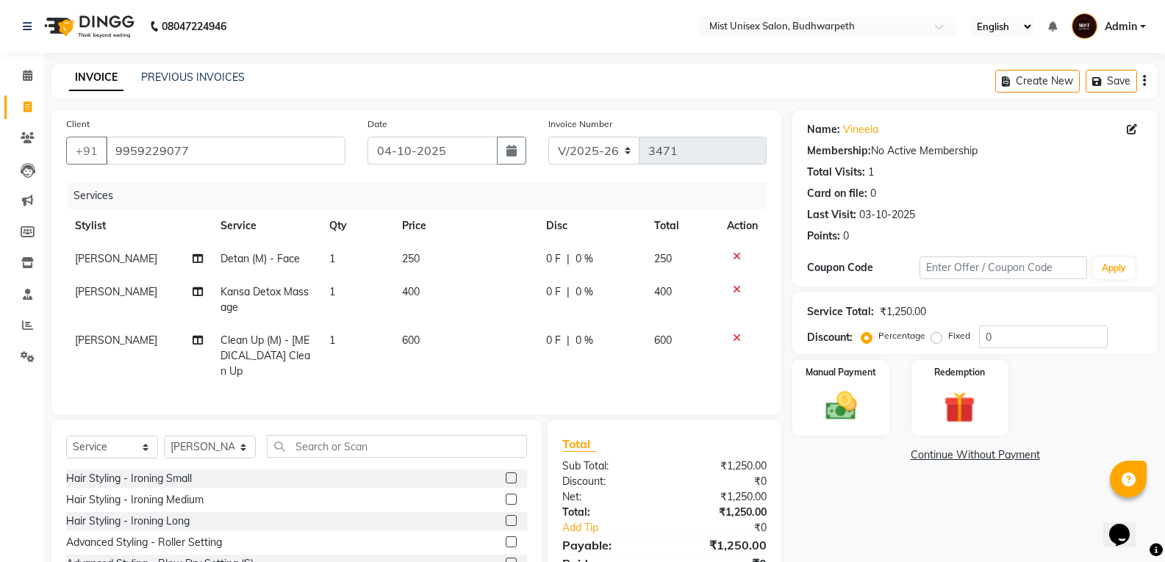
scroll to position [108, 0]
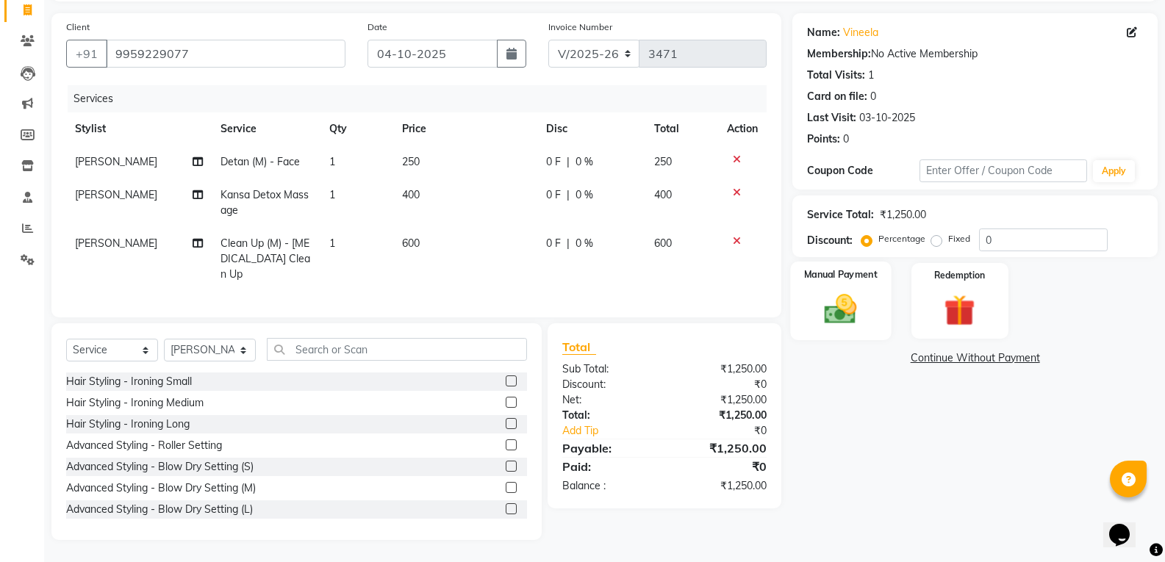
click at [842, 298] on img at bounding box center [840, 308] width 52 height 37
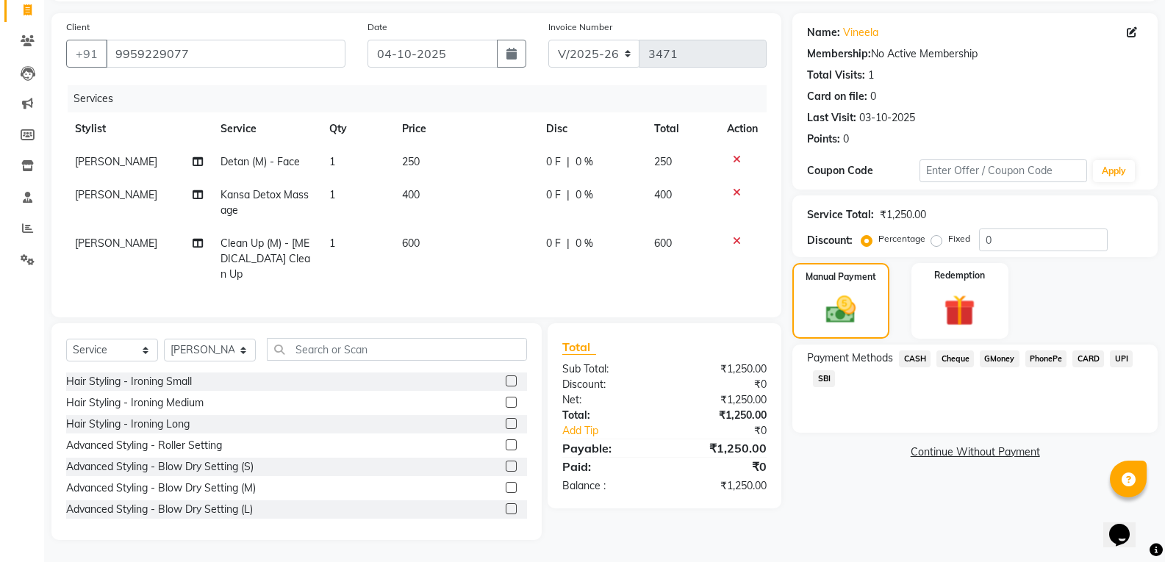
click at [832, 373] on span "SBI" at bounding box center [824, 378] width 22 height 17
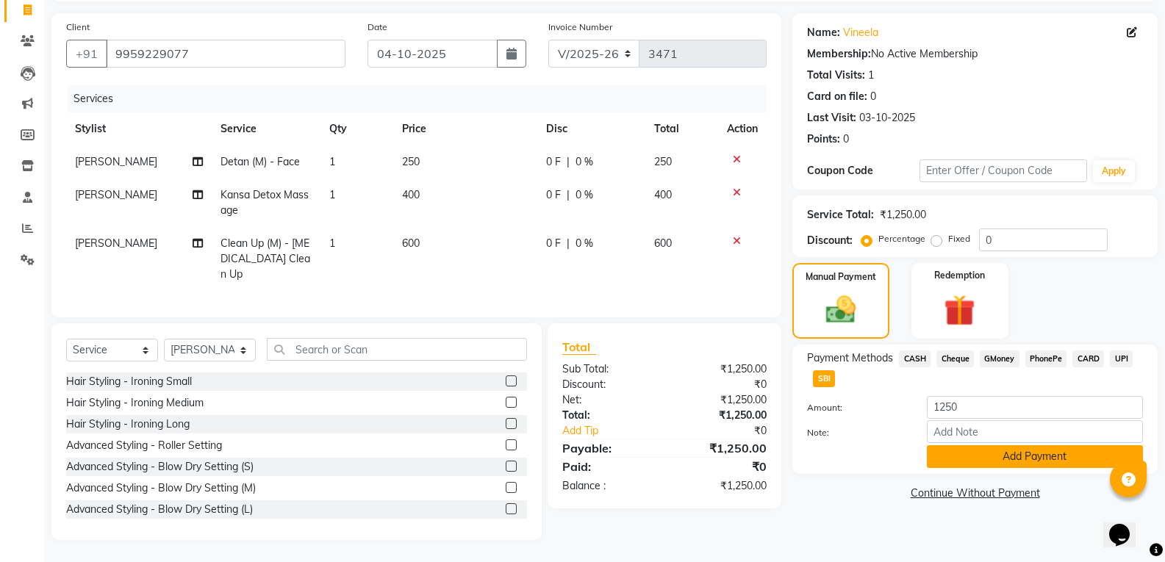
click at [970, 445] on button "Add Payment" at bounding box center [1035, 456] width 216 height 23
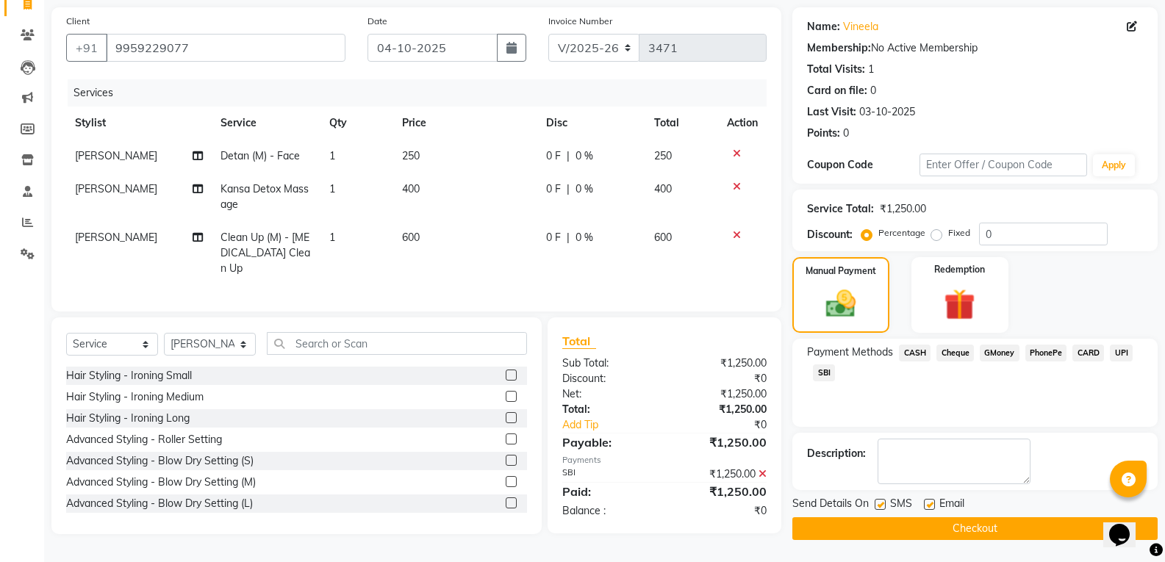
click at [950, 531] on button "Checkout" at bounding box center [974, 529] width 365 height 23
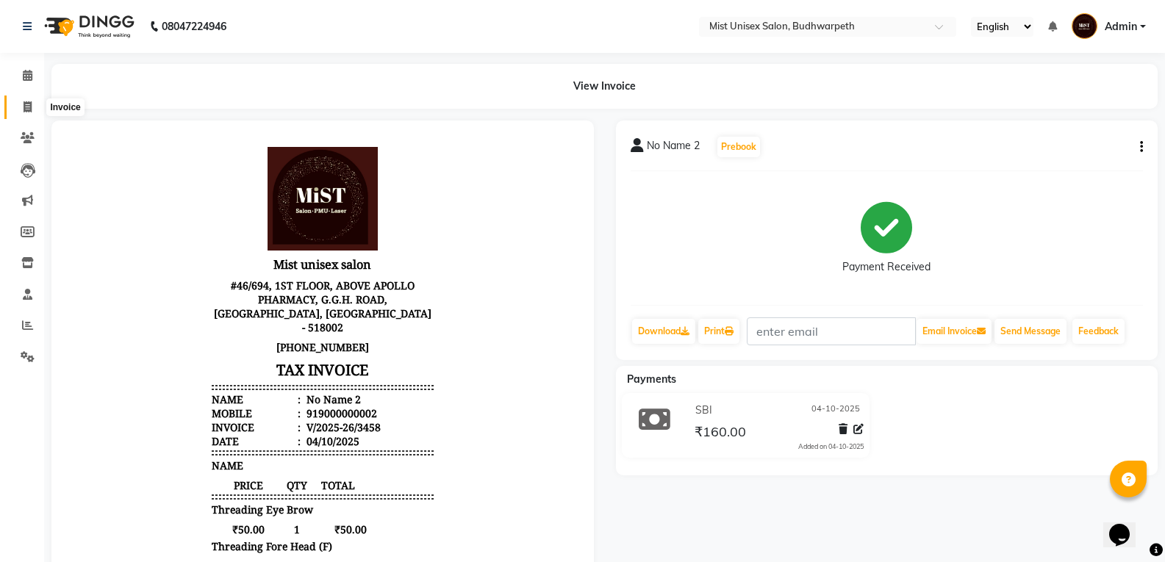
click at [15, 104] on span at bounding box center [28, 107] width 26 height 17
select select "service"
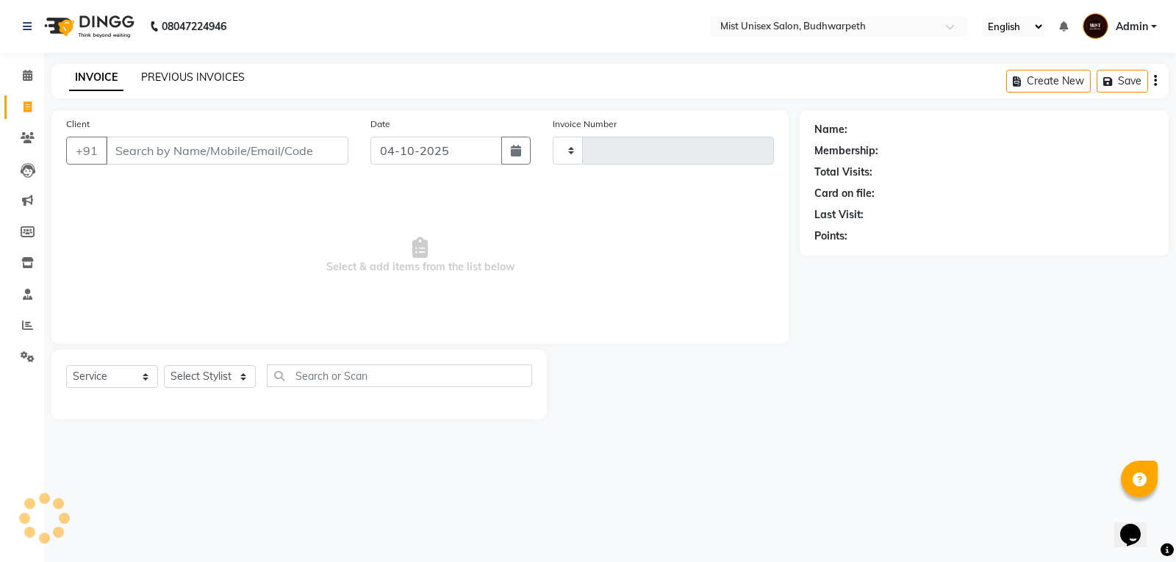
type input "3471"
select select "5227"
click at [213, 77] on link "PREVIOUS INVOICES" at bounding box center [193, 77] width 104 height 13
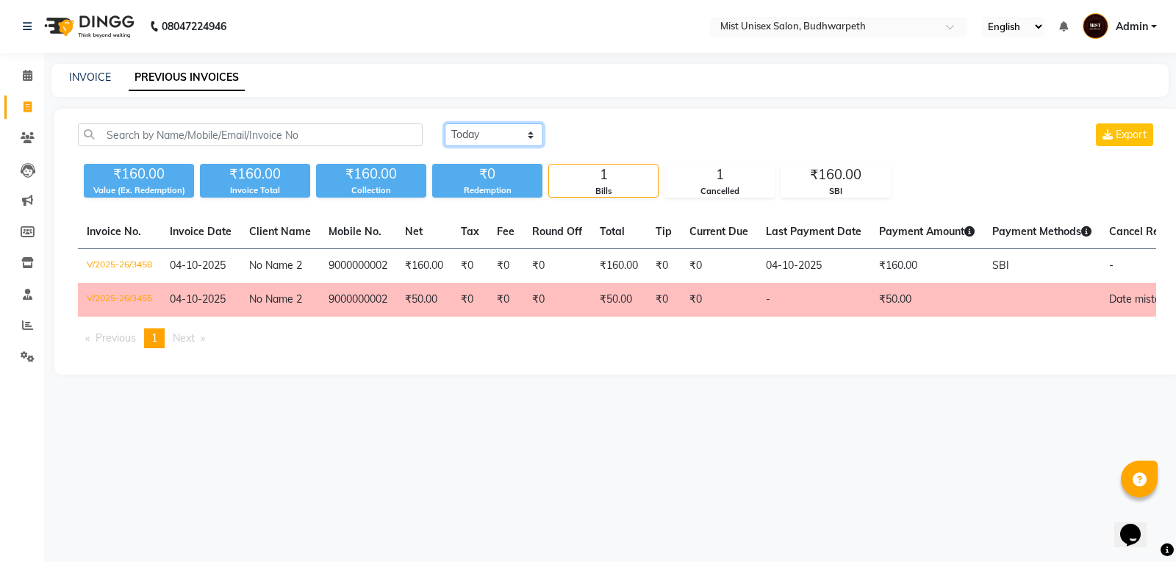
click at [513, 129] on select "[DATE] [DATE] Custom Range" at bounding box center [494, 134] width 99 height 23
select select "yesterday"
click at [445, 123] on select "[DATE] [DATE] Custom Range" at bounding box center [494, 134] width 99 height 23
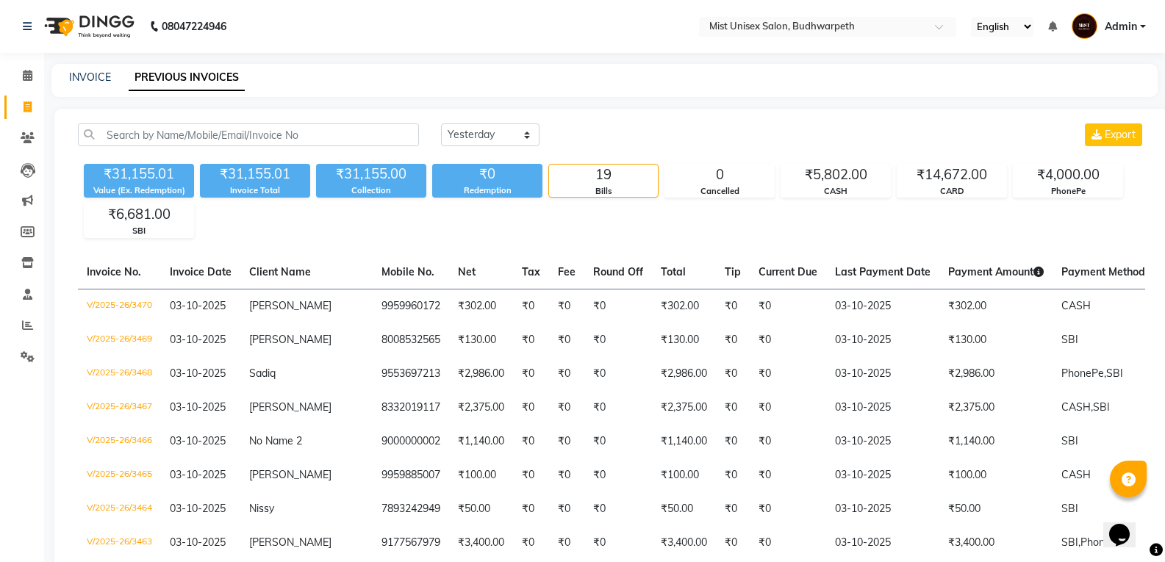
click at [40, 115] on li "Invoice" at bounding box center [22, 108] width 44 height 32
click at [26, 107] on icon at bounding box center [28, 106] width 8 height 11
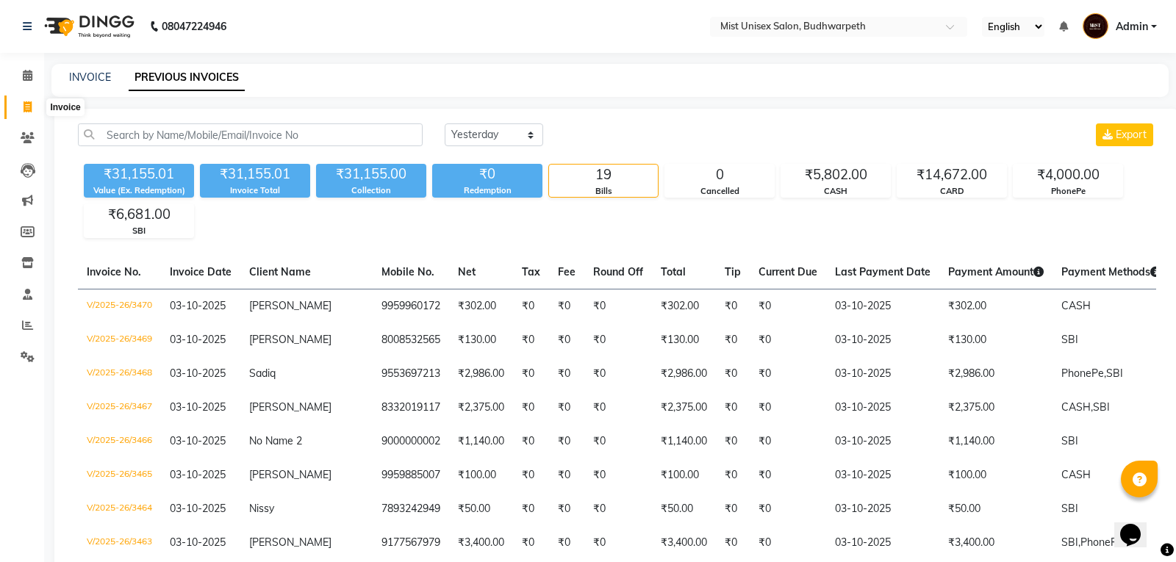
select select "5227"
select select "service"
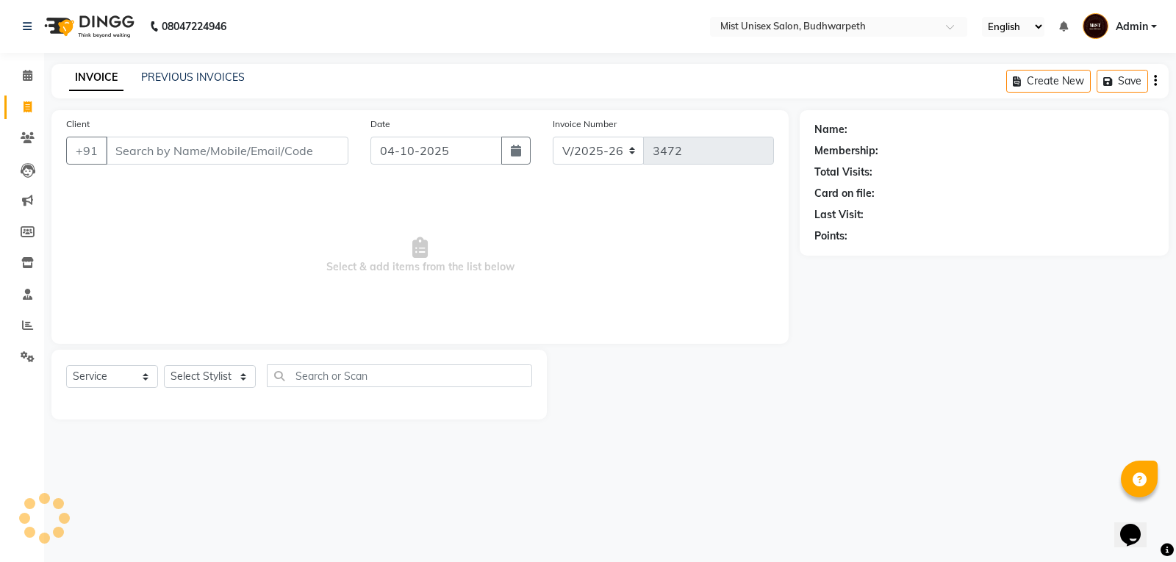
drag, startPoint x: 184, startPoint y: 161, endPoint x: 178, endPoint y: 133, distance: 28.5
click at [182, 160] on input "Client" at bounding box center [227, 151] width 243 height 28
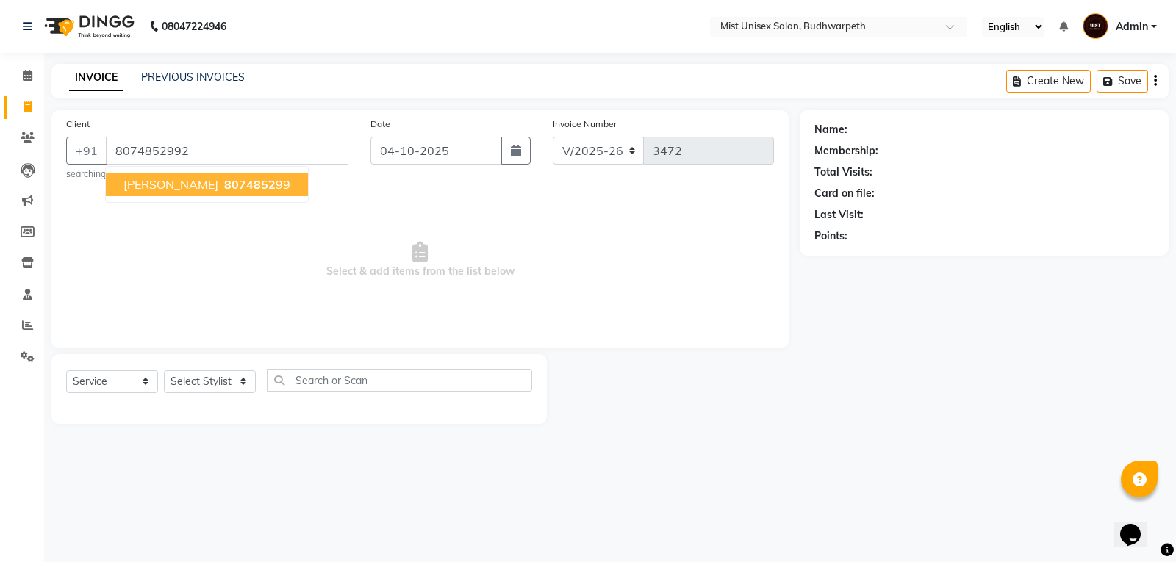
type input "8074852992"
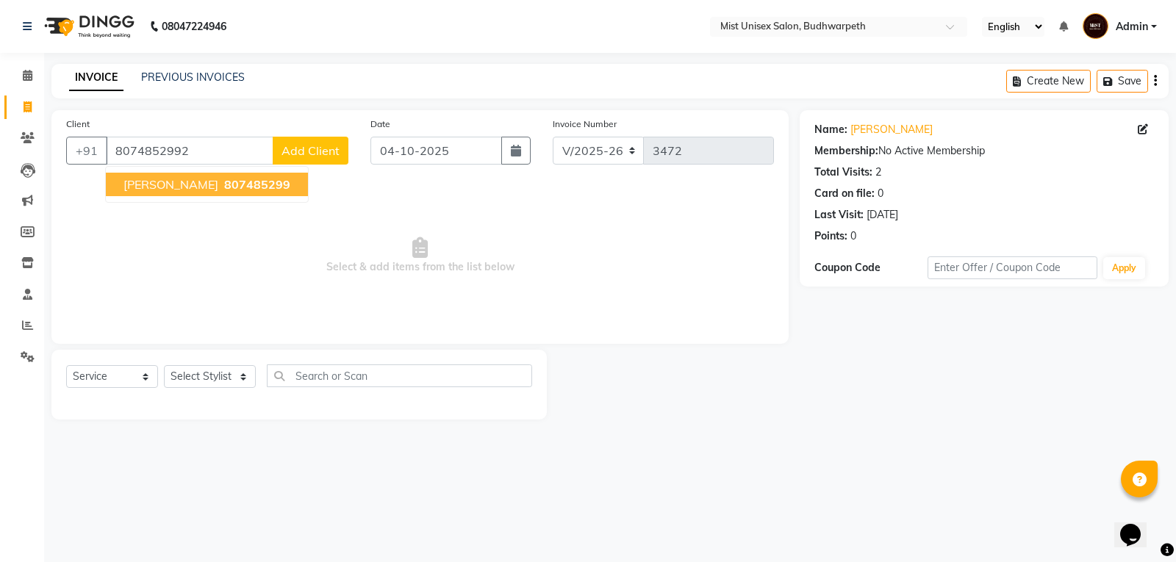
click at [311, 159] on button "Add Client" at bounding box center [311, 151] width 76 height 28
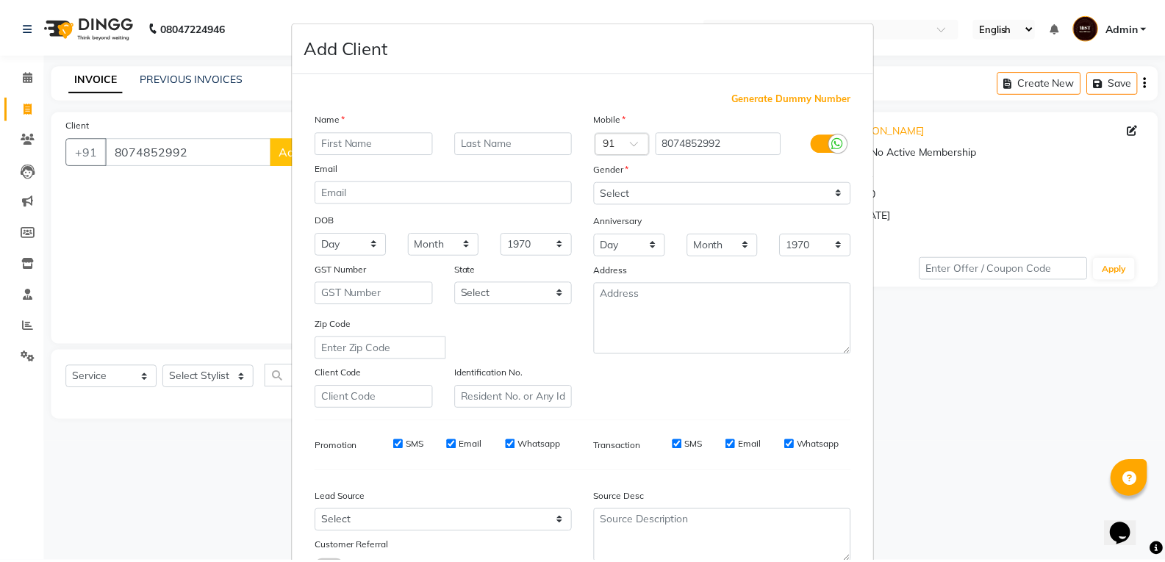
scroll to position [116, 0]
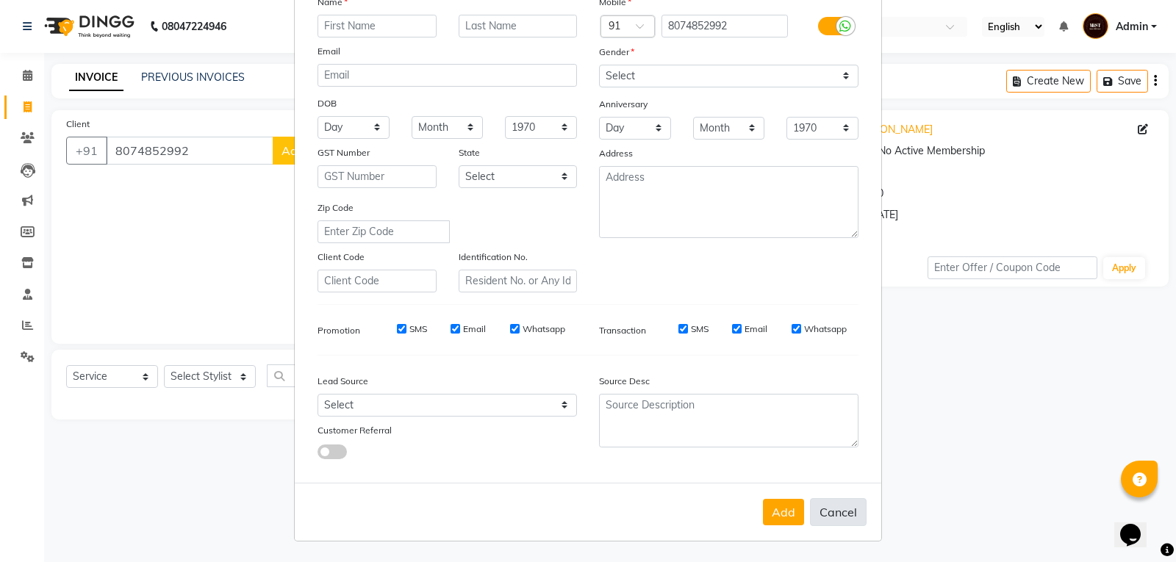
click at [828, 514] on button "Cancel" at bounding box center [838, 512] width 57 height 28
select select
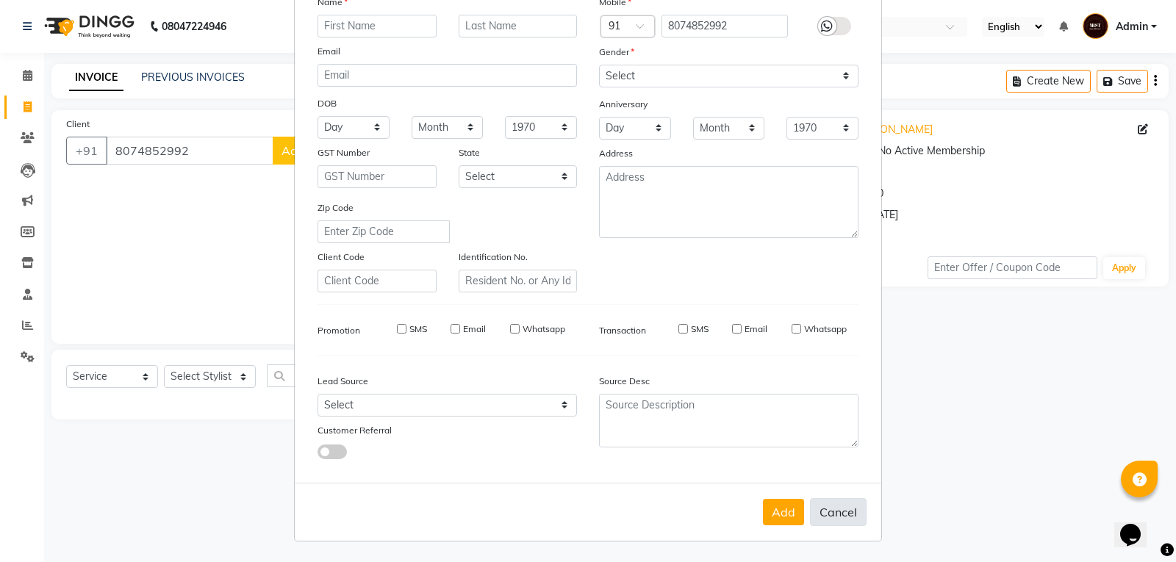
select select
checkbox input "false"
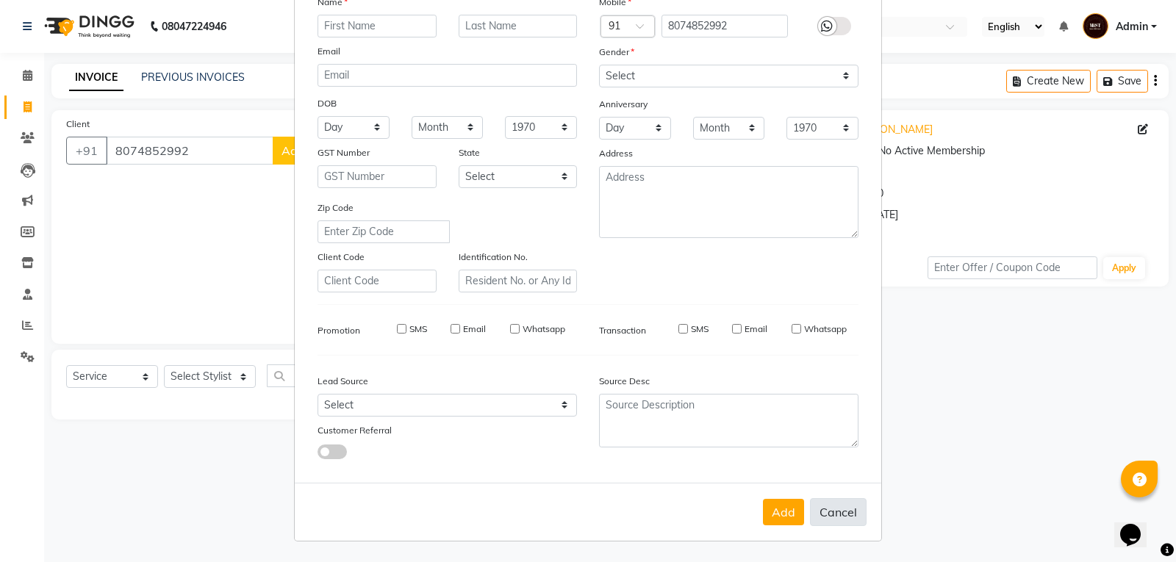
checkbox input "false"
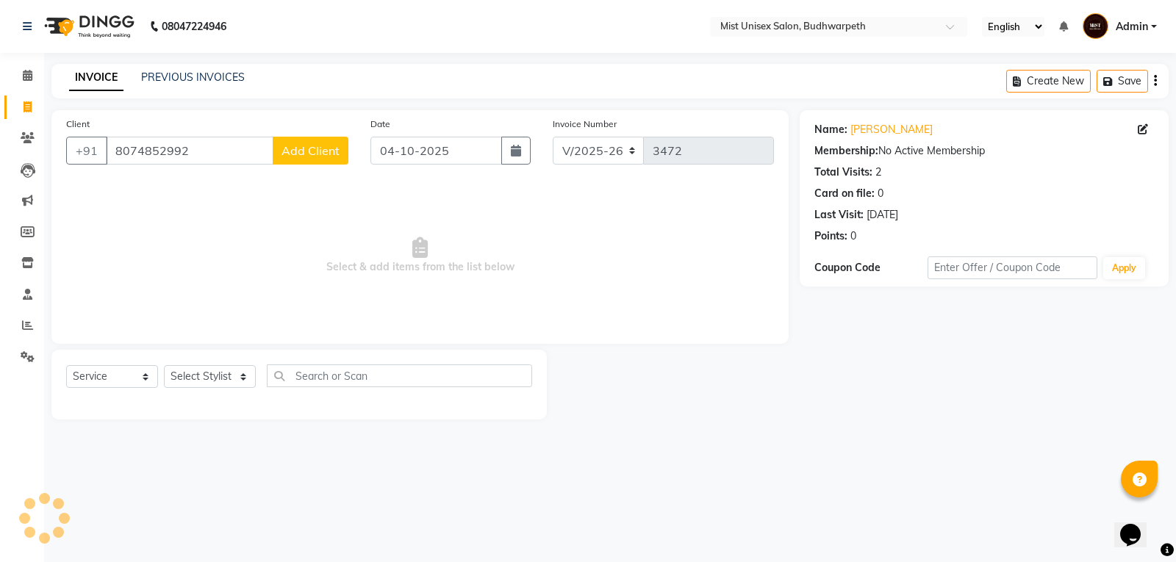
click at [240, 249] on span "Select & add items from the list below" at bounding box center [420, 255] width 708 height 147
click at [213, 380] on select "Select Stylist Abhi Ram [PERSON_NAME] [PERSON_NAME] Lakshmi Madhu [PERSON_NAME]…" at bounding box center [210, 376] width 92 height 23
select select "67596"
click at [164, 365] on select "Select Stylist Abhi Ram [PERSON_NAME] [PERSON_NAME] Lakshmi Madhu [PERSON_NAME]…" at bounding box center [210, 376] width 92 height 23
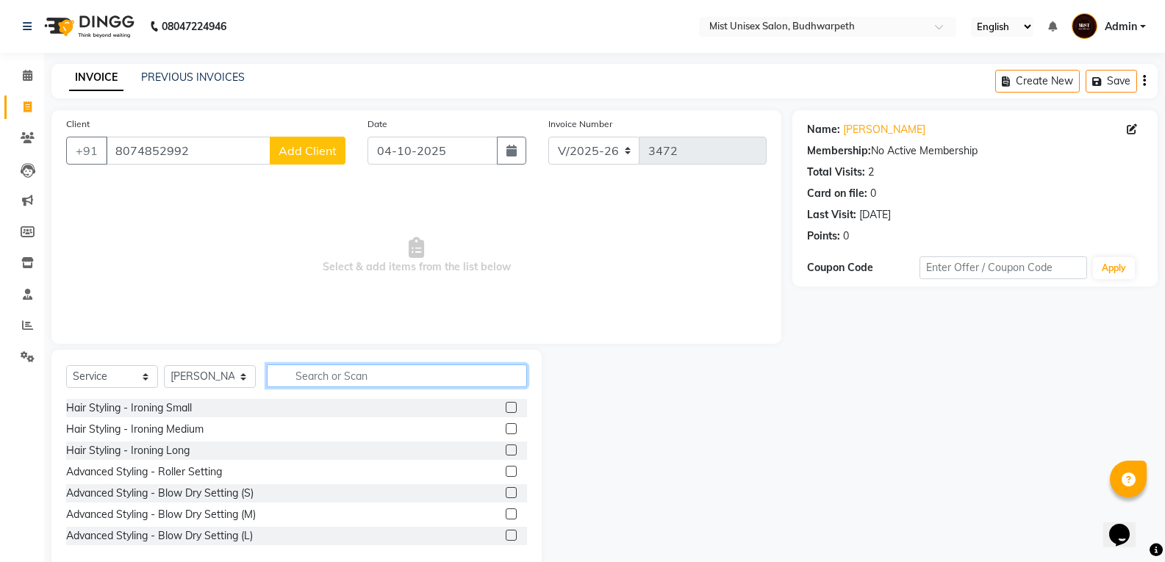
click at [301, 369] on input "text" at bounding box center [397, 376] width 260 height 23
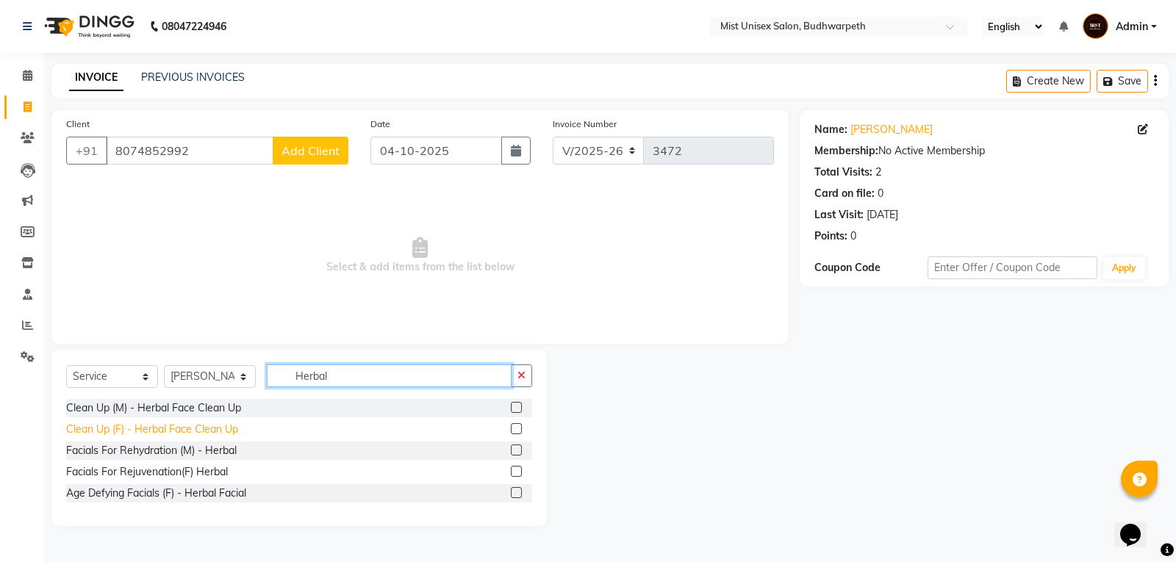
type input "Herbal"
click at [198, 426] on div "Clean Up (F) - Herbal Face Clean Up" at bounding box center [152, 429] width 172 height 15
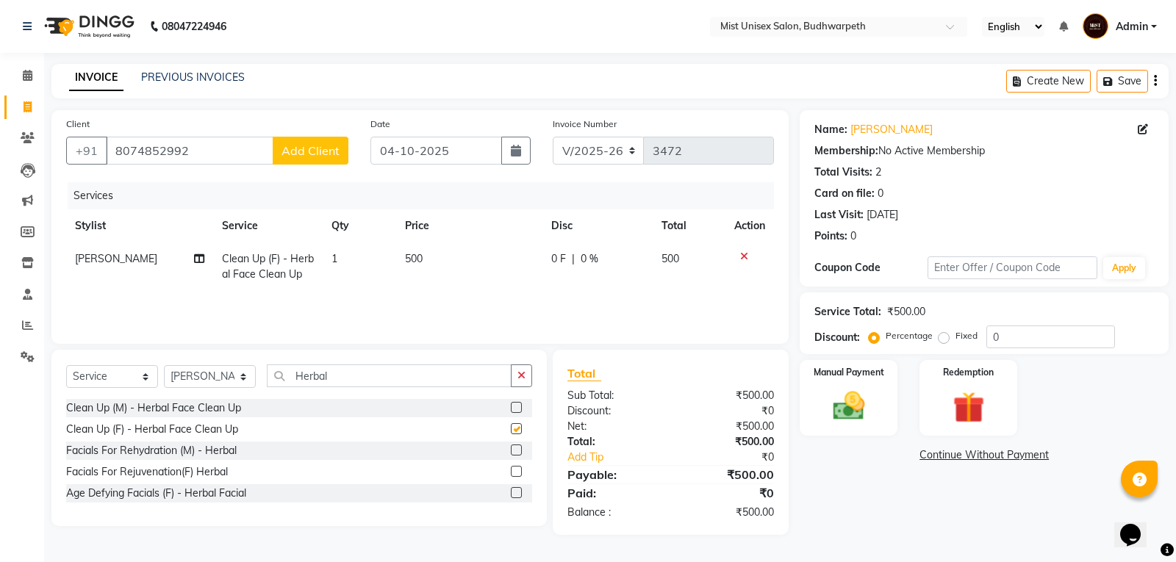
checkbox input "false"
click at [520, 377] on icon "button" at bounding box center [522, 375] width 8 height 10
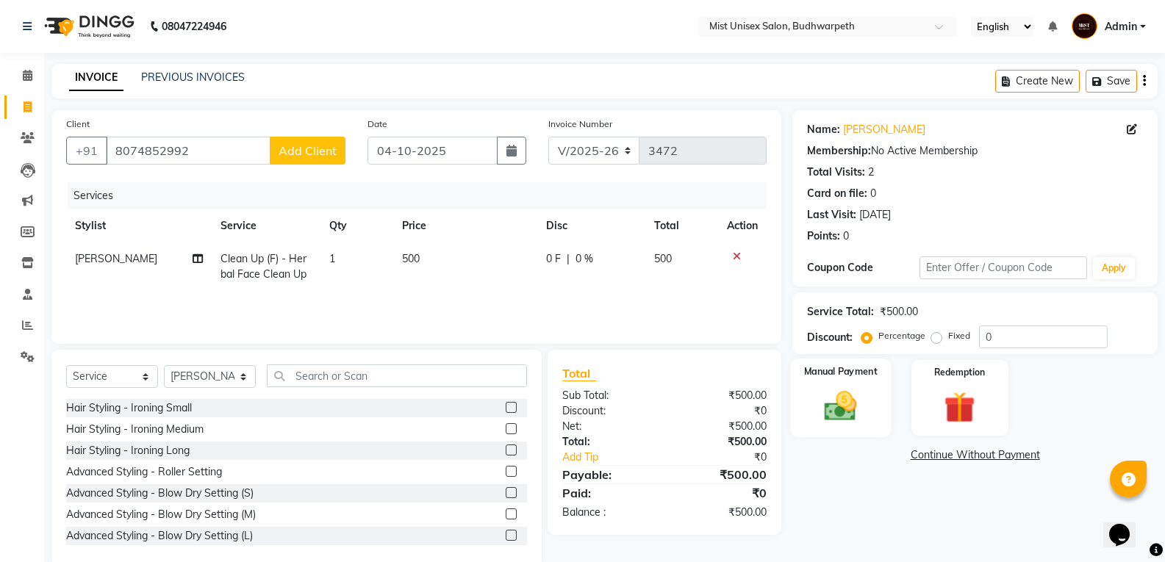
click at [853, 409] on img at bounding box center [840, 405] width 52 height 37
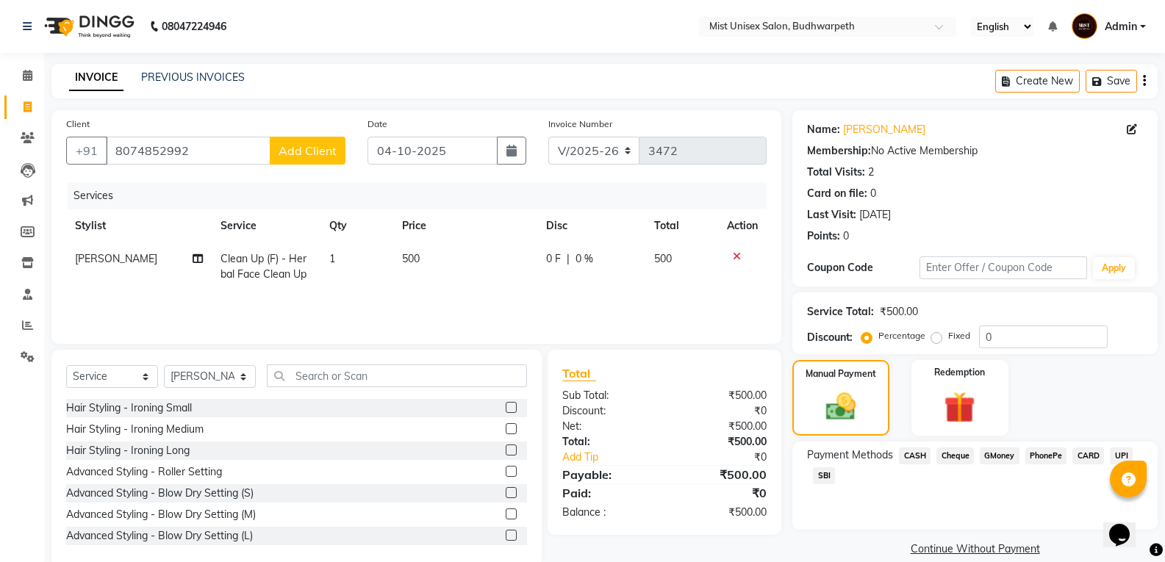
click at [914, 457] on span "CASH" at bounding box center [915, 456] width 32 height 17
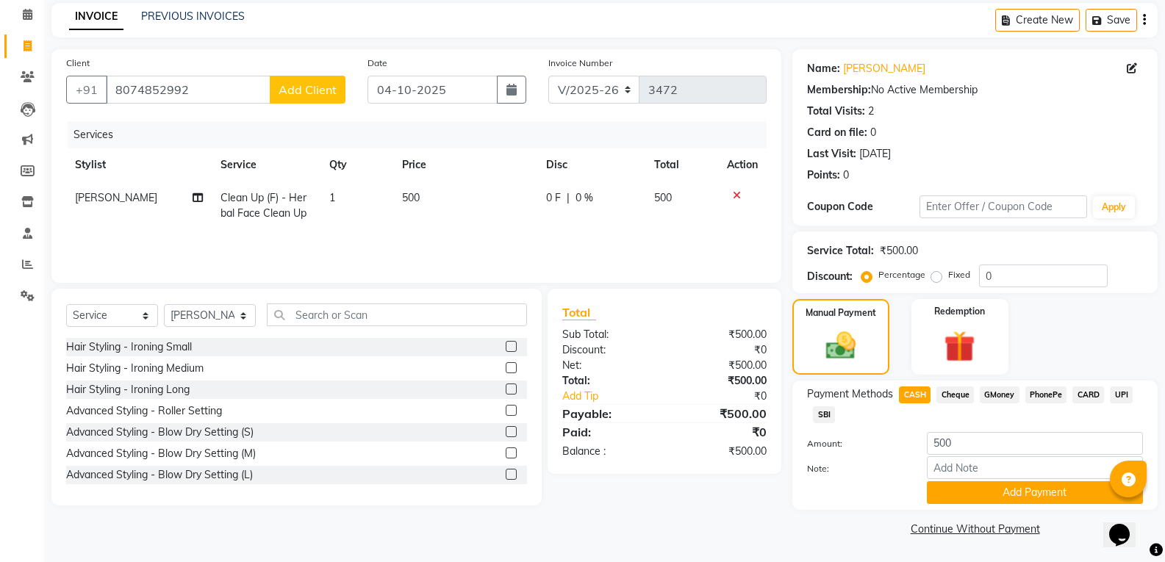
click at [1061, 505] on div "Payment Methods CASH Cheque GMoney PhonePe CARD UPI SBI Amount: 500 Note: Add P…" at bounding box center [974, 445] width 365 height 129
click at [1030, 487] on button "Add Payment" at bounding box center [1035, 492] width 216 height 23
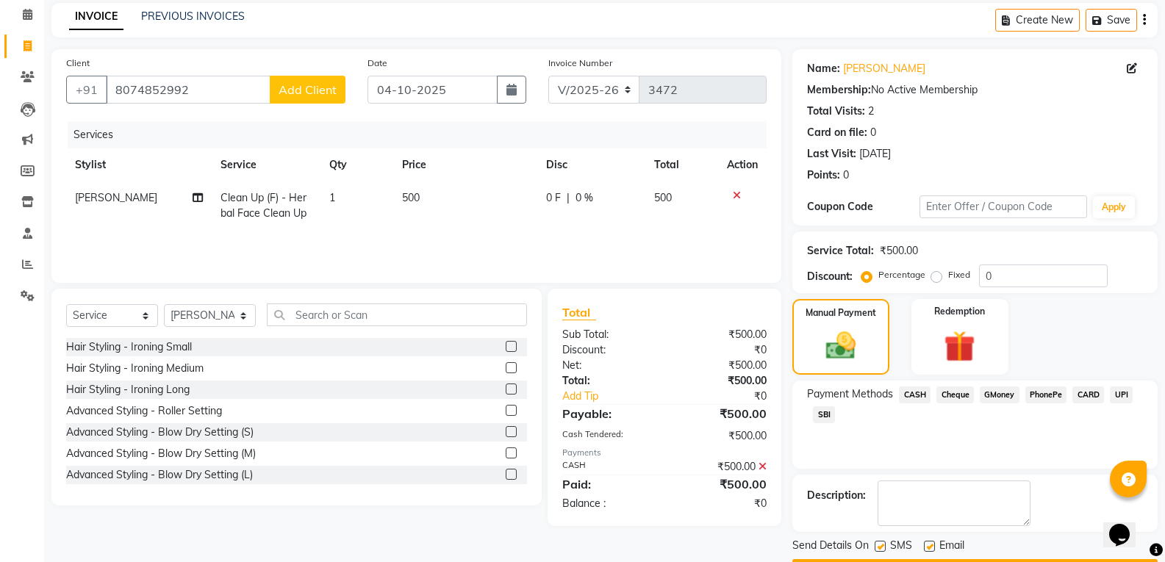
scroll to position [103, 0]
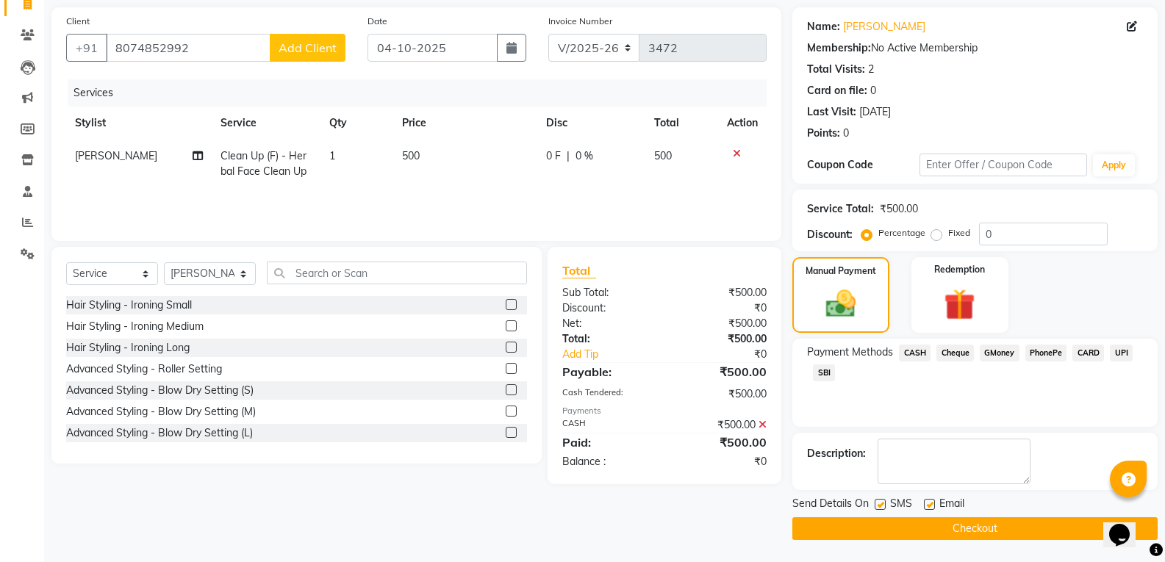
click at [959, 535] on button "Checkout" at bounding box center [974, 529] width 365 height 23
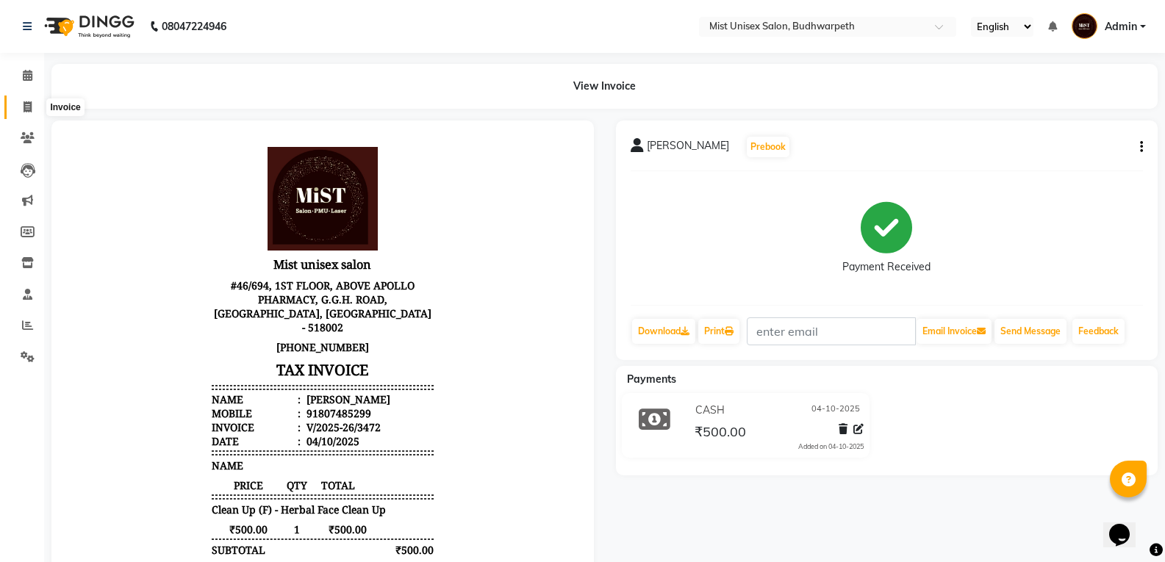
drag, startPoint x: 38, startPoint y: 107, endPoint x: 69, endPoint y: 103, distance: 31.2
click at [38, 107] on span at bounding box center [28, 107] width 26 height 17
select select "5227"
select select "service"
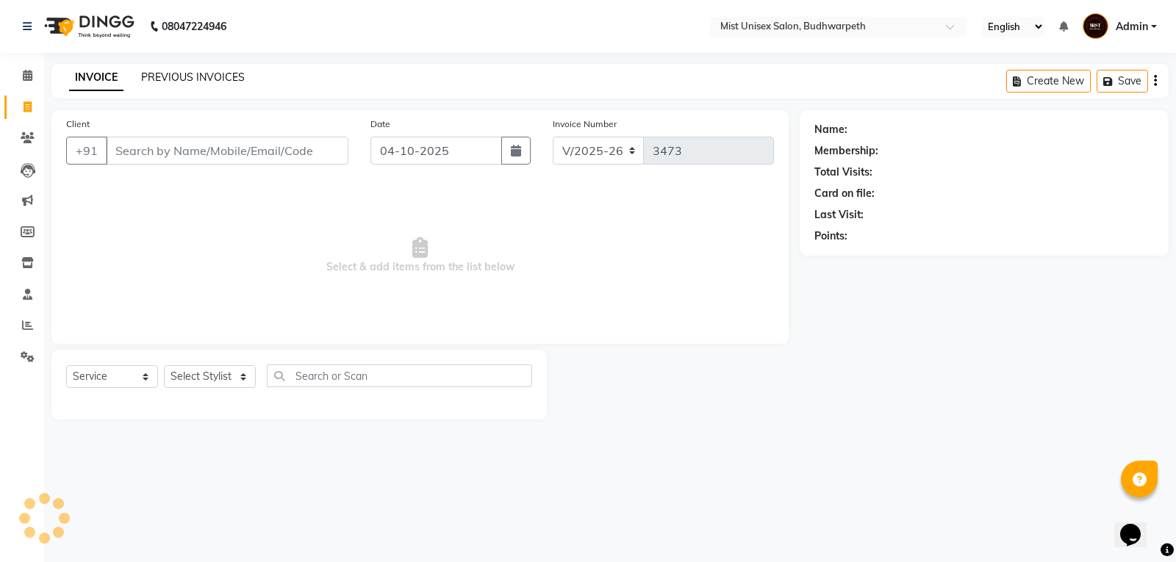
click at [232, 79] on link "PREVIOUS INVOICES" at bounding box center [193, 77] width 104 height 13
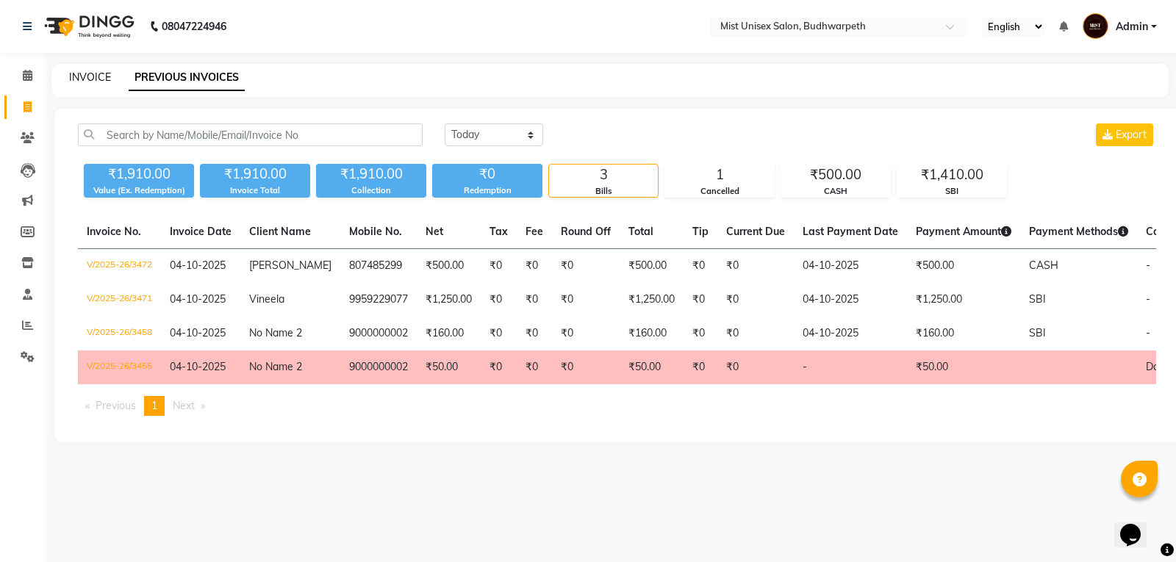
click at [87, 77] on link "INVOICE" at bounding box center [90, 77] width 42 height 13
select select "5227"
select select "service"
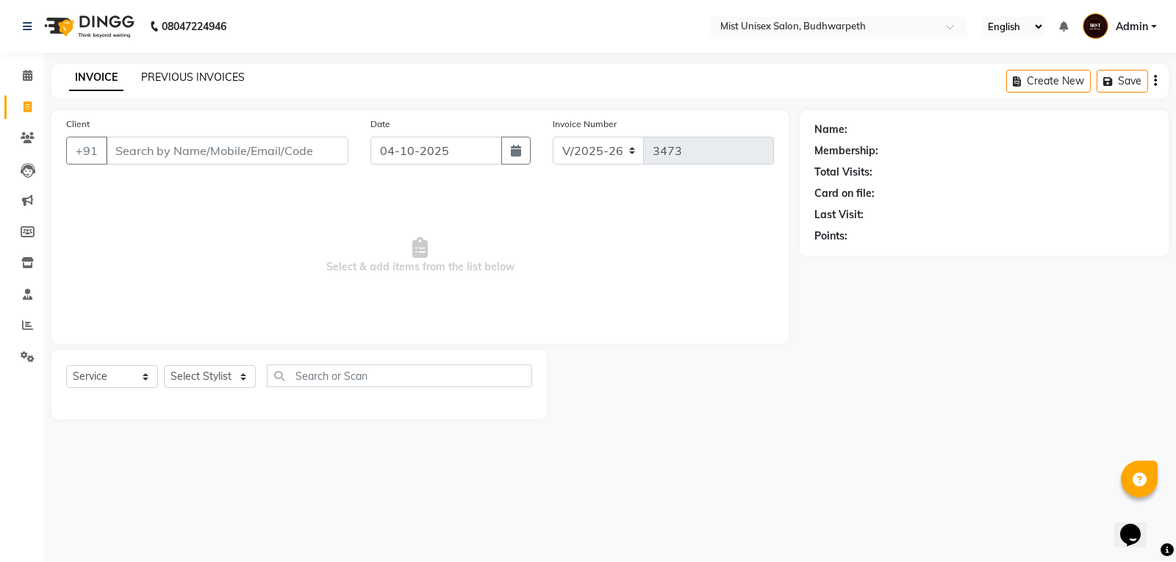
click at [215, 75] on link "PREVIOUS INVOICES" at bounding box center [193, 77] width 104 height 13
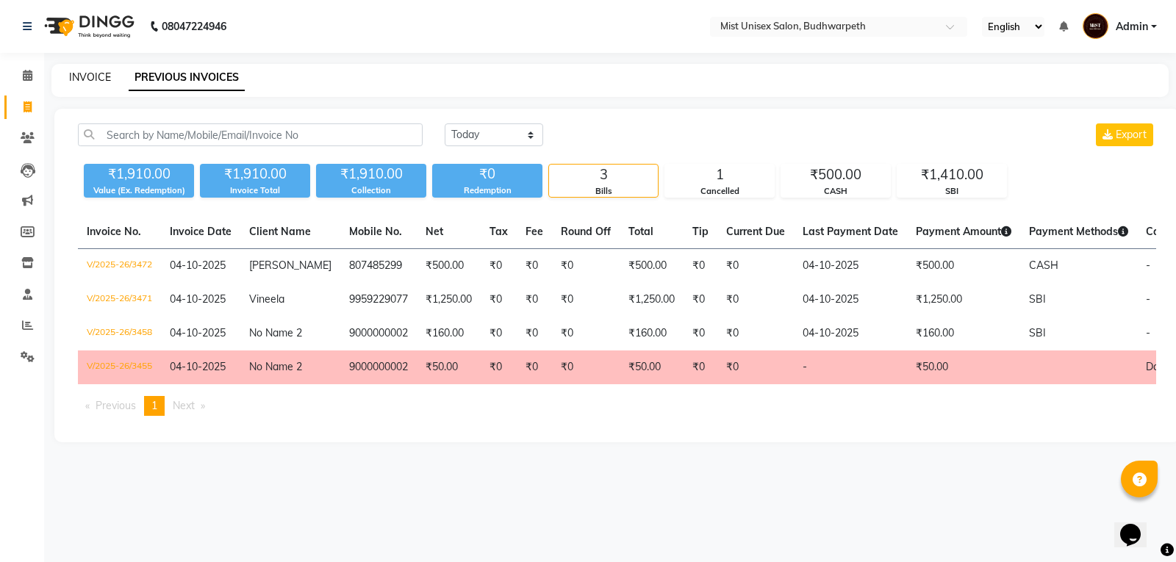
click at [95, 80] on link "INVOICE" at bounding box center [90, 77] width 42 height 13
select select "5227"
select select "service"
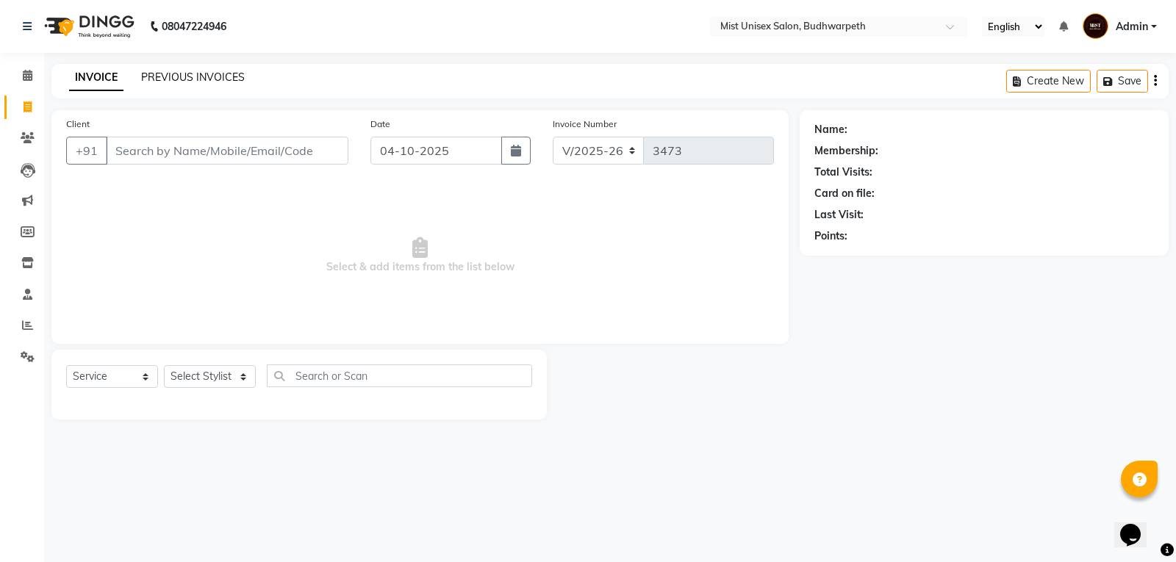
click at [201, 75] on link "PREVIOUS INVOICES" at bounding box center [193, 77] width 104 height 13
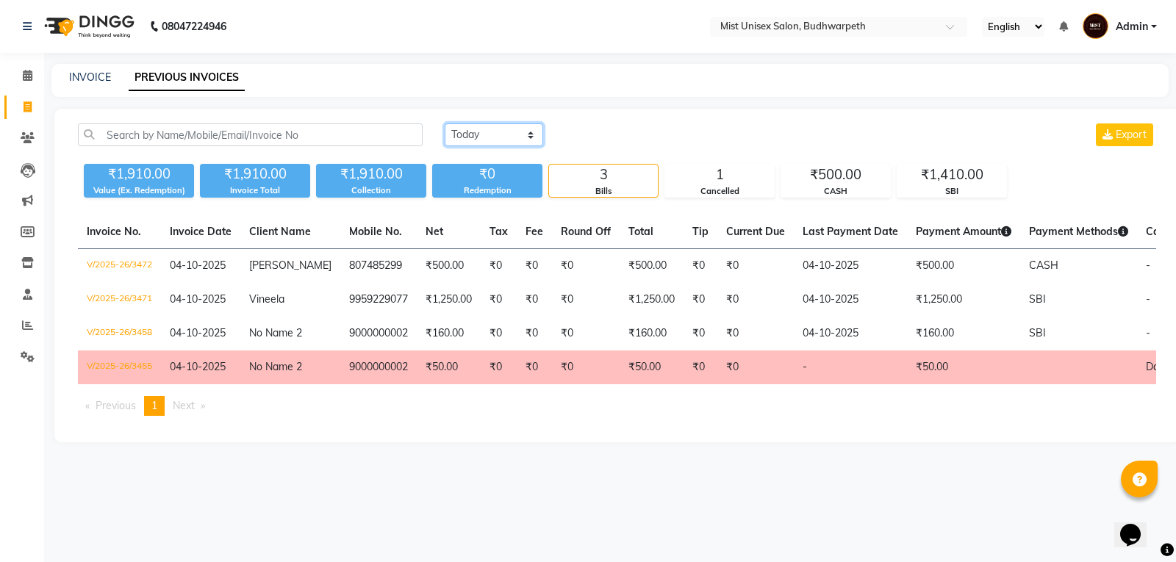
click at [518, 133] on select "[DATE] [DATE] Custom Range" at bounding box center [494, 134] width 99 height 23
select select "yesterday"
click at [445, 123] on select "[DATE] [DATE] Custom Range" at bounding box center [494, 134] width 99 height 23
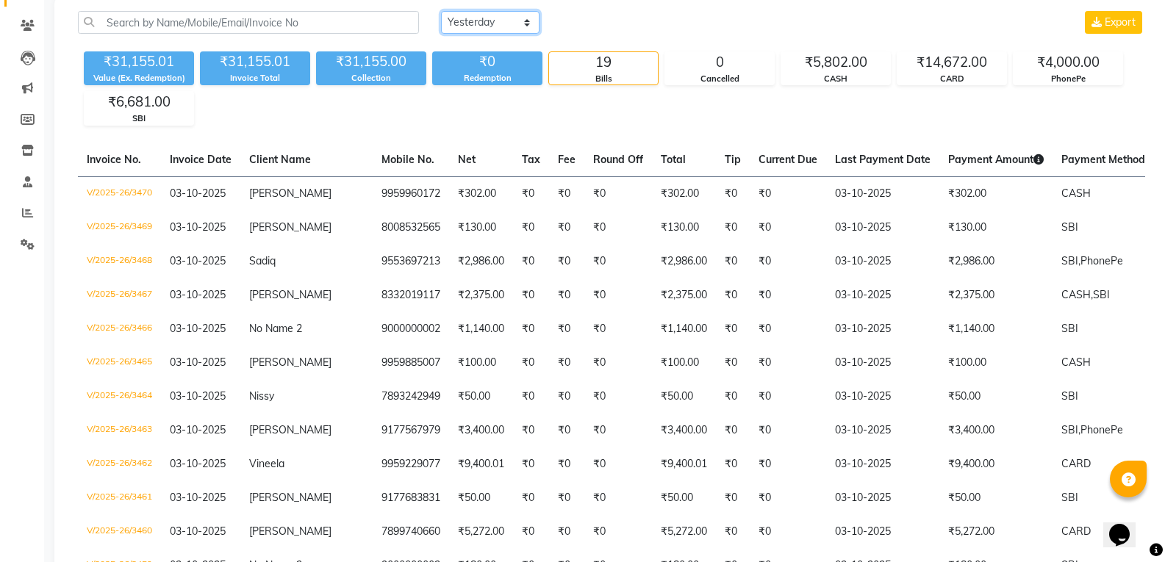
scroll to position [115, 0]
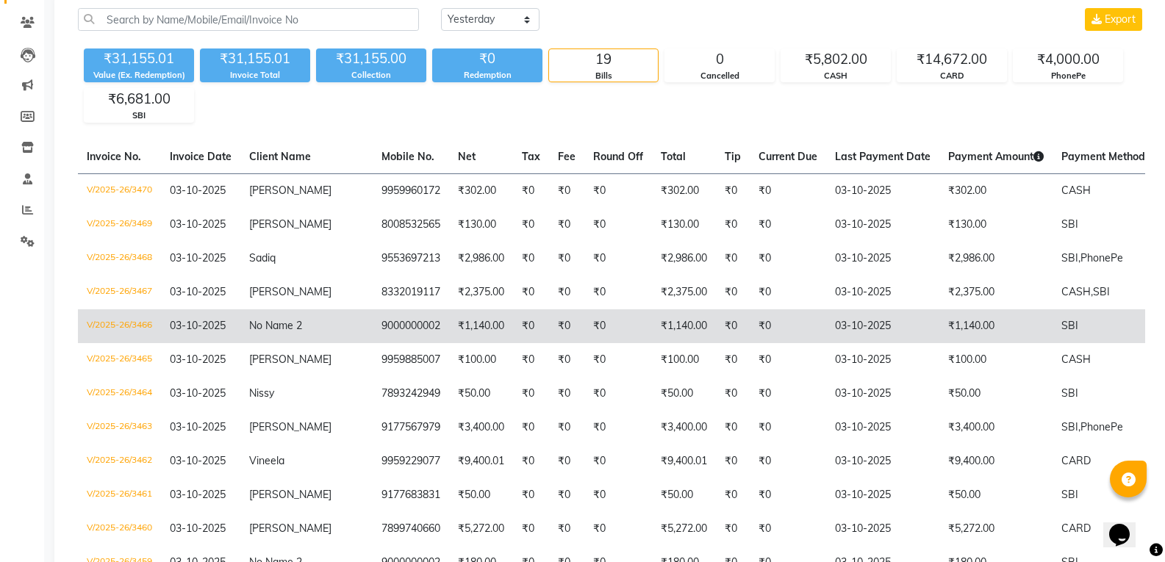
click at [386, 336] on td "9000000002" at bounding box center [411, 326] width 76 height 34
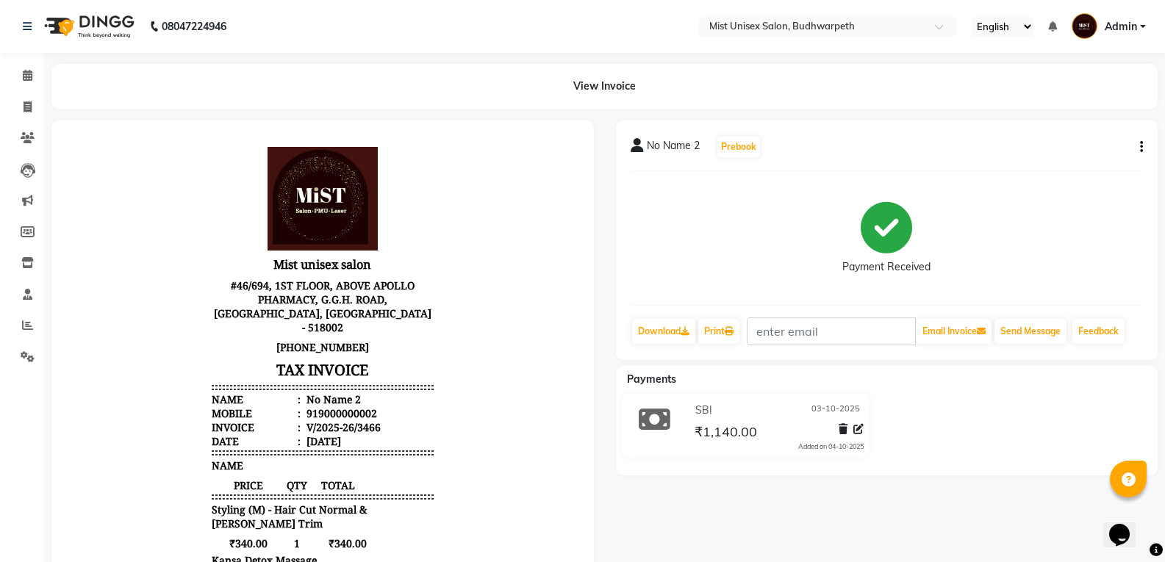
click at [1142, 147] on icon "button" at bounding box center [1141, 147] width 3 height 1
click at [1050, 168] on div "Edit Invoice" at bounding box center [1068, 166] width 101 height 18
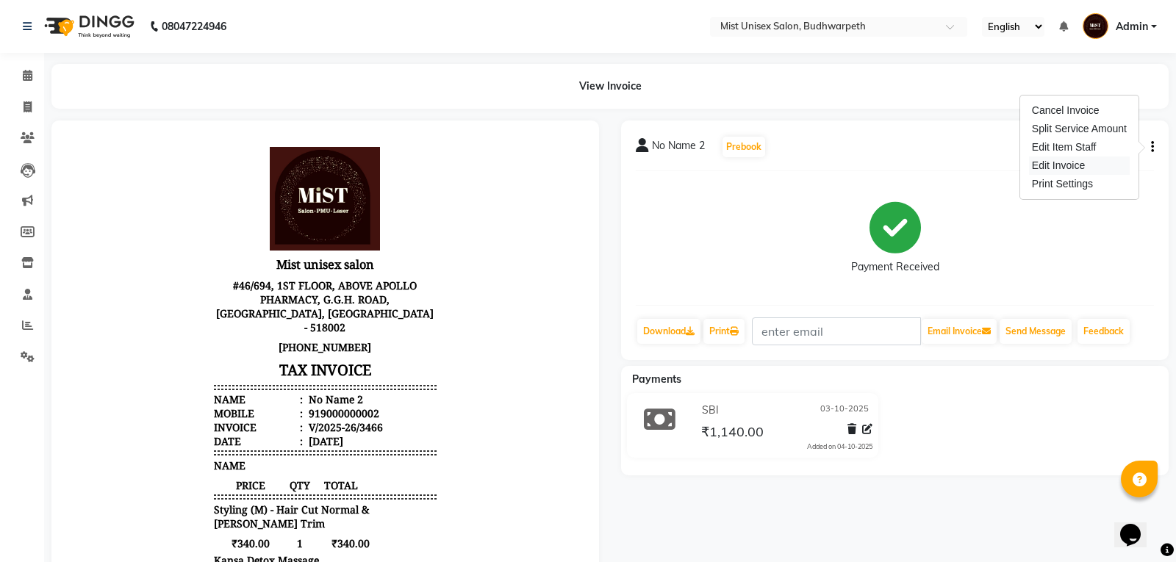
select select "service"
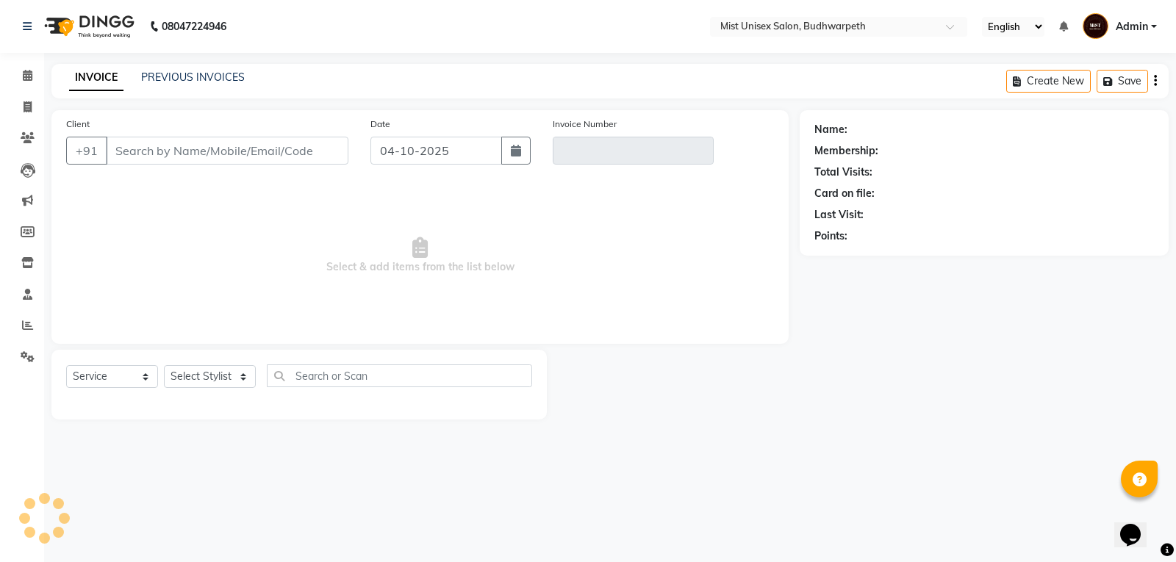
type input "9000000002"
type input "V/2025-26/3466"
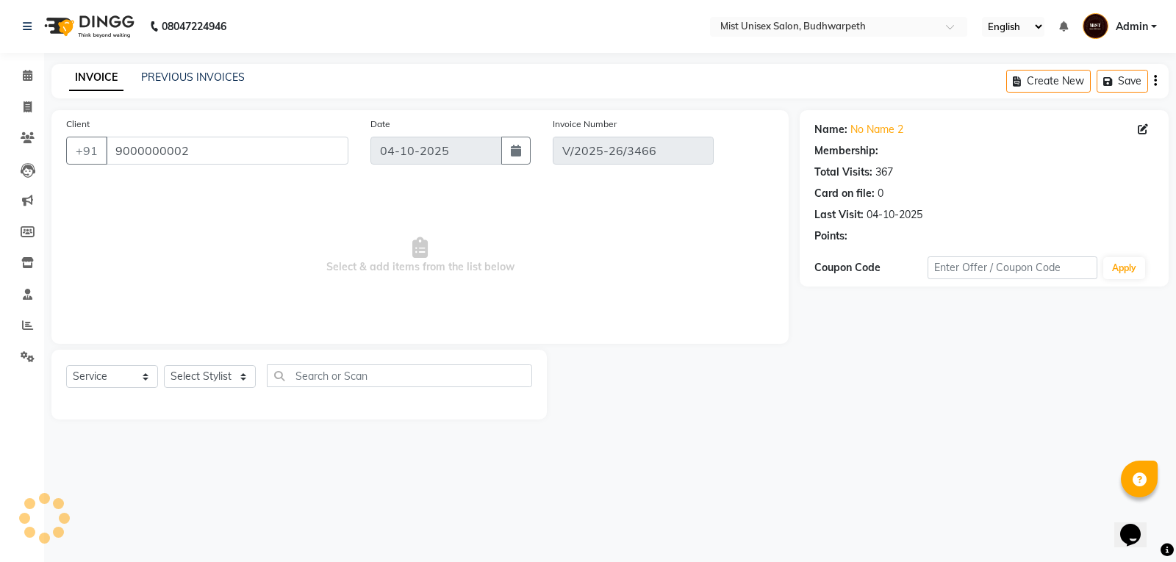
type input "03-10-2025"
select select "select"
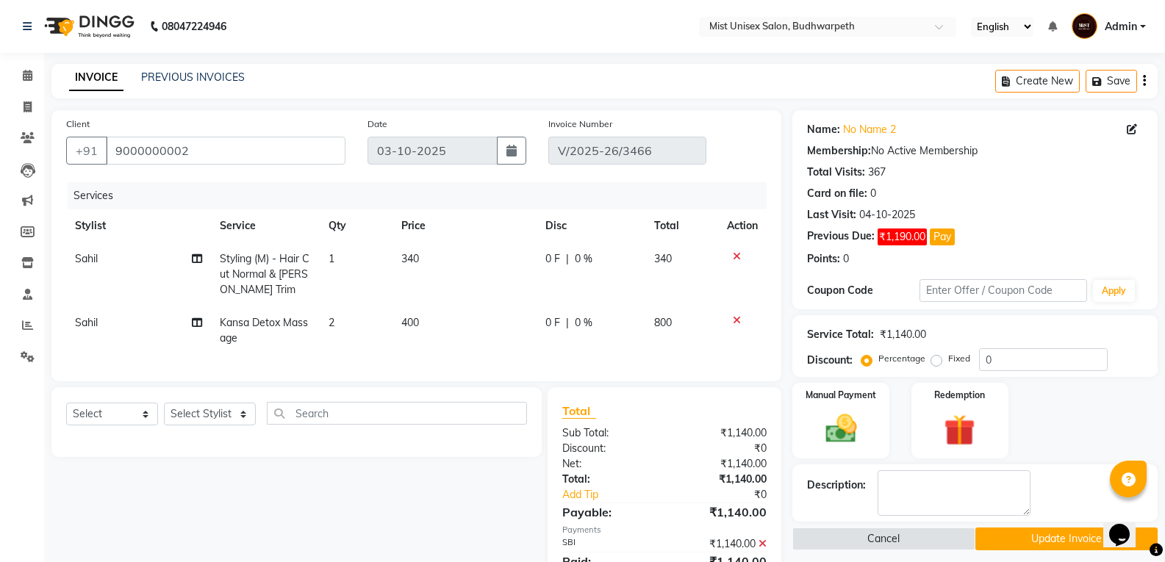
click at [737, 321] on icon at bounding box center [737, 320] width 8 height 10
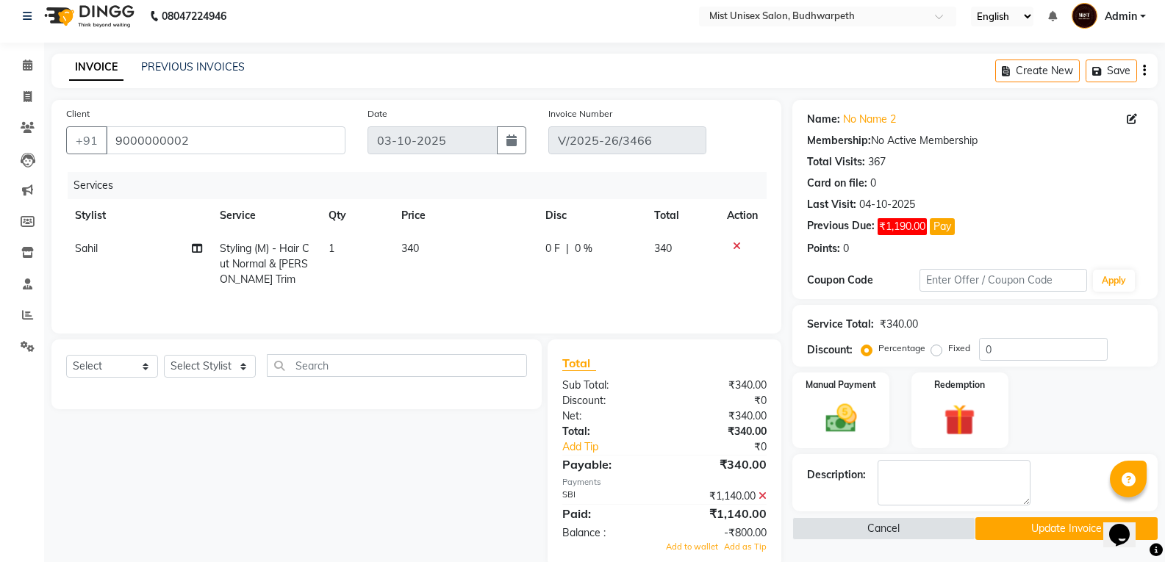
scroll to position [38, 0]
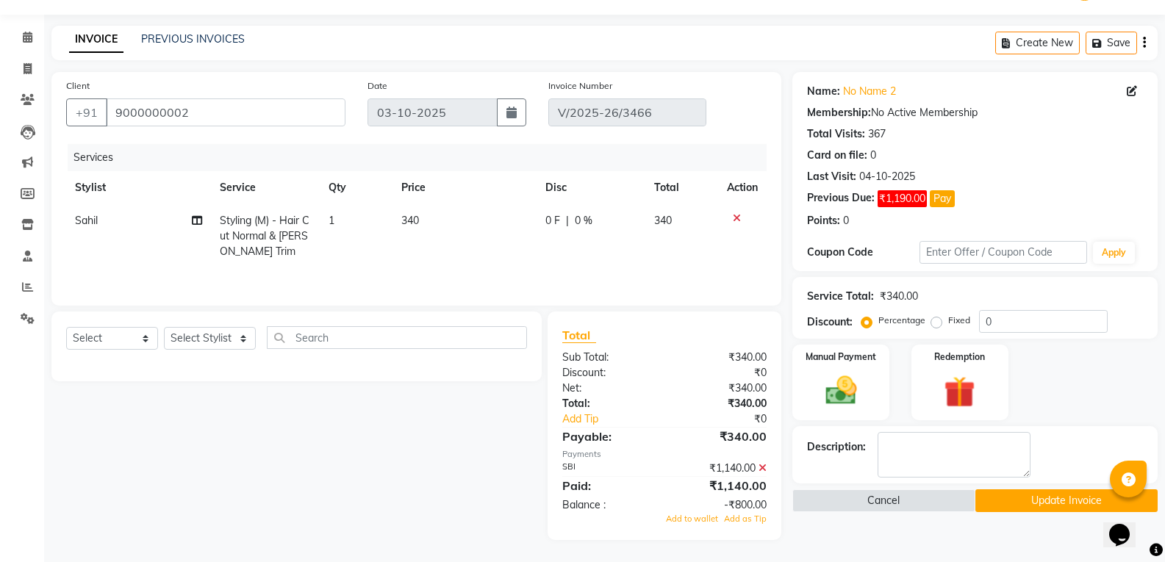
click at [760, 465] on icon at bounding box center [763, 468] width 8 height 10
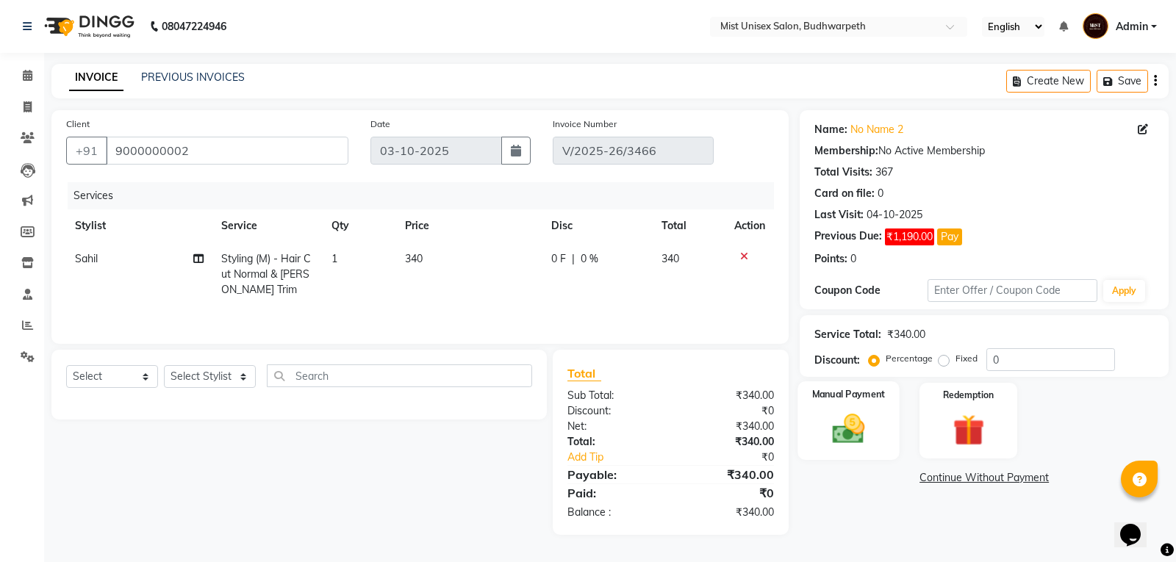
click at [859, 432] on img at bounding box center [849, 428] width 53 height 37
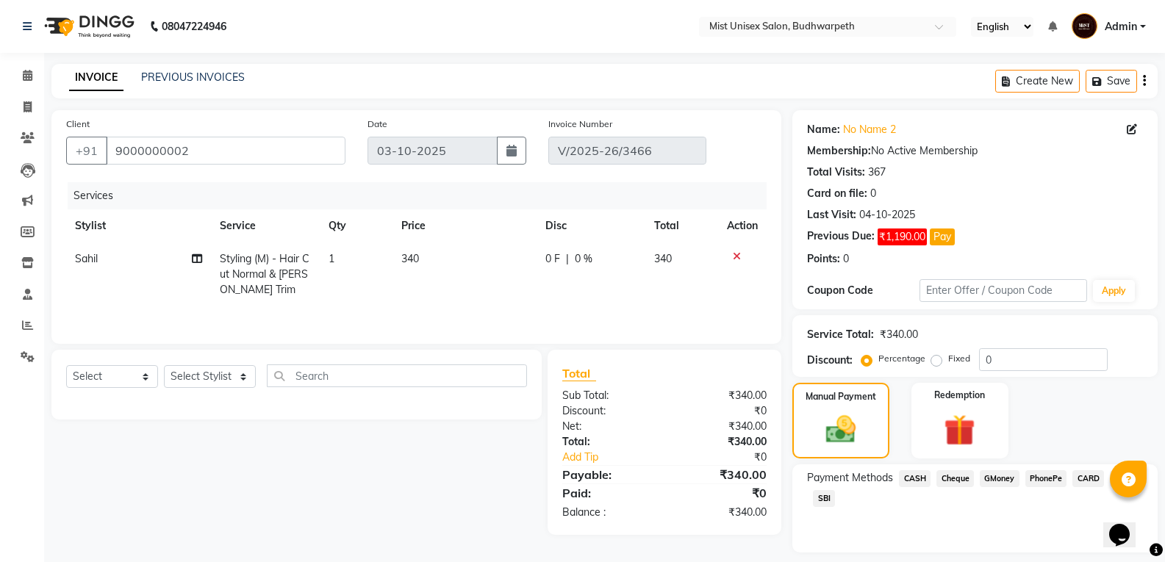
click at [828, 499] on span "SBI" at bounding box center [824, 498] width 22 height 17
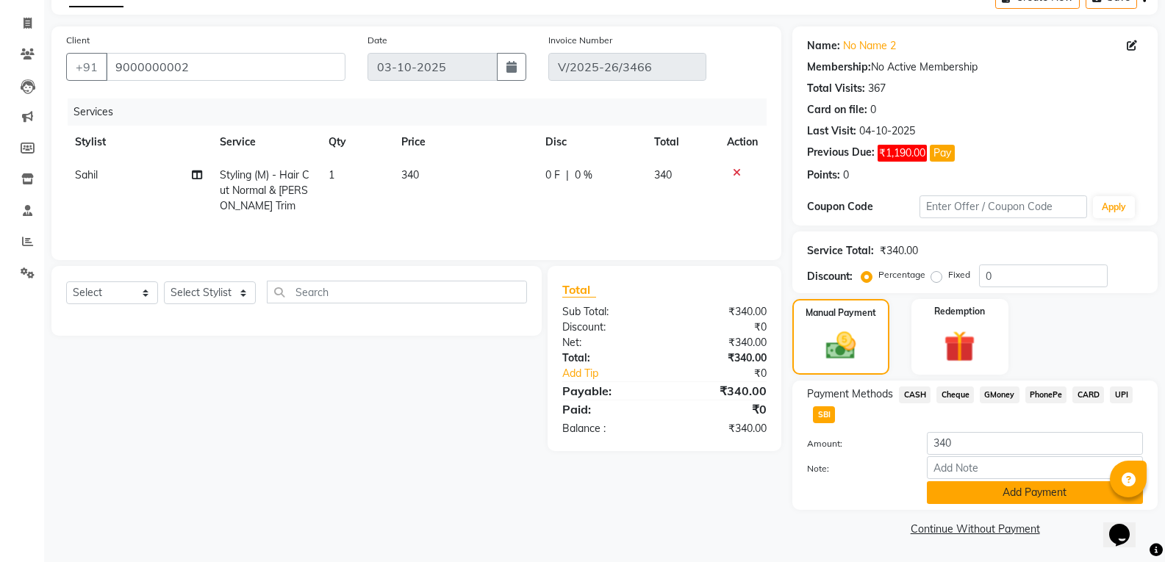
click at [1008, 497] on button "Add Payment" at bounding box center [1035, 492] width 216 height 23
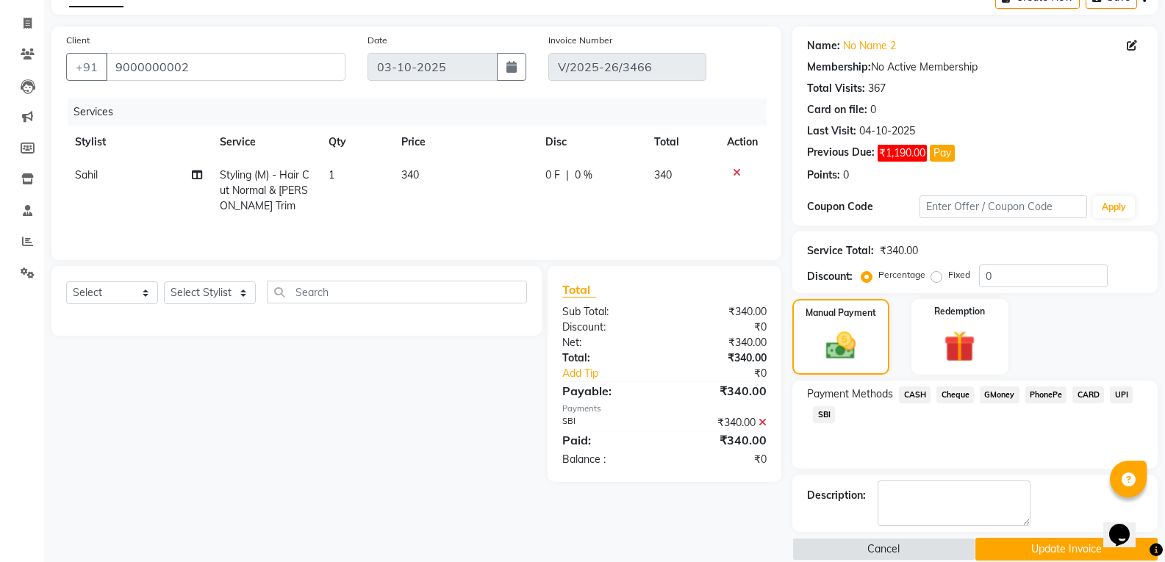
scroll to position [104, 0]
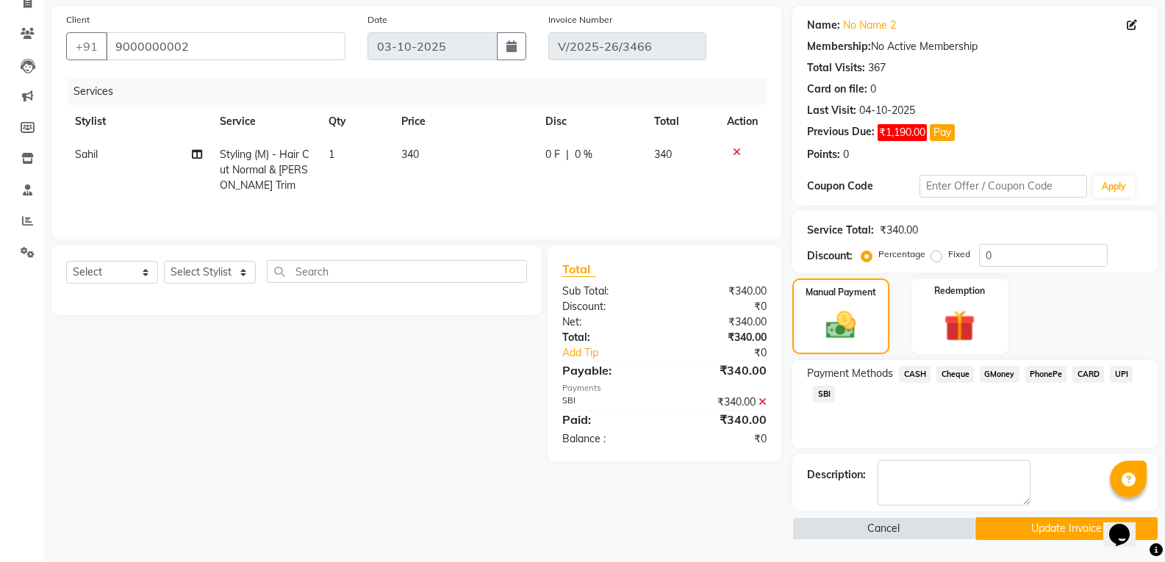
click at [1046, 528] on button "Update Invoice" at bounding box center [1066, 529] width 182 height 23
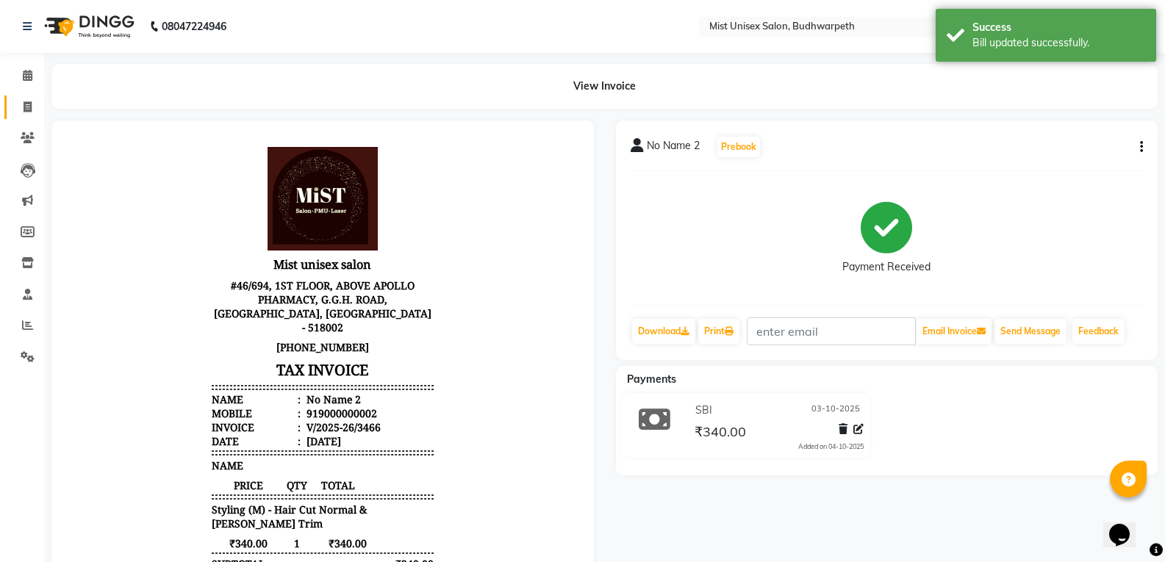
click at [24, 117] on link "Invoice" at bounding box center [21, 108] width 35 height 24
select select "service"
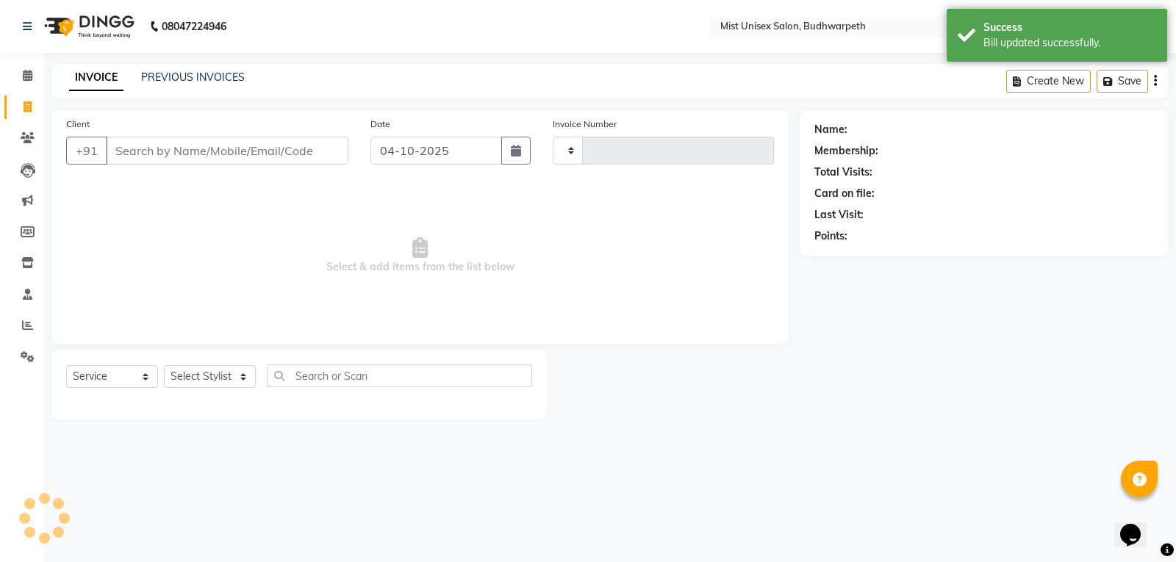
type input "3473"
select select "5227"
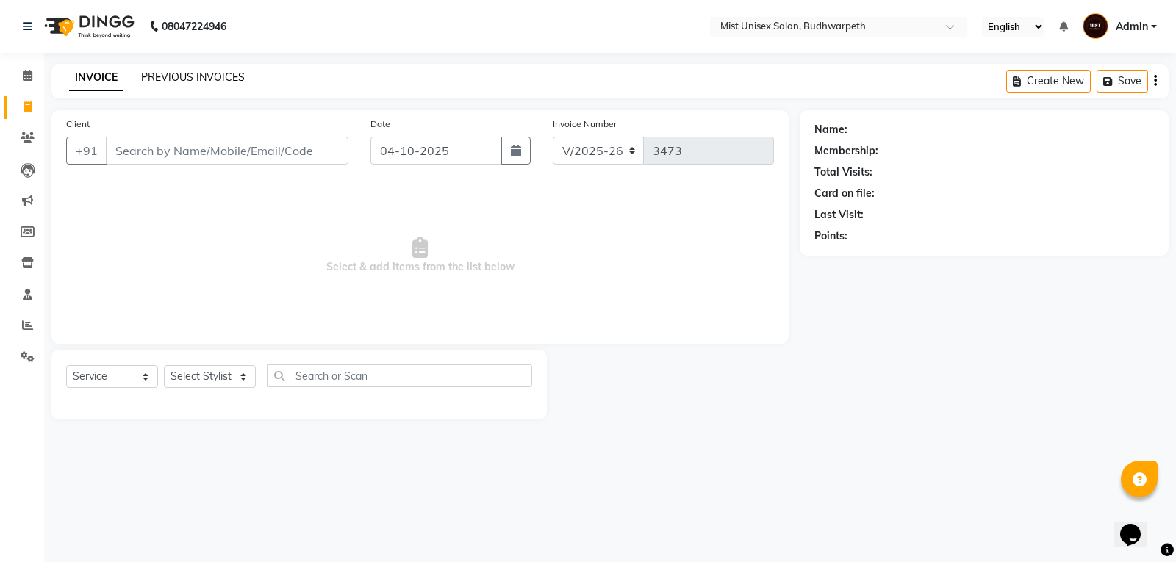
click at [215, 78] on link "PREVIOUS INVOICES" at bounding box center [193, 77] width 104 height 13
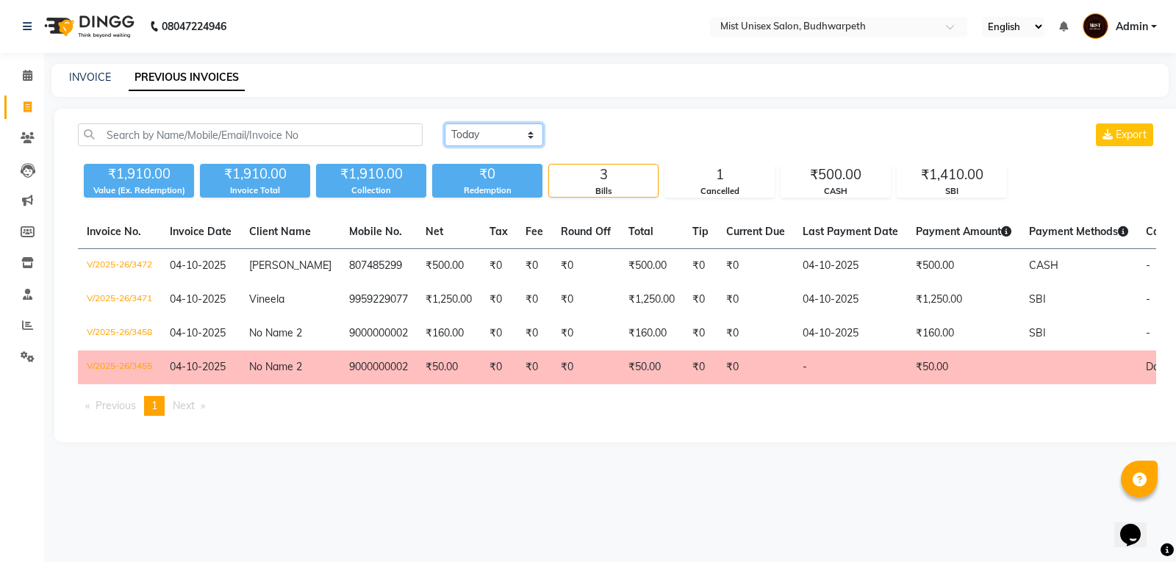
click at [507, 143] on select "[DATE] [DATE] Custom Range" at bounding box center [494, 134] width 99 height 23
select select "yesterday"
click at [445, 123] on select "[DATE] [DATE] Custom Range" at bounding box center [494, 134] width 99 height 23
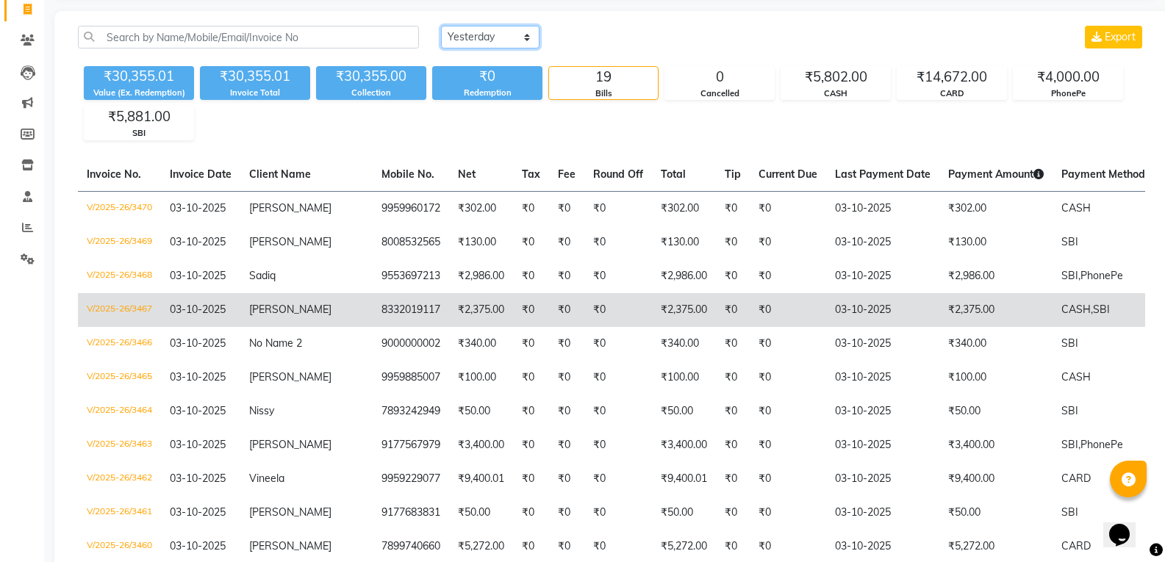
scroll to position [108, 0]
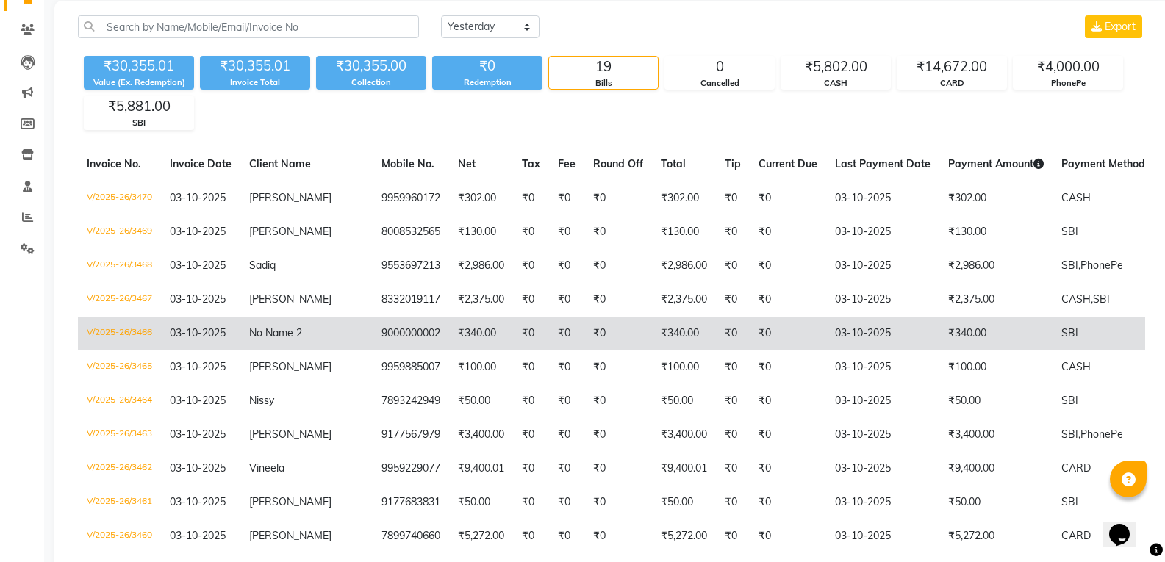
click at [398, 341] on td "9000000002" at bounding box center [411, 334] width 76 height 34
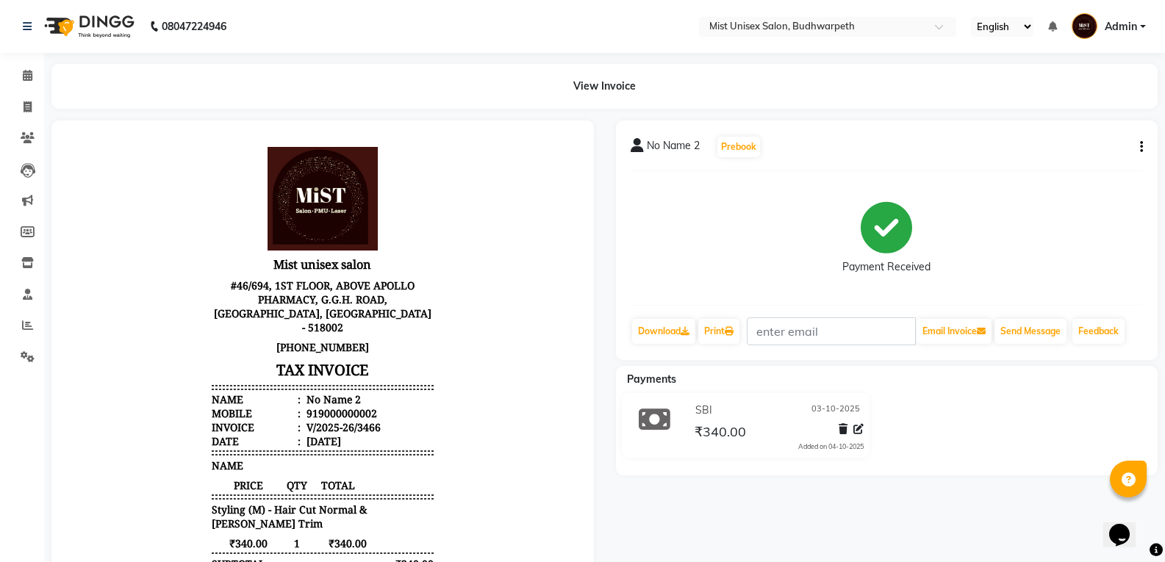
click at [1140, 147] on icon "button" at bounding box center [1141, 147] width 3 height 1
click at [1039, 166] on div "Edit Invoice" at bounding box center [1068, 166] width 101 height 18
select select "service"
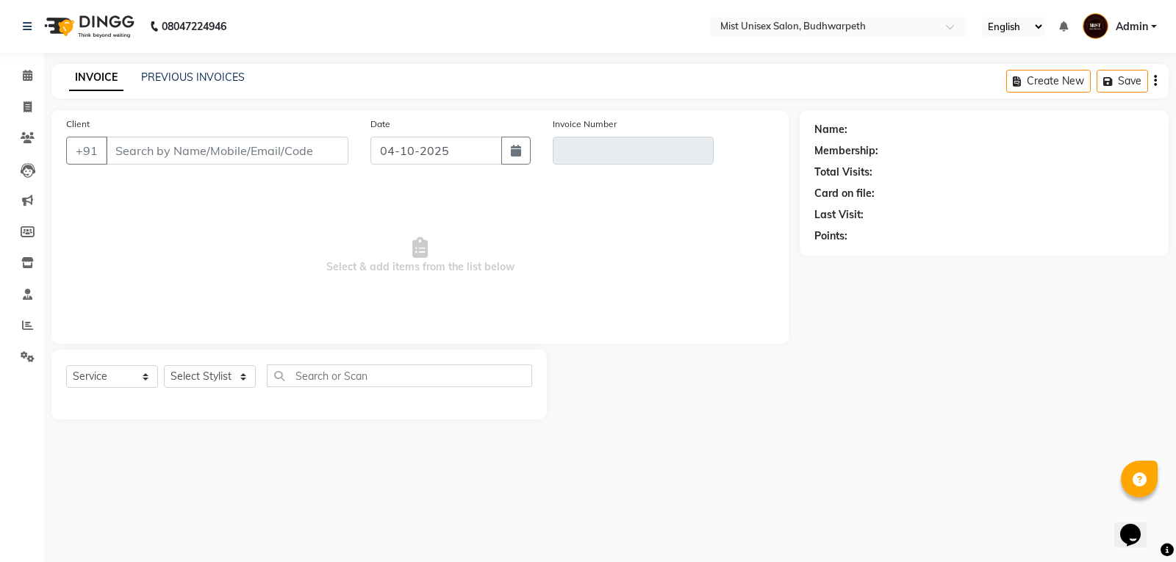
type input "9000000002"
type input "V/2025-26/3466"
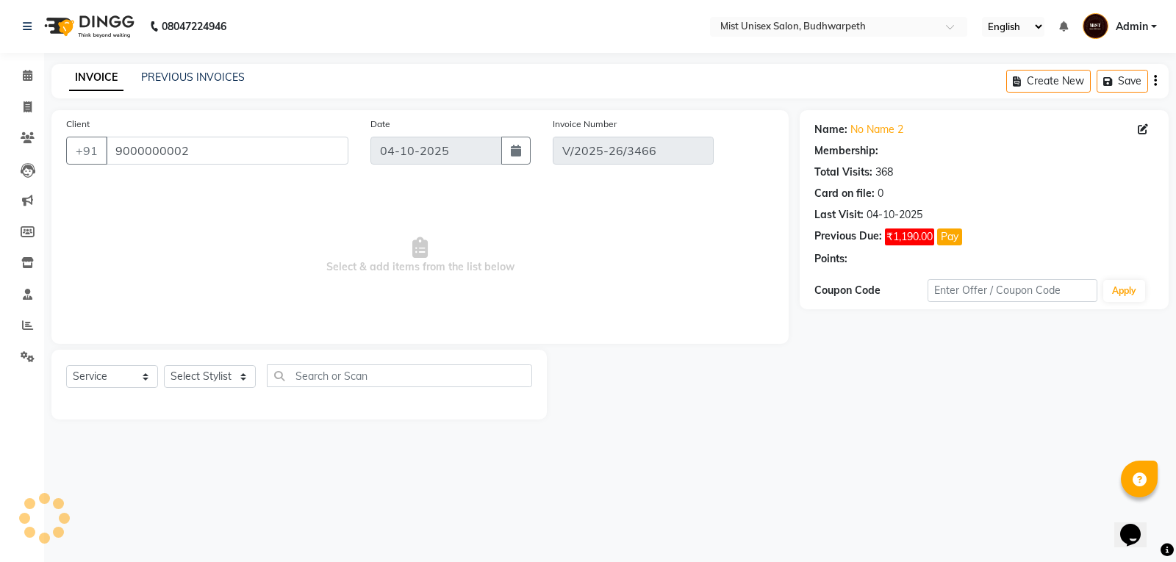
type input "03-10-2025"
select select "select"
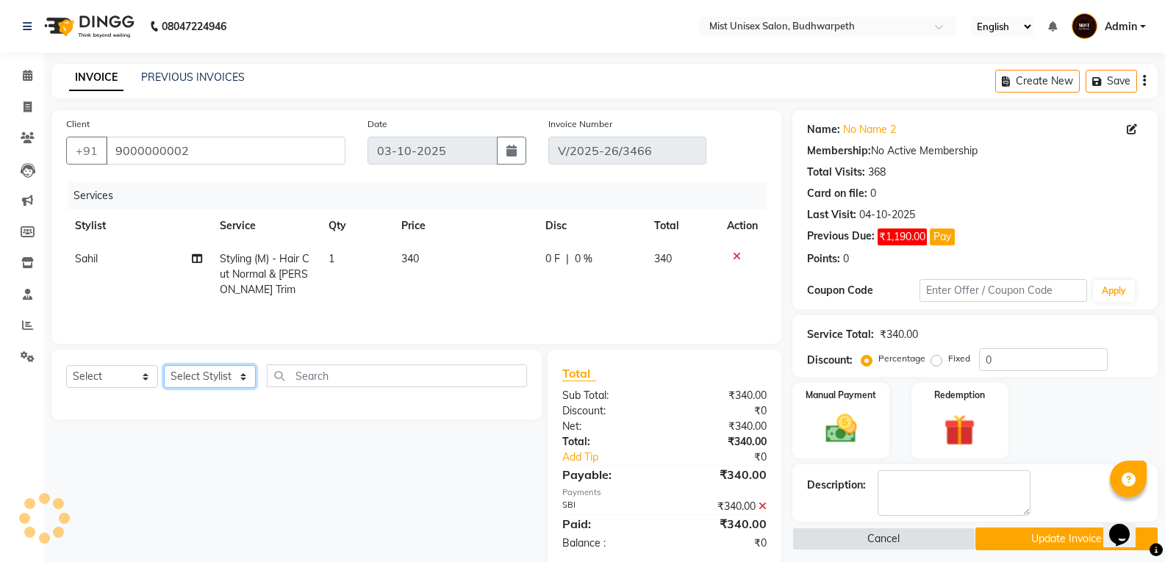
click at [205, 380] on select "Select Stylist Abhi Ram [PERSON_NAME] [PERSON_NAME] Lakshmi Madhu [PERSON_NAME]…" at bounding box center [210, 376] width 92 height 23
select select "87456"
click at [164, 365] on select "Select Stylist Abhi Ram [PERSON_NAME] [PERSON_NAME] Lakshmi Madhu [PERSON_NAME]…" at bounding box center [210, 376] width 92 height 23
drag, startPoint x: 136, startPoint y: 375, endPoint x: 126, endPoint y: 383, distance: 12.5
click at [136, 375] on select "Select Service Product Membership Package Voucher Prepaid Gift Card" at bounding box center [112, 376] width 92 height 23
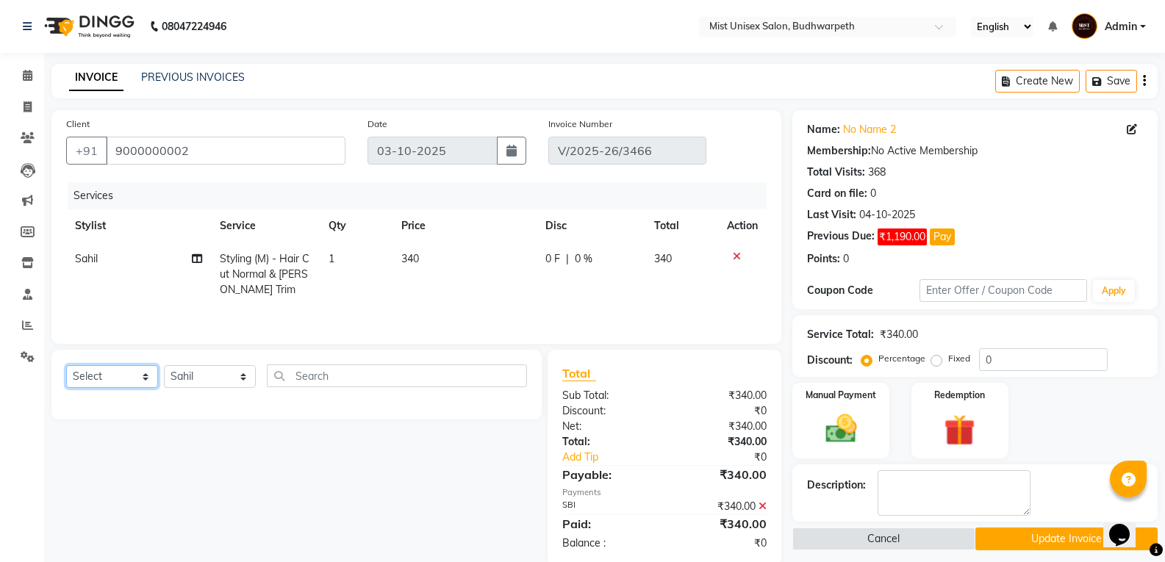
select select "service"
click at [66, 365] on select "Select Service Product Membership Package Voucher Prepaid Gift Card" at bounding box center [112, 376] width 92 height 23
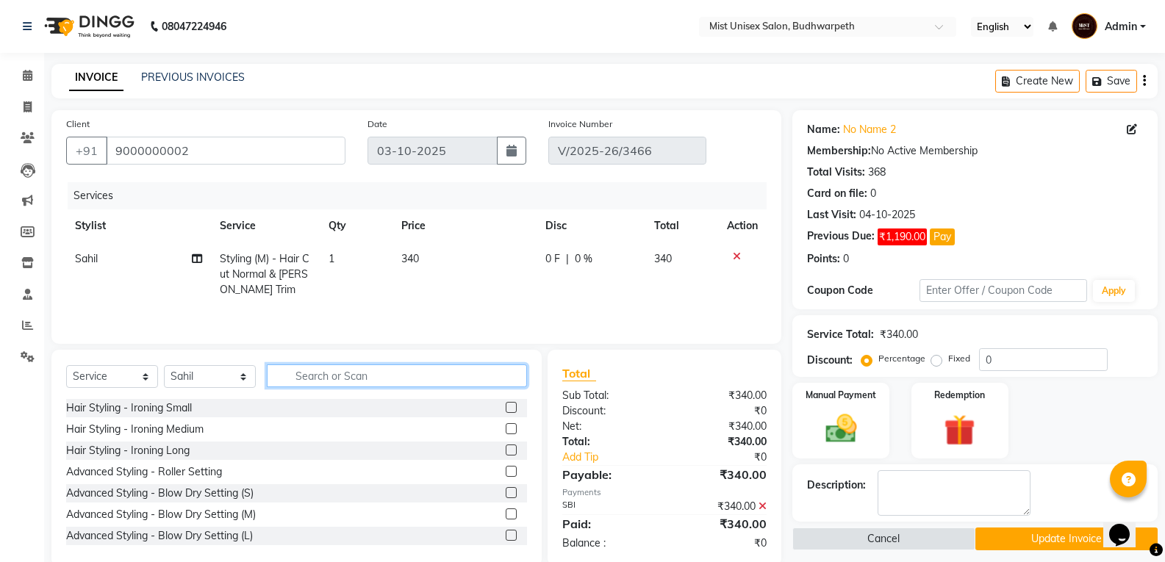
click at [341, 380] on input "text" at bounding box center [397, 376] width 260 height 23
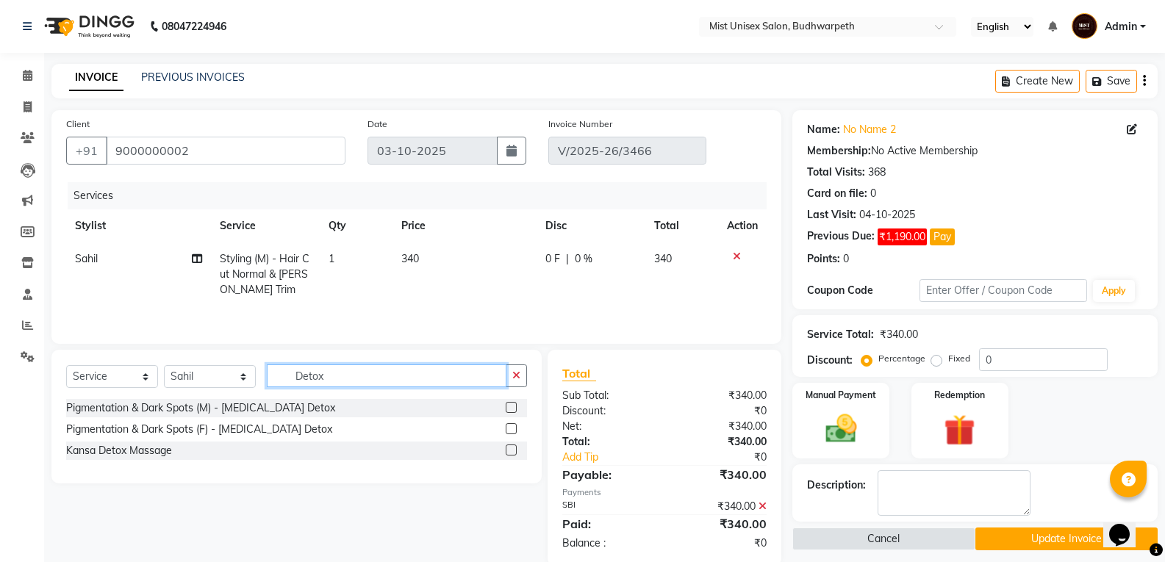
type input "Detox"
click at [97, 459] on div "Kansa Detox Massage" at bounding box center [296, 451] width 461 height 18
click at [100, 452] on div "Kansa Detox Massage" at bounding box center [119, 450] width 106 height 15
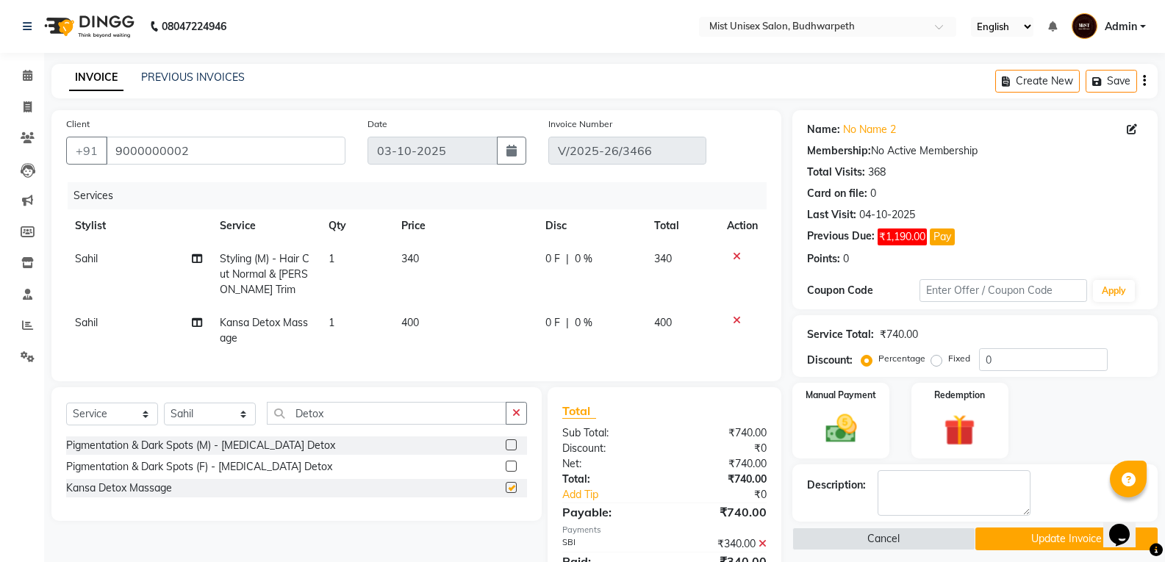
checkbox input "false"
click at [418, 305] on td "340" at bounding box center [465, 275] width 145 height 64
select select "87456"
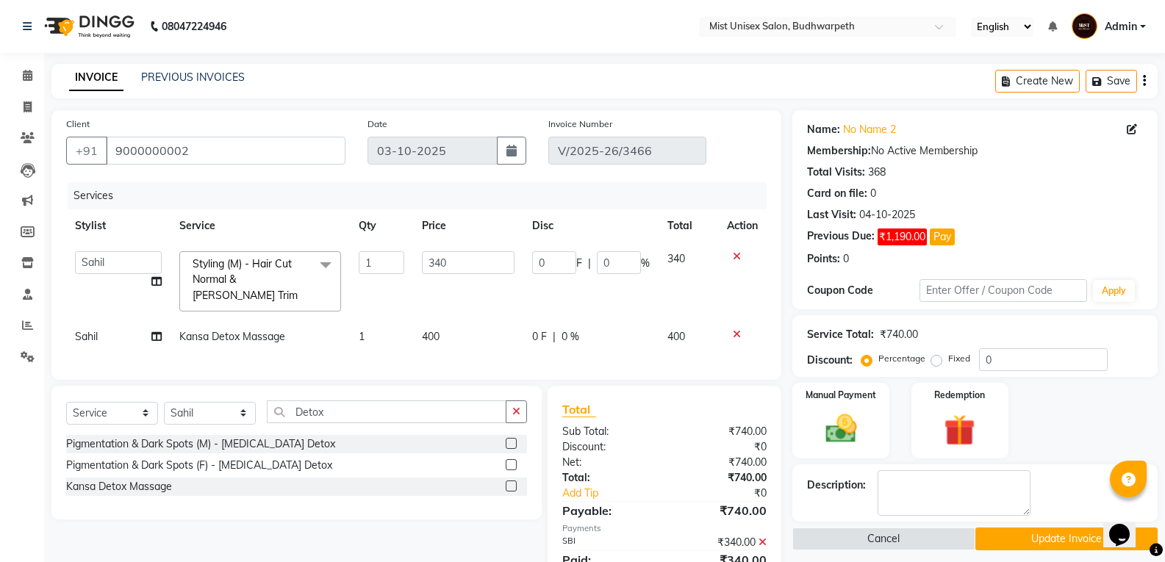
click at [372, 321] on td "1" at bounding box center [381, 337] width 63 height 33
select select "87456"
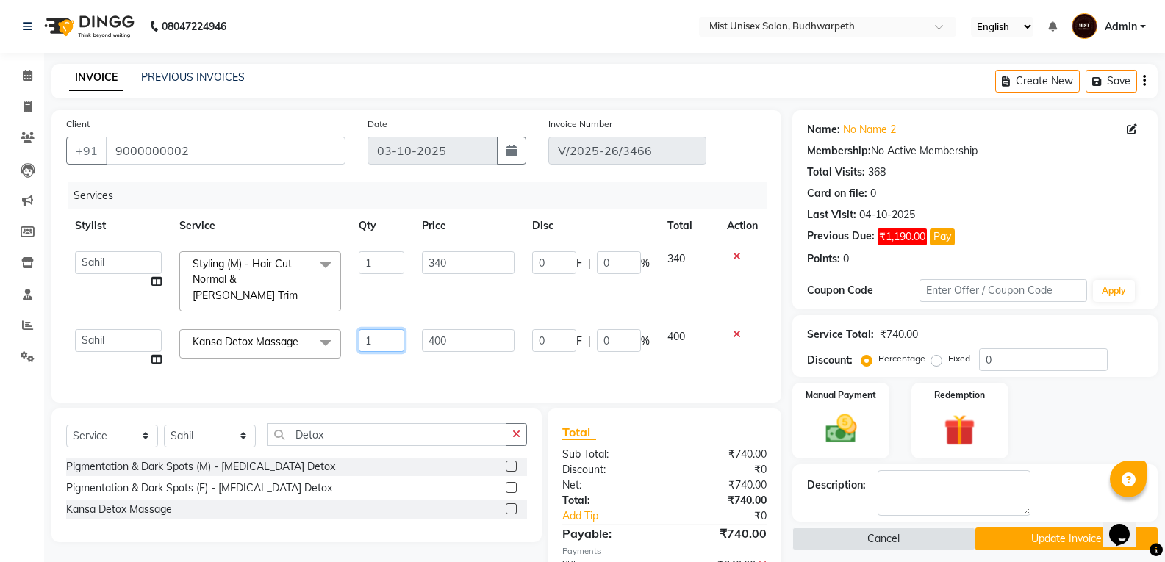
click at [372, 329] on input "1" at bounding box center [382, 340] width 46 height 23
type input "2"
click at [368, 358] on div "Services Stylist Service Qty Price Disc Total Action Abhi Ram GEETHA MADHURI Jy…" at bounding box center [416, 285] width 701 height 206
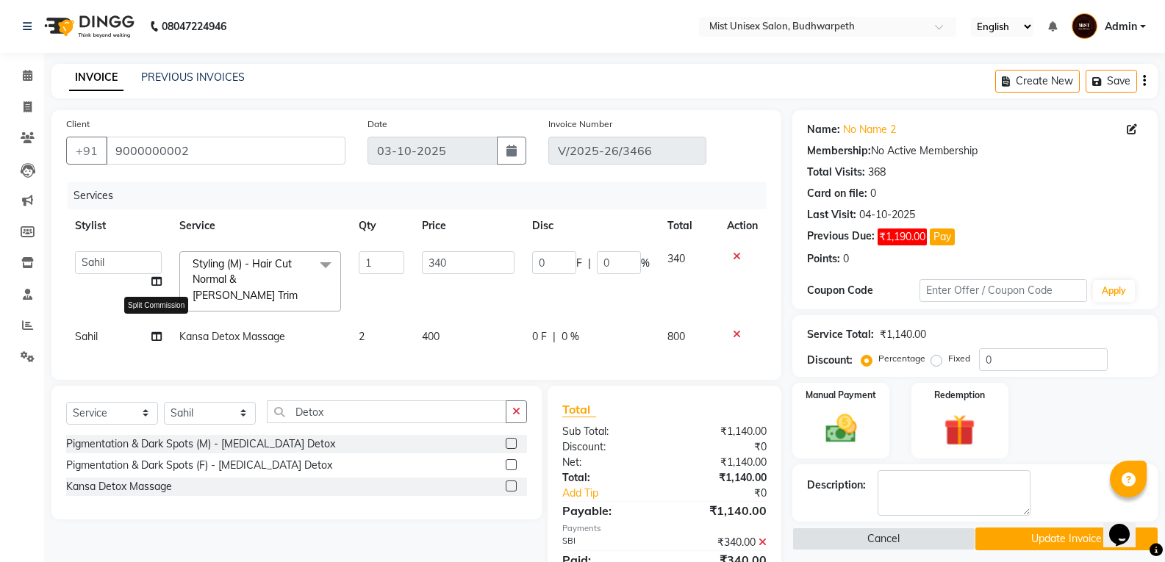
click at [155, 332] on icon at bounding box center [156, 337] width 10 height 10
select select "87456"
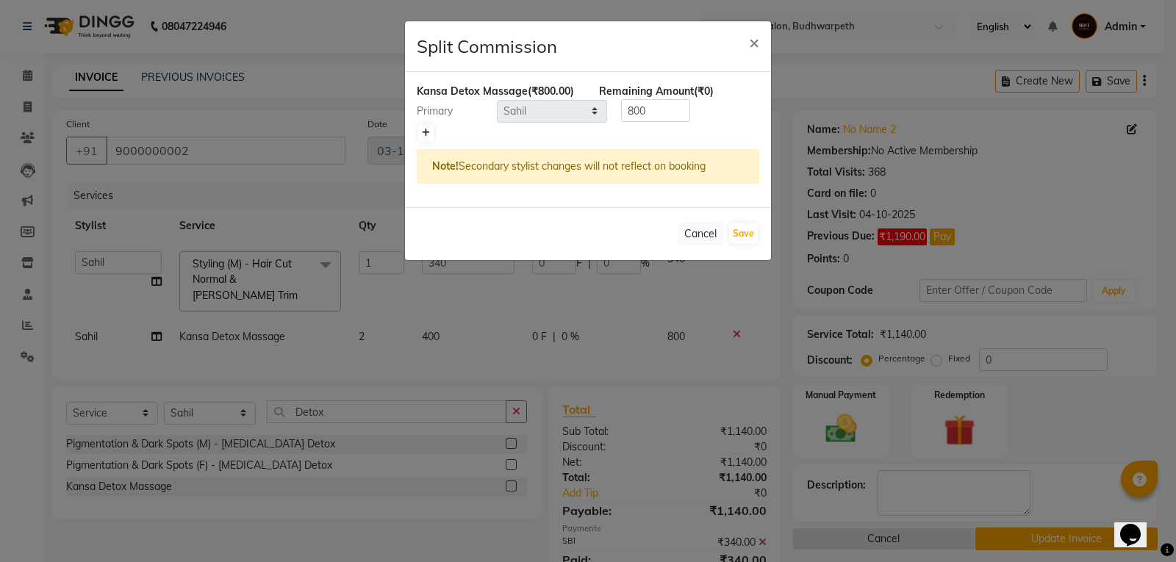
click at [424, 130] on icon at bounding box center [426, 133] width 8 height 9
type input "400"
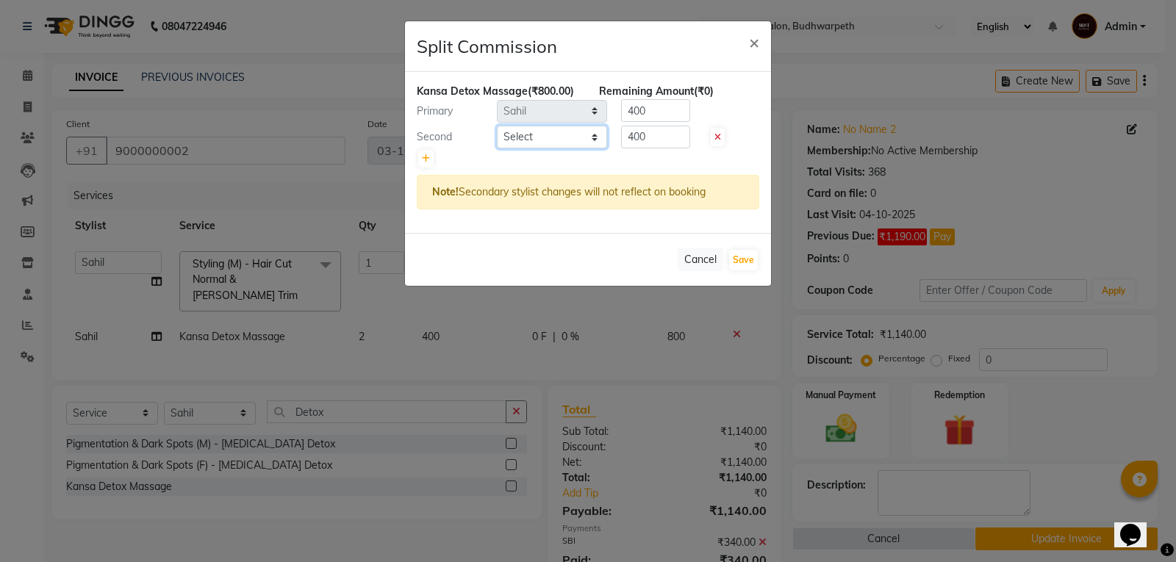
click at [533, 143] on select "Select Abhi Ram GEETHA MADHURI Jyothi Kalpana Lakshmi Madhu Malleshwari Manohar…" at bounding box center [552, 137] width 110 height 23
select select "35495"
click at [497, 126] on select "Select Abhi Ram GEETHA MADHURI Jyothi Kalpana Lakshmi Madhu Malleshwari Manohar…" at bounding box center [552, 137] width 110 height 23
click at [675, 113] on input "400" at bounding box center [655, 110] width 69 height 23
type input "4"
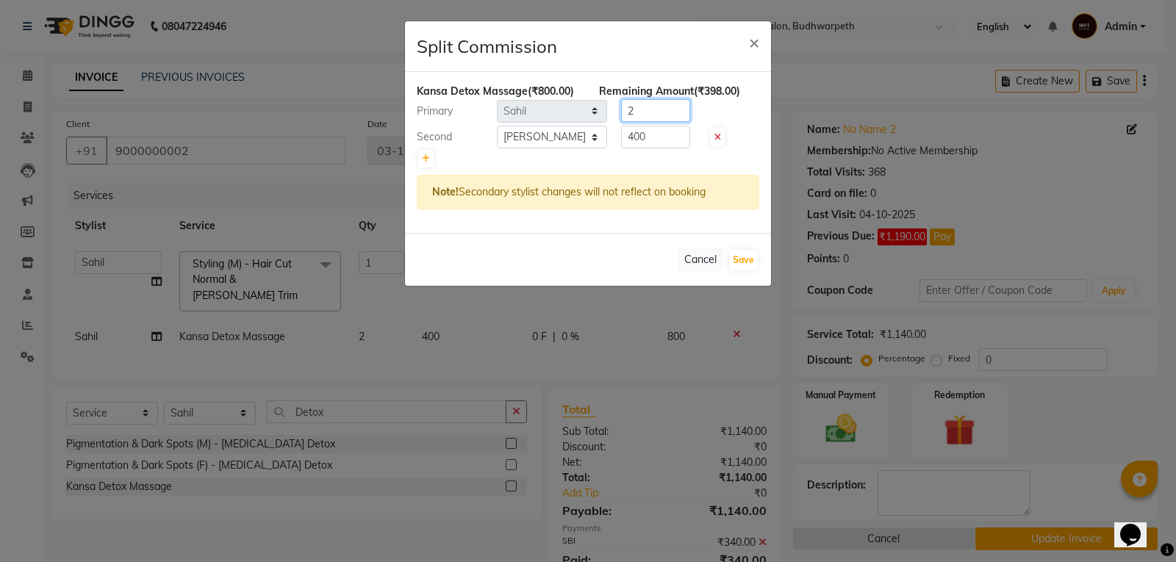
type input "2"
click at [666, 140] on input "400" at bounding box center [655, 137] width 69 height 23
type input "4"
type input "798"
click at [755, 259] on button "Save" at bounding box center [743, 260] width 29 height 21
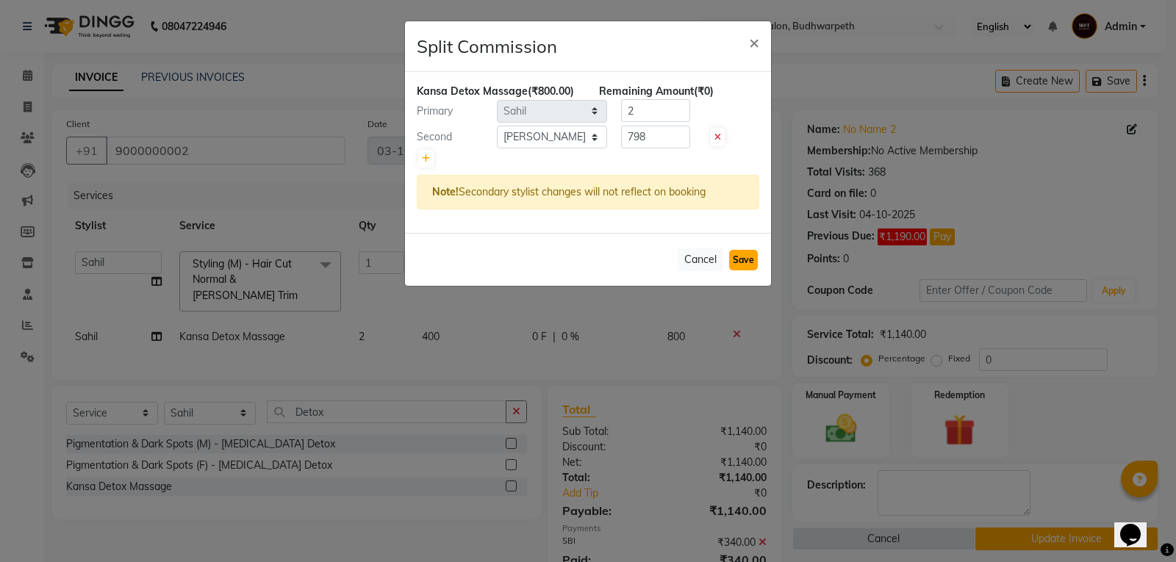
select select "Select"
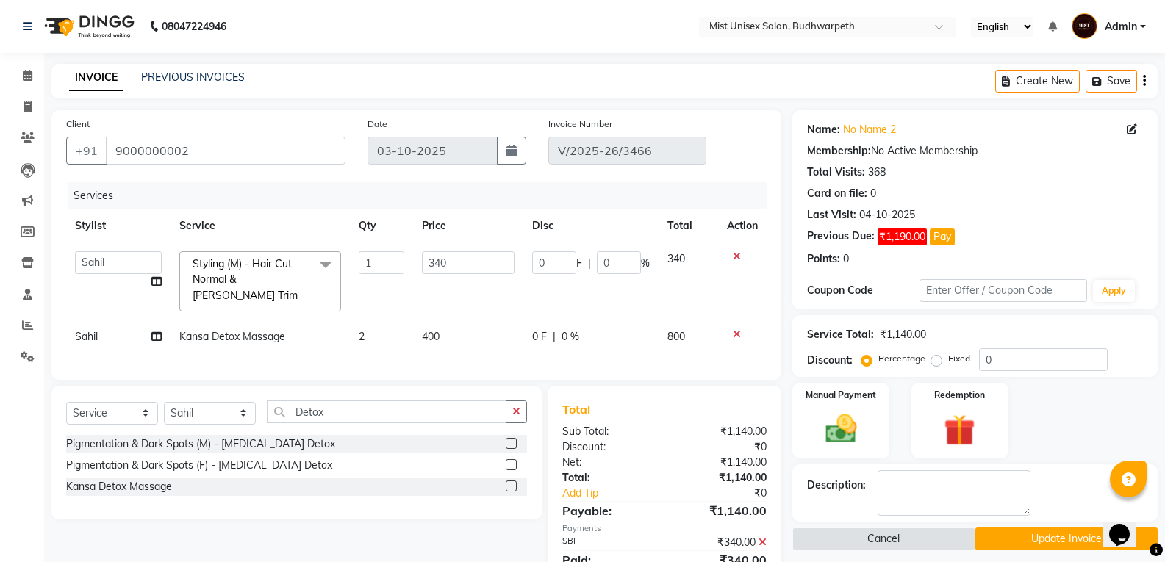
scroll to position [57, 0]
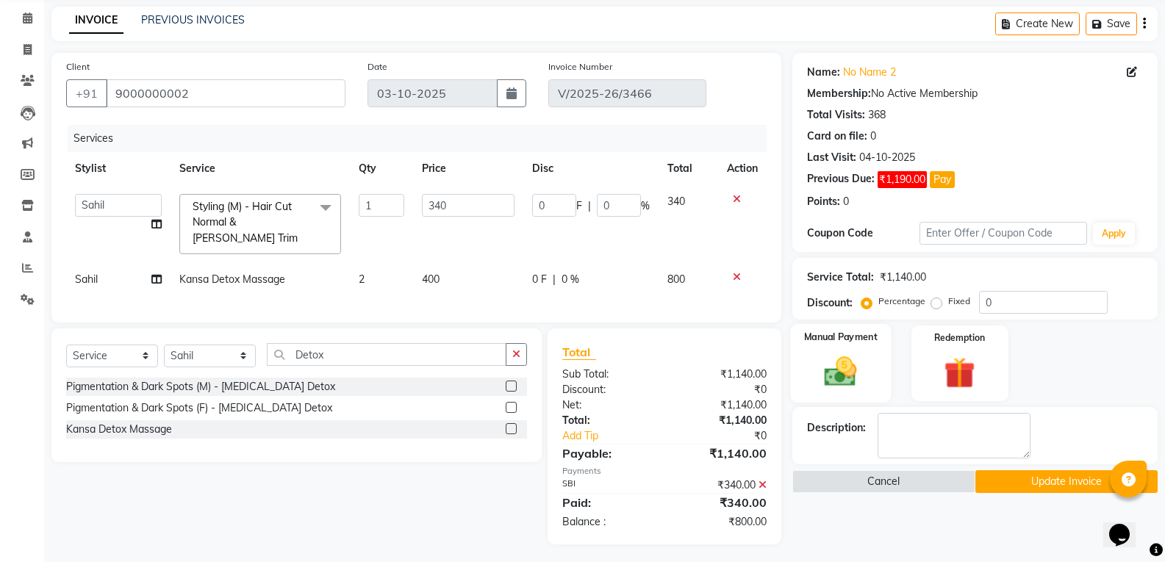
click at [865, 371] on img at bounding box center [840, 371] width 52 height 37
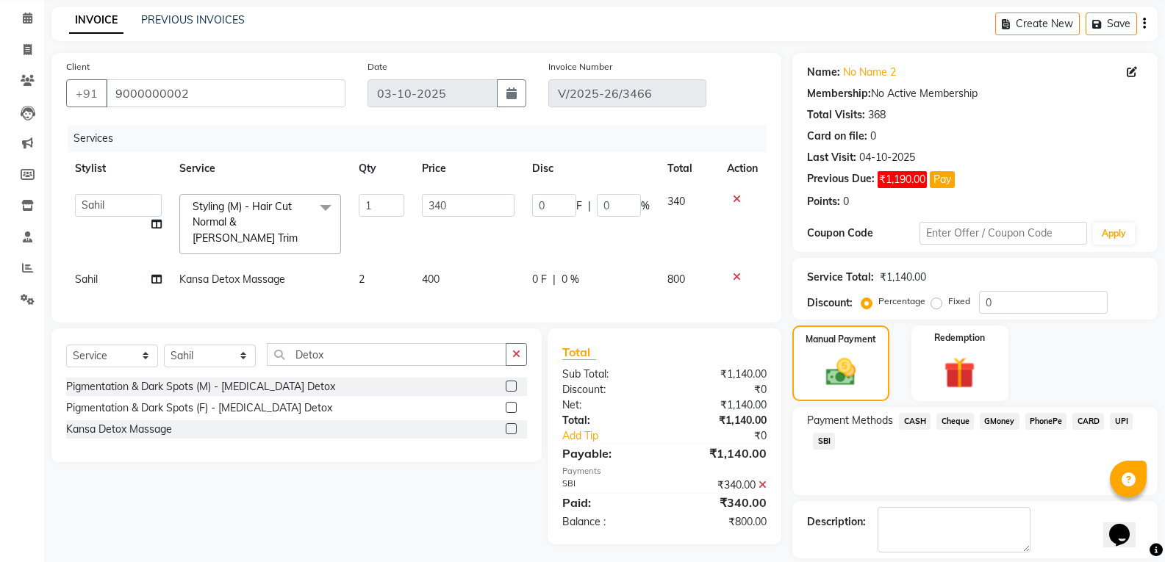
click at [1045, 424] on span "PhonePe" at bounding box center [1046, 421] width 42 height 17
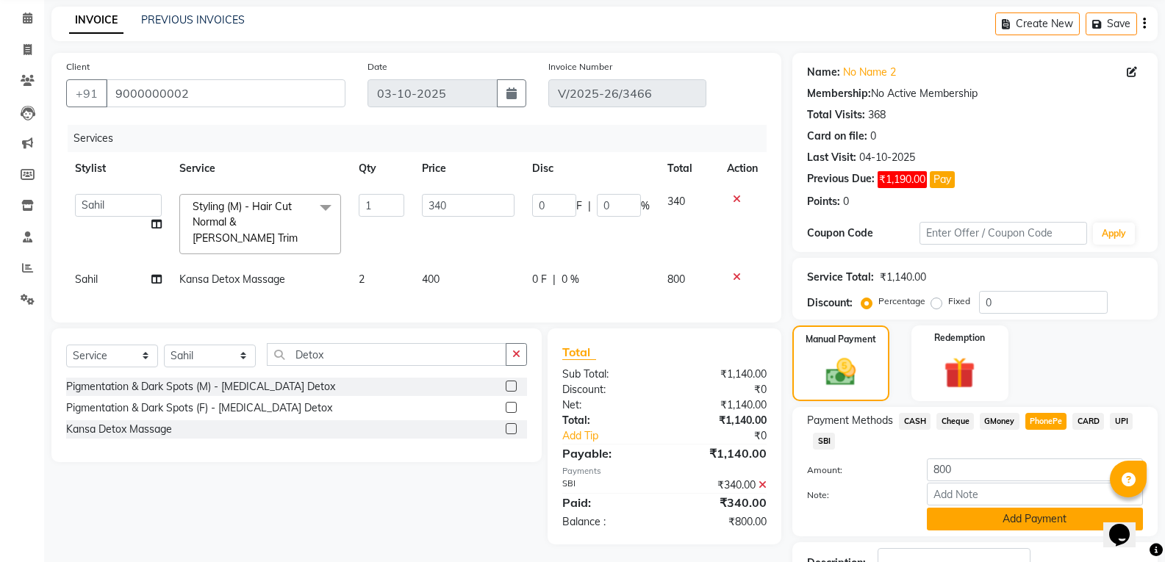
click at [998, 526] on button "Add Payment" at bounding box center [1035, 519] width 216 height 23
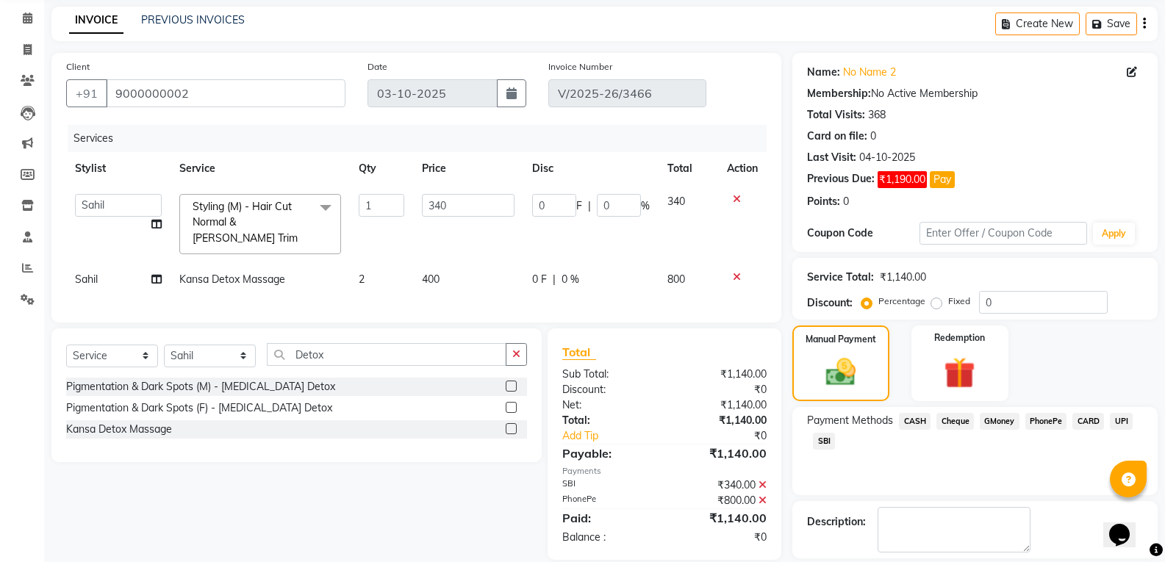
drag, startPoint x: 1175, startPoint y: 415, endPoint x: 6, endPoint y: 35, distance: 1229.7
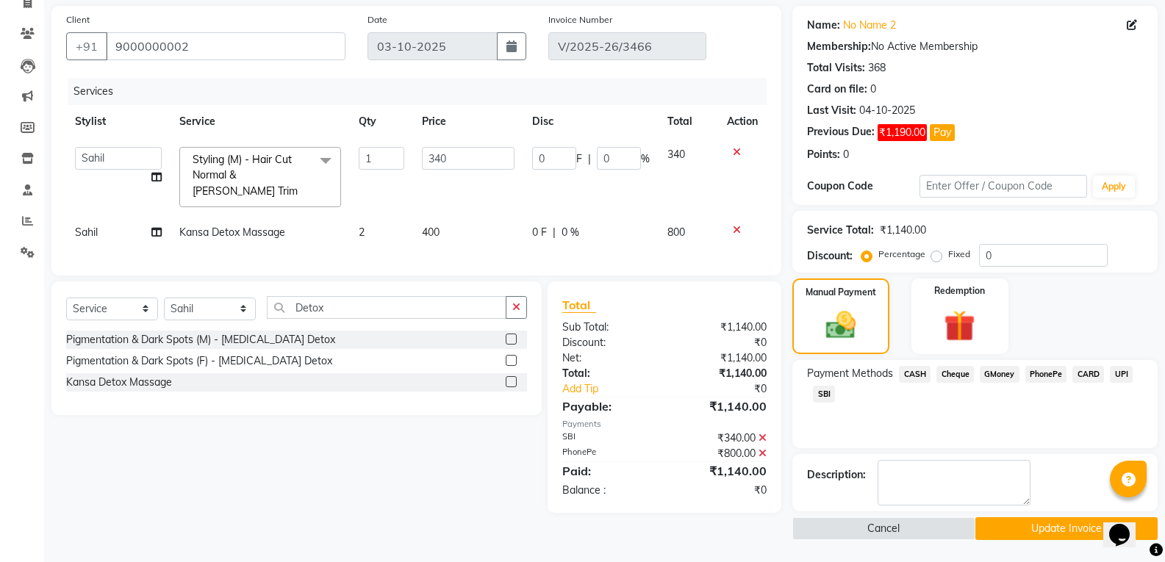
click at [1049, 535] on button "Update Invoice" at bounding box center [1066, 529] width 182 height 23
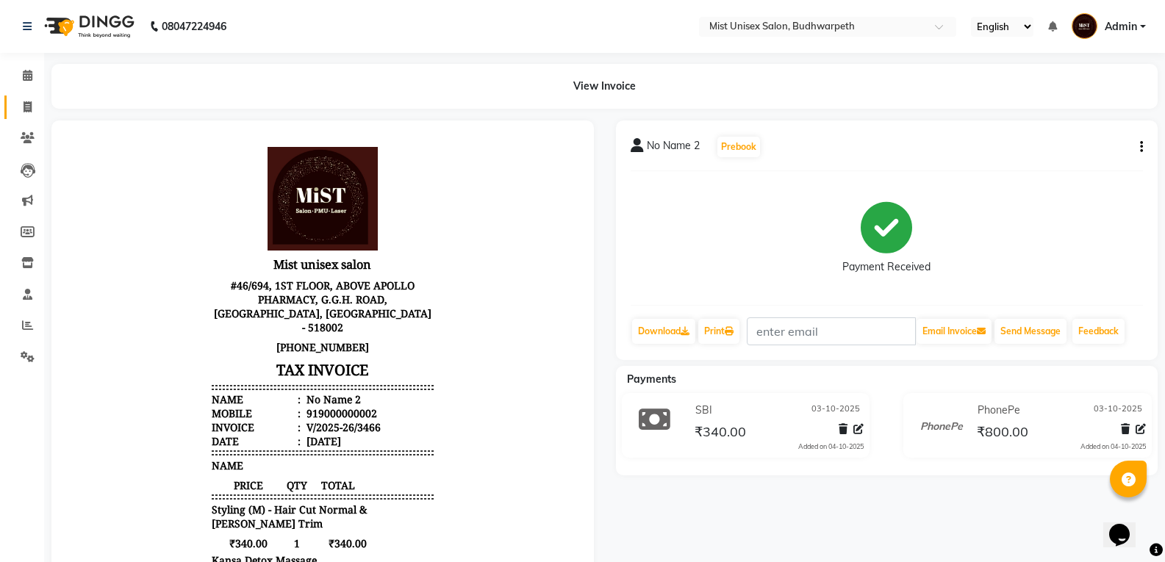
click at [14, 103] on link "Invoice" at bounding box center [21, 108] width 35 height 24
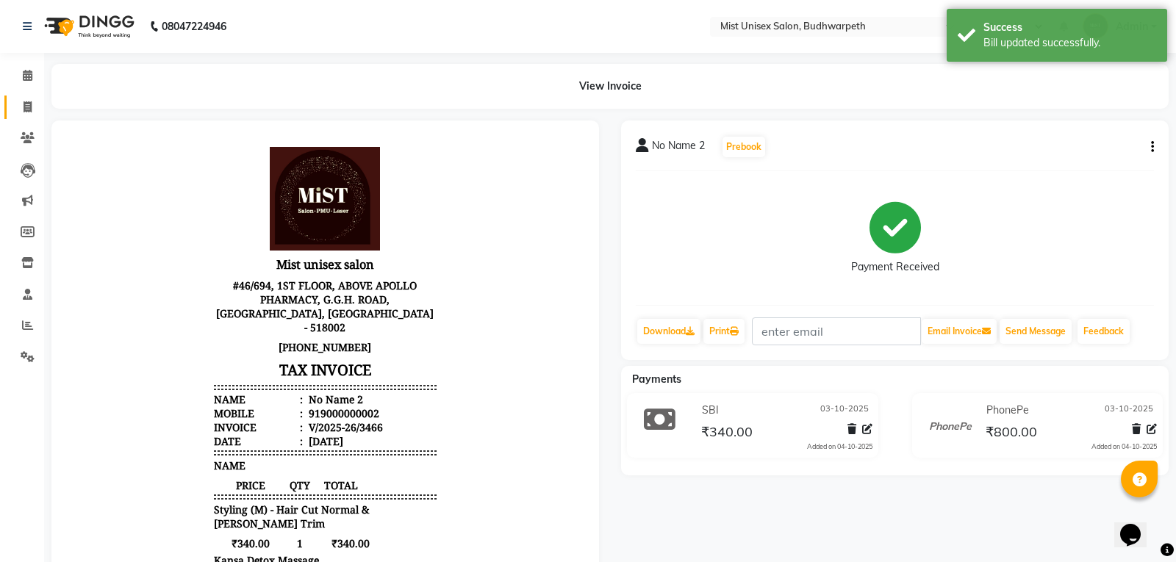
select select "5227"
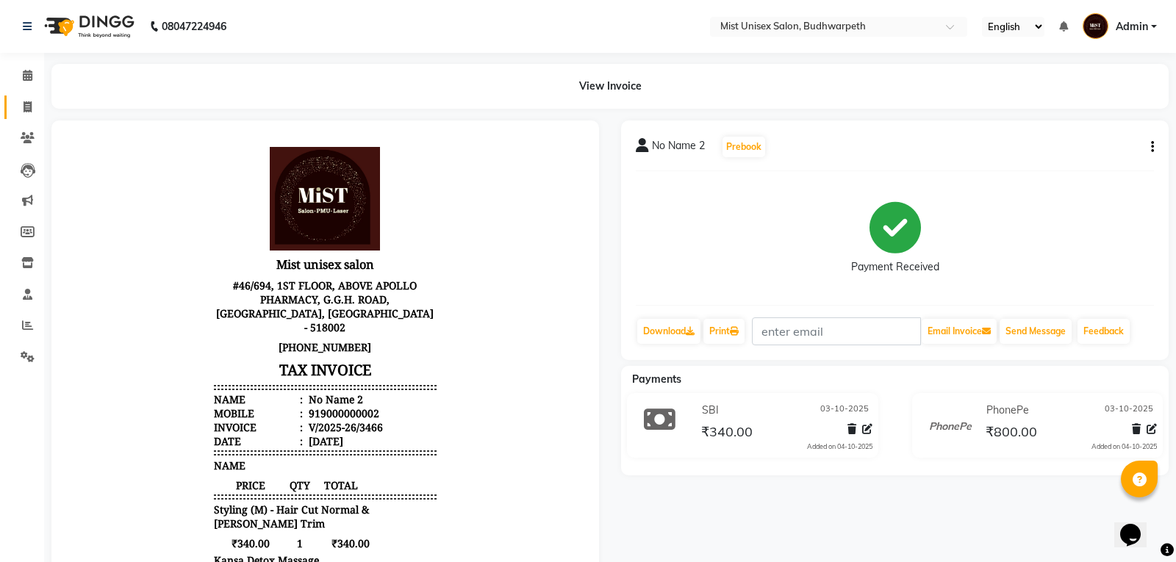
select select "service"
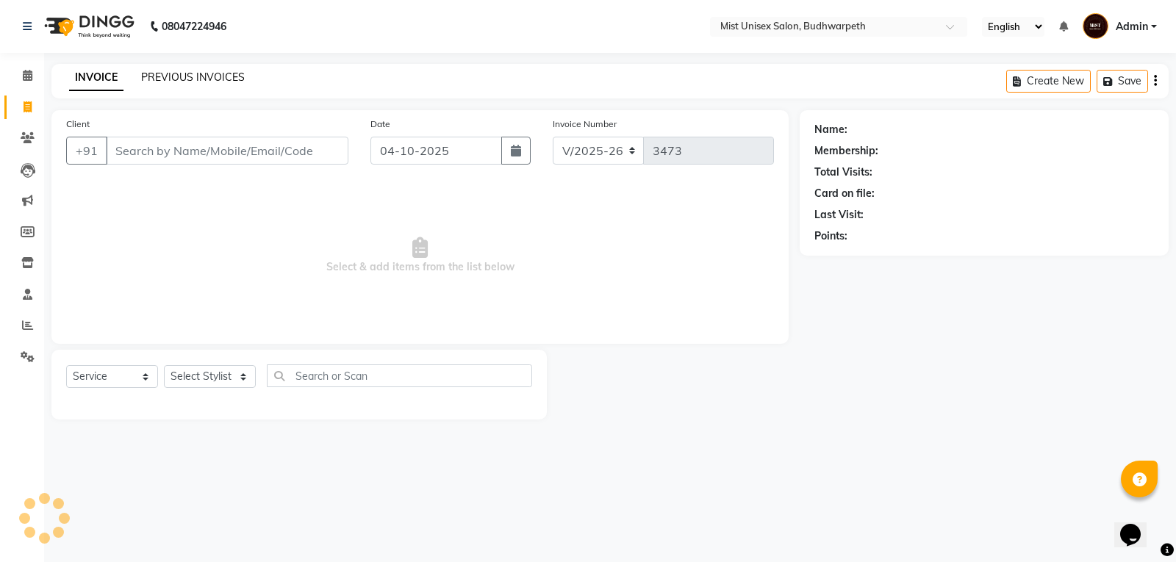
click at [161, 77] on link "PREVIOUS INVOICES" at bounding box center [193, 77] width 104 height 13
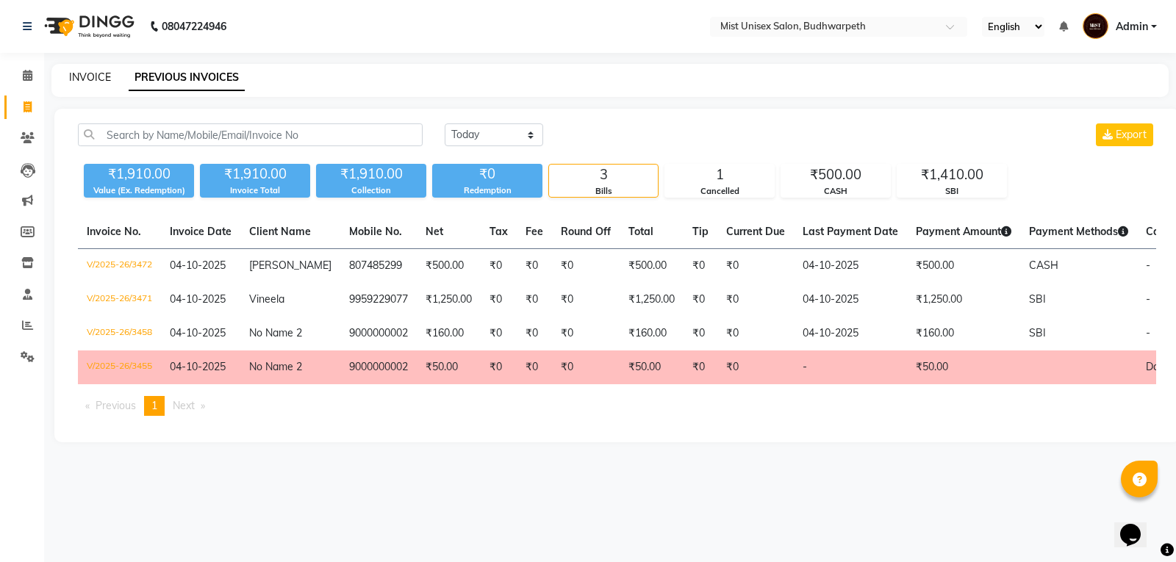
click at [96, 74] on link "INVOICE" at bounding box center [90, 77] width 42 height 13
select select "5227"
select select "service"
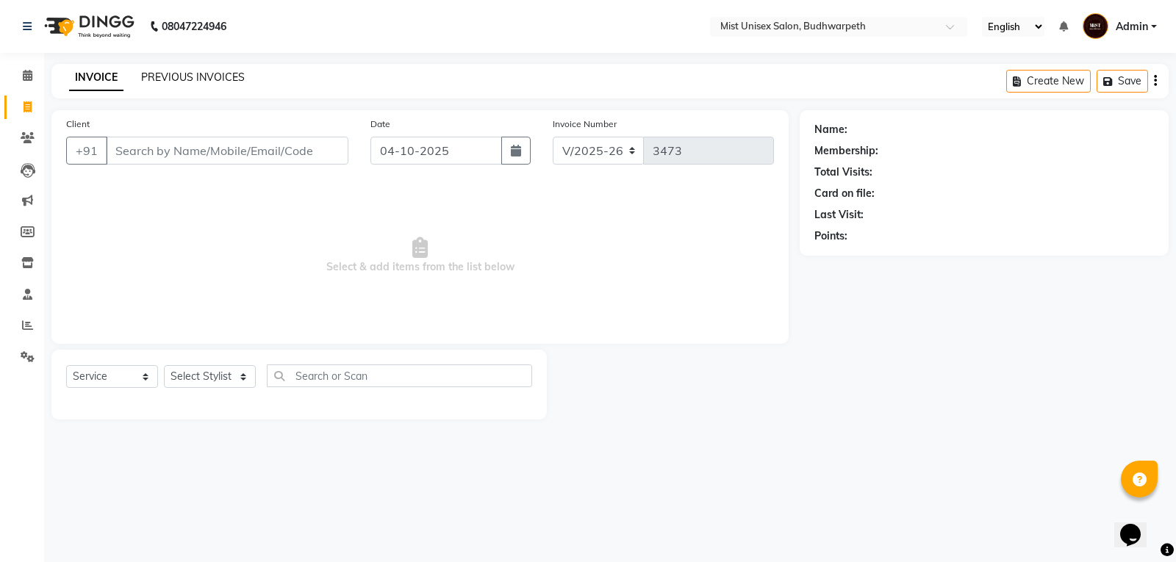
click at [197, 80] on link "PREVIOUS INVOICES" at bounding box center [193, 77] width 104 height 13
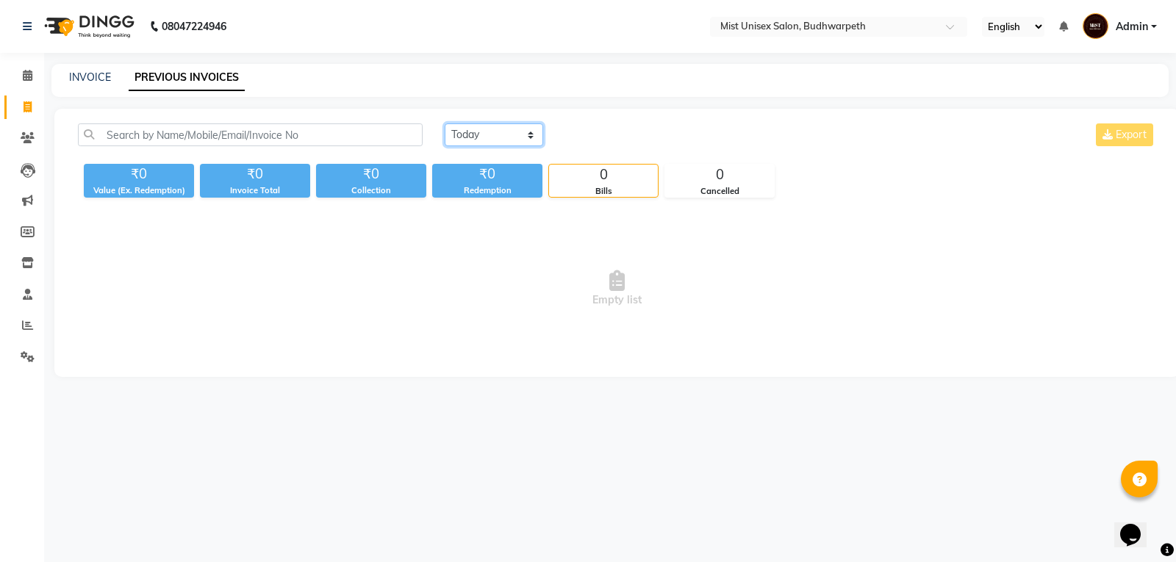
click at [500, 132] on select "Today Yesterday Custom Range" at bounding box center [494, 134] width 99 height 23
select select "yesterday"
click at [445, 123] on select "Today Yesterday Custom Range" at bounding box center [494, 134] width 99 height 23
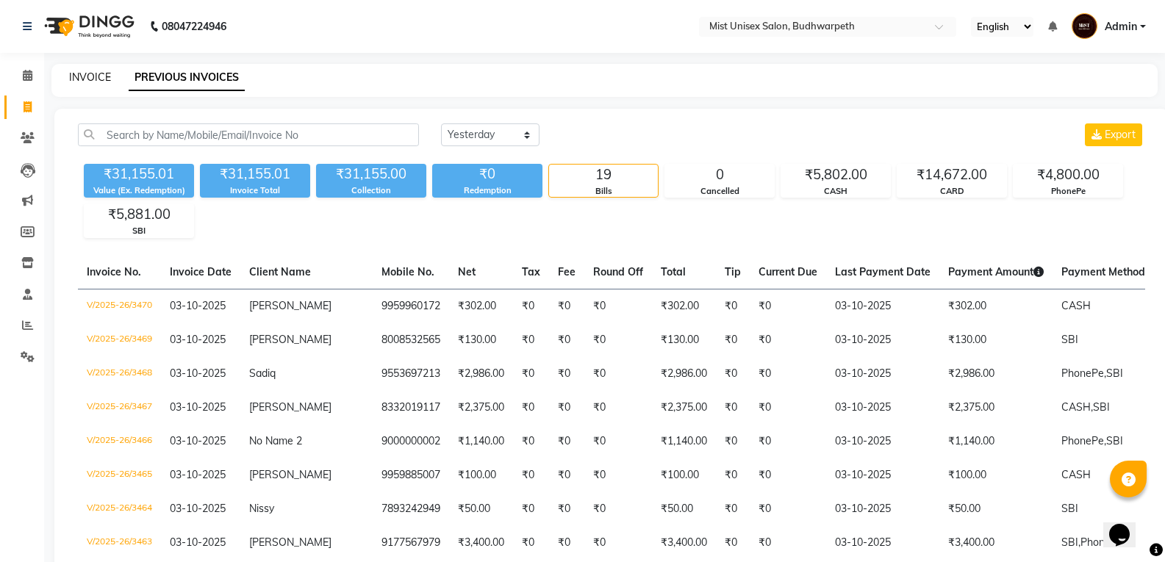
click at [88, 77] on link "INVOICE" at bounding box center [90, 77] width 42 height 13
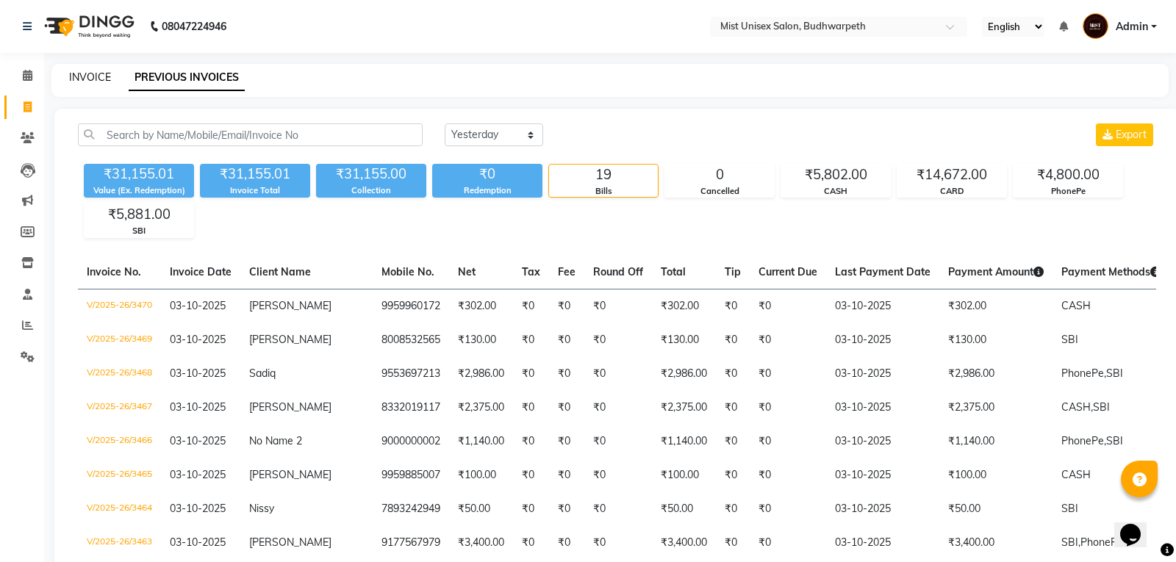
select select "5227"
select select "service"
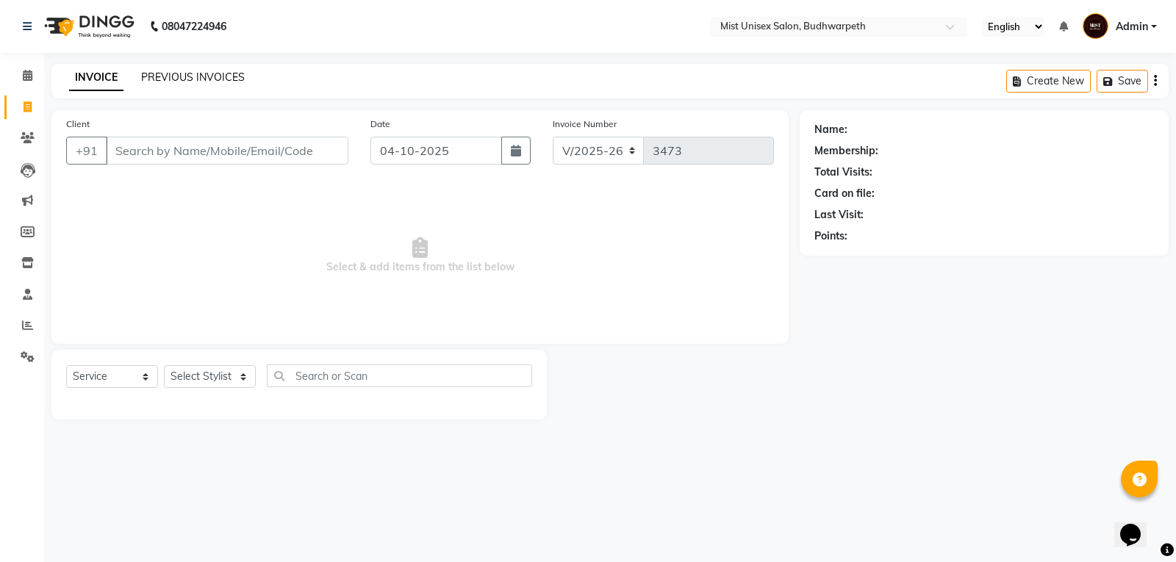
click at [219, 81] on link "PREVIOUS INVOICES" at bounding box center [193, 77] width 104 height 13
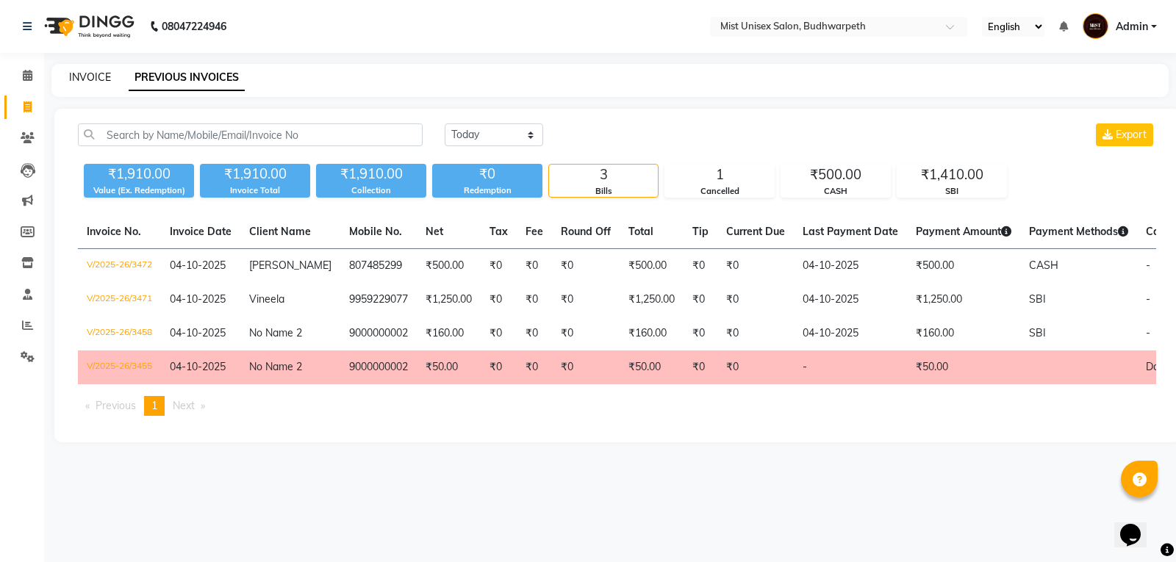
click at [105, 71] on link "INVOICE" at bounding box center [90, 77] width 42 height 13
select select "service"
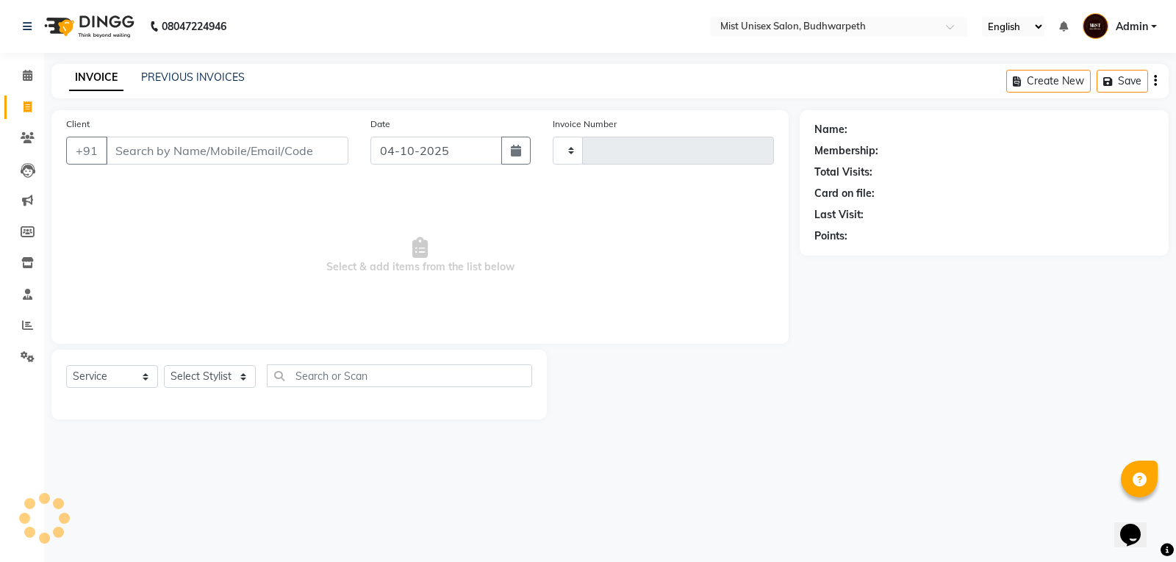
type input "3473"
select select "5227"
click at [173, 81] on link "PREVIOUS INVOICES" at bounding box center [193, 77] width 104 height 13
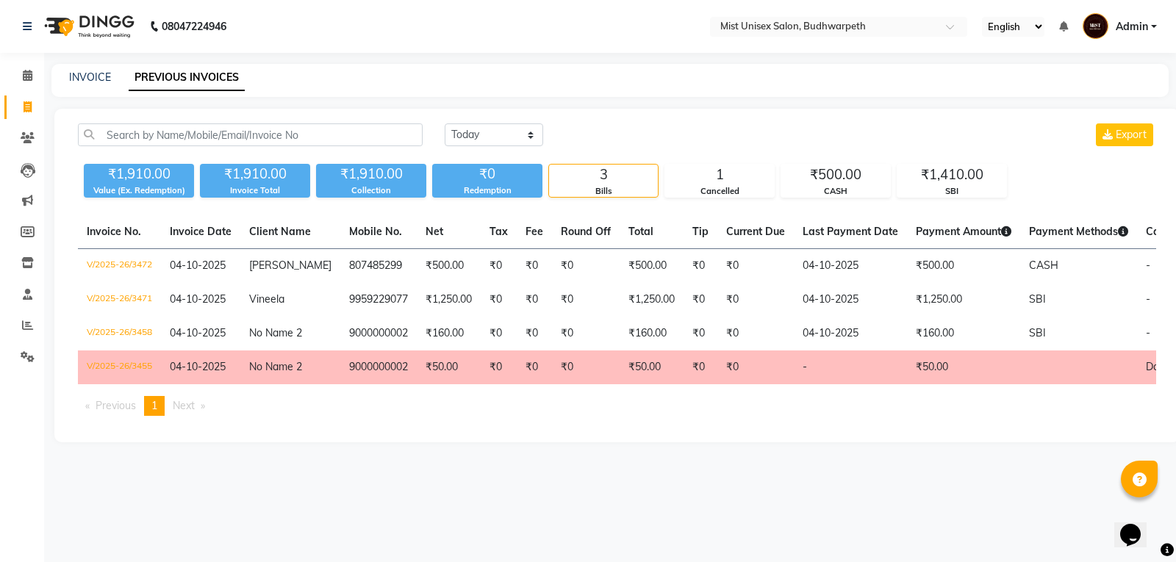
click at [98, 68] on div "INVOICE PREVIOUS INVOICES" at bounding box center [609, 80] width 1117 height 33
click at [96, 69] on div "INVOICE PREVIOUS INVOICES" at bounding box center [609, 80] width 1117 height 33
click at [99, 83] on link "INVOICE" at bounding box center [90, 77] width 42 height 13
select select "service"
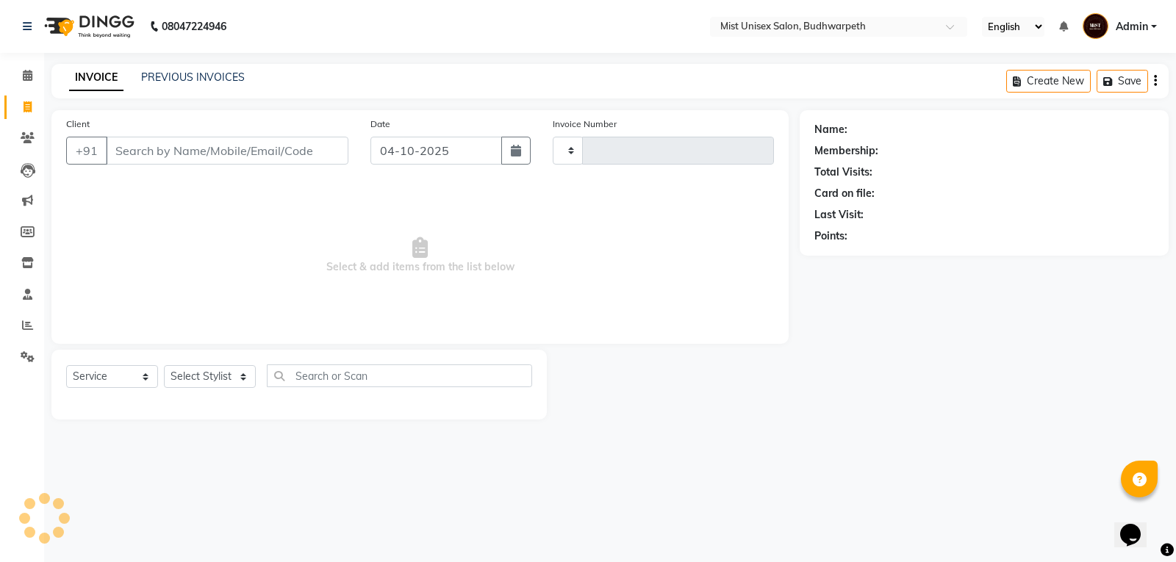
type input "3473"
select select "5227"
click at [151, 148] on input "Client" at bounding box center [227, 151] width 243 height 28
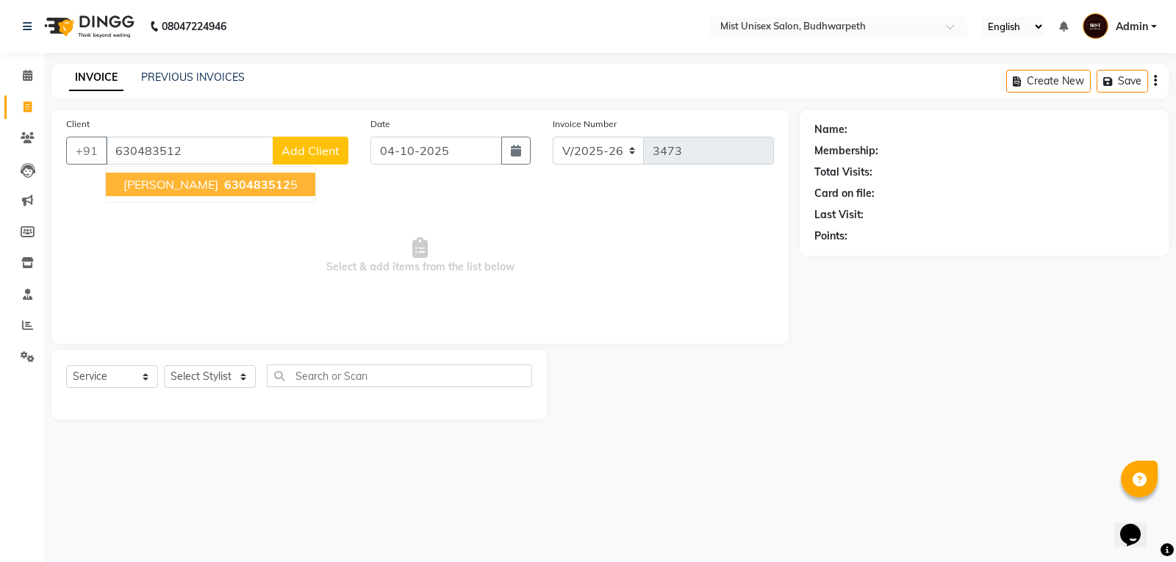
click at [151, 183] on span "[PERSON_NAME]" at bounding box center [170, 184] width 95 height 15
type input "6304835125"
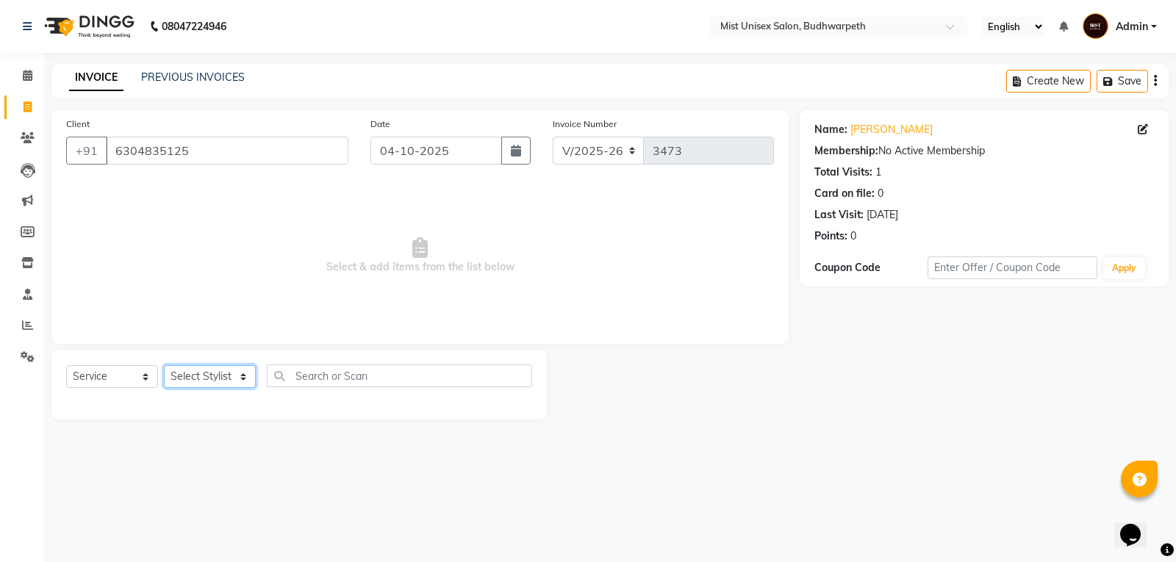
click at [191, 379] on select "Select Stylist Abhi Ram [PERSON_NAME] [PERSON_NAME] Lakshmi Madhu [PERSON_NAME]…" at bounding box center [210, 376] width 92 height 23
select select "66487"
click at [164, 365] on select "Select Stylist Abhi Ram [PERSON_NAME] [PERSON_NAME] Lakshmi Madhu [PERSON_NAME]…" at bounding box center [210, 376] width 92 height 23
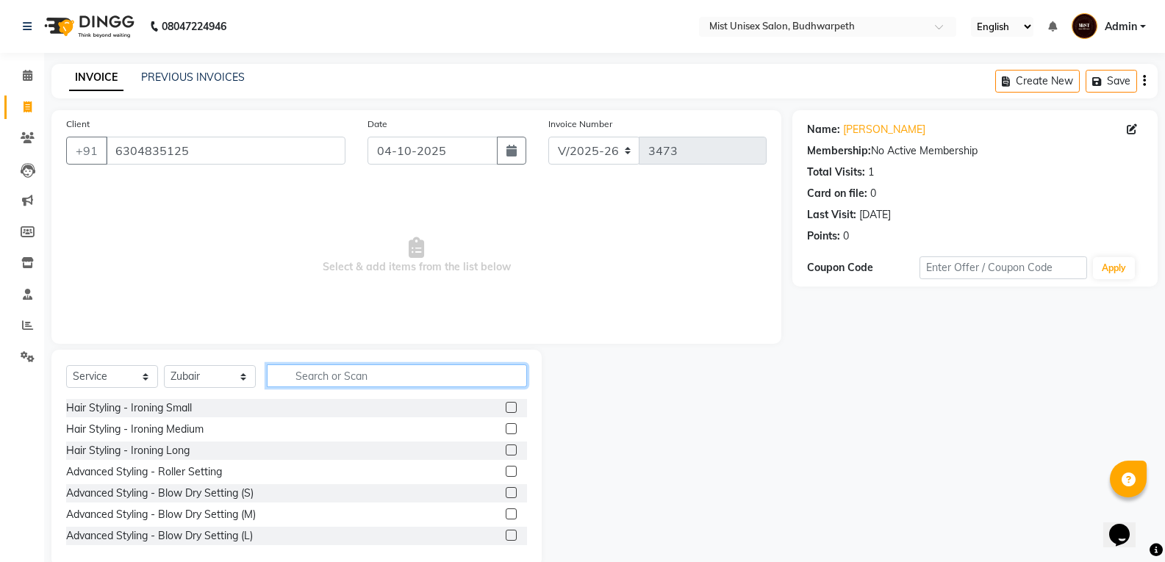
click at [332, 378] on input "text" at bounding box center [397, 376] width 260 height 23
type input "Hair cut"
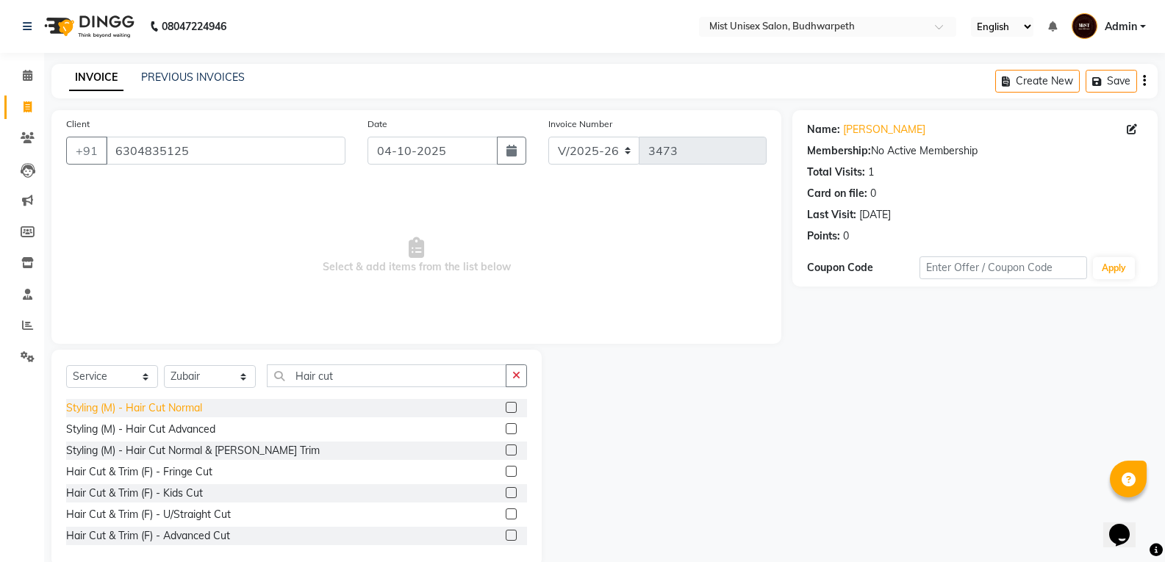
click at [157, 402] on div "Styling (M) - Hair Cut Normal" at bounding box center [134, 408] width 136 height 15
checkbox input "false"
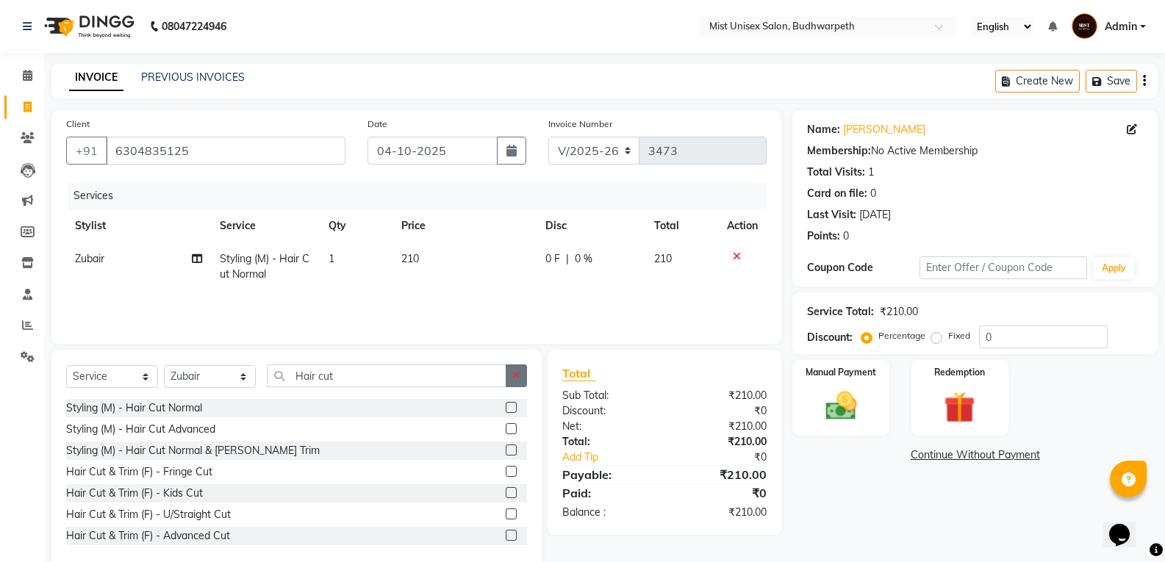
click at [521, 376] on button "button" at bounding box center [516, 376] width 21 height 23
click at [841, 413] on img at bounding box center [840, 405] width 52 height 37
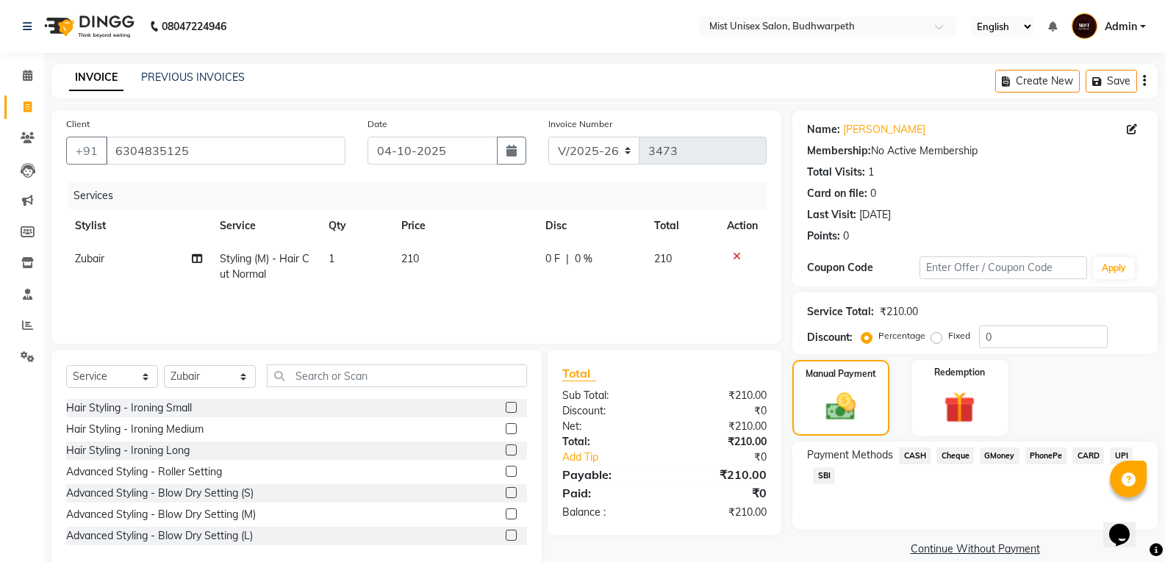
scroll to position [26, 0]
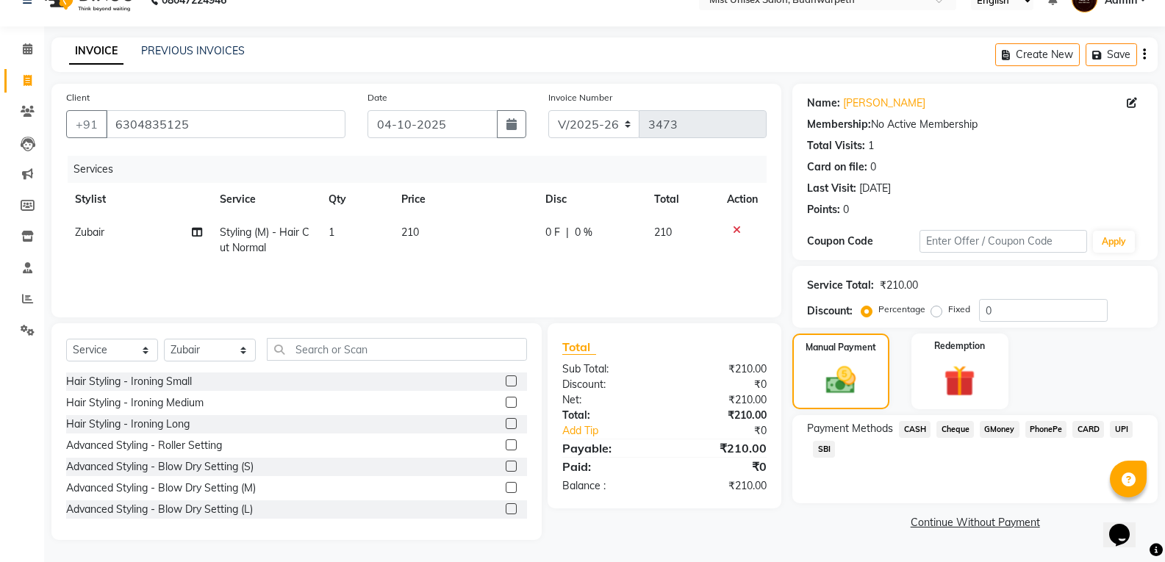
click at [914, 426] on span "CASH" at bounding box center [915, 429] width 32 height 17
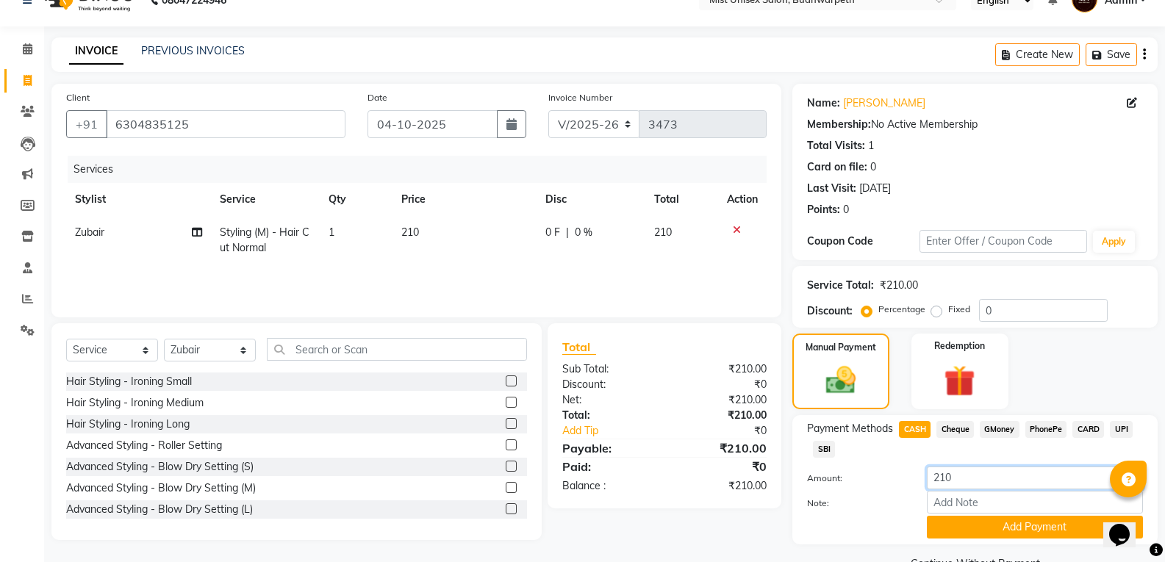
click at [968, 483] on input "210" at bounding box center [1035, 478] width 216 height 23
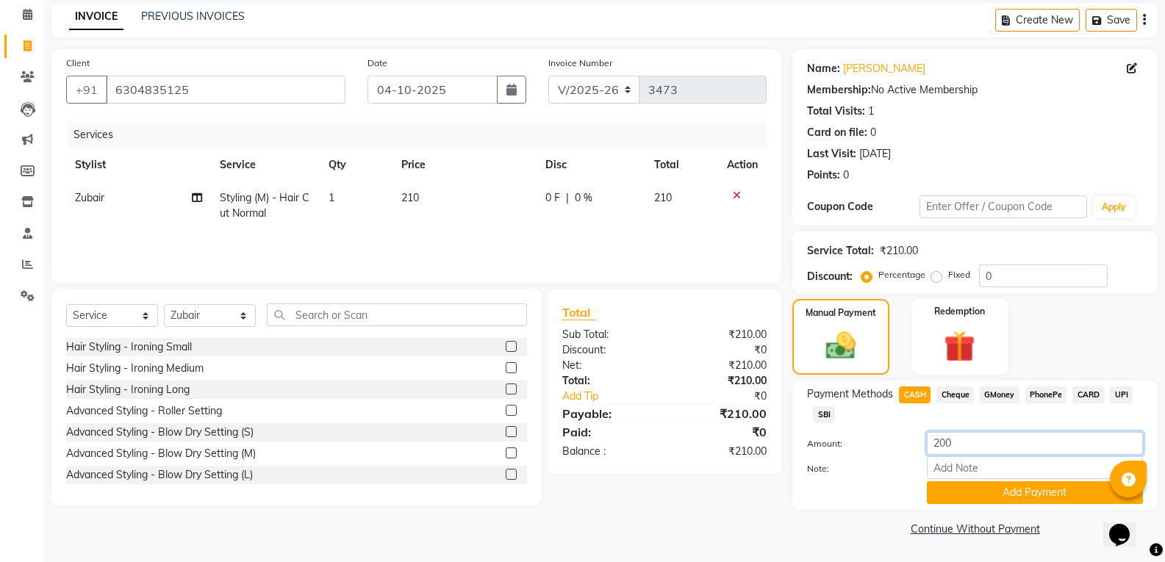
type input "200"
click at [966, 504] on div "Payment Methods CASH Cheque GMoney PhonePe CARD UPI SBI Amount: 200 Note: Add P…" at bounding box center [974, 445] width 365 height 129
click at [951, 494] on button "Add Payment" at bounding box center [1035, 492] width 216 height 23
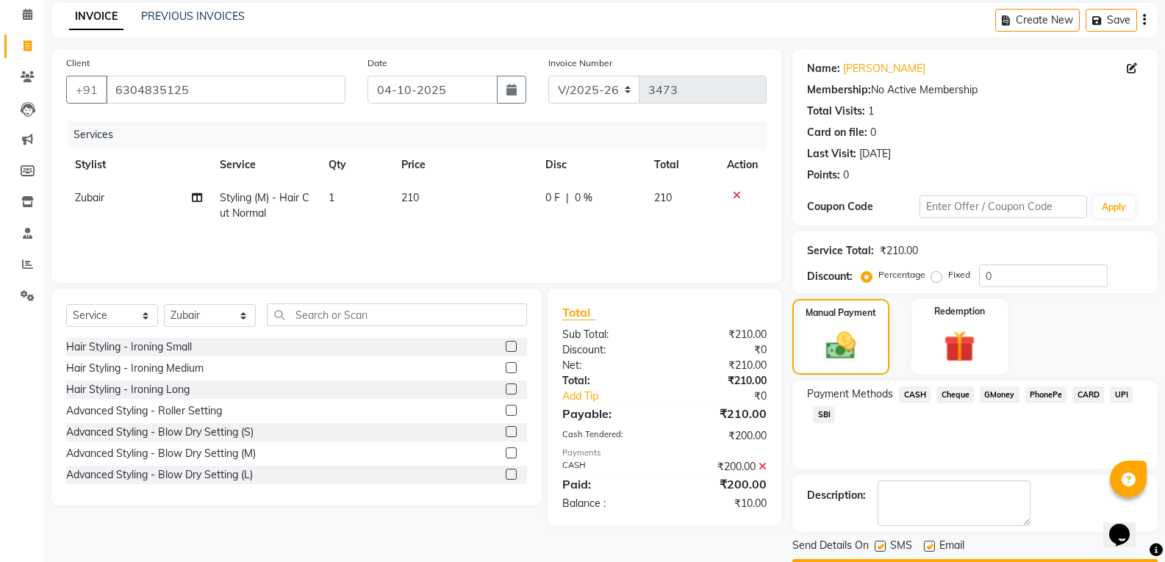
click at [832, 418] on span "SBI" at bounding box center [824, 415] width 22 height 17
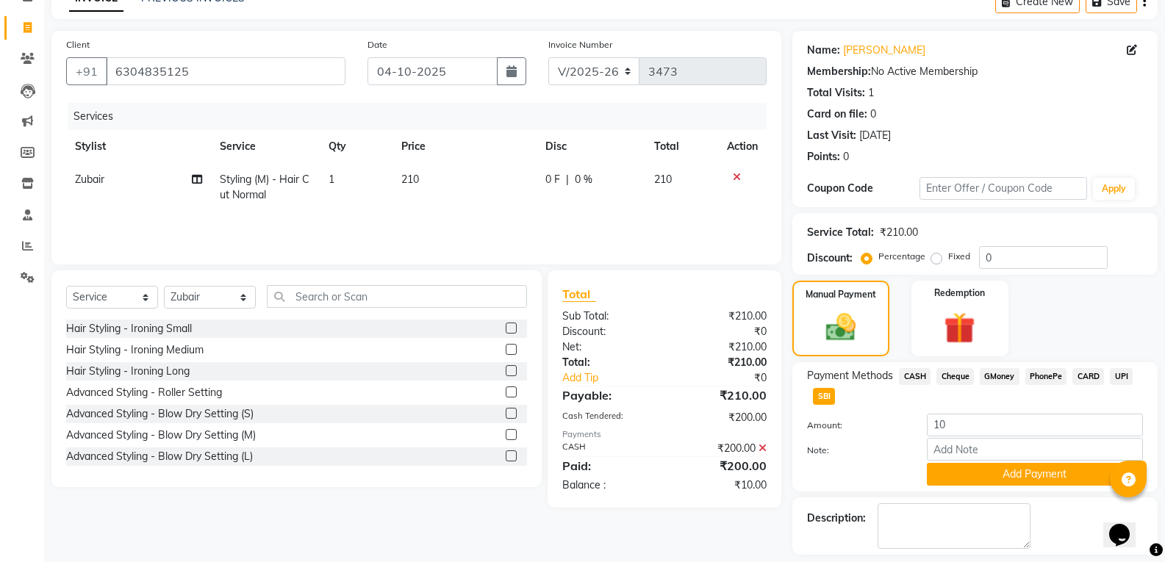
scroll to position [144, 0]
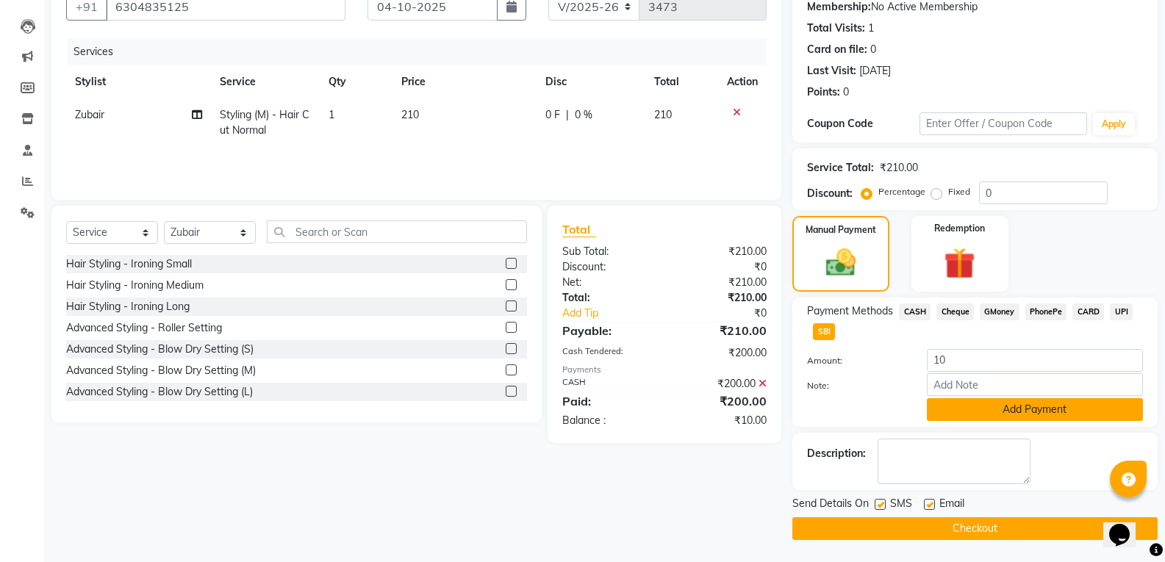
click at [1003, 413] on button "Add Payment" at bounding box center [1035, 409] width 216 height 23
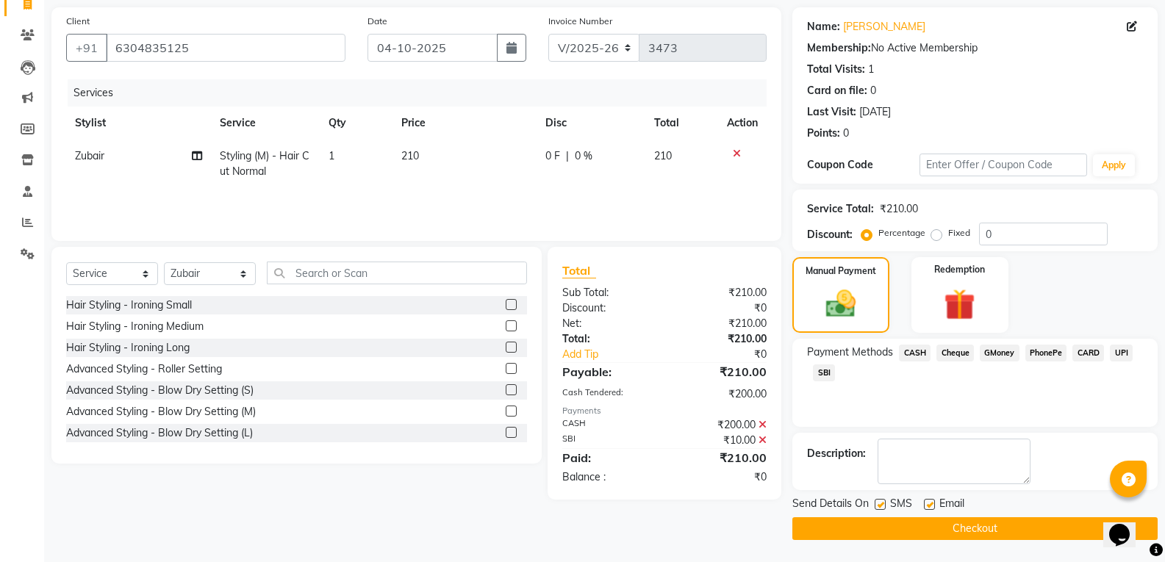
scroll to position [103, 0]
click at [876, 526] on button "Checkout" at bounding box center [974, 529] width 365 height 23
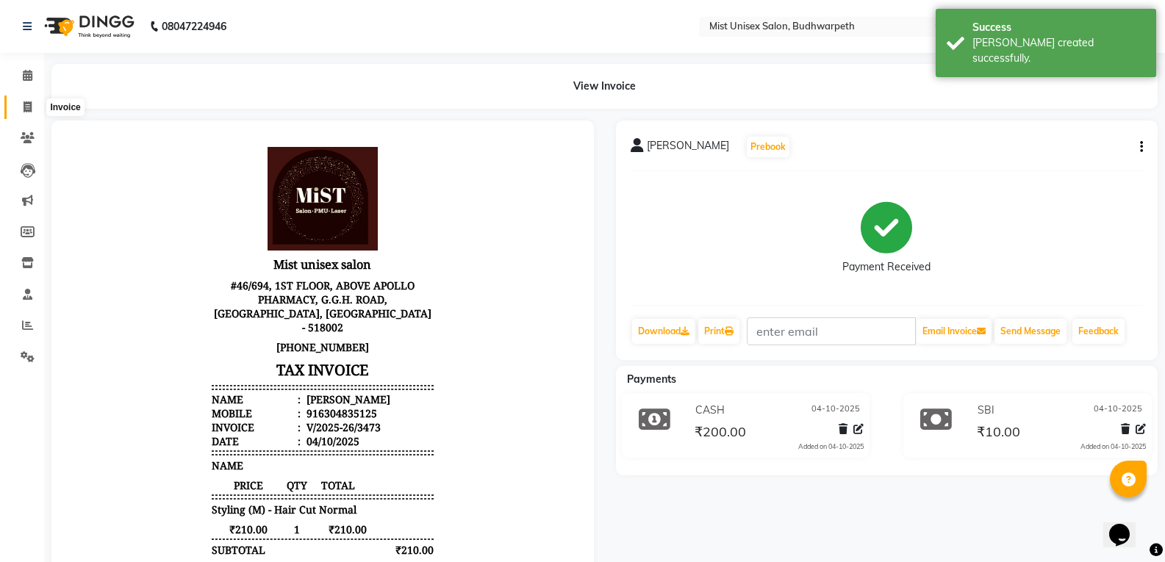
click at [17, 112] on span at bounding box center [28, 107] width 26 height 17
select select "service"
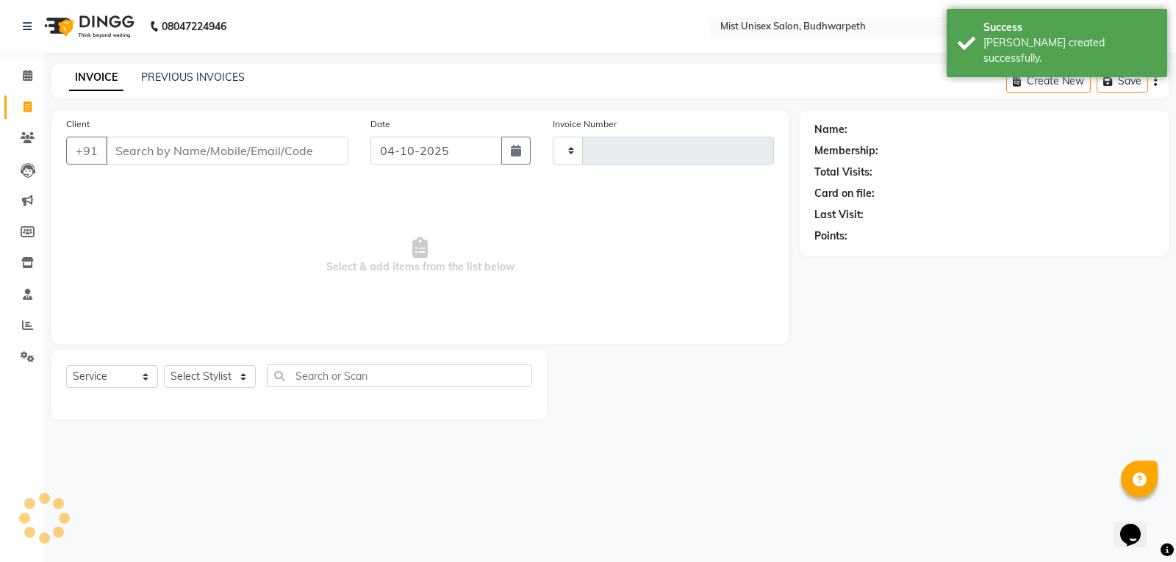
type input "3474"
select select "5227"
click at [157, 79] on link "PREVIOUS INVOICES" at bounding box center [193, 77] width 104 height 13
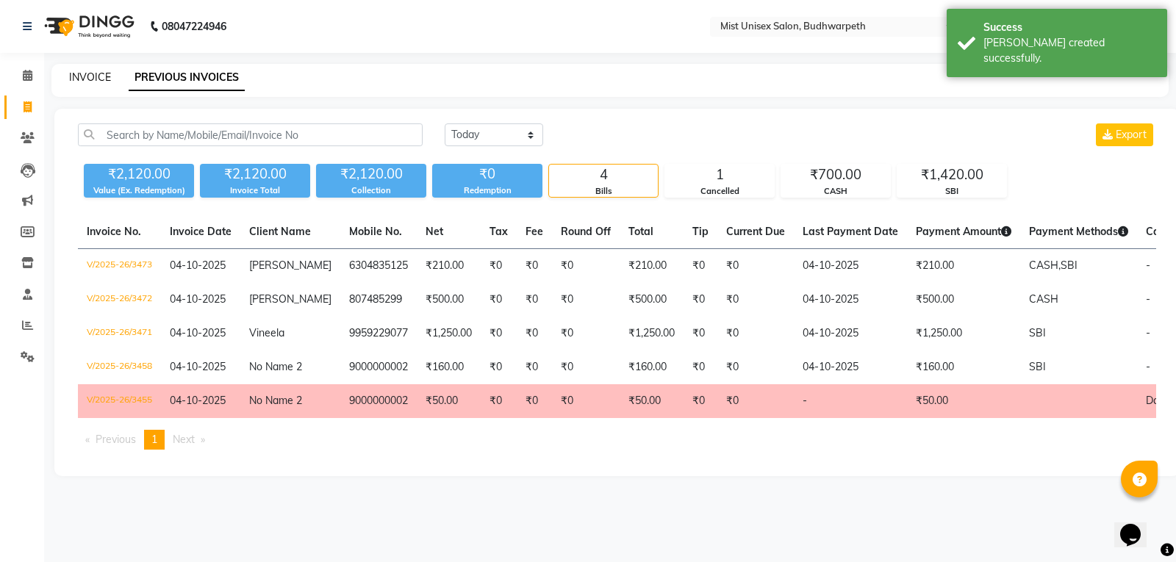
click at [78, 80] on link "INVOICE" at bounding box center [90, 77] width 42 height 13
select select "service"
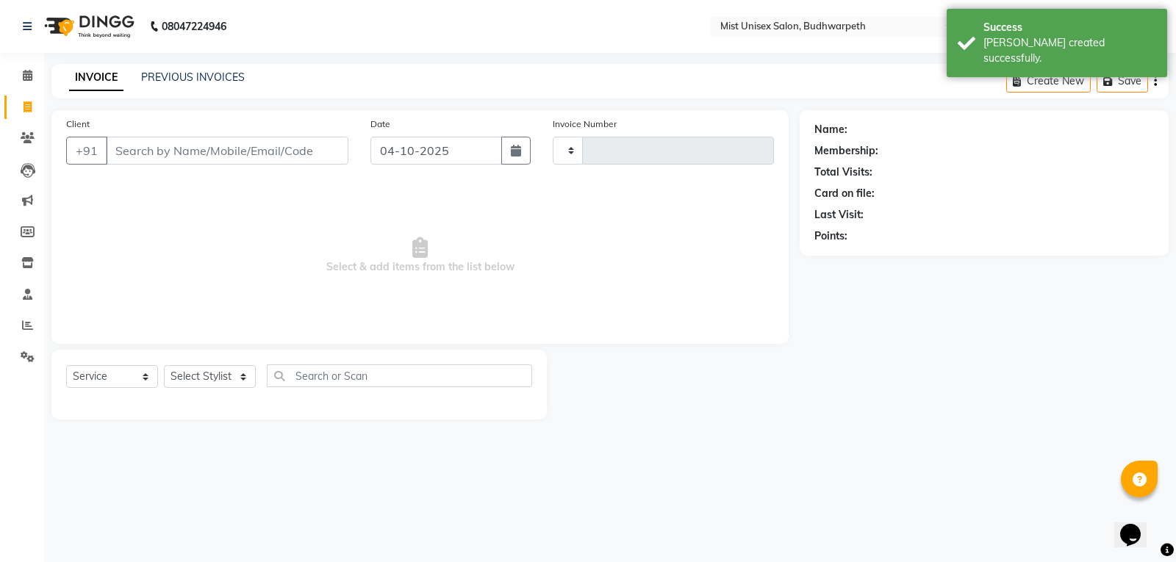
type input "3474"
select select "5227"
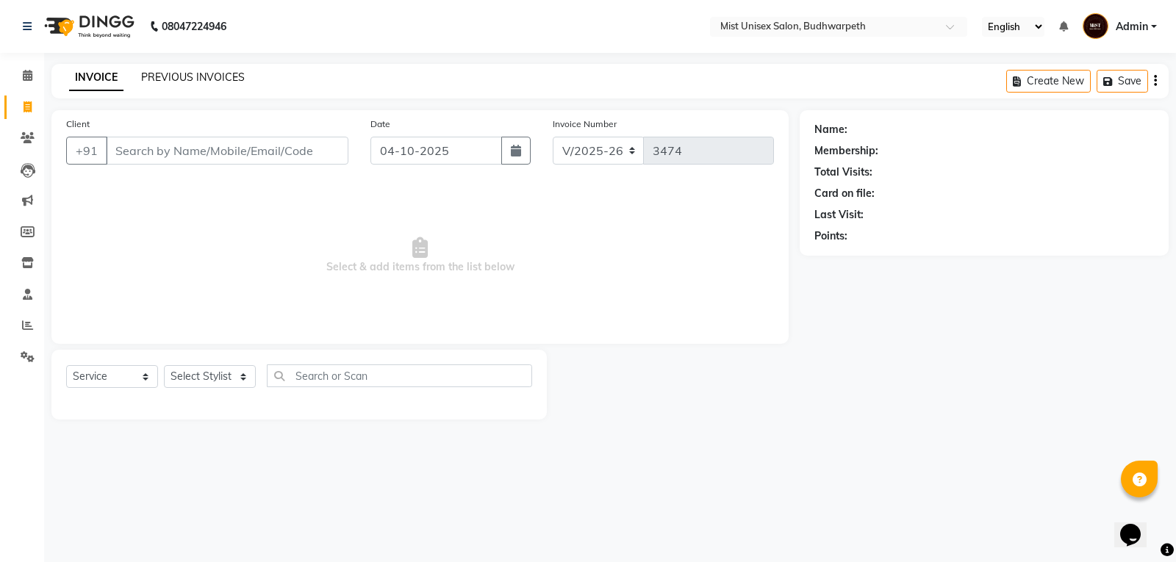
click at [185, 73] on link "PREVIOUS INVOICES" at bounding box center [193, 77] width 104 height 13
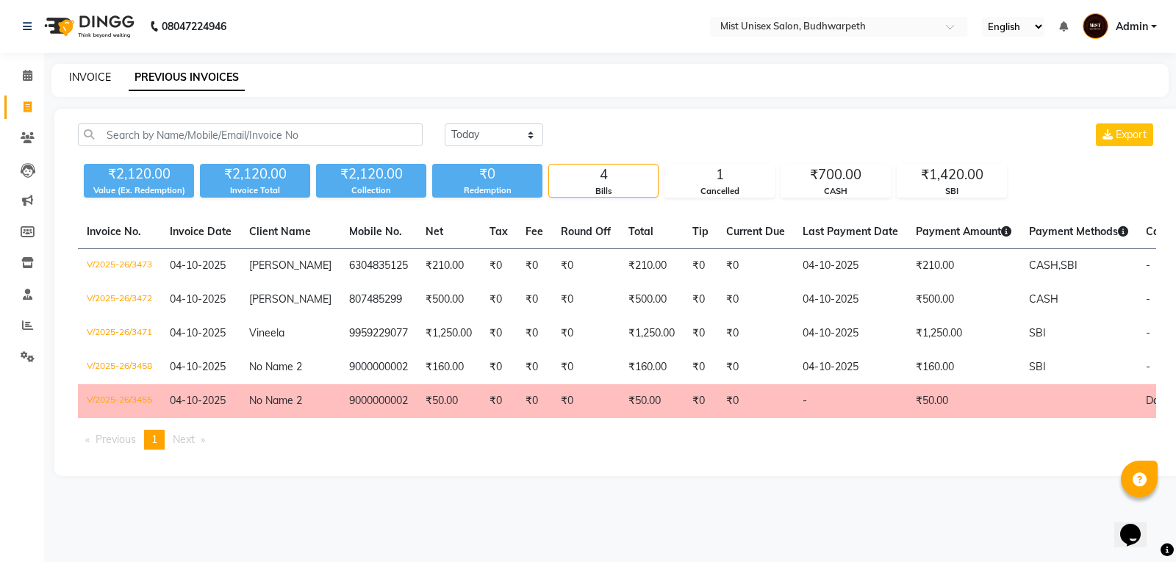
click at [73, 74] on link "INVOICE" at bounding box center [90, 77] width 42 height 13
select select "5227"
select select "service"
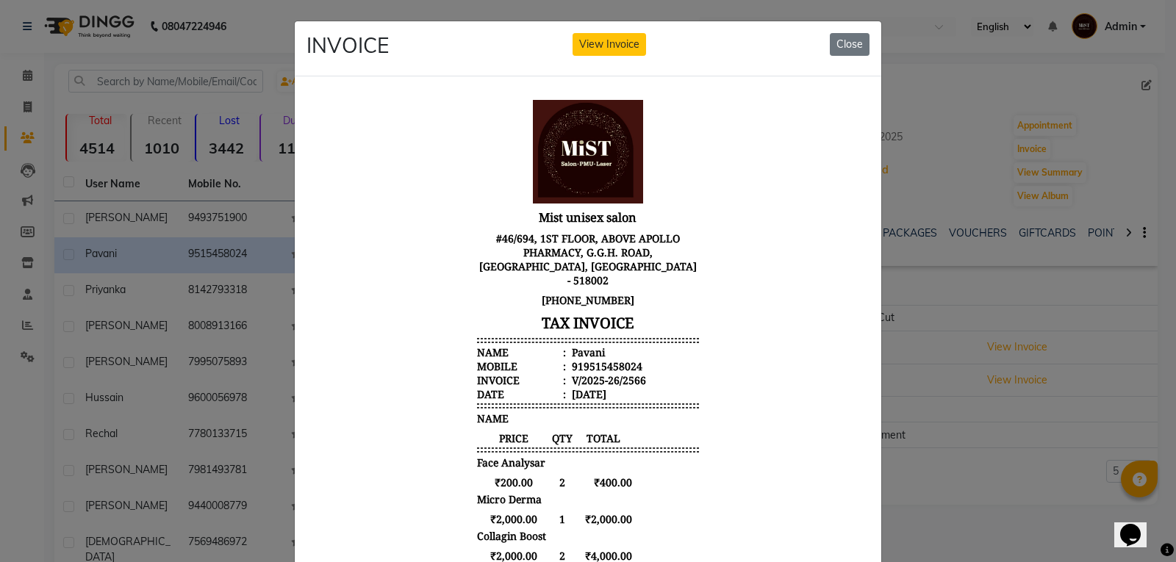
scroll to position [224, 0]
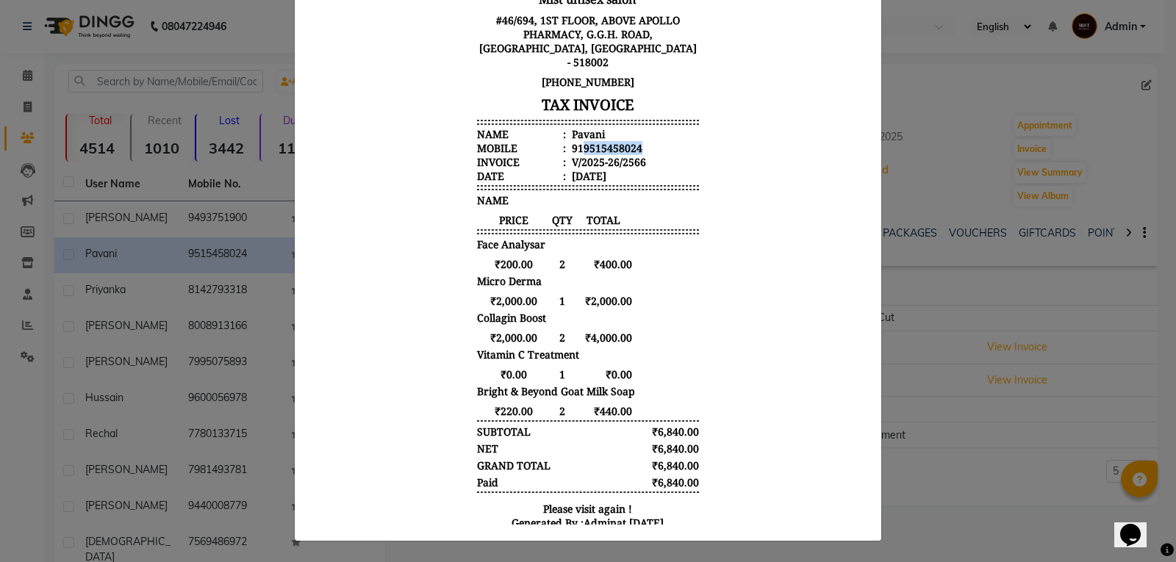
drag, startPoint x: 570, startPoint y: 135, endPoint x: 640, endPoint y: 136, distance: 69.8
click at [640, 141] on li "Mobile : 919515458024" at bounding box center [588, 148] width 222 height 14
copy div "9515458024"
click at [914, 190] on ngb-modal-window "INVOICE View Invoice Close" at bounding box center [588, 281] width 1176 height 562
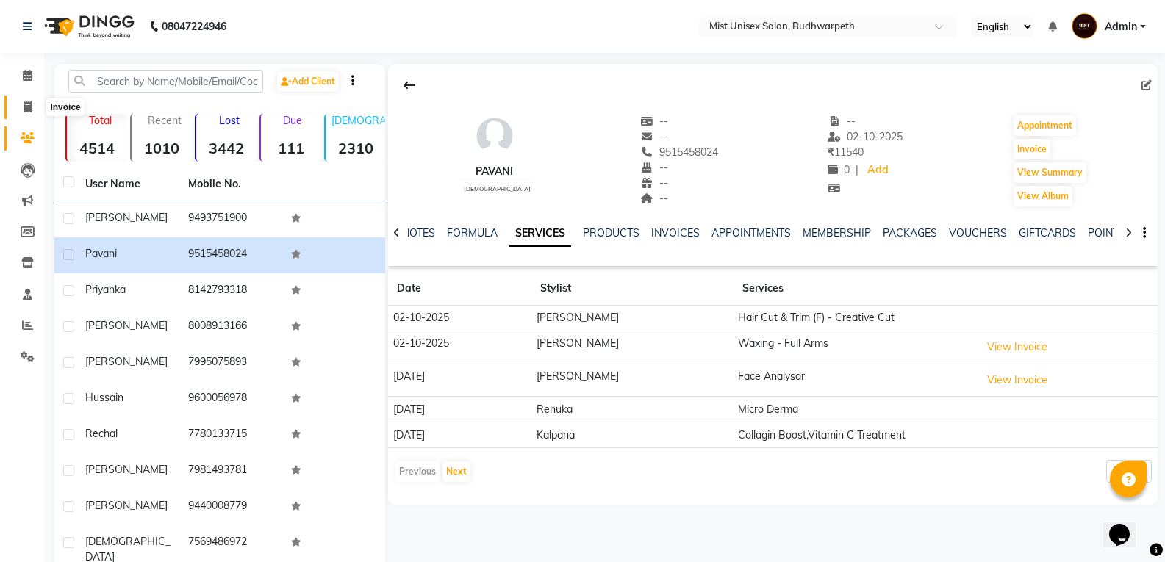
click at [19, 112] on span at bounding box center [28, 107] width 26 height 17
select select "5227"
select select "service"
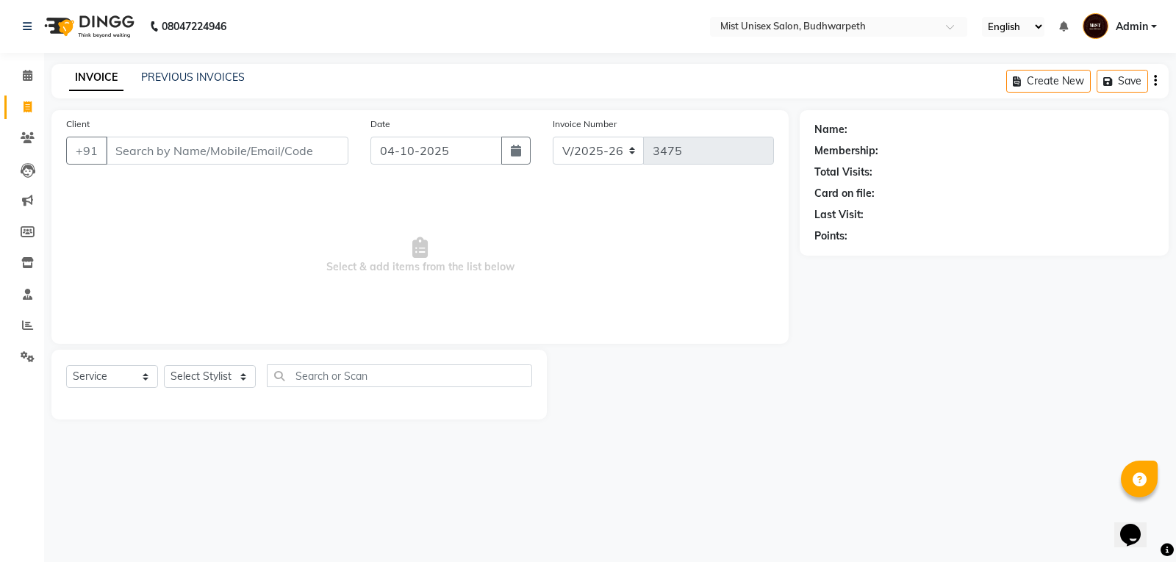
click at [144, 162] on input "Client" at bounding box center [227, 151] width 243 height 28
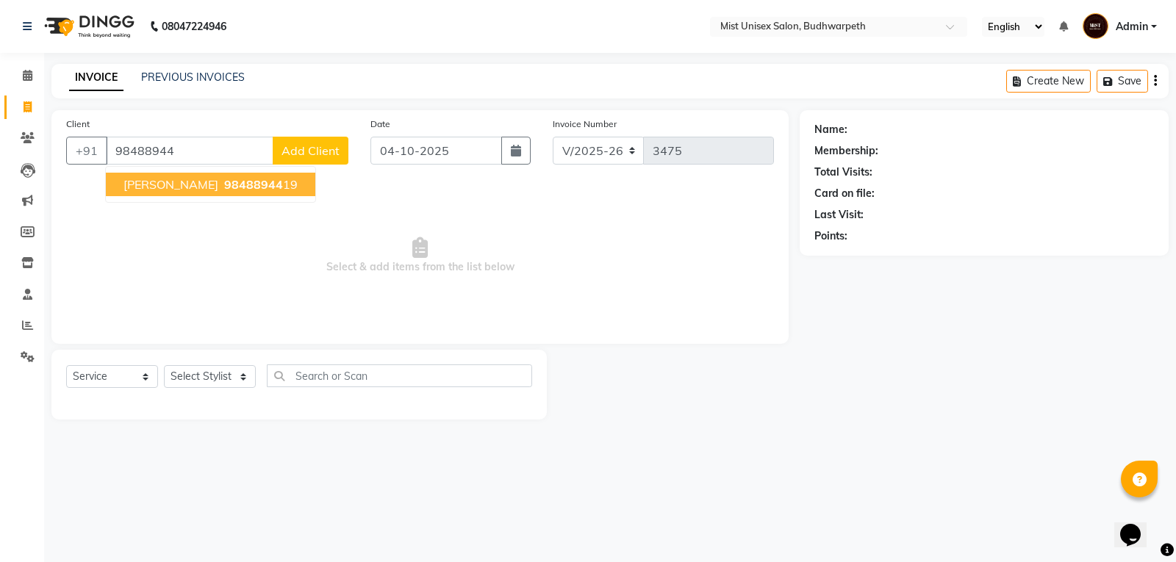
click at [126, 179] on span "[PERSON_NAME]" at bounding box center [170, 184] width 95 height 15
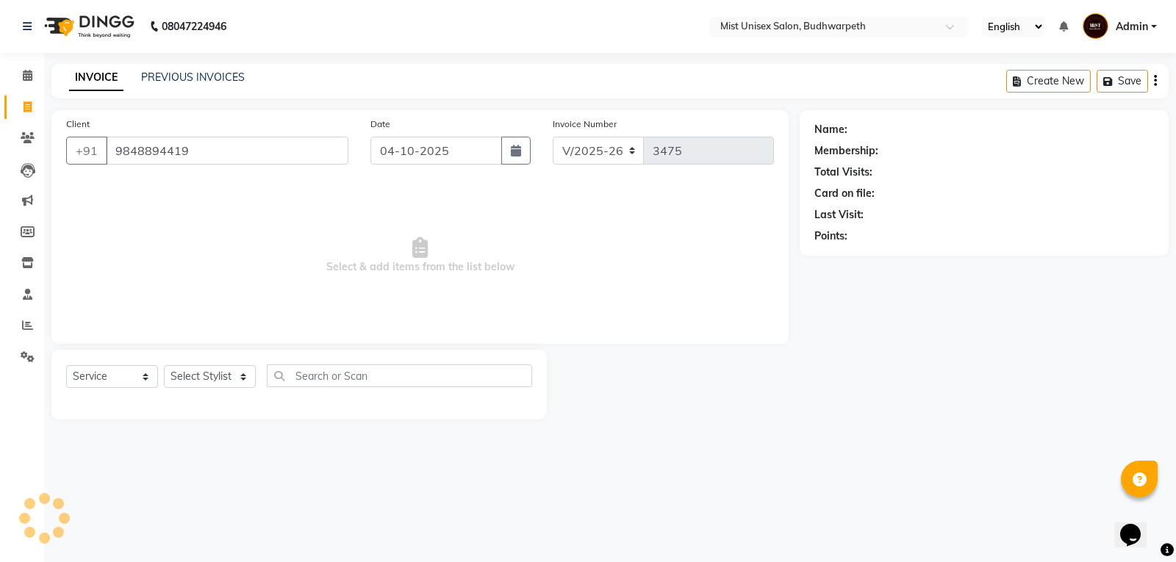
type input "9848894419"
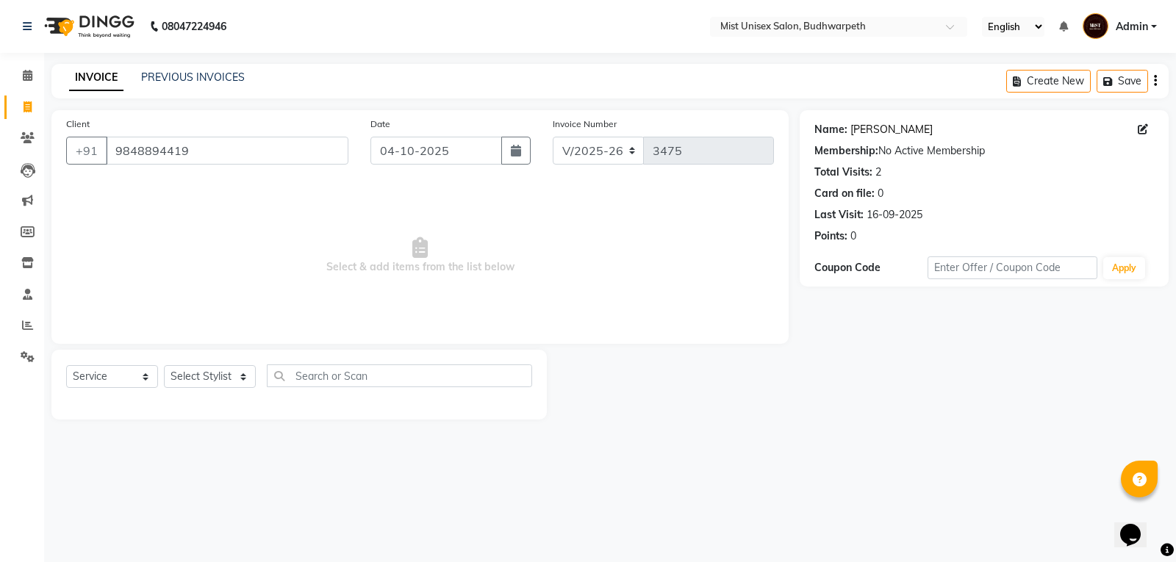
click at [867, 133] on link "[PERSON_NAME]" at bounding box center [892, 129] width 82 height 15
click at [165, 81] on link "PREVIOUS INVOICES" at bounding box center [193, 77] width 104 height 13
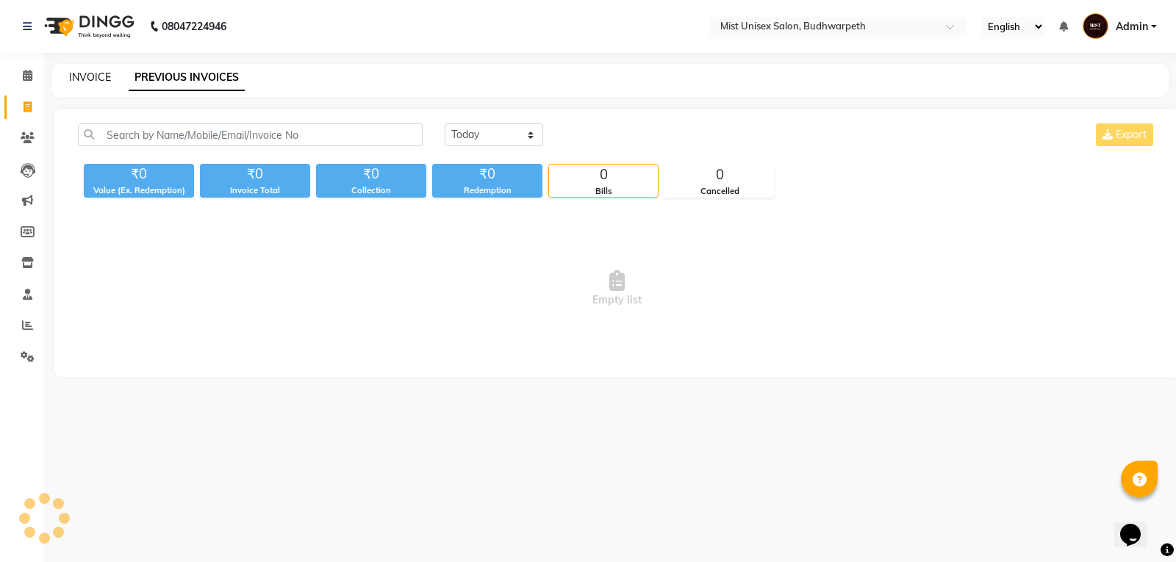
click at [87, 79] on link "INVOICE" at bounding box center [90, 77] width 42 height 13
select select "service"
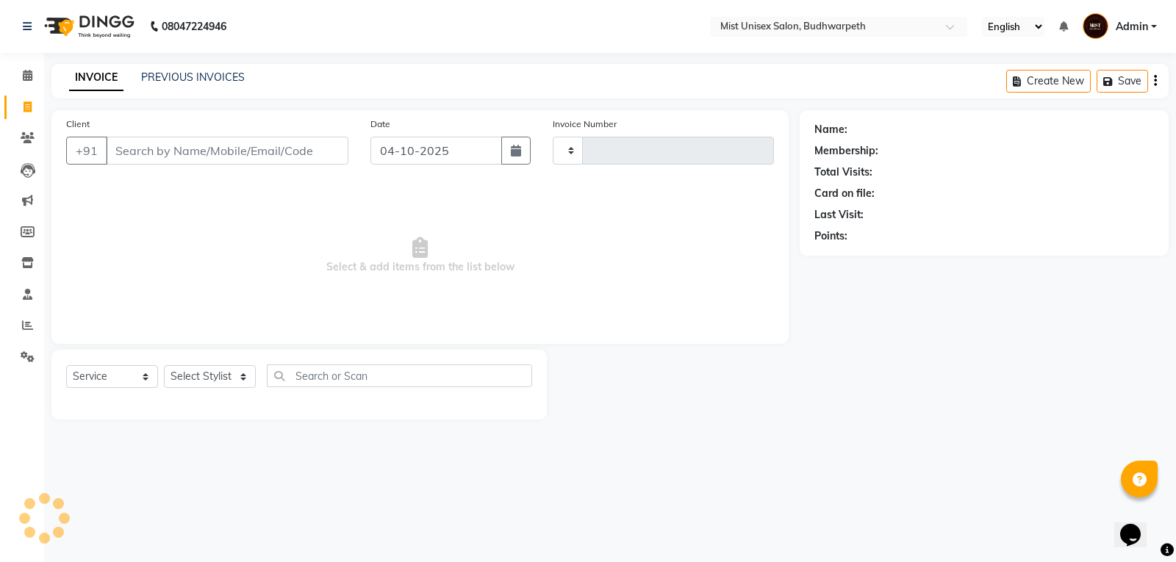
type input "3476"
select select "5227"
click at [208, 376] on select "Select Stylist" at bounding box center [210, 376] width 92 height 23
select select "67597"
click at [164, 365] on select "Select Stylist Abhi Ram [PERSON_NAME] [PERSON_NAME] Lakshmi Madhu [PERSON_NAME]…" at bounding box center [210, 376] width 92 height 23
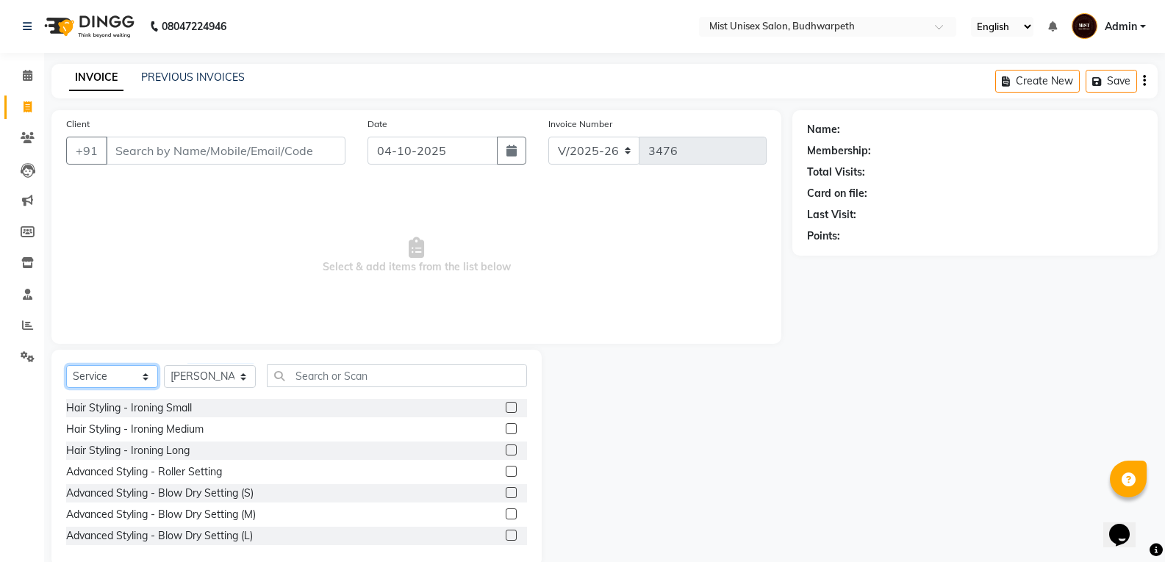
click at [130, 376] on select "Select Service Product Membership Package Voucher Prepaid Gift Card" at bounding box center [112, 376] width 92 height 23
select select "product"
click at [66, 365] on select "Select Service Product Membership Package Voucher Prepaid Gift Card" at bounding box center [112, 376] width 92 height 23
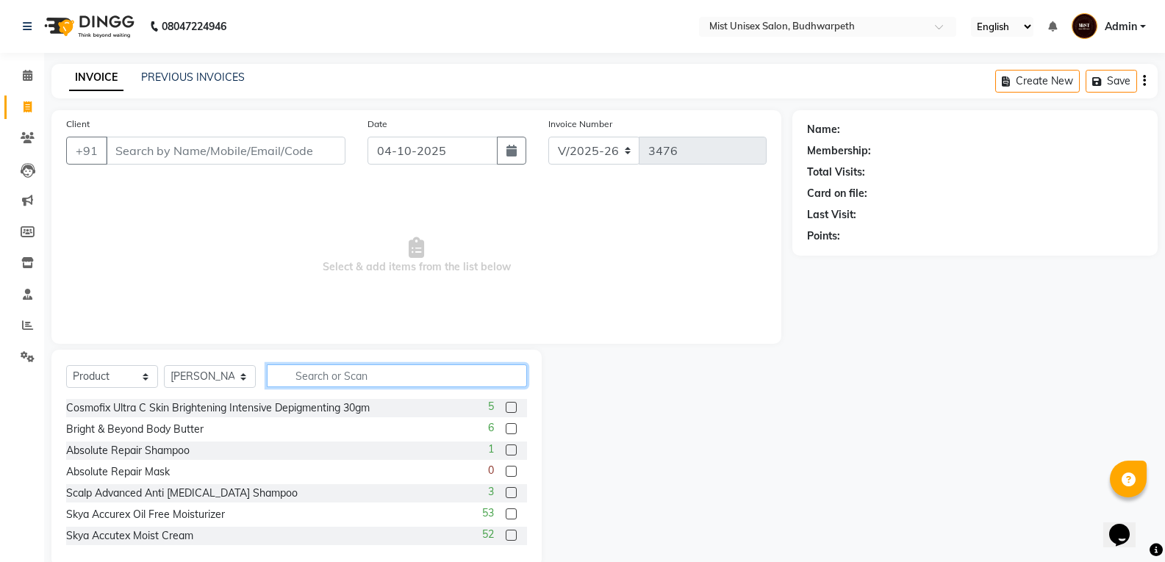
click at [295, 377] on input "text" at bounding box center [397, 376] width 260 height 23
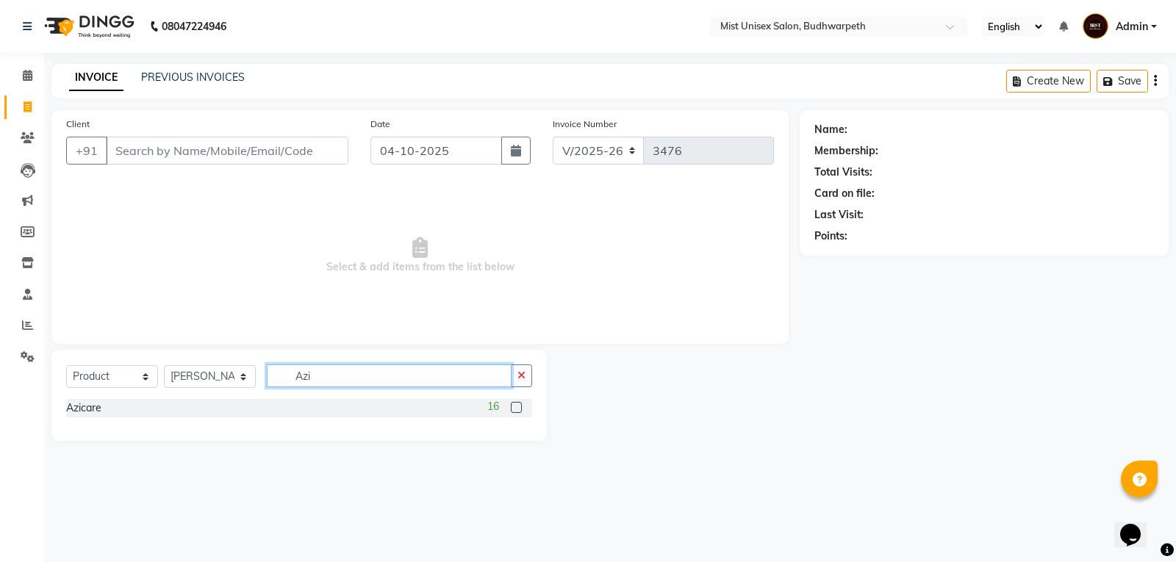
type input "Azi"
click at [65, 409] on div "Select Service Product Membership Package Voucher Prepaid Gift Card Select Styl…" at bounding box center [298, 395] width 495 height 91
click at [68, 409] on div "Azicare" at bounding box center [83, 408] width 35 height 15
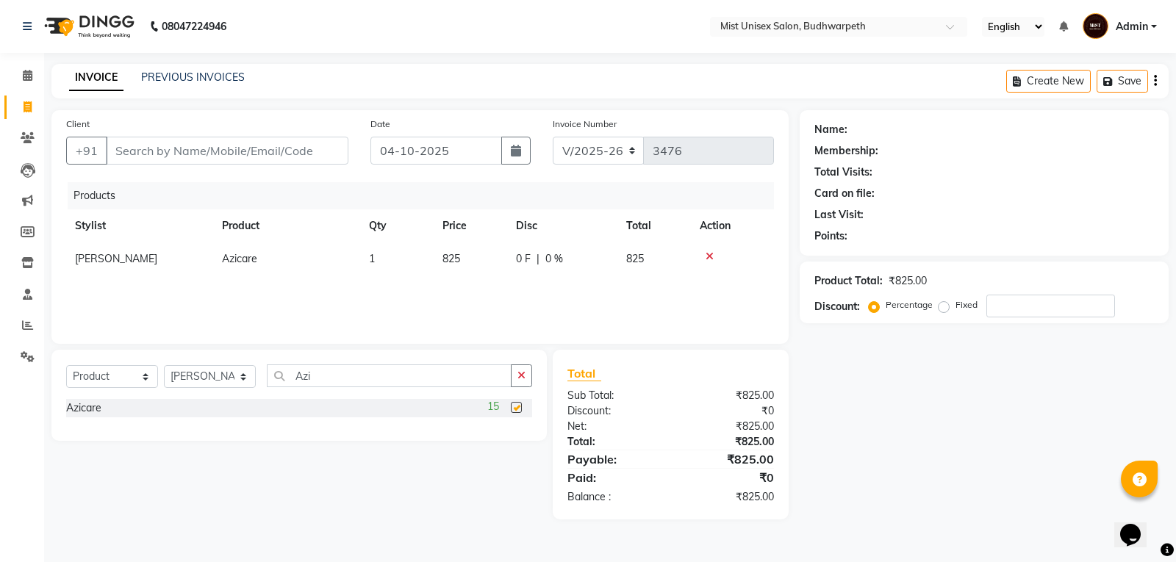
checkbox input "false"
click at [521, 383] on button "button" at bounding box center [521, 376] width 21 height 23
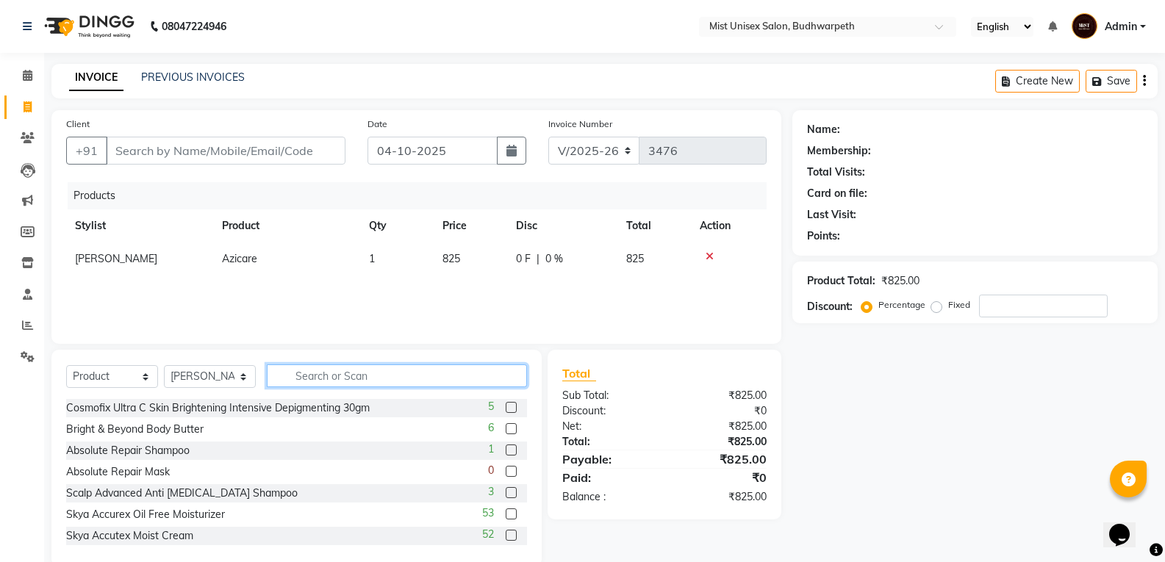
click at [400, 375] on input "text" at bounding box center [397, 376] width 260 height 23
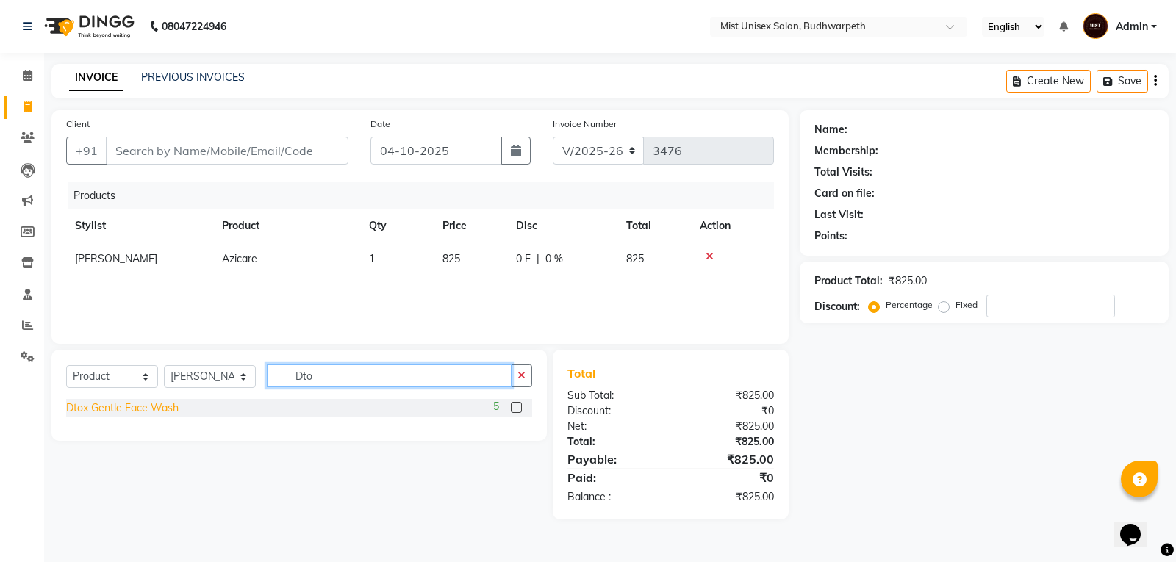
type input "Dto"
click at [131, 413] on div "Dtox Gentle Face Wash" at bounding box center [122, 408] width 112 height 15
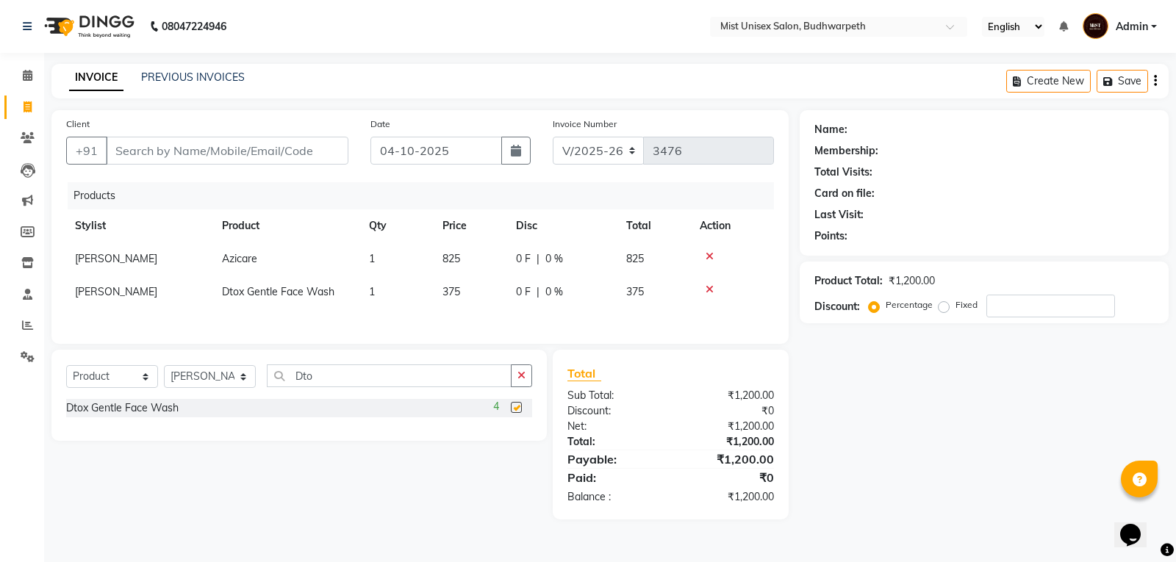
checkbox input "false"
click at [514, 381] on button "button" at bounding box center [521, 376] width 21 height 23
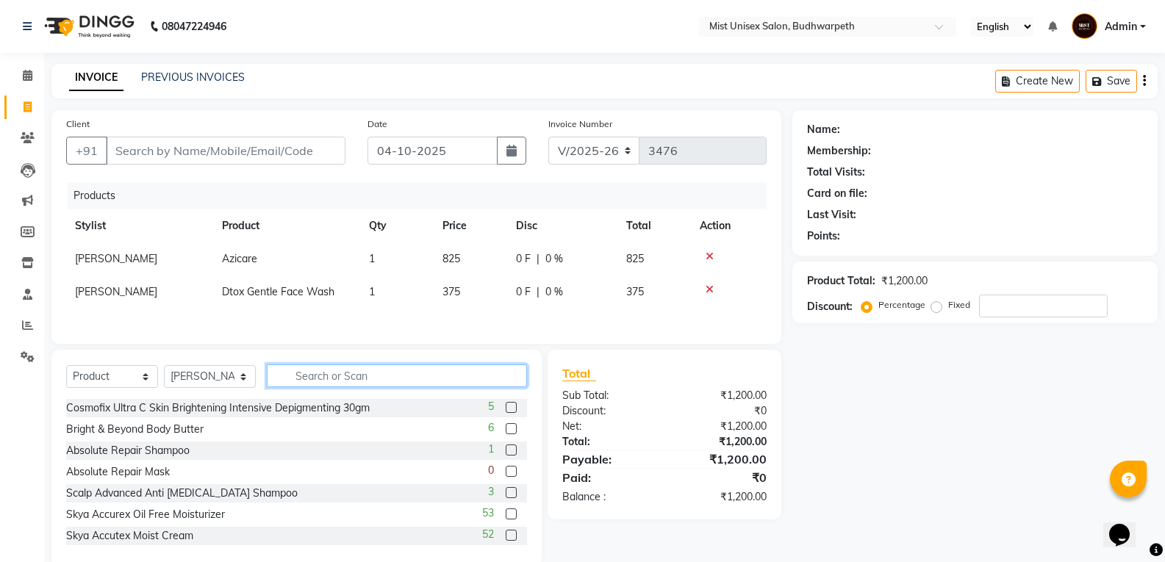
click at [403, 383] on input "text" at bounding box center [397, 376] width 260 height 23
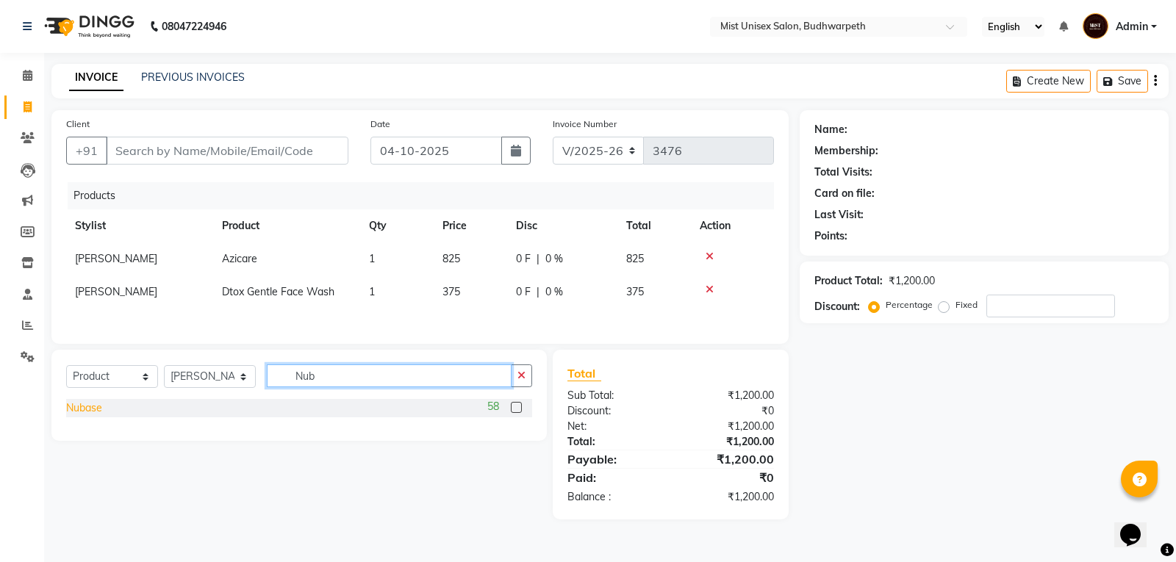
type input "Nub"
click at [70, 412] on div "Nubase" at bounding box center [84, 408] width 36 height 15
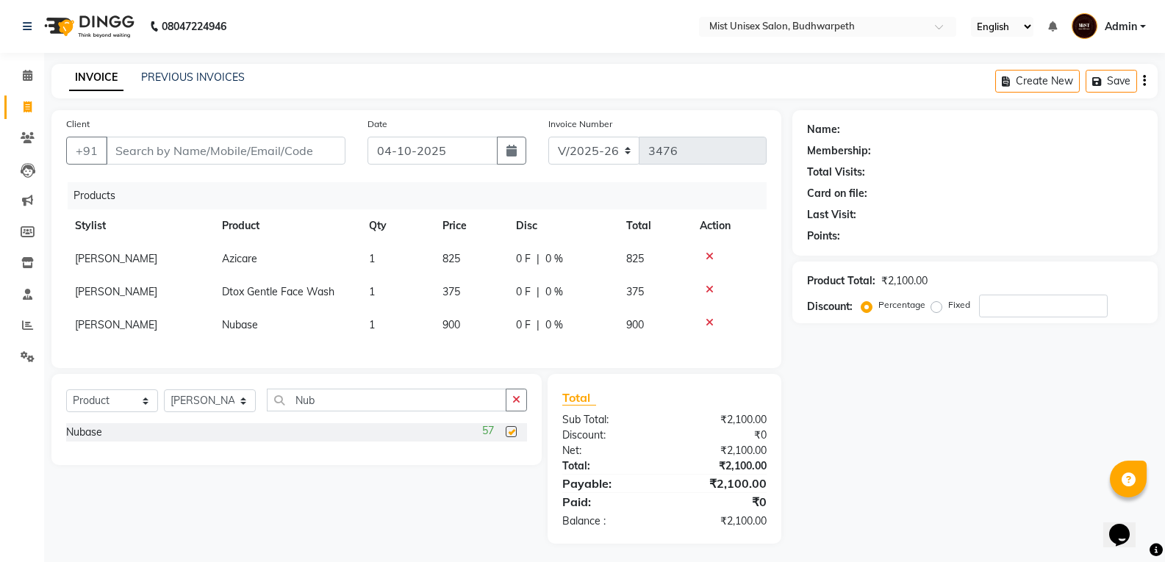
checkbox input "false"
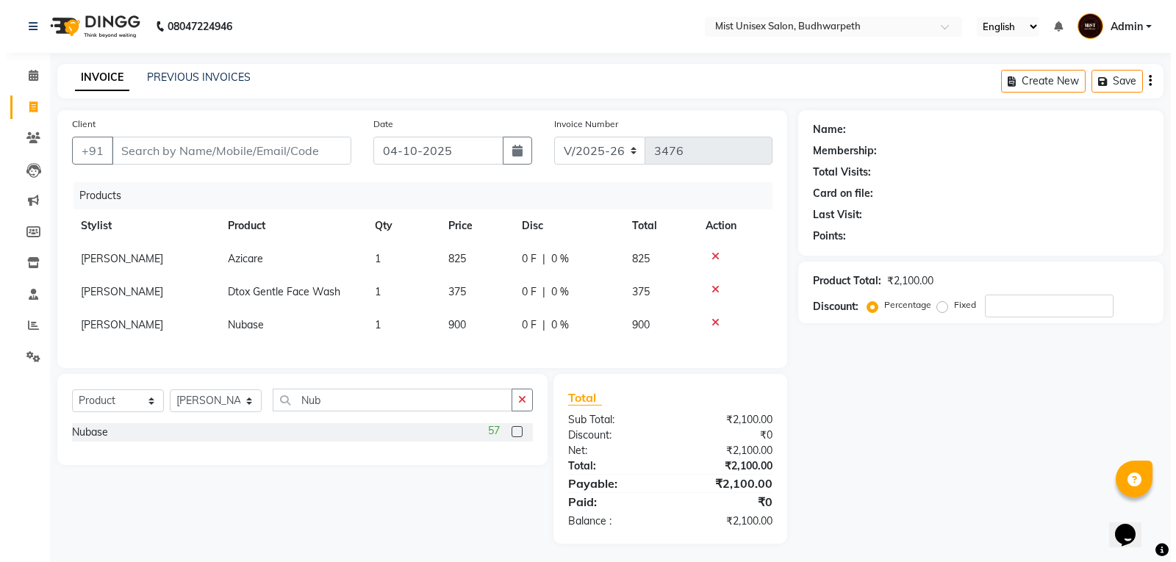
scroll to position [15, 0]
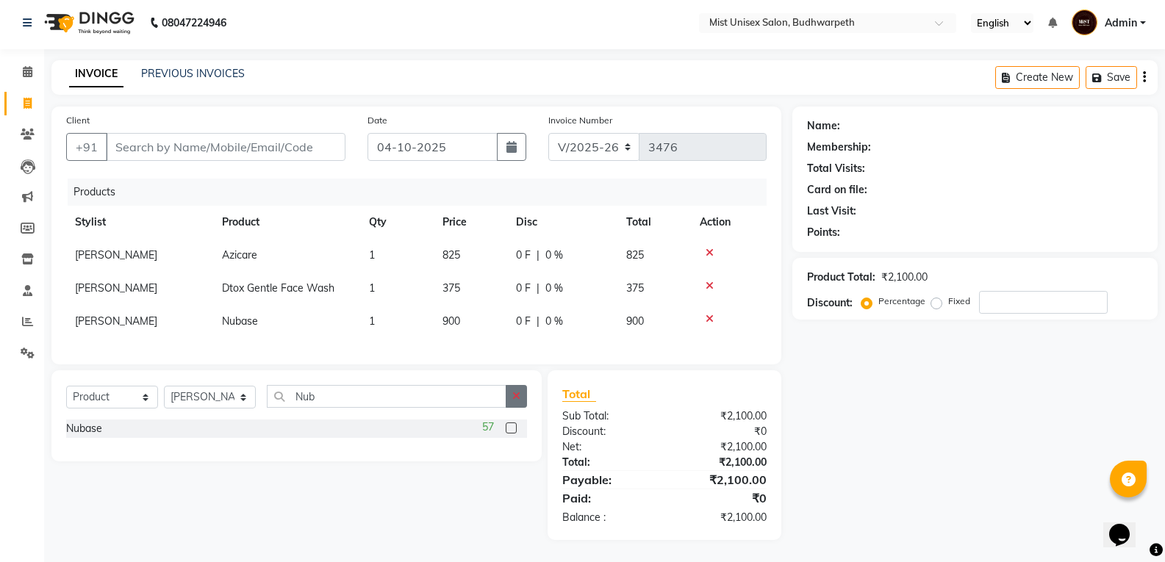
click at [519, 398] on icon "button" at bounding box center [516, 396] width 8 height 10
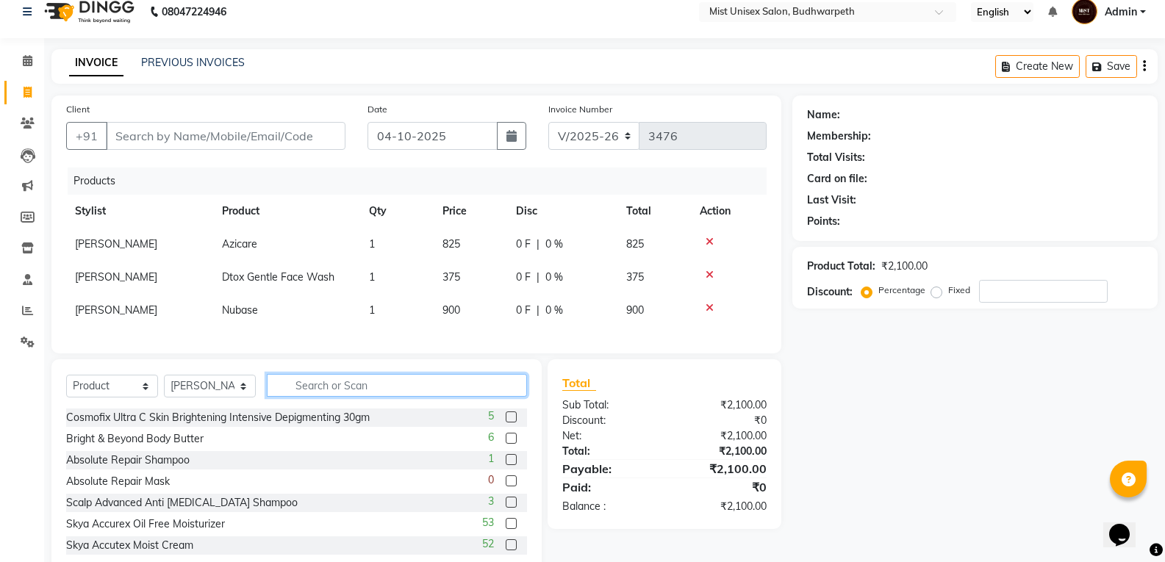
click at [315, 389] on input "text" at bounding box center [397, 385] width 260 height 23
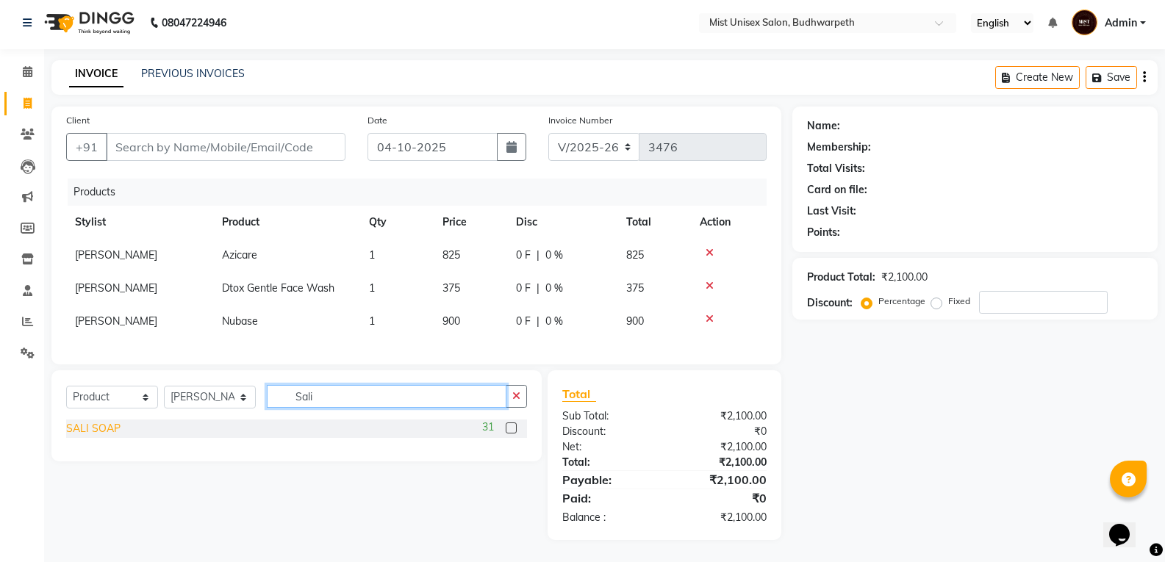
type input "Sali"
click at [99, 424] on div "SALI SOAP" at bounding box center [93, 428] width 54 height 15
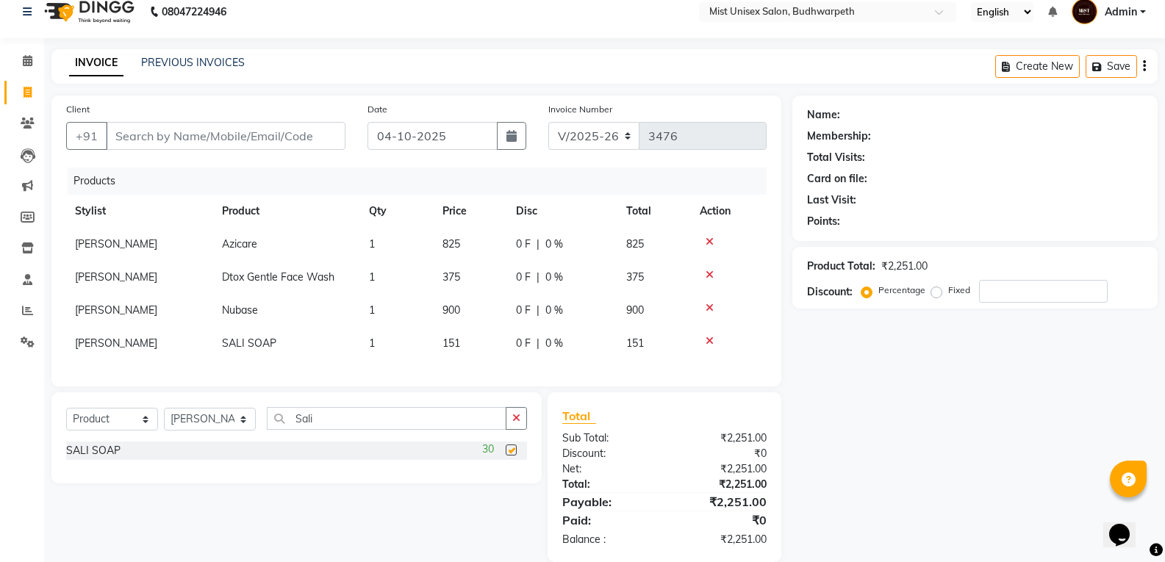
checkbox input "false"
drag, startPoint x: 515, startPoint y: 428, endPoint x: 508, endPoint y: 426, distance: 7.5
click at [516, 423] on icon "button" at bounding box center [516, 418] width 8 height 10
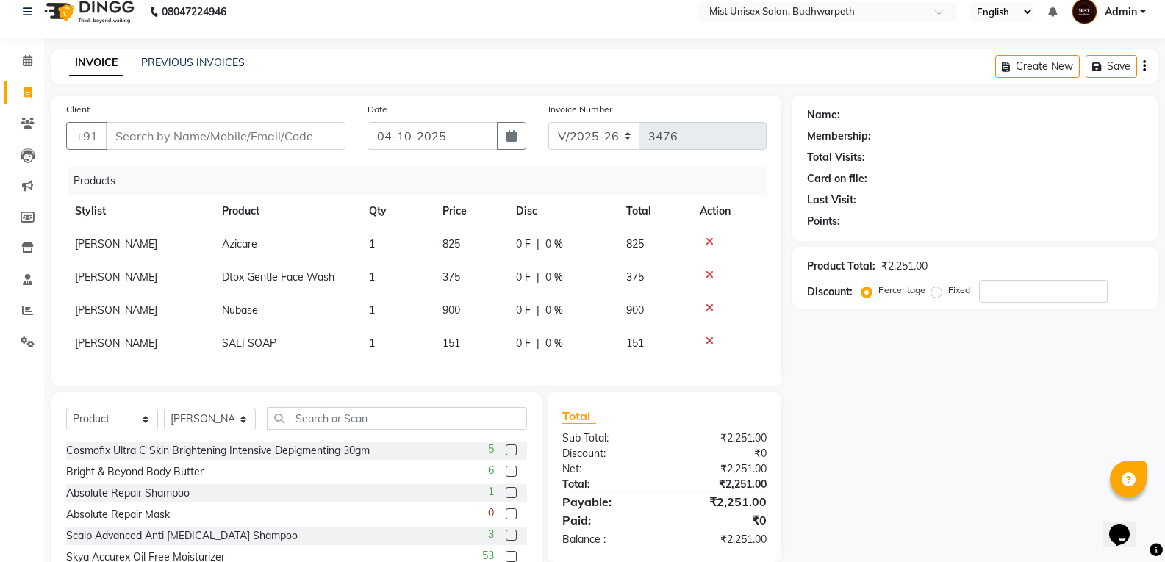
click at [472, 398] on div "Client +91 Date [DATE] Invoice Number V/2025 V/[PHONE_NUMBER] Products Stylist …" at bounding box center [416, 353] width 752 height 514
click at [273, 132] on input "Client" at bounding box center [226, 136] width 240 height 28
type input "7"
type input "0"
type input "7793902534"
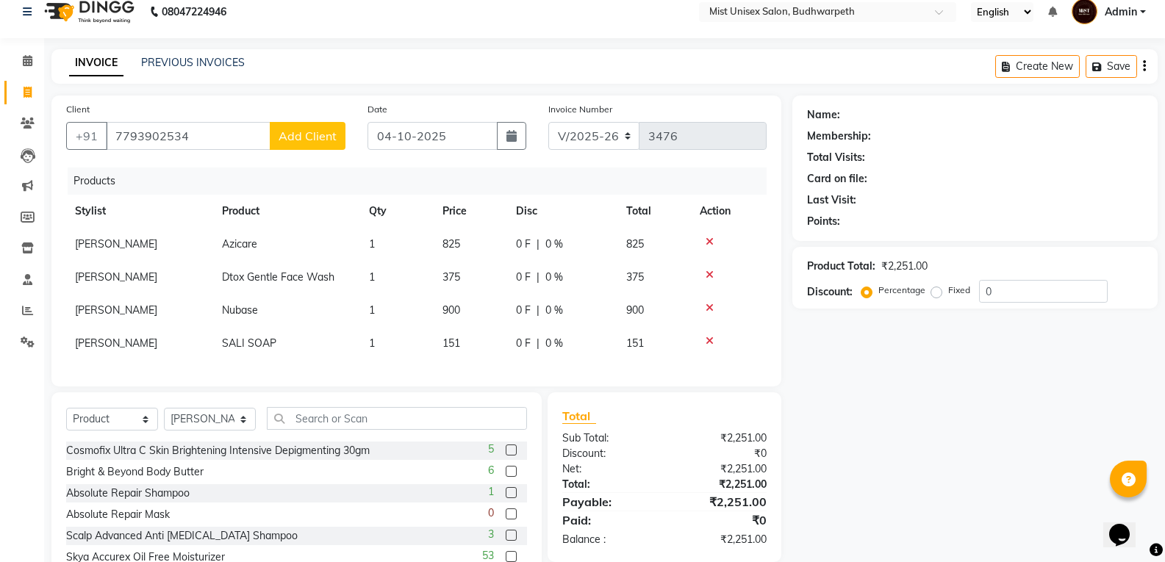
click at [296, 131] on span "Add Client" at bounding box center [308, 136] width 58 height 15
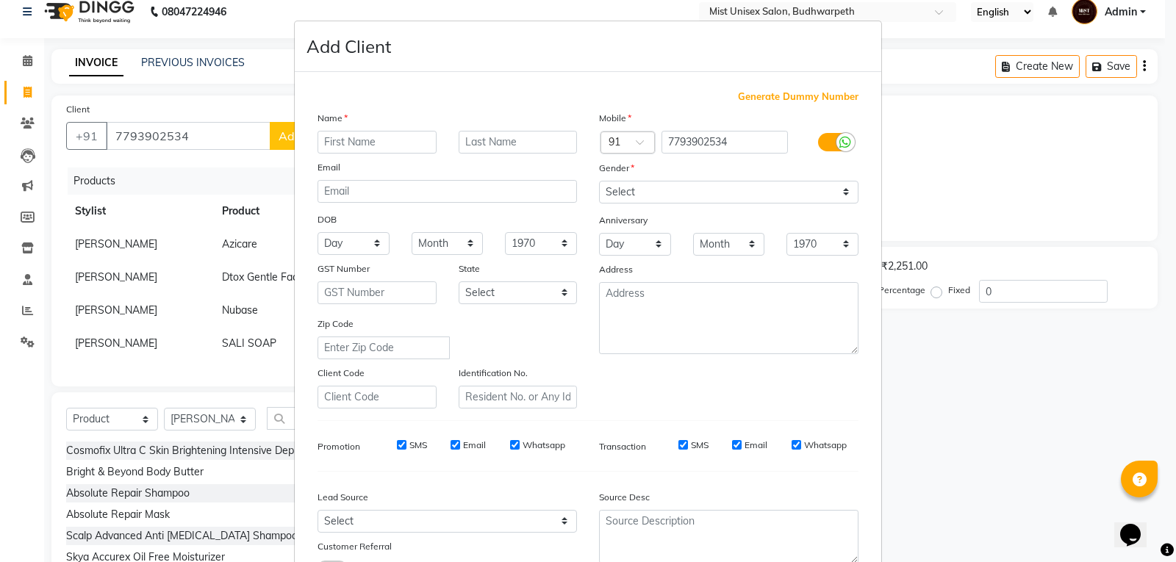
click at [323, 134] on input "text" at bounding box center [377, 142] width 119 height 23
type input "[PERSON_NAME]"
click at [620, 194] on select "Select [DEMOGRAPHIC_DATA] [DEMOGRAPHIC_DATA] Other Prefer Not To Say" at bounding box center [728, 192] width 259 height 23
select select "[DEMOGRAPHIC_DATA]"
click at [599, 181] on select "Select [DEMOGRAPHIC_DATA] [DEMOGRAPHIC_DATA] Other Prefer Not To Say" at bounding box center [728, 192] width 259 height 23
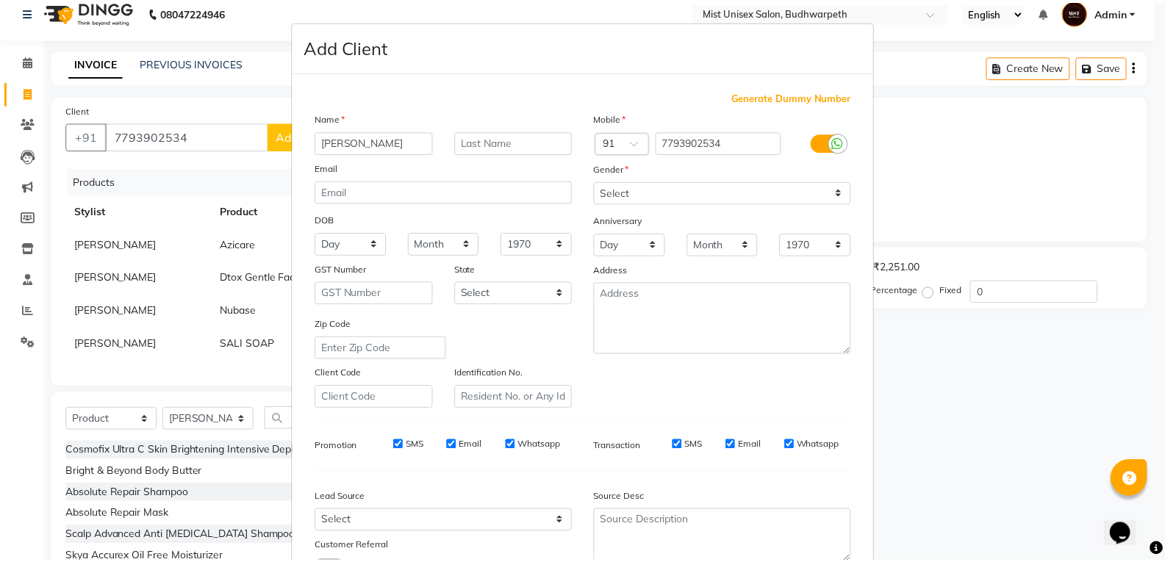
scroll to position [116, 0]
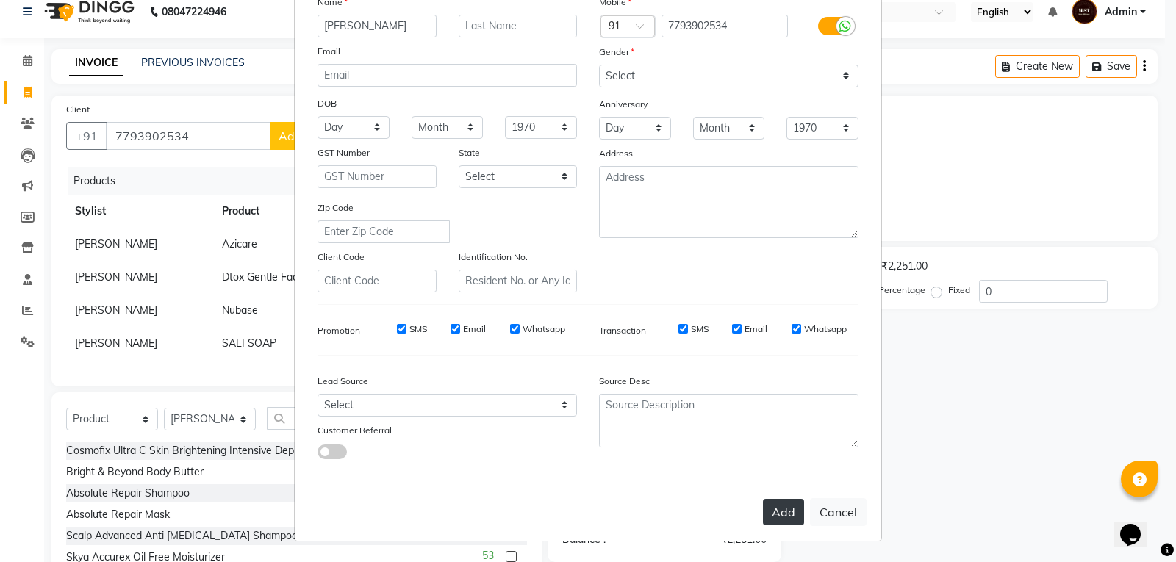
click at [792, 510] on button "Add" at bounding box center [783, 512] width 41 height 26
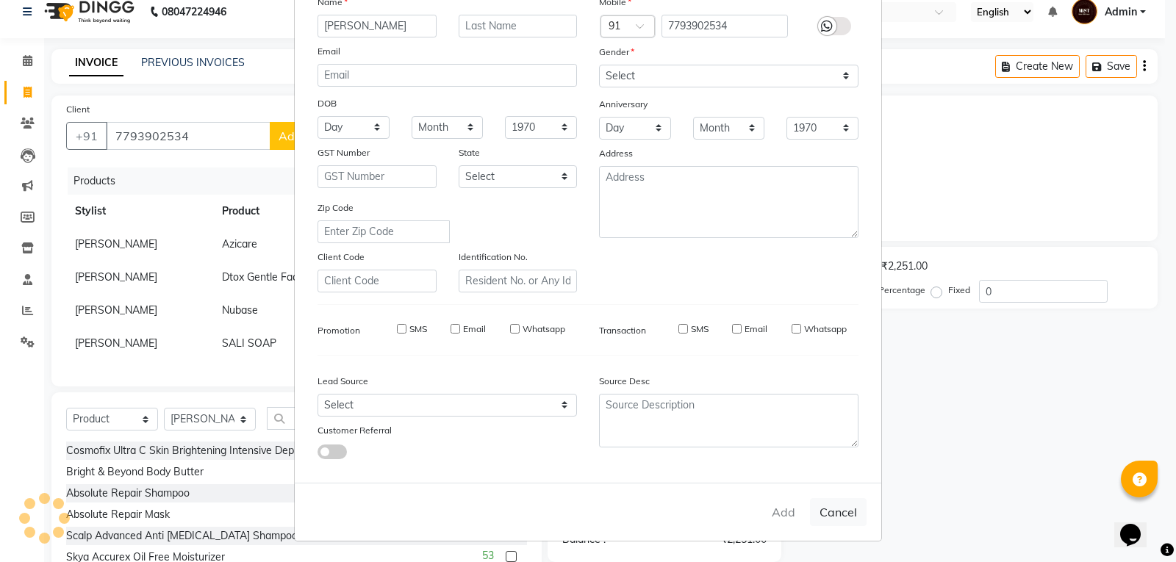
select select
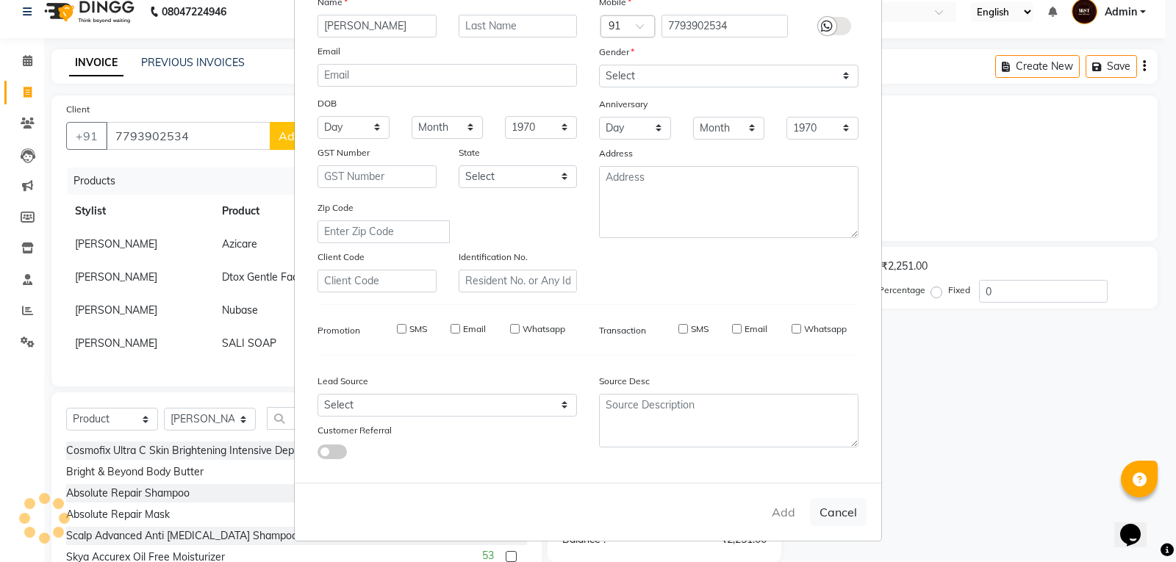
select select
checkbox input "false"
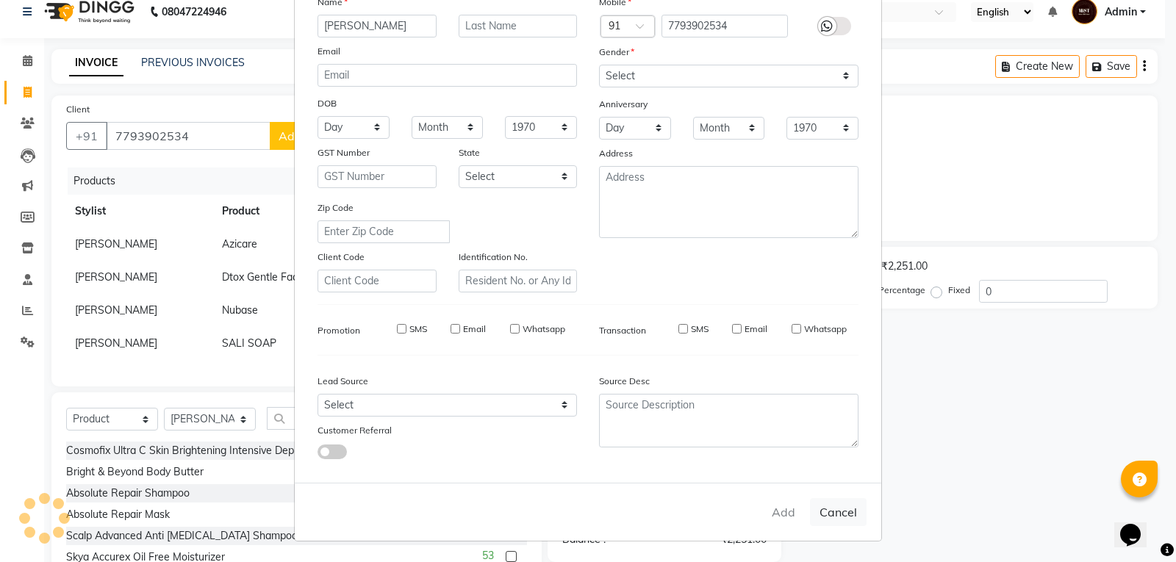
checkbox input "false"
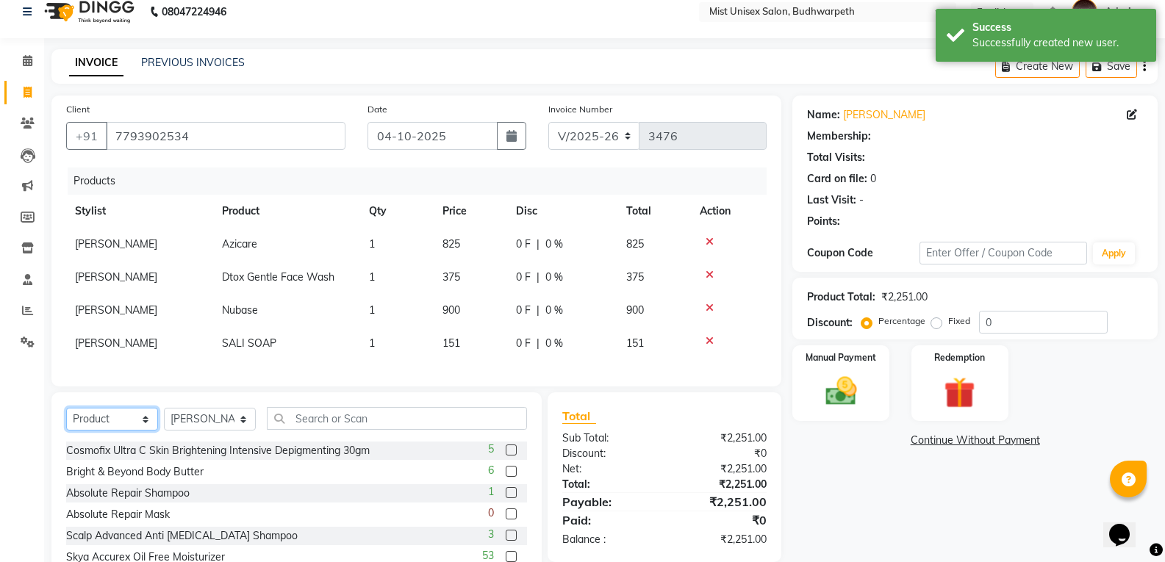
click at [127, 431] on select "Select Service Product Membership Package Voucher Prepaid Gift Card" at bounding box center [112, 419] width 92 height 23
select select "service"
click at [66, 419] on select "Select Service Product Membership Package Voucher Prepaid Gift Card" at bounding box center [112, 419] width 92 height 23
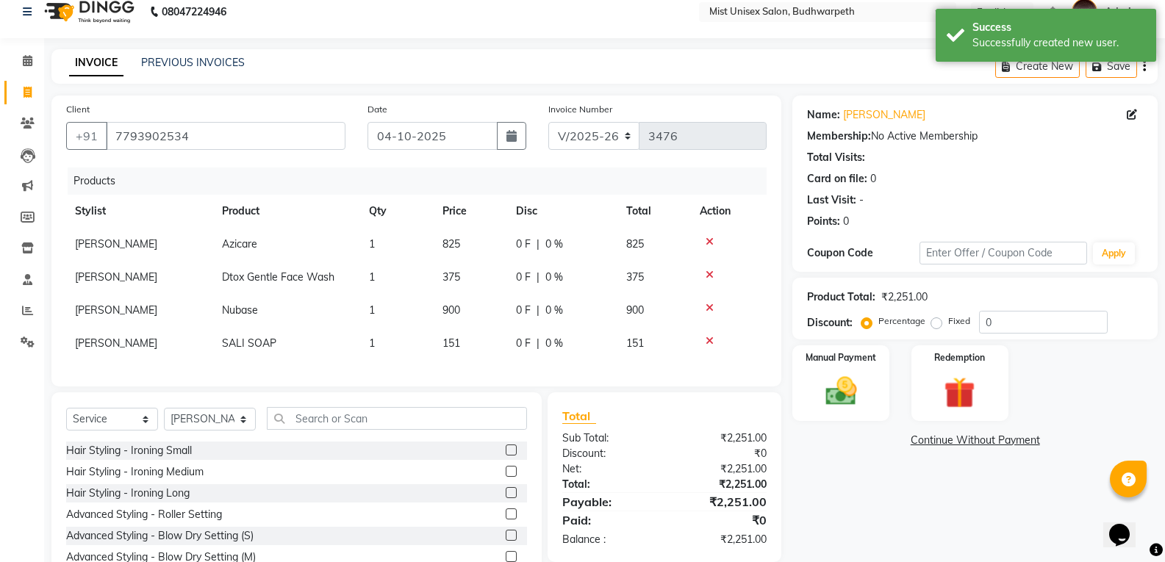
click at [110, 257] on td "[PERSON_NAME]" at bounding box center [139, 244] width 147 height 33
select select "67597"
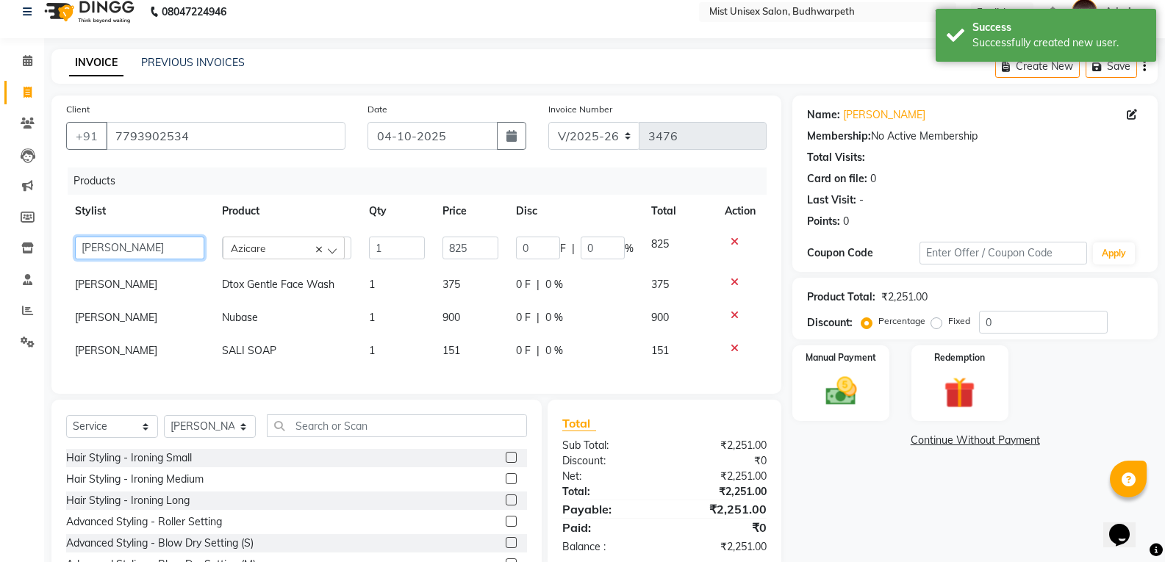
drag, startPoint x: 110, startPoint y: 257, endPoint x: 111, endPoint y: 245, distance: 12.5
click at [111, 245] on select "Abhi Ram [PERSON_NAME] [PERSON_NAME] Lakshmi Madhu [PERSON_NAME] [PERSON_NAME] …" at bounding box center [139, 248] width 129 height 23
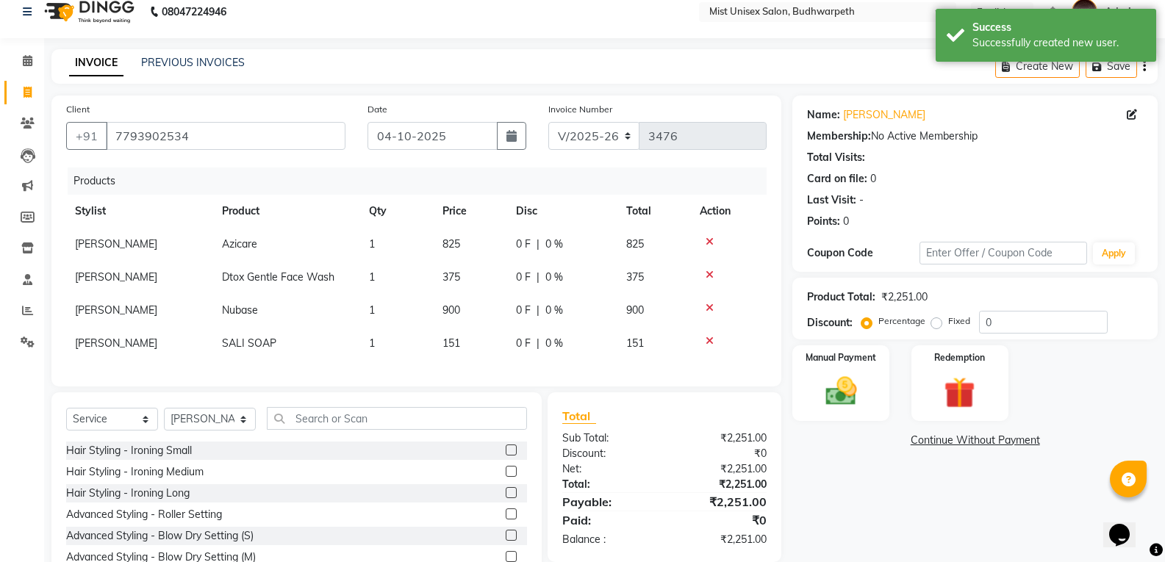
click at [112, 280] on span "[PERSON_NAME]" at bounding box center [116, 277] width 82 height 13
select select "67597"
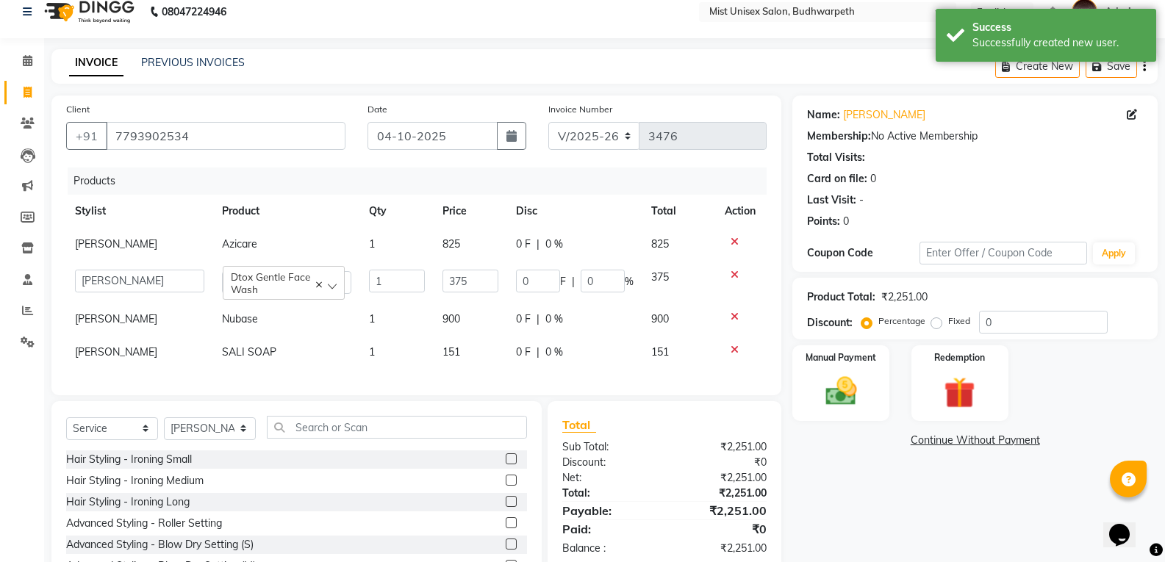
click at [112, 280] on select "Abhi Ram [PERSON_NAME] [PERSON_NAME] Lakshmi Madhu [PERSON_NAME] [PERSON_NAME] …" at bounding box center [139, 281] width 129 height 23
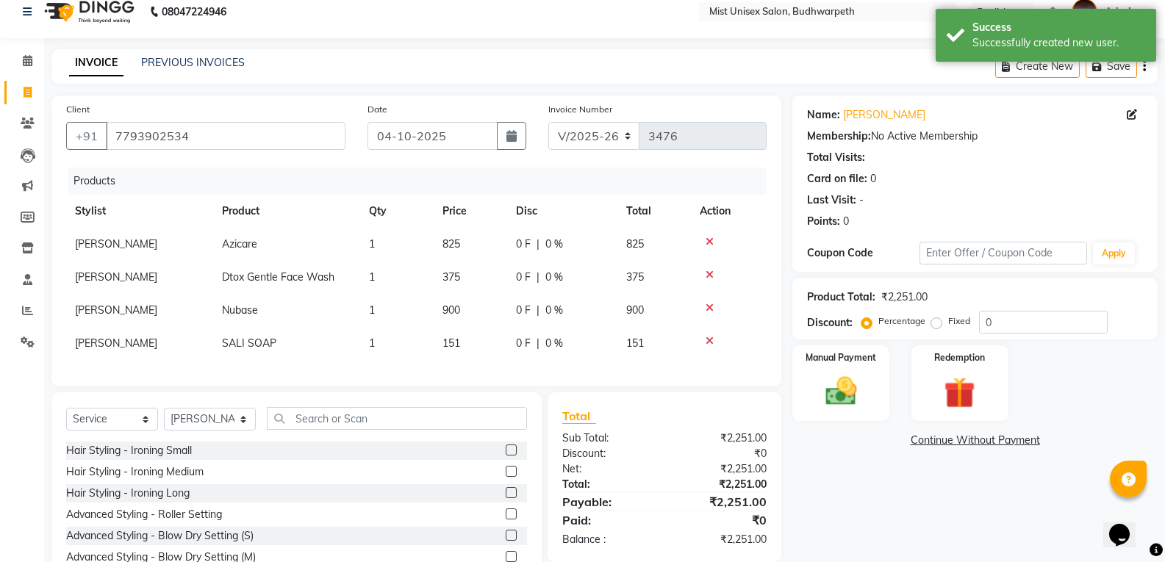
click at [106, 321] on td "[PERSON_NAME]" at bounding box center [139, 310] width 147 height 33
select select "67597"
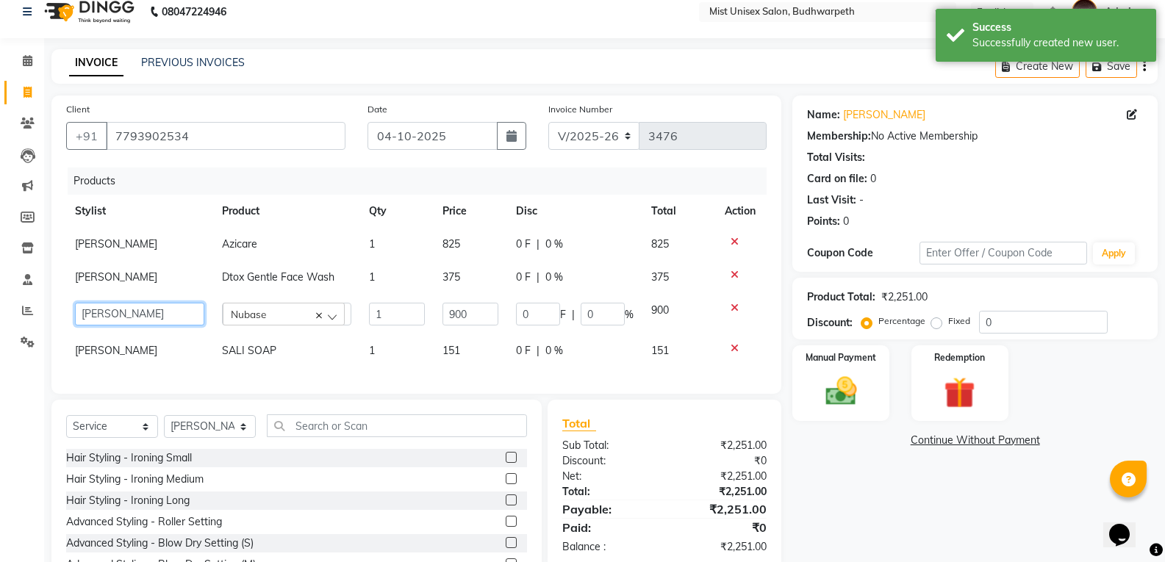
click at [106, 308] on select "Abhi Ram [PERSON_NAME] [PERSON_NAME] Lakshmi Madhu [PERSON_NAME] [PERSON_NAME] …" at bounding box center [139, 314] width 129 height 23
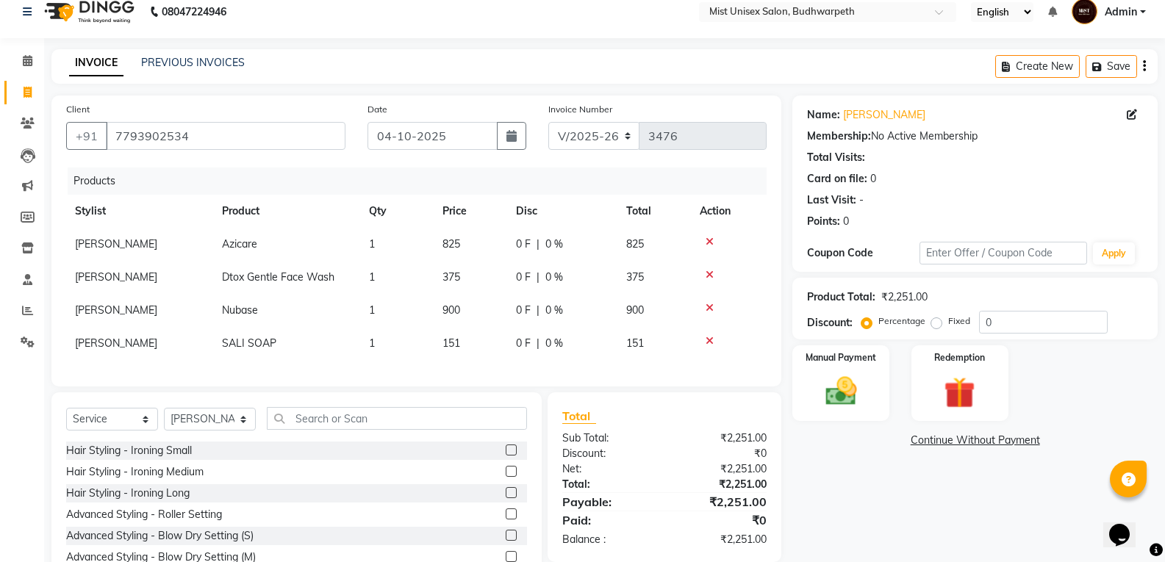
click at [103, 340] on span "[PERSON_NAME]" at bounding box center [116, 343] width 82 height 13
select select "67597"
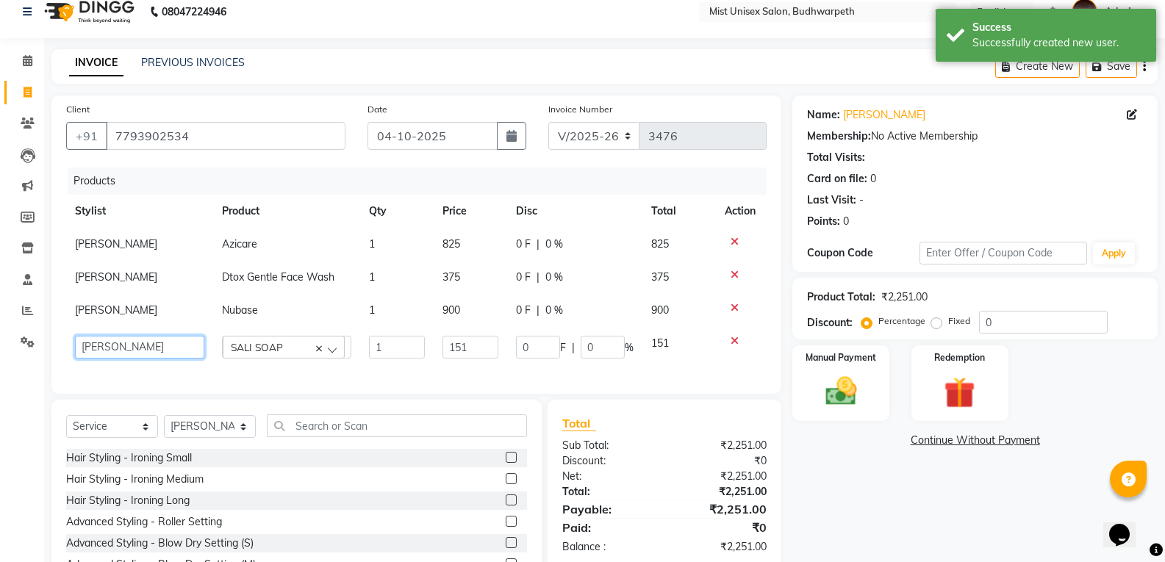
drag, startPoint x: 103, startPoint y: 340, endPoint x: 101, endPoint y: 349, distance: 9.1
click at [101, 349] on select "Abhi Ram [PERSON_NAME] [PERSON_NAME] Lakshmi Madhu [PERSON_NAME] [PERSON_NAME] …" at bounding box center [139, 347] width 129 height 23
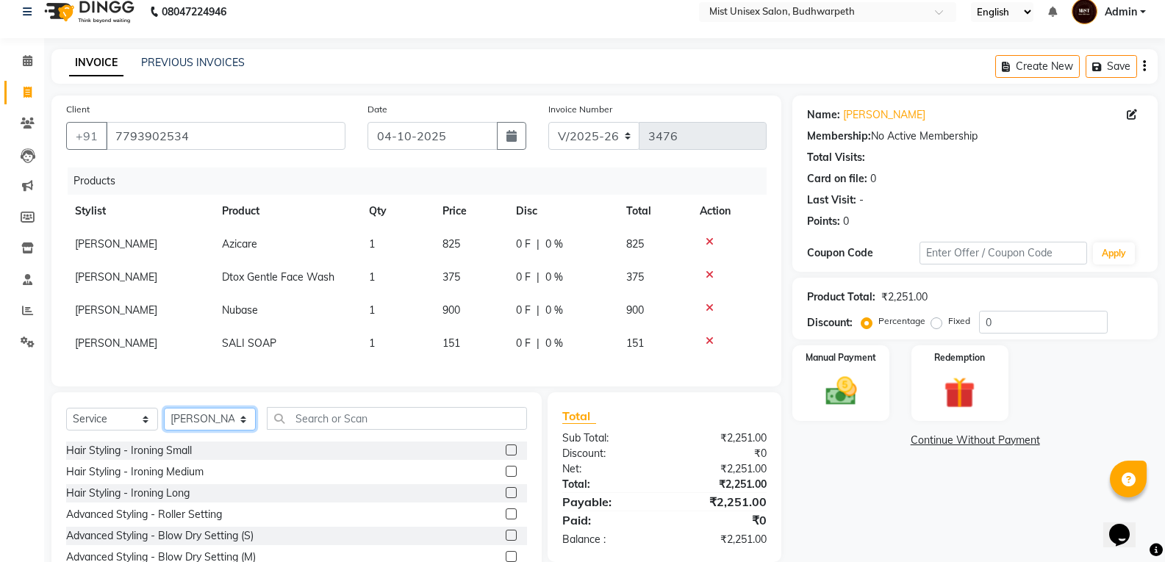
drag, startPoint x: 220, startPoint y: 432, endPoint x: 218, endPoint y: 424, distance: 8.4
click at [220, 431] on select "Select Stylist Abhi Ram [PERSON_NAME] [PERSON_NAME] Lakshmi Madhu [PERSON_NAME]…" at bounding box center [210, 419] width 92 height 23
select select "35495"
click at [164, 419] on select "Select Stylist Abhi Ram [PERSON_NAME] [PERSON_NAME] Lakshmi Madhu [PERSON_NAME]…" at bounding box center [210, 419] width 92 height 23
click at [297, 429] on input "text" at bounding box center [397, 418] width 260 height 23
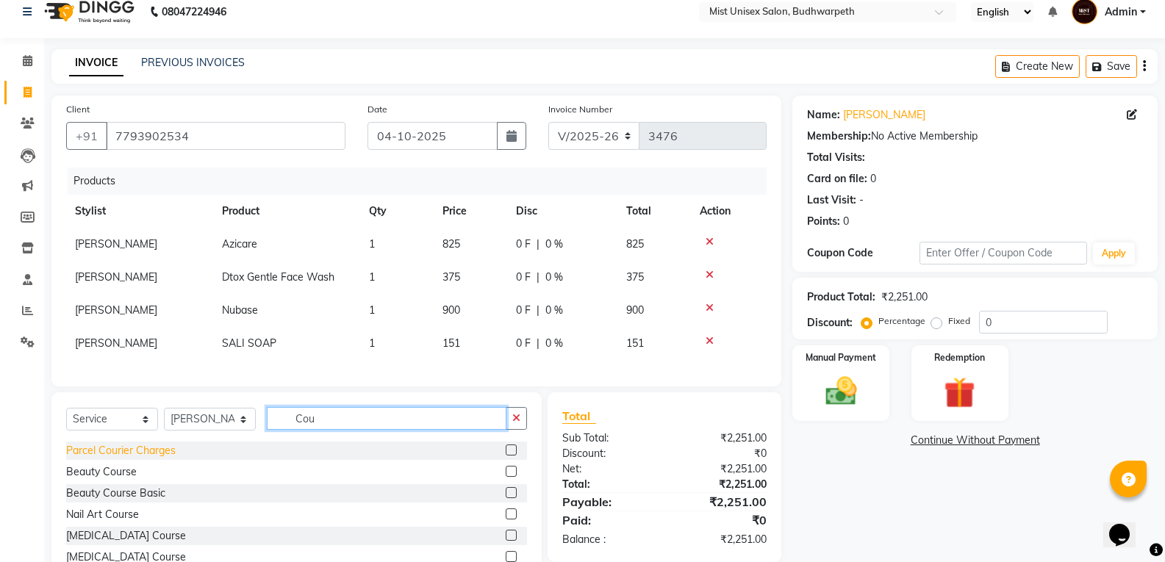
type input "Cou"
click at [124, 459] on div "Parcel Courier Charges" at bounding box center [121, 450] width 110 height 15
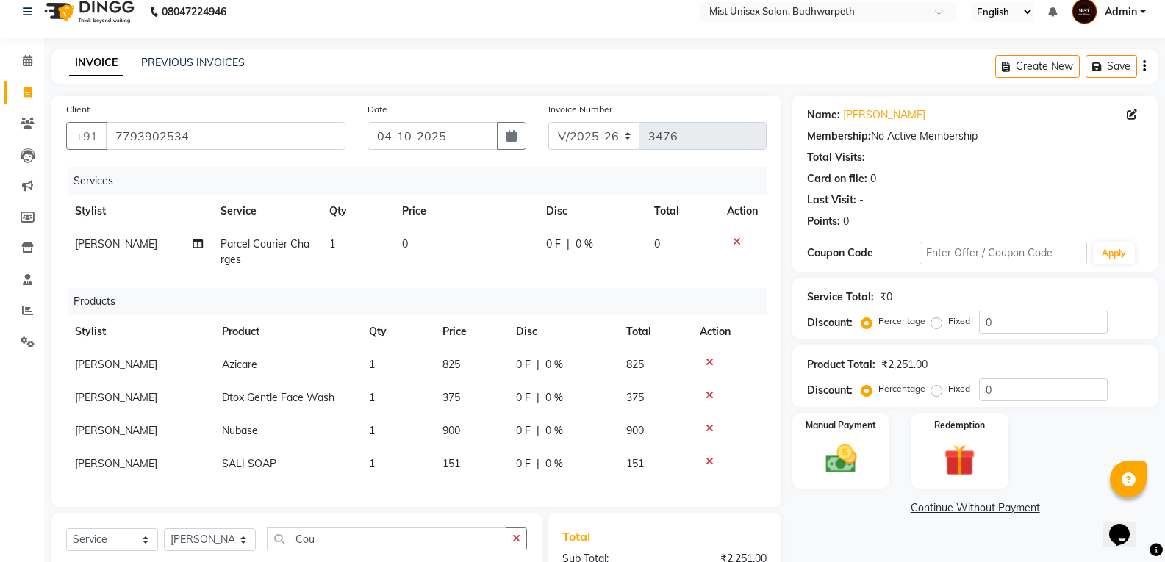
checkbox input "false"
drag, startPoint x: 393, startPoint y: 271, endPoint x: 423, endPoint y: 264, distance: 31.0
click at [402, 273] on td "0" at bounding box center [465, 252] width 144 height 49
select select "35495"
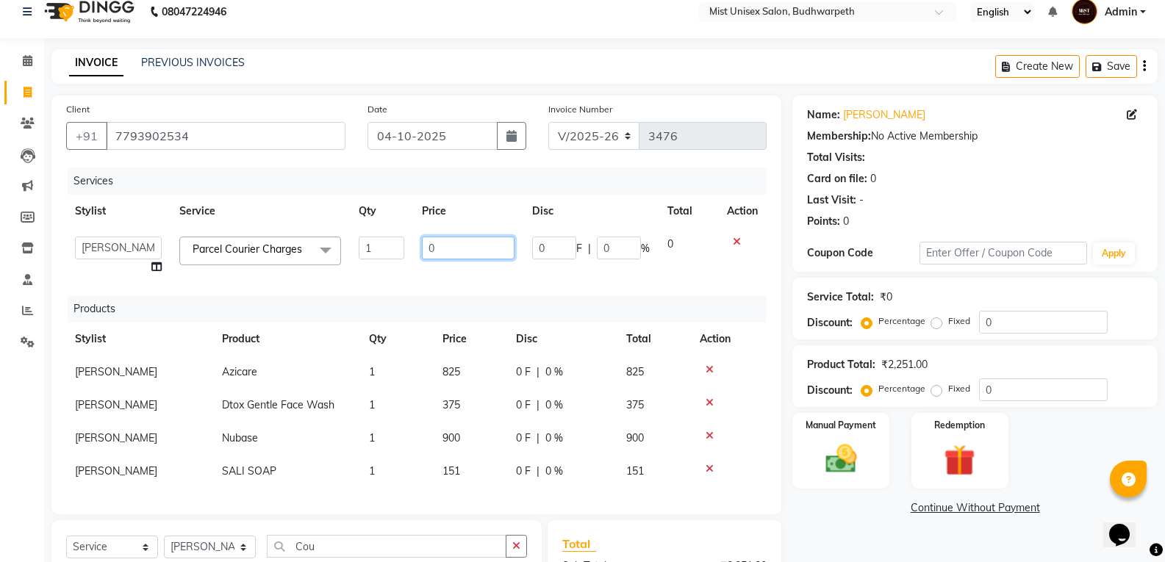
click at [445, 248] on input "0" at bounding box center [468, 248] width 92 height 23
type input "100"
click at [443, 278] on div "Services Stylist Service Qty Price Disc Total Action Abhi Ram [PERSON_NAME] [PE…" at bounding box center [416, 334] width 701 height 332
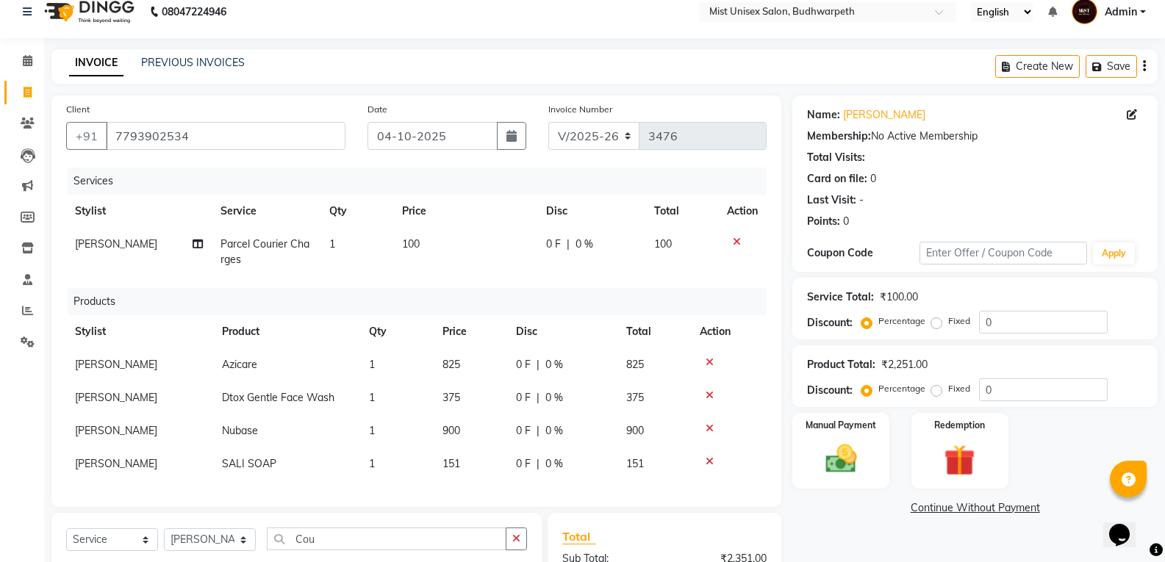
scroll to position [215, 0]
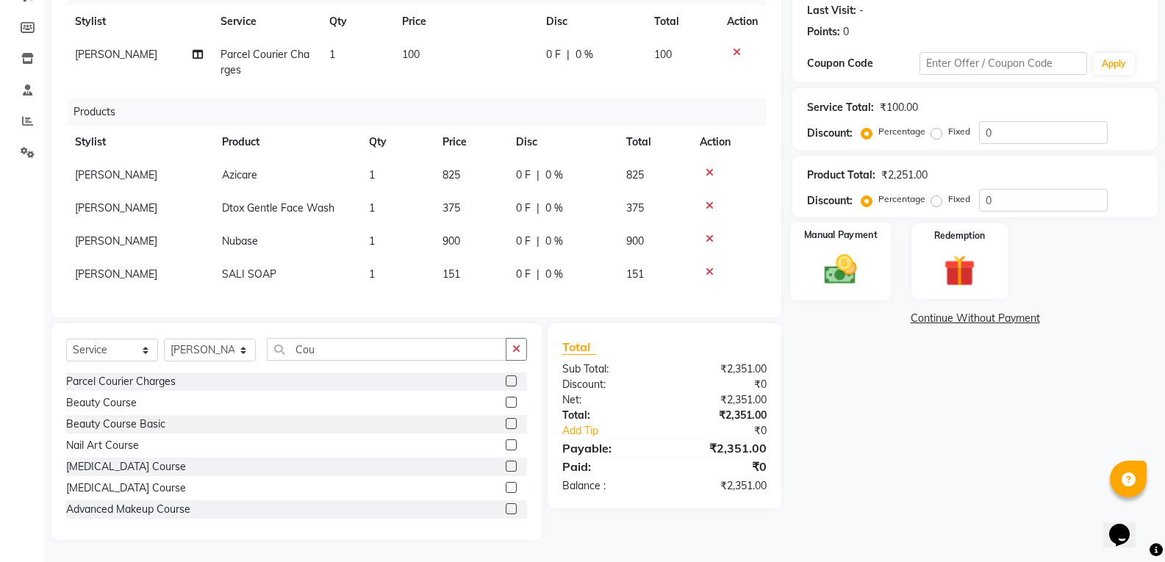
click at [856, 259] on img at bounding box center [840, 269] width 52 height 37
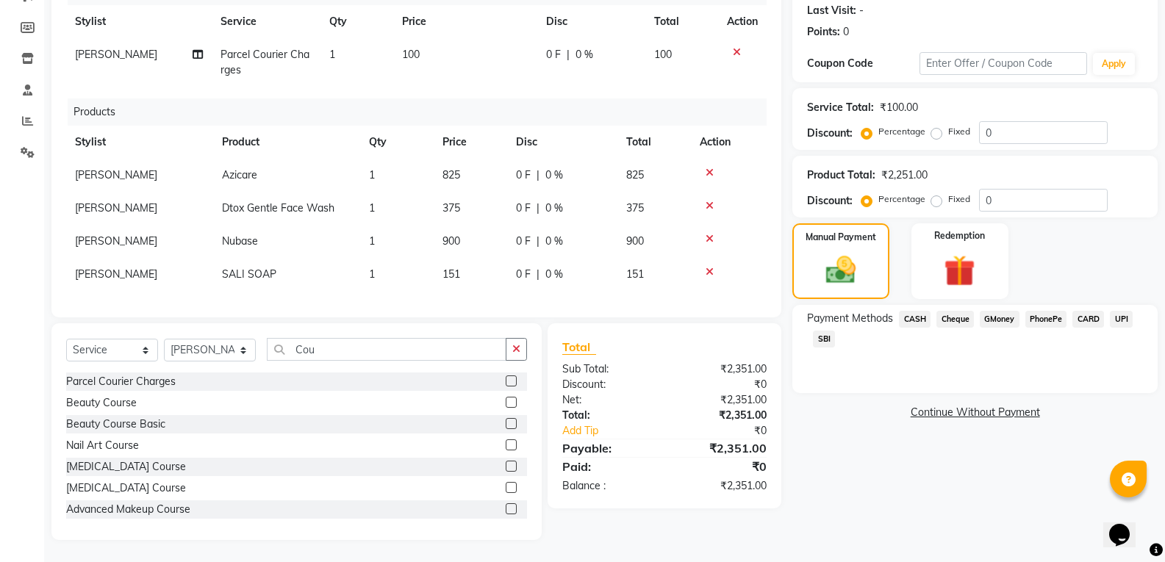
click at [1049, 311] on span "PhonePe" at bounding box center [1046, 319] width 42 height 17
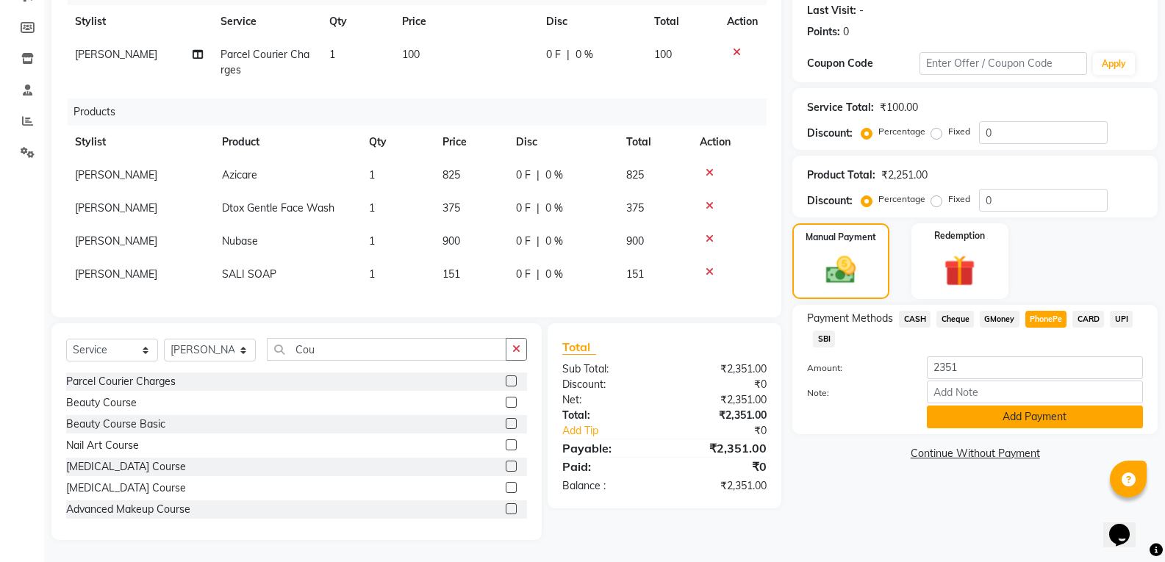
drag, startPoint x: 1025, startPoint y: 410, endPoint x: 1175, endPoint y: 237, distance: 229.3
click at [1025, 411] on button "Add Payment" at bounding box center [1035, 417] width 216 height 23
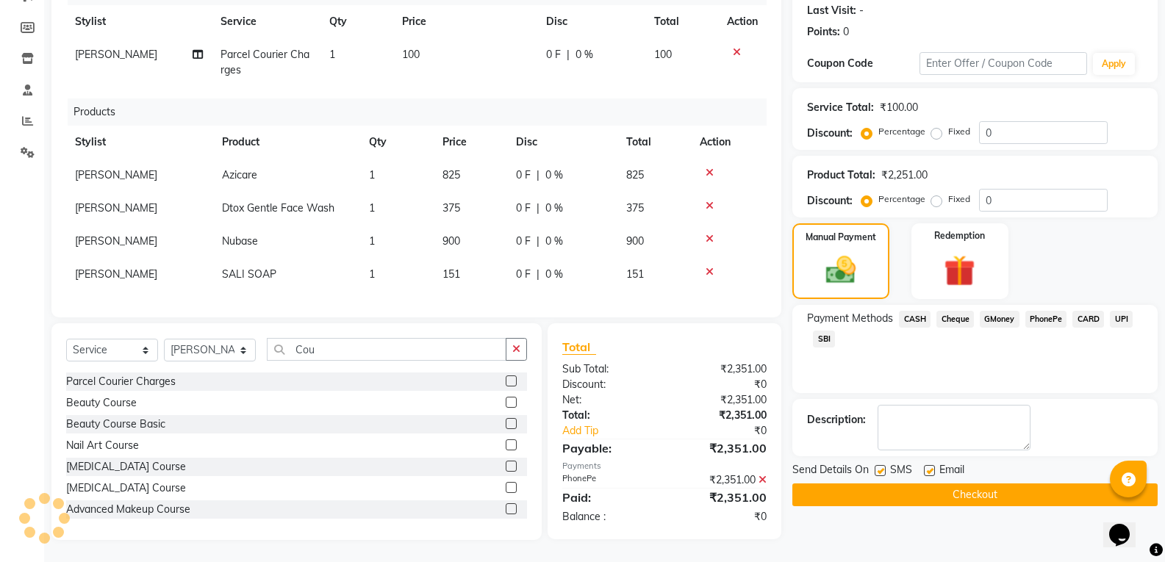
click at [978, 493] on button "Checkout" at bounding box center [974, 495] width 365 height 23
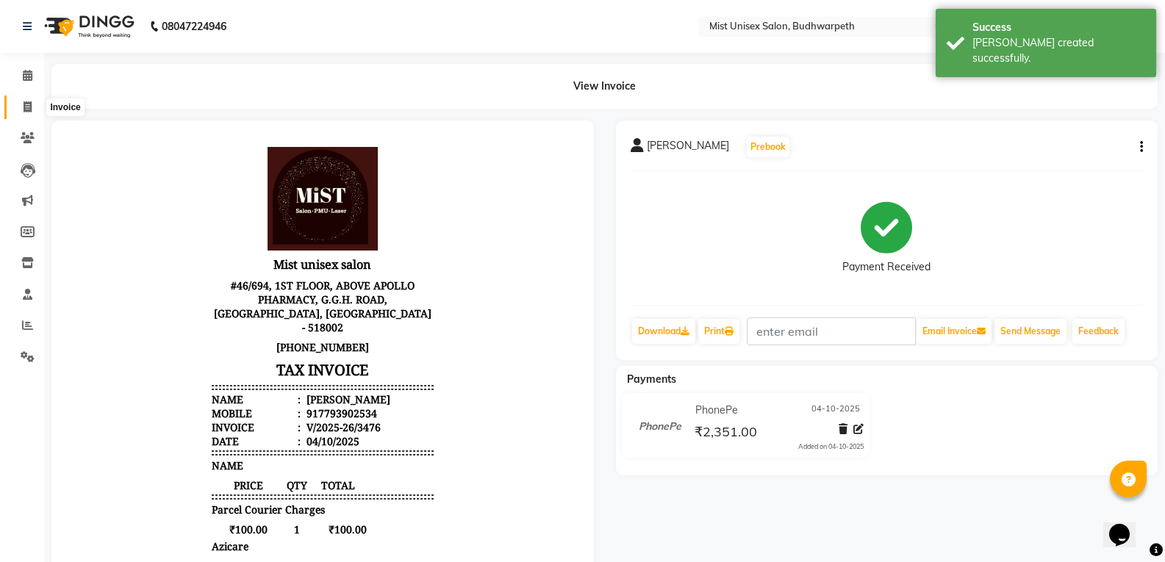
click at [15, 113] on span at bounding box center [28, 107] width 26 height 17
select select "service"
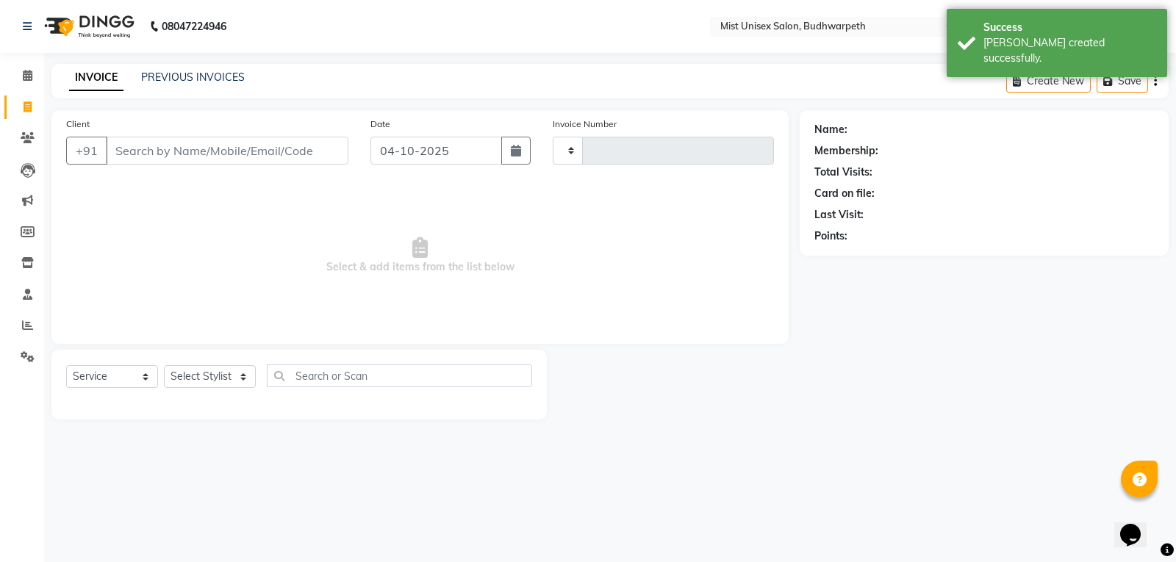
type input "3477"
select select "5227"
click at [197, 77] on link "PREVIOUS INVOICES" at bounding box center [193, 77] width 104 height 13
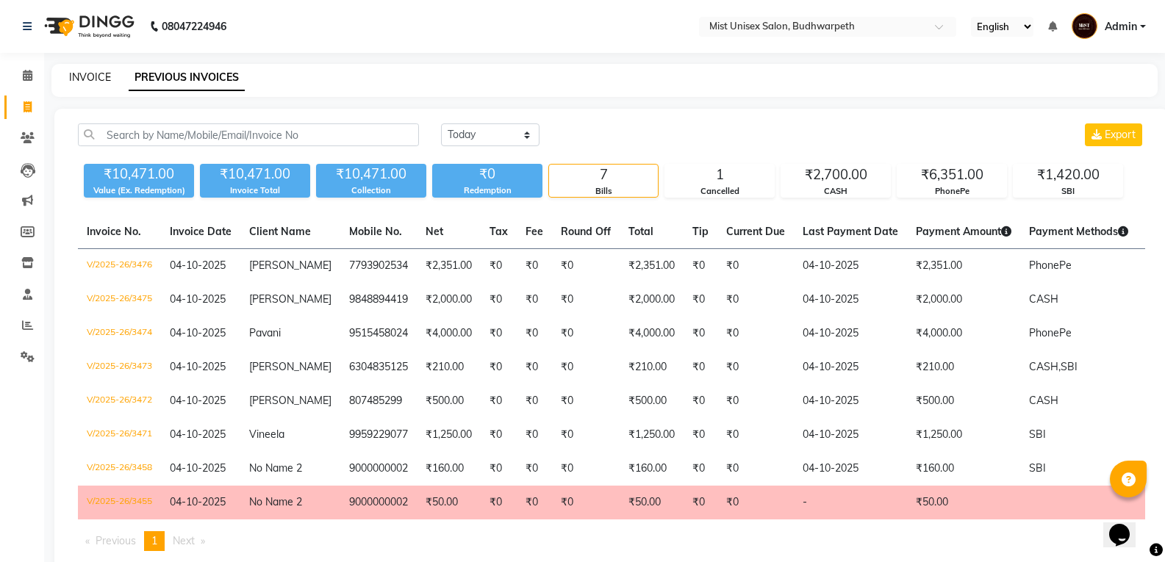
click at [93, 78] on link "INVOICE" at bounding box center [90, 77] width 42 height 13
select select "service"
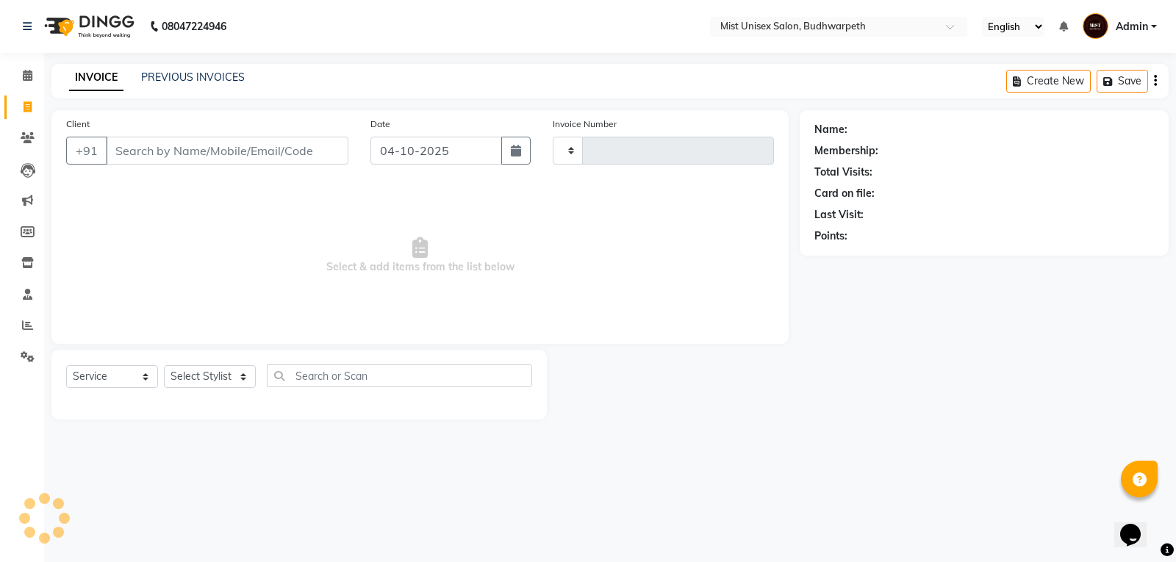
type input "3477"
select select "5227"
click at [192, 373] on select "Select Stylist" at bounding box center [210, 376] width 92 height 23
click at [184, 370] on select "Select Stylist Abhi Ram [PERSON_NAME] [PERSON_NAME] Lakshmi Madhu [PERSON_NAME]…" at bounding box center [210, 376] width 92 height 23
click at [185, 371] on select "Select Stylist Abhi Ram [PERSON_NAME] [PERSON_NAME] Lakshmi Madhu [PERSON_NAME]…" at bounding box center [210, 376] width 92 height 23
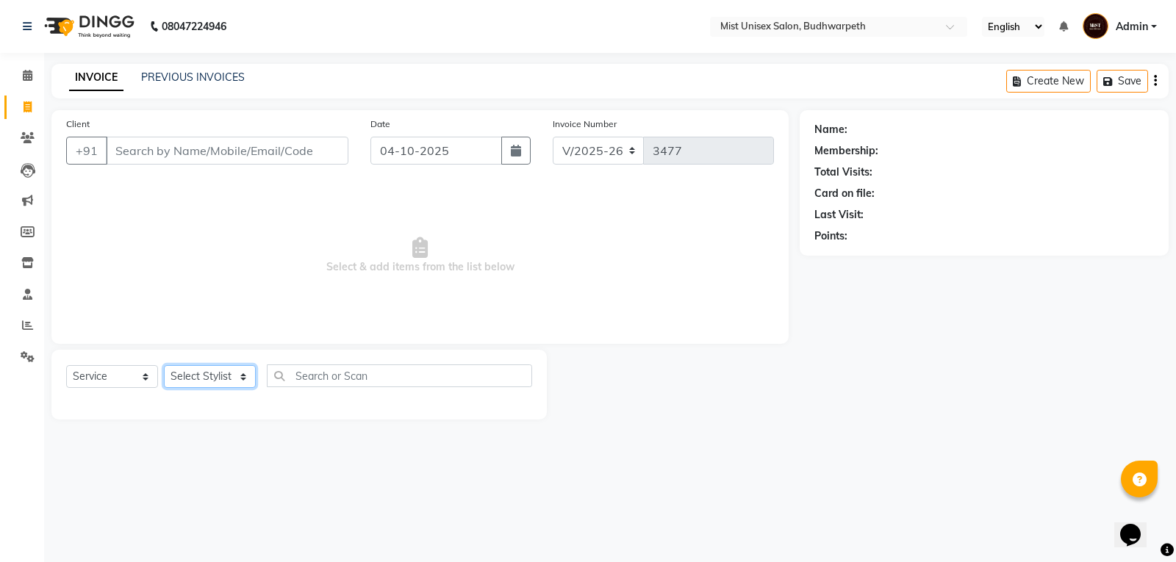
select select "79303"
click at [164, 365] on select "Select Stylist Abhi Ram [PERSON_NAME] [PERSON_NAME] Lakshmi Madhu [PERSON_NAME]…" at bounding box center [210, 376] width 92 height 23
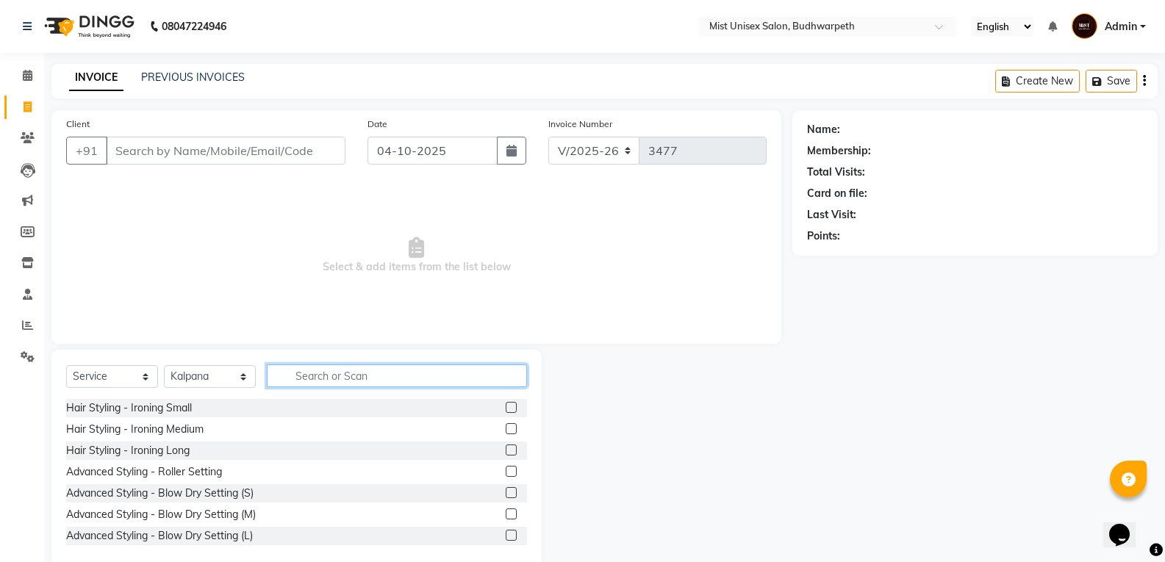
click at [323, 379] on input "text" at bounding box center [397, 376] width 260 height 23
click at [316, 379] on input "text" at bounding box center [397, 376] width 260 height 23
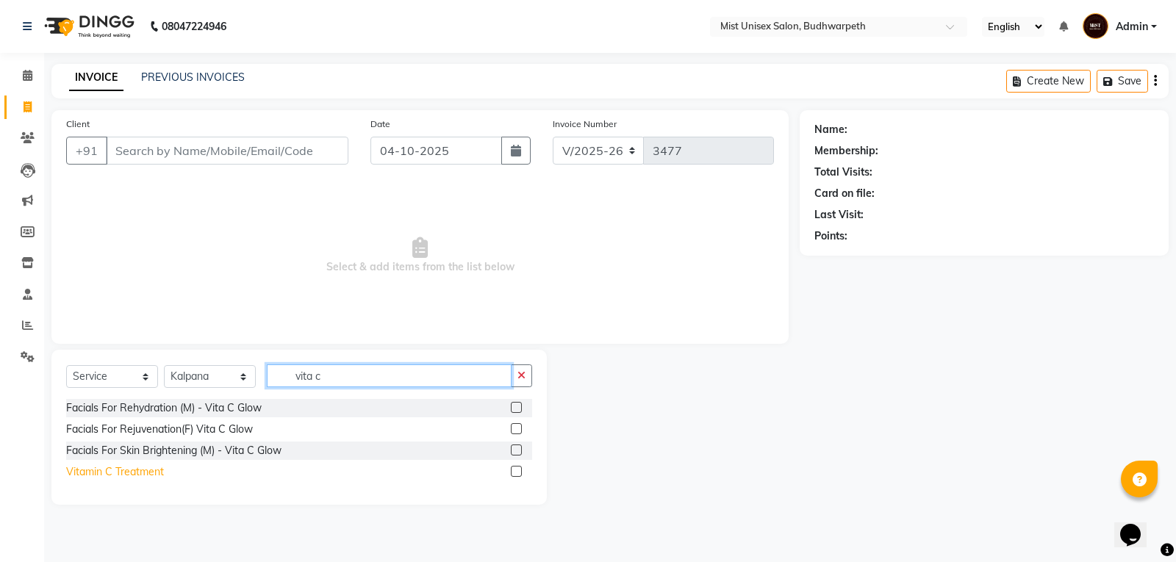
type input "vita c"
click at [152, 477] on div "Vitamin C Treatment" at bounding box center [115, 472] width 98 height 15
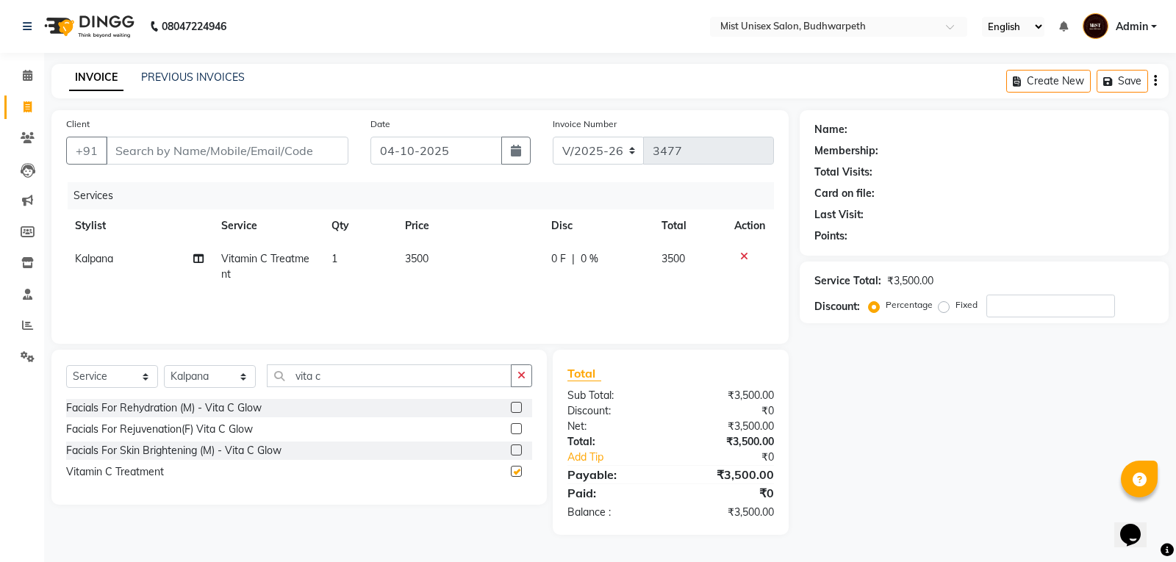
checkbox input "false"
click at [524, 383] on button "button" at bounding box center [521, 376] width 21 height 23
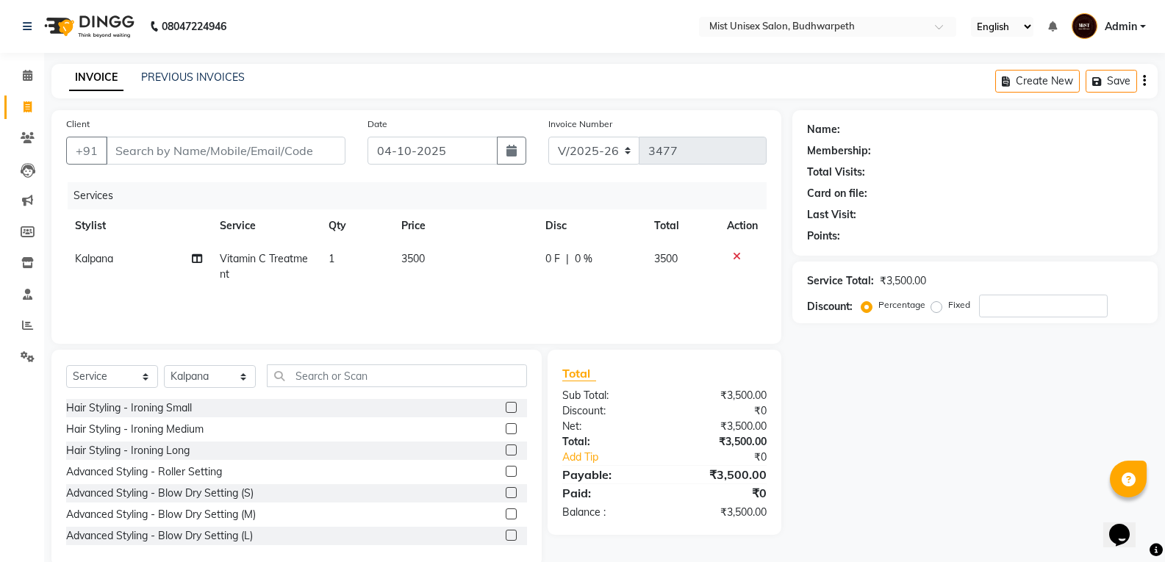
click at [377, 342] on div "Client +91 Date 04-10-2025 Invoice Number V/2025 V/2025-26 3477 Services Stylis…" at bounding box center [416, 227] width 730 height 234
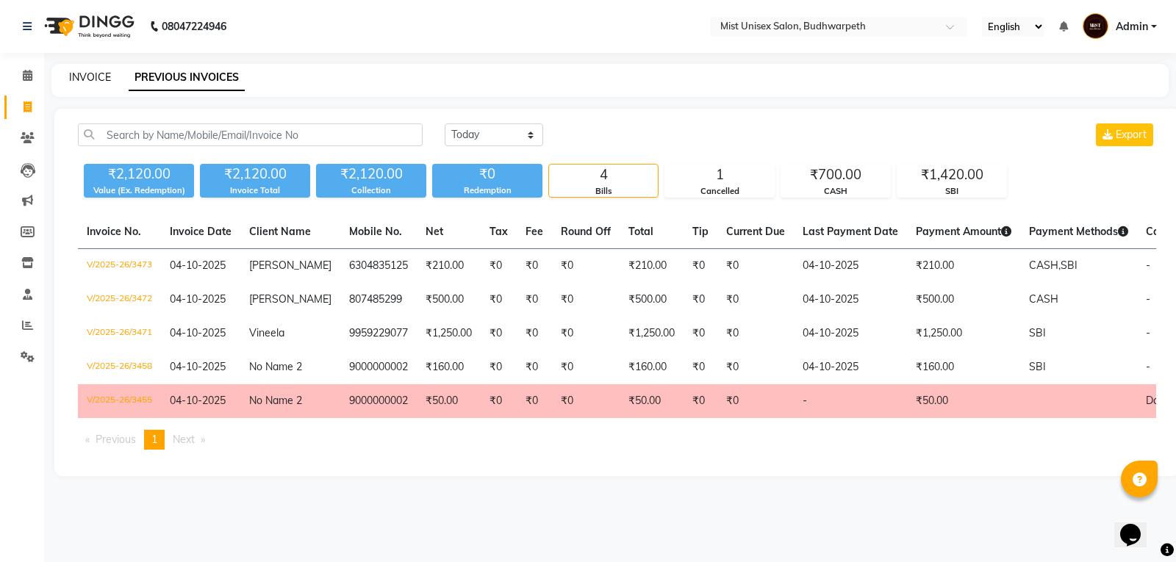
click at [96, 78] on link "INVOICE" at bounding box center [90, 77] width 42 height 13
select select "service"
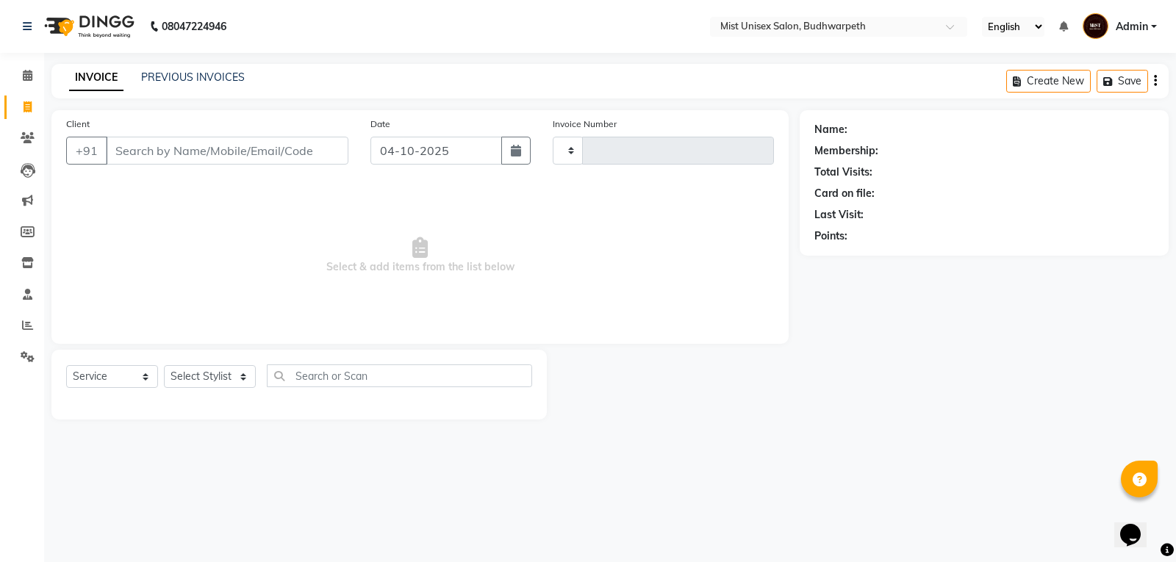
type input "3474"
select select "5227"
click at [153, 143] on input "Client" at bounding box center [227, 151] width 243 height 28
click at [153, 145] on input "Client" at bounding box center [227, 151] width 243 height 28
type input "9515458024"
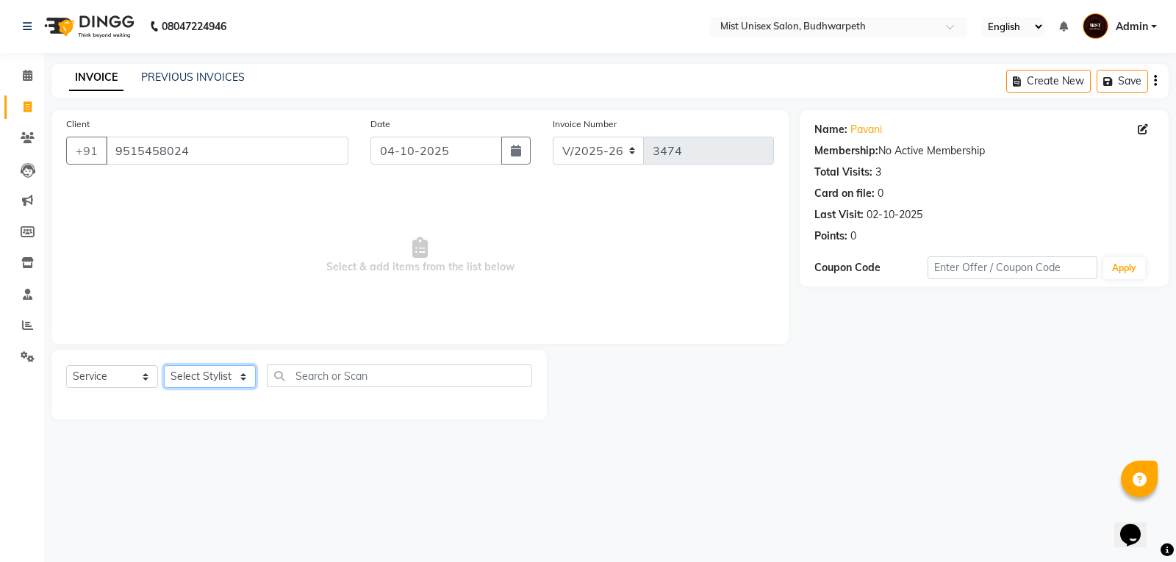
click at [205, 373] on select "Select Stylist Abhi Ram [PERSON_NAME] [PERSON_NAME] Lakshmi Madhu [PERSON_NAME]…" at bounding box center [210, 376] width 92 height 23
select select "67597"
click at [164, 365] on select "Select Stylist Abhi Ram [PERSON_NAME] [PERSON_NAME] Lakshmi Madhu [PERSON_NAME]…" at bounding box center [210, 376] width 92 height 23
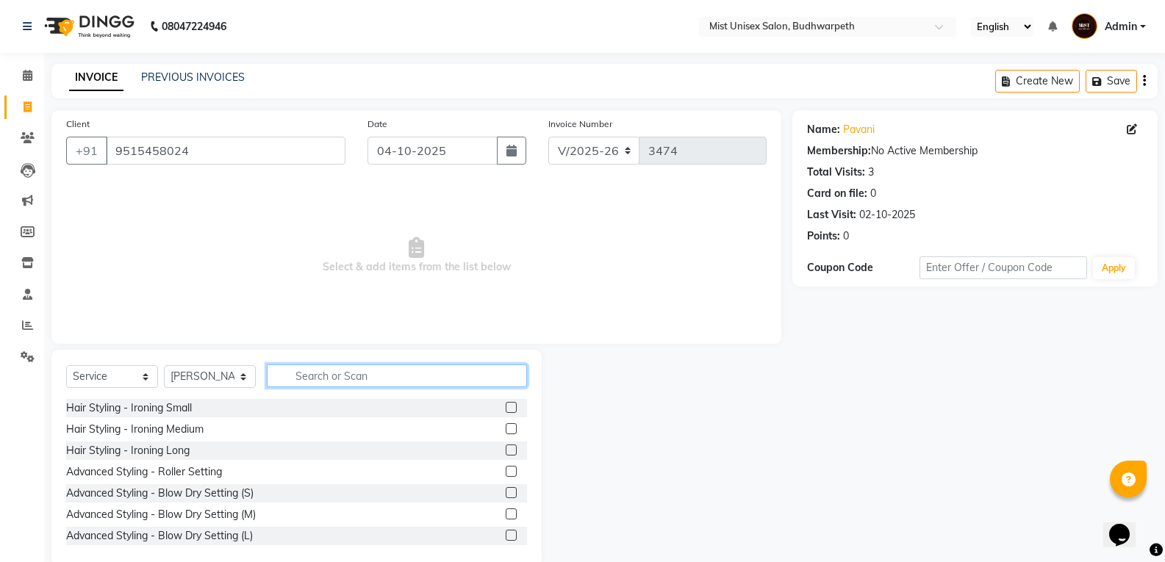
click at [329, 380] on input "text" at bounding box center [397, 376] width 260 height 23
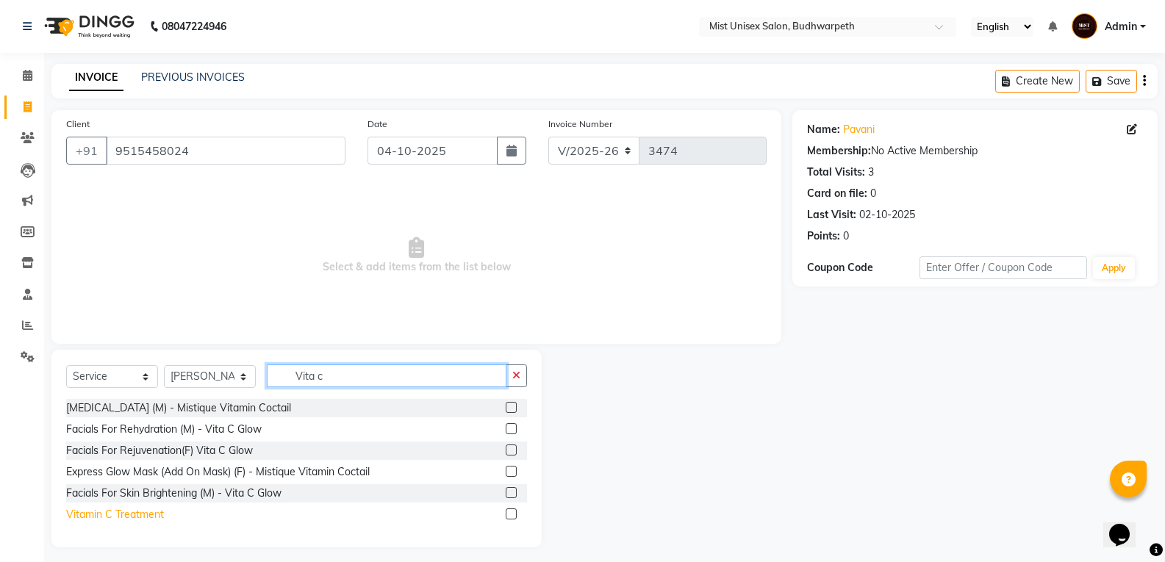
type input "Vita c"
click at [121, 519] on div "Vitamin C Treatment" at bounding box center [115, 514] width 98 height 15
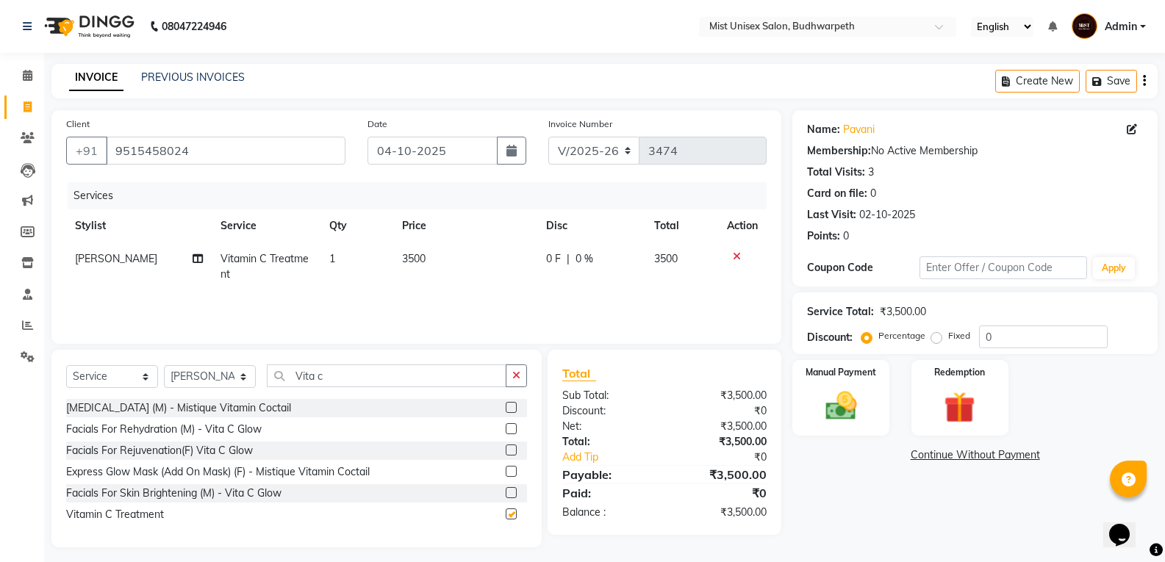
checkbox input "false"
click at [734, 258] on icon at bounding box center [737, 256] width 8 height 10
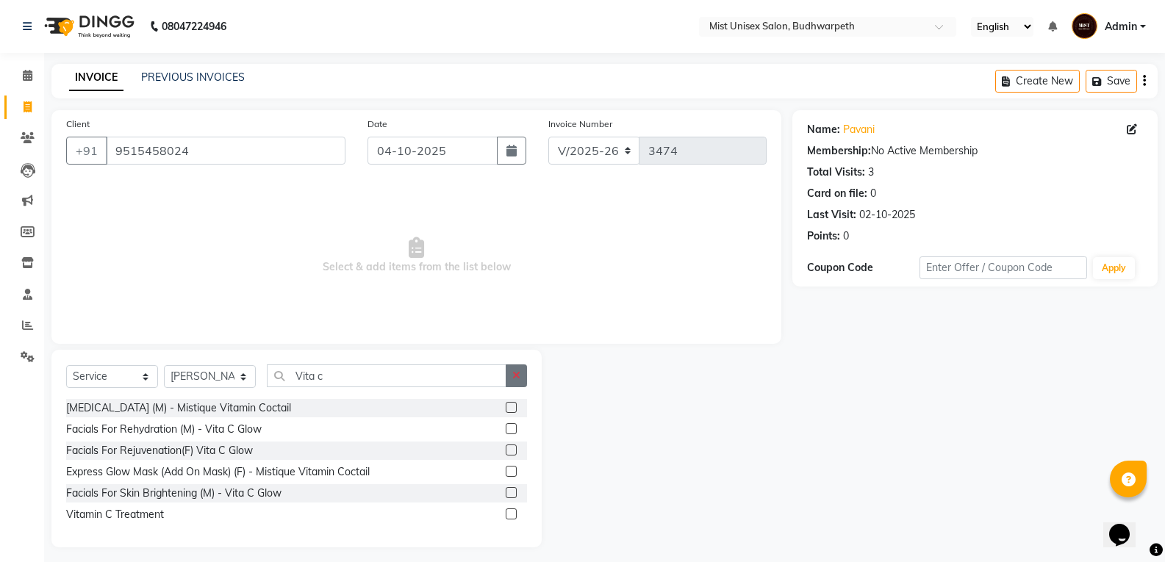
click at [522, 374] on button "button" at bounding box center [516, 376] width 21 height 23
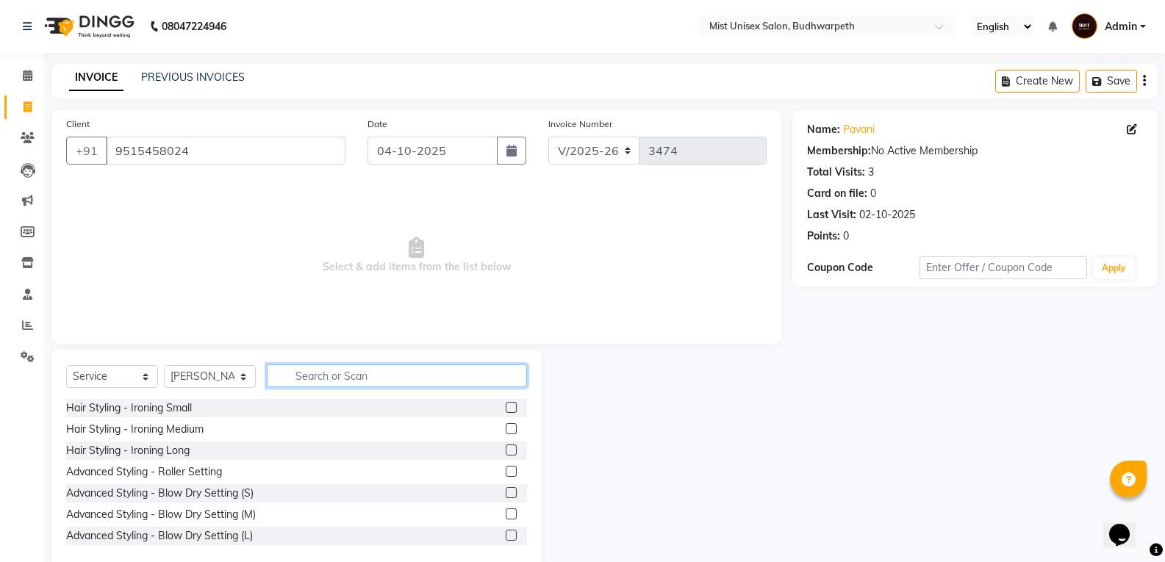
click at [350, 374] on input "text" at bounding box center [397, 376] width 260 height 23
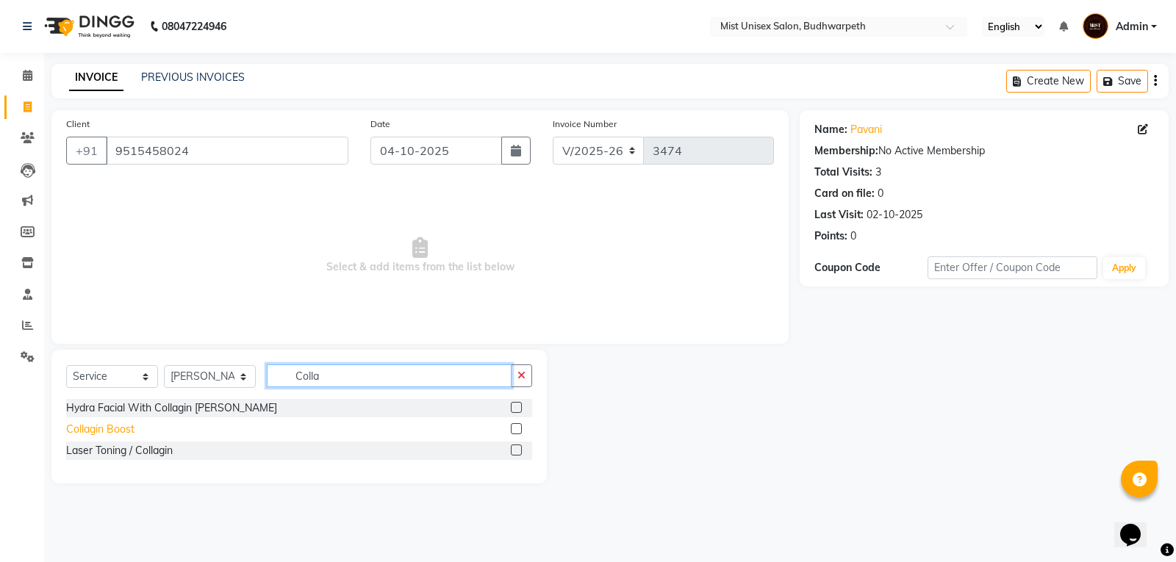
type input "Colla"
click at [112, 426] on div "Collagin Boost" at bounding box center [100, 429] width 68 height 15
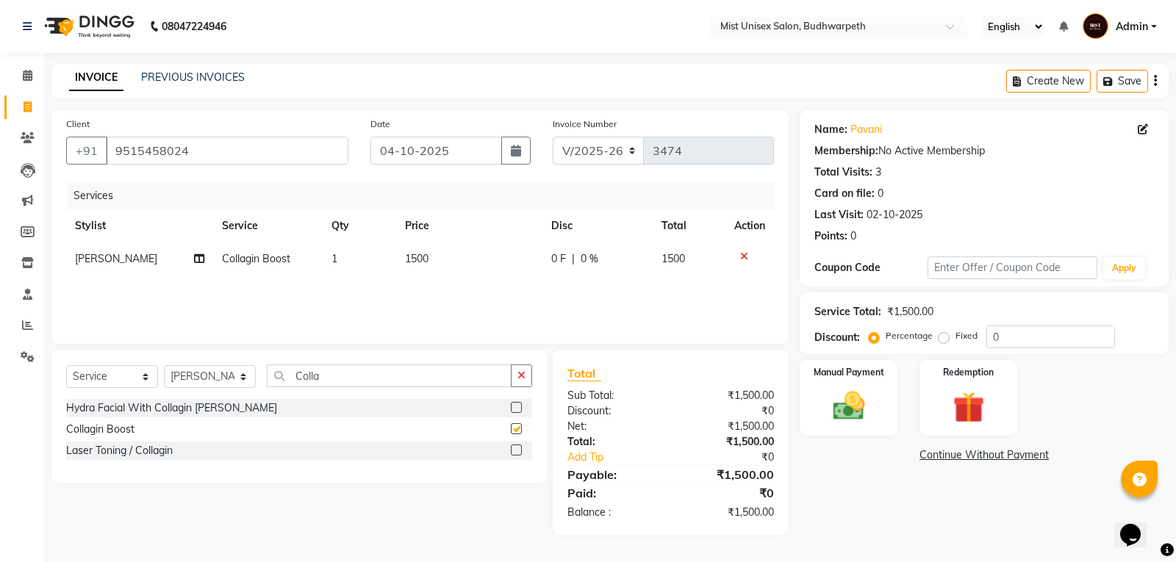
checkbox input "false"
drag, startPoint x: 518, startPoint y: 369, endPoint x: 261, endPoint y: 379, distance: 256.7
click at [516, 369] on button "button" at bounding box center [521, 376] width 21 height 23
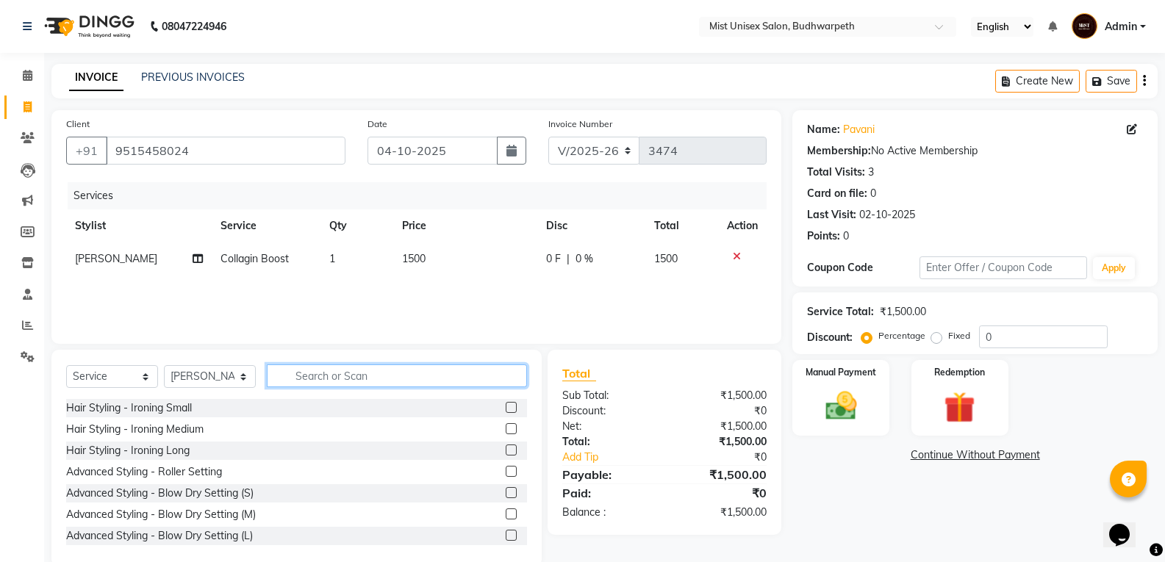
click at [297, 380] on input "text" at bounding box center [397, 376] width 260 height 23
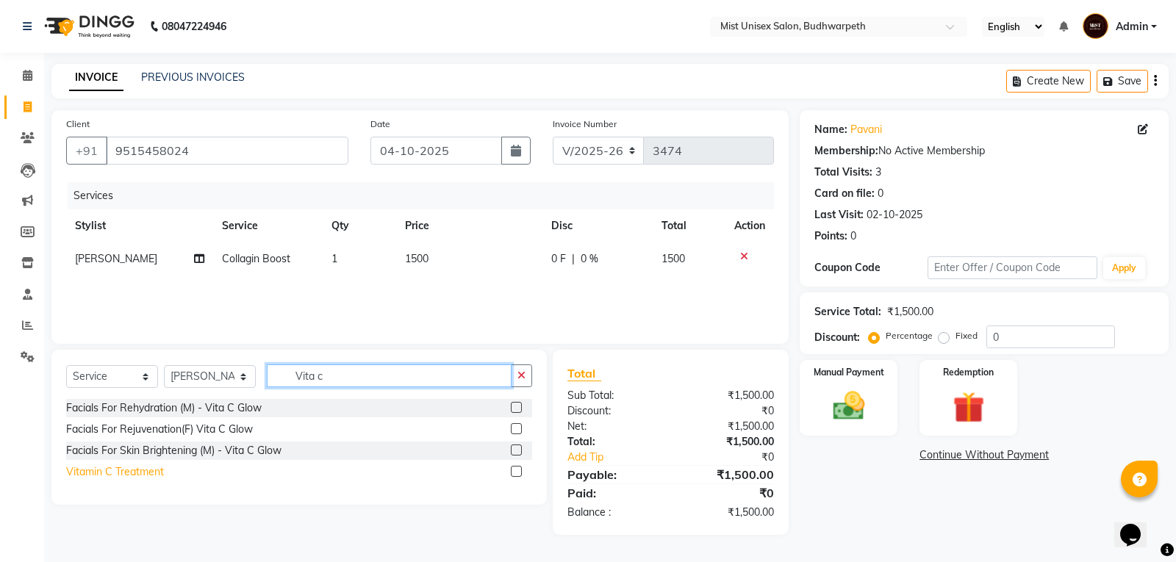
type input "Vita c"
click at [129, 474] on div "Vitamin C Treatment" at bounding box center [115, 472] width 98 height 15
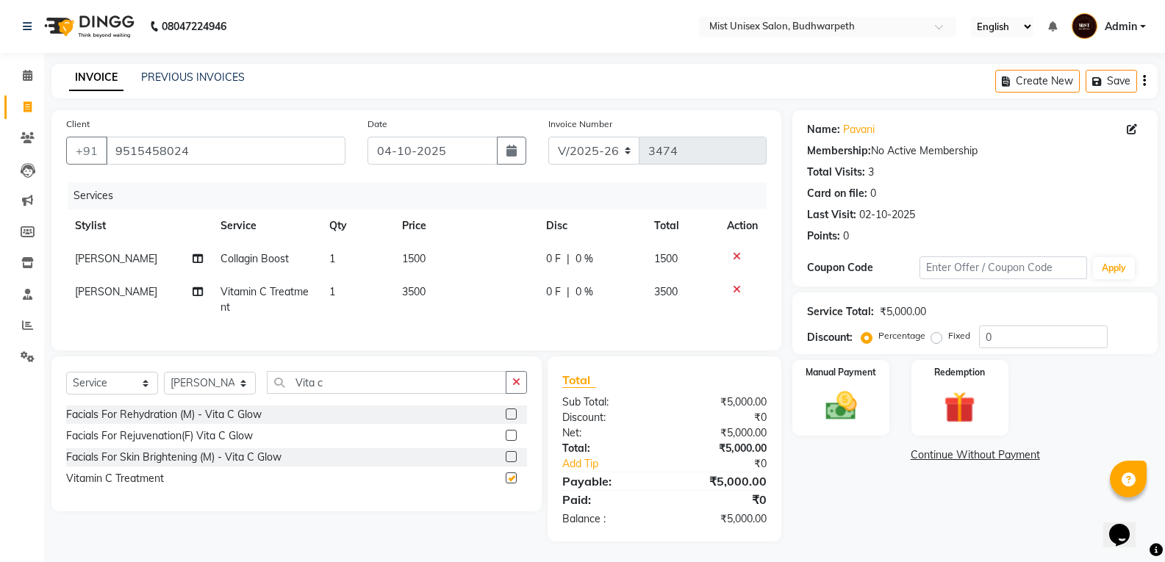
checkbox input "false"
click at [416, 308] on td "3500" at bounding box center [465, 300] width 144 height 49
select select "67597"
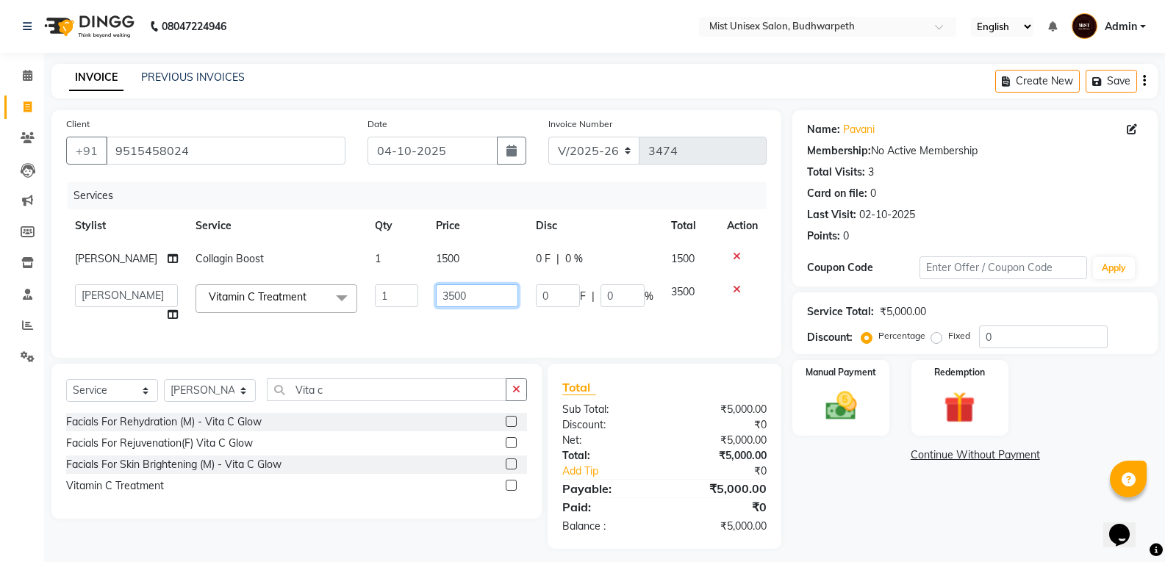
click at [462, 295] on input "3500" at bounding box center [477, 295] width 82 height 23
type input "3"
type input "0"
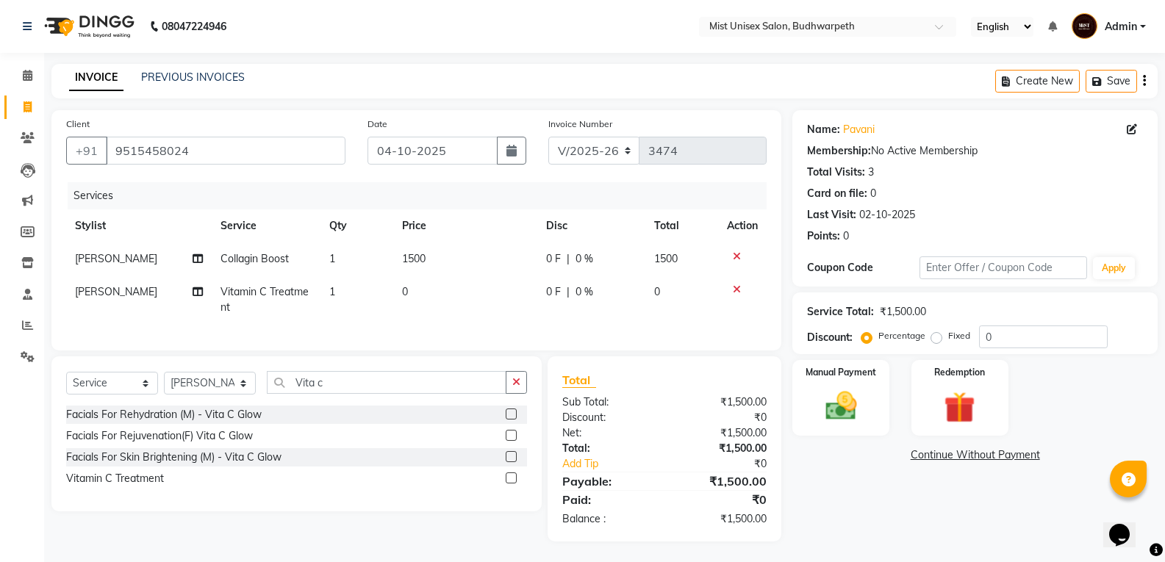
click at [443, 262] on td "1500" at bounding box center [465, 259] width 144 height 33
select select "67597"
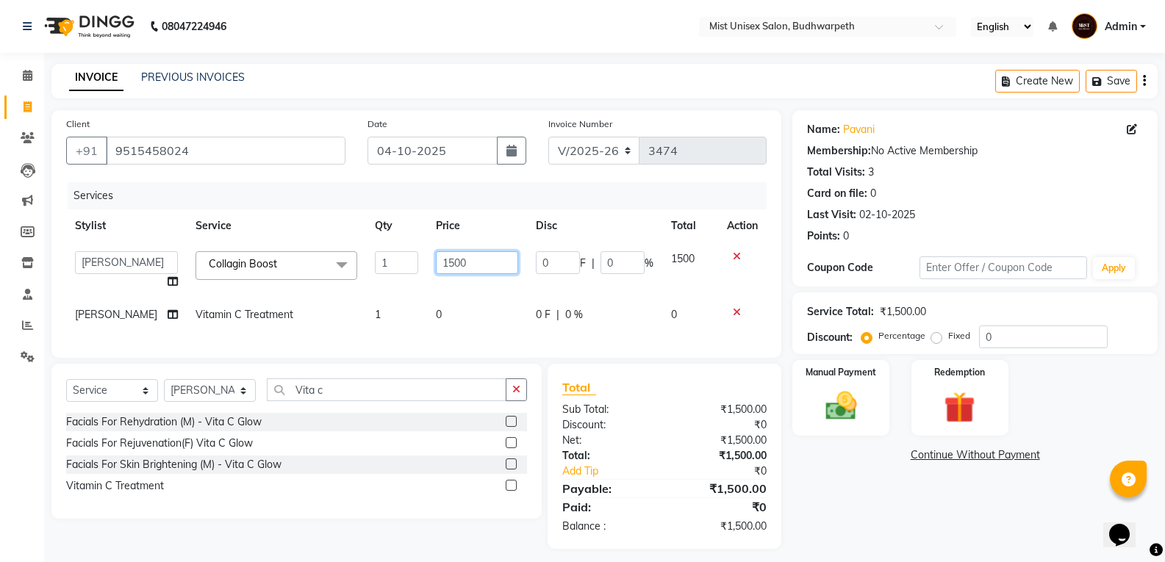
click at [443, 262] on input "1500" at bounding box center [477, 262] width 82 height 23
type input "2000"
click at [454, 284] on tbody "Abhi Ram GEETHA MADHURI Jyothi Kalpana Lakshmi Madhu Malleshwari Manohar Mustak…" at bounding box center [416, 287] width 701 height 89
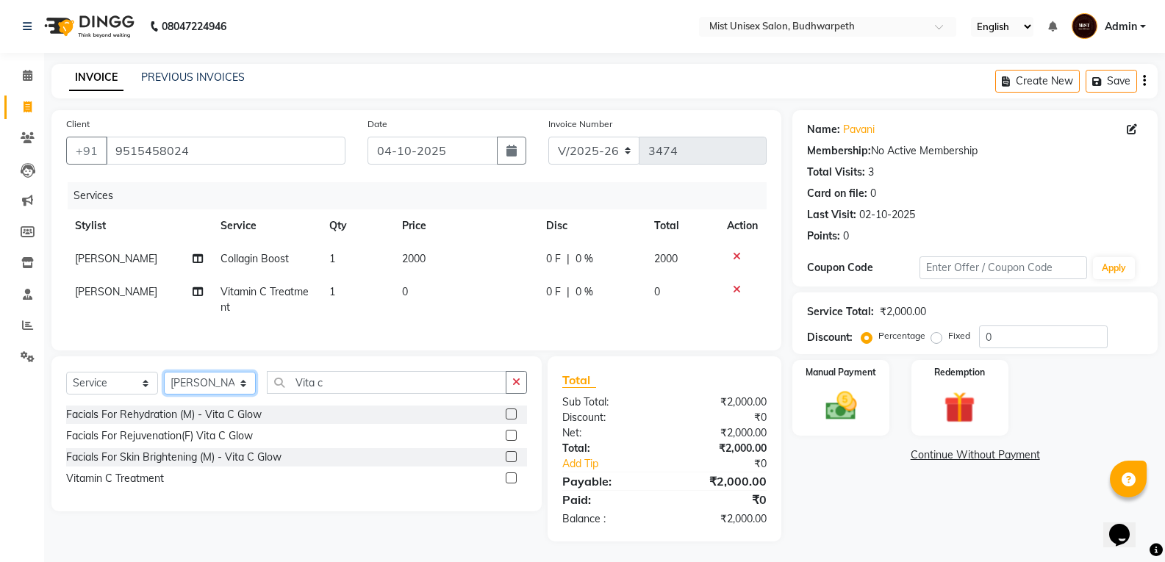
click at [207, 395] on select "Select Stylist Abhi Ram [PERSON_NAME] [PERSON_NAME] Lakshmi Madhu [PERSON_NAME]…" at bounding box center [210, 383] width 92 height 23
select select "87456"
click at [164, 383] on select "Select Stylist Abhi Ram [PERSON_NAME] [PERSON_NAME] Lakshmi Madhu [PERSON_NAME]…" at bounding box center [210, 383] width 92 height 23
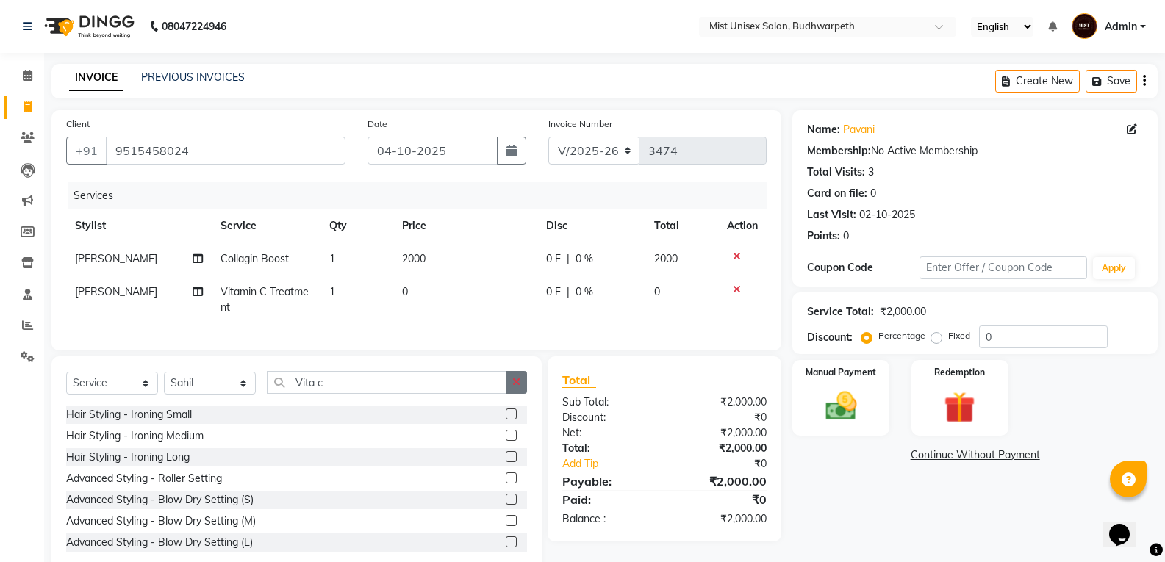
click at [513, 387] on button "button" at bounding box center [516, 382] width 21 height 23
click at [361, 387] on input "text" at bounding box center [397, 382] width 260 height 23
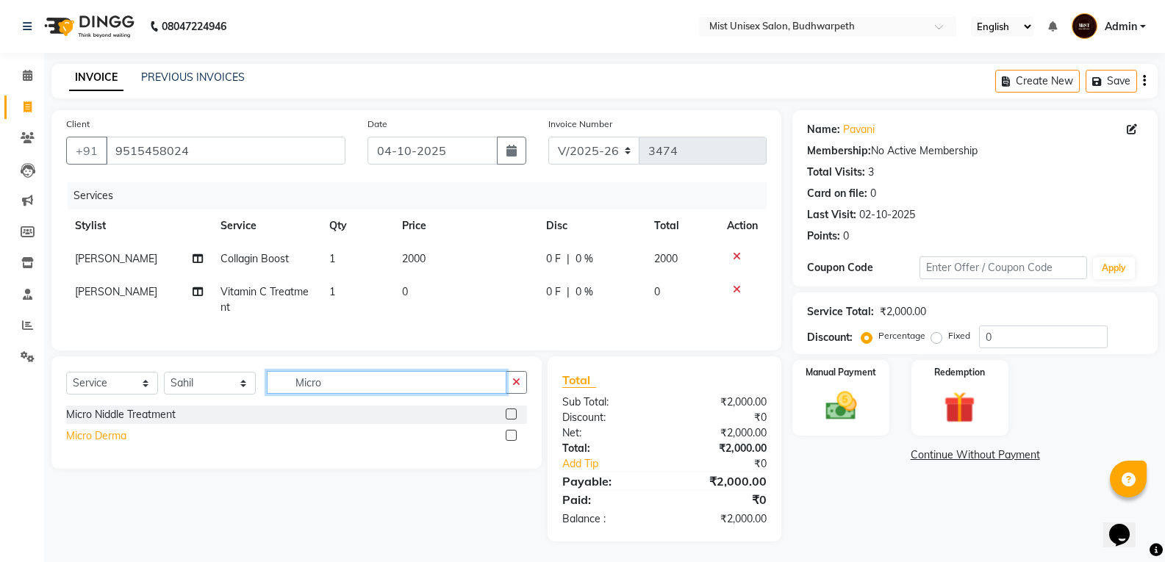
type input "Micro"
click at [117, 444] on div "Micro Derma" at bounding box center [96, 436] width 60 height 15
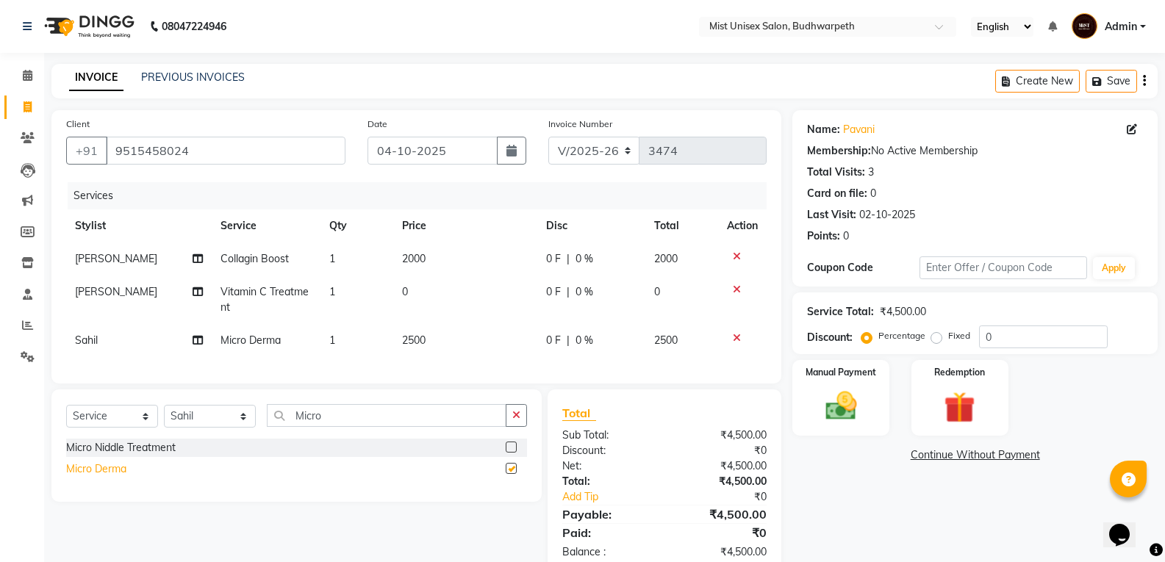
checkbox input "false"
click at [426, 346] on td "2500" at bounding box center [465, 340] width 144 height 33
select select "87456"
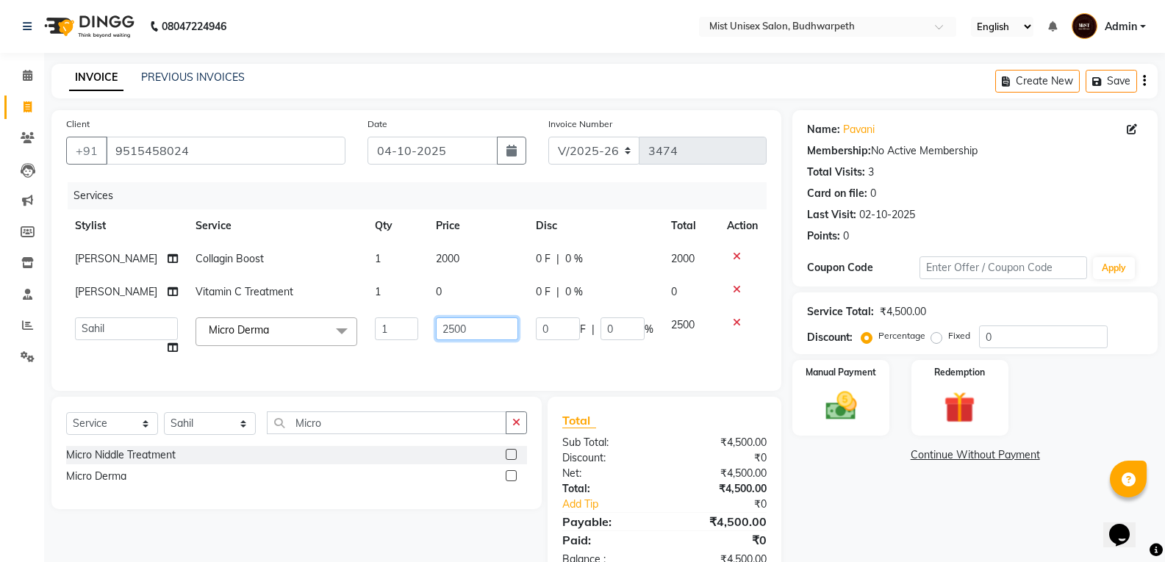
click at [440, 324] on input "2500" at bounding box center [477, 329] width 82 height 23
type input "2000"
click at [450, 359] on div "Services Stylist Service Qty Price Disc Total Action Sireesha Collagin Boost 1 …" at bounding box center [416, 279] width 701 height 194
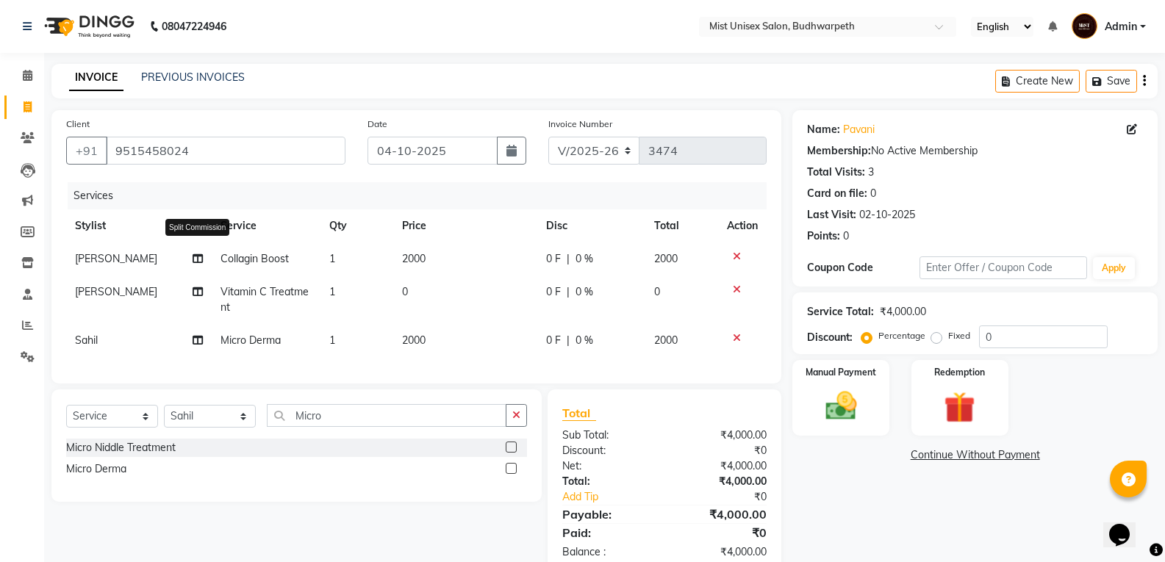
click at [195, 260] on icon at bounding box center [198, 259] width 10 height 10
select select "67597"
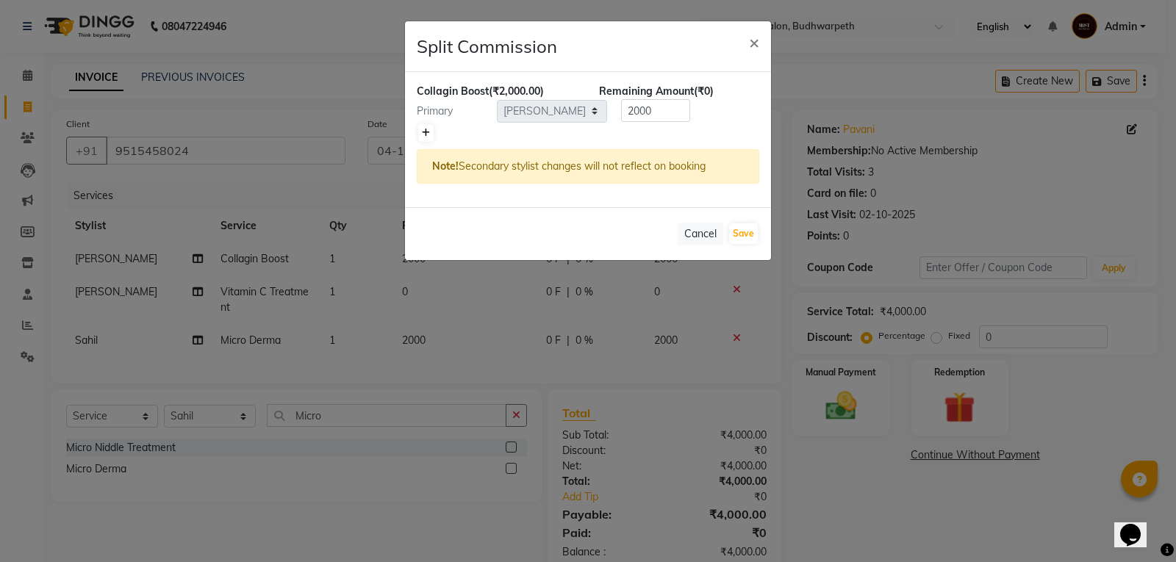
click at [425, 135] on icon at bounding box center [426, 133] width 8 height 9
type input "1000"
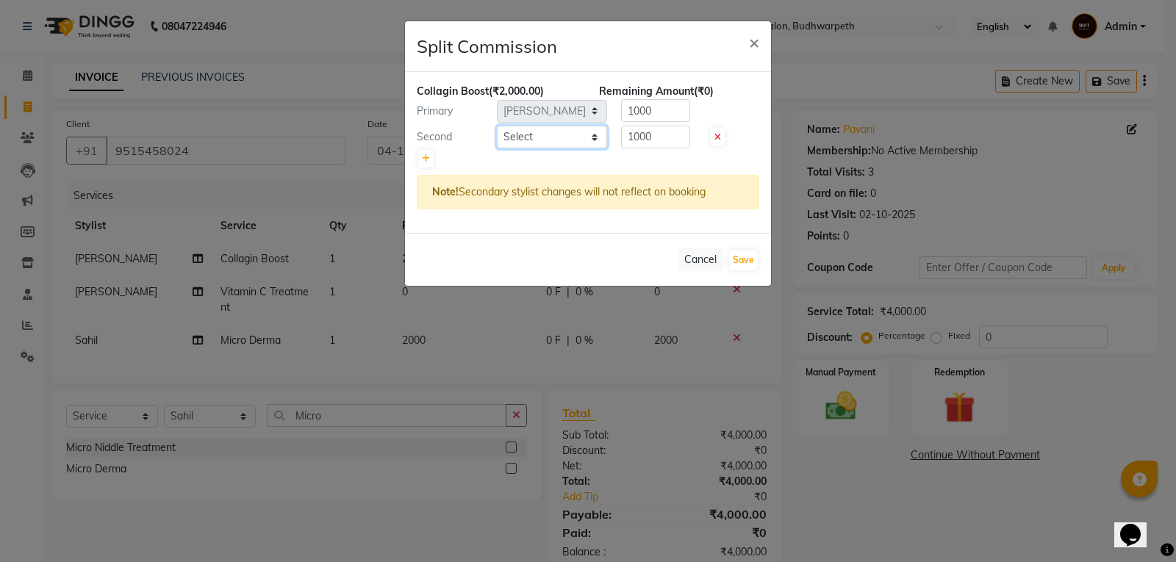
drag, startPoint x: 518, startPoint y: 137, endPoint x: 520, endPoint y: 147, distance: 10.5
click at [518, 137] on select "Select Abhi Ram GEETHA MADHURI Jyothi Kalpana Lakshmi Madhu Malleshwari Manohar…" at bounding box center [552, 137] width 110 height 23
select select "35495"
click at [497, 126] on select "Select Abhi Ram GEETHA MADHURI Jyothi Kalpana Lakshmi Madhu Malleshwari Manohar…" at bounding box center [552, 137] width 110 height 23
click at [670, 108] on input "1000" at bounding box center [655, 110] width 69 height 23
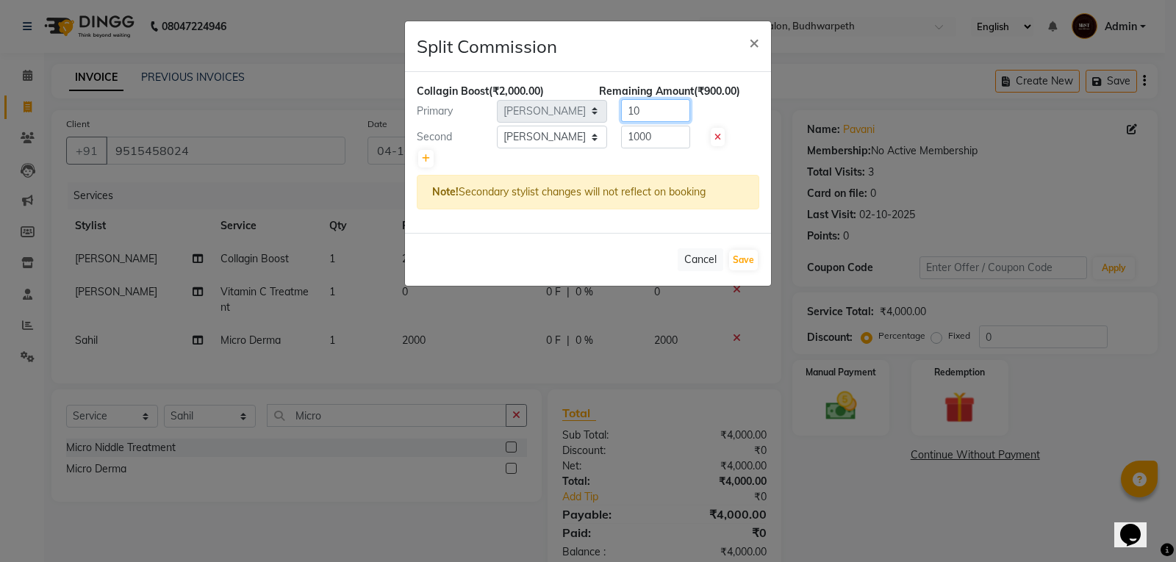
type input "1"
click at [657, 140] on input "1000" at bounding box center [655, 137] width 69 height 23
type input "1"
type input "1600"
click at [671, 110] on input "number" at bounding box center [655, 110] width 69 height 23
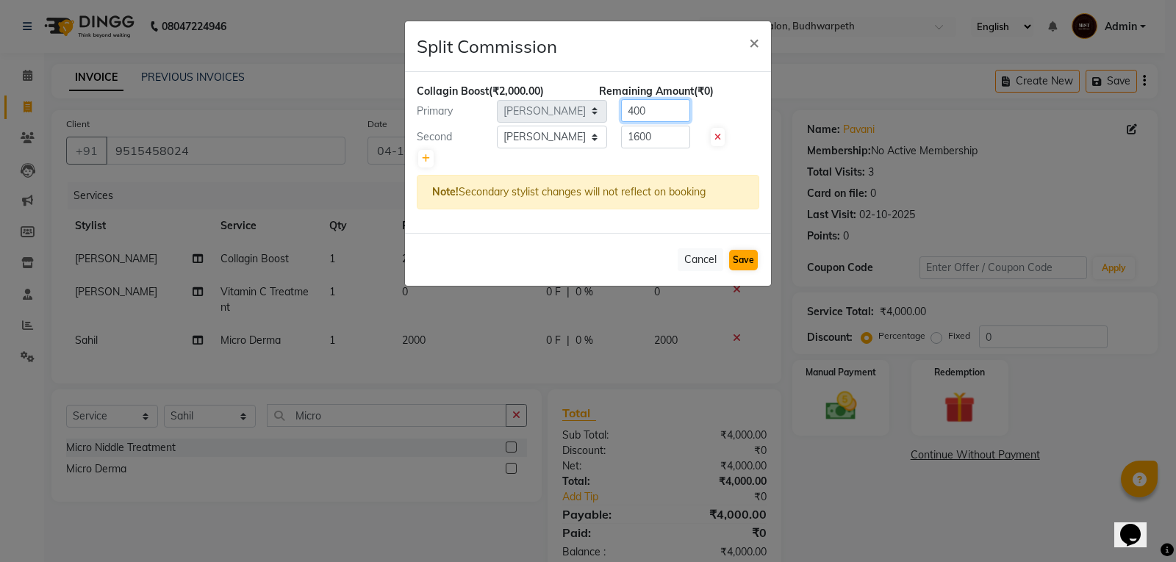
type input "400"
click at [744, 256] on button "Save" at bounding box center [743, 260] width 29 height 21
select select "Select"
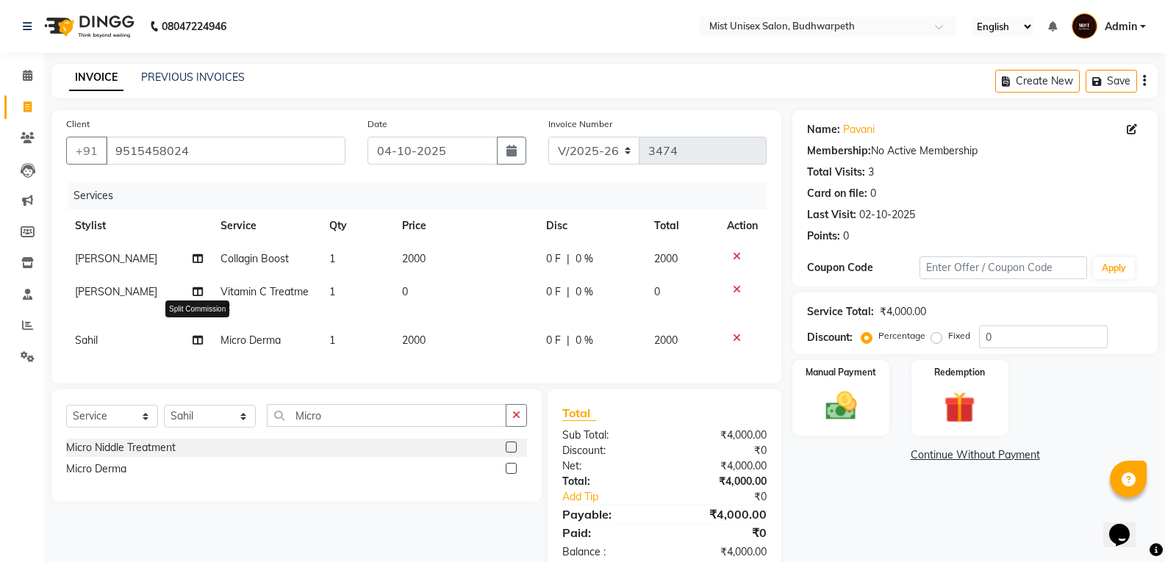
click at [196, 343] on icon at bounding box center [198, 340] width 10 height 10
select select "87456"
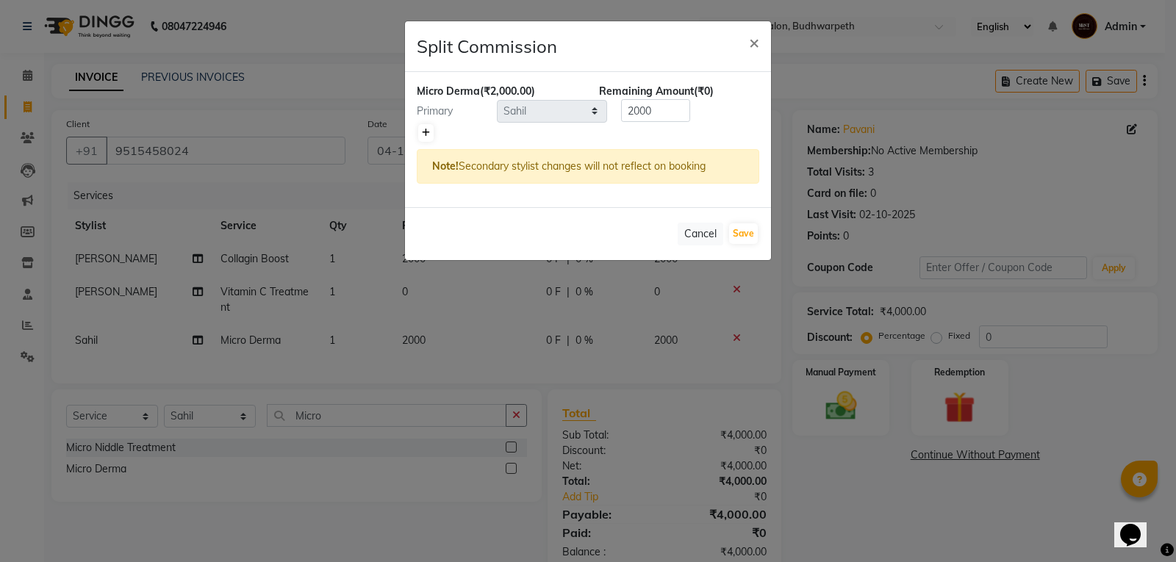
click at [426, 139] on link at bounding box center [425, 133] width 15 height 18
type input "1000"
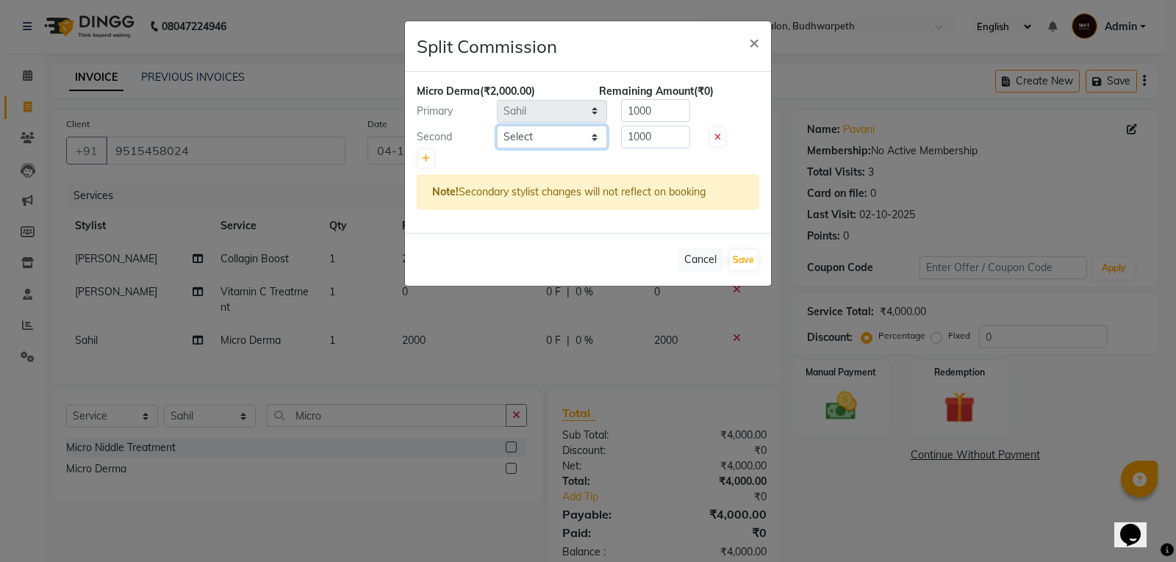
drag, startPoint x: 426, startPoint y: 139, endPoint x: 580, endPoint y: 141, distance: 153.7
click at [580, 136] on select "Select Abhi Ram GEETHA MADHURI Jyothi Kalpana Lakshmi Madhu Malleshwari Manohar…" at bounding box center [552, 137] width 110 height 23
click at [497, 126] on select "Select Abhi Ram GEETHA MADHURI Jyothi Kalpana Lakshmi Madhu Malleshwari Manohar…" at bounding box center [552, 137] width 110 height 23
drag, startPoint x: 578, startPoint y: 132, endPoint x: 576, endPoint y: 143, distance: 12.0
click at [578, 132] on select "Select Abhi Ram GEETHA MADHURI Jyothi Kalpana Lakshmi Madhu Malleshwari Manohar…" at bounding box center [552, 137] width 110 height 23
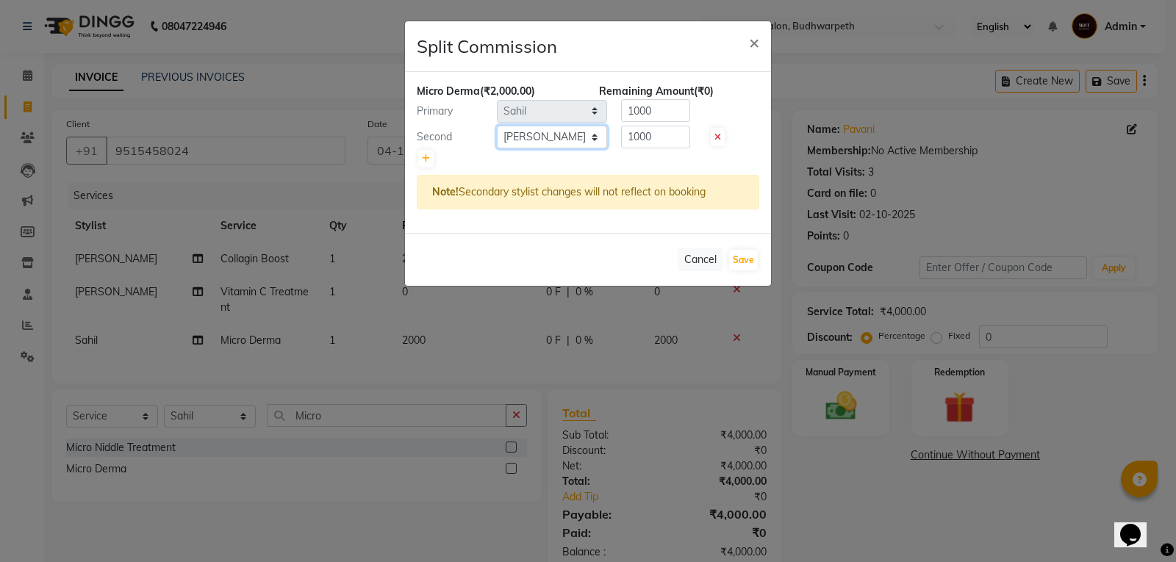
select select "35495"
click at [497, 126] on select "Select Abhi Ram GEETHA MADHURI Jyothi Kalpana Lakshmi Madhu Malleshwari Manohar…" at bounding box center [552, 137] width 110 height 23
click at [657, 114] on input "1000" at bounding box center [655, 110] width 69 height 23
type input "1"
click at [656, 143] on input "1000" at bounding box center [655, 137] width 69 height 23
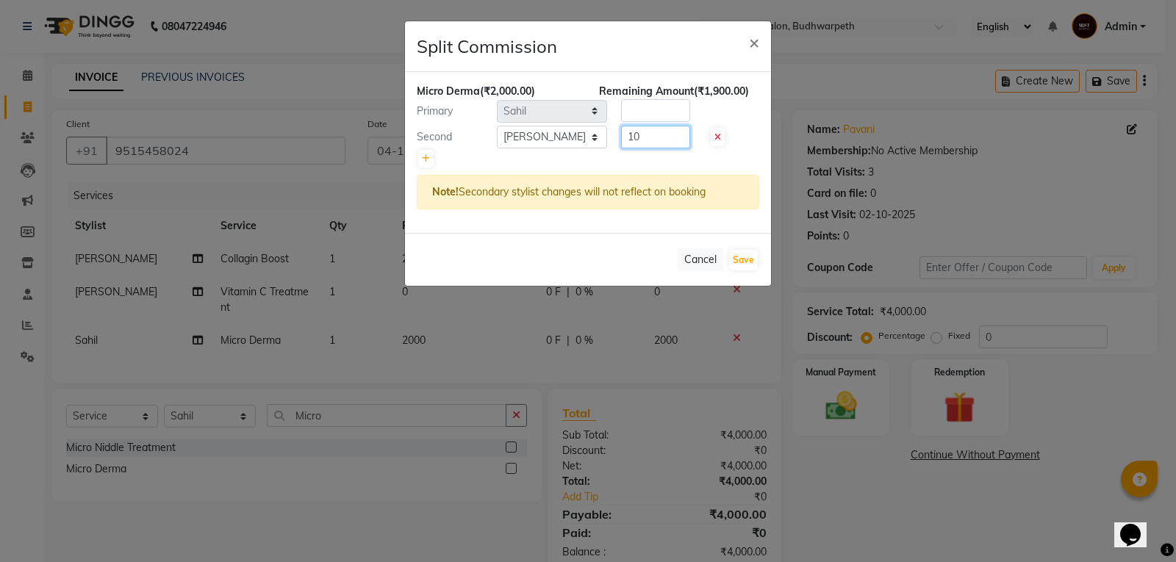
type input "1"
type input "1600"
click at [649, 116] on input "number" at bounding box center [655, 110] width 69 height 23
type input "400"
click at [753, 259] on button "Save" at bounding box center [743, 260] width 29 height 21
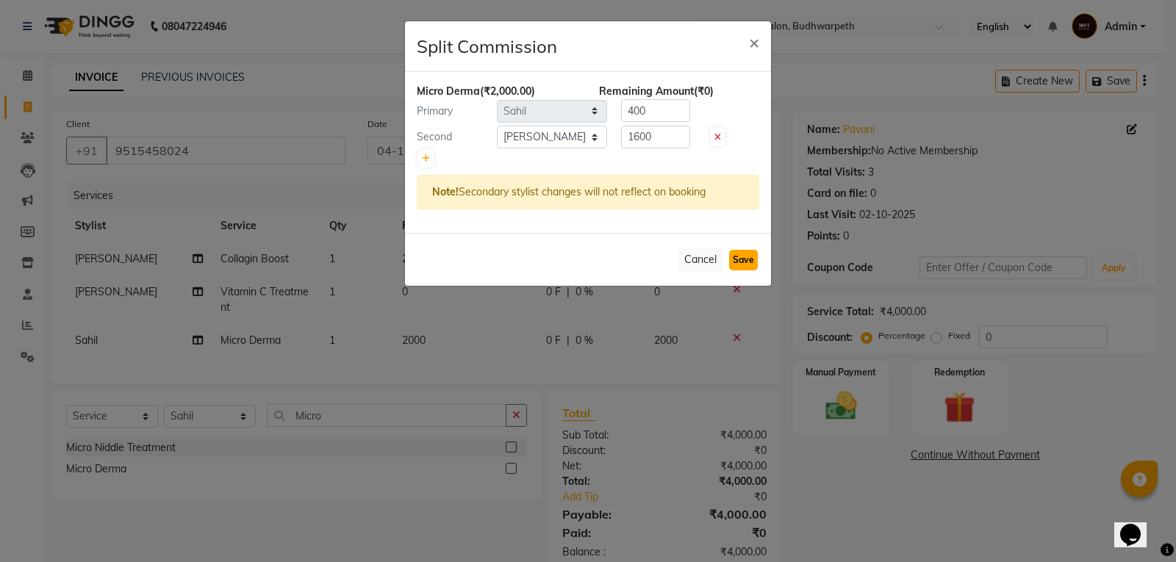
select select "Select"
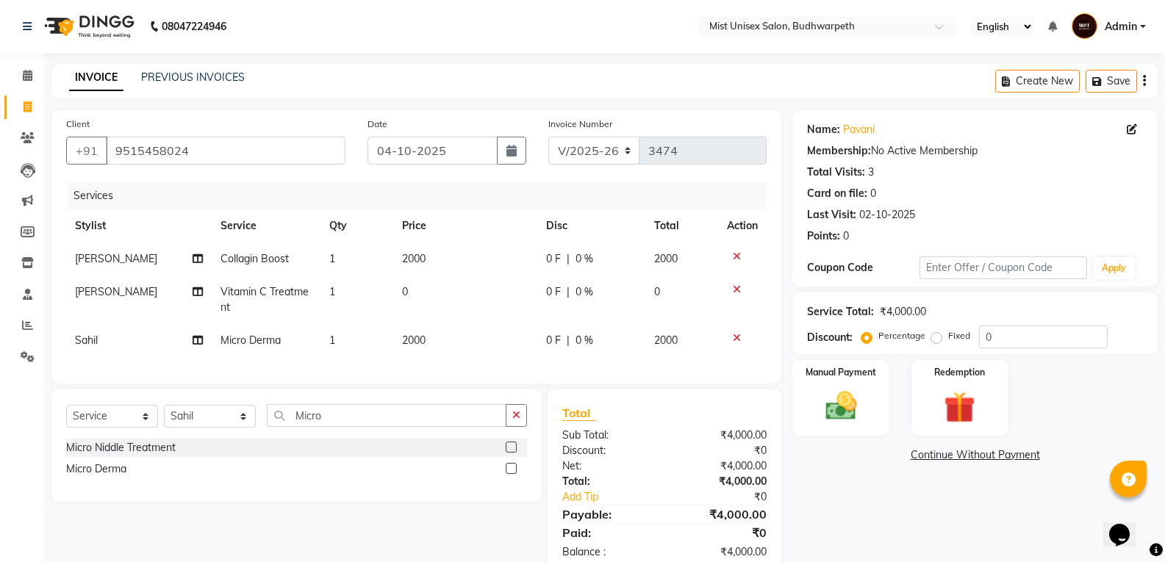
scroll to position [46, 0]
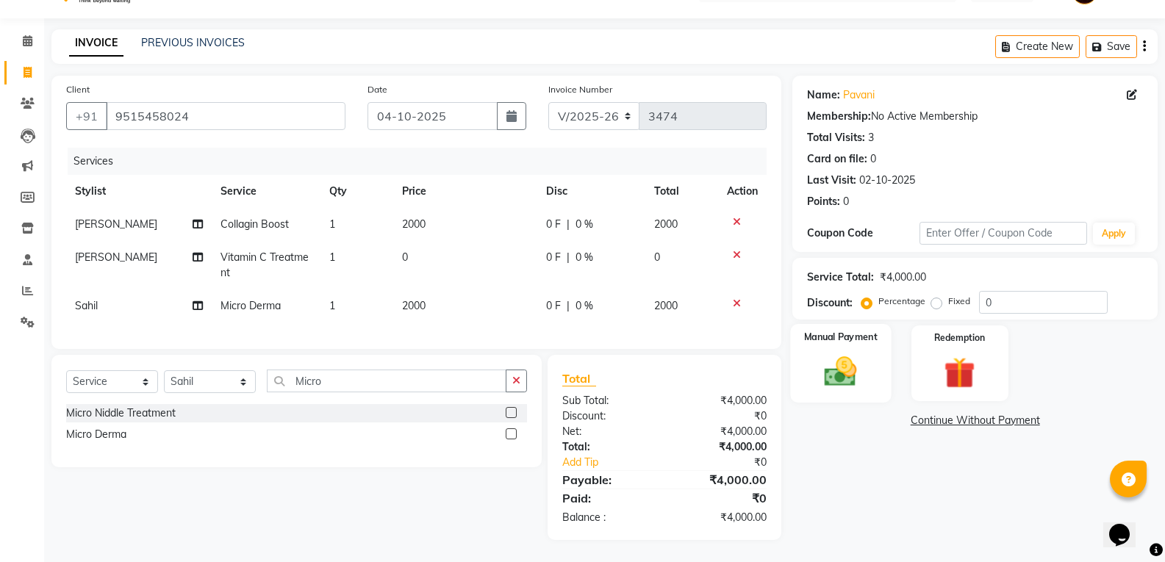
click at [840, 361] on img at bounding box center [840, 371] width 52 height 37
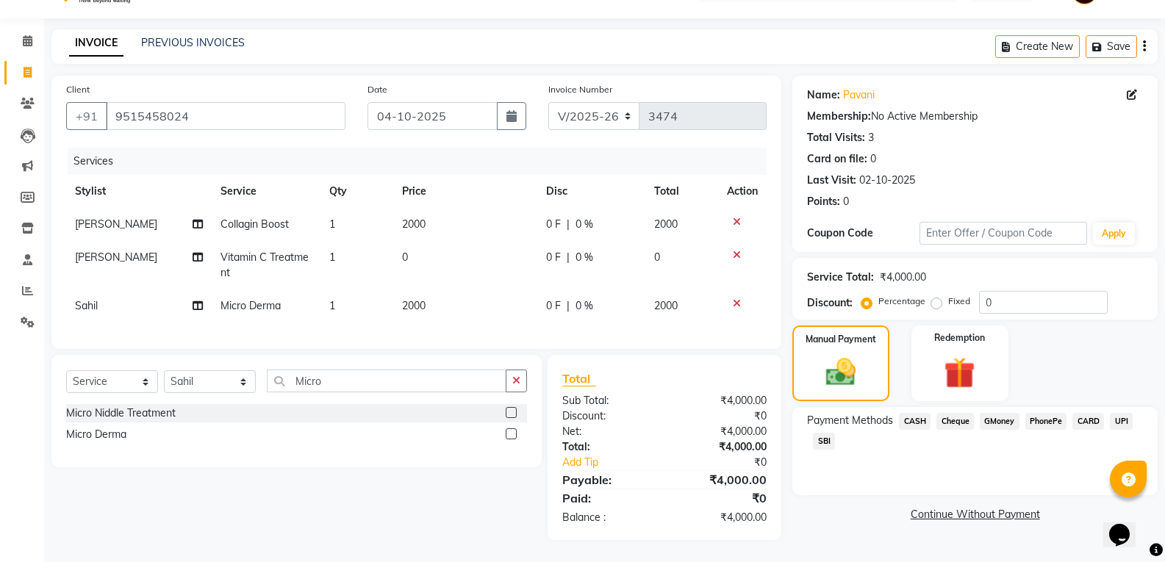
click at [1041, 413] on span "PhonePe" at bounding box center [1046, 421] width 42 height 17
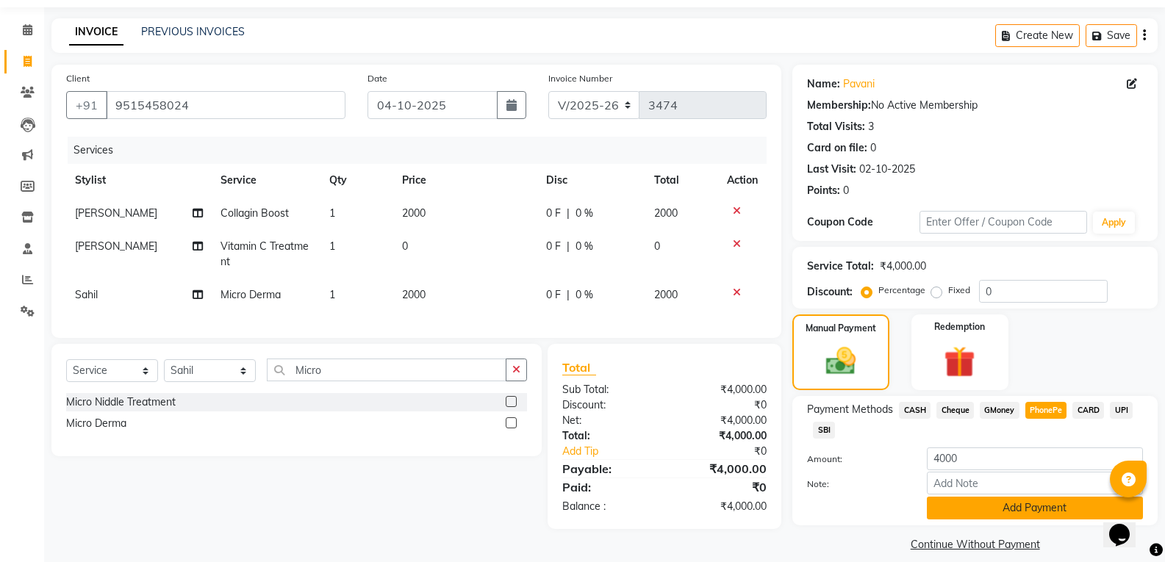
click at [981, 511] on button "Add Payment" at bounding box center [1035, 508] width 216 height 23
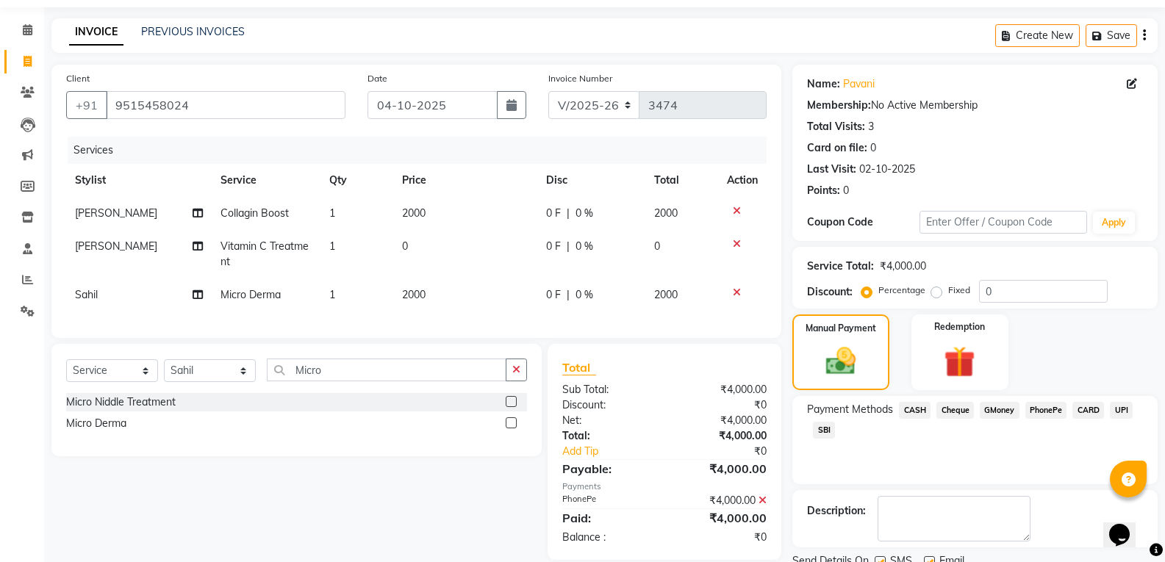
scroll to position [103, 0]
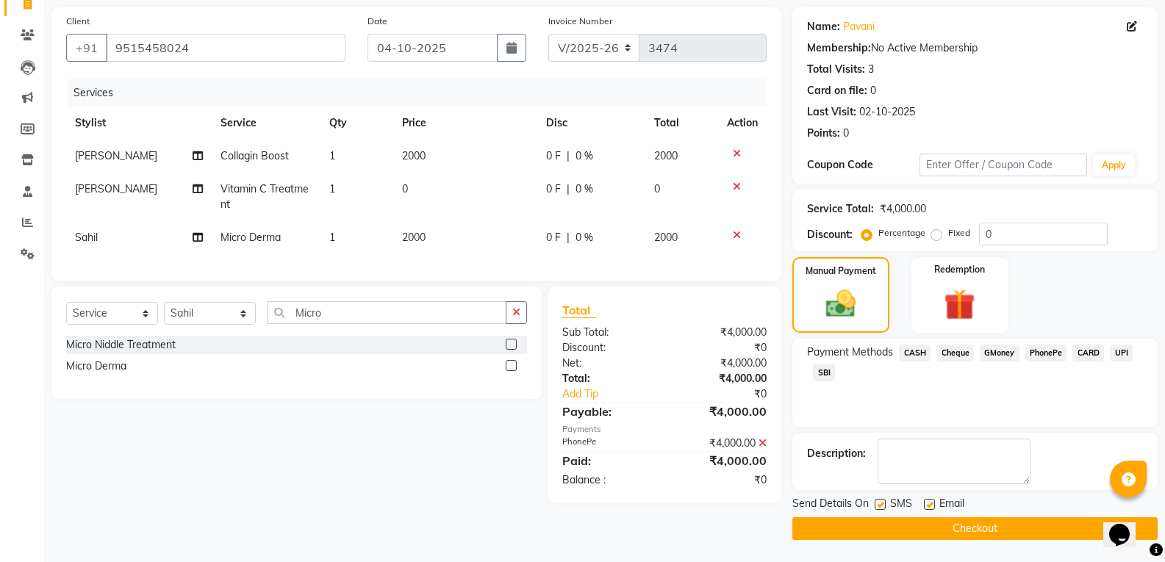
click at [1015, 522] on button "Checkout" at bounding box center [974, 529] width 365 height 23
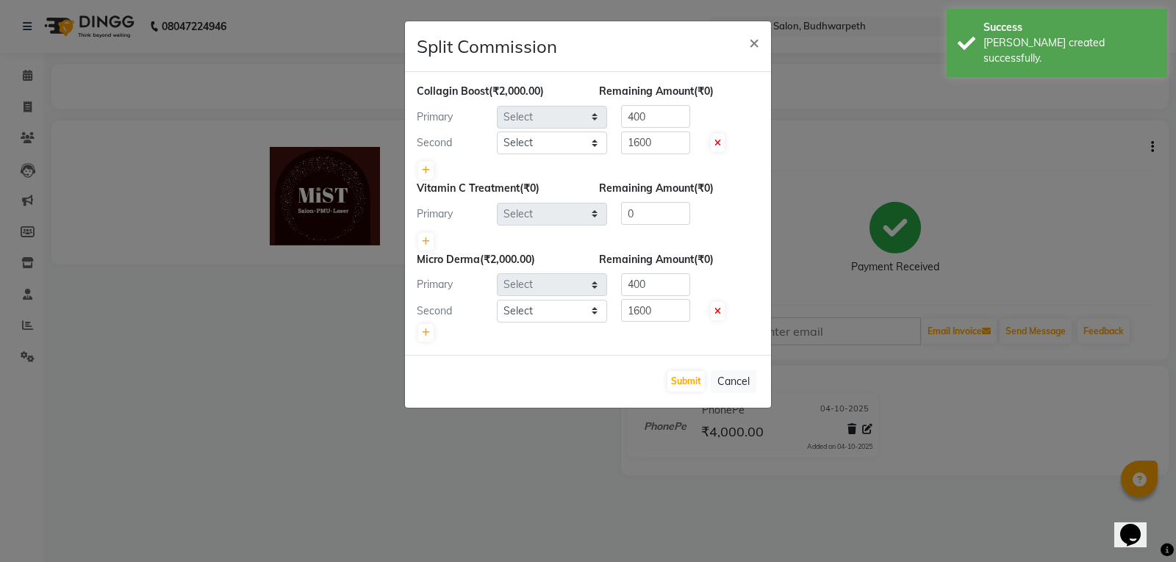
select select "67597"
select select "35495"
select select "67597"
select select "87456"
select select "35495"
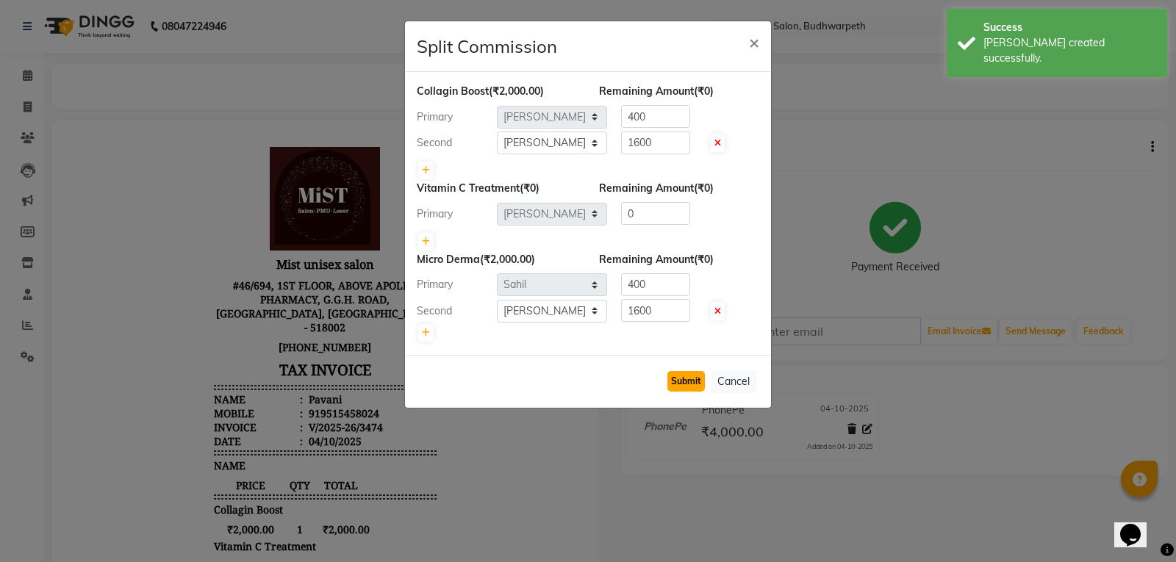
click at [678, 384] on button "Submit" at bounding box center [685, 381] width 37 height 21
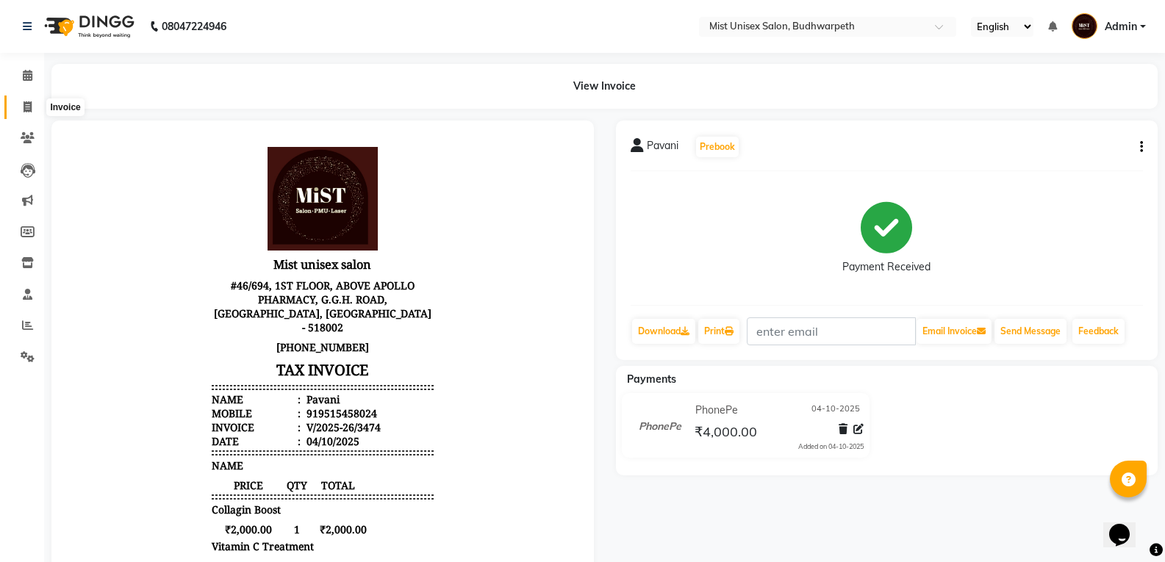
click at [39, 108] on span at bounding box center [28, 107] width 26 height 17
select select "5227"
select select "service"
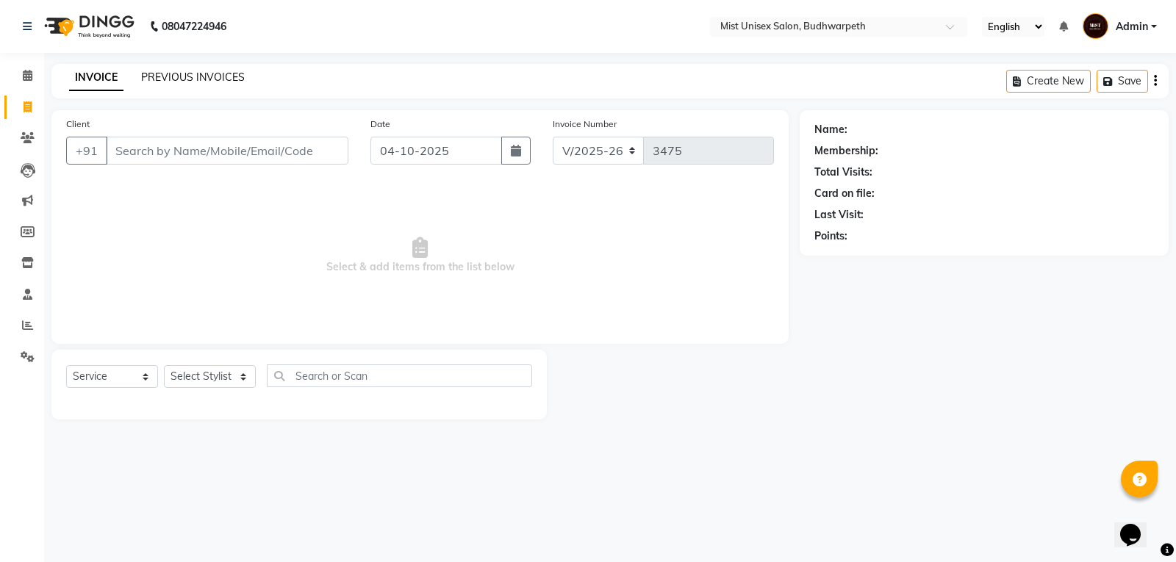
click at [170, 77] on link "PREVIOUS INVOICES" at bounding box center [193, 77] width 104 height 13
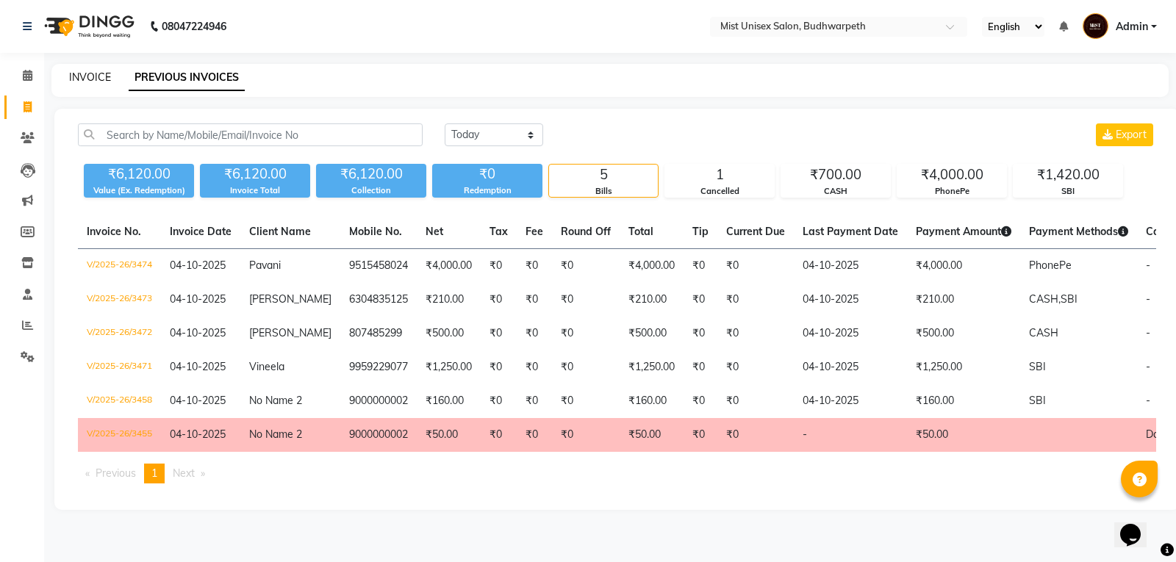
click at [97, 73] on link "INVOICE" at bounding box center [90, 77] width 42 height 13
select select "5227"
select select "service"
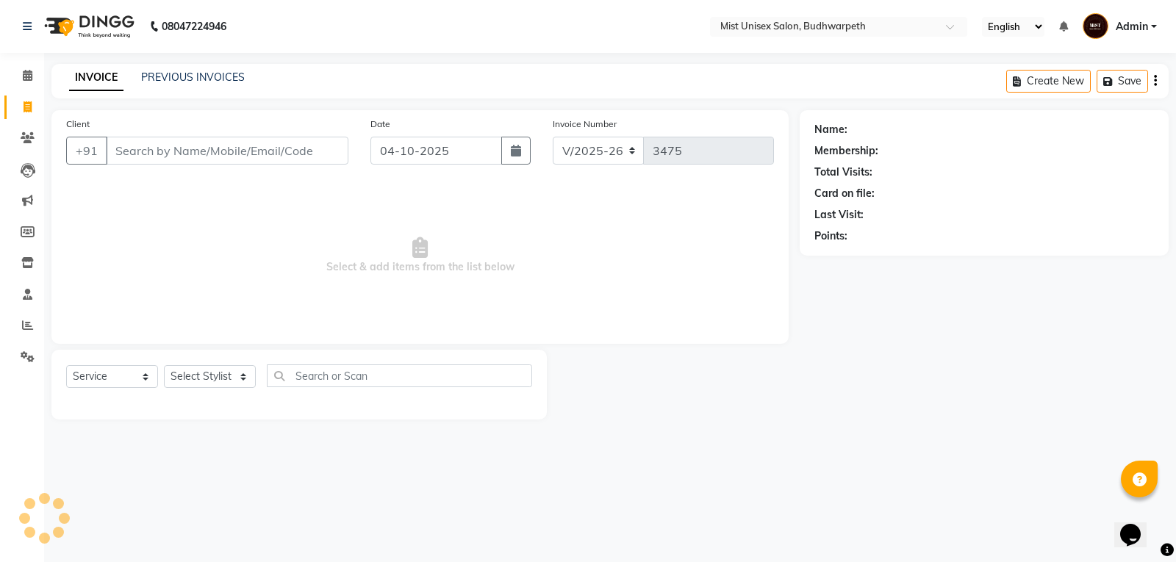
drag, startPoint x: 526, startPoint y: 270, endPoint x: 362, endPoint y: 166, distance: 194.6
click at [520, 266] on span "Select & add items from the list below" at bounding box center [420, 255] width 708 height 147
click at [178, 71] on link "PREVIOUS INVOICES" at bounding box center [193, 77] width 104 height 13
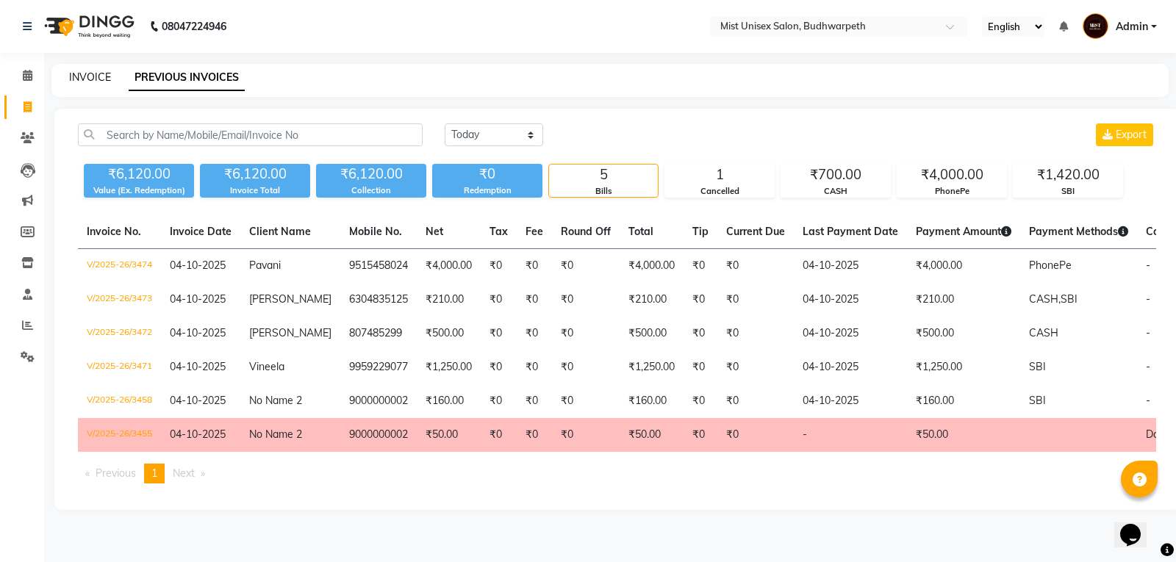
click at [82, 79] on link "INVOICE" at bounding box center [90, 77] width 42 height 13
select select "5227"
select select "service"
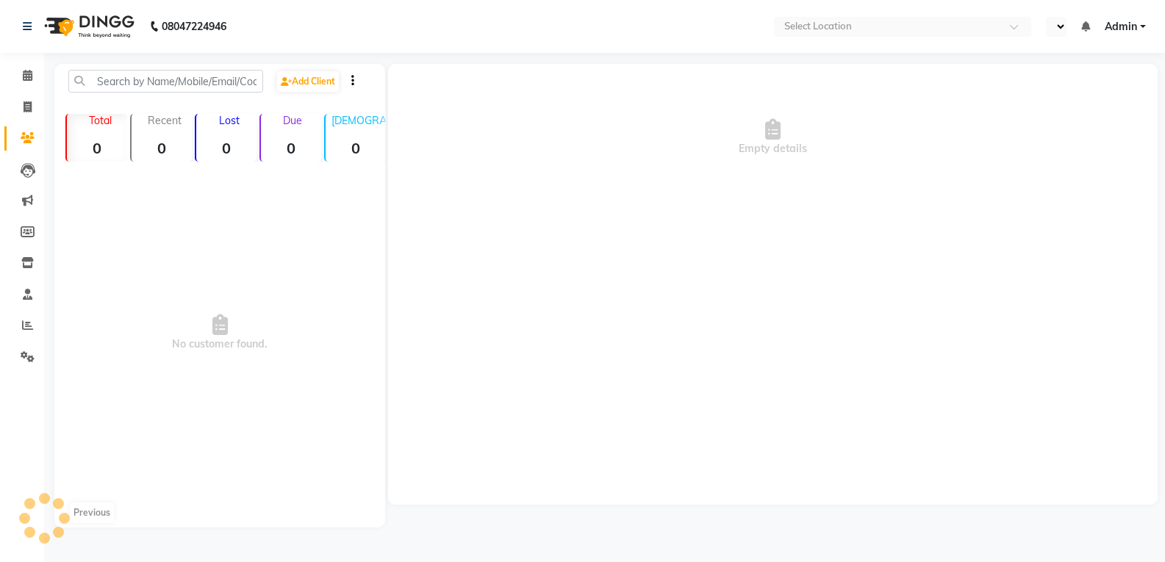
select select "en"
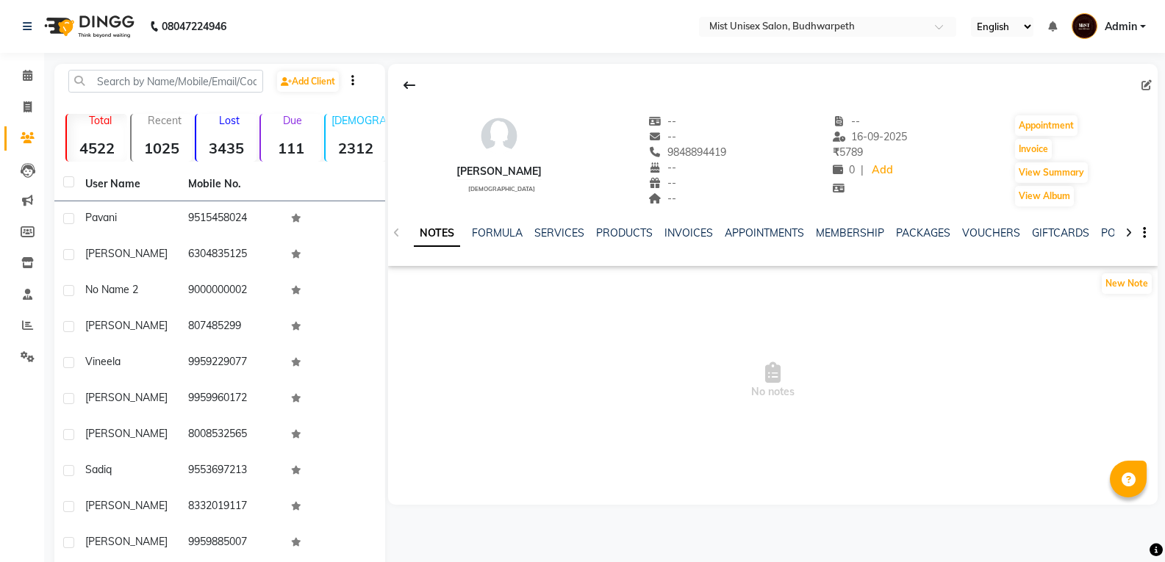
click at [551, 226] on div "SERVICES" at bounding box center [559, 233] width 50 height 15
click at [556, 233] on link "SERVICES" at bounding box center [559, 232] width 50 height 13
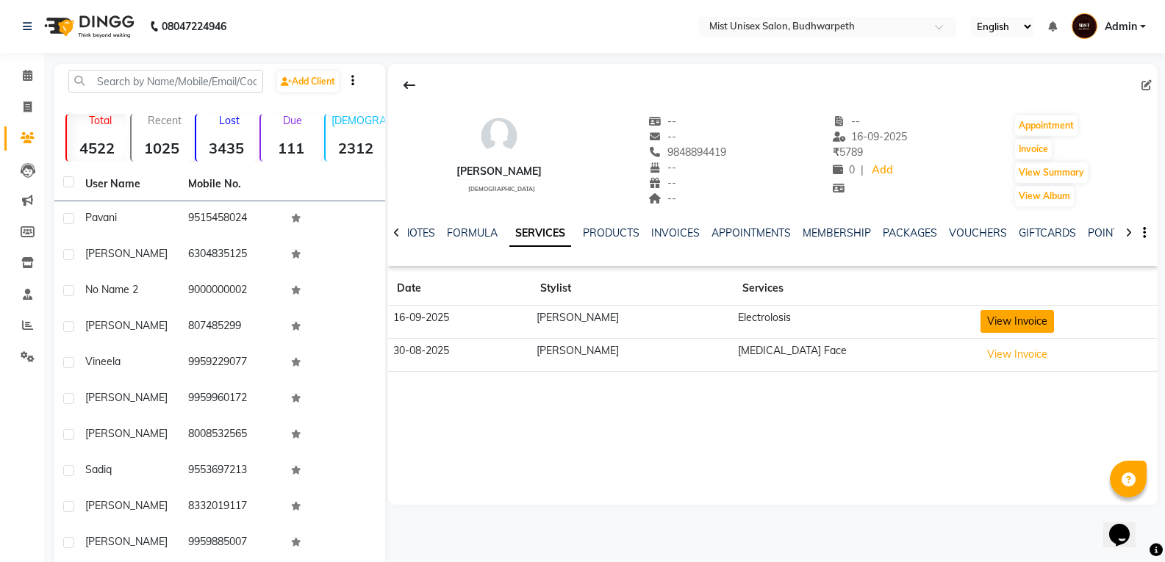
click at [999, 323] on button "View Invoice" at bounding box center [1018, 321] width 74 height 23
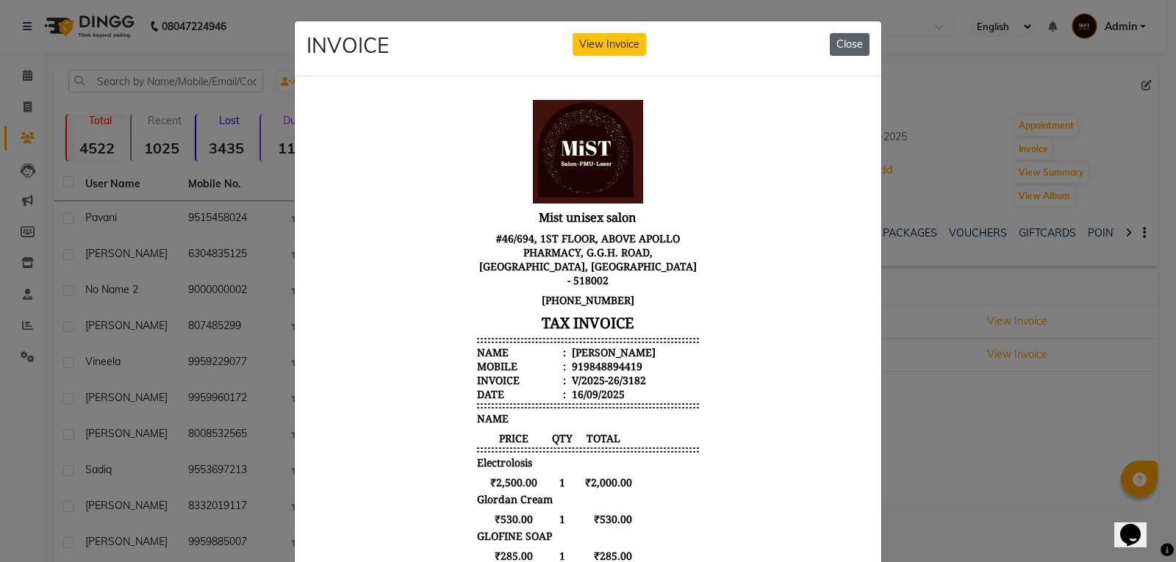
click at [848, 44] on button "Close" at bounding box center [850, 44] width 40 height 23
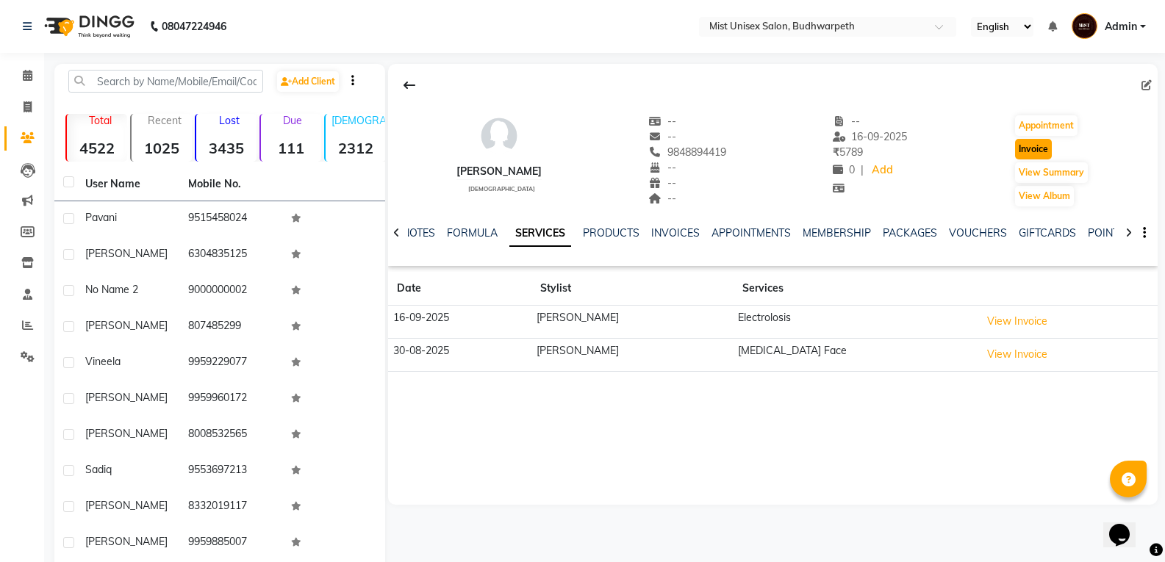
click at [1027, 150] on button "Invoice" at bounding box center [1033, 149] width 37 height 21
select select "service"
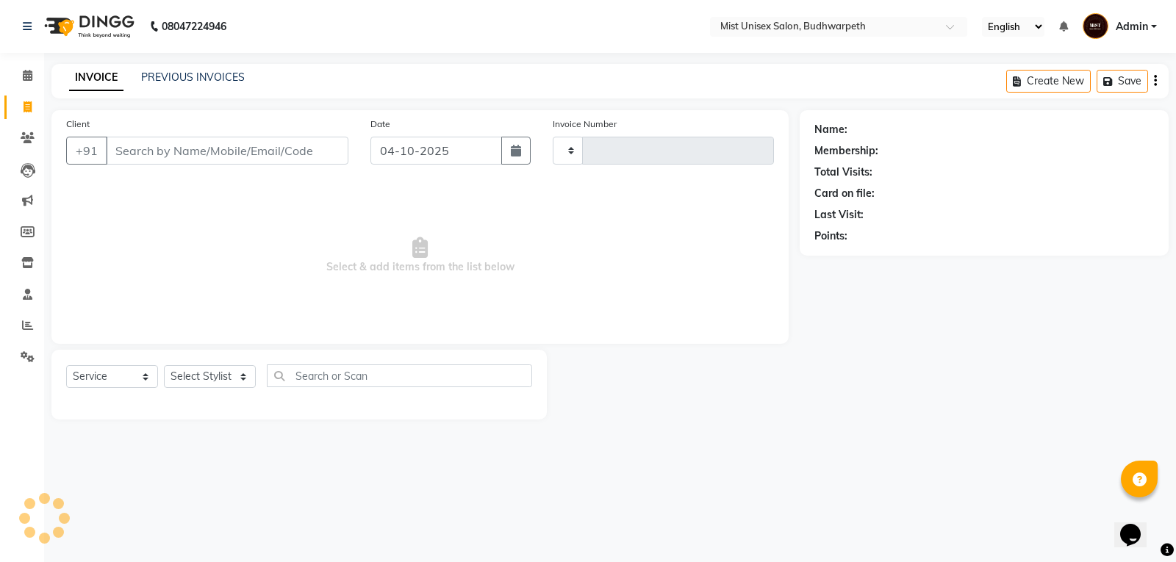
type input "3475"
select select "5227"
type input "9848894419"
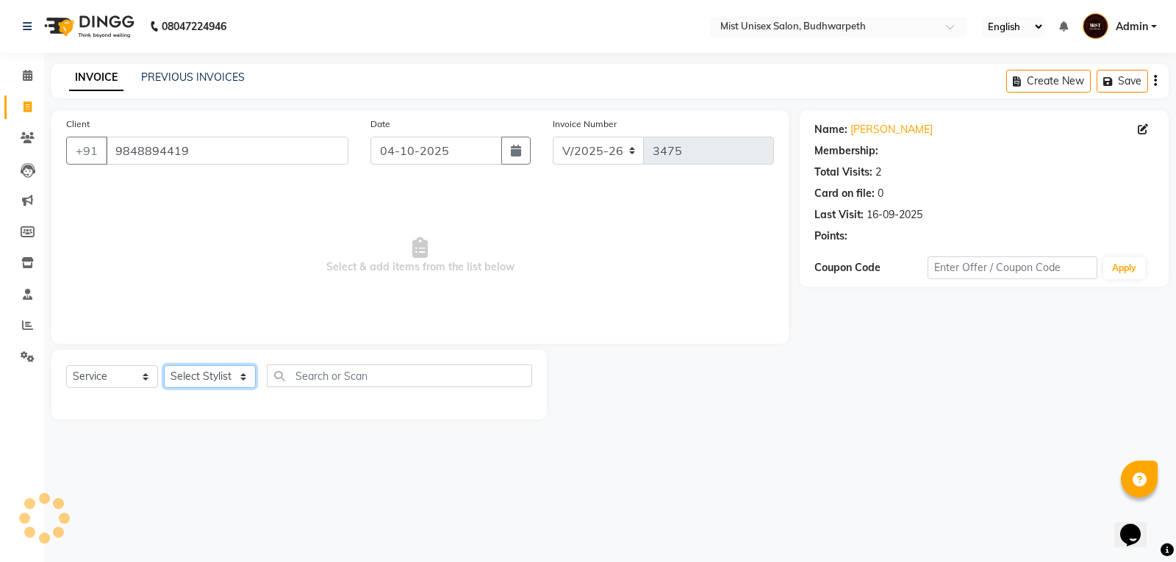
click at [196, 373] on select "Select Stylist Abhi Ram [PERSON_NAME] [PERSON_NAME] Lakshmi Madhu [PERSON_NAME]…" at bounding box center [210, 376] width 92 height 23
select select "35495"
click at [164, 365] on select "Select Stylist Abhi Ram [PERSON_NAME] [PERSON_NAME] Lakshmi Madhu [PERSON_NAME]…" at bounding box center [210, 376] width 92 height 23
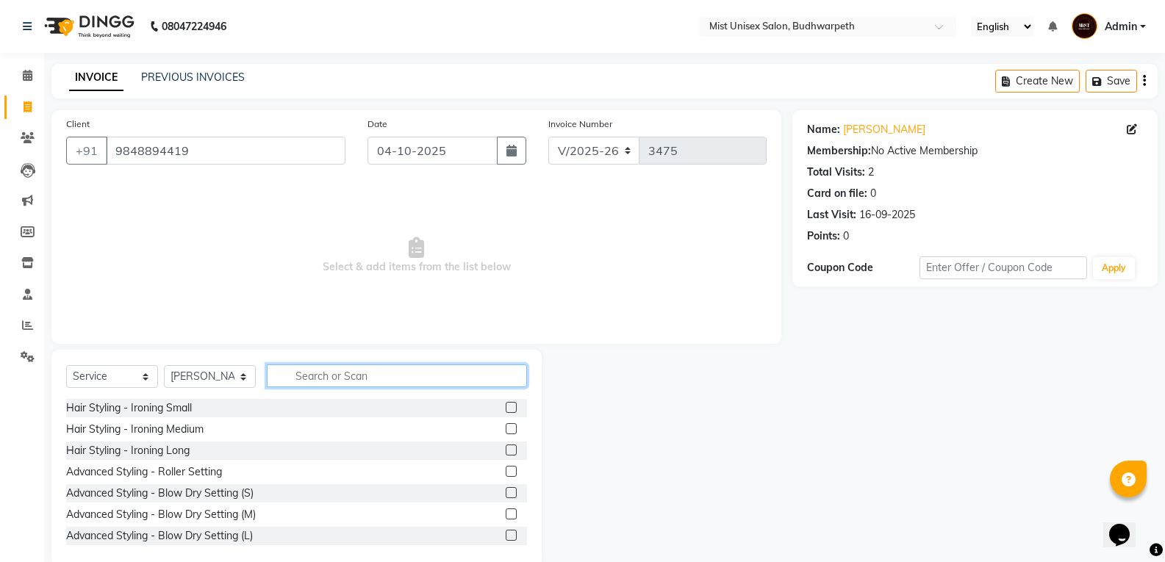
click at [307, 381] on input "text" at bounding box center [397, 376] width 260 height 23
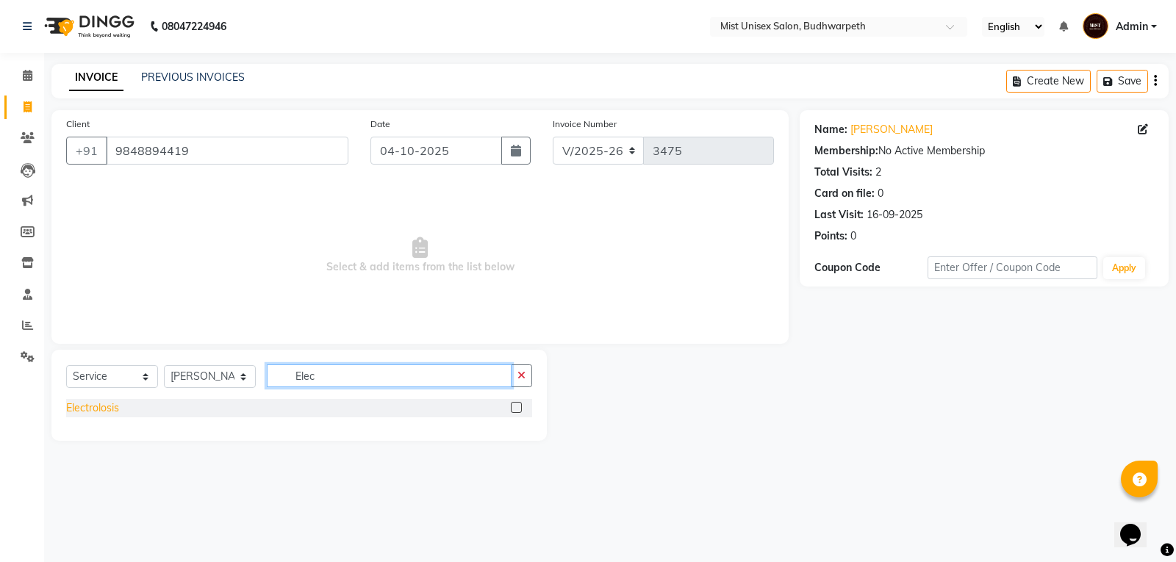
type input "Elec"
click at [81, 406] on div "Electrolosis" at bounding box center [92, 408] width 53 height 15
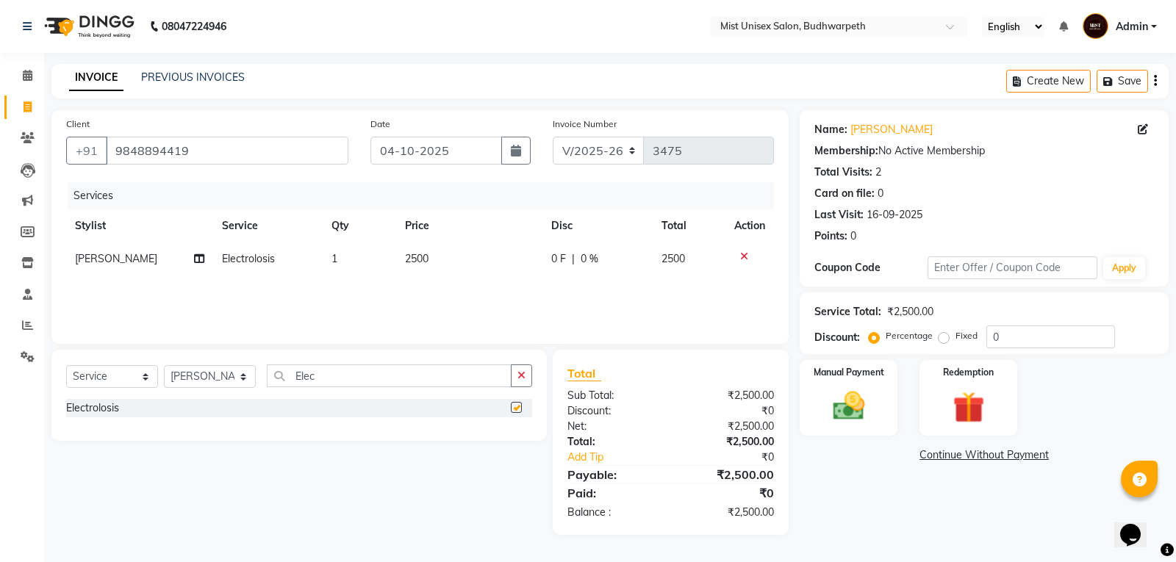
checkbox input "false"
click at [428, 267] on td "2500" at bounding box center [469, 259] width 146 height 33
select select "35495"
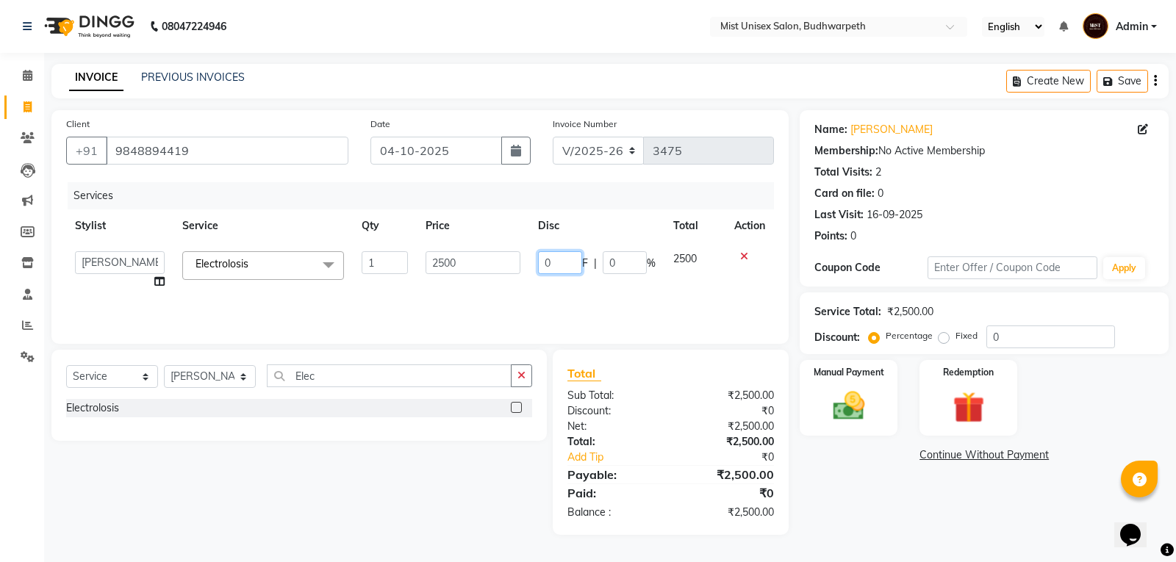
click at [567, 266] on input "0" at bounding box center [560, 262] width 44 height 23
type input "500"
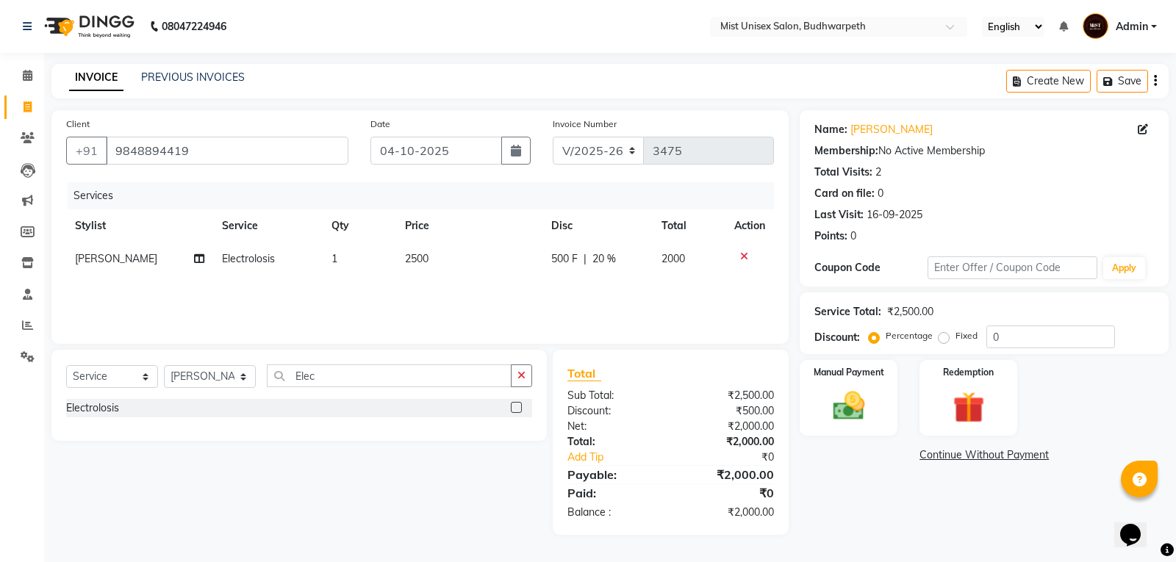
click at [573, 299] on div "Services Stylist Service Qty Price Disc Total Action GEETHA MADHURI Electrolosi…" at bounding box center [420, 255] width 708 height 147
click at [854, 402] on img at bounding box center [849, 405] width 53 height 37
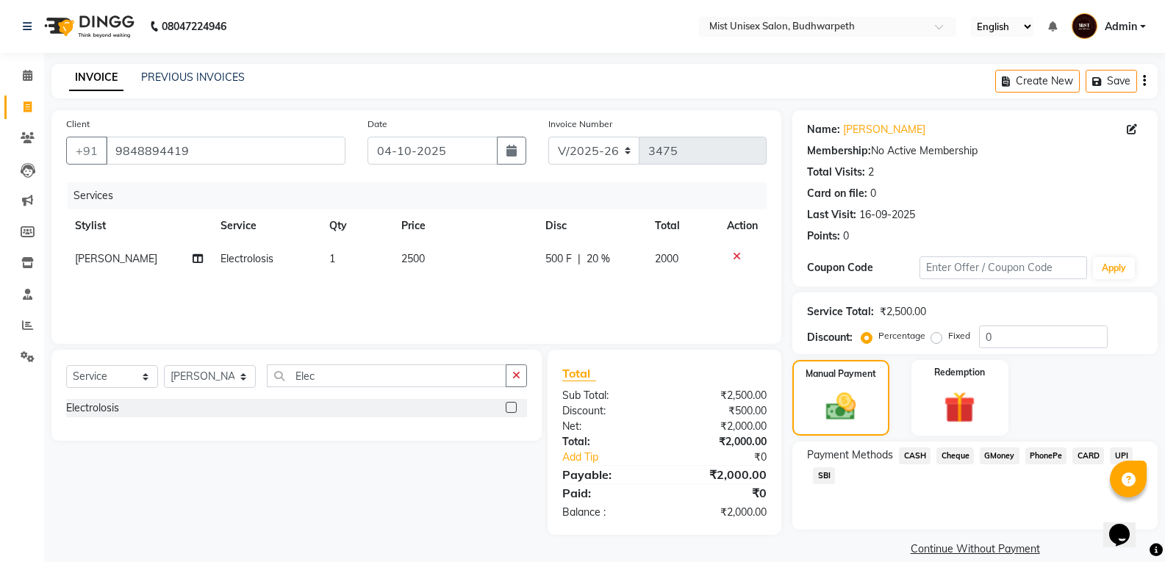
click at [903, 453] on span "CASH" at bounding box center [915, 456] width 32 height 17
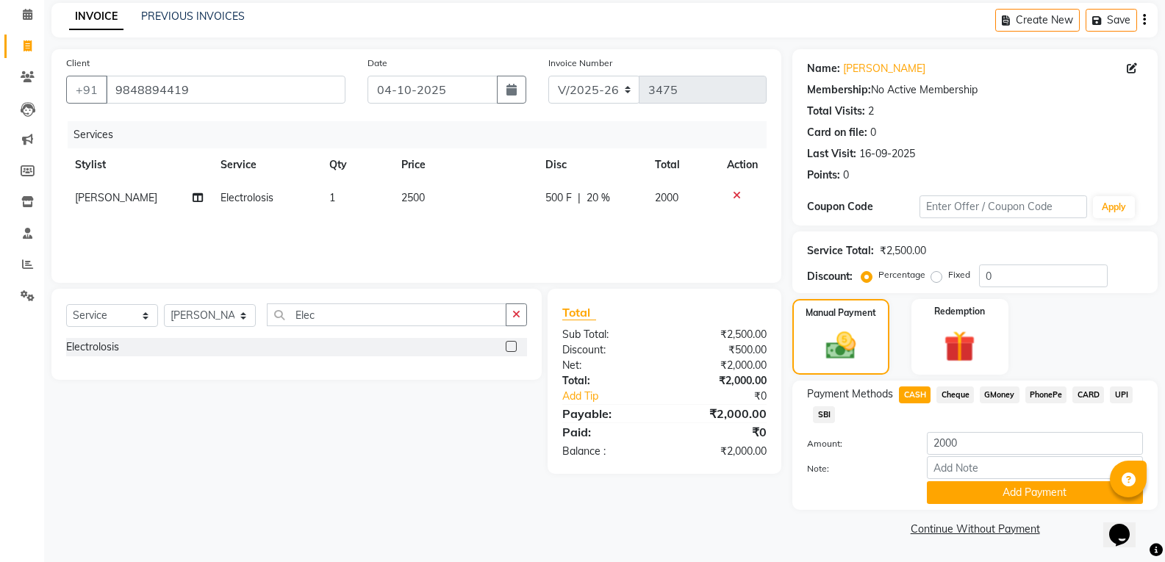
drag, startPoint x: 1175, startPoint y: 419, endPoint x: 13, endPoint y: 34, distance: 1224.4
drag, startPoint x: 1058, startPoint y: 499, endPoint x: 1175, endPoint y: 387, distance: 162.2
click at [1058, 498] on button "Add Payment" at bounding box center [1035, 492] width 216 height 23
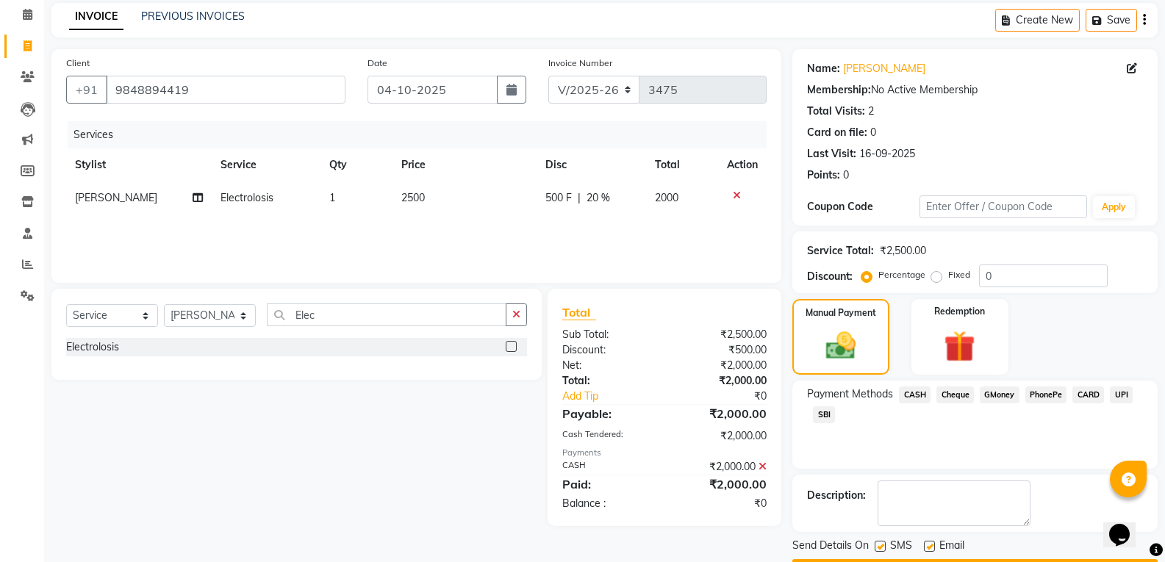
scroll to position [103, 0]
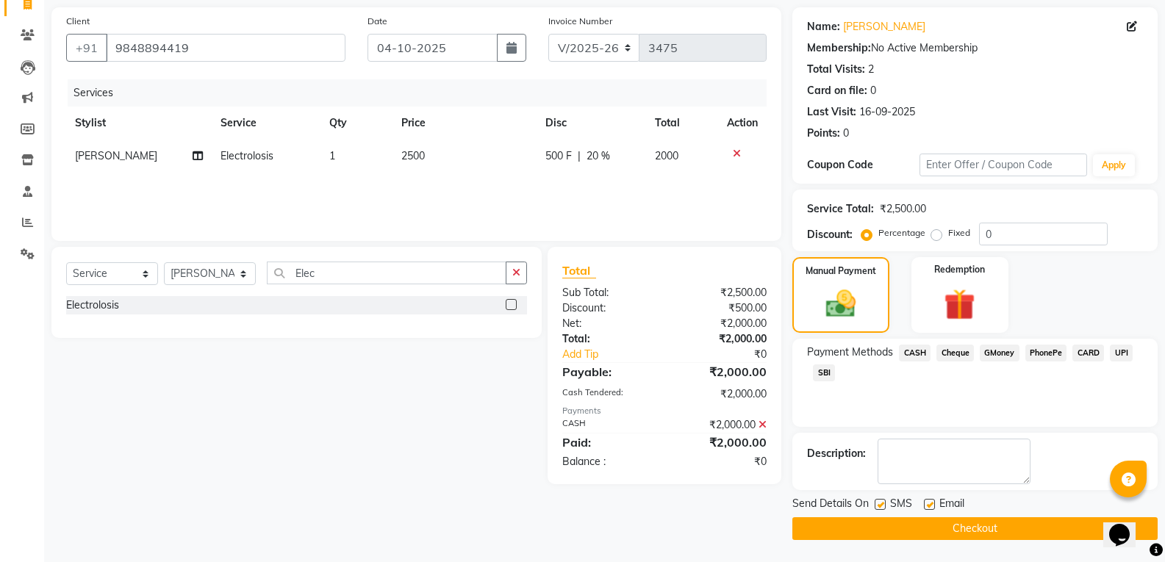
click at [1028, 523] on button "Checkout" at bounding box center [974, 529] width 365 height 23
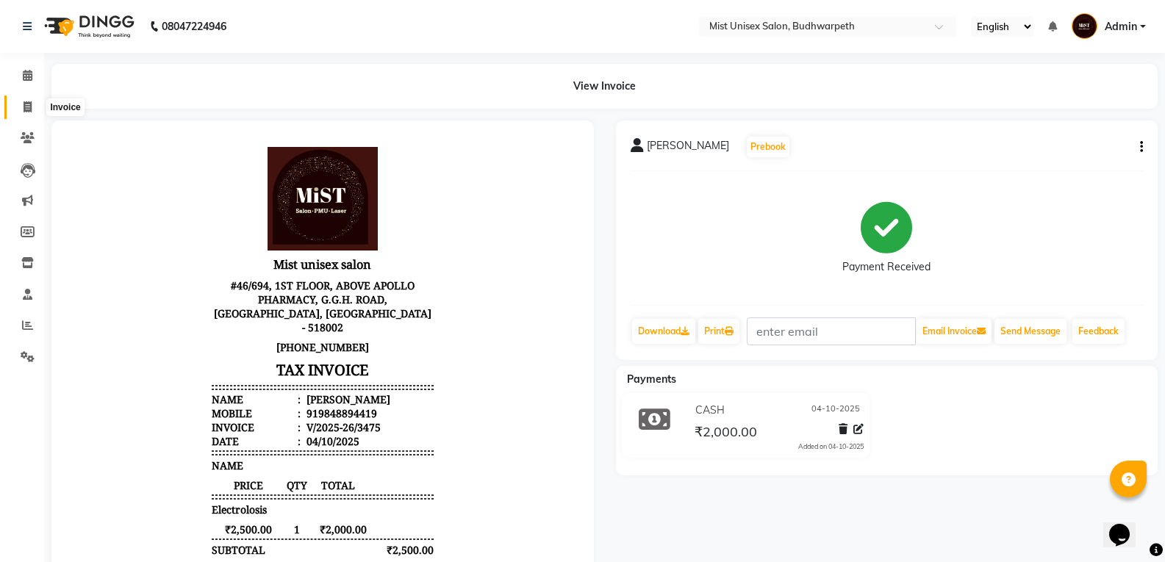
click at [26, 101] on icon at bounding box center [28, 106] width 8 height 11
select select "service"
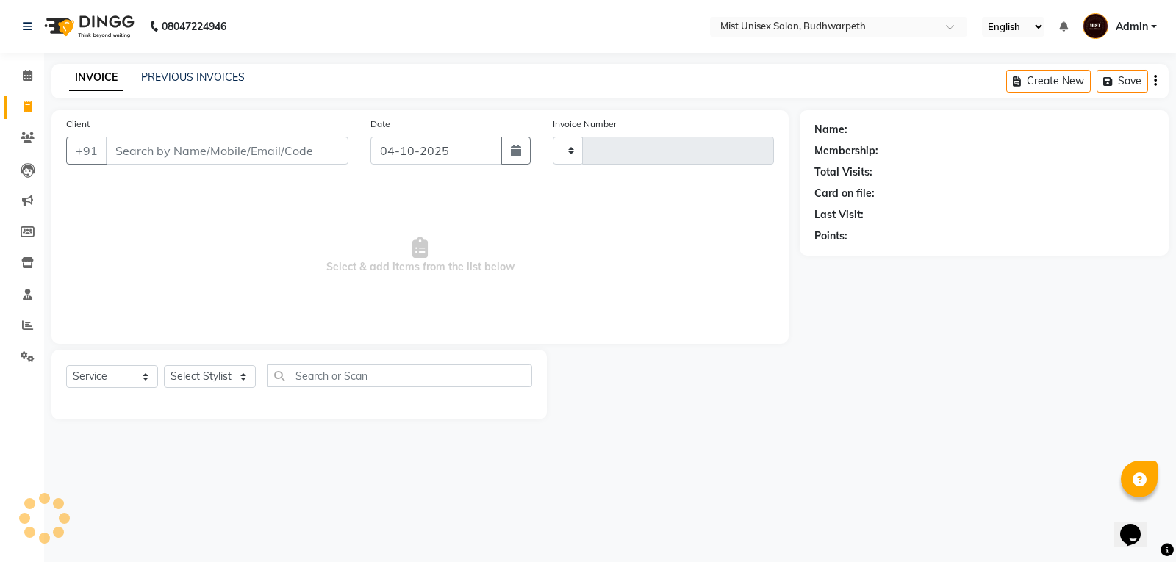
type input "3476"
select select "5227"
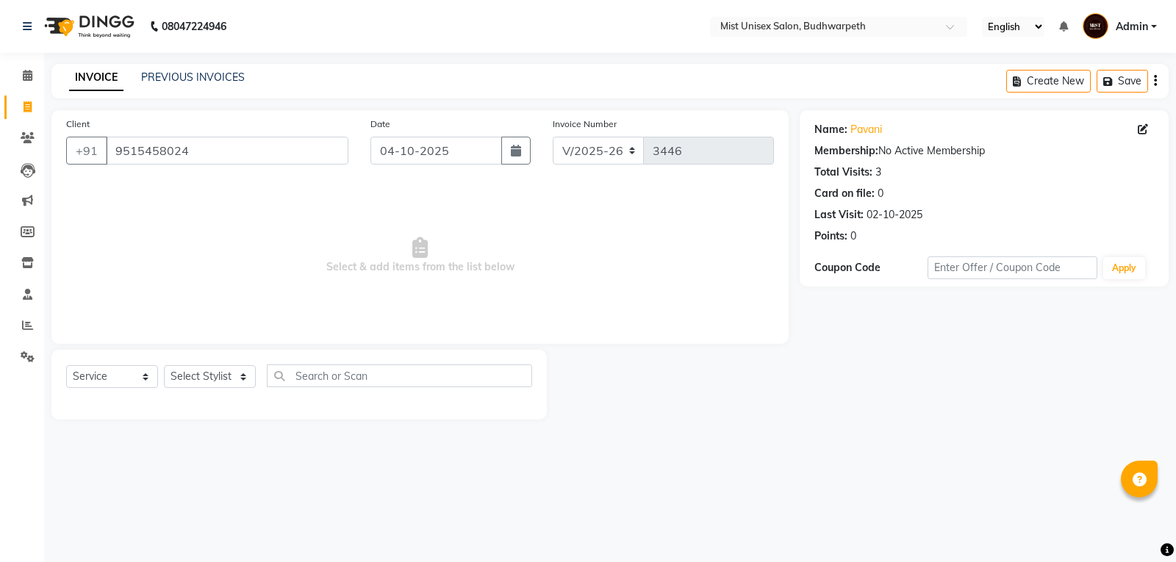
select select "5227"
select select "service"
click at [229, 76] on link "PREVIOUS INVOICES" at bounding box center [193, 77] width 104 height 13
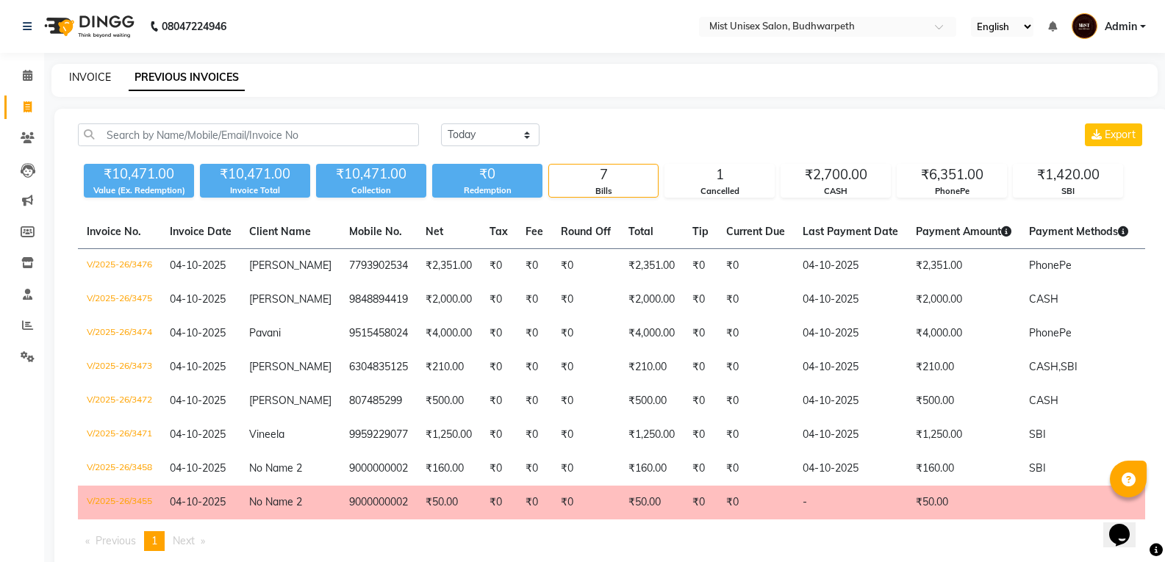
click at [86, 79] on link "INVOICE" at bounding box center [90, 77] width 42 height 13
select select "service"
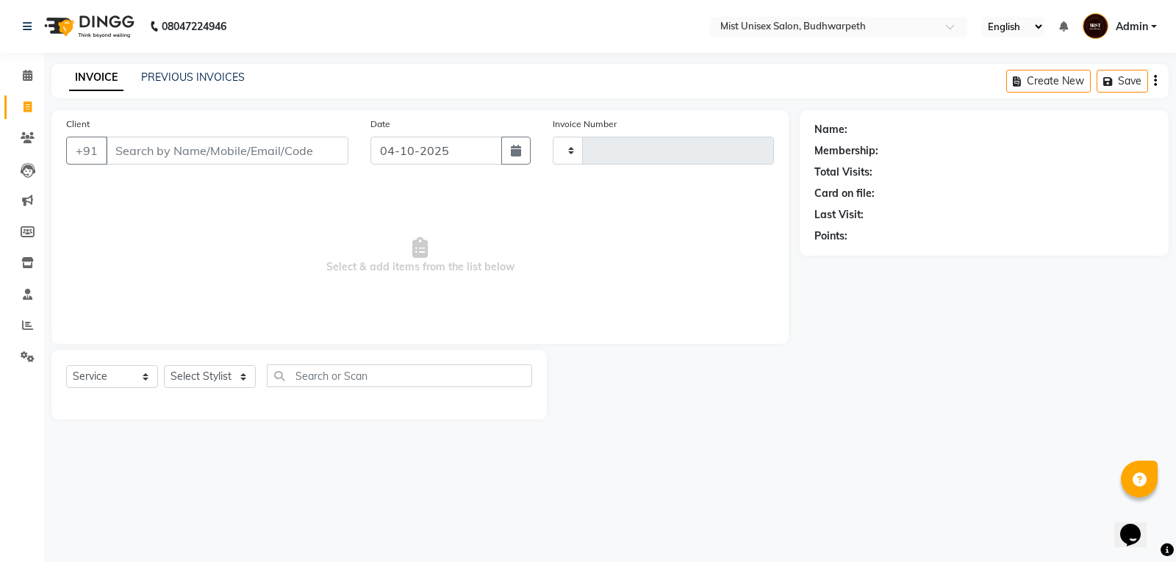
type input "3477"
select select "5227"
drag, startPoint x: 203, startPoint y: 382, endPoint x: 206, endPoint y: 371, distance: 10.7
click at [203, 382] on select "Select Stylist Abhi Ram [PERSON_NAME] [PERSON_NAME] Lakshmi Madhu [PERSON_NAME]…" at bounding box center [210, 376] width 92 height 23
select select "43912"
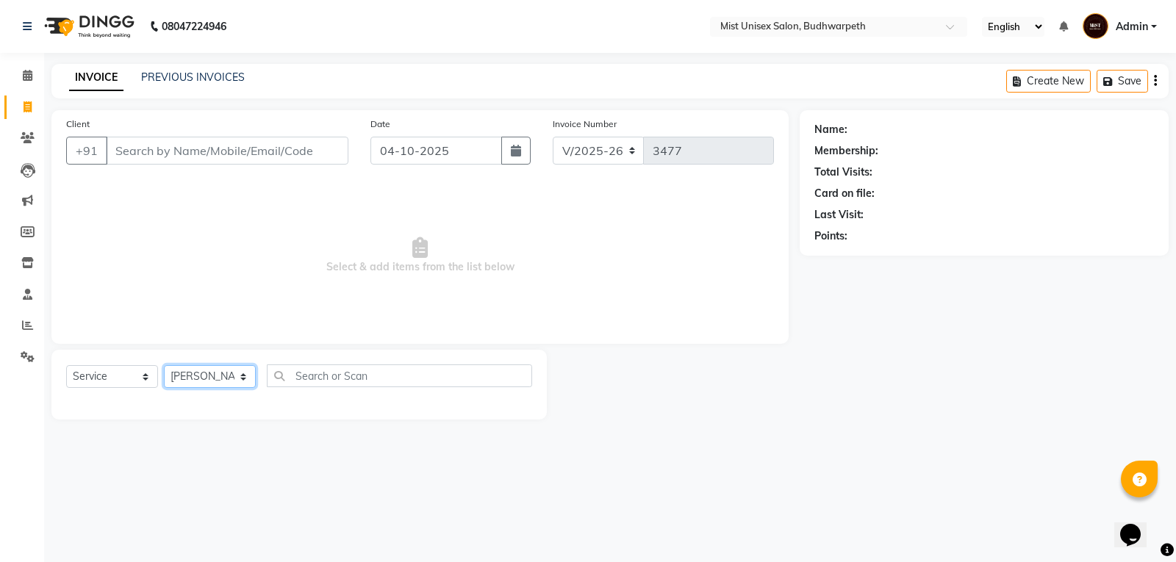
click at [164, 365] on select "Select Stylist Abhi Ram [PERSON_NAME] [PERSON_NAME] Lakshmi Madhu [PERSON_NAME]…" at bounding box center [210, 376] width 92 height 23
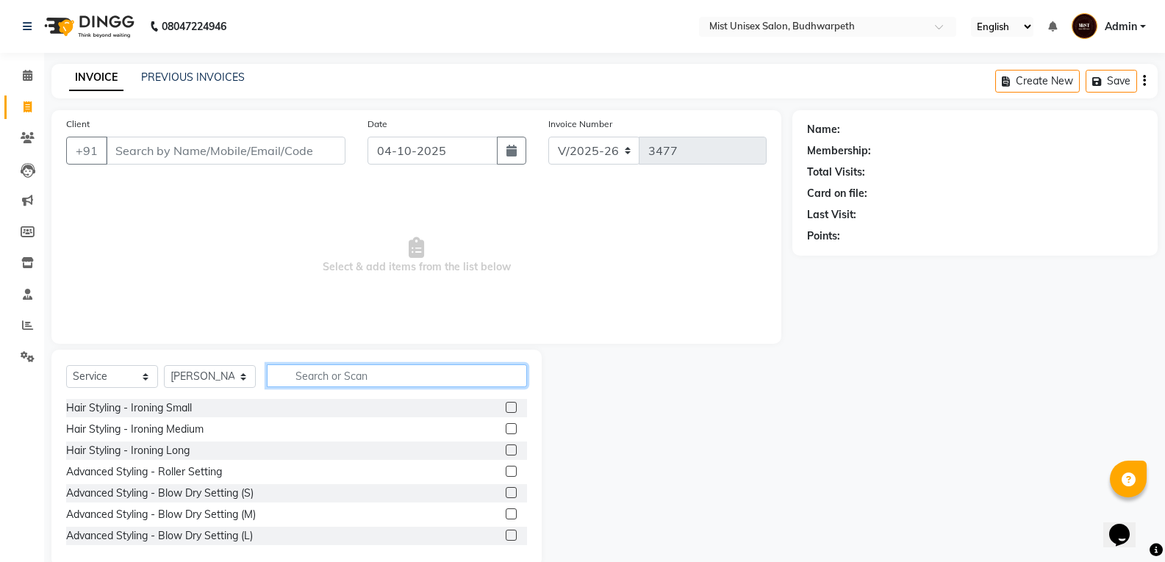
click at [312, 382] on input "text" at bounding box center [397, 376] width 260 height 23
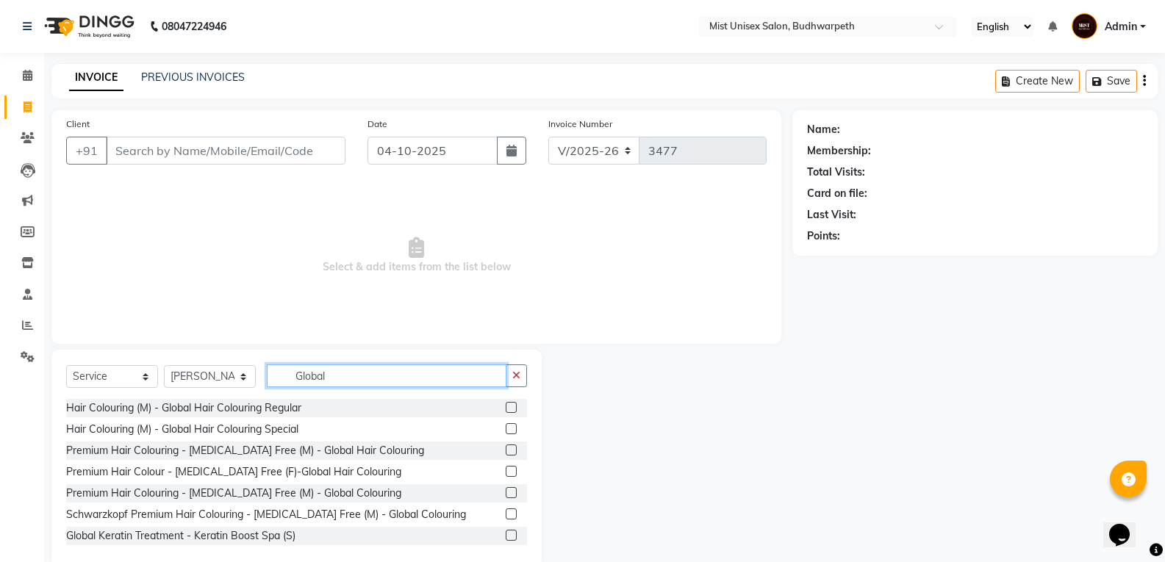
type input "Global"
drag, startPoint x: 745, startPoint y: 412, endPoint x: 437, endPoint y: 340, distance: 315.6
click at [745, 411] on div at bounding box center [667, 458] width 251 height 217
click at [31, 352] on icon at bounding box center [28, 356] width 14 height 11
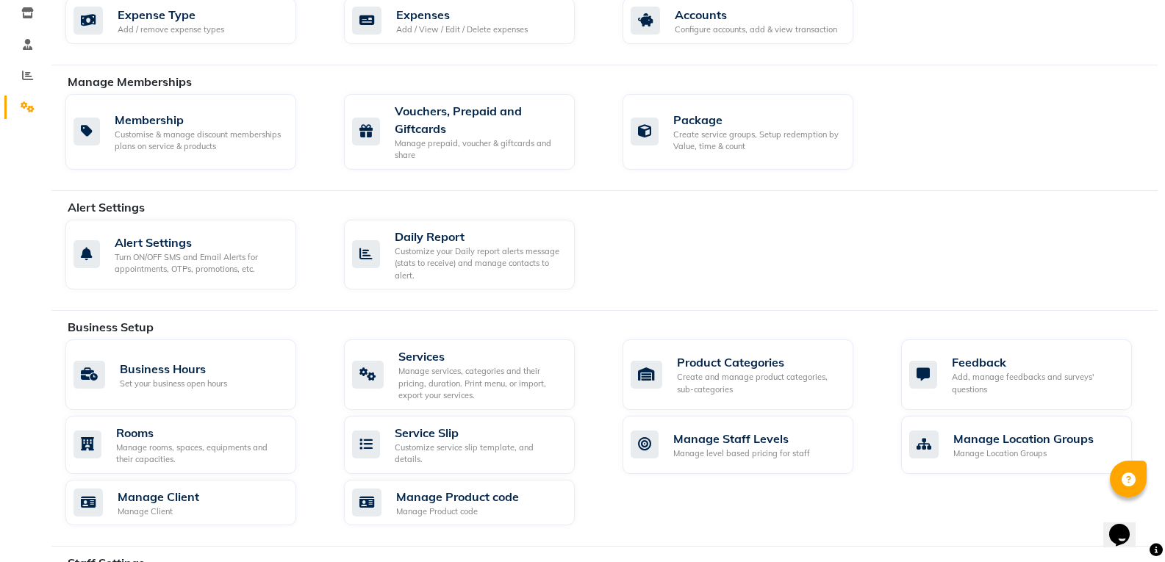
scroll to position [266, 0]
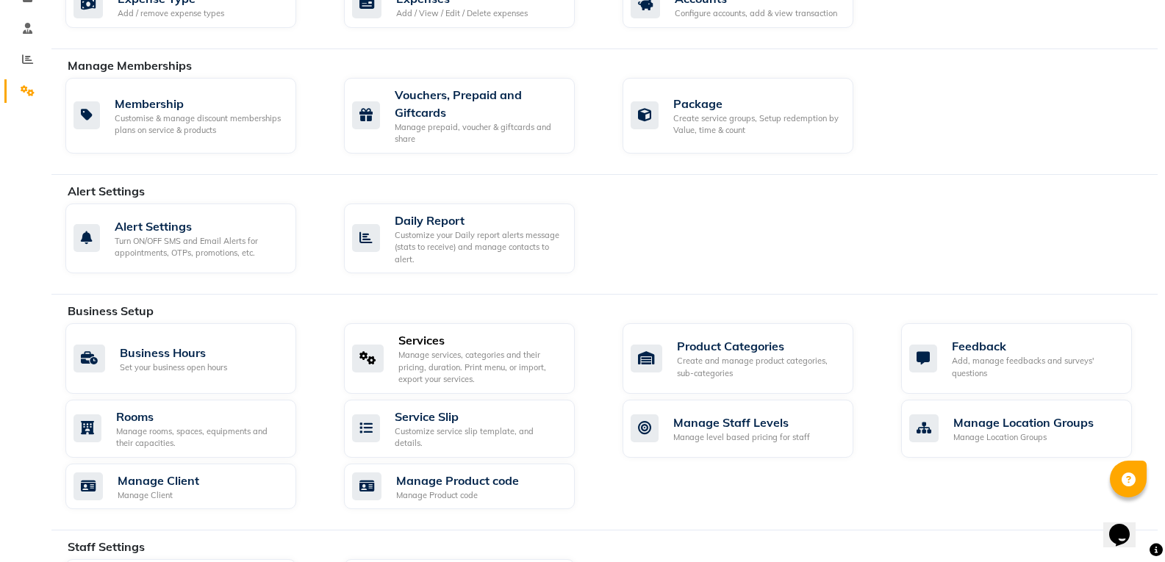
click at [462, 350] on div "Manage services, categories and their pricing, duration. Print menu, or import,…" at bounding box center [480, 367] width 165 height 37
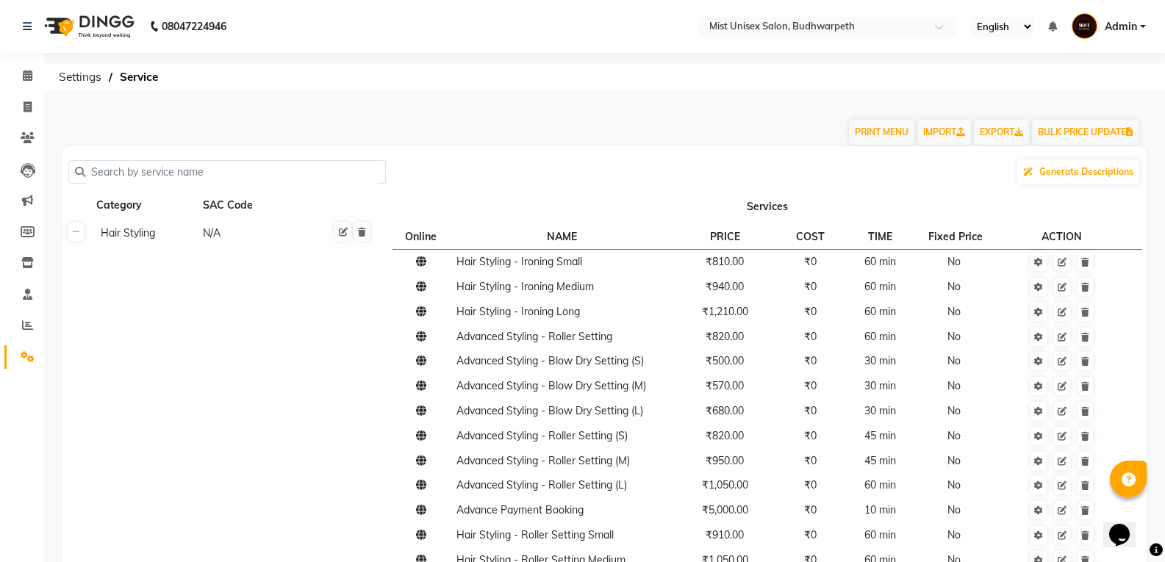
click at [191, 171] on input "text" at bounding box center [232, 172] width 294 height 23
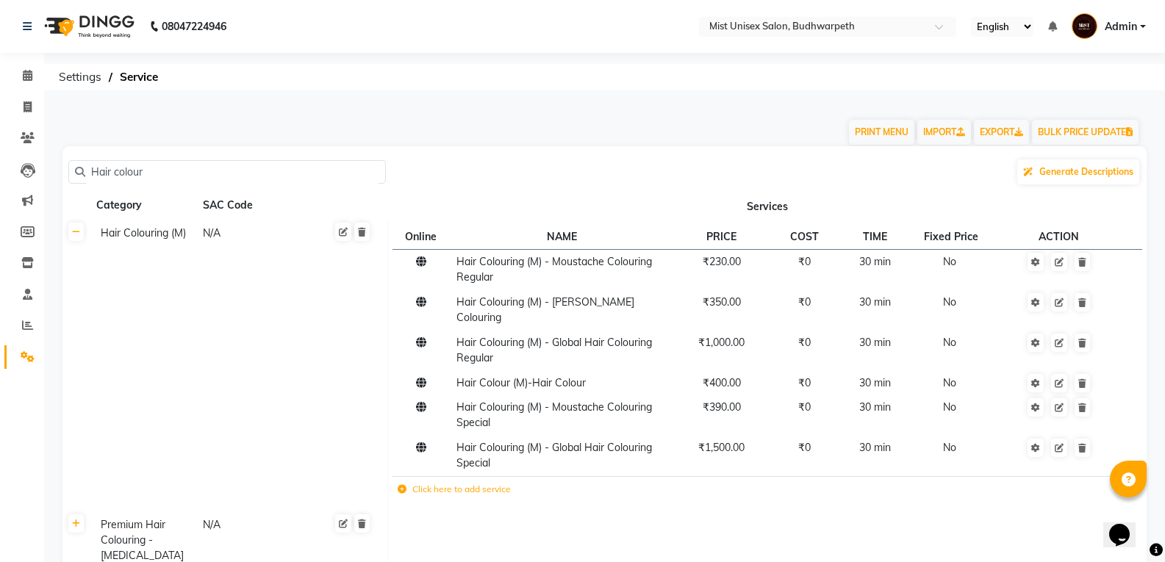
scroll to position [132, 0]
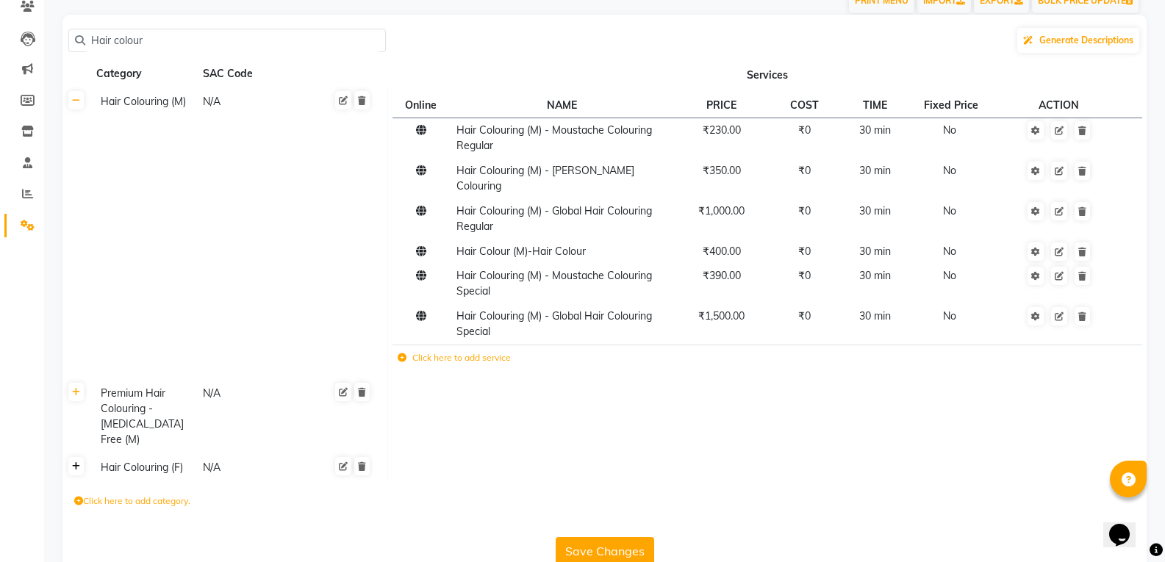
type input "Hair colour"
click at [76, 462] on icon at bounding box center [76, 466] width 8 height 9
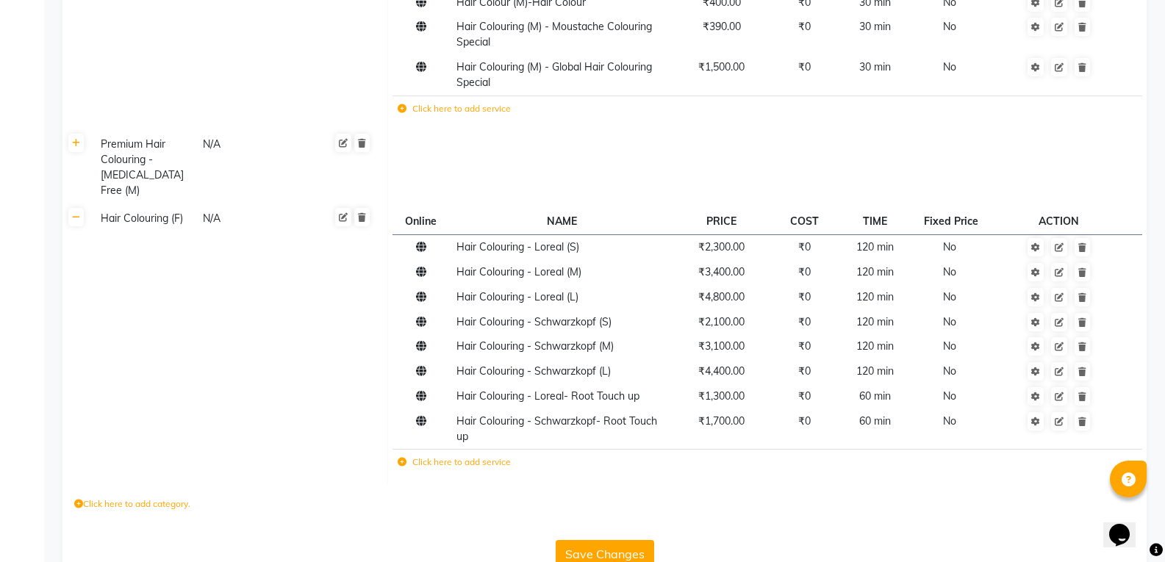
scroll to position [384, 0]
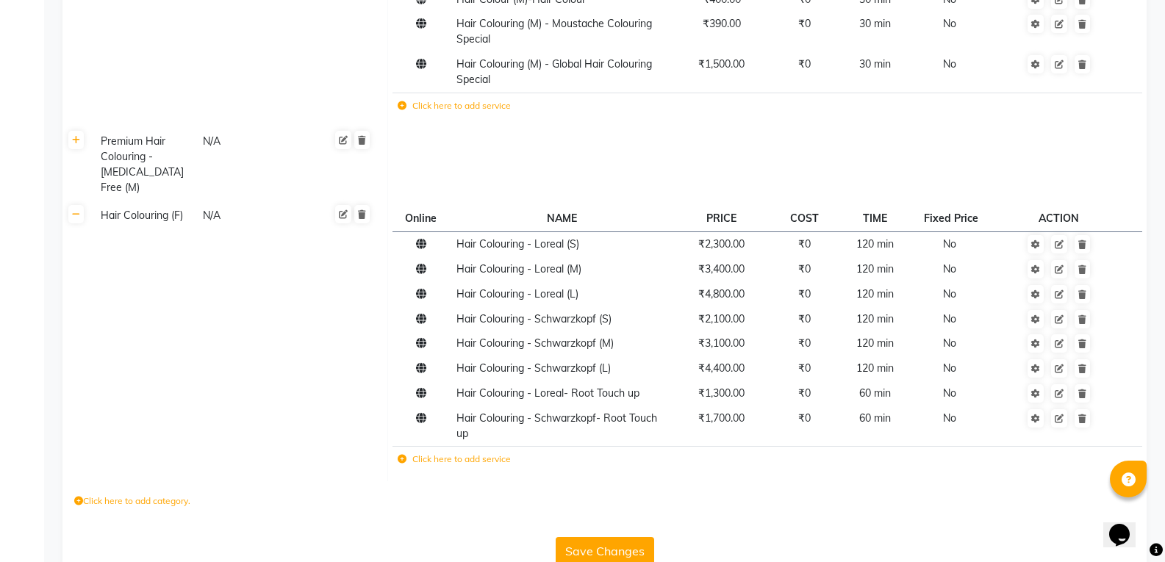
click at [402, 453] on label "Click here to add service" at bounding box center [454, 459] width 113 height 13
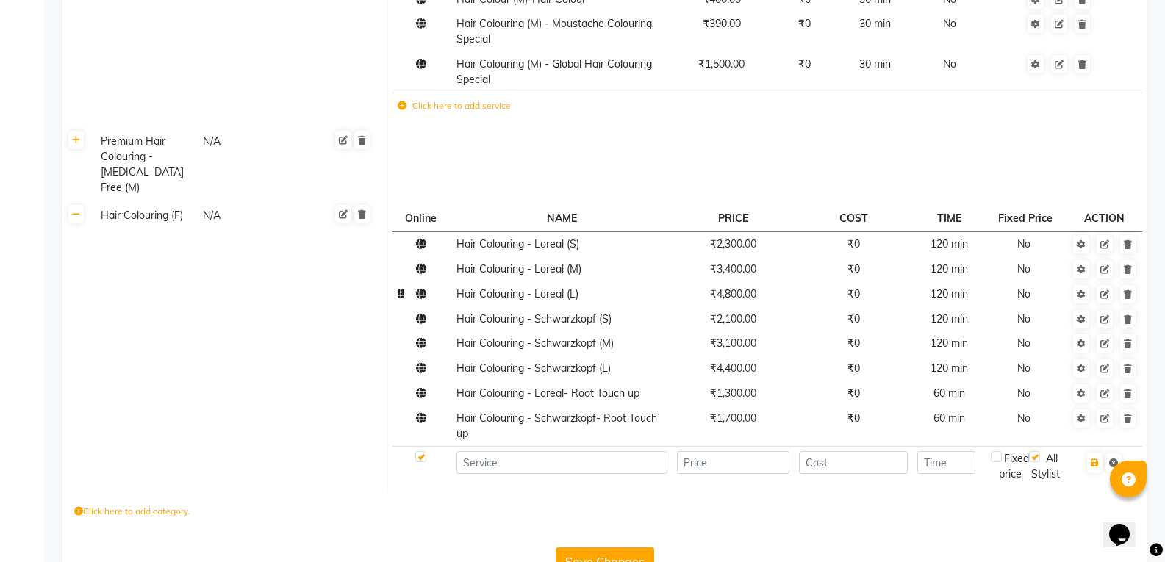
click at [488, 282] on td "Hair Colouring - Loreal (L)" at bounding box center [561, 294] width 221 height 25
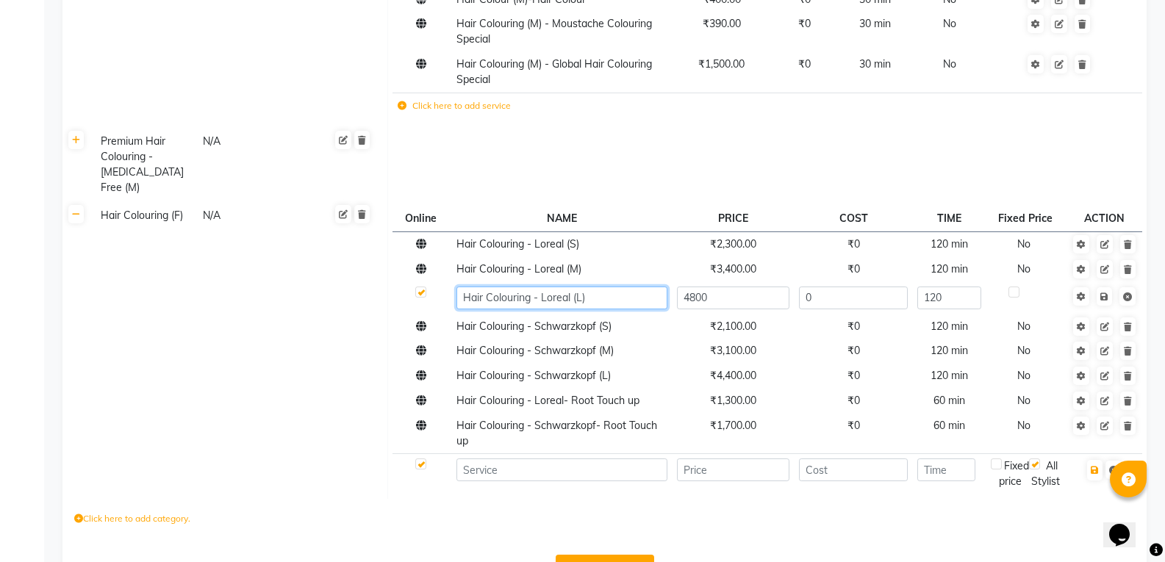
click at [490, 287] on input "Hair Colouring - Loreal (L)" at bounding box center [561, 298] width 211 height 23
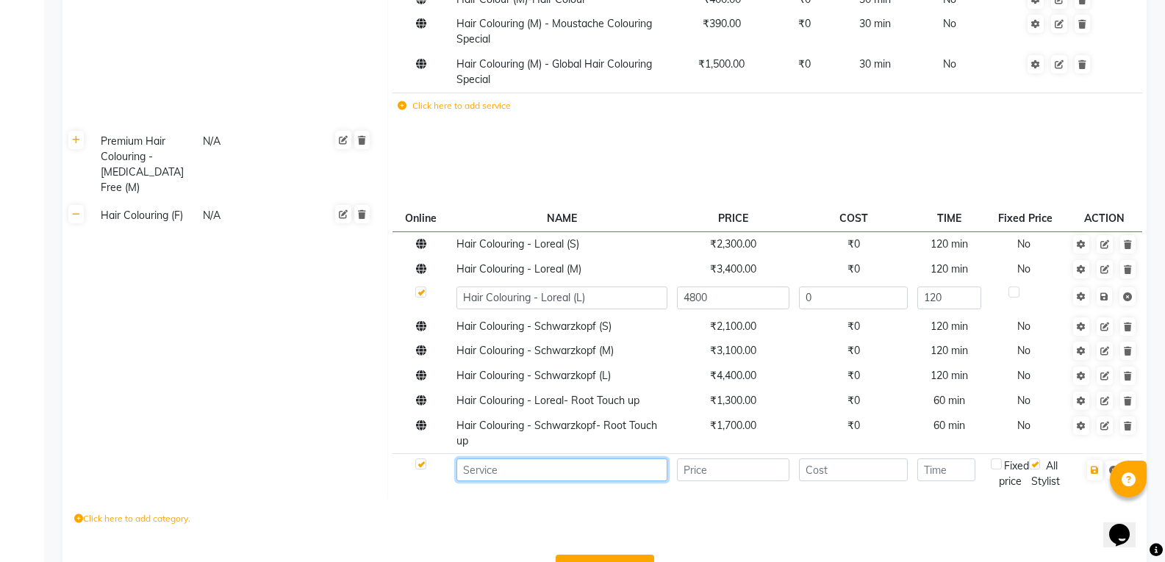
click at [475, 459] on input at bounding box center [561, 470] width 211 height 23
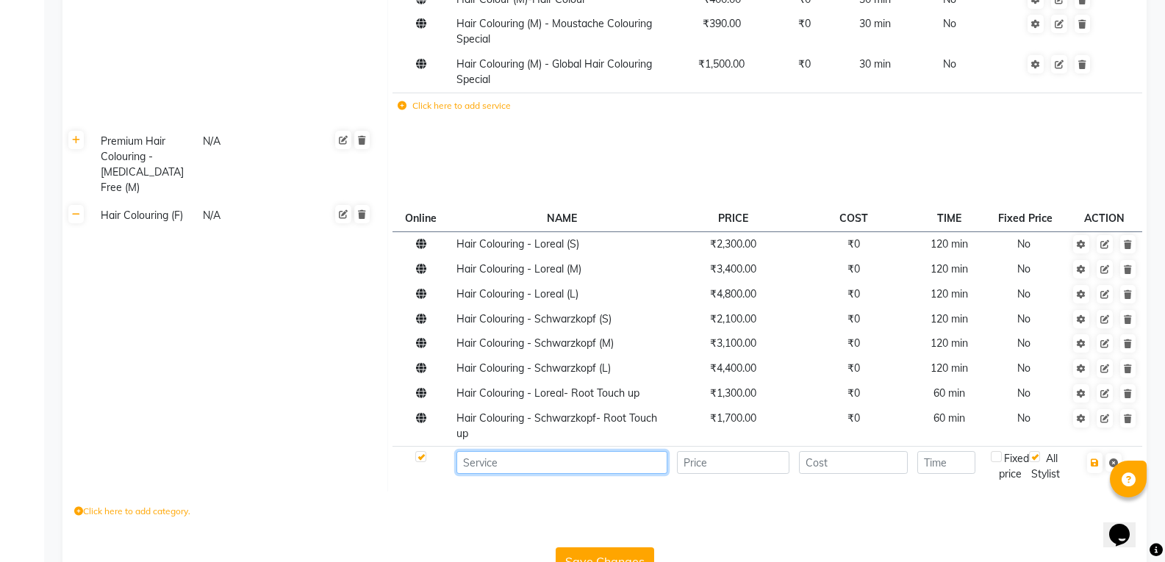
paste input "Hair Colouring - Loreal (L)"
click at [695, 451] on input "number" at bounding box center [733, 462] width 112 height 23
click at [541, 451] on input "Hair Colouring - Regular" at bounding box center [561, 462] width 211 height 23
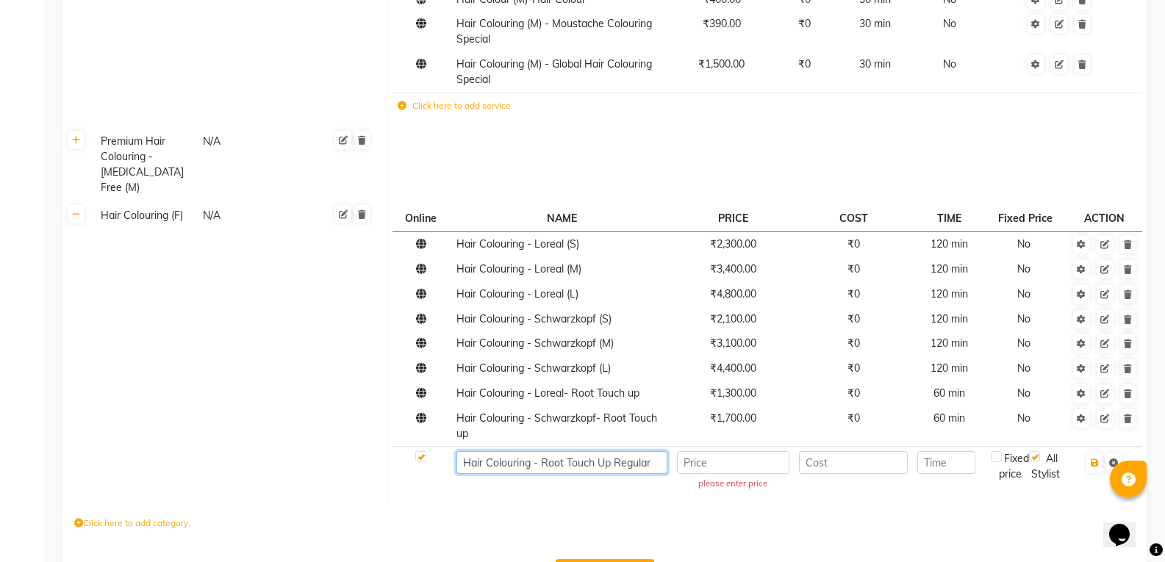
type input "Hair Colouring - Root Touch Up Regular"
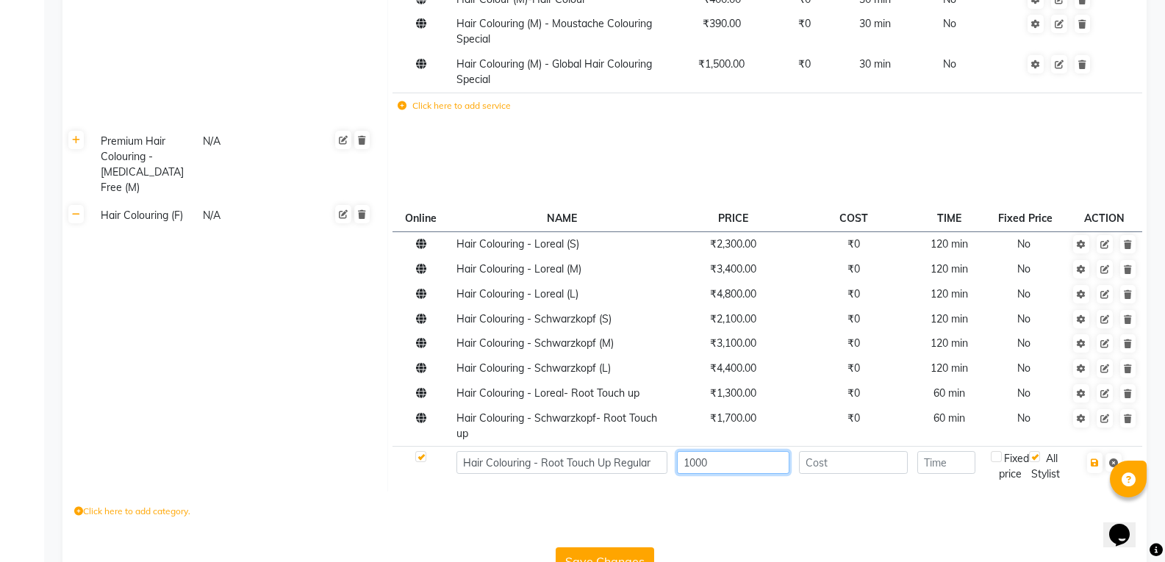
type input "1000"
type input "0"
type input "60"
click at [1092, 459] on icon "button" at bounding box center [1095, 463] width 8 height 9
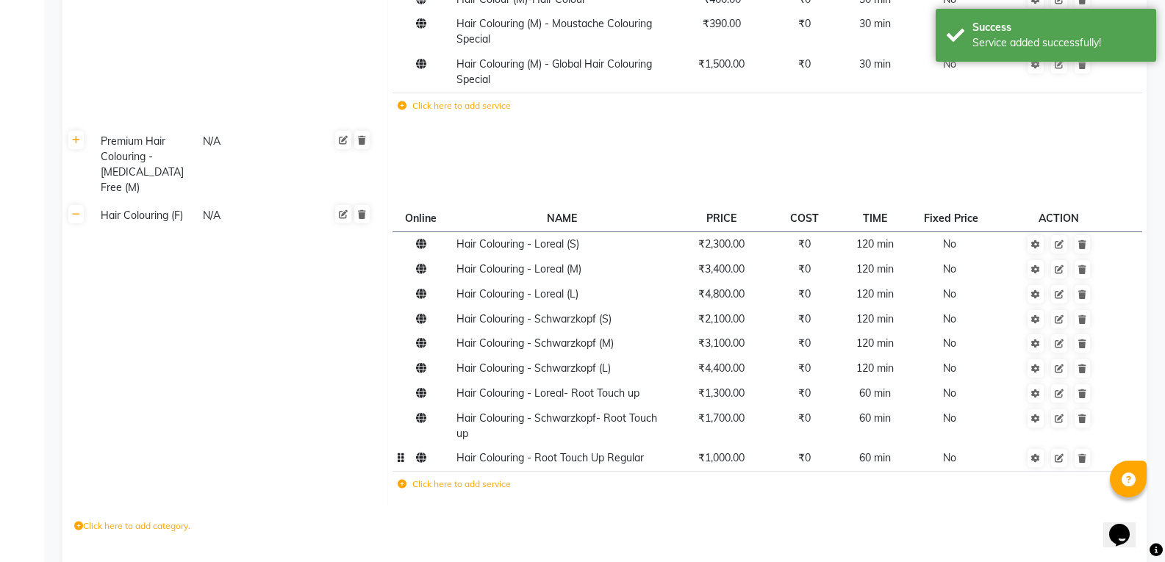
click at [553, 451] on span "Hair Colouring - Root Touch Up Regular" at bounding box center [549, 457] width 187 height 13
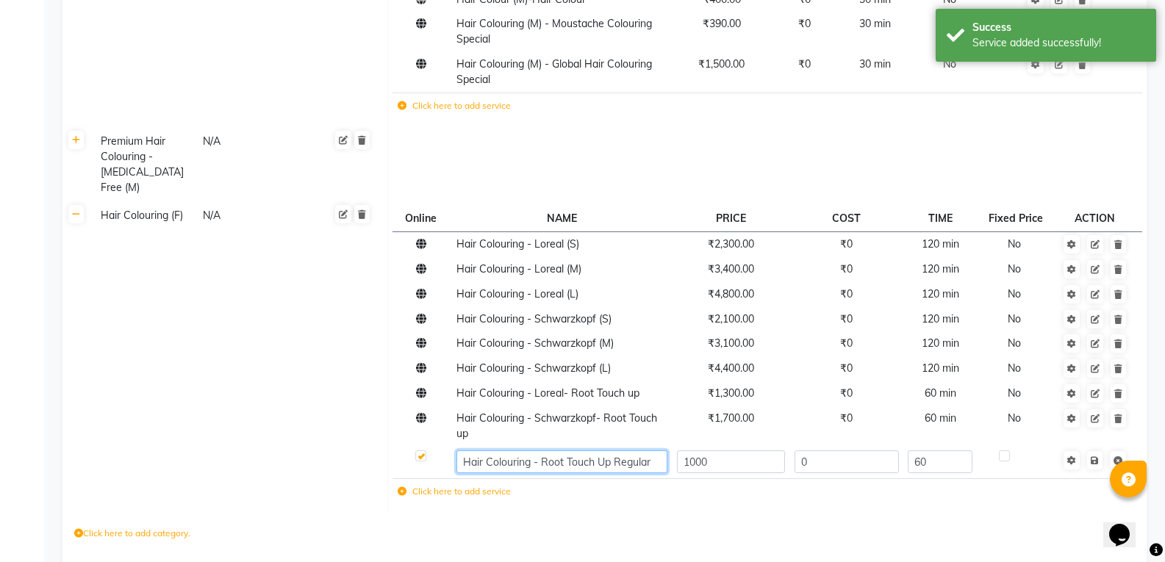
click at [551, 451] on input "Hair Colouring - Root Touch Up Regular" at bounding box center [561, 462] width 211 height 23
click at [404, 479] on td "Click here to add service" at bounding box center [648, 494] width 511 height 30
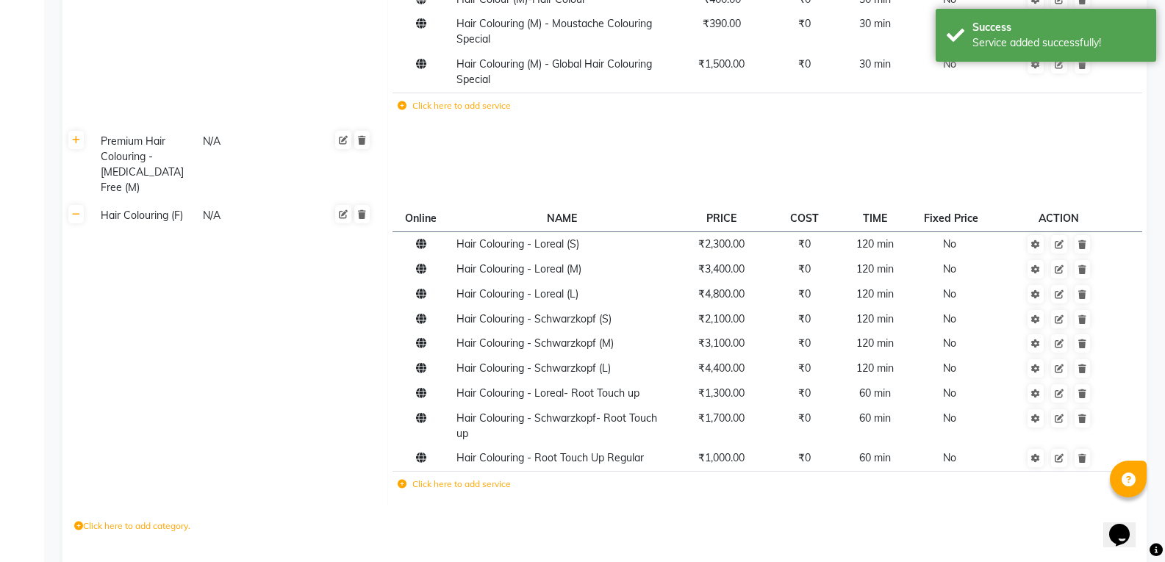
click at [400, 480] on icon at bounding box center [402, 484] width 9 height 9
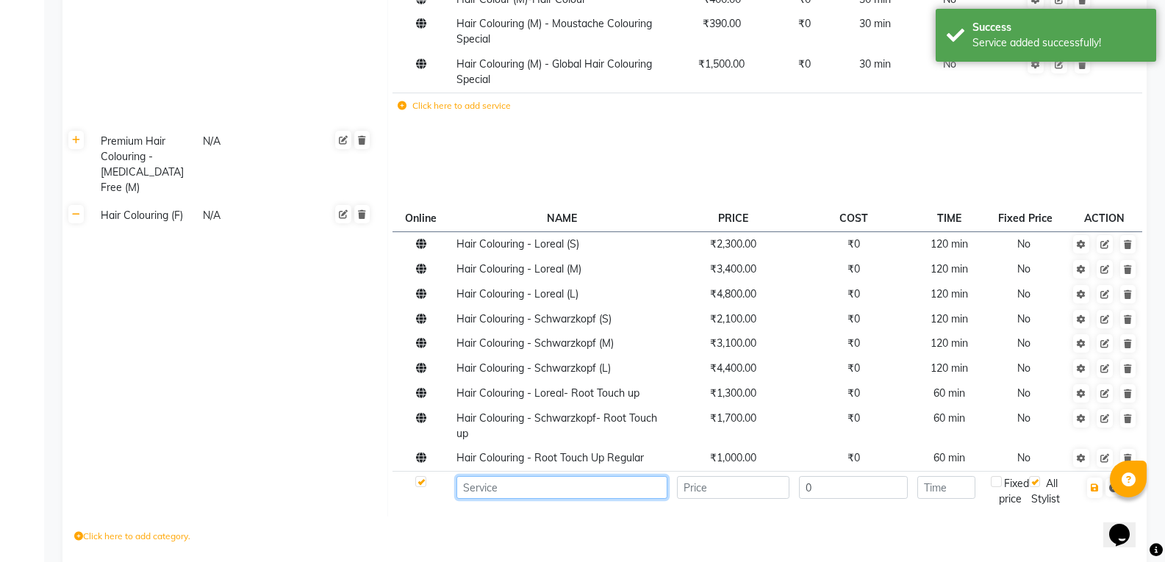
click at [482, 476] on input at bounding box center [561, 487] width 211 height 23
paste input "Hair Colouring - Root Touch Up Regular"
click at [610, 476] on input "Hair Colouring - Root Touch Up Regular" at bounding box center [561, 487] width 211 height 23
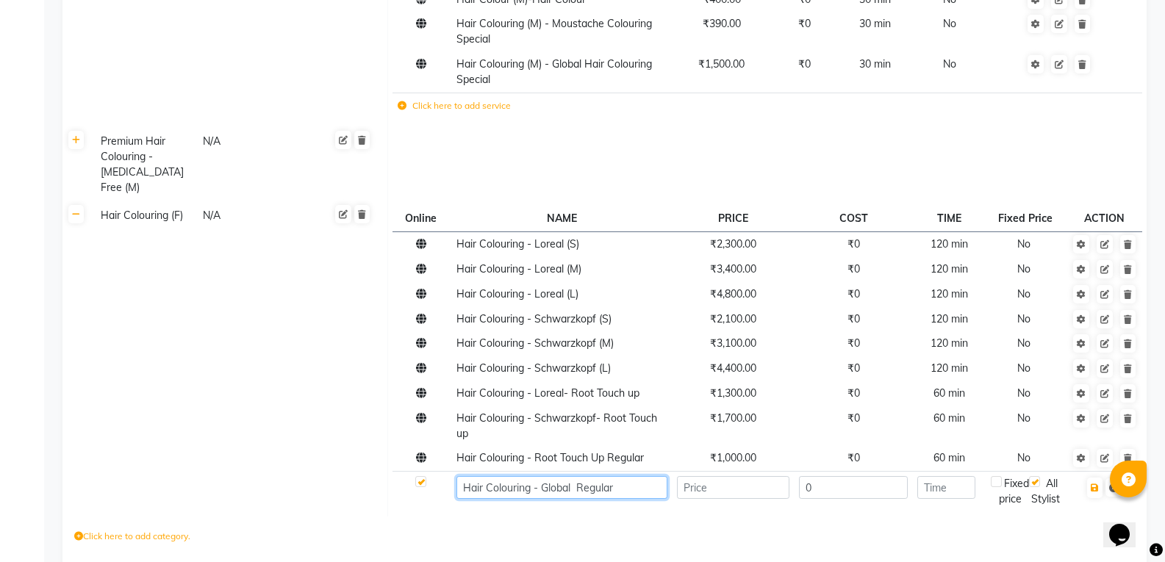
type input "Hair Colouring - Global Regular"
click at [717, 476] on input "number" at bounding box center [733, 487] width 112 height 23
type input "1800"
type input "60"
click at [1097, 484] on icon "button" at bounding box center [1095, 488] width 8 height 9
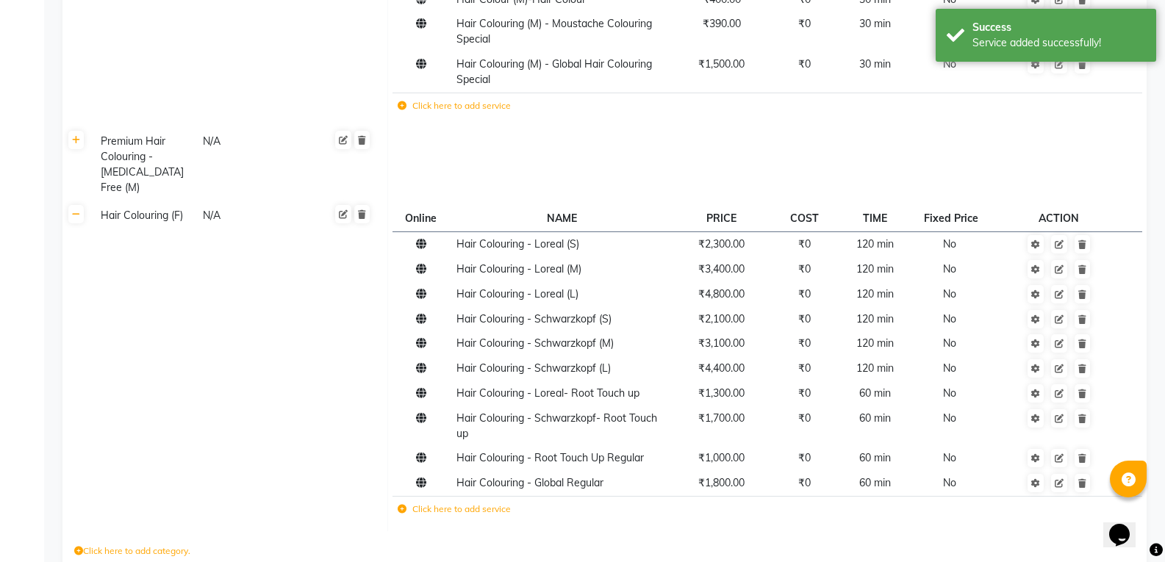
scroll to position [434, 0]
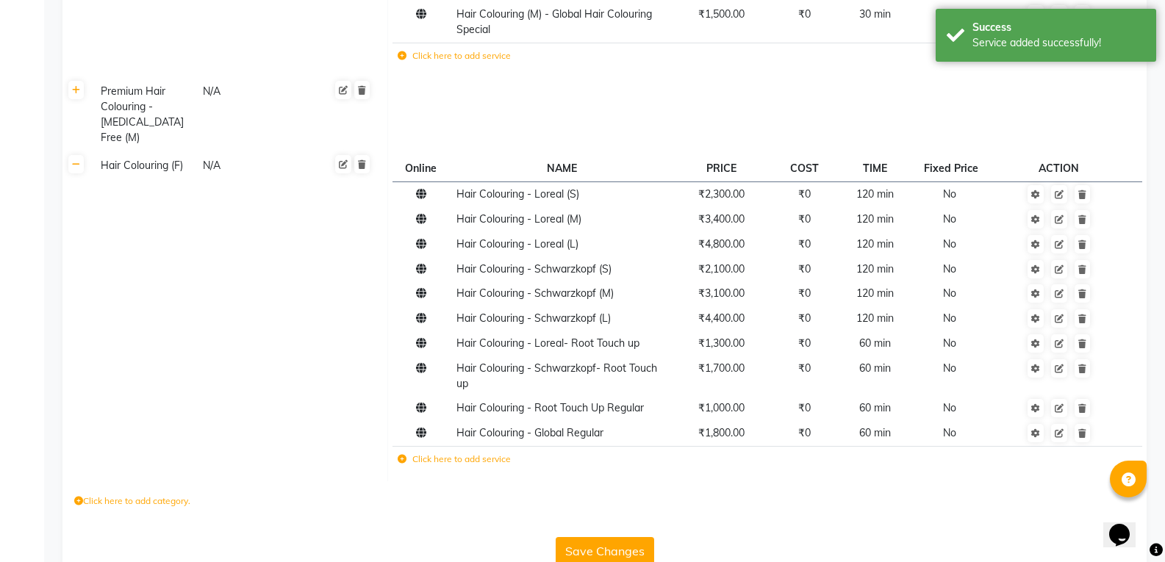
drag, startPoint x: 1175, startPoint y: 407, endPoint x: 4, endPoint y: 37, distance: 1228.2
click at [616, 537] on button "Save Changes" at bounding box center [605, 551] width 99 height 28
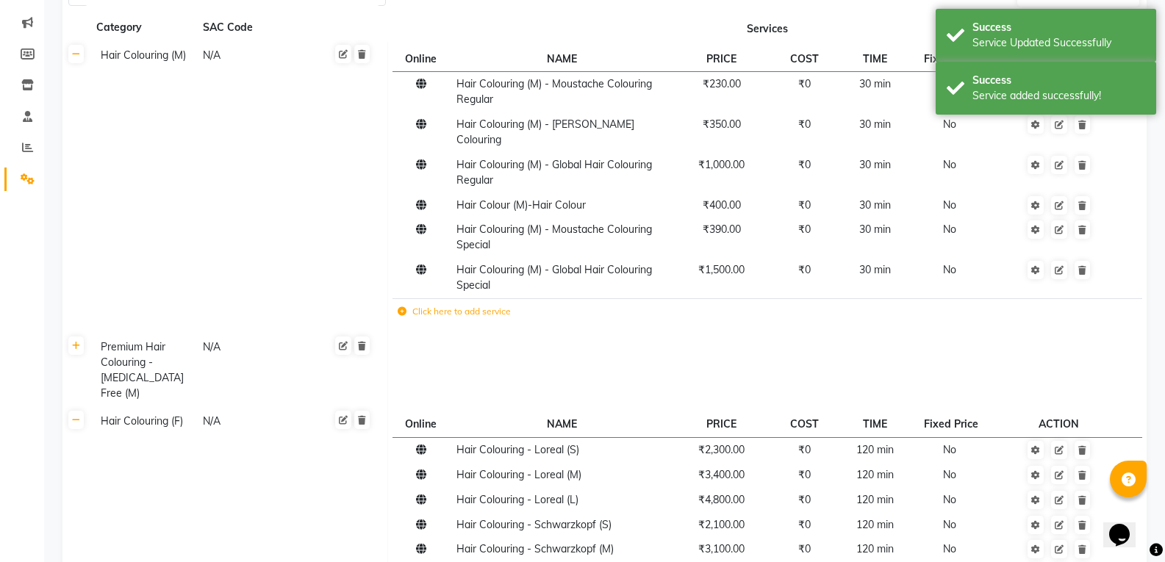
scroll to position [0, 0]
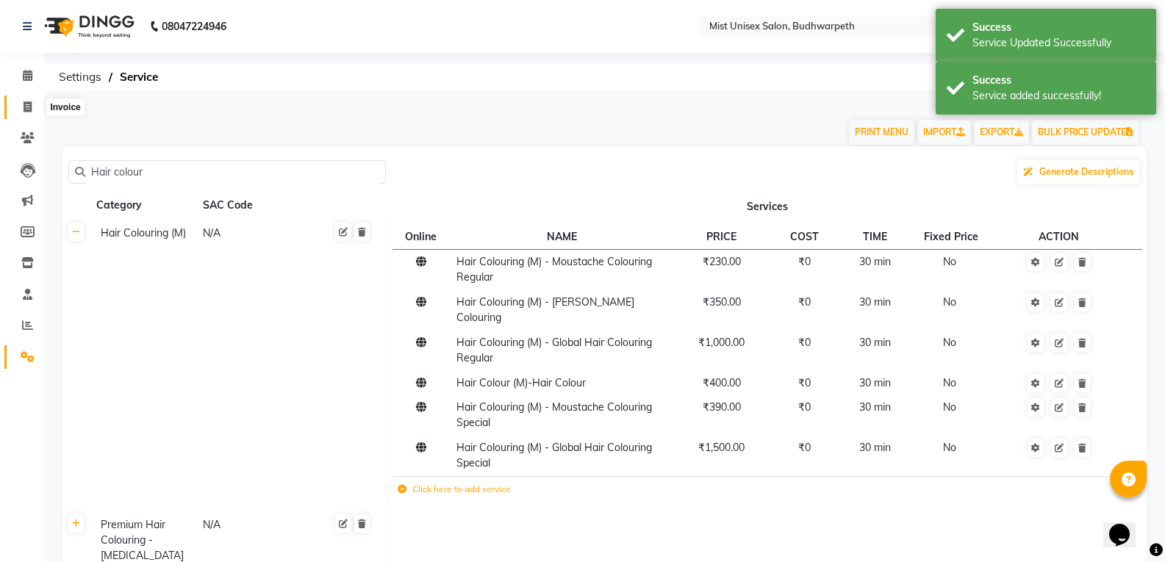
drag, startPoint x: 20, startPoint y: 108, endPoint x: 68, endPoint y: 104, distance: 48.0
click at [20, 108] on span at bounding box center [28, 107] width 26 height 17
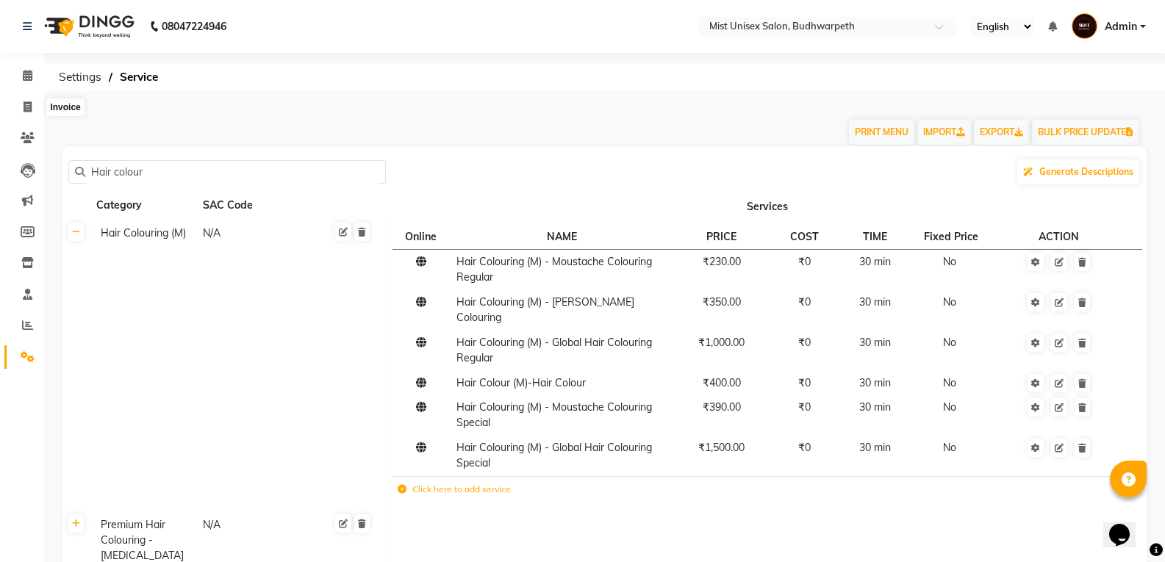
select select "service"
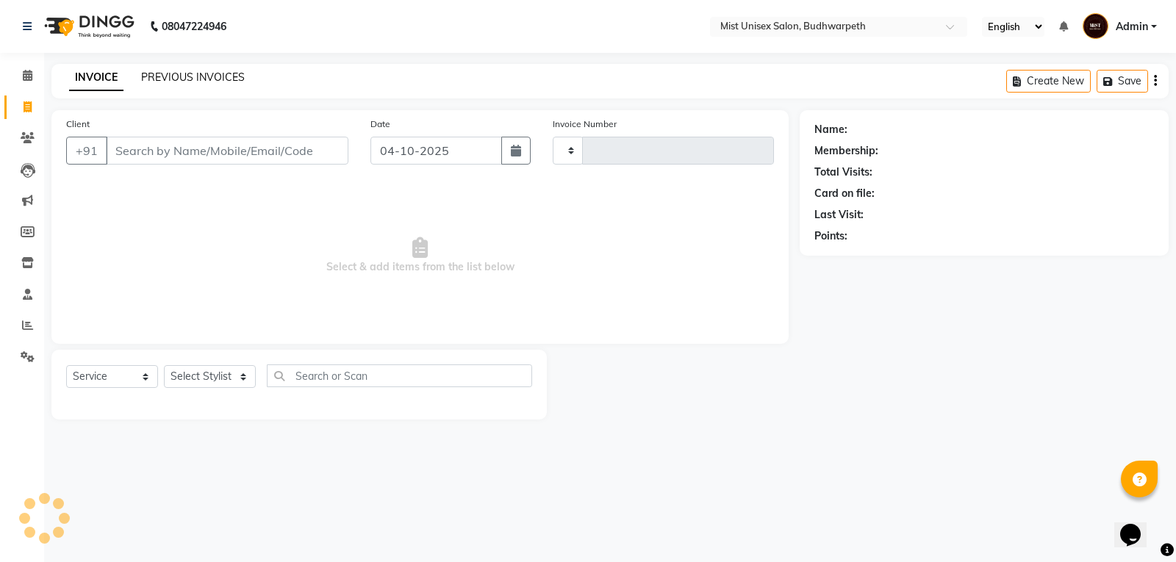
type input "3477"
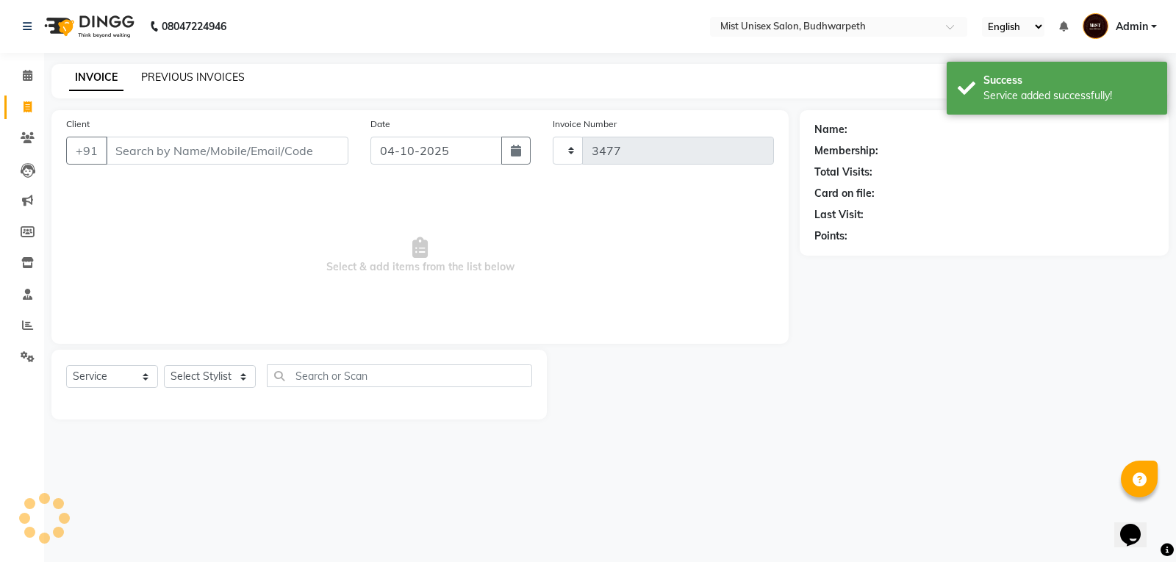
select select "5227"
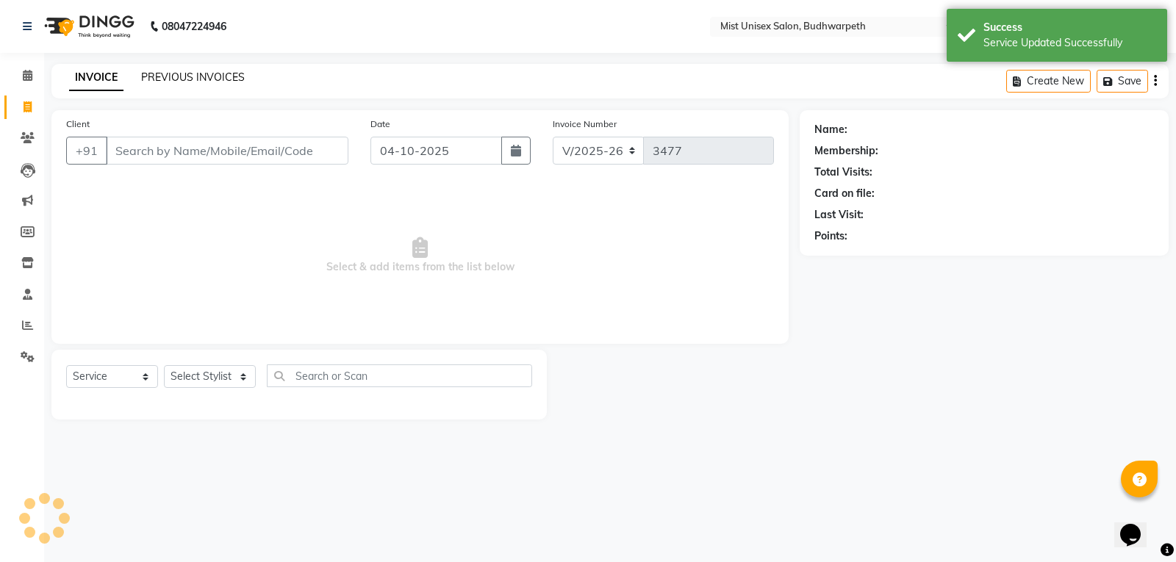
click at [147, 76] on link "PREVIOUS INVOICES" at bounding box center [193, 77] width 104 height 13
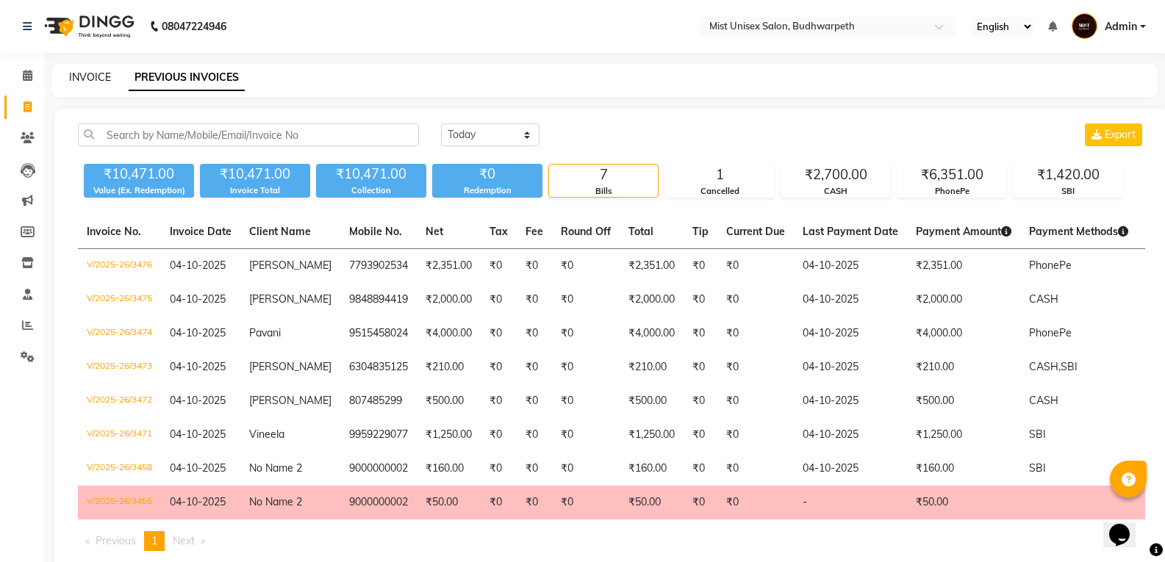
click at [91, 80] on link "INVOICE" at bounding box center [90, 77] width 42 height 13
select select "service"
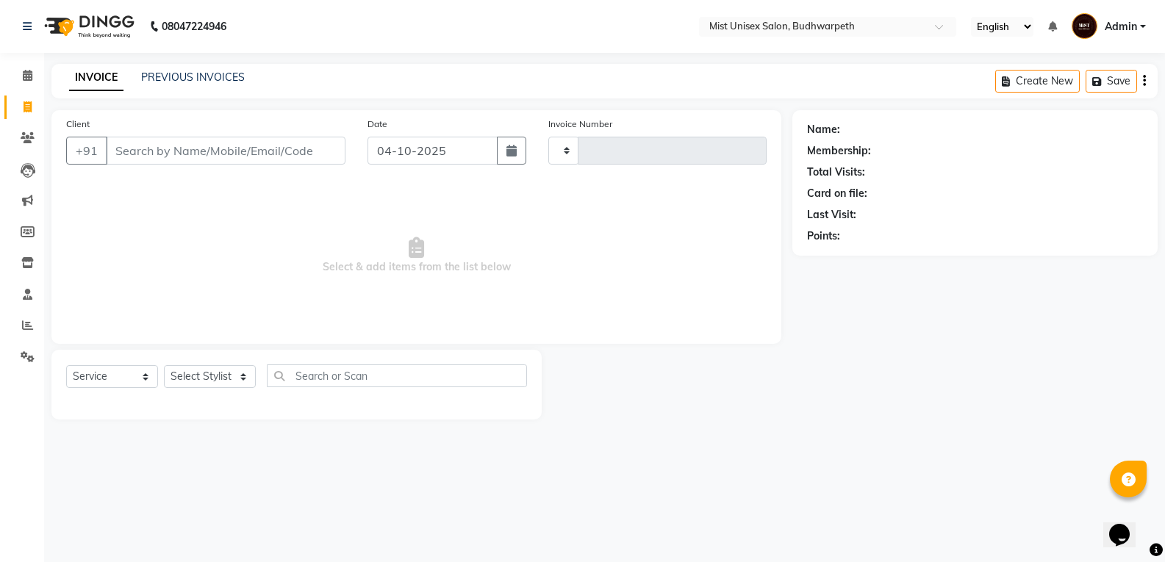
type input "3477"
select select "5227"
click at [174, 375] on select "Select Stylist Abhi Ram [PERSON_NAME] [PERSON_NAME] Lakshmi Madhu [PERSON_NAME]…" at bounding box center [210, 376] width 92 height 23
select select "43912"
click at [164, 365] on select "Select Stylist Abhi Ram [PERSON_NAME] [PERSON_NAME] Lakshmi Madhu [PERSON_NAME]…" at bounding box center [210, 376] width 92 height 23
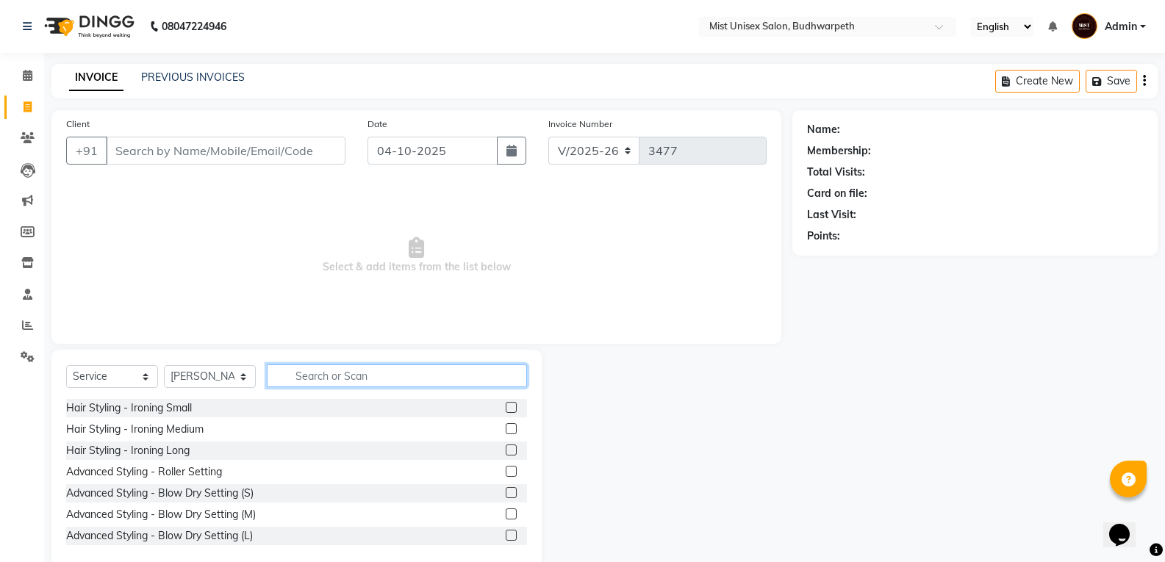
click at [293, 378] on input "text" at bounding box center [397, 376] width 260 height 23
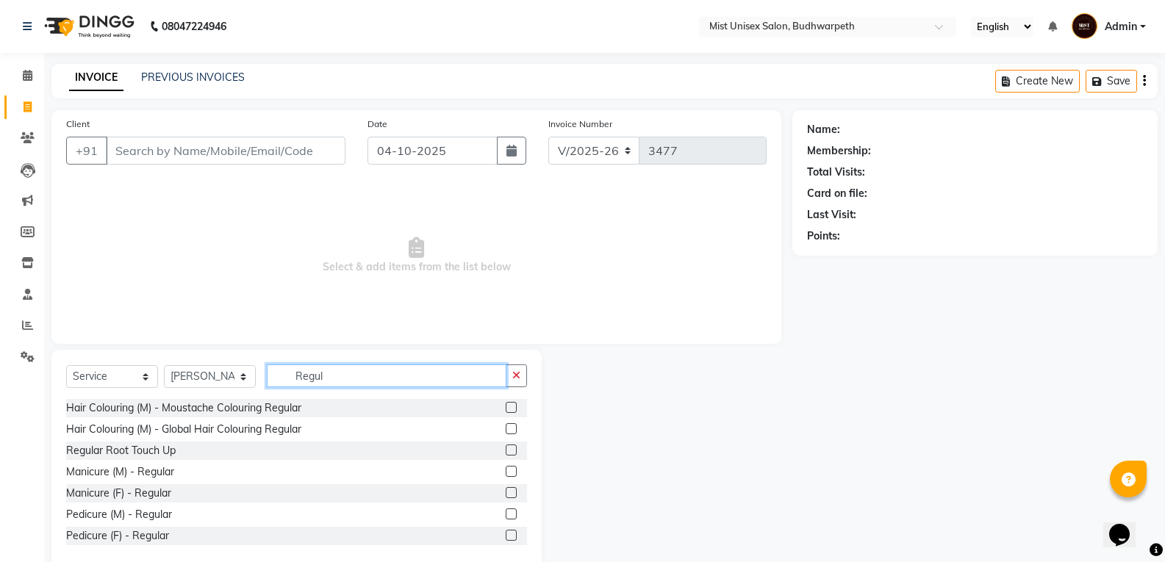
scroll to position [45, 0]
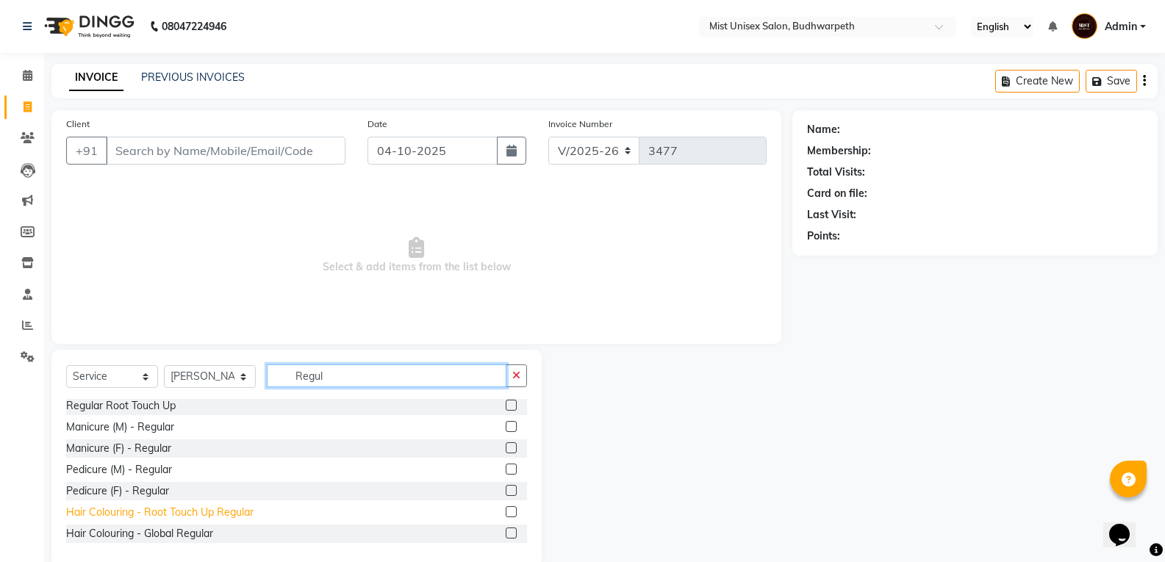
type input "Regul"
click at [187, 513] on div "Hair Colouring - Root Touch Up Regular" at bounding box center [159, 512] width 187 height 15
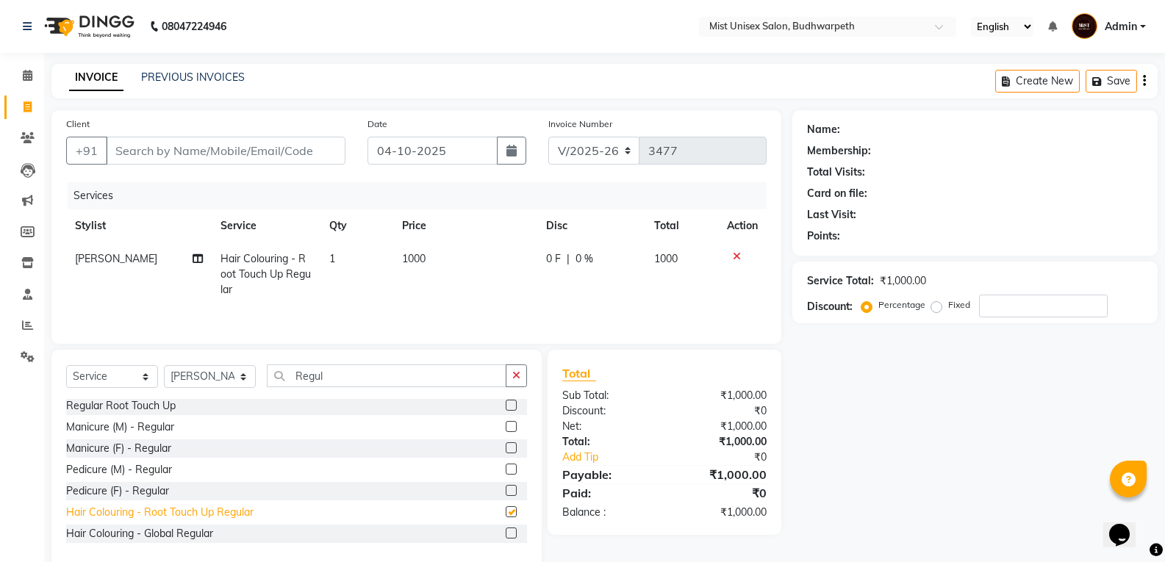
checkbox input "false"
click at [513, 373] on icon "button" at bounding box center [516, 375] width 8 height 10
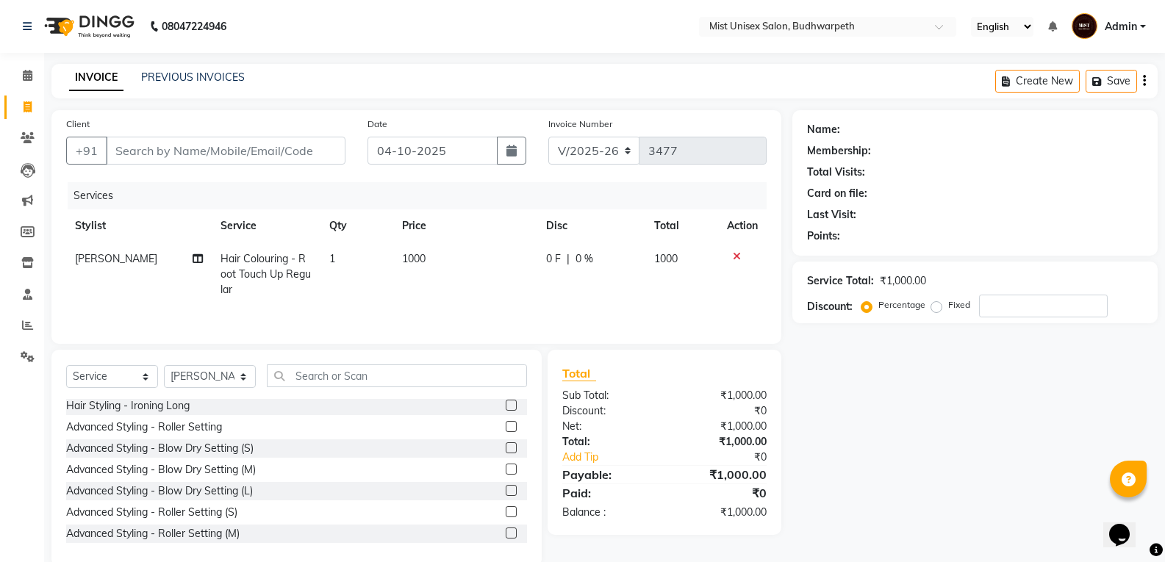
click at [734, 255] on icon at bounding box center [737, 256] width 8 height 10
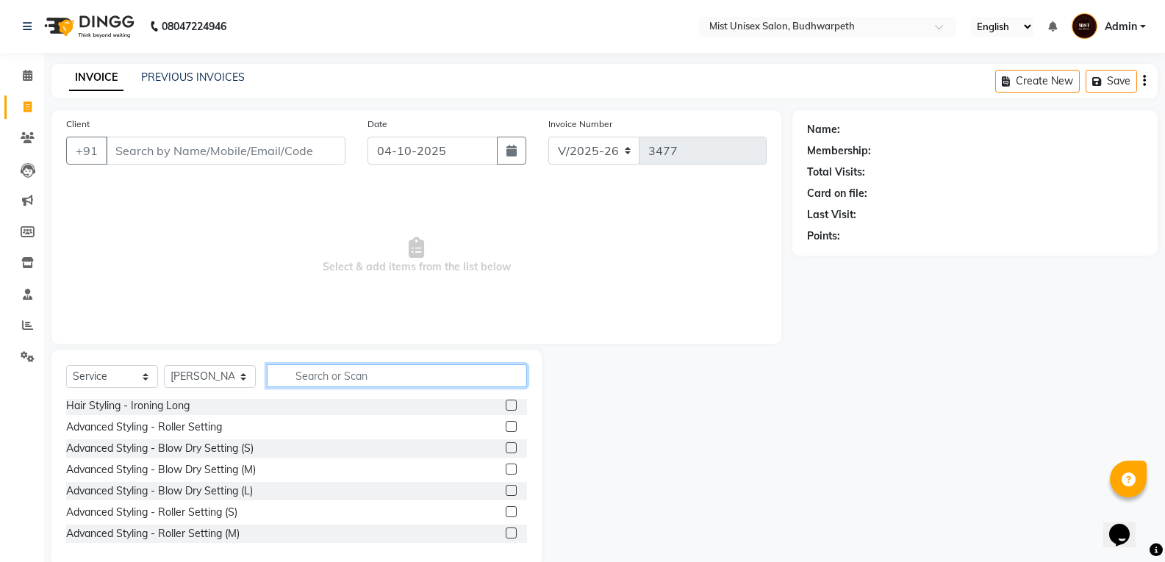
click at [357, 381] on input "text" at bounding box center [397, 376] width 260 height 23
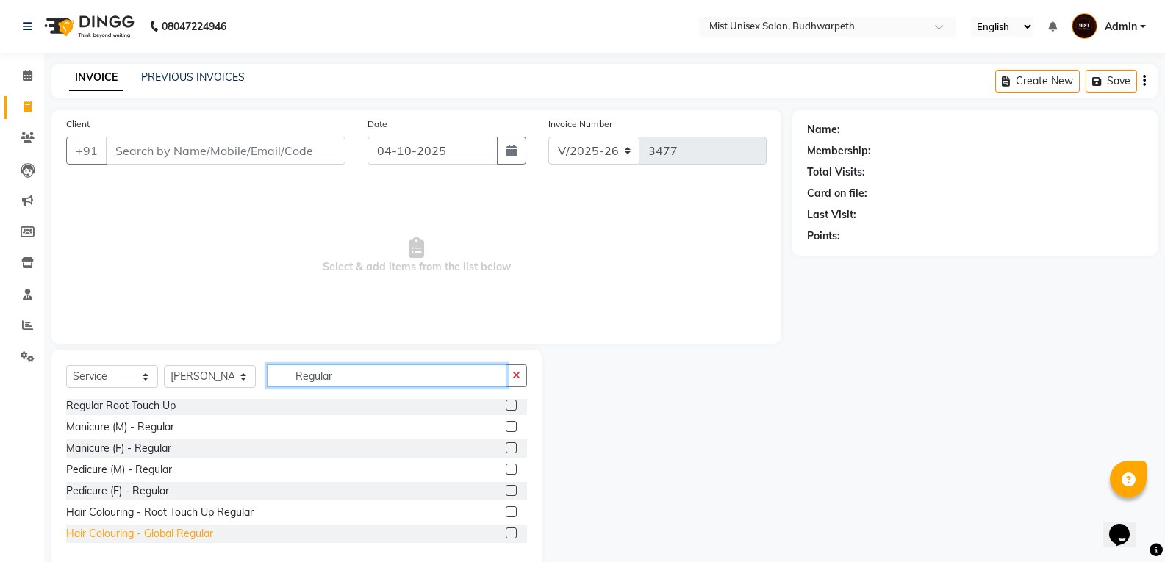
type input "Regular"
click at [143, 536] on div "Hair Colouring - Global Regular" at bounding box center [139, 533] width 147 height 15
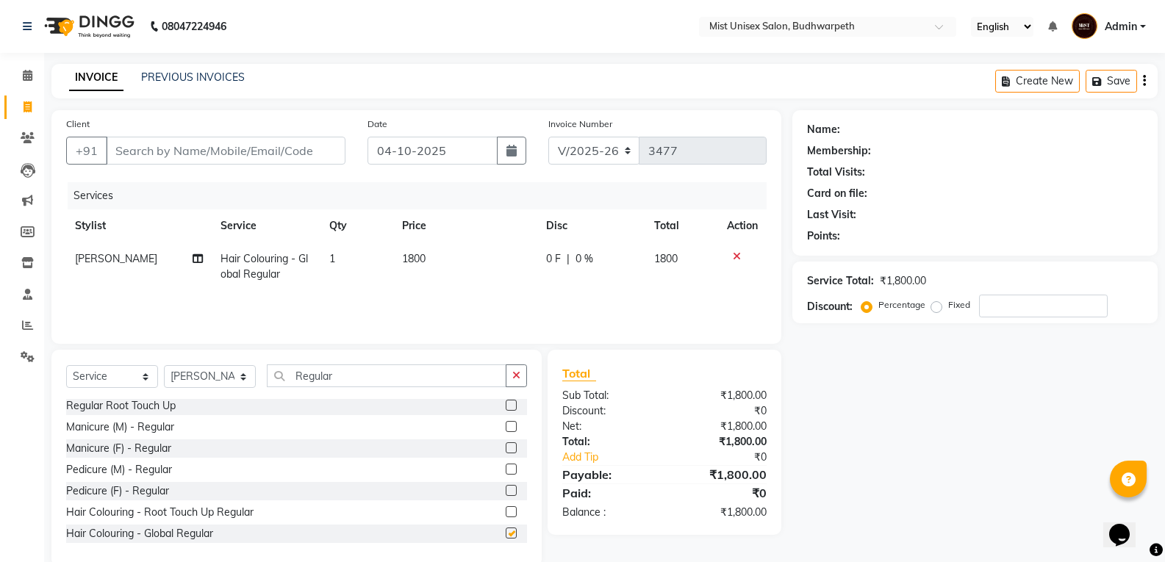
checkbox input "false"
click at [512, 376] on button "button" at bounding box center [516, 376] width 21 height 23
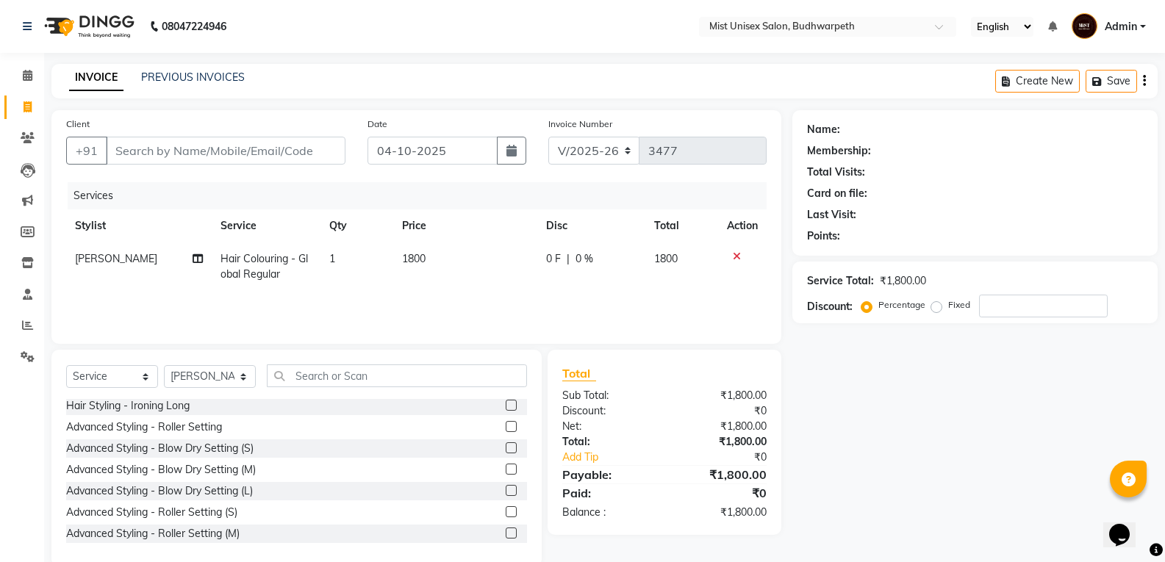
click at [450, 268] on td "1800" at bounding box center [465, 267] width 144 height 49
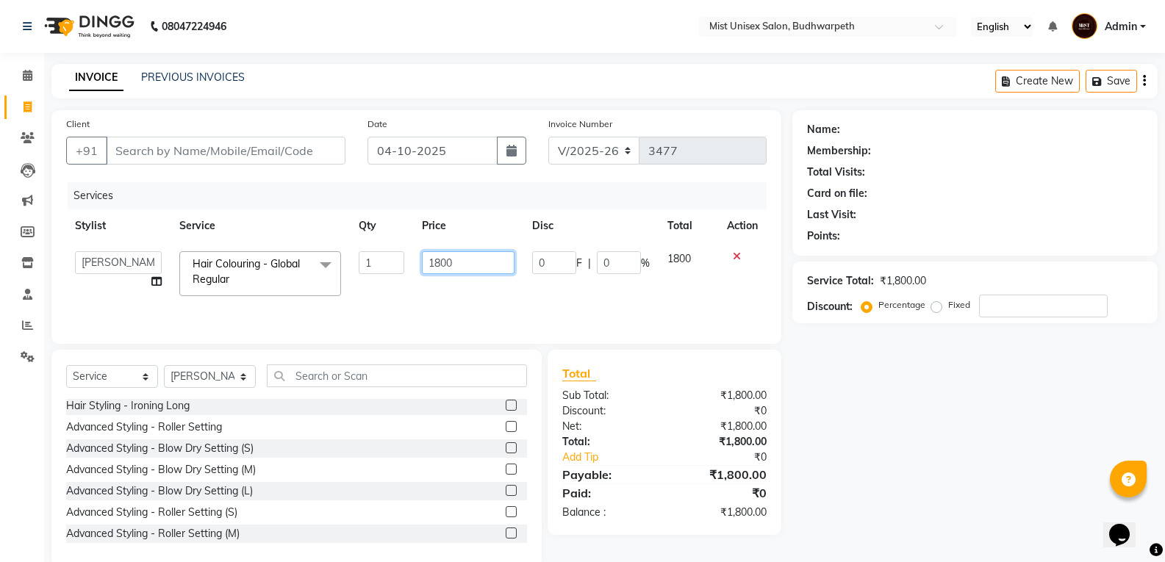
click at [460, 260] on input "1800" at bounding box center [468, 262] width 92 height 23
type input "1"
type input "3500"
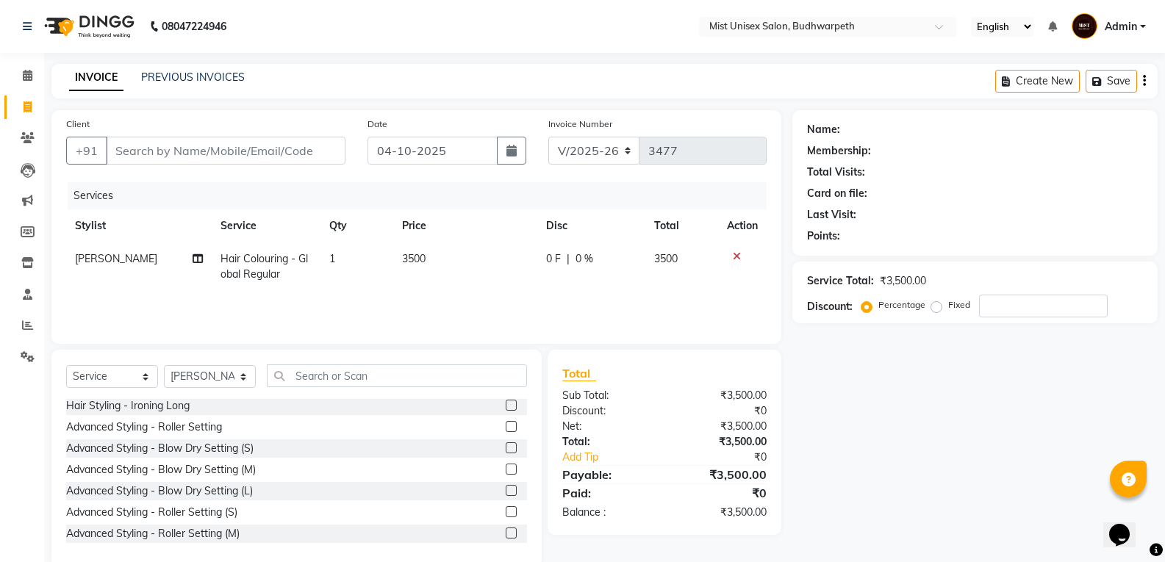
click at [465, 295] on div "Services Stylist Service Qty Price Disc Total Action Abhi Ram Hair Colouring - …" at bounding box center [416, 255] width 701 height 147
click at [568, 258] on span "|" at bounding box center [568, 258] width 3 height 15
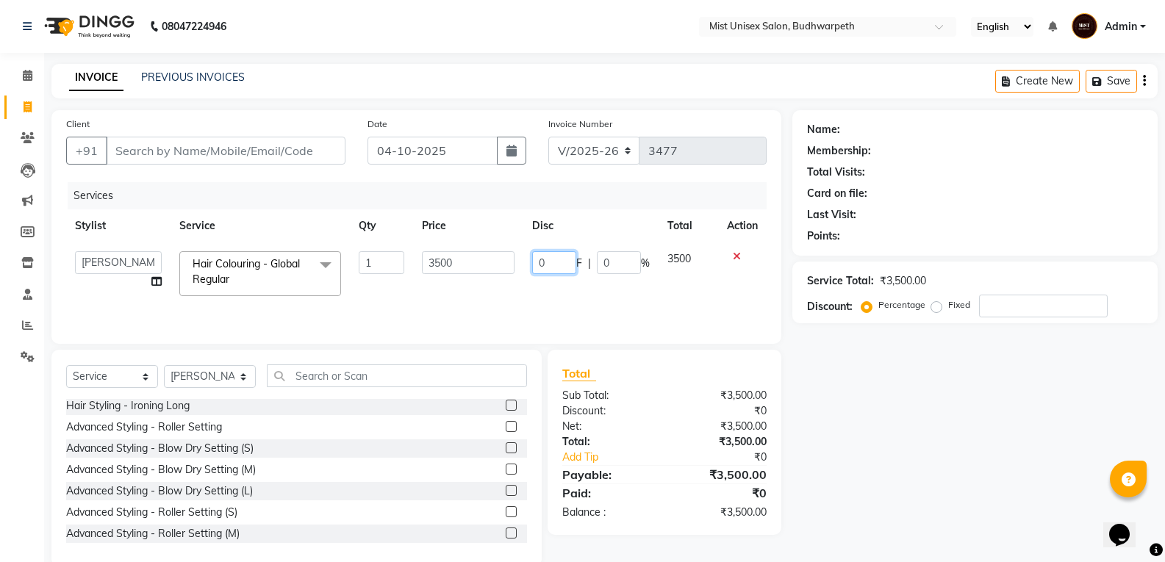
click at [567, 263] on input "0" at bounding box center [554, 262] width 44 height 23
type input "500"
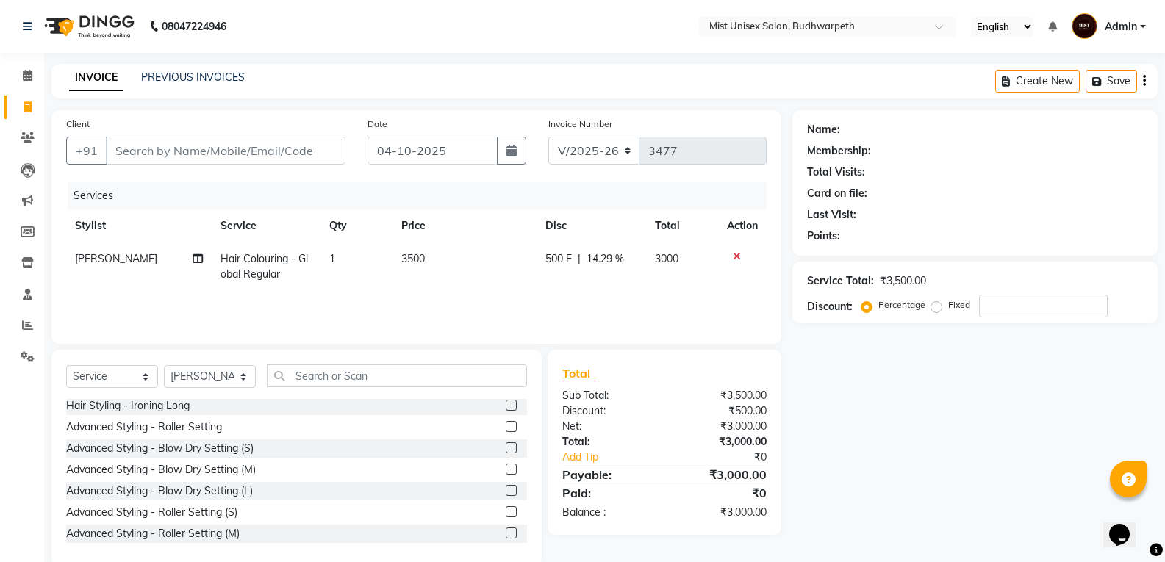
click at [576, 294] on div "Services Stylist Service Qty Price Disc Total Action Abhi Ram Hair Colouring - …" at bounding box center [416, 255] width 701 height 147
click at [574, 262] on div "500 F | 14.29 %" at bounding box center [591, 258] width 92 height 15
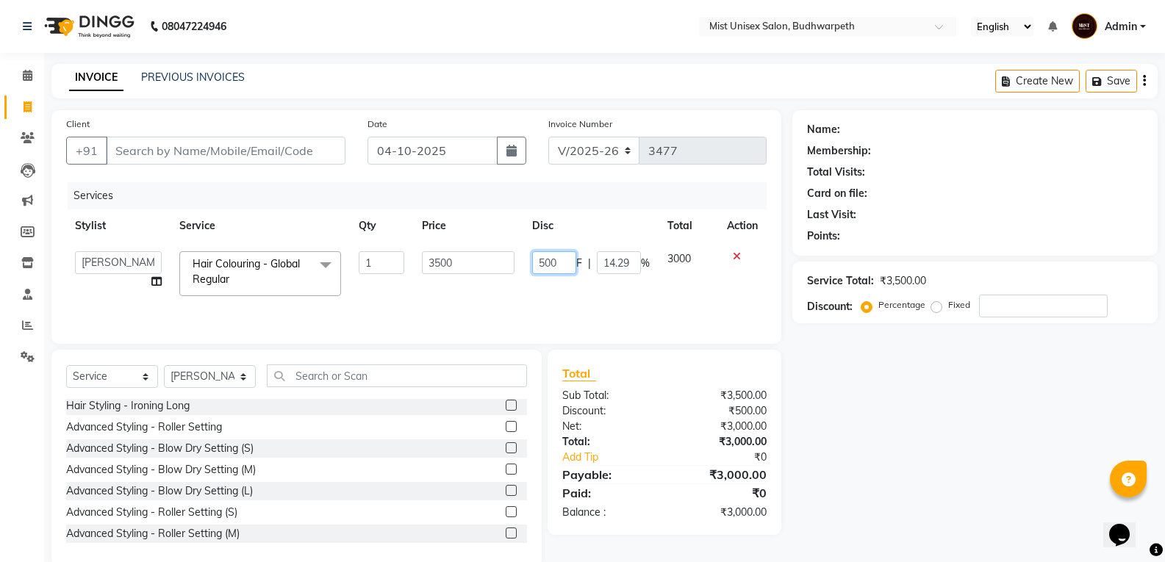
click at [566, 264] on input "500" at bounding box center [554, 262] width 44 height 23
type input "5"
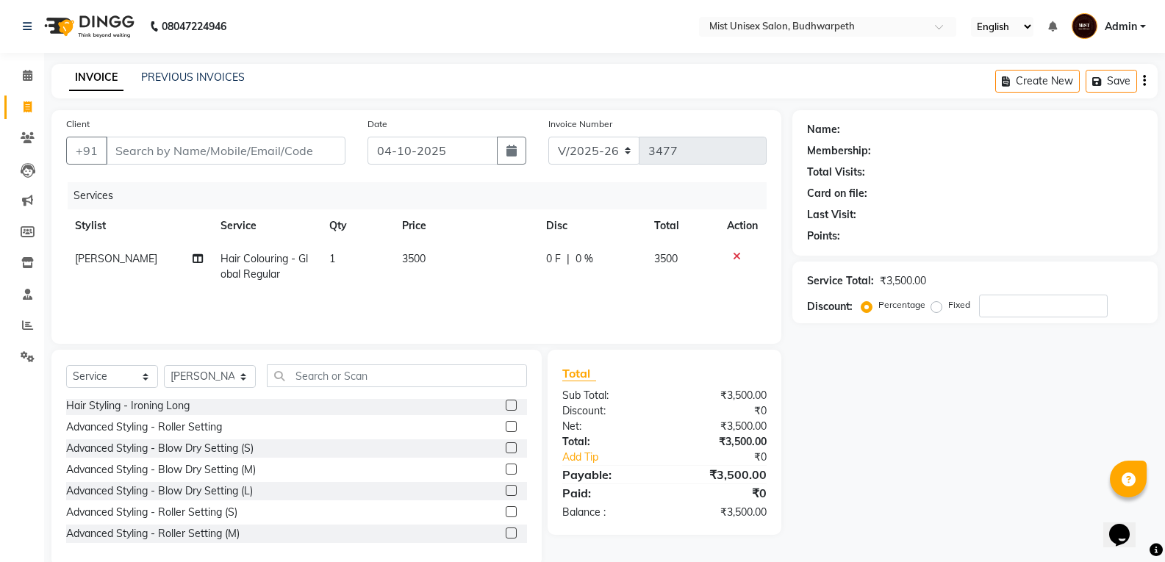
click at [429, 260] on td "3500" at bounding box center [465, 267] width 144 height 49
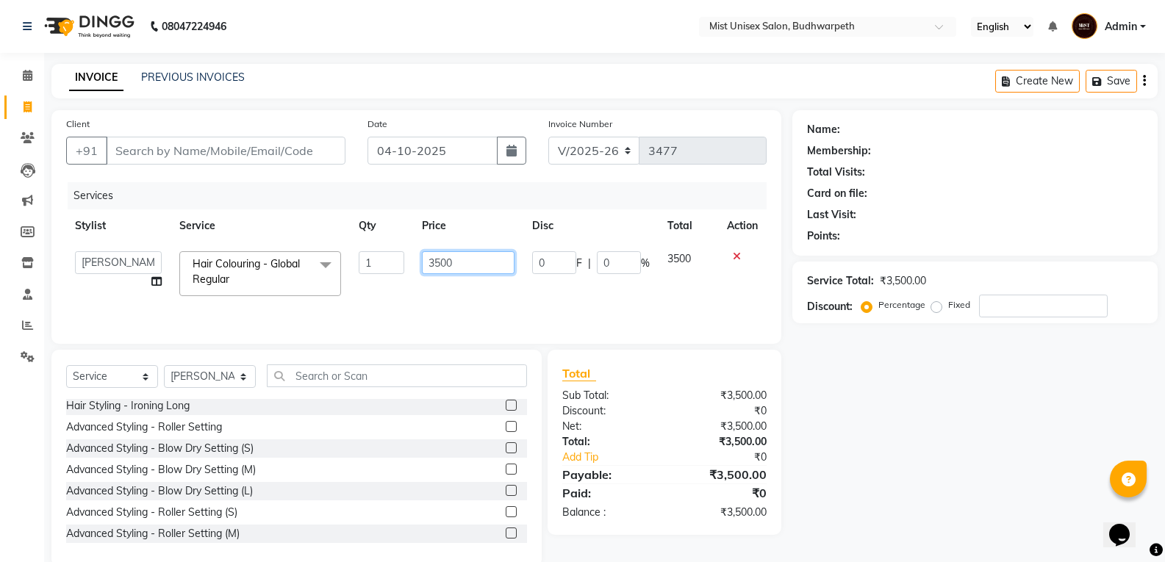
click at [439, 260] on input "3500" at bounding box center [468, 262] width 92 height 23
type input "3000"
click at [514, 302] on div "Services Stylist Service Qty Price Disc Total Action Abhi Ram [PERSON_NAME] [PE…" at bounding box center [416, 255] width 701 height 147
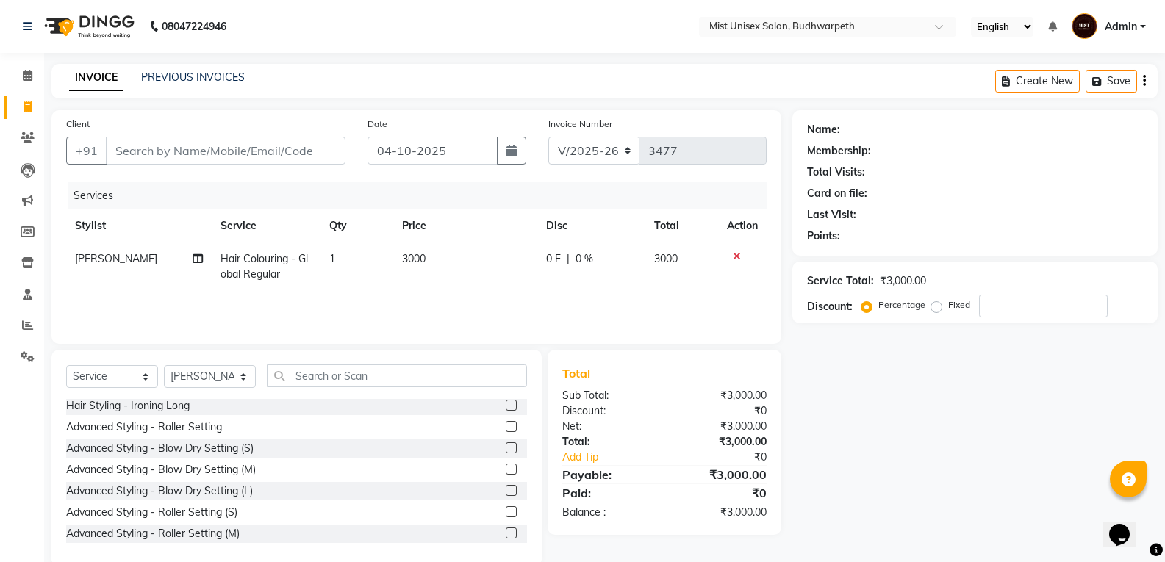
click at [563, 251] on td "0 F | 0 %" at bounding box center [591, 267] width 109 height 49
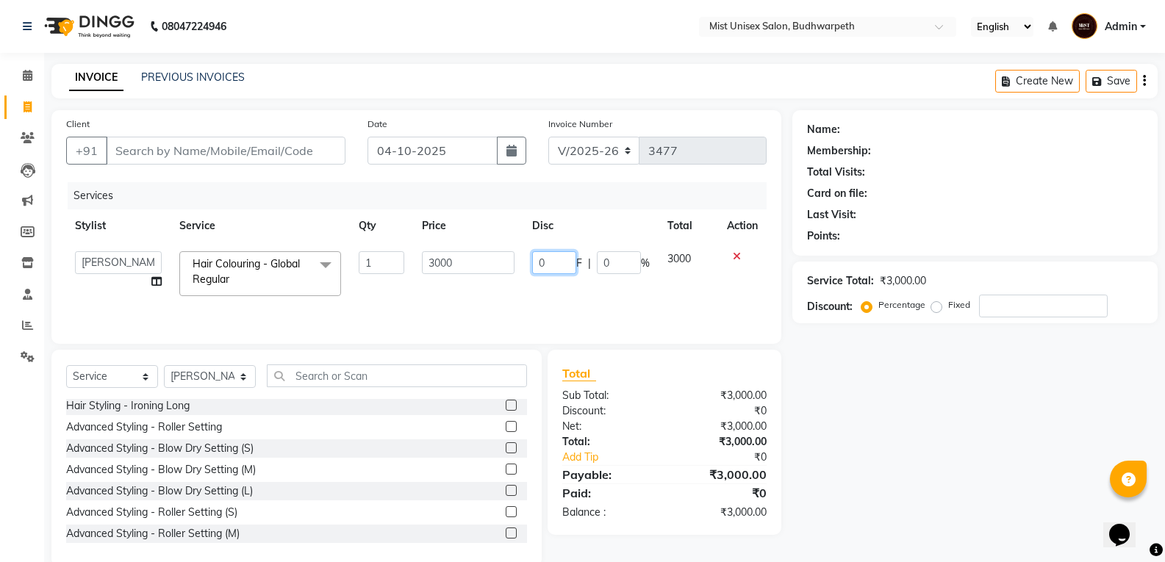
click at [560, 262] on input "0" at bounding box center [554, 262] width 44 height 23
type input "500"
click at [565, 295] on div "Services Stylist Service Qty Price Disc Total Action Abhi Ram [PERSON_NAME] [PE…" at bounding box center [416, 255] width 701 height 147
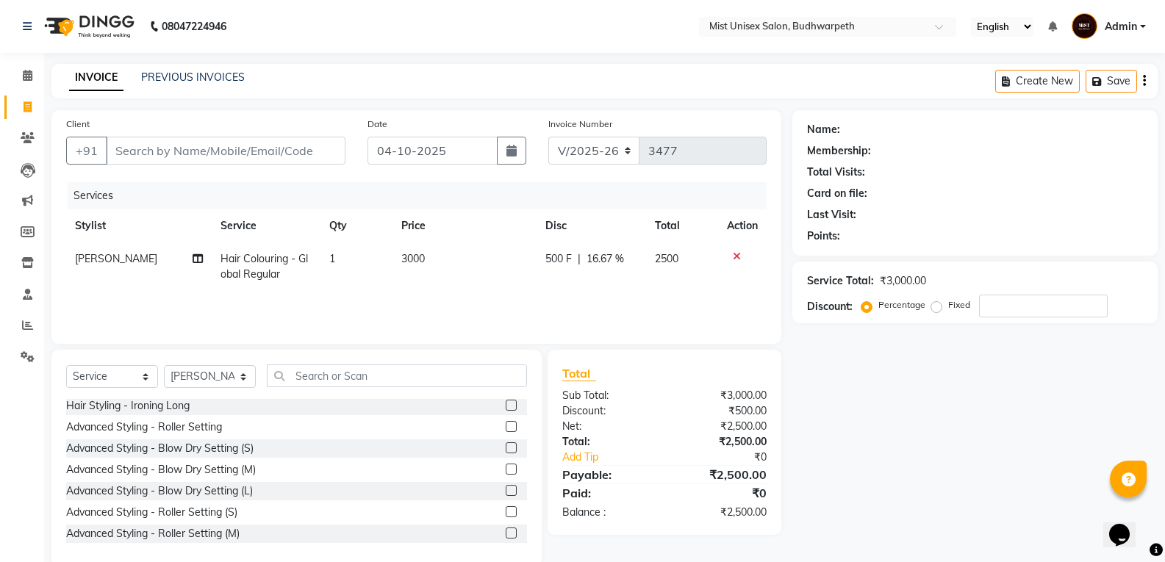
click at [550, 348] on div "Client +91 Date [DATE] Invoice Number V/2025 V/[PHONE_NUMBER] Services Stylist …" at bounding box center [416, 338] width 752 height 456
click at [179, 151] on input "Client" at bounding box center [226, 151] width 240 height 28
